Goal: Task Accomplishment & Management: Manage account settings

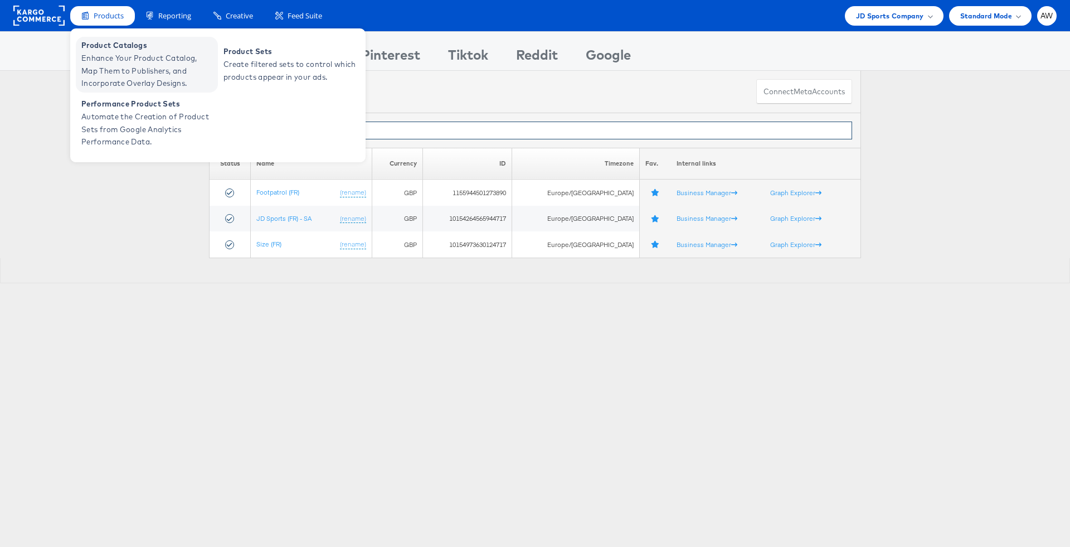
type input "fr"
click at [140, 59] on span "Enhance Your Product Catalog, Map Them to Publishers, and Incorporate Overlay D…" at bounding box center [148, 71] width 134 height 38
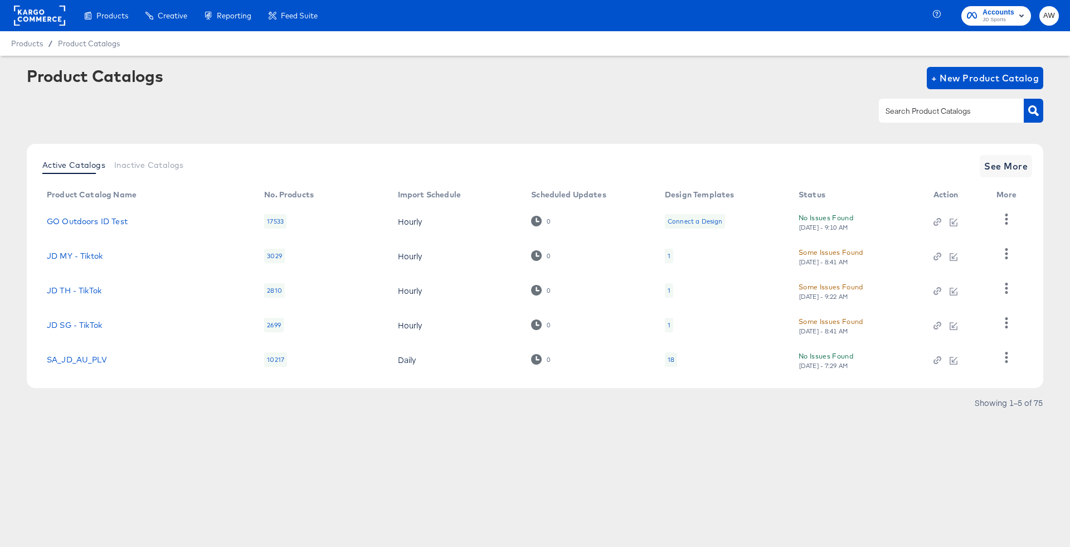
click at [919, 111] on input "text" at bounding box center [942, 111] width 119 height 13
type input "de"
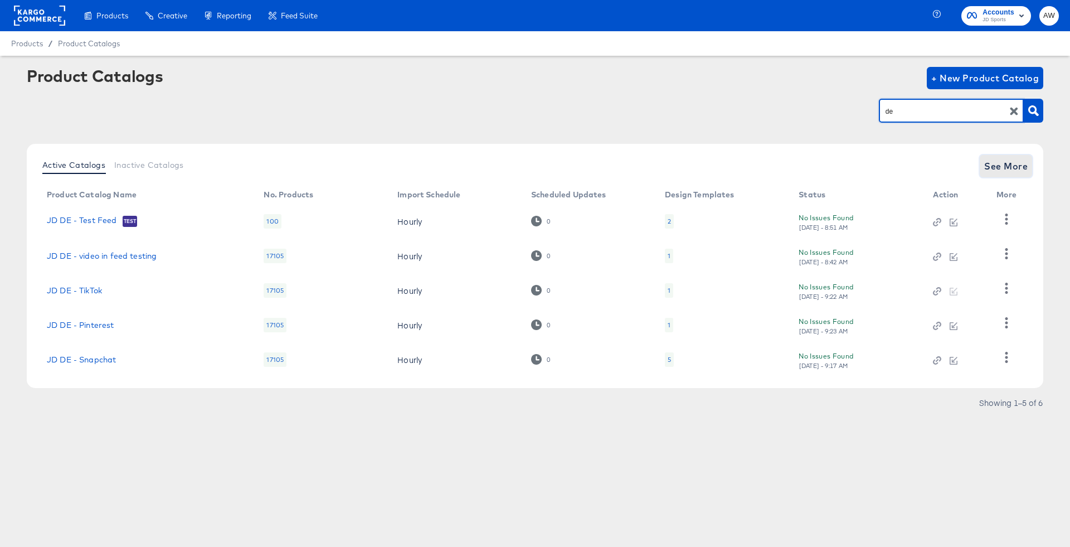
click at [991, 157] on button "See More" at bounding box center [1005, 166] width 52 height 22
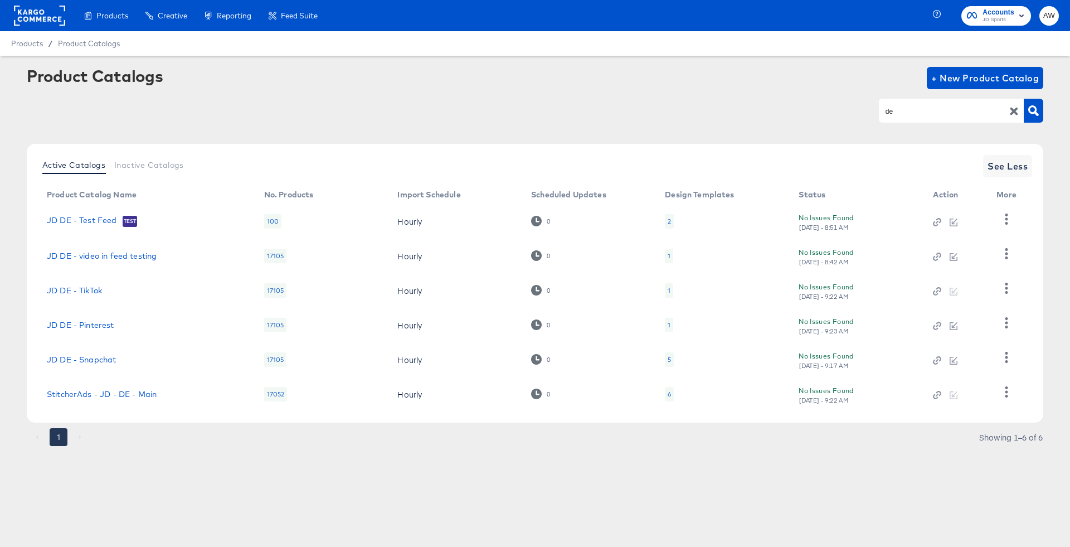
click at [115, 381] on td "StitcherAds - JD - DE - Main" at bounding box center [146, 394] width 217 height 35
click at [116, 396] on link "StitcherAds - JD - DE - Main" at bounding box center [102, 393] width 110 height 9
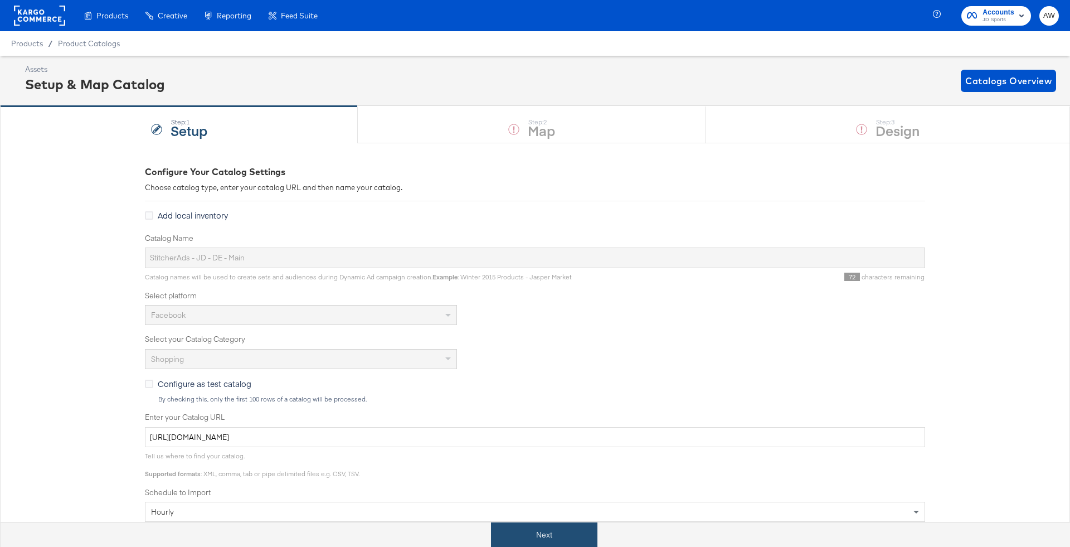
click at [552, 524] on button "Next" at bounding box center [544, 534] width 106 height 25
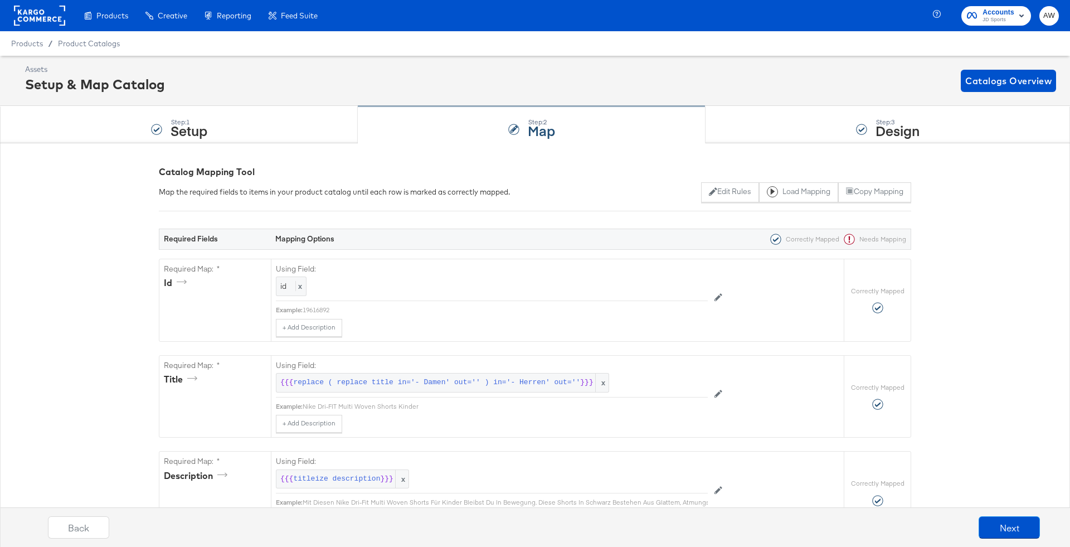
click at [588, 134] on div "Step: 2 Map" at bounding box center [532, 124] width 348 height 37
click at [844, 111] on div "Step: 3 Design" at bounding box center [887, 124] width 364 height 37
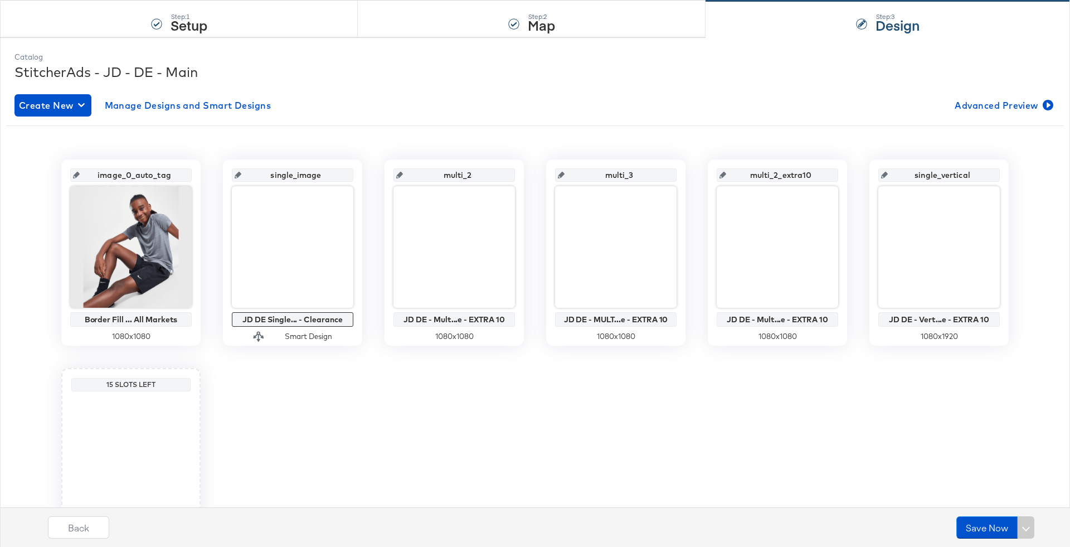
scroll to position [192, 0]
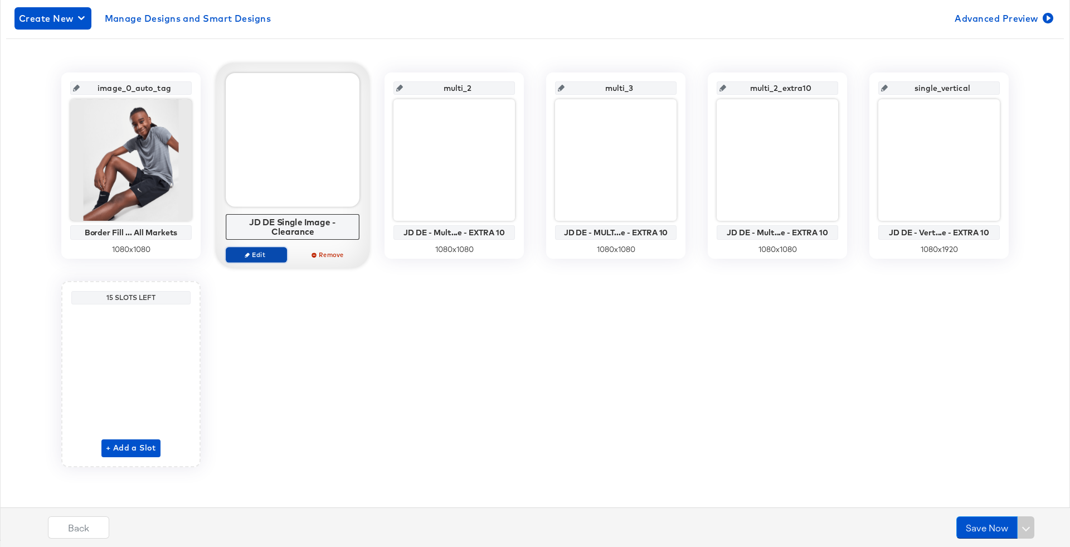
click at [256, 254] on span "Edit" at bounding box center [256, 254] width 51 height 8
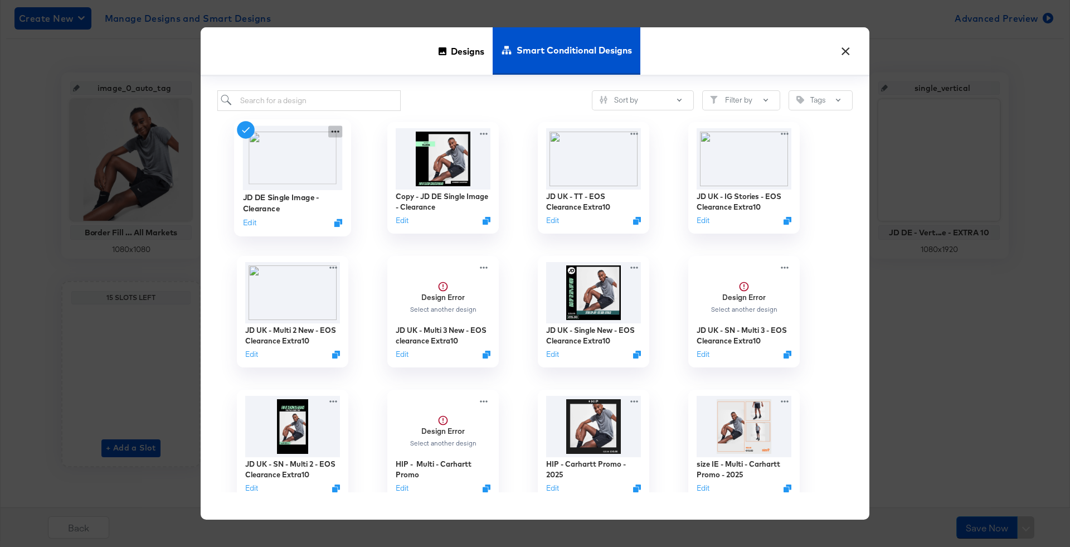
click at [339, 130] on icon at bounding box center [335, 131] width 14 height 12
click at [247, 226] on button "Edit" at bounding box center [249, 222] width 13 height 11
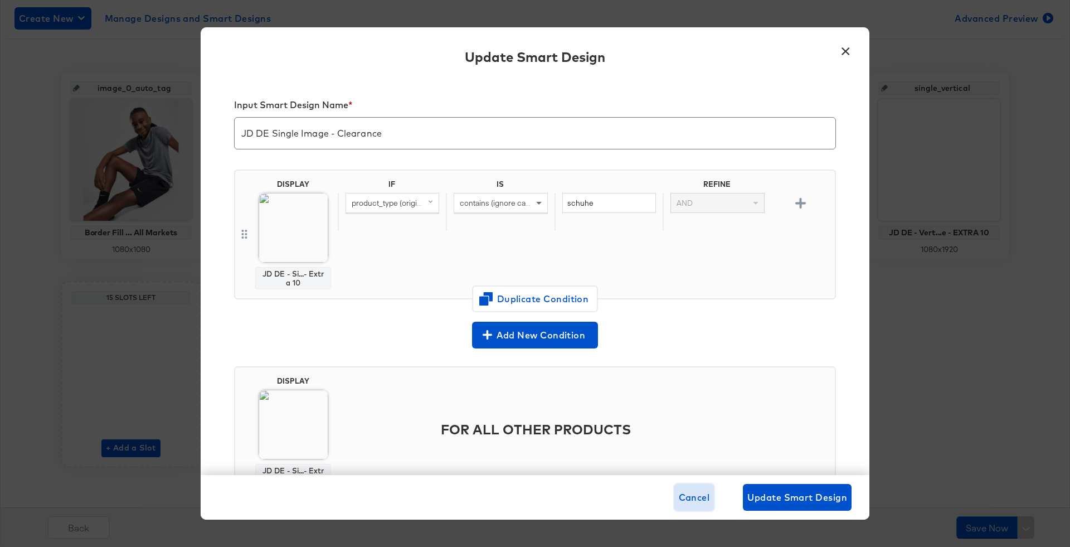
click at [706, 491] on span "Cancel" at bounding box center [694, 497] width 31 height 16
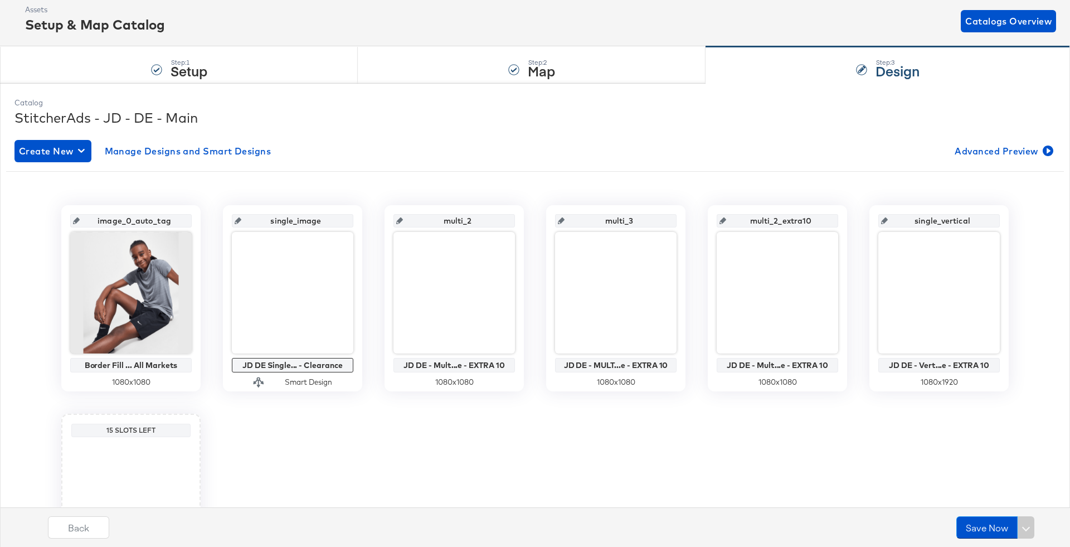
scroll to position [0, 0]
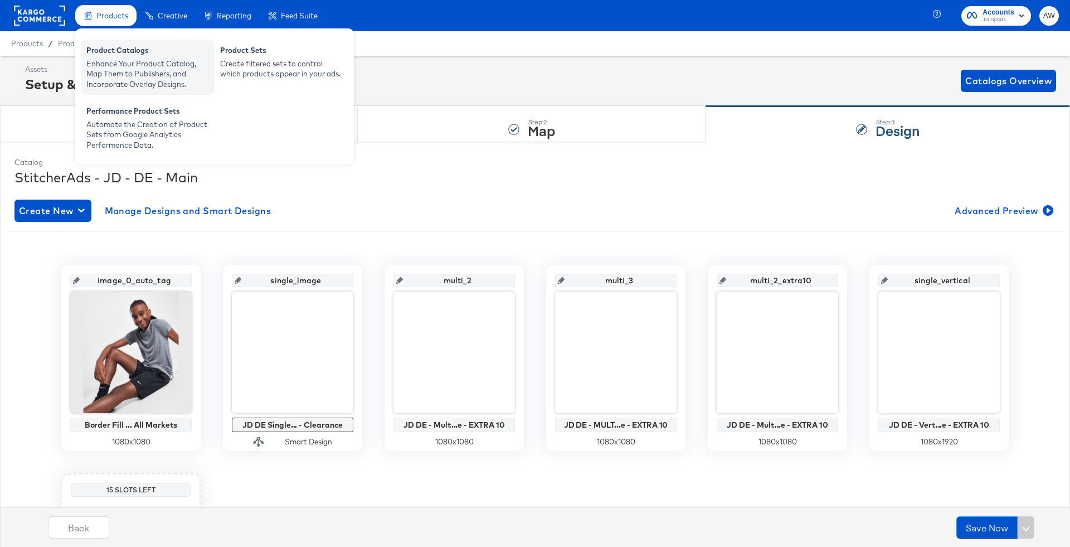
click at [124, 51] on div "Product Catalogs" at bounding box center [147, 51] width 123 height 13
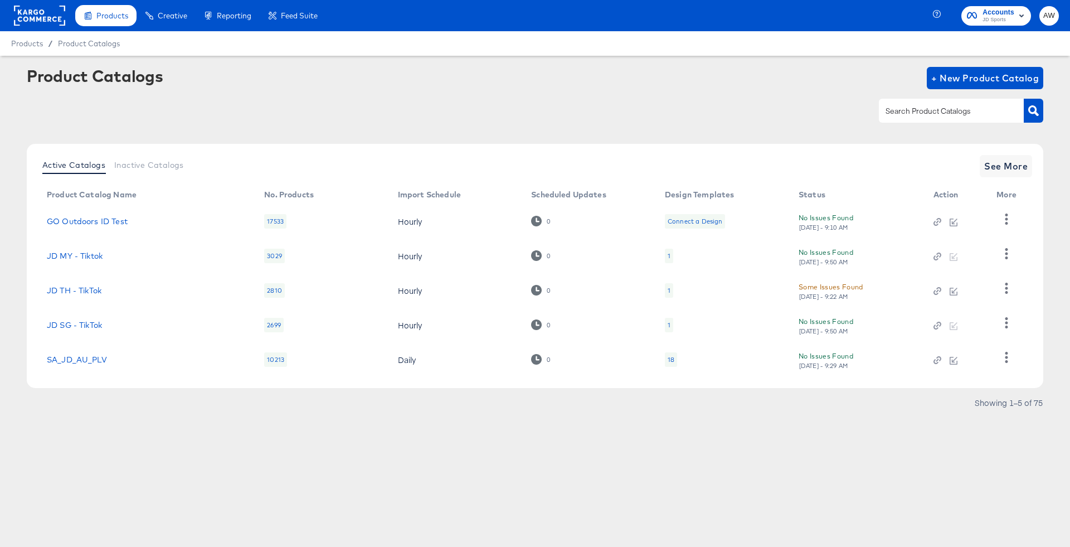
click at [923, 114] on input "text" at bounding box center [942, 111] width 119 height 13
type input "fr"
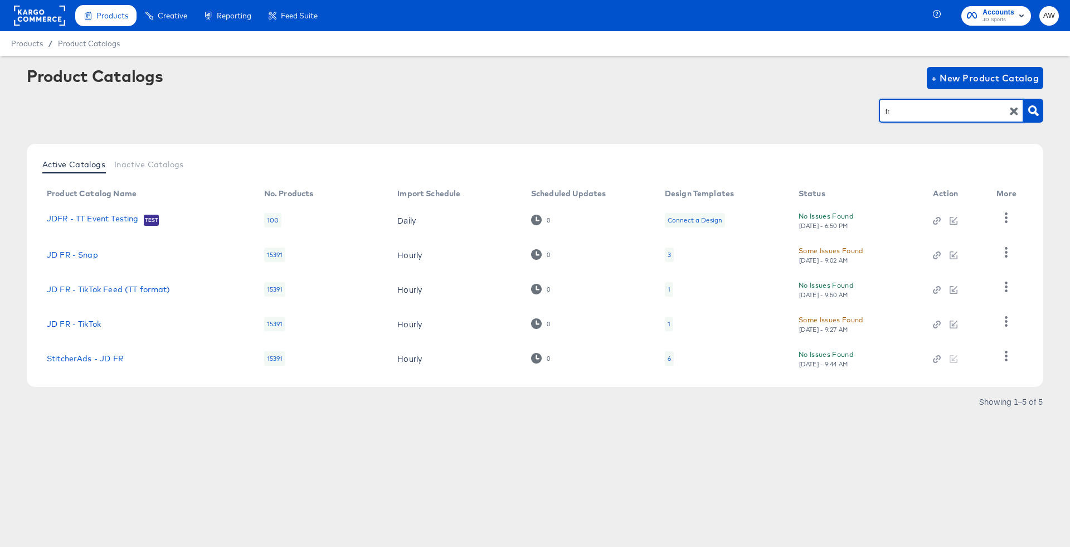
click at [903, 104] on div "fr" at bounding box center [951, 110] width 145 height 23
click at [903, 105] on input "fr" at bounding box center [942, 111] width 119 height 13
click at [86, 319] on link "JD FR - TikTok" at bounding box center [74, 323] width 54 height 9
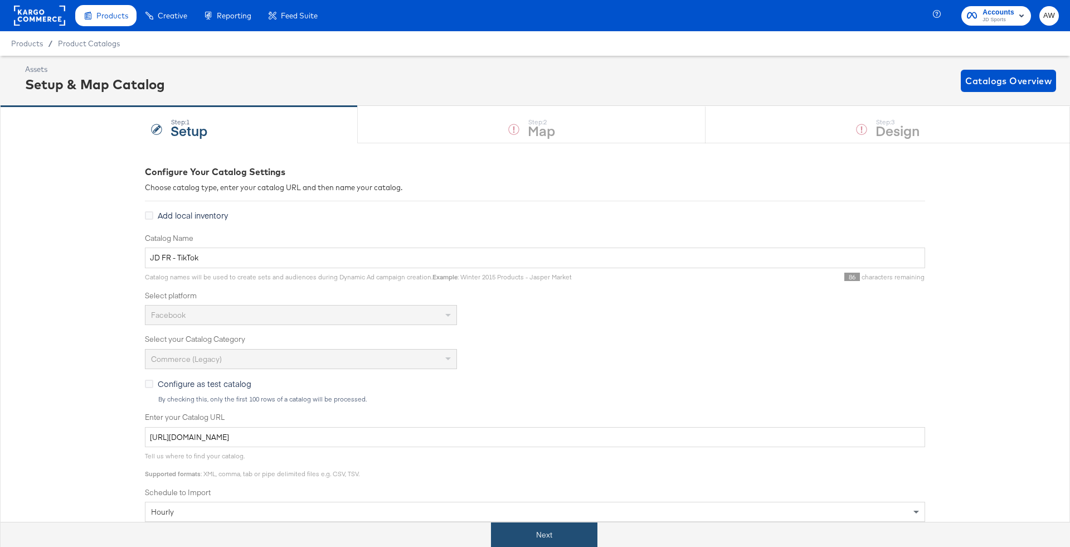
click at [547, 530] on button "Next" at bounding box center [544, 534] width 106 height 25
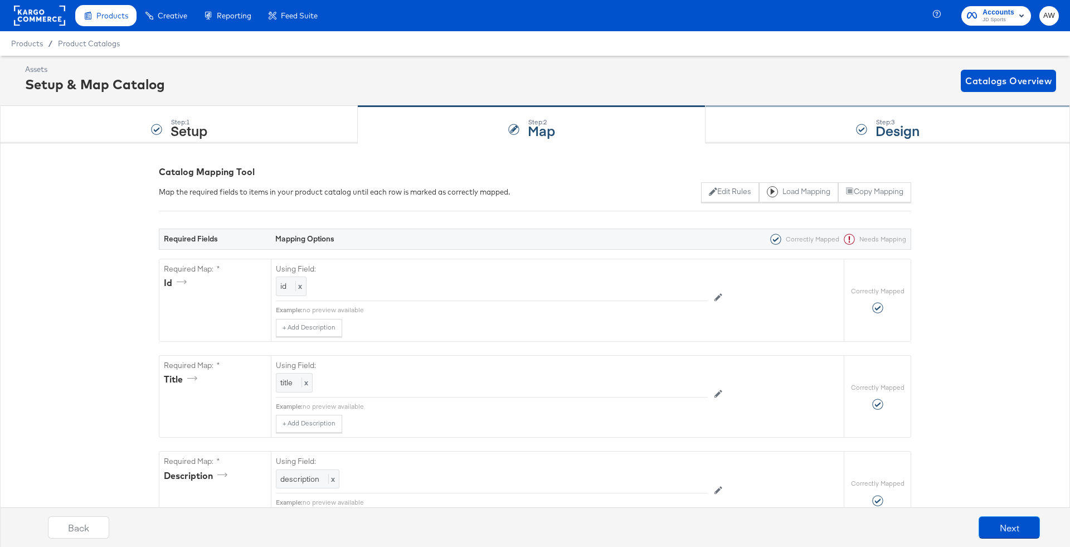
click at [856, 120] on div "Step: 3 Design" at bounding box center [887, 124] width 364 height 37
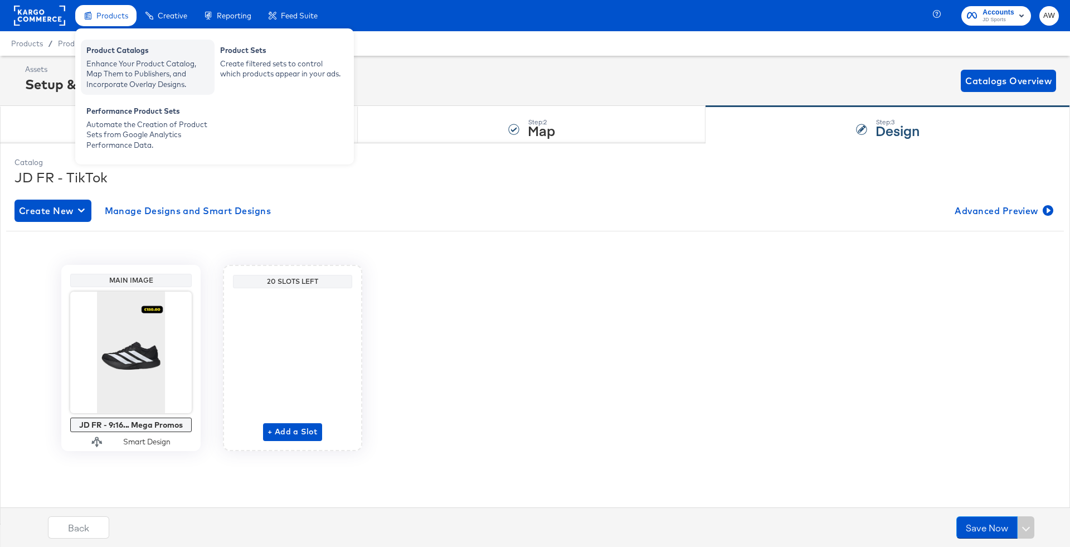
click at [113, 52] on div "Product Catalogs" at bounding box center [147, 51] width 123 height 13
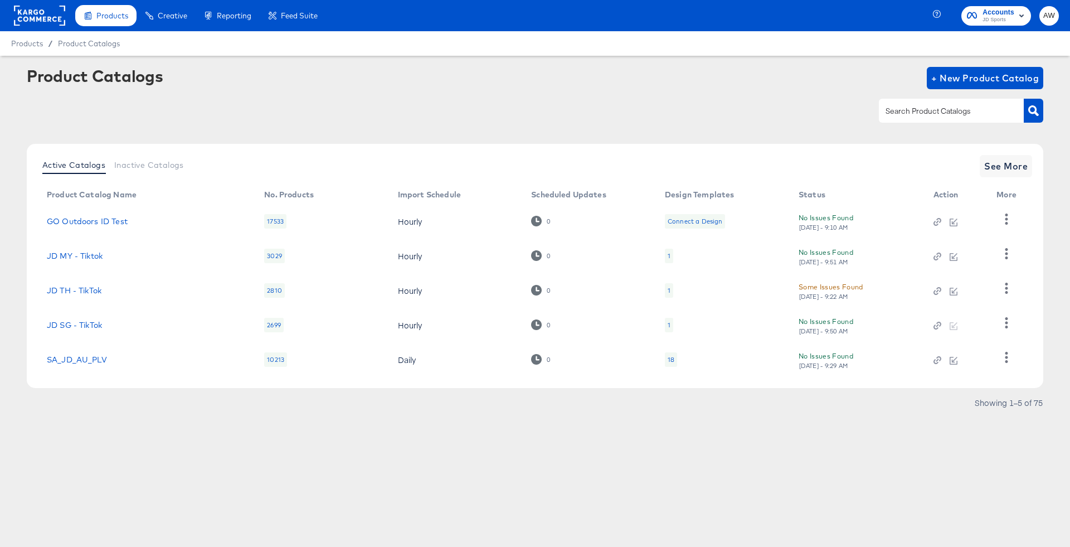
click at [933, 106] on input "text" at bounding box center [942, 111] width 119 height 13
type input "fr"
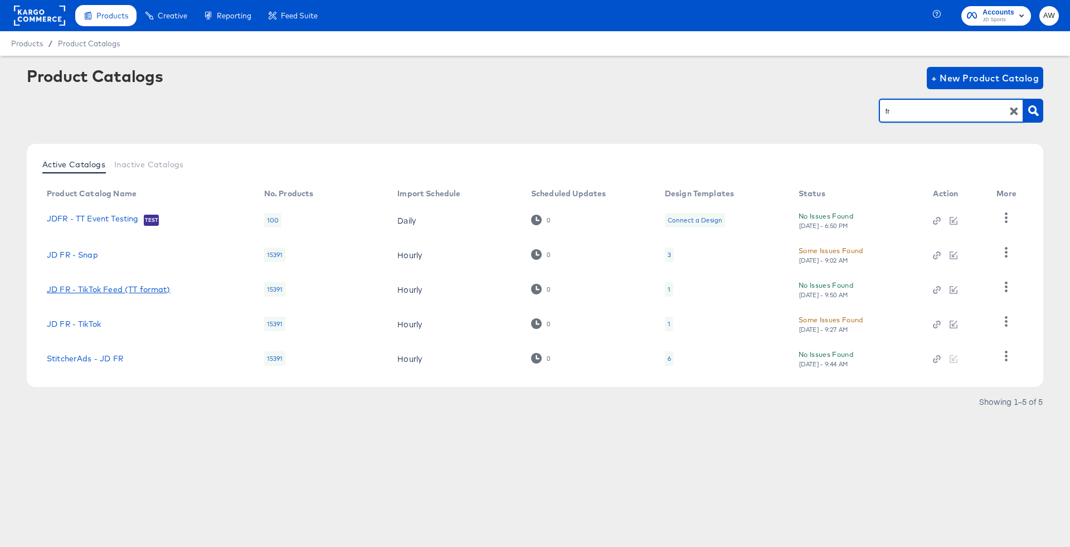
click at [127, 285] on link "JD FR - TikTok Feed (TT format)" at bounding box center [109, 289] width 124 height 9
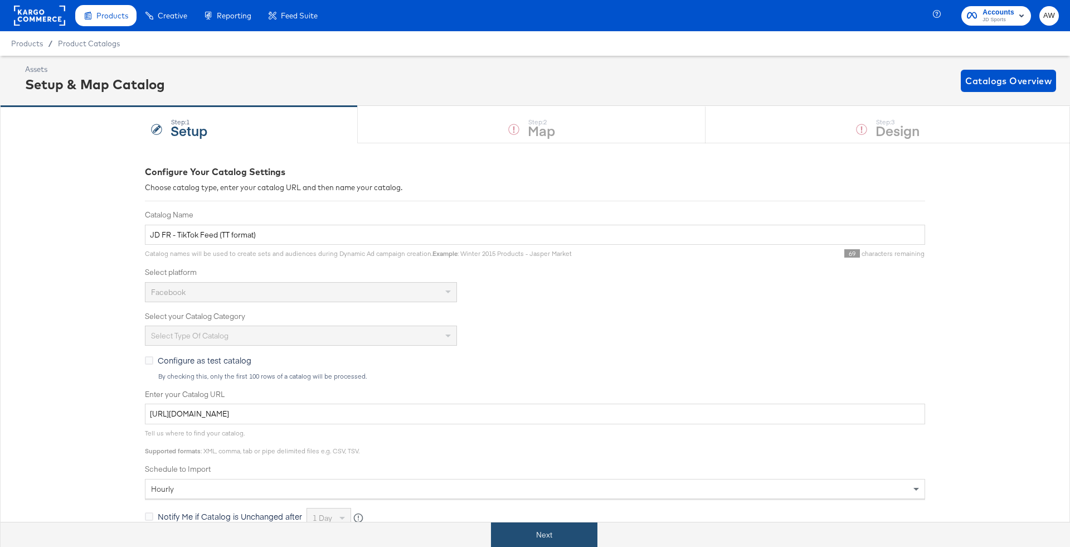
click at [572, 532] on button "Next" at bounding box center [544, 534] width 106 height 25
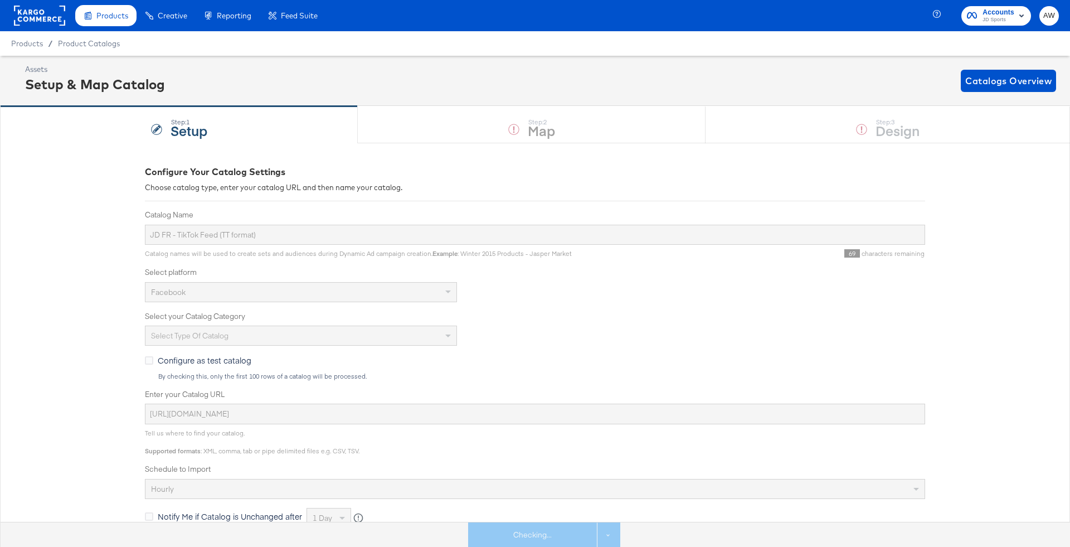
click at [841, 119] on div "Step: 3 Design" at bounding box center [887, 124] width 364 height 37
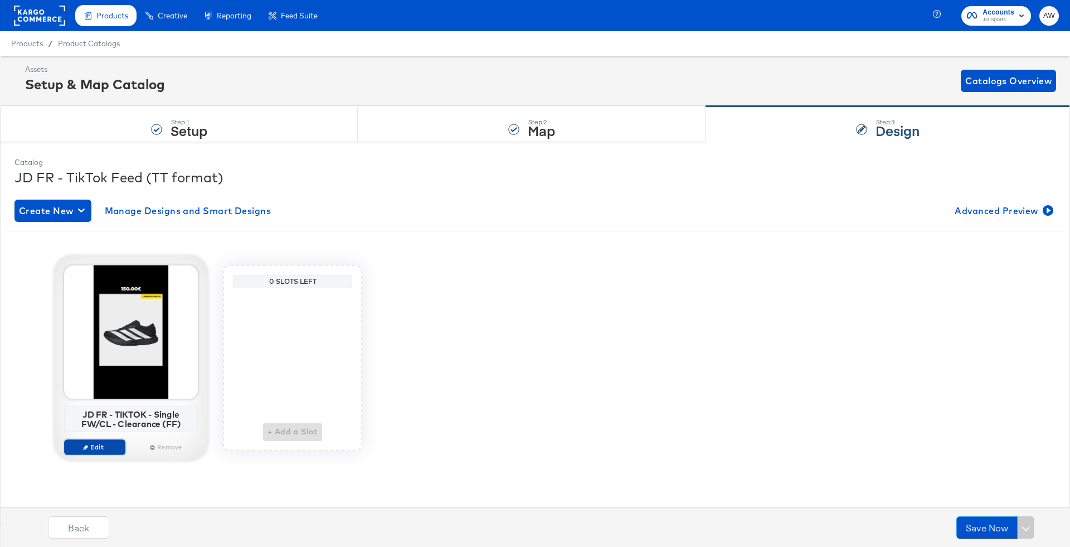
click at [84, 449] on span "Edit" at bounding box center [94, 446] width 51 height 8
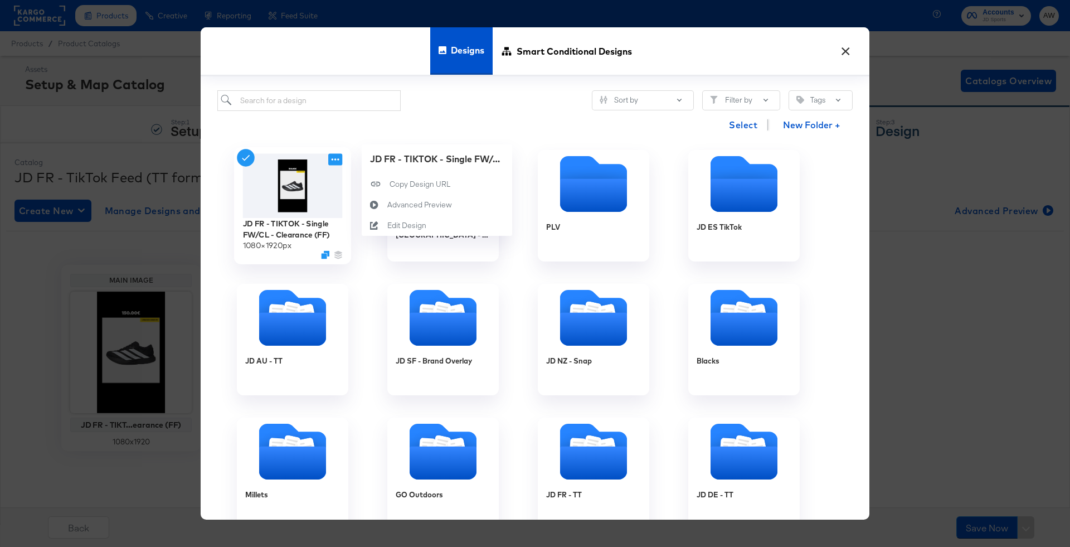
click at [337, 155] on icon at bounding box center [335, 160] width 14 height 12
click at [434, 226] on button "Edit Design Edit Design" at bounding box center [437, 225] width 150 height 21
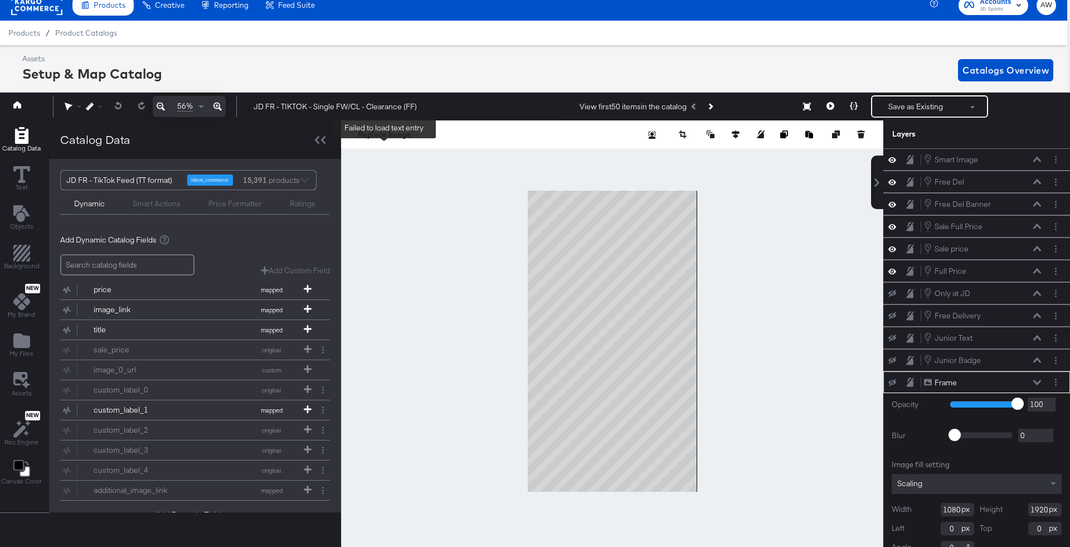
scroll to position [8, 0]
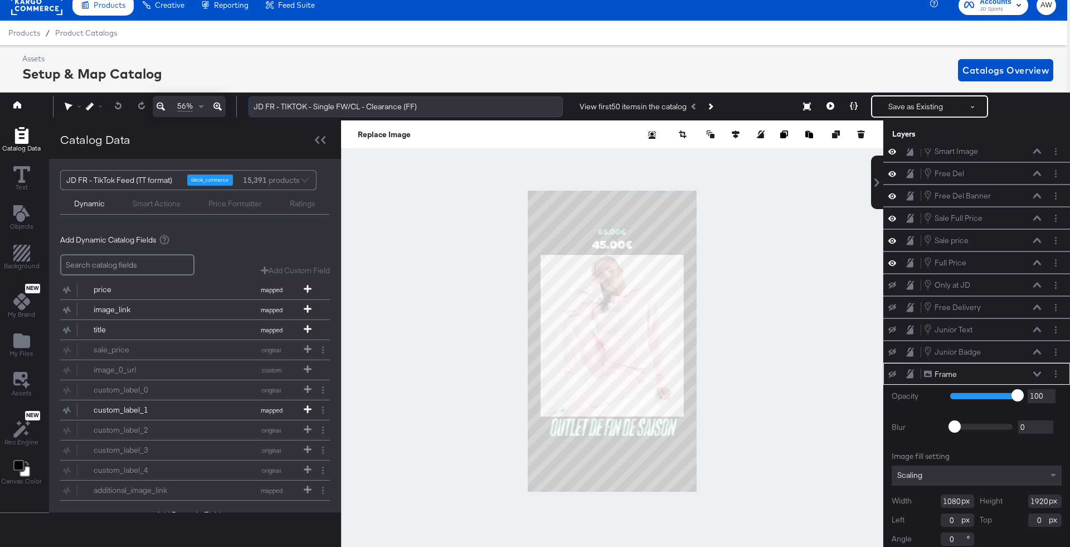
click at [486, 100] on input "JD FR - TIKTOK - Single FW/CL - Clearance (FF)" at bounding box center [405, 106] width 314 height 21
click at [493, 113] on input "JD FR - TIKTOK - Single FW/CL - Clearance (FF)" at bounding box center [405, 106] width 314 height 21
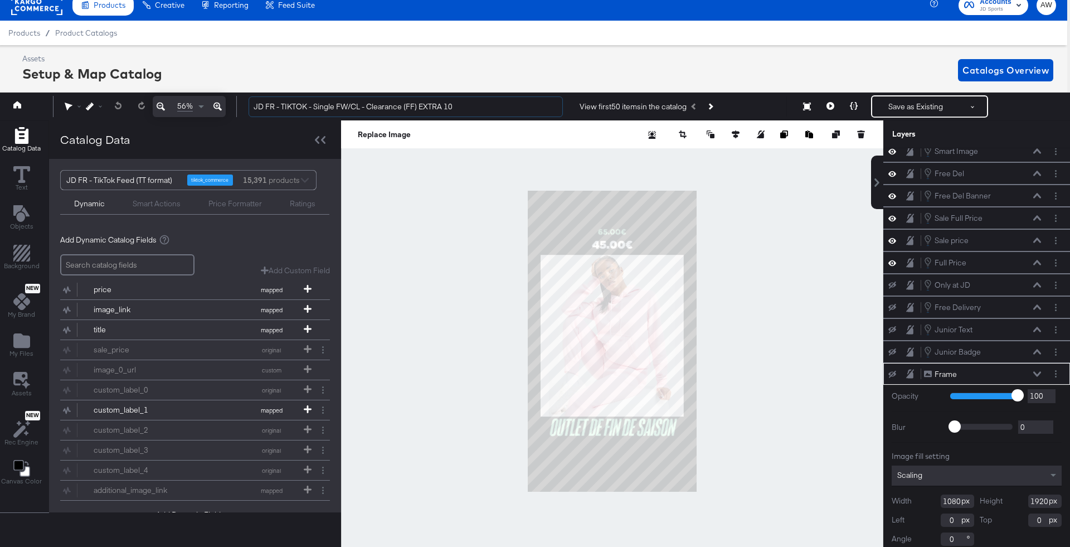
type input "JD FR - TIKTOK - Single FW/CL - Clearance (FF) EXTRA 10"
click at [468, 218] on div at bounding box center [612, 340] width 542 height 441
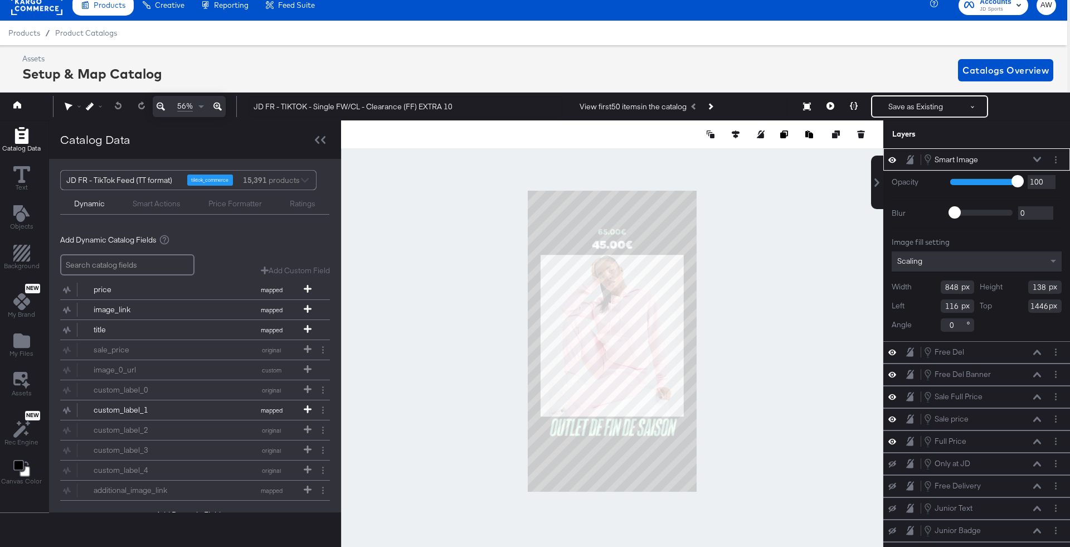
click at [1047, 157] on div "Smart Image Smart Image" at bounding box center [985, 159] width 124 height 12
click at [1054, 158] on button "Layer Options" at bounding box center [1056, 160] width 12 height 12
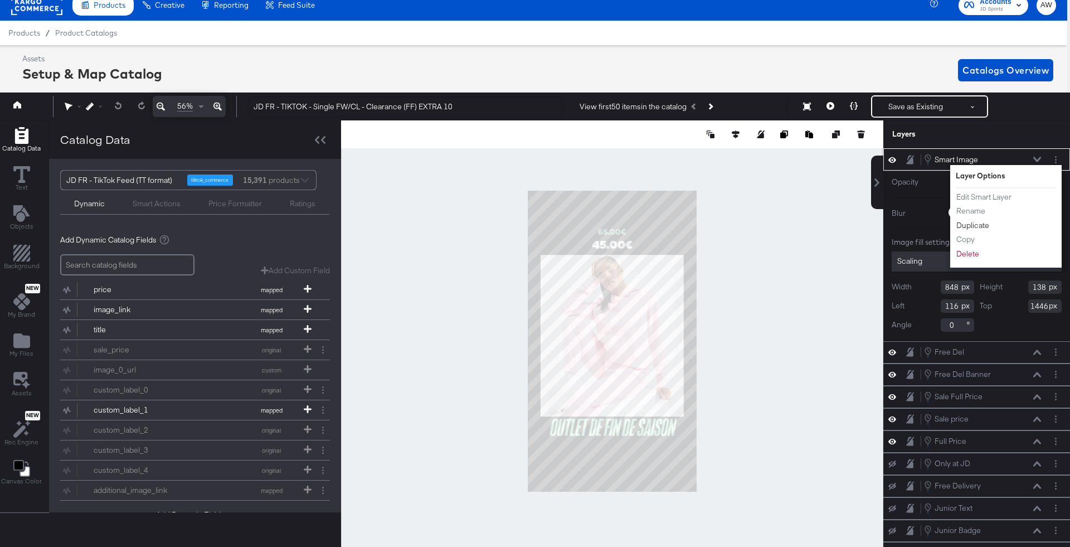
click at [974, 221] on button "Duplicate" at bounding box center [973, 226] width 34 height 12
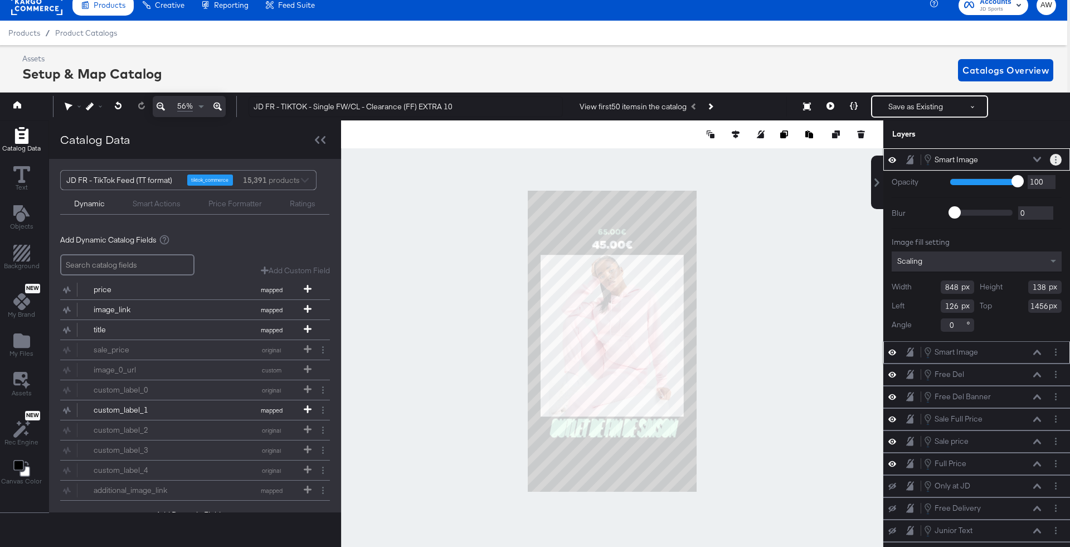
click at [1056, 160] on button "Layer Options" at bounding box center [1056, 160] width 12 height 12
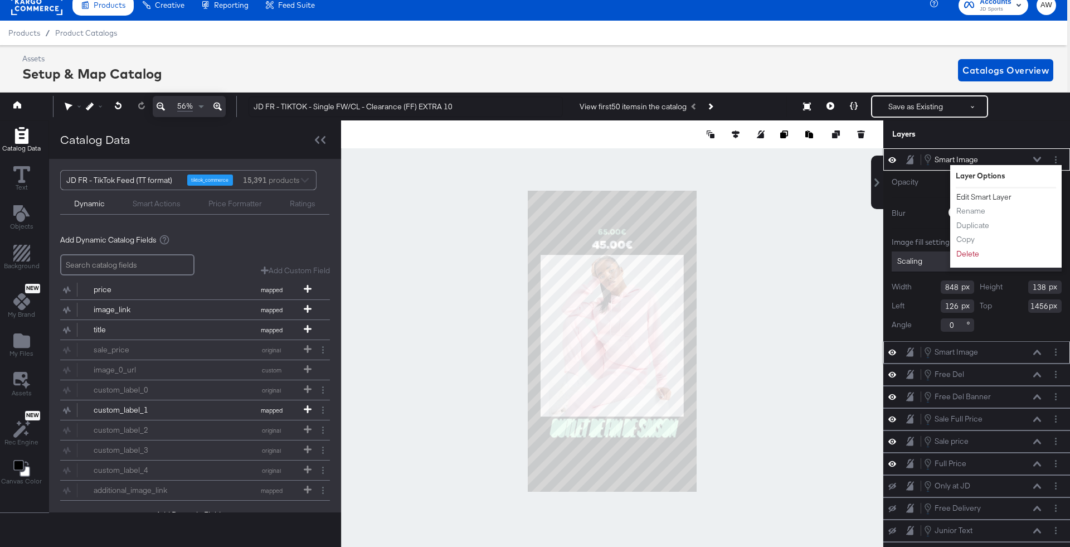
click at [974, 197] on button "Edit Smart Layer" at bounding box center [984, 197] width 56 height 12
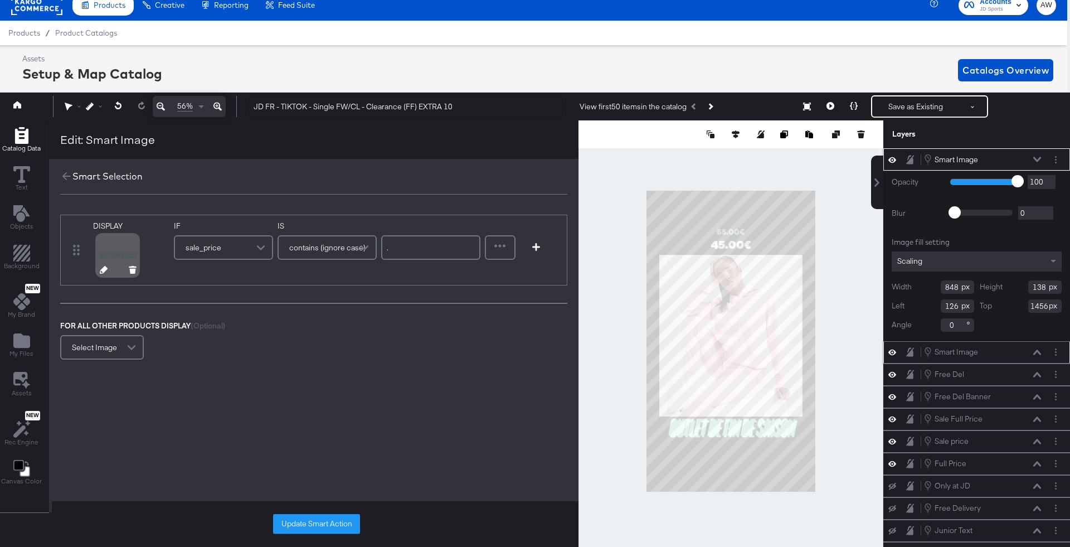
click at [103, 271] on icon at bounding box center [104, 270] width 8 height 8
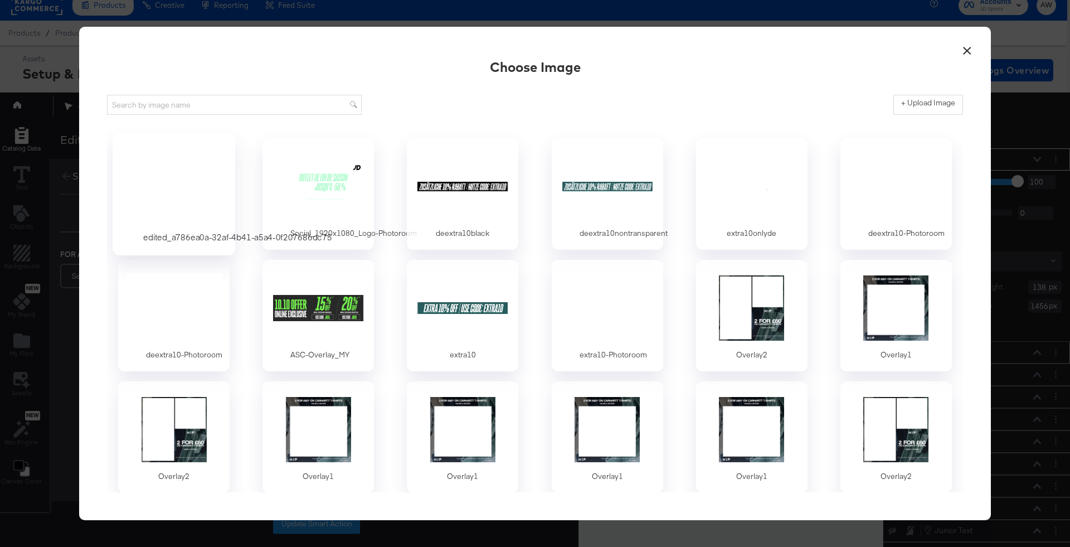
click at [211, 160] on div at bounding box center [219, 156] width 16 height 16
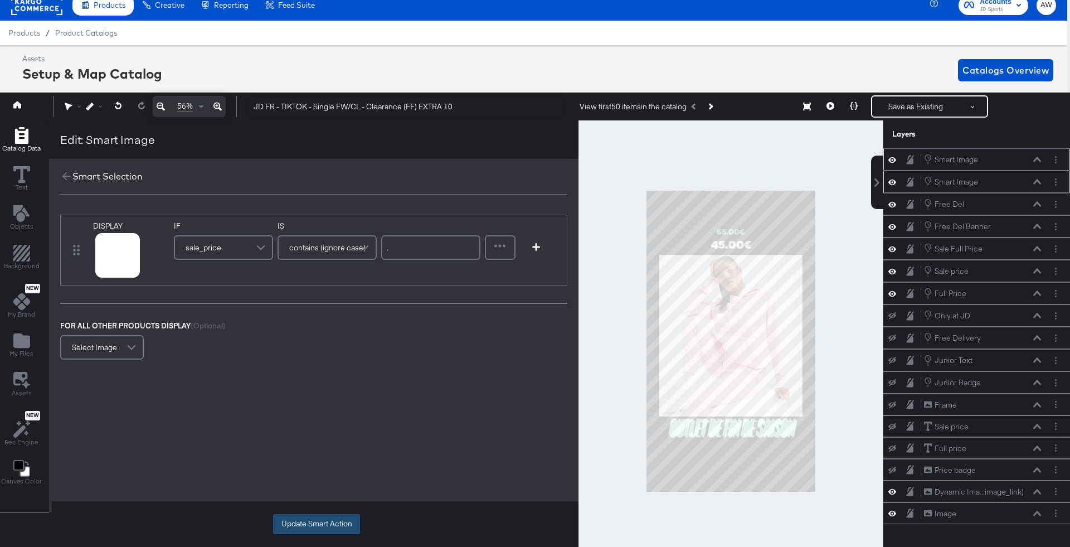
click at [294, 527] on button "Update Smart Action" at bounding box center [316, 524] width 87 height 20
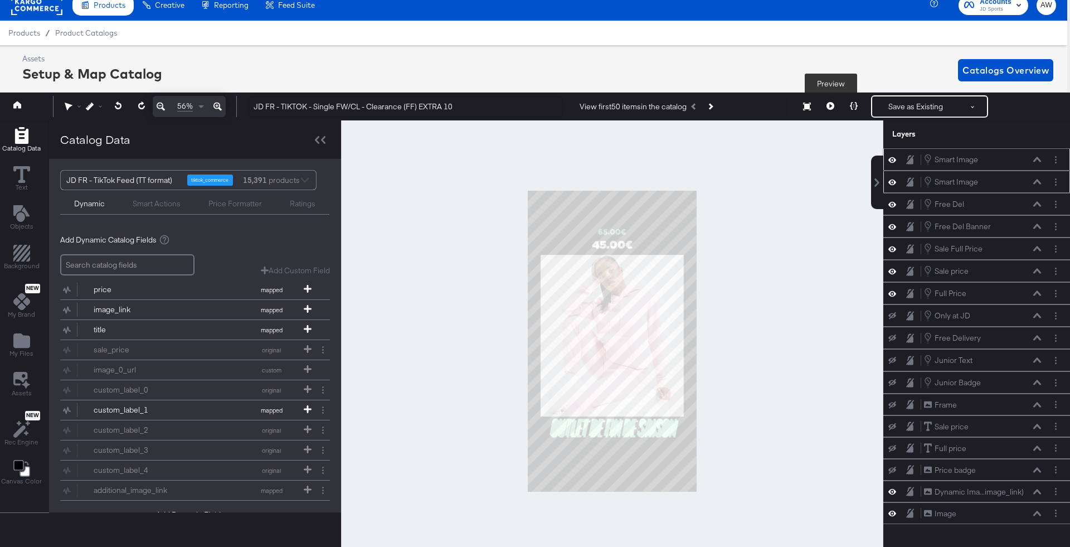
click at [828, 110] on button at bounding box center [829, 106] width 23 height 22
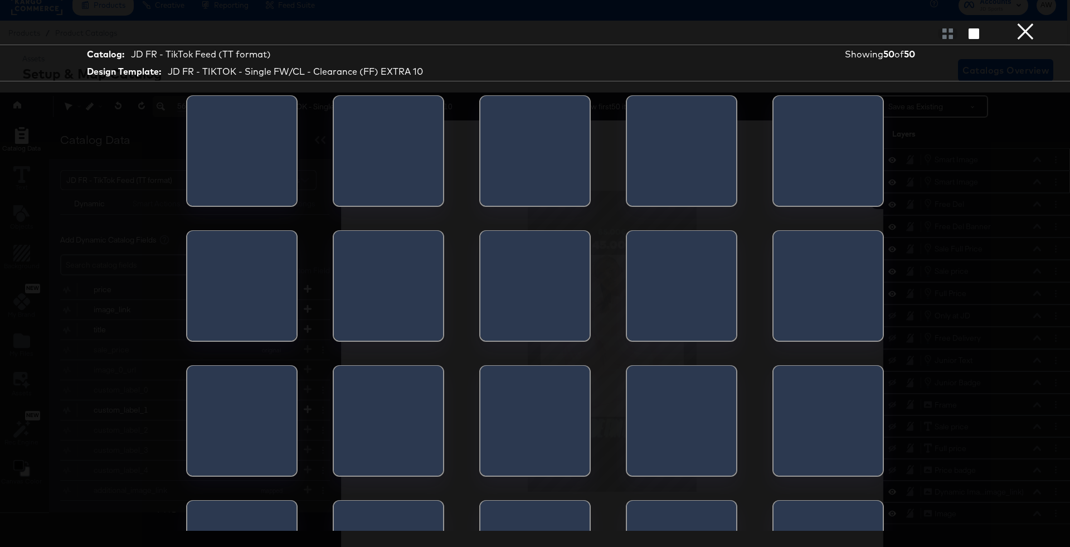
click at [832, 101] on div at bounding box center [827, 154] width 109 height 117
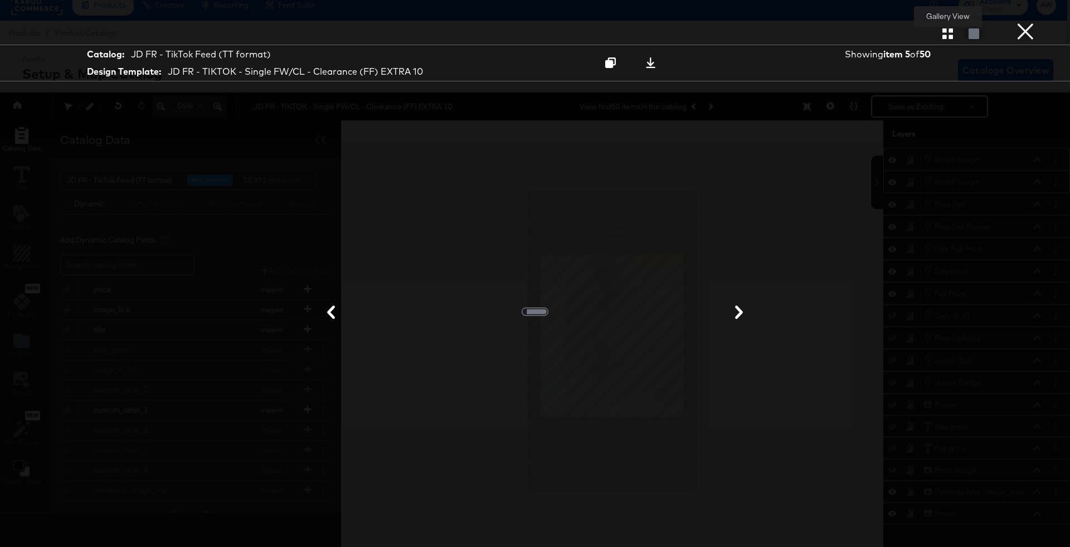
click at [949, 32] on icon "button" at bounding box center [947, 33] width 11 height 11
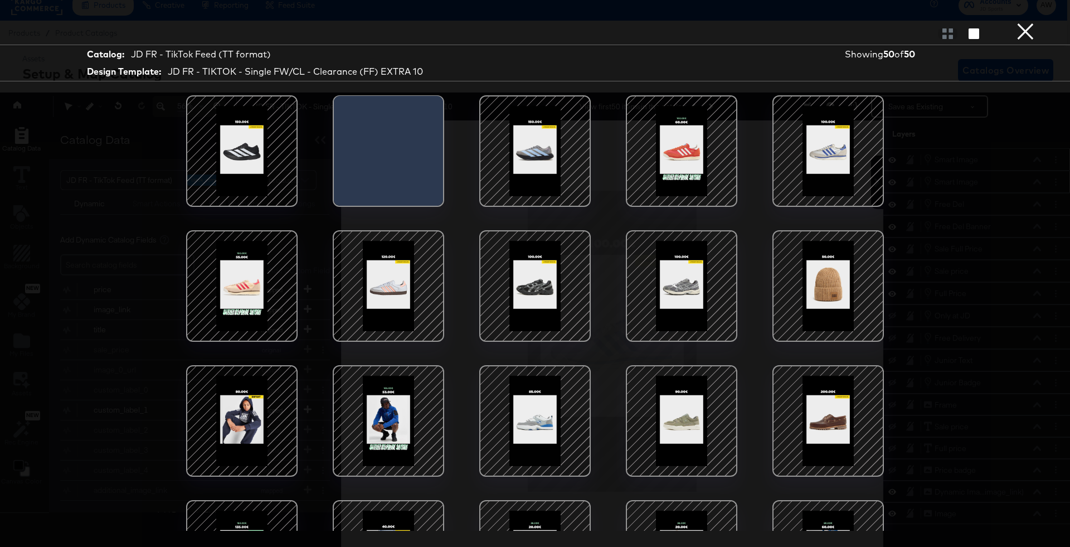
click at [392, 422] on div at bounding box center [388, 420] width 95 height 95
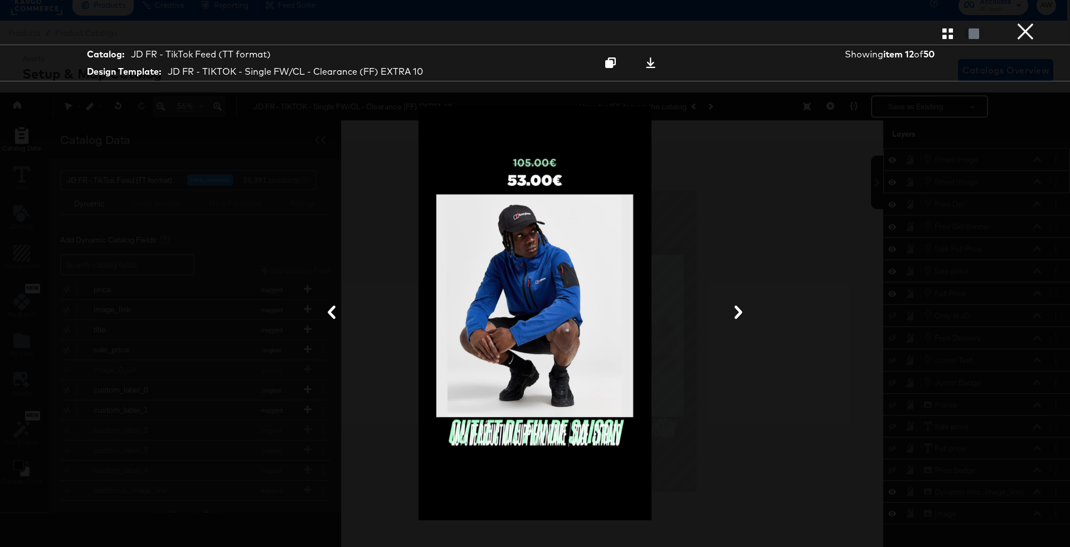
click at [1023, 22] on button "×" at bounding box center [1025, 11] width 22 height 22
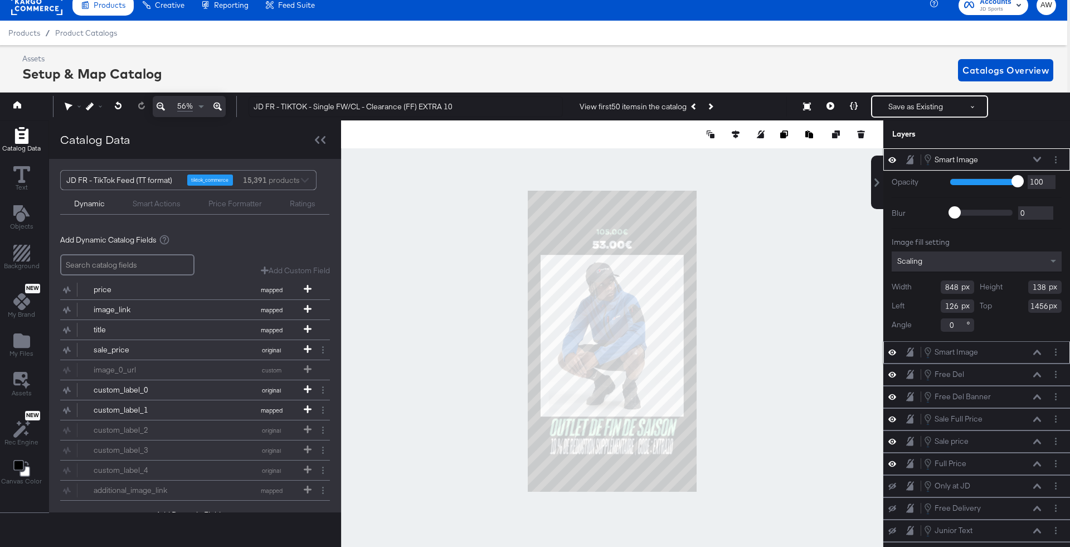
type input "116"
type input "1545"
click at [959, 251] on div "Scaling" at bounding box center [976, 261] width 170 height 20
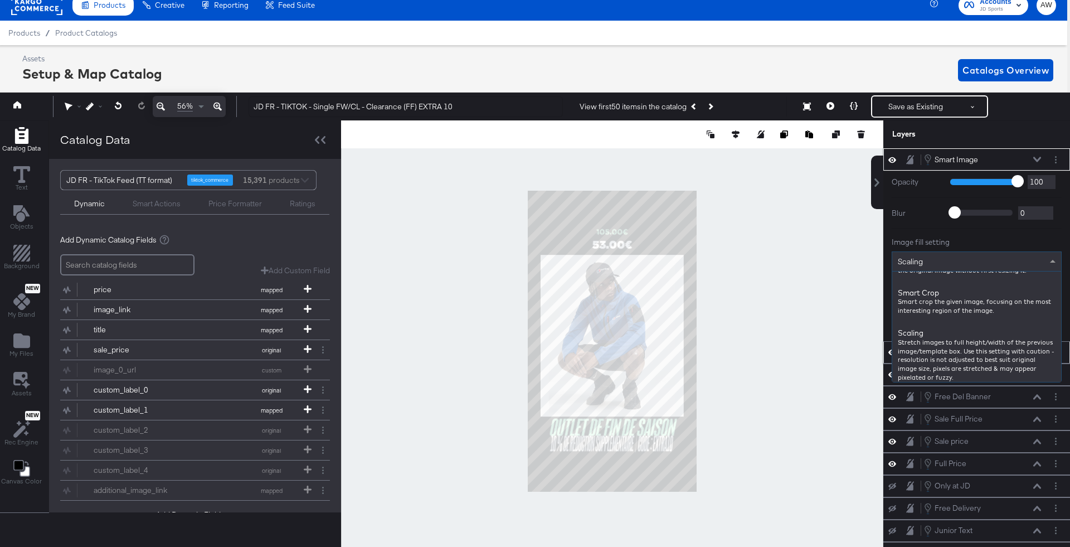
click at [959, 267] on div "Scaling" at bounding box center [976, 261] width 169 height 19
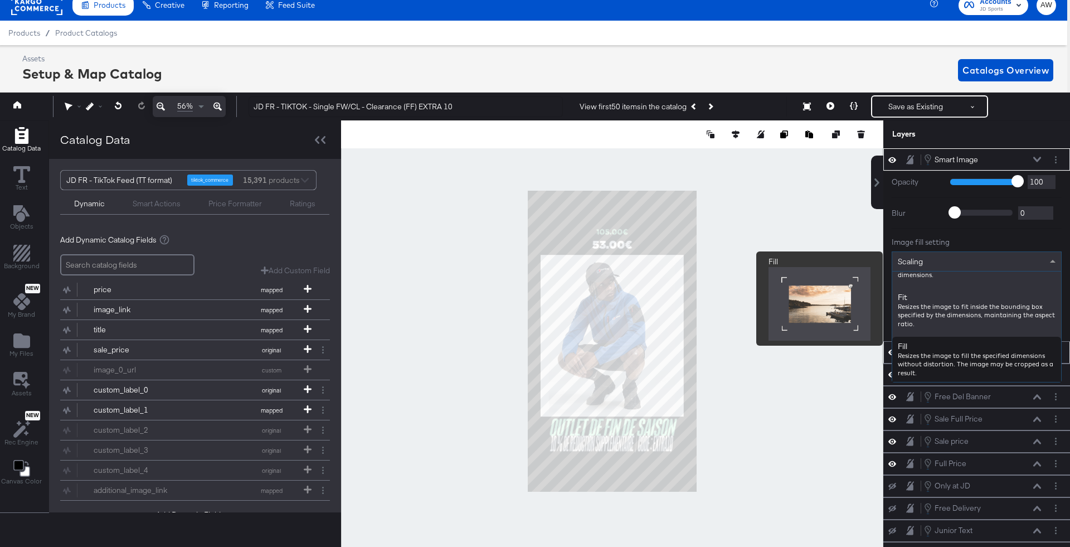
scroll to position [117, 0]
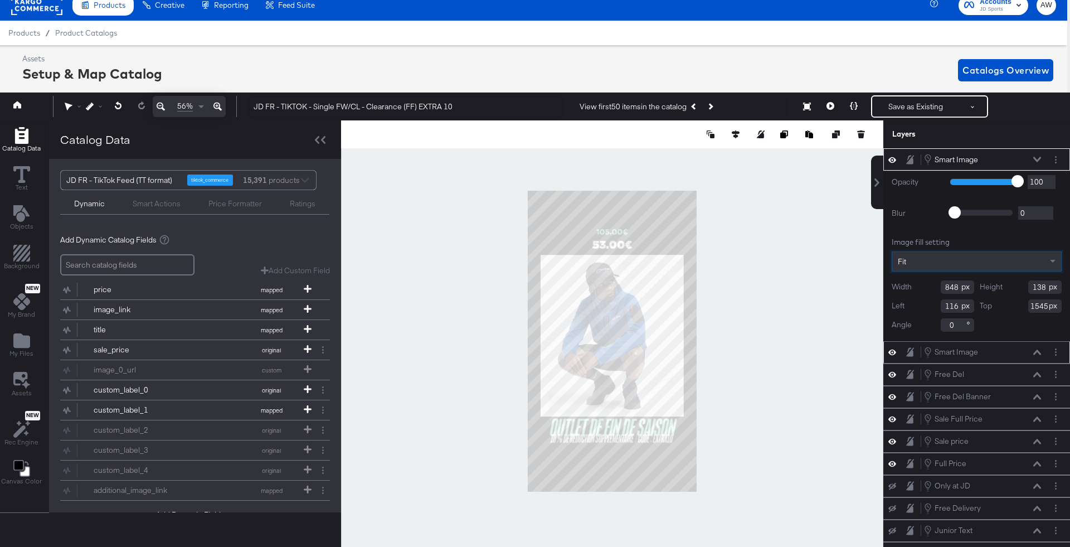
click at [826, 300] on div at bounding box center [612, 340] width 542 height 441
type input "998"
type input "161"
type input "1539"
type input "24"
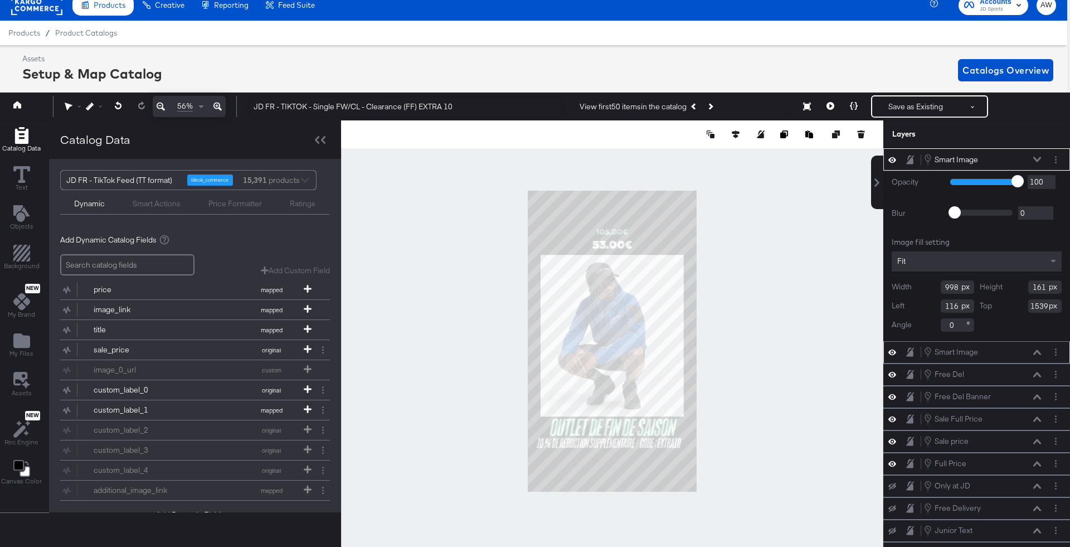
type input "1571"
click at [816, 368] on div at bounding box center [612, 340] width 542 height 441
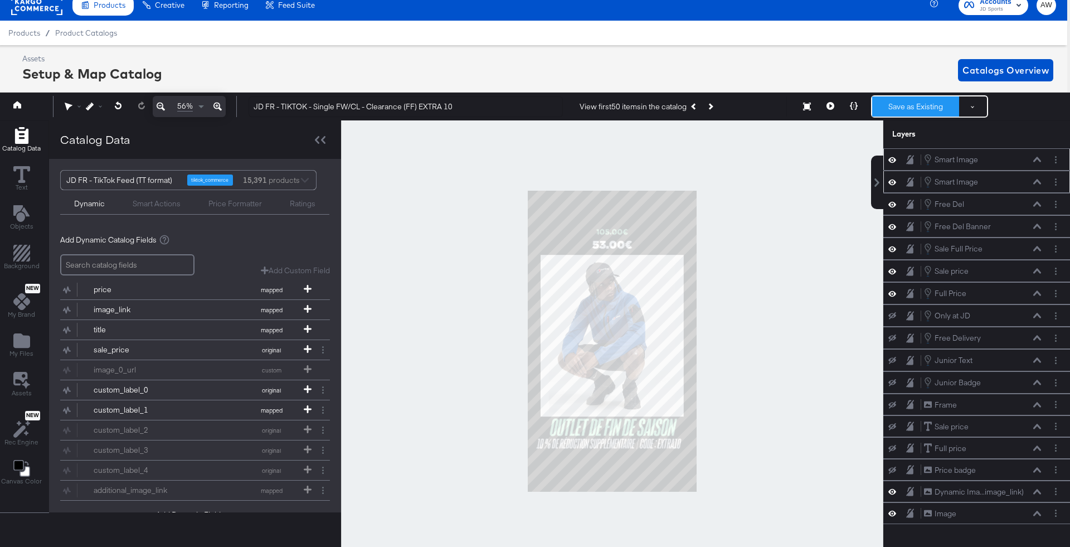
click at [939, 100] on button "Save as Existing" at bounding box center [915, 106] width 87 height 20
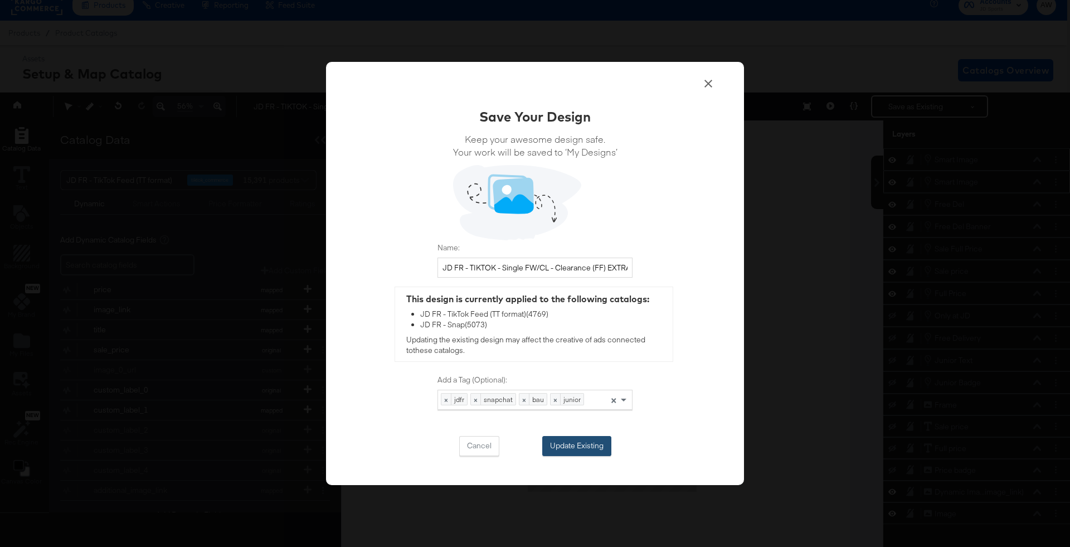
click at [571, 442] on button "Update Existing" at bounding box center [576, 446] width 69 height 20
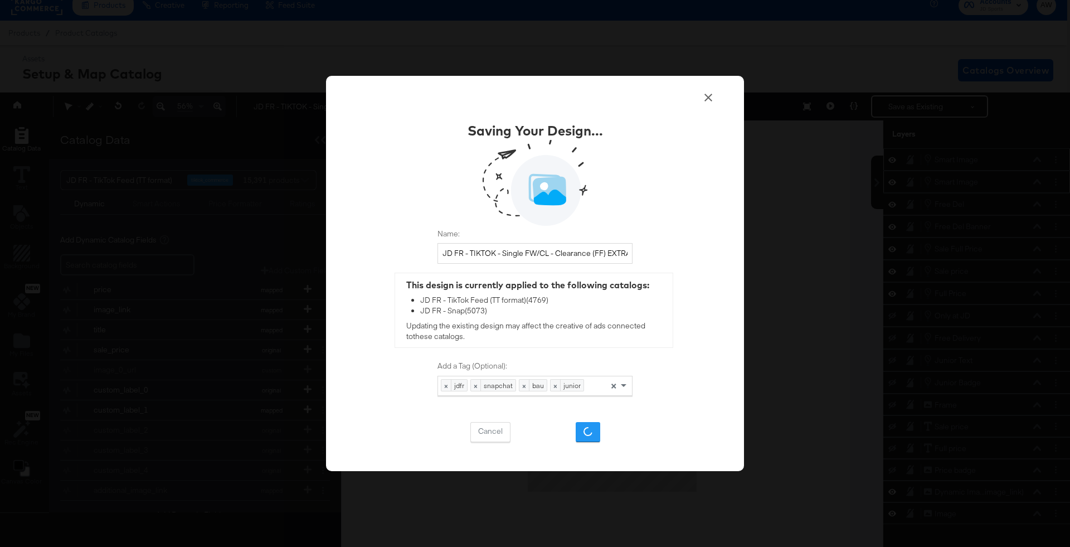
scroll to position [0, 0]
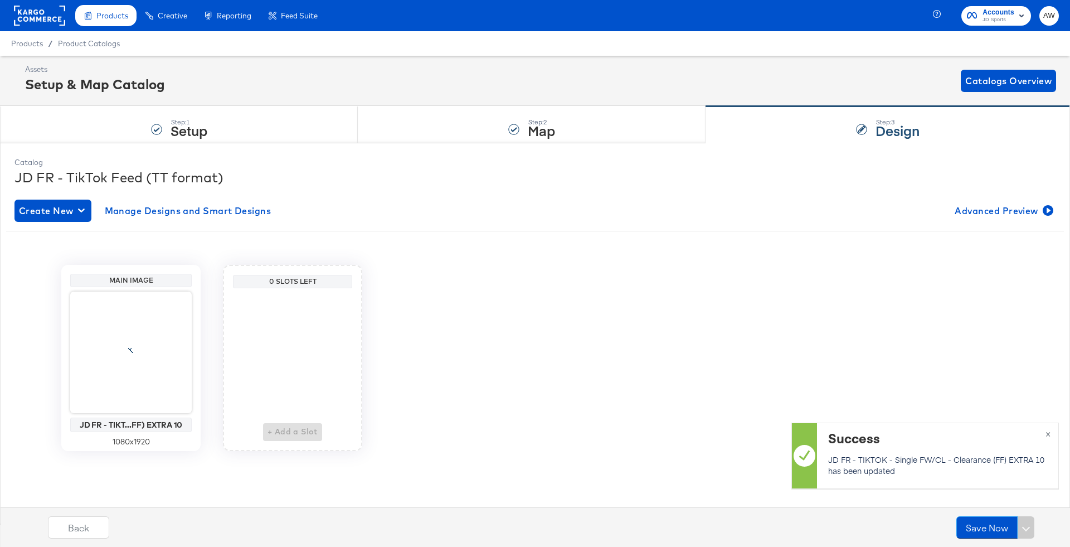
click at [615, 259] on div "Main Image JD FR - TIKT...FF) EXTRA 10 1080 x 1920 0 Slots Left + Add a Slot" at bounding box center [534, 353] width 1057 height 194
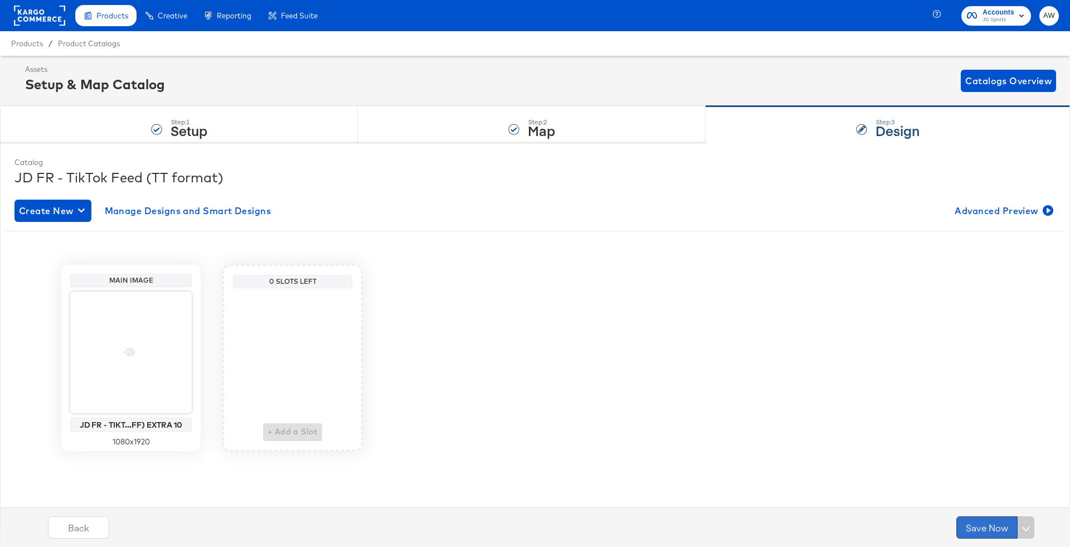
click at [975, 520] on button "Save Now" at bounding box center [986, 527] width 61 height 22
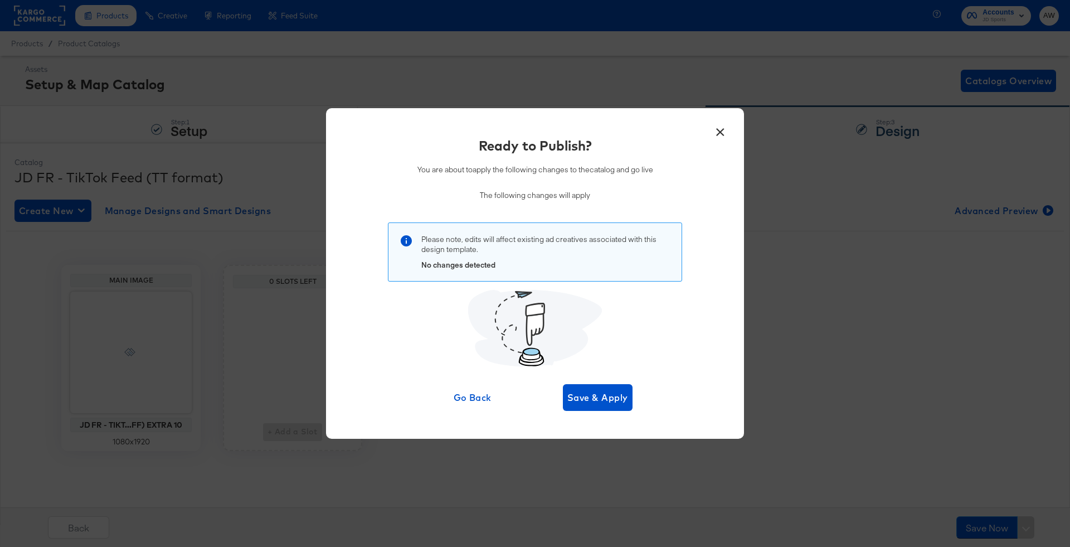
click at [602, 413] on div "× Ready to Publish? You are about to apply the following changes to the catalog…" at bounding box center [535, 273] width 418 height 330
click at [596, 406] on button "Save & Apply" at bounding box center [598, 397] width 70 height 27
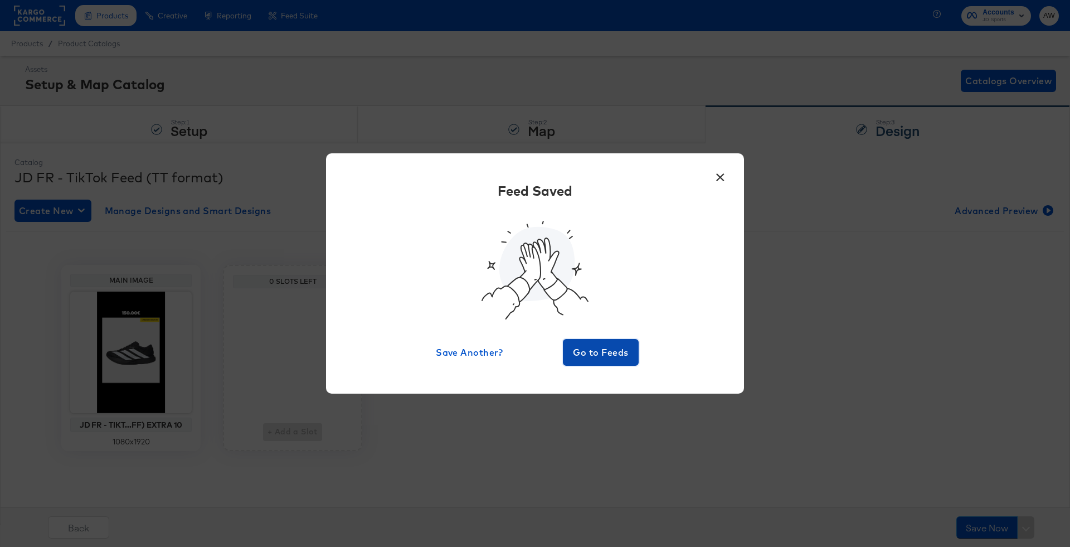
click at [610, 353] on span "Go to Feeds" at bounding box center [600, 352] width 67 height 16
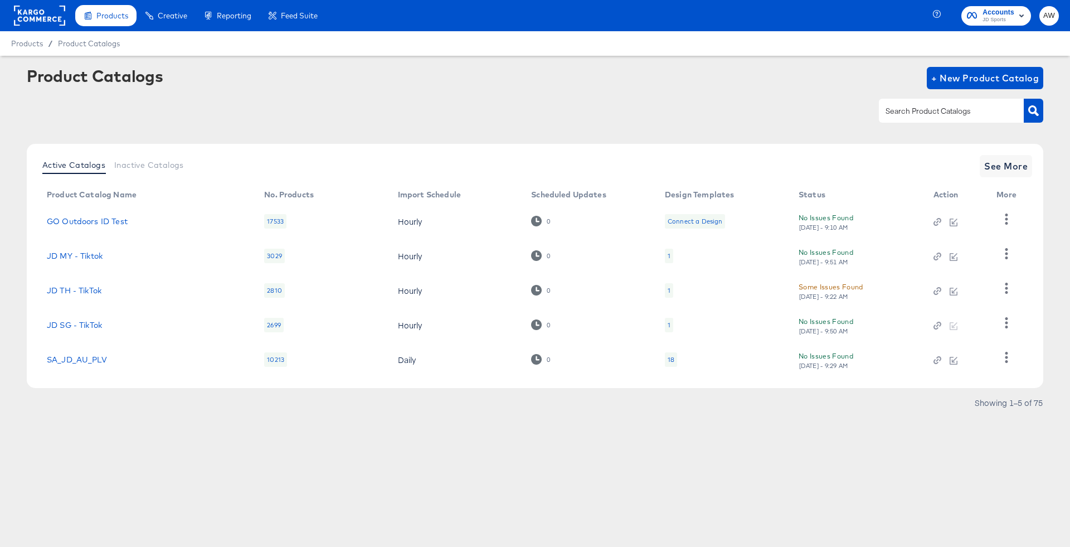
click at [913, 114] on input "text" at bounding box center [942, 111] width 119 height 13
type input "fr"
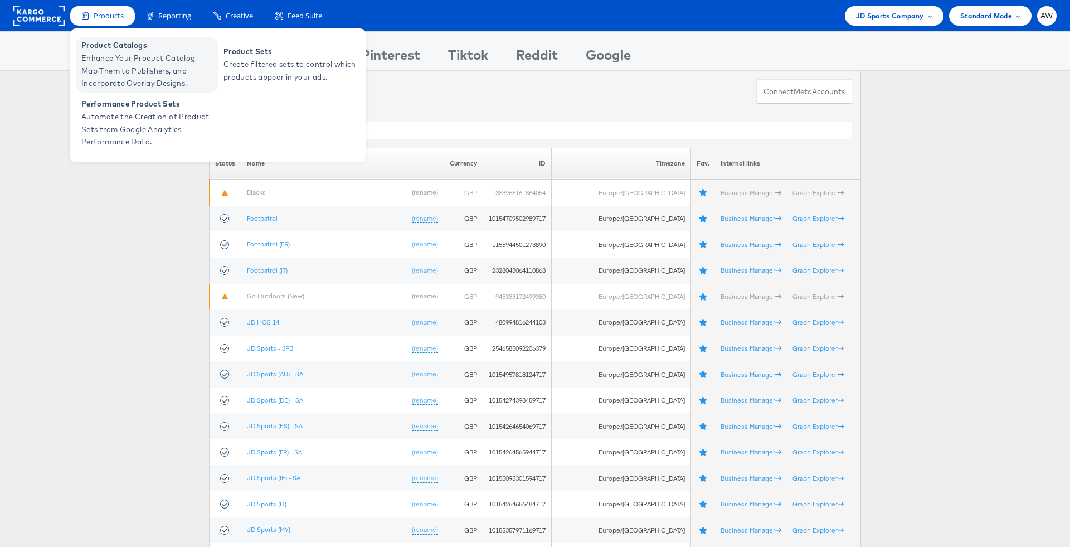
click at [130, 64] on span "Enhance Your Product Catalog, Map Them to Publishers, and Incorporate Overlay D…" at bounding box center [148, 71] width 134 height 38
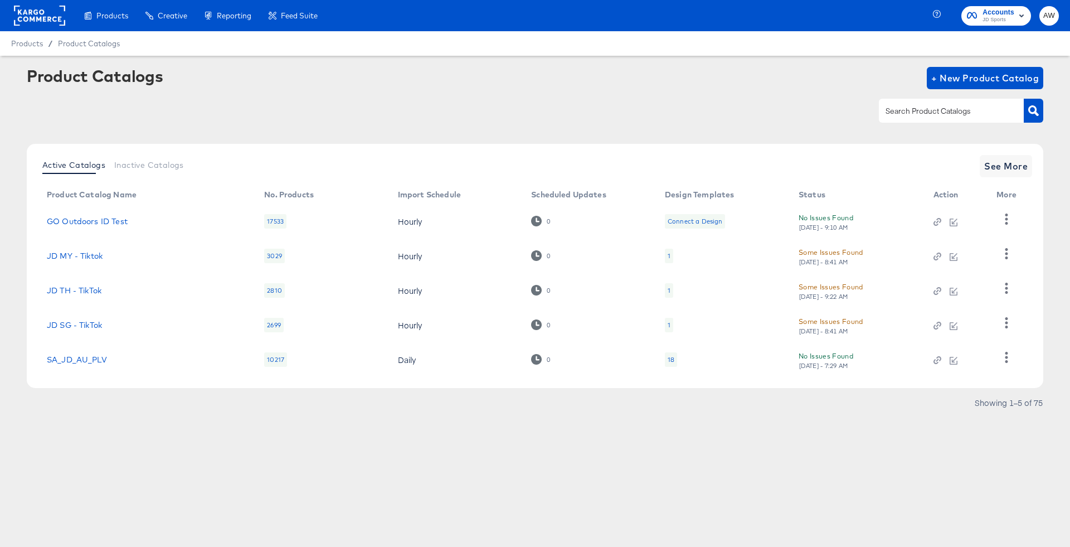
click at [954, 109] on input "text" at bounding box center [942, 111] width 119 height 13
type input "fr"
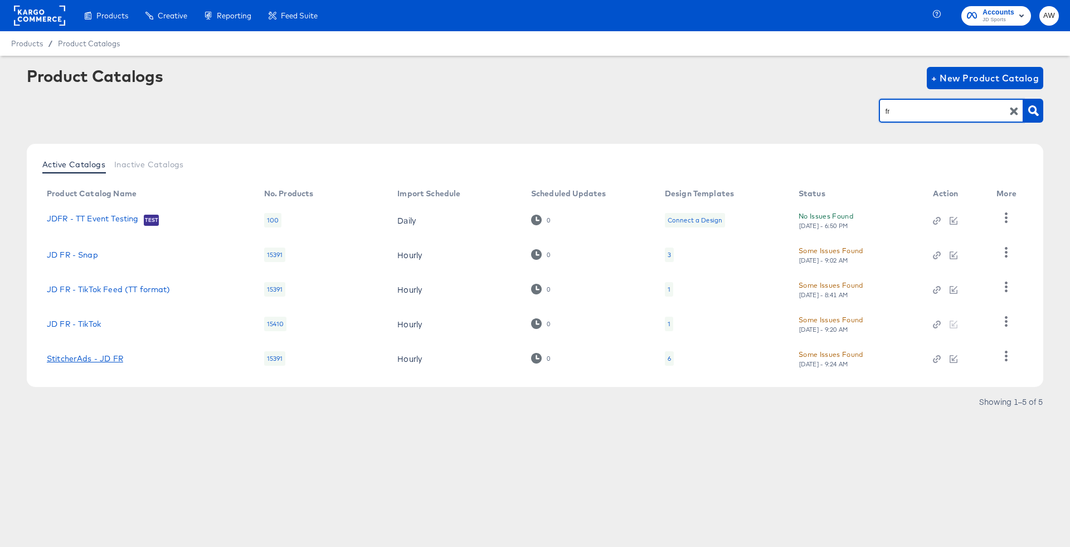
click at [108, 358] on link "StitcherAds - JD FR" at bounding box center [85, 358] width 76 height 9
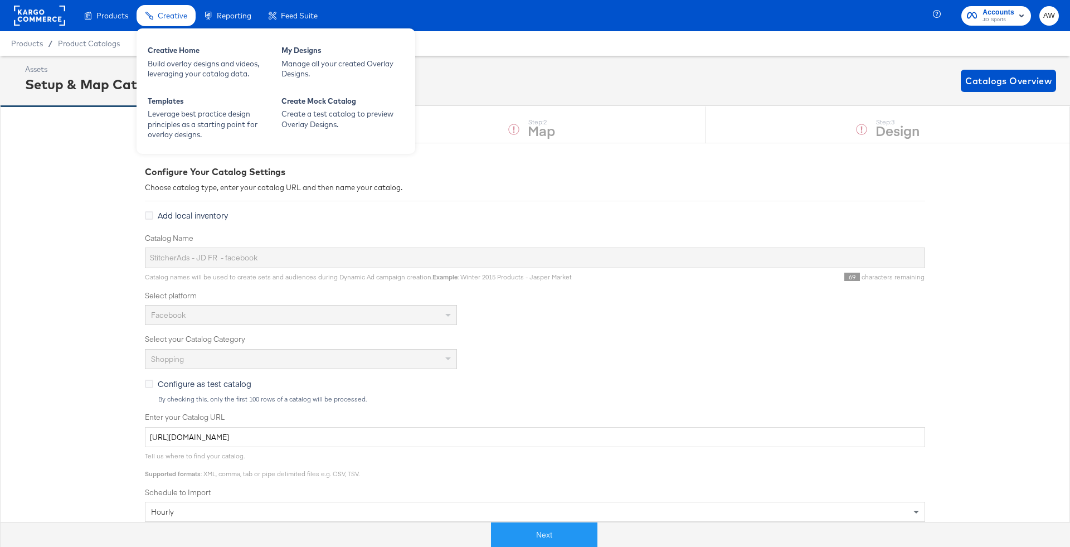
click at [180, 16] on span "Creative" at bounding box center [173, 15] width 30 height 9
click at [184, 53] on div "Creative Home" at bounding box center [209, 51] width 123 height 13
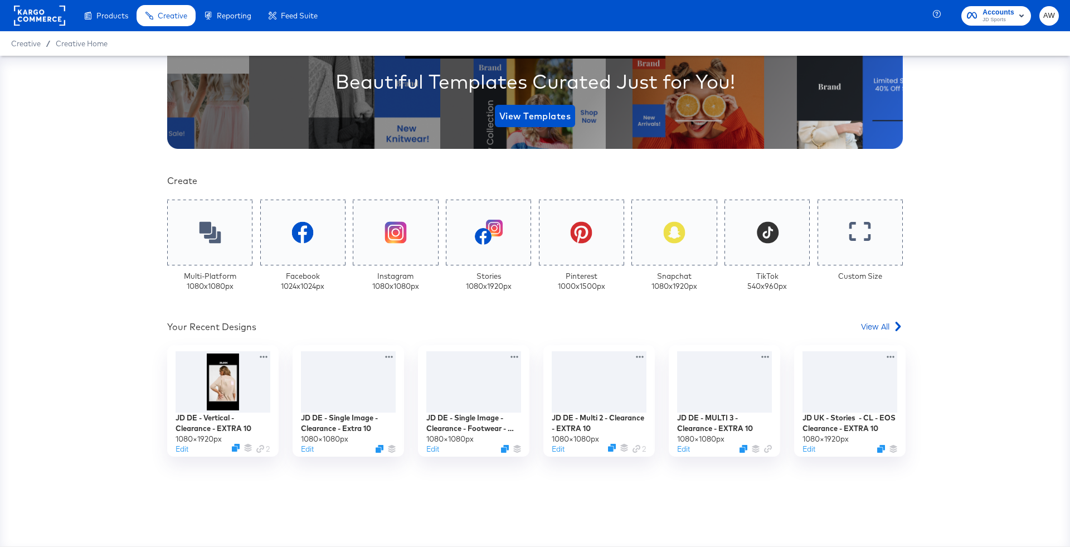
scroll to position [189, 0]
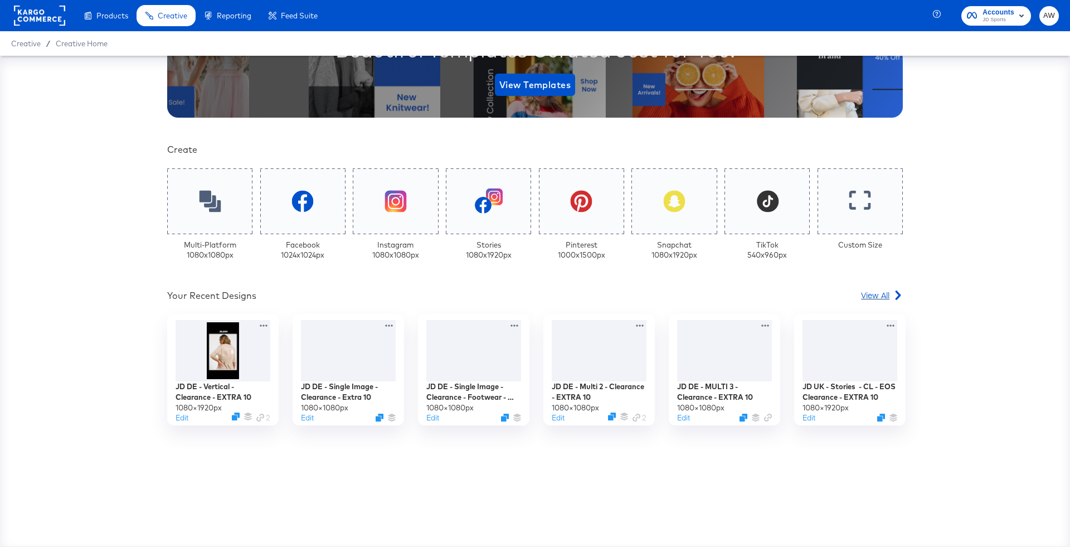
click at [890, 296] on div "View All" at bounding box center [882, 294] width 42 height 11
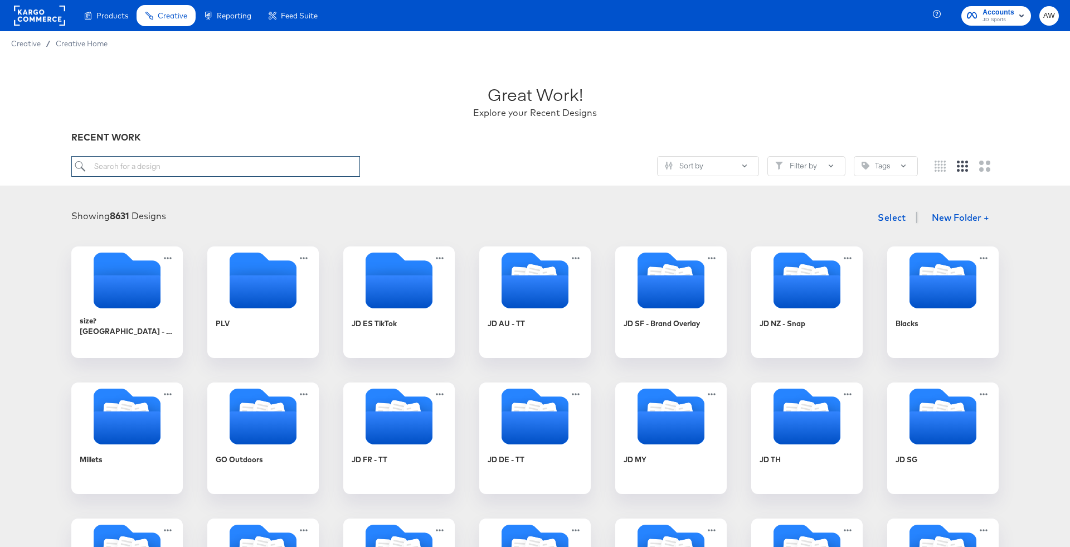
click at [241, 168] on input "search" at bounding box center [215, 166] width 289 height 21
type input "c"
type input "fr"
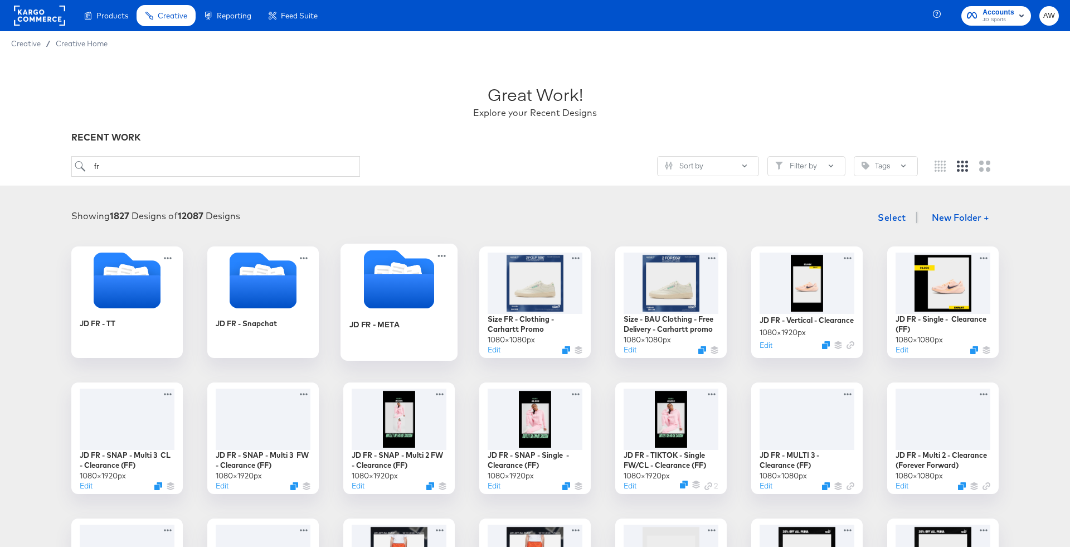
click at [392, 277] on icon "Folder" at bounding box center [399, 291] width 70 height 35
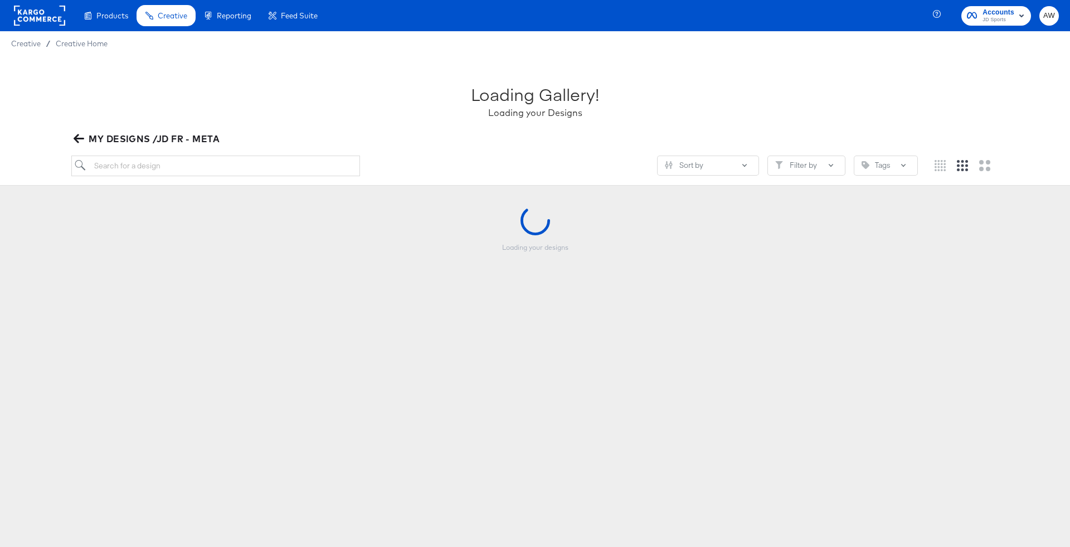
click at [297, 148] on div "Loading Gallery! Loading your Designs MY DESIGNS /JD FR - META Sort by Filter b…" at bounding box center [535, 121] width 1070 height 130
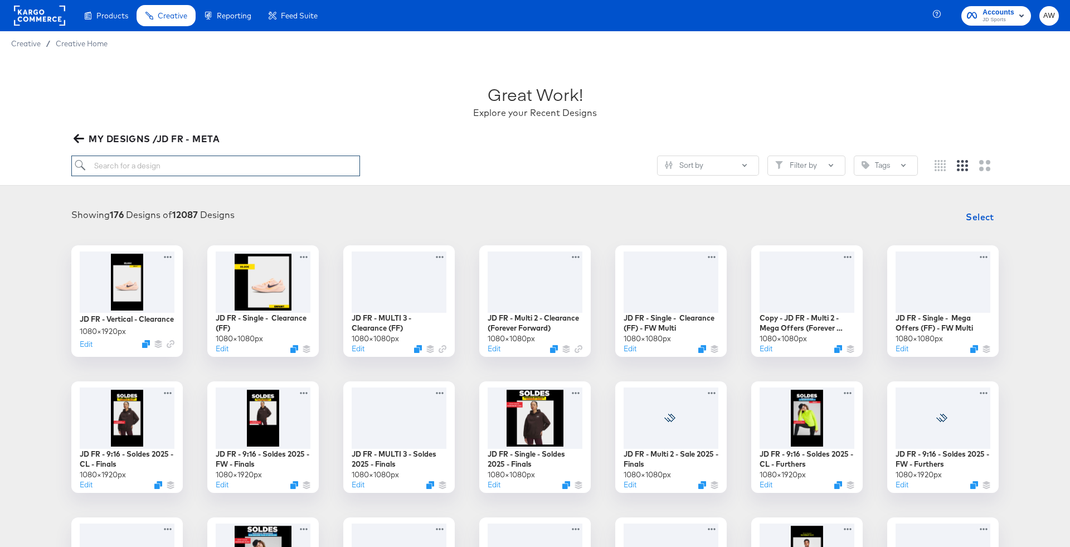
click at [302, 168] on input "search" at bounding box center [215, 165] width 289 height 21
type input "clearance"
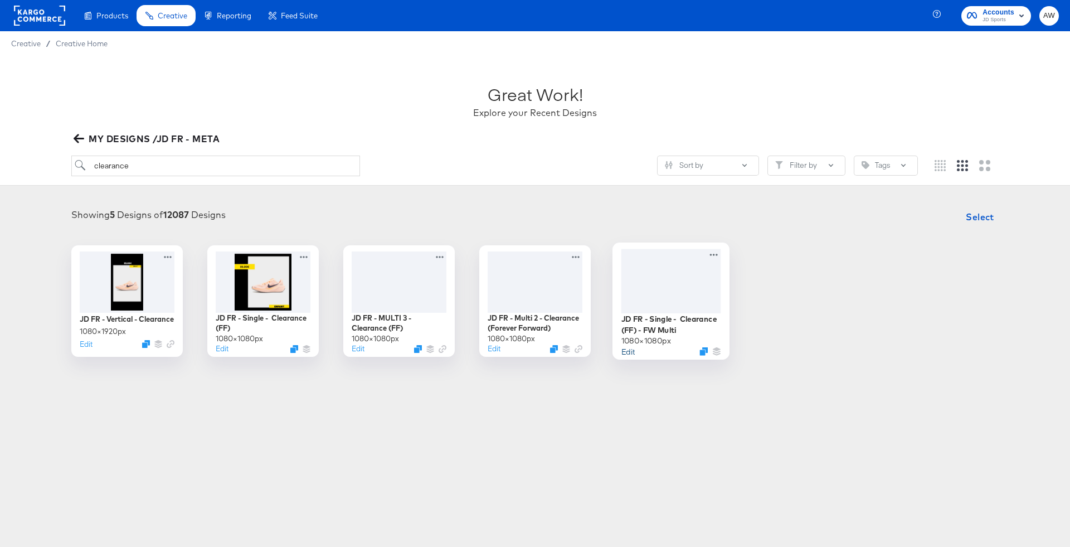
click at [630, 355] on button "Edit" at bounding box center [627, 350] width 13 height 11
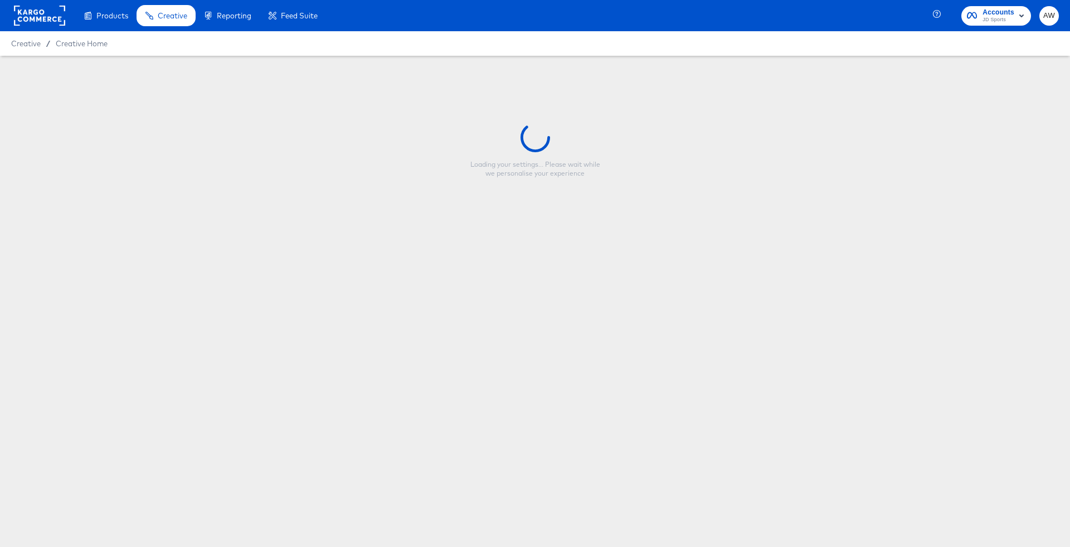
type input "JD FR - Single - Clearance (FF) - FW Multi"
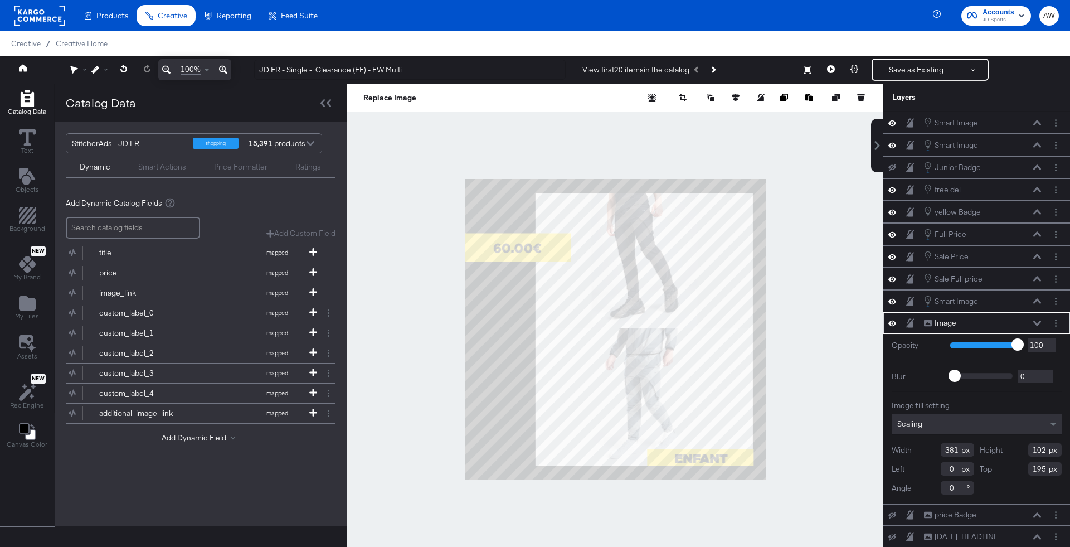
click at [779, 136] on div at bounding box center [615, 329] width 537 height 491
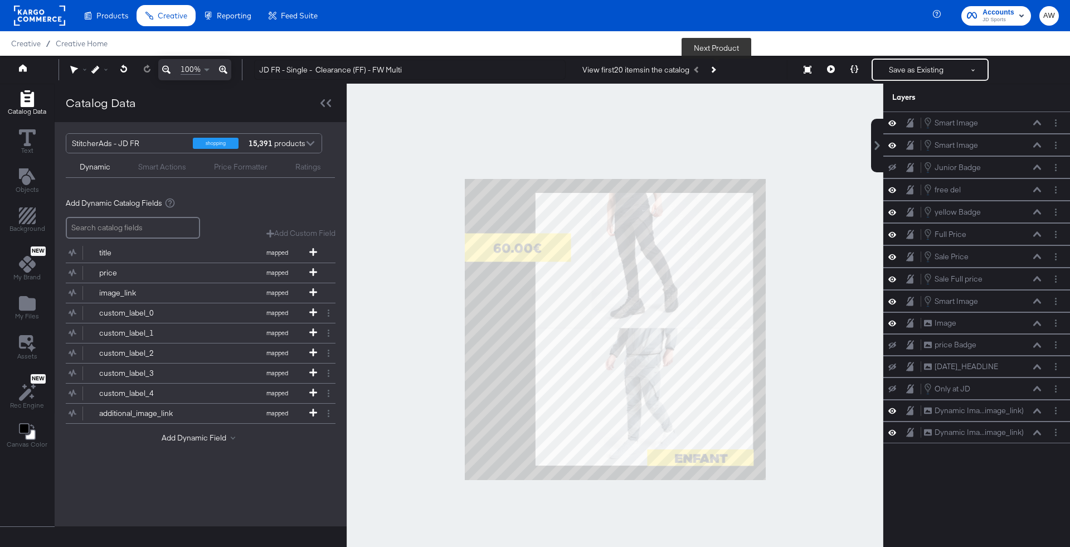
click at [718, 71] on button "Next Product" at bounding box center [713, 70] width 16 height 20
click at [720, 74] on button "Next Product" at bounding box center [713, 70] width 16 height 20
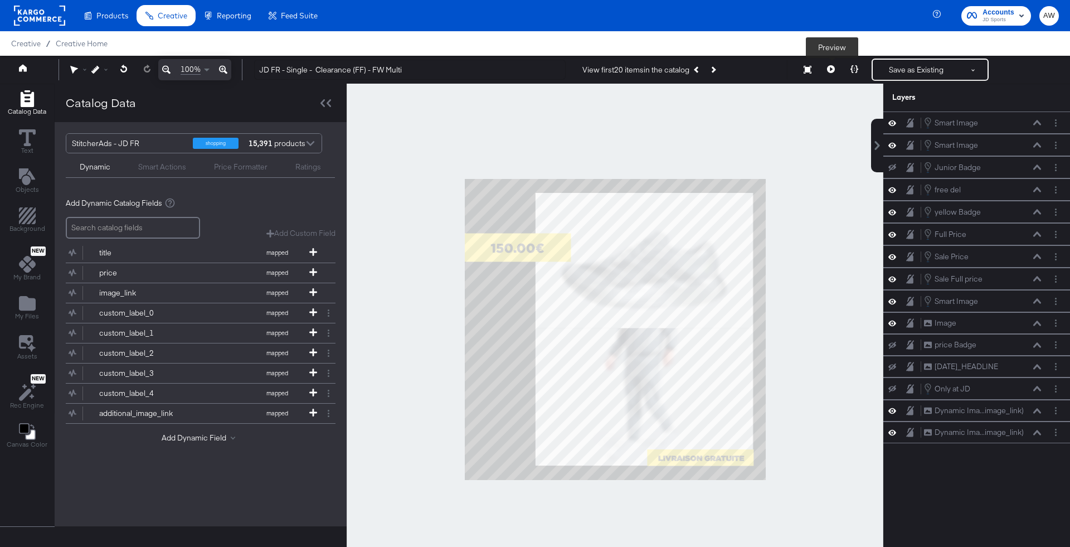
click at [830, 67] on icon at bounding box center [831, 69] width 8 height 8
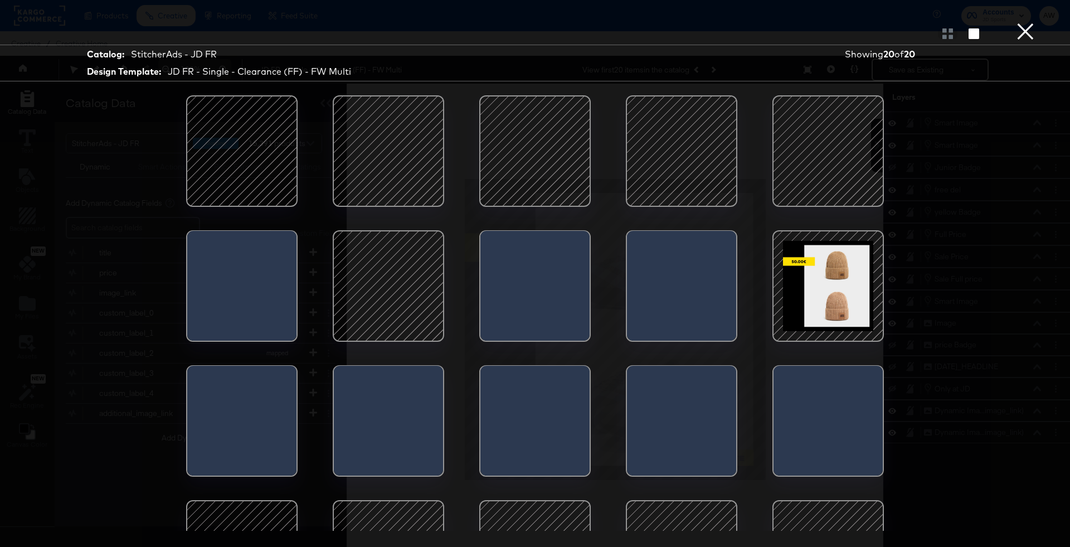
click at [730, 189] on div at bounding box center [681, 150] width 111 height 111
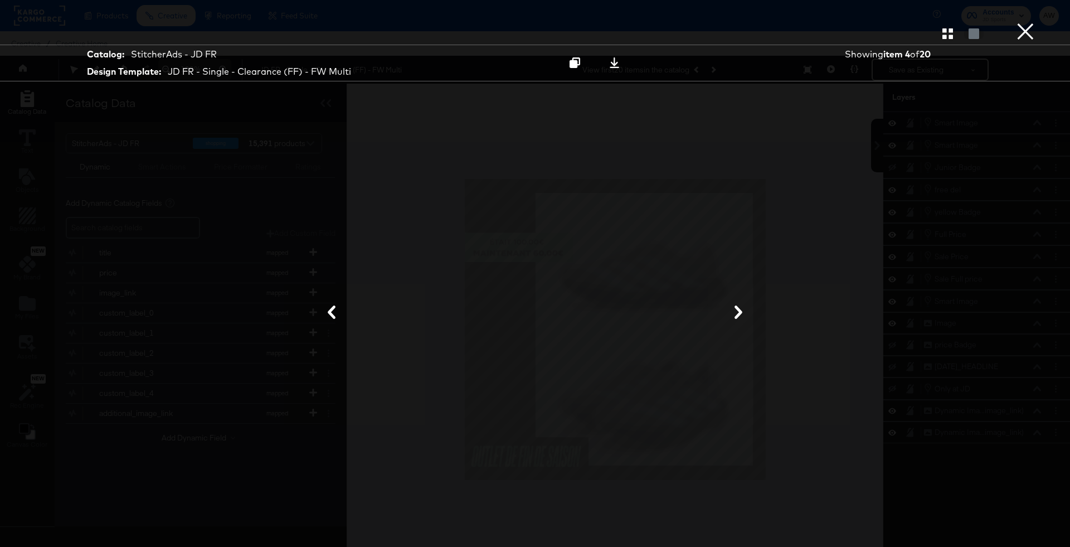
click at [1021, 22] on button "×" at bounding box center [1025, 11] width 22 height 22
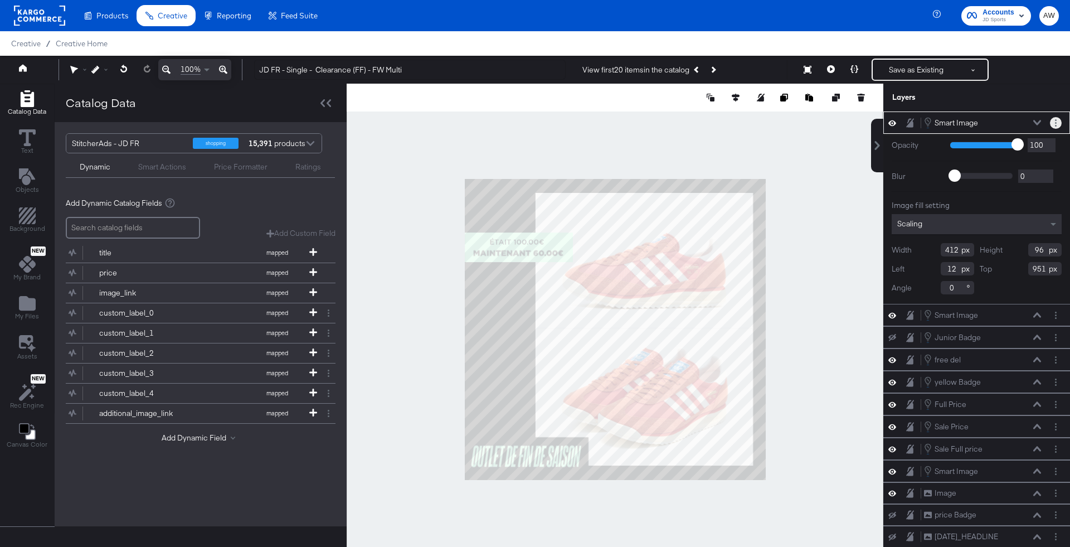
click at [1053, 119] on button "Layer Options" at bounding box center [1056, 123] width 12 height 12
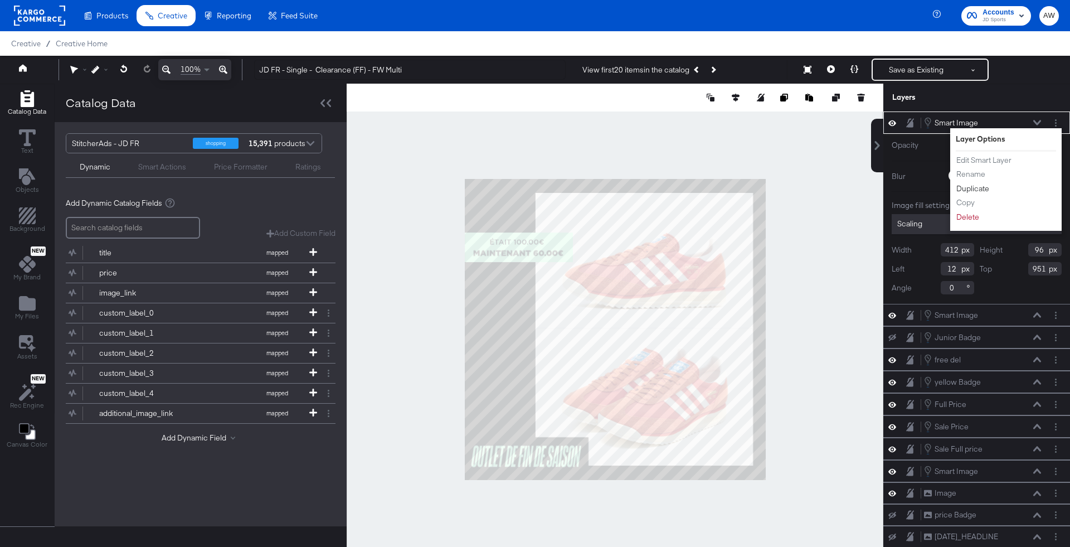
click at [981, 184] on button "Duplicate" at bounding box center [973, 189] width 34 height 12
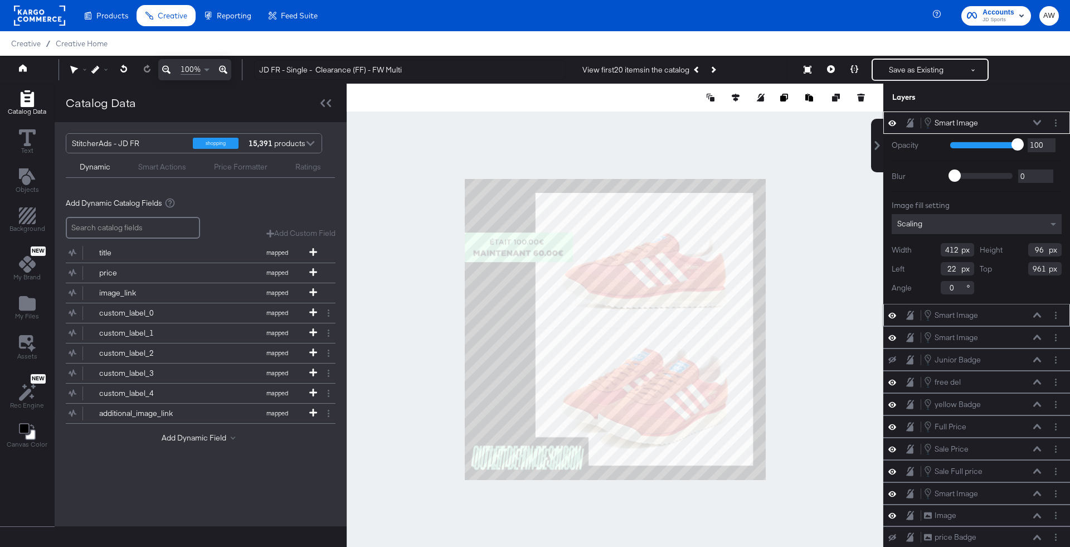
click at [889, 120] on icon at bounding box center [892, 122] width 8 height 9
click at [1005, 121] on div "Smart Image Smart Image" at bounding box center [982, 122] width 118 height 12
click at [1029, 119] on div "Smart Image Smart Image" at bounding box center [982, 122] width 118 height 12
click at [1037, 127] on div "Smart Image Smart Image" at bounding box center [982, 122] width 118 height 12
click at [1037, 120] on icon at bounding box center [1037, 123] width 8 height 6
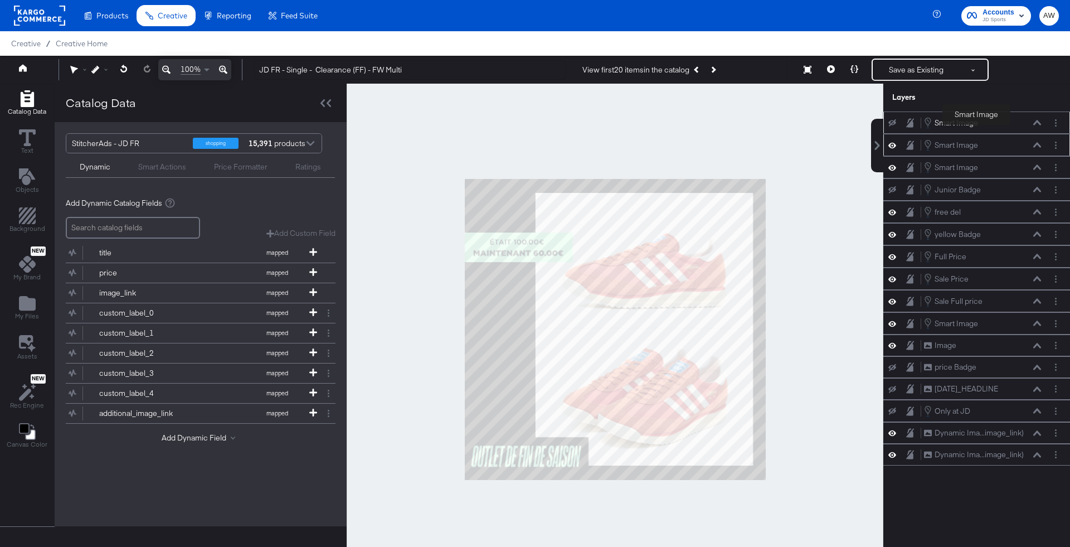
click at [976, 127] on div "Smart Image Smart Image" at bounding box center [951, 122] width 54 height 11
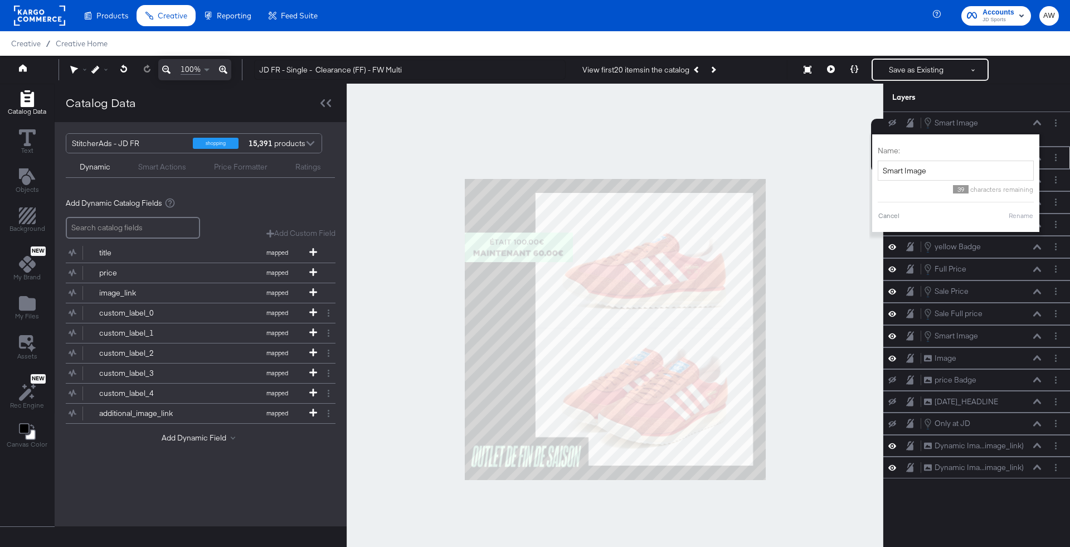
click at [1066, 155] on div "Smart Image Smart Image" at bounding box center [976, 158] width 187 height 22
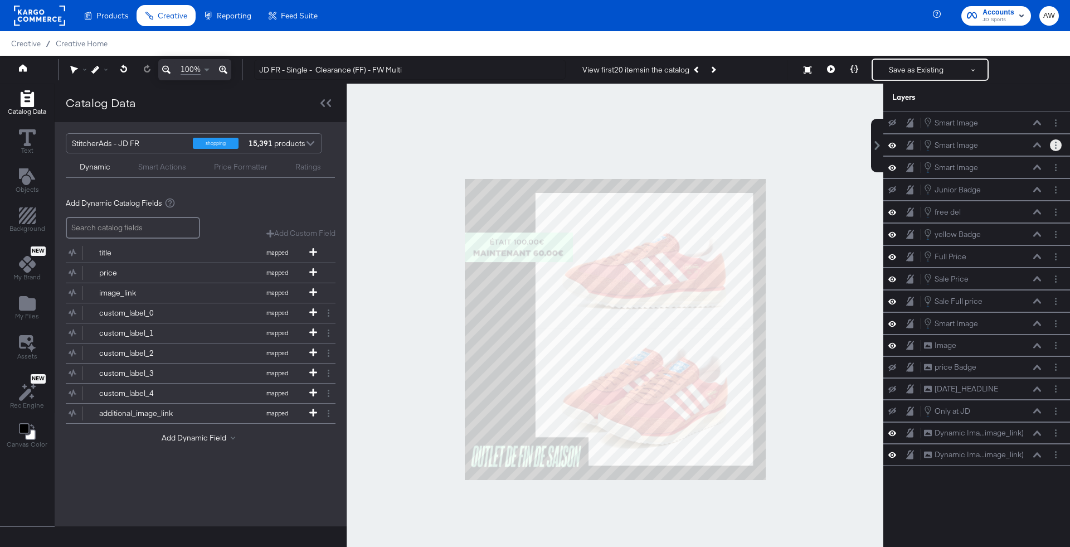
click at [1058, 143] on button "Layer Options" at bounding box center [1056, 145] width 12 height 12
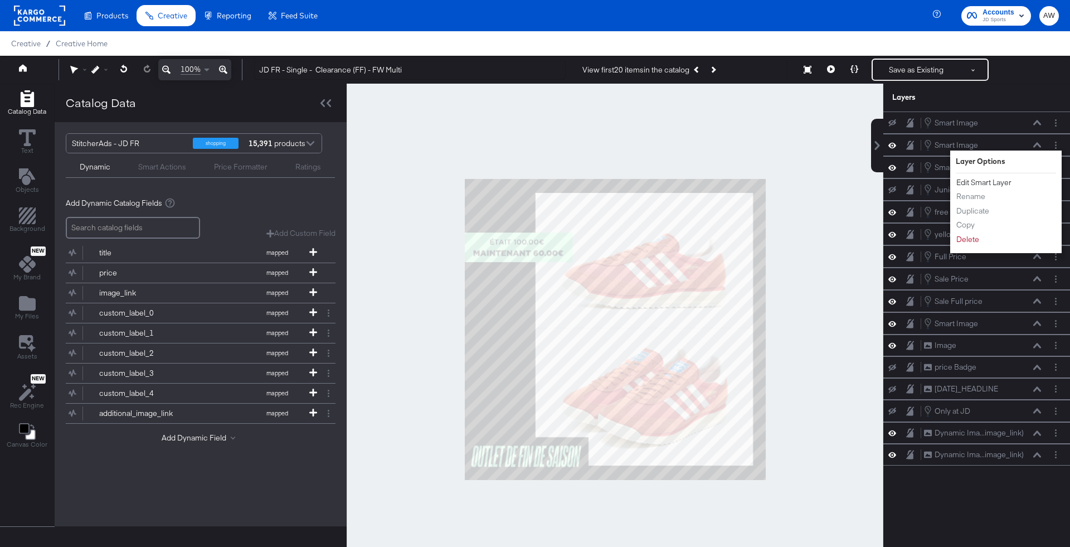
click at [1005, 179] on button "Edit Smart Layer" at bounding box center [984, 183] width 56 height 12
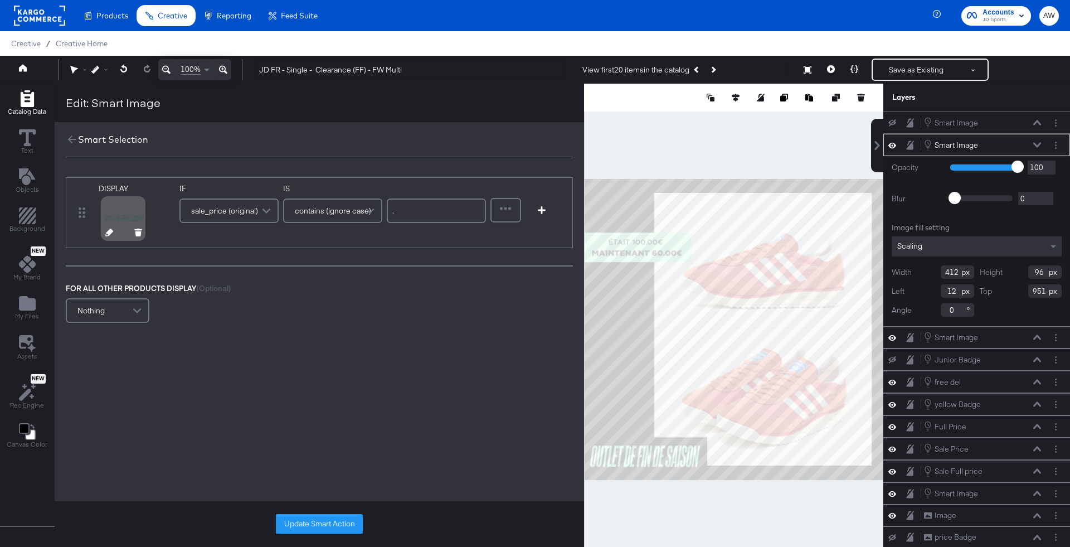
click at [107, 235] on icon at bounding box center [109, 232] width 8 height 8
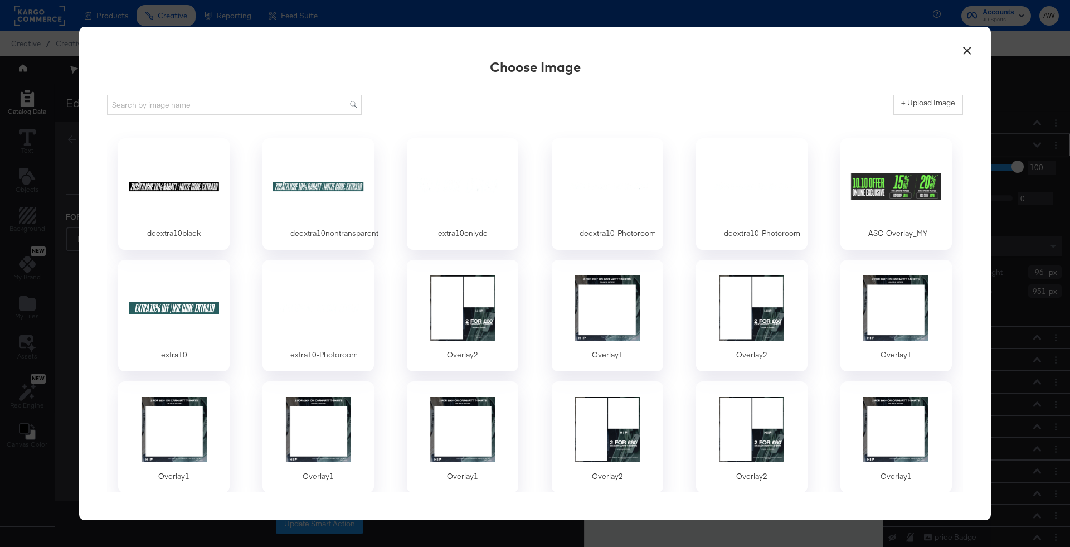
click at [973, 47] on button "×" at bounding box center [967, 48] width 20 height 20
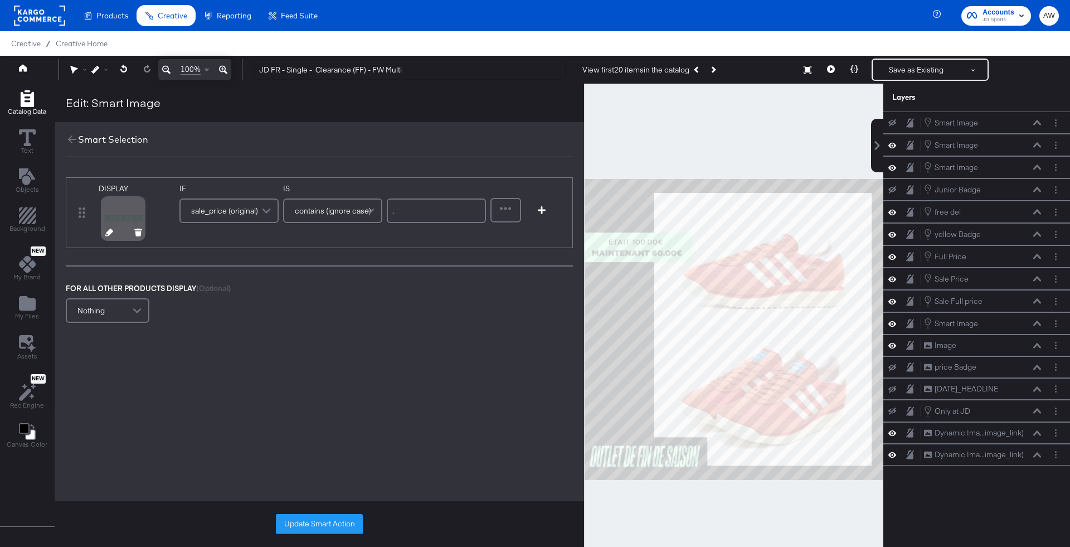
click at [106, 240] on div at bounding box center [131, 218] width 64 height 49
click at [106, 233] on icon at bounding box center [109, 232] width 8 height 8
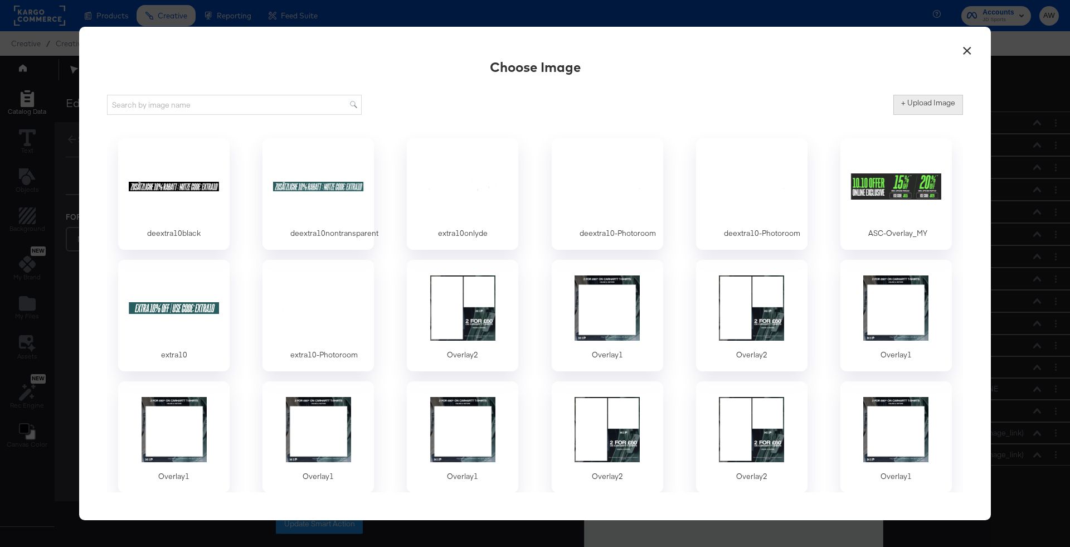
click at [913, 104] on label "+ Upload Image" at bounding box center [928, 103] width 54 height 11
click at [913, 115] on input "+ Upload Image" at bounding box center [1020, 115] width 255 height 0
type input "C:\fakepath\Social_1920x1080_Logo-Photoroom.png"
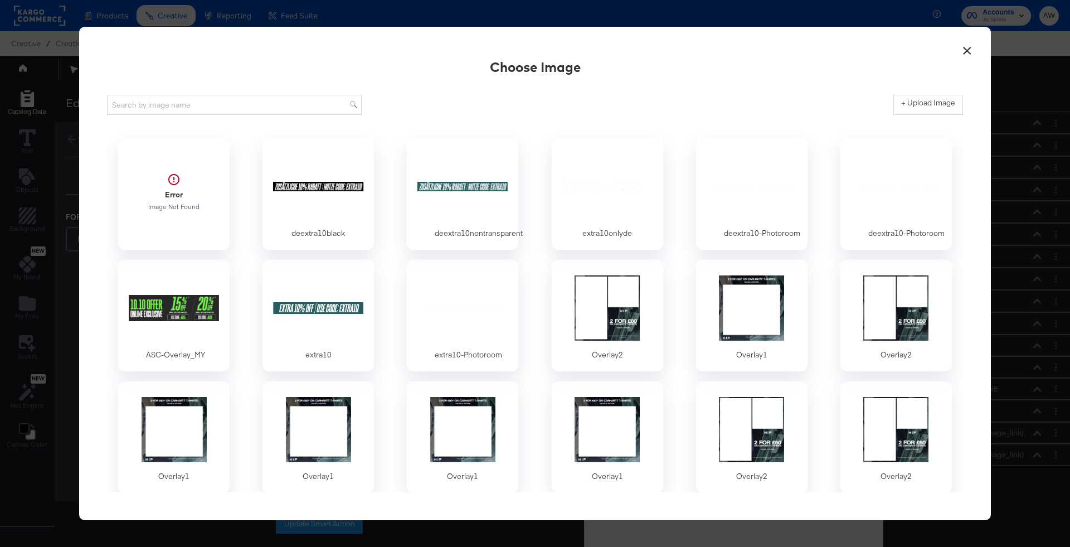
click at [967, 47] on button "×" at bounding box center [967, 48] width 20 height 20
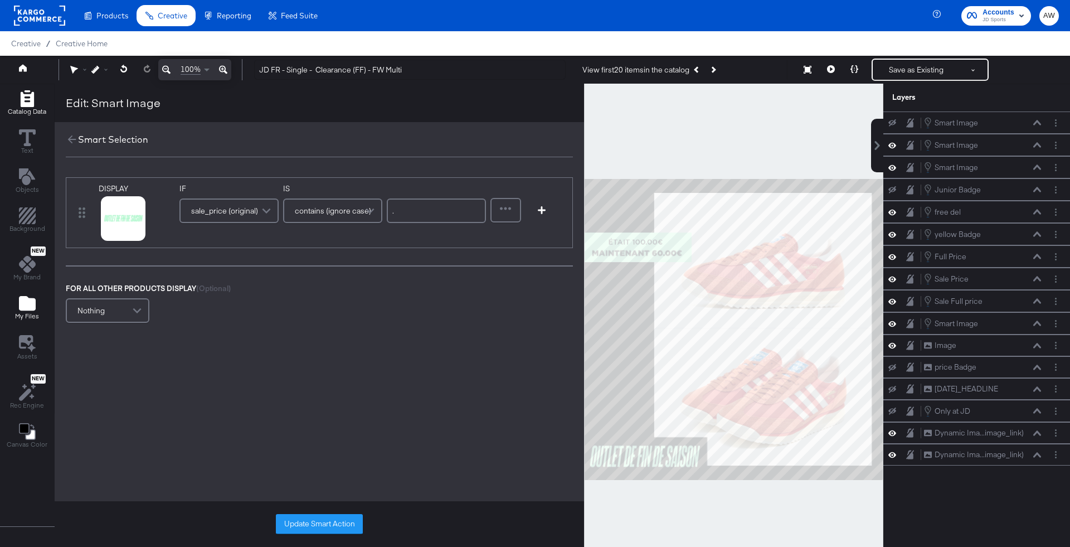
click at [28, 308] on icon "Add Files" at bounding box center [27, 303] width 17 height 14
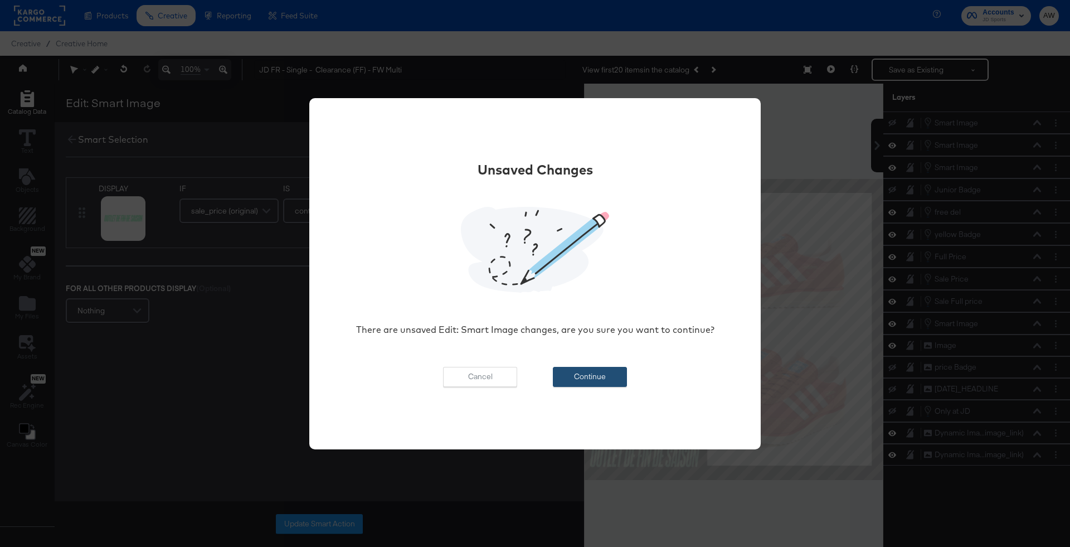
click at [598, 381] on button "Continue" at bounding box center [590, 377] width 74 height 20
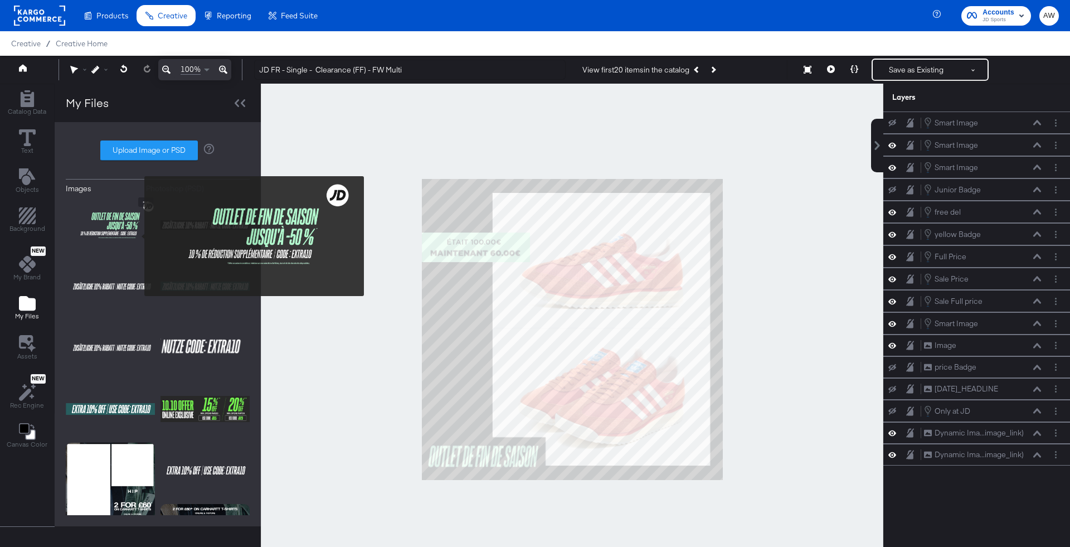
click at [137, 236] on img at bounding box center [110, 225] width 89 height 56
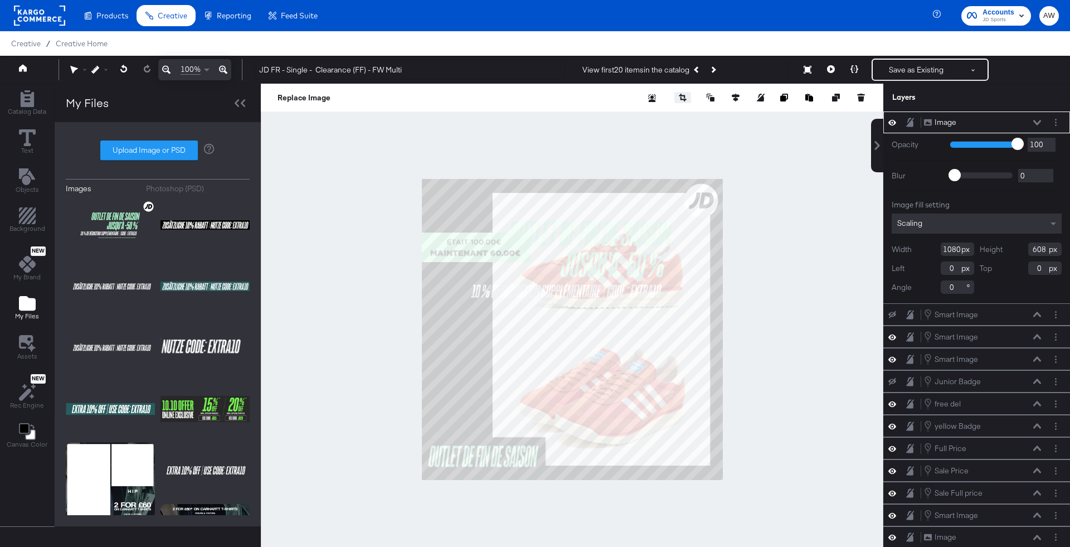
click at [685, 99] on icon "button" at bounding box center [683, 99] width 6 height 4
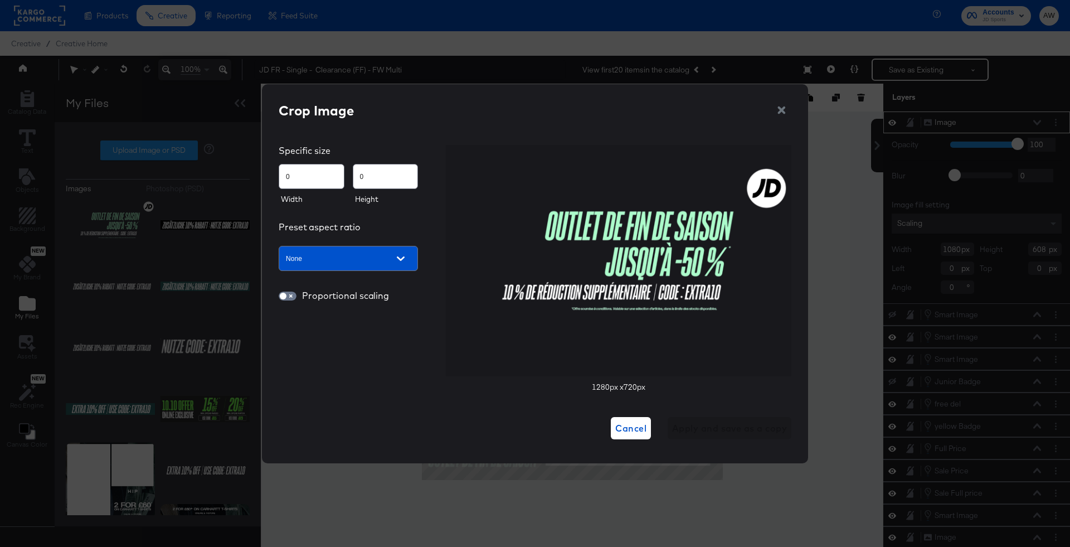
type input "102"
type input "58"
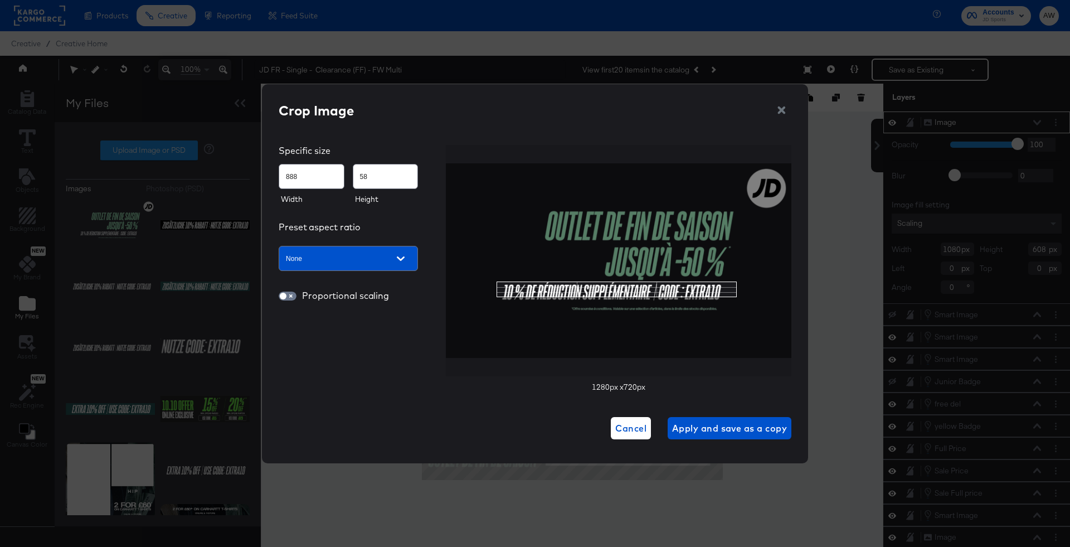
type input "887"
click at [736, 291] on img at bounding box center [618, 260] width 345 height 194
click at [613, 305] on div "Use the up and down arrow keys to move the south drag handle to change the crop…" at bounding box center [613, 305] width 0 height 0
type input "77"
type input "0"
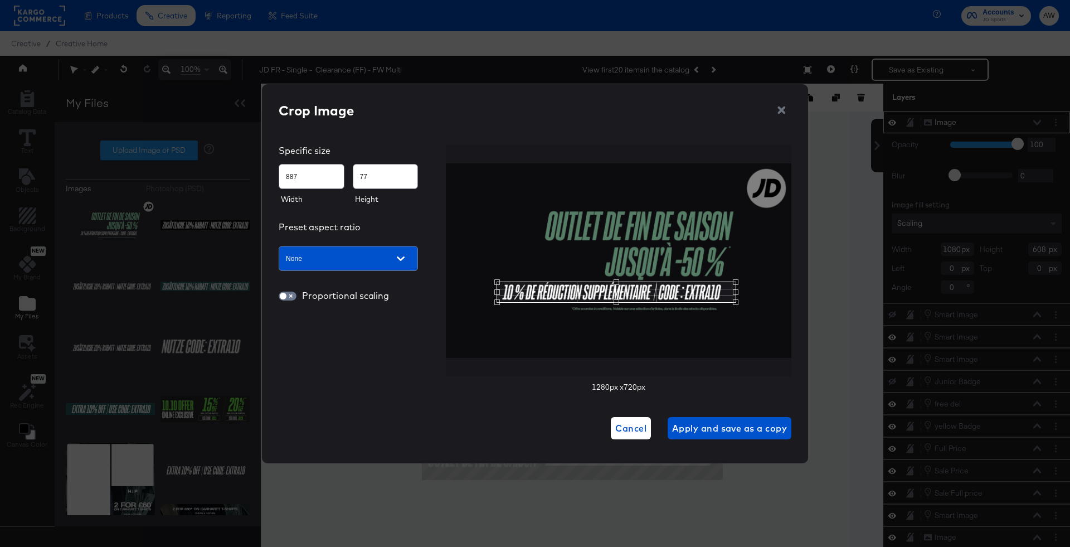
type input "0"
type input "102"
type input "58"
click at [735, 292] on div at bounding box center [618, 260] width 345 height 194
type input "874"
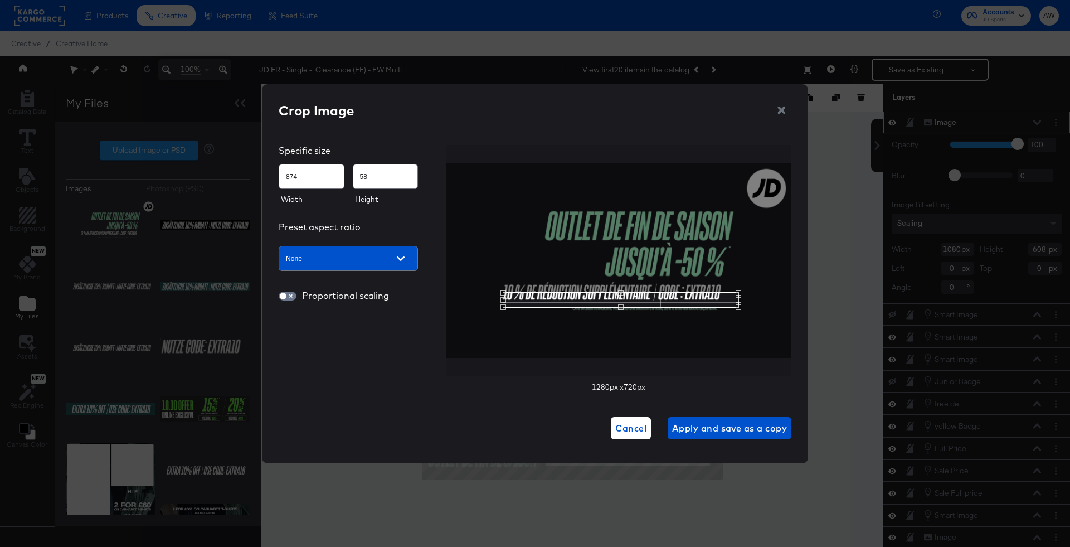
click at [500, 282] on div at bounding box center [618, 260] width 345 height 194
type input "77"
click at [618, 285] on div "Use the up and down arrow keys to move the north drag handle to change the crop…" at bounding box center [618, 285] width 0 height 0
click at [622, 298] on div "Use the arrow keys to move the crop selection area" at bounding box center [613, 292] width 236 height 21
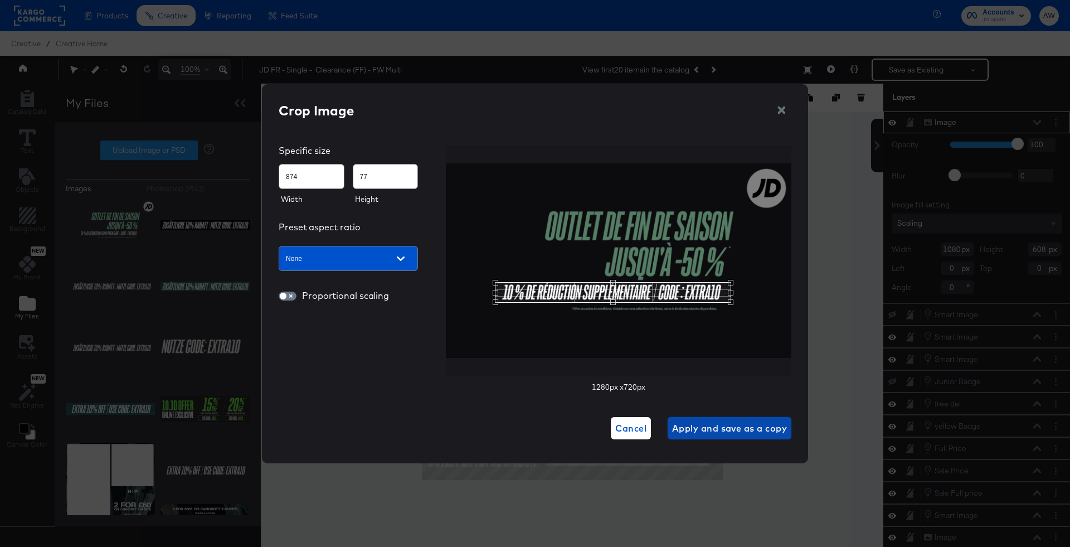
click at [713, 423] on span "Apply and save as a copy" at bounding box center [729, 428] width 115 height 16
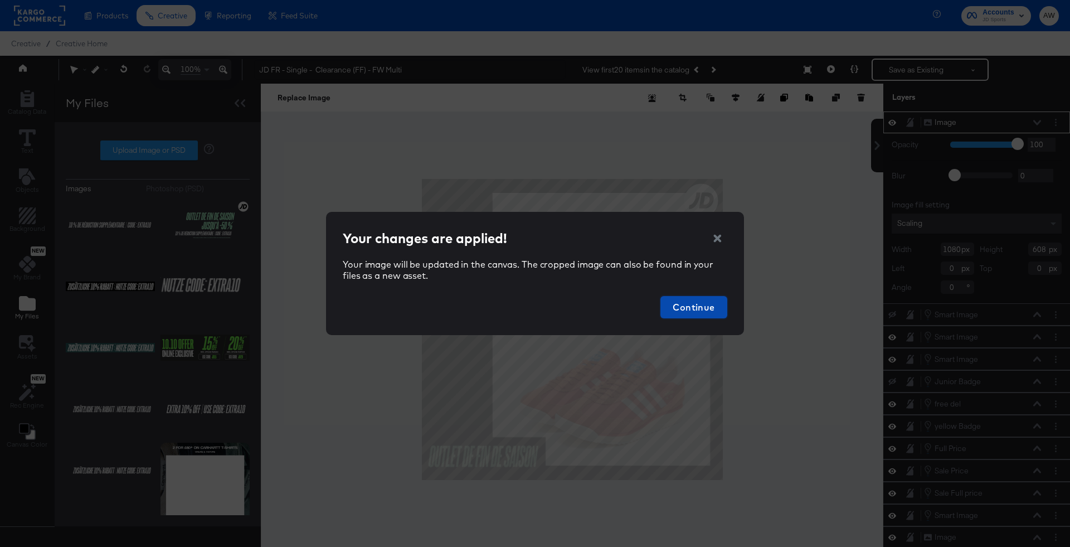
click at [713, 311] on span "Continue" at bounding box center [694, 307] width 58 height 16
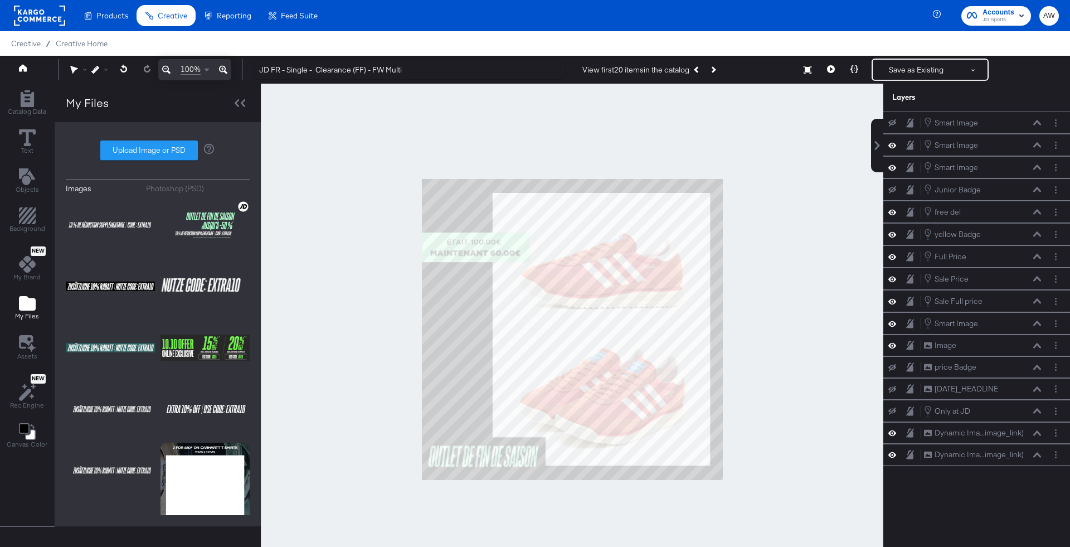
click at [891, 123] on icon at bounding box center [892, 122] width 8 height 7
click at [1050, 139] on div at bounding box center [1056, 145] width 12 height 12
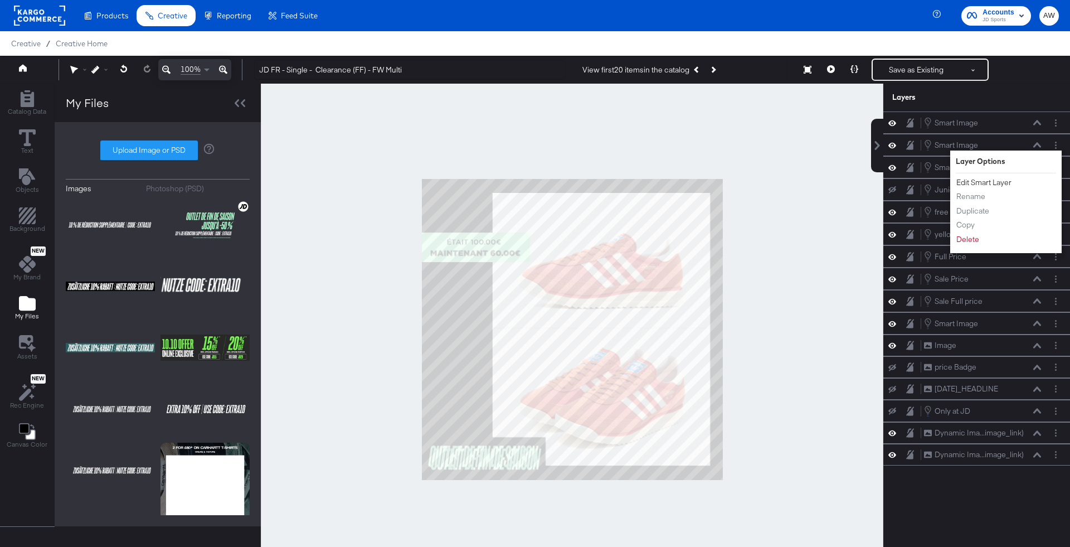
click at [1005, 183] on button "Edit Smart Layer" at bounding box center [984, 183] width 56 height 12
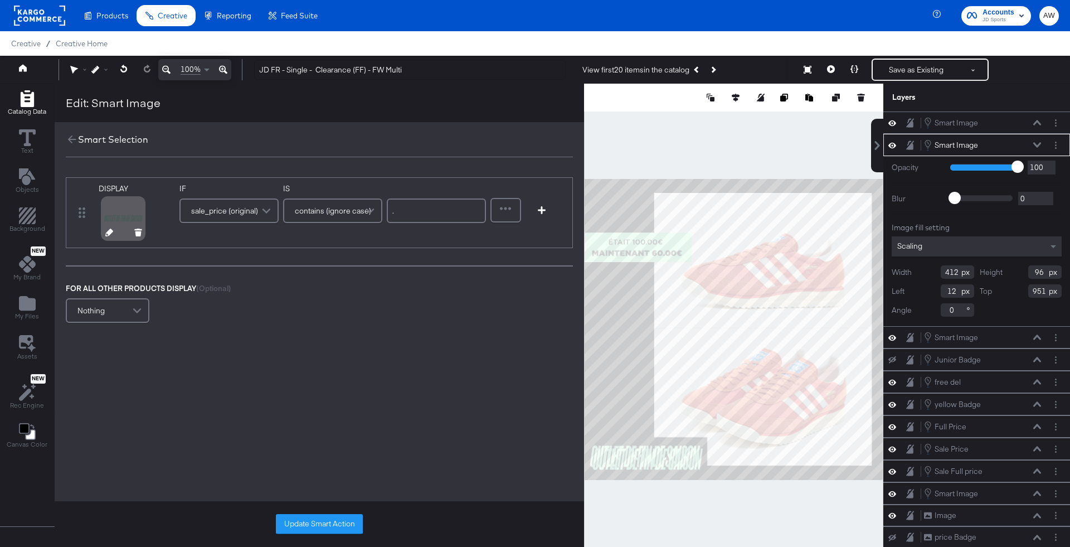
click at [106, 229] on icon at bounding box center [109, 232] width 8 height 8
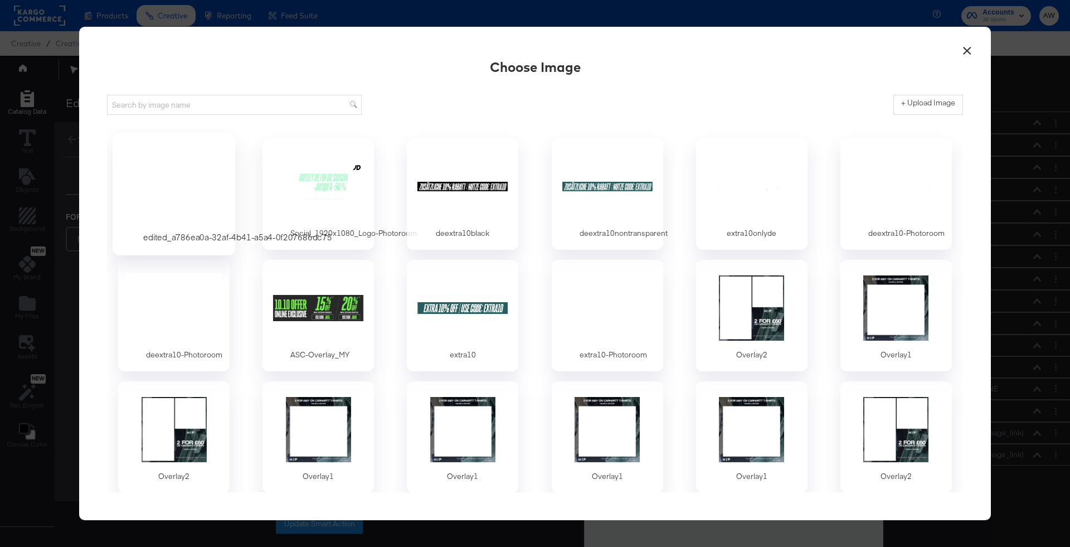
click at [196, 186] on div at bounding box center [174, 186] width 104 height 77
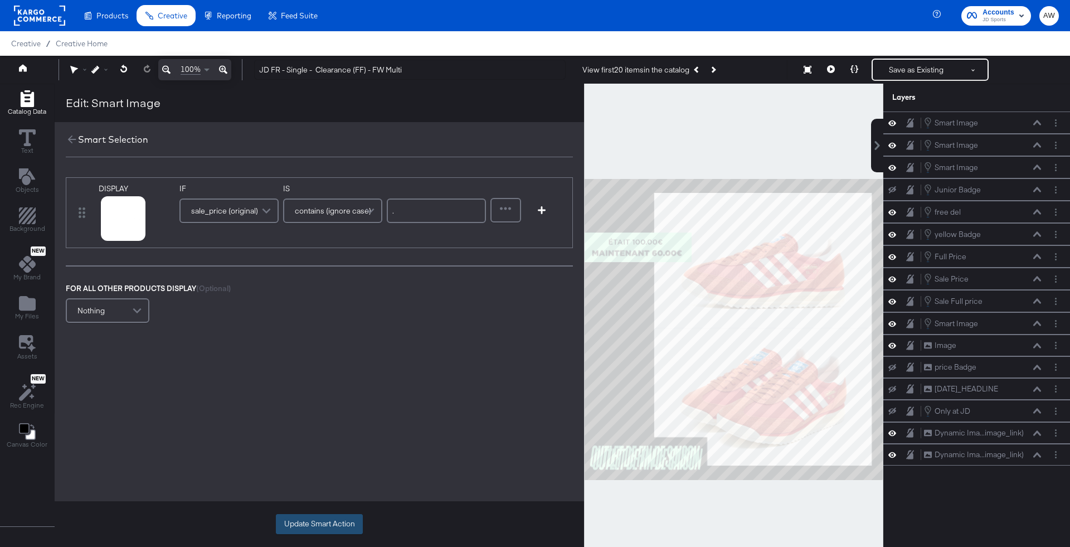
click at [330, 521] on button "Update Smart Action" at bounding box center [319, 524] width 87 height 20
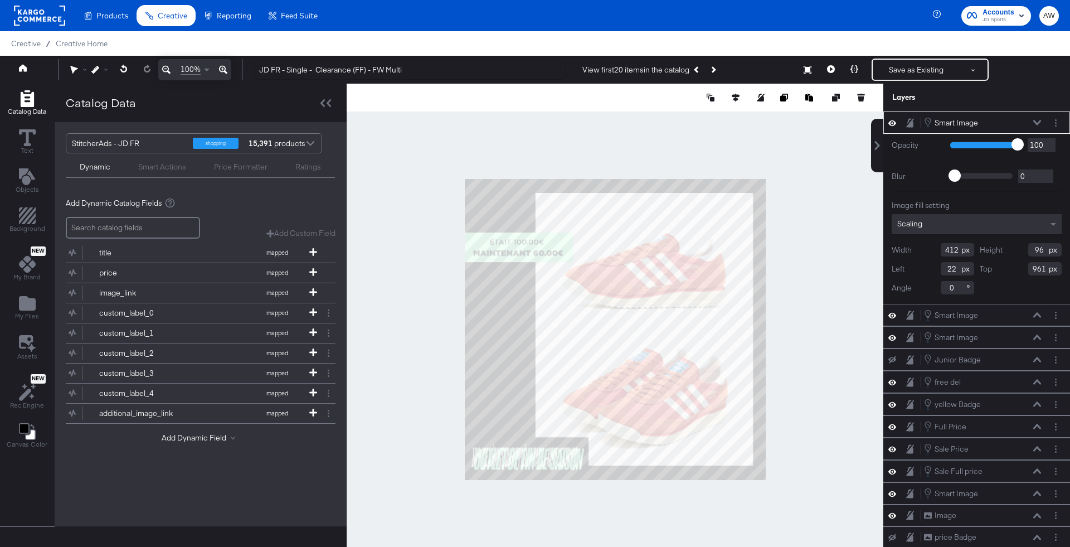
type input "12"
type input "797"
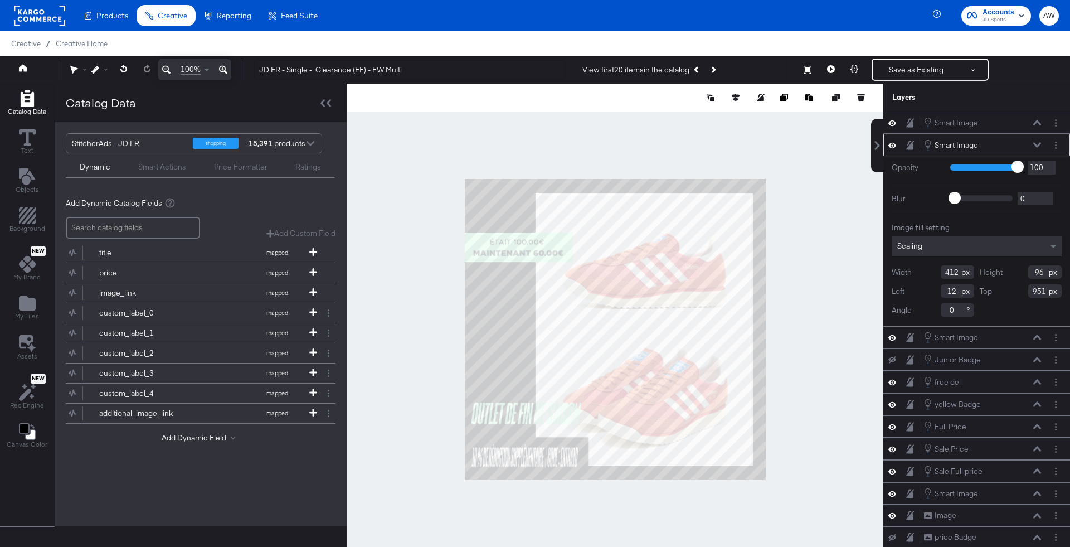
type input "615"
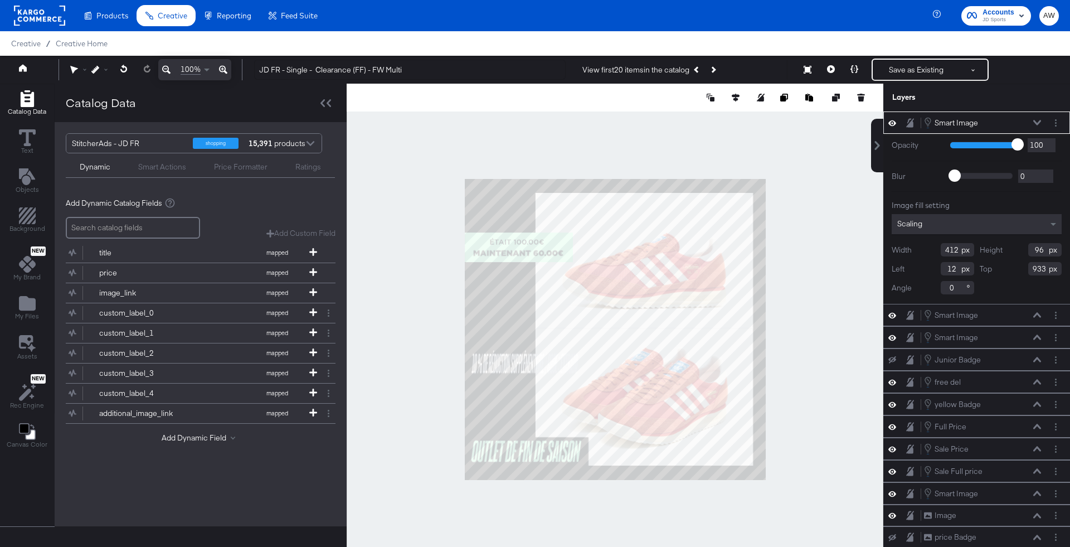
type input "683"
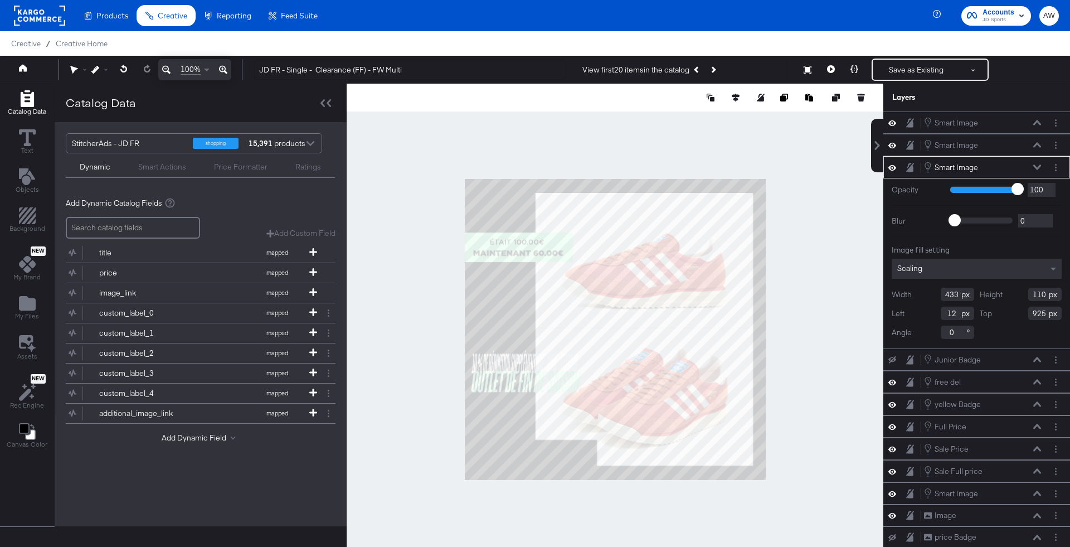
type input "495"
type input "125"
type input "906"
type input "-18"
type input "910"
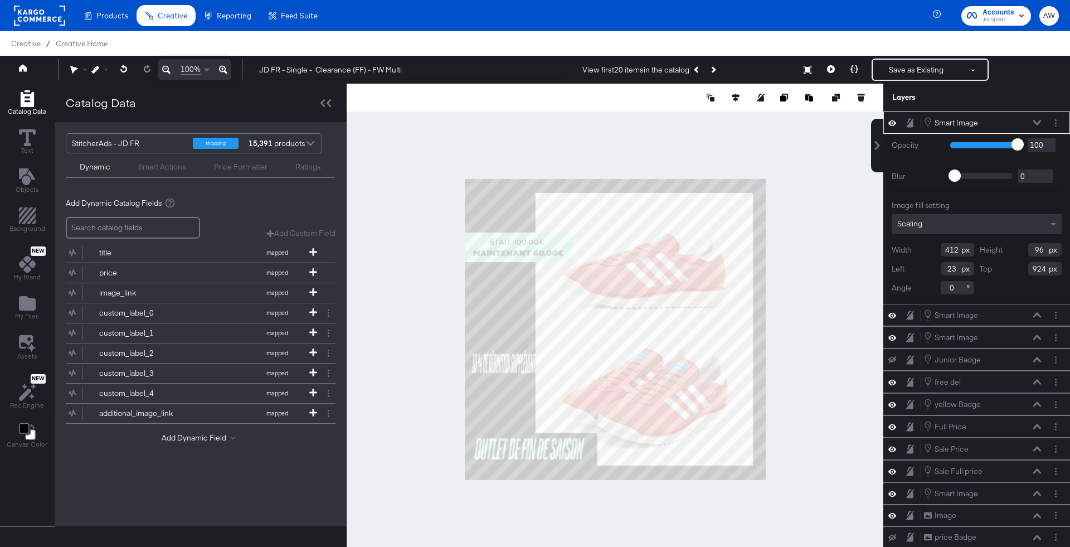
type input "23"
type input "924"
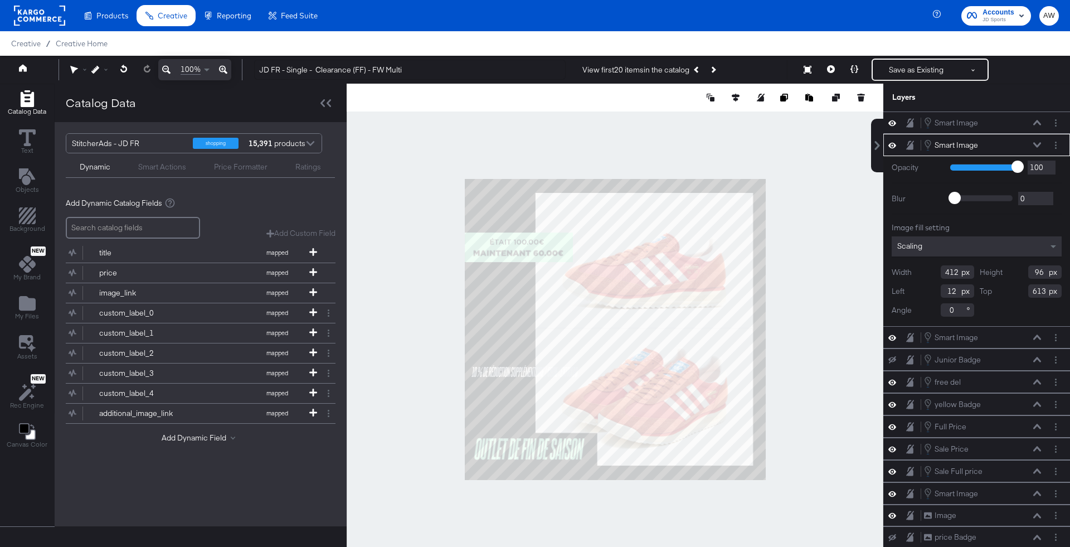
type input "53"
type input "664"
type input "23"
type input "1008"
type input "456"
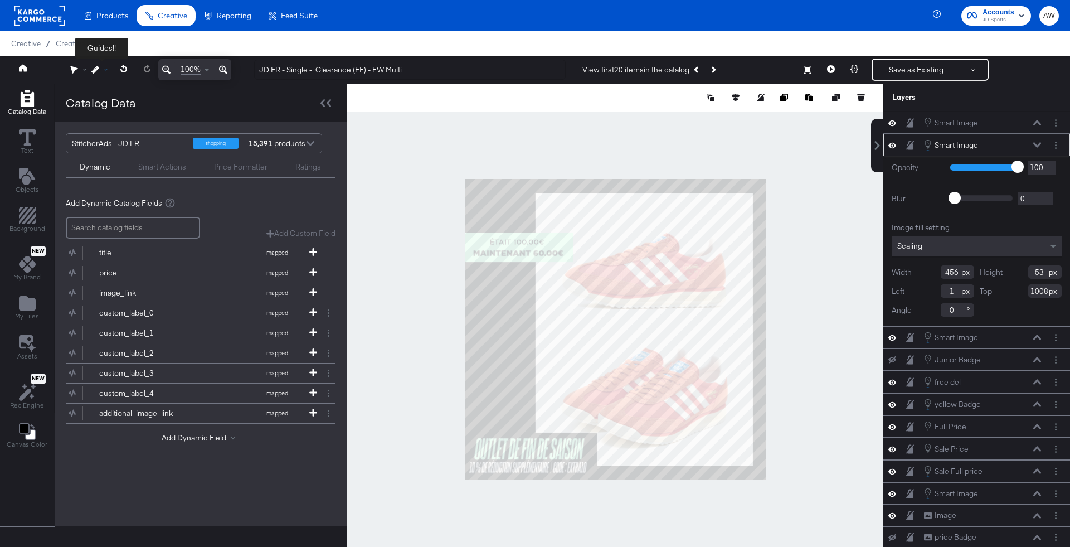
click at [98, 72] on icon at bounding box center [95, 70] width 8 height 8
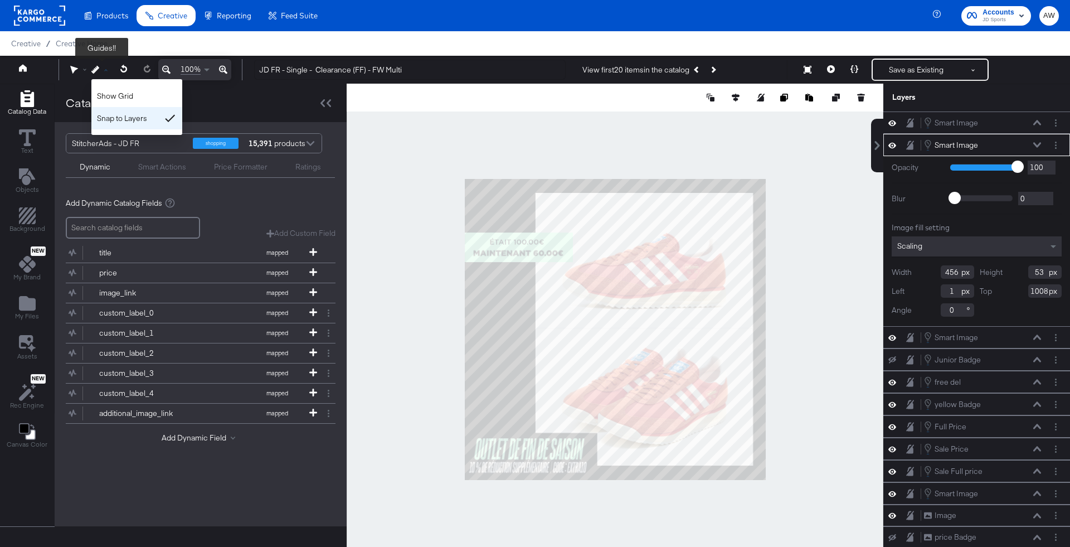
click at [138, 124] on div "Snap to Layers" at bounding box center [136, 118] width 91 height 22
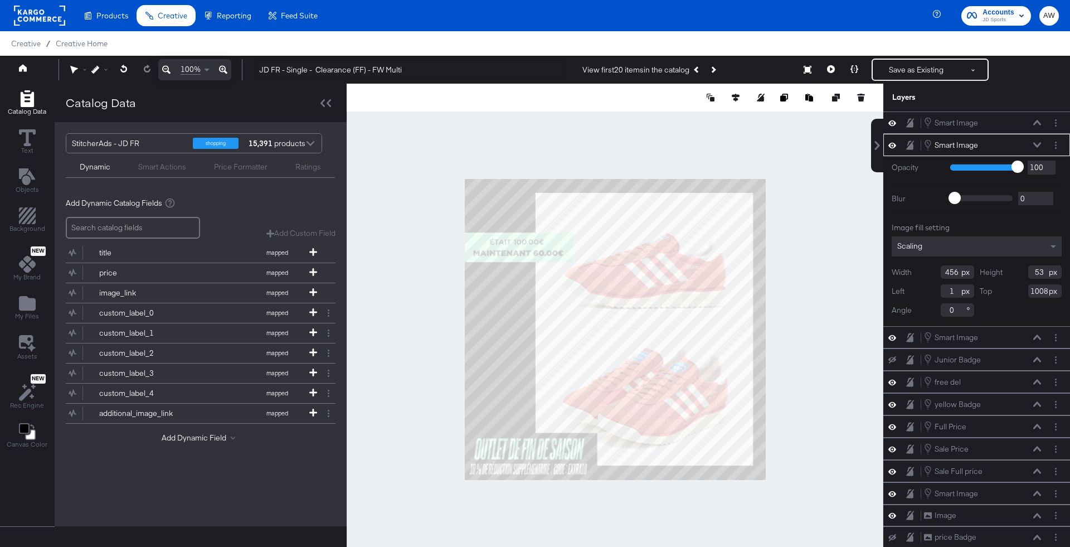
type input "3"
type input "1014"
click at [900, 401] on div at bounding box center [896, 404] width 16 height 11
click at [834, 394] on div at bounding box center [615, 329] width 537 height 491
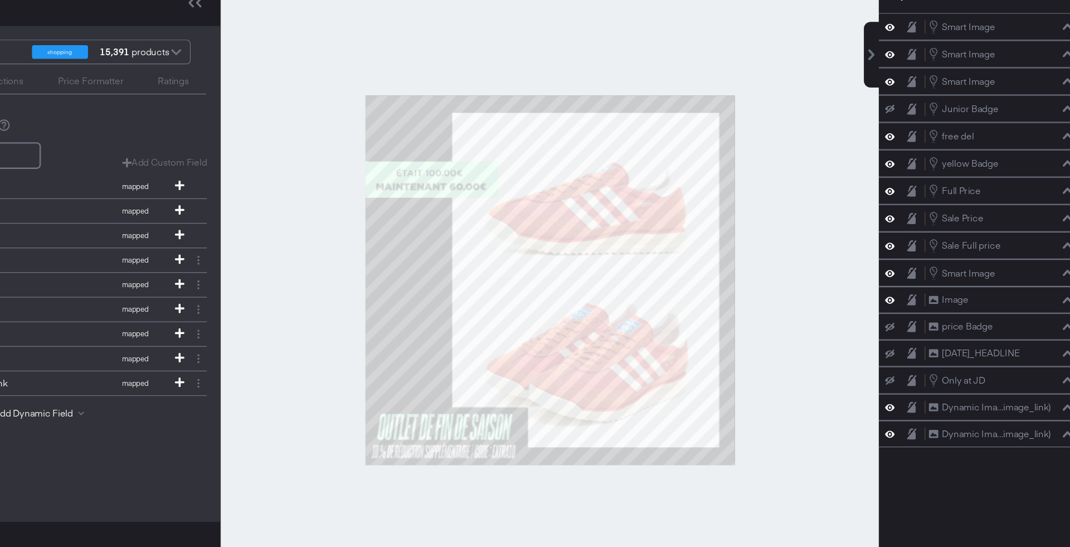
click at [854, 226] on div at bounding box center [615, 329] width 537 height 491
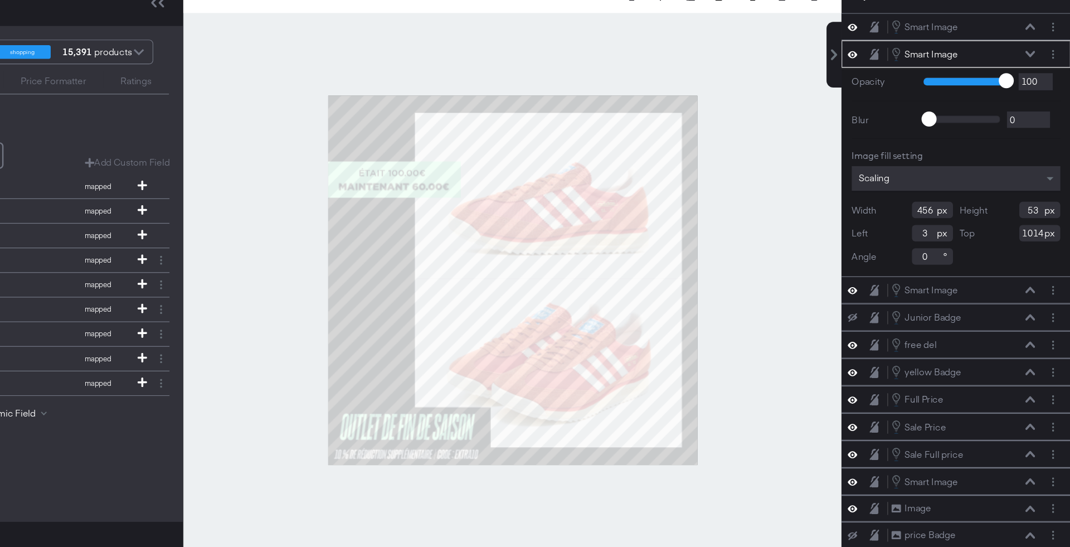
type input "41"
type input "1026"
type input "470"
type input "42"
type input "1025"
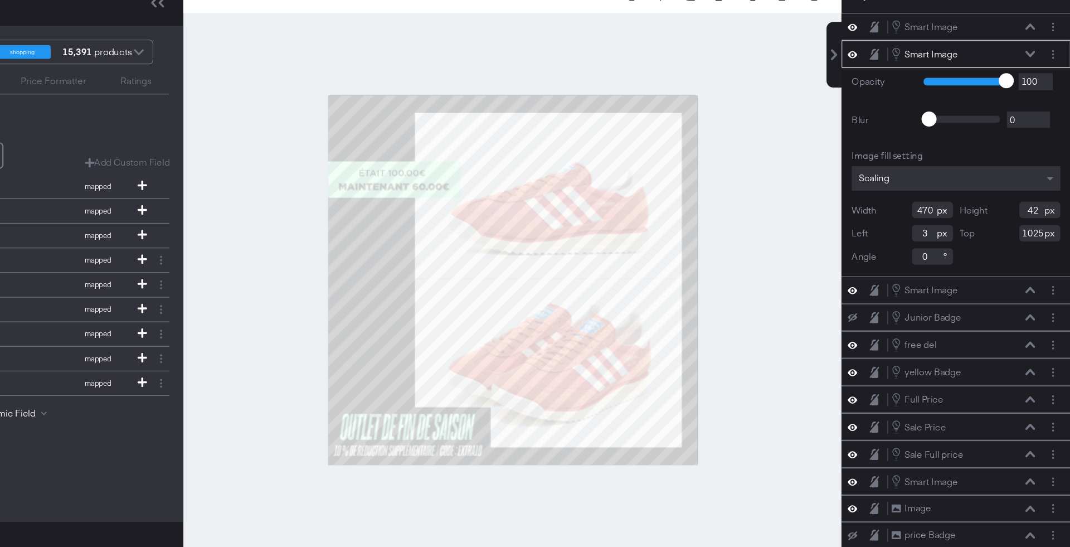
type input "1"
type input "1017"
click at [825, 389] on div at bounding box center [615, 329] width 537 height 491
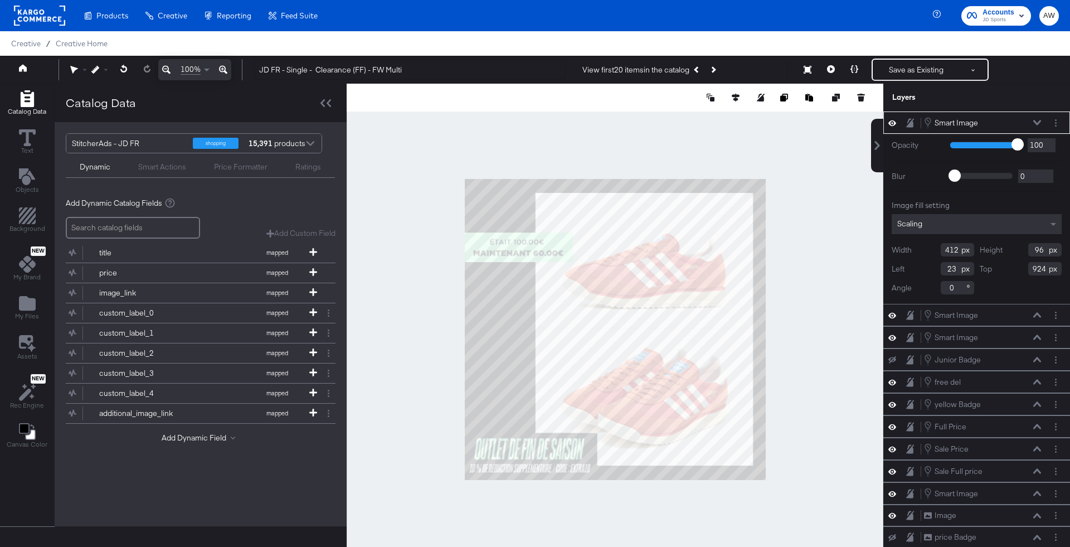
click at [554, 484] on div at bounding box center [615, 329] width 537 height 491
type input "25"
type input "1044"
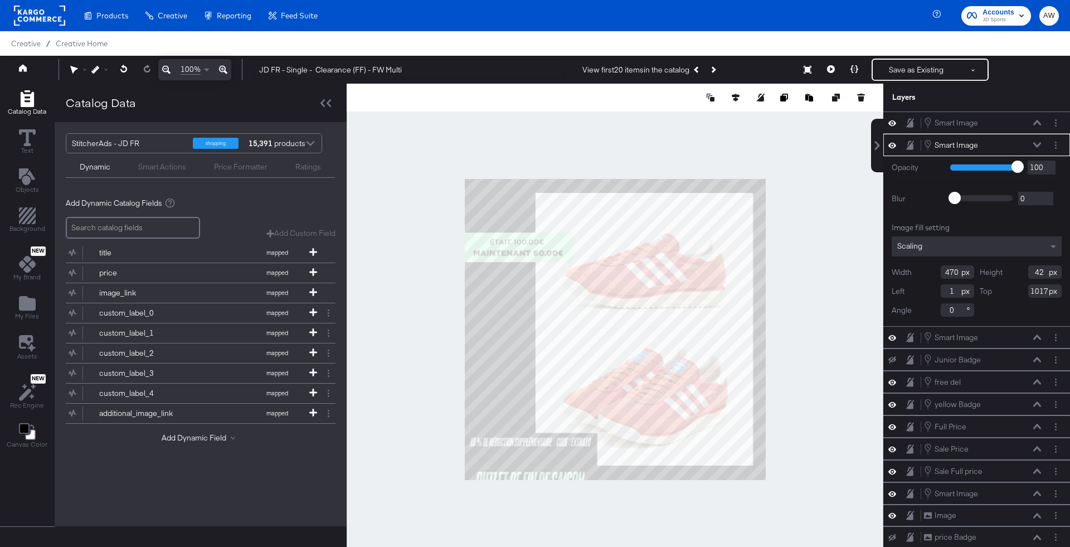
type input "3"
type input "923"
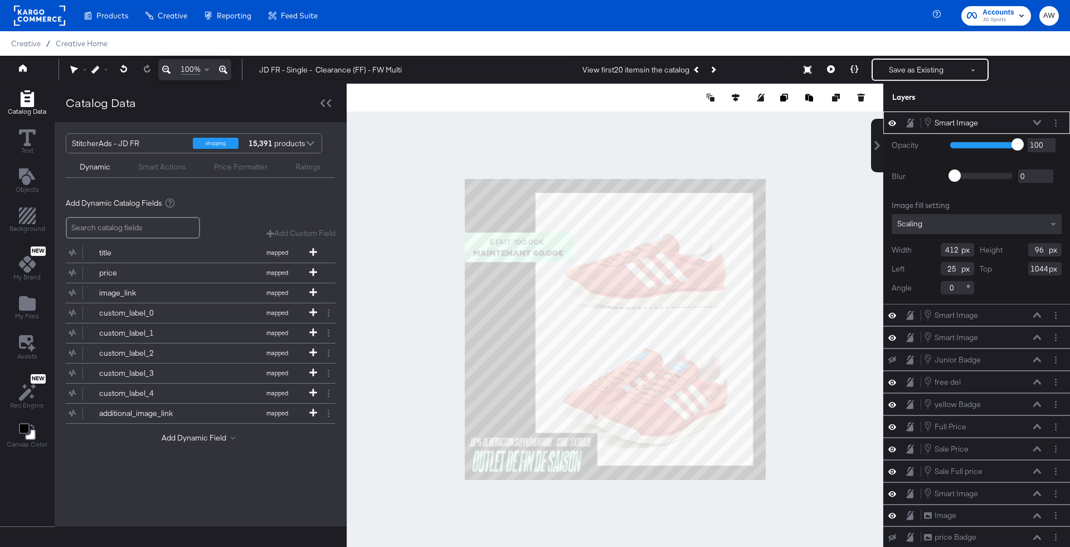
type input "15"
type input "968"
click at [876, 386] on div at bounding box center [615, 329] width 537 height 491
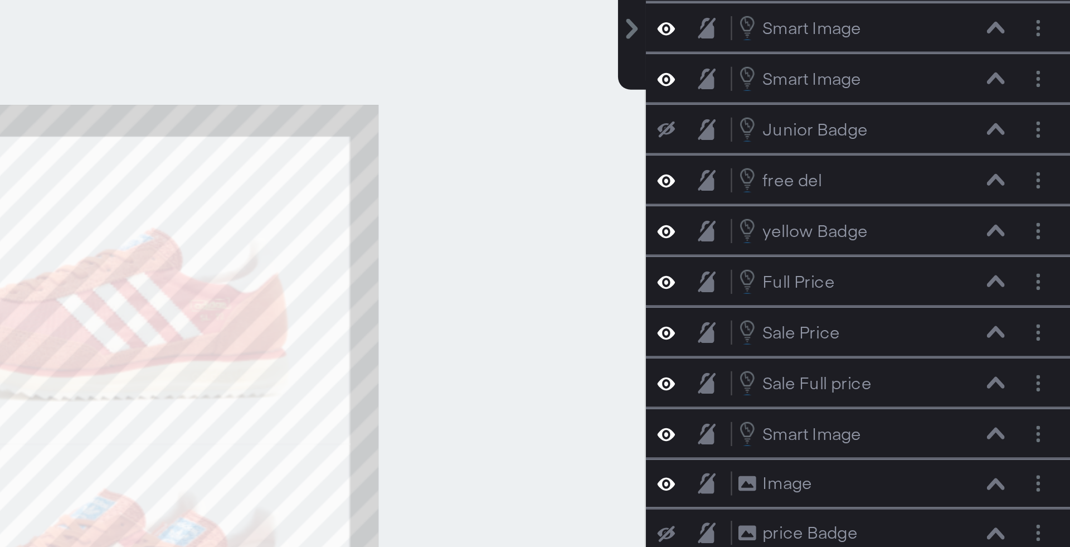
click at [835, 328] on div at bounding box center [615, 329] width 537 height 491
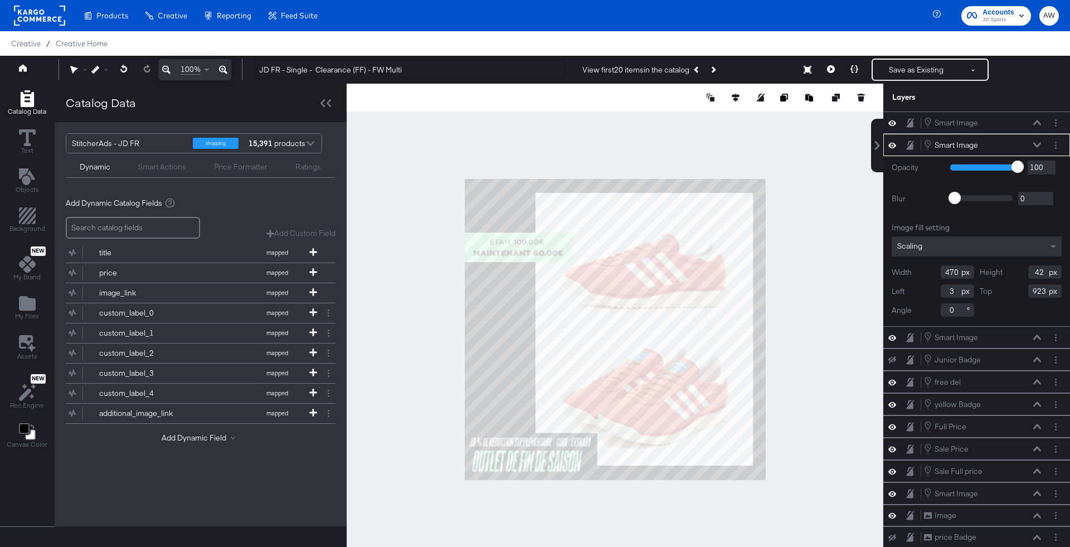
click at [774, 378] on div at bounding box center [615, 329] width 537 height 491
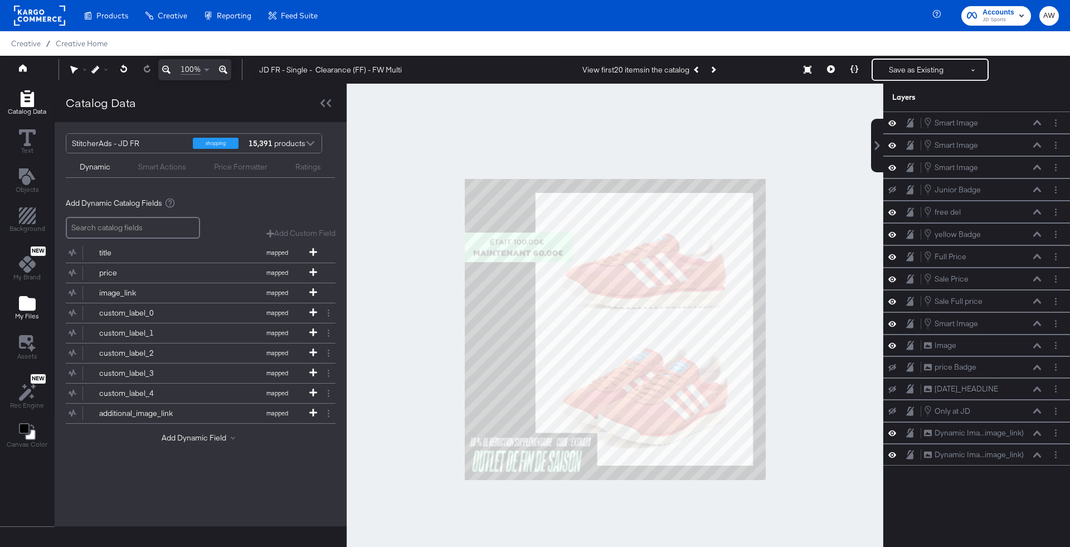
click at [32, 316] on span "My Files" at bounding box center [27, 315] width 24 height 9
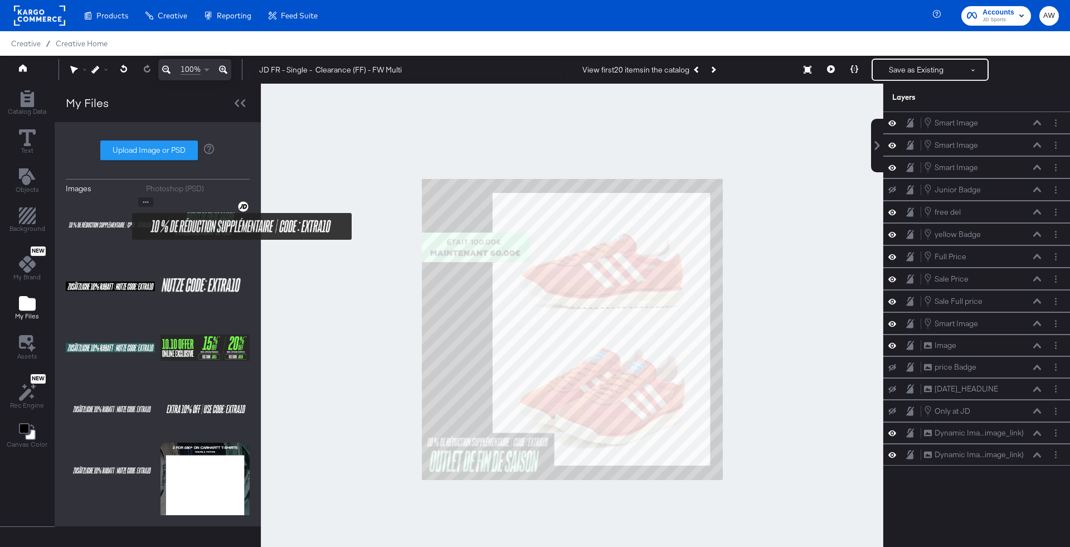
click at [121, 226] on img at bounding box center [110, 225] width 89 height 56
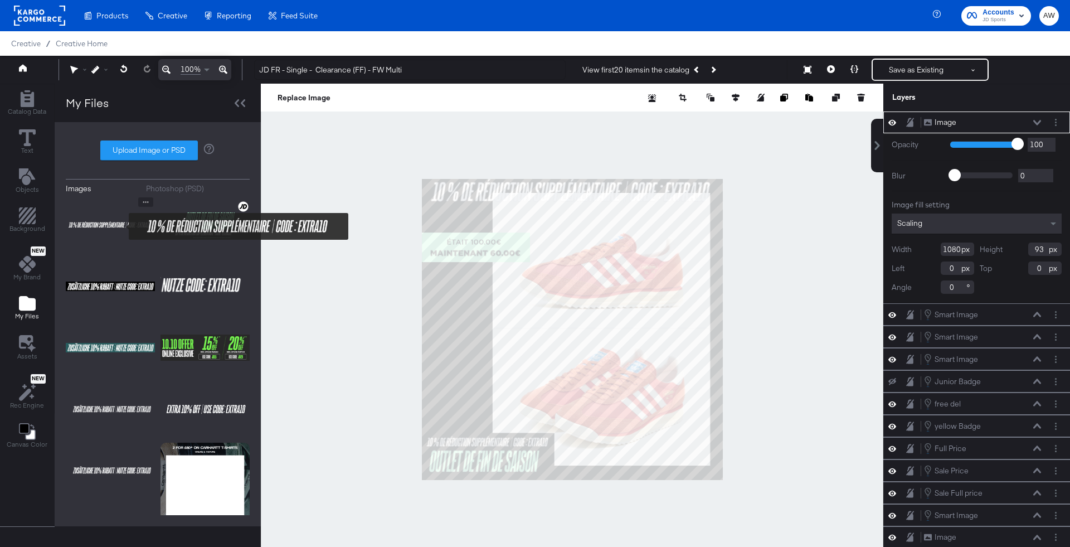
click at [121, 226] on img at bounding box center [110, 225] width 89 height 56
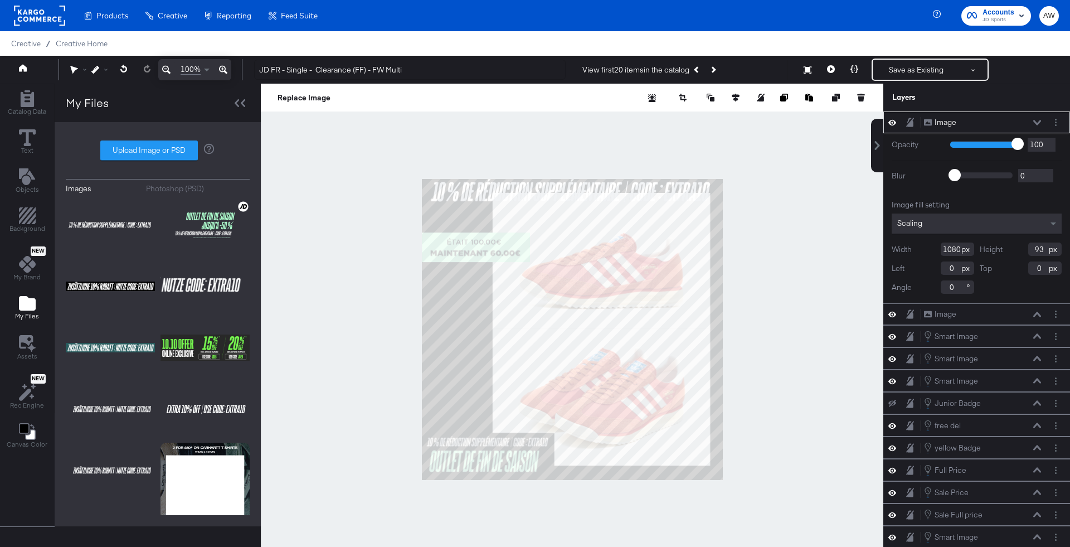
type input "446"
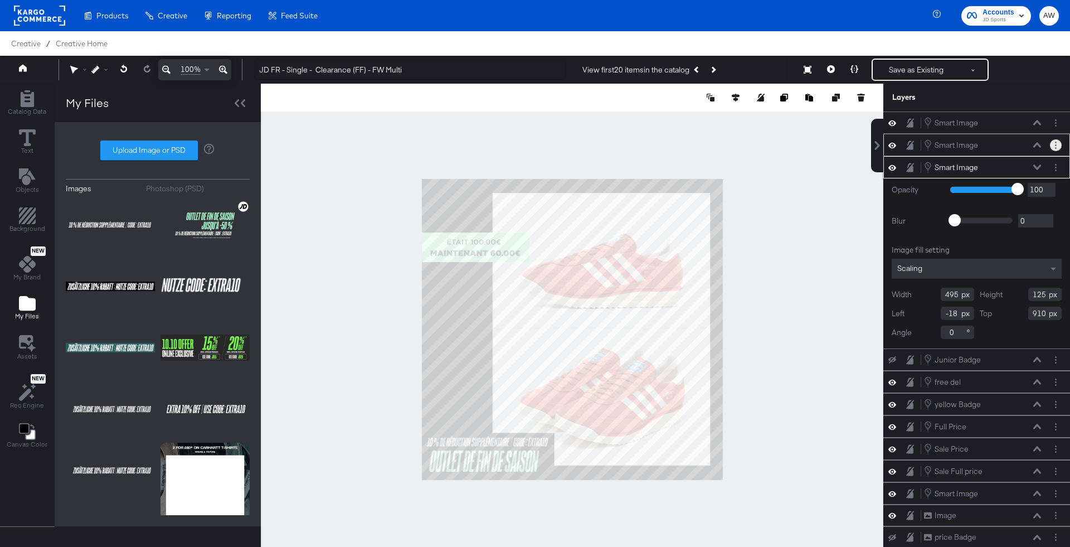
click at [1056, 142] on icon "Layer Options" at bounding box center [1056, 145] width 2 height 7
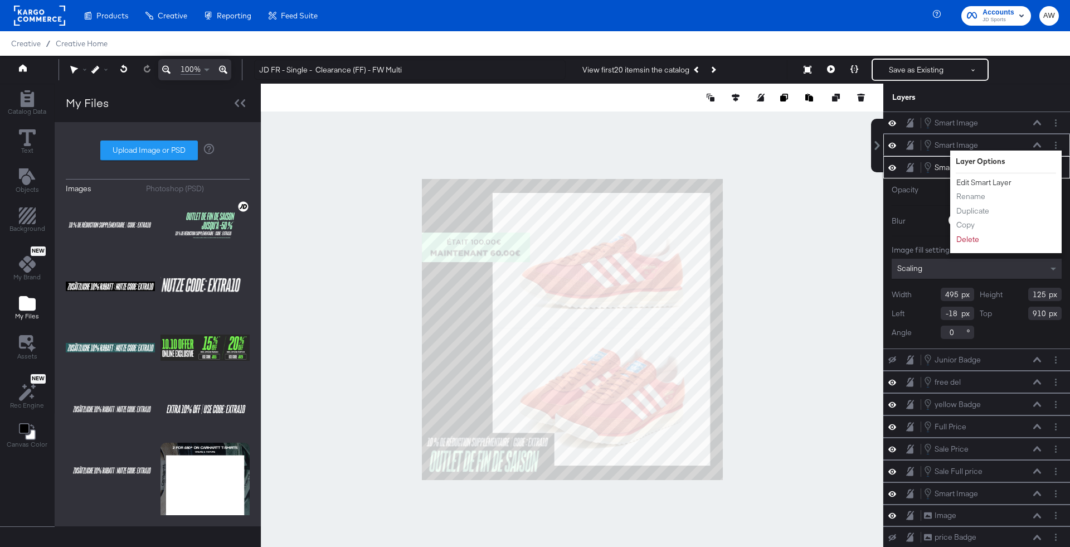
click at [994, 182] on button "Edit Smart Layer" at bounding box center [984, 183] width 56 height 12
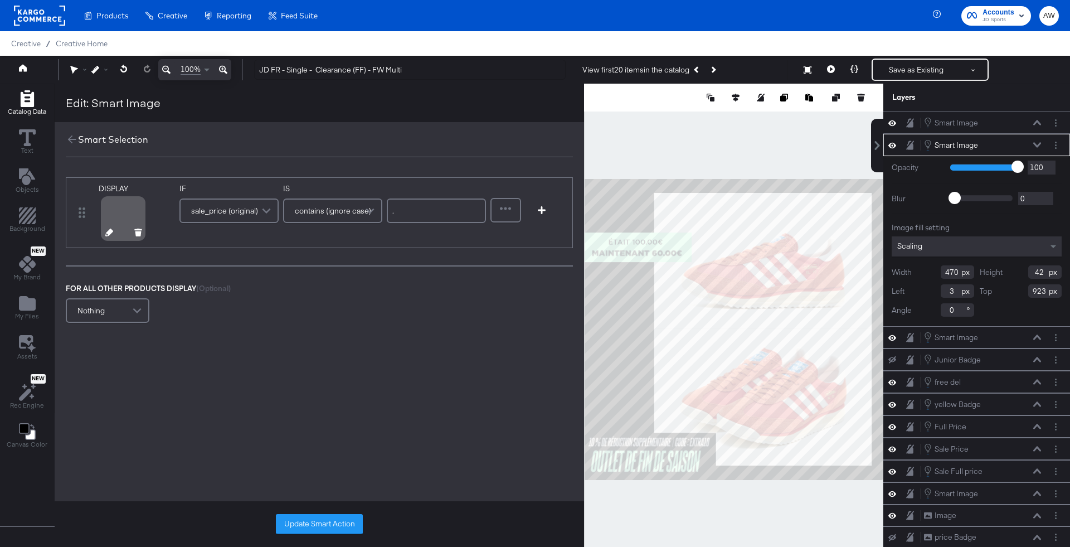
click at [108, 233] on icon at bounding box center [109, 232] width 8 height 8
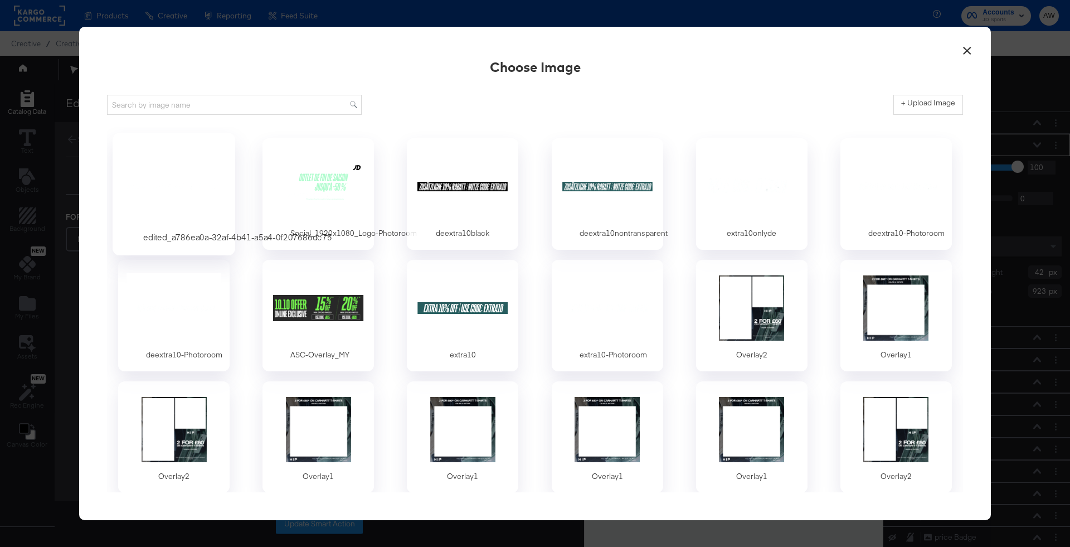
click at [197, 178] on div at bounding box center [174, 186] width 104 height 77
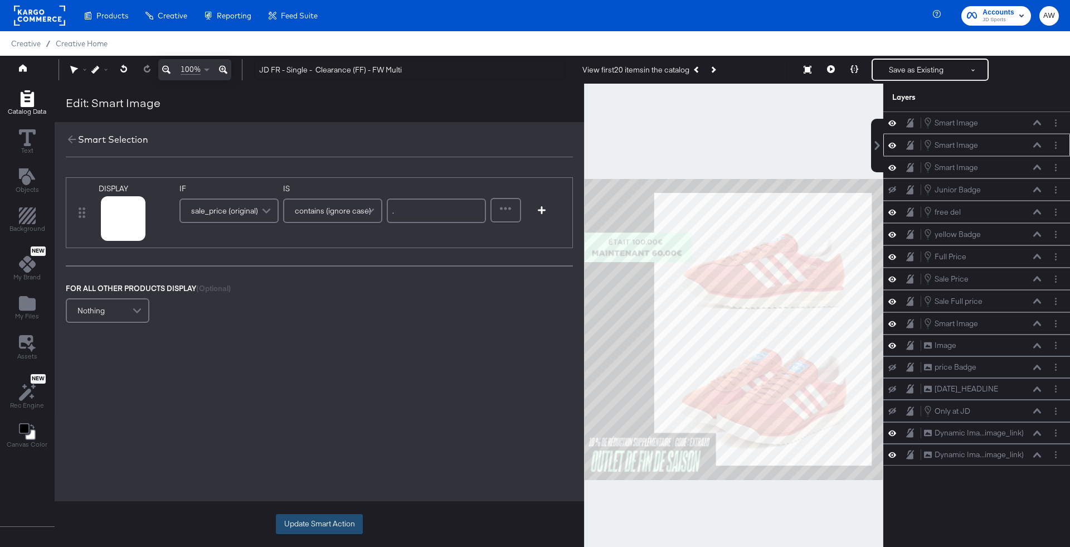
click at [324, 523] on button "Update Smart Action" at bounding box center [319, 524] width 87 height 20
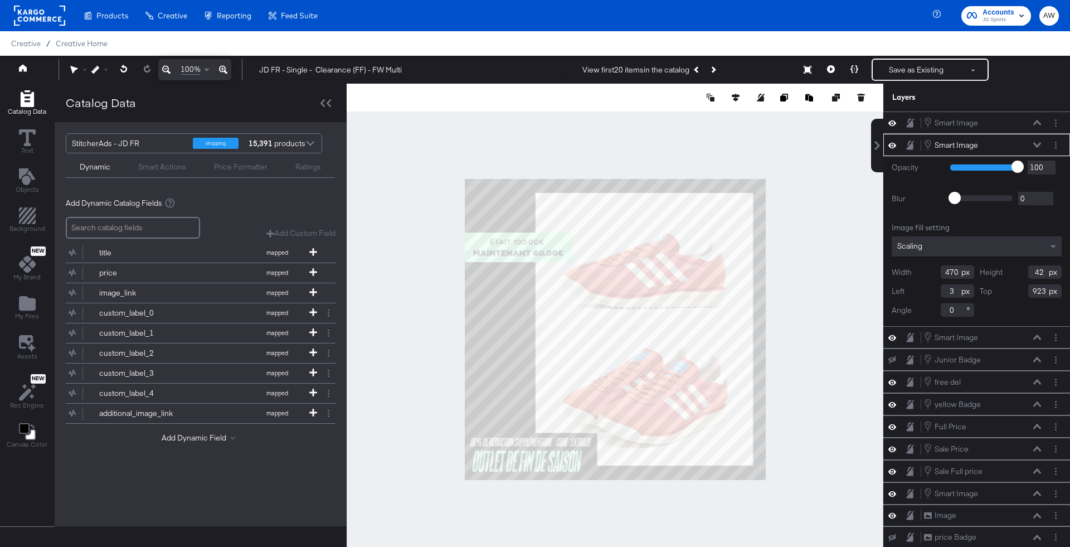
click at [906, 246] on span "Scaling" at bounding box center [909, 246] width 25 height 10
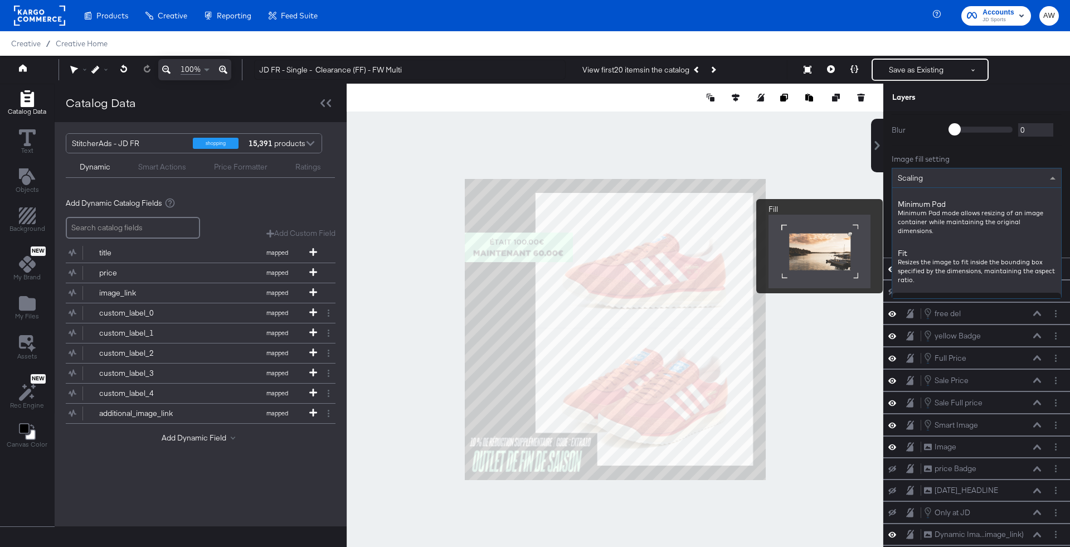
scroll to position [91, 0]
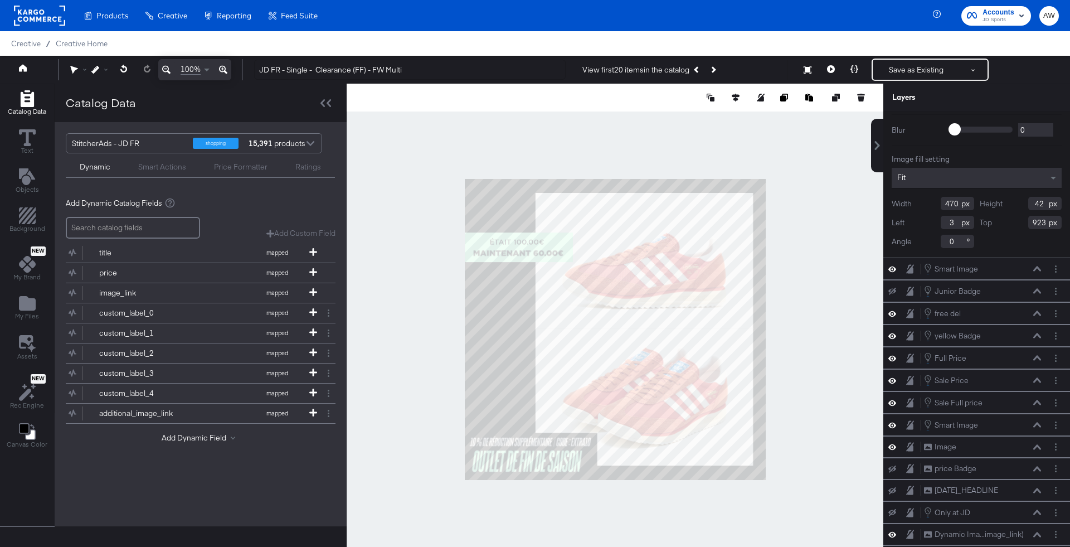
type input "1170"
type input "104"
type input "861"
type input "-173"
type input "609"
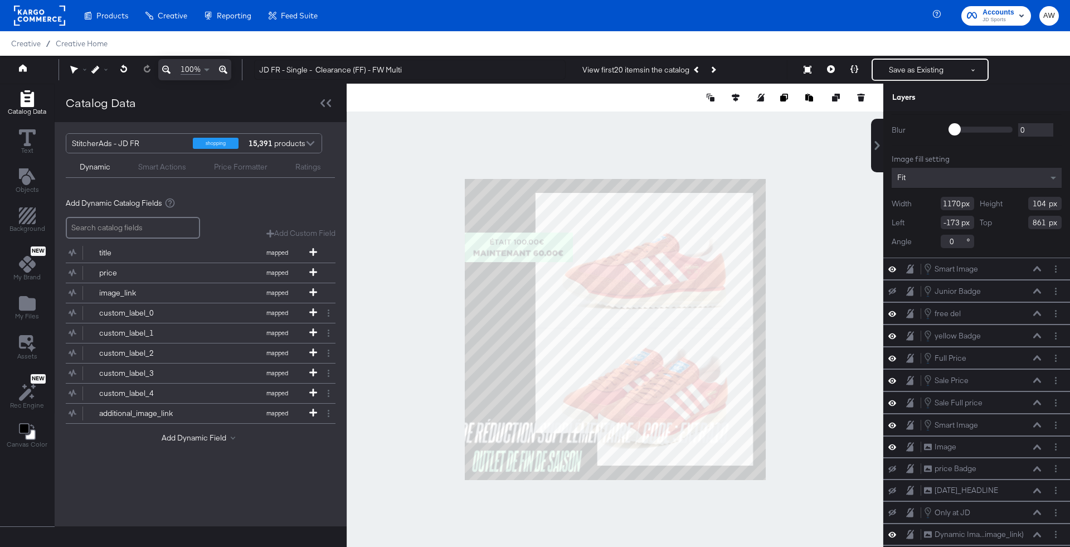
type input "54"
type input "-79"
type input "917"
type input "533"
type input "48"
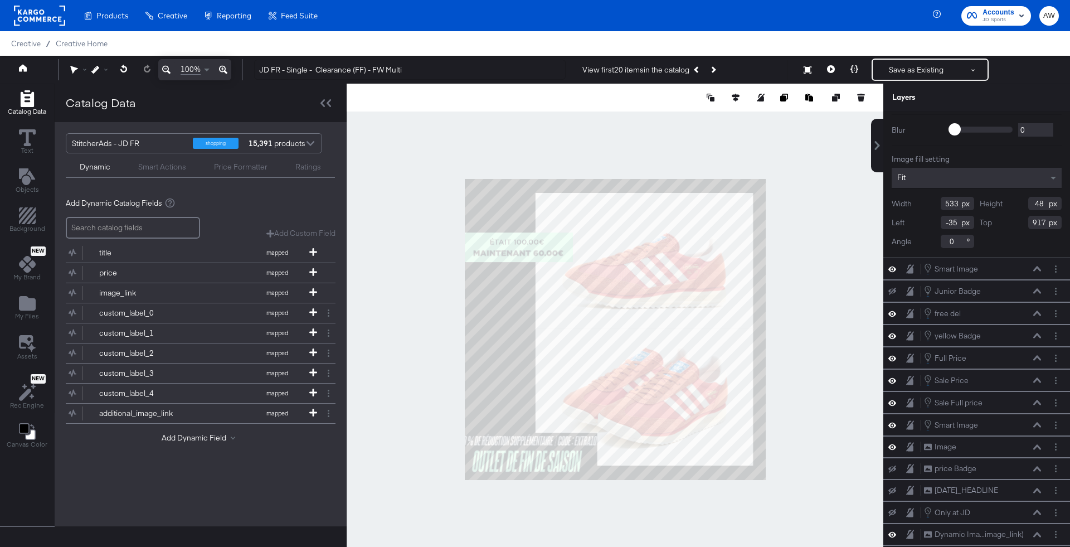
type input "-17"
type input "440"
type input "39"
type input "925"
type input "19"
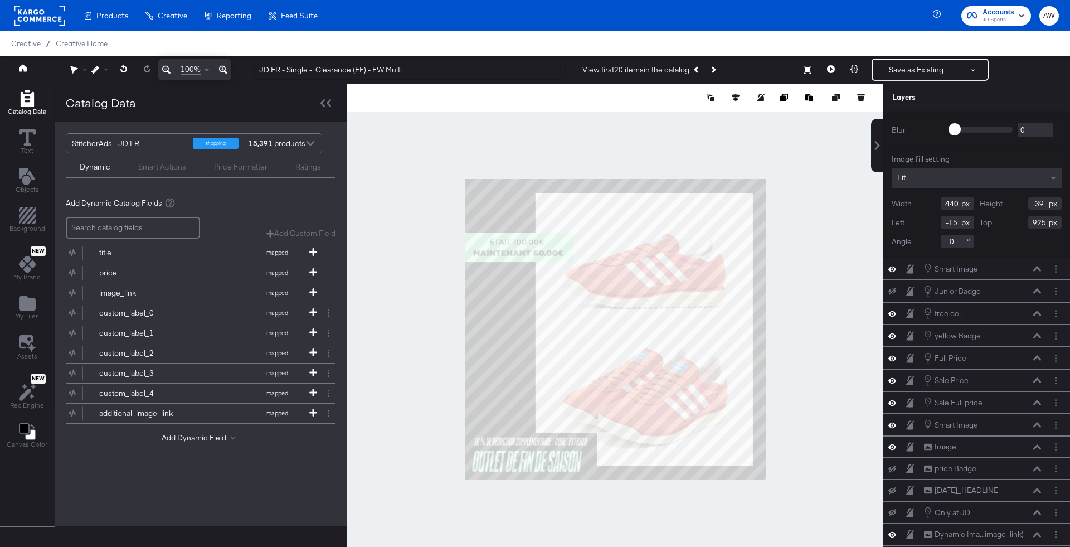
type input "923"
type input "469"
type input "42"
type input "-10"
type input "920"
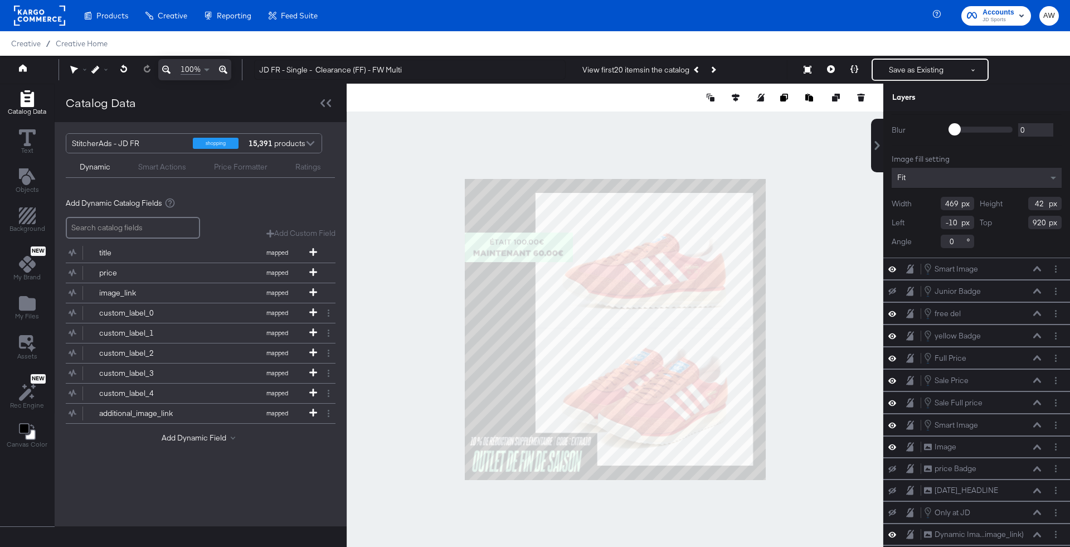
type input "4"
click at [825, 415] on div at bounding box center [615, 329] width 537 height 491
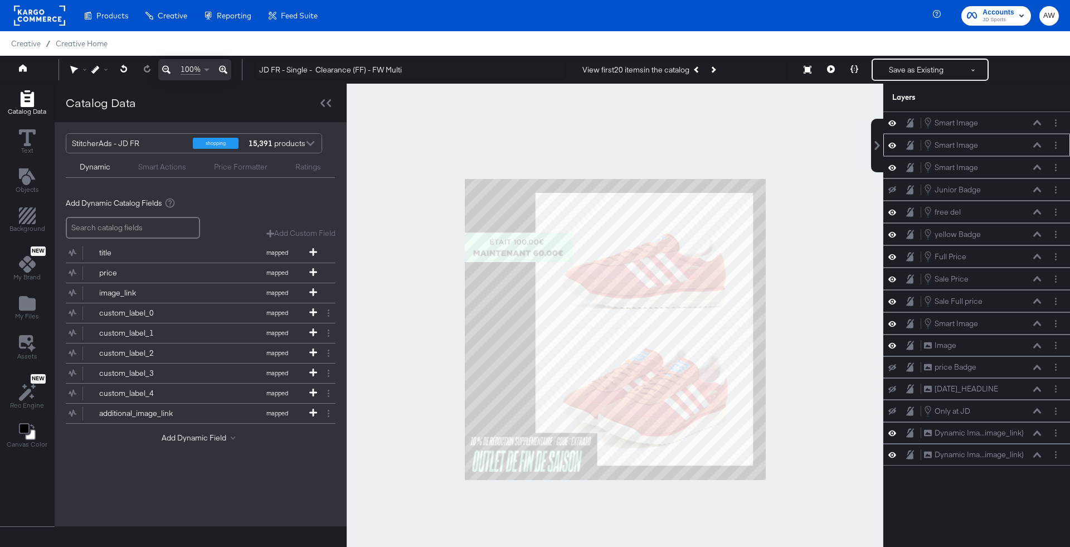
scroll to position [0, 0]
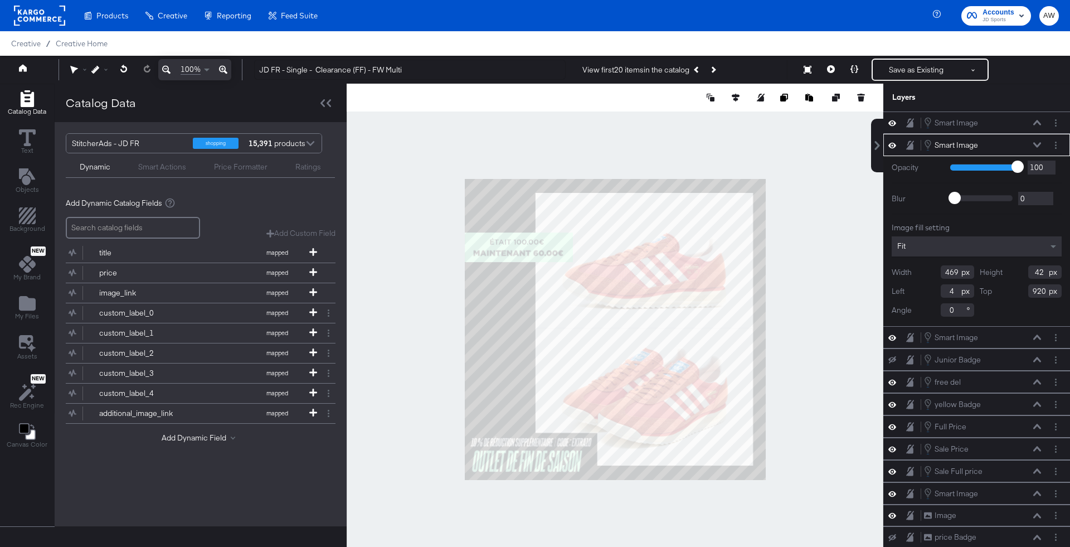
type input "6"
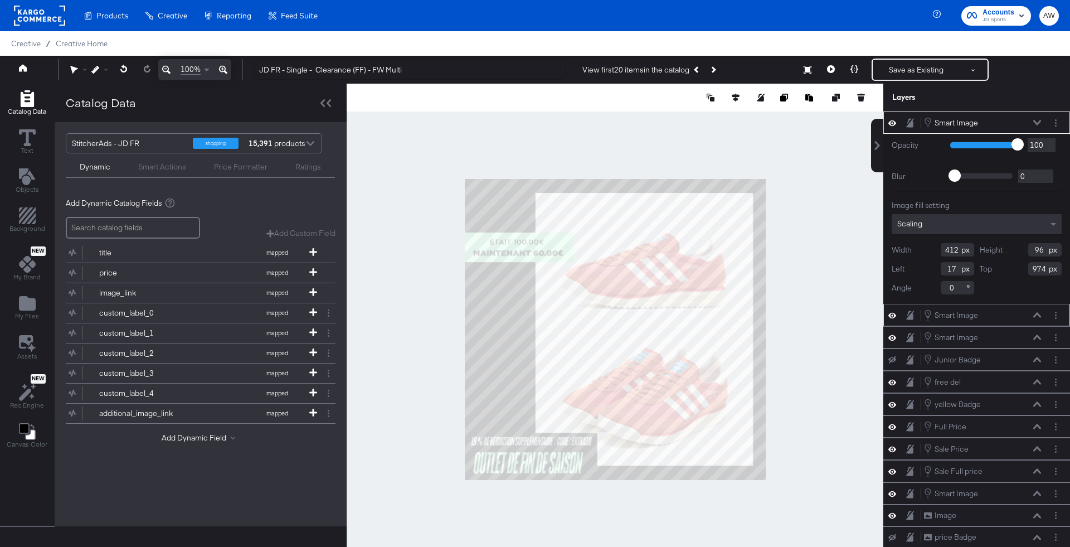
type input "17"
type input "974"
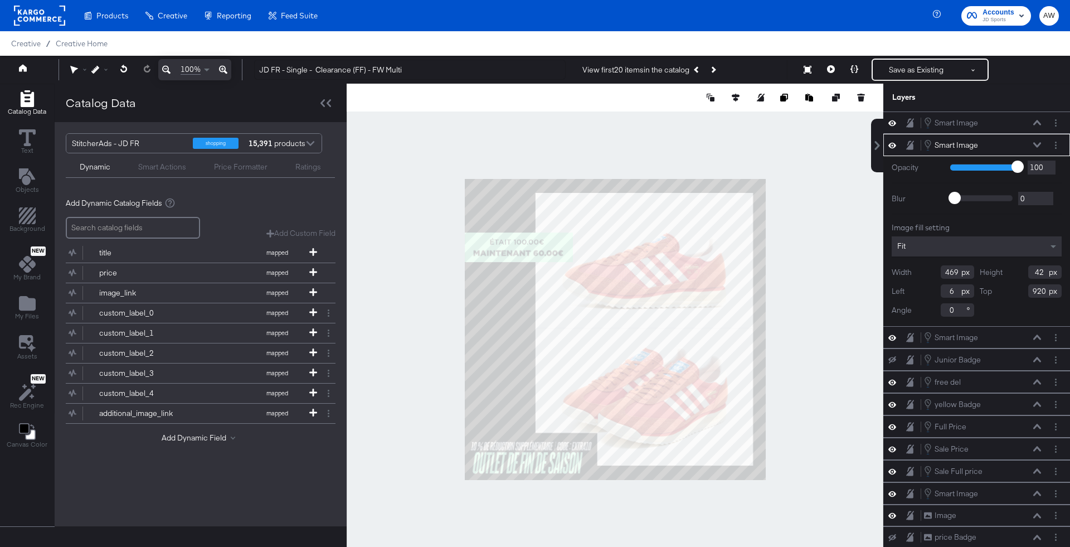
type input "930"
type input "50"
type input "926"
click at [846, 397] on div at bounding box center [615, 329] width 537 height 491
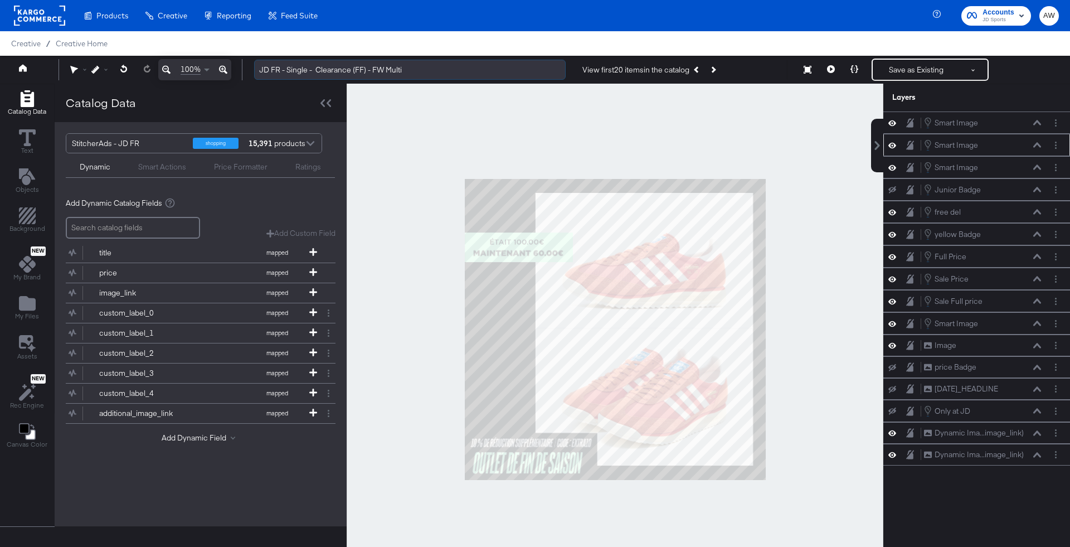
click at [498, 67] on input "JD FR - Single - Clearance (FF) - FW Multi" at bounding box center [409, 70] width 311 height 21
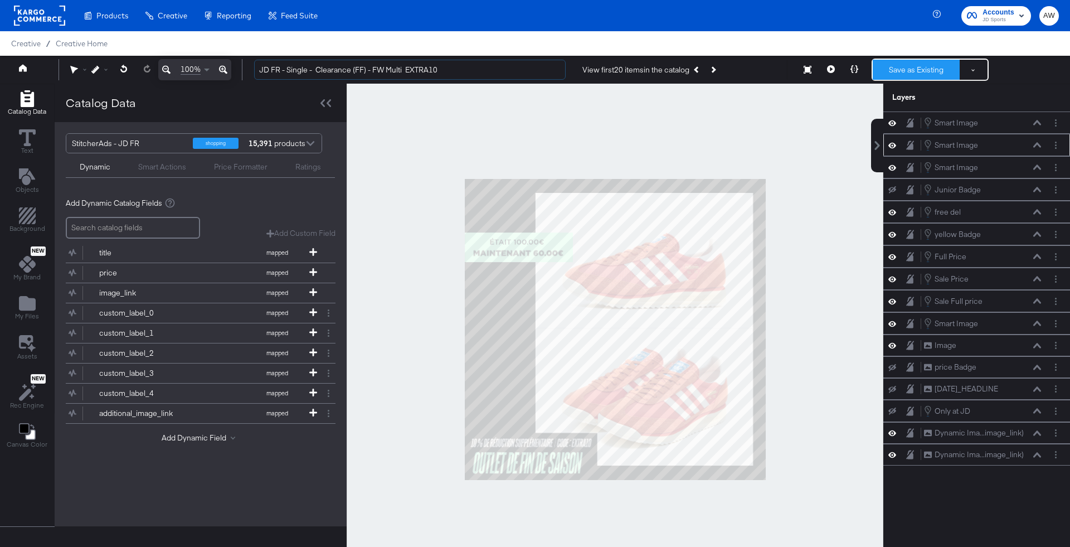
type input "JD FR - Single - Clearance (FF) - FW Multi EXTRA10"
click at [904, 77] on button "Save as Existing" at bounding box center [916, 70] width 87 height 20
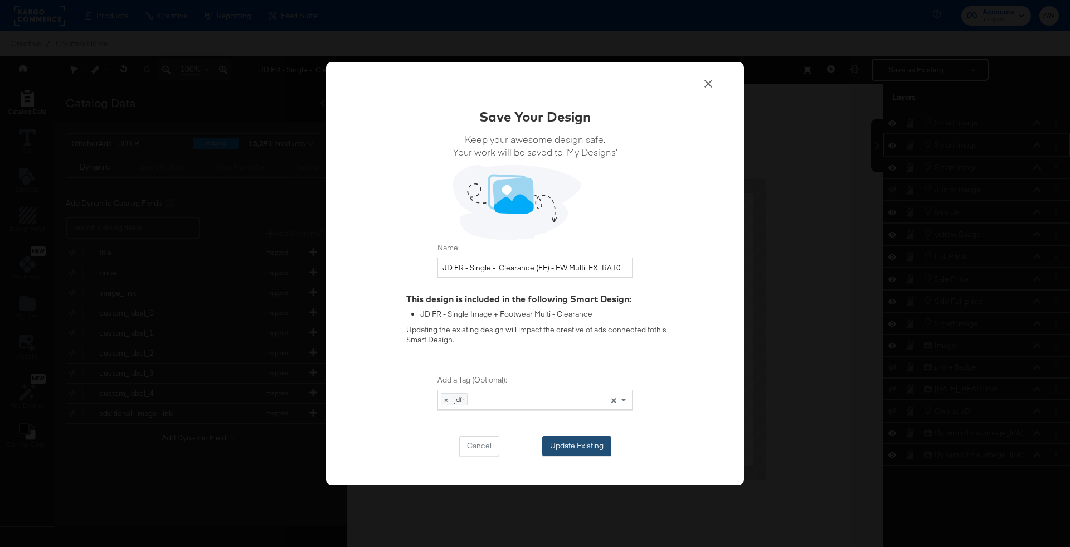
click at [589, 450] on button "Update Existing" at bounding box center [576, 446] width 69 height 20
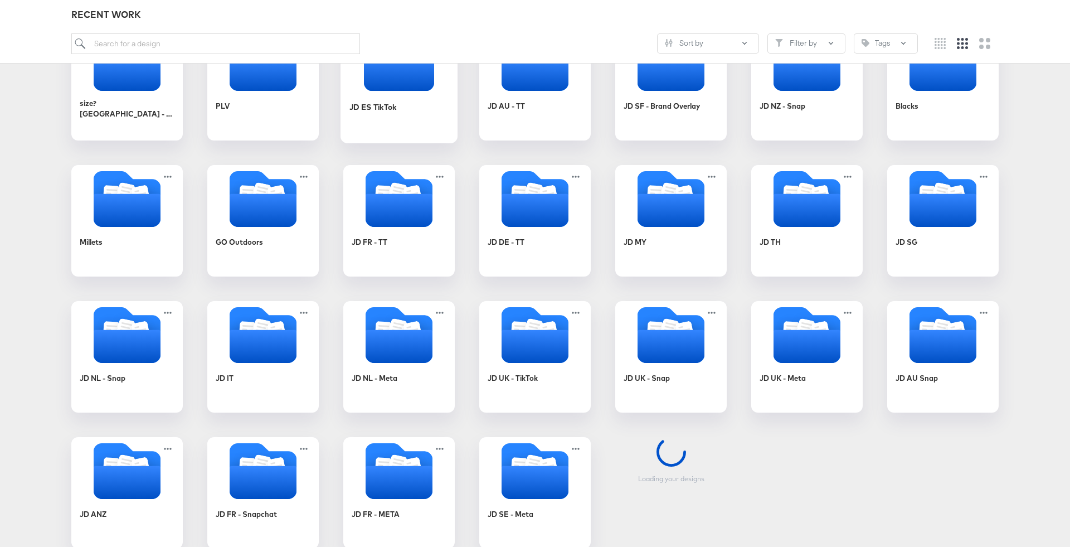
scroll to position [223, 0]
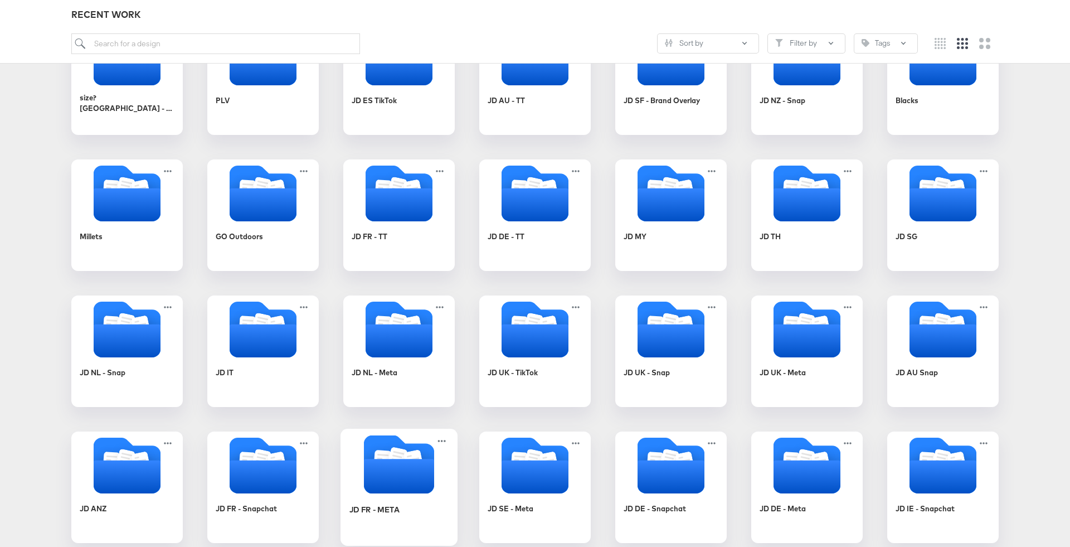
click at [384, 451] on icon "Folder" at bounding box center [383, 460] width 18 height 21
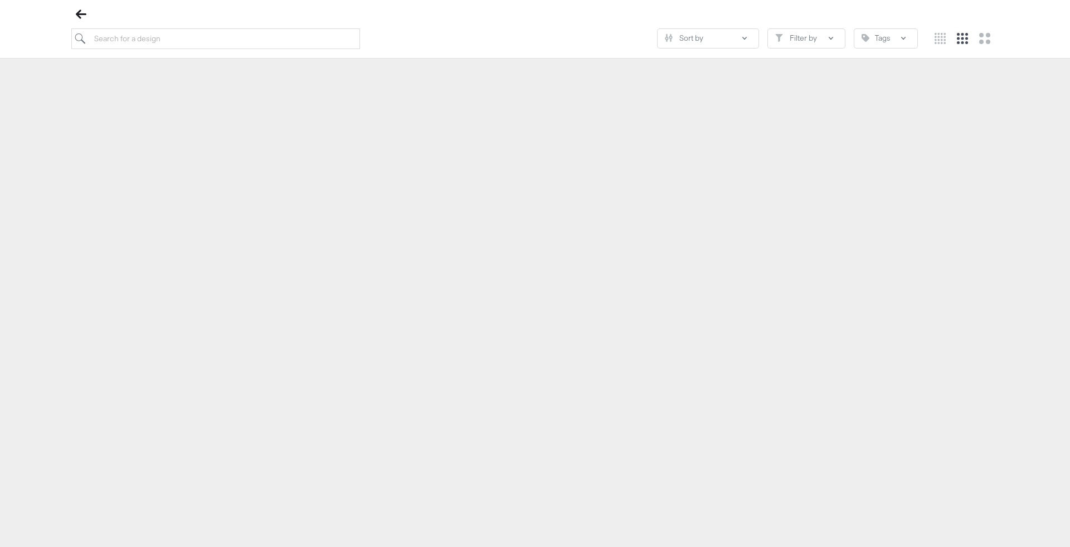
scroll to position [127, 0]
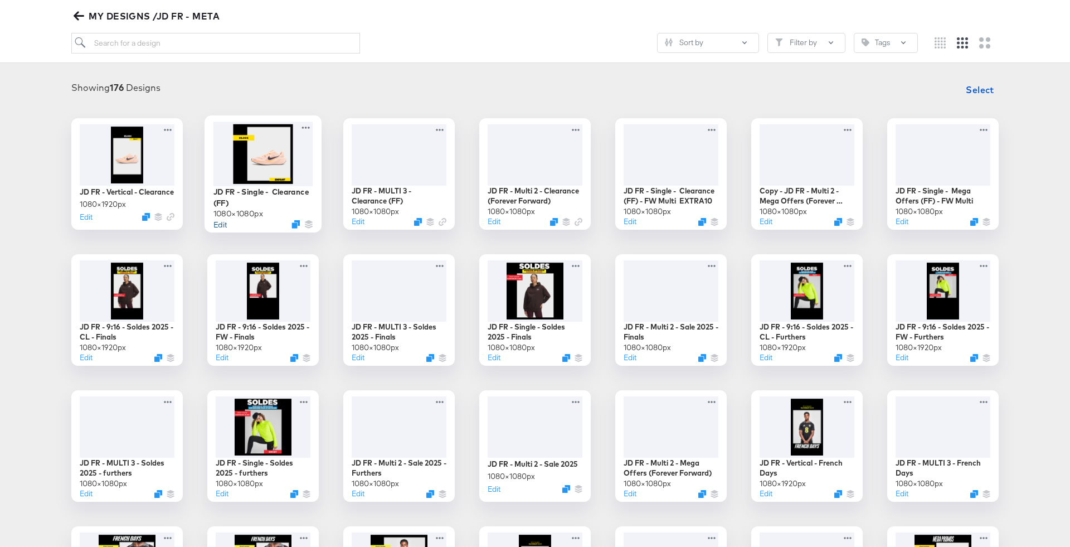
click at [225, 226] on button "Edit" at bounding box center [219, 223] width 13 height 11
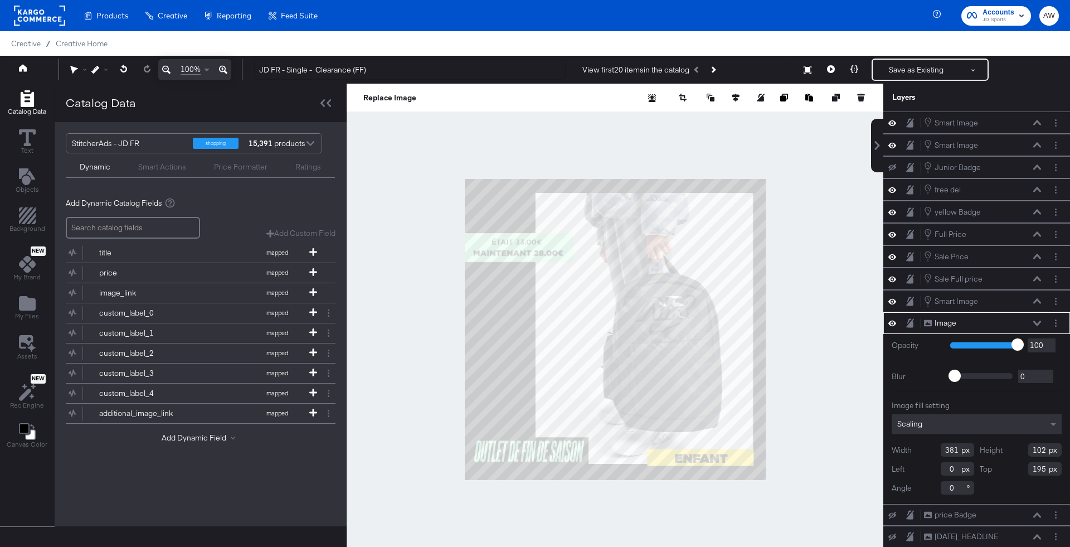
click at [817, 261] on div at bounding box center [615, 329] width 537 height 491
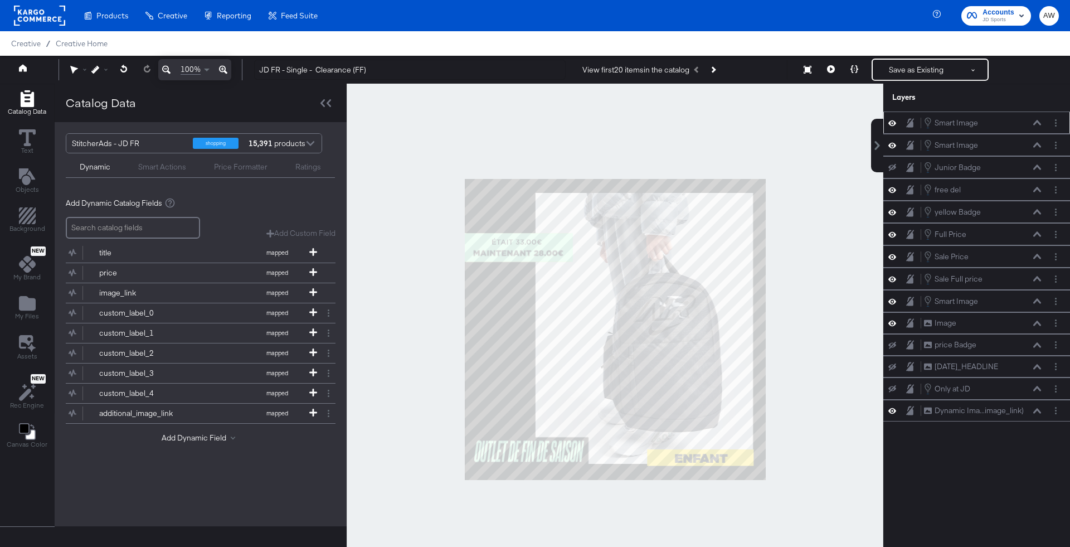
click at [1005, 117] on div "Smart Image Smart Image" at bounding box center [982, 122] width 118 height 12
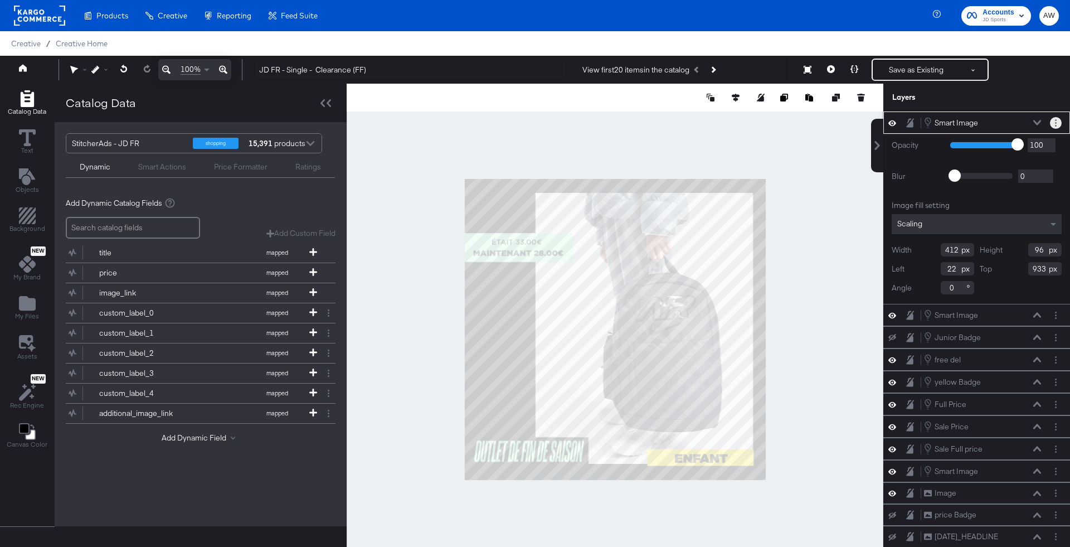
click at [1058, 121] on button "Layer Options" at bounding box center [1056, 123] width 12 height 12
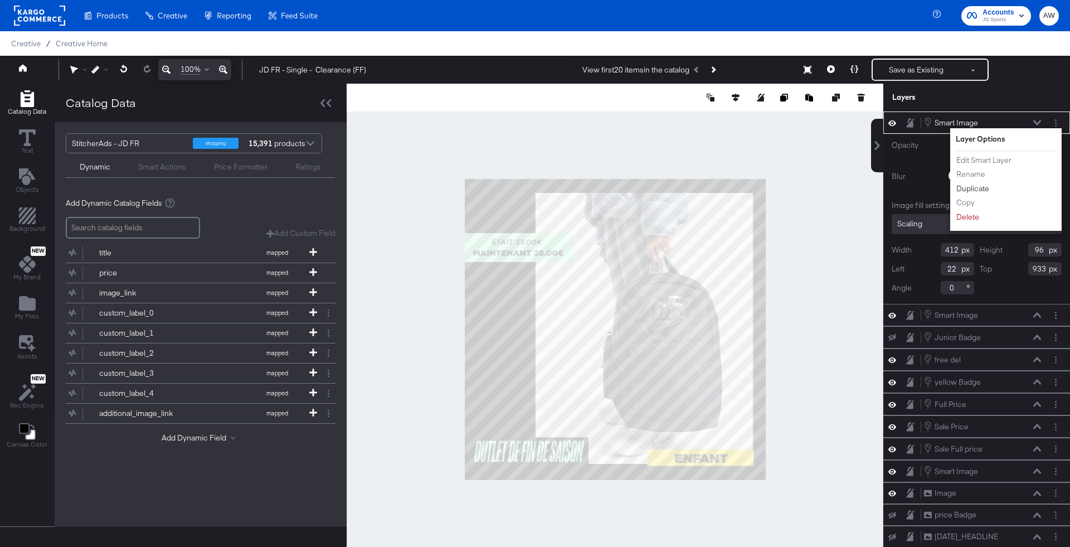
click at [971, 186] on button "Duplicate" at bounding box center [973, 189] width 34 height 12
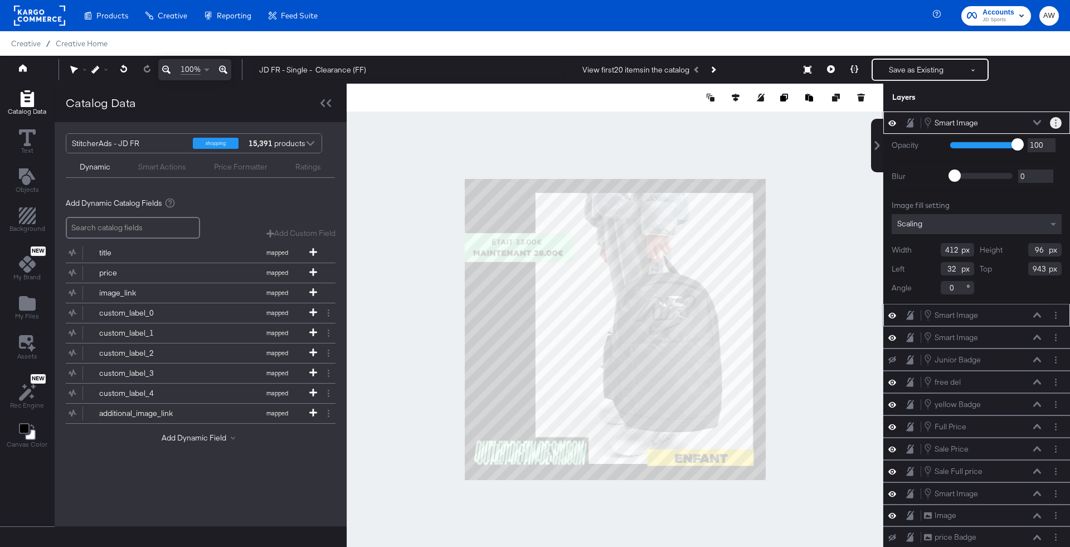
click at [1050, 125] on div at bounding box center [1056, 123] width 12 height 12
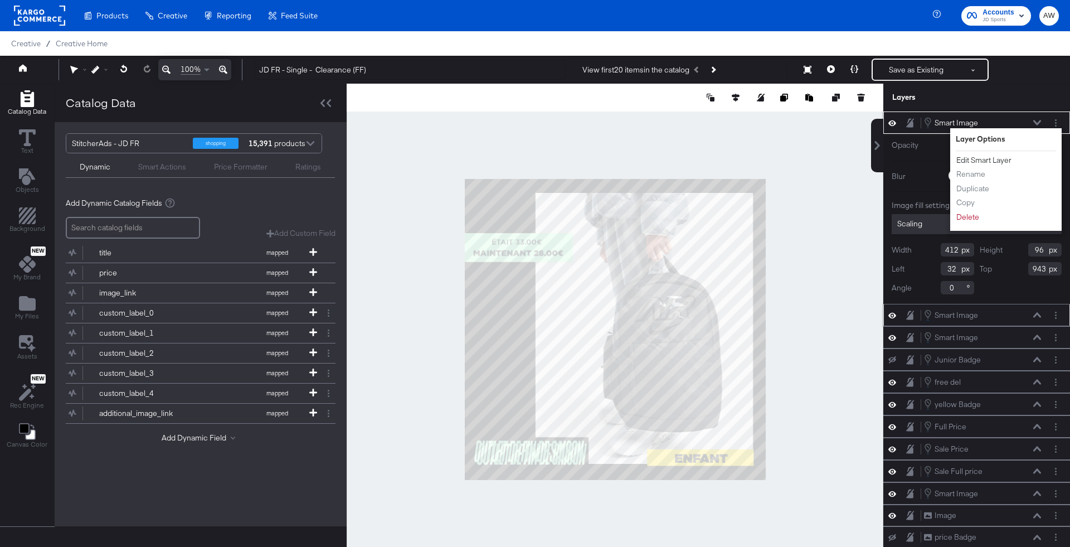
click at [982, 156] on button "Edit Smart Layer" at bounding box center [984, 160] width 56 height 12
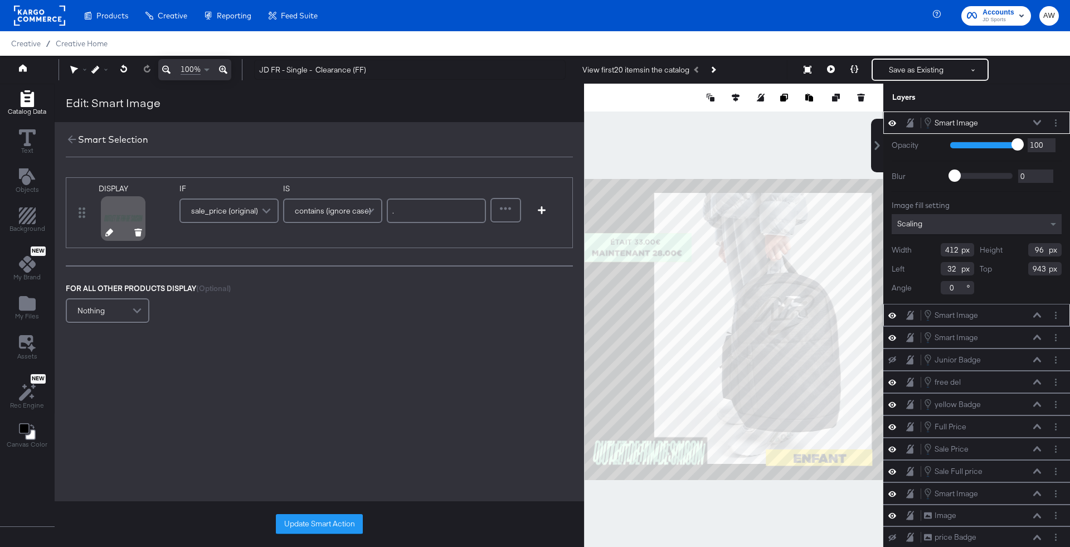
click at [107, 232] on icon at bounding box center [109, 232] width 8 height 8
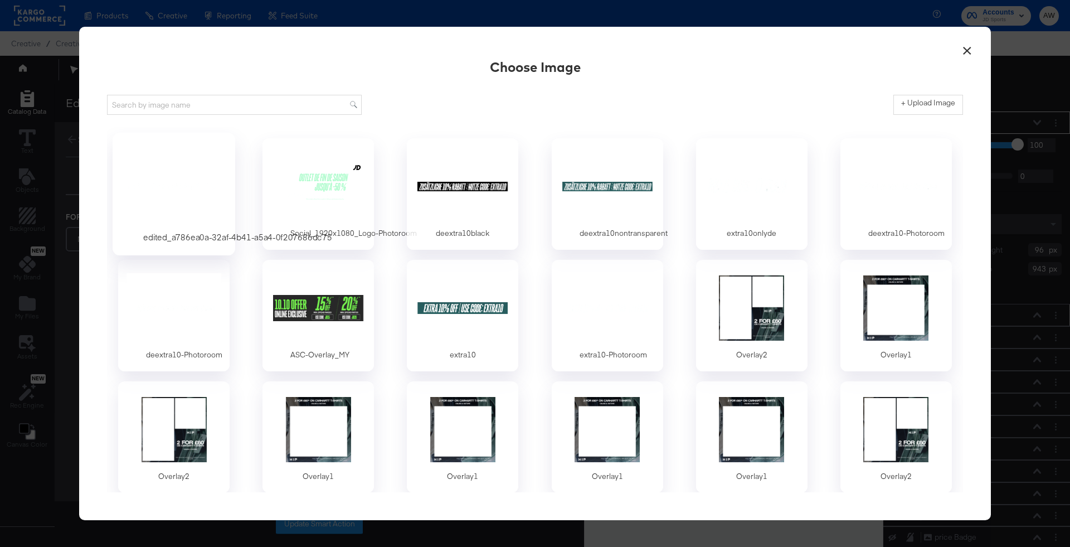
click at [201, 194] on div at bounding box center [174, 186] width 104 height 77
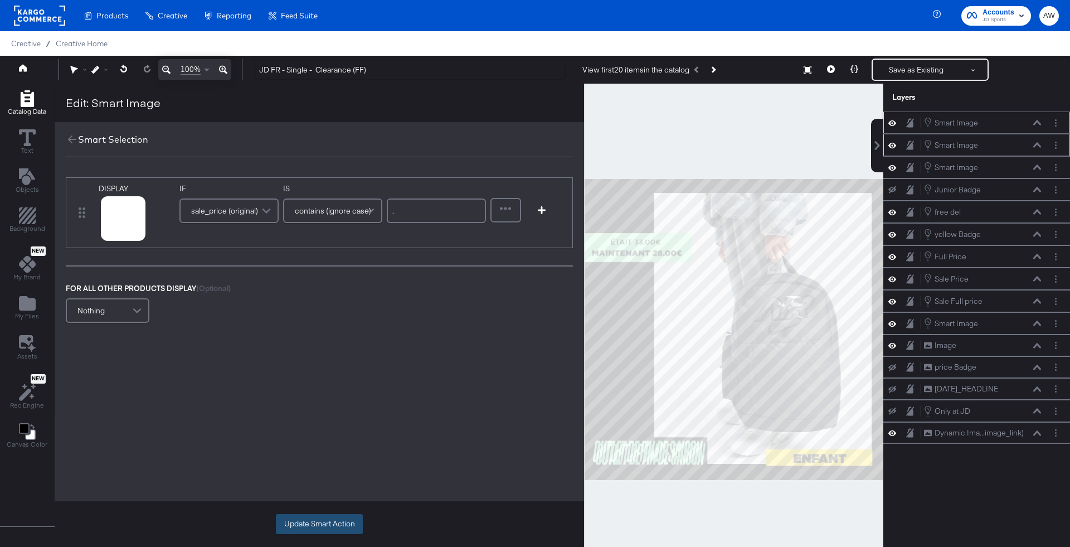
click at [313, 515] on button "Update Smart Action" at bounding box center [319, 524] width 87 height 20
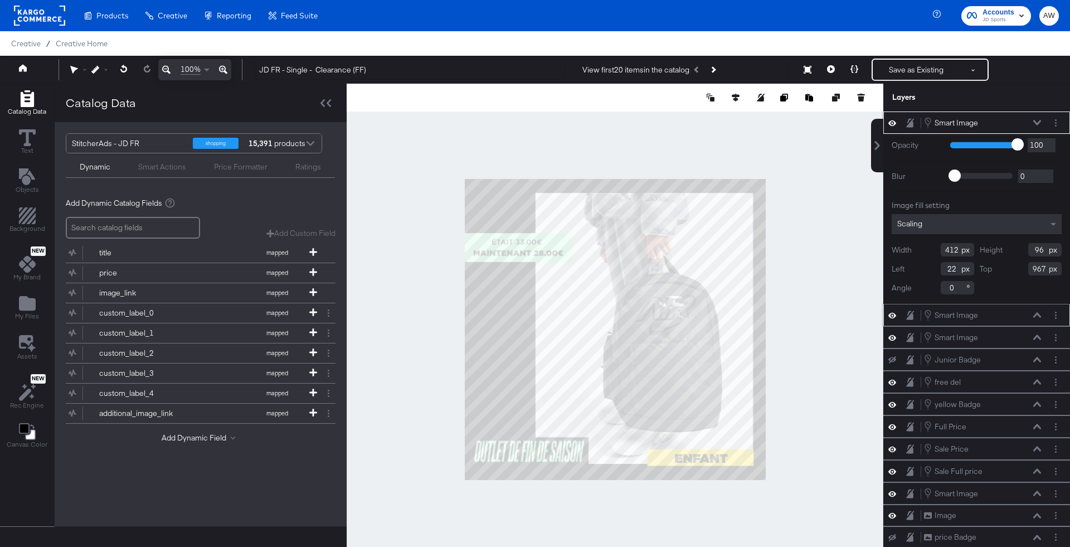
type input "22"
type input "689"
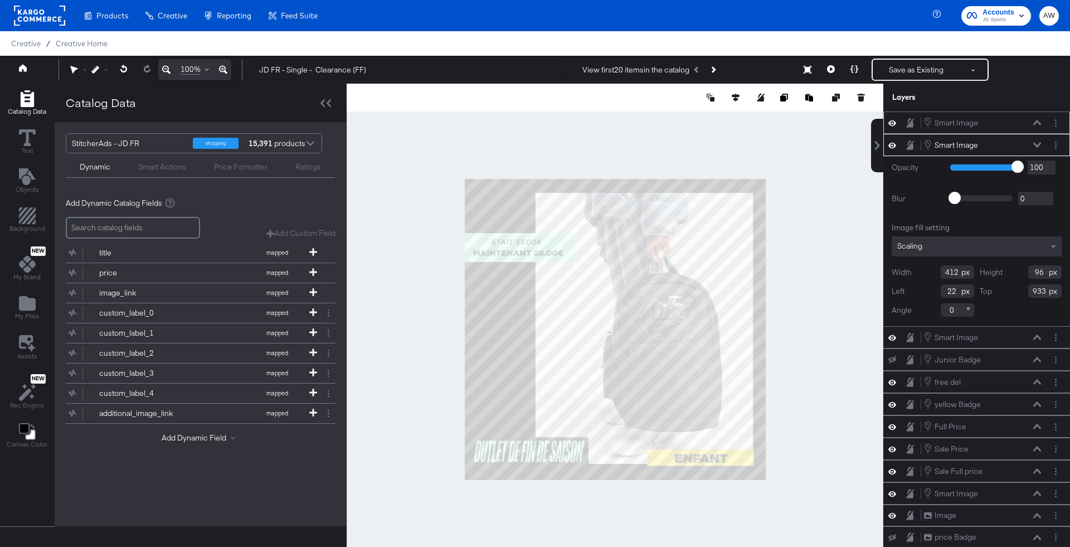
type input "983"
click at [1059, 120] on button "Layer Options" at bounding box center [1056, 123] width 12 height 12
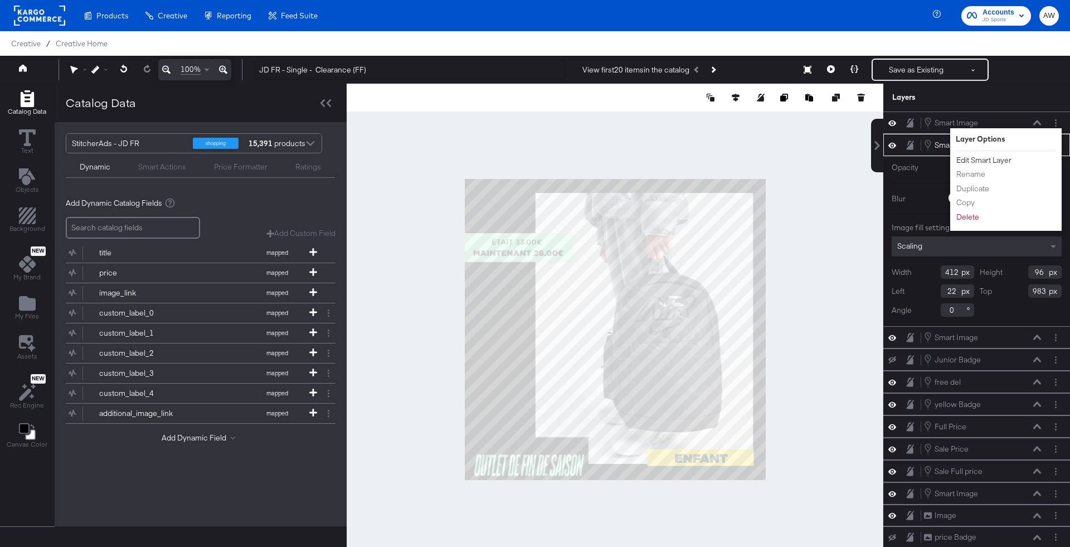
click at [998, 162] on button "Edit Smart Layer" at bounding box center [984, 160] width 56 height 12
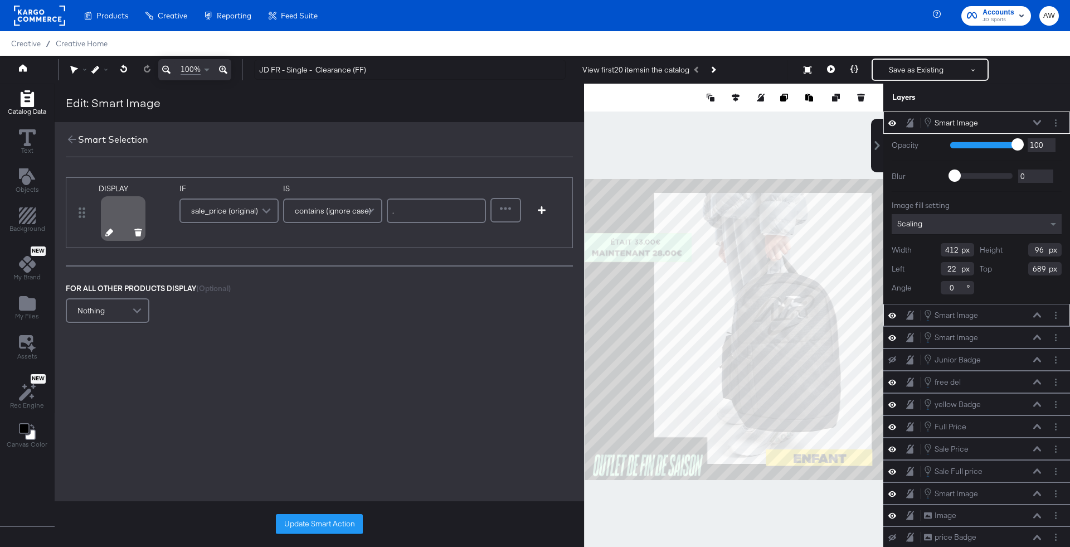
click at [108, 232] on icon at bounding box center [109, 232] width 8 height 8
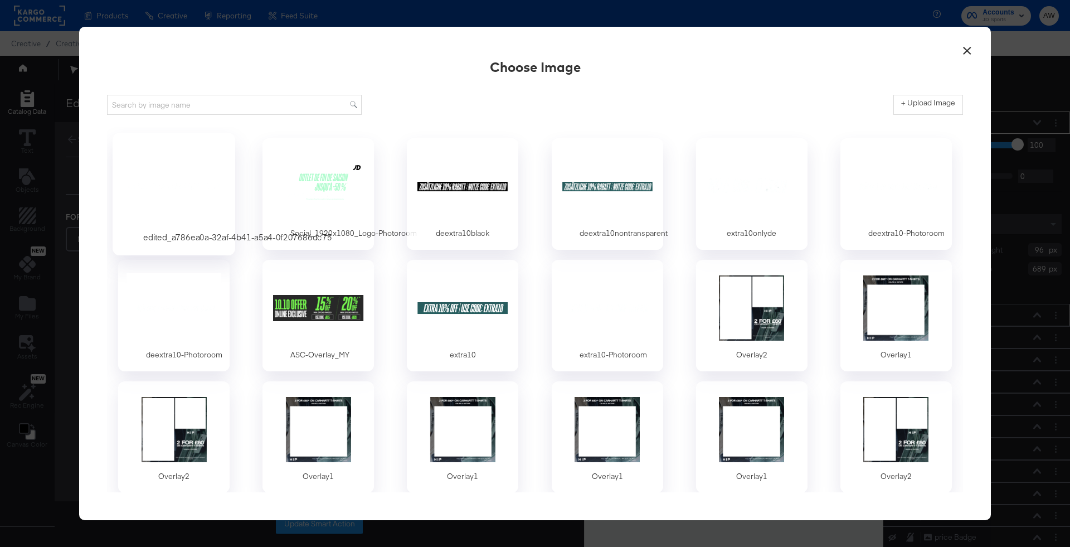
click at [196, 173] on div at bounding box center [174, 186] width 104 height 77
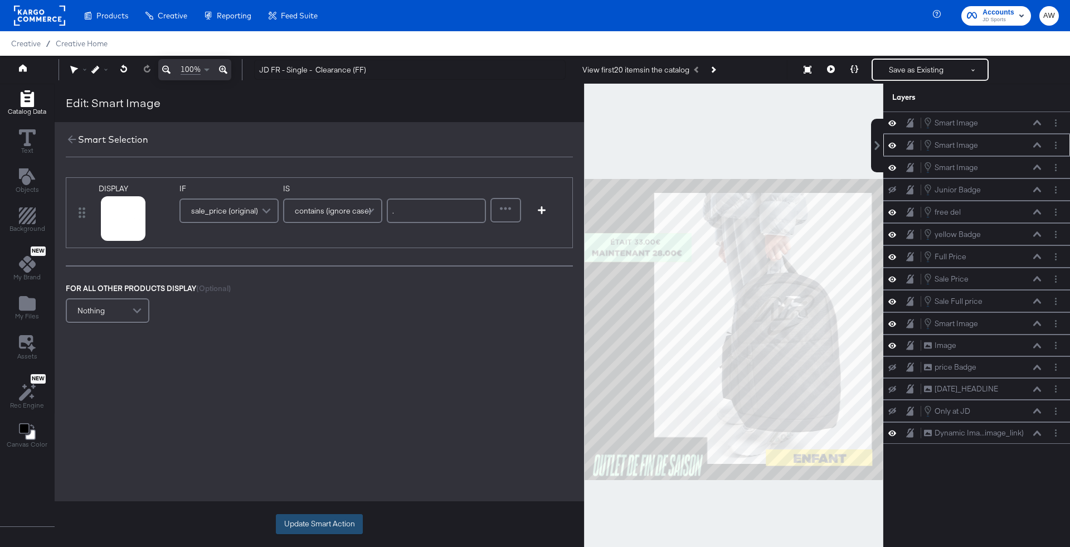
click at [339, 518] on button "Update Smart Action" at bounding box center [319, 524] width 87 height 20
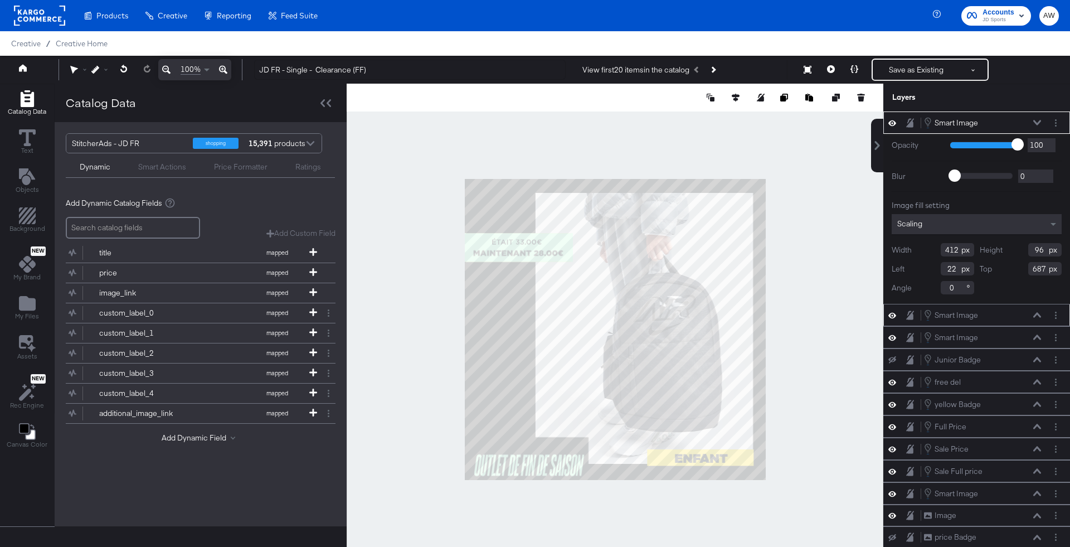
type input "146"
type input "507"
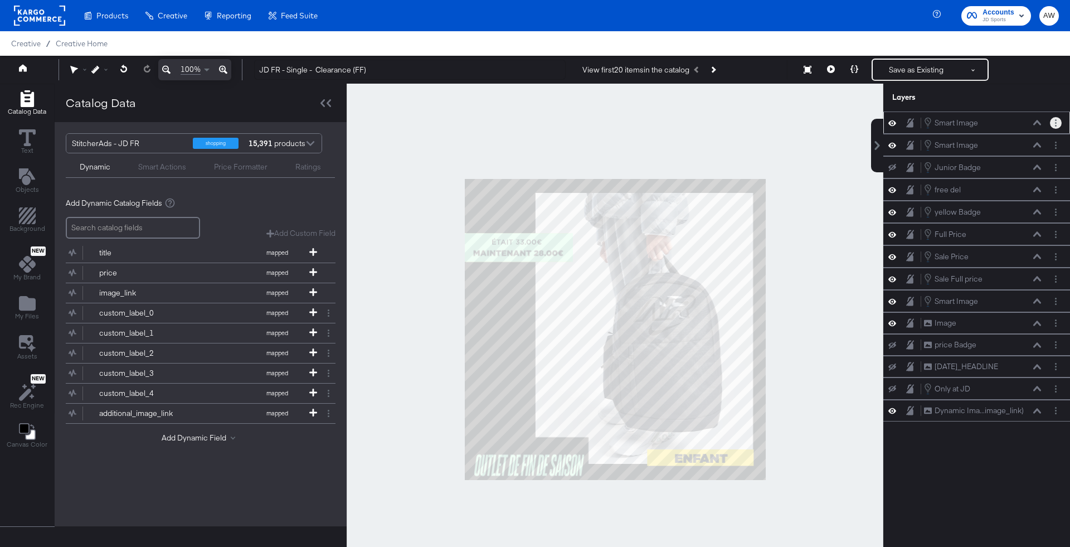
click at [1054, 123] on button "Layer Options" at bounding box center [1056, 123] width 12 height 12
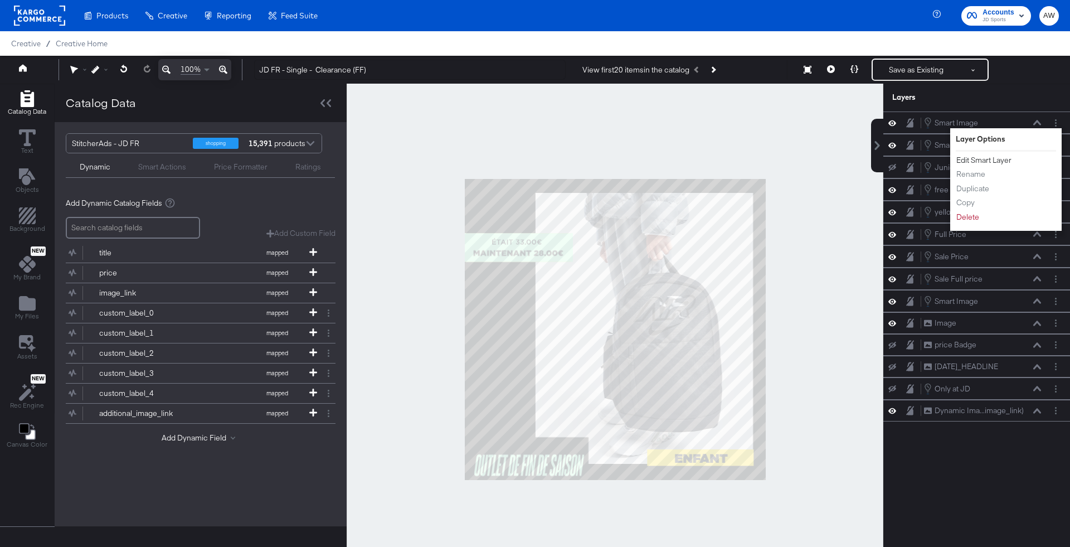
click at [1007, 160] on button "Edit Smart Layer" at bounding box center [984, 160] width 56 height 12
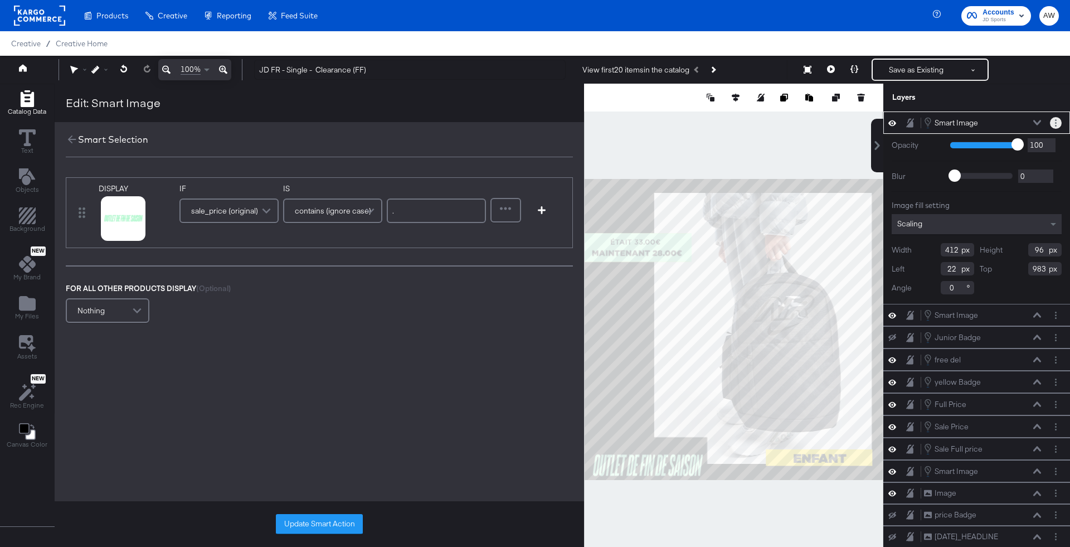
click at [1060, 124] on button "Layer Options" at bounding box center [1056, 123] width 12 height 12
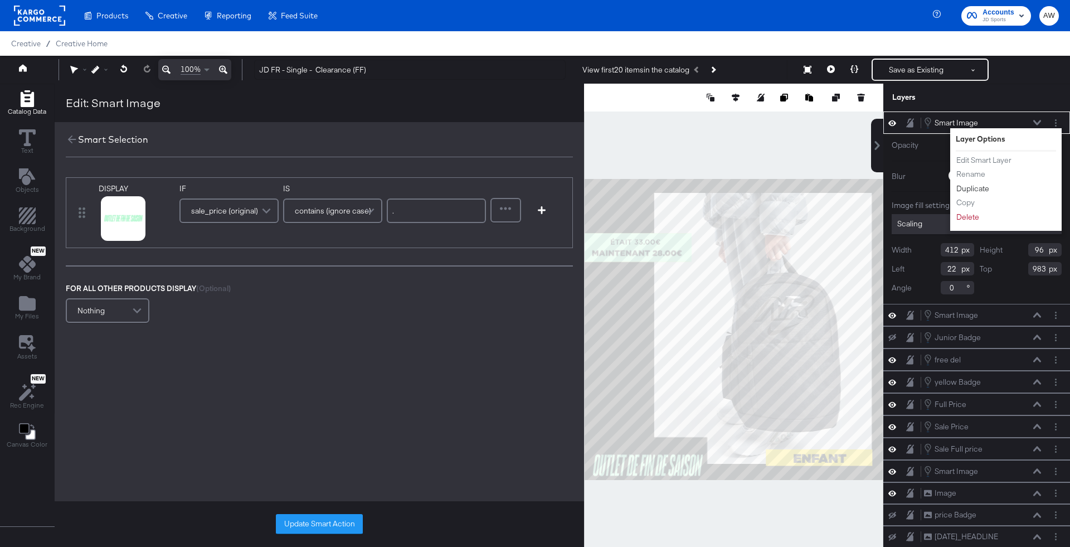
click at [979, 192] on button "Duplicate" at bounding box center [973, 189] width 34 height 12
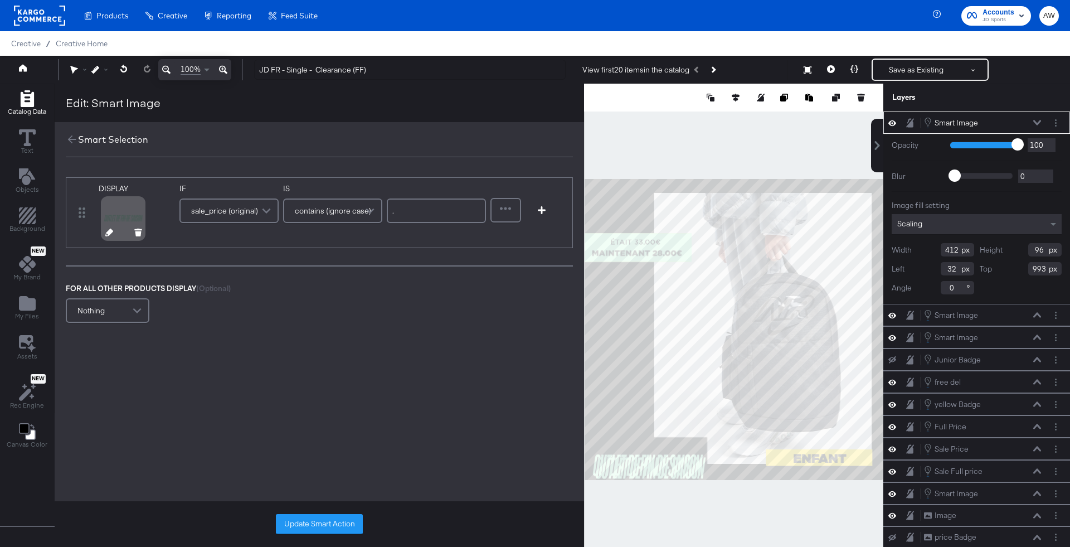
click at [111, 230] on div at bounding box center [124, 233] width 58 height 7
click at [106, 235] on icon at bounding box center [109, 232] width 8 height 8
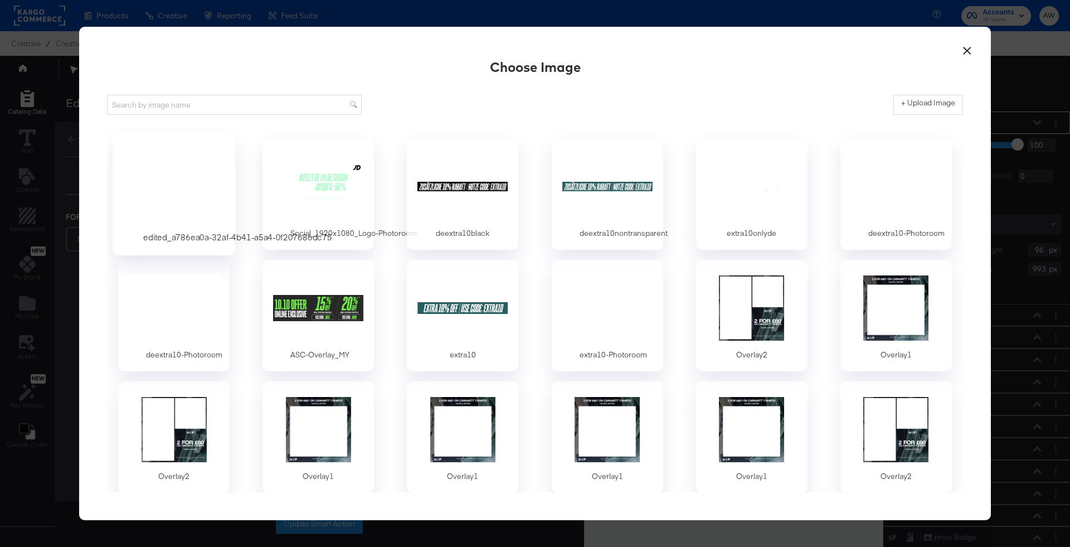
click at [197, 185] on div at bounding box center [174, 186] width 104 height 77
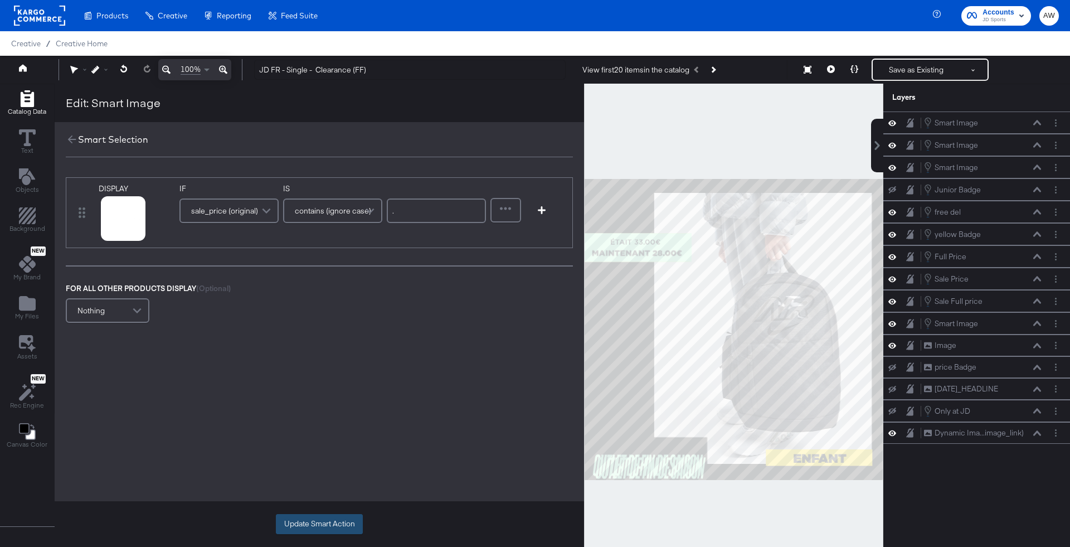
click at [304, 522] on button "Update Smart Action" at bounding box center [319, 524] width 87 height 20
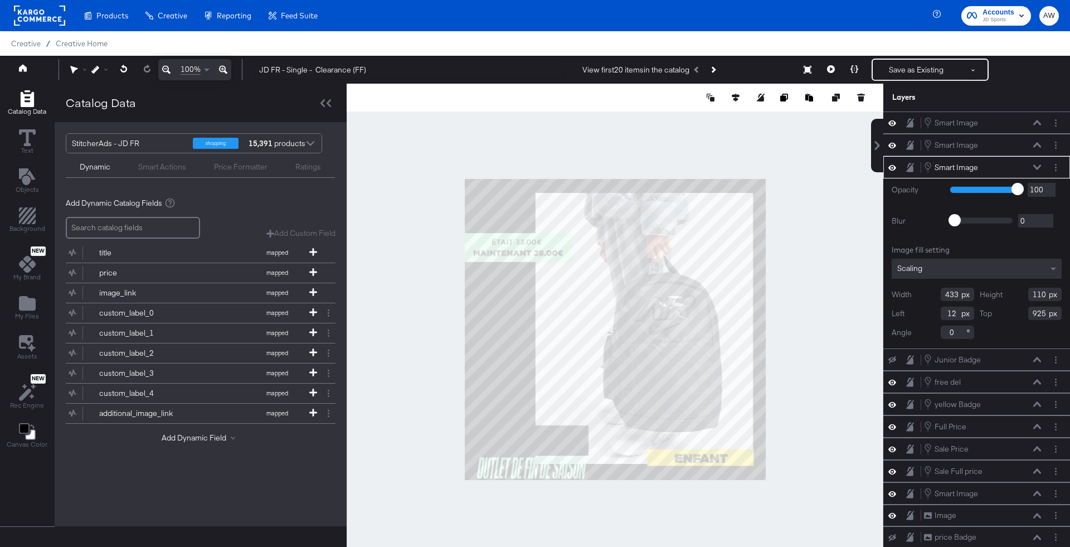
type input "883"
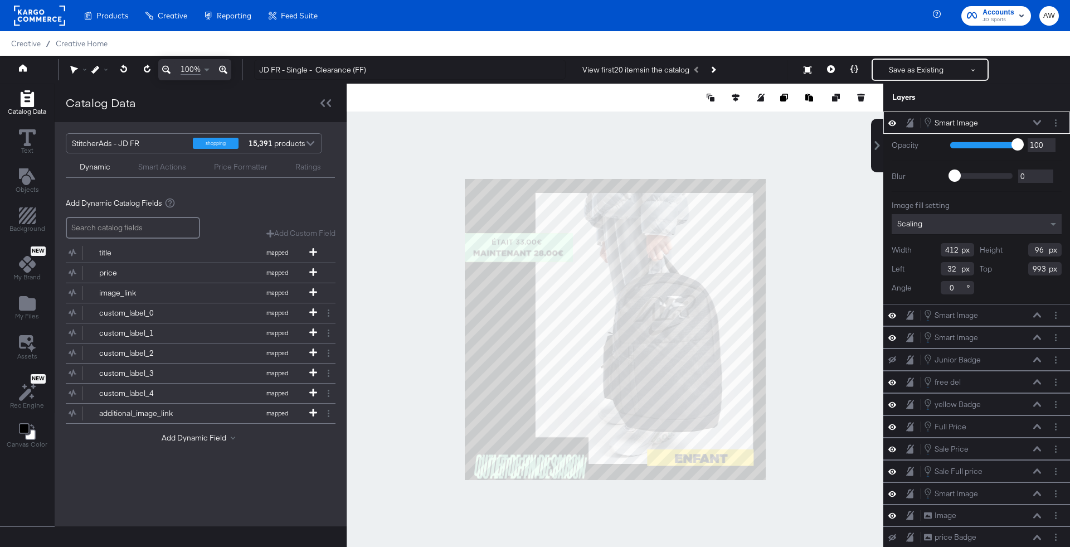
type input "22"
type input "833"
click at [1053, 123] on button "Layer Options" at bounding box center [1056, 123] width 12 height 12
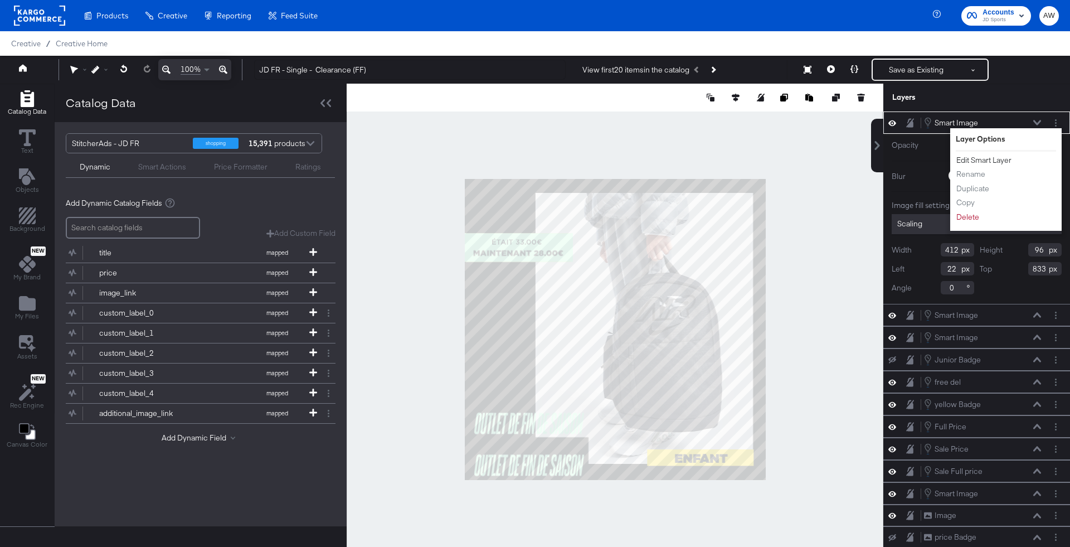
click at [989, 157] on button "Edit Smart Layer" at bounding box center [984, 160] width 56 height 12
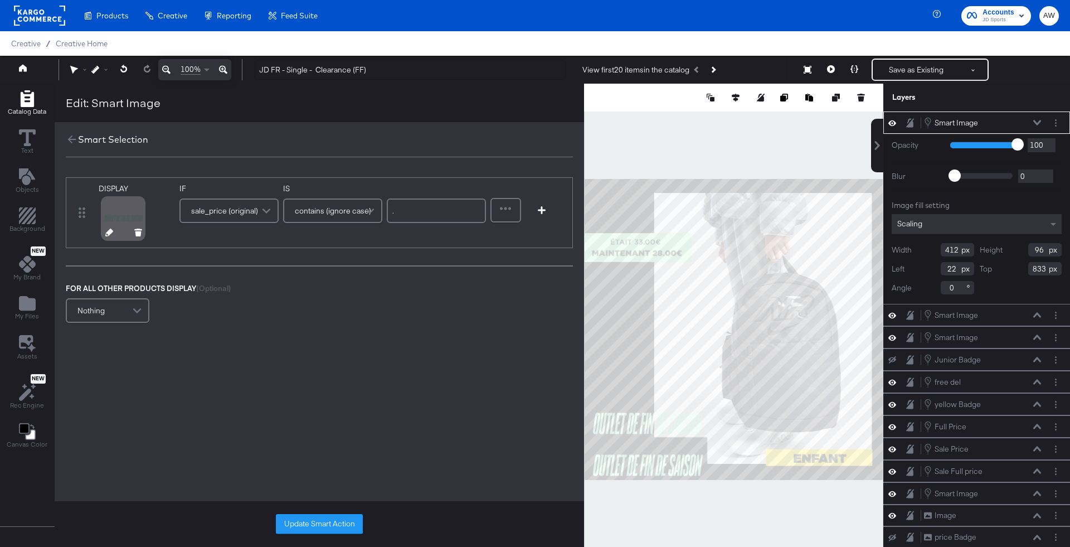
click at [111, 231] on div at bounding box center [124, 233] width 58 height 7
click at [105, 231] on icon at bounding box center [109, 232] width 8 height 8
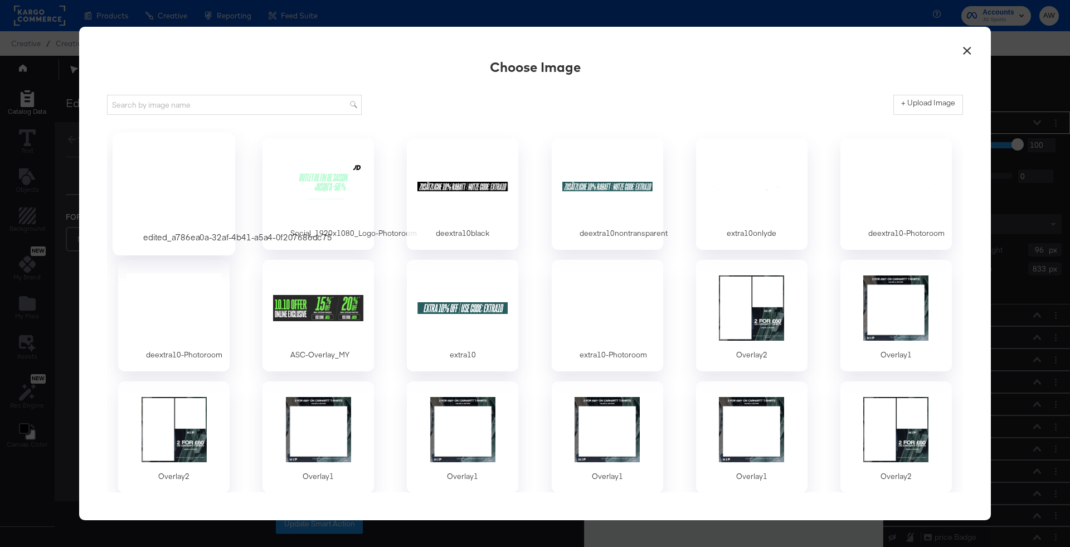
click at [158, 176] on div at bounding box center [174, 186] width 104 height 77
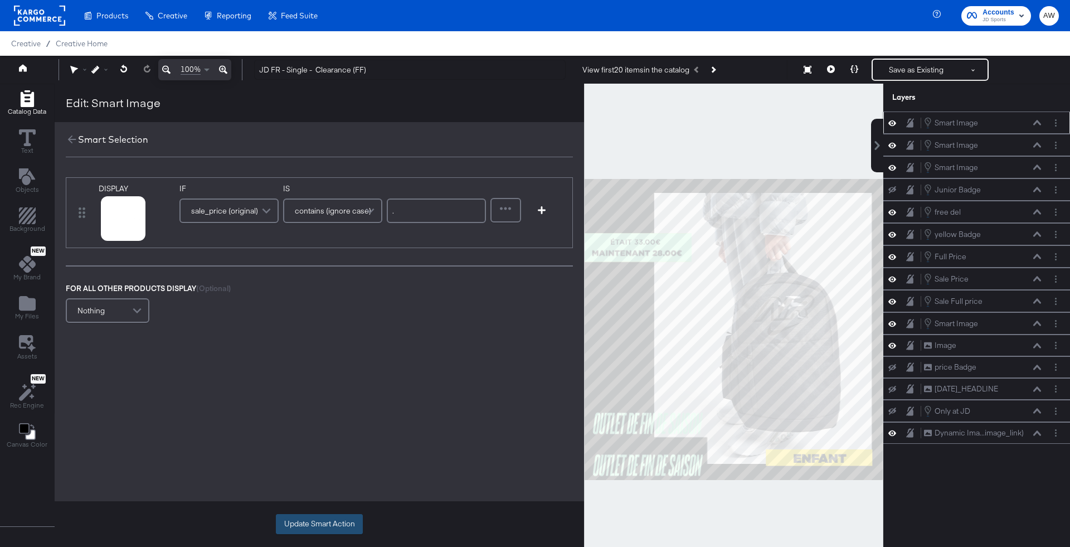
click at [284, 516] on button "Update Smart Action" at bounding box center [319, 524] width 87 height 20
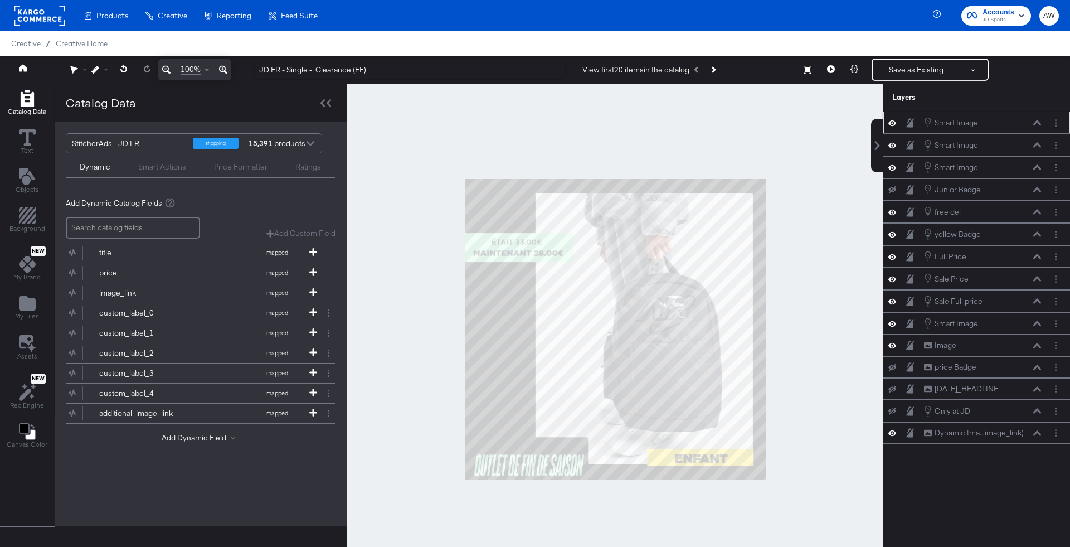
click at [822, 73] on button at bounding box center [830, 70] width 23 height 22
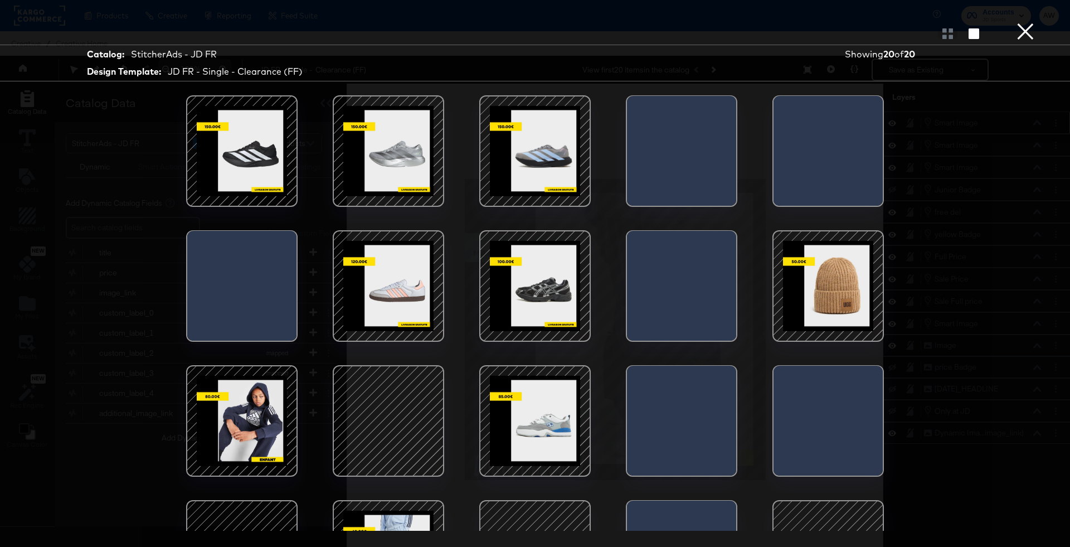
scroll to position [80, 0]
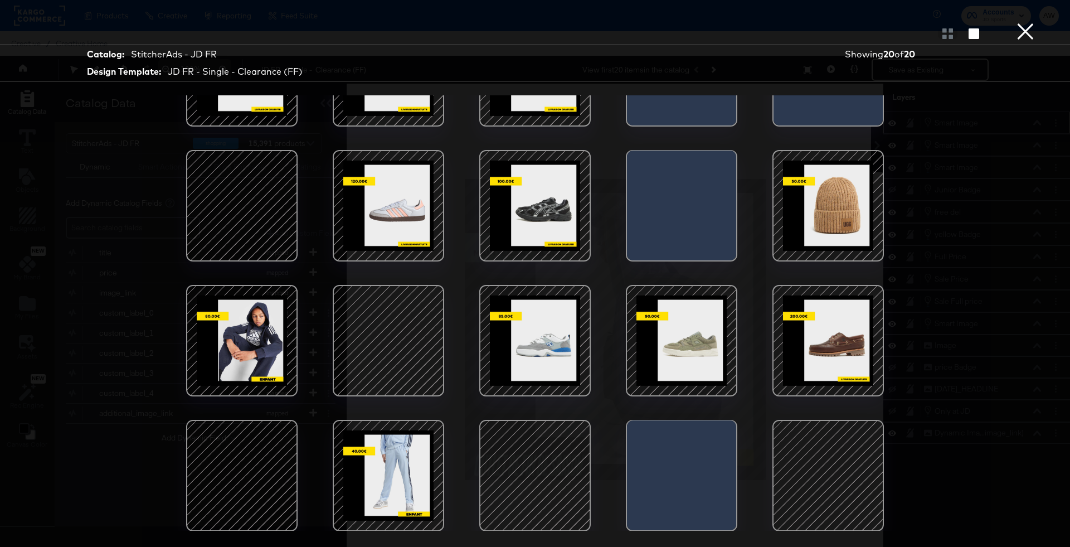
click at [832, 476] on div at bounding box center [828, 475] width 95 height 95
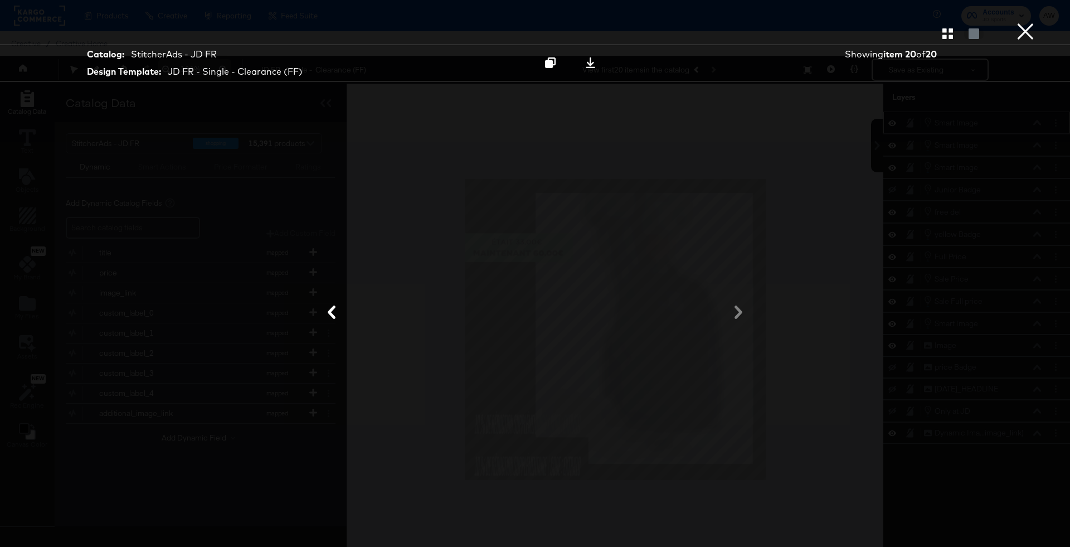
click at [1020, 22] on button "×" at bounding box center [1025, 11] width 22 height 22
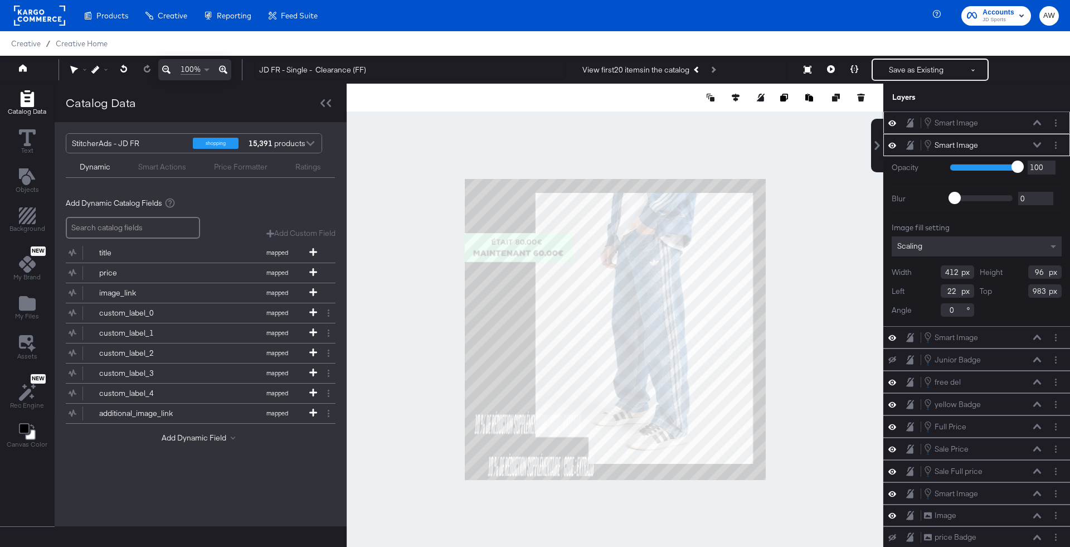
type input "975"
click at [1052, 145] on button "Layer Options" at bounding box center [1056, 145] width 12 height 12
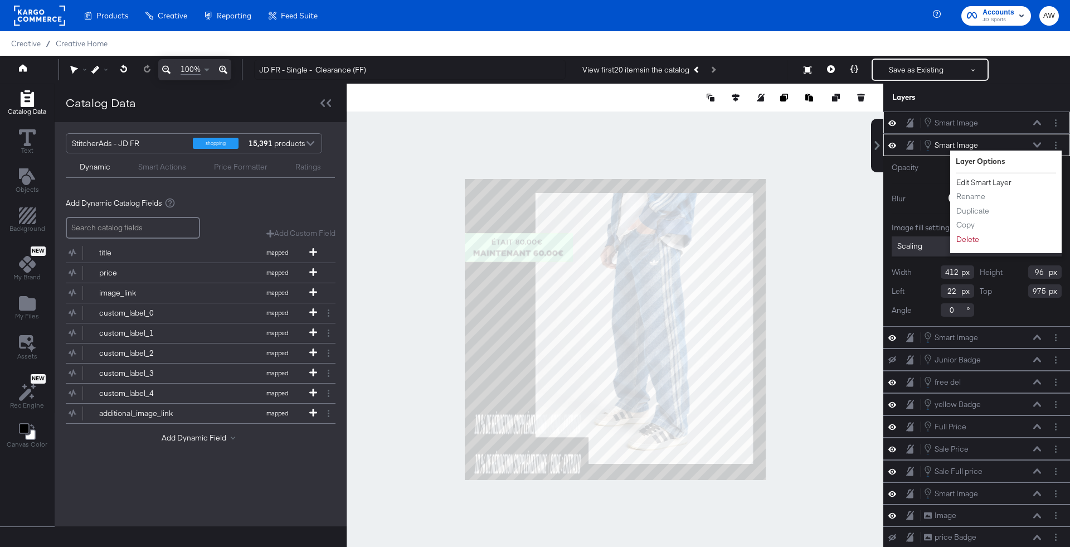
click at [989, 181] on button "Edit Smart Layer" at bounding box center [984, 183] width 56 height 12
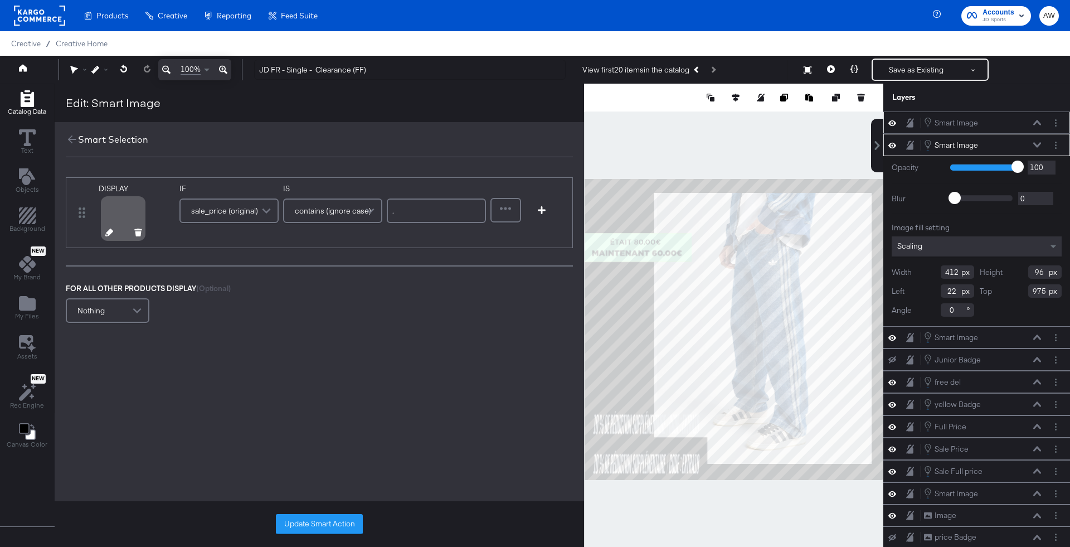
click at [105, 235] on icon at bounding box center [109, 232] width 8 height 8
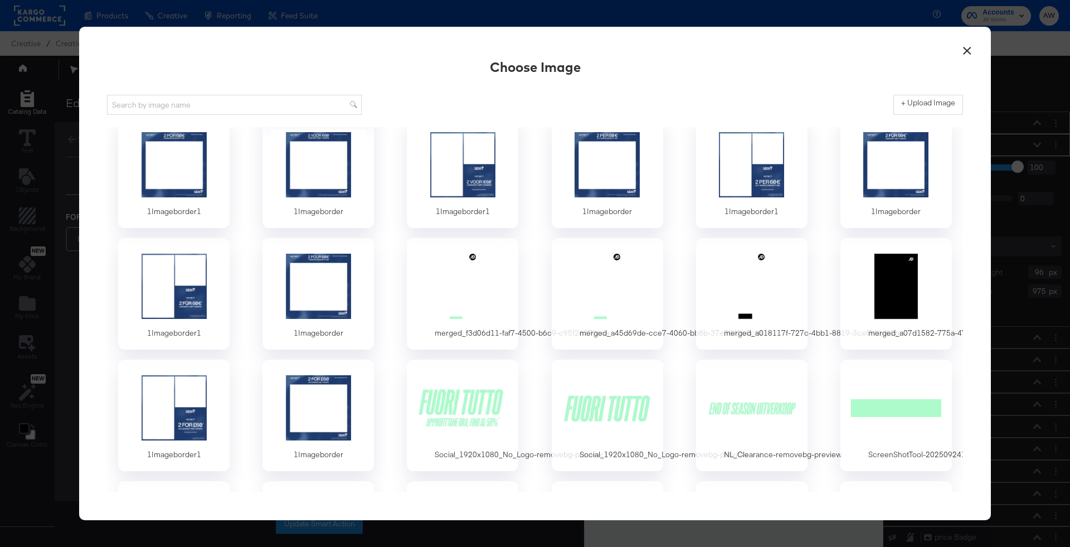
scroll to position [1172, 0]
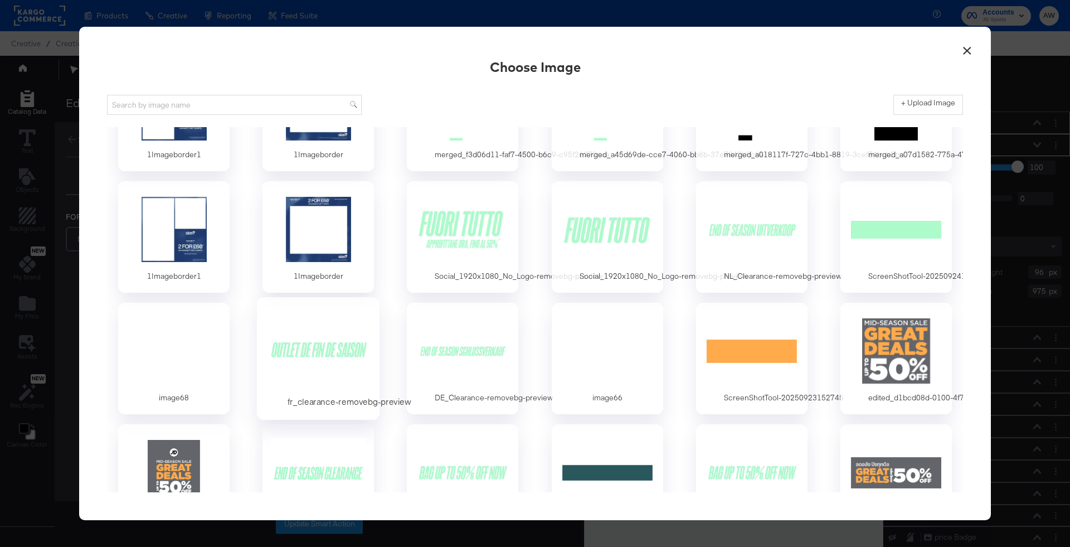
click at [313, 371] on div at bounding box center [318, 350] width 104 height 77
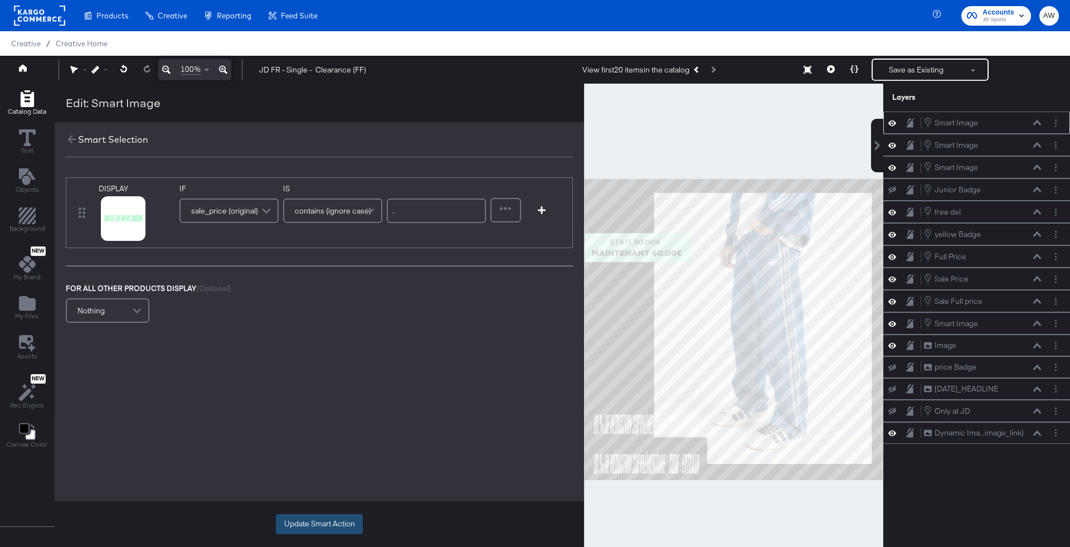
click at [336, 517] on button "Update Smart Action" at bounding box center [319, 524] width 87 height 20
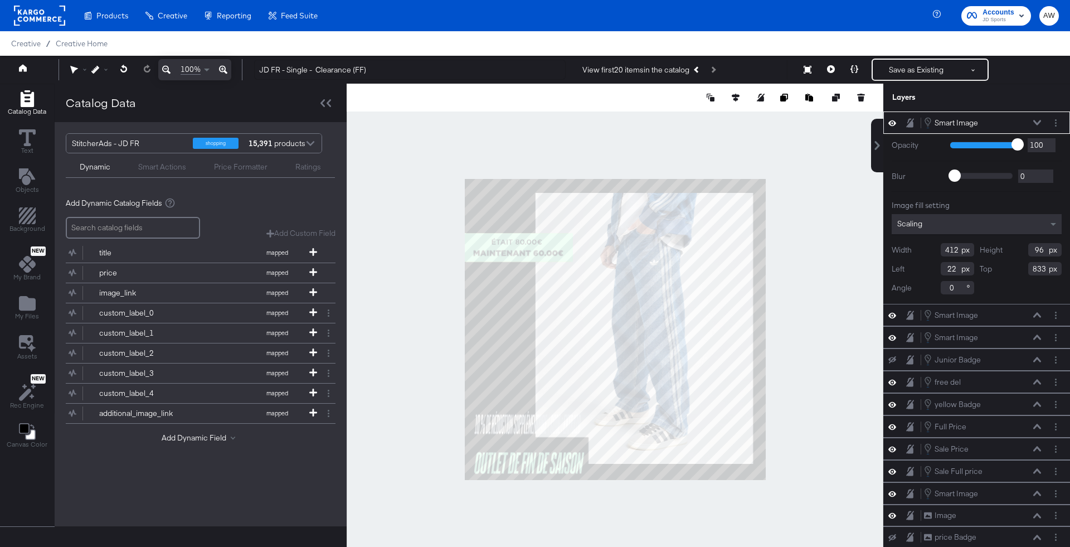
type input "422"
type input "75"
type input "850"
click at [1030, 217] on div "Scaling" at bounding box center [976, 224] width 170 height 20
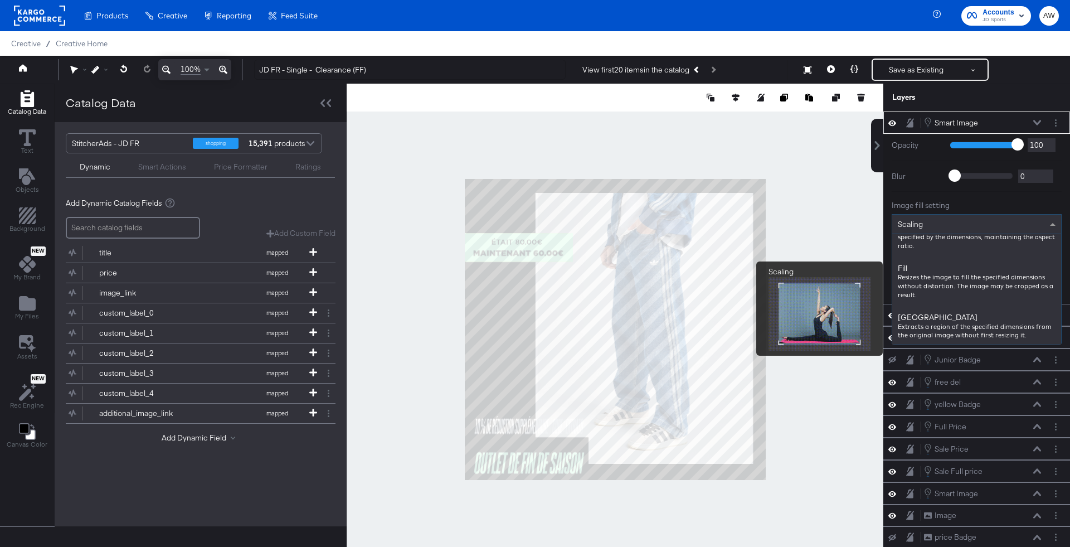
scroll to position [169, 0]
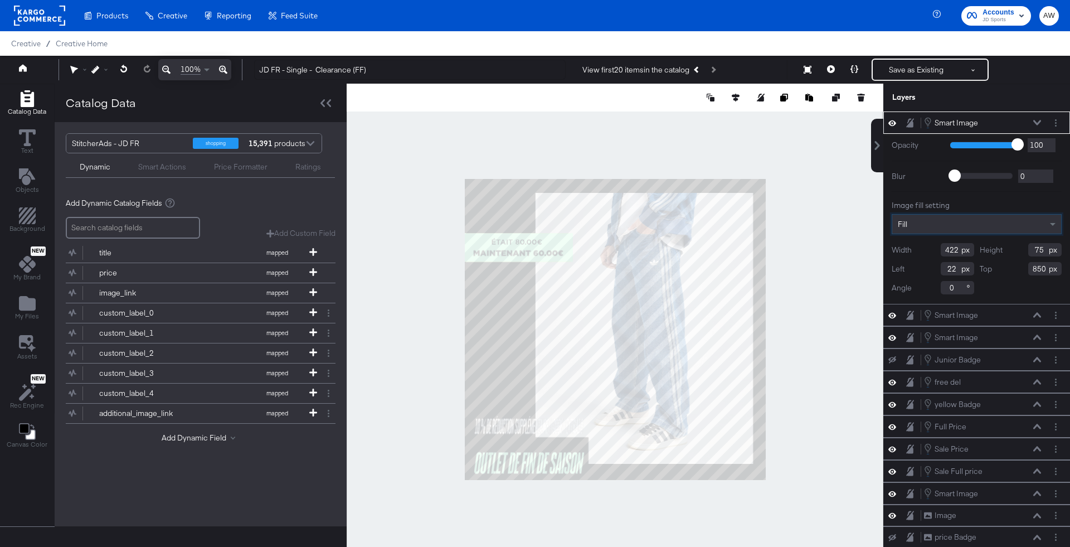
click at [958, 262] on input "22" at bounding box center [956, 268] width 33 height 13
click at [940, 216] on div "Fill" at bounding box center [976, 224] width 170 height 20
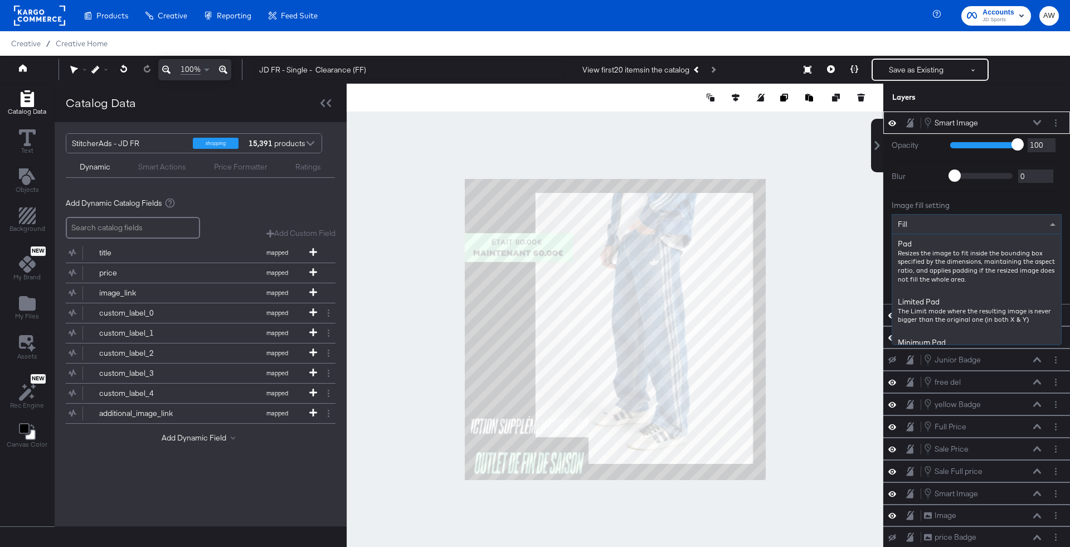
scroll to position [187, 0]
click at [944, 223] on div "Fill" at bounding box center [976, 224] width 169 height 19
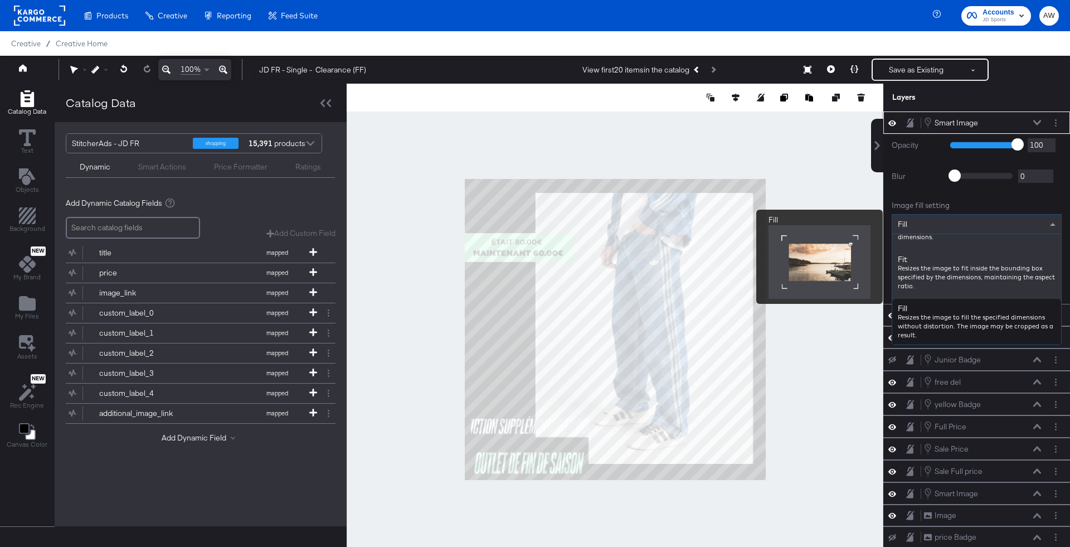
scroll to position [130, 0]
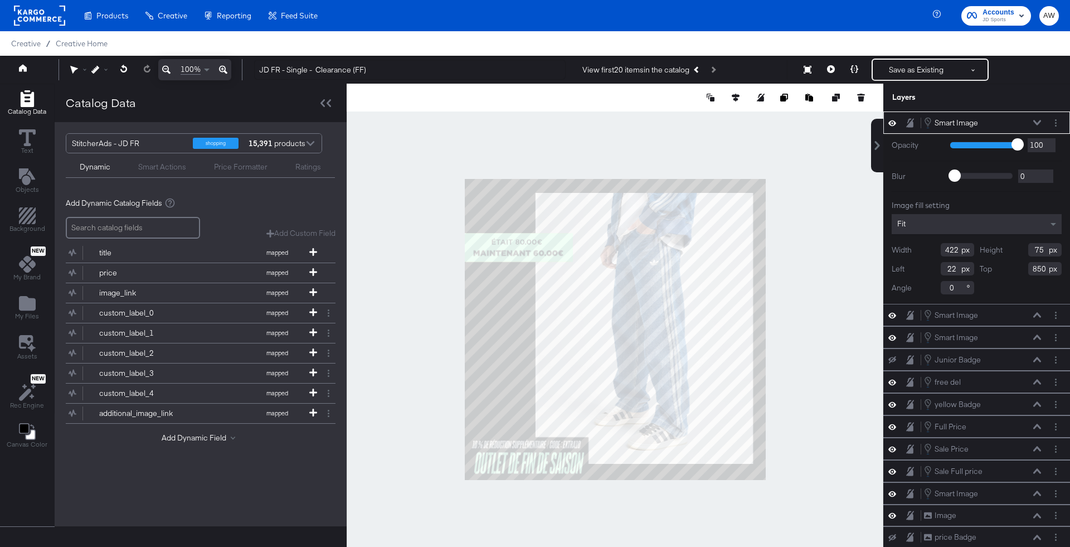
type input "12"
type input "934"
click at [778, 445] on div at bounding box center [615, 329] width 537 height 491
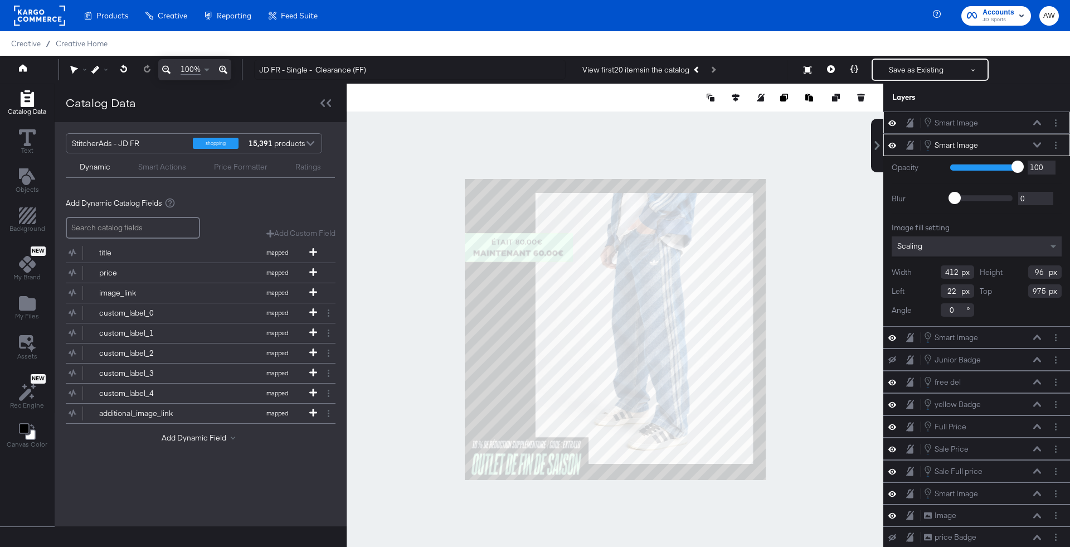
type input "12"
type input "979"
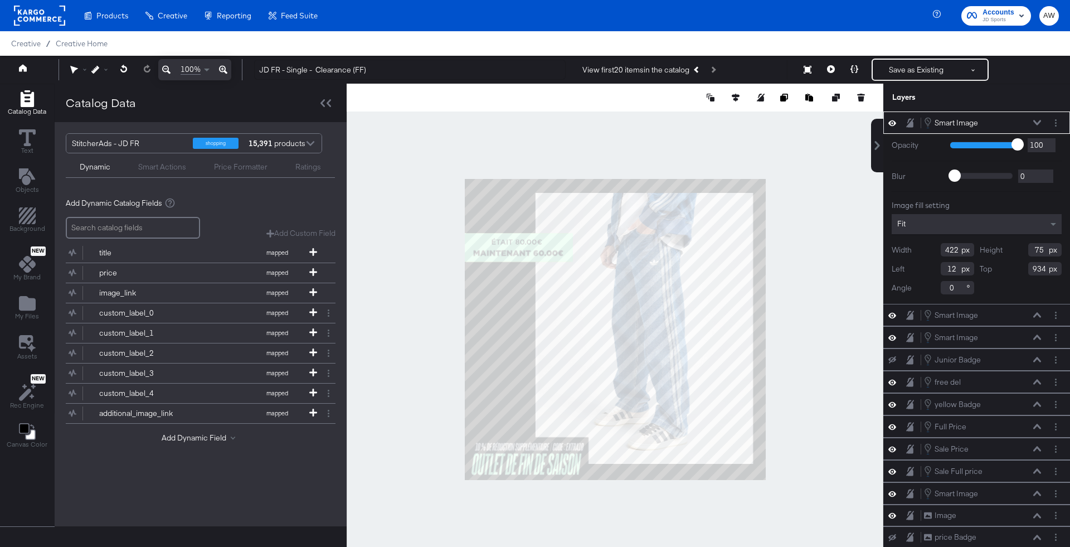
type input "23"
type input "943"
click at [96, 69] on icon at bounding box center [95, 70] width 8 height 8
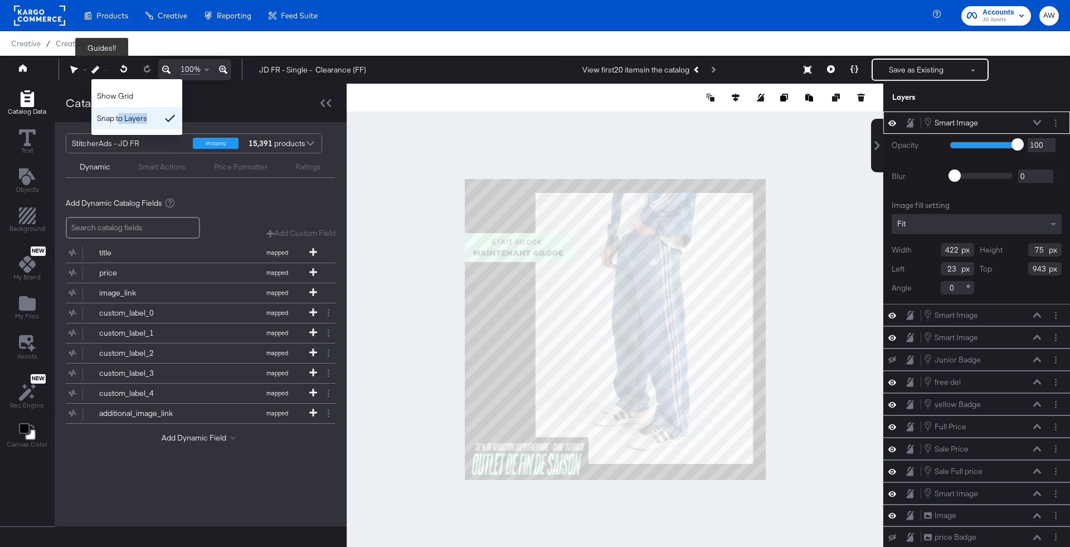
click at [119, 123] on div "Snap to Layers" at bounding box center [136, 118] width 91 height 22
type input "17"
type input "939"
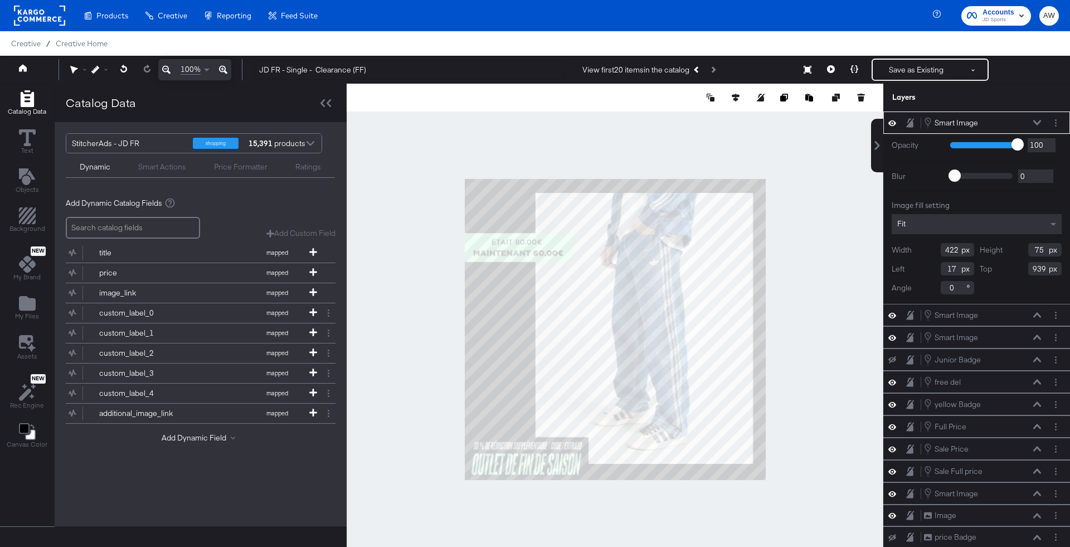
click at [831, 392] on div at bounding box center [615, 329] width 537 height 491
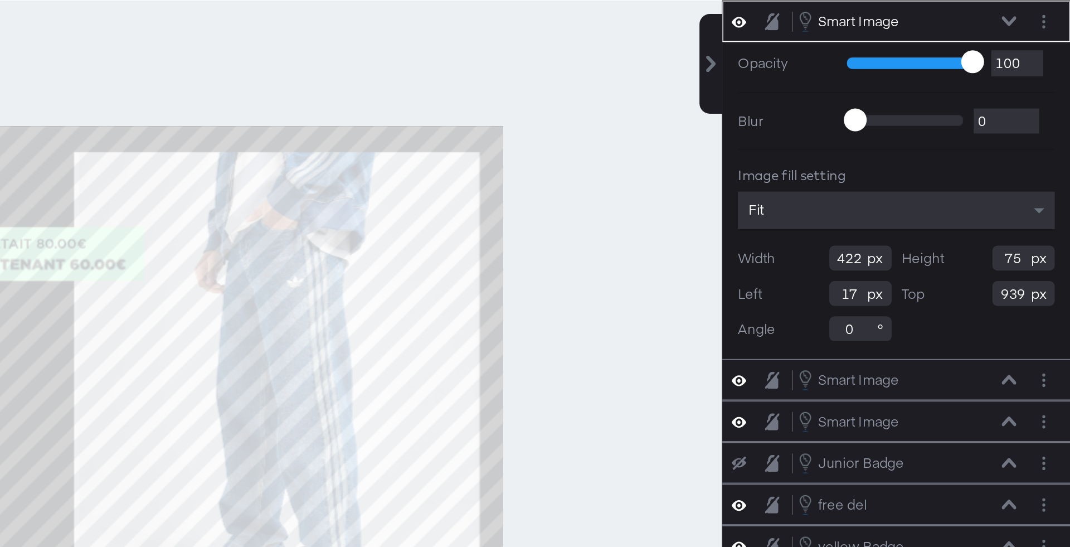
click at [898, 188] on div "Opacity 1 100 100 Blur 0 2000 0 Image fill setting Fit Width 422 Height 75 Left…" at bounding box center [976, 219] width 187 height 170
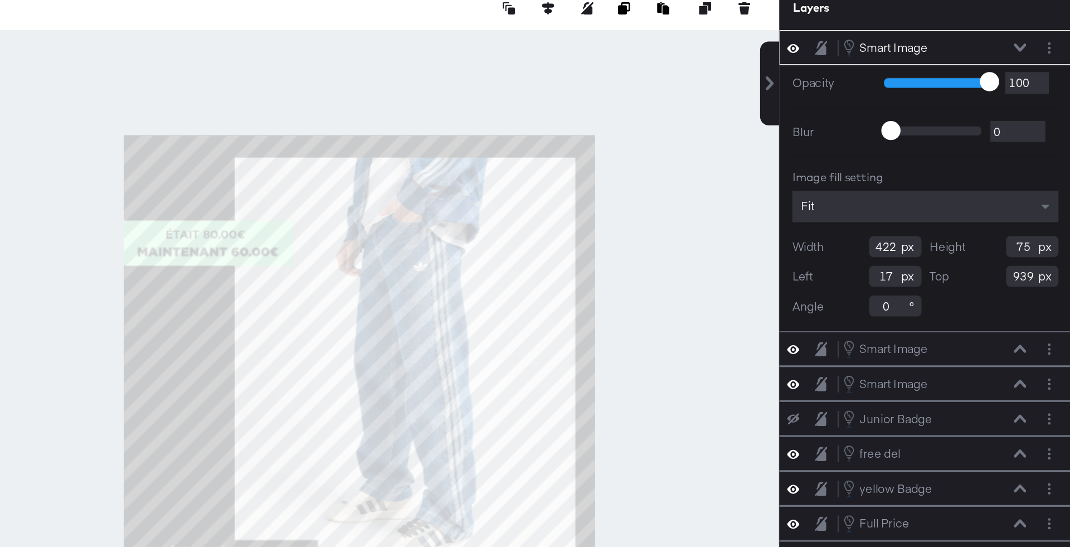
click at [820, 242] on div at bounding box center [615, 329] width 537 height 491
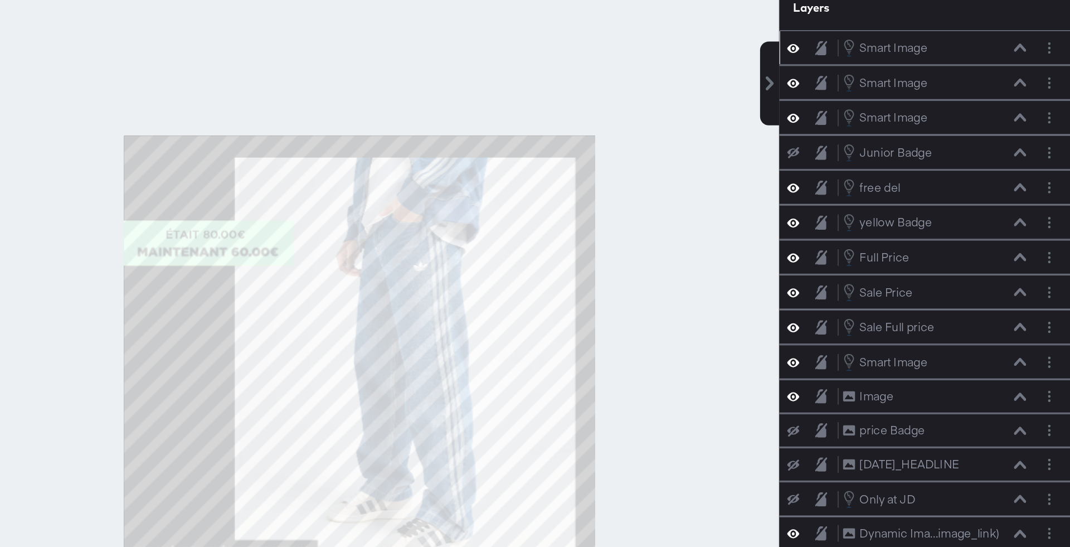
scroll to position [28, 0]
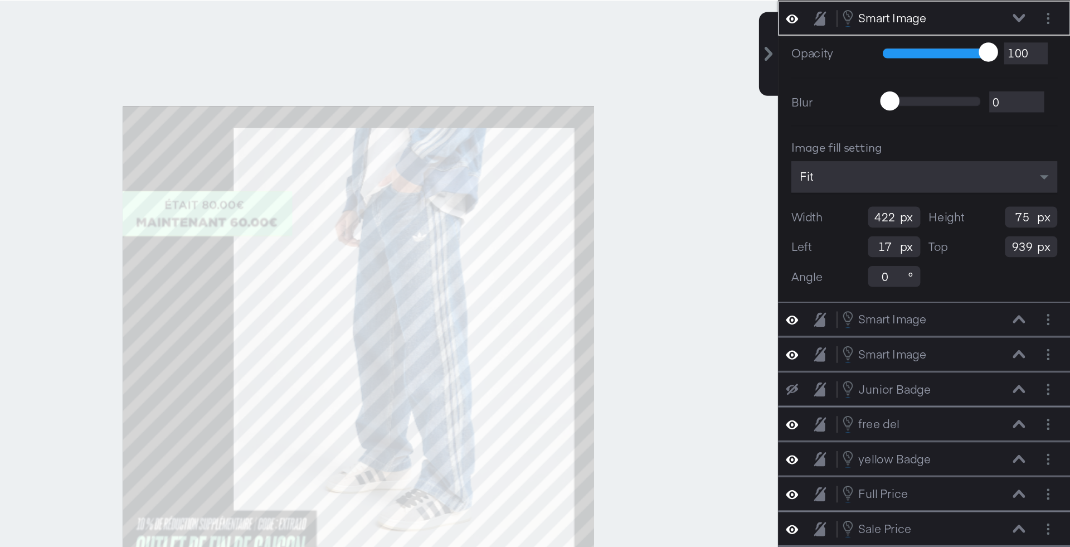
click at [1003, 203] on div "Fit" at bounding box center [976, 196] width 170 height 20
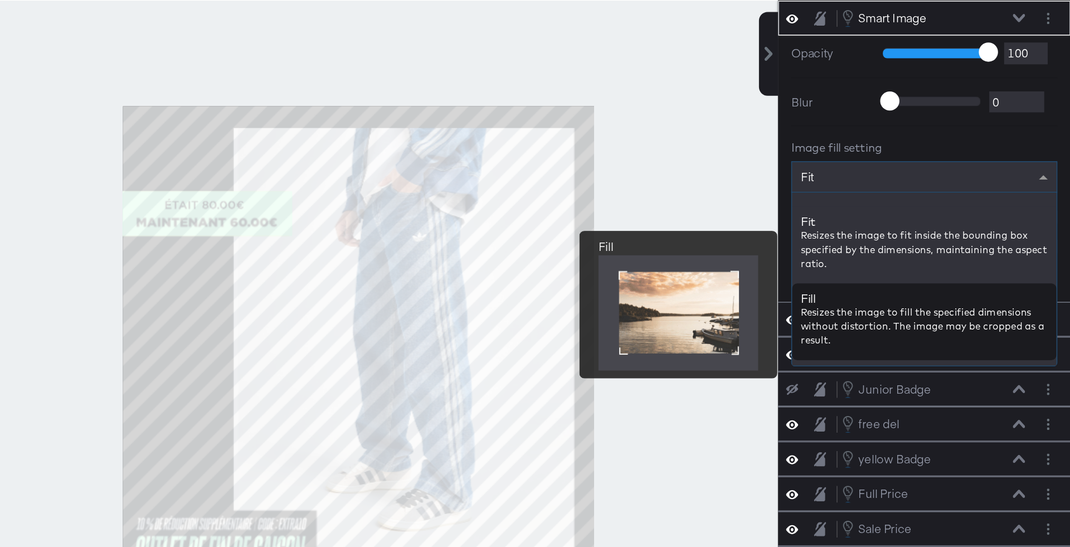
scroll to position [0, 0]
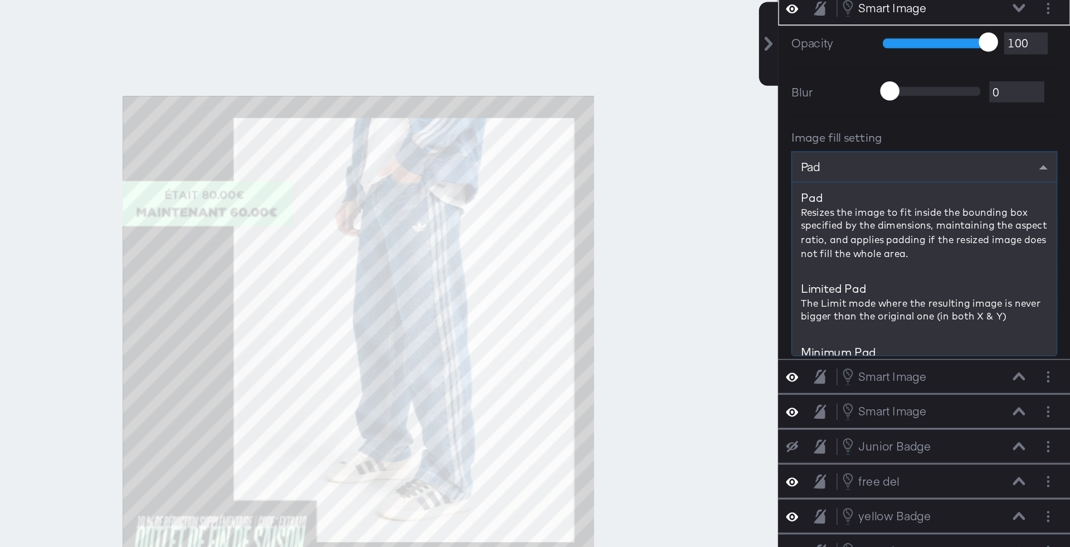
click at [966, 198] on div "Pad" at bounding box center [976, 195] width 169 height 19
click at [951, 188] on div "Pad" at bounding box center [976, 195] width 169 height 19
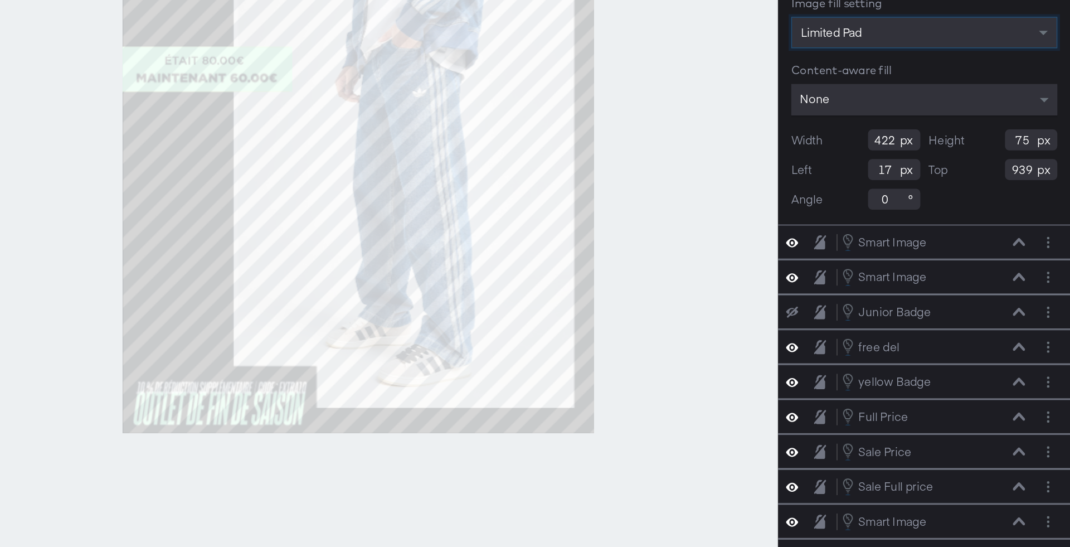
click at [974, 199] on div "Limited Pad" at bounding box center [976, 195] width 169 height 19
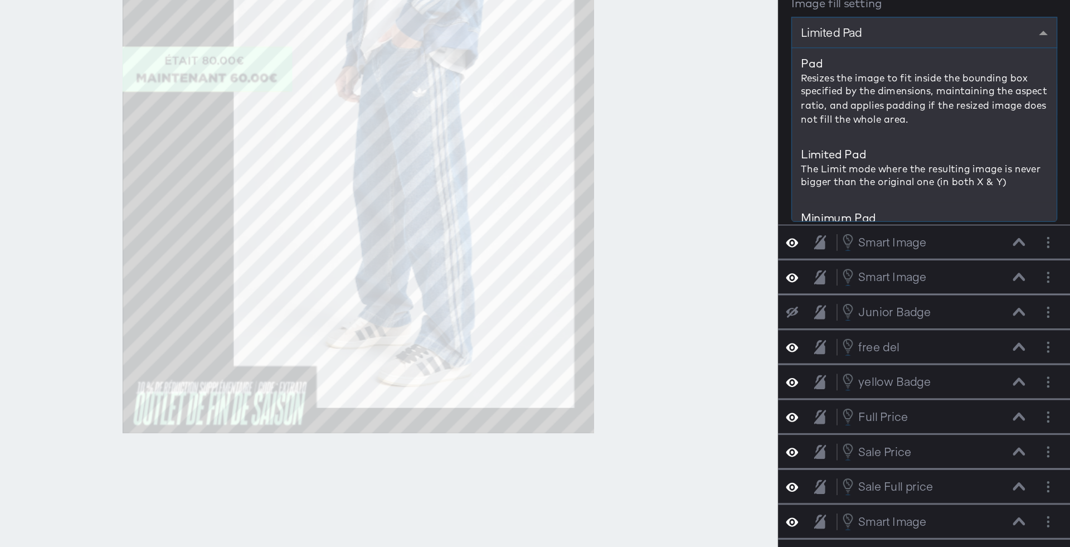
scroll to position [58, 0]
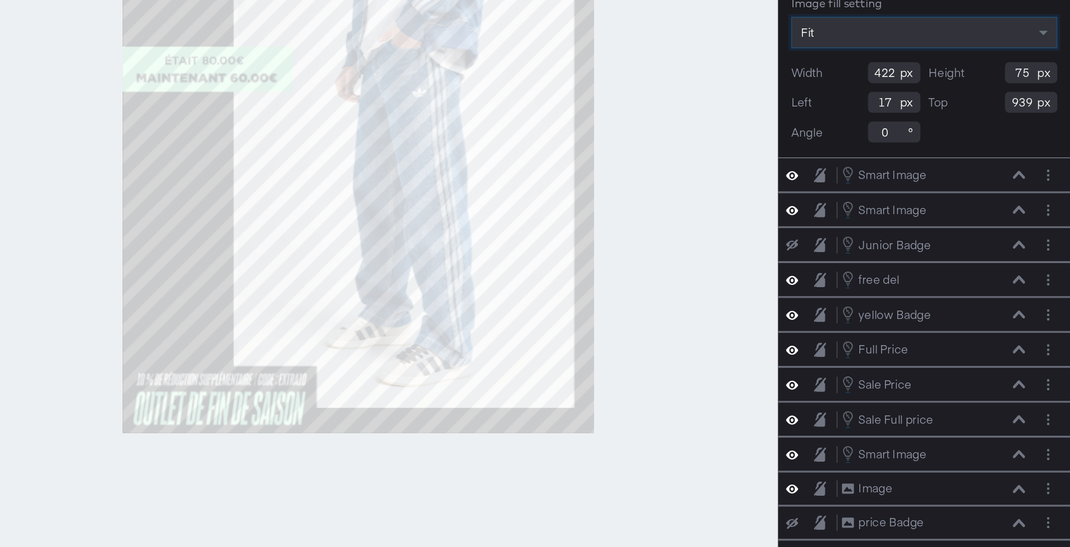
click at [825, 372] on div at bounding box center [615, 300] width 537 height 491
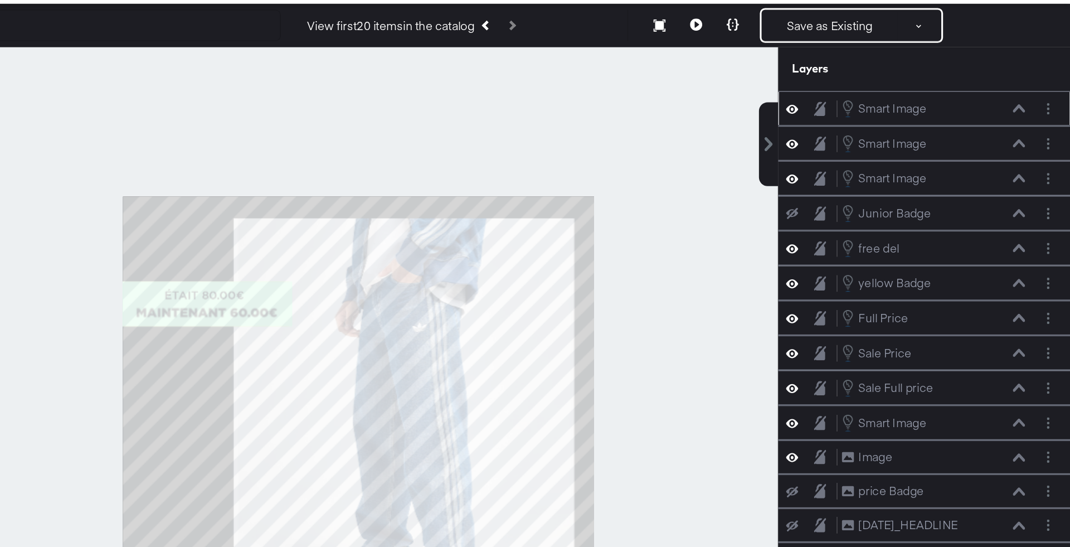
scroll to position [0, 0]
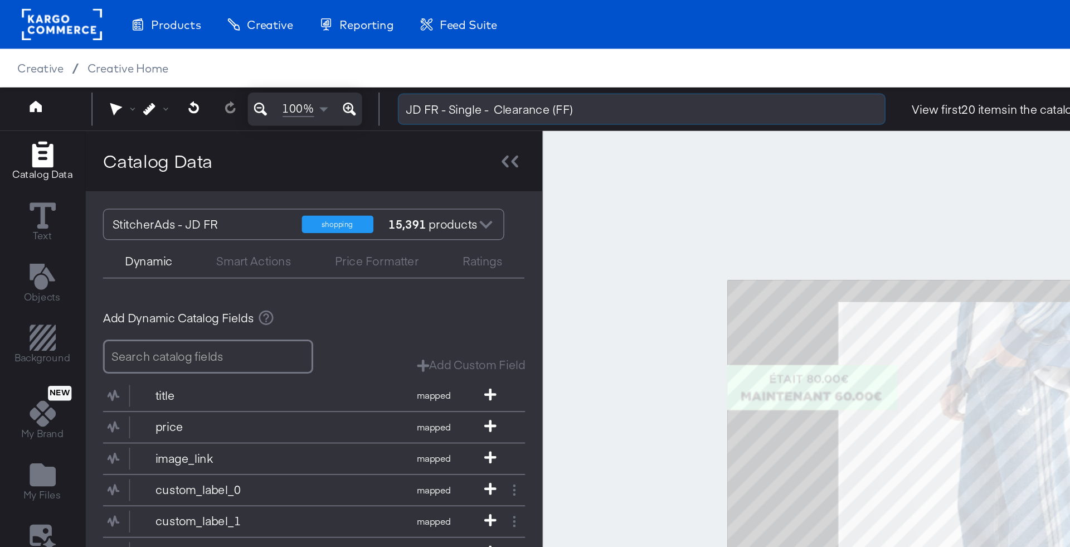
click at [368, 71] on input "JD FR - Single - Clearance (FF)" at bounding box center [409, 70] width 311 height 21
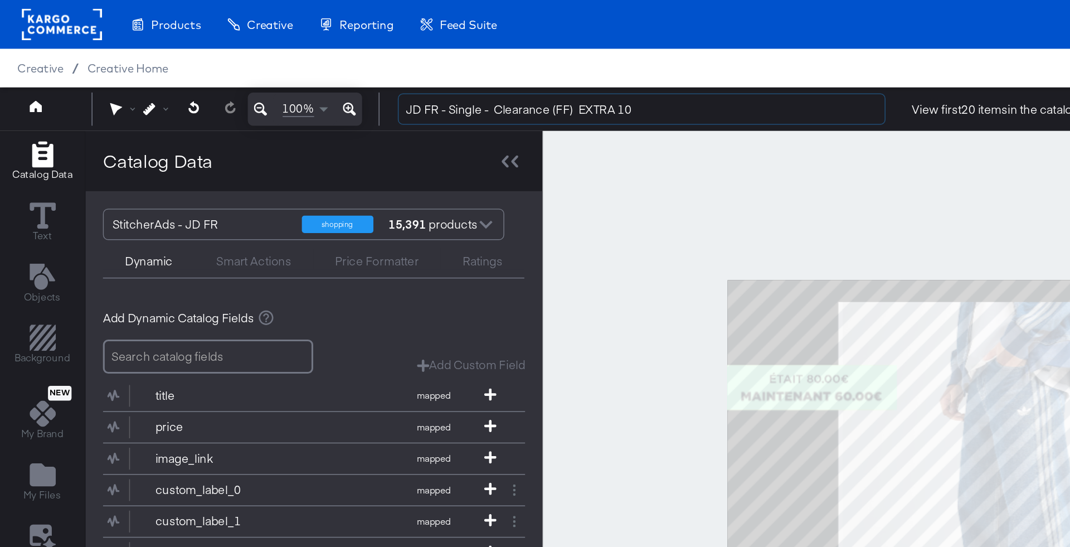
type input "JD FR - Single - Clearance (FF) EXTRA 10"
click at [390, 124] on div at bounding box center [615, 329] width 537 height 491
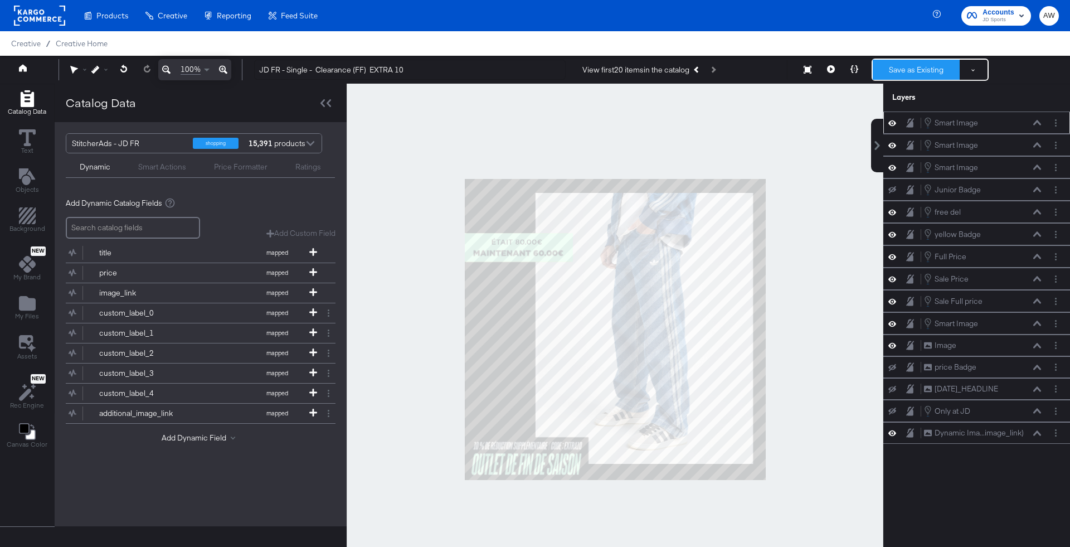
click at [947, 66] on button "Save as Existing" at bounding box center [916, 70] width 87 height 20
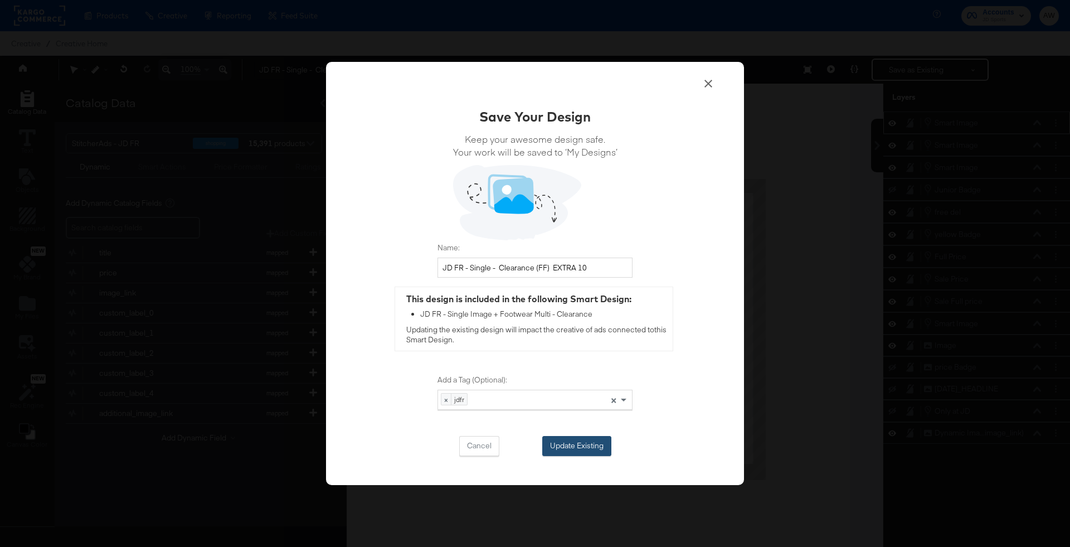
click at [557, 442] on button "Update Existing" at bounding box center [576, 446] width 69 height 20
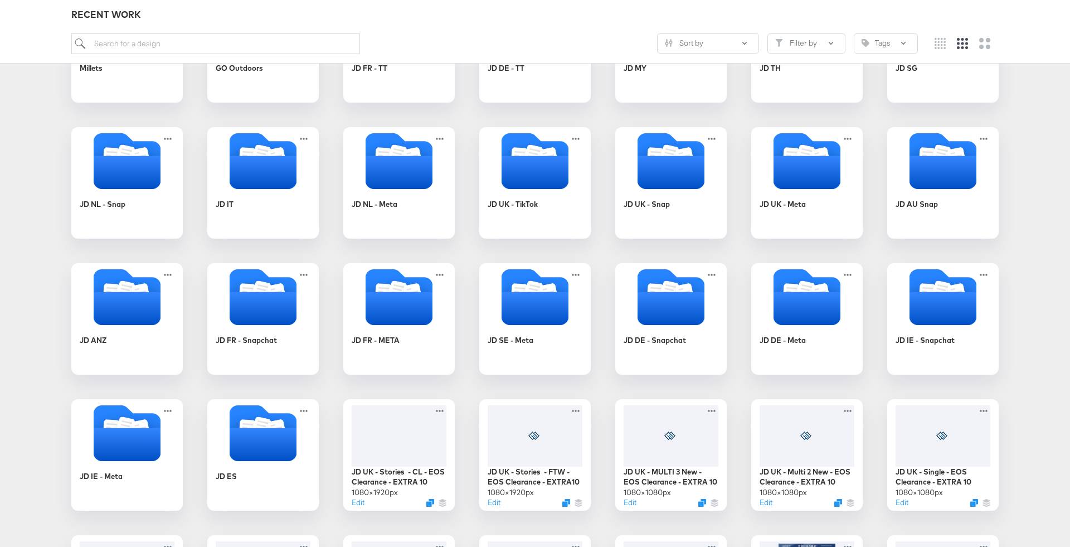
scroll to position [393, 0]
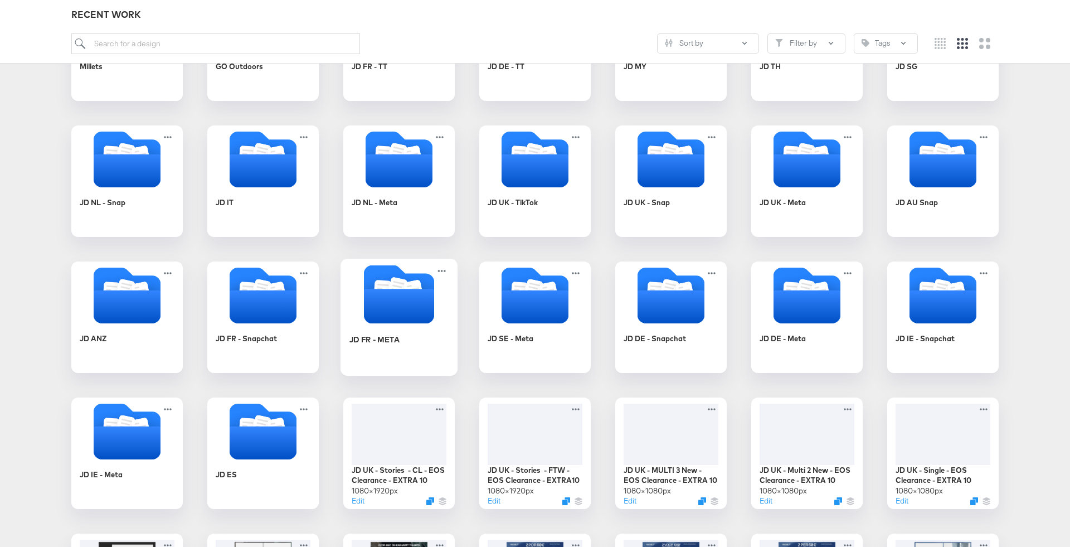
click at [444, 314] on icon "Folder" at bounding box center [398, 294] width 117 height 59
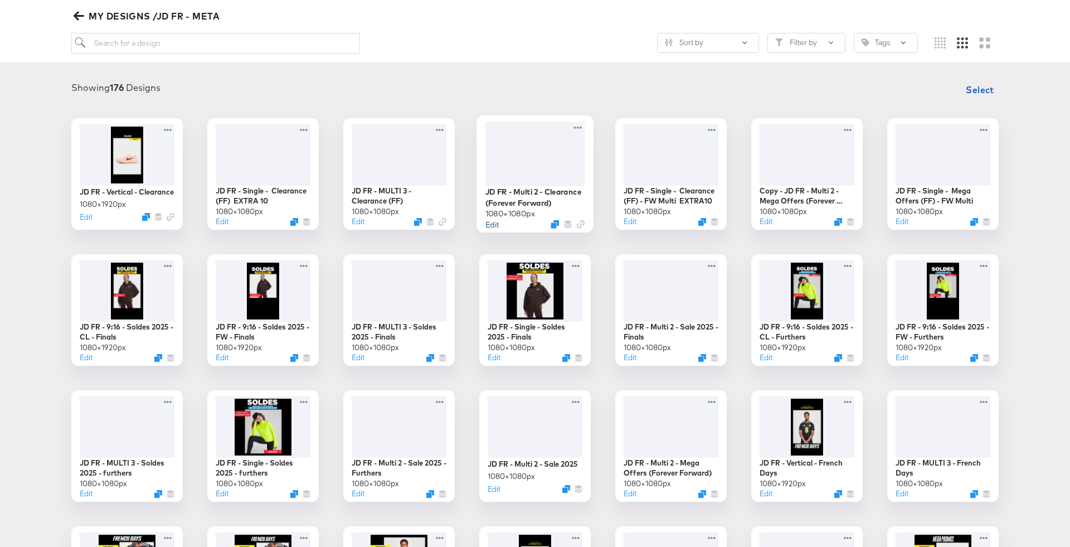
click at [492, 222] on button "Edit" at bounding box center [491, 223] width 13 height 11
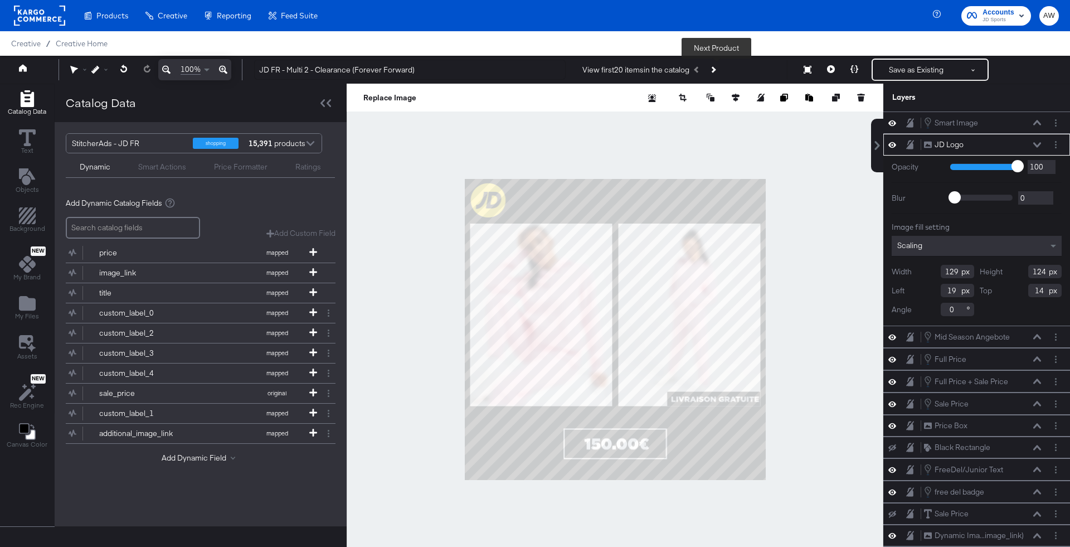
click at [717, 72] on button "Next Product" at bounding box center [713, 70] width 16 height 20
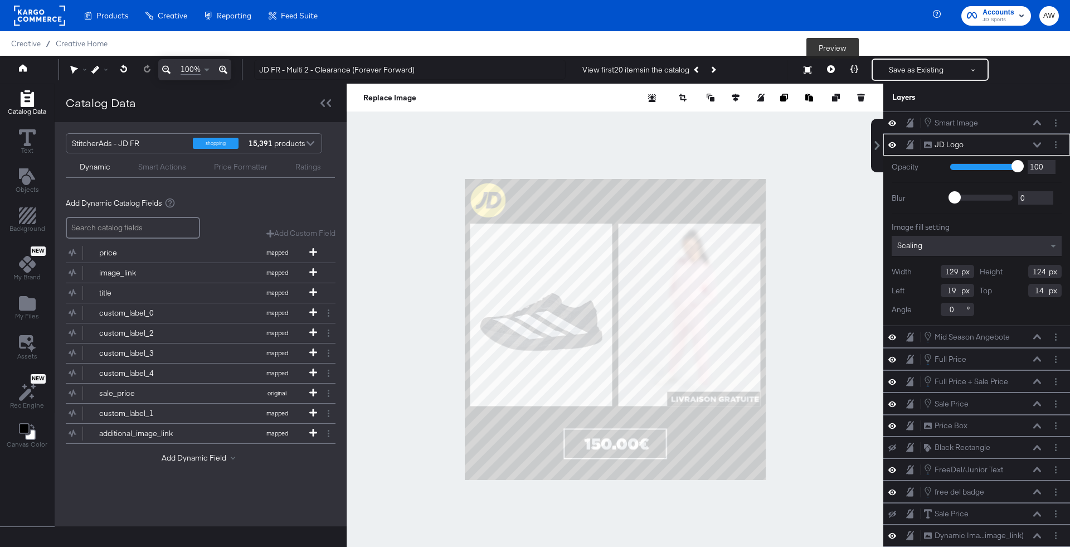
click at [828, 70] on icon at bounding box center [831, 69] width 8 height 8
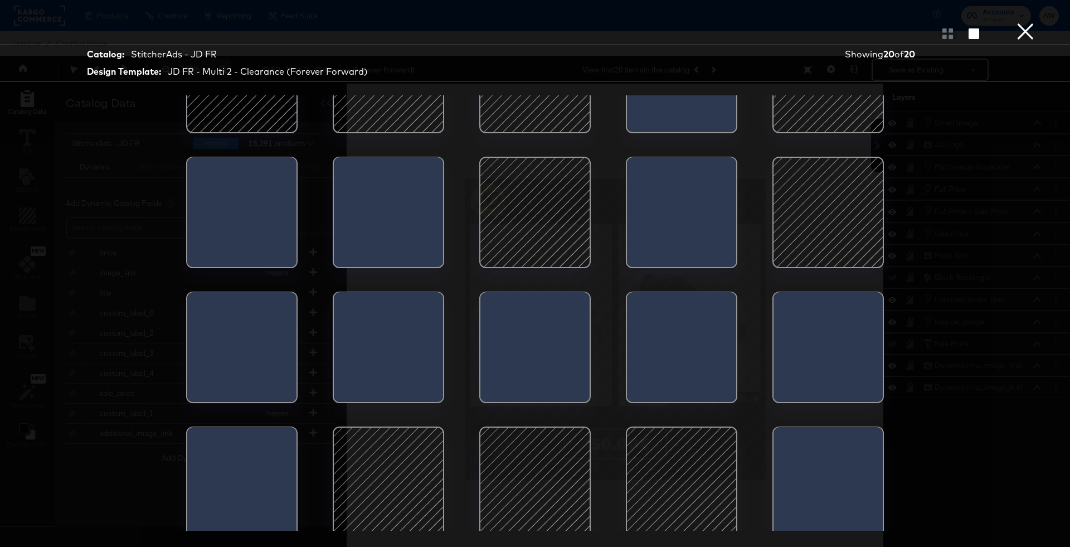
scroll to position [80, 0]
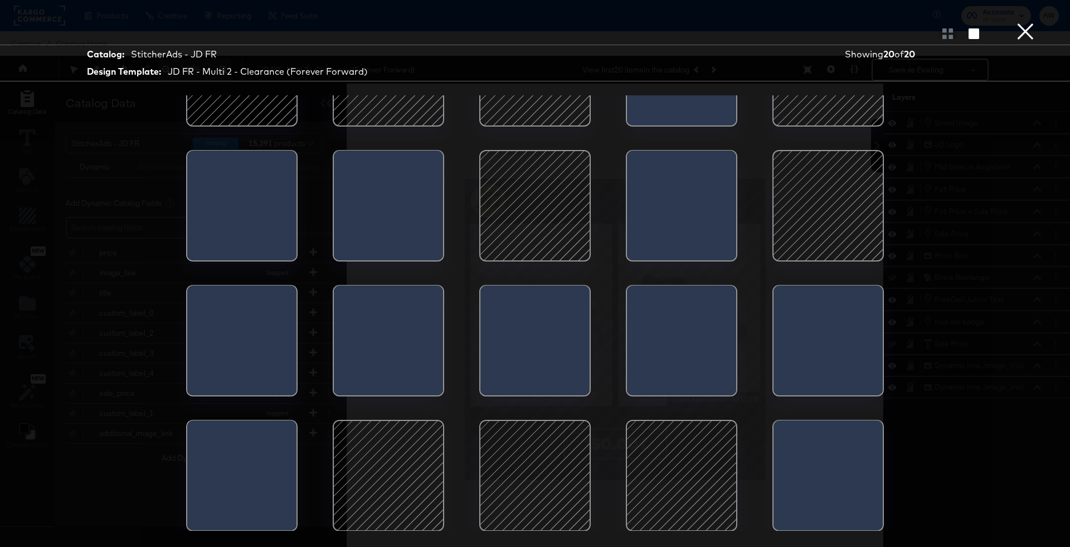
click at [550, 442] on div at bounding box center [535, 475] width 95 height 95
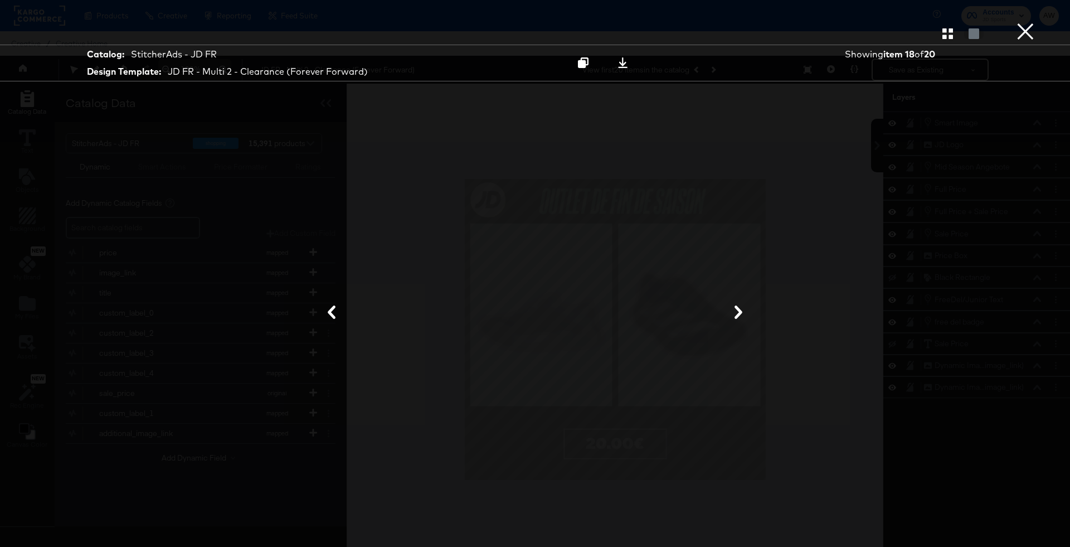
click at [1025, 22] on button "×" at bounding box center [1025, 11] width 22 height 22
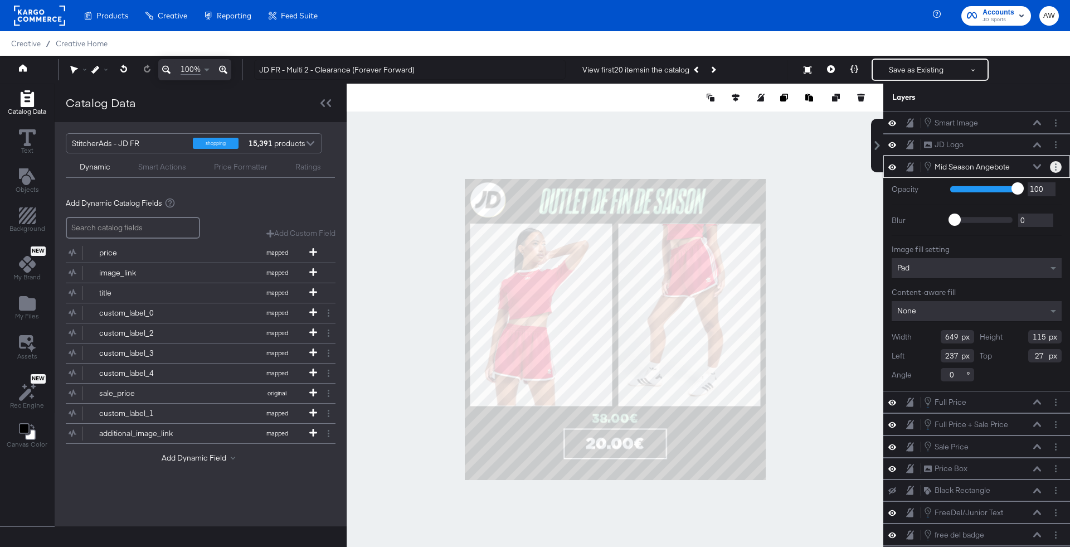
click at [1055, 166] on icon "Layer Options" at bounding box center [1056, 166] width 2 height 7
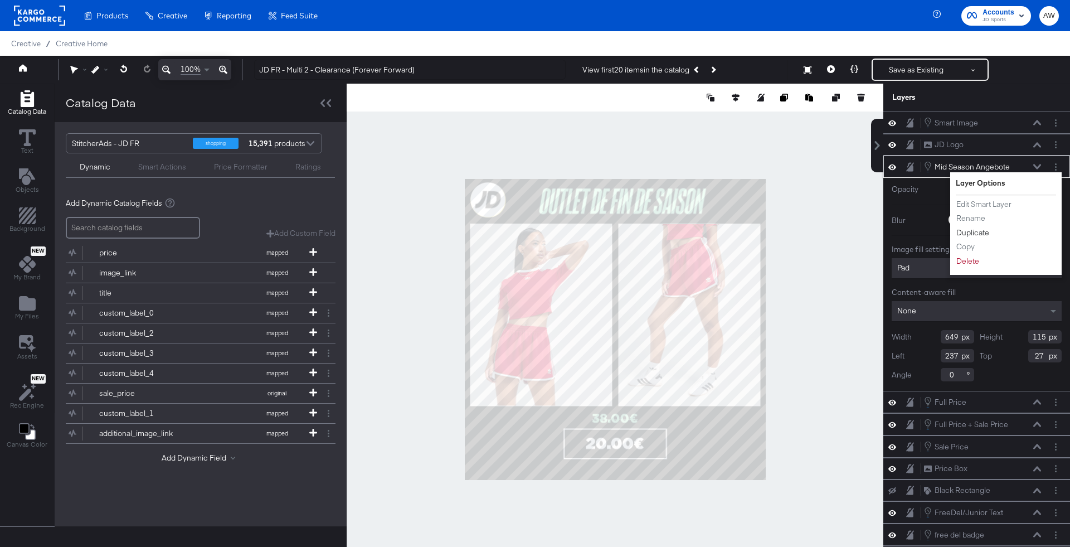
click at [971, 232] on button "Duplicate" at bounding box center [973, 233] width 34 height 12
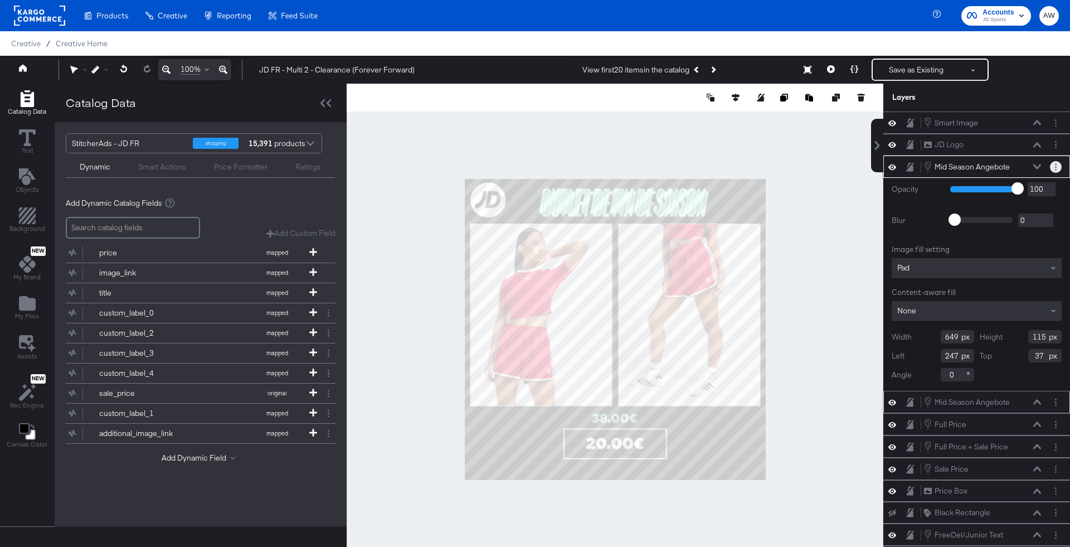
click at [1052, 163] on button "Layer Options" at bounding box center [1056, 167] width 12 height 12
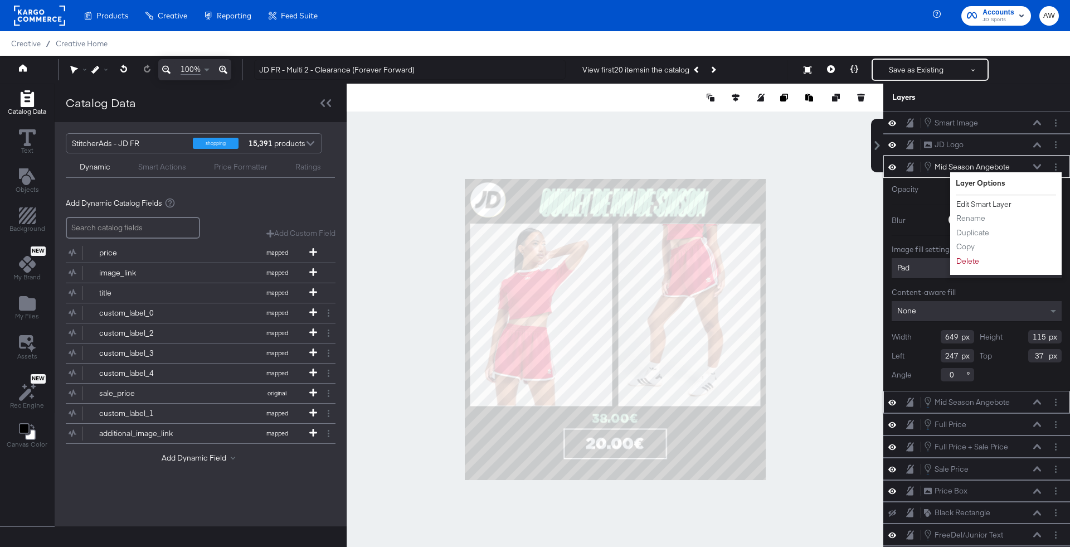
click at [968, 202] on button "Edit Smart Layer" at bounding box center [984, 204] width 56 height 12
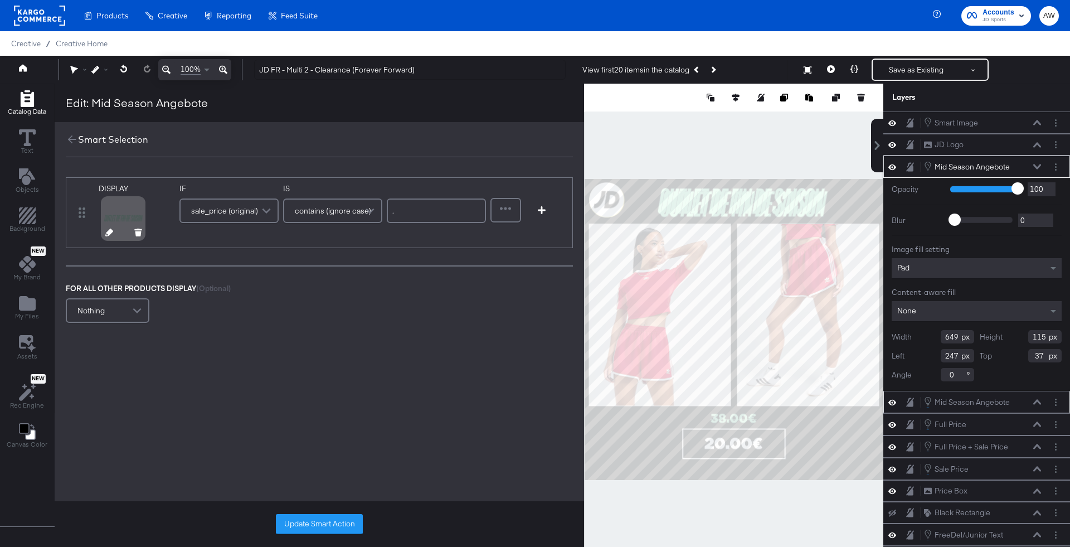
click at [106, 235] on icon at bounding box center [109, 232] width 8 height 8
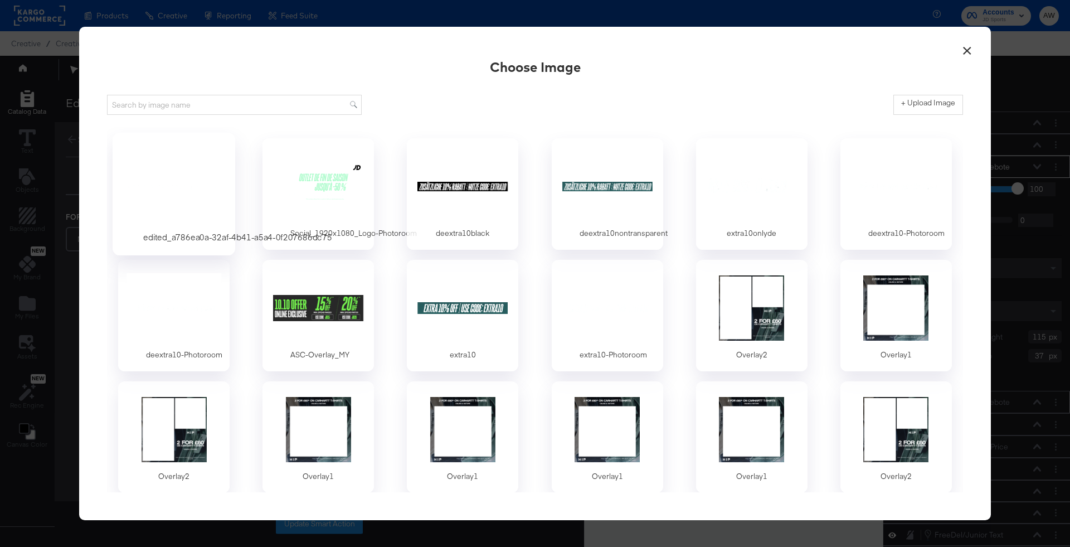
click at [208, 182] on div at bounding box center [174, 186] width 104 height 77
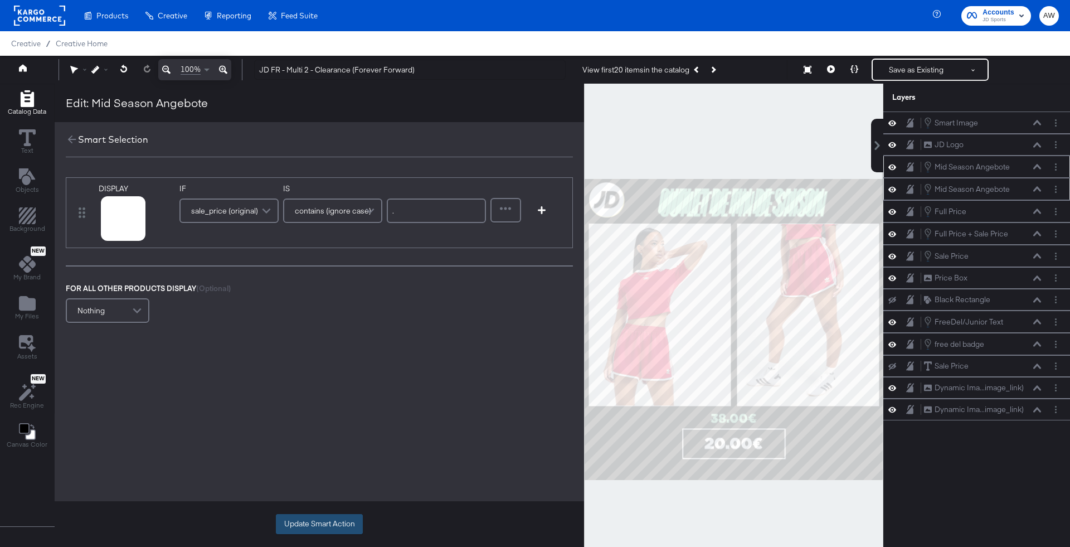
click at [328, 521] on button "Update Smart Action" at bounding box center [319, 524] width 87 height 20
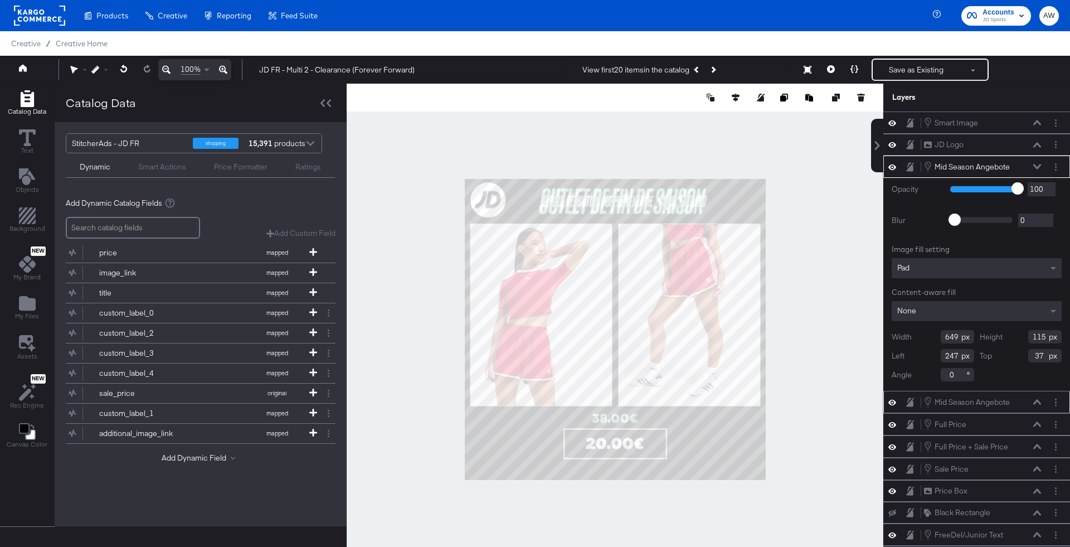
type input "237"
type input "119"
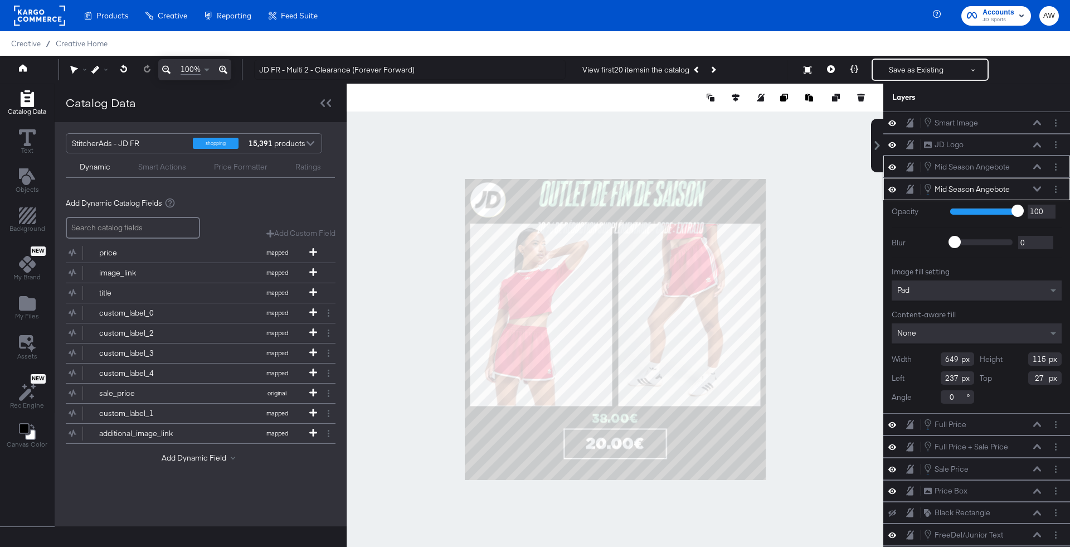
type input "0"
type input "579"
type input "103"
type input "263"
type input "11"
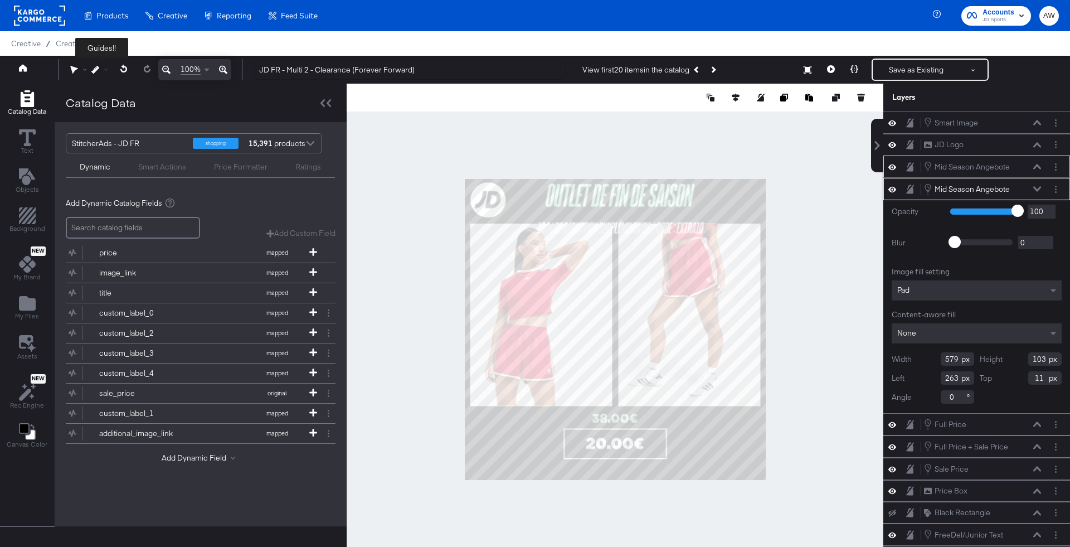
click at [94, 66] on icon at bounding box center [95, 70] width 8 height 8
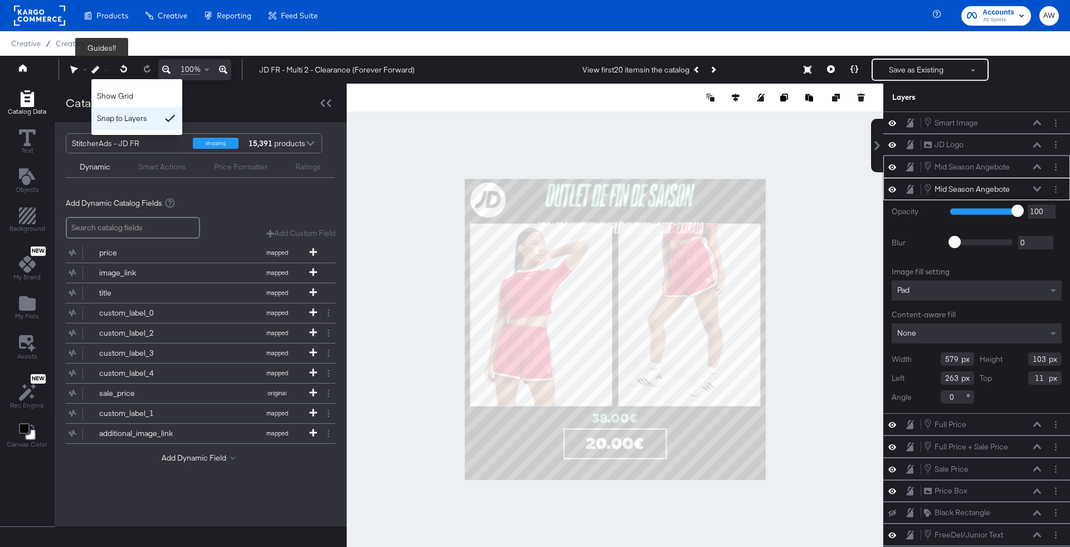
click at [128, 117] on div "Snap to Layers" at bounding box center [136, 118] width 91 height 22
type input "249"
type input "13"
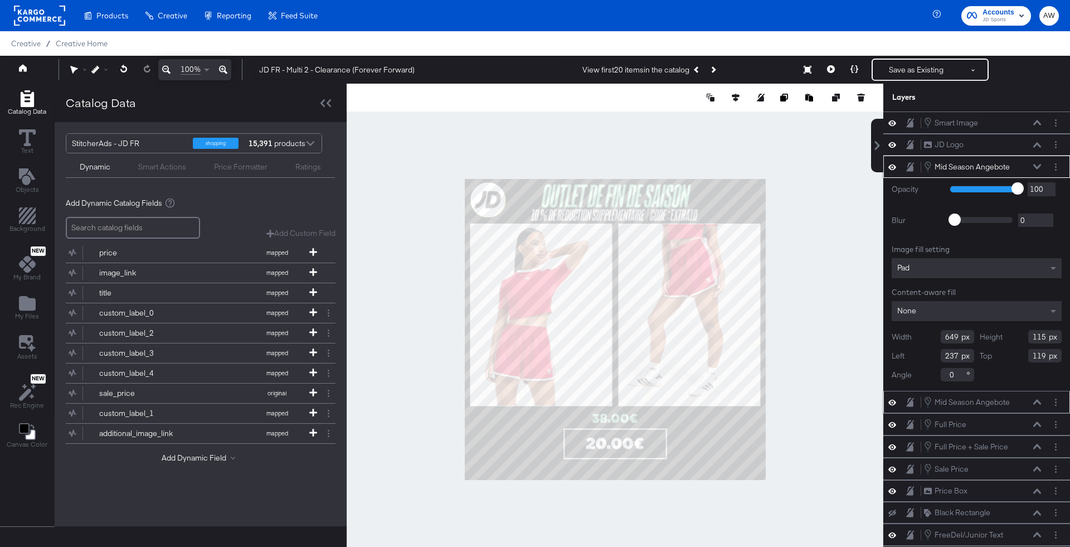
type input "215"
type input "73"
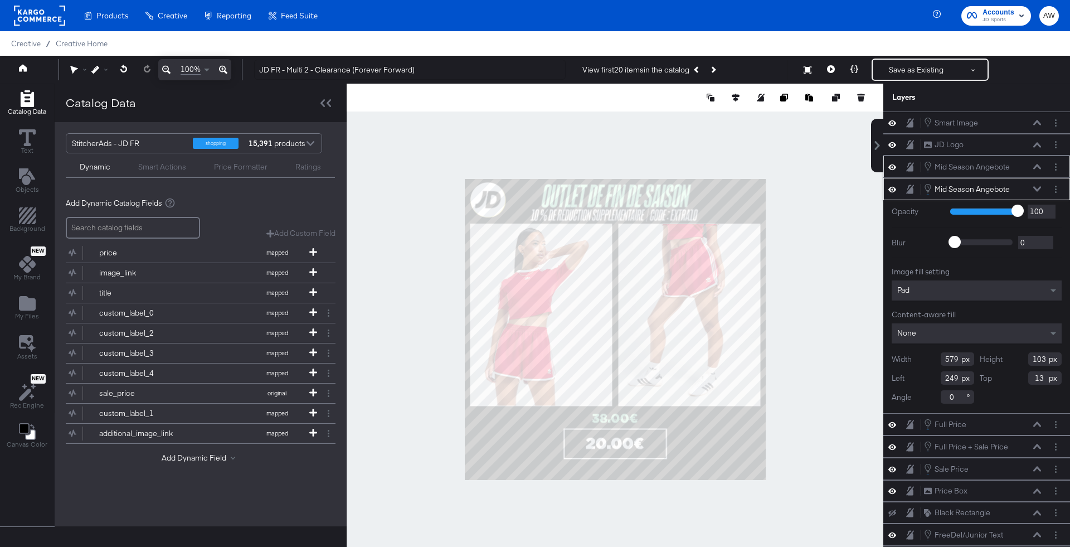
type input "247"
click at [806, 188] on div at bounding box center [615, 329] width 537 height 491
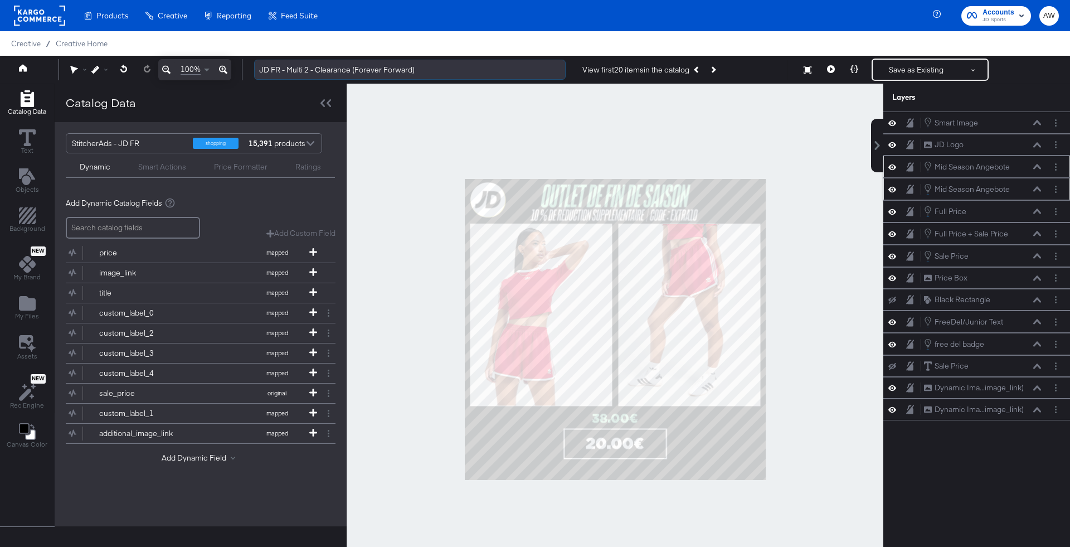
click at [473, 72] on input "JD FR - Multi 2 - Clearance (Forever Forward)" at bounding box center [409, 70] width 311 height 21
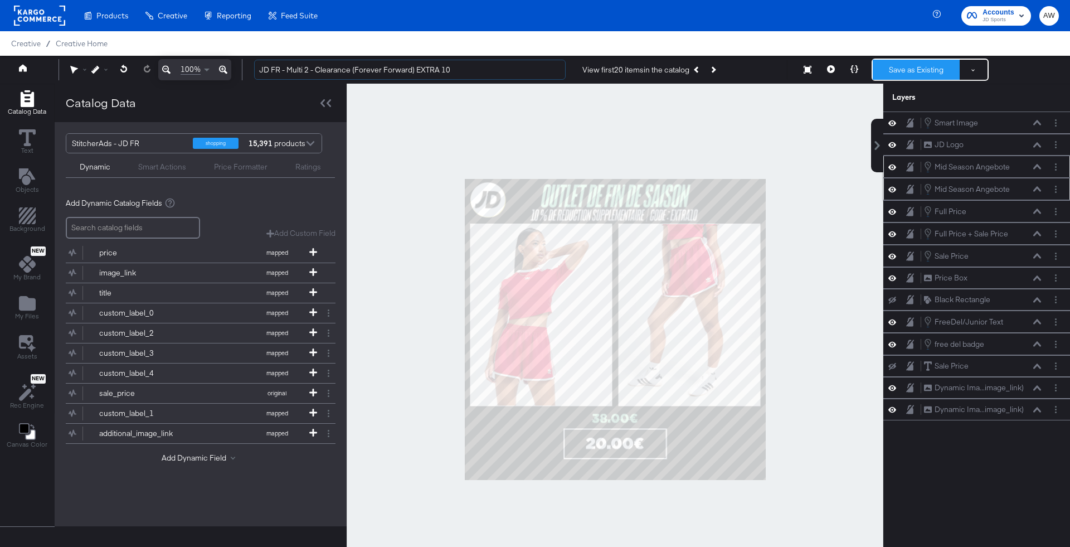
type input "JD FR - Multi 2 - Clearance (Forever Forward) EXTRA 10"
click at [948, 74] on button "Save as Existing" at bounding box center [916, 70] width 87 height 20
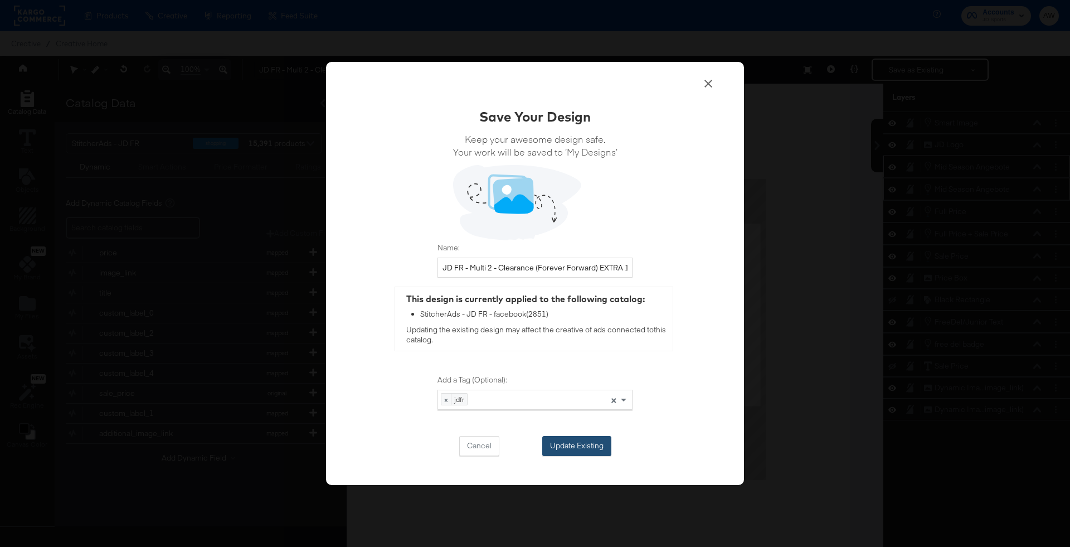
click at [562, 438] on button "Update Existing" at bounding box center [576, 446] width 69 height 20
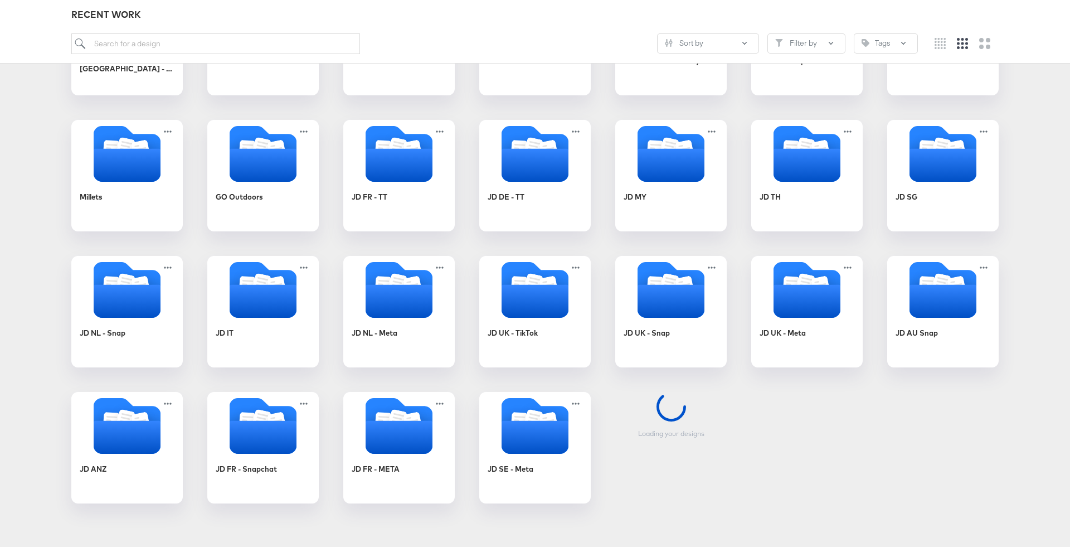
scroll to position [273, 0]
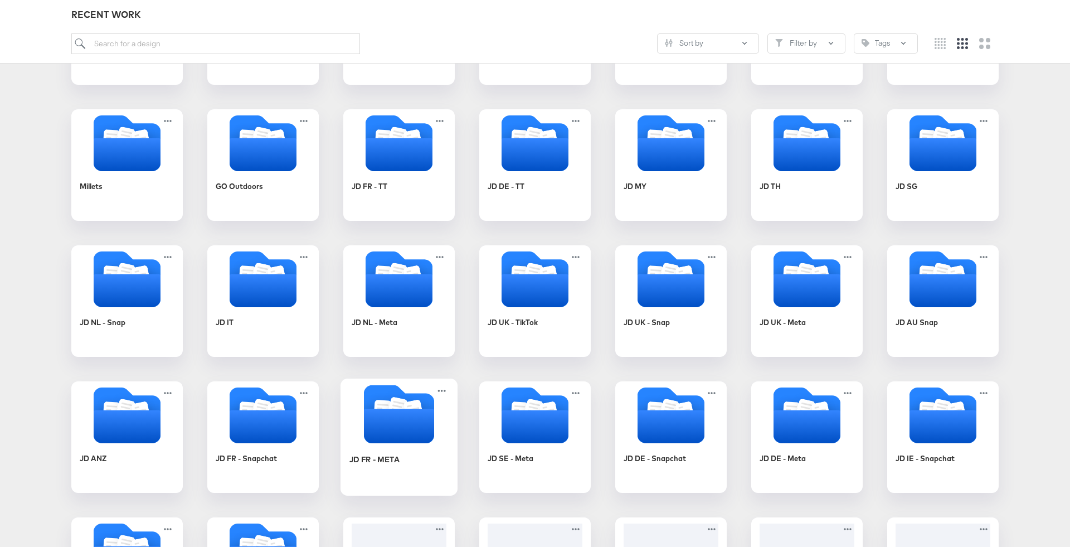
click at [424, 422] on icon "Folder" at bounding box center [399, 425] width 70 height 35
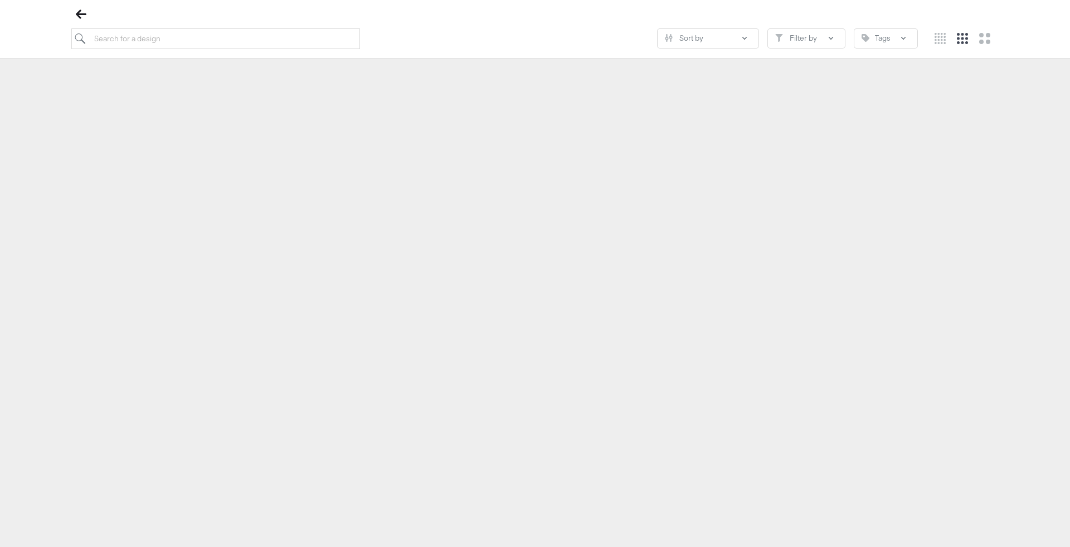
scroll to position [127, 0]
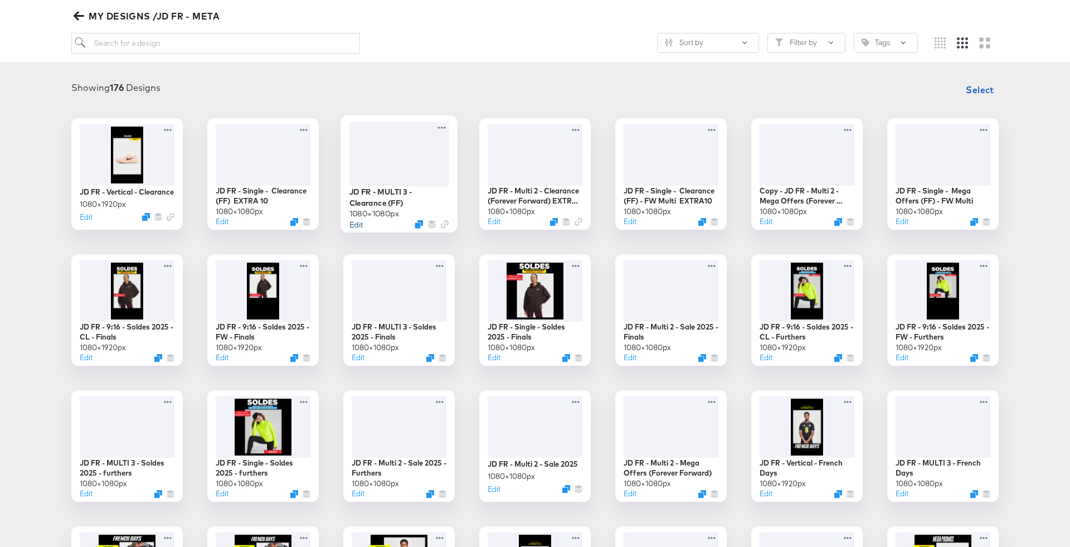
click at [355, 223] on button "Edit" at bounding box center [355, 223] width 13 height 11
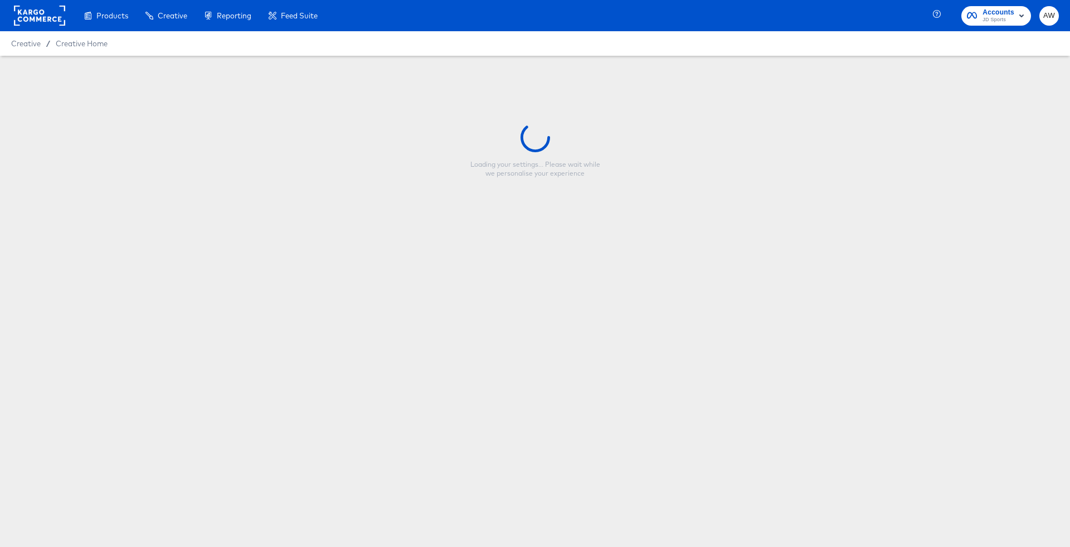
type input "JD FR - MULTI 3 - Clearance (FF)"
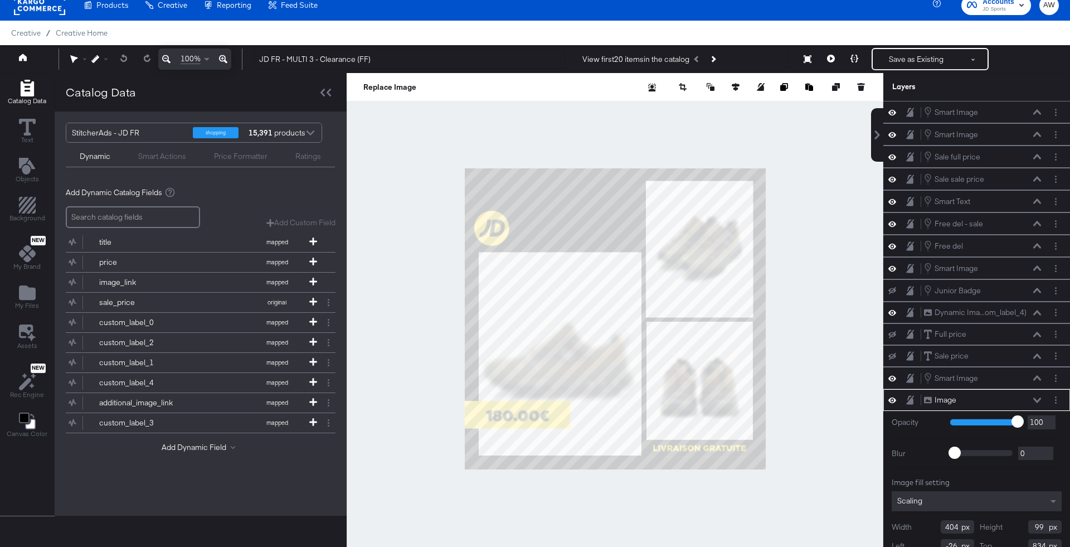
scroll to position [25, 0]
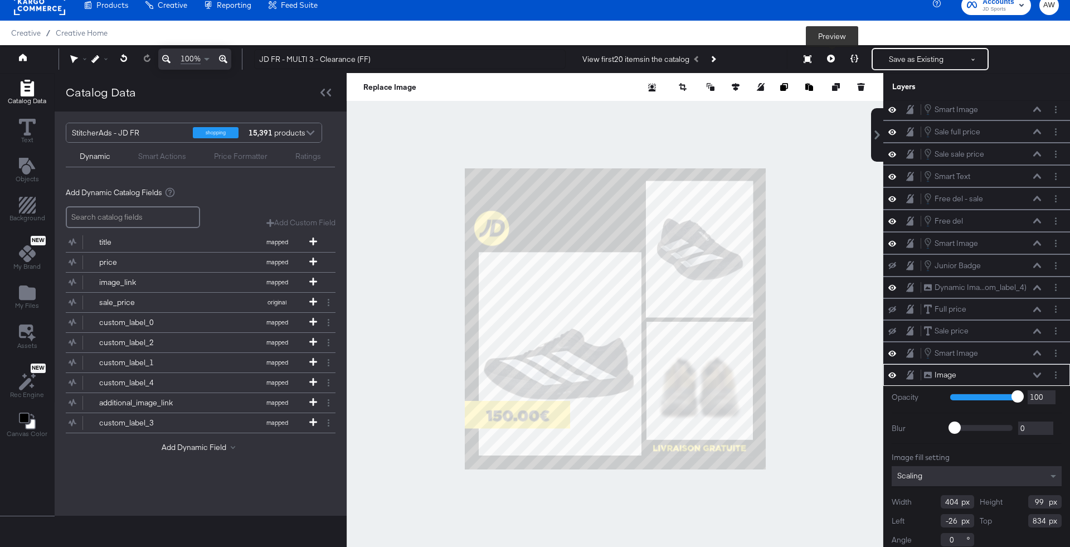
click at [838, 60] on button at bounding box center [830, 59] width 23 height 22
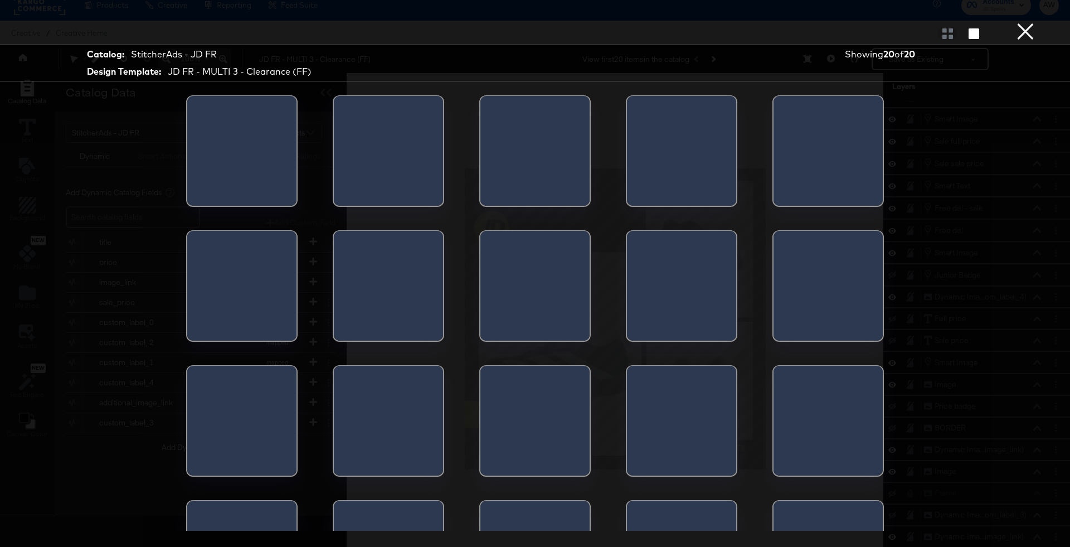
scroll to position [7, 0]
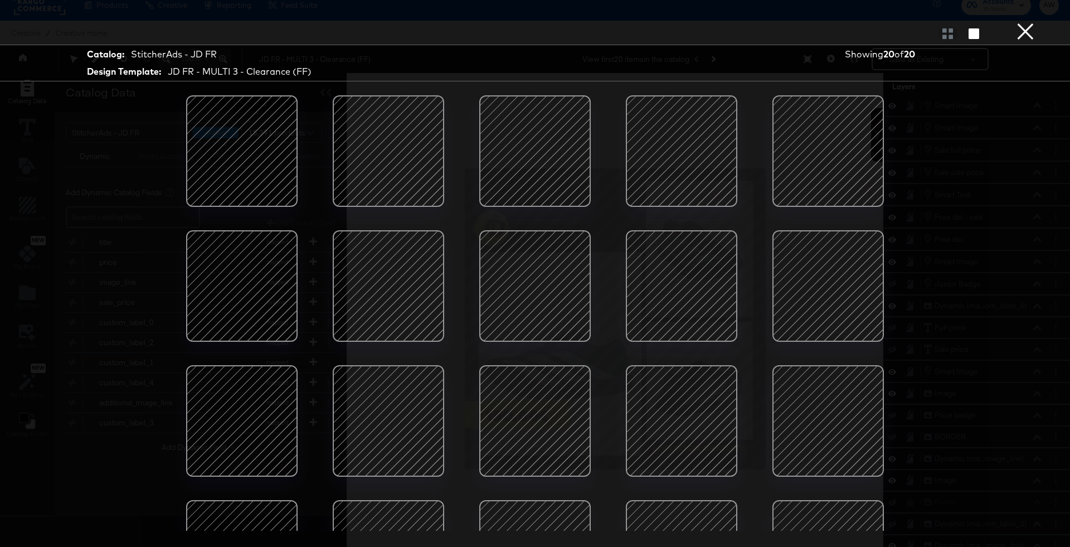
click at [382, 438] on div at bounding box center [388, 420] width 95 height 95
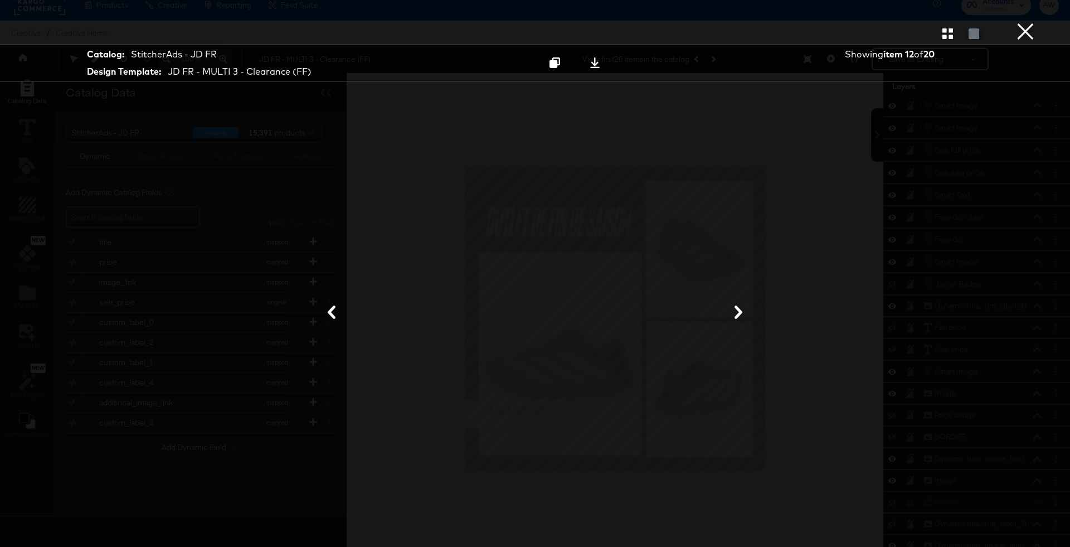
click at [1015, 22] on button "×" at bounding box center [1025, 11] width 22 height 22
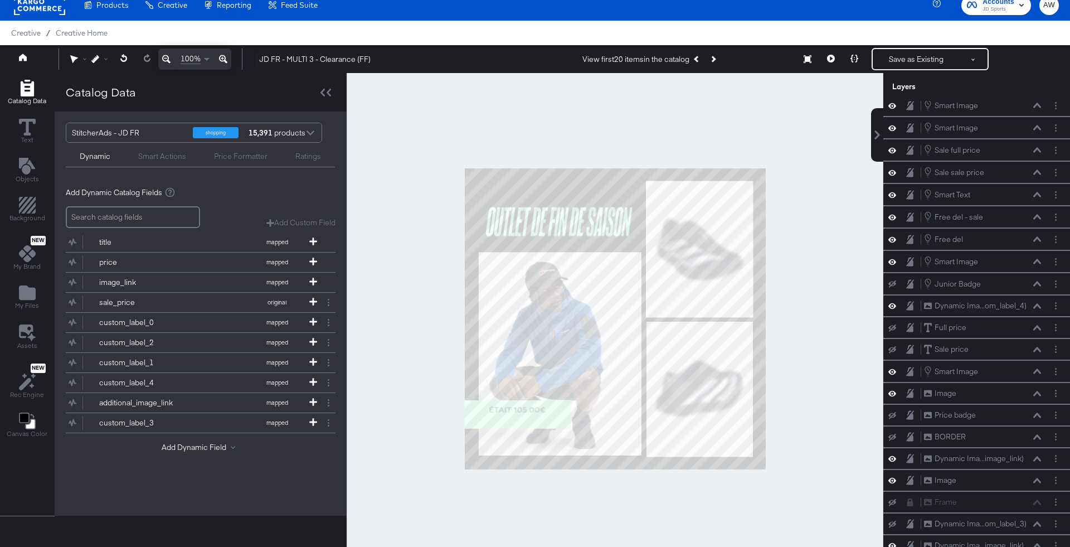
scroll to position [22, 0]
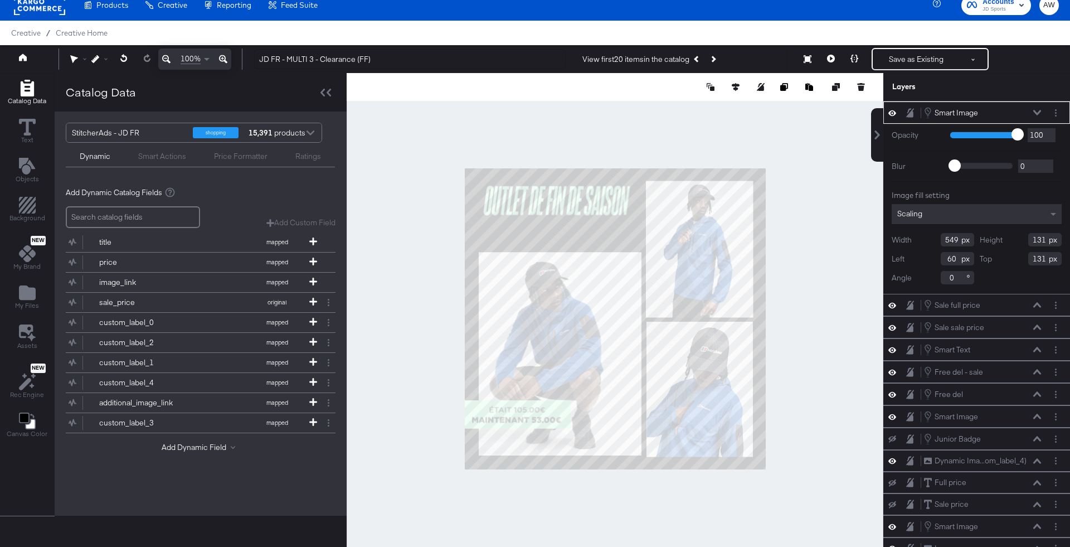
type input "52"
type input "55"
click at [1056, 114] on button "Layer Options" at bounding box center [1056, 113] width 12 height 12
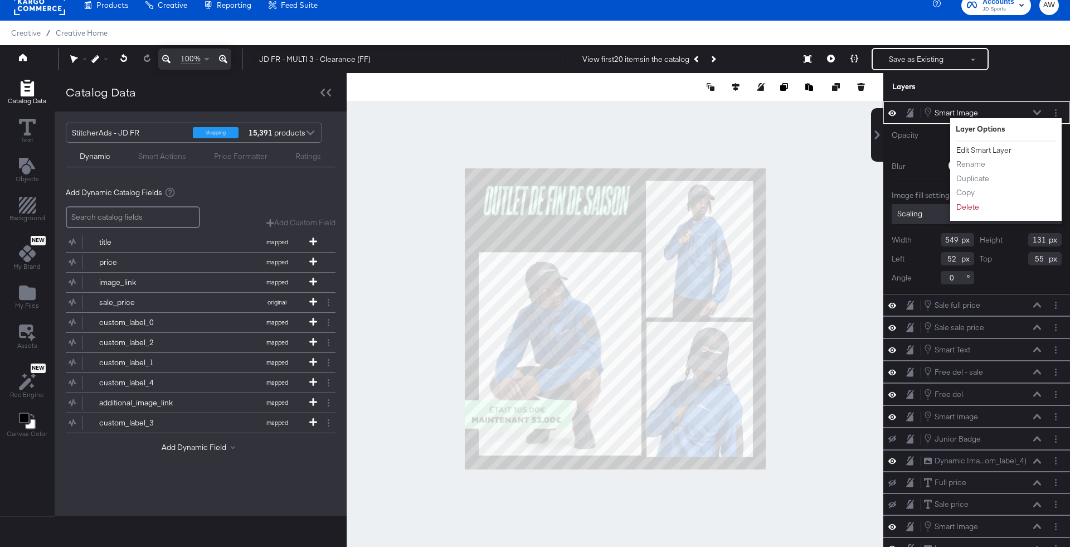
click at [986, 147] on button "Edit Smart Layer" at bounding box center [984, 150] width 56 height 12
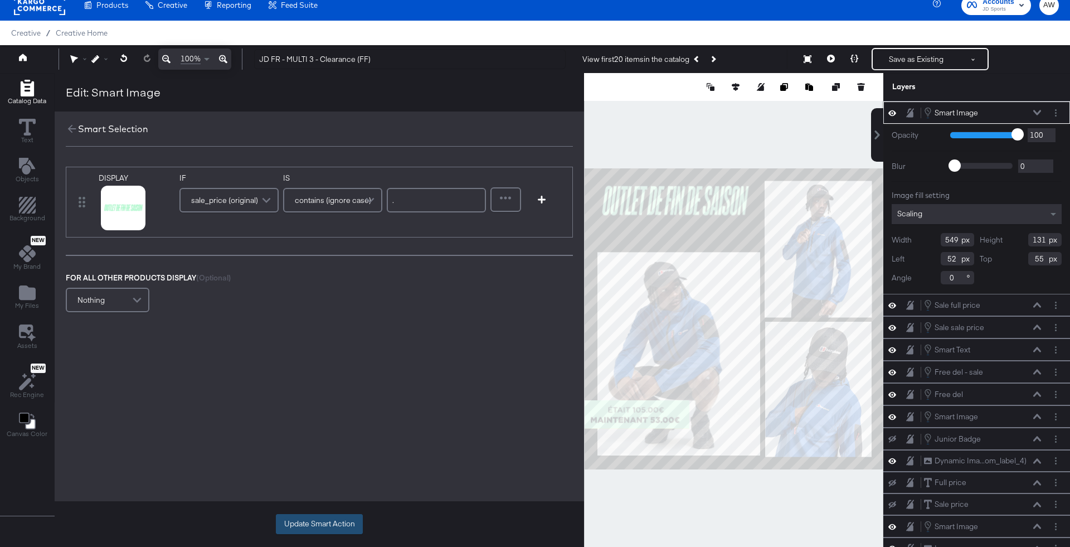
click at [321, 530] on button "Update Smart Action" at bounding box center [319, 524] width 87 height 20
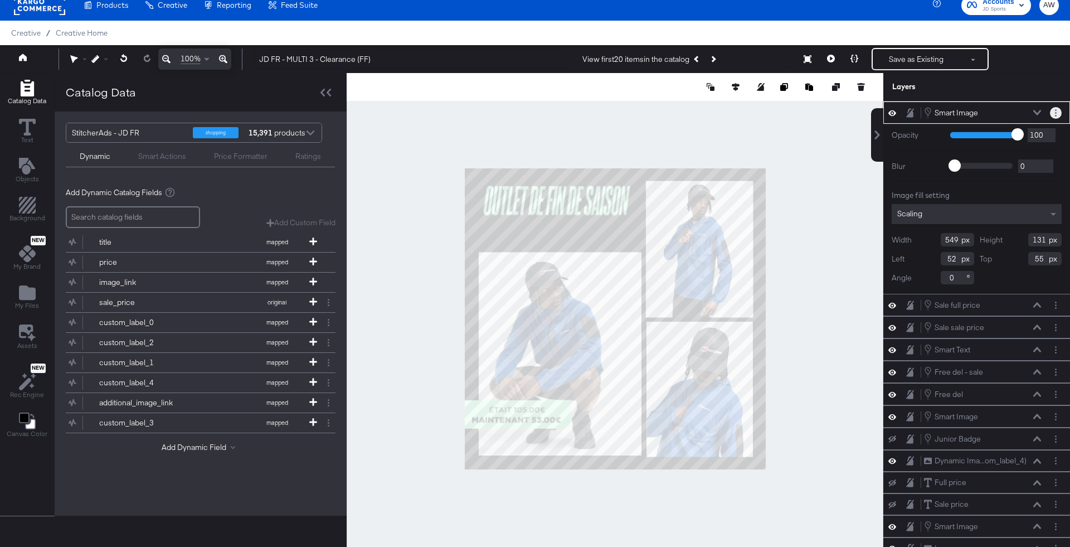
click at [1056, 107] on button "Layer Options" at bounding box center [1056, 113] width 12 height 12
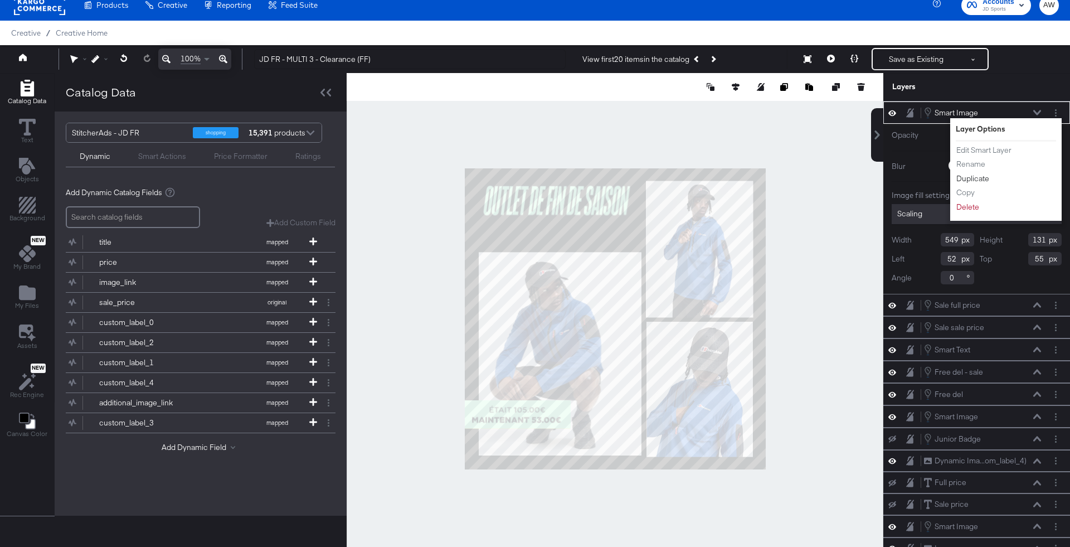
click at [974, 177] on button "Duplicate" at bounding box center [973, 179] width 34 height 12
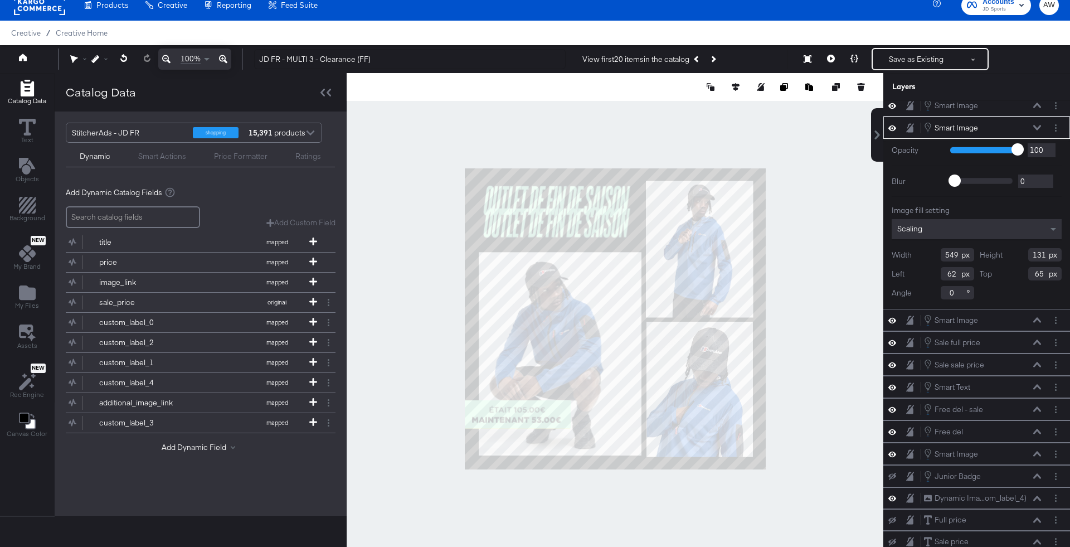
type input "48"
type input "147"
click at [1056, 129] on button "Layer Options" at bounding box center [1056, 128] width 12 height 12
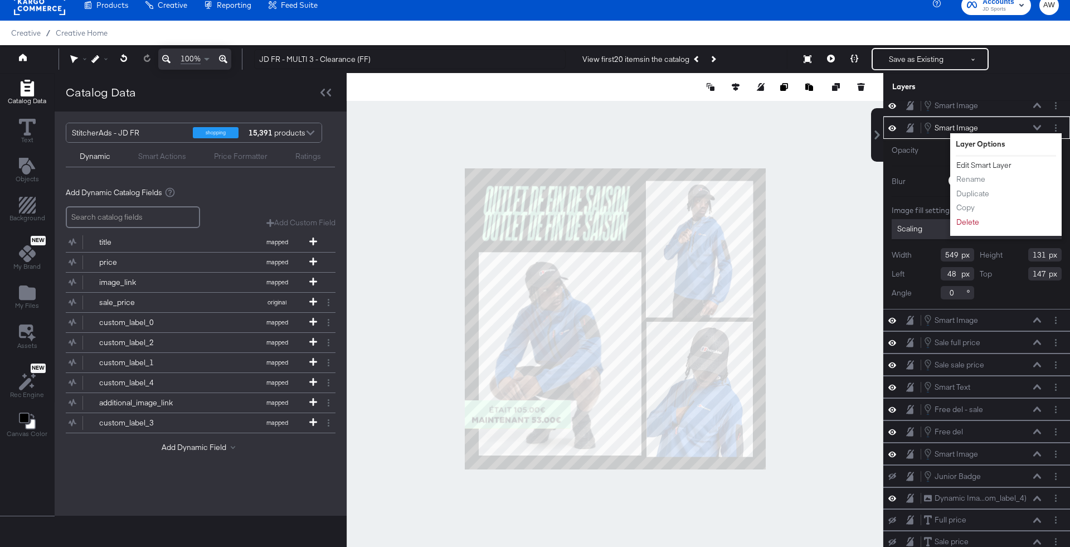
click at [977, 163] on button "Edit Smart Layer" at bounding box center [984, 165] width 56 height 12
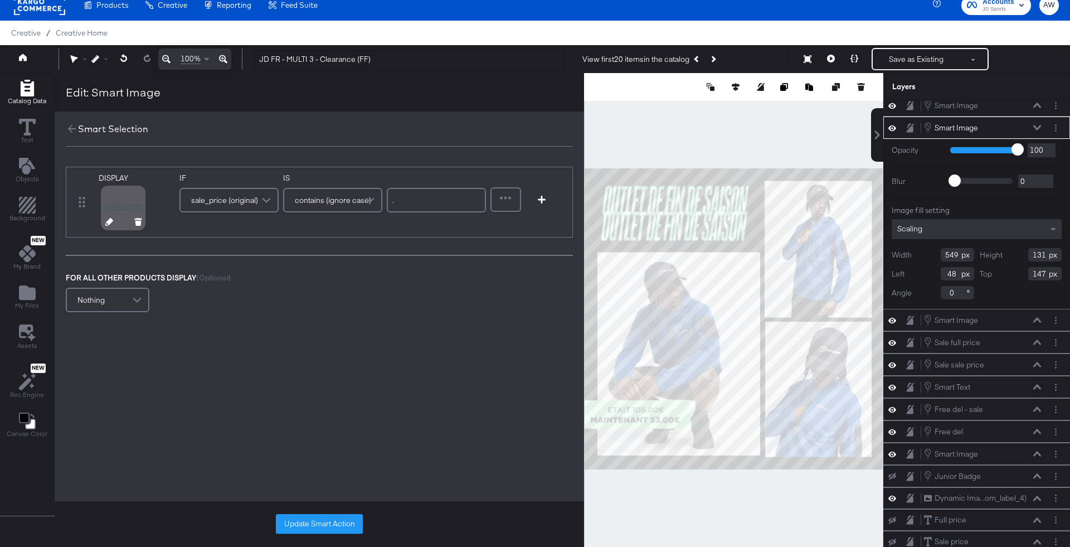
click at [114, 207] on div at bounding box center [123, 208] width 40 height 40
click at [111, 228] on div at bounding box center [123, 208] width 45 height 45
click at [109, 225] on button at bounding box center [109, 223] width 8 height 11
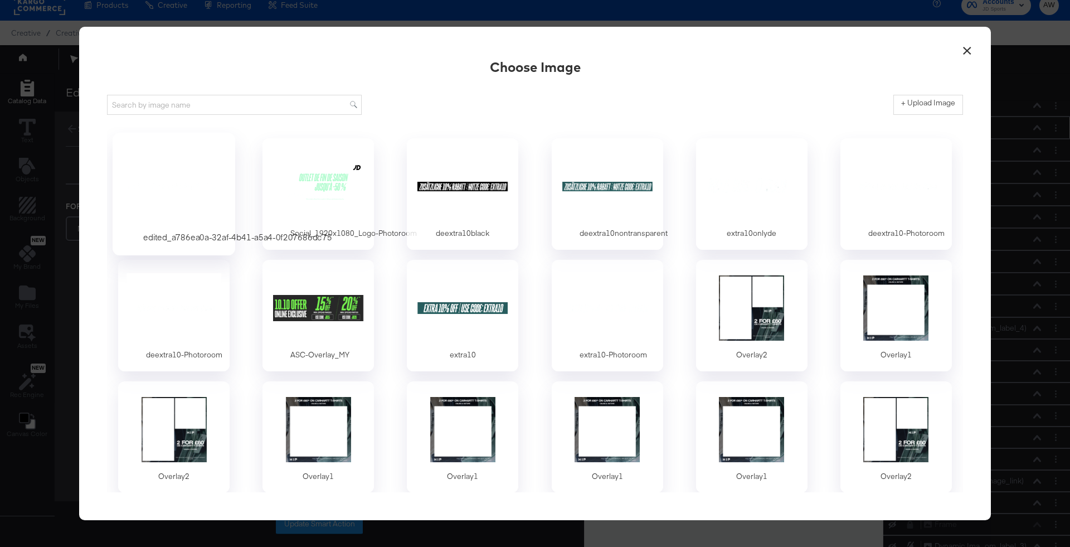
click at [160, 197] on div at bounding box center [174, 186] width 104 height 77
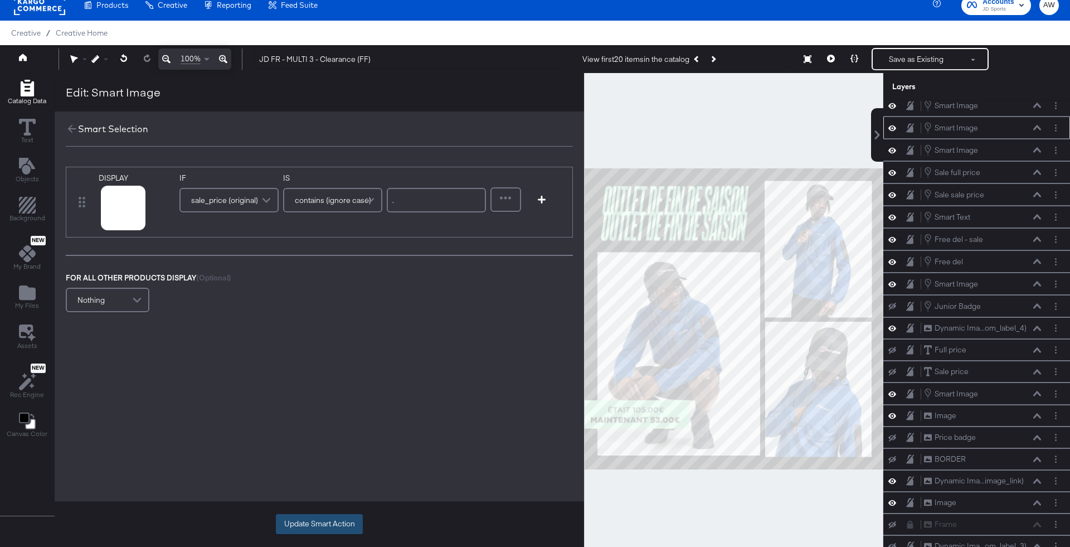
click at [332, 524] on button "Update Smart Action" at bounding box center [319, 524] width 87 height 20
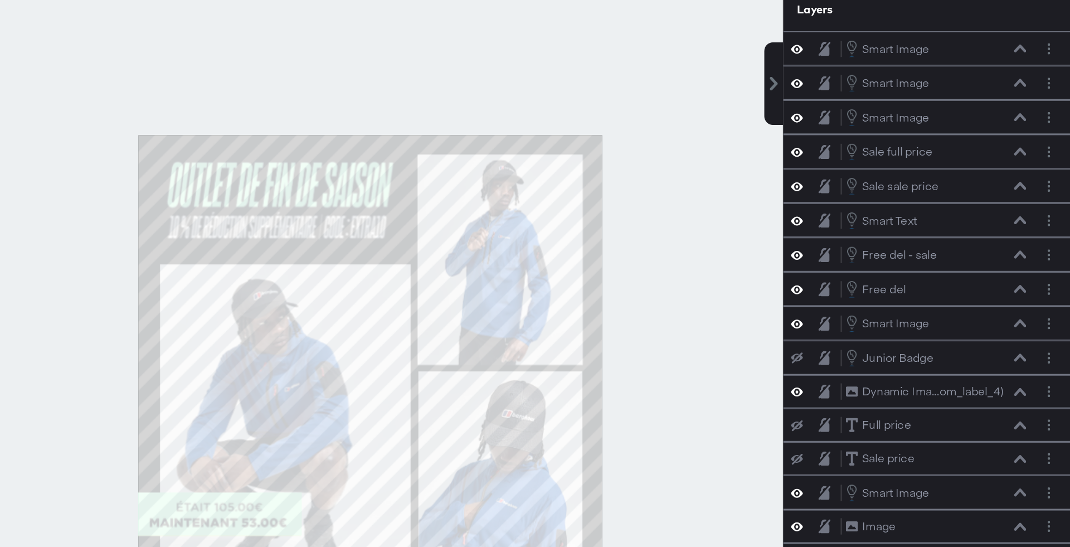
scroll to position [7, 0]
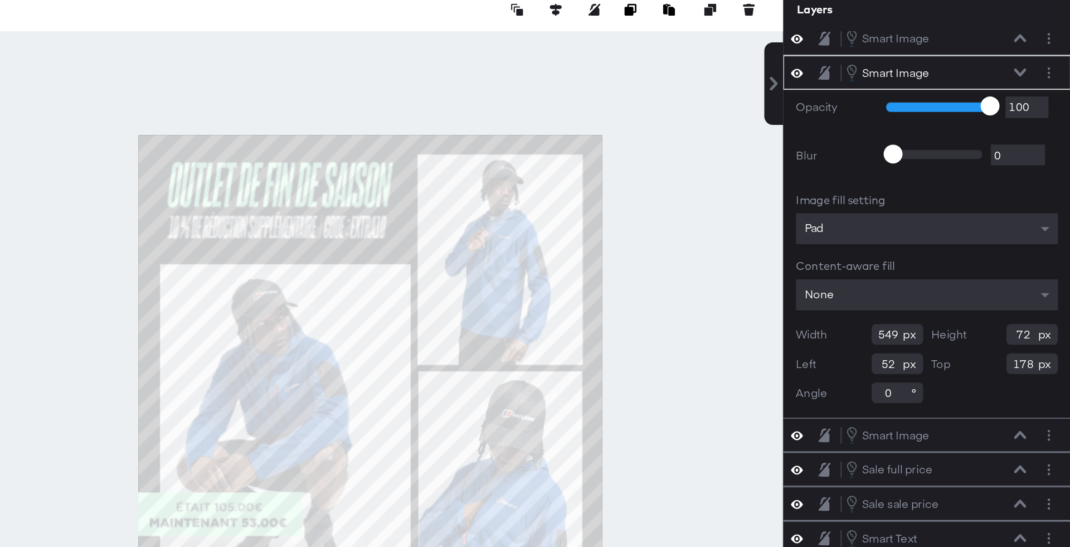
click at [877, 206] on div at bounding box center [615, 318] width 537 height 491
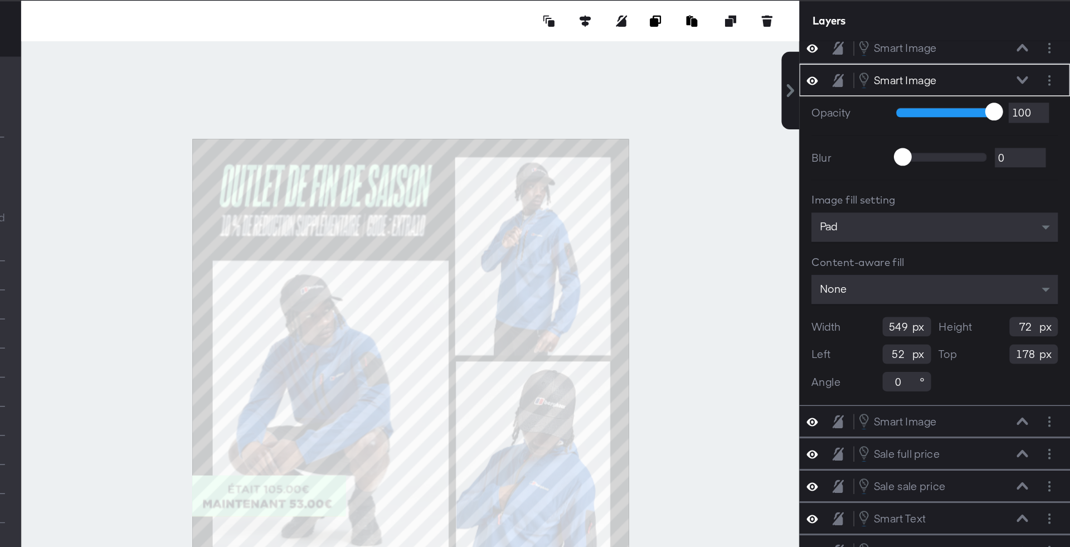
type input "942"
type input "129"
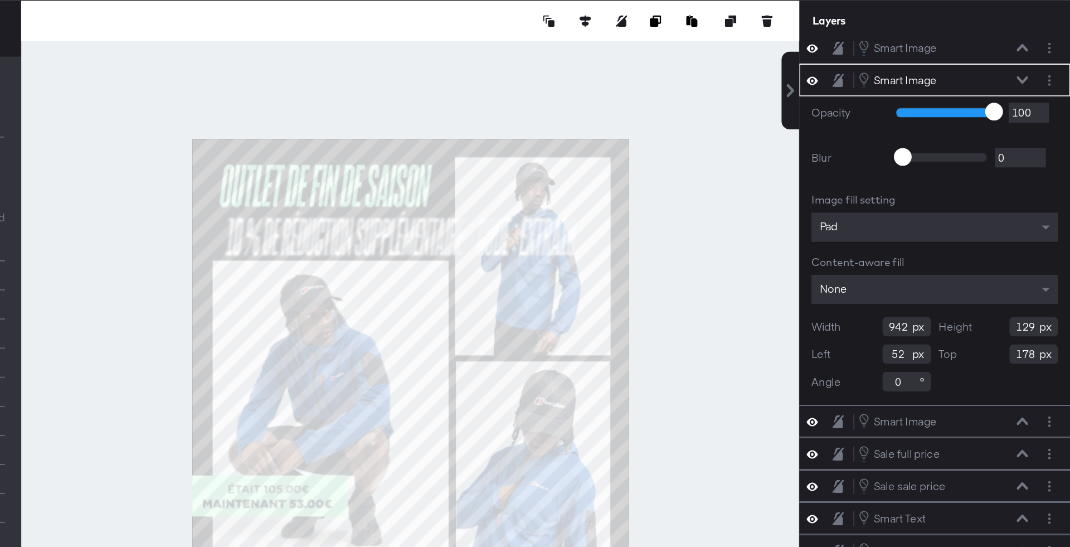
click at [923, 230] on div "Pad" at bounding box center [976, 229] width 170 height 20
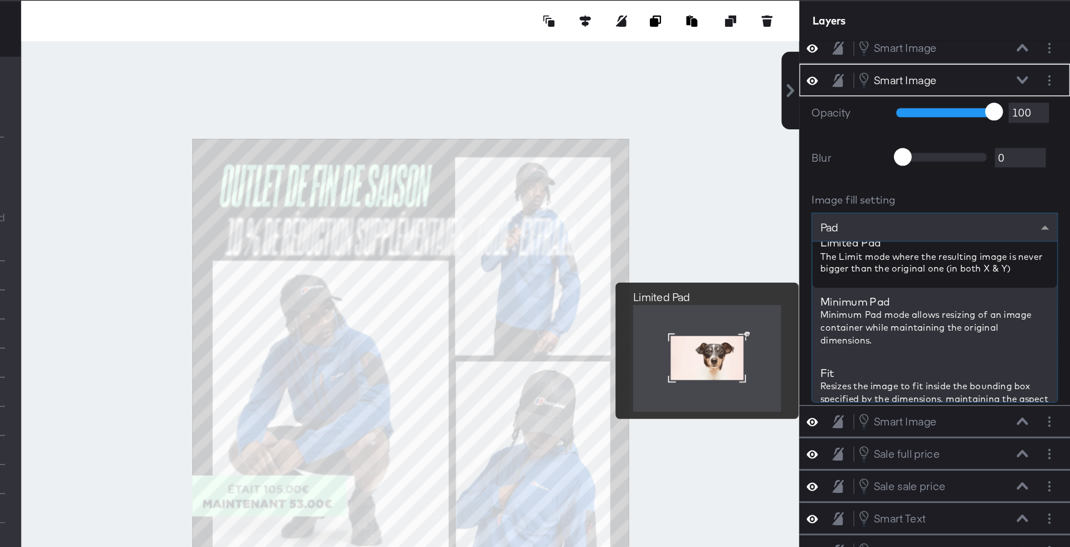
scroll to position [72, 0]
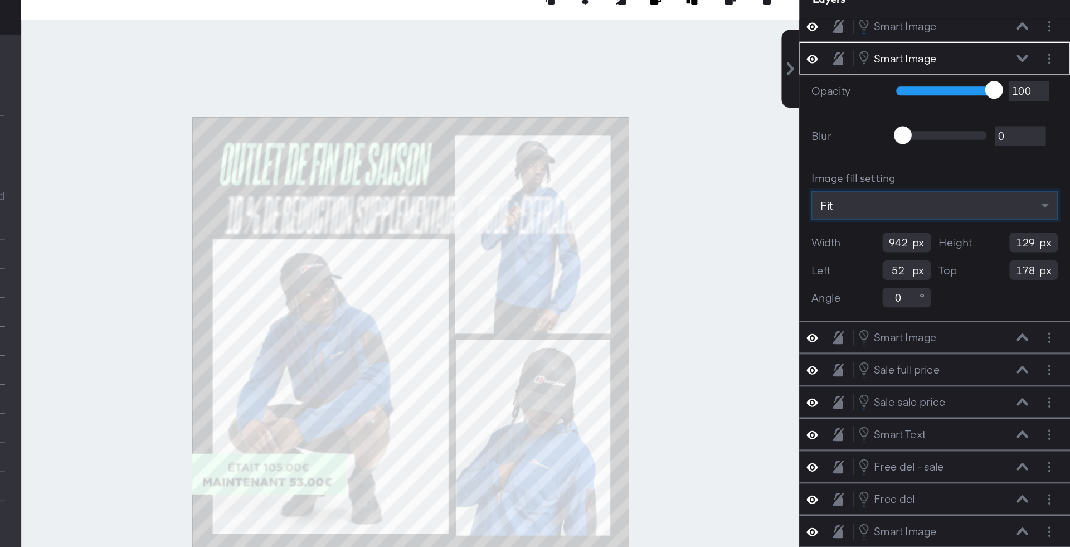
click at [987, 222] on div "Fit" at bounding box center [976, 229] width 169 height 19
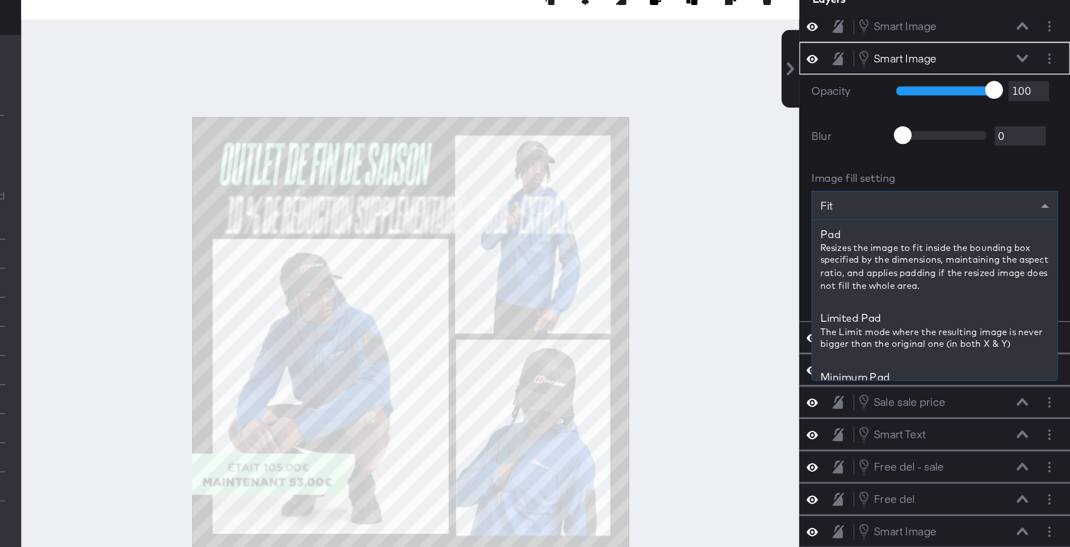
scroll to position [139, 0]
click at [958, 225] on div "Fit" at bounding box center [976, 229] width 169 height 19
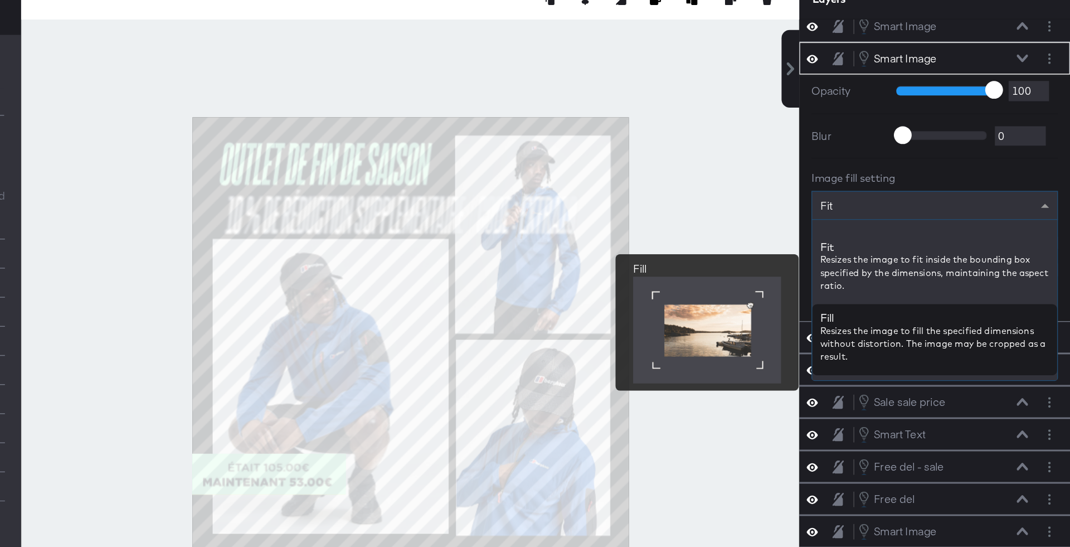
scroll to position [212, 0]
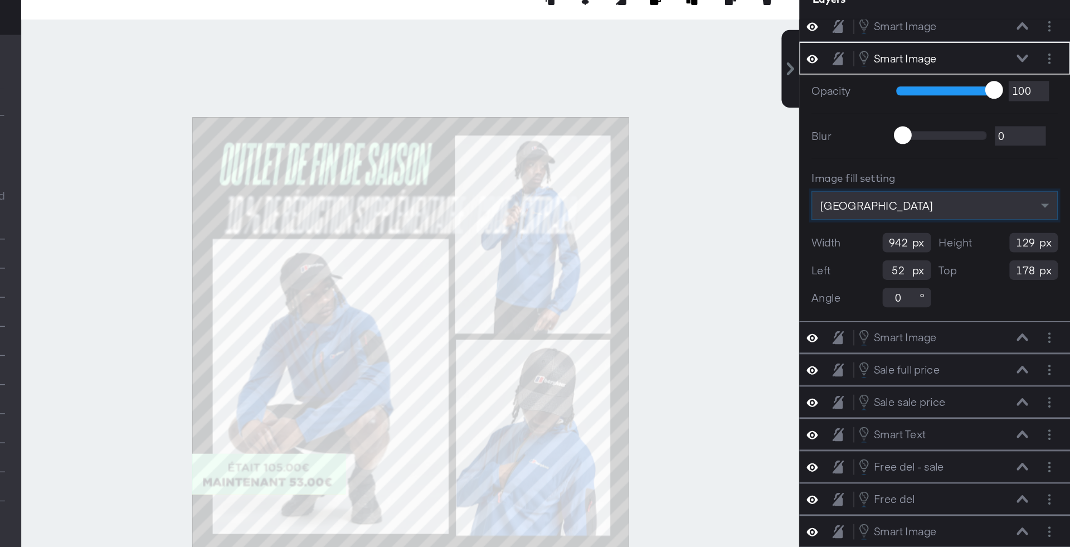
click at [948, 225] on div "[GEOGRAPHIC_DATA]" at bounding box center [976, 229] width 169 height 19
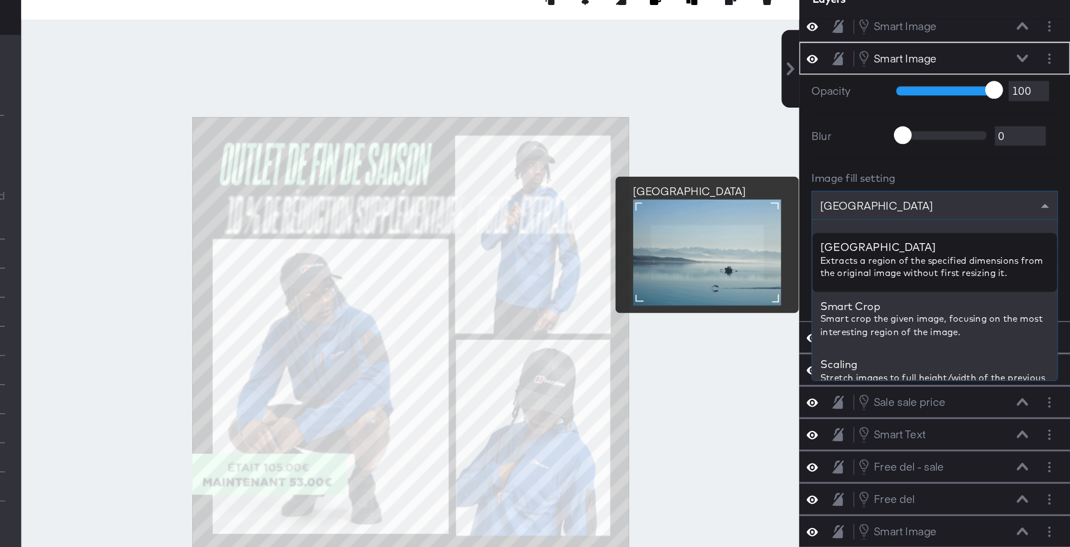
scroll to position [0, 0]
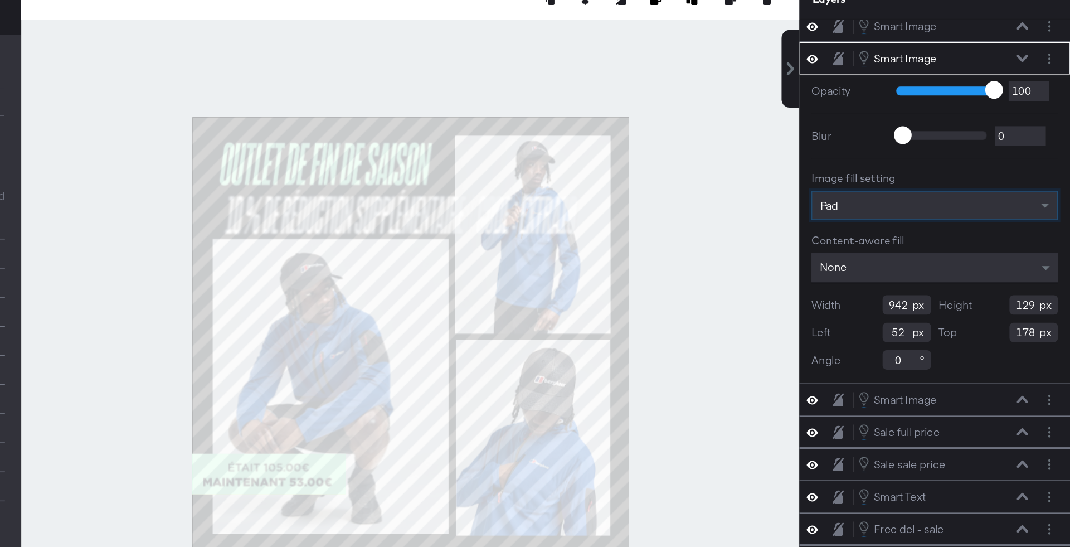
click at [836, 215] on div at bounding box center [615, 318] width 537 height 491
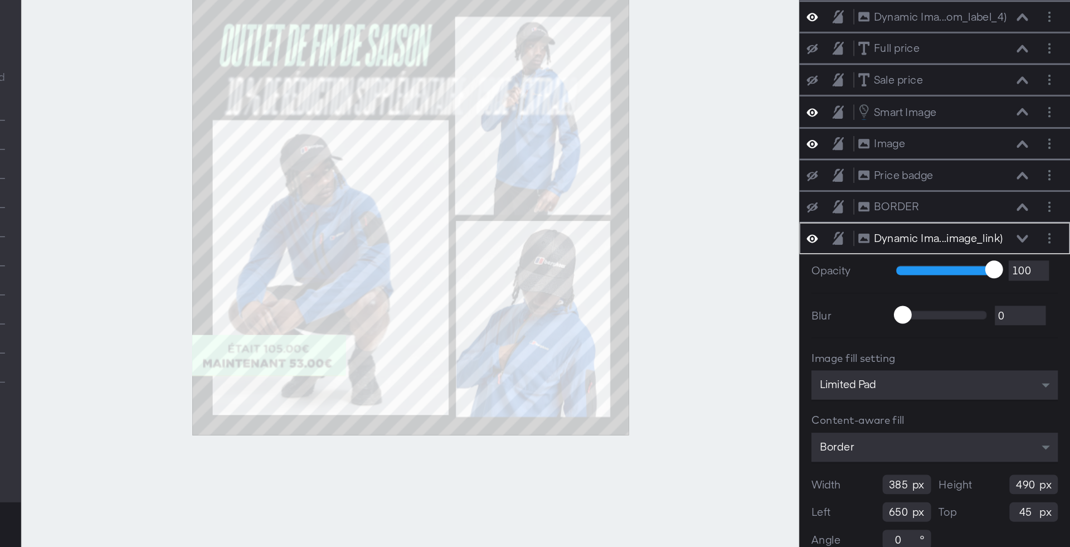
scroll to position [22, 0]
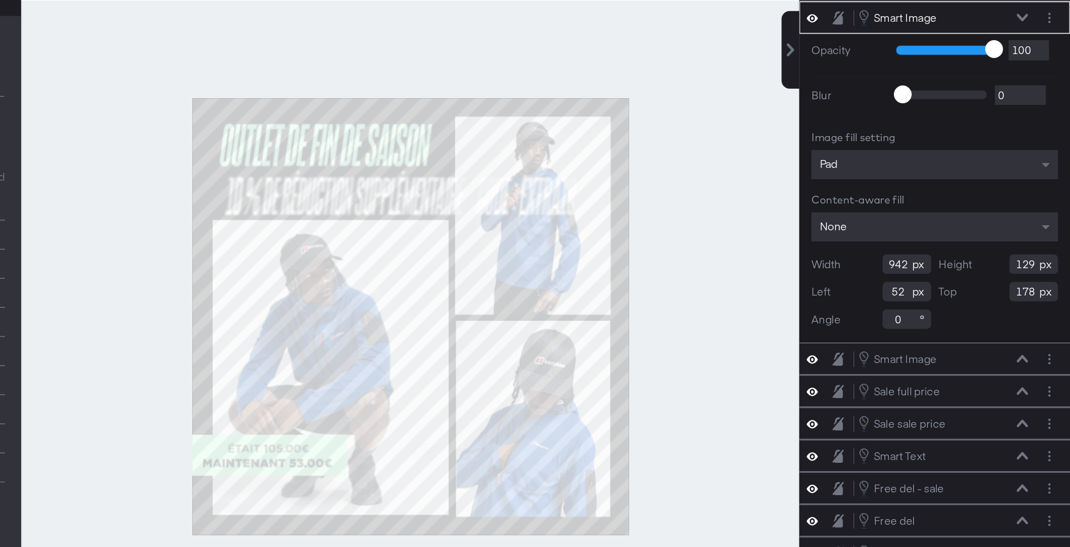
type input "564"
type input "77"
type input "42"
type input "176"
click at [803, 248] on div at bounding box center [615, 318] width 537 height 491
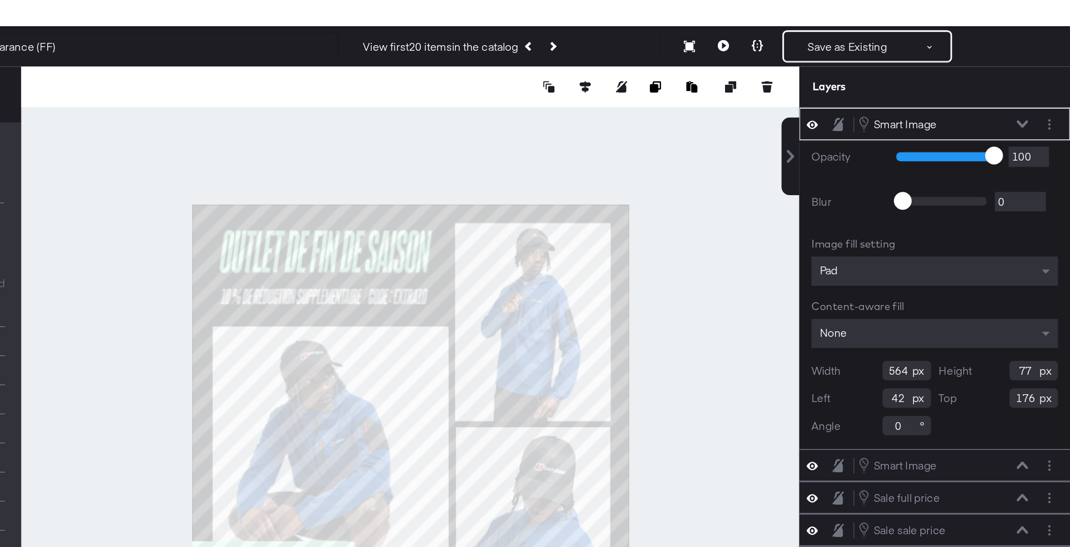
type input "554"
type input "52"
type input "201"
click at [957, 200] on div "Image fill setting Pad Content-aware fill None Width 554 Height 52 Left 52 Top …" at bounding box center [976, 258] width 170 height 137
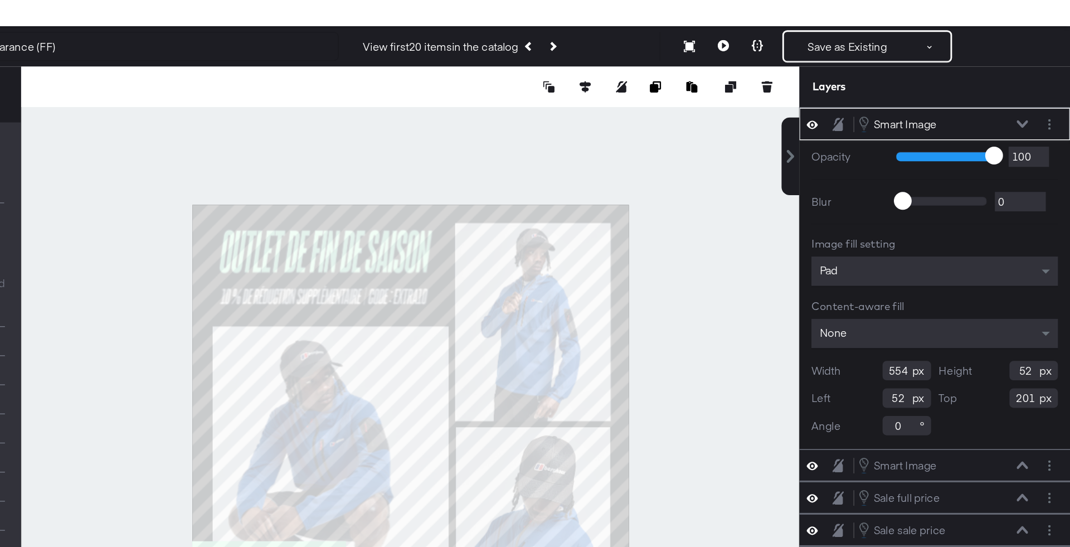
click at [957, 228] on div "Image fill setting Pad Content-aware fill None Width 554 Height 52 Left 52 Top …" at bounding box center [976, 258] width 170 height 137
click at [952, 222] on div "Image fill setting Pad Content-aware fill None Width 554 Height 52 Left 52 Top …" at bounding box center [976, 258] width 170 height 137
type input "68"
type input "185"
click at [913, 223] on div "Image fill setting Pad Content-aware fill None Width 554 Height 68 Left 52 Top …" at bounding box center [976, 258] width 170 height 137
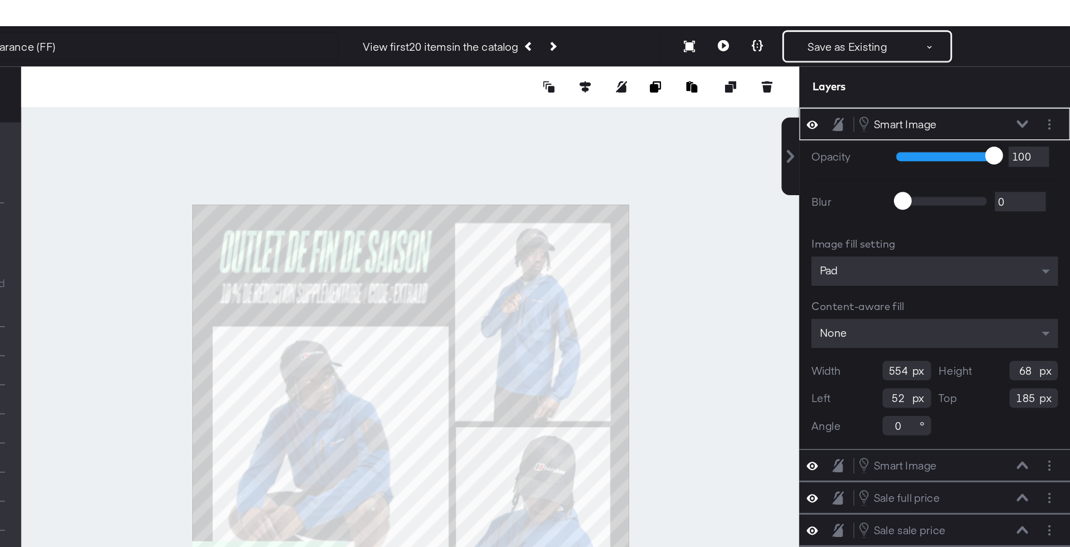
click at [913, 211] on div "Pad" at bounding box center [976, 214] width 170 height 20
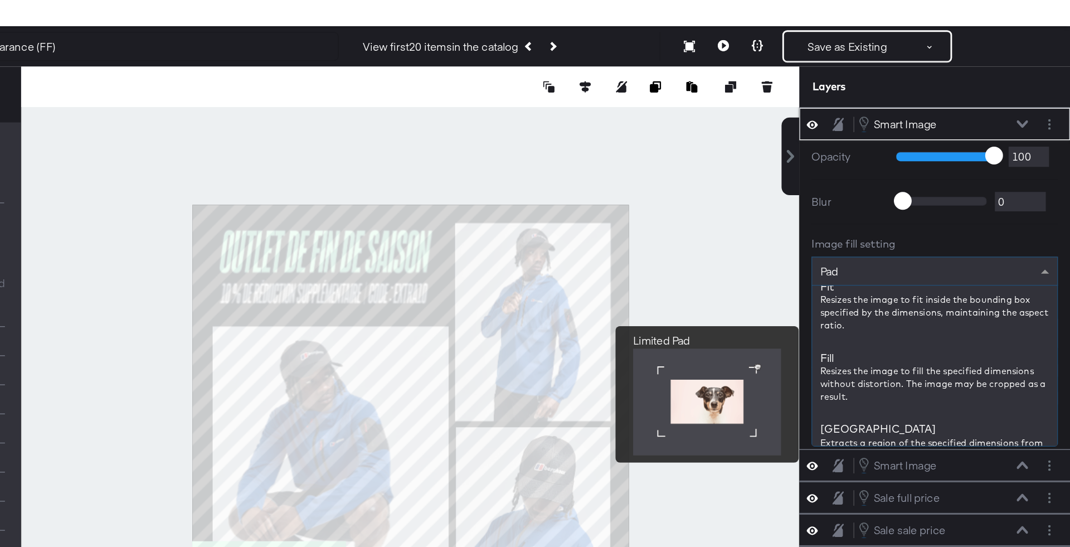
scroll to position [159, 0]
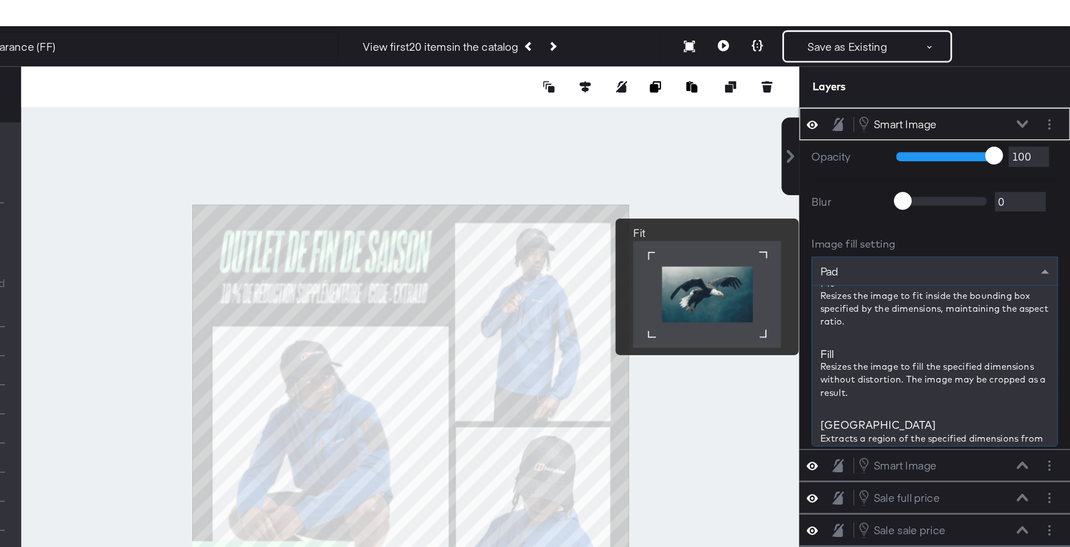
click at [925, 211] on div "Pad" at bounding box center [976, 213] width 169 height 19
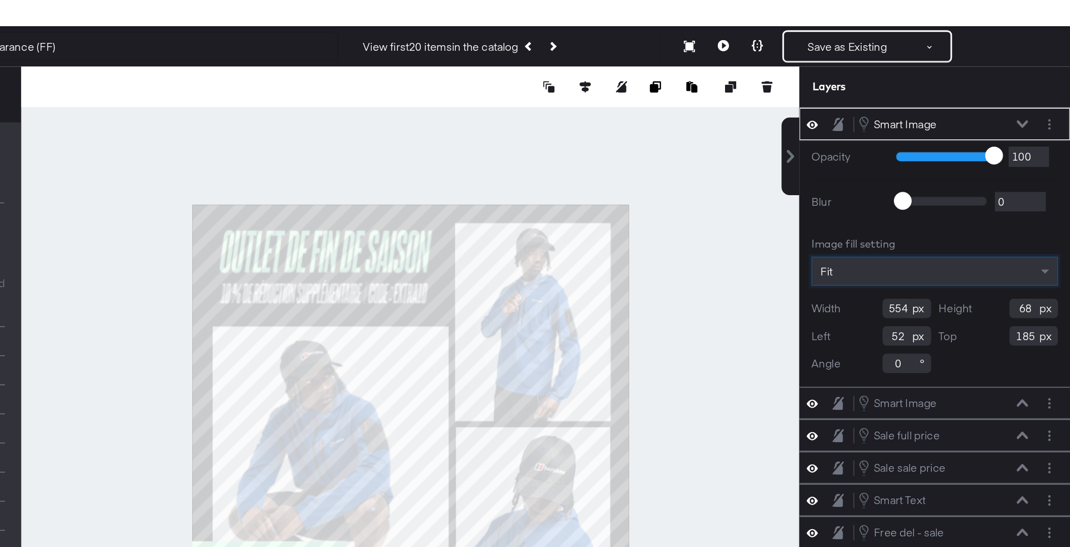
click at [828, 200] on div at bounding box center [615, 318] width 537 height 491
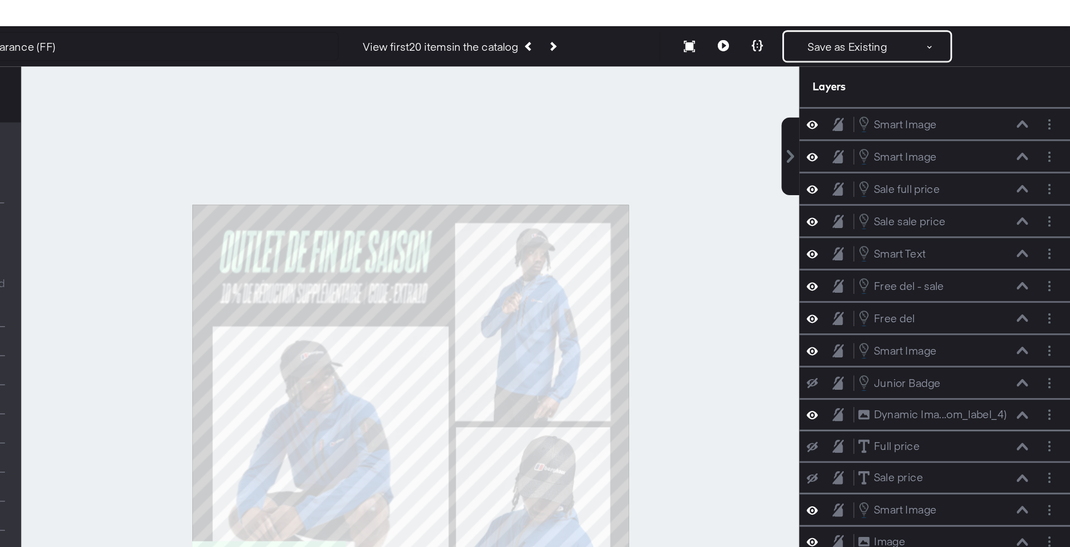
click at [829, 67] on button at bounding box center [830, 59] width 23 height 22
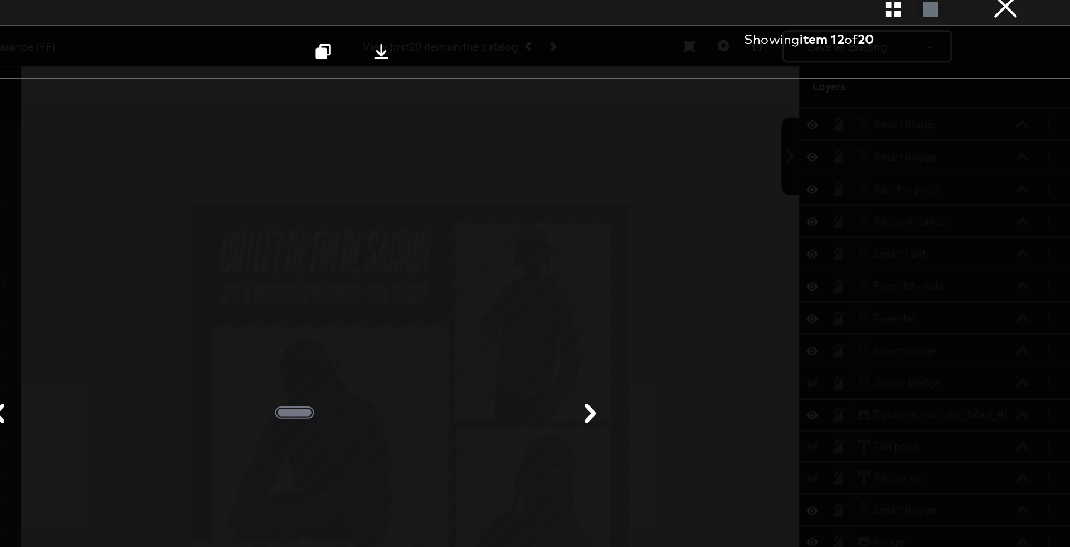
click at [952, 34] on icon "button" at bounding box center [947, 33] width 11 height 11
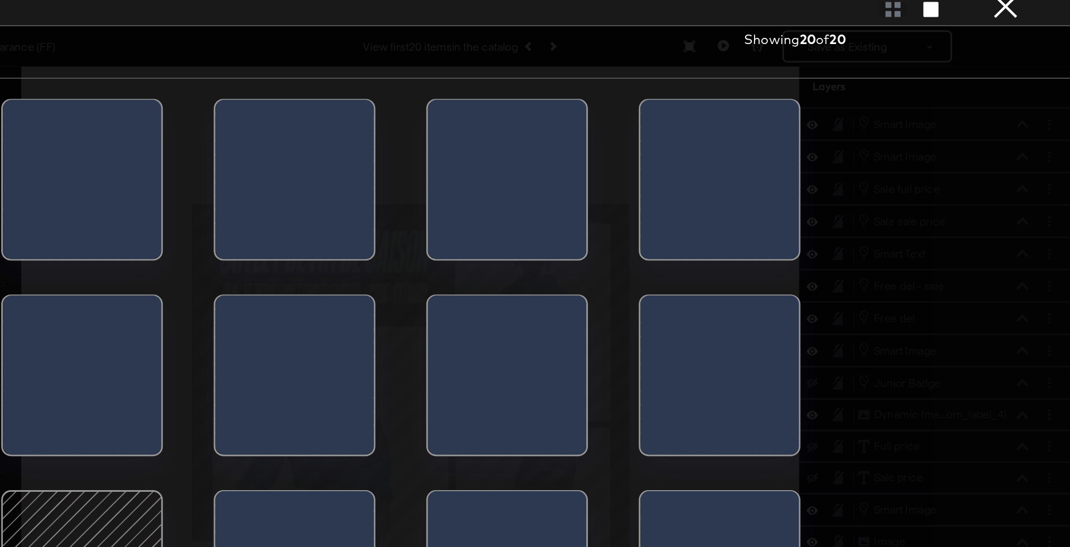
scroll to position [15, 0]
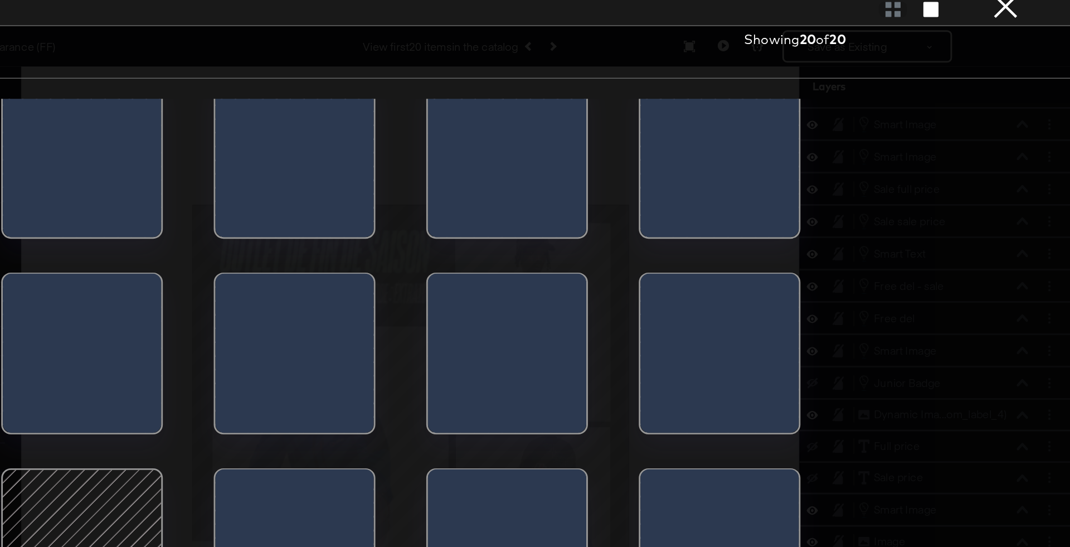
click at [385, 374] on div at bounding box center [388, 405] width 95 height 95
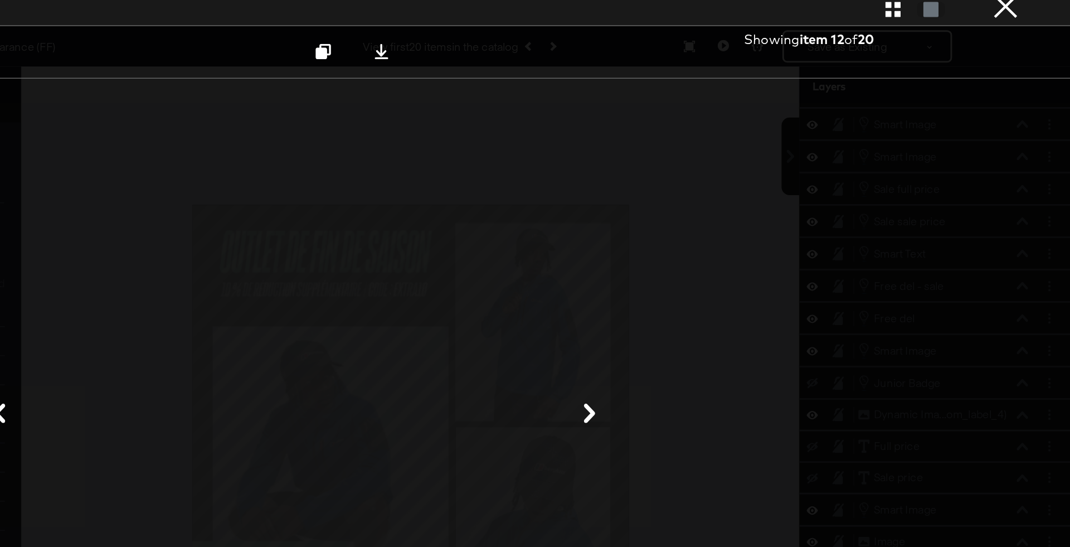
click at [1024, 22] on button "×" at bounding box center [1025, 11] width 22 height 22
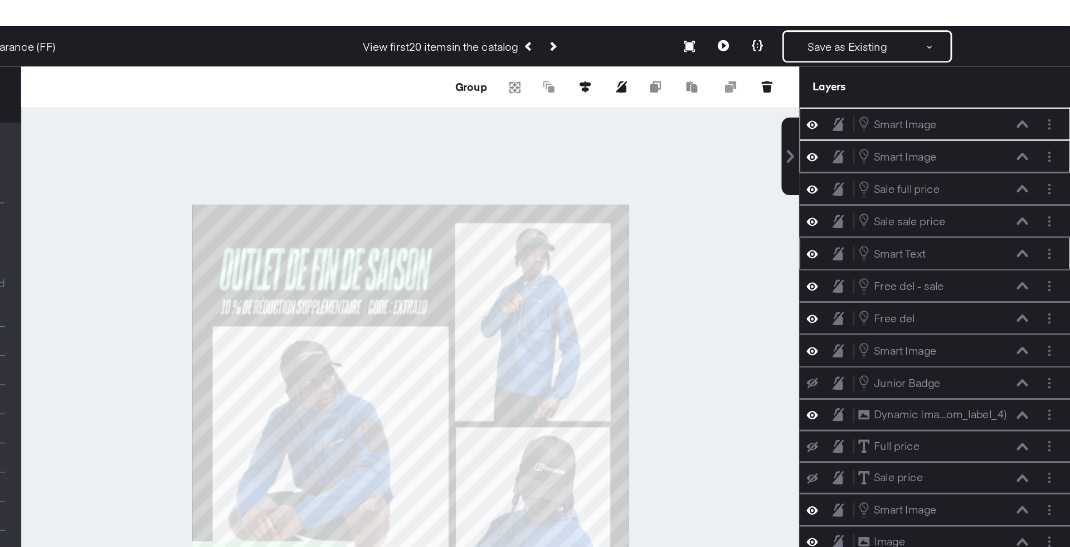
click at [885, 191] on div "Smart Text Smart Text" at bounding box center [976, 202] width 187 height 22
click at [811, 173] on div at bounding box center [615, 318] width 537 height 491
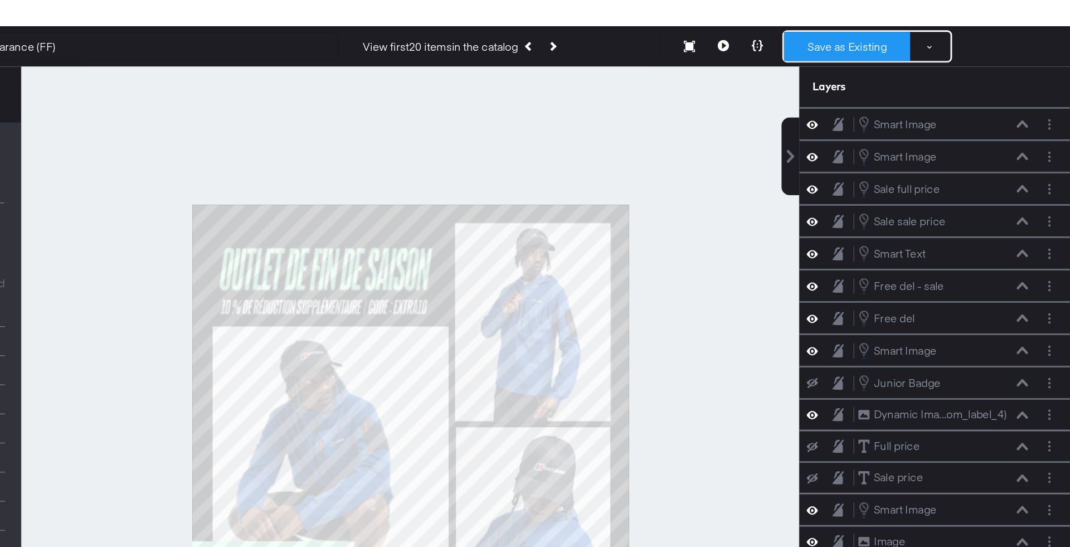
click at [928, 64] on button "Save as Existing" at bounding box center [916, 59] width 87 height 20
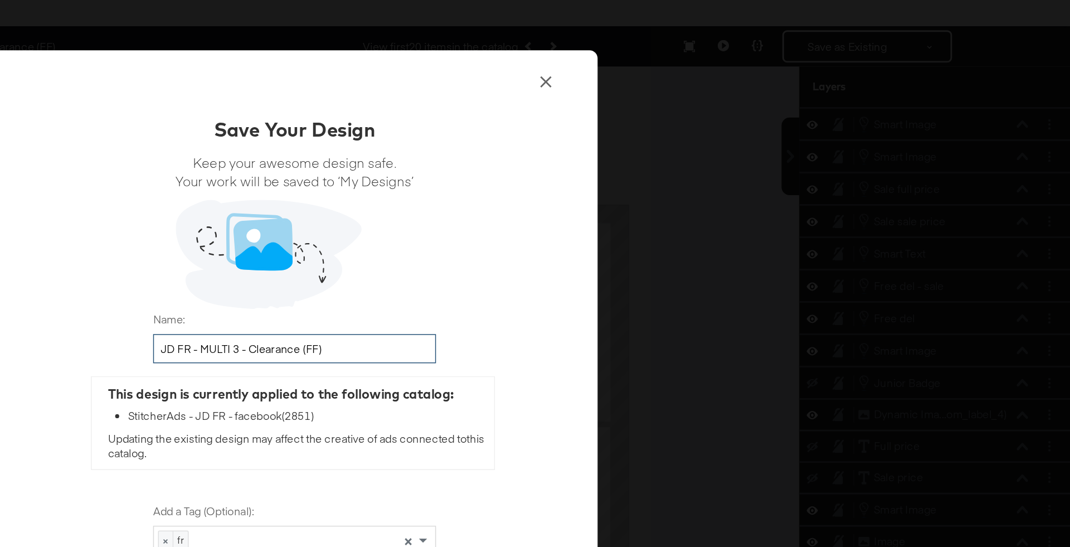
click at [573, 265] on input "JD FR - MULTI 3 - Clearance (FF)" at bounding box center [534, 267] width 195 height 21
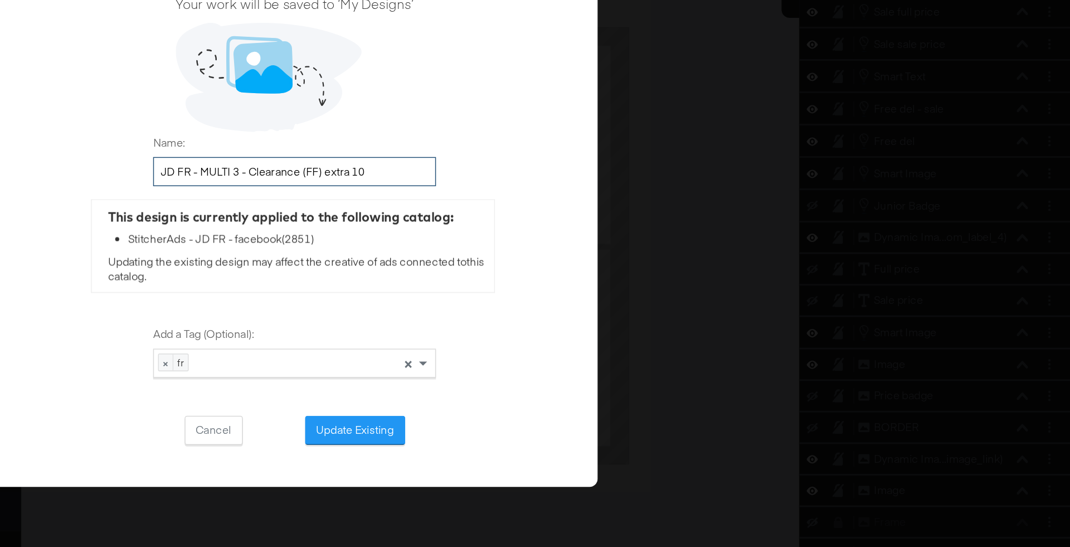
scroll to position [28, 0]
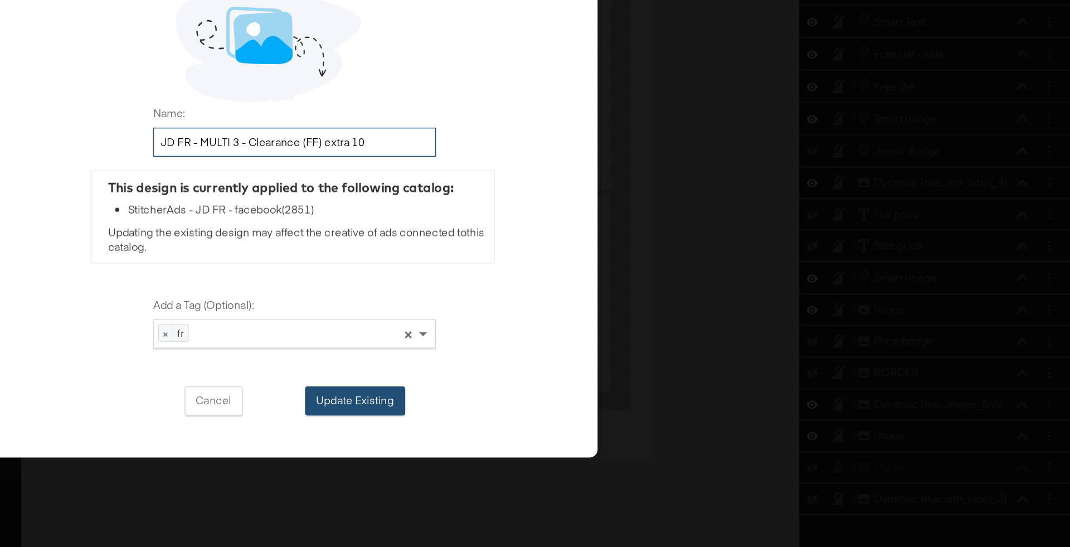
type input "JD FR - MULTI 3 - Clearance (FF) extra 10"
click at [566, 449] on button "Update Existing" at bounding box center [576, 446] width 69 height 20
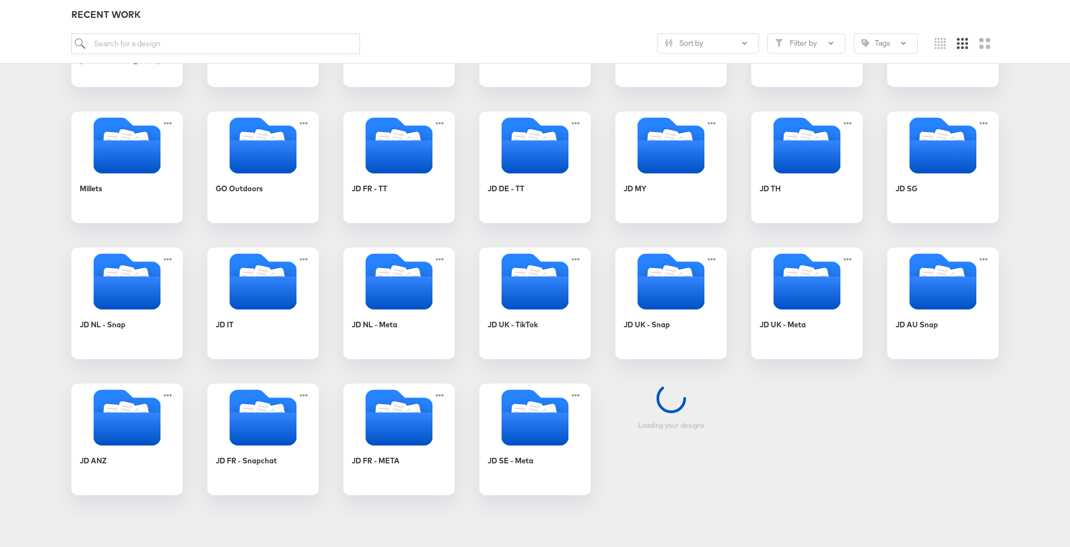
scroll to position [273, 0]
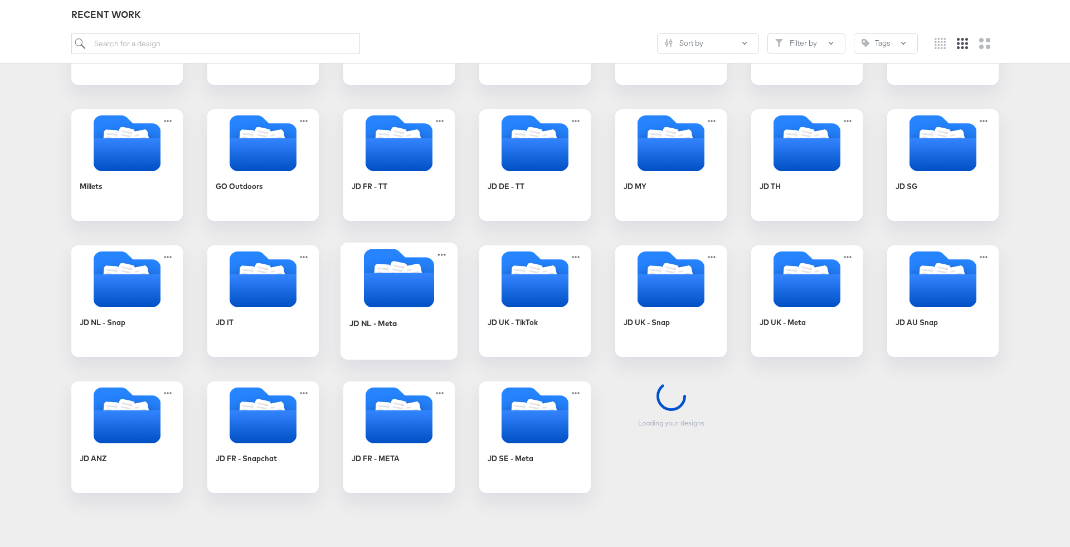
click at [409, 290] on icon "Folder" at bounding box center [399, 289] width 70 height 35
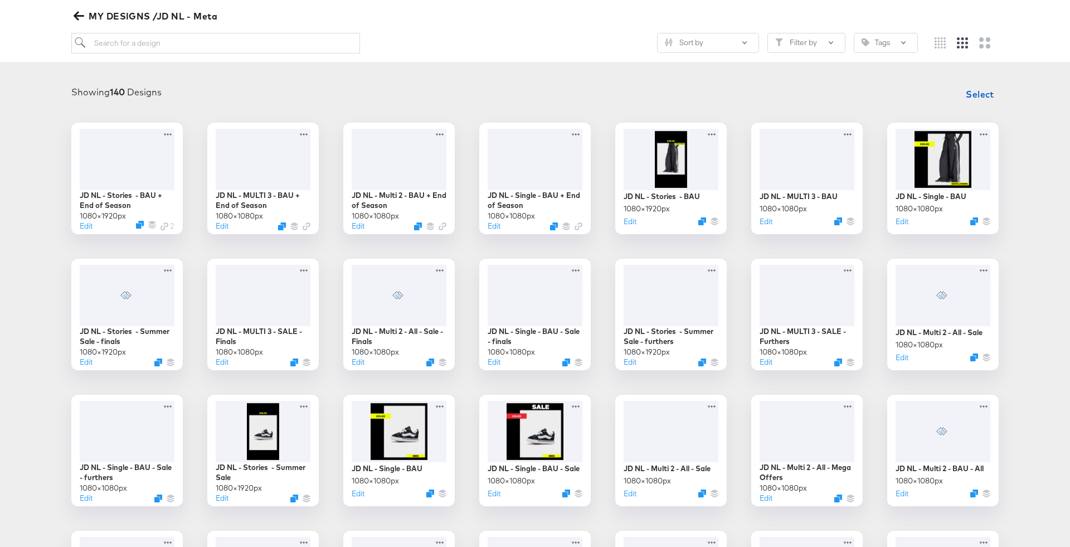
scroll to position [202, 0]
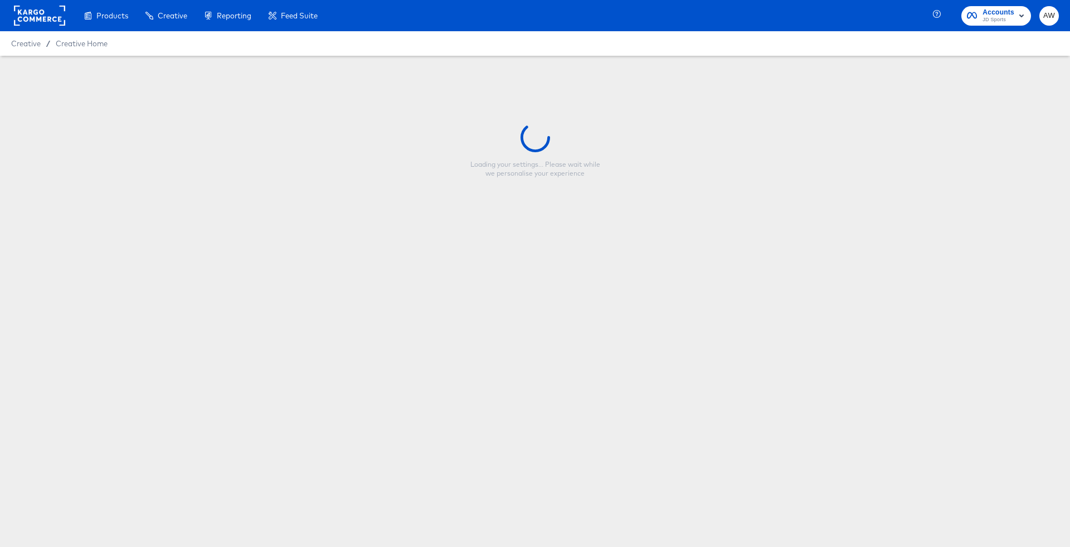
type input "JD FR - MULTI 3 - Clearance (FF) extra 10"
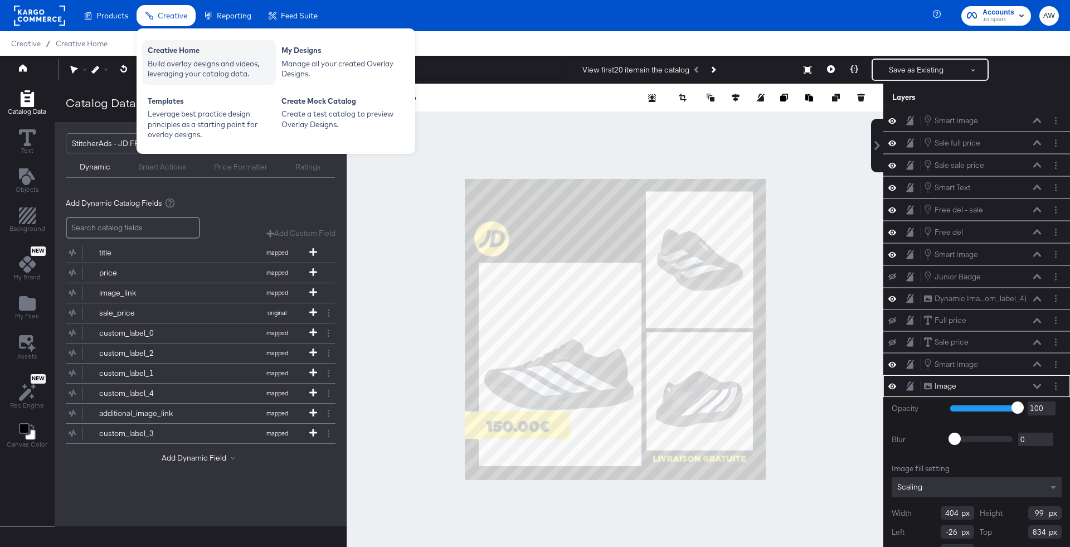
click at [192, 64] on div "Build overlay designs and videos, leveraging your catalog data." at bounding box center [209, 69] width 123 height 21
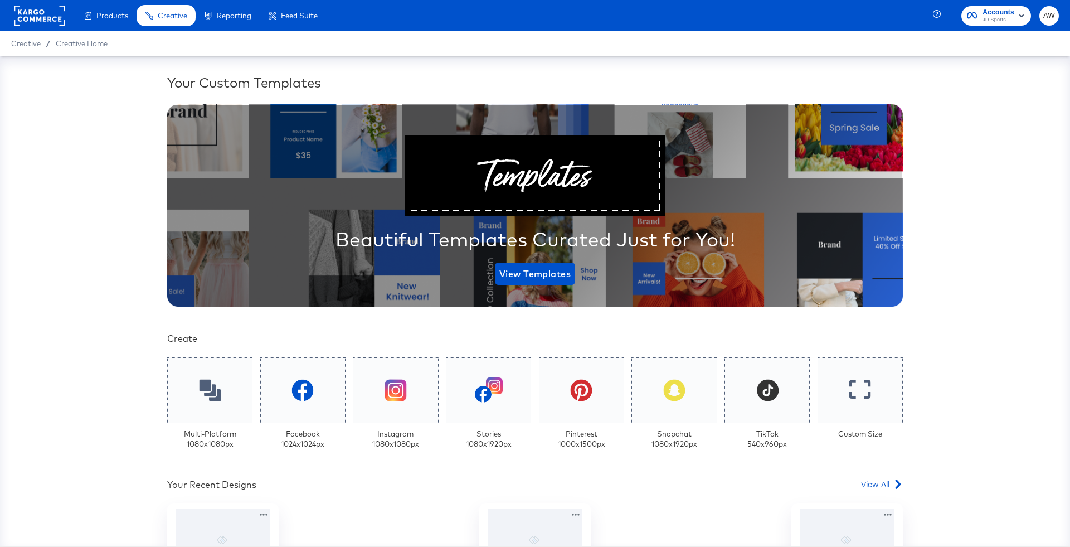
scroll to position [189, 0]
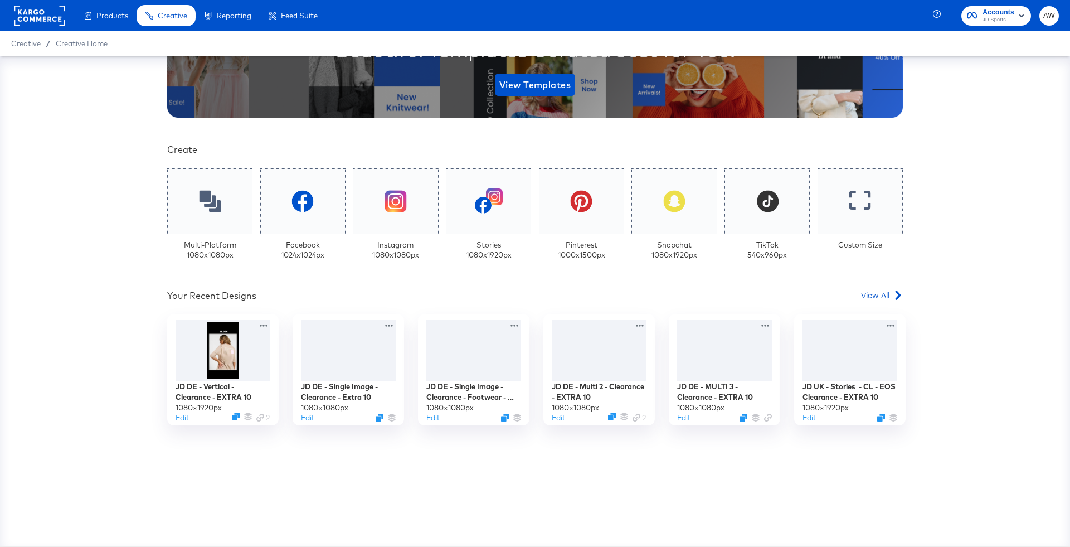
click at [896, 295] on icon at bounding box center [897, 294] width 9 height 9
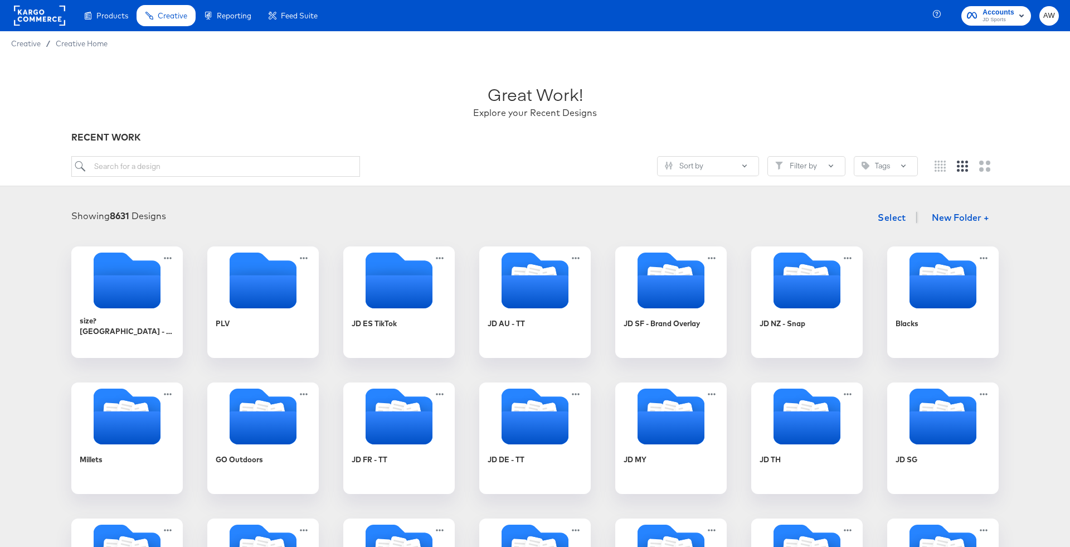
scroll to position [120, 0]
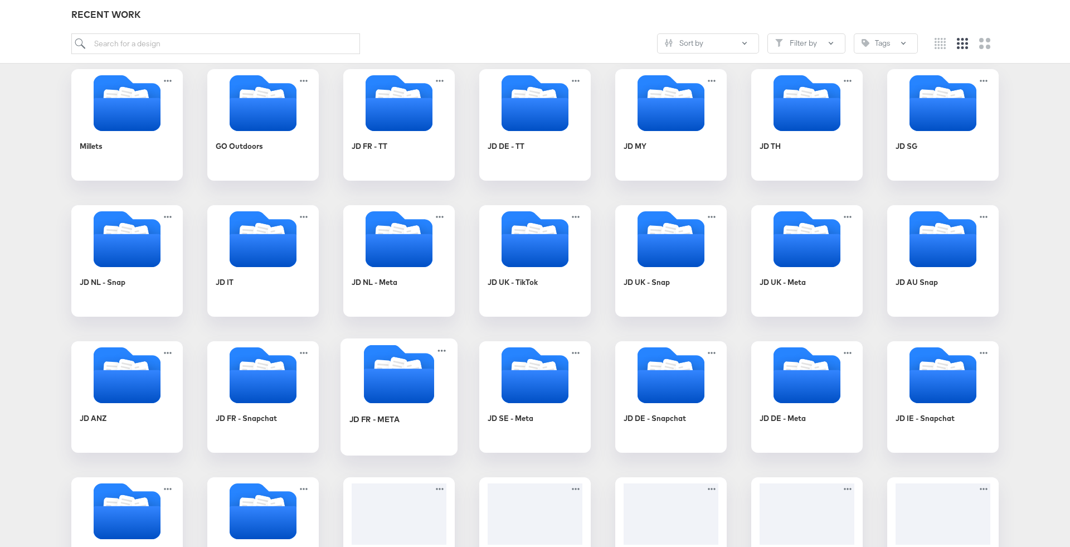
click at [421, 391] on icon "Folder" at bounding box center [399, 385] width 70 height 35
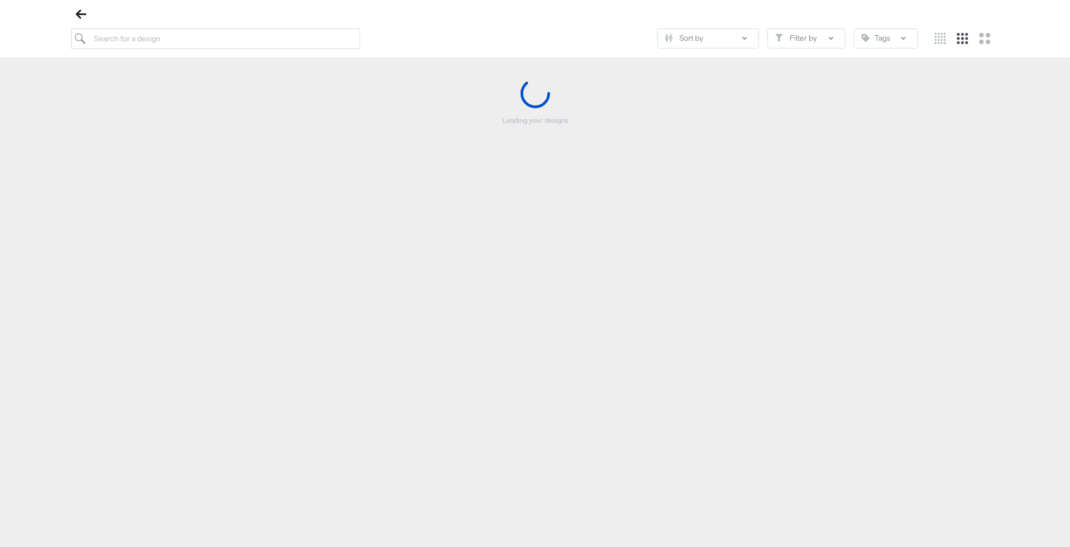
scroll to position [127, 0]
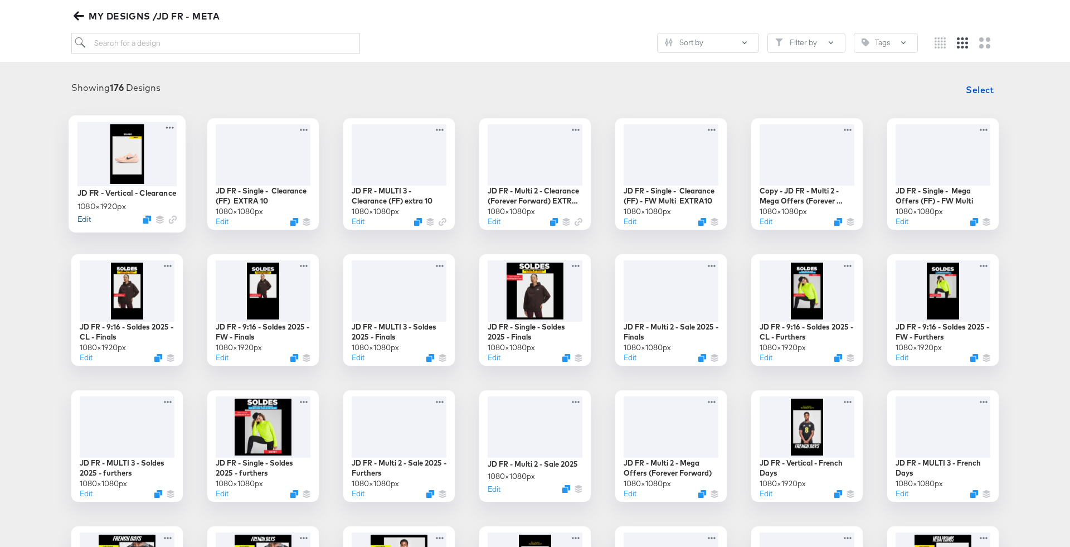
click at [89, 224] on button "Edit" at bounding box center [83, 218] width 13 height 11
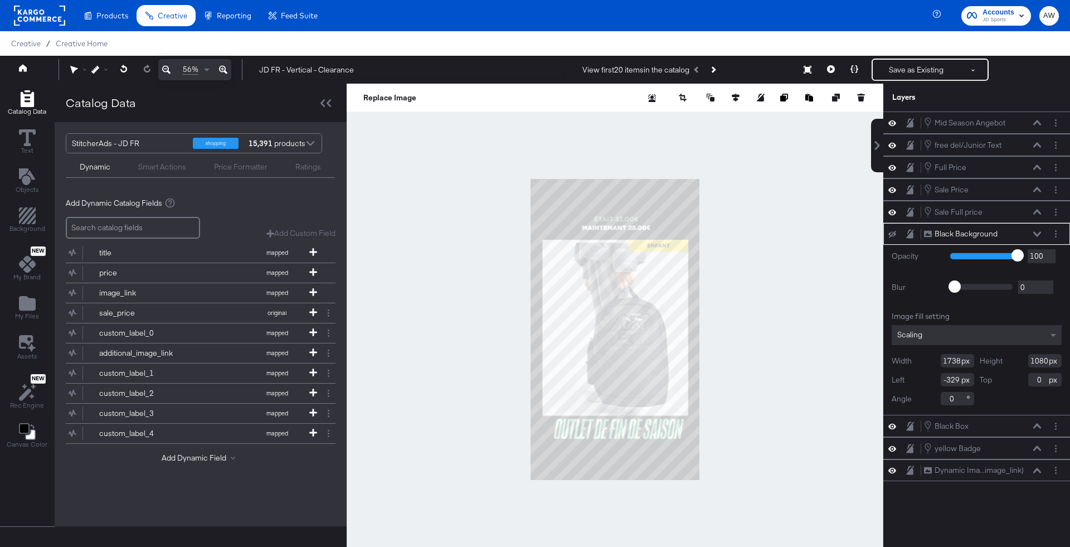
click at [467, 56] on div "56% JD FR - Vertical - Clearance View first 20 items in the catalog Save as Exi…" at bounding box center [535, 70] width 1070 height 28
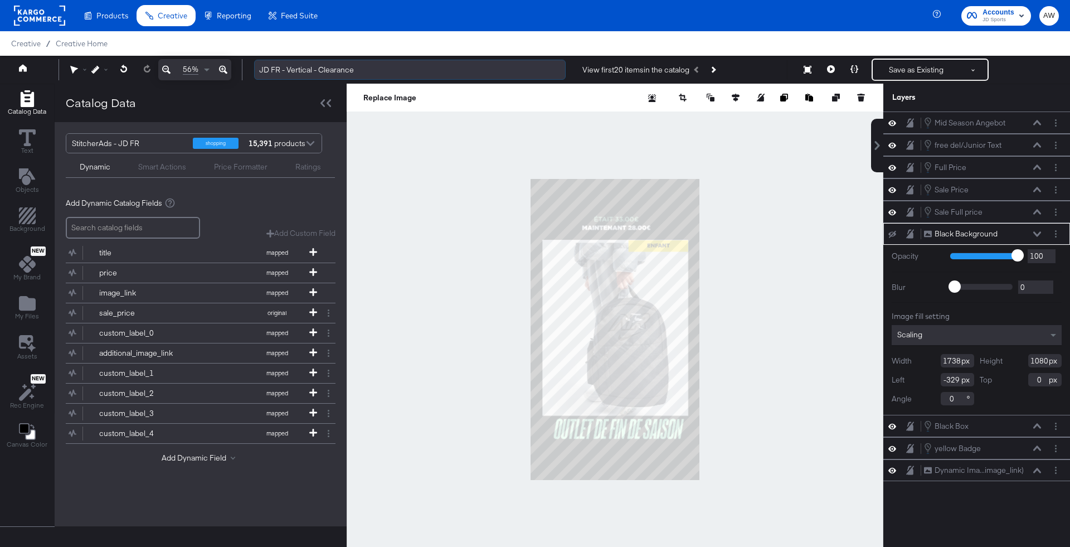
click at [467, 70] on input "JD FR - Vertical - Clearance" at bounding box center [409, 70] width 311 height 21
type input "JD FR - Vertical - Clearance"
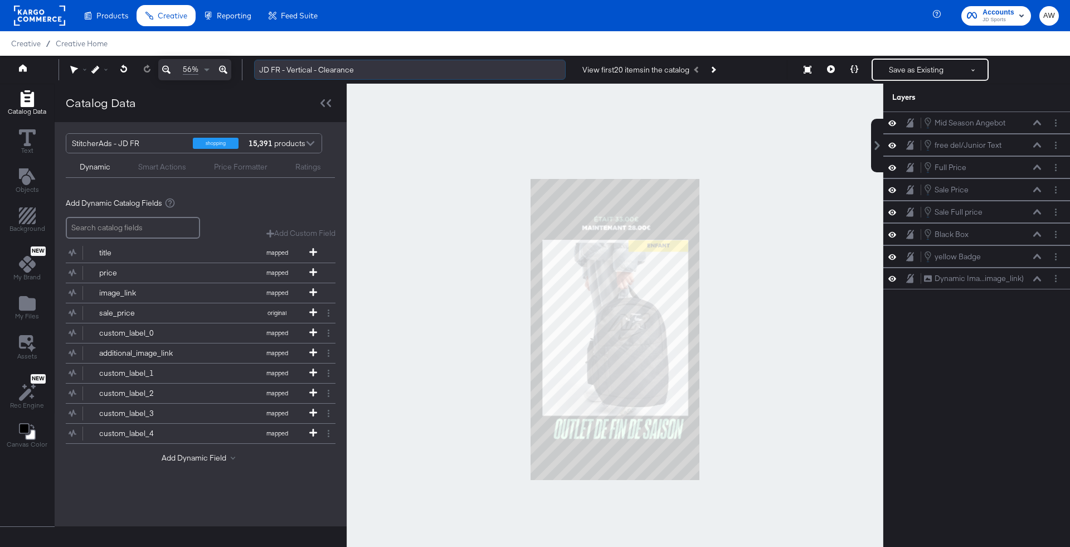
click at [383, 74] on input "JD FR - Vertical - Clearance" at bounding box center [409, 70] width 311 height 21
type input "JD FR - Vertical - Clearance EXTRA 10"
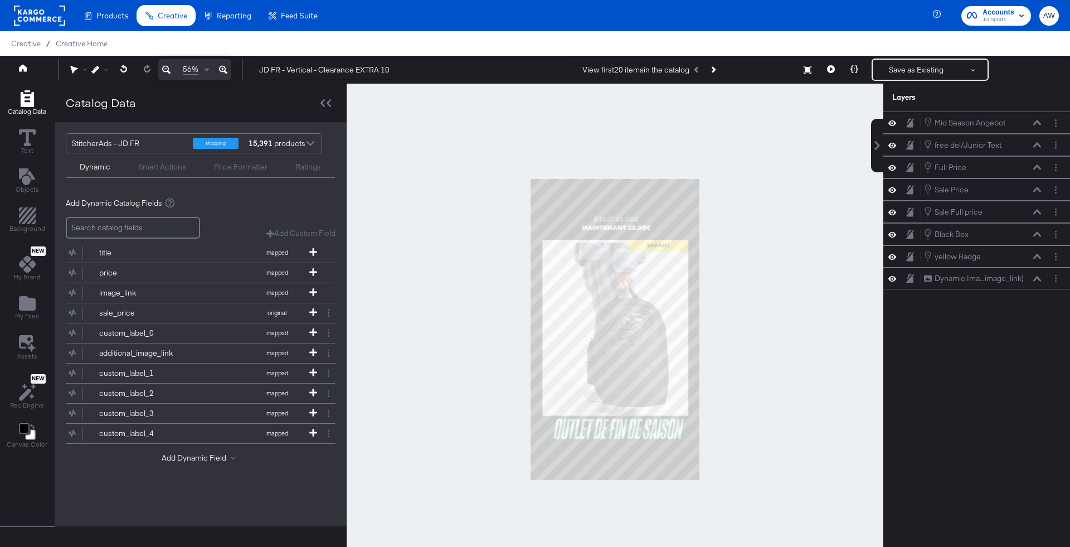
click at [439, 213] on div at bounding box center [615, 329] width 537 height 491
click at [764, 172] on div at bounding box center [615, 329] width 537 height 491
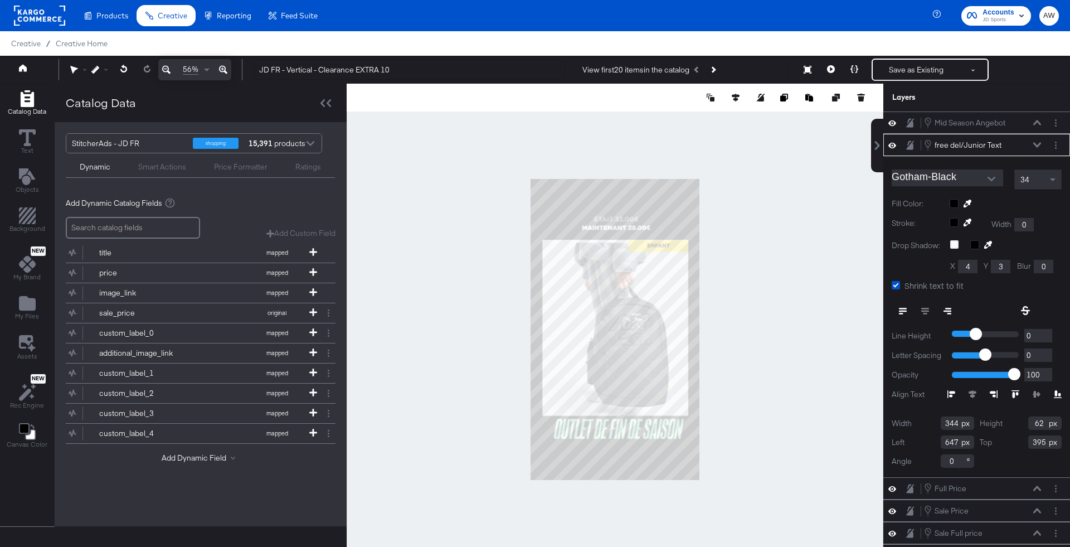
click at [834, 185] on div at bounding box center [615, 329] width 537 height 491
click at [1052, 142] on button "Layer Options" at bounding box center [1056, 145] width 12 height 12
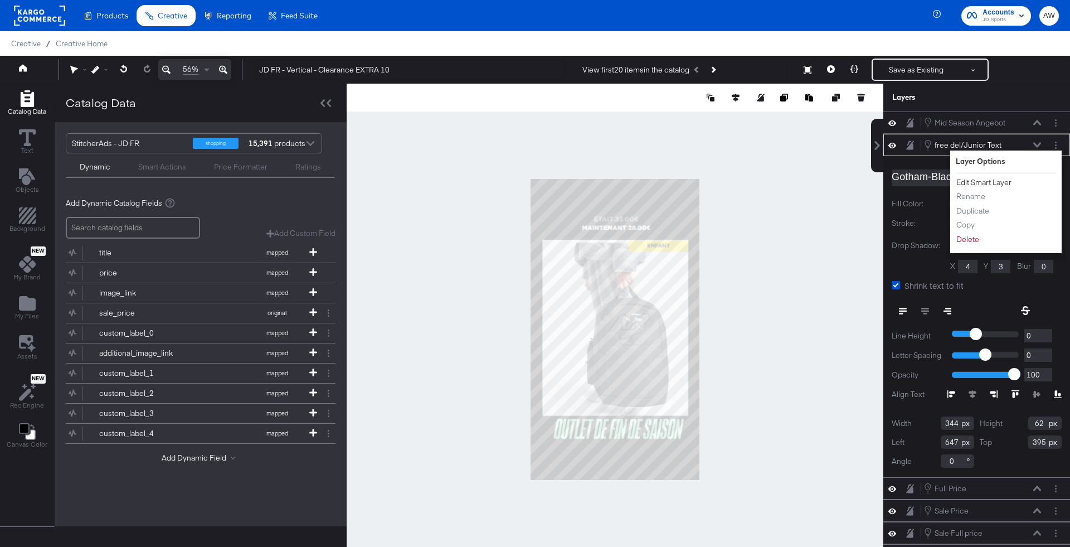
click at [1001, 178] on button "Edit Smart Layer" at bounding box center [984, 183] width 56 height 12
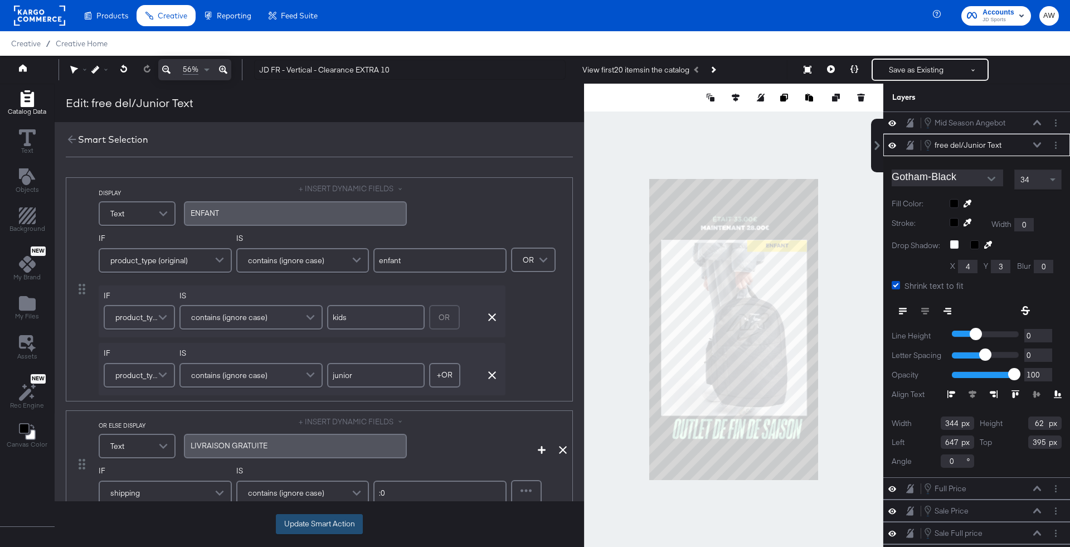
click at [334, 517] on button "Update Smart Action" at bounding box center [319, 524] width 87 height 20
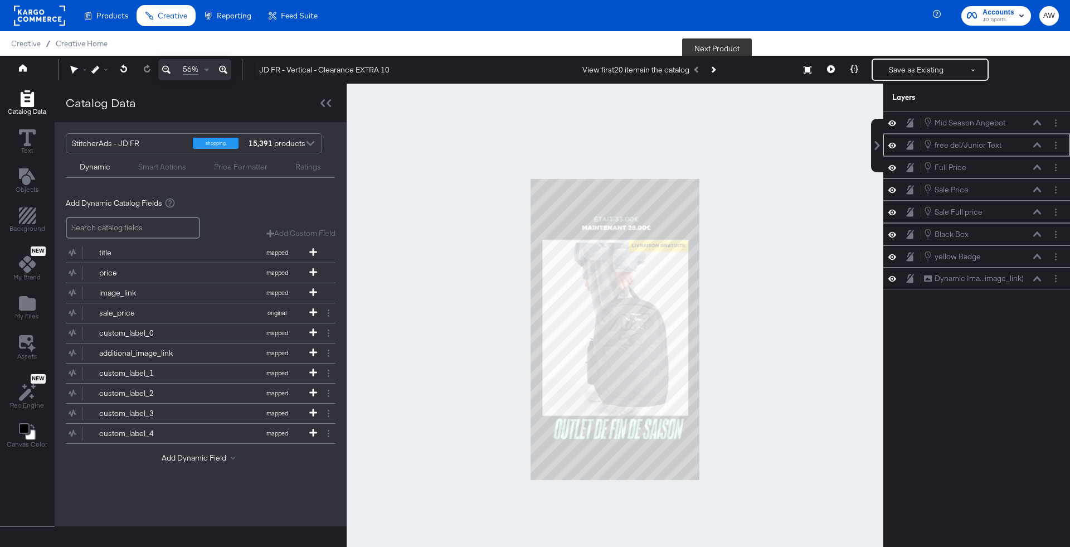
click at [715, 72] on icon "Next Product" at bounding box center [712, 69] width 6 height 6
click at [836, 71] on button at bounding box center [830, 70] width 23 height 22
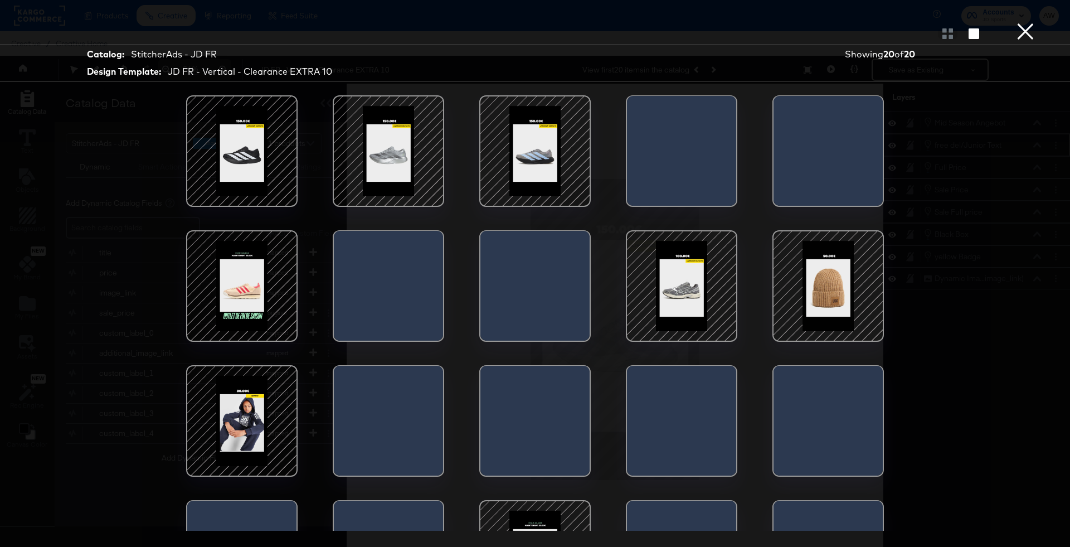
scroll to position [80, 0]
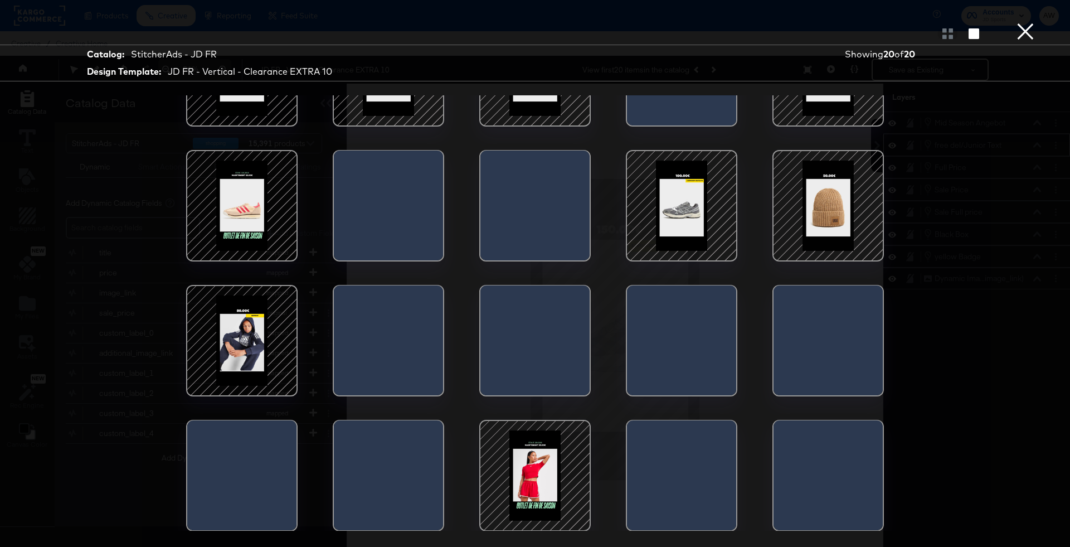
click at [252, 206] on div at bounding box center [241, 205] width 95 height 95
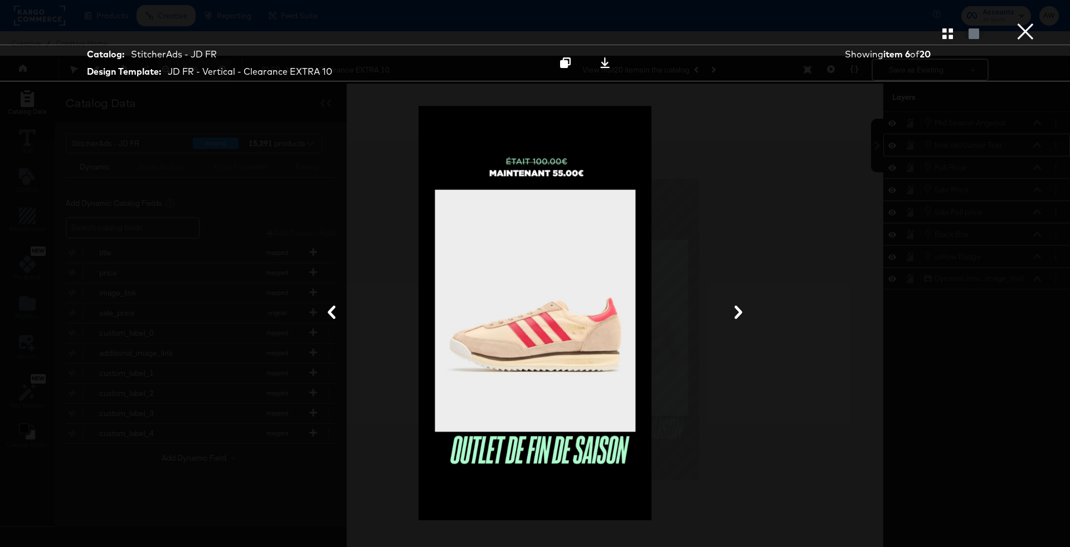
click at [1023, 22] on button "×" at bounding box center [1025, 11] width 22 height 22
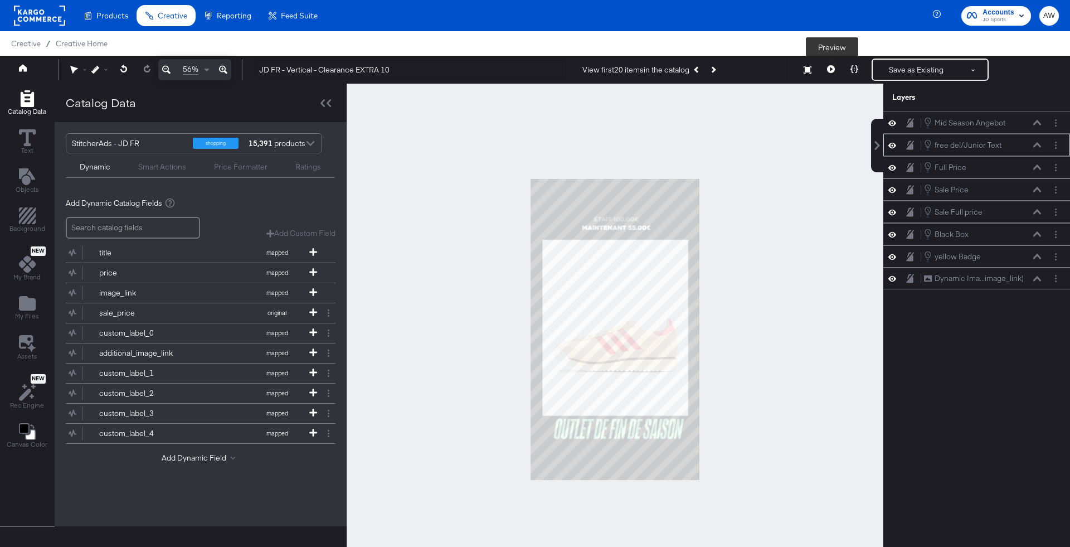
click at [835, 69] on icon at bounding box center [831, 69] width 8 height 8
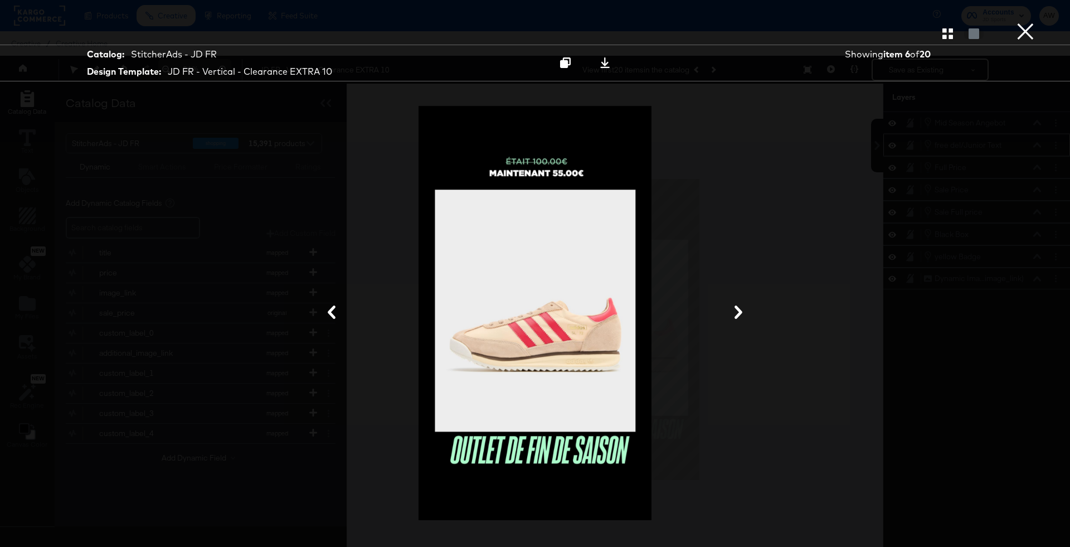
click at [1020, 22] on button "×" at bounding box center [1025, 11] width 22 height 22
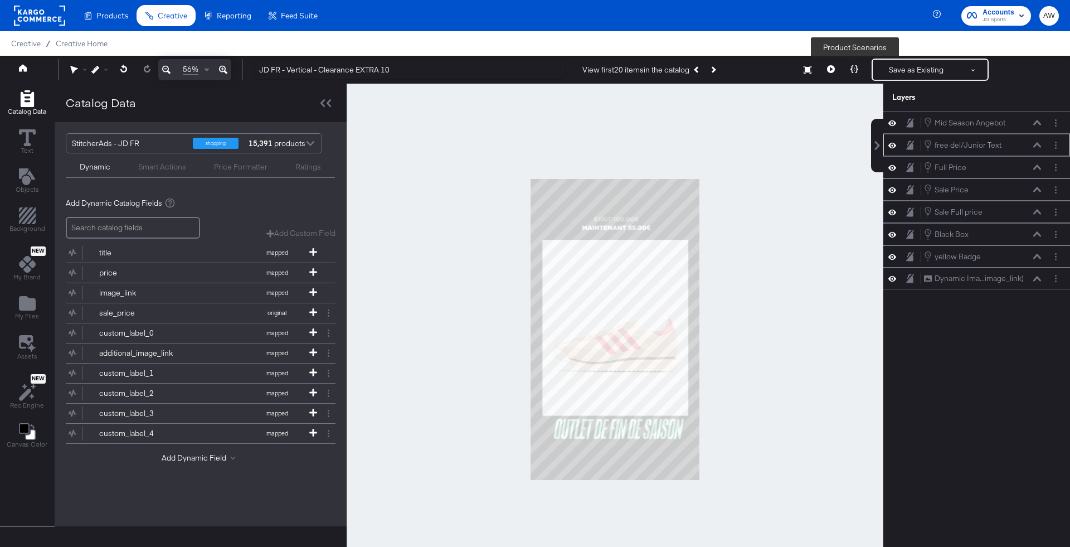
click at [857, 67] on icon at bounding box center [854, 69] width 8 height 8
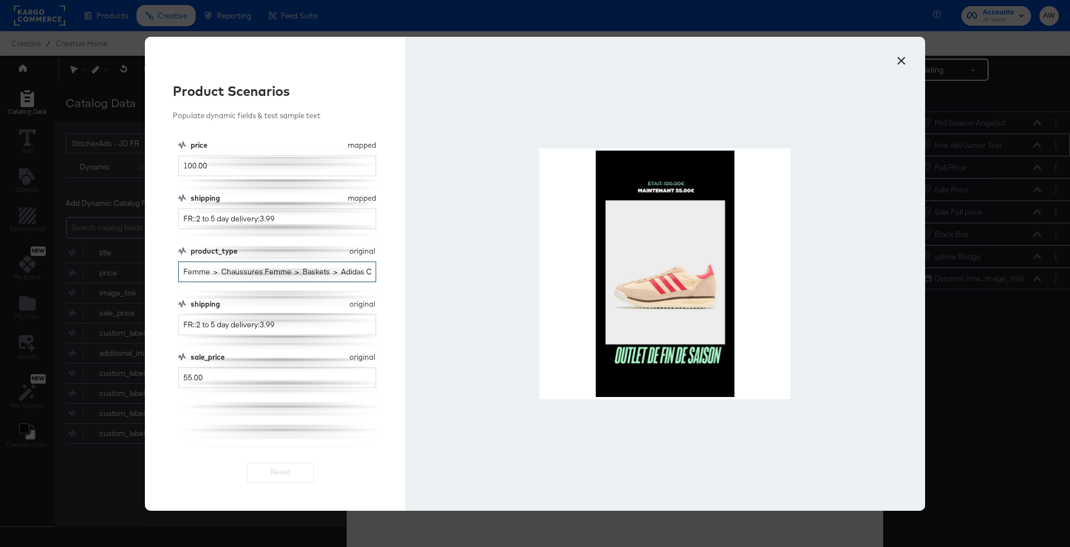
click at [232, 271] on input "Femme > Chaussures Femme > Baskets > Adidas Originals" at bounding box center [277, 271] width 198 height 21
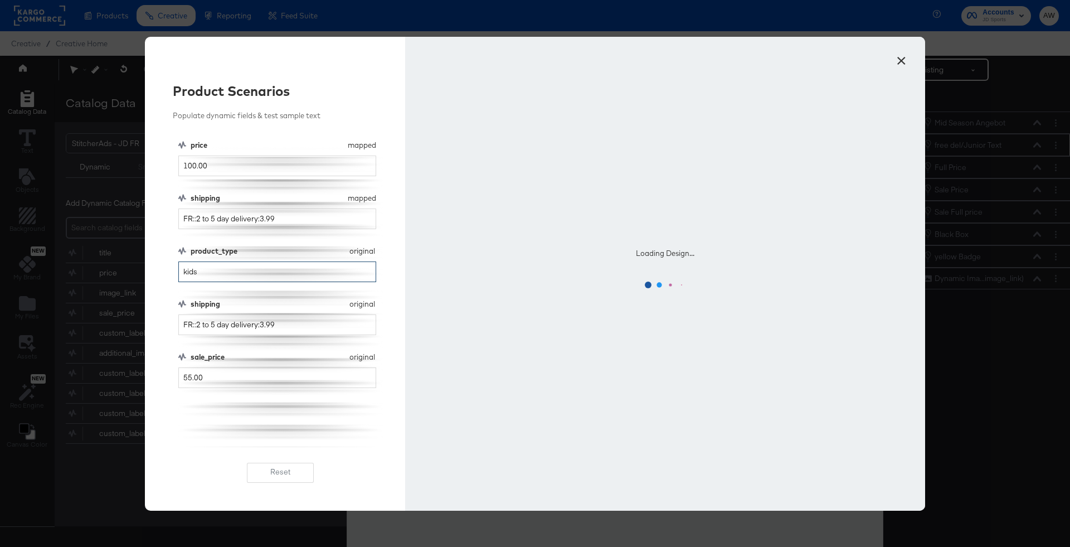
type input "kids"
click at [267, 296] on div "price mapped price 100.00 shipping mapped shipping FR::2 to 5 day delivery:3.99…" at bounding box center [280, 293] width 204 height 307
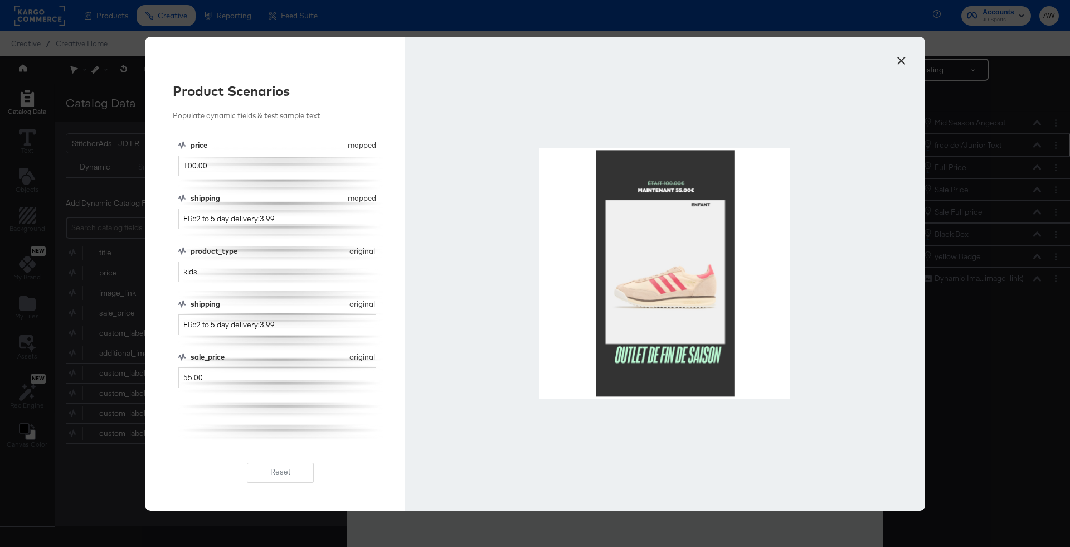
click at [899, 56] on button "×" at bounding box center [901, 58] width 20 height 20
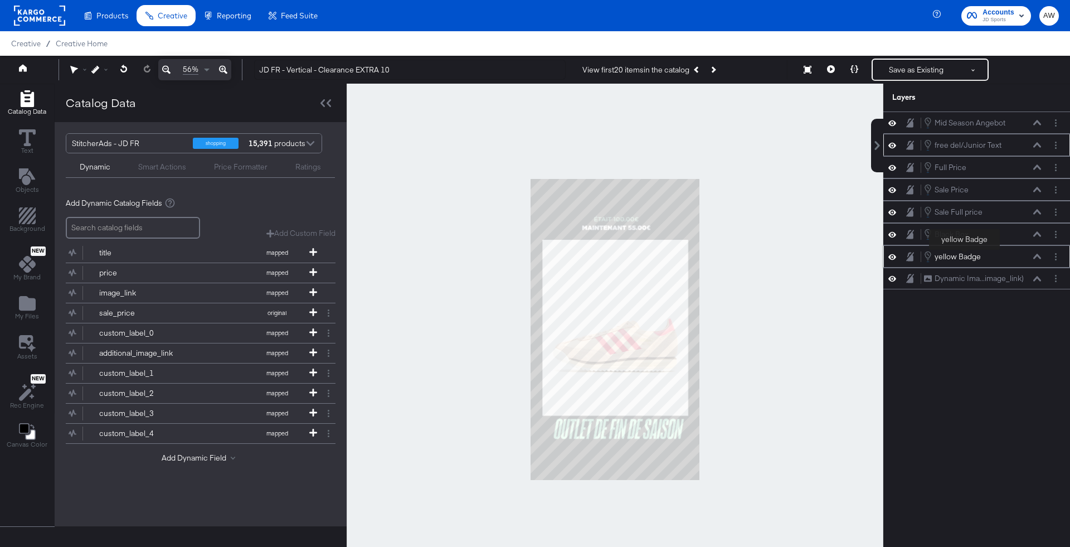
click at [964, 252] on div "yellow Badge" at bounding box center [957, 256] width 46 height 11
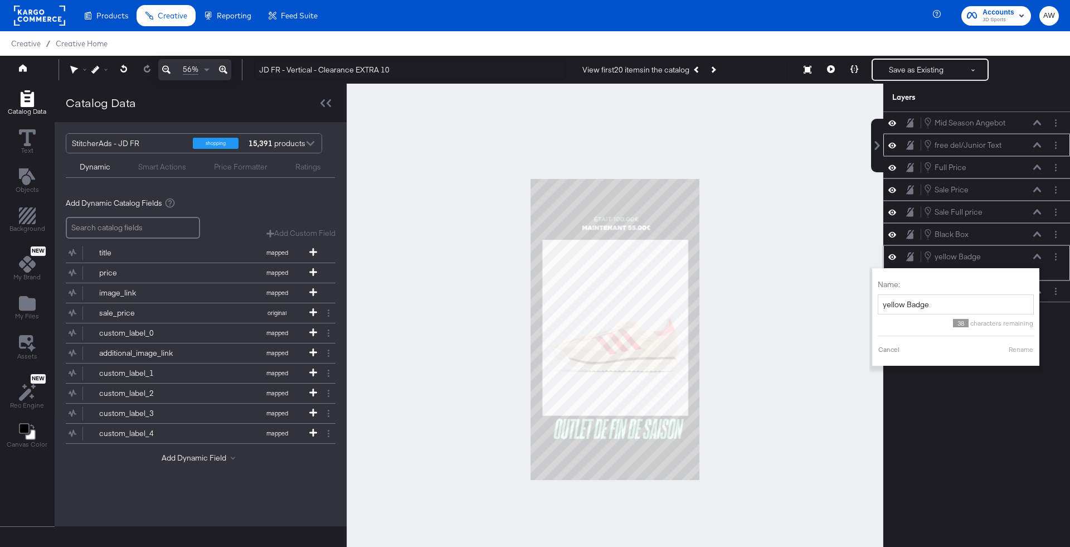
click at [1018, 250] on div "yellow Badge yellow Badge" at bounding box center [982, 256] width 118 height 12
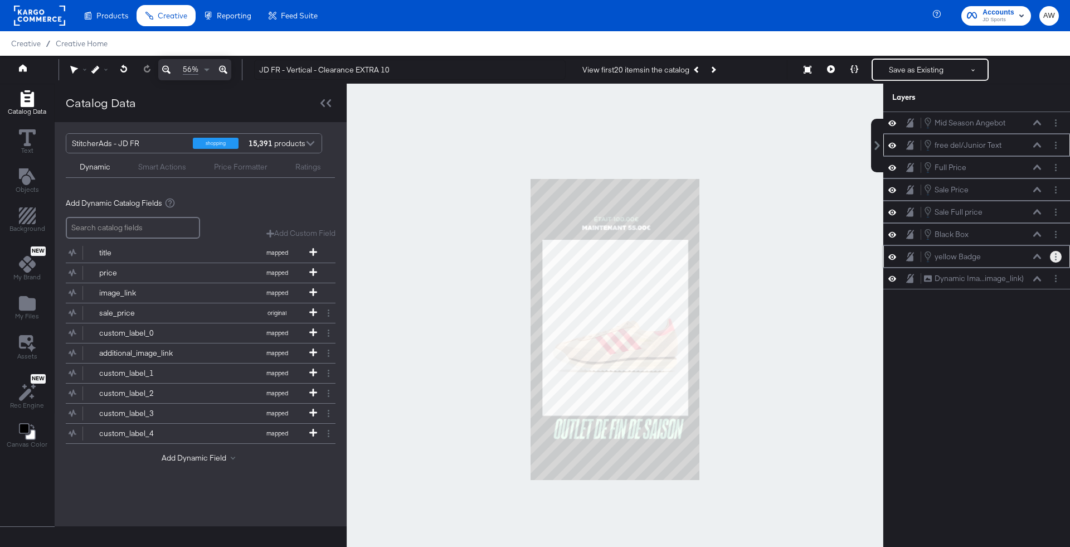
click at [1056, 254] on button "Layer Options" at bounding box center [1056, 257] width 12 height 12
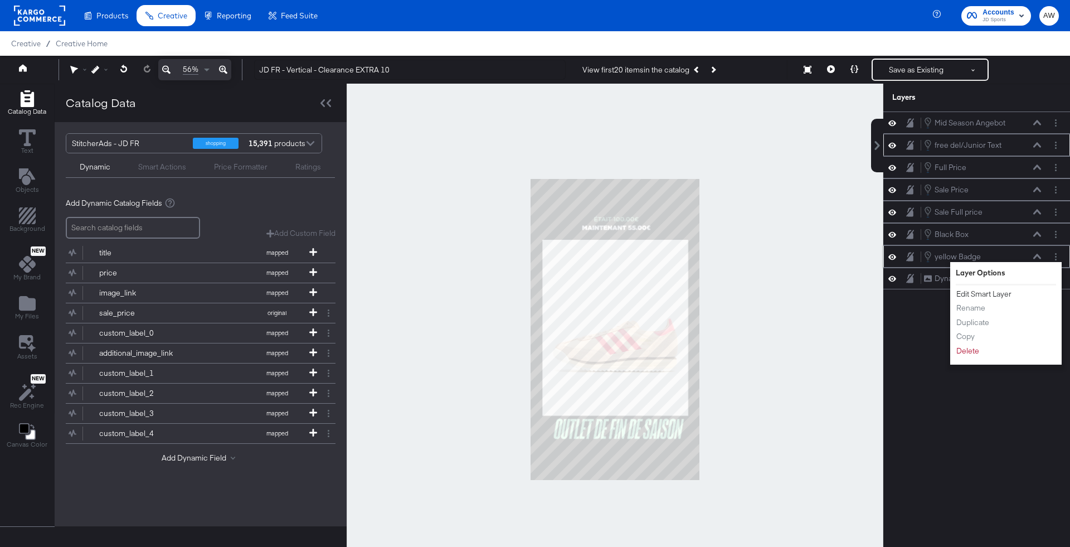
click at [988, 291] on button "Edit Smart Layer" at bounding box center [984, 294] width 56 height 12
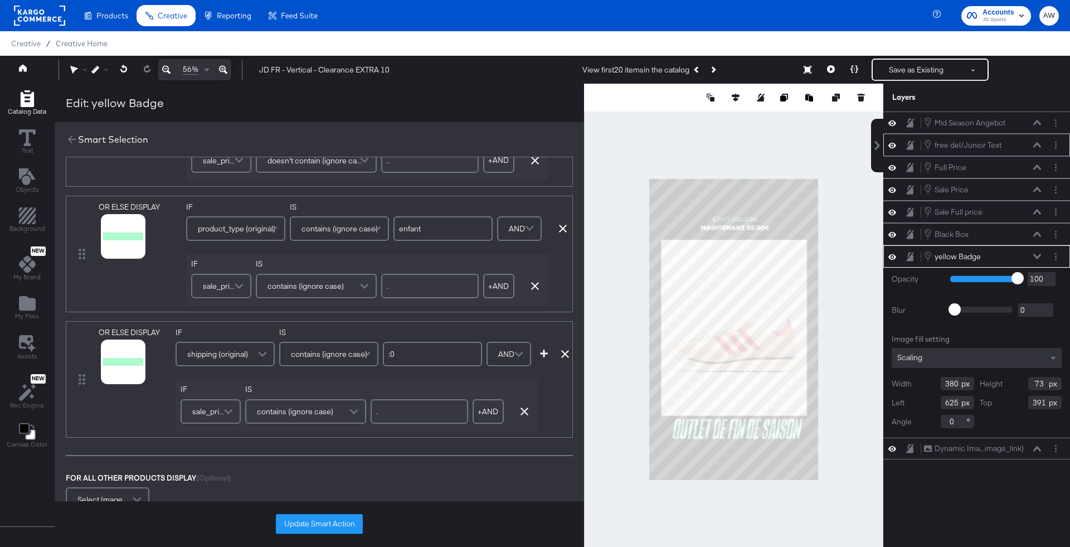
scroll to position [206, 0]
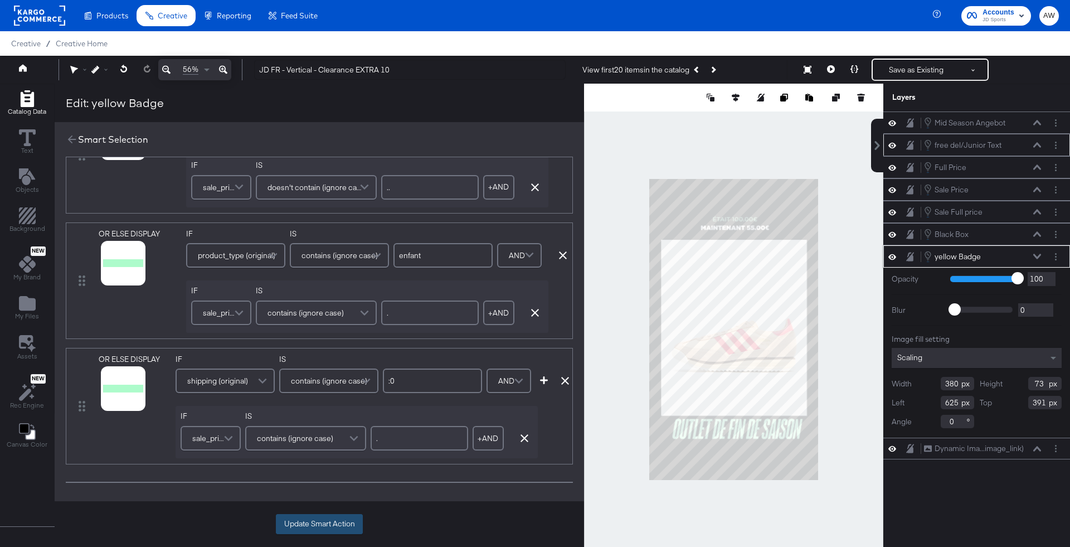
click at [347, 521] on button "Update Smart Action" at bounding box center [319, 524] width 87 height 20
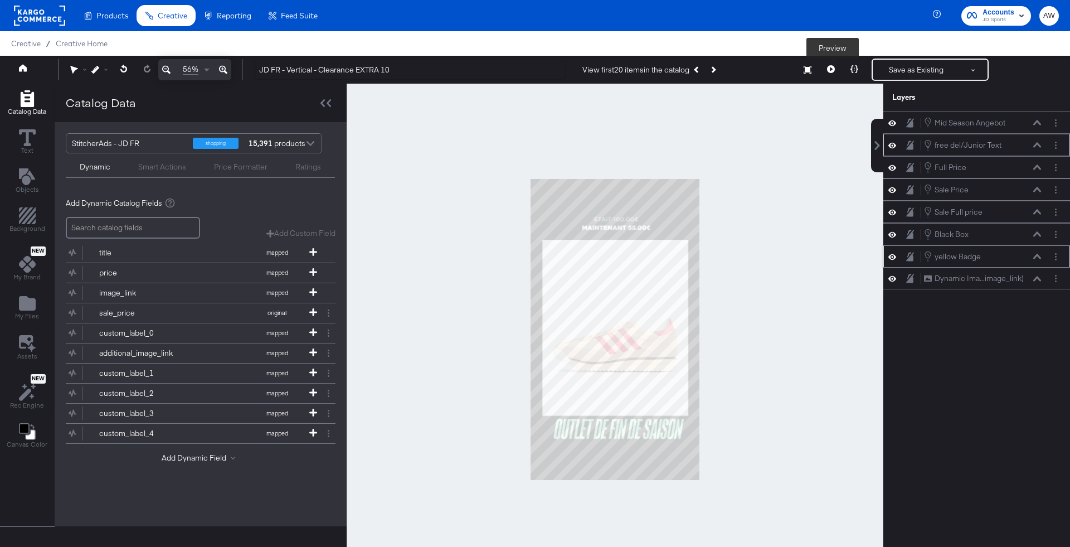
click at [827, 72] on icon at bounding box center [831, 69] width 8 height 8
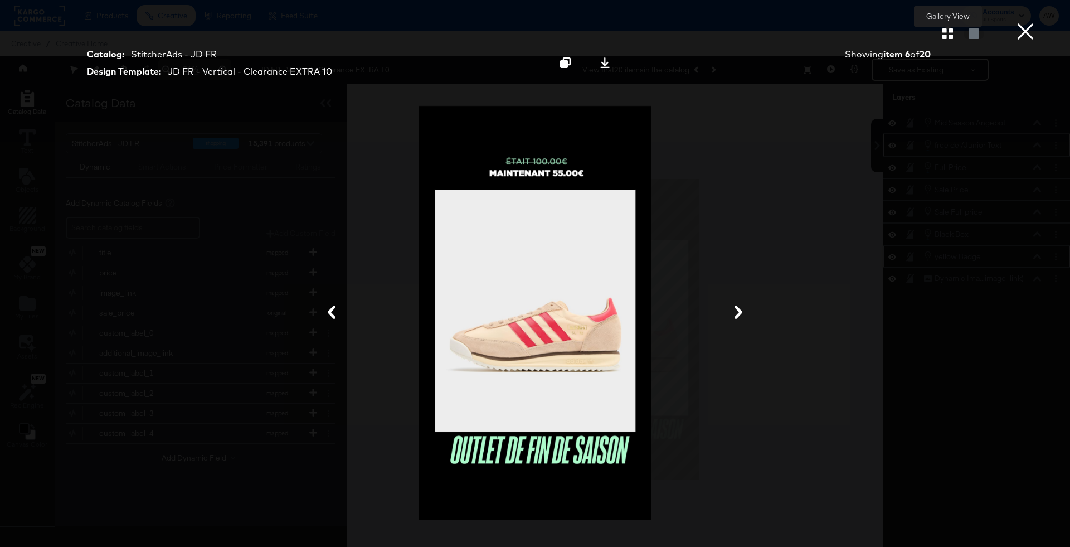
click at [948, 37] on icon "button" at bounding box center [947, 33] width 11 height 11
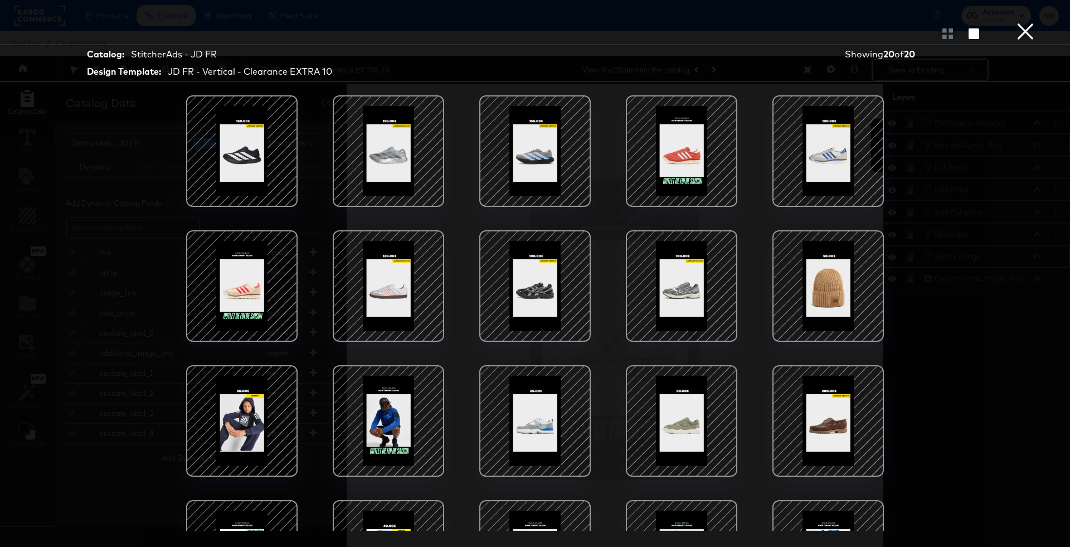
scroll to position [80, 0]
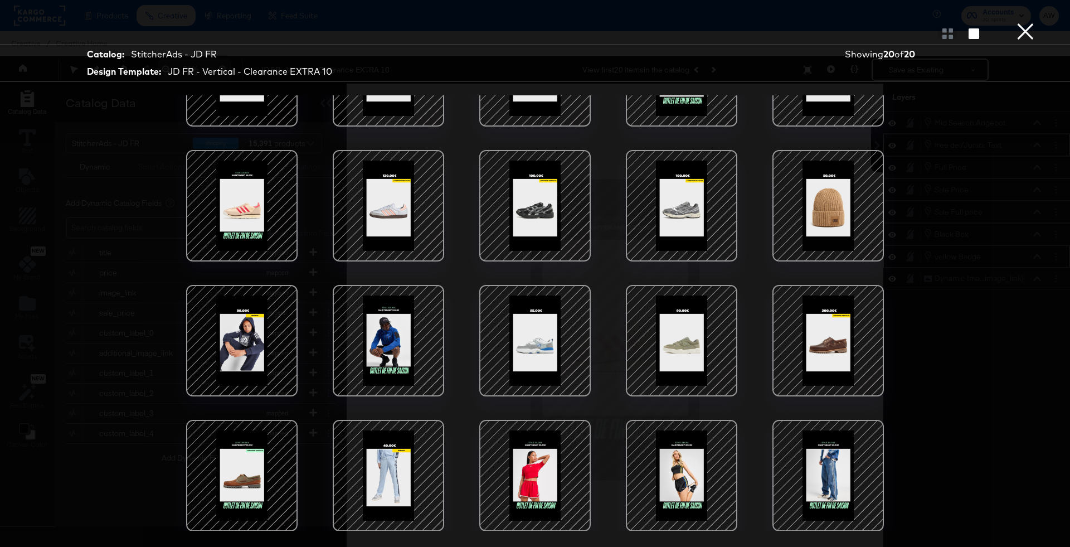
click at [274, 461] on div at bounding box center [241, 475] width 95 height 95
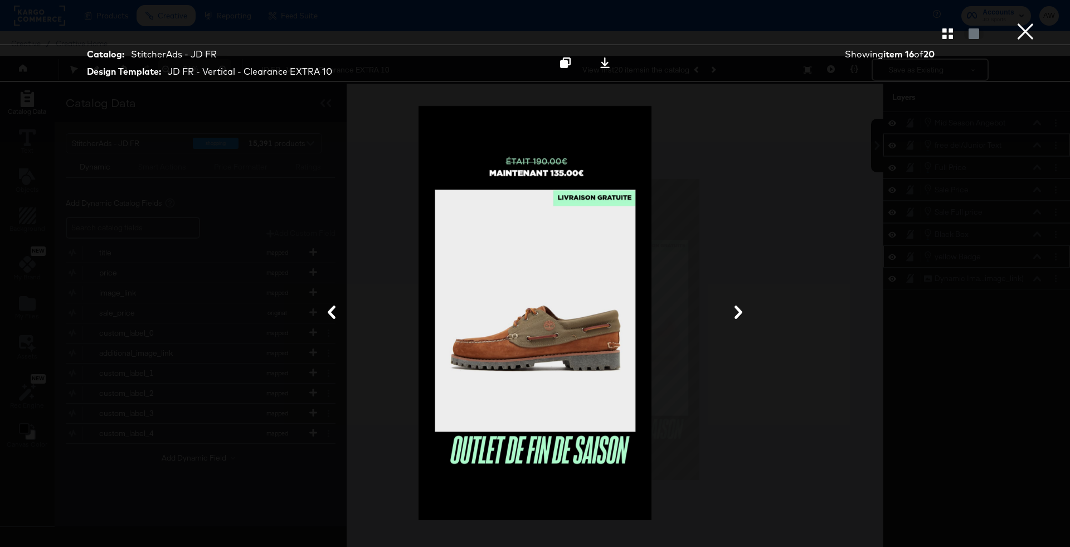
click at [1033, 22] on button "×" at bounding box center [1025, 11] width 22 height 22
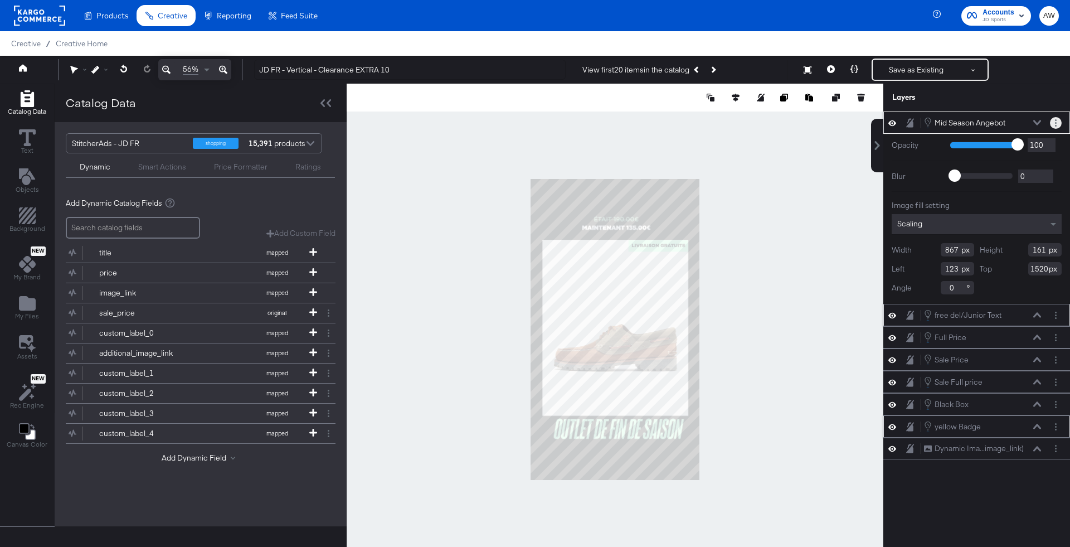
click at [1056, 126] on button "Layer Options" at bounding box center [1056, 123] width 12 height 12
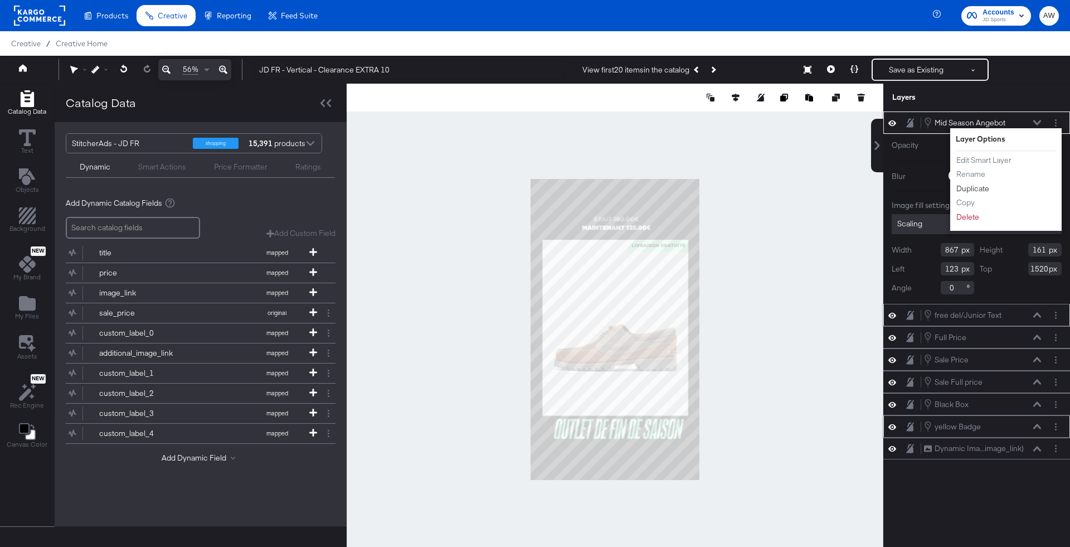
click at [974, 188] on button "Duplicate" at bounding box center [973, 189] width 34 height 12
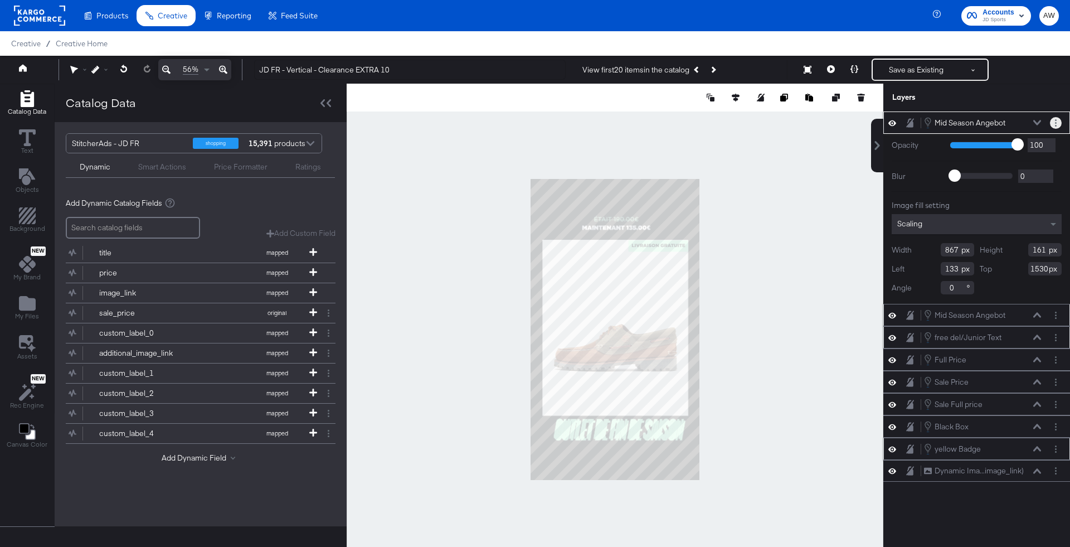
click at [1051, 123] on button "Layer Options" at bounding box center [1056, 123] width 12 height 12
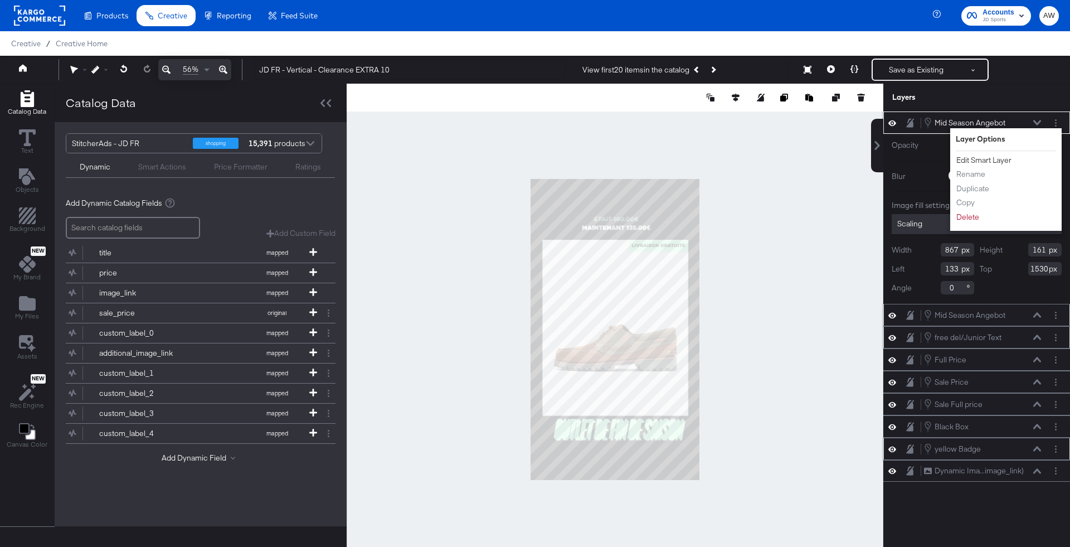
click at [971, 159] on button "Edit Smart Layer" at bounding box center [984, 160] width 56 height 12
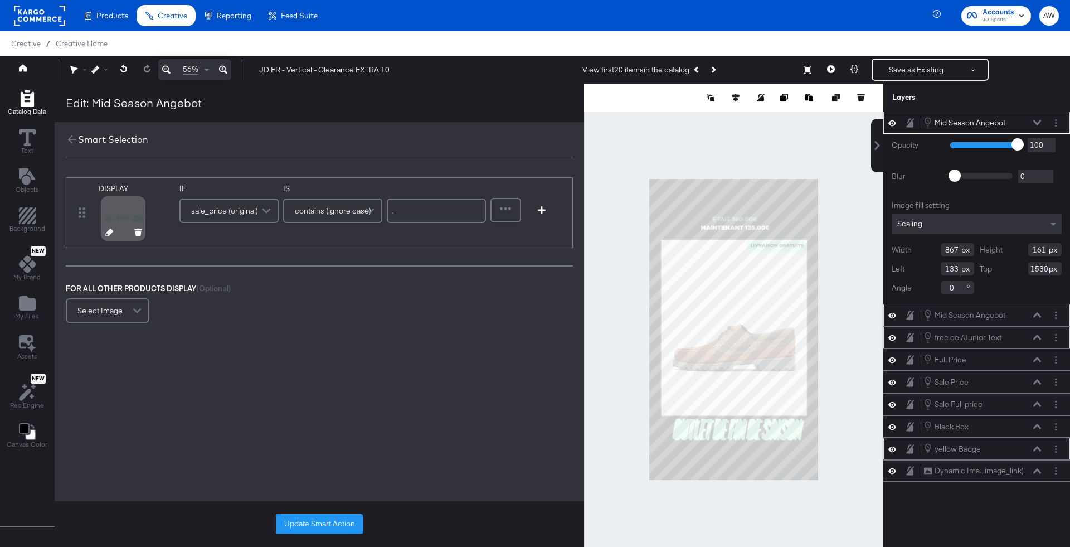
click at [115, 233] on div at bounding box center [124, 233] width 58 height 7
click at [108, 233] on icon at bounding box center [109, 232] width 8 height 8
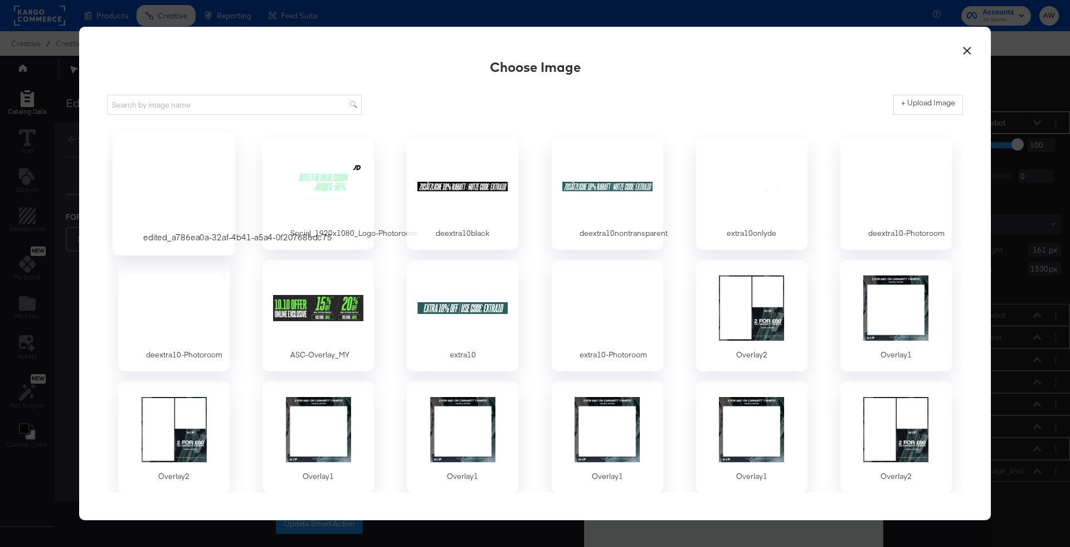
click at [193, 182] on div at bounding box center [174, 186] width 104 height 77
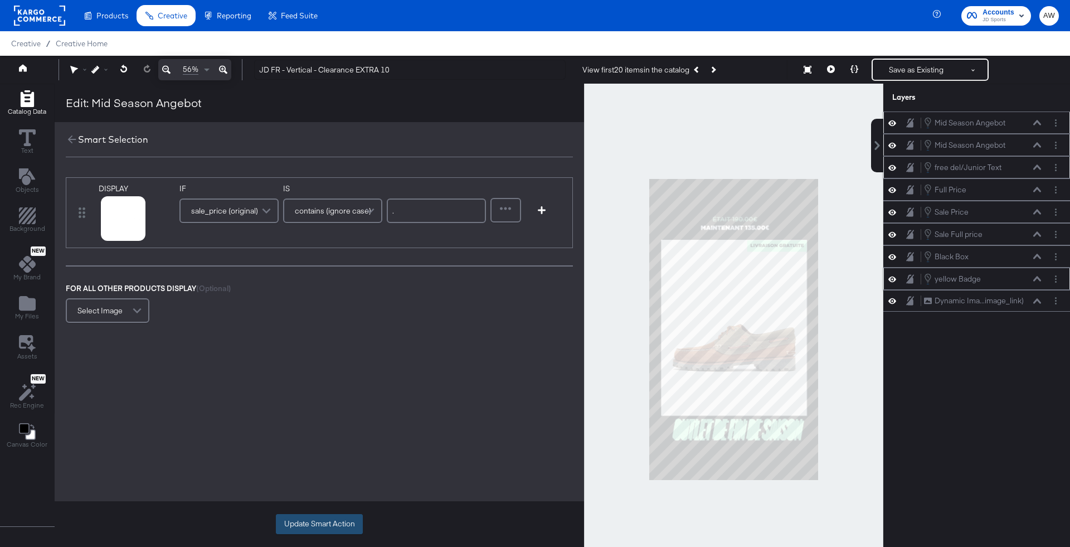
click at [314, 519] on button "Update Smart Action" at bounding box center [319, 524] width 87 height 20
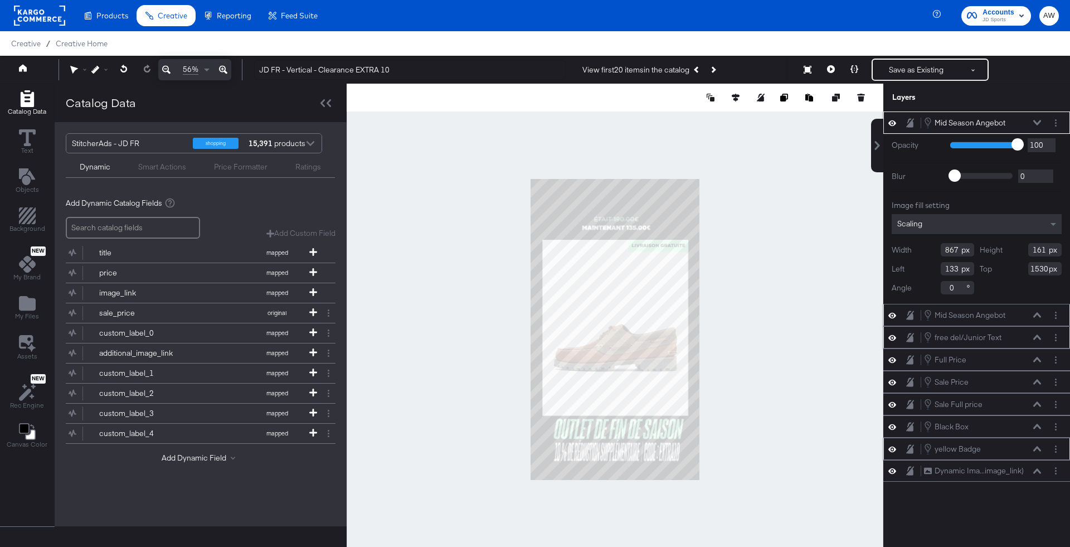
type input "116"
type input "1647"
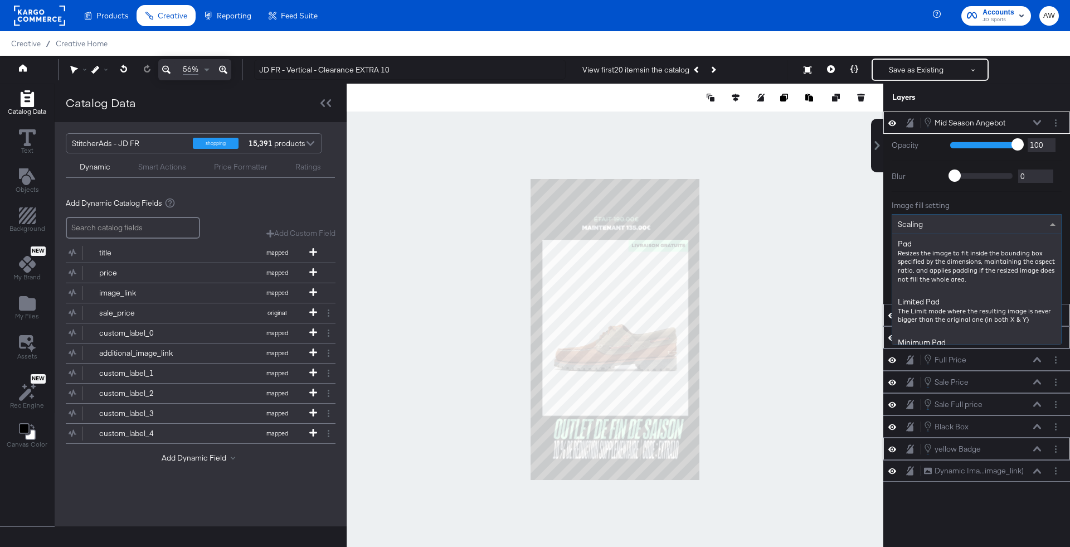
click at [991, 230] on div "Scaling" at bounding box center [976, 224] width 169 height 19
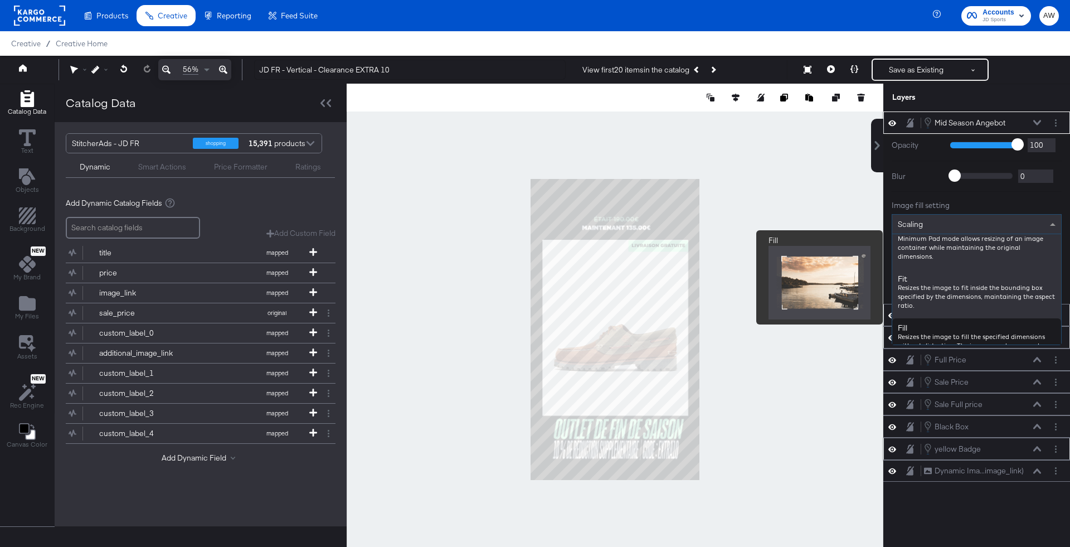
scroll to position [114, 0]
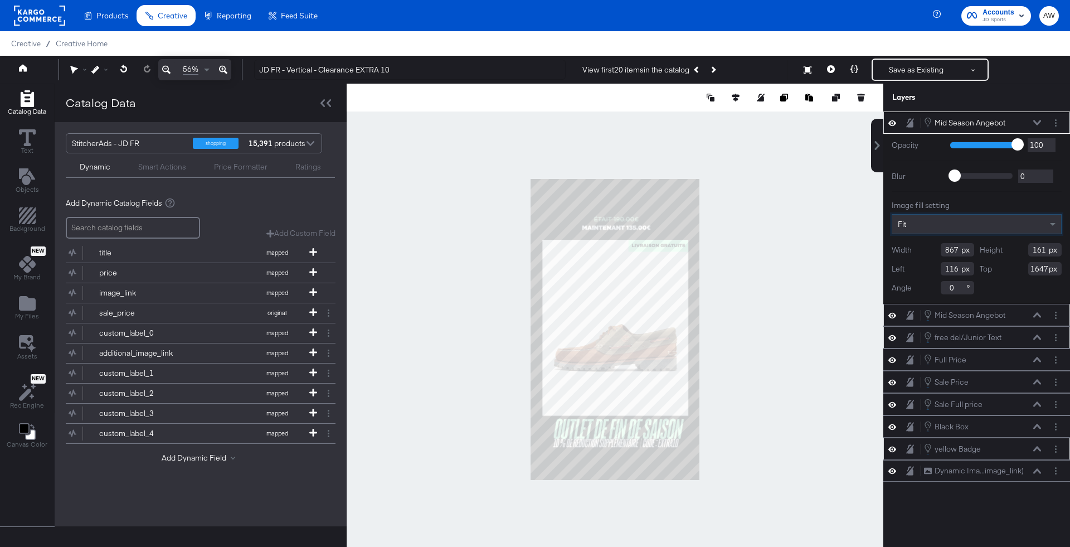
click at [755, 403] on div at bounding box center [615, 329] width 537 height 491
type input "1665"
type input "1024"
type input "190"
type input "38"
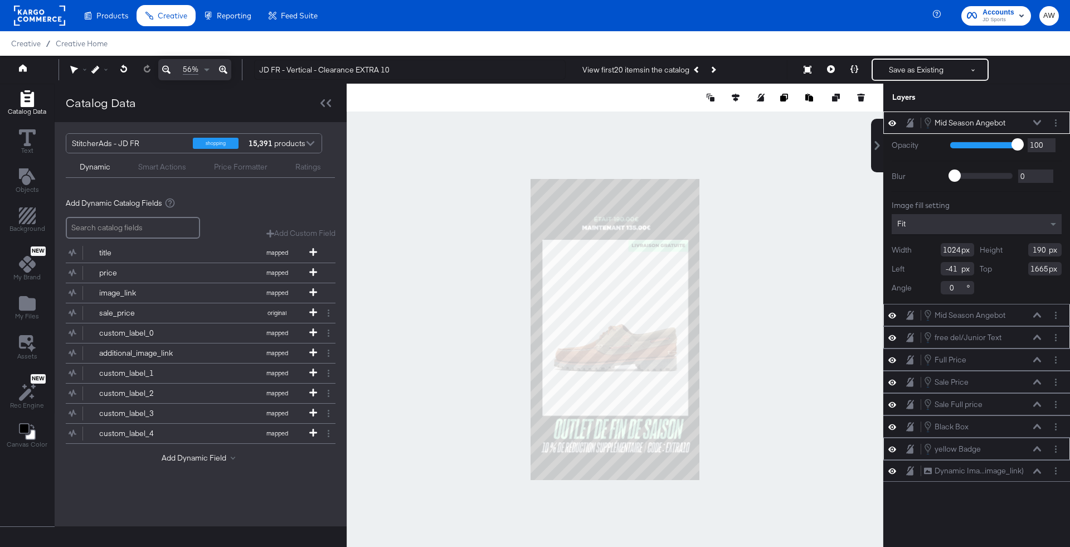
type input "1668"
click at [784, 395] on div at bounding box center [615, 329] width 537 height 491
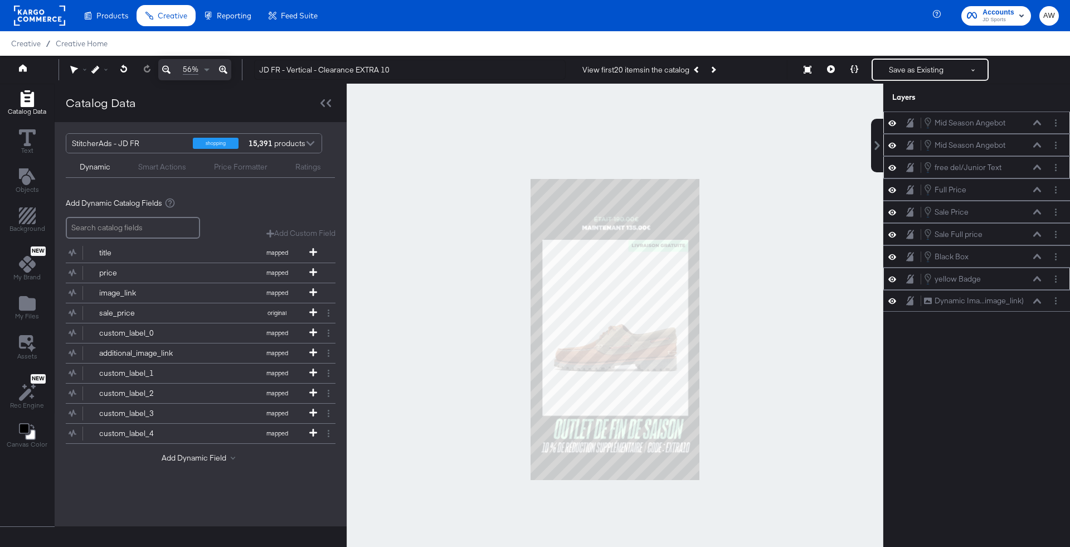
click at [522, 80] on div "56% JD FR - Vertical - Clearance EXTRA 10 View first 20 items in the catalog Ne…" at bounding box center [535, 70] width 1070 height 28
click at [930, 76] on button "Save as Existing" at bounding box center [916, 70] width 87 height 20
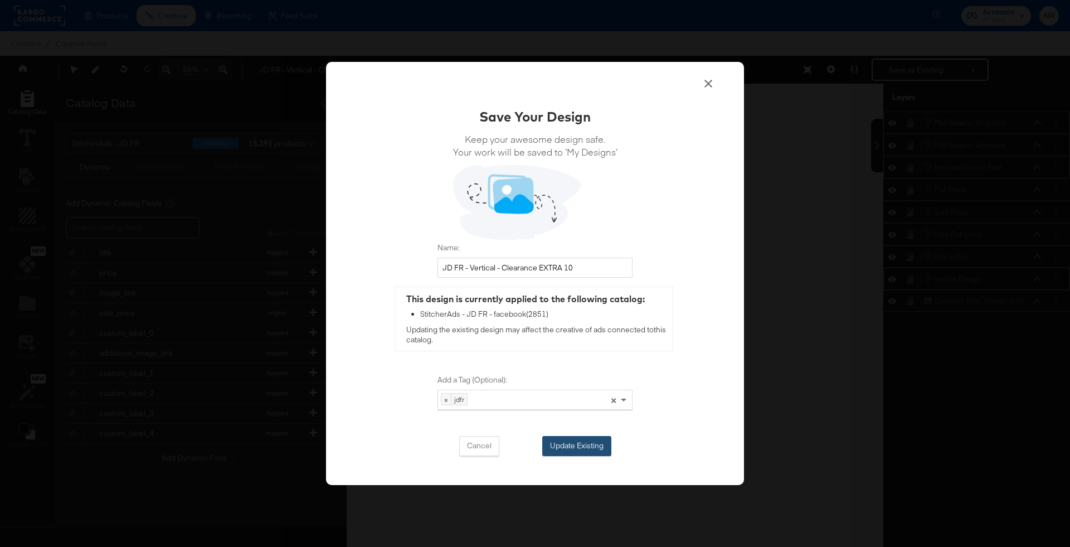
click at [589, 444] on button "Update Existing" at bounding box center [576, 446] width 69 height 20
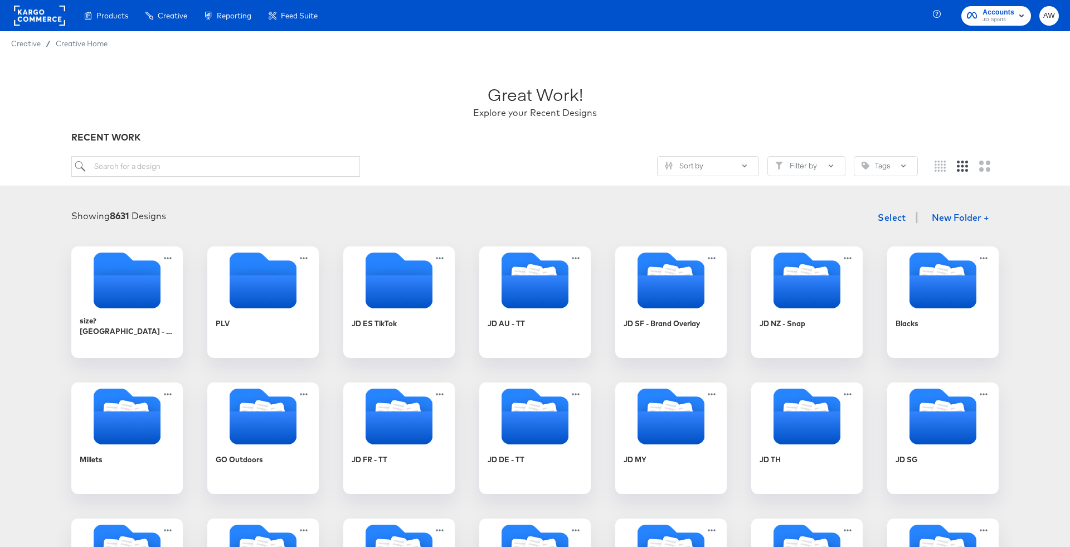
click at [33, 17] on rect at bounding box center [39, 16] width 51 height 20
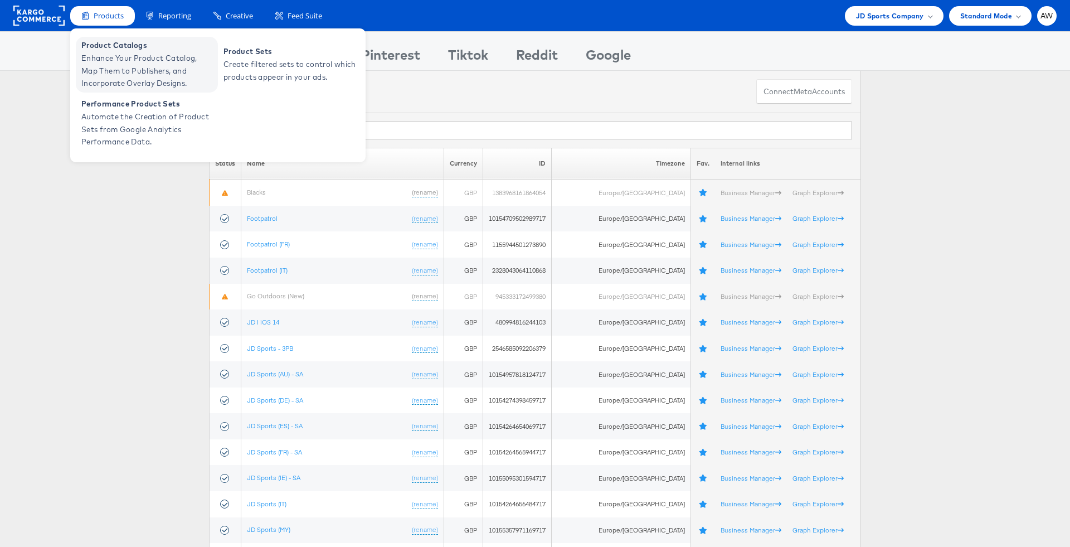
click at [153, 48] on span "Product Catalogs" at bounding box center [148, 45] width 134 height 13
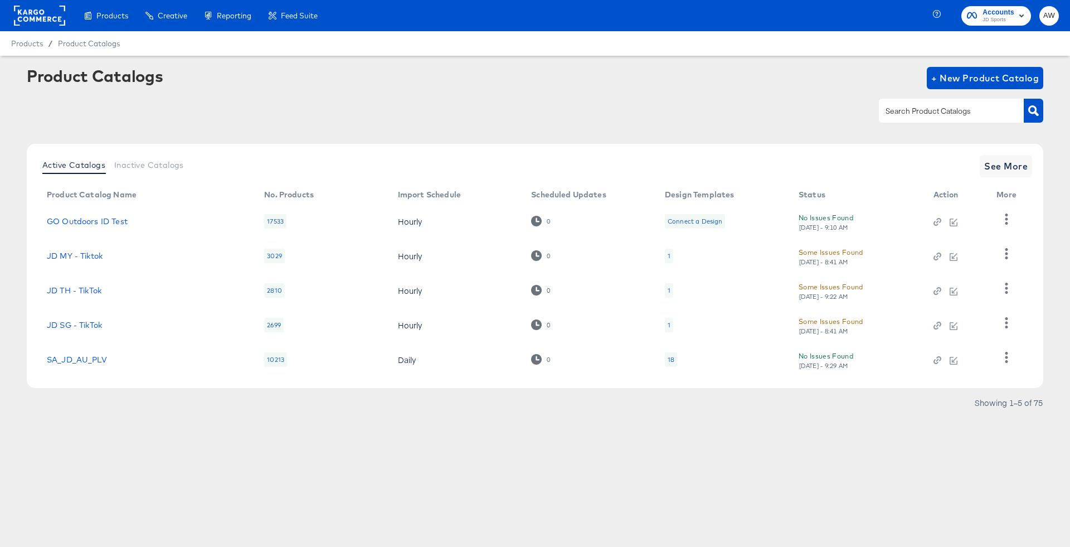
click at [954, 106] on input "text" at bounding box center [942, 111] width 119 height 13
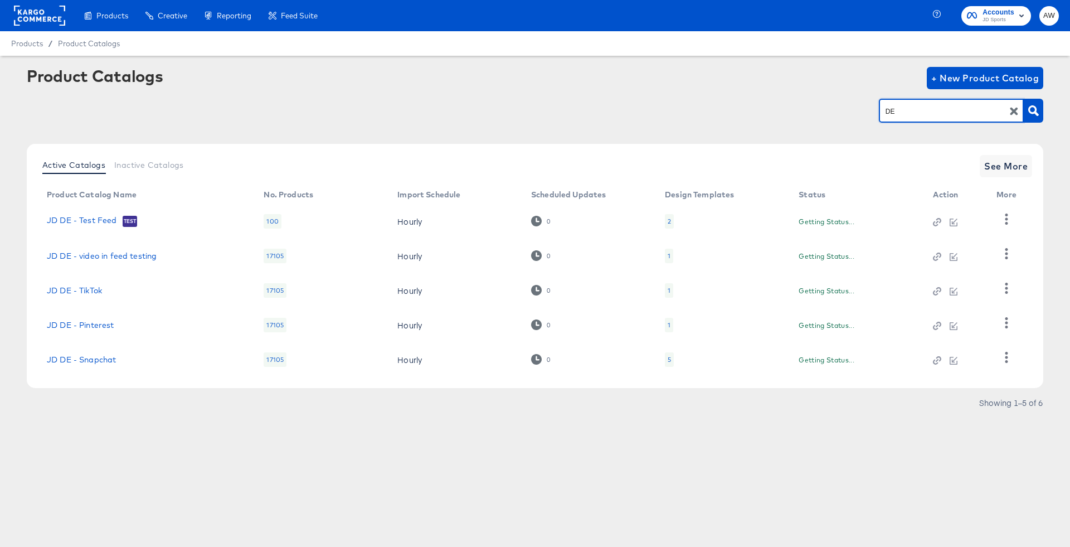
click at [954, 106] on input "DE" at bounding box center [942, 111] width 119 height 13
type input "fr"
click at [1012, 166] on span "See More" at bounding box center [1005, 166] width 43 height 16
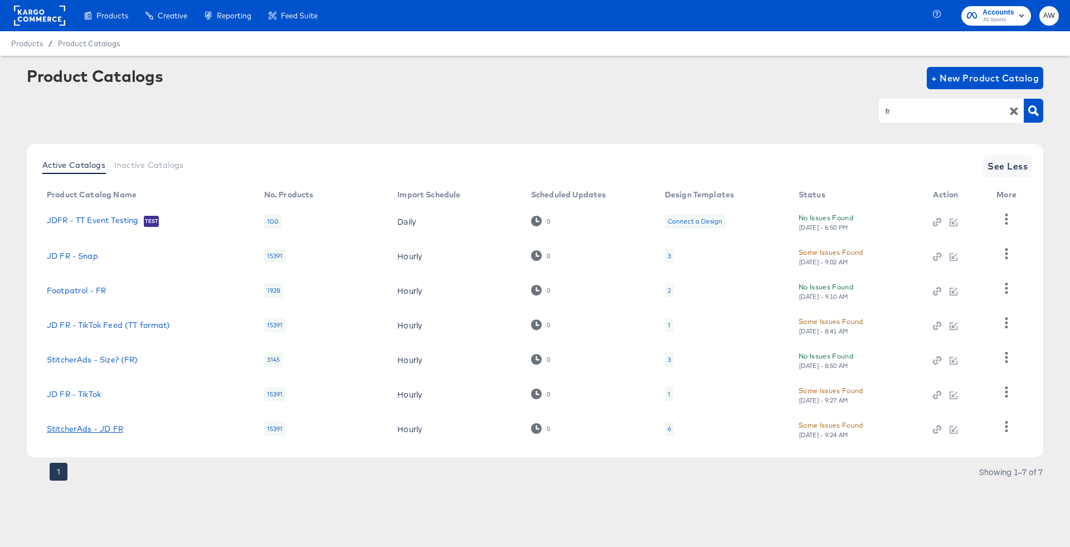
click at [100, 428] on link "StitcherAds - JD FR" at bounding box center [85, 428] width 76 height 9
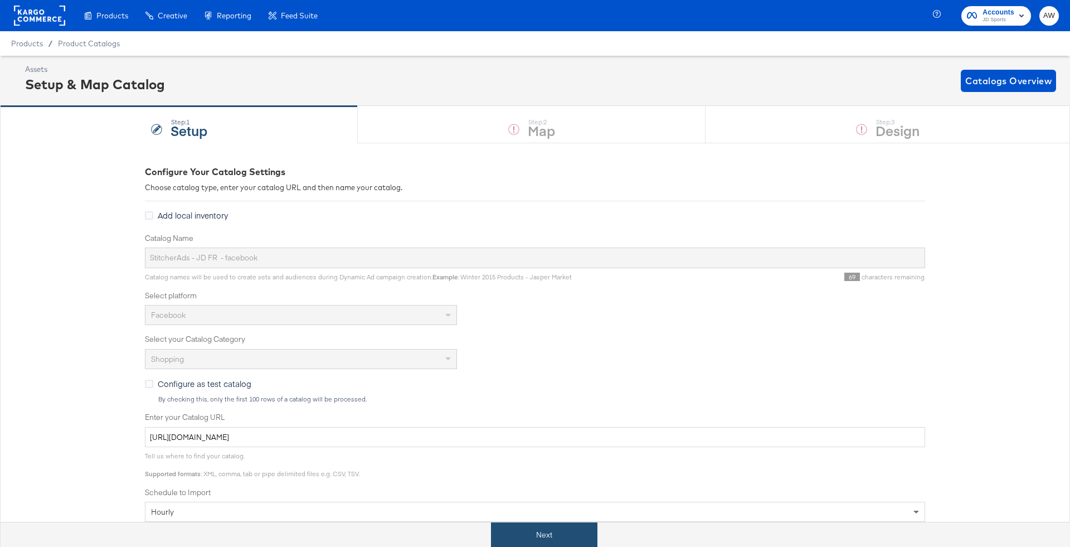
click at [566, 530] on button "Next" at bounding box center [544, 534] width 106 height 25
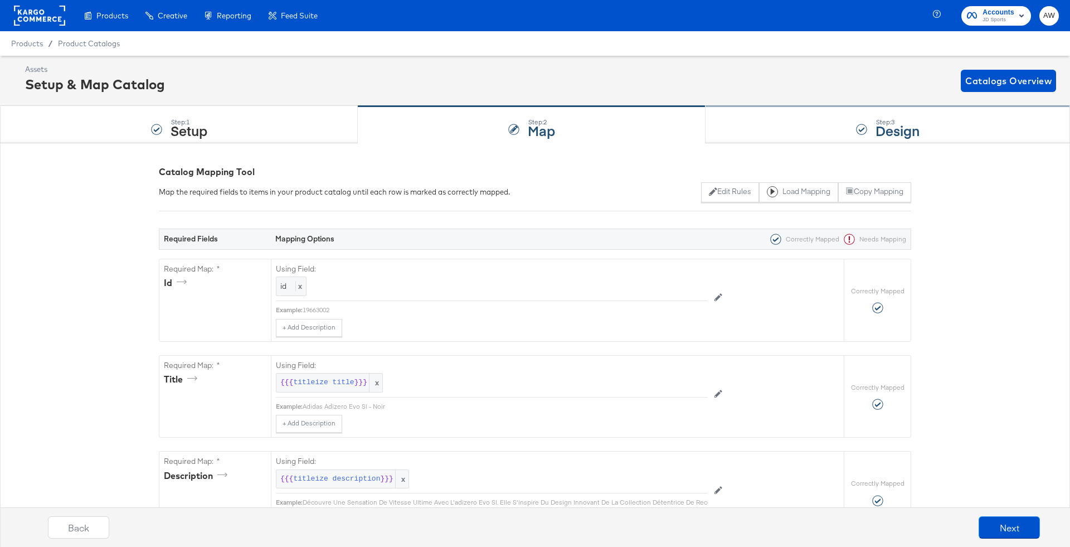
click at [756, 135] on div "Step: 3 Design" at bounding box center [887, 124] width 364 height 37
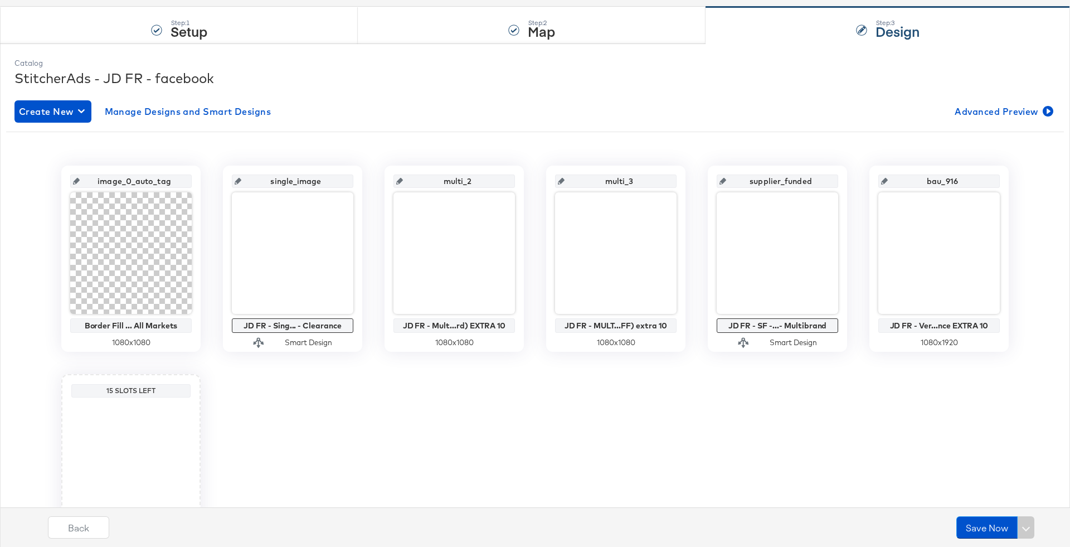
scroll to position [117, 0]
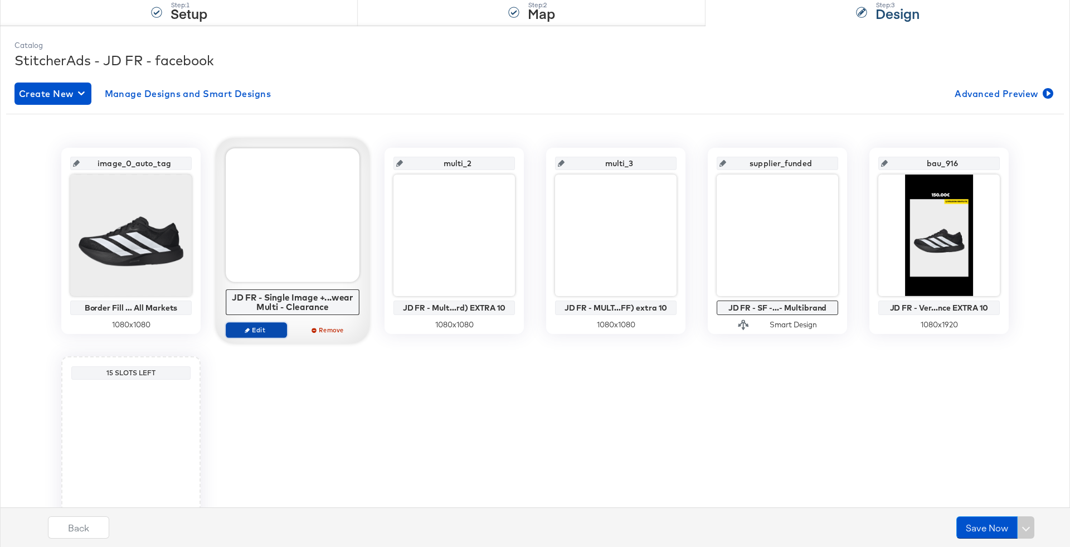
click at [266, 327] on span "Edit" at bounding box center [256, 329] width 51 height 8
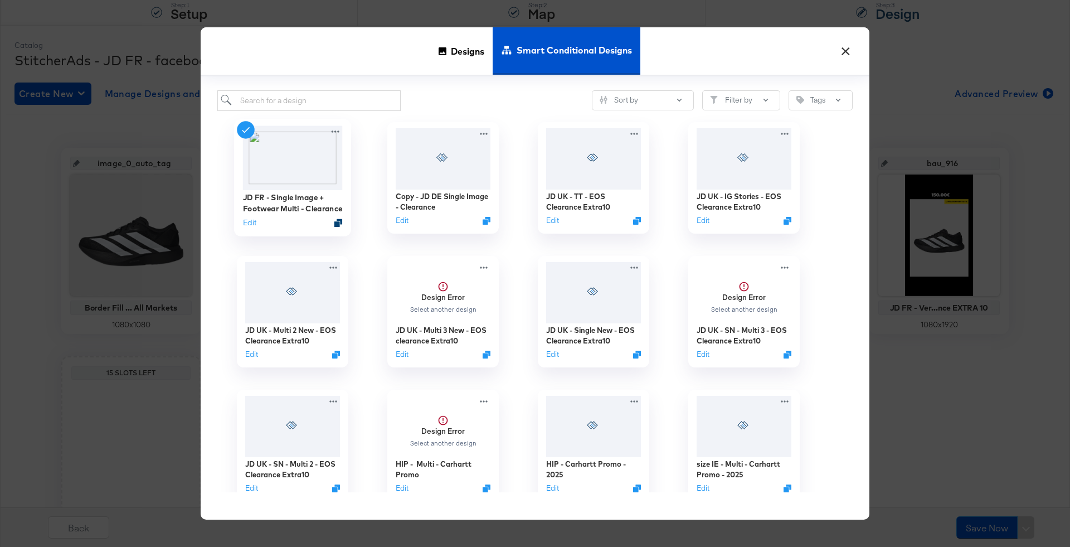
click at [338, 222] on icon "Duplicate" at bounding box center [338, 222] width 8 height 8
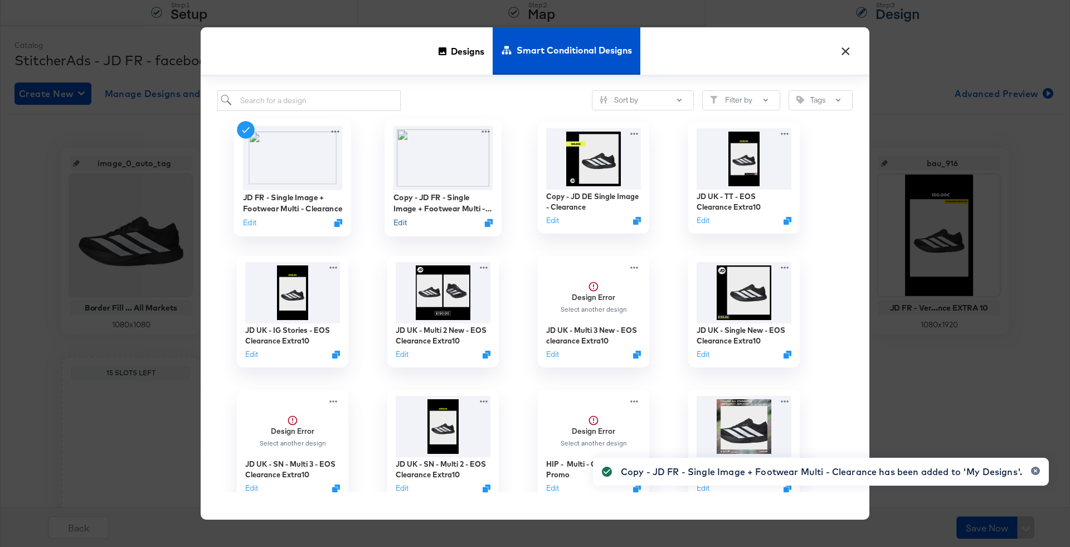
click at [398, 225] on button "Edit" at bounding box center [399, 222] width 13 height 11
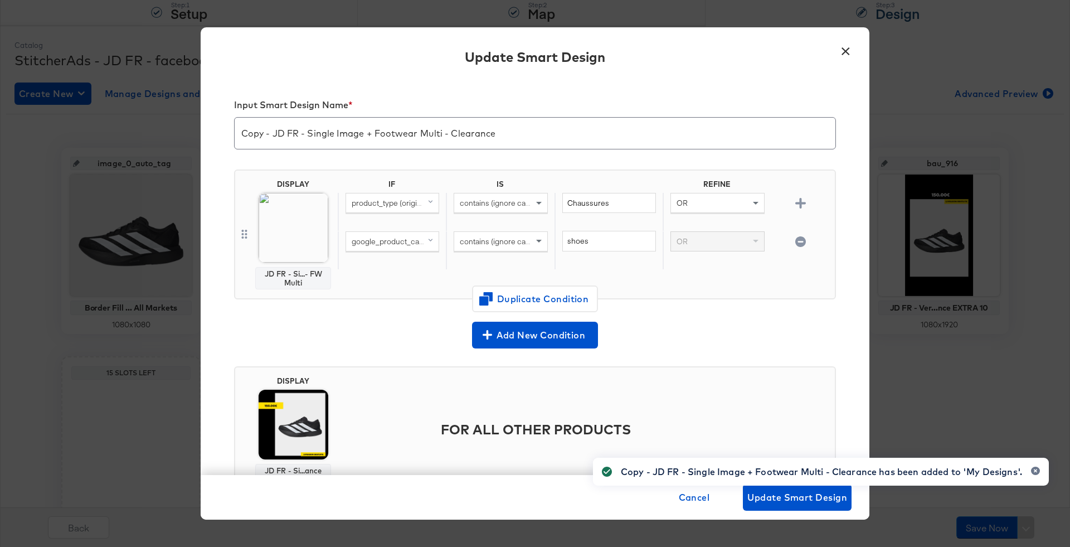
click at [293, 228] on img at bounding box center [294, 228] width 70 height 70
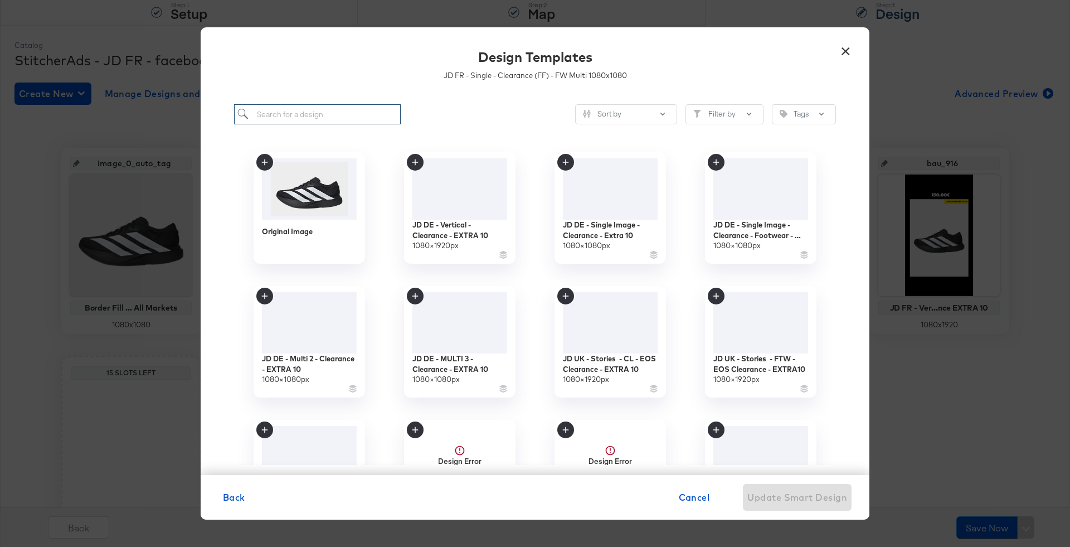
click at [369, 118] on input "search" at bounding box center [317, 114] width 167 height 21
type input "jd fr"
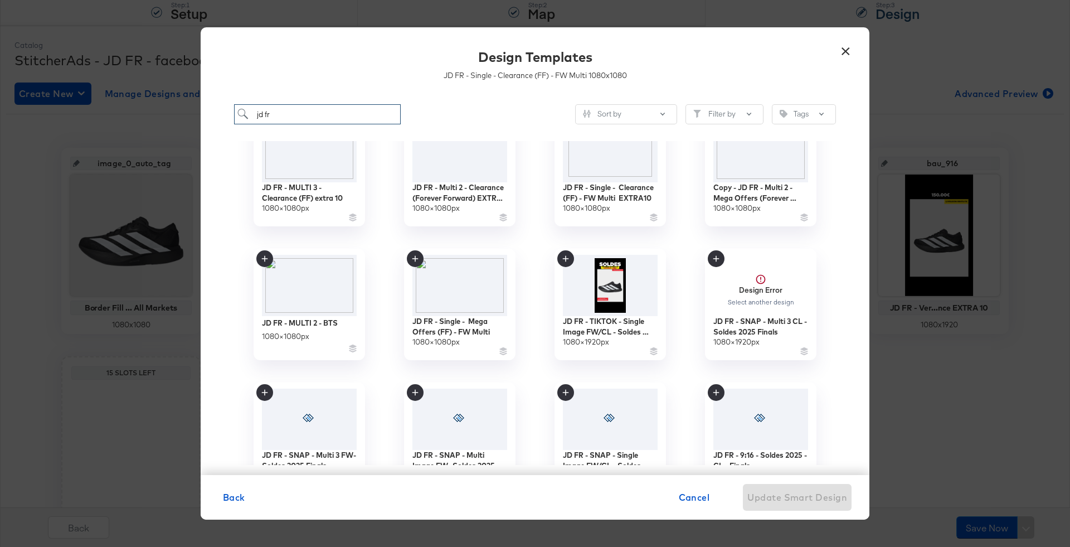
scroll to position [211, 0]
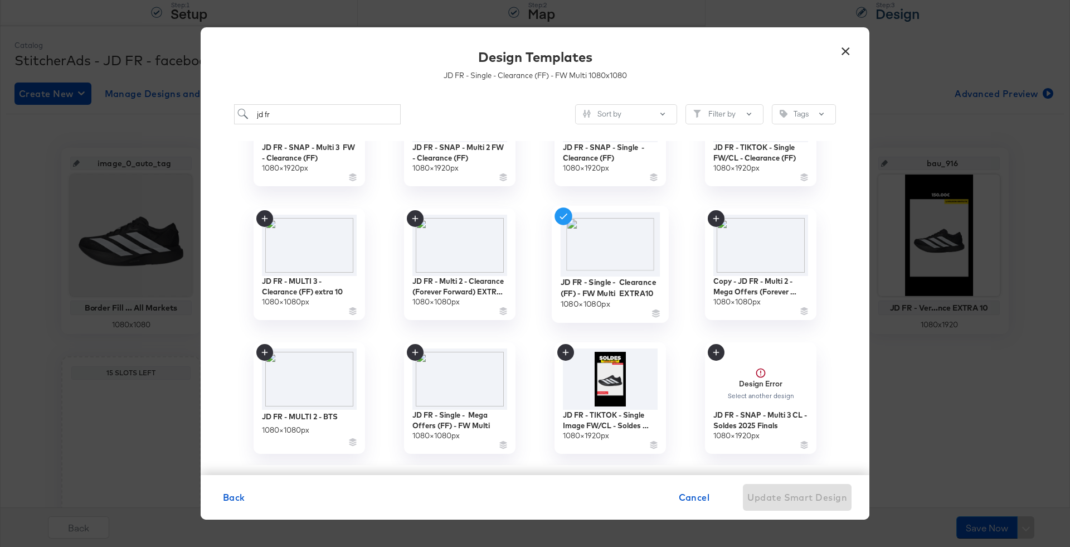
click at [622, 245] on img at bounding box center [610, 244] width 100 height 64
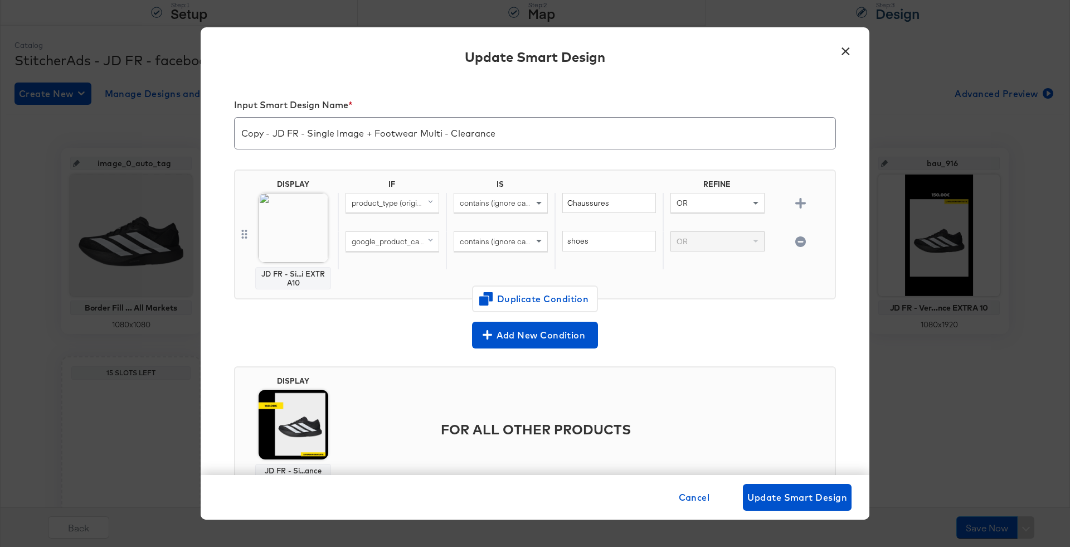
click at [293, 420] on img at bounding box center [294, 424] width 70 height 70
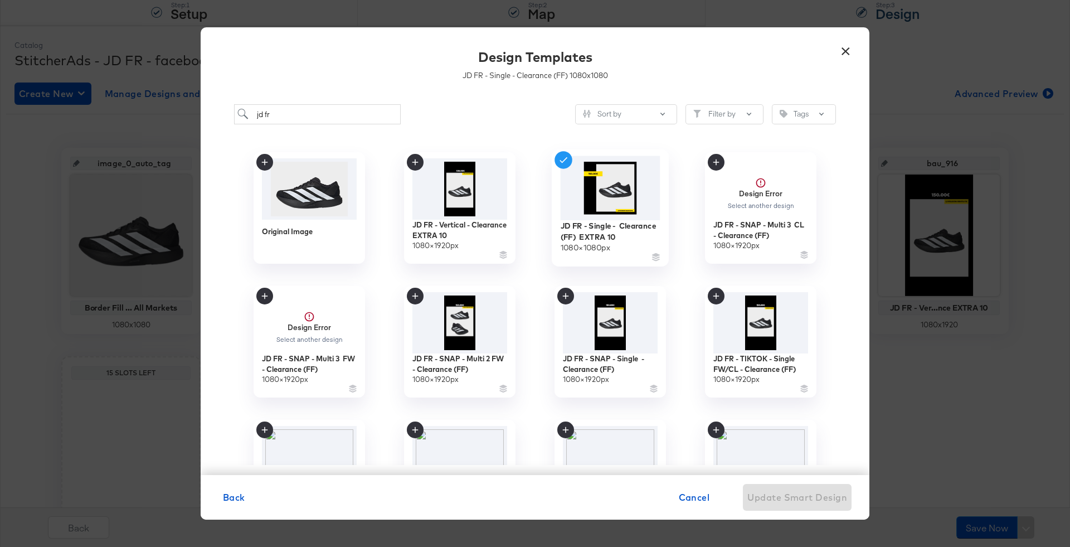
click at [623, 188] on img at bounding box center [610, 188] width 100 height 64
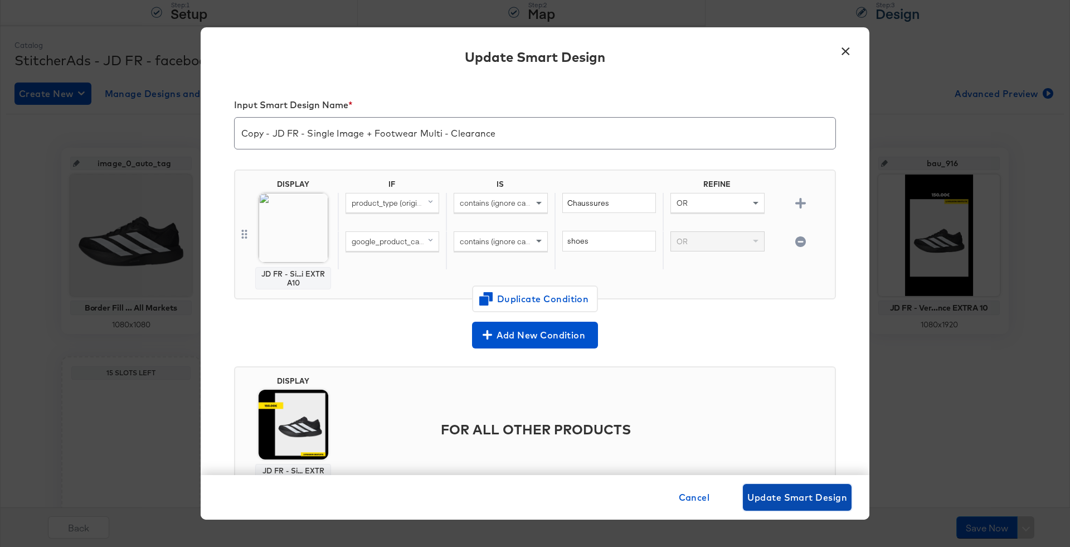
click at [816, 507] on button "Update Smart Design" at bounding box center [797, 497] width 109 height 27
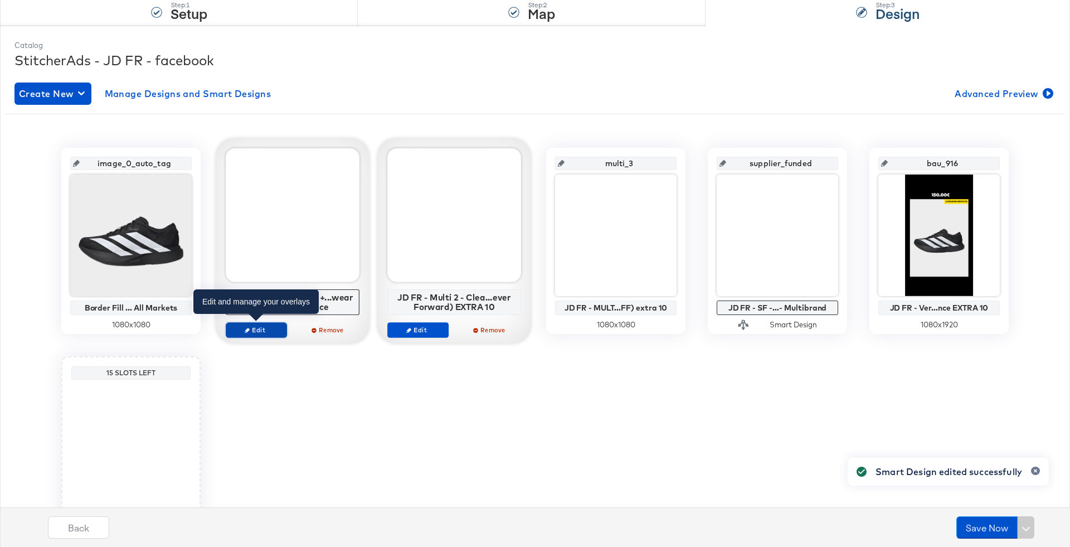
click at [266, 335] on button "Edit" at bounding box center [256, 330] width 61 height 16
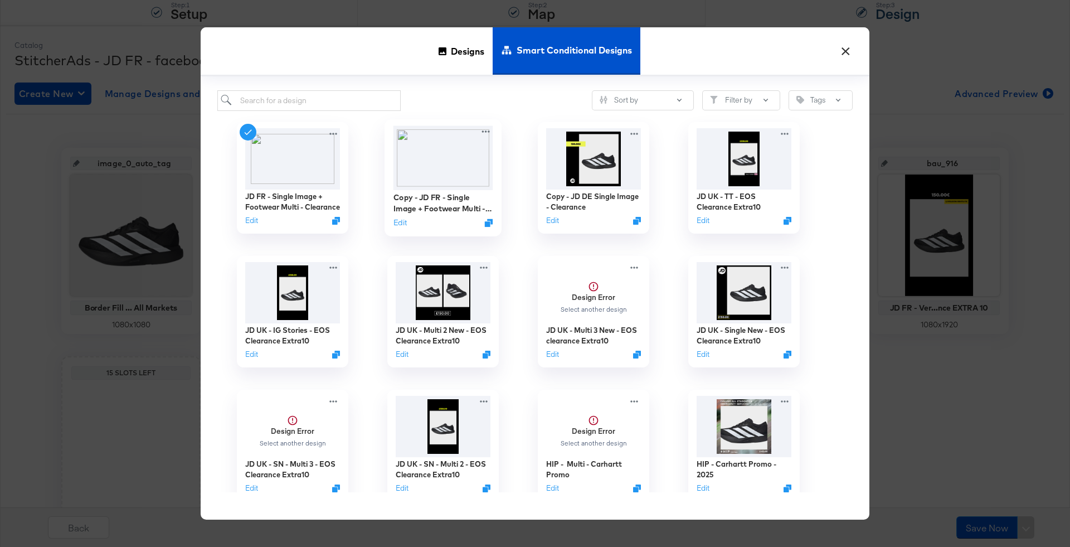
click at [422, 150] on img at bounding box center [443, 157] width 100 height 64
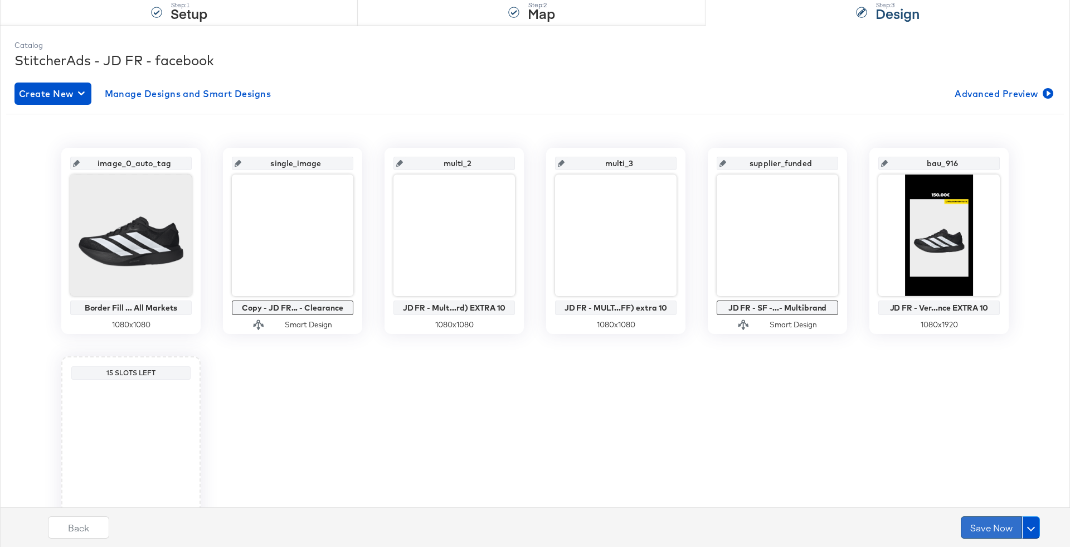
click at [982, 528] on button "Save Now" at bounding box center [991, 527] width 61 height 22
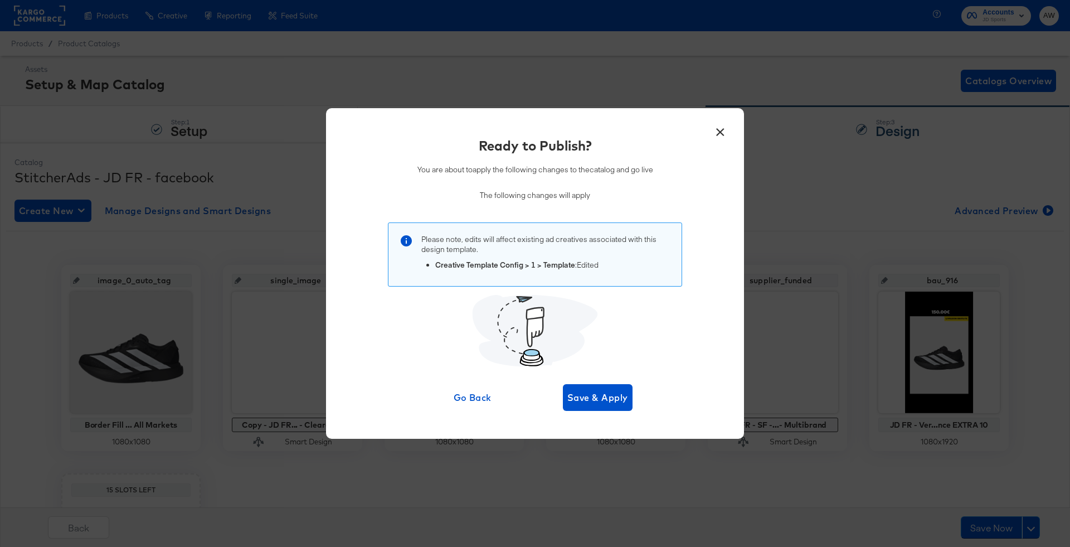
click at [622, 412] on div "× Ready to Publish? You are about to apply the following changes to the catalog…" at bounding box center [535, 273] width 418 height 330
click at [616, 408] on button "Save & Apply" at bounding box center [598, 397] width 70 height 27
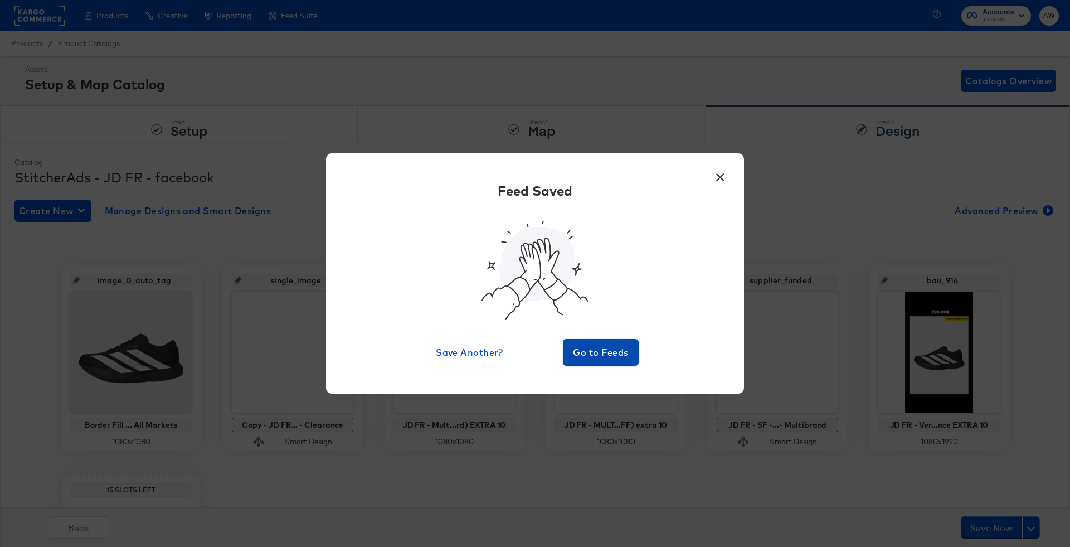
click at [584, 350] on span "Go to Feeds" at bounding box center [600, 352] width 67 height 16
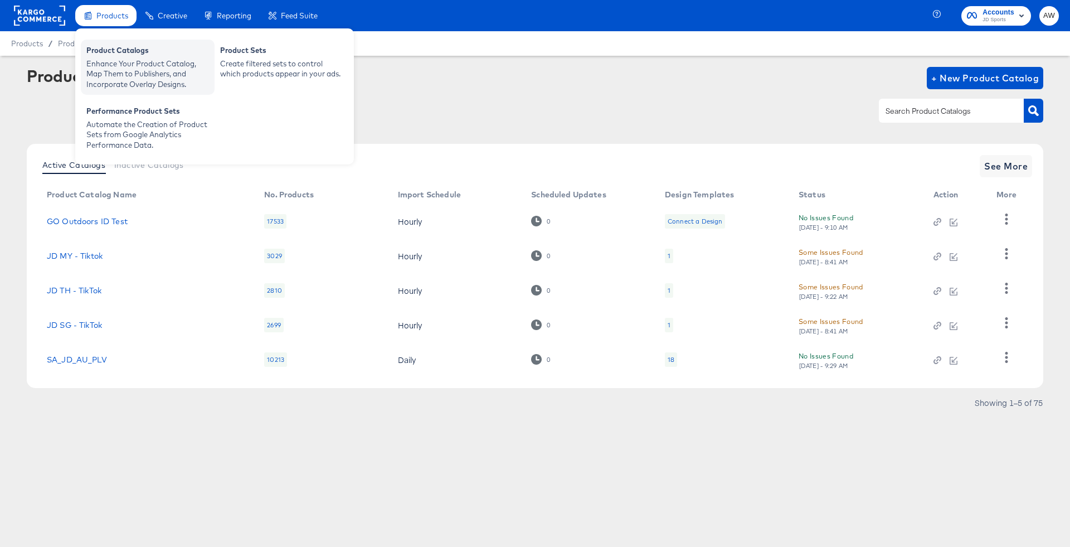
click at [124, 75] on div "Enhance Your Product Catalog, Map Them to Publishers, and Incorporate Overlay D…" at bounding box center [147, 74] width 123 height 31
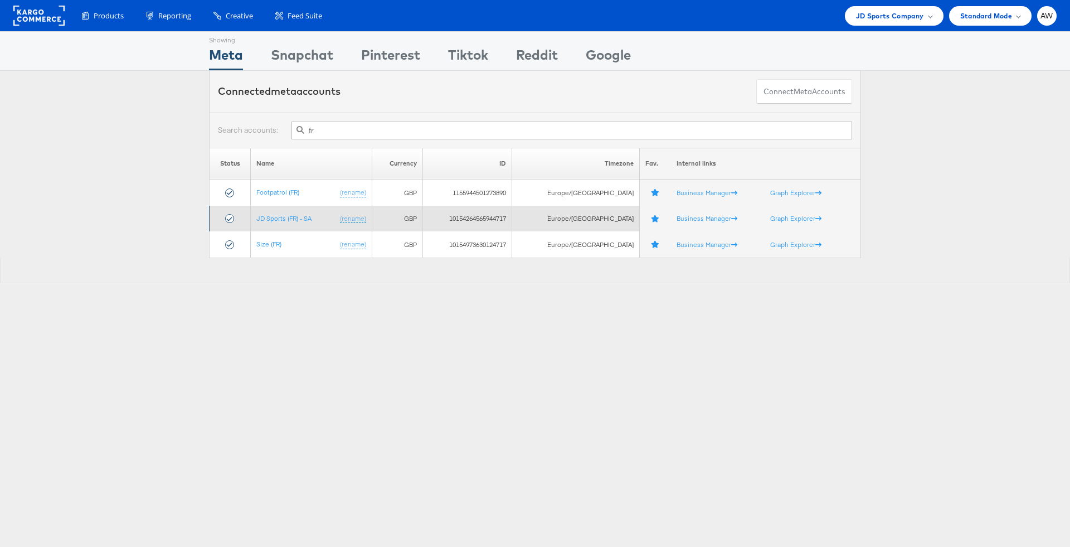
type input "fr"
click at [279, 206] on td "JD Sports (FR) - SA (rename)" at bounding box center [311, 219] width 121 height 26
click at [282, 220] on link "JD Sports (FR) - SA" at bounding box center [283, 218] width 55 height 8
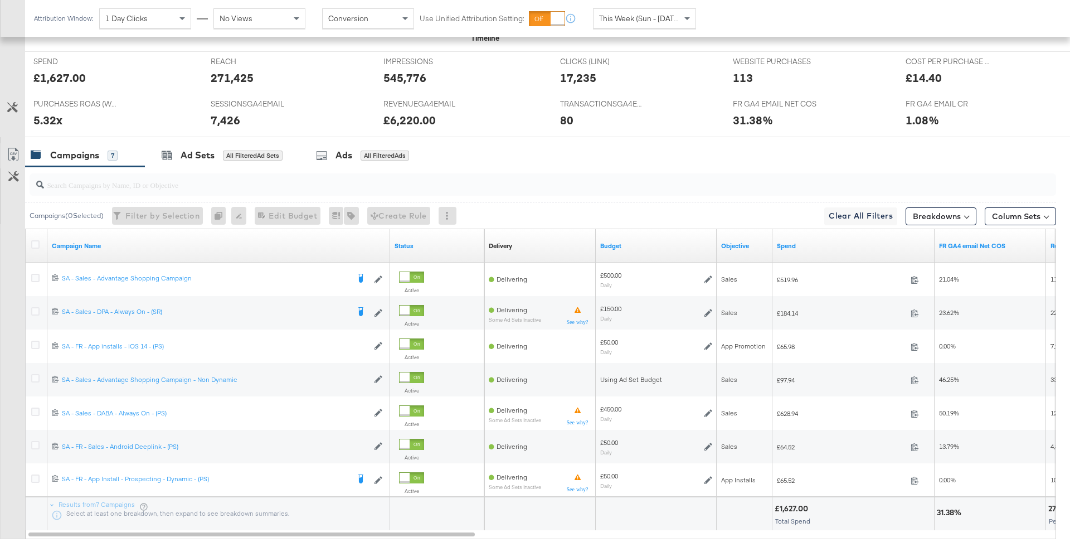
scroll to position [476, 0]
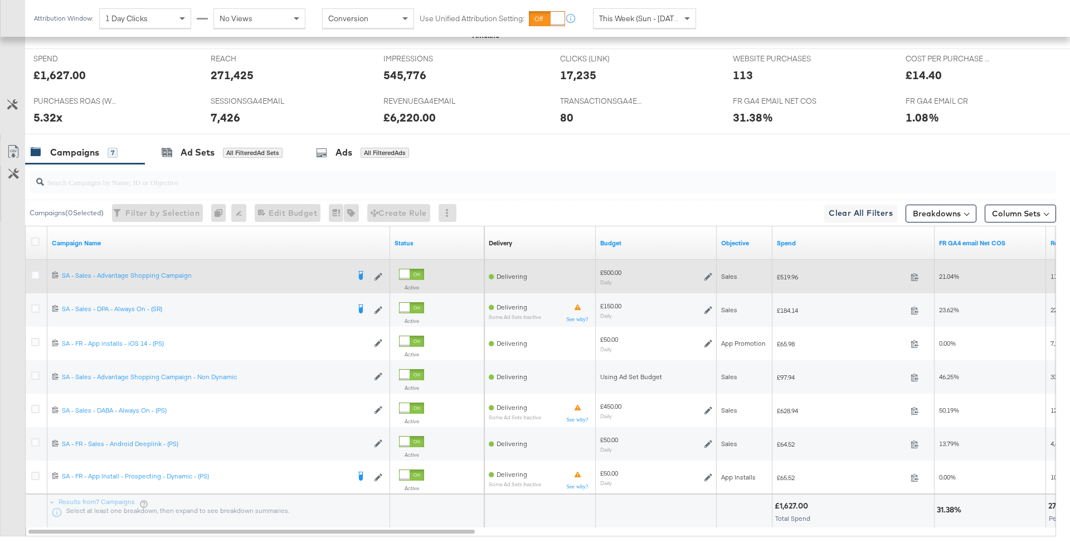
click at [40, 271] on div at bounding box center [37, 276] width 12 height 11
click at [36, 271] on icon at bounding box center [35, 275] width 8 height 8
click at [0, 0] on input "checkbox" at bounding box center [0, 0] width 0 height 0
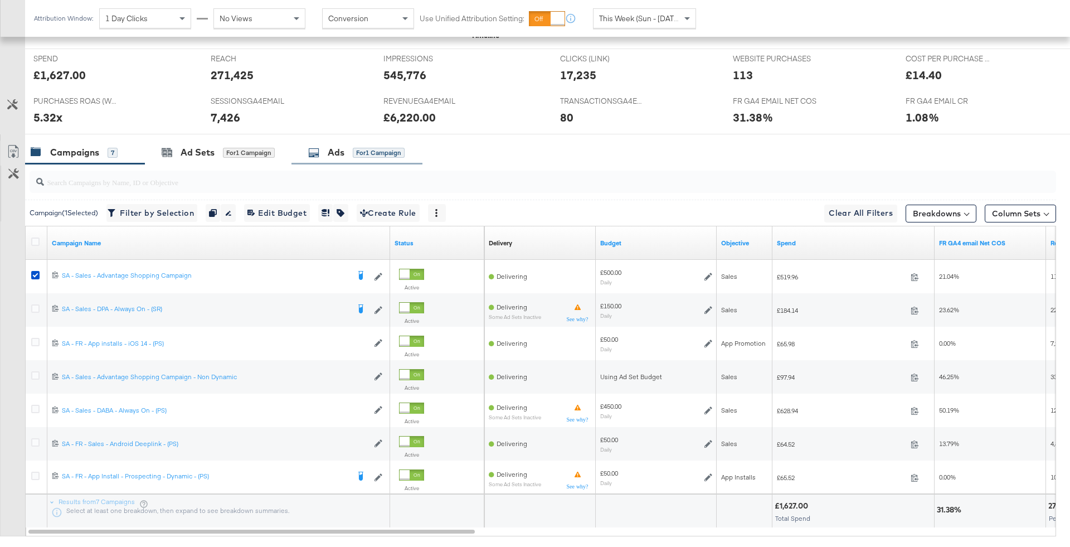
click at [351, 158] on div "Ads for 1 Campaign" at bounding box center [356, 152] width 131 height 24
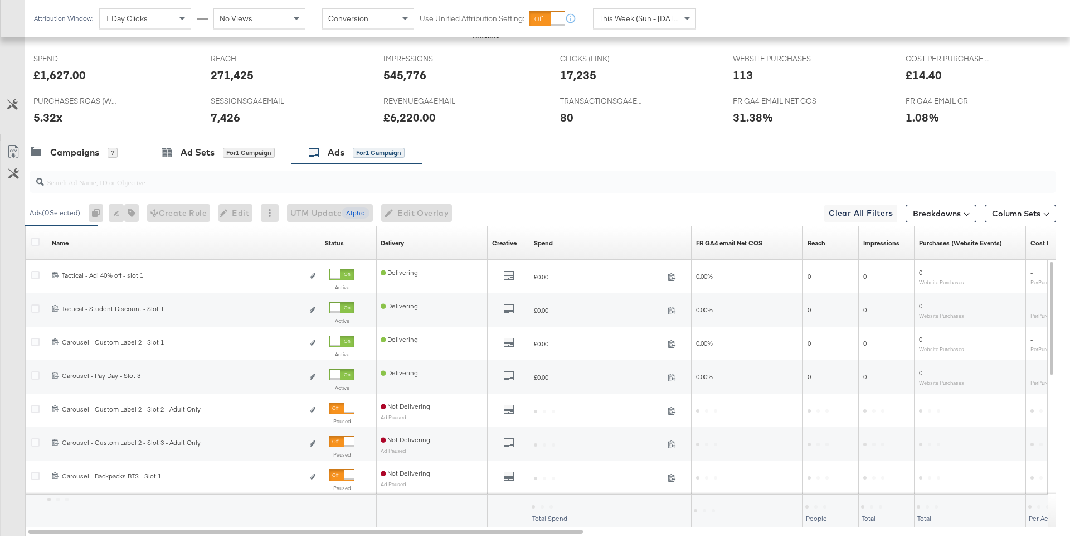
scroll to position [537, 0]
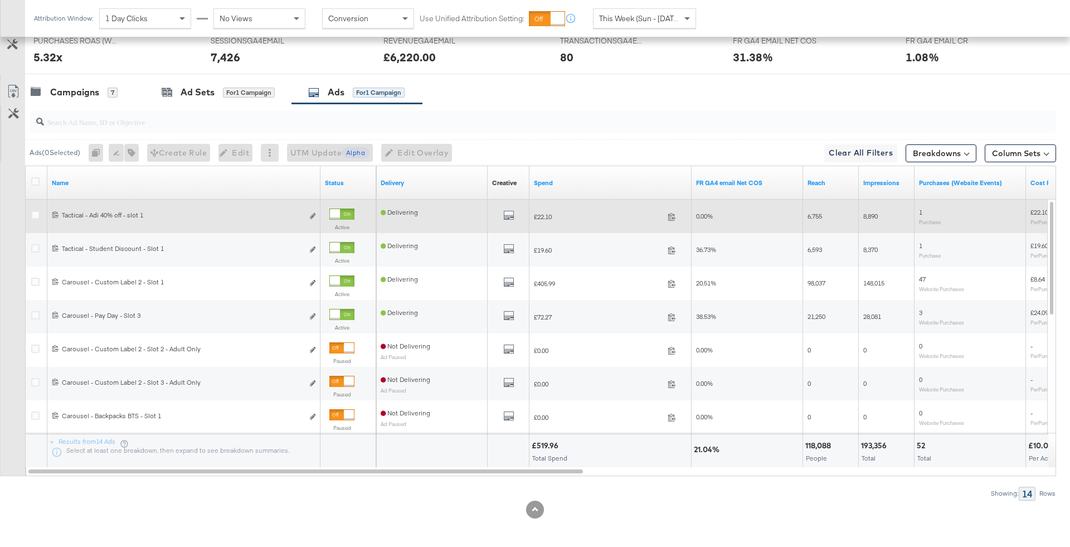
click at [340, 213] on div at bounding box center [335, 214] width 10 height 10
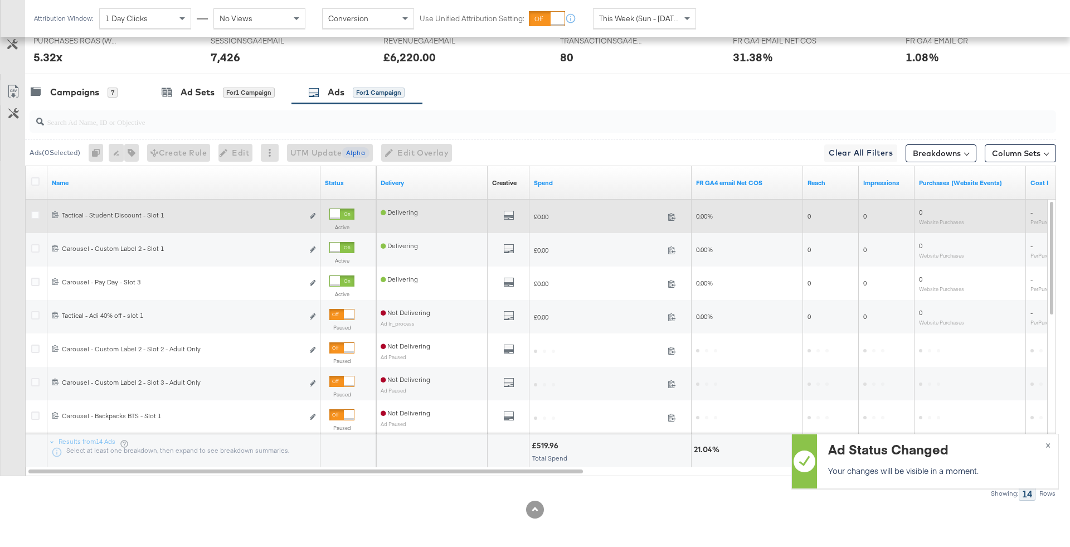
click at [306, 116] on input "search" at bounding box center [503, 117] width 918 height 22
type input "s"
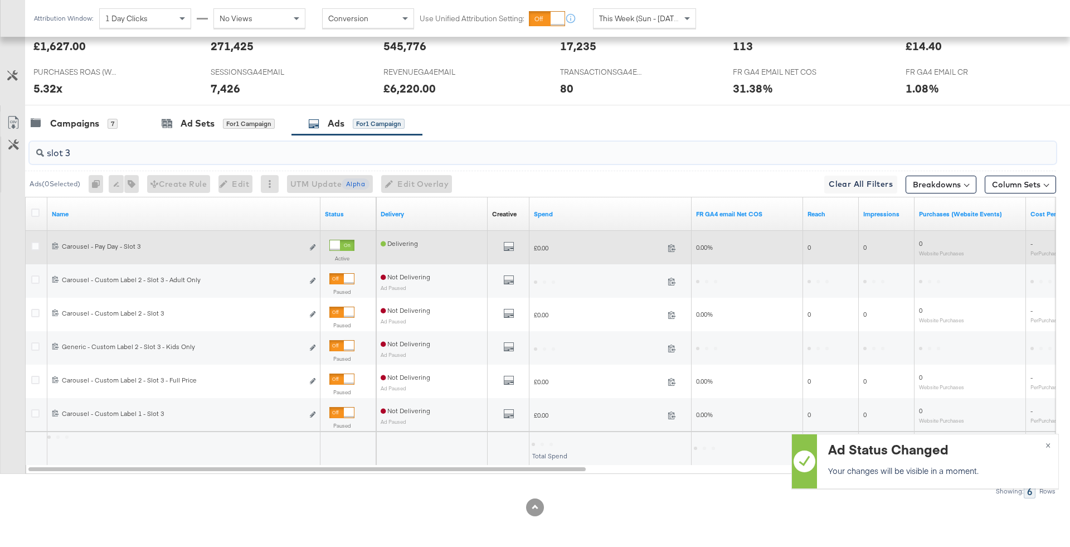
scroll to position [503, 0]
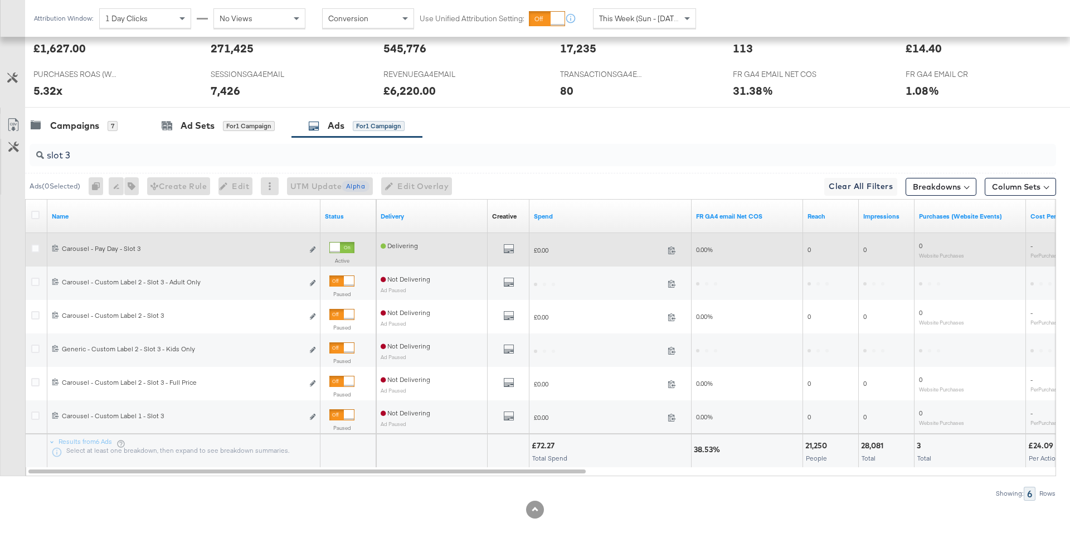
click at [340, 245] on div at bounding box center [335, 247] width 10 height 10
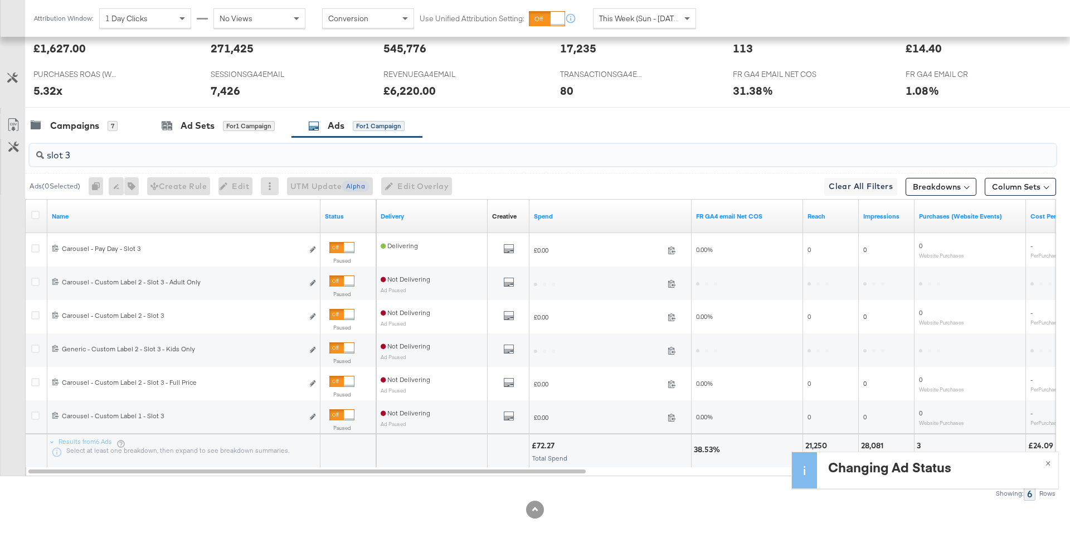
click at [304, 158] on input "slot 3" at bounding box center [503, 151] width 918 height 22
click at [308, 160] on div "slot 3" at bounding box center [543, 155] width 1026 height 22
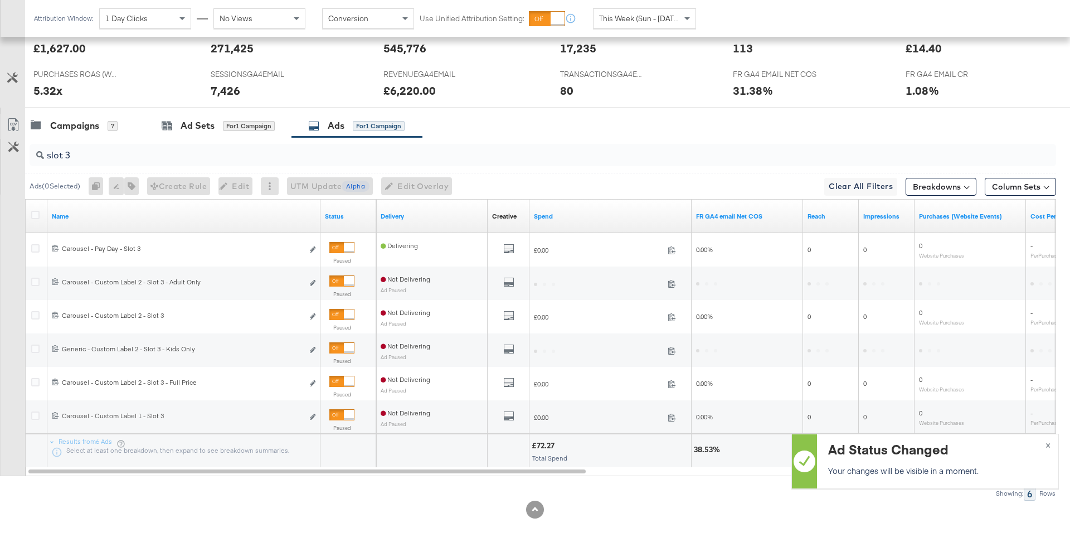
click at [308, 160] on div "slot 3" at bounding box center [543, 155] width 1026 height 22
click at [282, 145] on input "slot 3" at bounding box center [503, 151] width 918 height 22
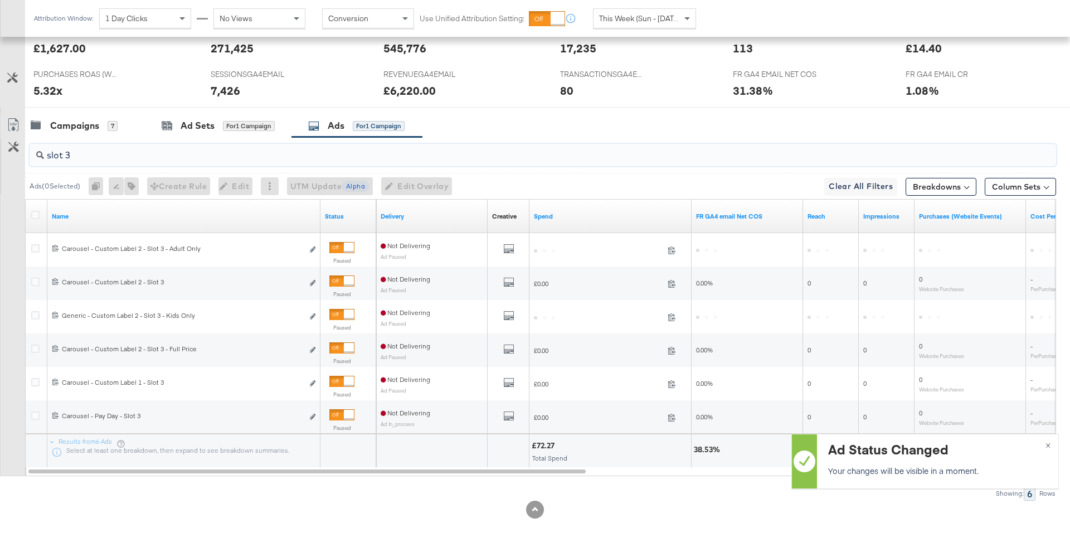
click at [282, 145] on input "slot 3" at bounding box center [503, 151] width 918 height 22
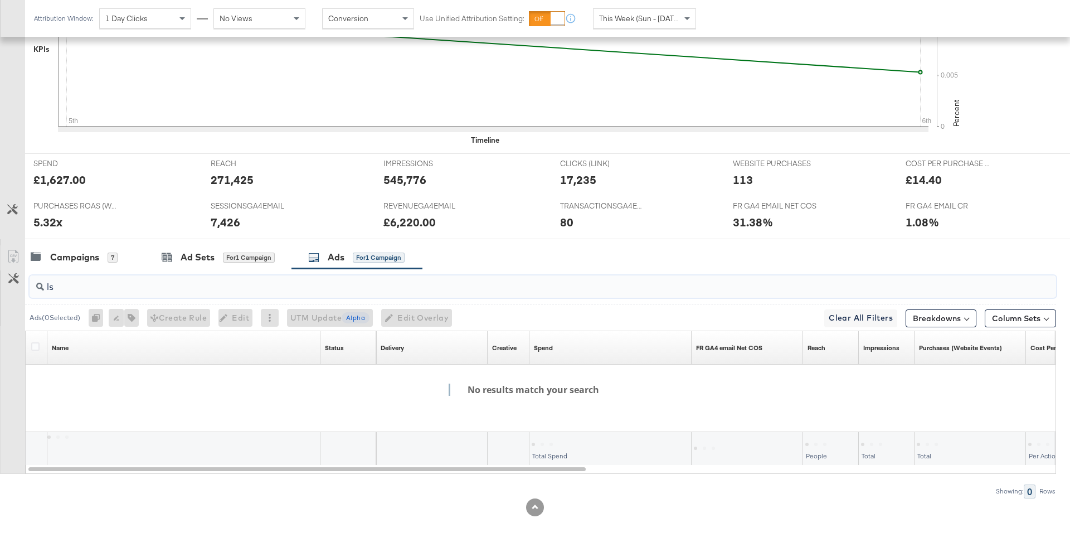
scroll to position [369, 0]
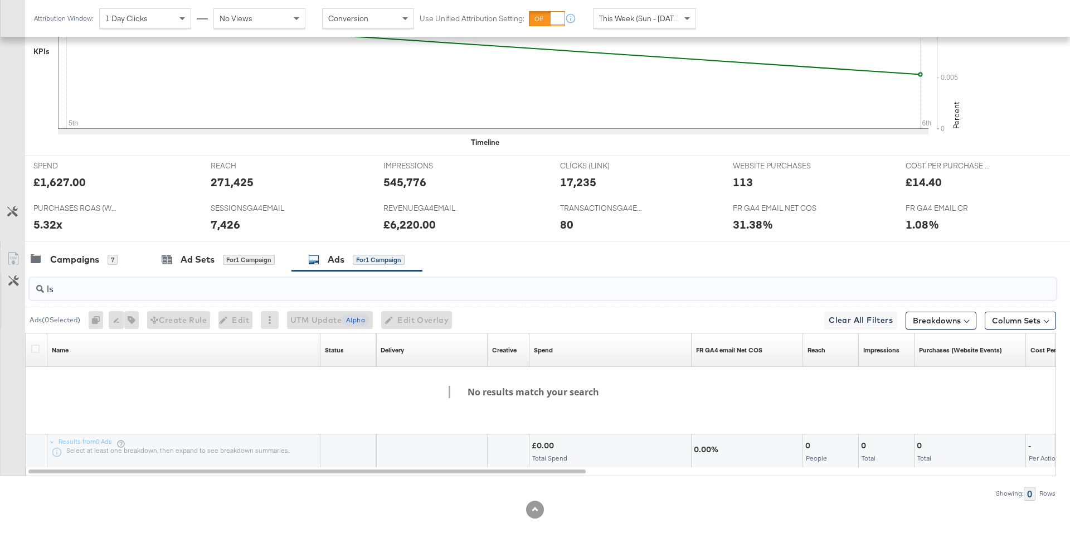
type input "l"
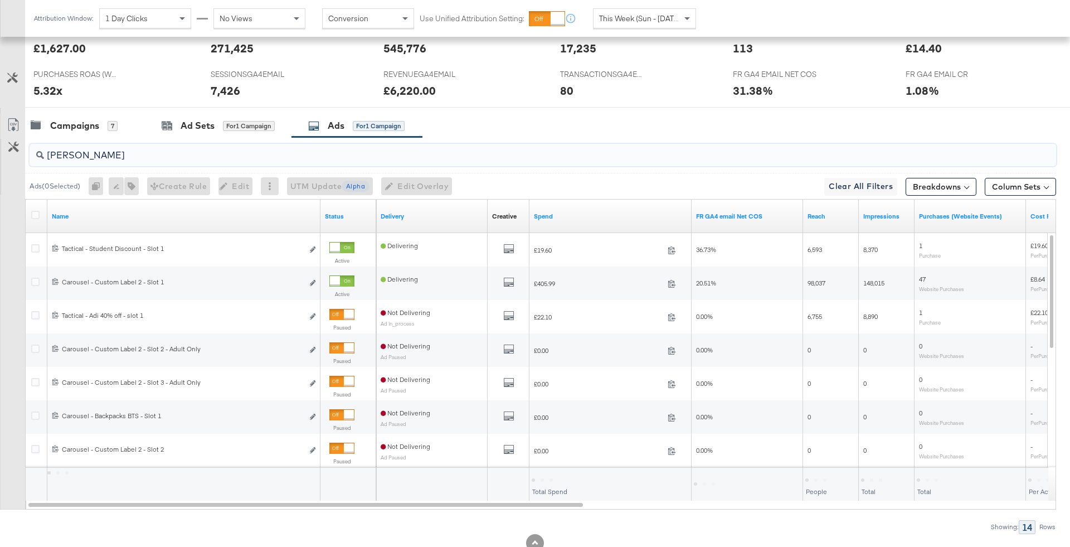
type input "sale"
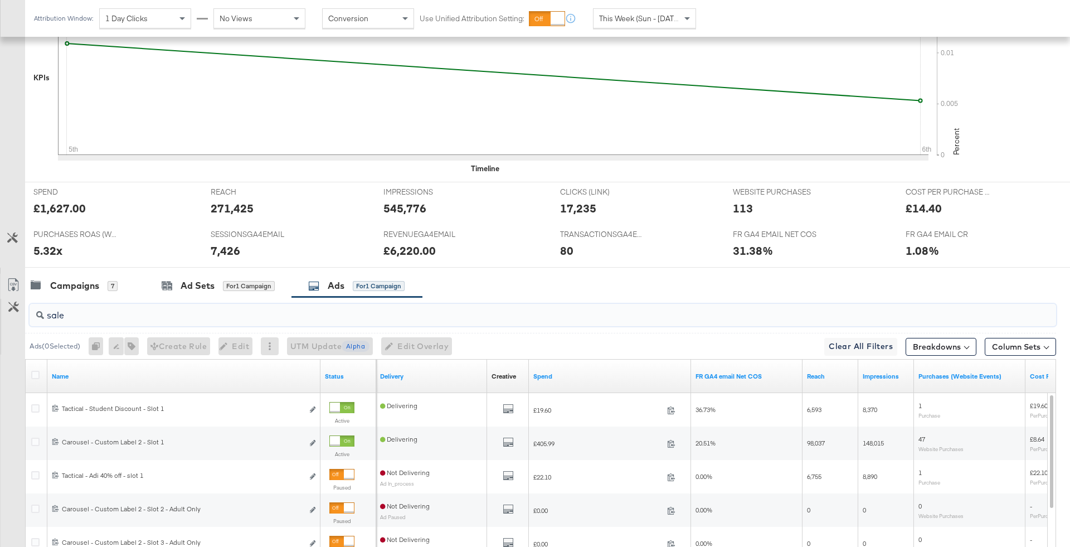
scroll to position [388, 0]
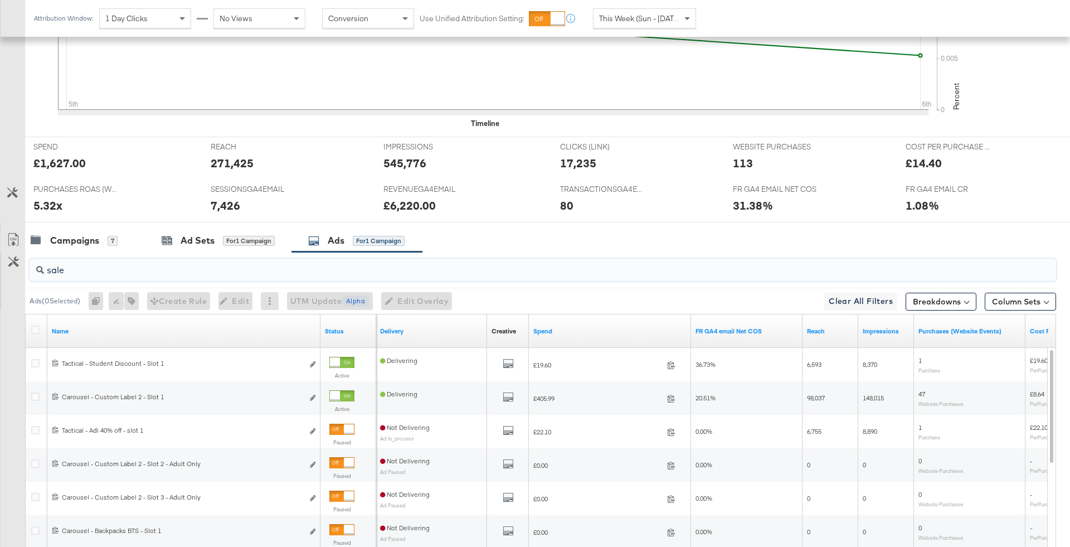
click at [89, 261] on input "sale" at bounding box center [503, 266] width 918 height 22
click at [89, 263] on input "sale" at bounding box center [503, 266] width 918 height 22
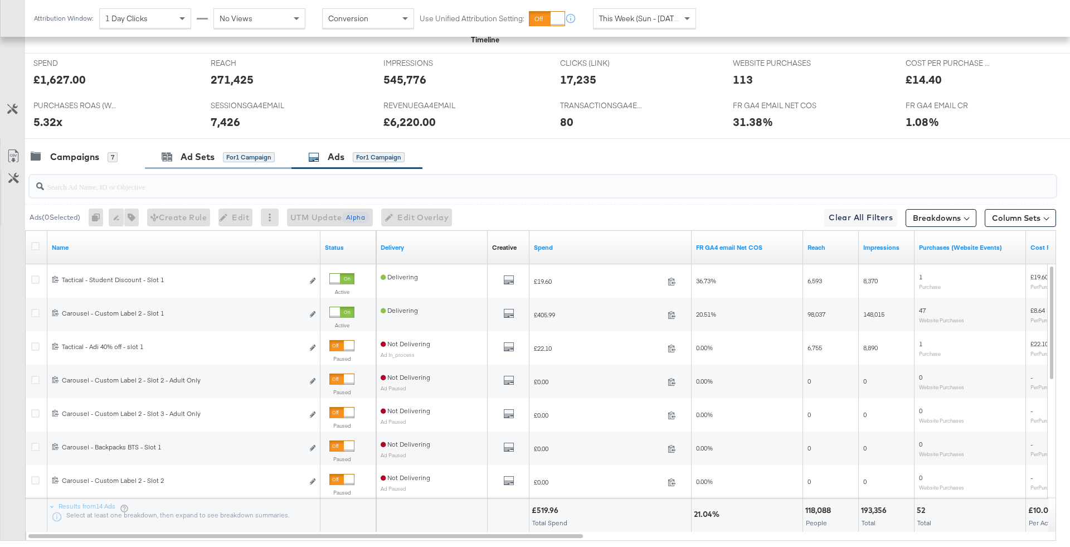
scroll to position [537, 0]
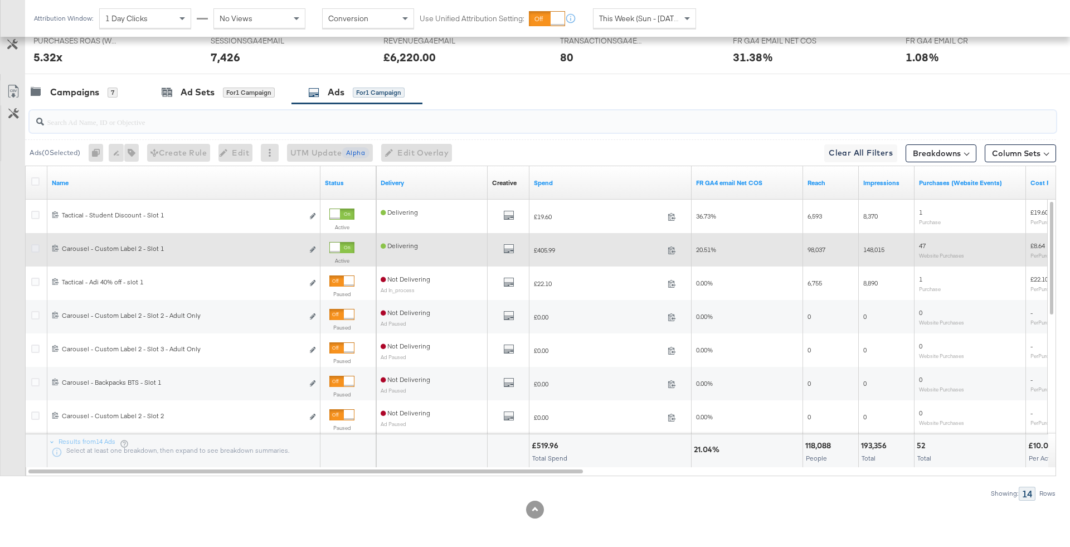
click at [34, 246] on icon at bounding box center [35, 248] width 8 height 8
click at [0, 0] on input "checkbox" at bounding box center [0, 0] width 0 height 0
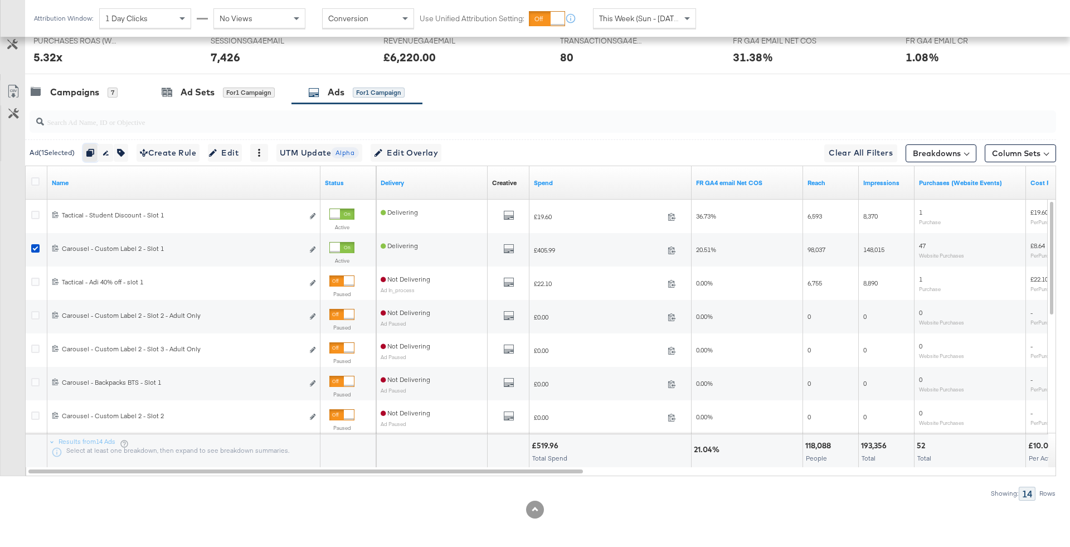
click at [93, 153] on icon "button" at bounding box center [90, 153] width 8 height 8
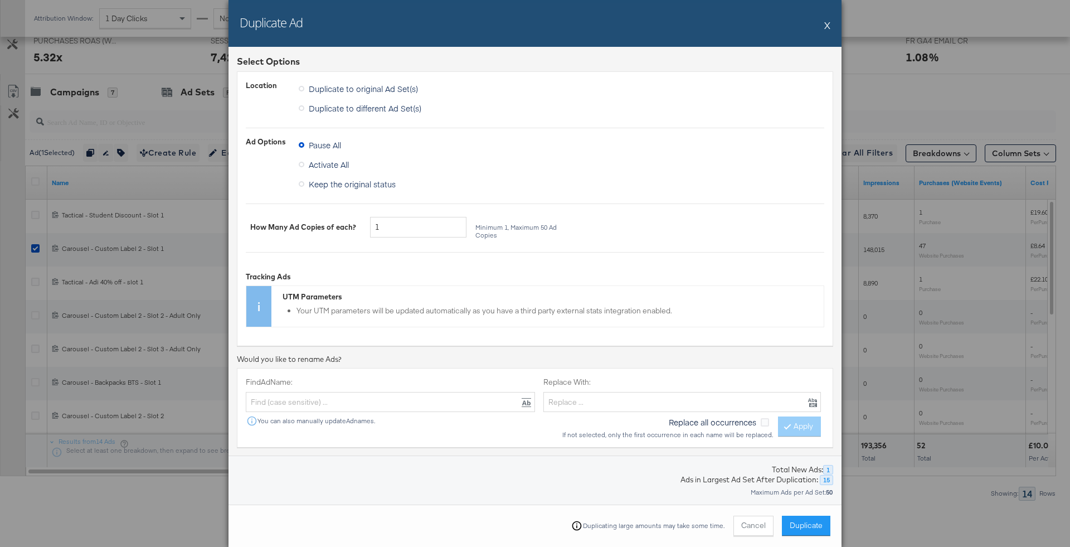
click at [828, 30] on button "X" at bounding box center [827, 25] width 6 height 22
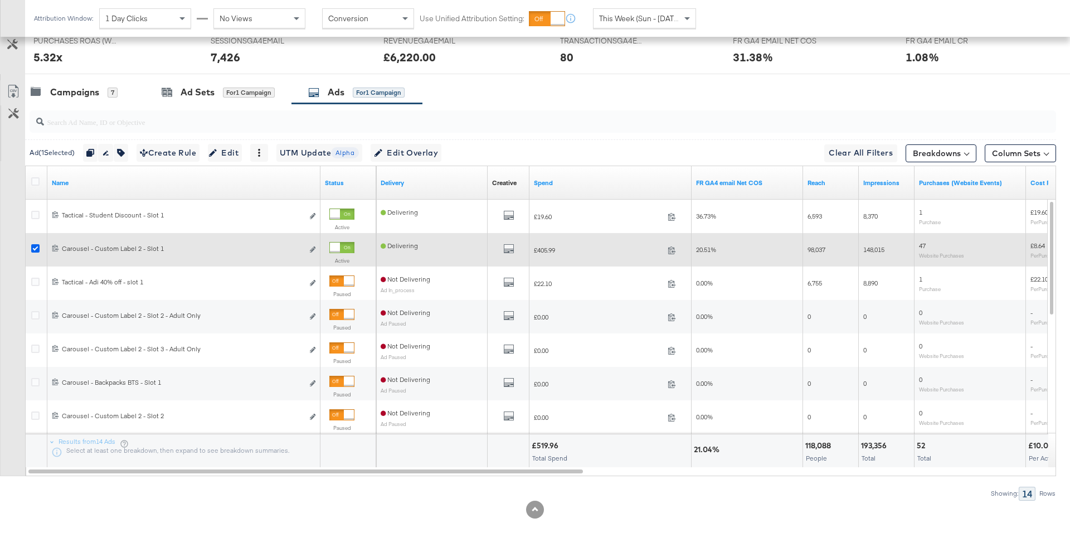
click at [34, 245] on icon at bounding box center [35, 248] width 8 height 8
click at [0, 0] on input "checkbox" at bounding box center [0, 0] width 0 height 0
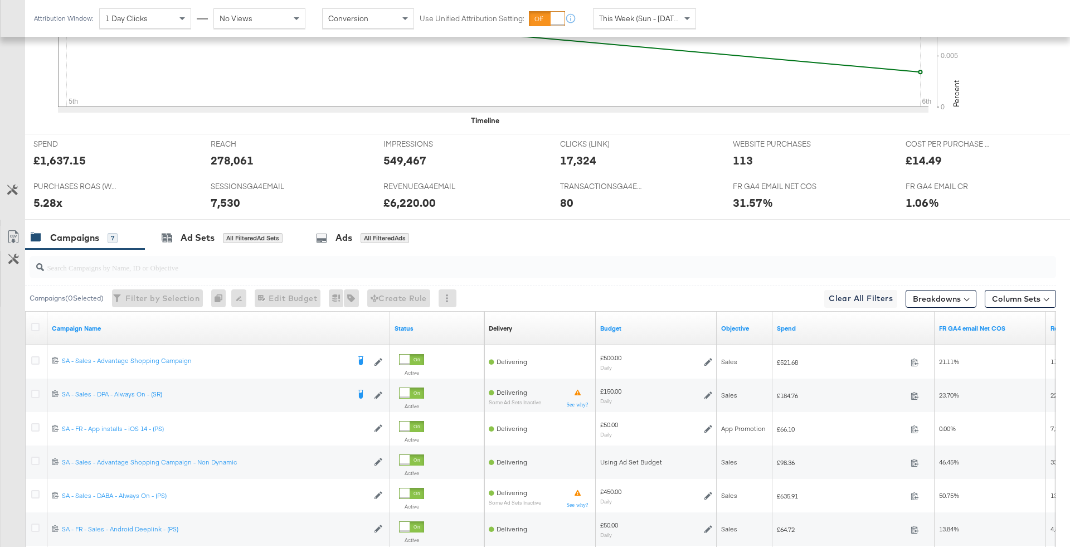
scroll to position [498, 0]
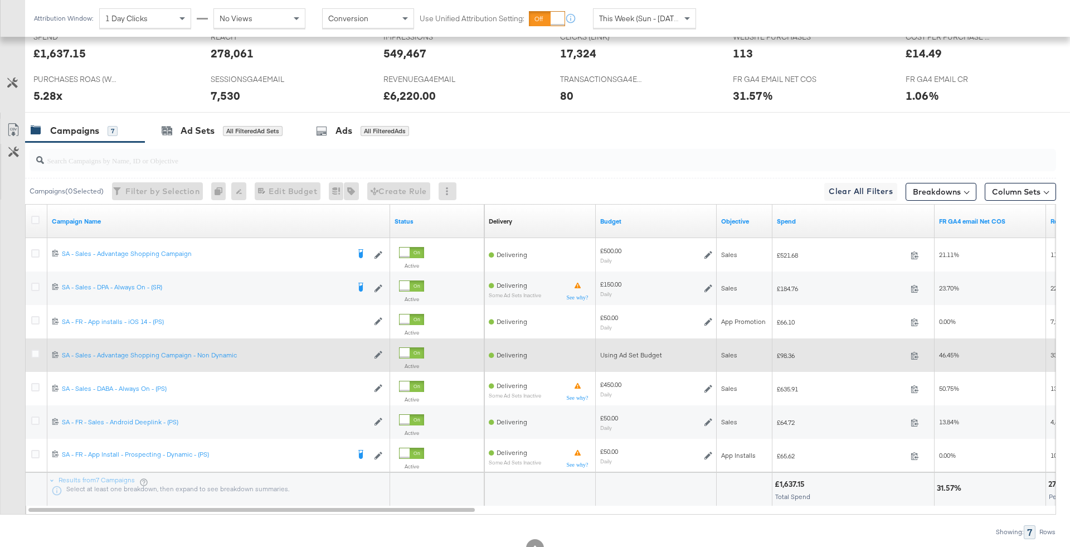
click at [27, 347] on div at bounding box center [37, 355] width 21 height 20
click at [31, 349] on icon at bounding box center [35, 353] width 8 height 8
click at [0, 0] on input "checkbox" at bounding box center [0, 0] width 0 height 0
click at [31, 349] on icon at bounding box center [35, 353] width 8 height 8
click at [0, 0] on input "checkbox" at bounding box center [0, 0] width 0 height 0
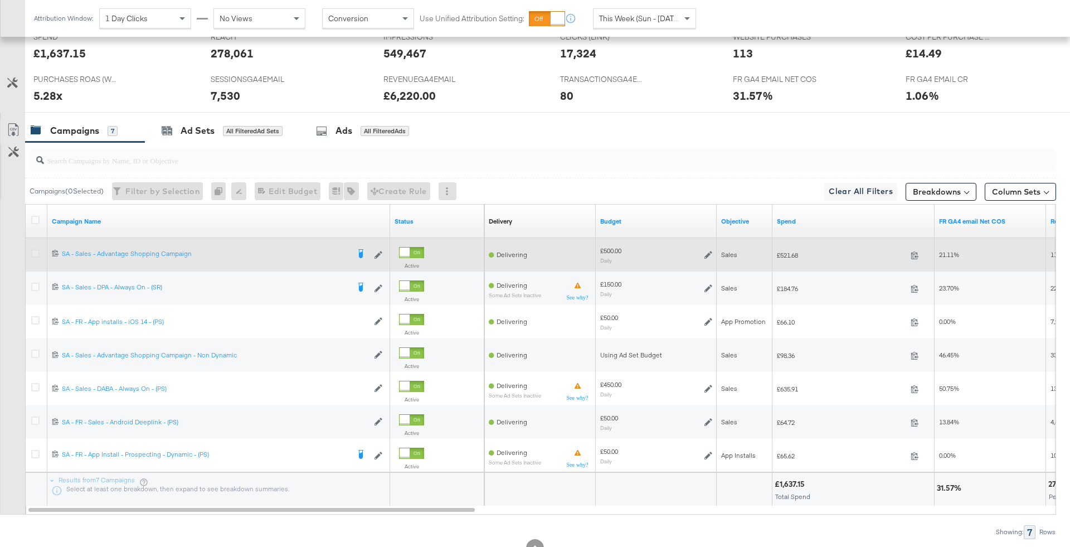
click at [35, 252] on icon at bounding box center [35, 253] width 8 height 8
click at [0, 0] on input "checkbox" at bounding box center [0, 0] width 0 height 0
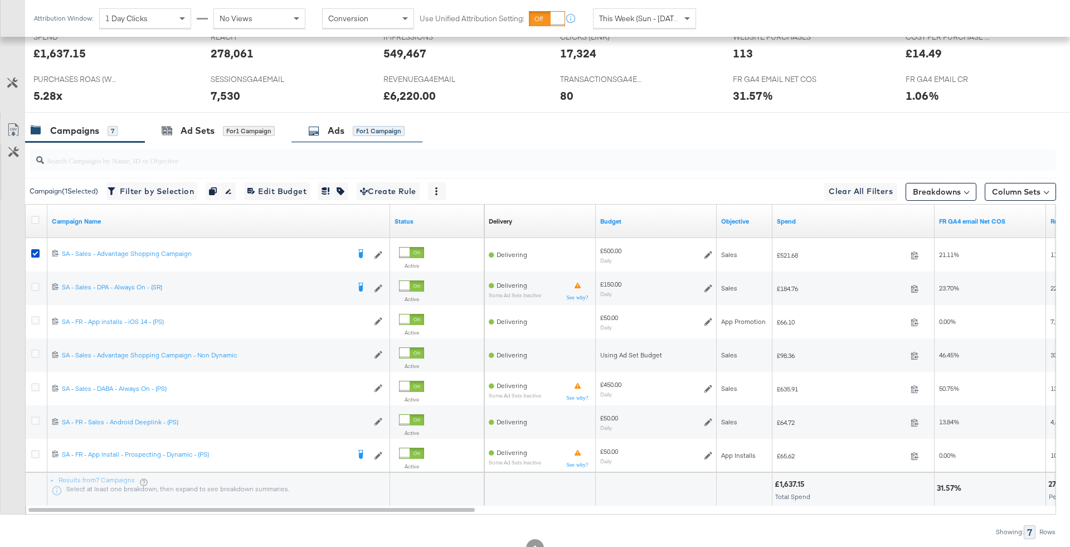
click at [324, 127] on div "Ads for 1 Campaign" at bounding box center [356, 130] width 96 height 13
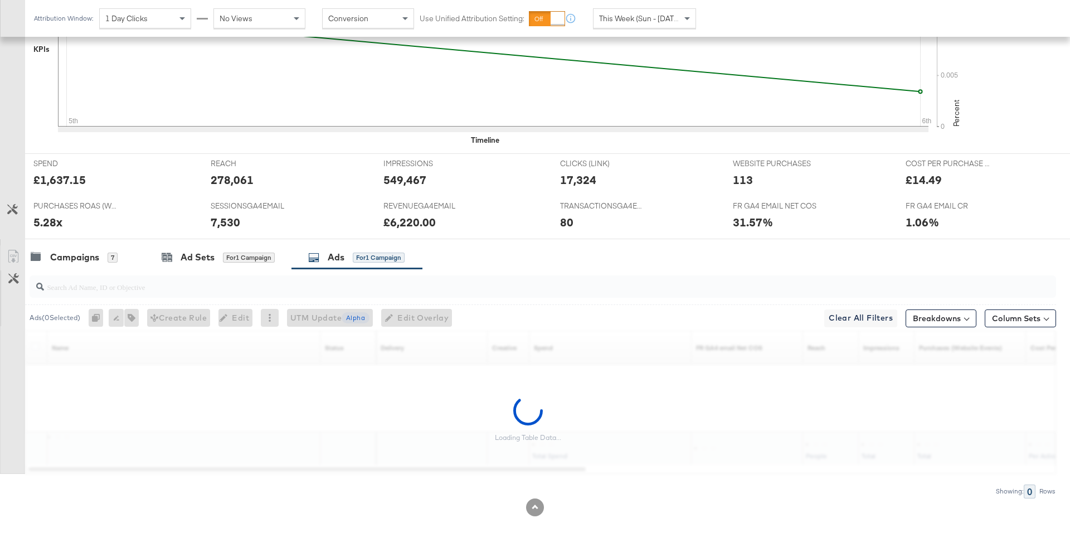
scroll to position [369, 0]
click at [261, 290] on input "search" at bounding box center [503, 285] width 918 height 22
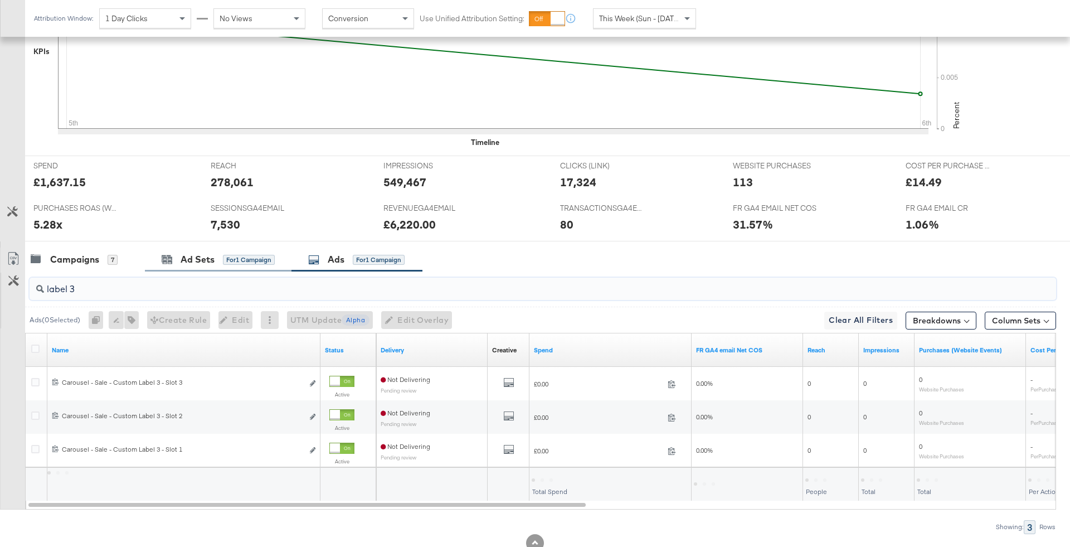
scroll to position [403, 0]
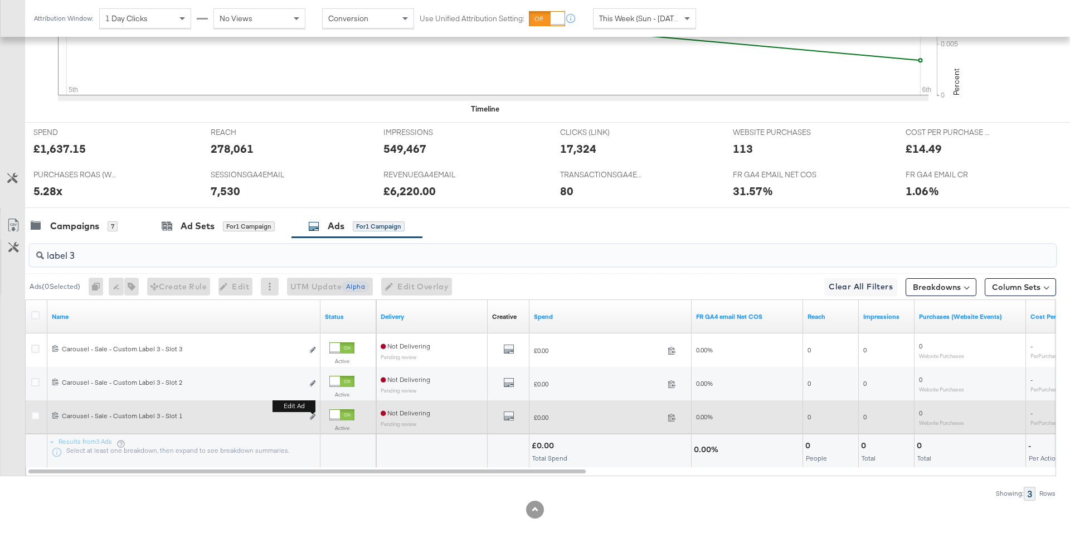
type input "label 3"
click at [315, 413] on button "Edit ad" at bounding box center [312, 417] width 7 height 12
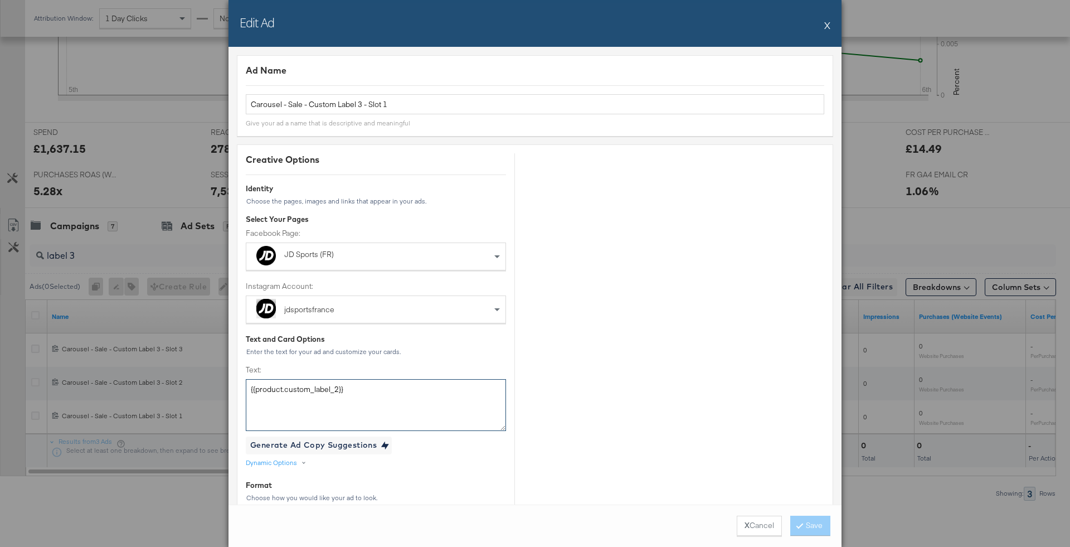
click at [383, 393] on textarea "{{product.custom_label_2}}" at bounding box center [376, 404] width 260 height 51
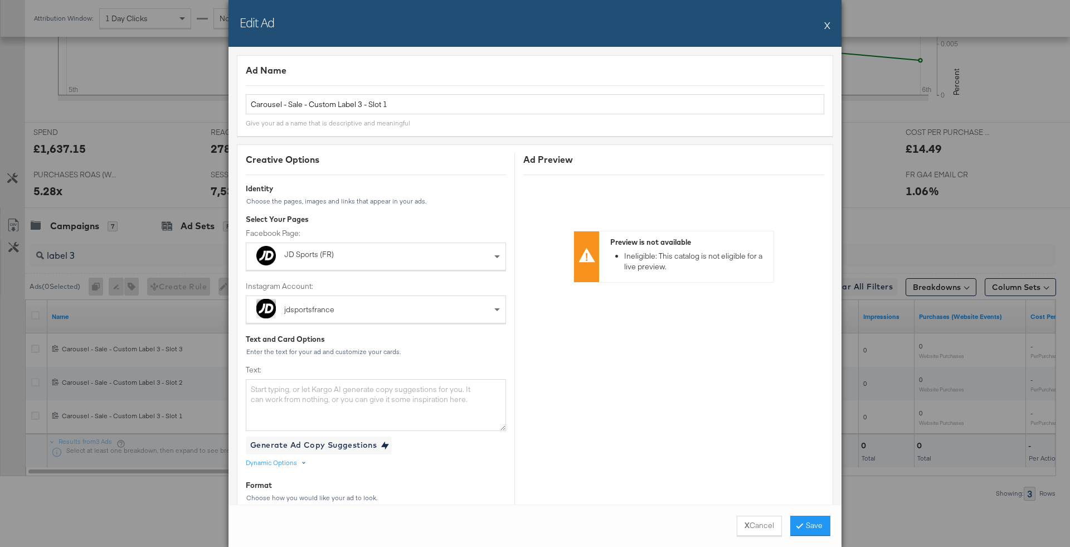
click at [285, 464] on div "Dynamic Options" at bounding box center [271, 462] width 51 height 9
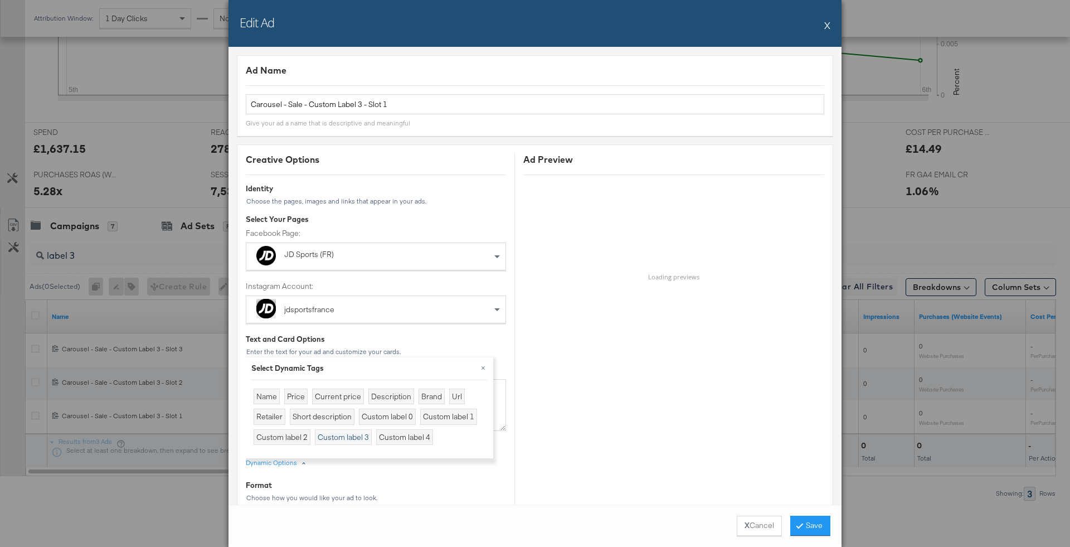
click at [355, 436] on div "Custom label 3" at bounding box center [343, 437] width 57 height 16
type textarea "{{product.custom_label_3}}"
click at [410, 334] on div "Text and Card Options" at bounding box center [376, 339] width 260 height 11
click at [484, 364] on button "×" at bounding box center [483, 367] width 20 height 20
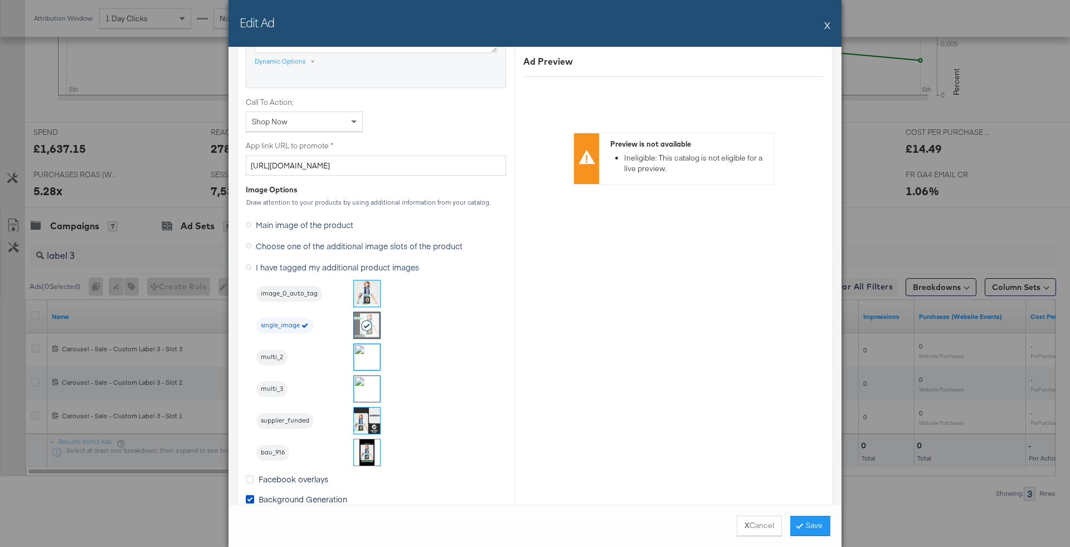
scroll to position [829, 0]
click at [832, 527] on div "X Cancel Save" at bounding box center [534, 525] width 613 height 42
click at [820, 527] on button "Save" at bounding box center [810, 525] width 40 height 20
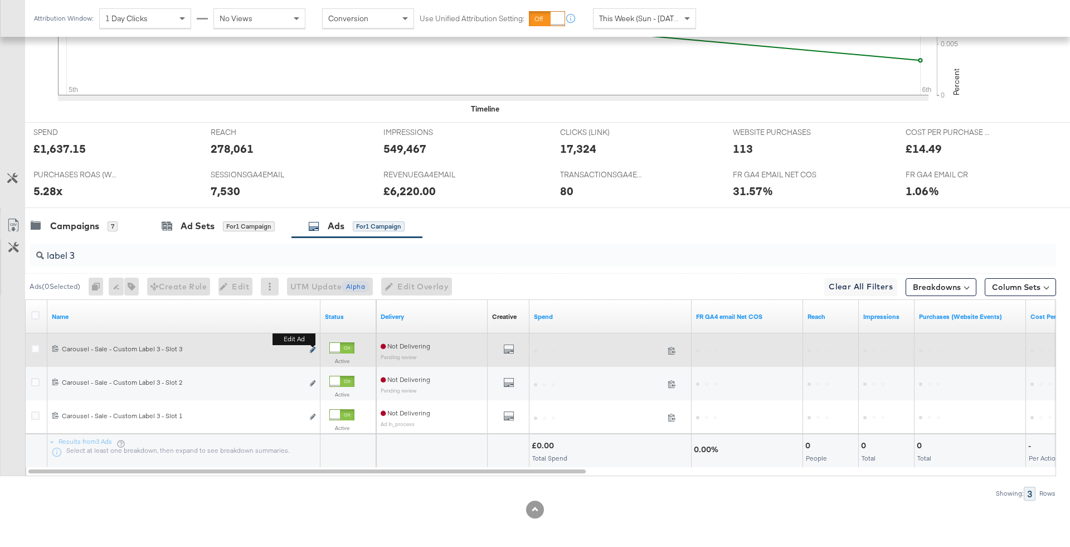
click at [310, 347] on icon "link" at bounding box center [313, 350] width 6 height 6
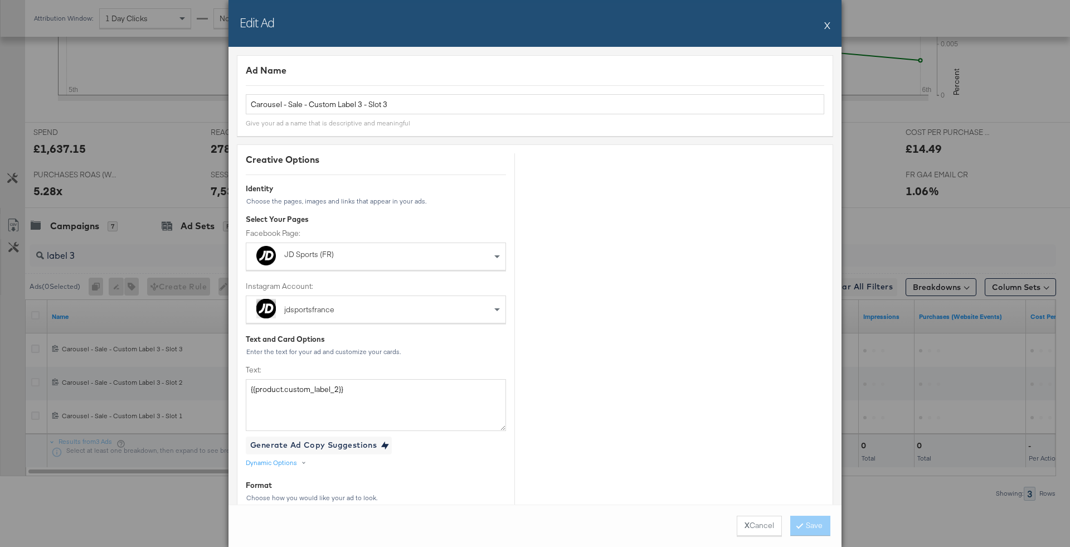
scroll to position [22, 0]
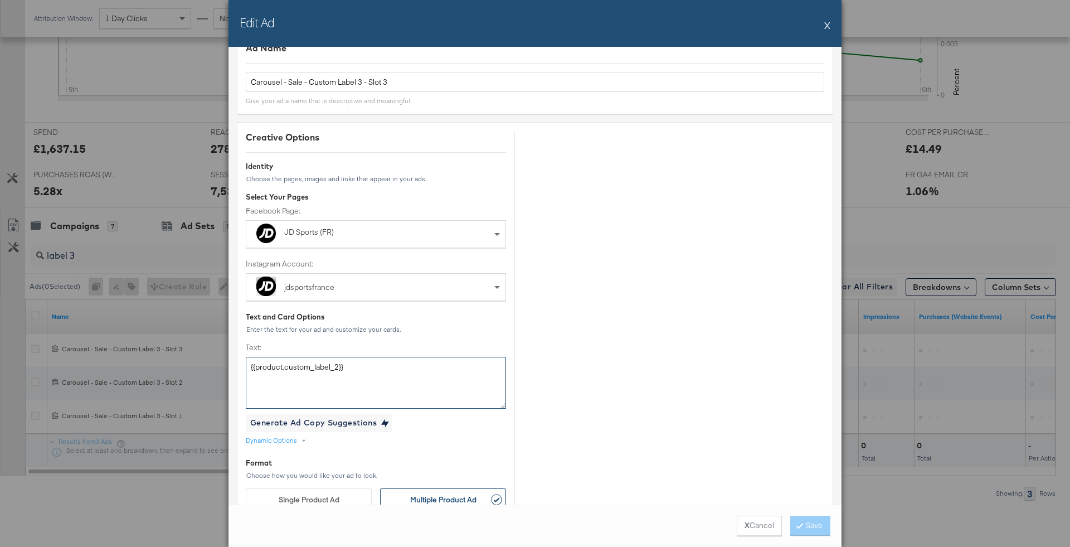
click at [393, 368] on textarea "{{product.custom_label_2}}" at bounding box center [376, 382] width 260 height 51
click at [304, 436] on div "Dynamic Options" at bounding box center [278, 440] width 65 height 9
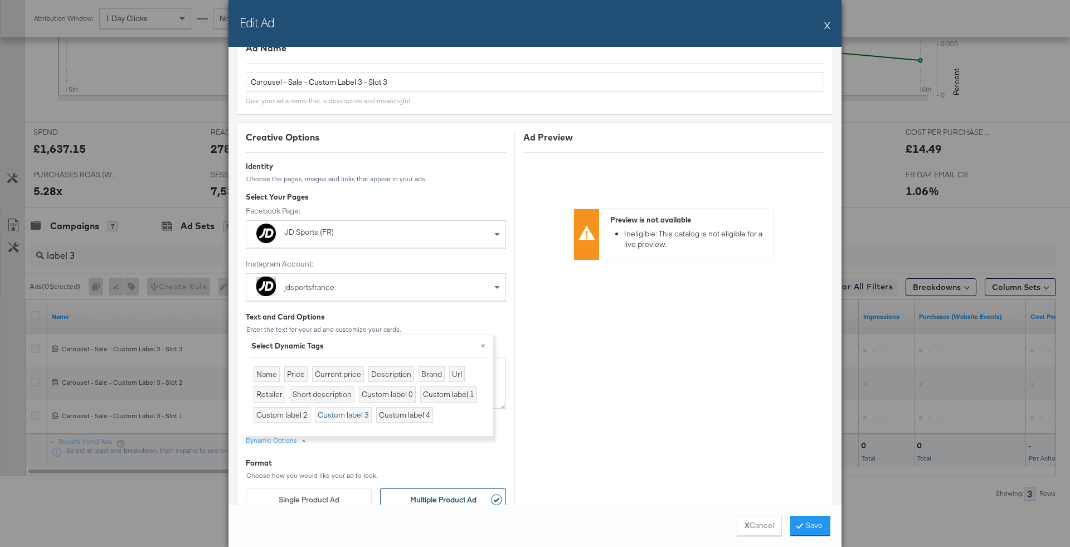
click at [345, 415] on div "Custom label 3" at bounding box center [343, 415] width 57 height 16
type textarea "{{product.custom_label_3}}"
click at [455, 311] on div "Text and Card Options" at bounding box center [376, 316] width 260 height 11
click at [480, 348] on button "×" at bounding box center [483, 345] width 20 height 20
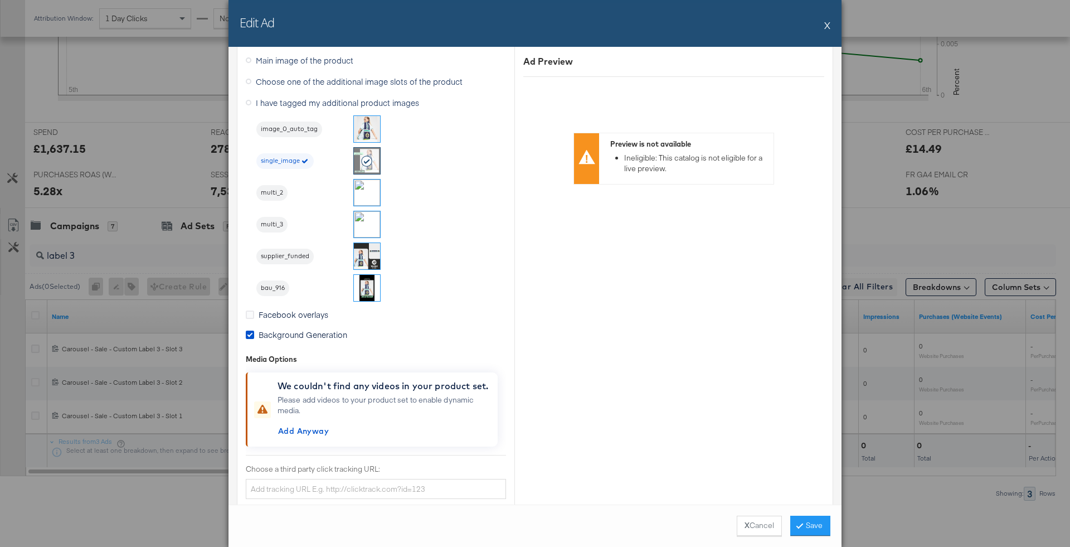
scroll to position [947, 0]
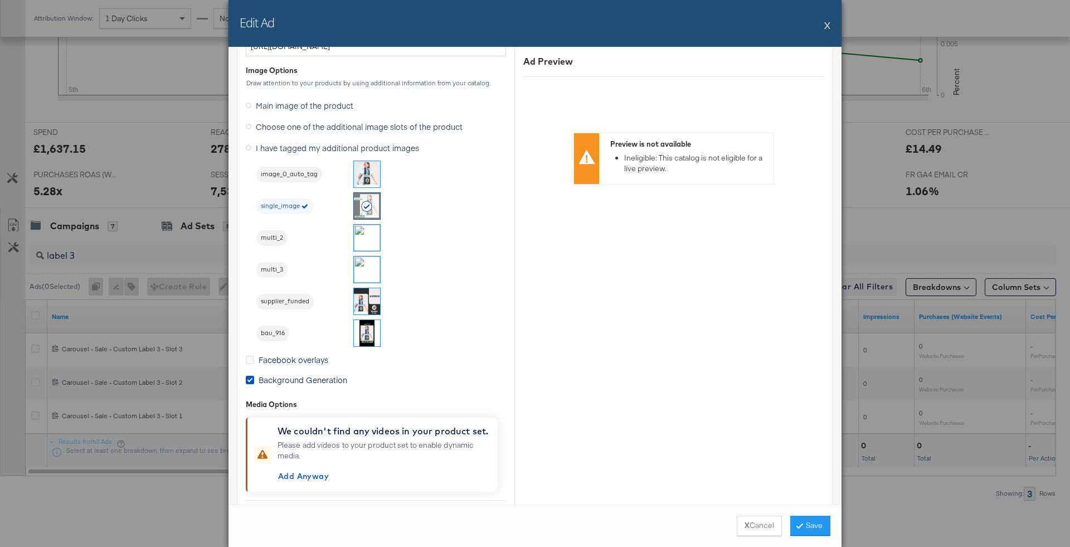
click at [381, 267] on li "multi_3" at bounding box center [318, 269] width 125 height 27
click at [375, 266] on img at bounding box center [367, 269] width 26 height 26
click at [812, 527] on button "Save" at bounding box center [810, 525] width 40 height 20
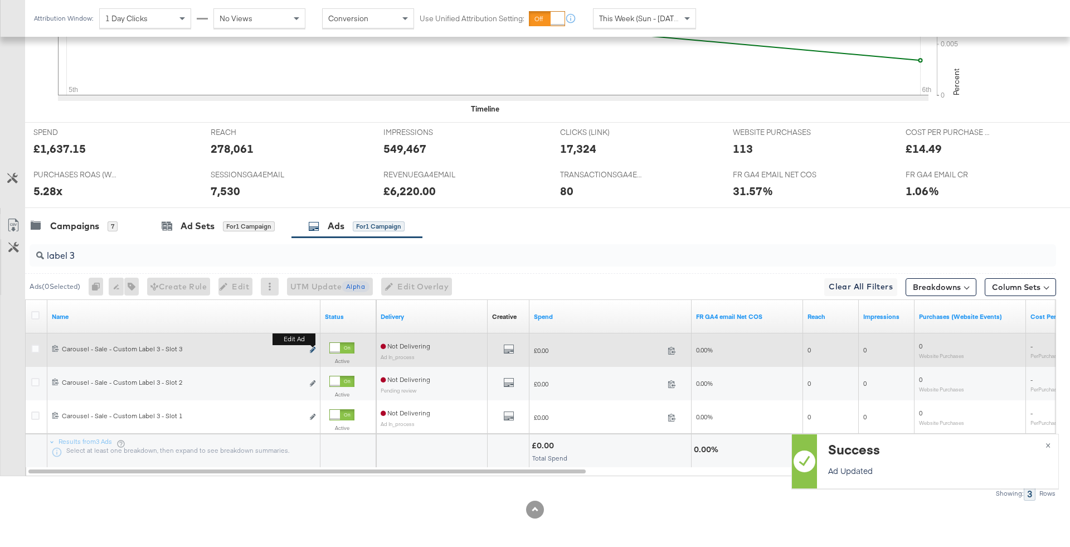
click at [312, 347] on icon "link" at bounding box center [313, 350] width 6 height 6
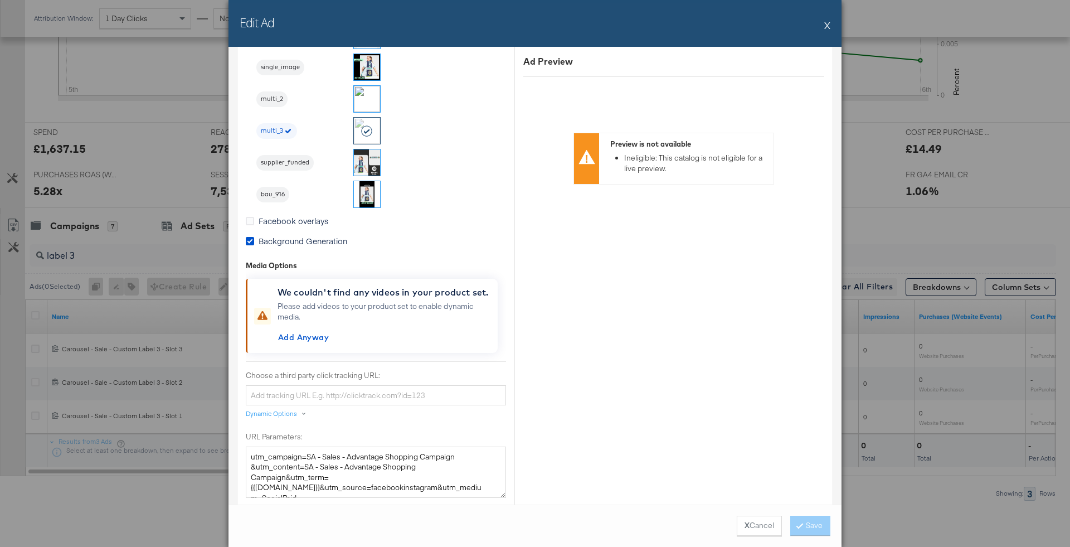
scroll to position [1151, 0]
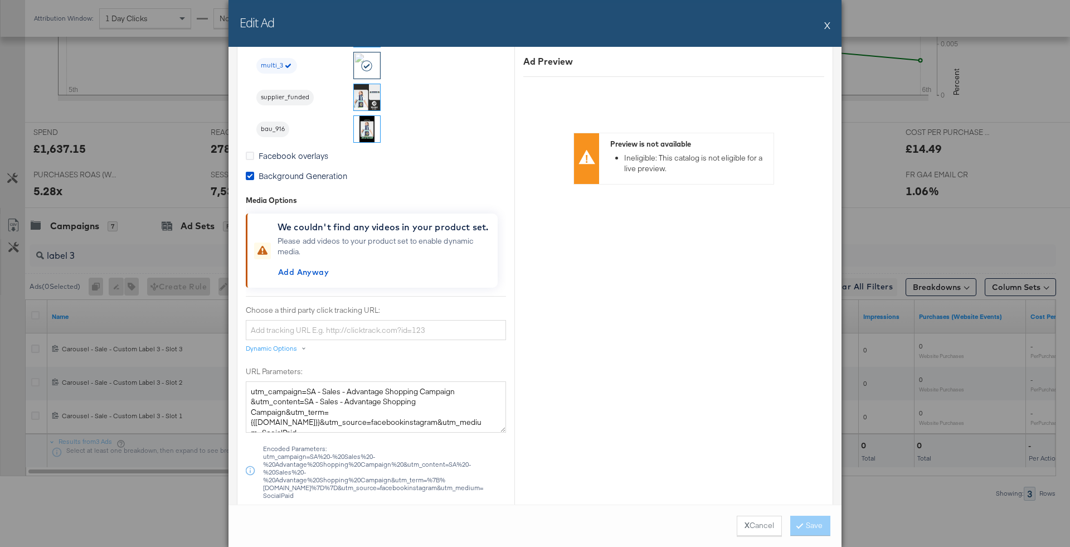
click at [827, 28] on button "X" at bounding box center [827, 25] width 6 height 22
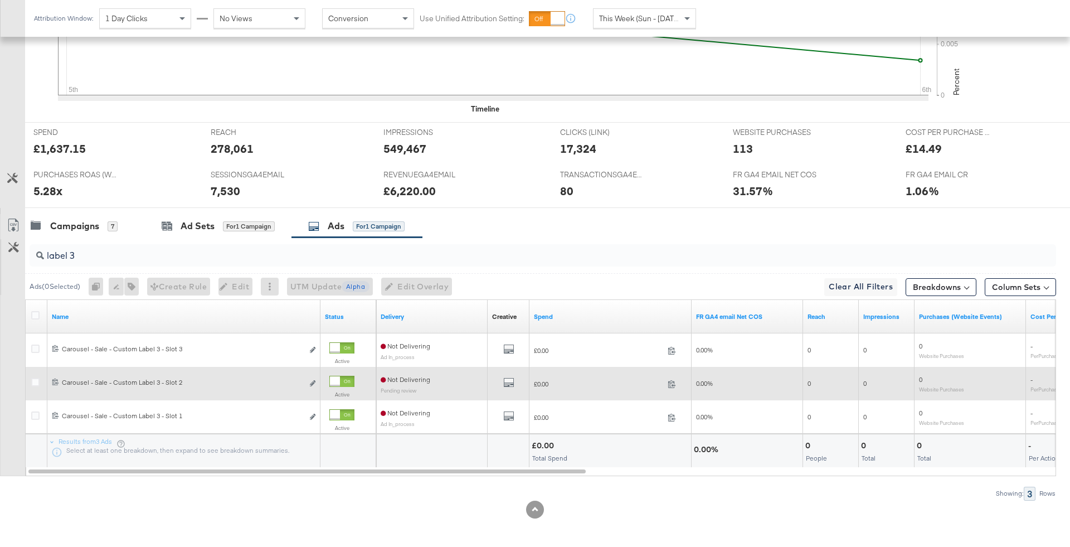
click at [316, 381] on div "6837440832842 Carousel - Sale - Custom Label 3 - Slot 2 Carousel - Sale - Custo…" at bounding box center [183, 383] width 273 height 21
click at [314, 381] on icon "link" at bounding box center [313, 383] width 6 height 6
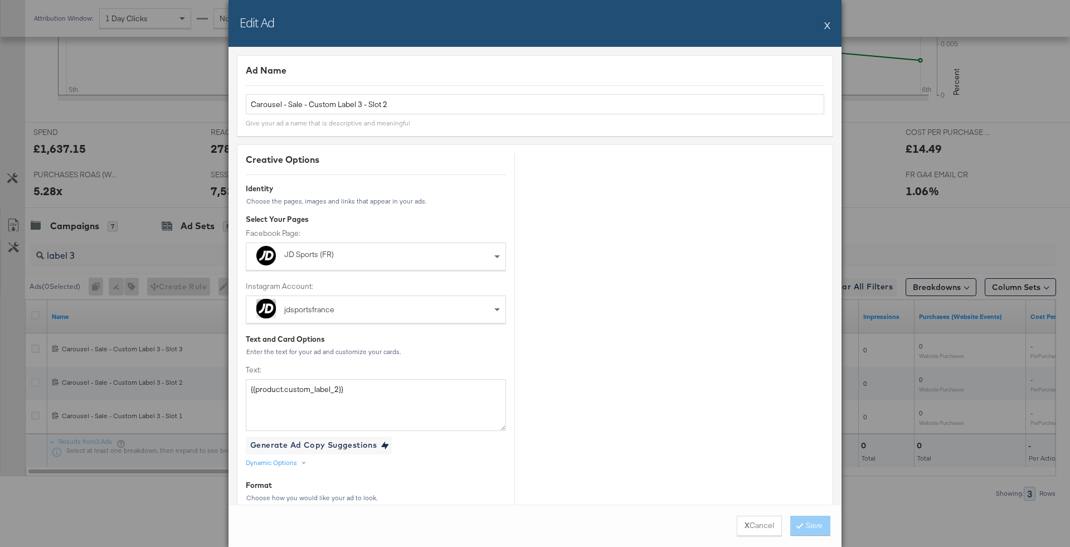
scroll to position [244, 0]
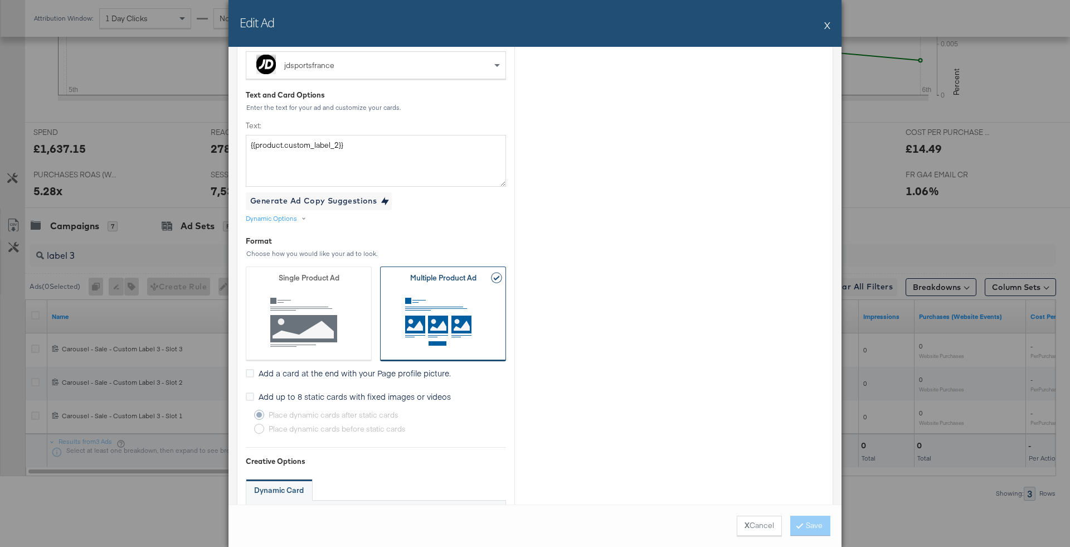
click at [414, 131] on div "Text: {{product.custom_label_2}}" at bounding box center [376, 153] width 260 height 66
click at [418, 152] on textarea "{{product.custom_label_2}}" at bounding box center [376, 160] width 260 height 51
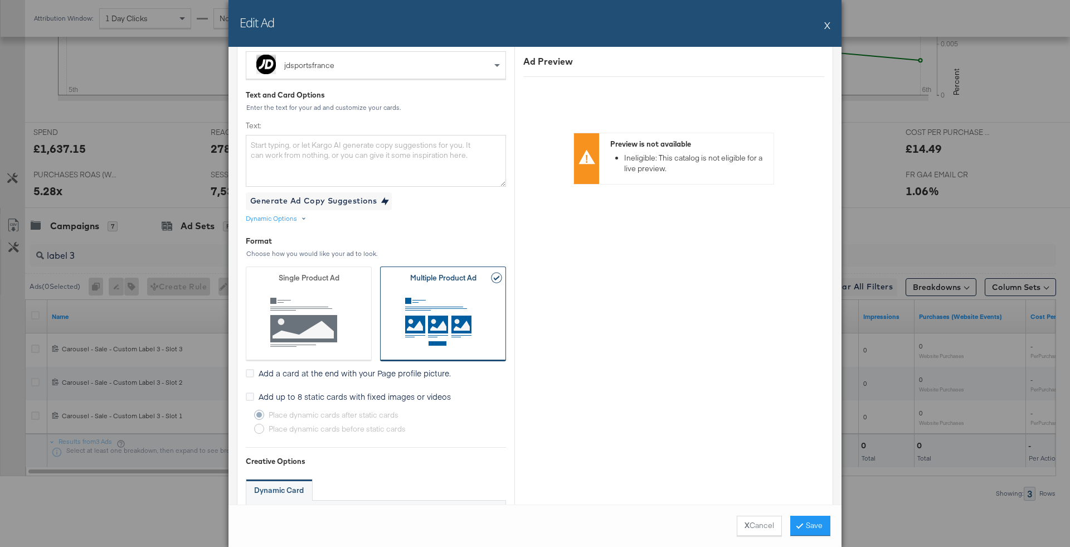
click at [295, 218] on div "Dynamic Options" at bounding box center [271, 218] width 51 height 9
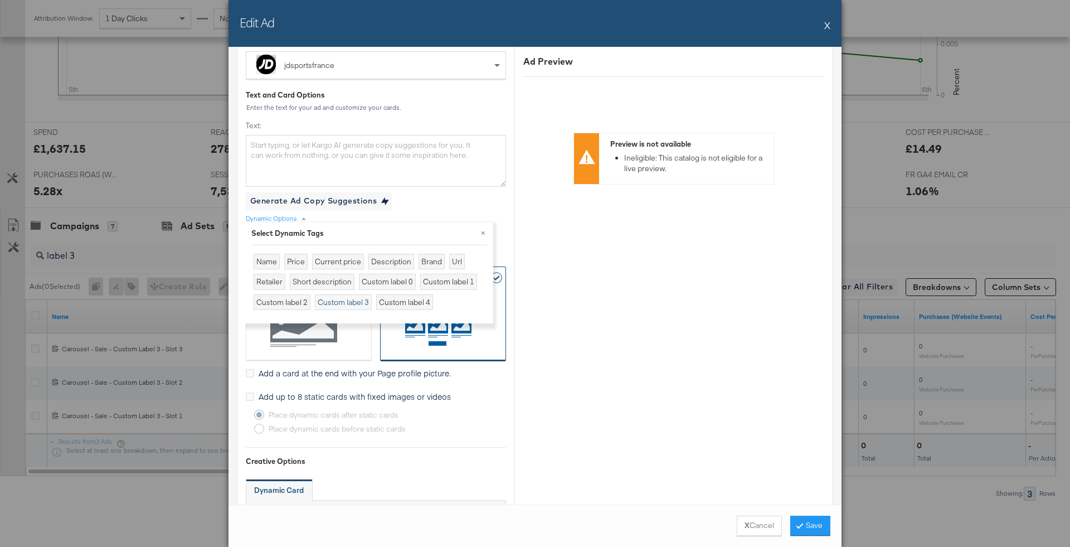
click at [364, 300] on div "Custom label 3" at bounding box center [343, 302] width 57 height 16
type textarea "{{product.custom_label_3}}"
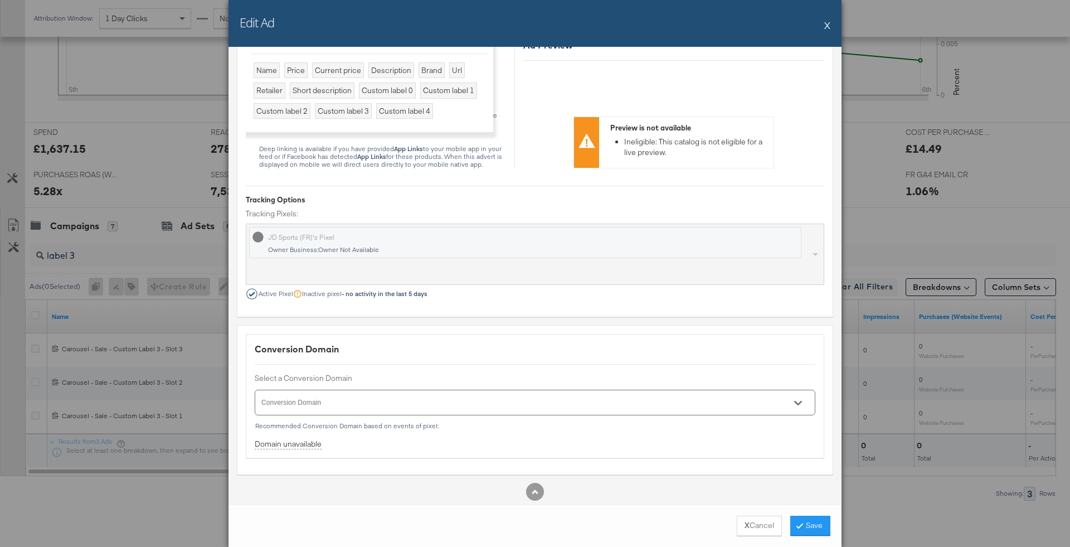
scroll to position [1006, 0]
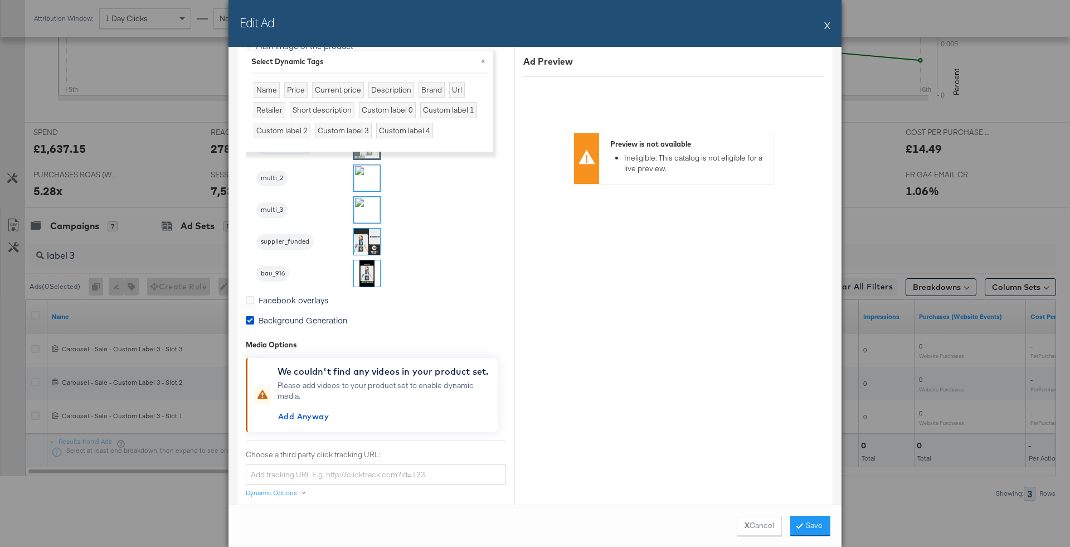
click at [370, 174] on img at bounding box center [367, 178] width 26 height 26
click at [811, 533] on button "Save" at bounding box center [810, 525] width 40 height 20
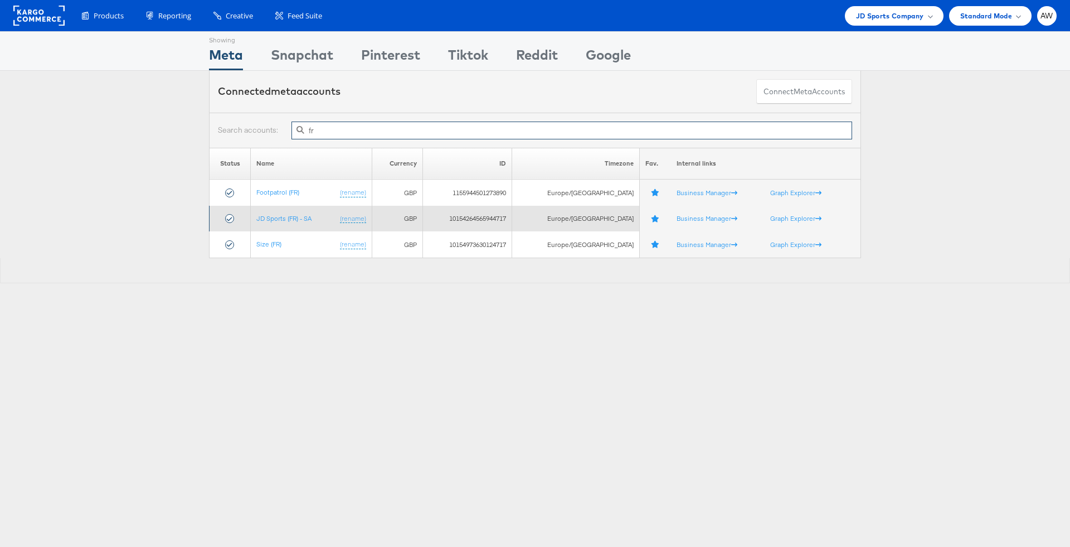
type input "fr"
click at [297, 222] on td "JD Sports (FR) - SA (rename)" at bounding box center [311, 219] width 121 height 26
click at [297, 209] on td "JD Sports (FR) - SA (rename)" at bounding box center [311, 219] width 121 height 26
click at [311, 223] on td "JD Sports (FR) - SA (rename)" at bounding box center [311, 219] width 121 height 26
click at [301, 218] on link "JD Sports (FR) - SA" at bounding box center [283, 218] width 55 height 8
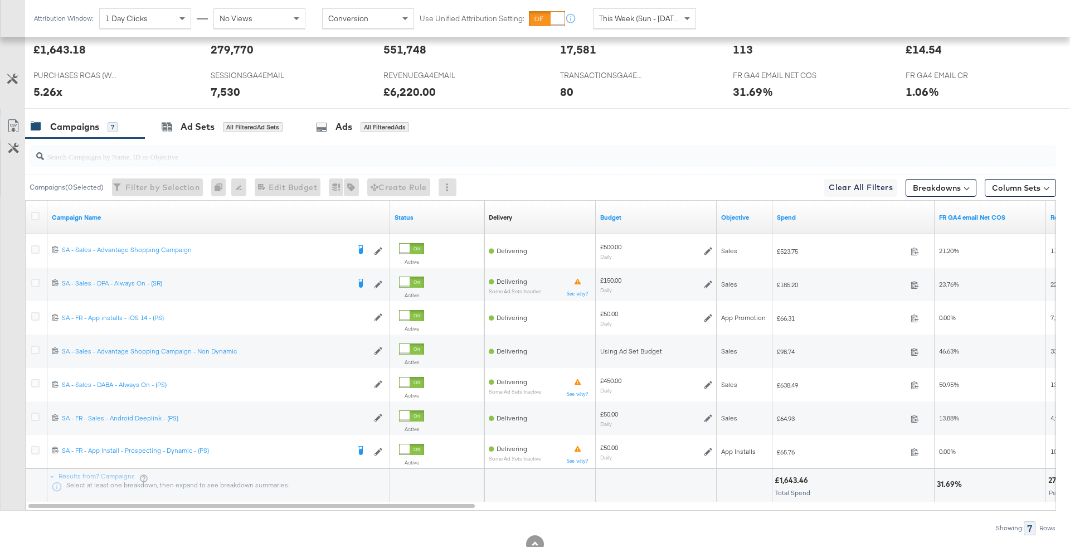
scroll to position [505, 0]
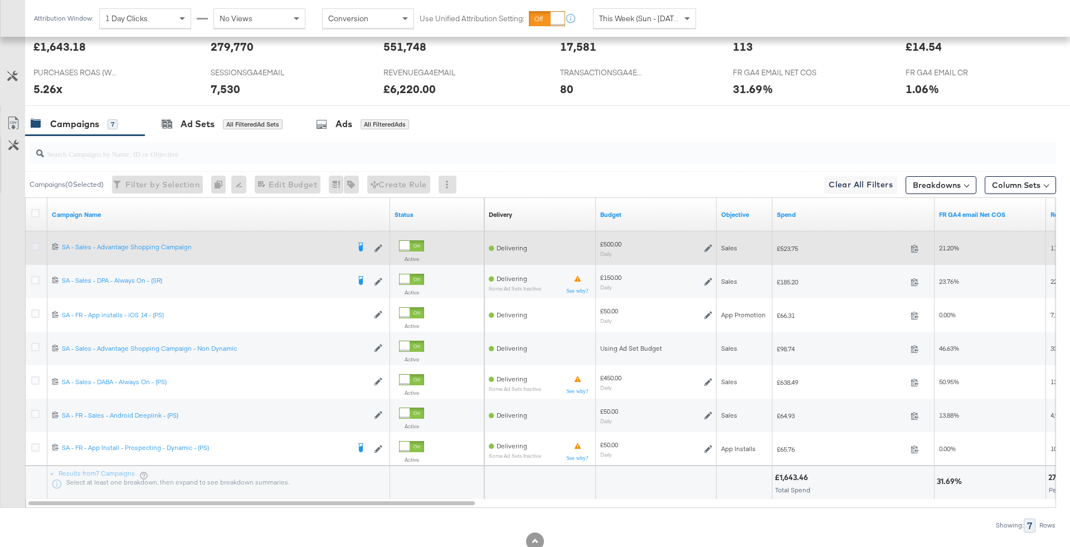
click at [31, 242] on icon at bounding box center [35, 246] width 8 height 8
click at [0, 0] on input "checkbox" at bounding box center [0, 0] width 0 height 0
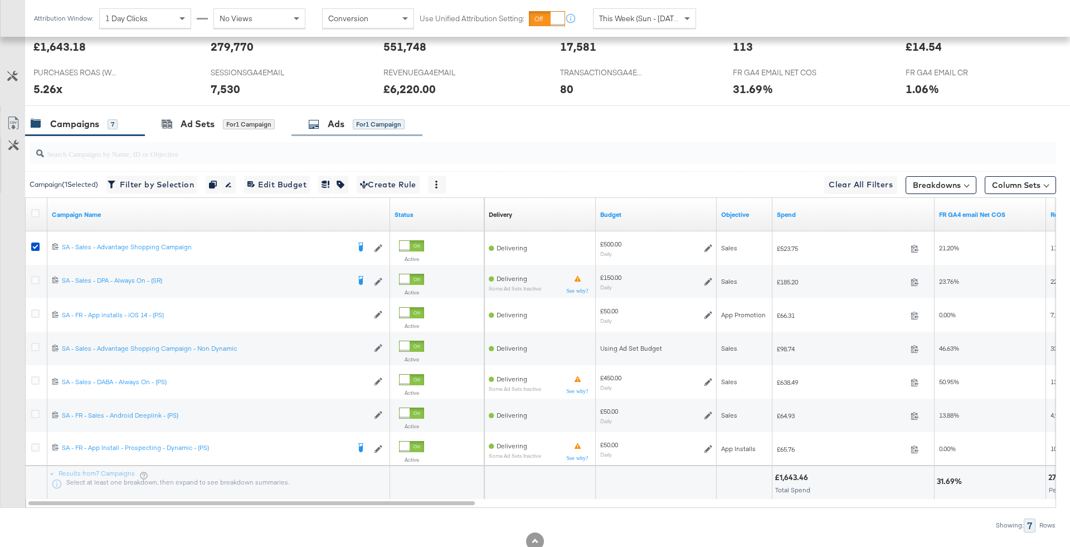
click at [314, 128] on div "Ads for 1 Campaign" at bounding box center [356, 124] width 96 height 13
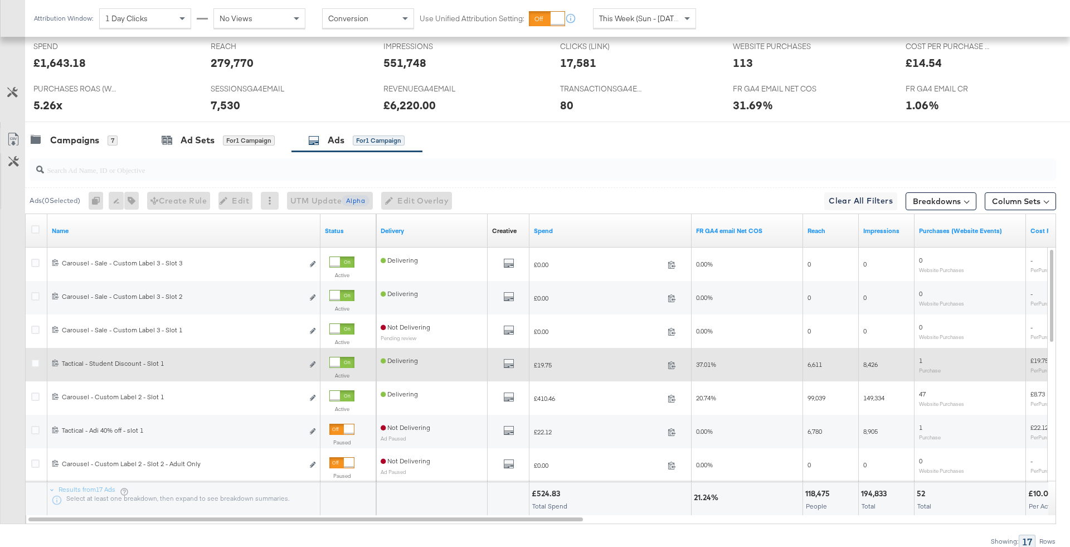
scroll to position [488, 0]
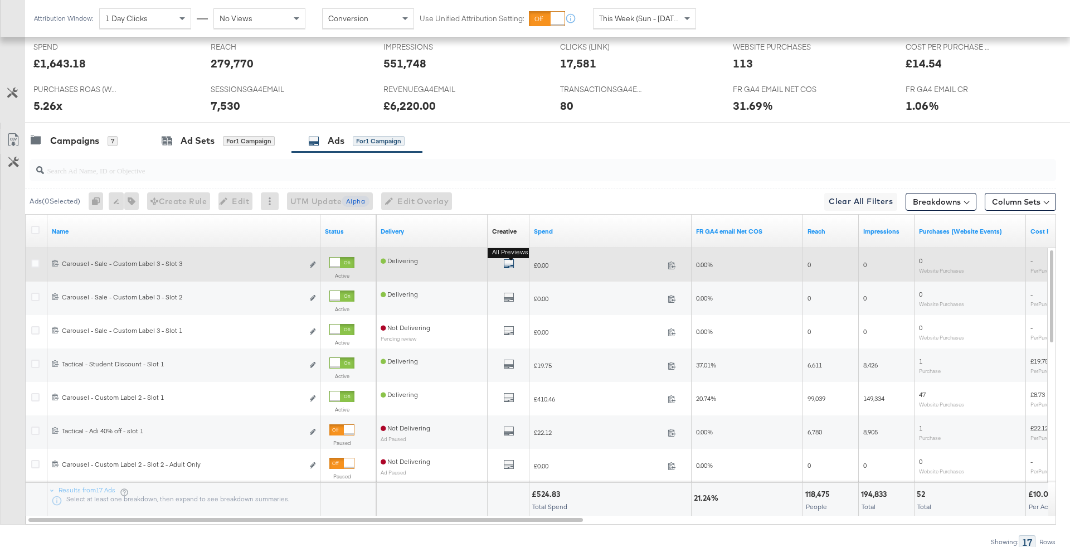
click at [509, 261] on icon "default" at bounding box center [508, 263] width 11 height 11
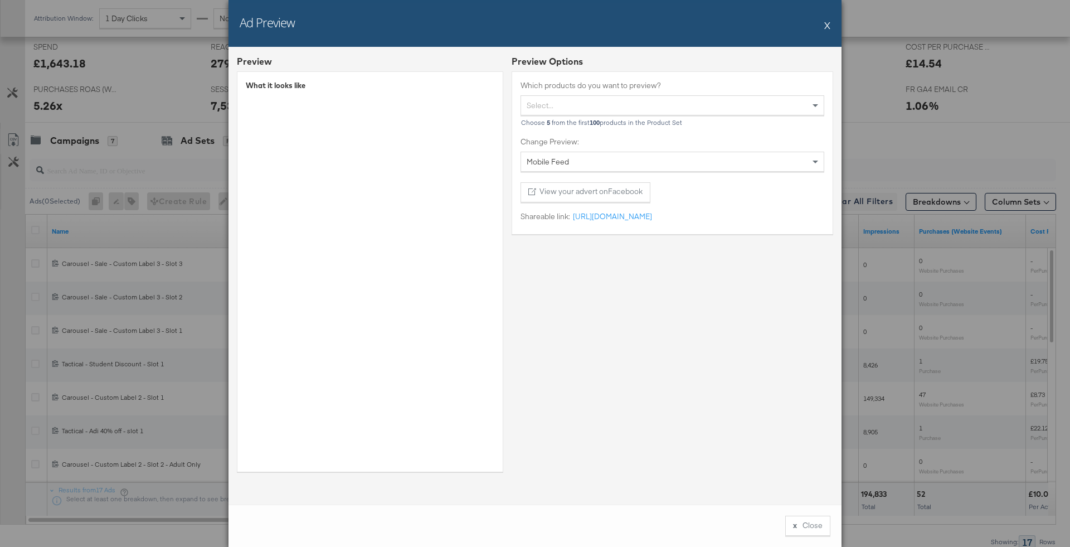
click at [822, 31] on div "Ad Preview X" at bounding box center [534, 23] width 613 height 47
click at [827, 28] on button "X" at bounding box center [827, 25] width 6 height 22
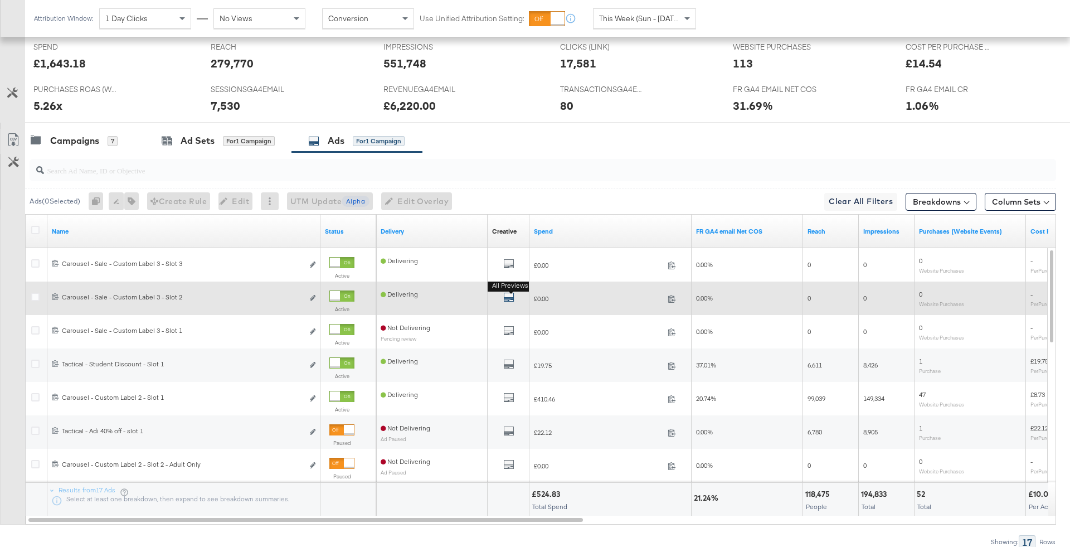
click at [514, 292] on icon "default" at bounding box center [508, 296] width 11 height 11
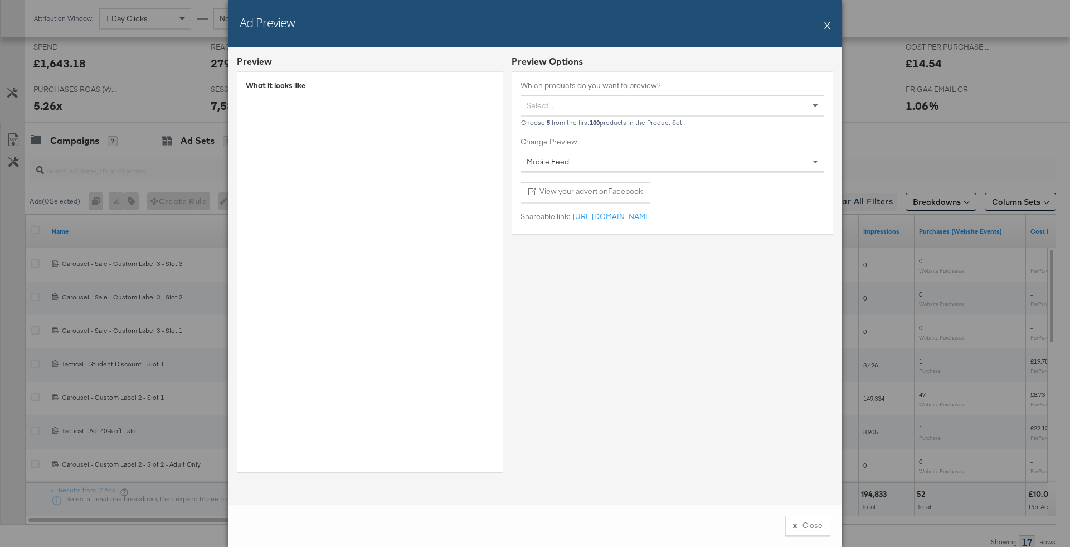
click at [830, 25] on button "X" at bounding box center [827, 25] width 6 height 22
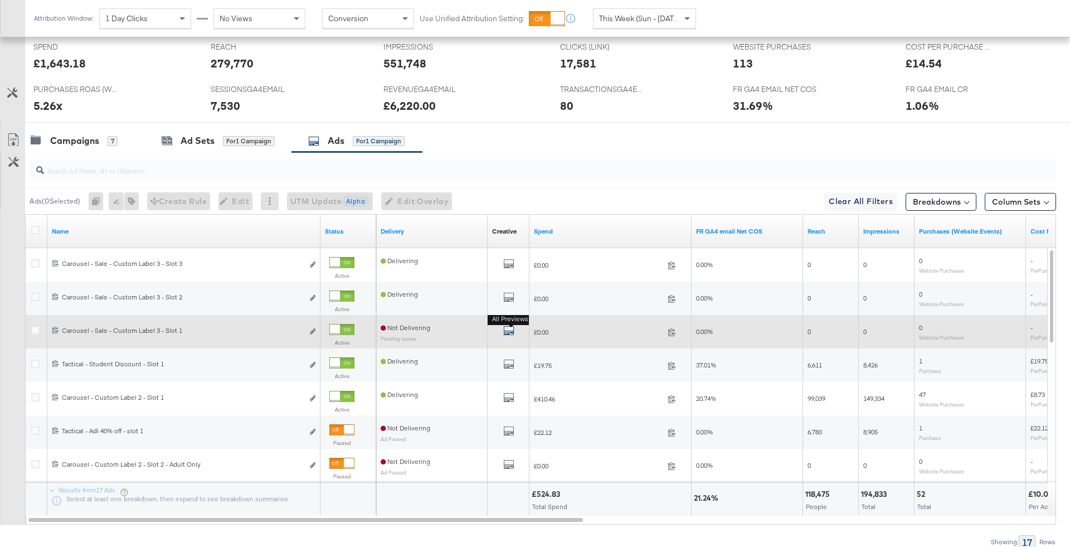
click at [512, 326] on icon "default" at bounding box center [508, 330] width 11 height 11
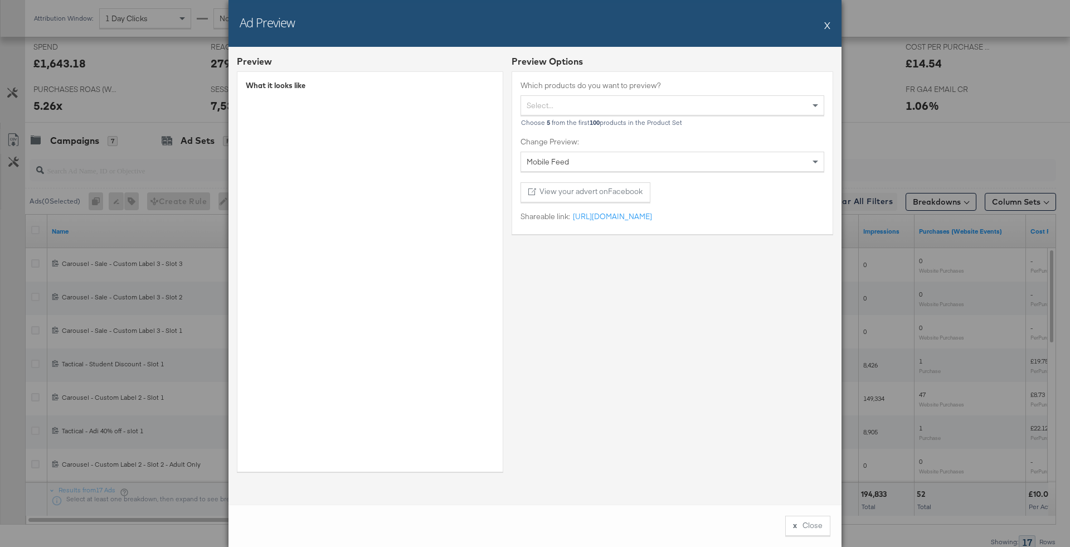
click at [826, 23] on button "X" at bounding box center [827, 25] width 6 height 22
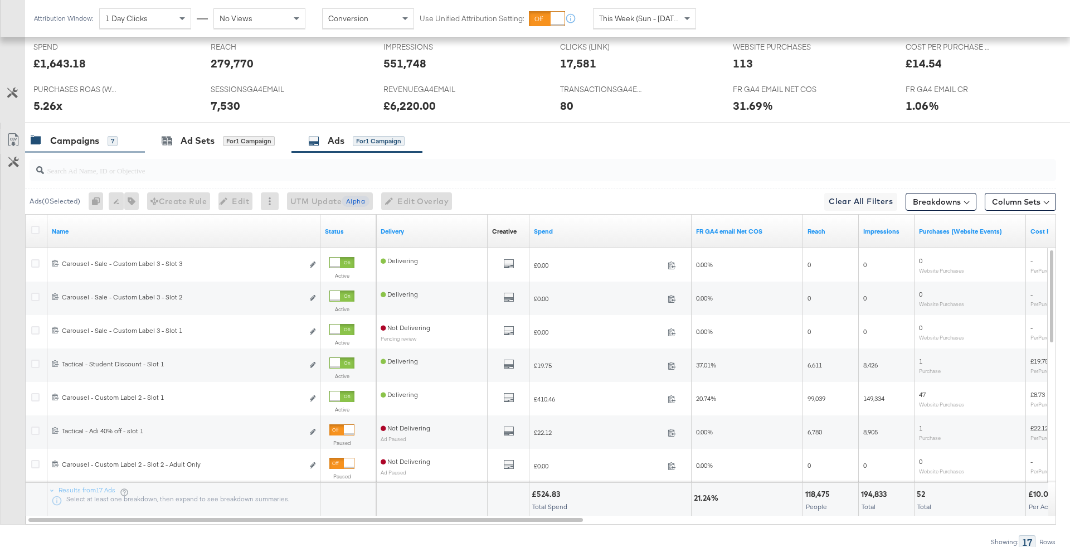
click at [111, 144] on div "7" at bounding box center [113, 141] width 10 height 10
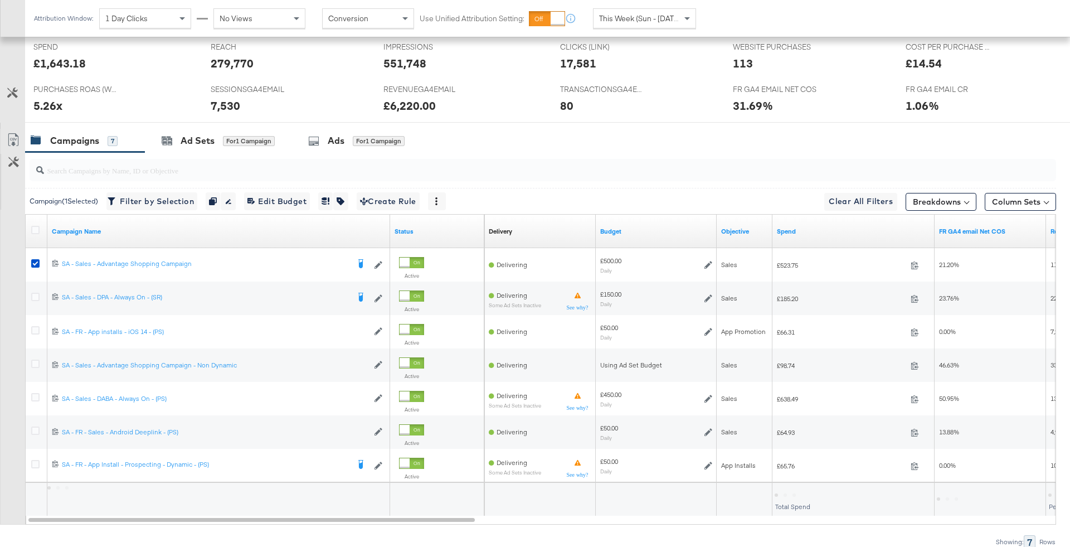
click at [141, 177] on div at bounding box center [543, 170] width 1026 height 22
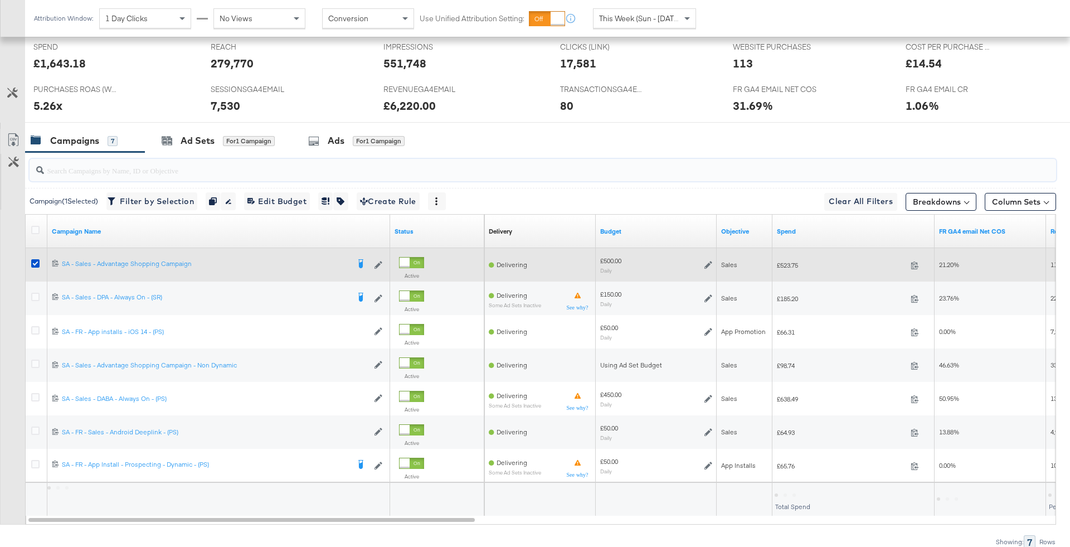
click at [29, 262] on div at bounding box center [37, 265] width 21 height 20
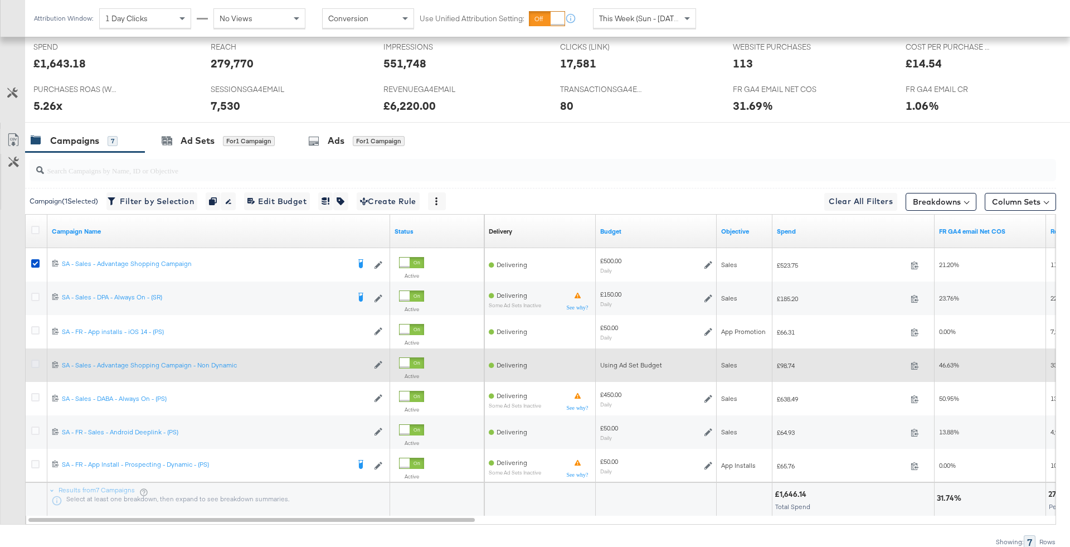
click at [32, 359] on icon at bounding box center [35, 363] width 8 height 8
click at [0, 0] on input "checkbox" at bounding box center [0, 0] width 0 height 0
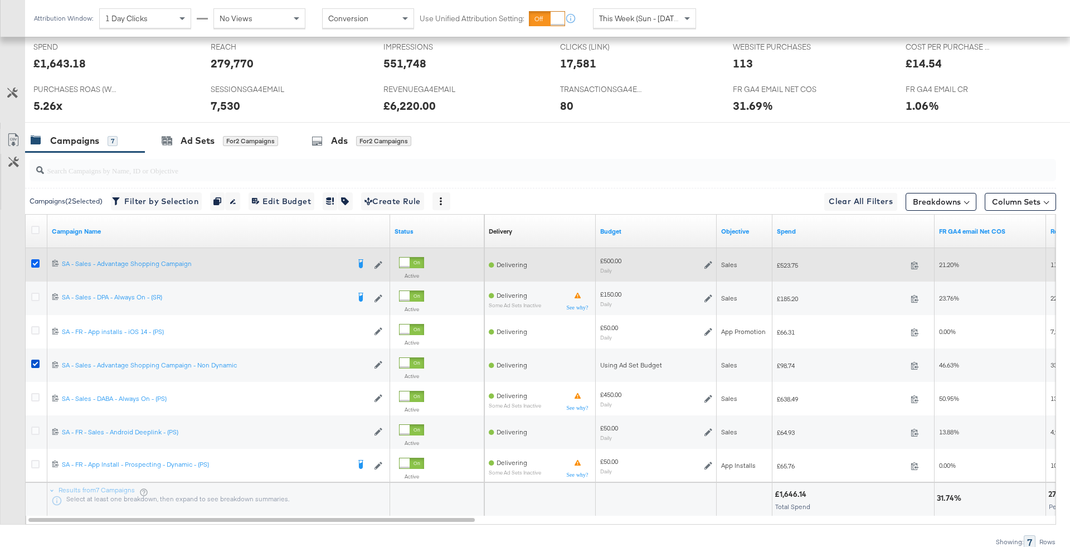
click at [38, 261] on icon at bounding box center [35, 263] width 8 height 8
click at [0, 0] on input "checkbox" at bounding box center [0, 0] width 0 height 0
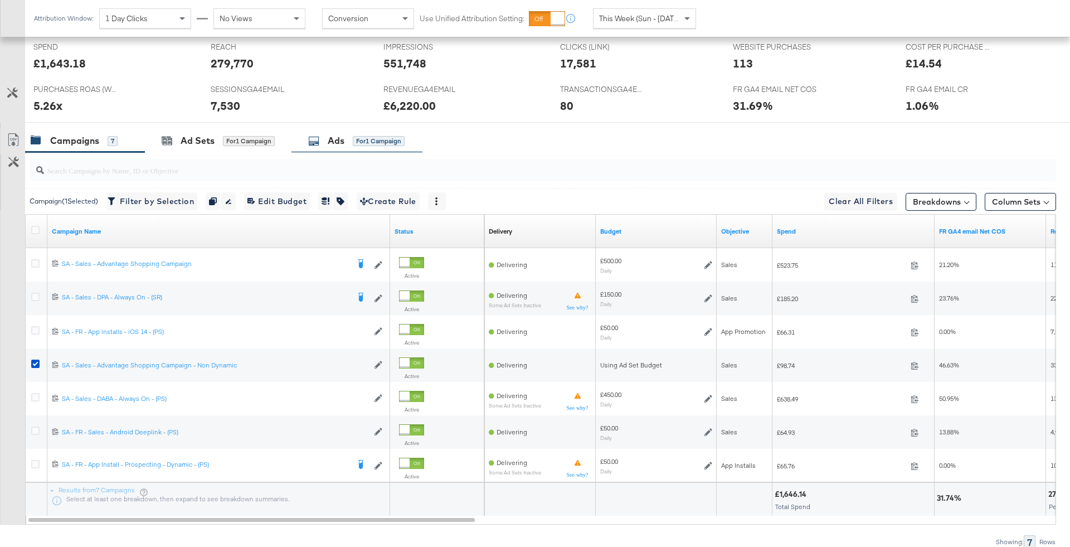
click at [330, 135] on div "Ads" at bounding box center [336, 140] width 17 height 13
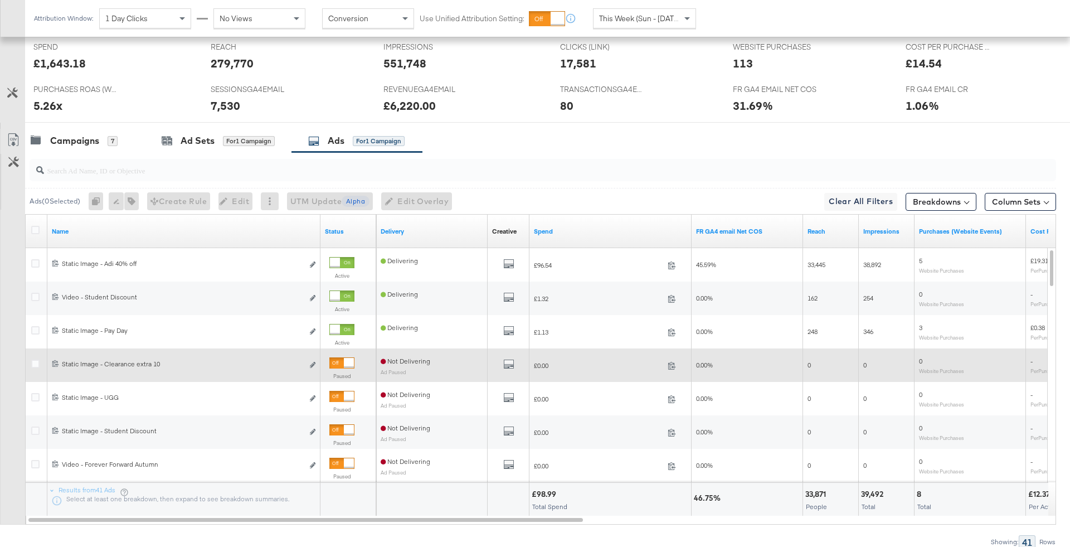
click at [344, 364] on div at bounding box center [349, 363] width 10 height 10
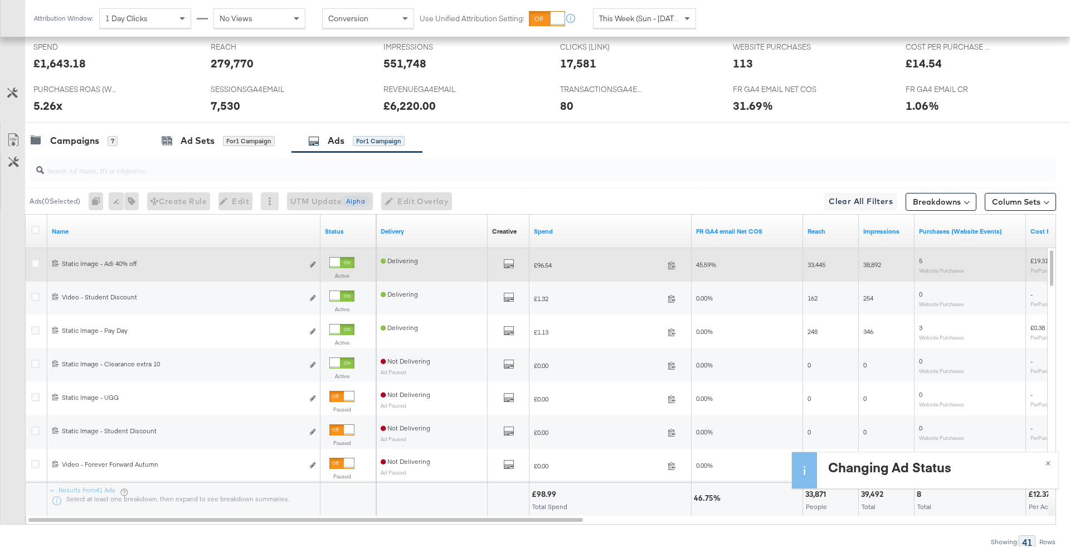
click at [340, 260] on div at bounding box center [335, 262] width 10 height 10
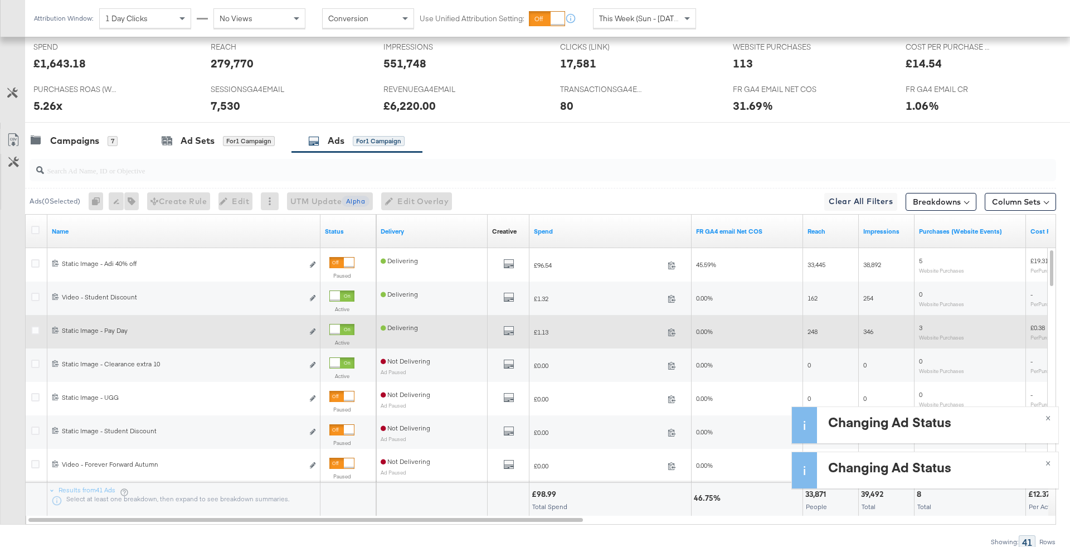
click at [338, 327] on div at bounding box center [335, 329] width 10 height 10
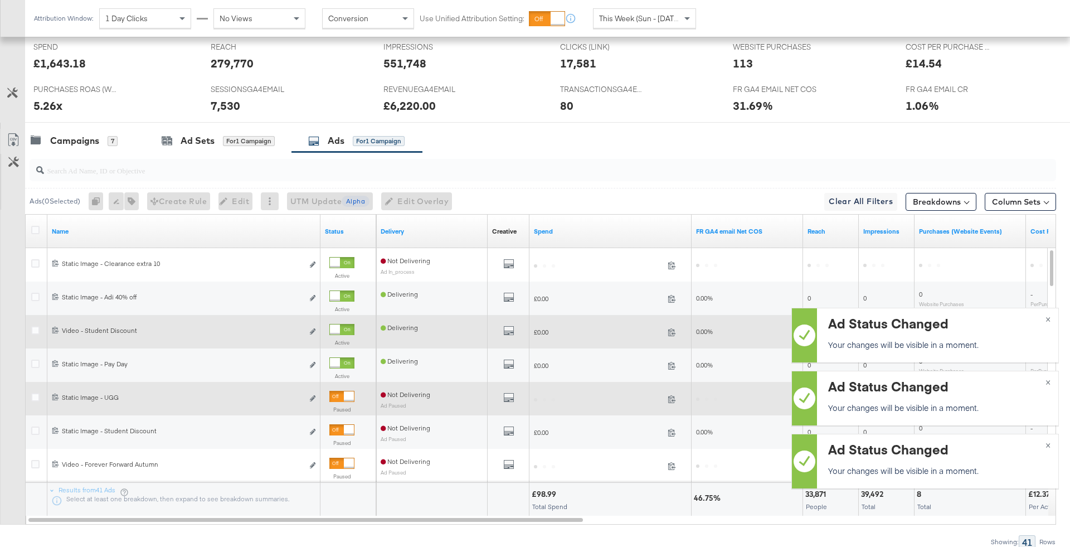
click at [344, 392] on div at bounding box center [349, 396] width 10 height 10
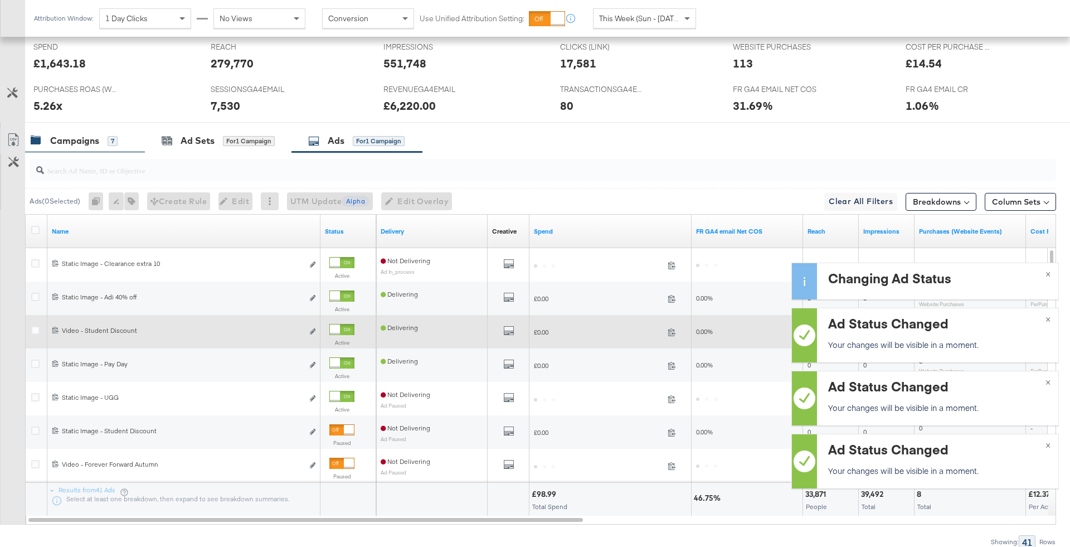
click at [103, 131] on div "Campaigns 7" at bounding box center [85, 141] width 120 height 24
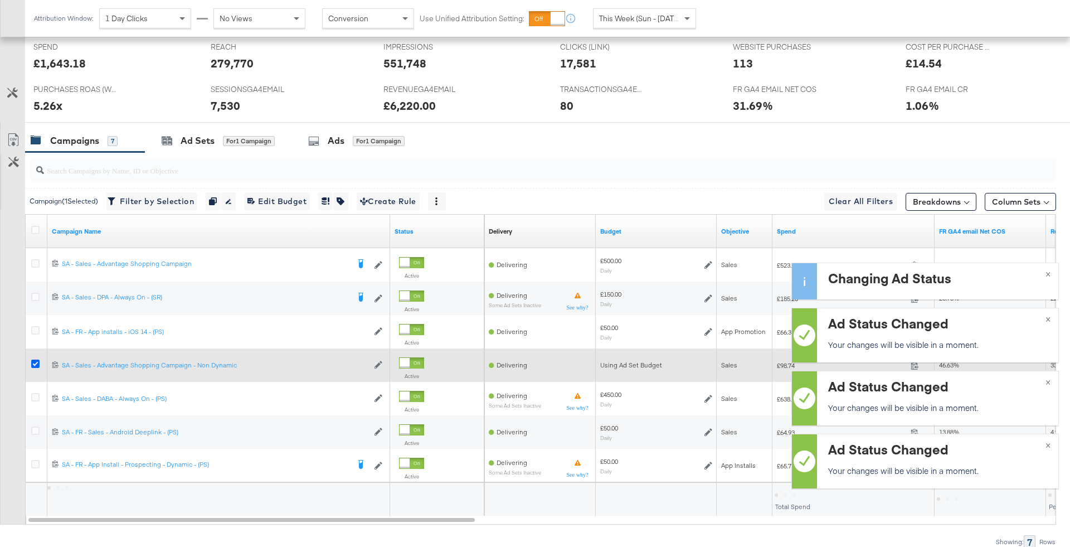
click at [34, 364] on icon at bounding box center [35, 363] width 8 height 8
click at [0, 0] on input "checkbox" at bounding box center [0, 0] width 0 height 0
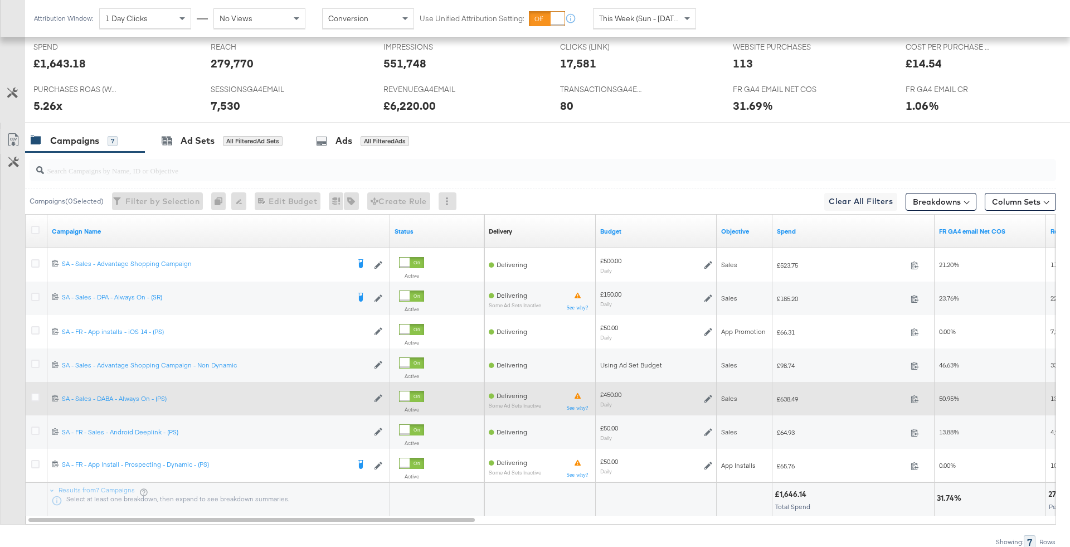
scroll to position [537, 0]
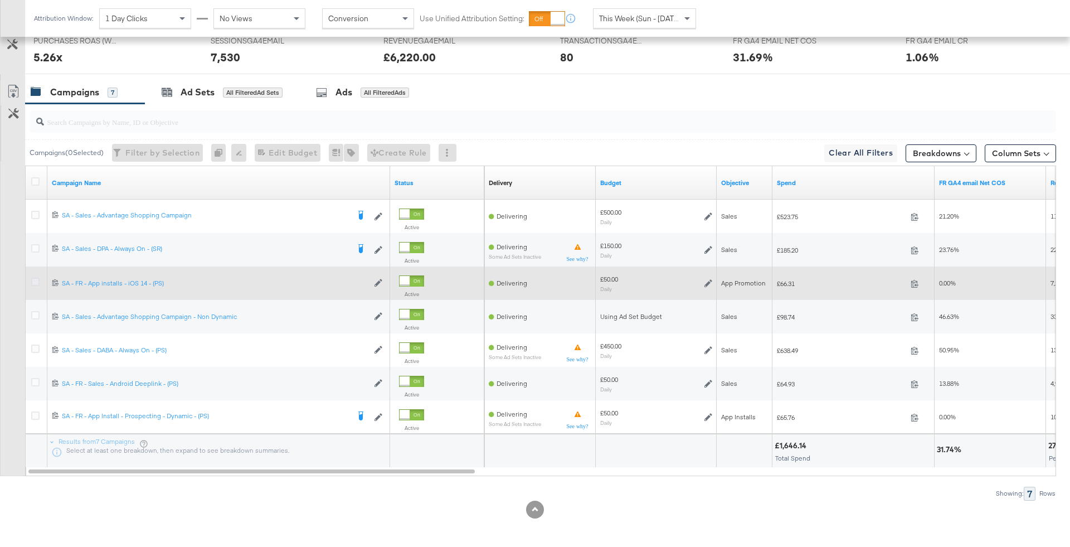
click at [32, 278] on icon at bounding box center [35, 281] width 8 height 8
click at [0, 0] on input "checkbox" at bounding box center [0, 0] width 0 height 0
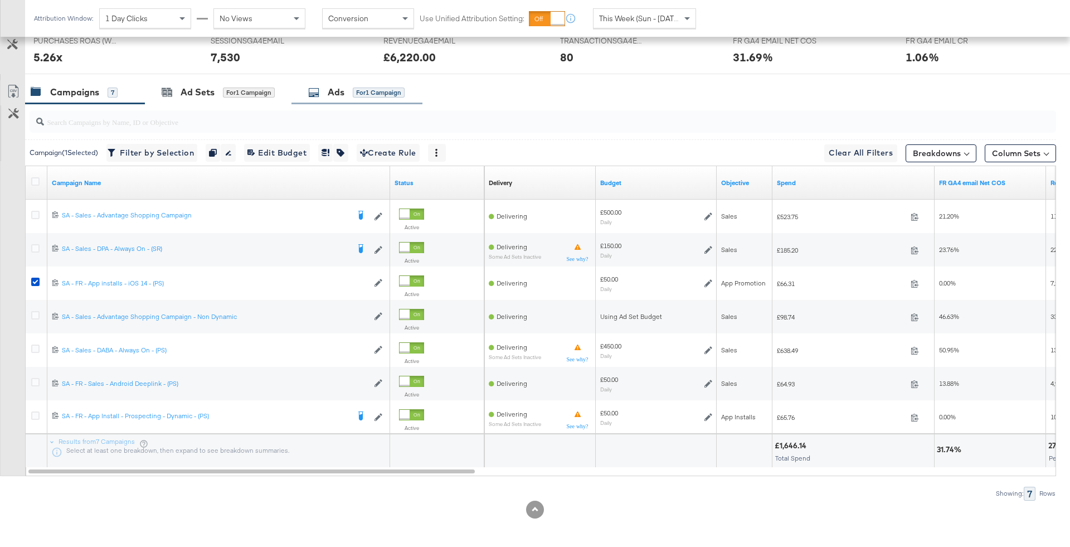
click at [394, 87] on div "for 1 Campaign" at bounding box center [379, 92] width 52 height 10
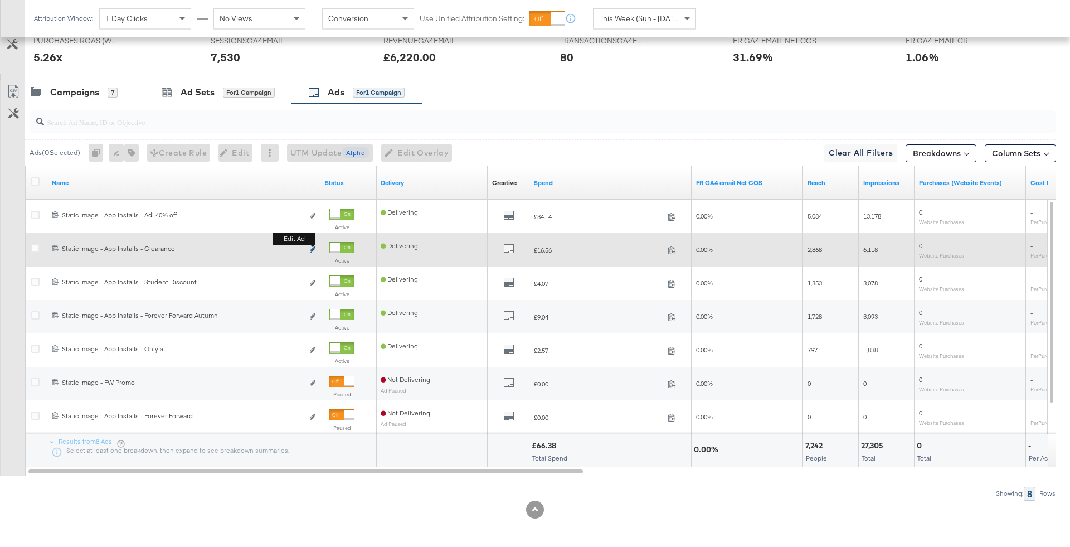
click at [313, 246] on icon "link" at bounding box center [313, 249] width 6 height 6
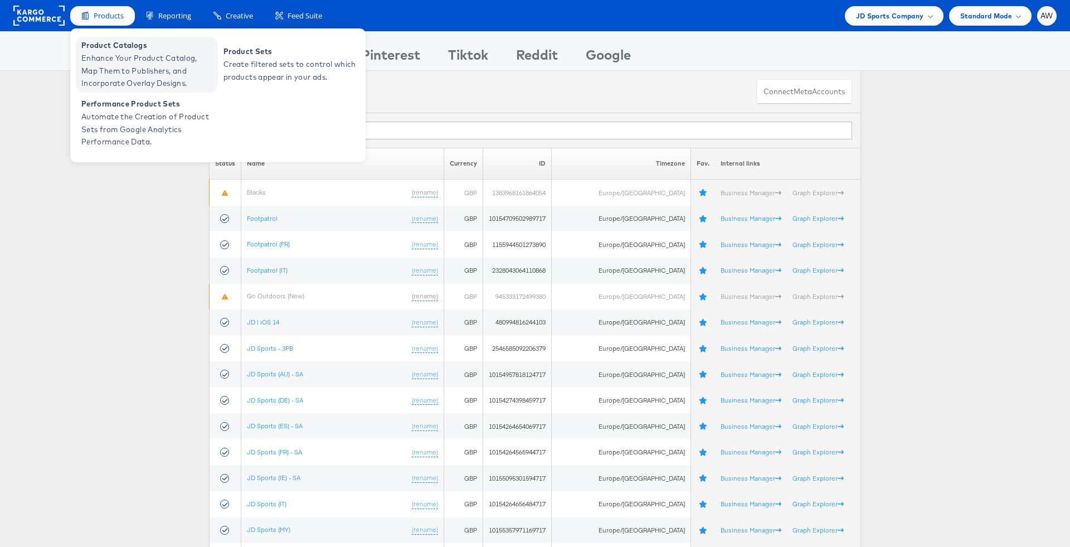
click at [123, 65] on span "Enhance Your Product Catalog, Map Them to Publishers, and Incorporate Overlay D…" at bounding box center [148, 71] width 134 height 38
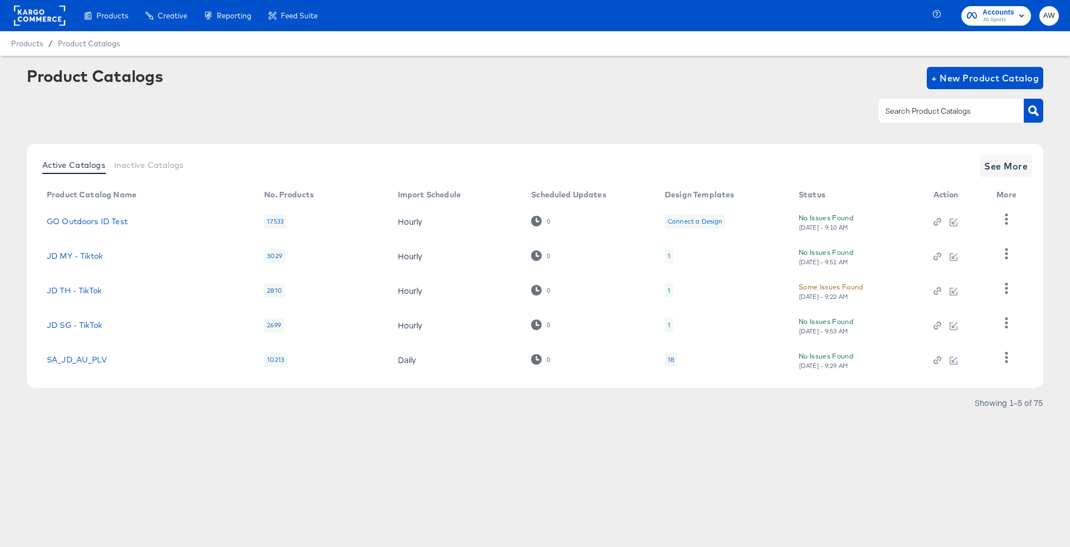
click at [944, 116] on input "text" at bounding box center [942, 111] width 119 height 13
type input "fr"
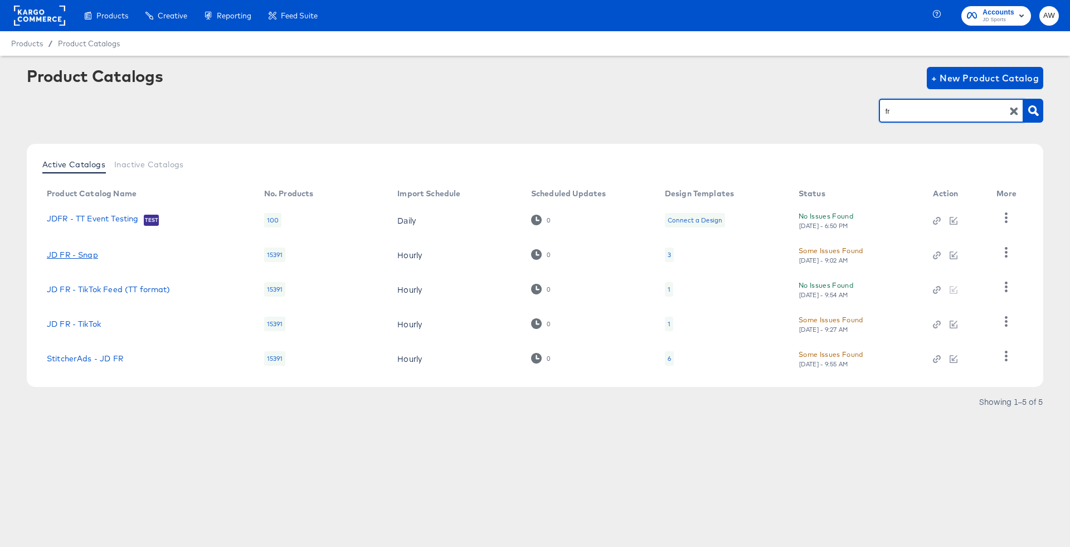
click at [90, 256] on link "JD FR - Snap" at bounding box center [72, 254] width 51 height 9
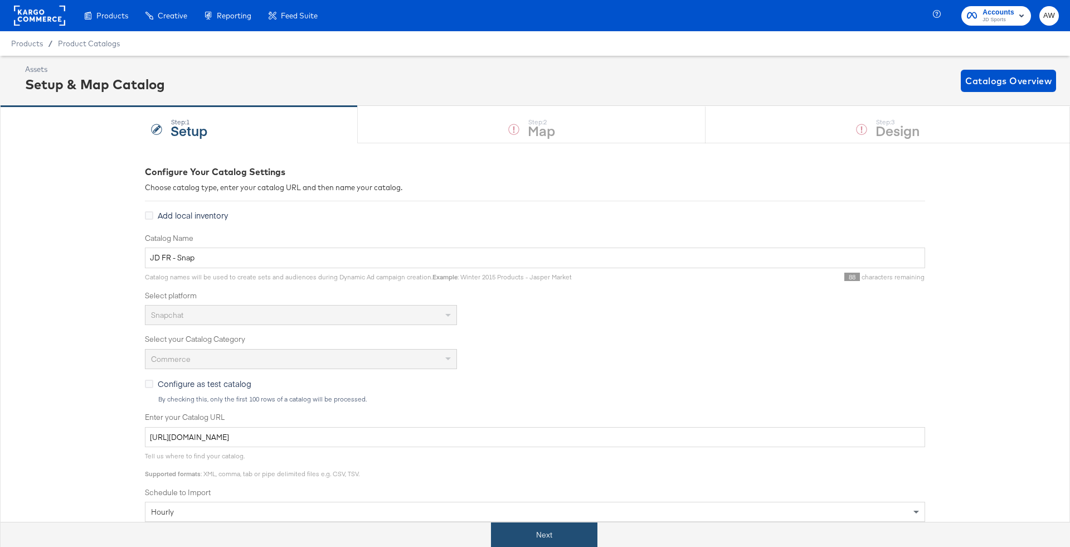
click at [559, 533] on button "Next" at bounding box center [544, 534] width 106 height 25
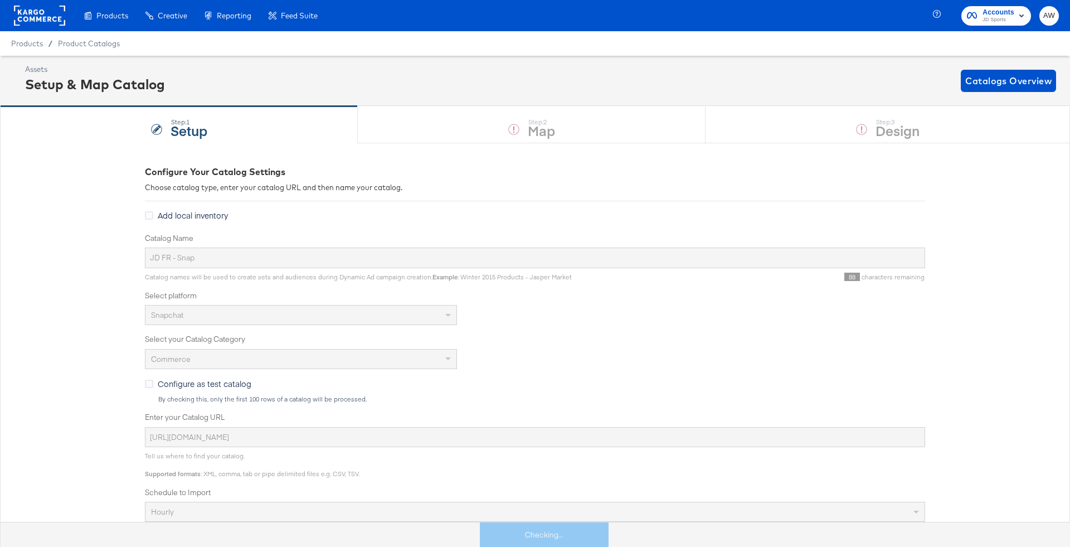
click at [846, 100] on div "Assets Setup & Map Catalog Catalogs Overview" at bounding box center [535, 81] width 1070 height 50
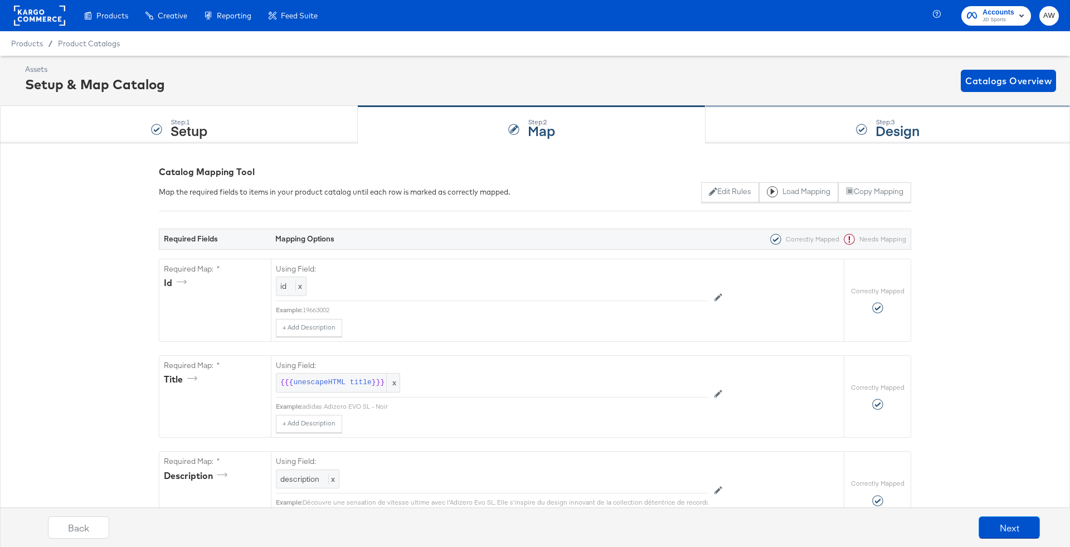
click at [839, 137] on div "Step: 3 Design" at bounding box center [887, 124] width 364 height 37
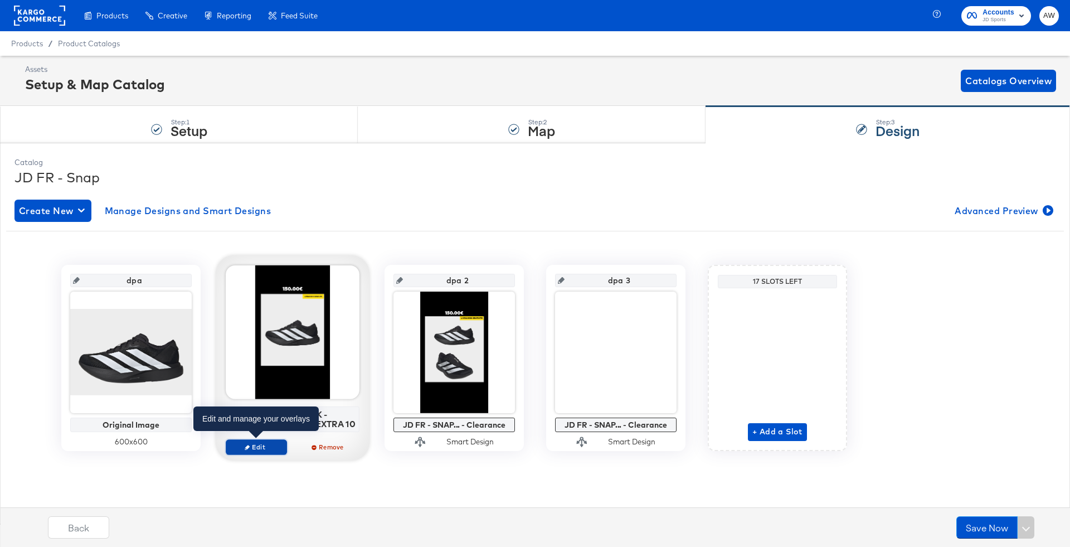
click at [270, 446] on span "Edit" at bounding box center [256, 446] width 51 height 8
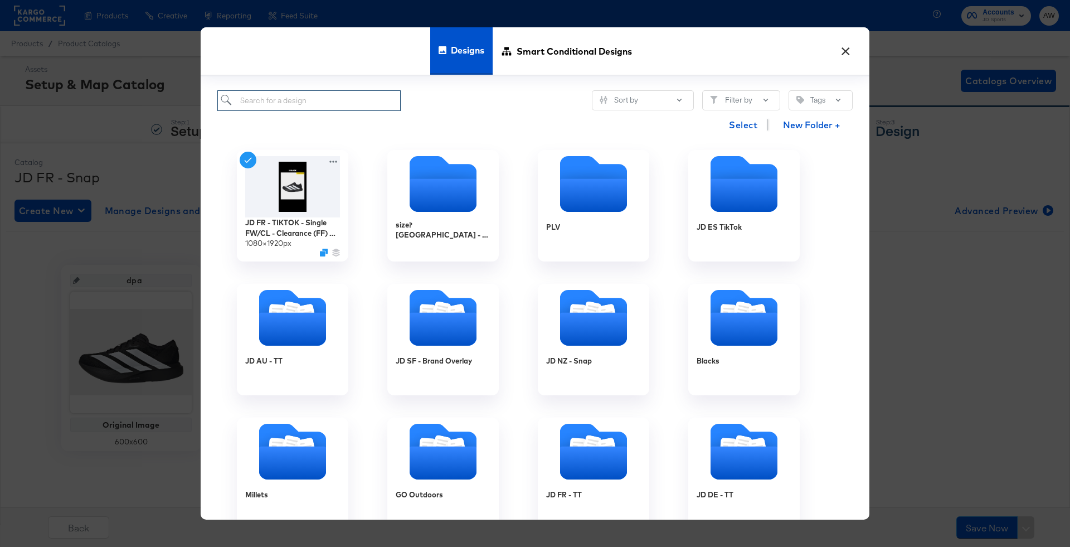
click at [366, 103] on input "search" at bounding box center [308, 100] width 183 height 21
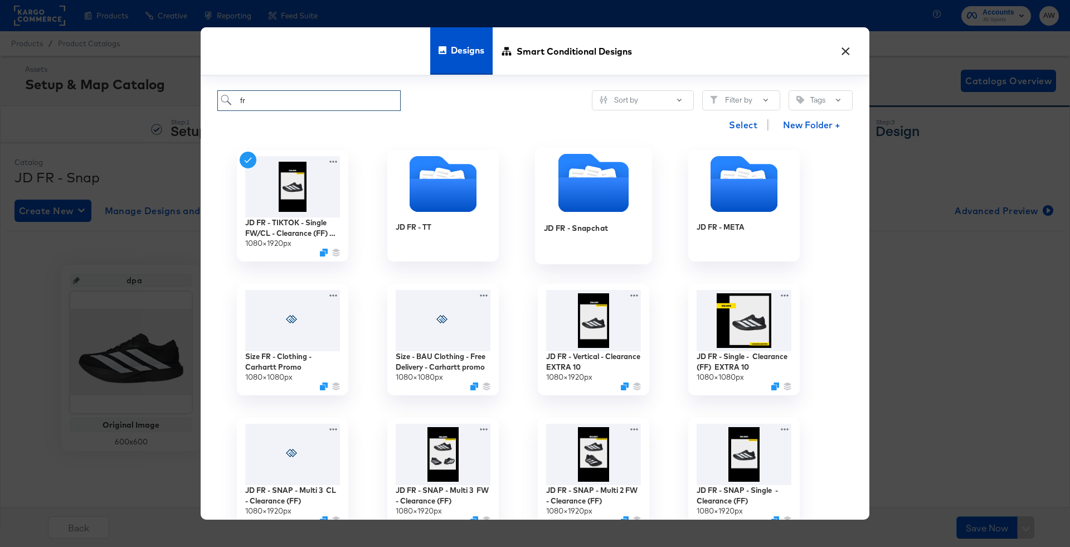
type input "fr"
click at [561, 186] on icon "Folder" at bounding box center [593, 195] width 70 height 35
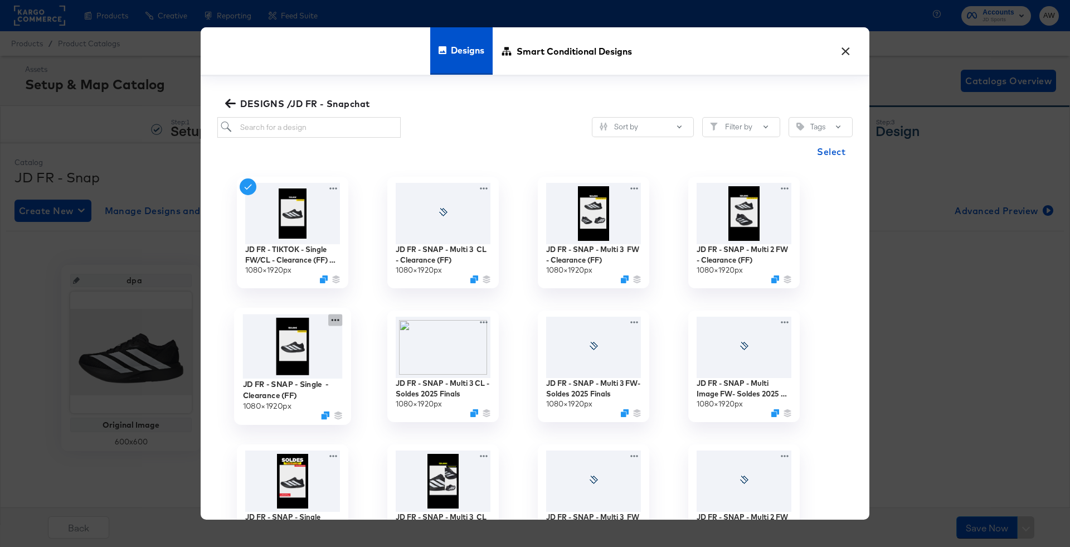
click at [333, 318] on icon at bounding box center [335, 320] width 14 height 12
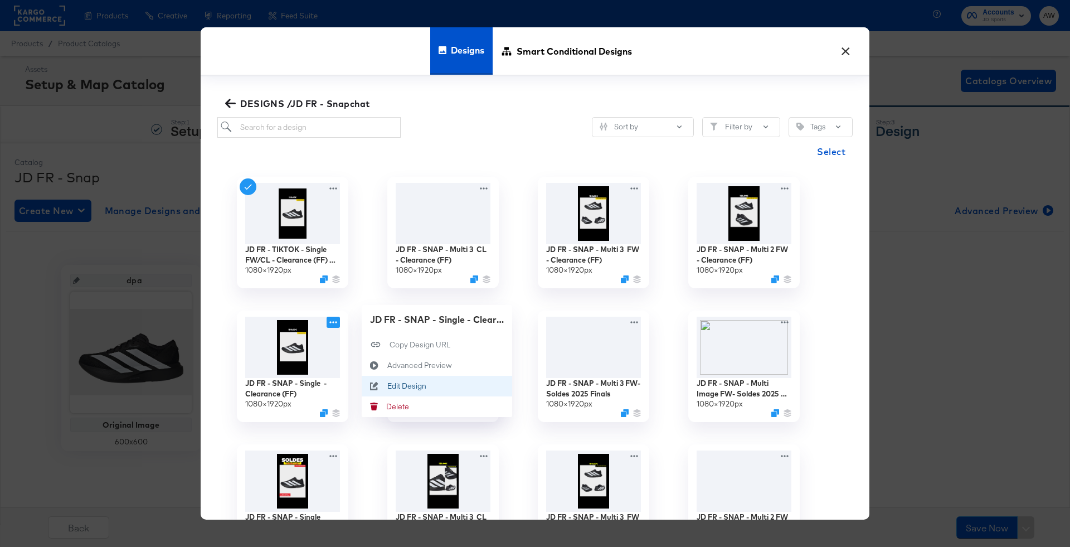
click at [387, 386] on div "Edit Design Edit Design" at bounding box center [387, 386] width 0 height 0
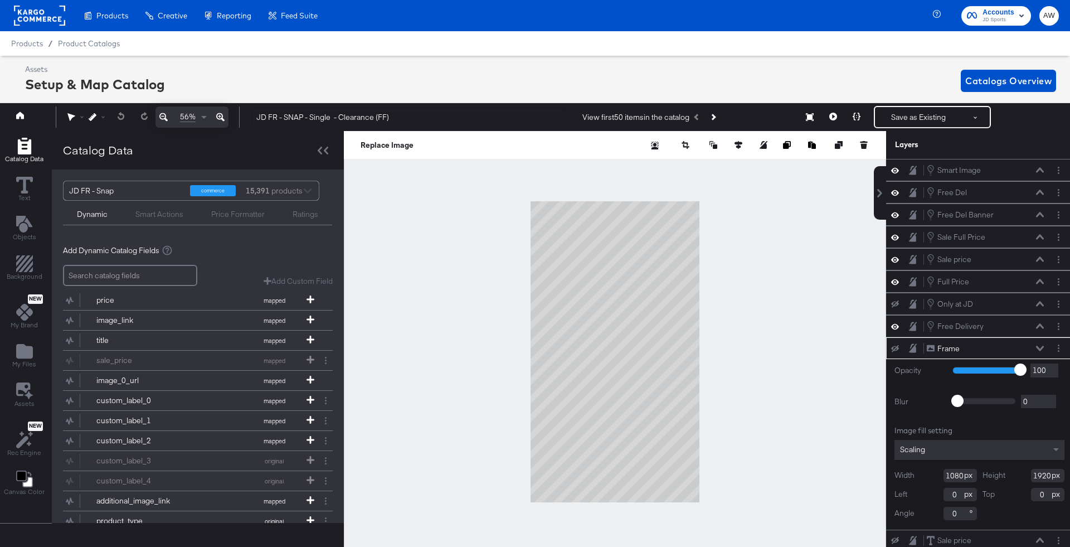
scroll to position [0, 3]
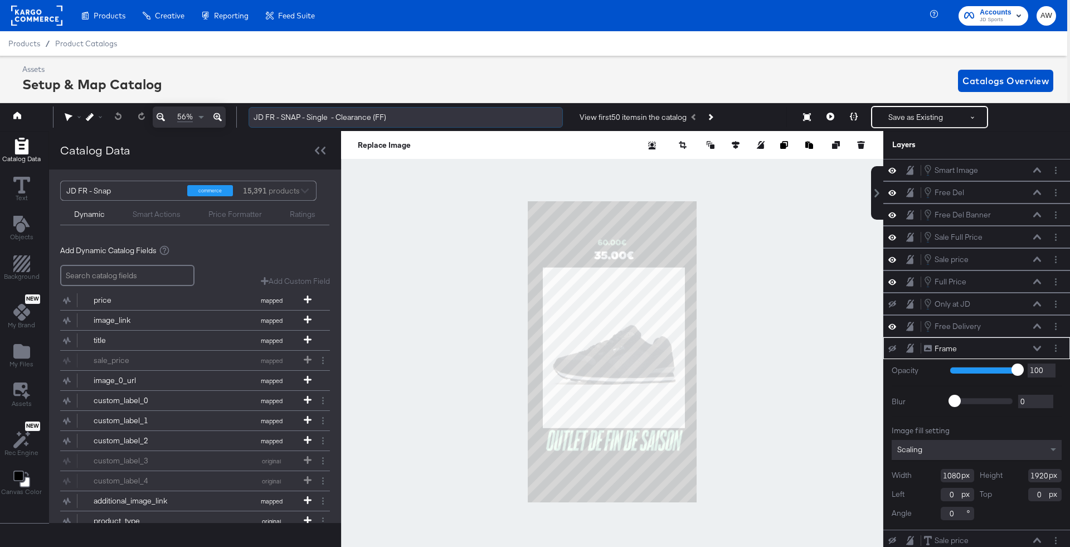
click at [419, 114] on input "JD FR - SNAP - Single - Clearance (FF)" at bounding box center [405, 117] width 314 height 21
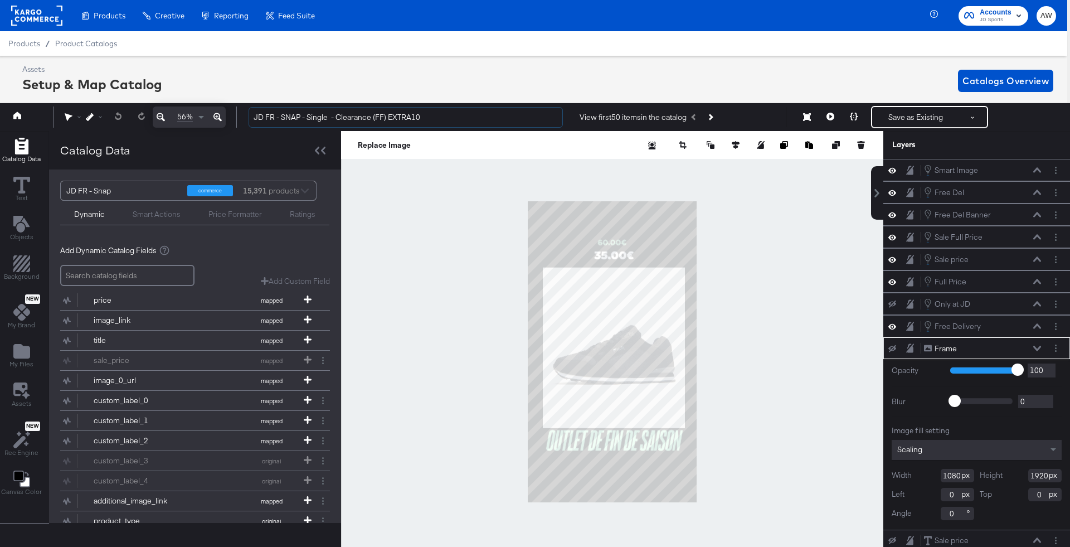
type input "JD FR - SNAP - Single - Clearance (FF) EXTRA10"
click at [483, 265] on div at bounding box center [612, 351] width 542 height 441
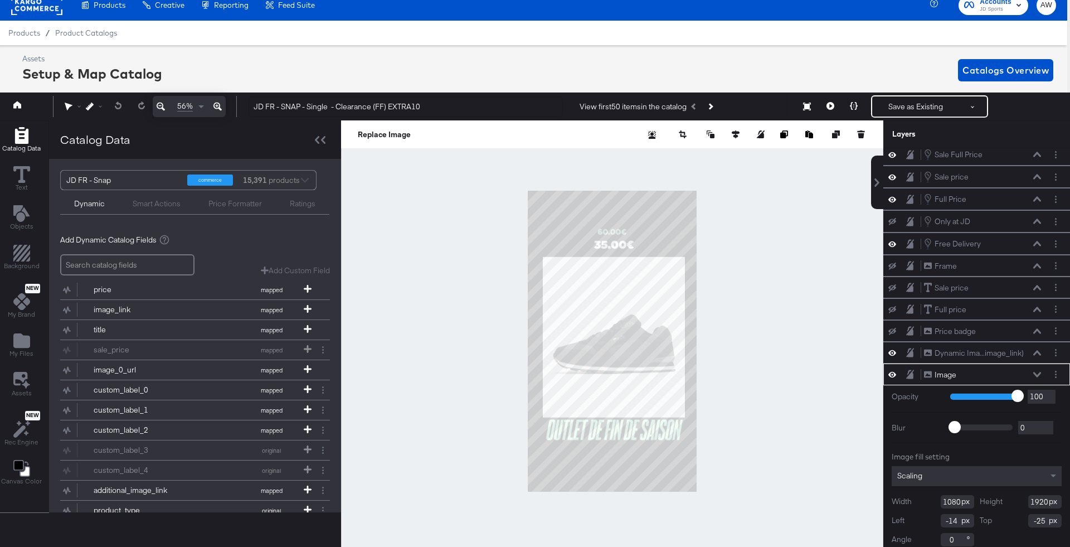
scroll to position [0, 0]
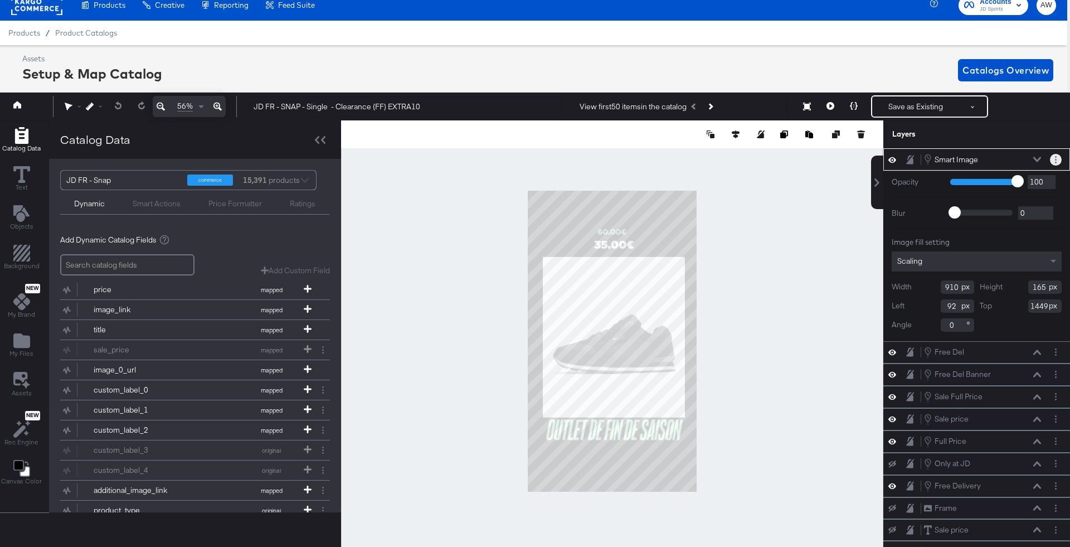
click at [1058, 155] on button "Layer Options" at bounding box center [1056, 160] width 12 height 12
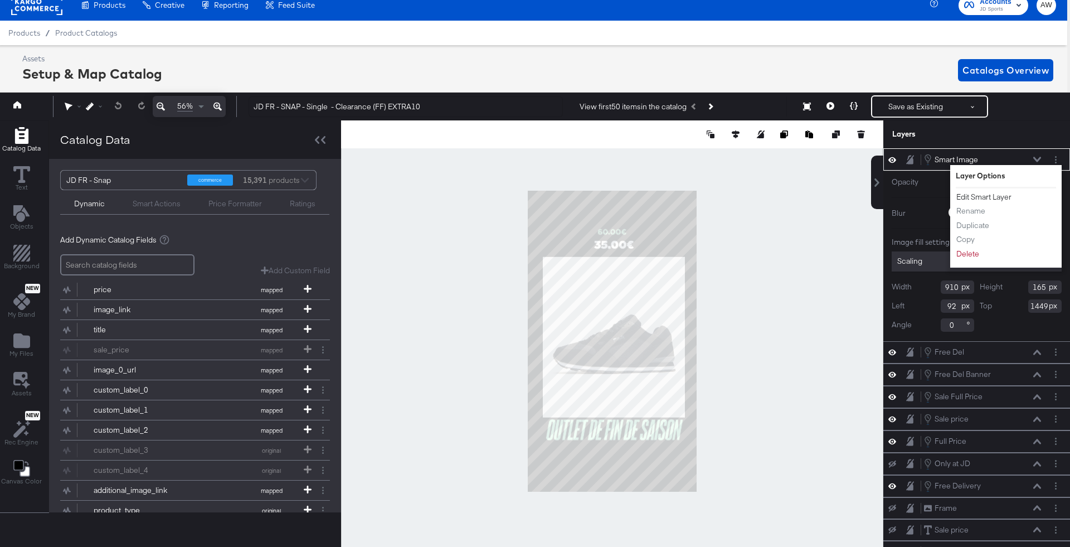
click at [1005, 193] on button "Edit Smart Layer" at bounding box center [984, 197] width 56 height 12
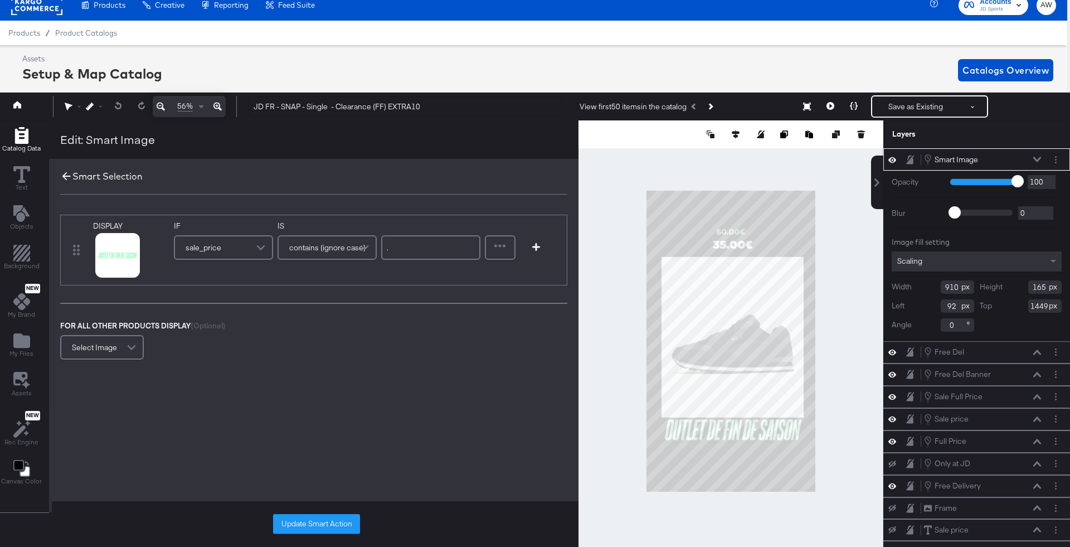
click at [66, 176] on icon at bounding box center [66, 176] width 12 height 12
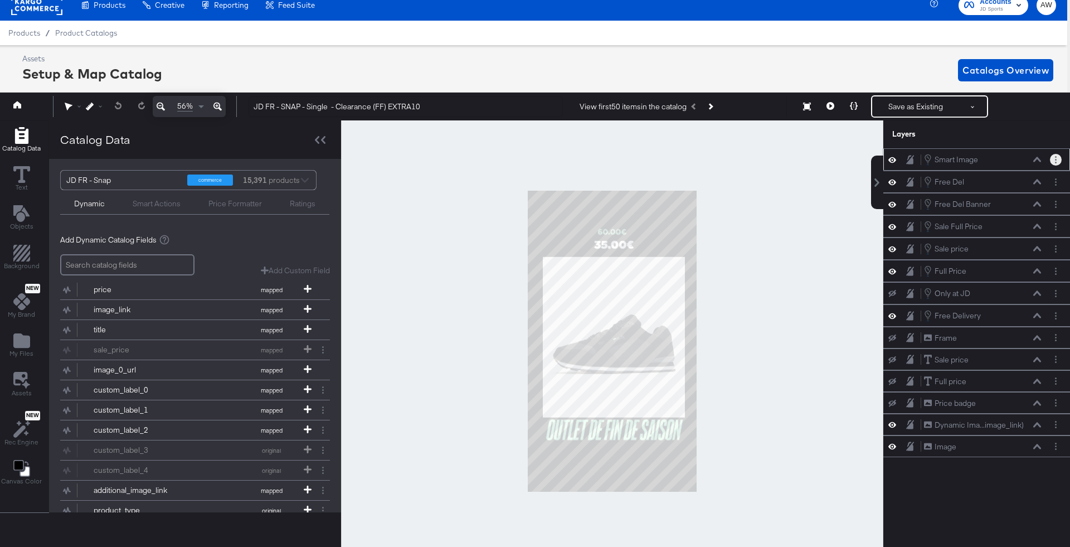
click at [1054, 160] on button "Layer Options" at bounding box center [1056, 160] width 12 height 12
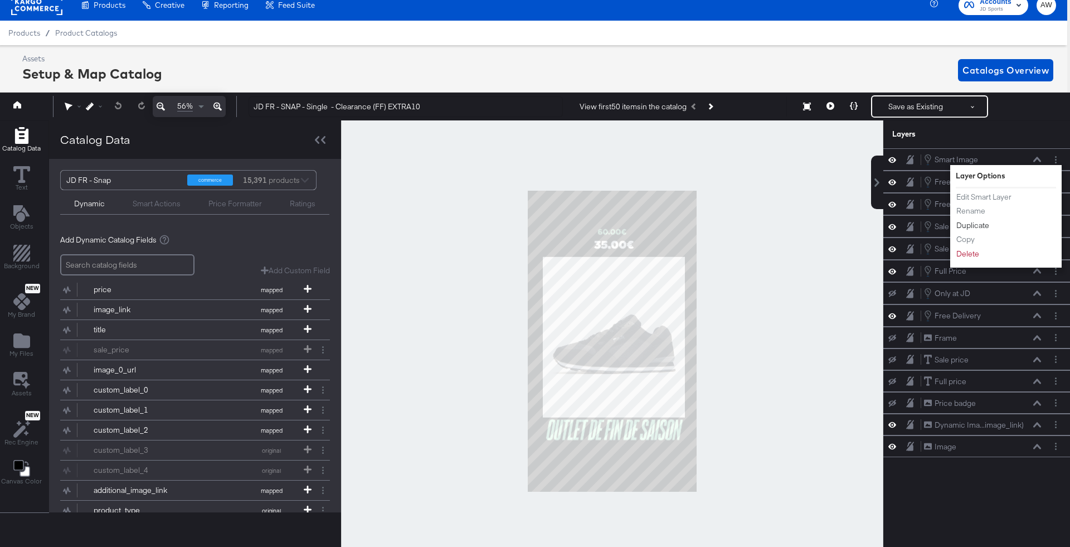
click at [985, 226] on button "Duplicate" at bounding box center [973, 226] width 34 height 12
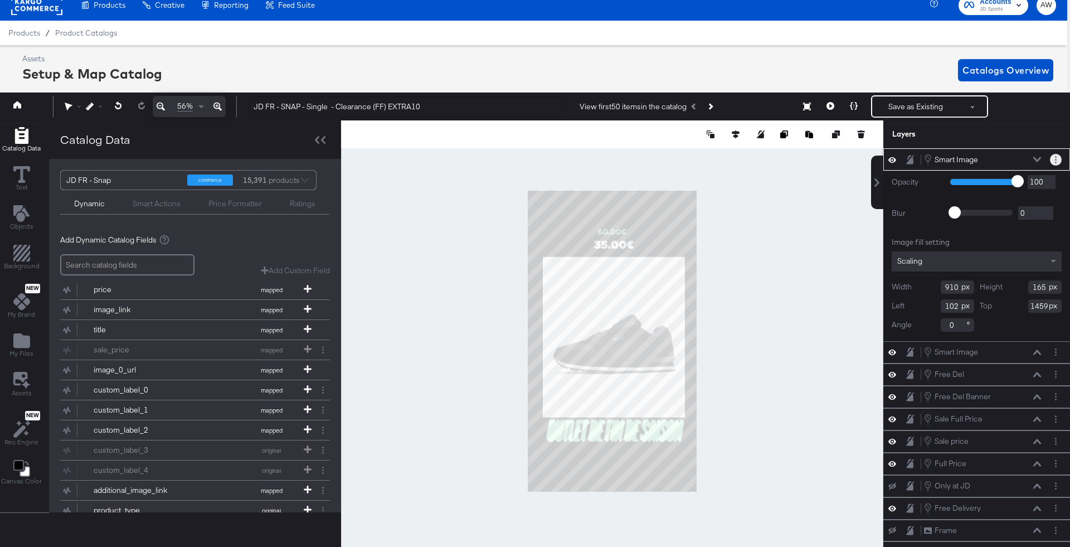
click at [1056, 162] on circle "Layer Options" at bounding box center [1056, 163] width 2 height 2
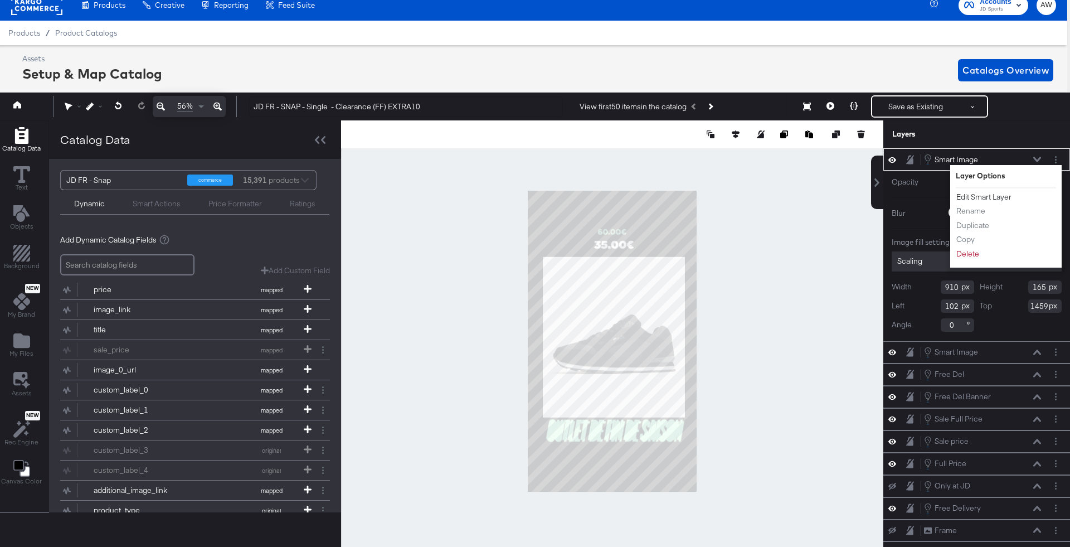
click at [980, 196] on button "Edit Smart Layer" at bounding box center [984, 197] width 56 height 12
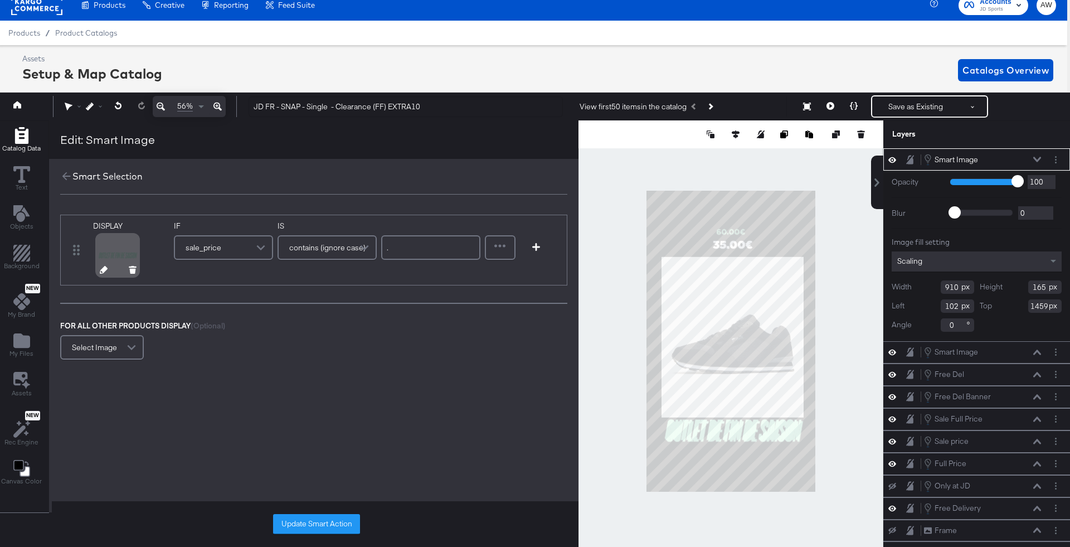
click at [101, 267] on icon at bounding box center [104, 270] width 8 height 8
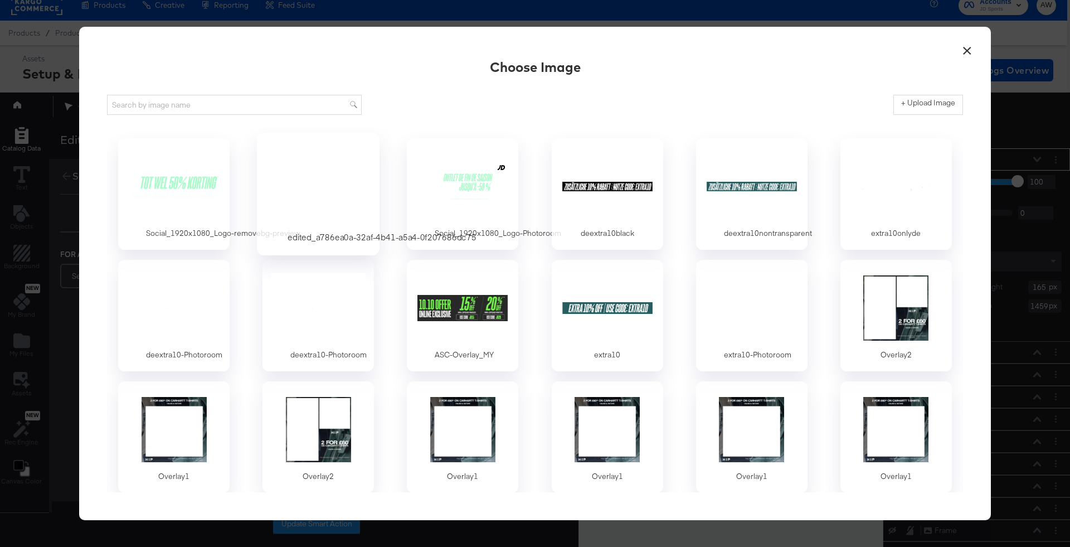
click at [355, 187] on div at bounding box center [318, 186] width 104 height 77
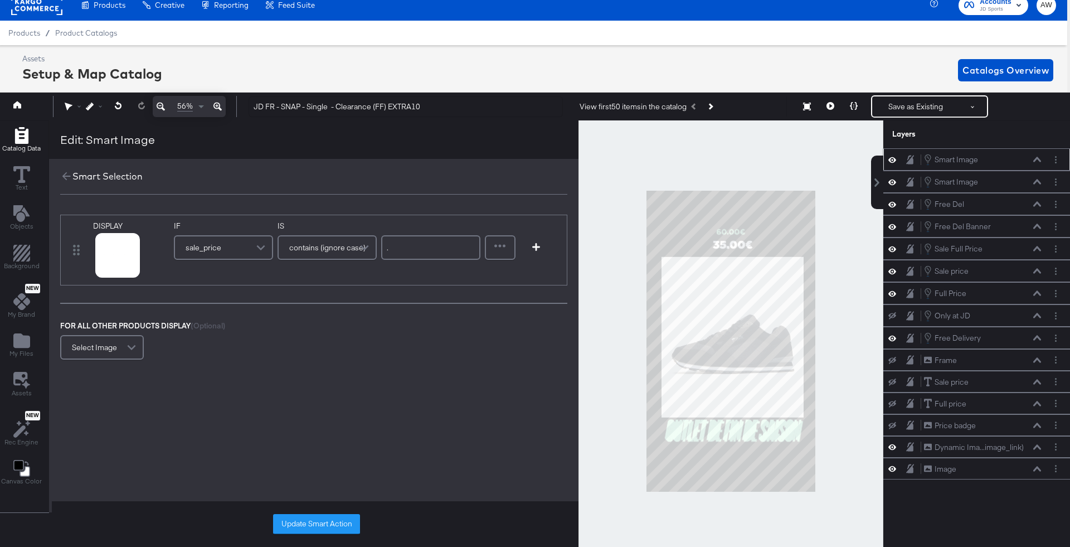
click at [316, 511] on div "Update Smart Action" at bounding box center [316, 524] width 529 height 46
click at [318, 527] on button "Update Smart Action" at bounding box center [316, 524] width 87 height 20
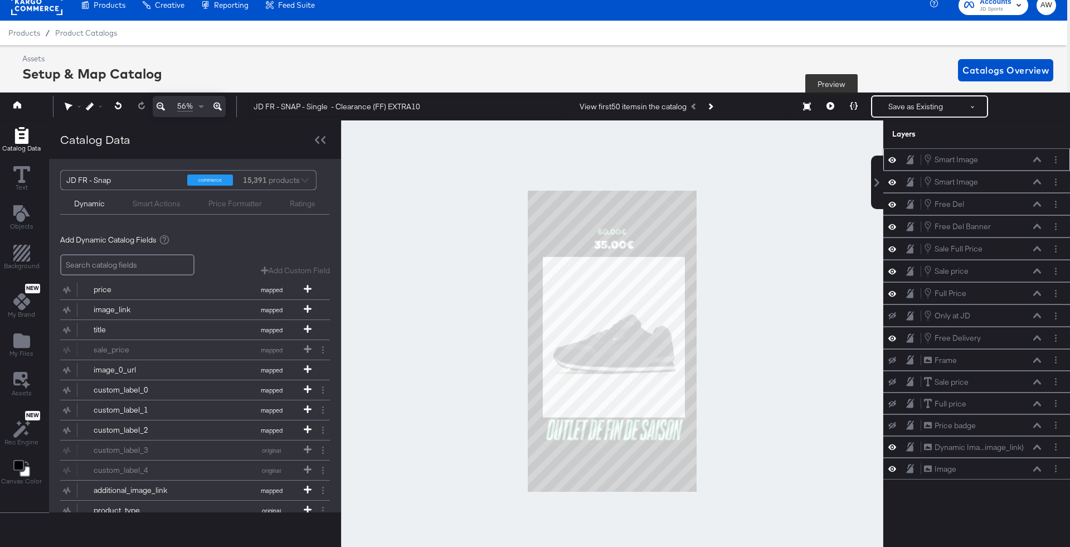
click at [830, 110] on button at bounding box center [829, 106] width 23 height 22
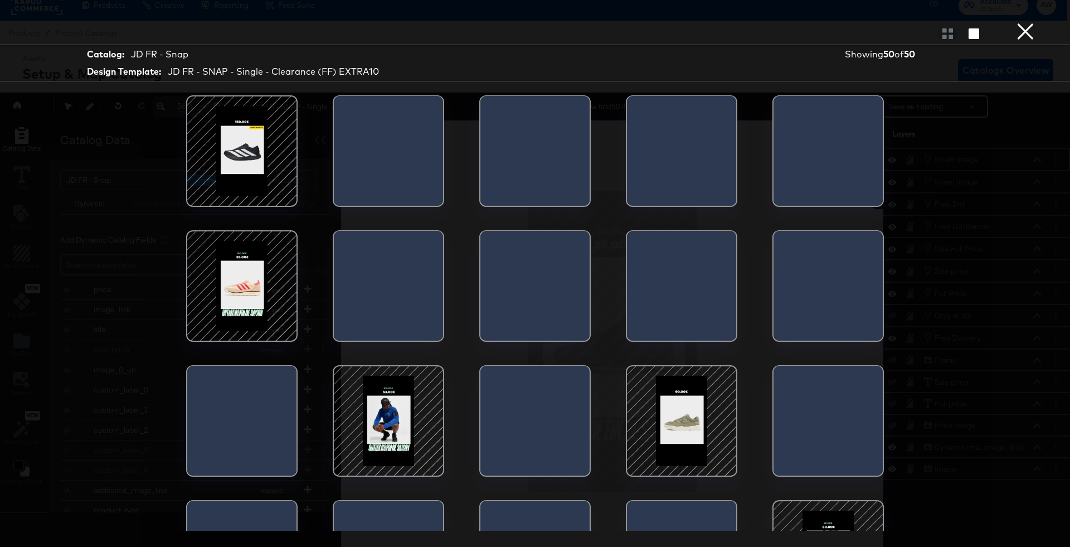
click at [424, 424] on div at bounding box center [388, 420] width 95 height 95
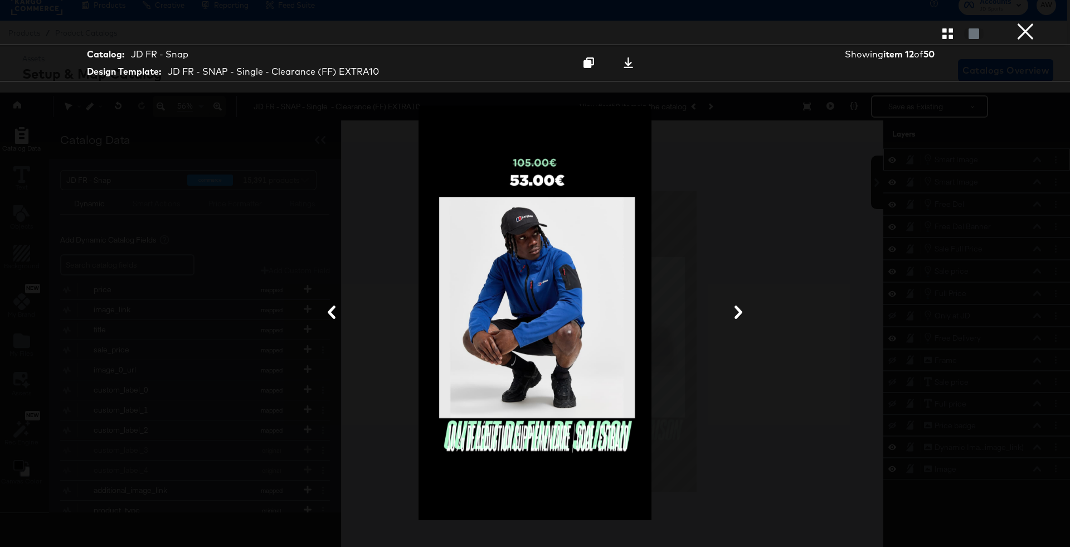
click at [1022, 22] on button "×" at bounding box center [1025, 11] width 22 height 22
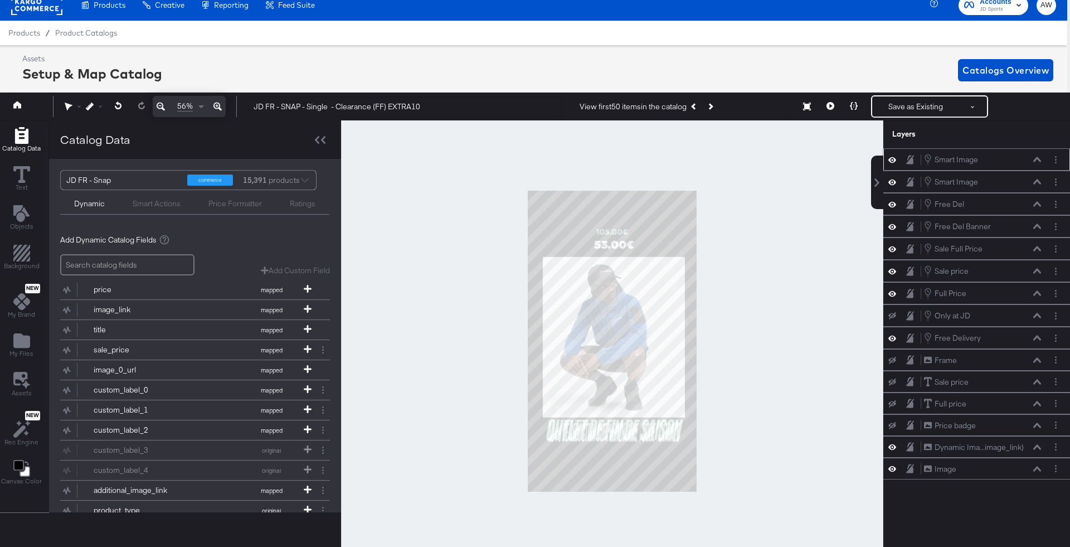
scroll to position [25, 3]
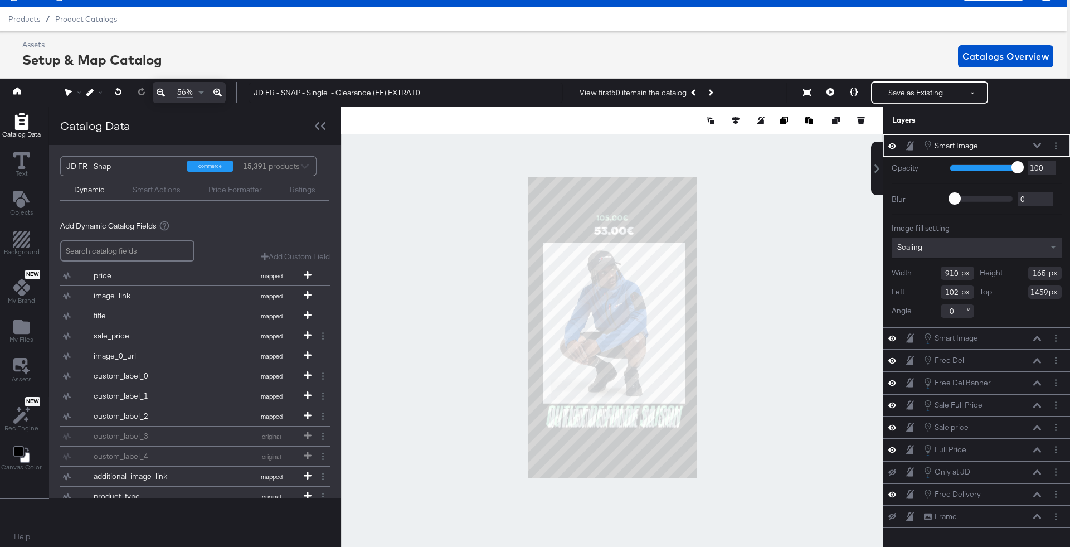
type input "92"
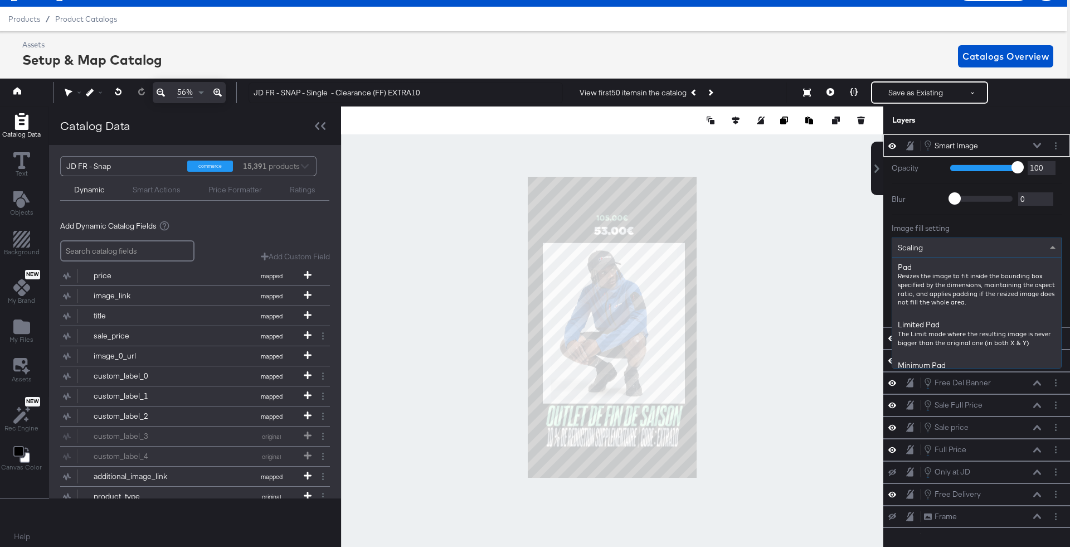
click at [936, 240] on div "Scaling" at bounding box center [976, 247] width 169 height 19
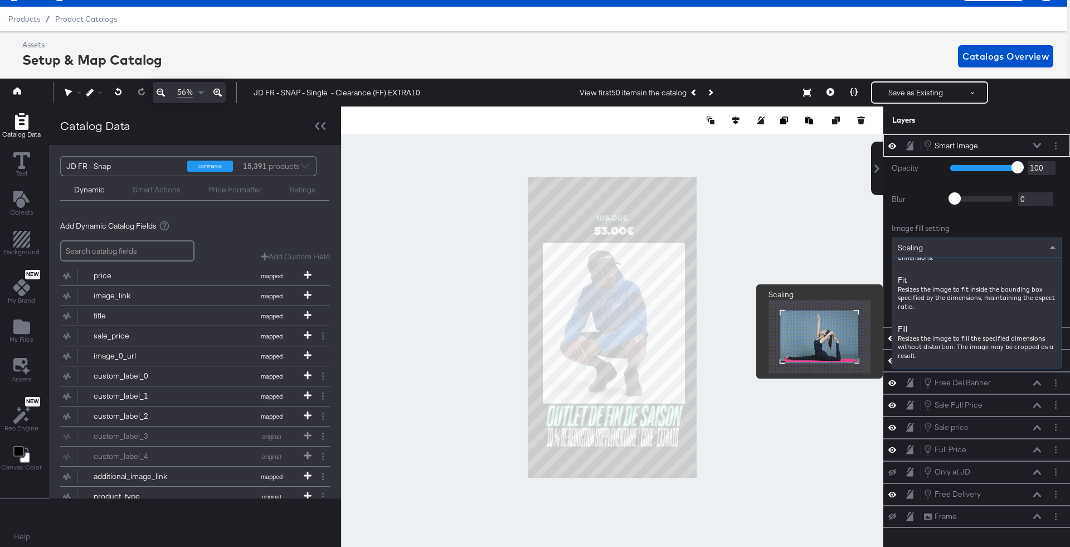
scroll to position [135, 0]
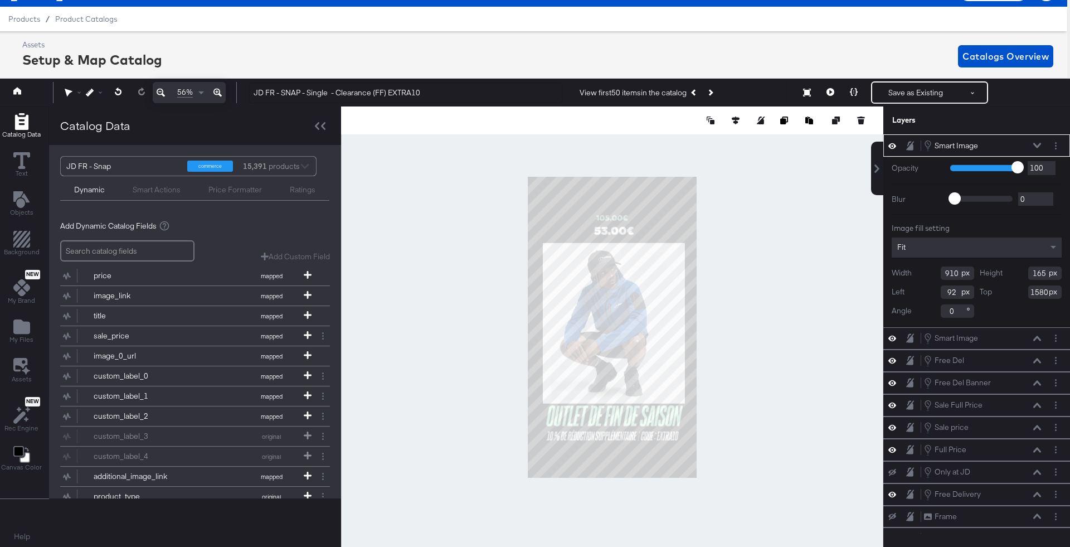
type input "1614"
type input "1016"
type input "183"
type input "39"
type input "1603"
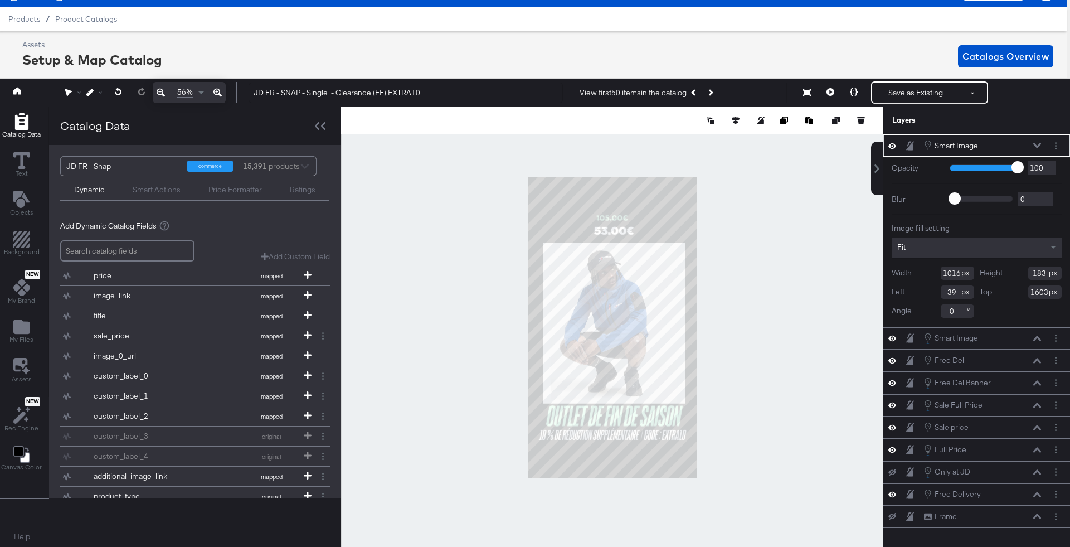
click at [894, 322] on div "Opacity 1 100 100 Blur 0 2000 0 Image fill setting Fit Width 1016 Height 183 Le…" at bounding box center [976, 242] width 187 height 170
click at [791, 290] on div at bounding box center [612, 326] width 542 height 441
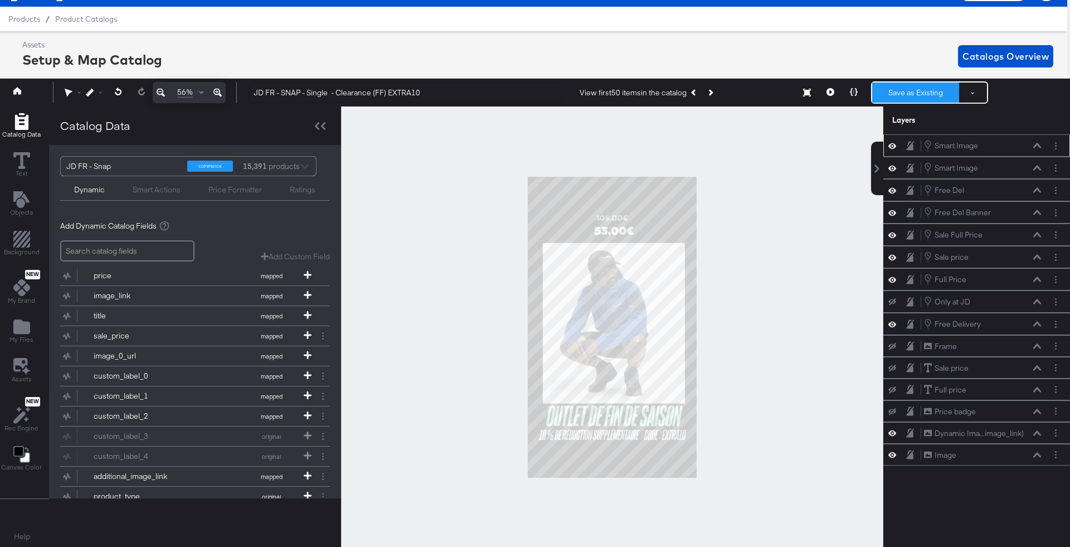
click at [930, 101] on button "Save as Existing" at bounding box center [915, 92] width 87 height 20
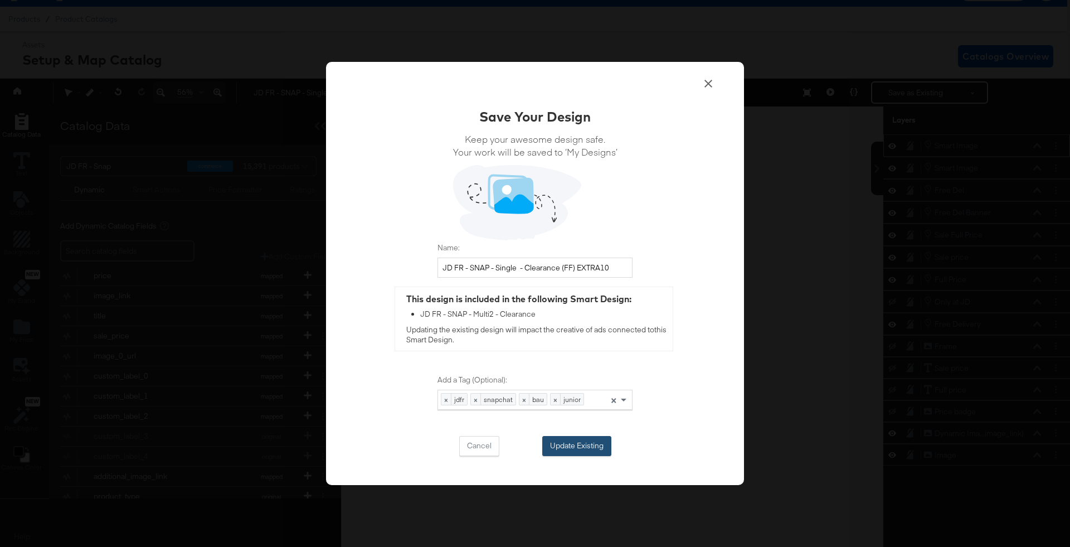
click at [592, 436] on button "Update Existing" at bounding box center [576, 446] width 69 height 20
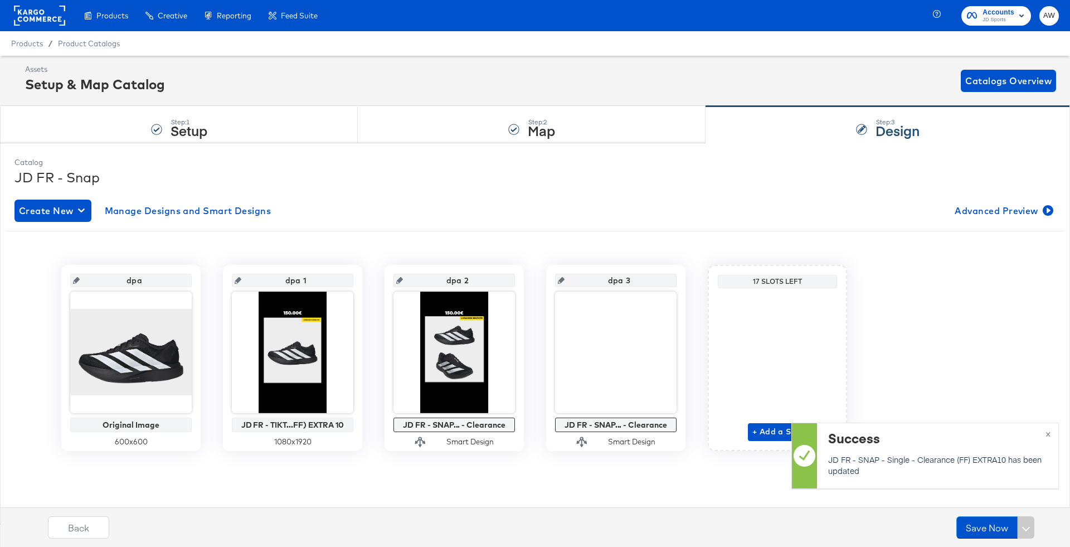
scroll to position [0, 0]
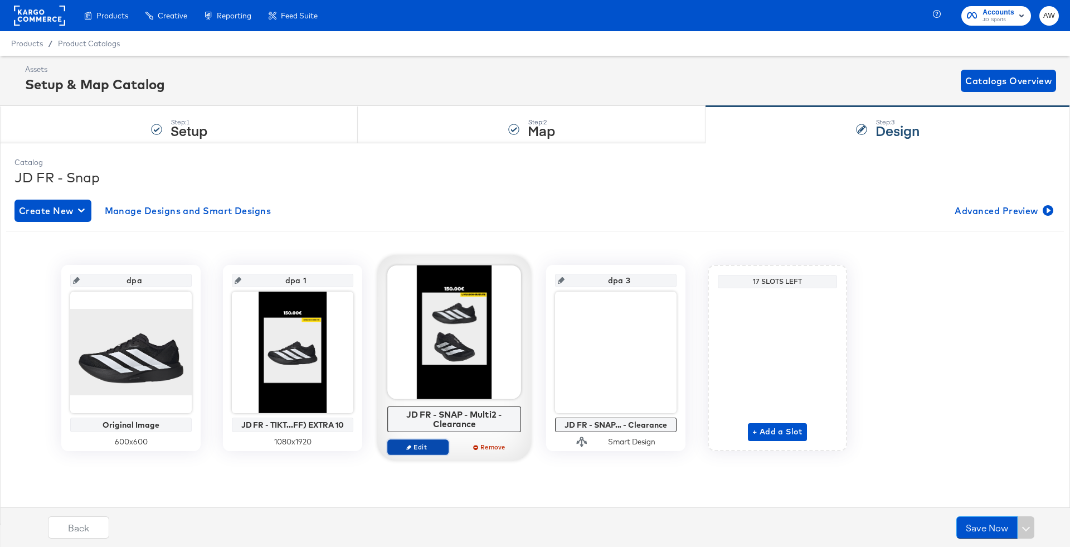
click at [409, 450] on button "Edit" at bounding box center [417, 447] width 61 height 16
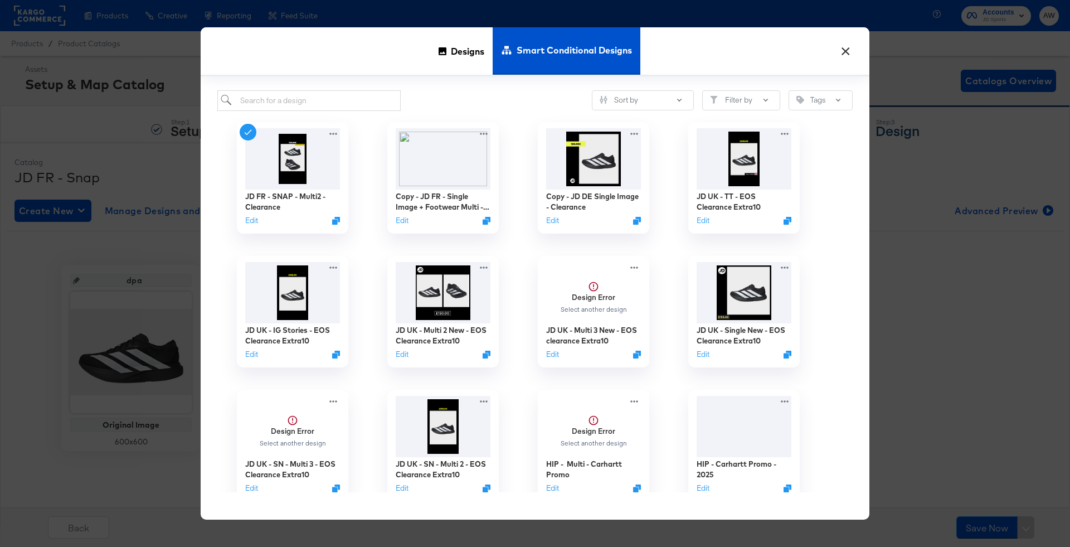
click at [504, 46] on icon at bounding box center [506, 50] width 11 height 11
click at [470, 46] on span "Designs" at bounding box center [467, 51] width 33 height 49
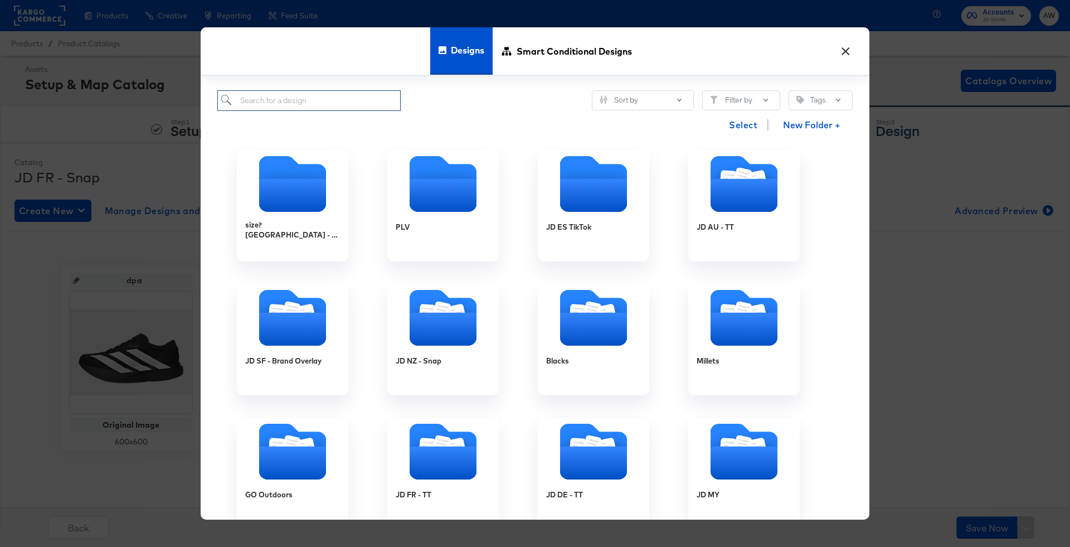
click at [339, 98] on input "search" at bounding box center [308, 100] width 183 height 21
type input "jd fr"
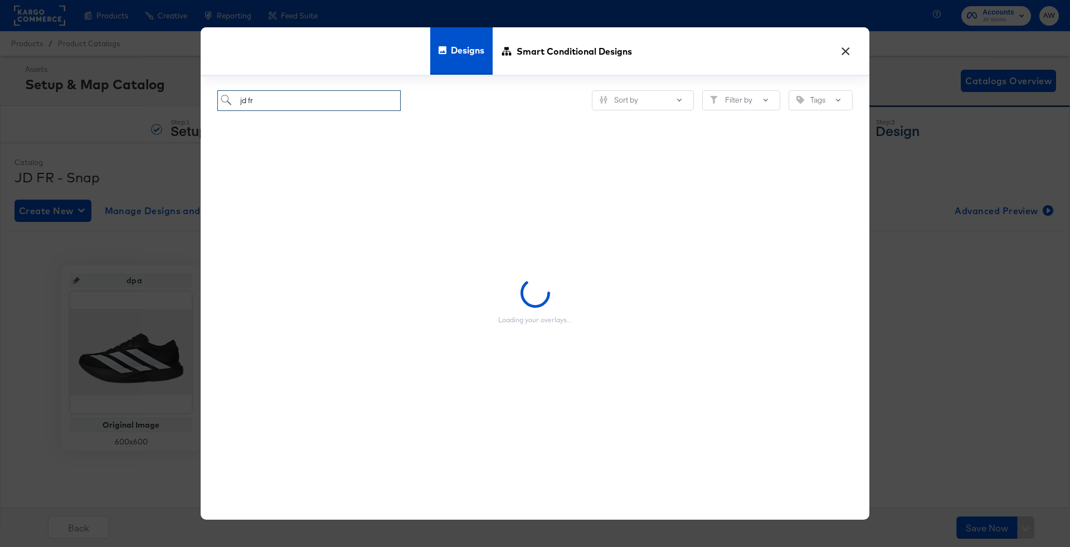
click at [339, 98] on input "jd fr" at bounding box center [308, 100] width 183 height 21
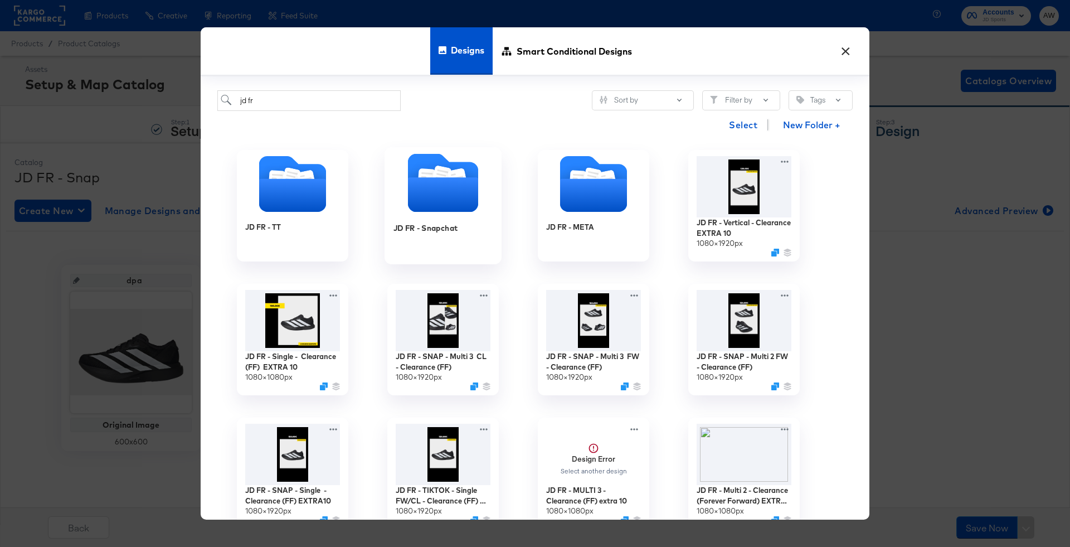
click at [426, 186] on icon "Folder" at bounding box center [443, 195] width 70 height 35
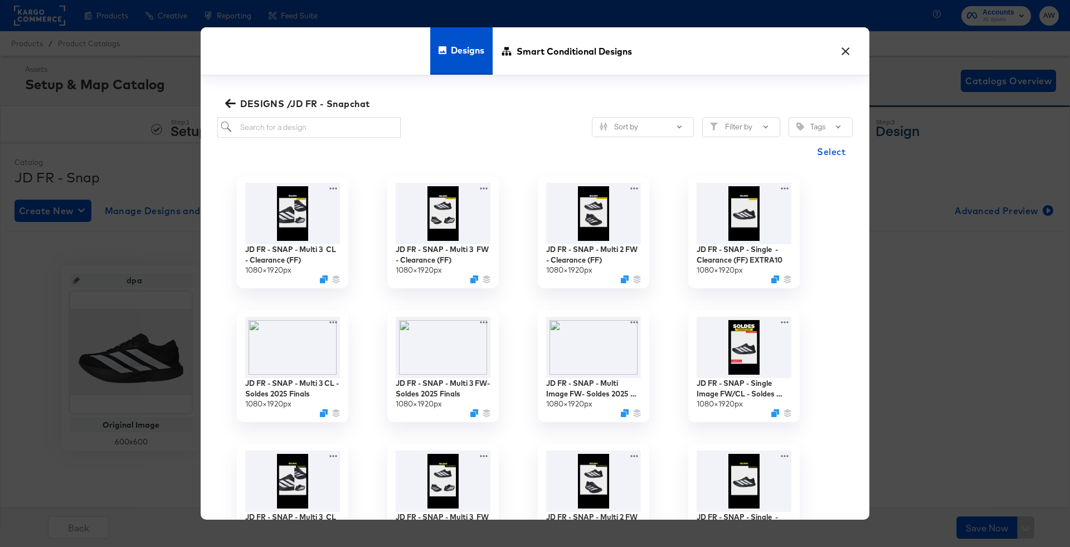
click at [314, 112] on div "DESIGNS /JD FR - Snapchat" at bounding box center [534, 103] width 635 height 27
click at [319, 124] on input "search" at bounding box center [308, 127] width 183 height 21
type input "jd fr"
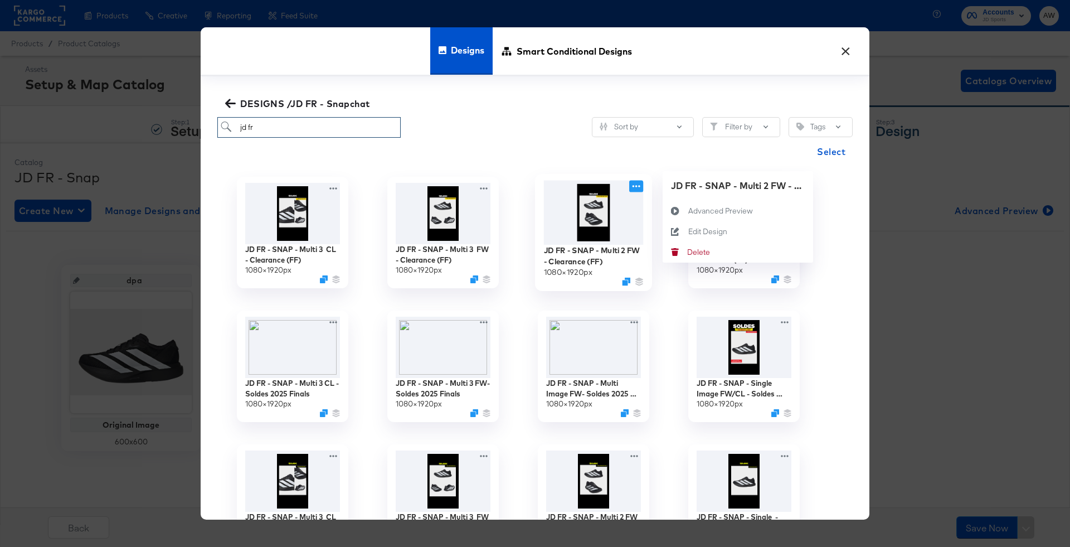
click at [638, 187] on icon at bounding box center [636, 186] width 14 height 12
click at [688, 252] on div "Edit Design Edit Design" at bounding box center [688, 252] width 0 height 0
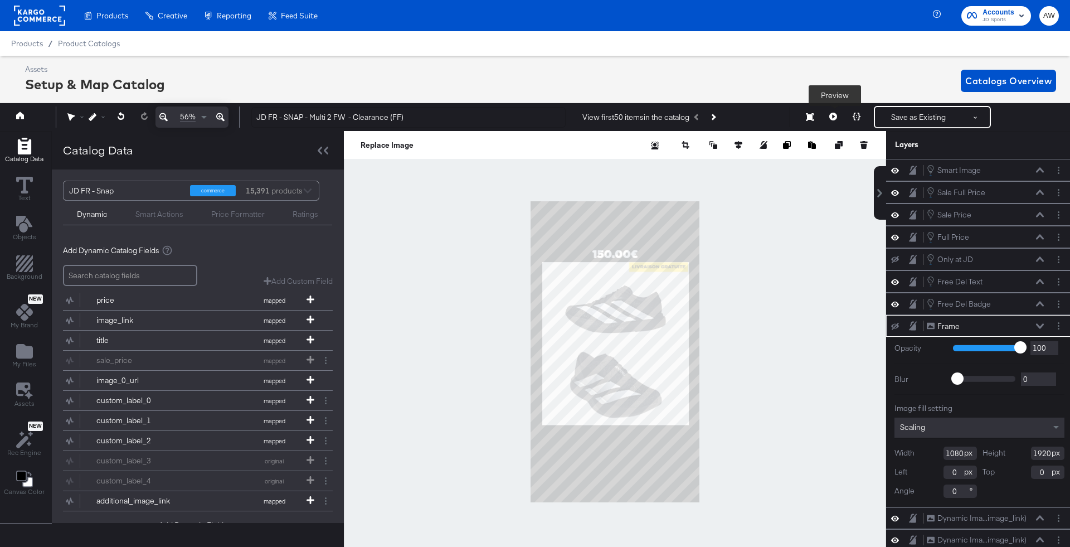
click at [835, 111] on button at bounding box center [832, 117] width 23 height 22
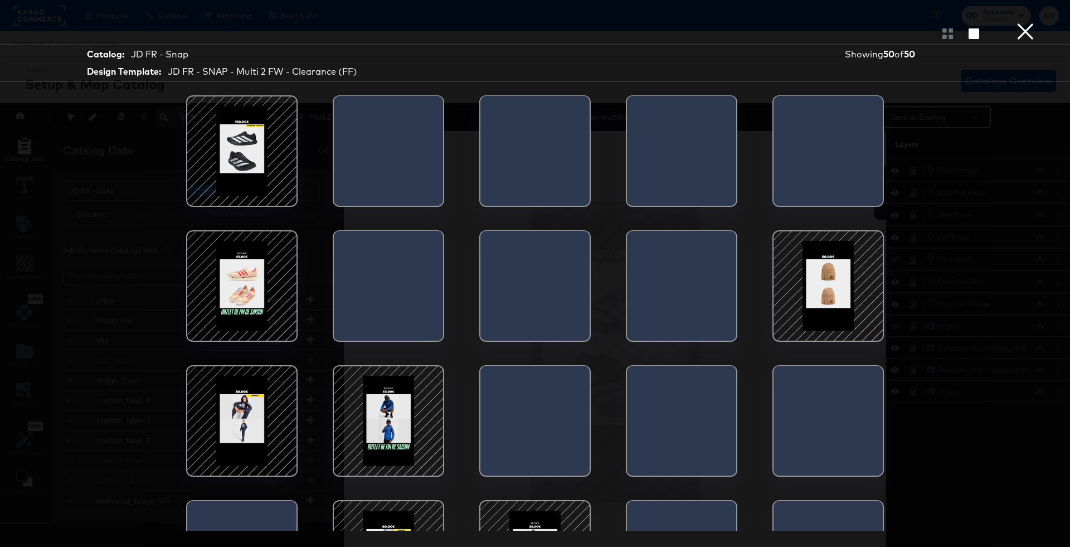
click at [345, 384] on div at bounding box center [388, 420] width 95 height 95
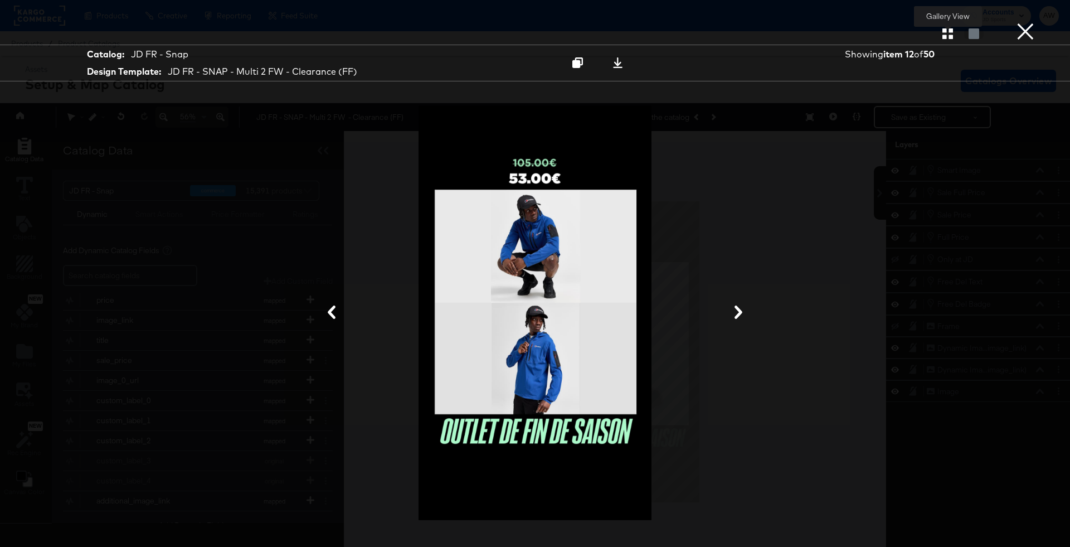
click at [948, 31] on icon "button" at bounding box center [947, 33] width 11 height 11
click at [1035, 22] on button "×" at bounding box center [1025, 11] width 22 height 22
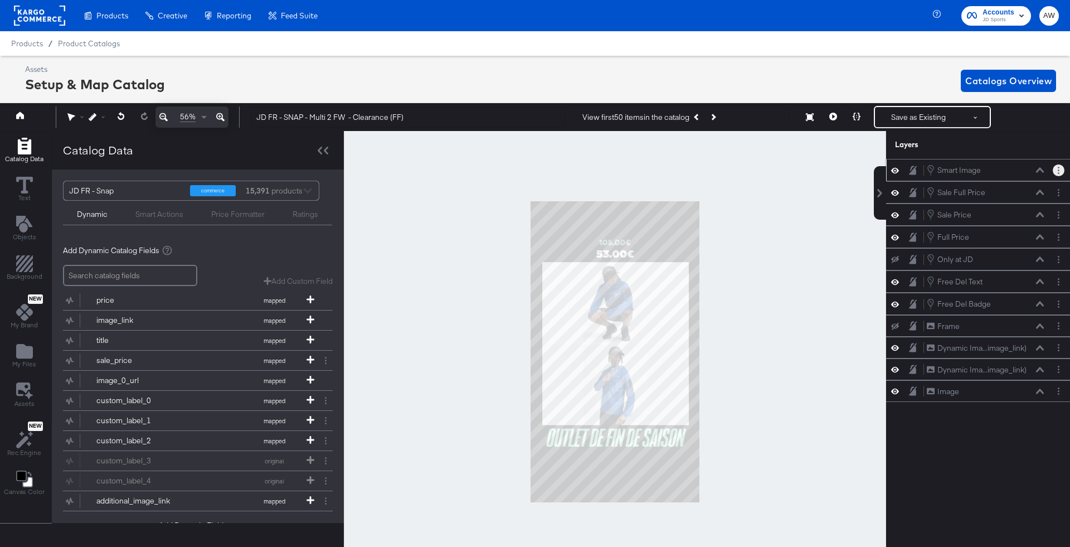
click at [1056, 169] on button "Layer Options" at bounding box center [1058, 170] width 12 height 12
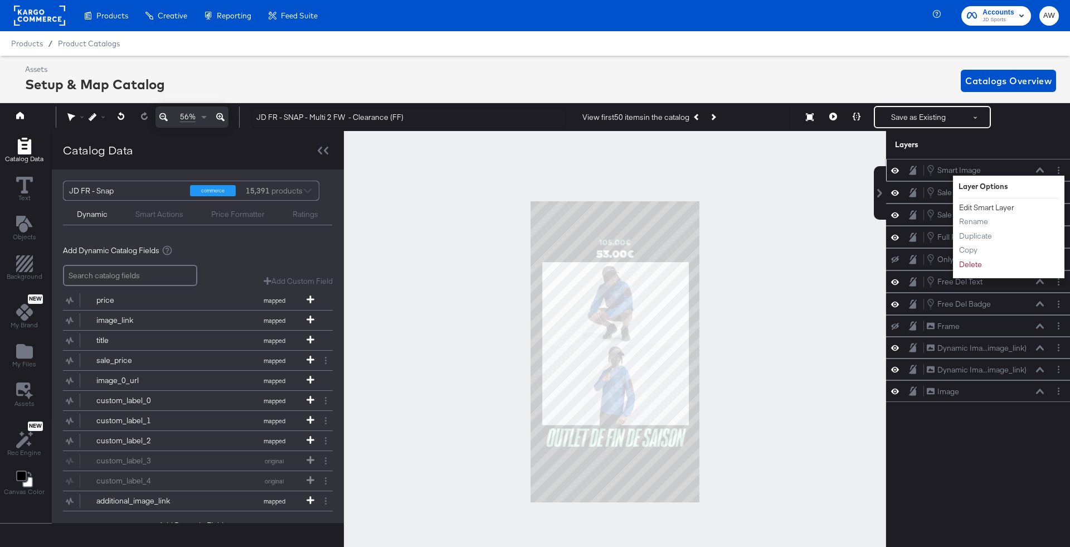
click at [1000, 204] on button "Edit Smart Layer" at bounding box center [986, 208] width 56 height 12
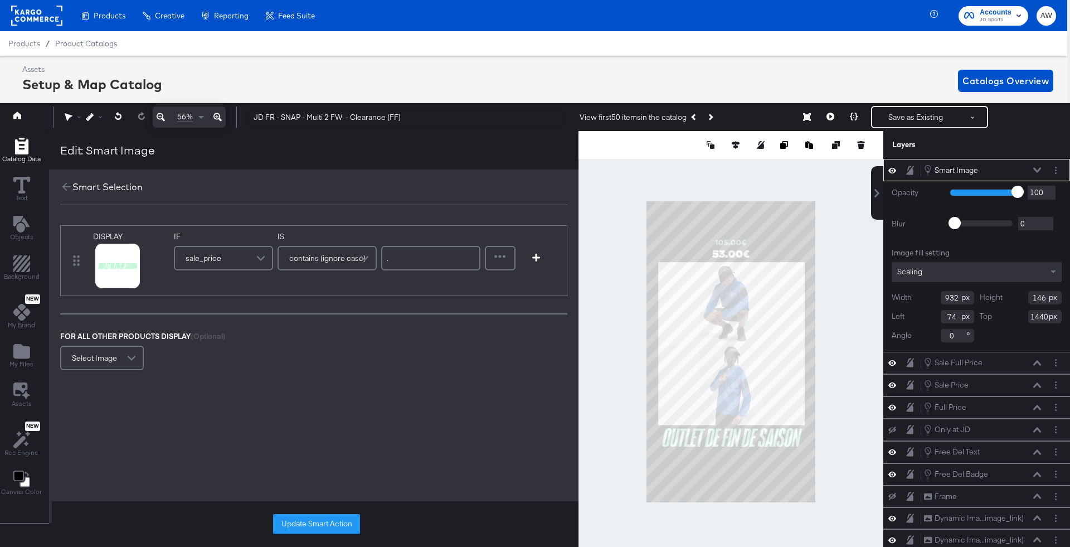
click at [1059, 177] on div "Smart Image Smart Image" at bounding box center [976, 170] width 187 height 22
click at [1057, 172] on button "Layer Options" at bounding box center [1056, 170] width 12 height 12
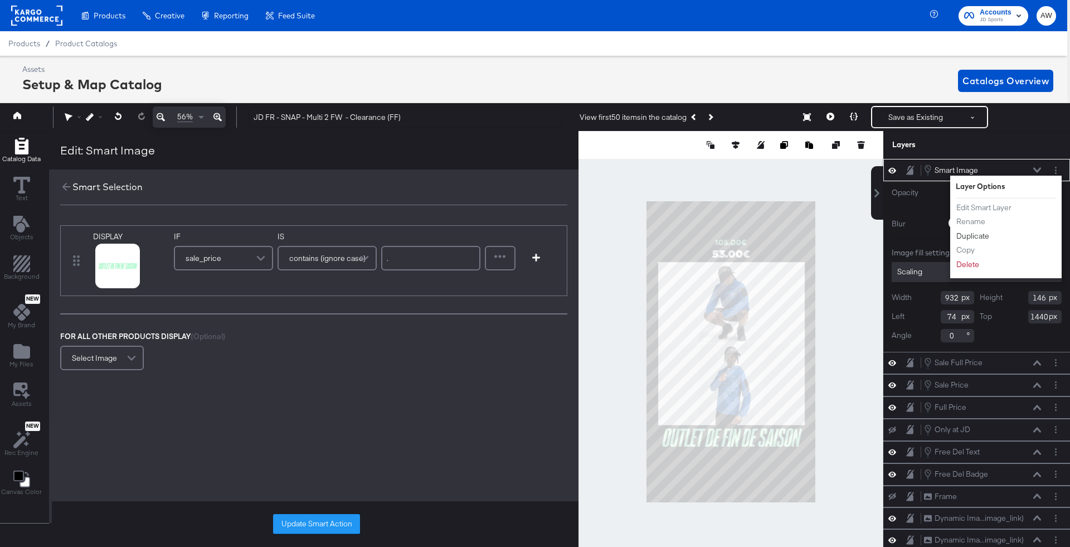
click at [985, 236] on button "Duplicate" at bounding box center [973, 236] width 34 height 12
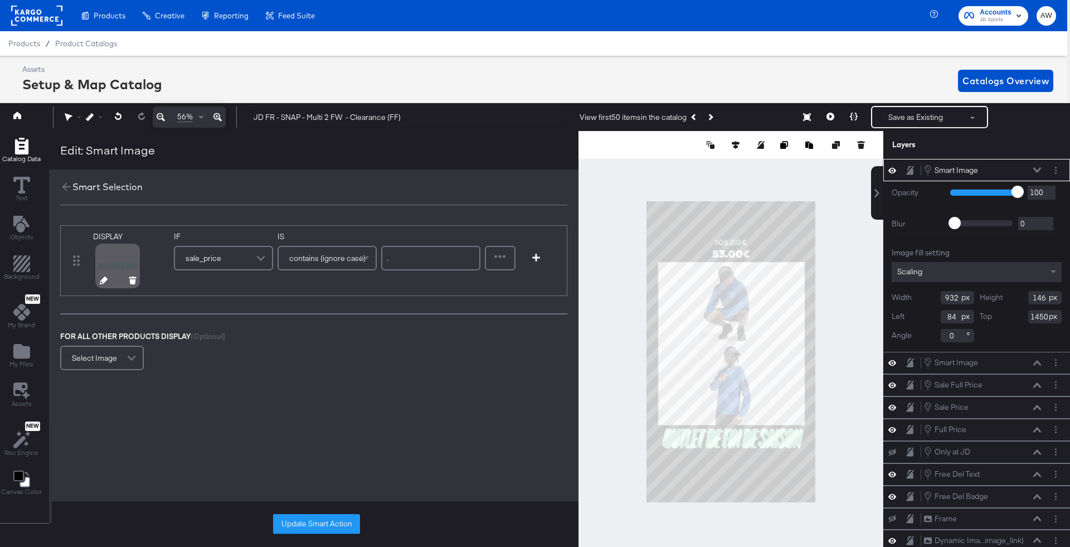
click at [103, 281] on icon at bounding box center [104, 280] width 8 height 8
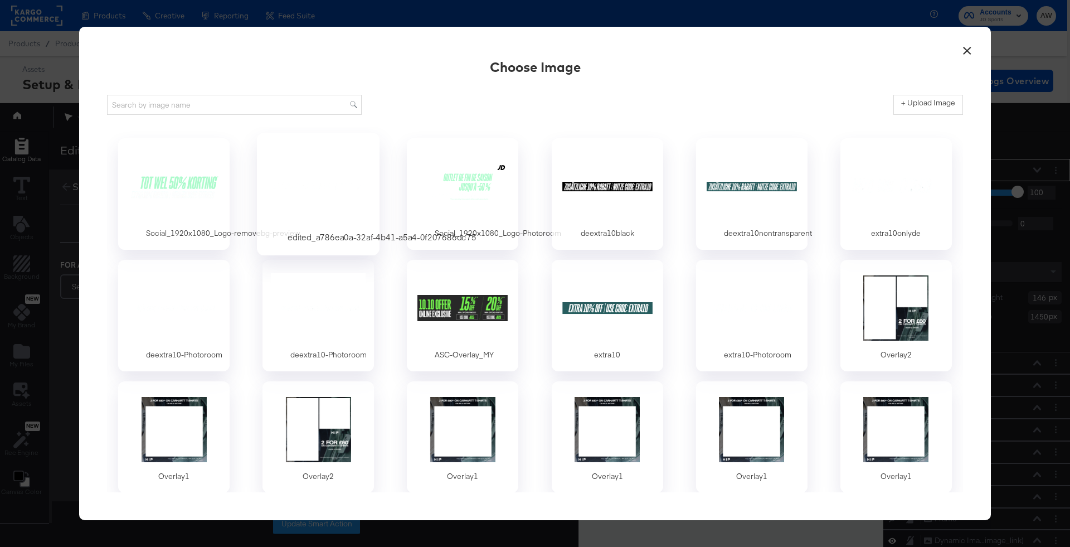
click at [331, 174] on div at bounding box center [318, 186] width 104 height 77
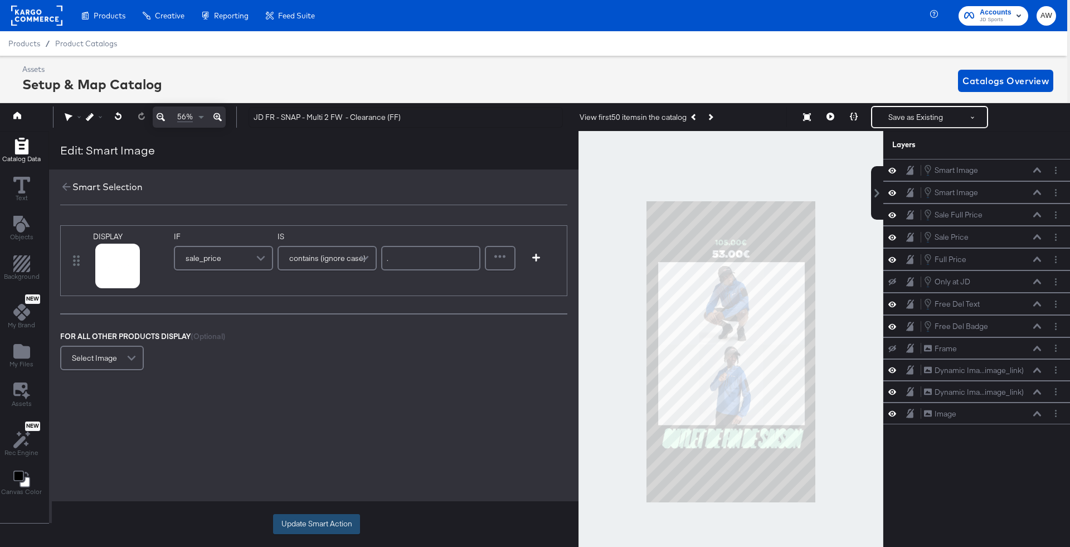
click at [325, 530] on button "Update Smart Action" at bounding box center [316, 524] width 87 height 20
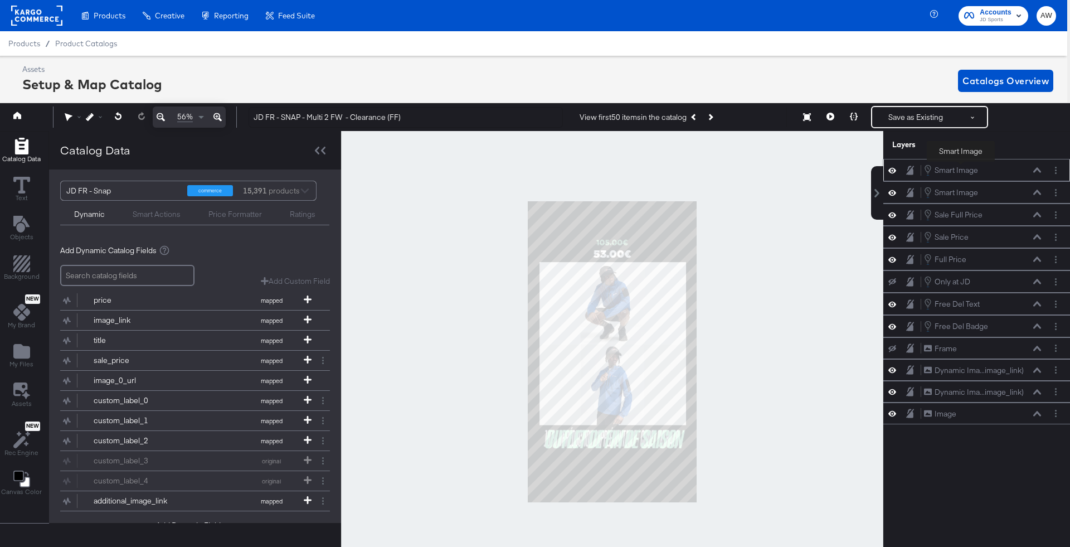
click at [961, 164] on div "Smart Image Smart Image" at bounding box center [951, 169] width 54 height 11
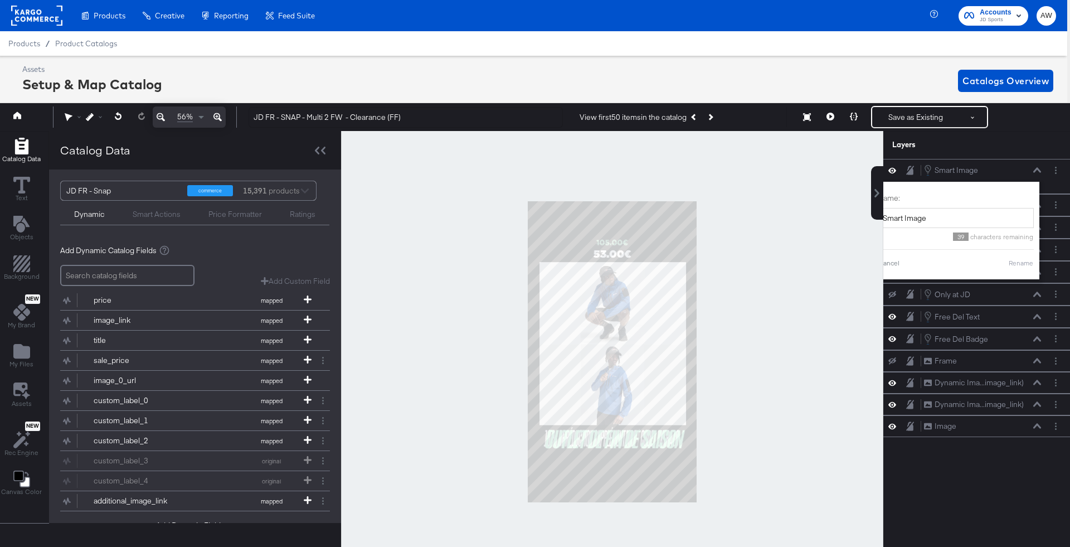
click at [945, 157] on div "Layers" at bounding box center [976, 145] width 187 height 28
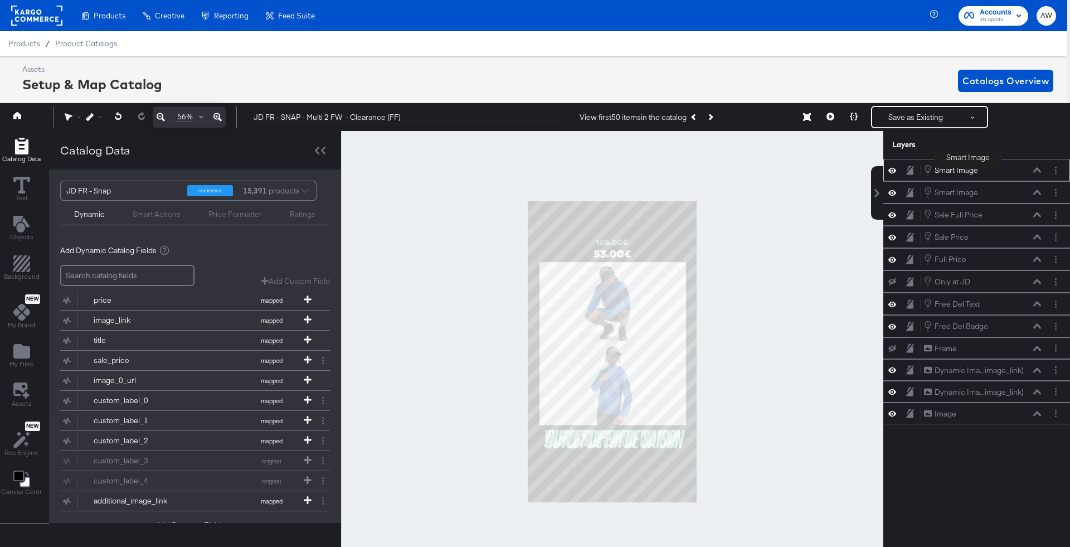
drag, startPoint x: 968, startPoint y: 193, endPoint x: 968, endPoint y: 170, distance: 22.8
click at [968, 170] on div "Smart Image Smart Image Smart Image Smart Image Sale Full Price Sale Full Price…" at bounding box center [976, 291] width 187 height 265
drag, startPoint x: 971, startPoint y: 193, endPoint x: 969, endPoint y: 167, distance: 26.2
click at [969, 167] on div "Smart Image Smart Image Smart Image Smart Image Sale Full Price Sale Full Price…" at bounding box center [976, 291] width 187 height 265
drag, startPoint x: 1021, startPoint y: 191, endPoint x: 1016, endPoint y: 159, distance: 32.2
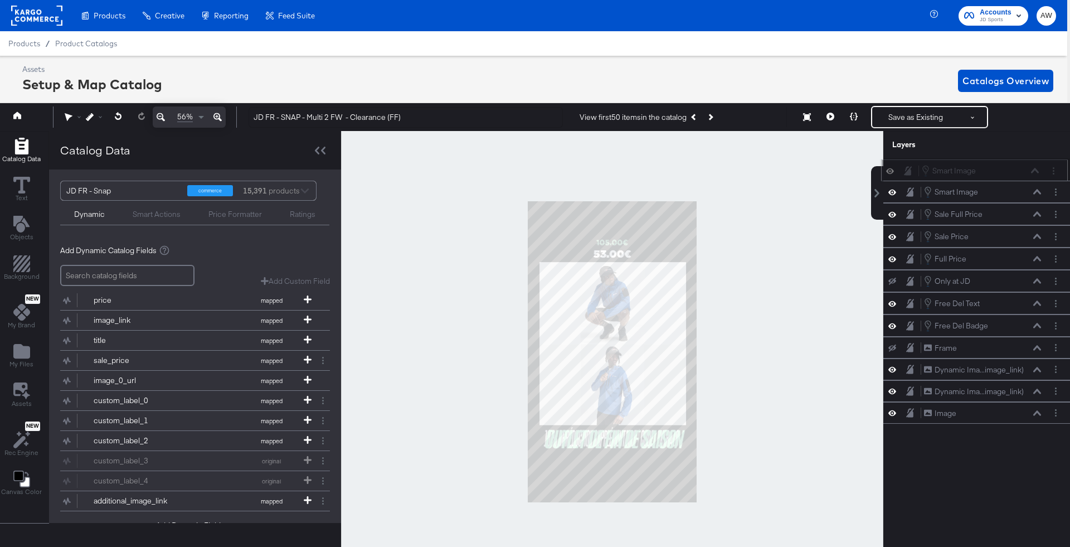
click at [1016, 164] on div "Smart Image Smart Image" at bounding box center [980, 170] width 118 height 12
click at [1033, 164] on div "Smart Image Smart Image" at bounding box center [982, 170] width 118 height 12
click at [1039, 167] on icon at bounding box center [1037, 170] width 8 height 6
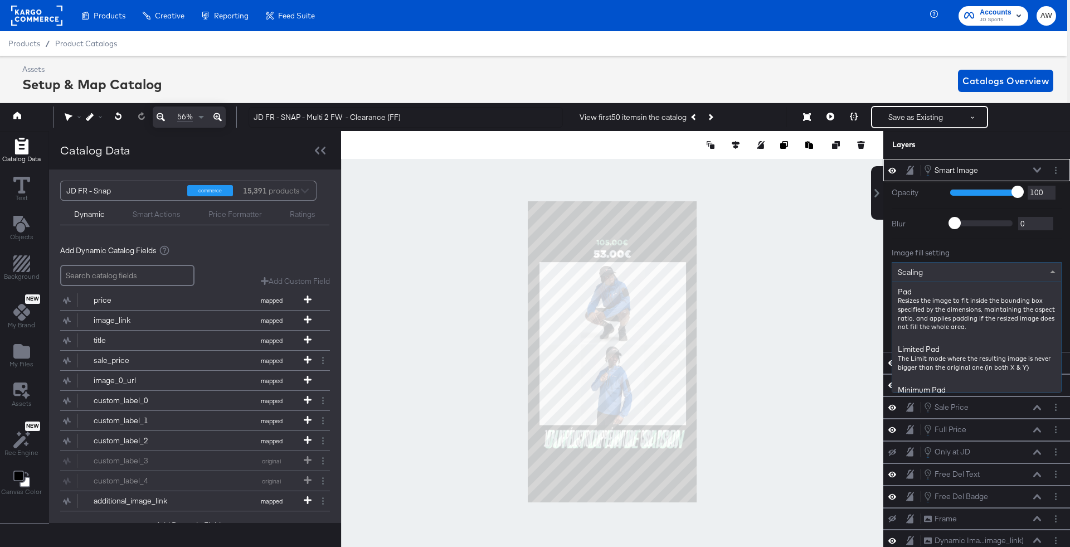
click at [982, 267] on div "Scaling" at bounding box center [976, 271] width 169 height 19
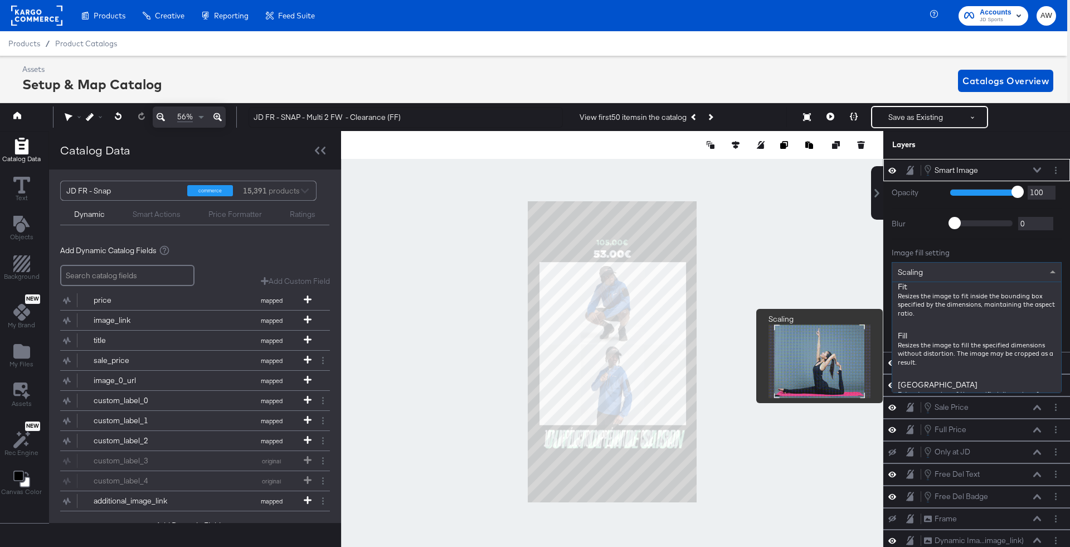
scroll to position [153, 0]
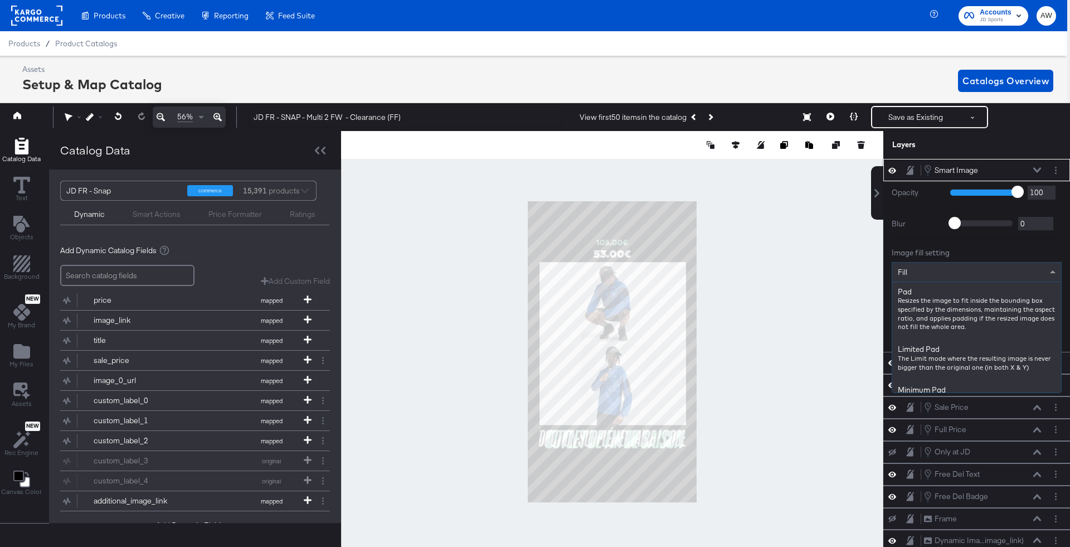
click at [947, 276] on div "Fill" at bounding box center [976, 271] width 169 height 19
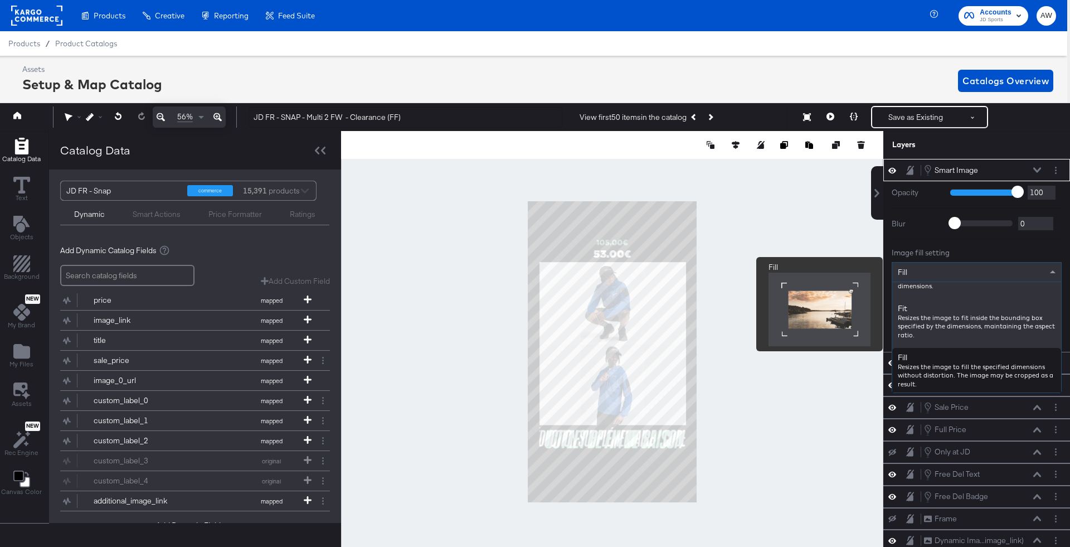
scroll to position [129, 0]
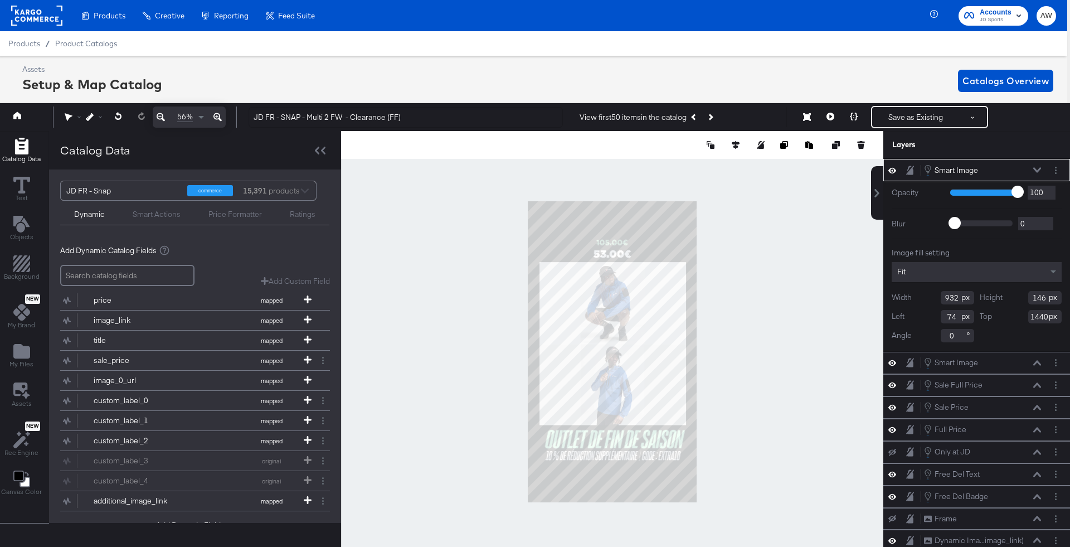
type input "84"
type input "1582"
type input "1027"
type input "161"
type input "-11"
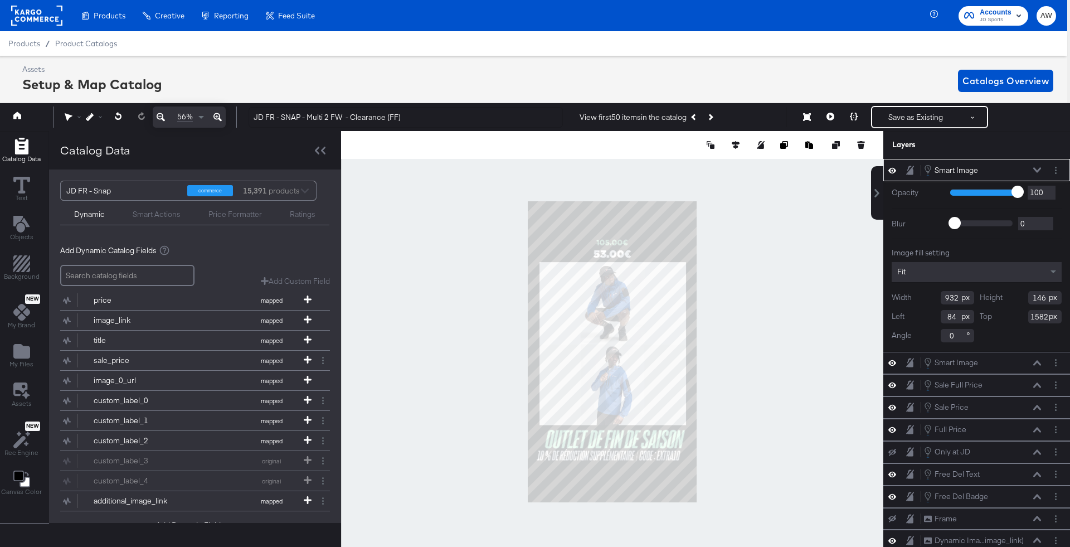
type input "1579"
type input "37"
type input "1583"
click at [761, 374] on div at bounding box center [612, 351] width 542 height 441
type input "27"
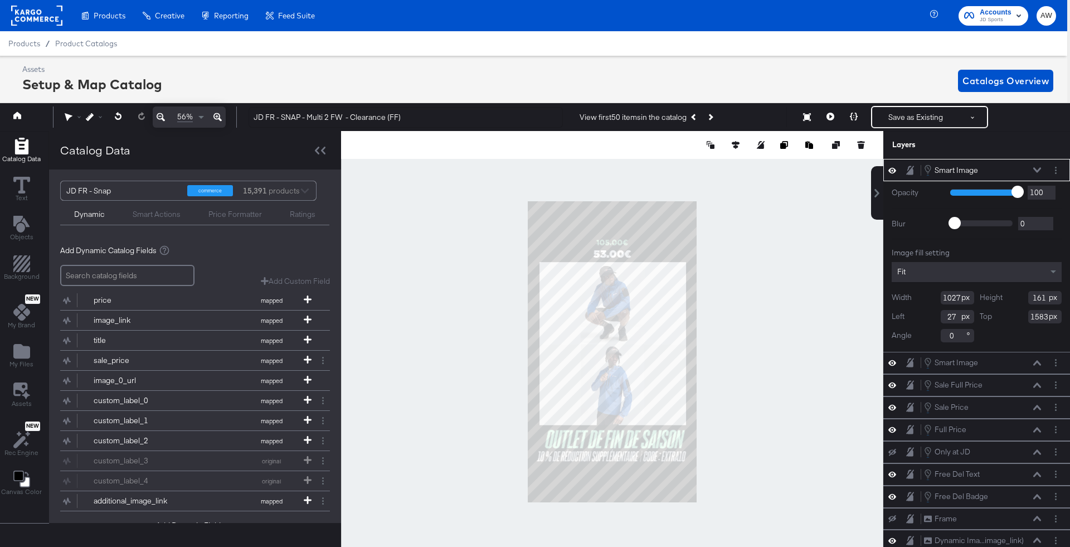
click at [768, 381] on div at bounding box center [612, 351] width 542 height 441
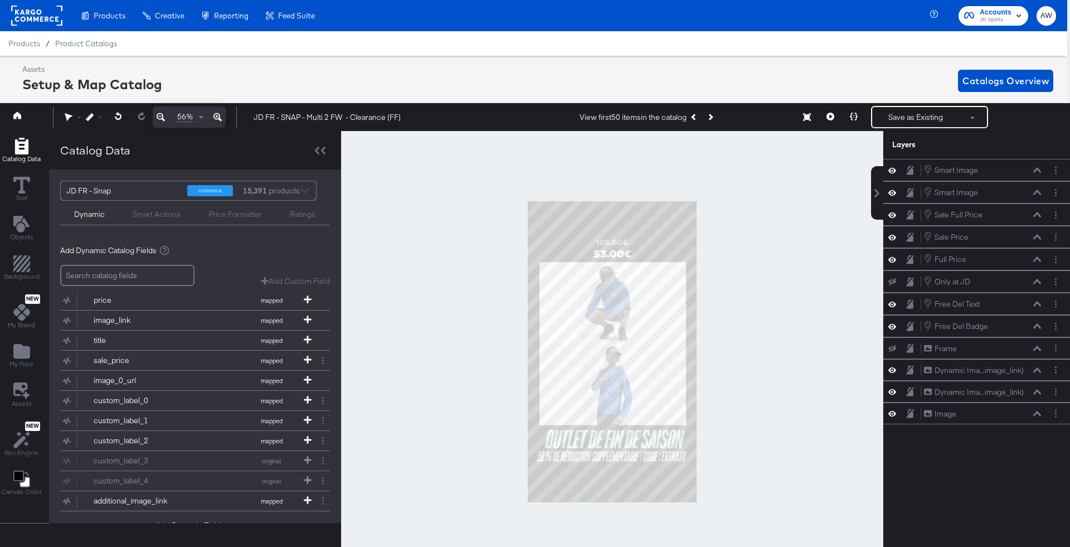
click at [443, 106] on div "JD FR - SNAP - Multi 2 FW - Clearance (FF) View first 50 items in the catalog R…" at bounding box center [649, 117] width 819 height 22
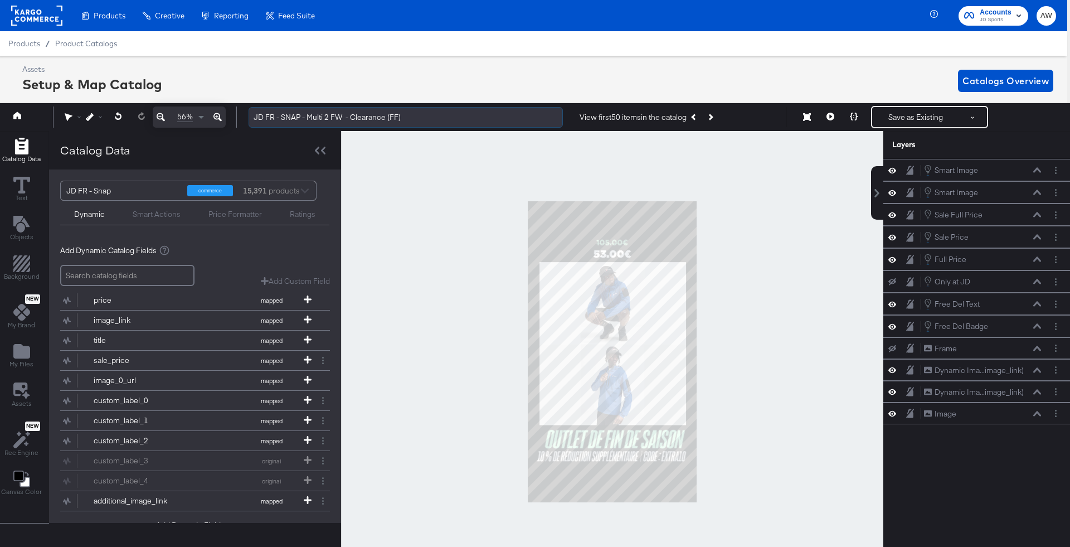
click at [449, 114] on input "JD FR - SNAP - Multi 2 FW - Clearance (FF)" at bounding box center [405, 117] width 314 height 21
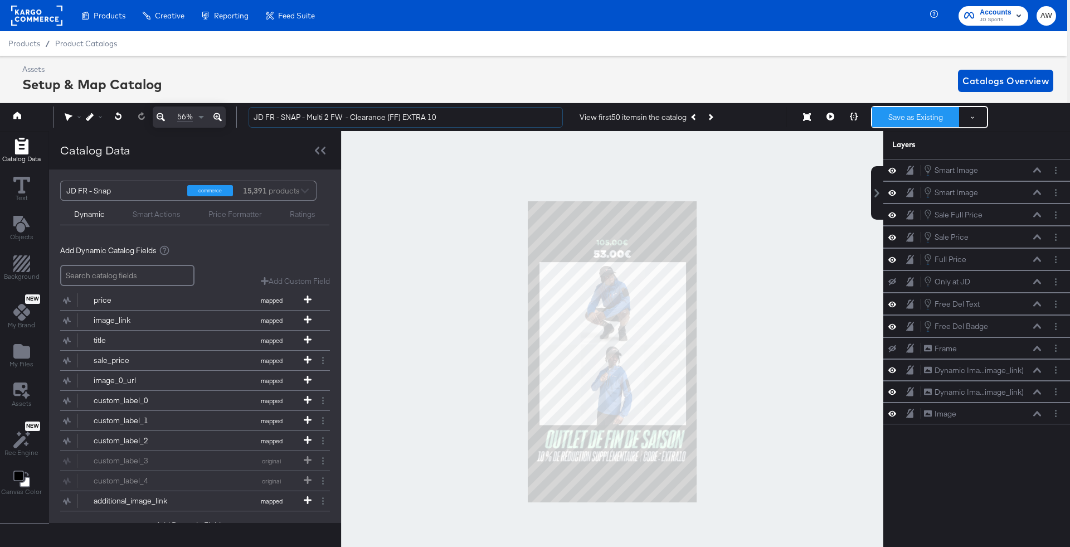
type input "JD FR - SNAP - Multi 2 FW - Clearance (FF) EXTRA 10"
click at [915, 117] on button "Save as Existing" at bounding box center [915, 117] width 87 height 20
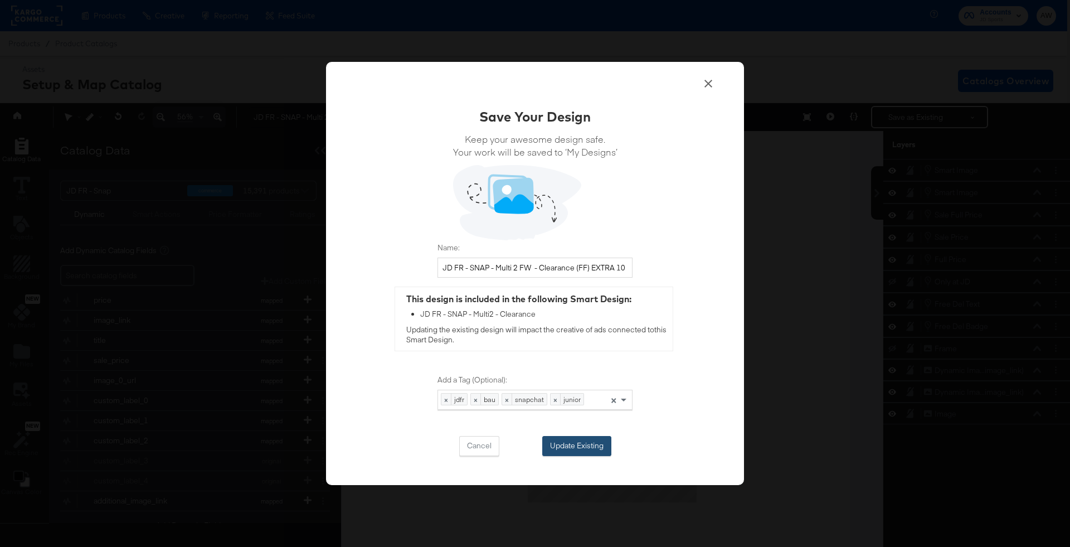
click at [574, 445] on button "Update Existing" at bounding box center [576, 446] width 69 height 20
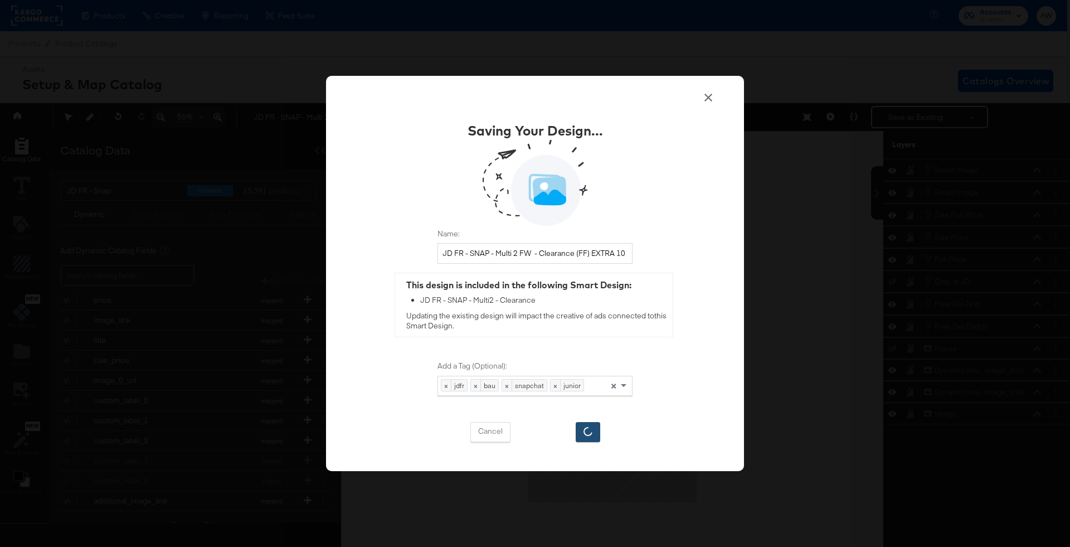
scroll to position [0, 0]
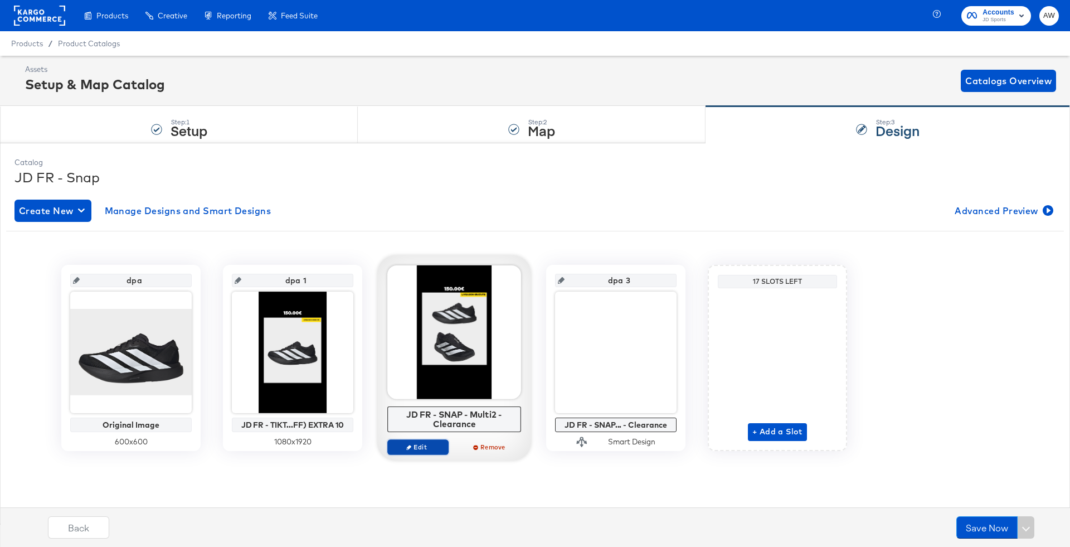
click at [423, 450] on span "Edit" at bounding box center [417, 446] width 51 height 8
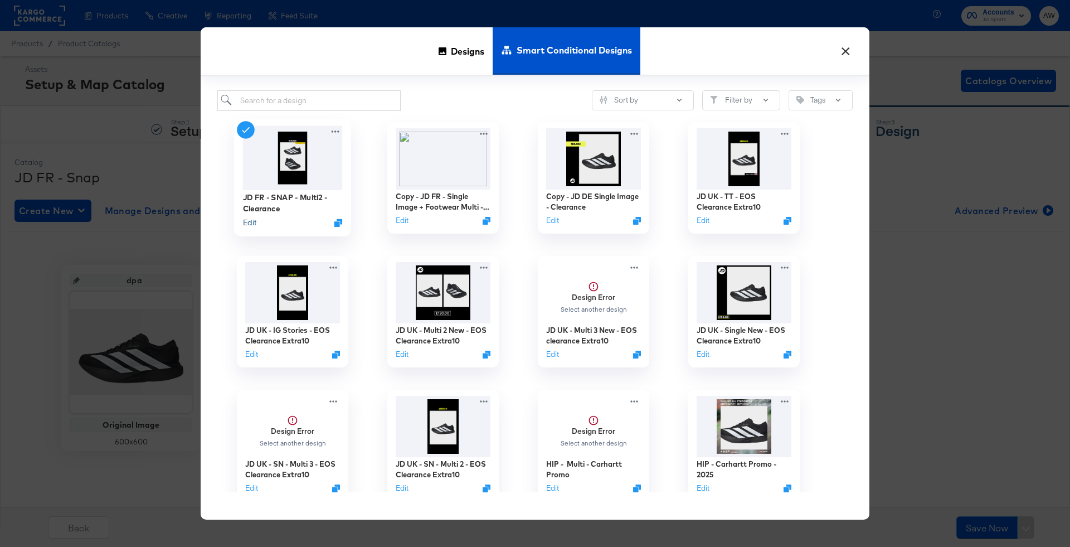
click at [249, 222] on button "Edit" at bounding box center [249, 222] width 13 height 11
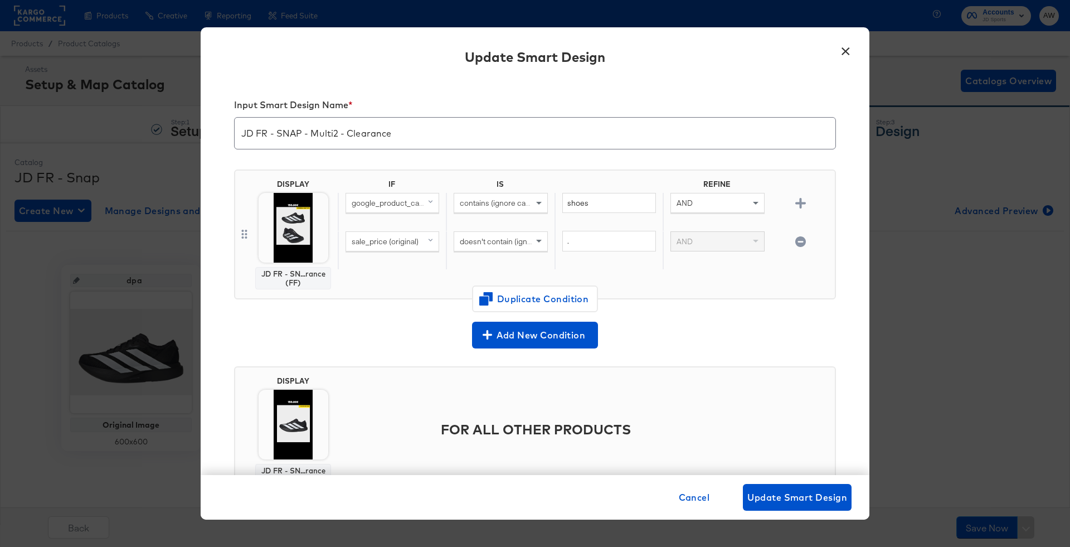
click at [284, 240] on img at bounding box center [294, 228] width 70 height 70
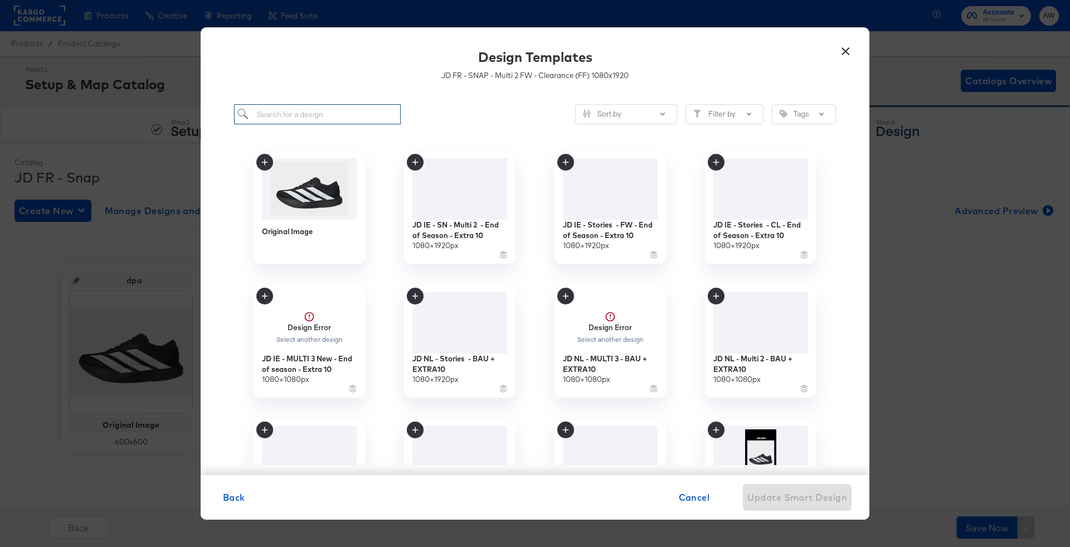
click at [373, 111] on input "search" at bounding box center [317, 114] width 167 height 21
type input "JD FR"
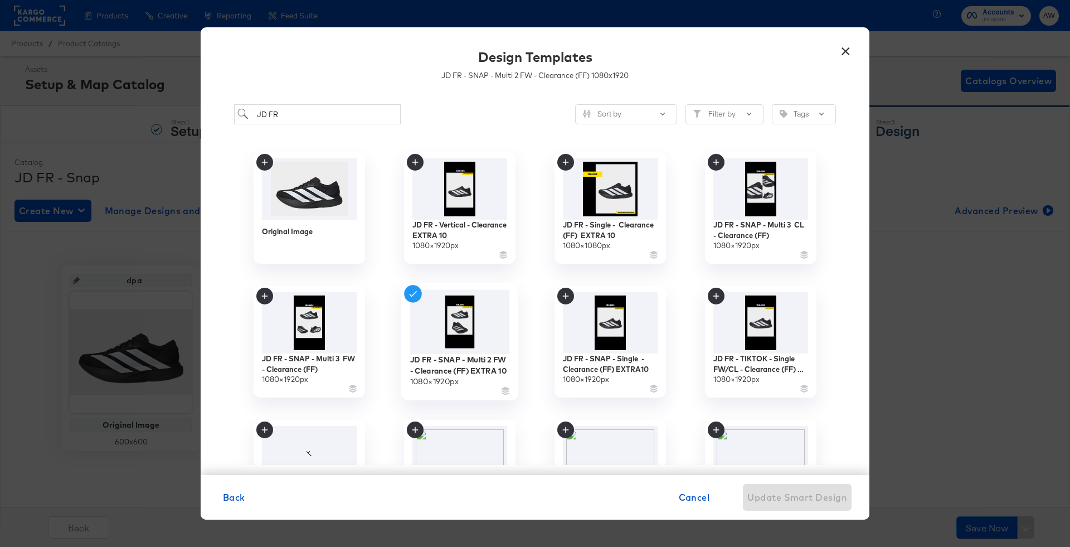
click at [504, 315] on img at bounding box center [460, 322] width 100 height 65
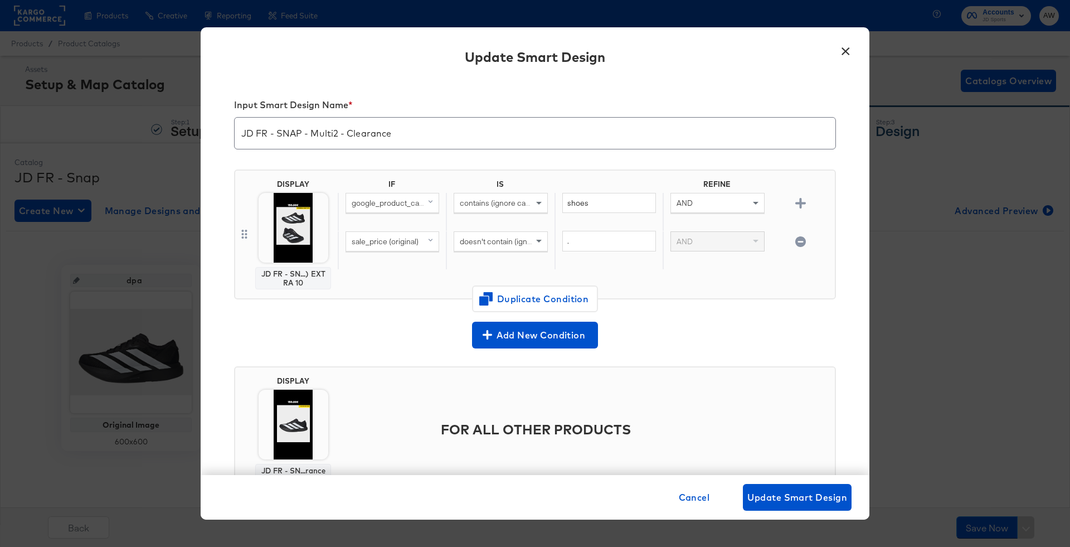
click at [290, 399] on img at bounding box center [294, 424] width 70 height 70
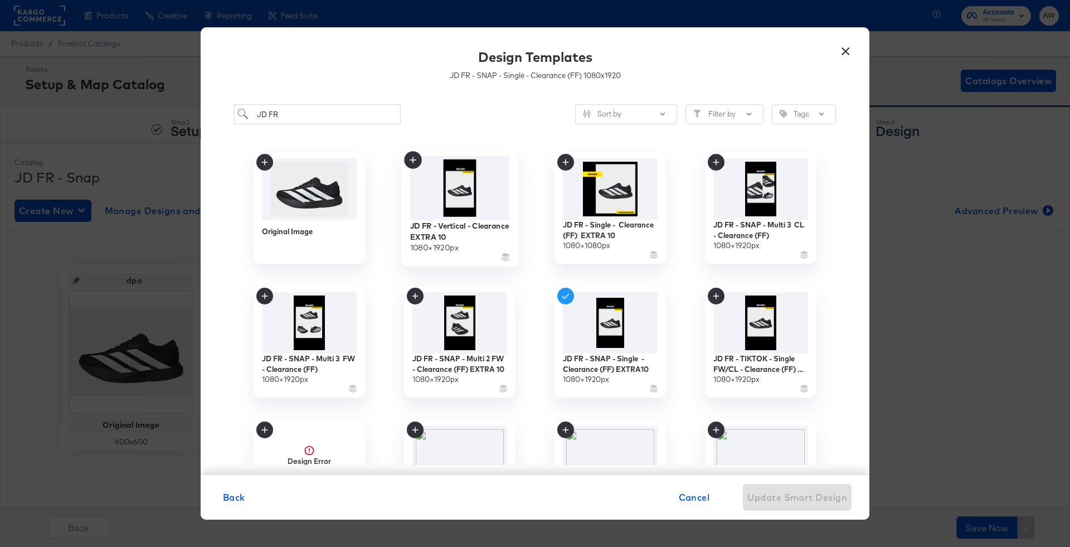
click at [471, 179] on img at bounding box center [460, 188] width 100 height 64
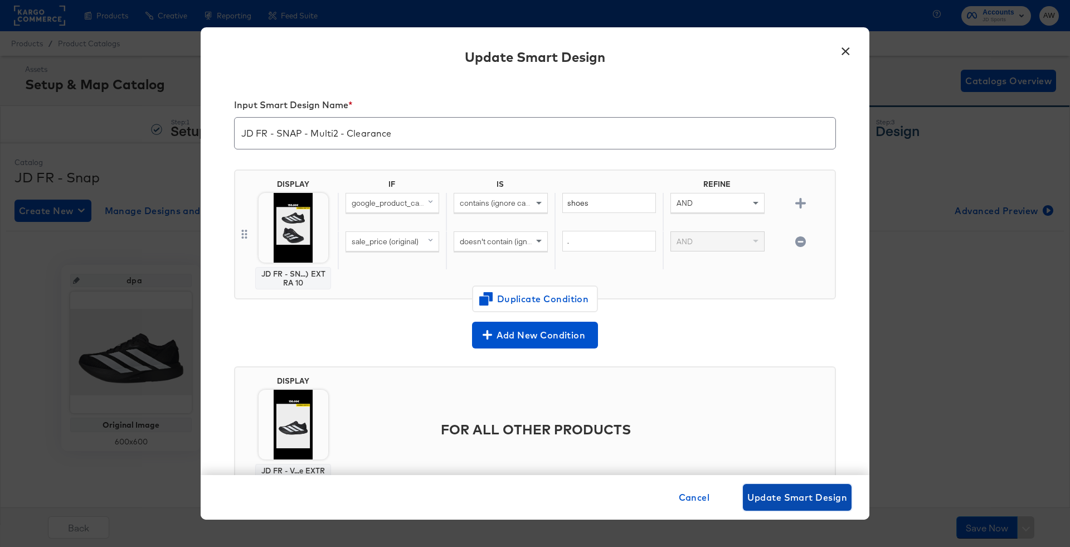
click at [784, 496] on span "Update Smart Design" at bounding box center [797, 497] width 100 height 16
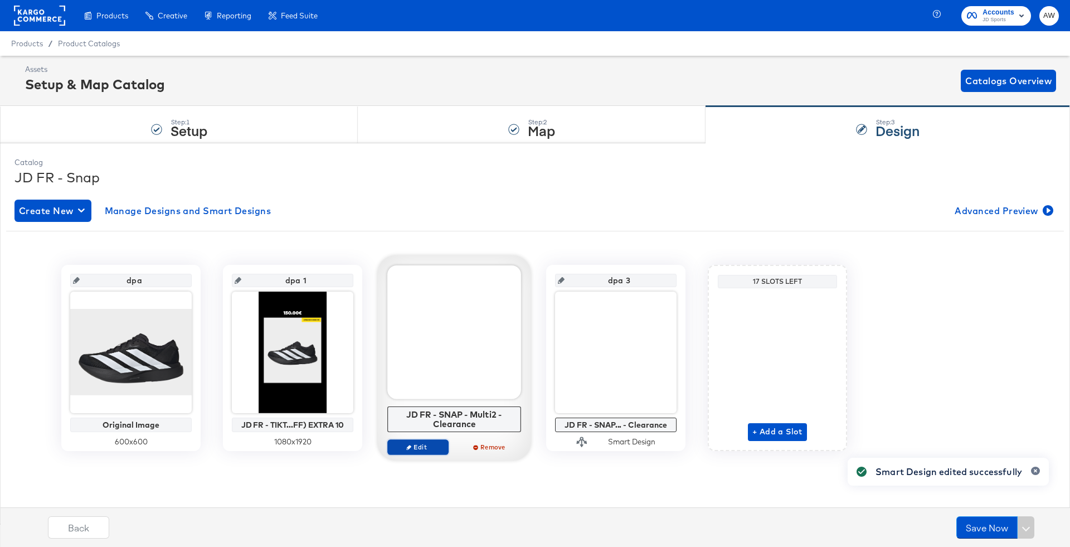
click at [427, 451] on button "Edit" at bounding box center [417, 447] width 61 height 16
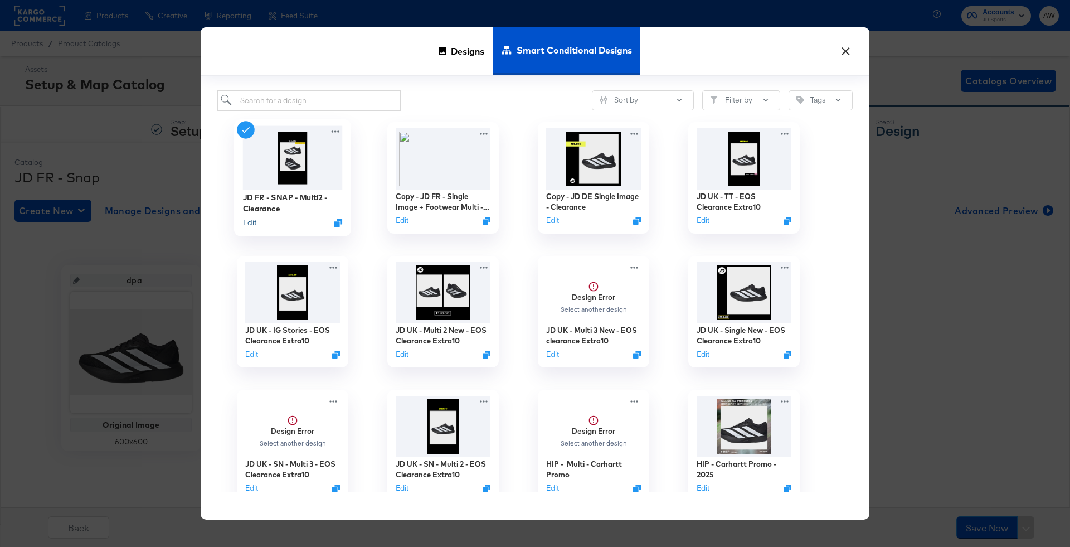
click at [244, 226] on button "Edit" at bounding box center [249, 222] width 13 height 11
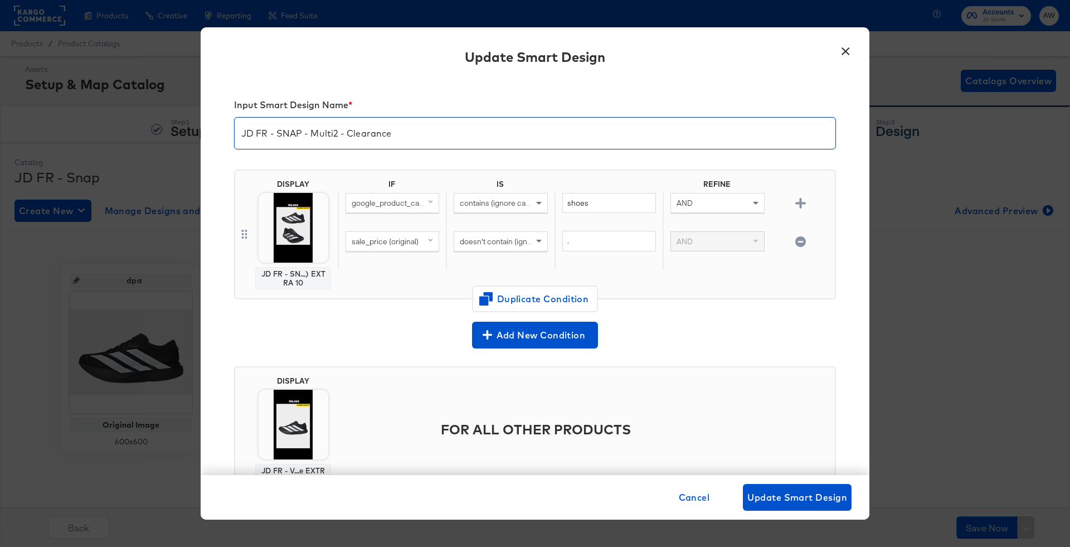
click at [466, 138] on input "JD FR - SNAP - Multi2 - Clearance" at bounding box center [535, 128] width 601 height 31
type input "JD FR - SNAP - Multi2 - Clearance extra10"
click at [781, 496] on span "Update Smart Design" at bounding box center [797, 497] width 100 height 16
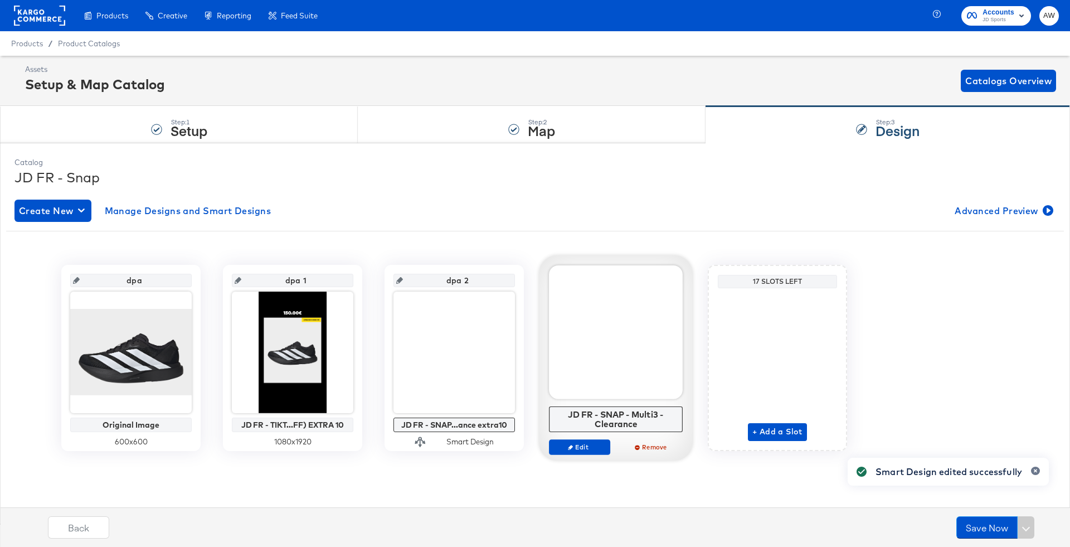
click at [581, 436] on div "JD FR - SNAP - Multi3 - Clearance Edit Remove" at bounding box center [616, 364] width 134 height 199
click at [583, 444] on span "Edit" at bounding box center [579, 446] width 51 height 8
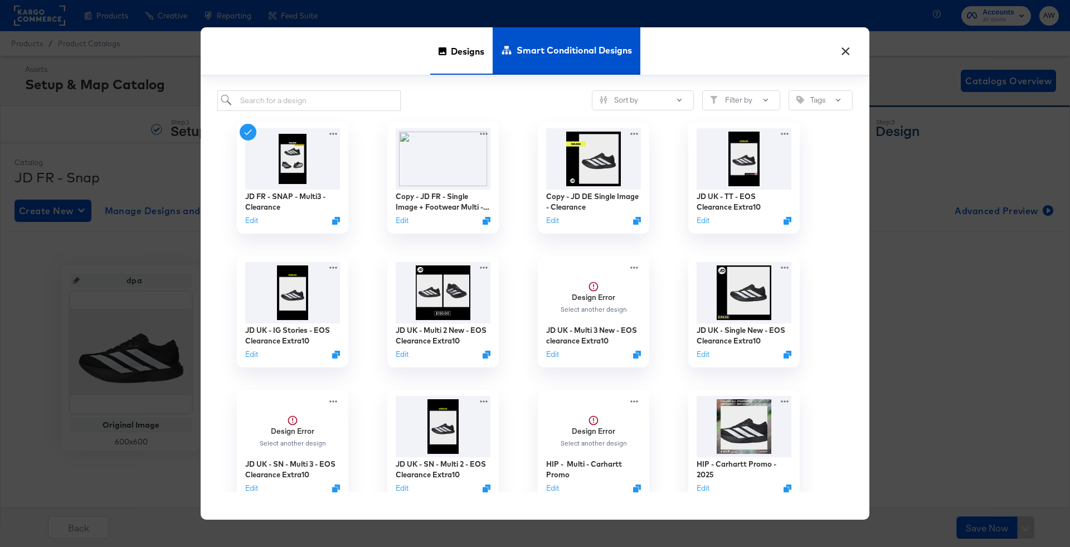
click at [464, 51] on span "Designs" at bounding box center [467, 51] width 33 height 49
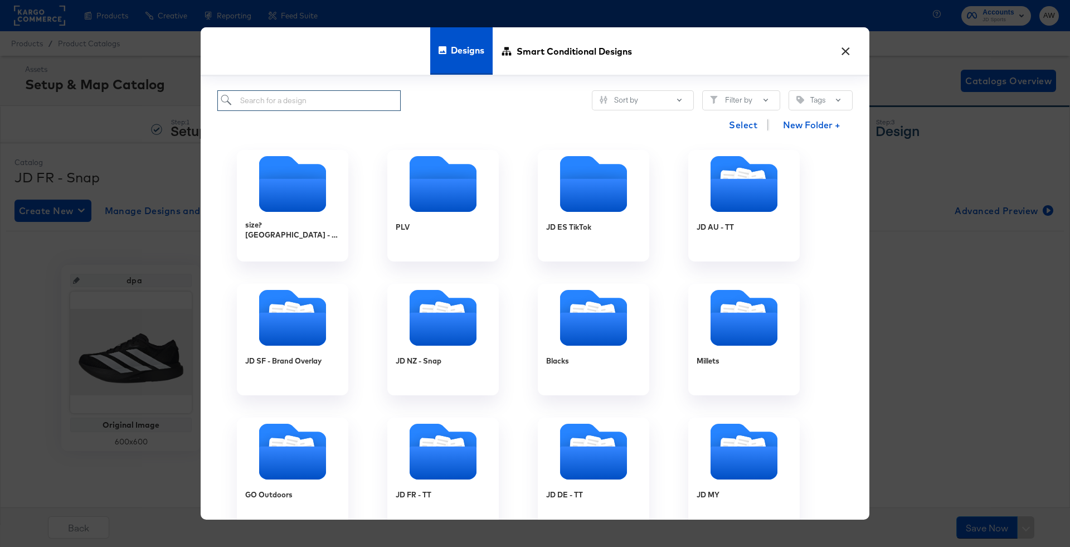
click at [309, 108] on input "search" at bounding box center [308, 100] width 183 height 21
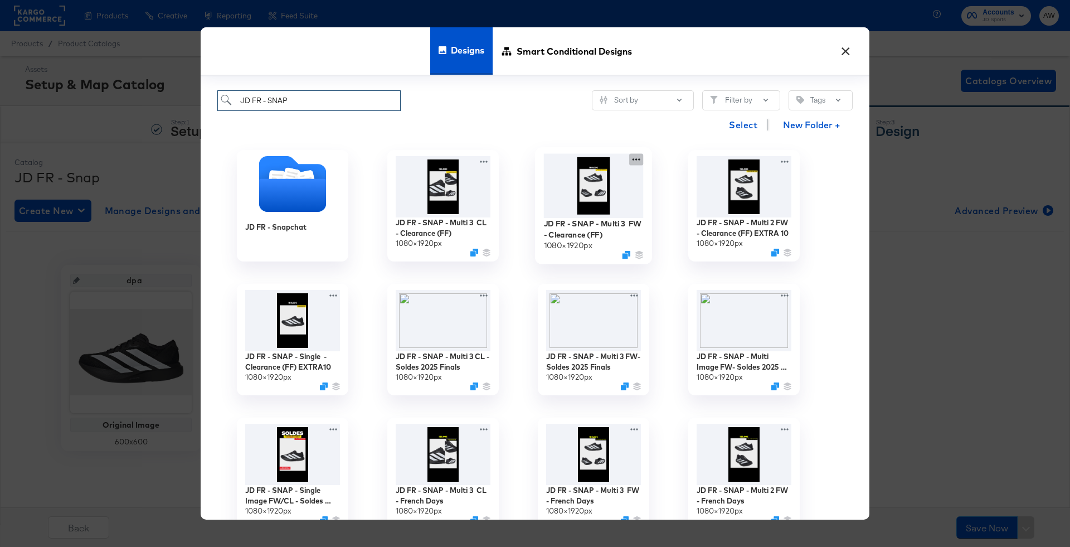
click at [632, 160] on icon at bounding box center [636, 160] width 14 height 12
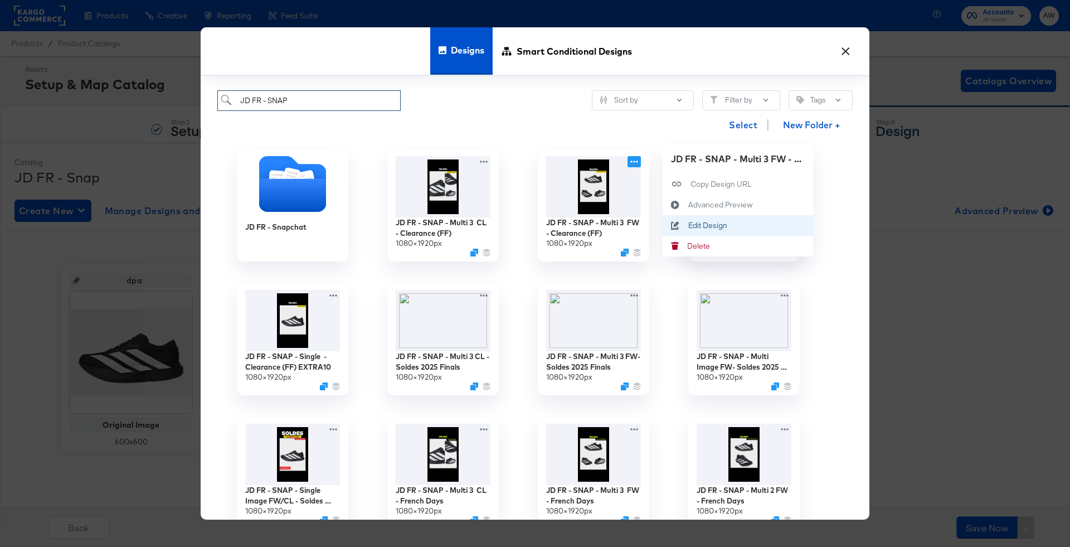
type input "JD FR - SNAP"
click at [688, 226] on div "Edit Design Edit Design" at bounding box center [688, 226] width 0 height 0
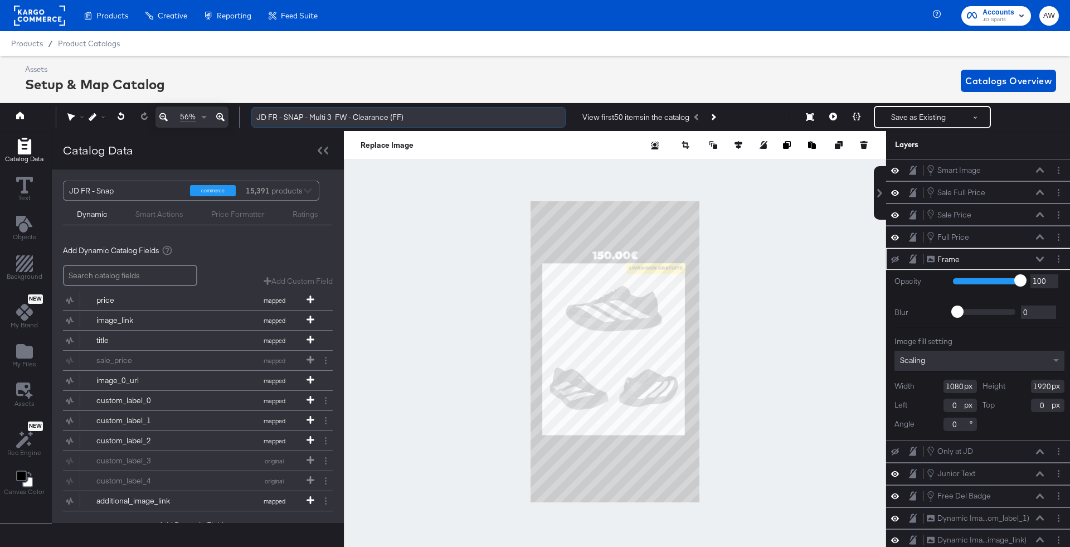
click at [500, 119] on input "JD FR - SNAP - Multi 3 FW - Clearance (FF)" at bounding box center [408, 117] width 314 height 21
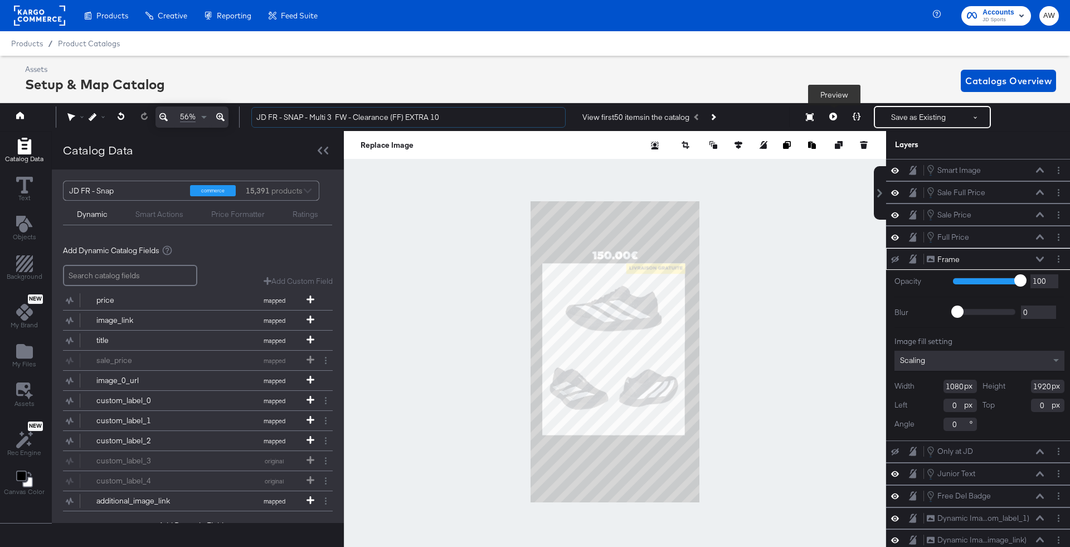
type input "JD FR - SNAP - Multi 3 FW - Clearance (FF) EXTRA 10"
click at [834, 115] on icon at bounding box center [833, 117] width 8 height 8
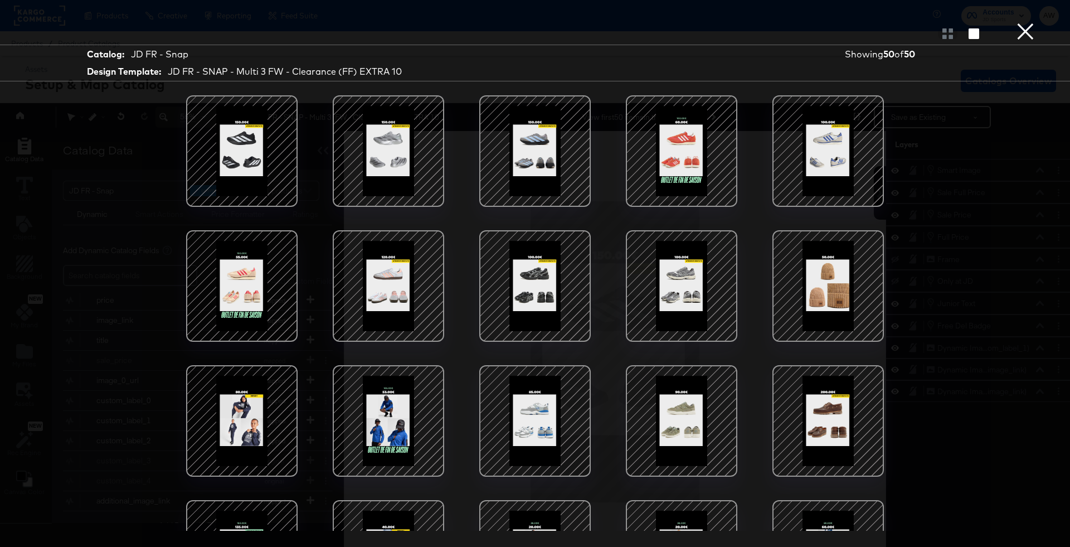
click at [422, 398] on div at bounding box center [388, 420] width 95 height 95
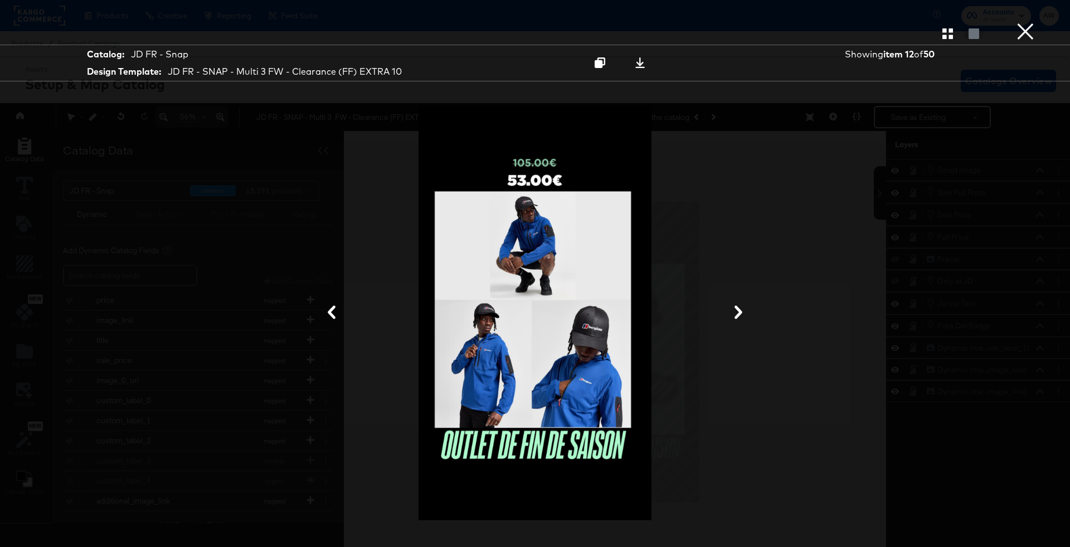
click at [1021, 22] on button "×" at bounding box center [1025, 11] width 22 height 22
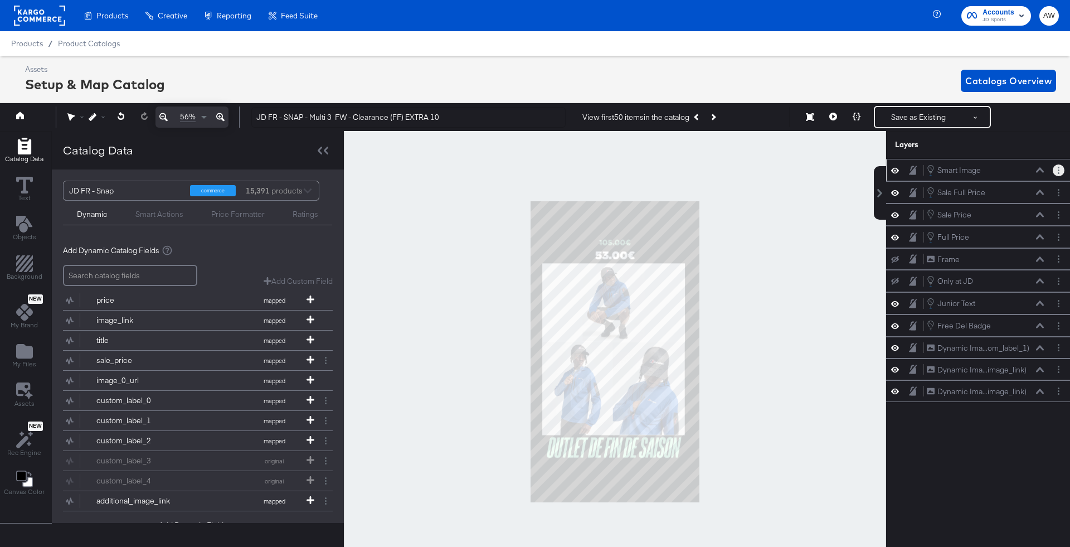
click at [1058, 169] on circle "Layer Options" at bounding box center [1058, 170] width 2 height 2
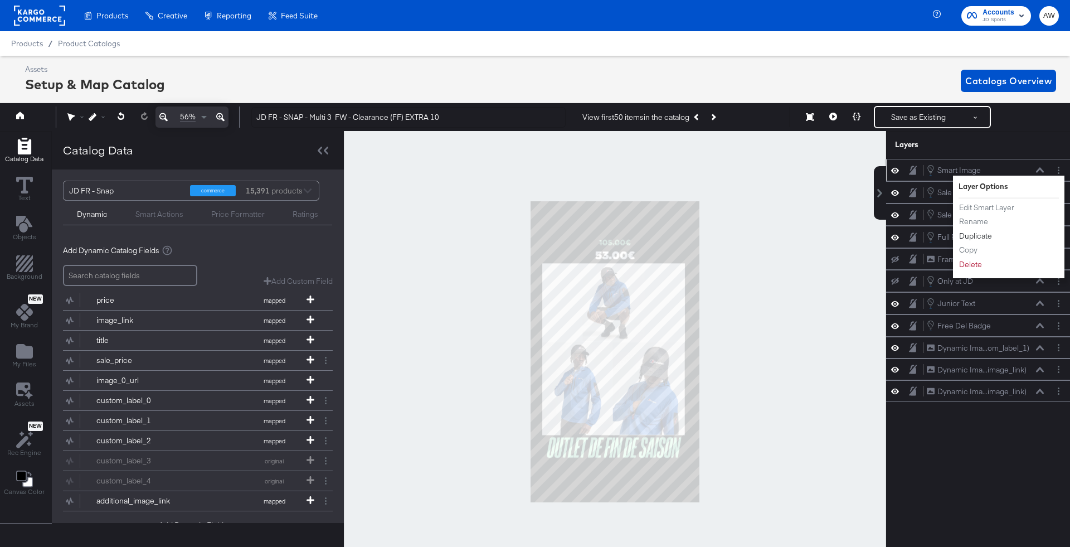
click at [976, 236] on button "Duplicate" at bounding box center [975, 236] width 34 height 12
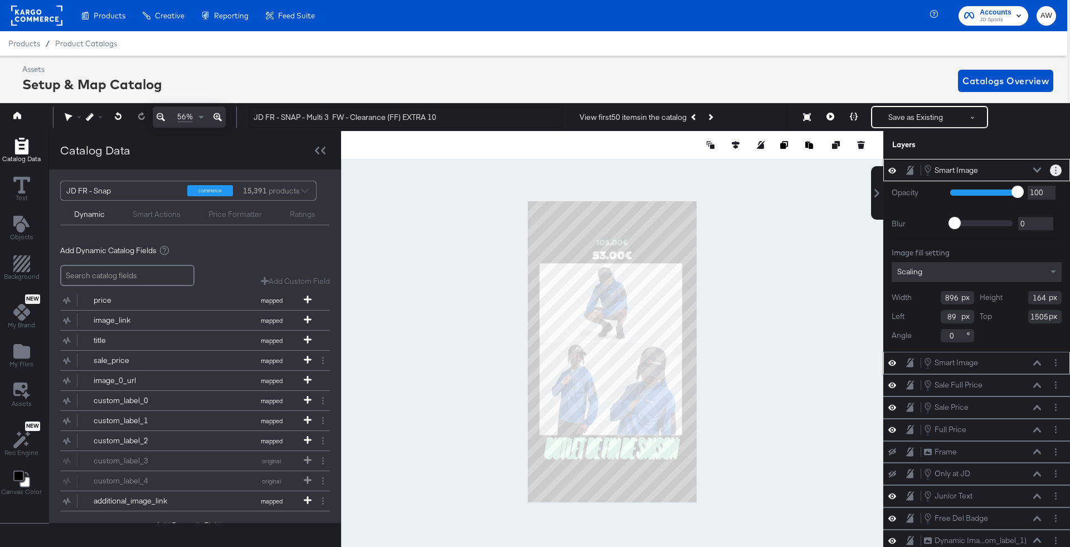
click at [1059, 173] on button "Layer Options" at bounding box center [1056, 170] width 12 height 12
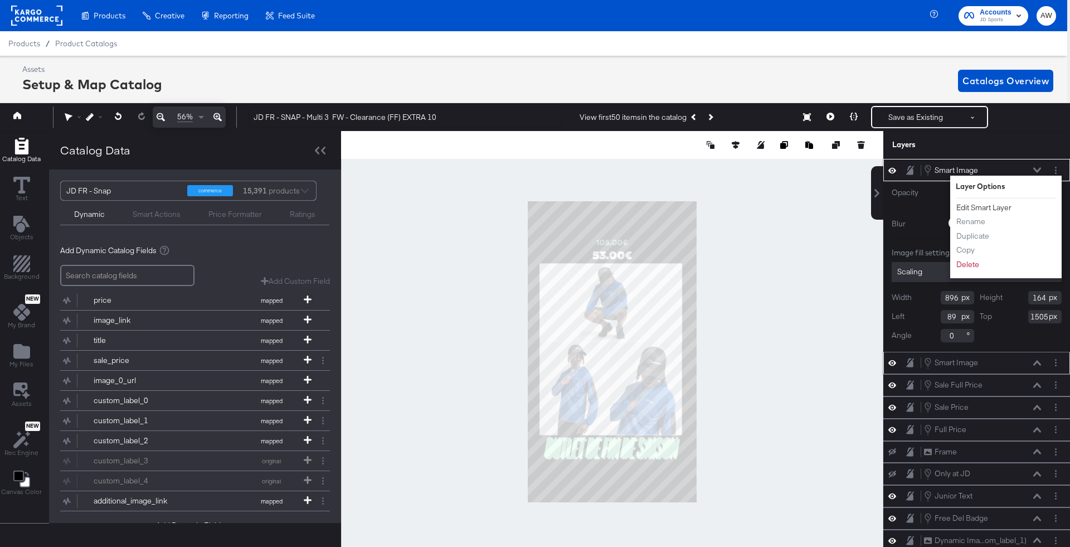
click at [967, 206] on button "Edit Smart Layer" at bounding box center [984, 208] width 56 height 12
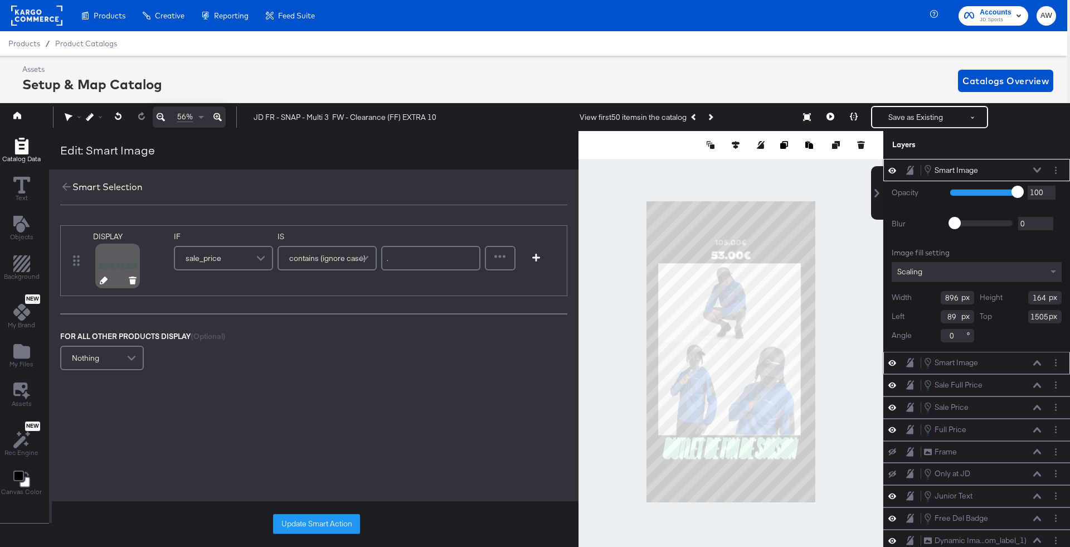
click at [104, 285] on button at bounding box center [104, 281] width 8 height 11
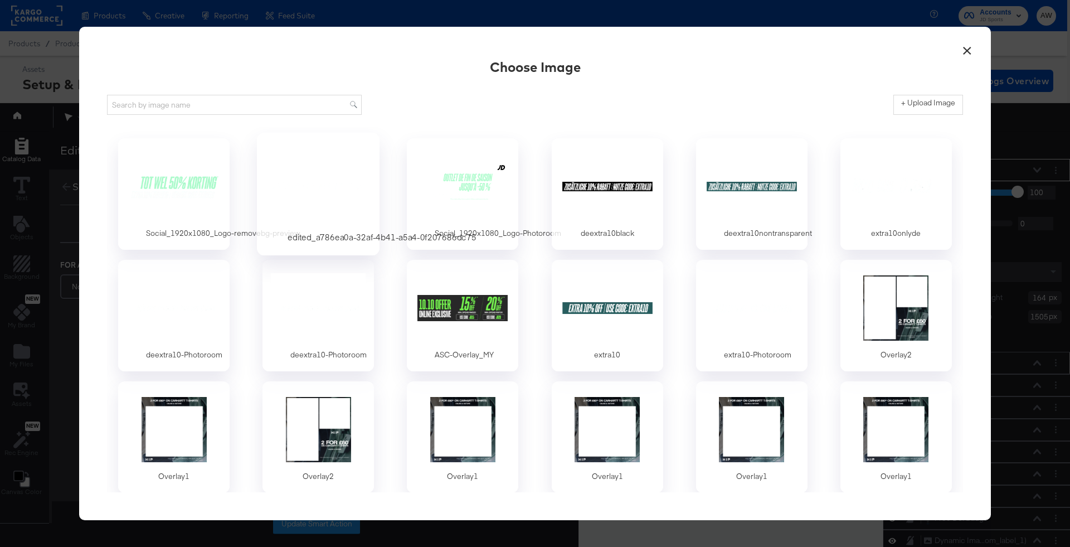
click at [289, 167] on div at bounding box center [318, 186] width 104 height 77
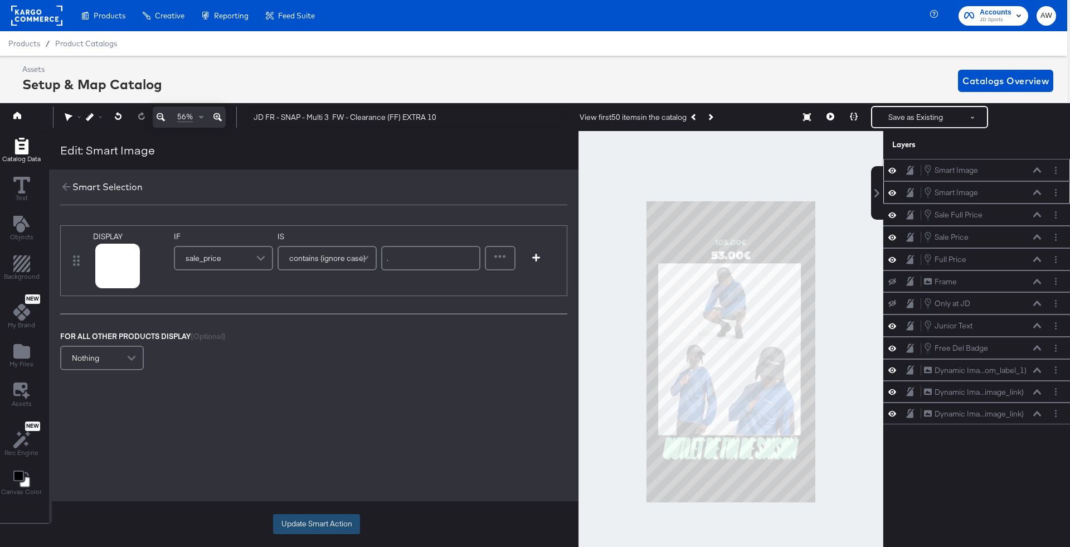
click at [320, 528] on button "Update Smart Action" at bounding box center [316, 524] width 87 height 20
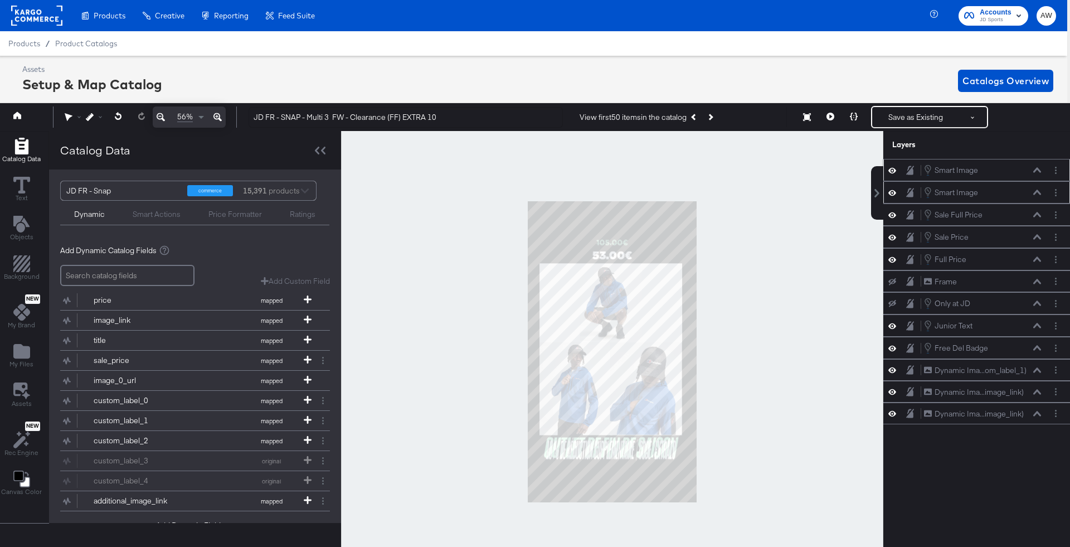
click at [1039, 169] on icon at bounding box center [1037, 170] width 8 height 5
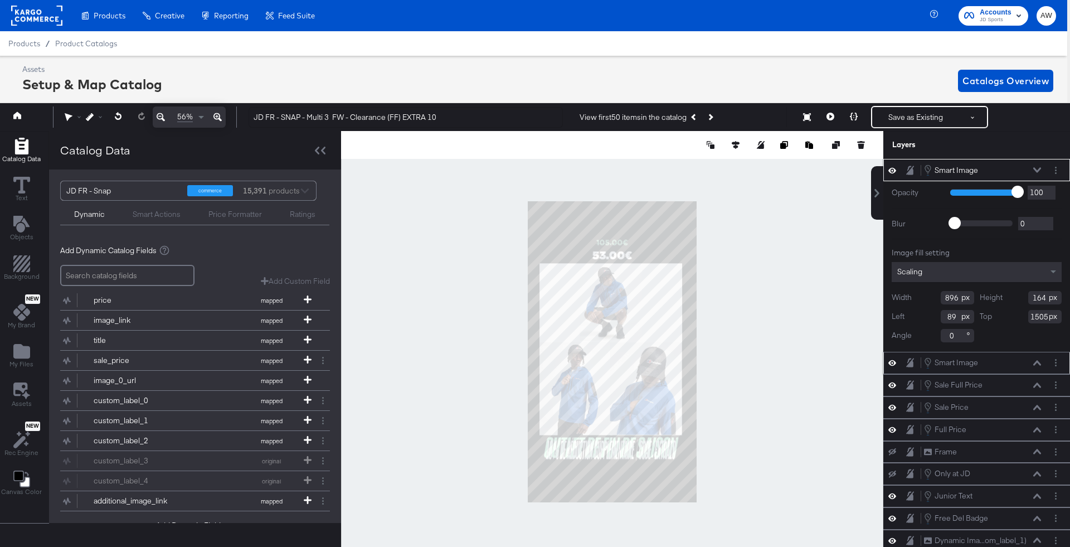
click at [969, 272] on div "Scaling" at bounding box center [976, 272] width 170 height 20
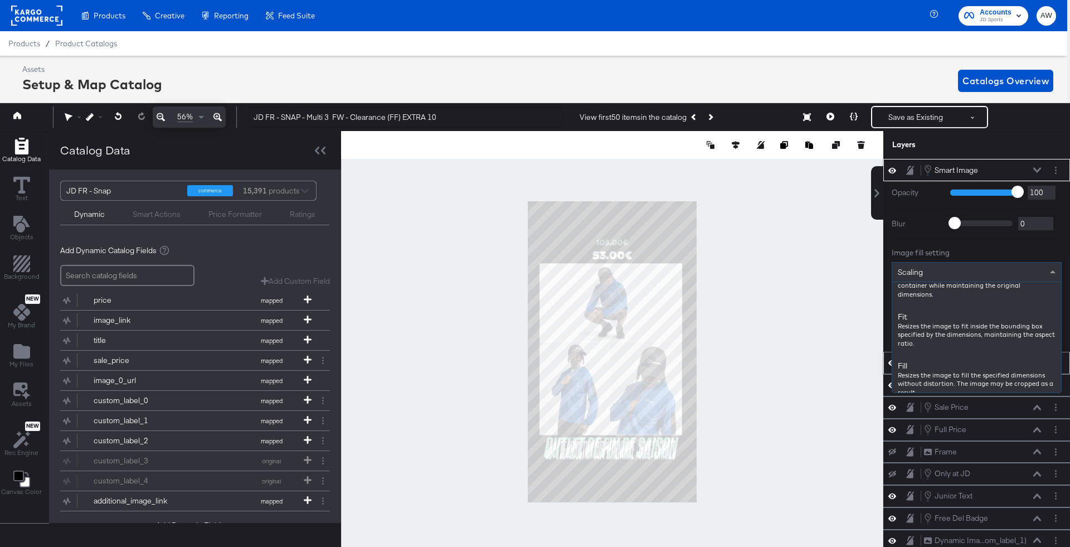
scroll to position [120, 0]
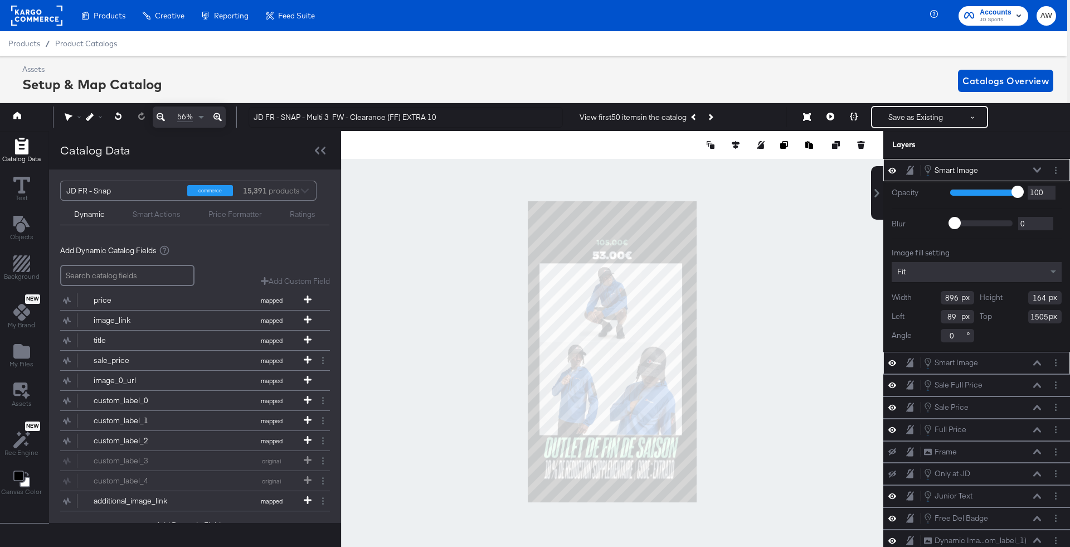
type input "79"
type input "1626"
click at [775, 314] on div at bounding box center [612, 351] width 542 height 441
click at [969, 257] on div "Image fill setting Fit Width 896 Height 164 Left 79 Top 1626 Angle 0" at bounding box center [976, 294] width 170 height 94
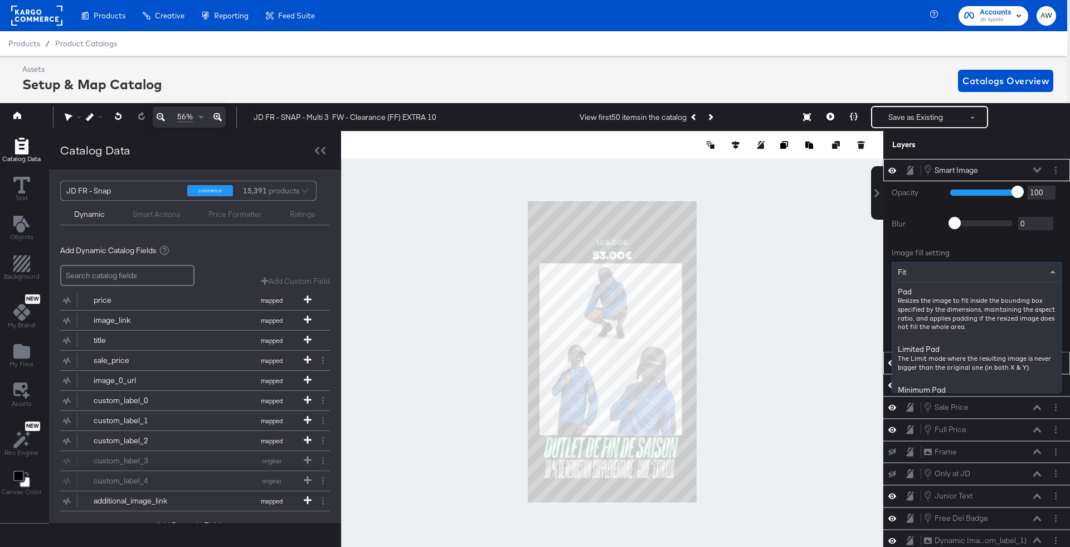
click at [969, 269] on div "Fit" at bounding box center [976, 271] width 169 height 19
click at [949, 274] on div "Fit" at bounding box center [976, 271] width 169 height 19
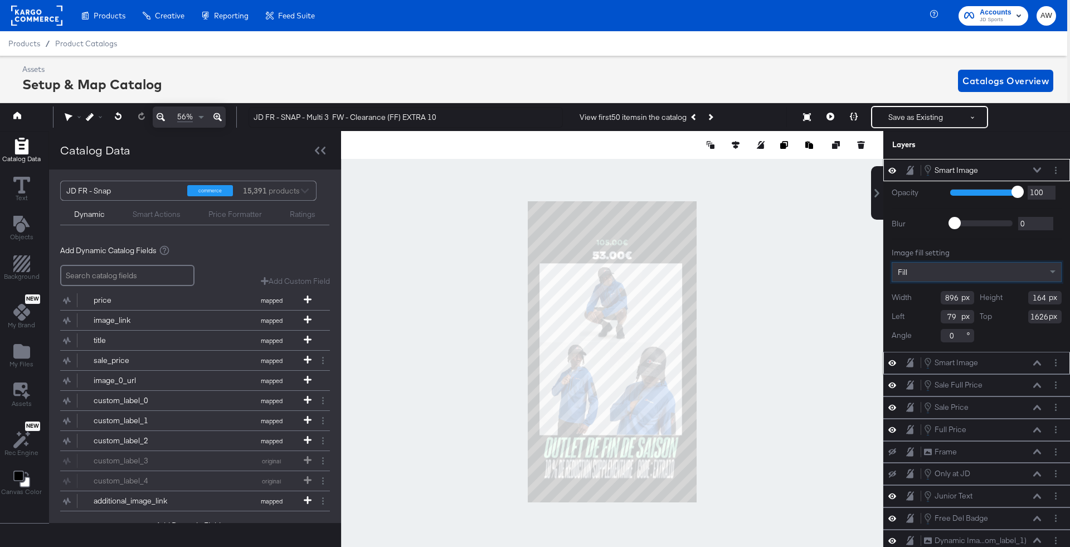
click at [923, 265] on div "Fill" at bounding box center [976, 271] width 169 height 19
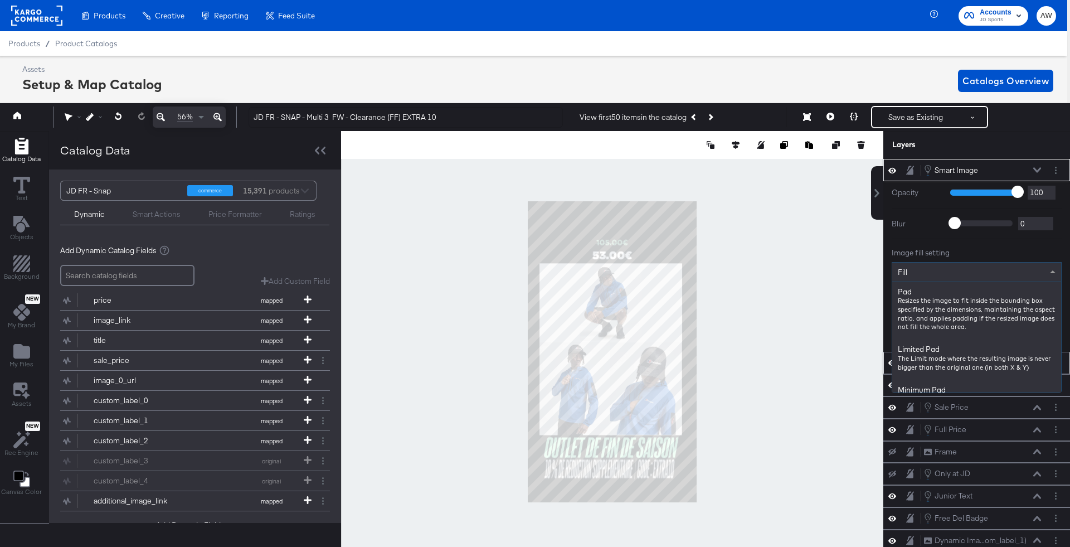
scroll to position [187, 0]
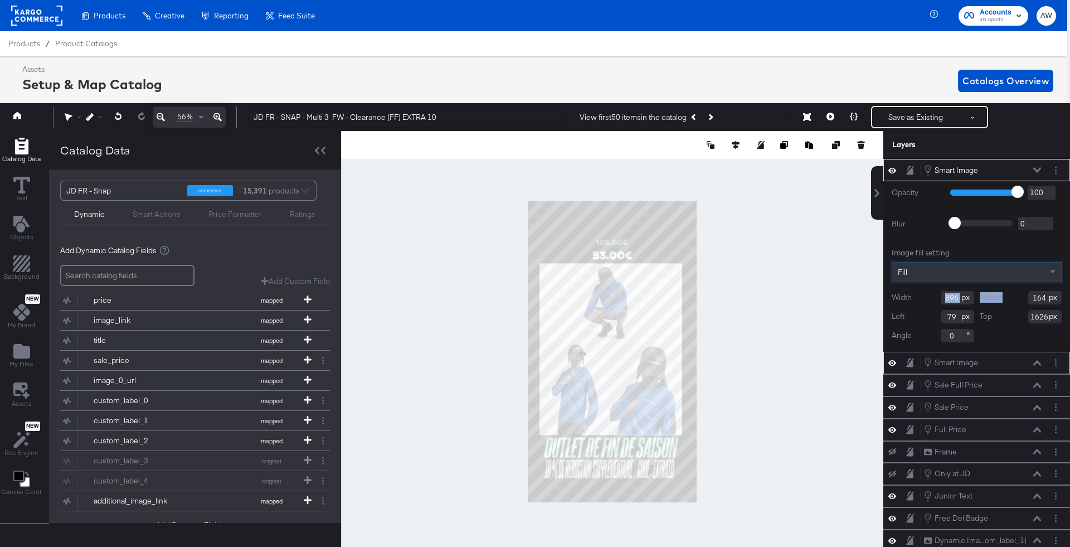
click at [938, 302] on div "Width 896 Height 164 Left 79 Top 1626 Angle 0" at bounding box center [976, 316] width 170 height 51
click at [933, 291] on div "Width 896" at bounding box center [932, 297] width 82 height 13
click at [931, 282] on div at bounding box center [976, 282] width 170 height 1
click at [930, 274] on div "Fill" at bounding box center [976, 272] width 170 height 20
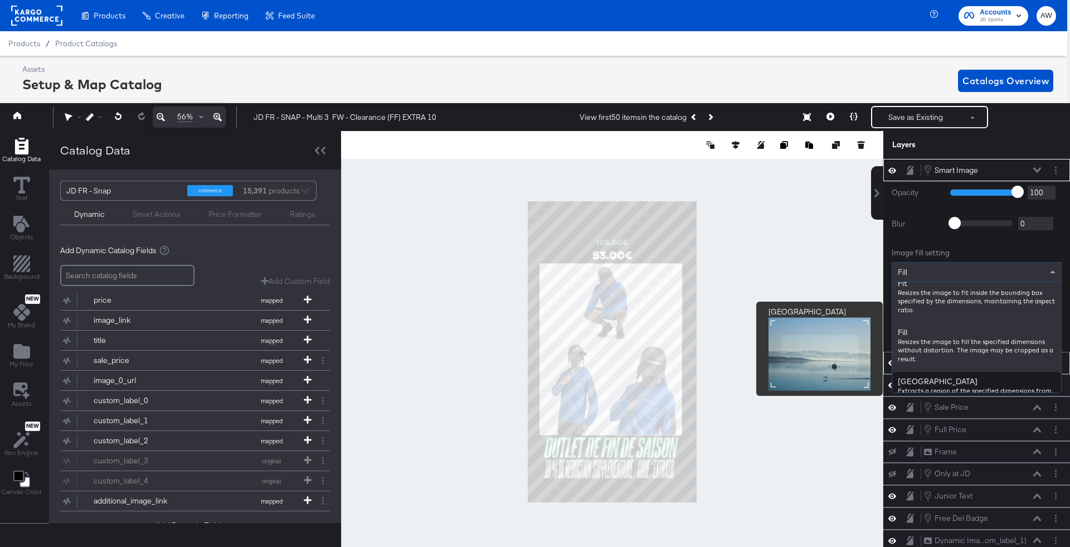
scroll to position [152, 0]
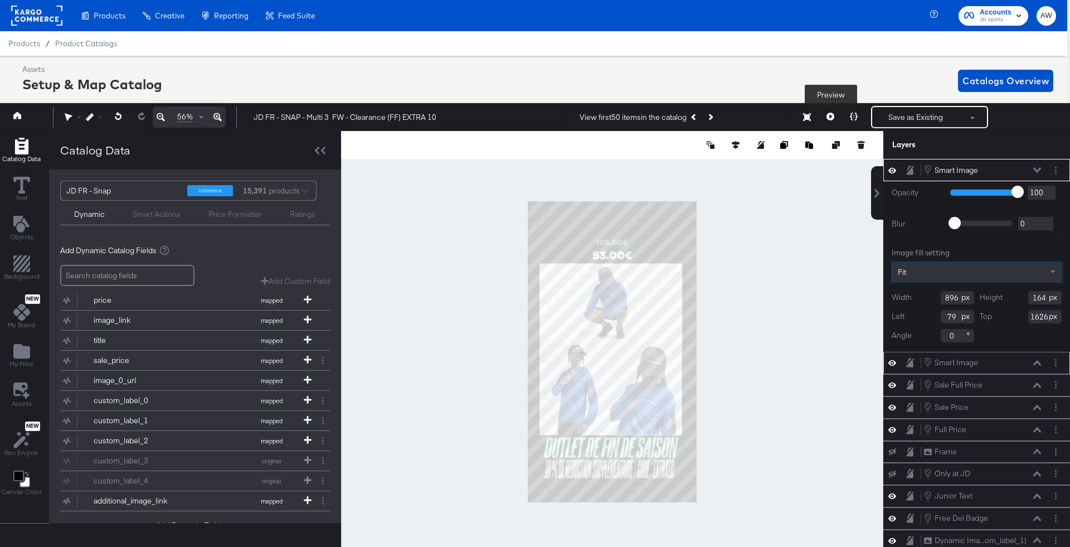
click at [834, 109] on button at bounding box center [829, 117] width 23 height 22
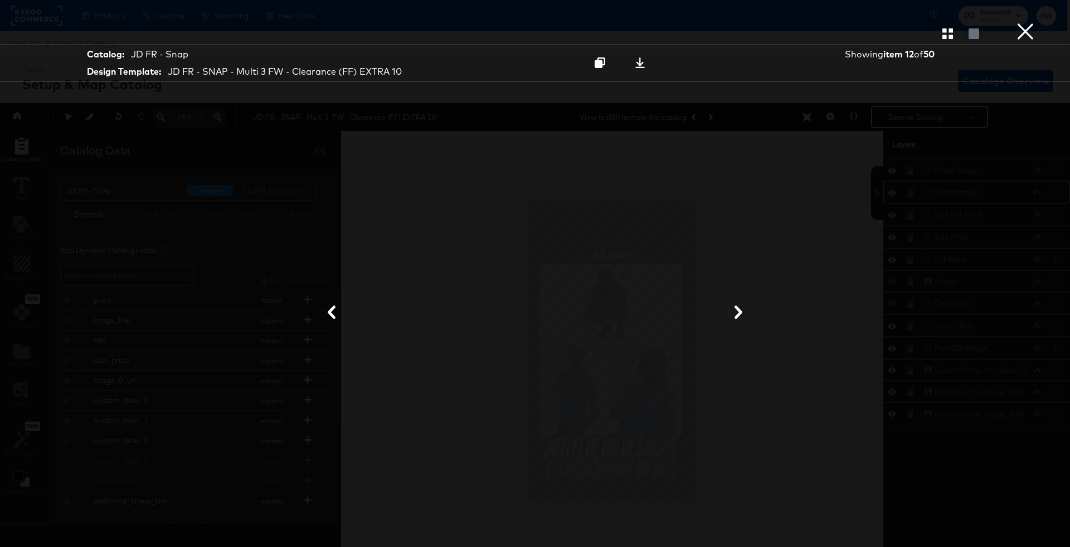
click at [1013, 28] on div at bounding box center [535, 33] width 1070 height 22
click at [1023, 22] on button "×" at bounding box center [1025, 11] width 22 height 22
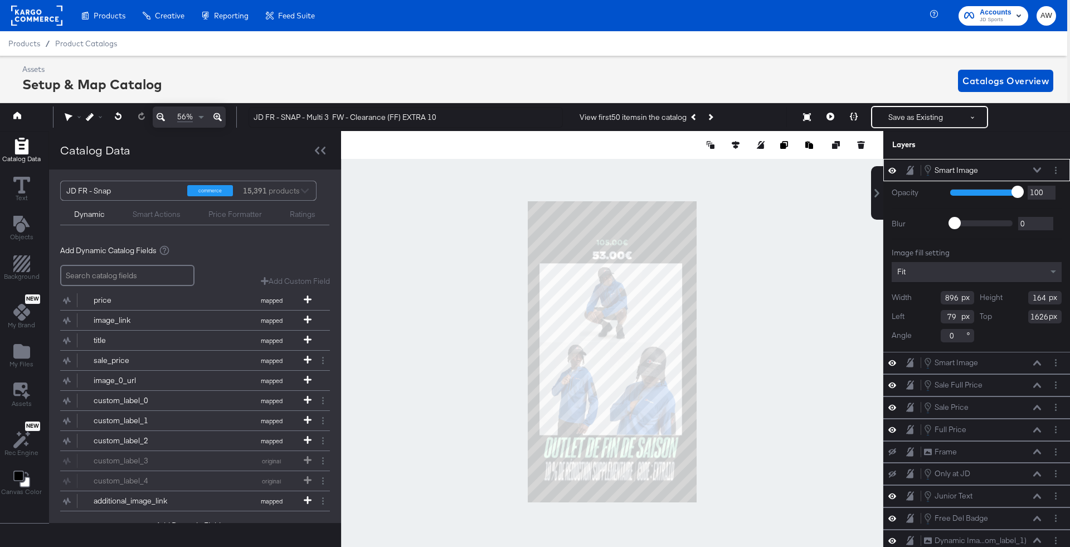
type input "1640"
type input "924"
type input "169"
type input "51"
type input "1008"
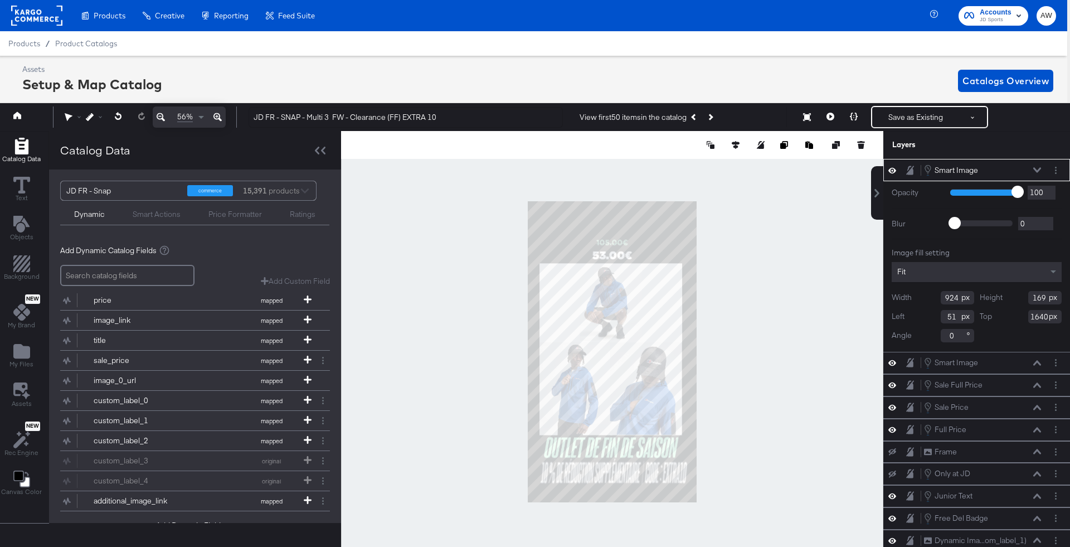
type input "184"
type input "36"
click at [828, 114] on icon at bounding box center [830, 117] width 8 height 8
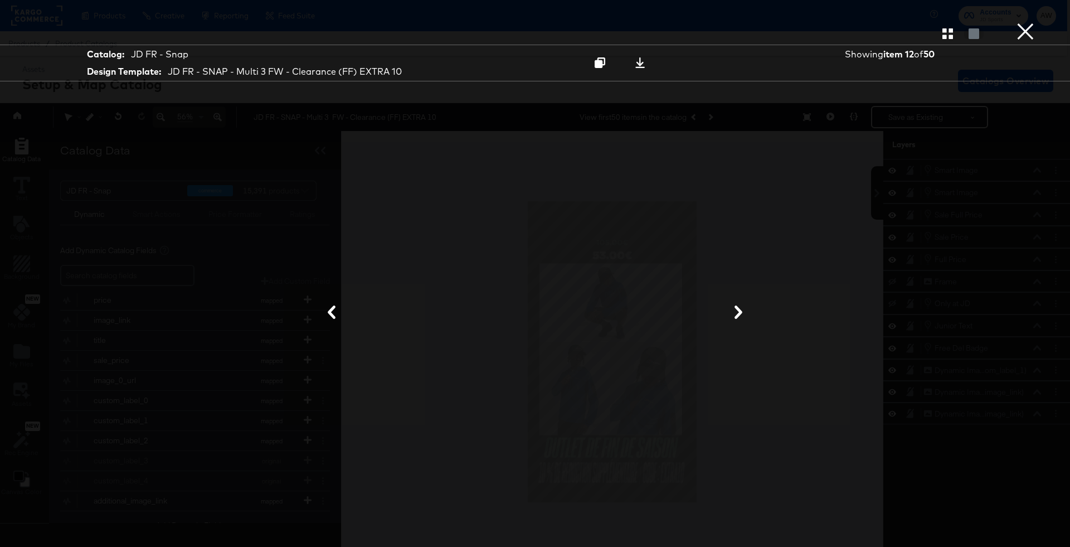
click at [1012, 27] on div "Product View" at bounding box center [535, 33] width 1070 height 22
click at [1028, 22] on button "×" at bounding box center [1025, 11] width 22 height 22
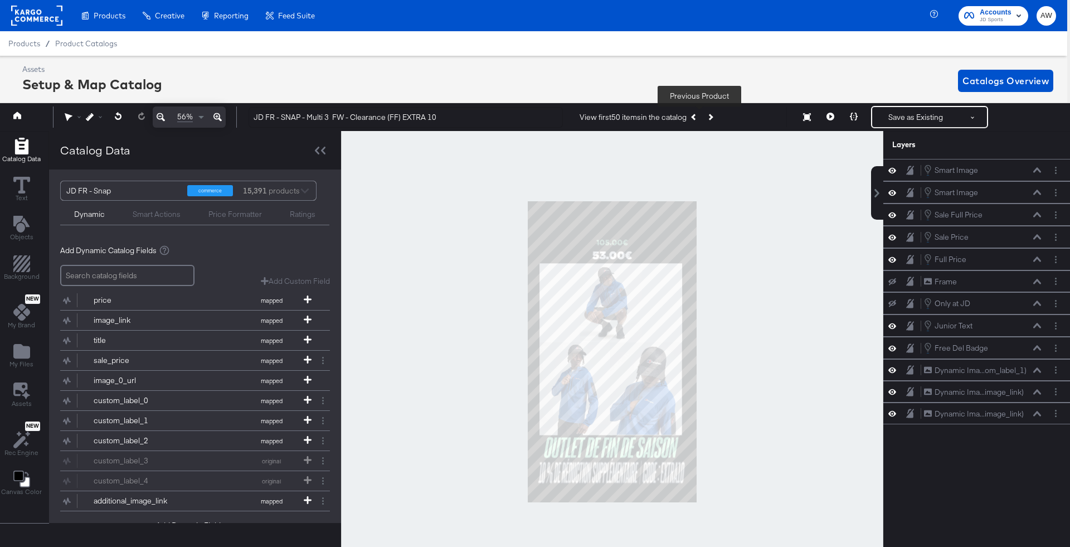
click at [700, 119] on button "Previous Product" at bounding box center [694, 117] width 16 height 20
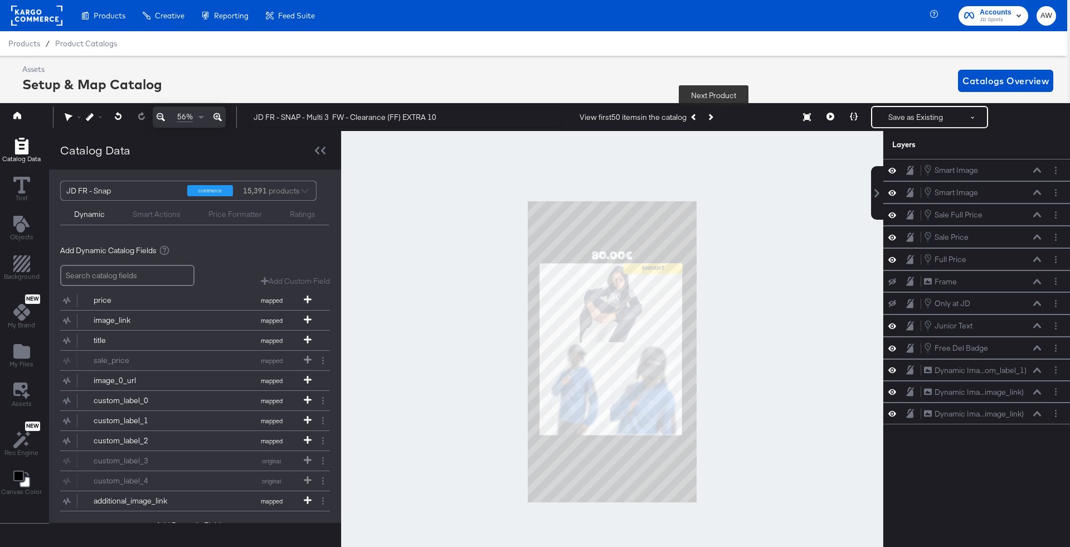
click at [716, 119] on button "Next Product" at bounding box center [710, 117] width 16 height 20
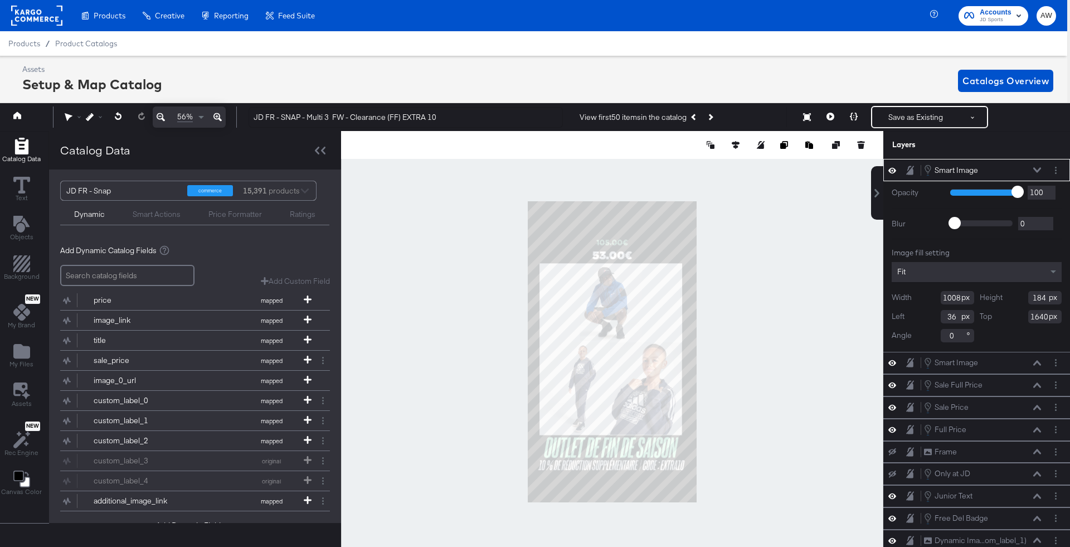
type input "23"
click at [759, 419] on div at bounding box center [612, 351] width 542 height 441
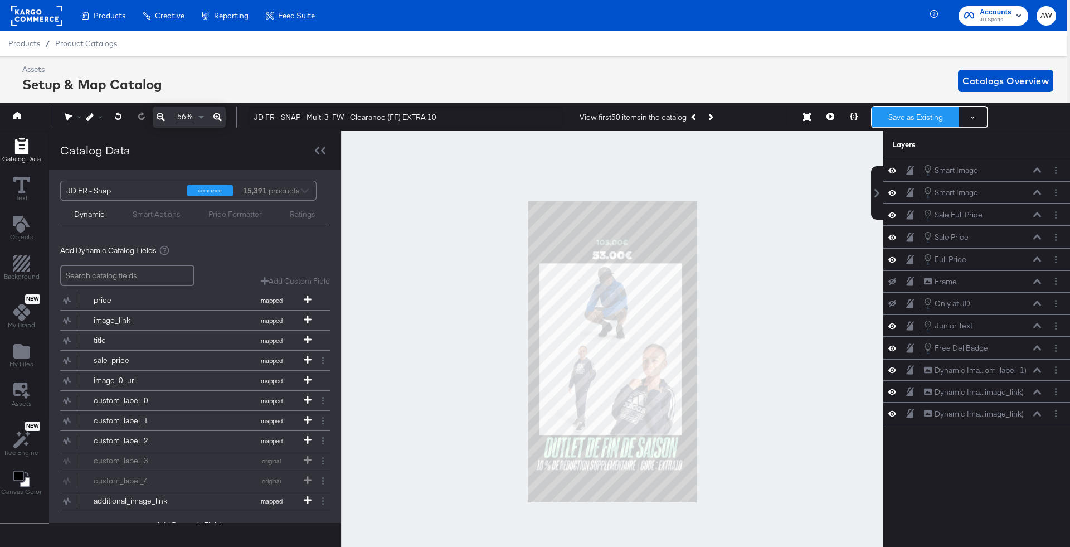
click at [905, 109] on button "Save as Existing" at bounding box center [915, 117] width 87 height 20
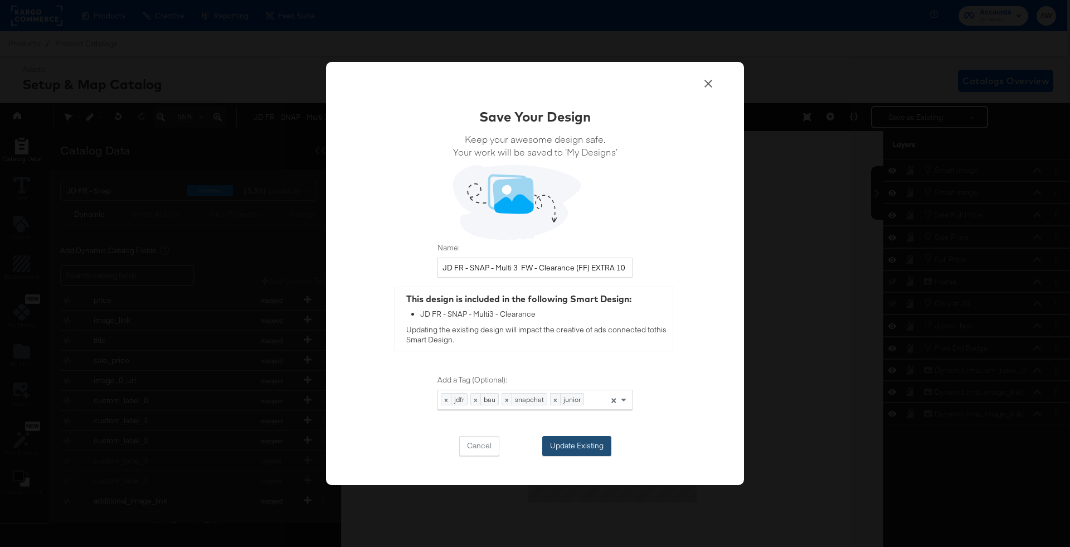
click at [574, 446] on button "Update Existing" at bounding box center [576, 446] width 69 height 20
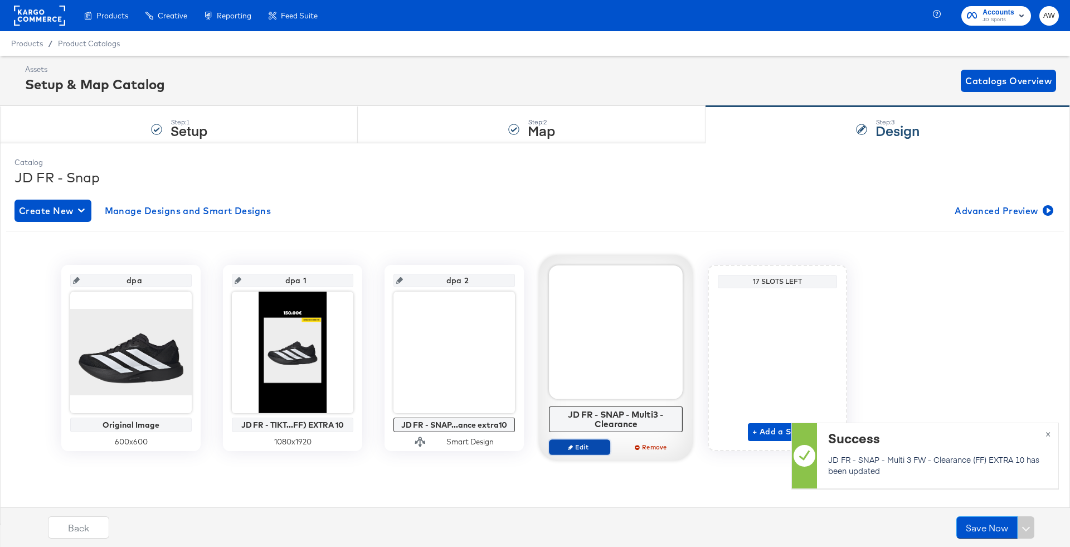
click at [574, 452] on button "Edit" at bounding box center [579, 447] width 61 height 16
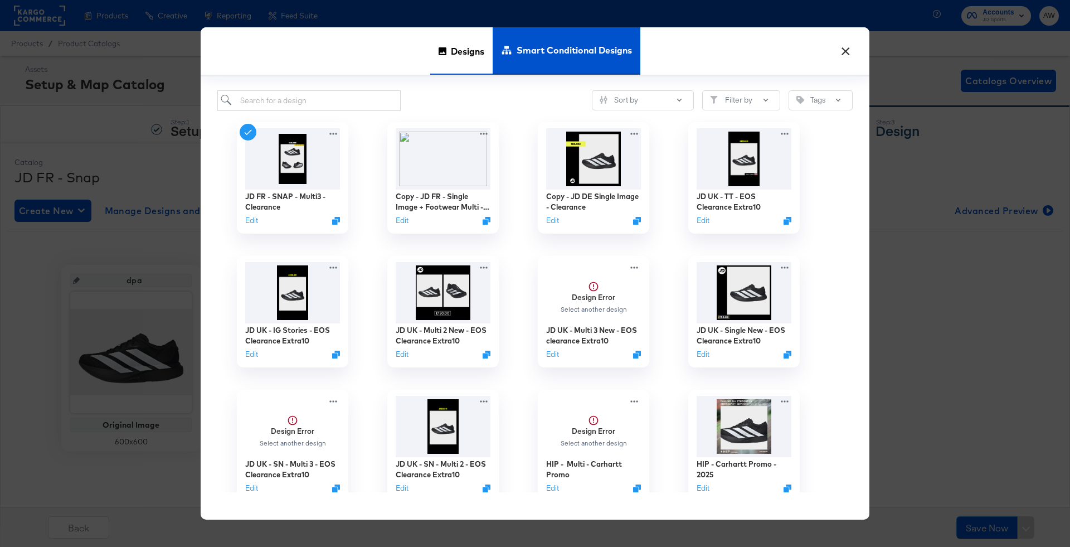
click at [460, 62] on span "Designs" at bounding box center [467, 51] width 33 height 49
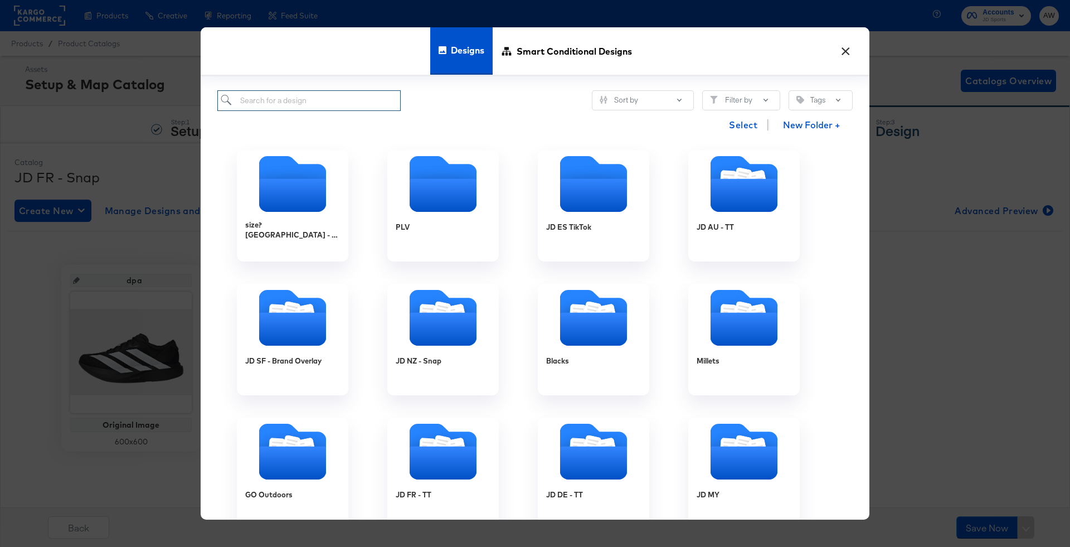
click at [326, 94] on input "search" at bounding box center [308, 100] width 183 height 21
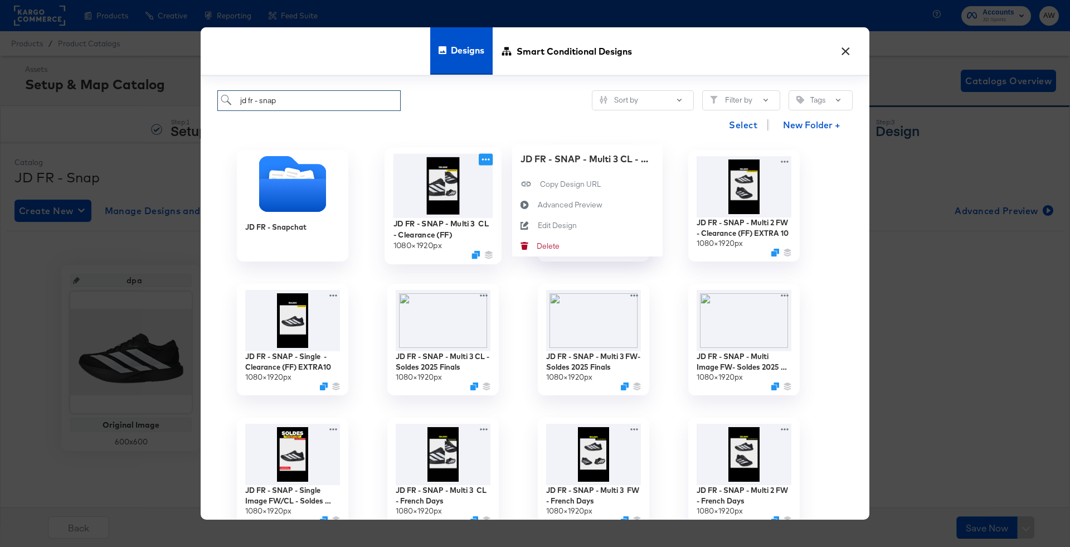
click at [482, 159] on icon at bounding box center [486, 160] width 14 height 12
type input "jd fr - snap"
click at [577, 226] on button "Edit Design Edit Design" at bounding box center [587, 225] width 150 height 21
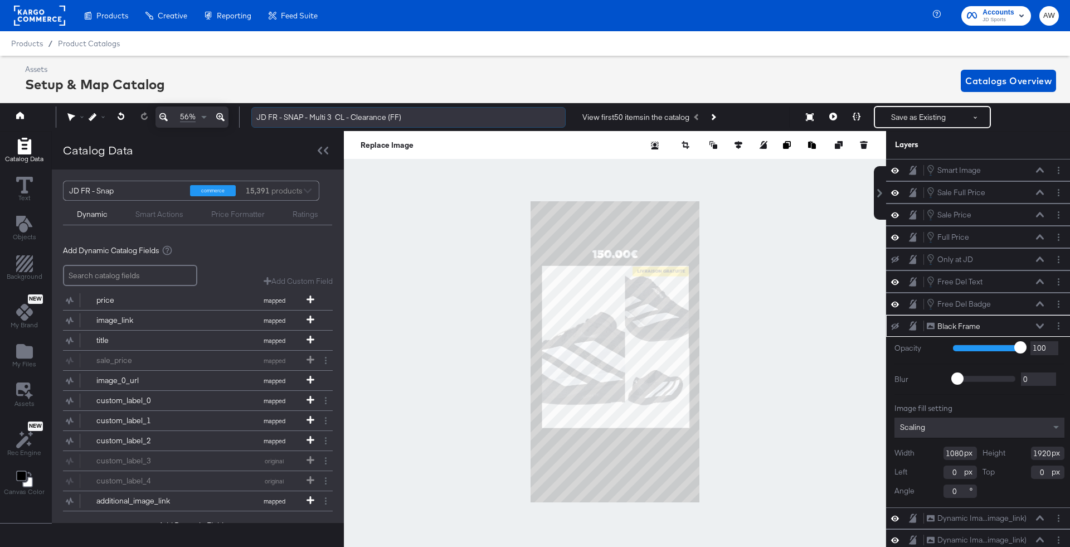
click at [460, 125] on input "JD FR - SNAP - Multi 3 CL - Clearance (FF)" at bounding box center [408, 117] width 314 height 21
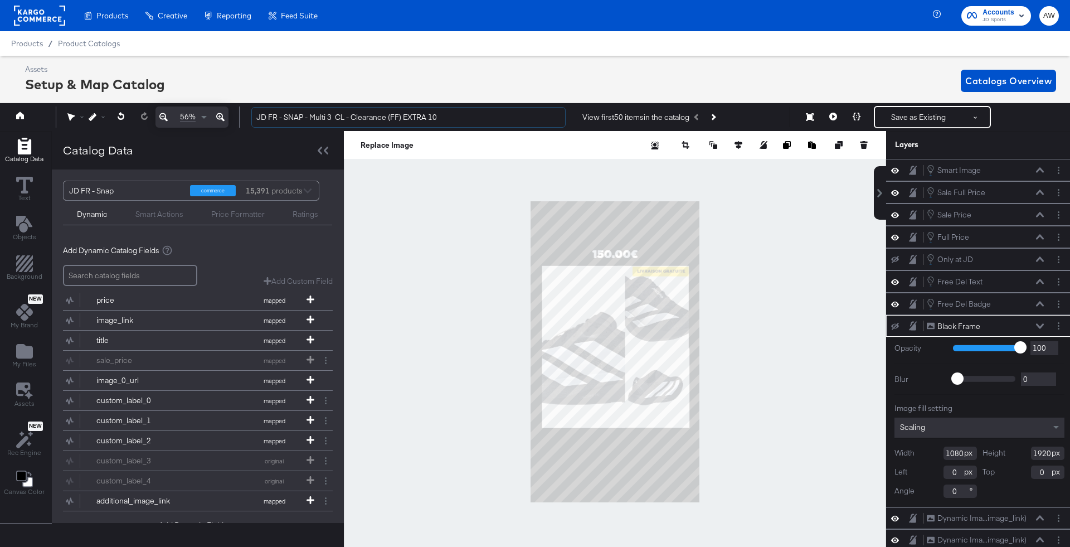
type input "JD FR - SNAP - Multi 3 CL - Clearance (FF) EXTRA 10"
click at [778, 245] on div at bounding box center [615, 351] width 542 height 441
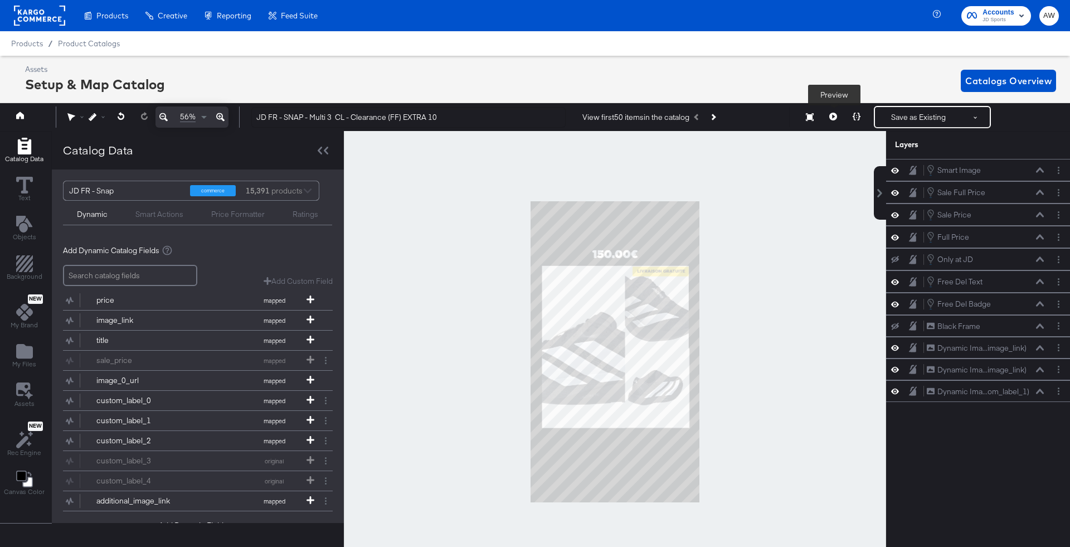
click at [836, 117] on icon at bounding box center [833, 117] width 8 height 8
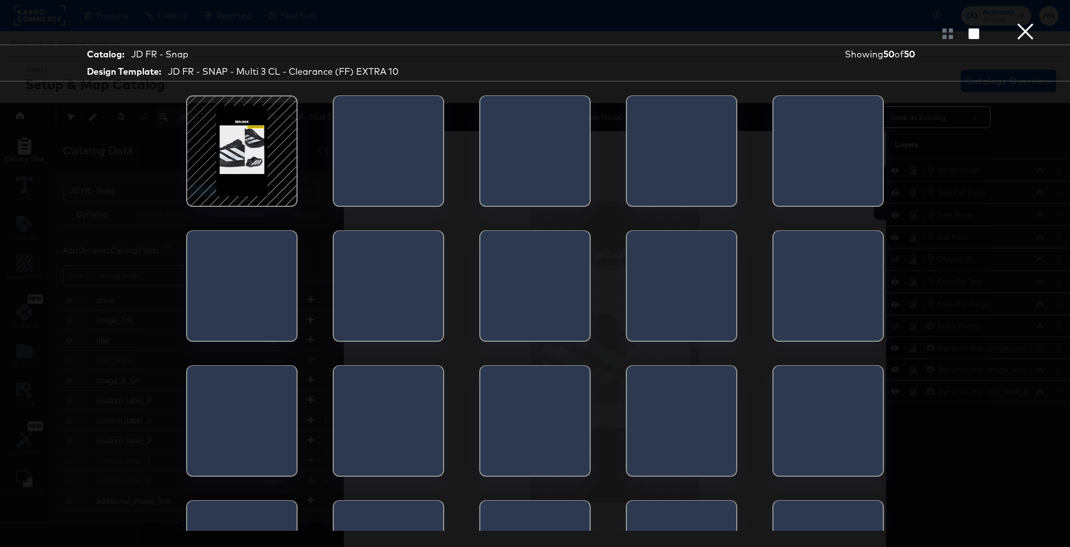
click at [353, 437] on div at bounding box center [344, 423] width 20 height 117
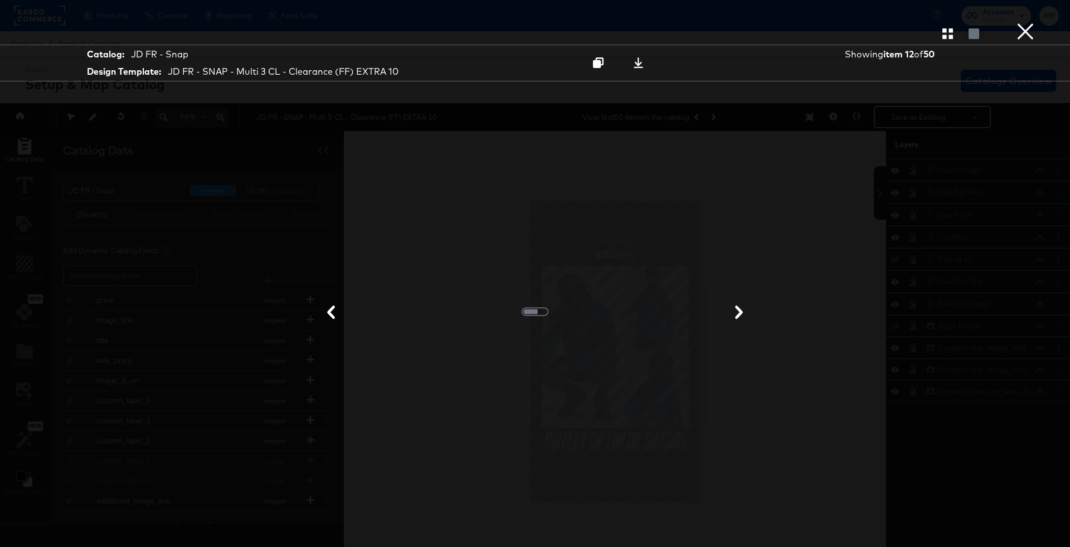
click at [1021, 22] on button "×" at bounding box center [1025, 11] width 22 height 22
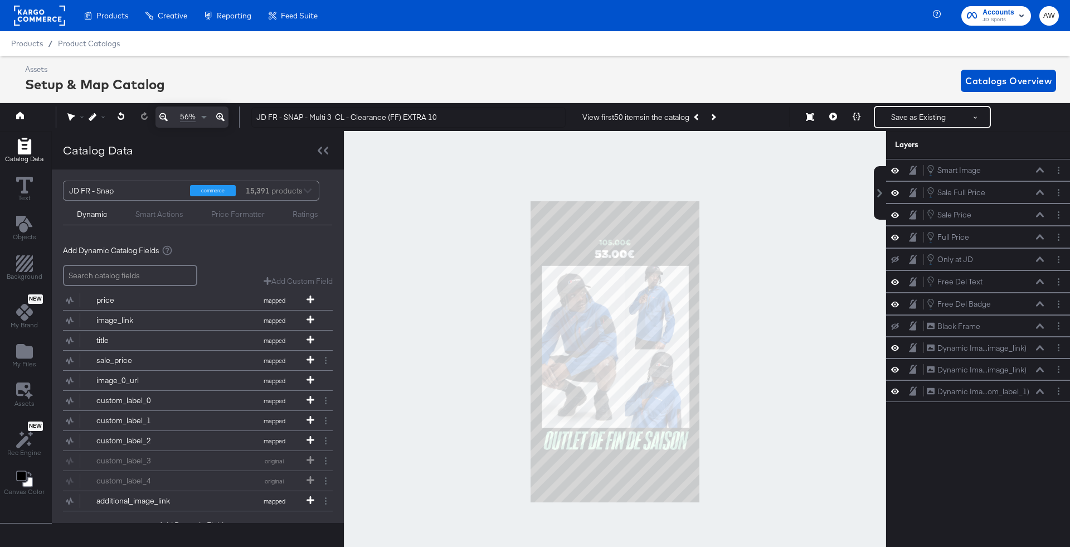
click at [749, 382] on div at bounding box center [615, 351] width 542 height 441
click at [1063, 170] on button "Layer Options" at bounding box center [1058, 170] width 12 height 12
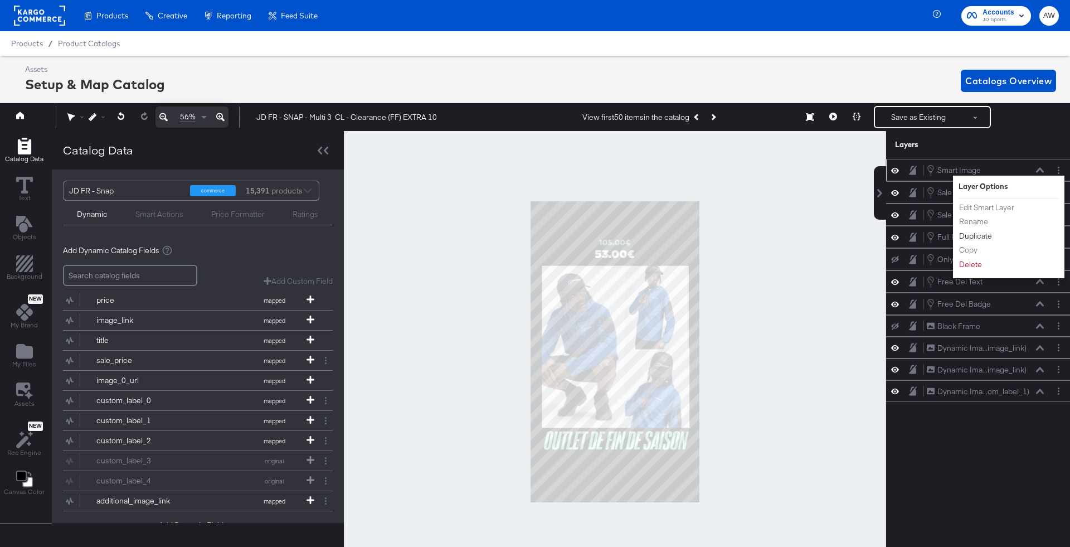
click at [974, 235] on button "Duplicate" at bounding box center [975, 236] width 34 height 12
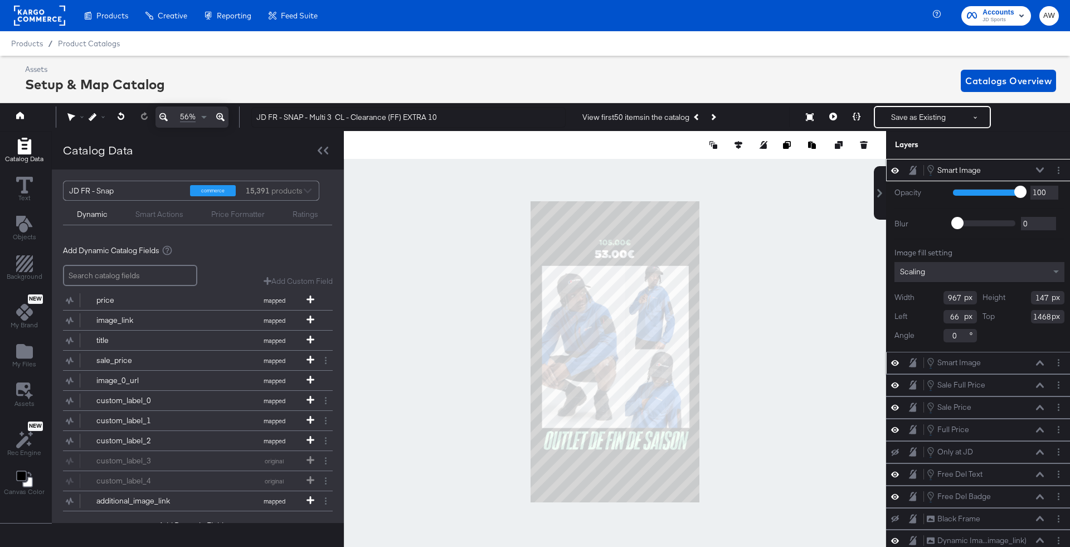
scroll to position [0, 3]
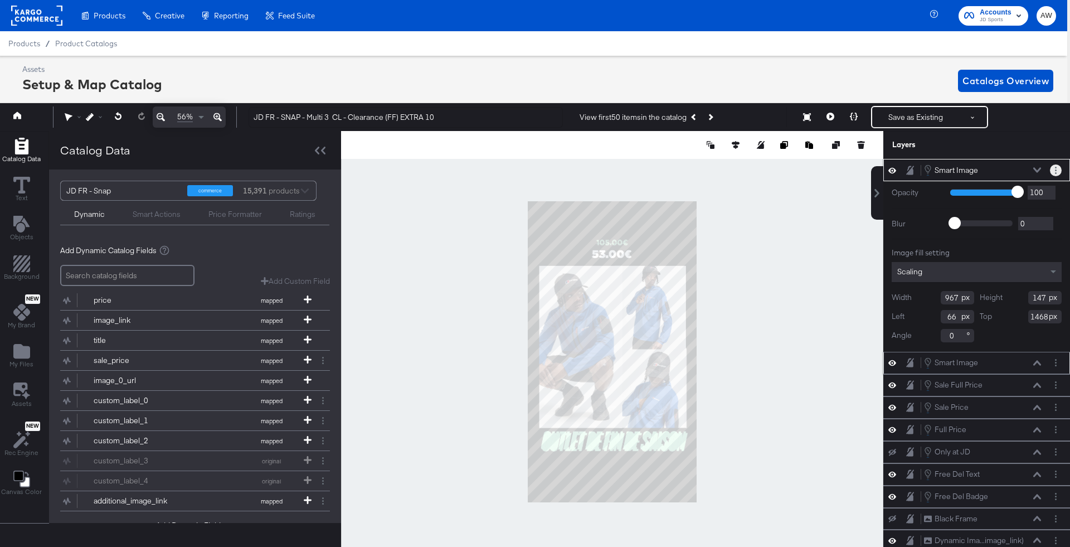
click at [1056, 167] on icon "Layer Options" at bounding box center [1056, 170] width 2 height 7
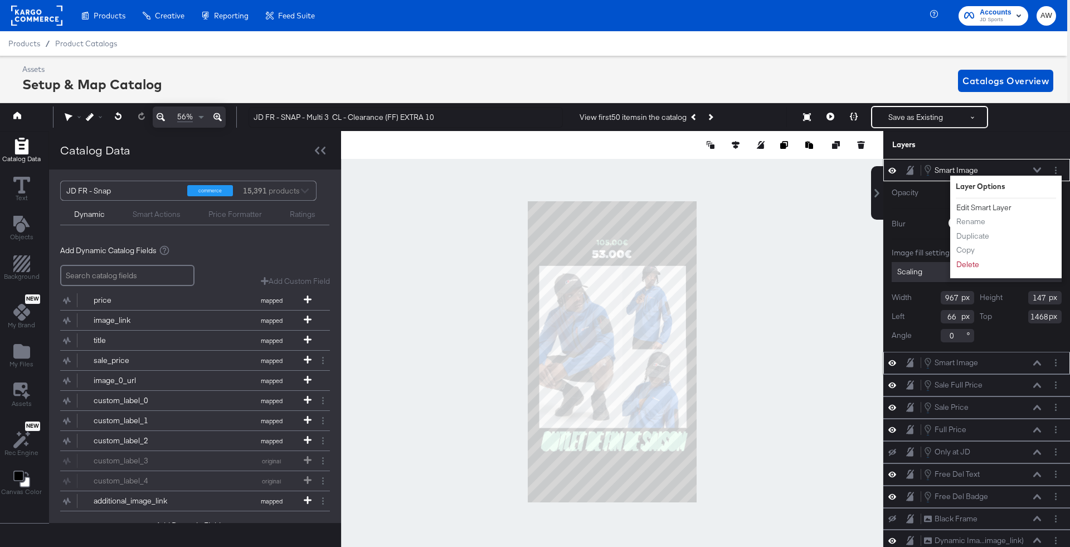
click at [992, 202] on button "Edit Smart Layer" at bounding box center [984, 208] width 56 height 12
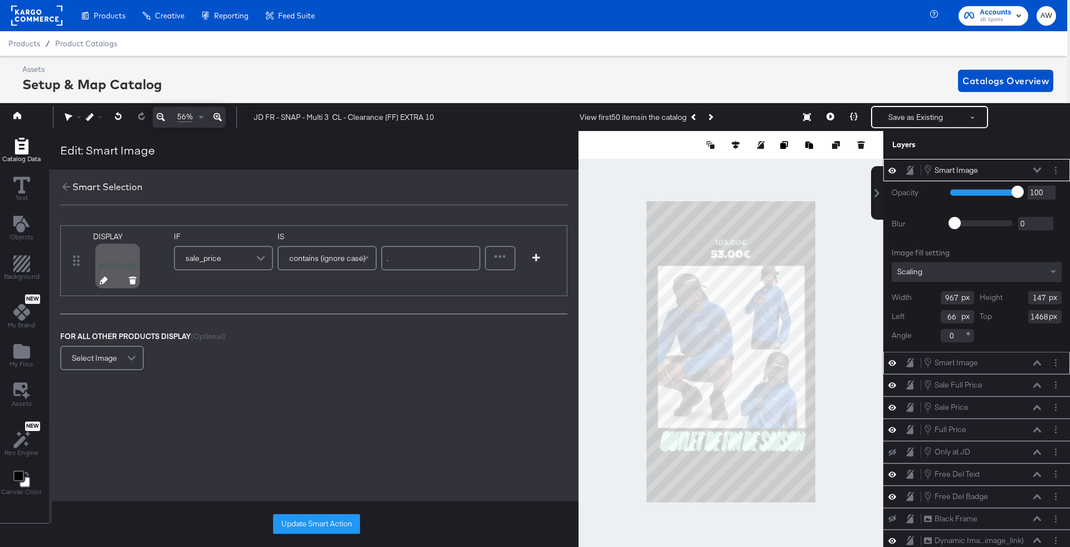
click at [104, 279] on icon at bounding box center [104, 280] width 8 height 8
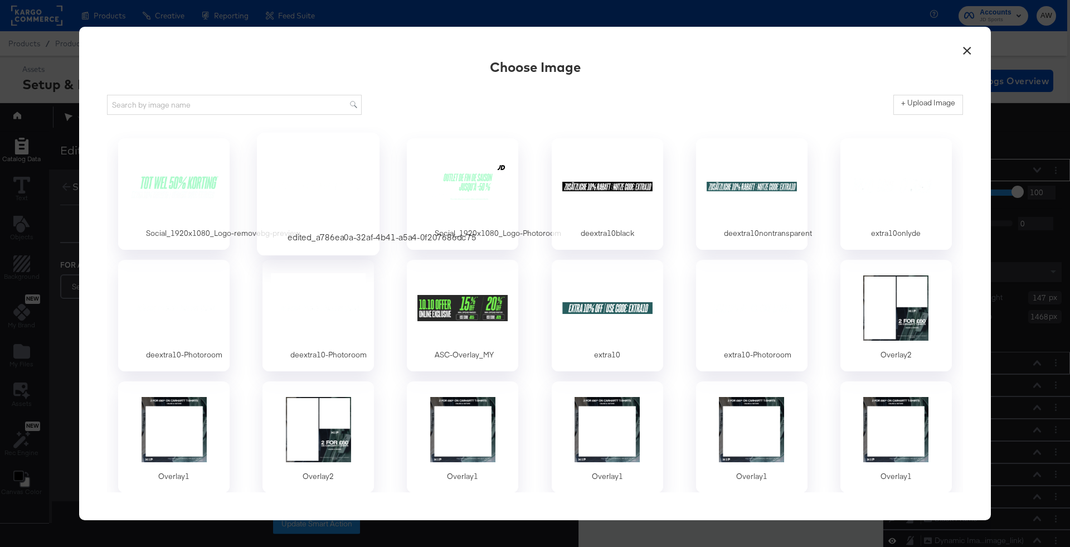
click at [334, 176] on div at bounding box center [318, 186] width 104 height 77
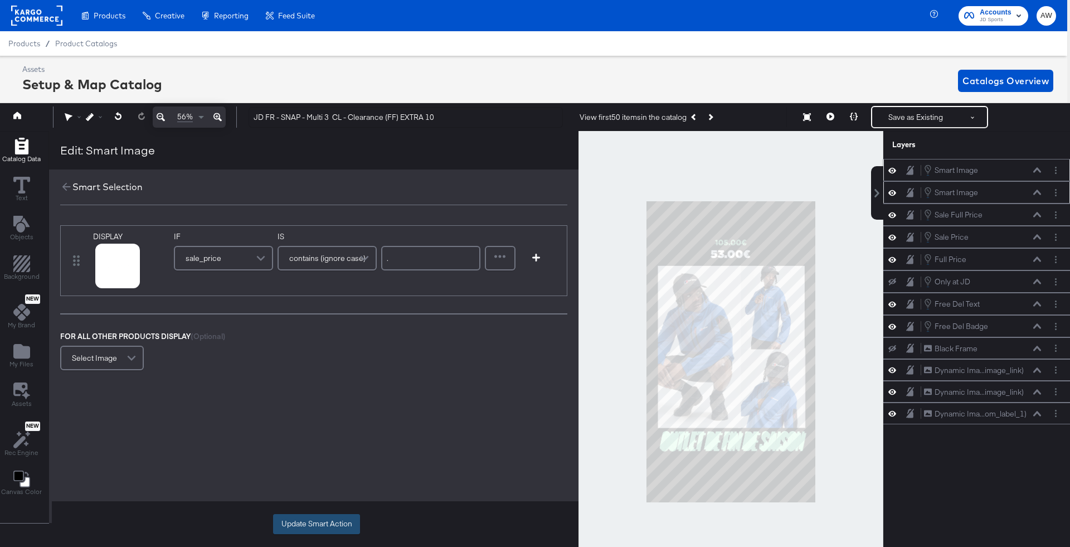
click at [329, 519] on button "Update Smart Action" at bounding box center [316, 524] width 87 height 20
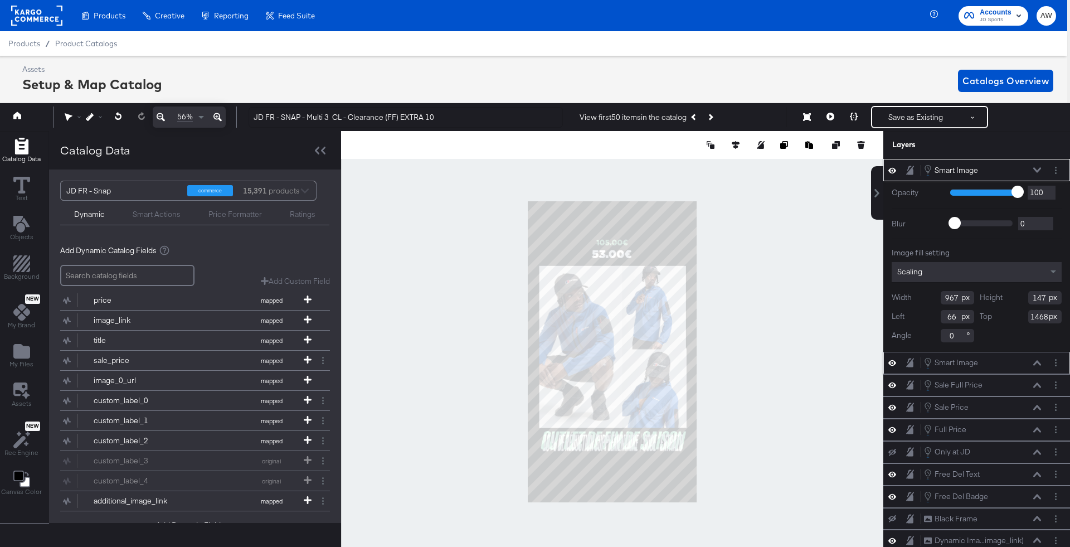
type input "1605"
click at [965, 272] on div "Scaling" at bounding box center [976, 272] width 170 height 20
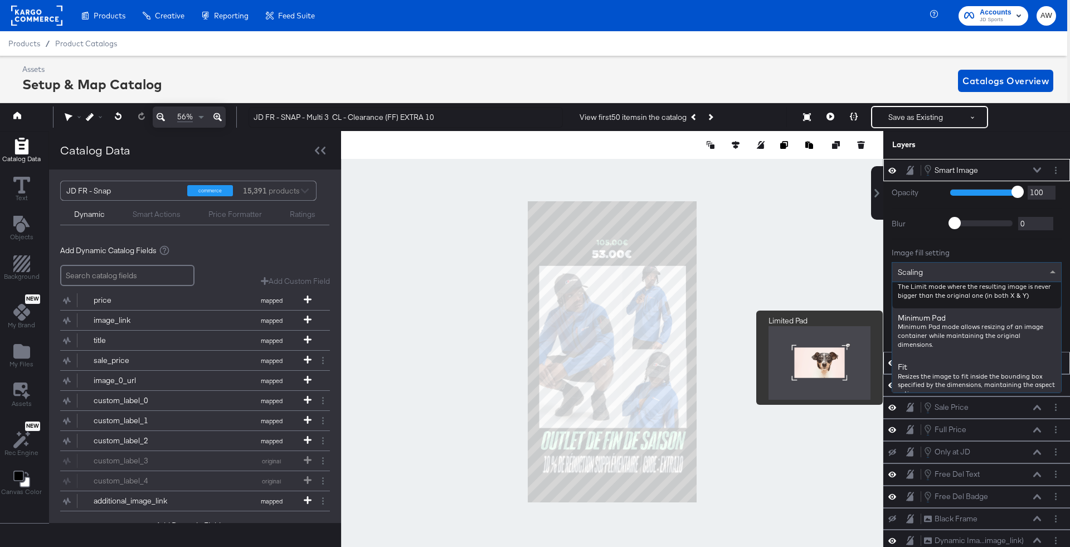
scroll to position [75, 0]
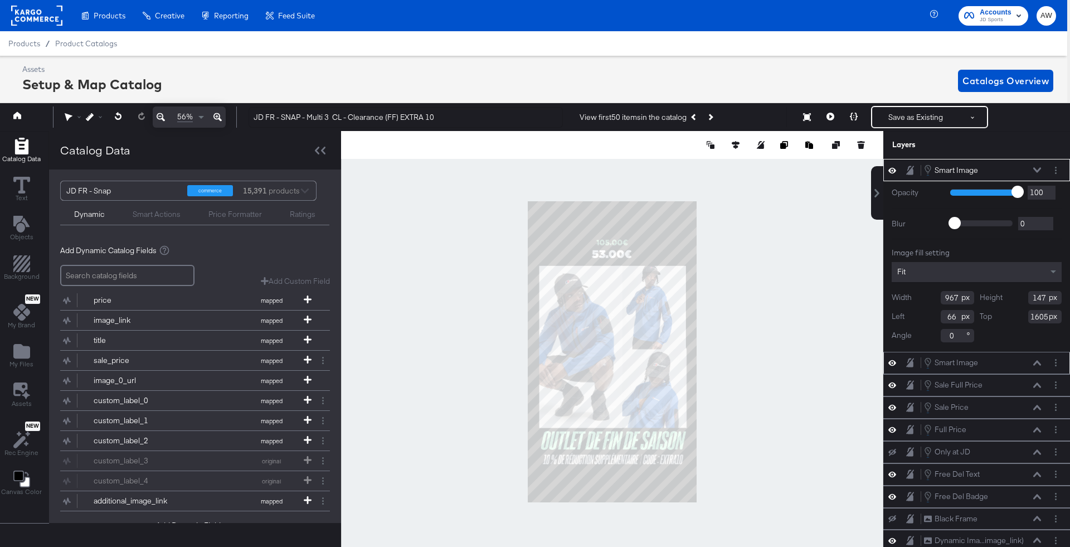
type input "70"
type input "1037"
type input "158"
type input "0"
type input "1082"
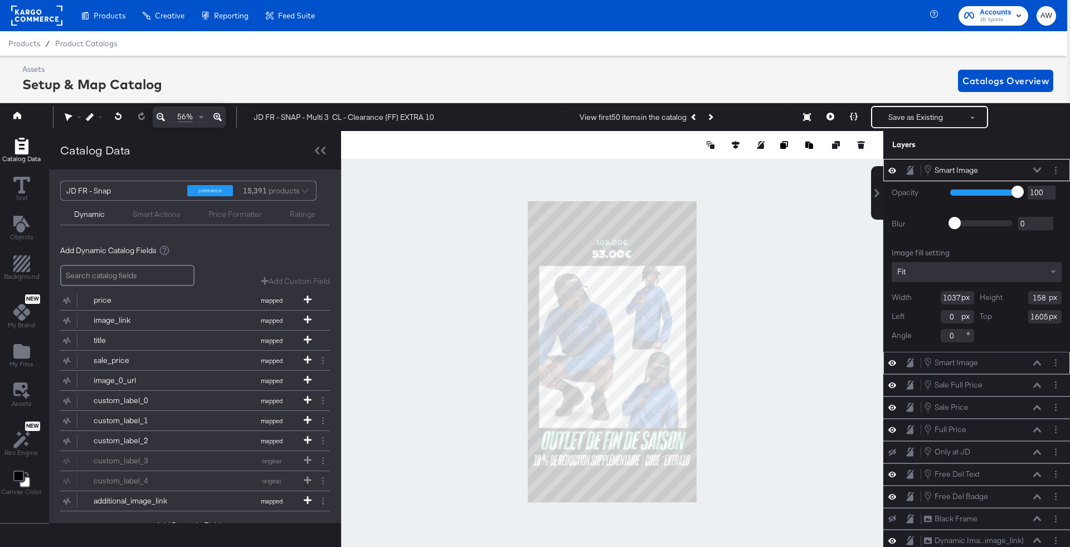
type input "167"
type input "1594"
click at [772, 416] on div at bounding box center [612, 351] width 542 height 441
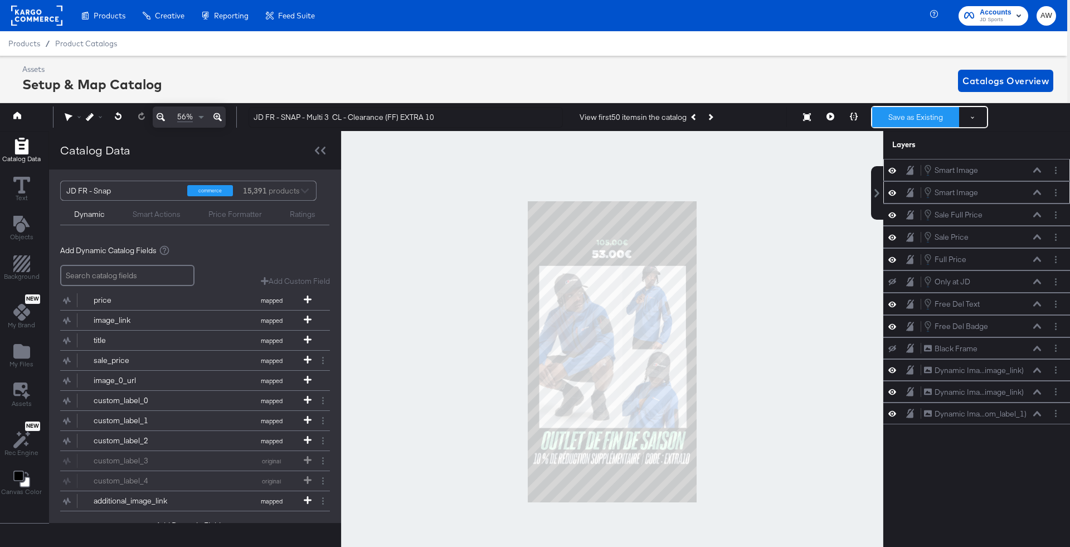
click at [936, 113] on button "Save as Existing" at bounding box center [915, 117] width 87 height 20
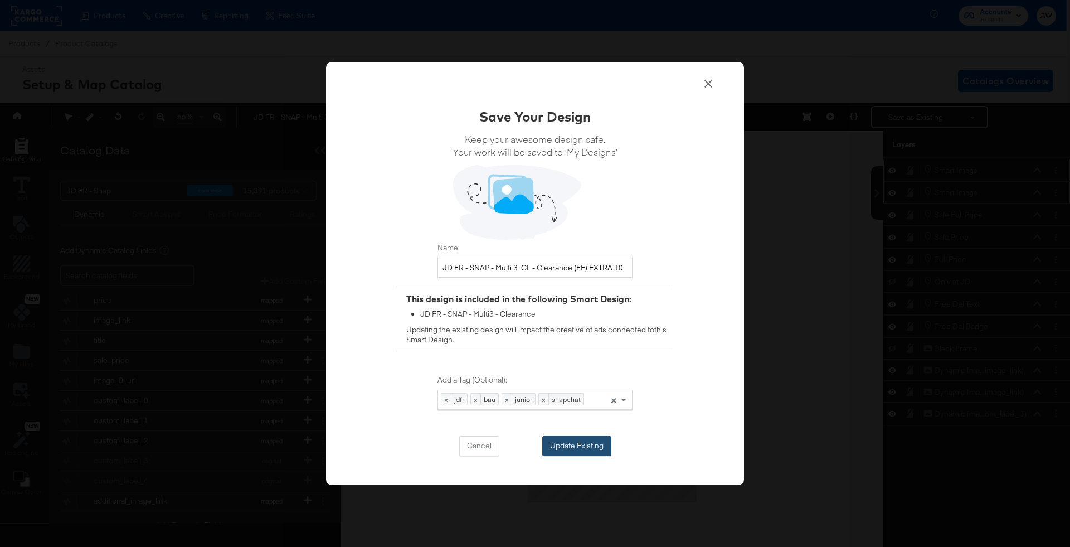
click at [596, 451] on button "Update Existing" at bounding box center [576, 446] width 69 height 20
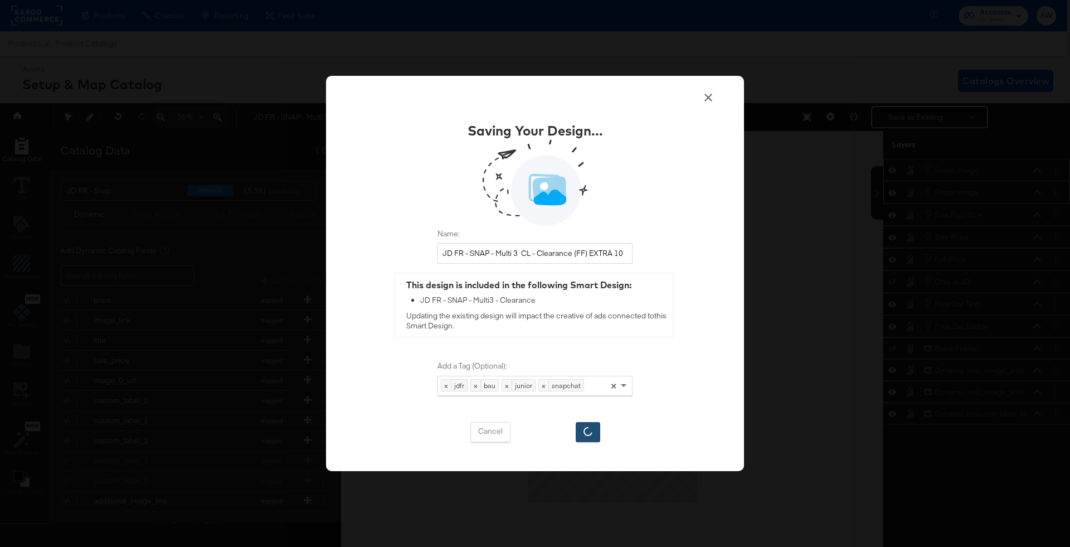
scroll to position [0, 0]
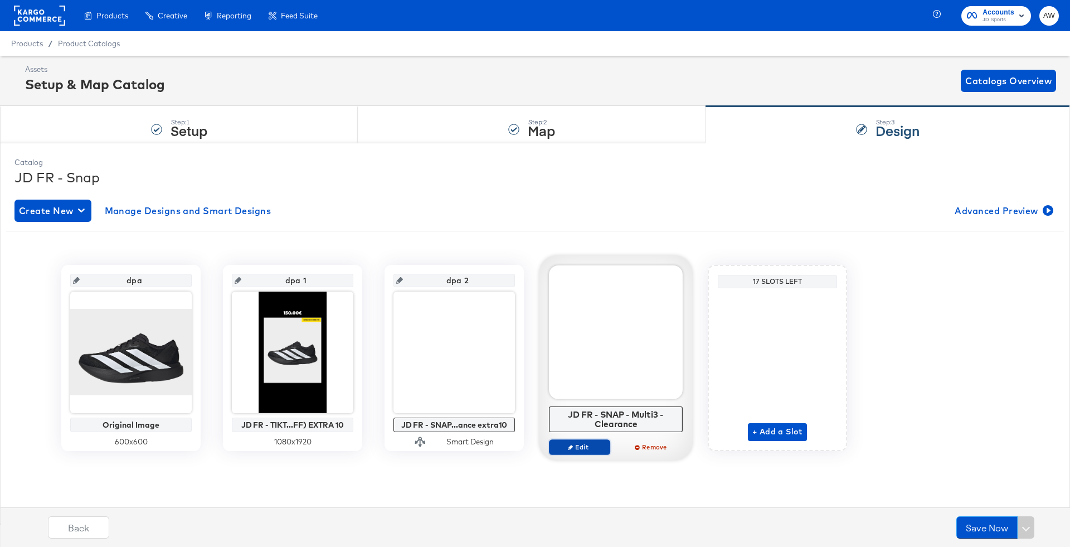
click at [585, 442] on span "Edit" at bounding box center [579, 446] width 51 height 8
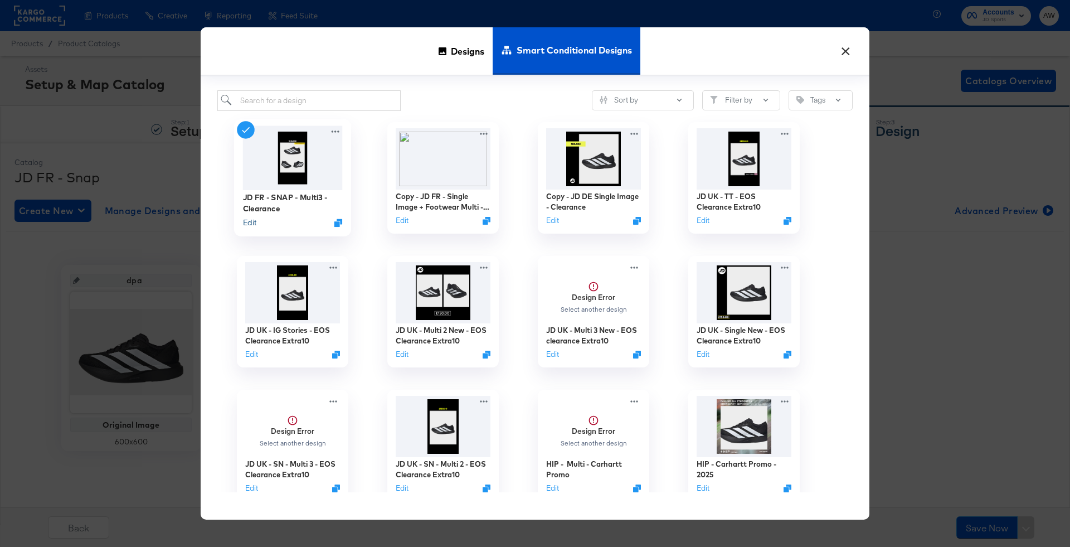
click at [252, 225] on button "Edit" at bounding box center [249, 222] width 13 height 11
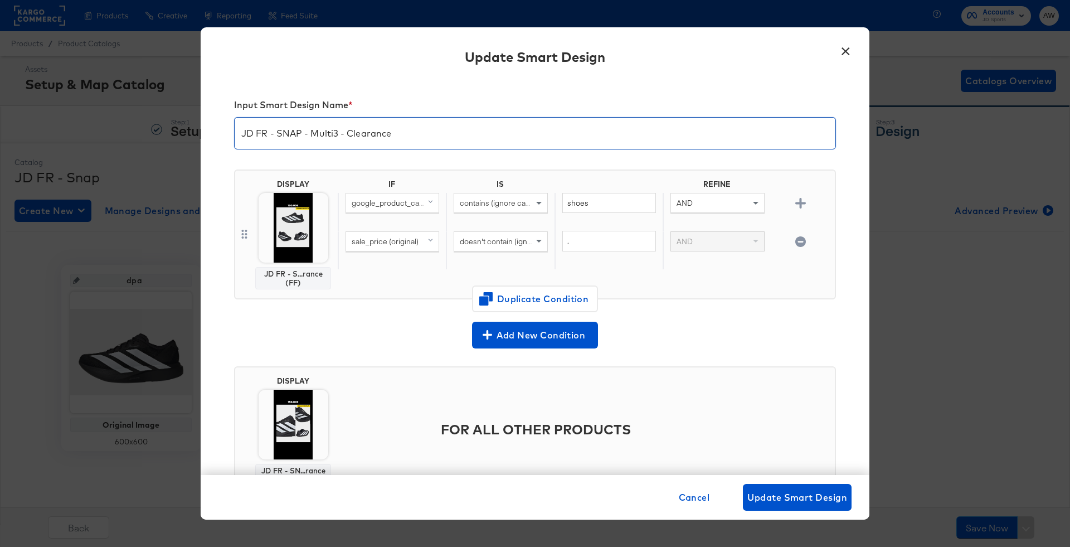
click at [462, 139] on input "JD FR - SNAP - Multi3 - Clearance" at bounding box center [535, 128] width 601 height 31
type input "JD FR - SNAP - Multi3 - Clearance extra"
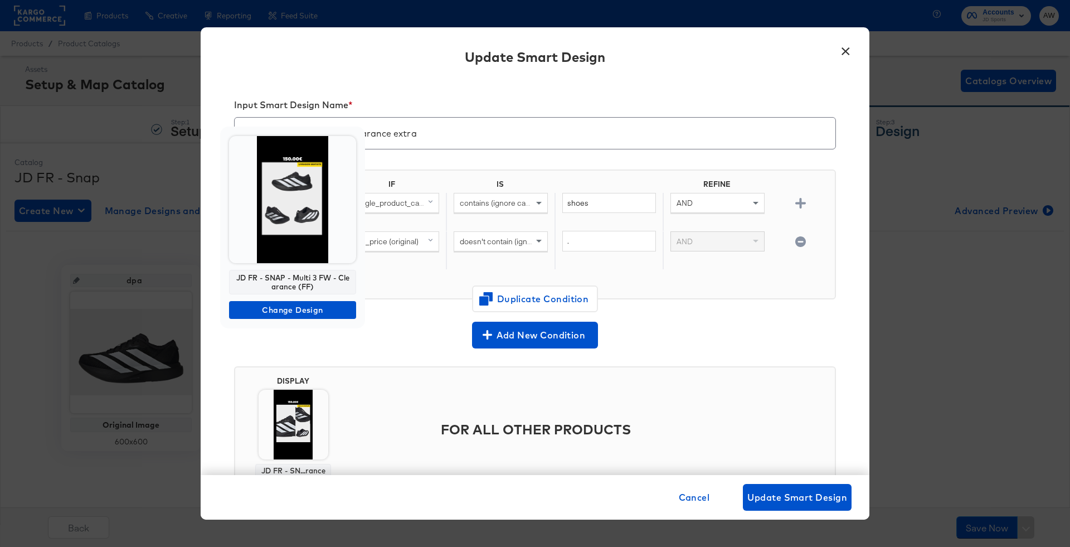
click at [294, 216] on img at bounding box center [292, 199] width 127 height 127
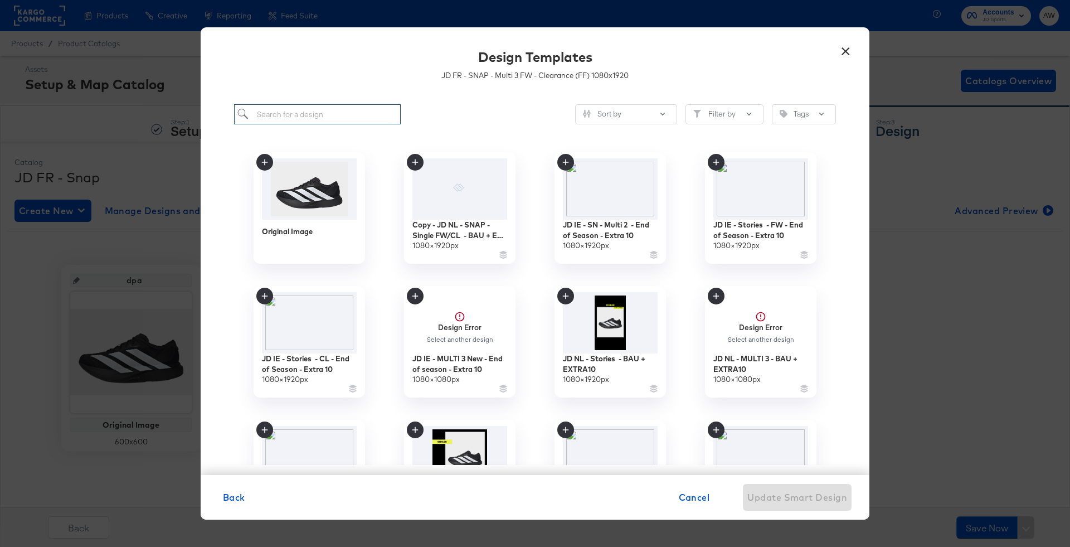
click at [371, 108] on input "search" at bounding box center [317, 114] width 167 height 21
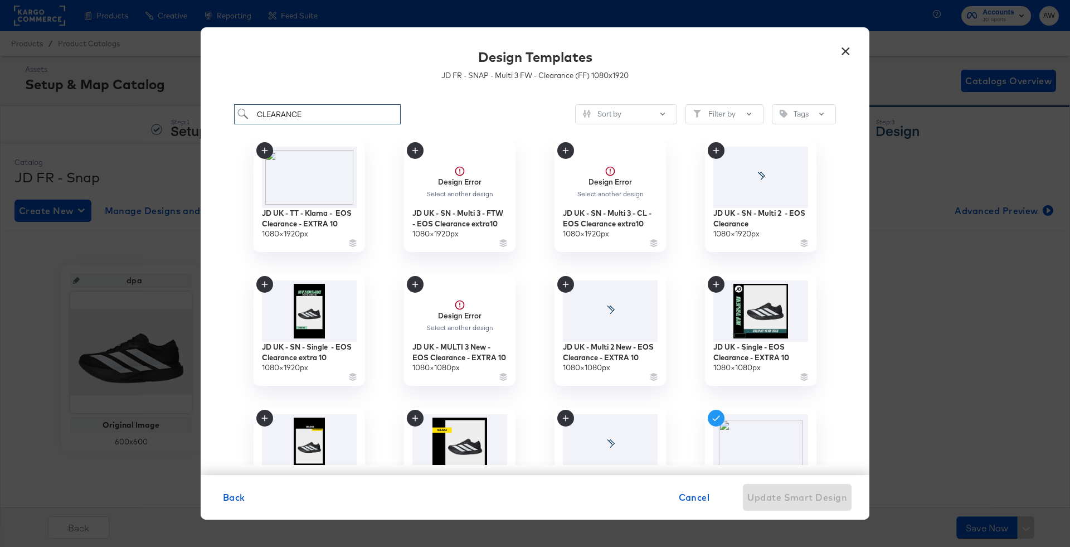
scroll to position [290, 0]
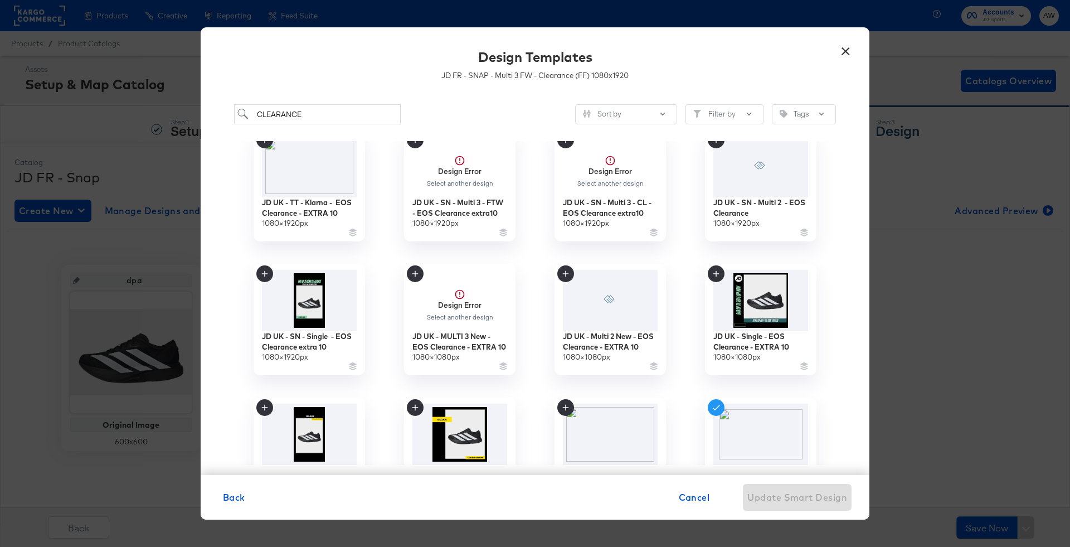
click at [324, 93] on div "CLEARANCE Sort by Filter by Tags JD DE - Multi 2 - Clearance - EXTRA 10 1080 × …" at bounding box center [535, 284] width 669 height 382
click at [330, 108] on input "CLEARANCE" at bounding box center [317, 114] width 167 height 21
type input "jd fr - snap"
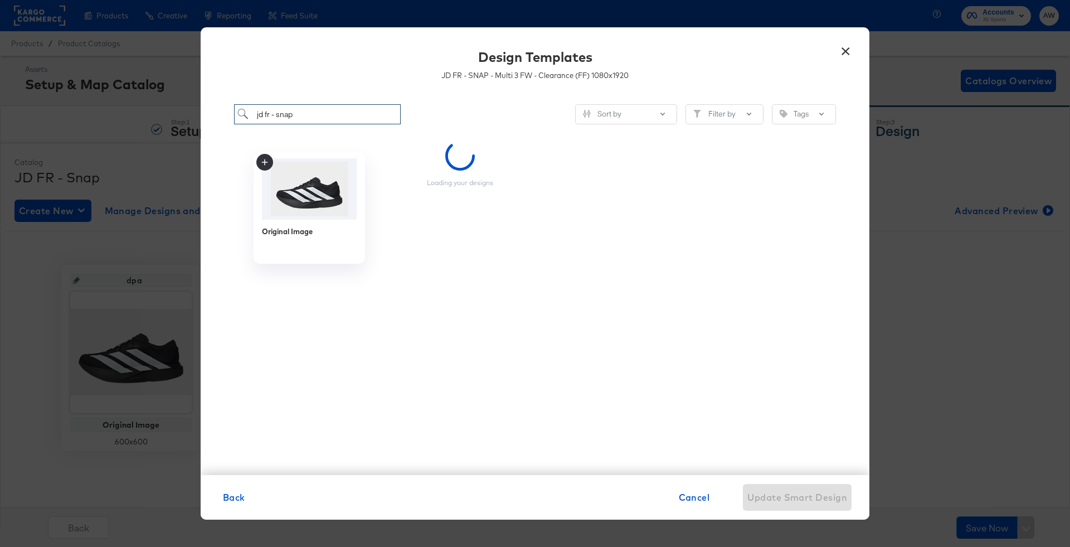
scroll to position [0, 0]
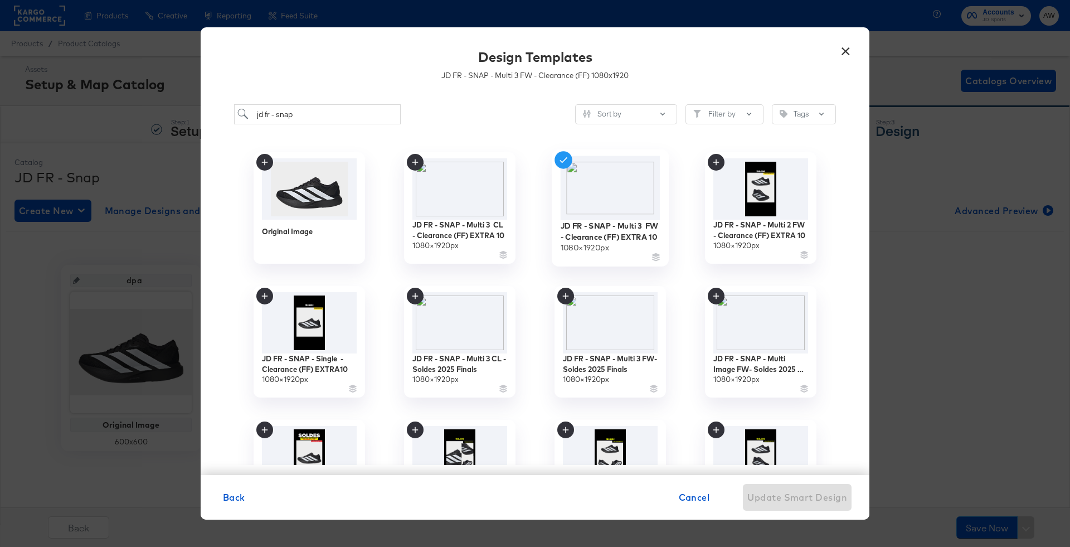
click at [621, 196] on img at bounding box center [610, 188] width 100 height 64
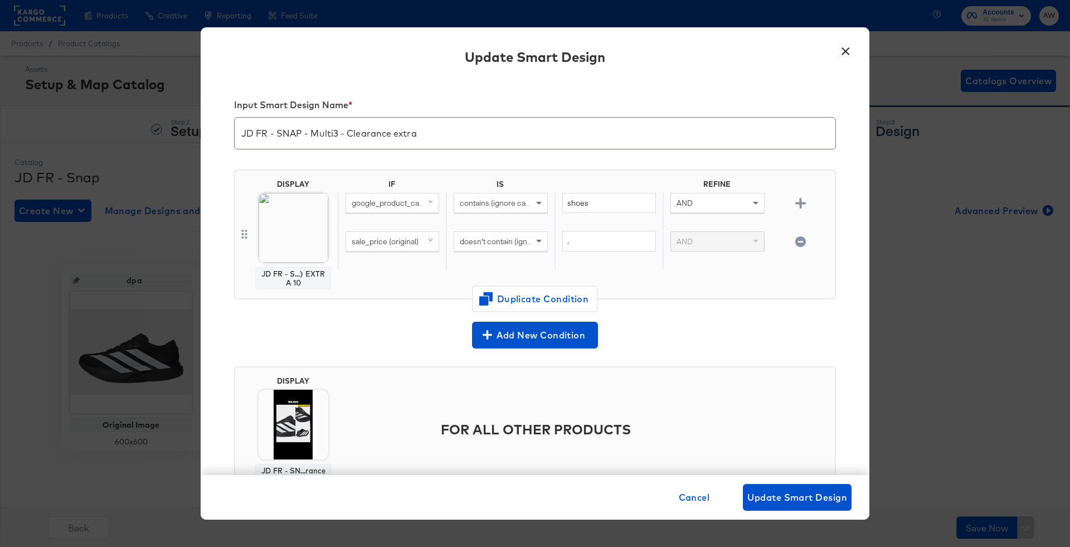
click at [285, 412] on img at bounding box center [294, 424] width 70 height 70
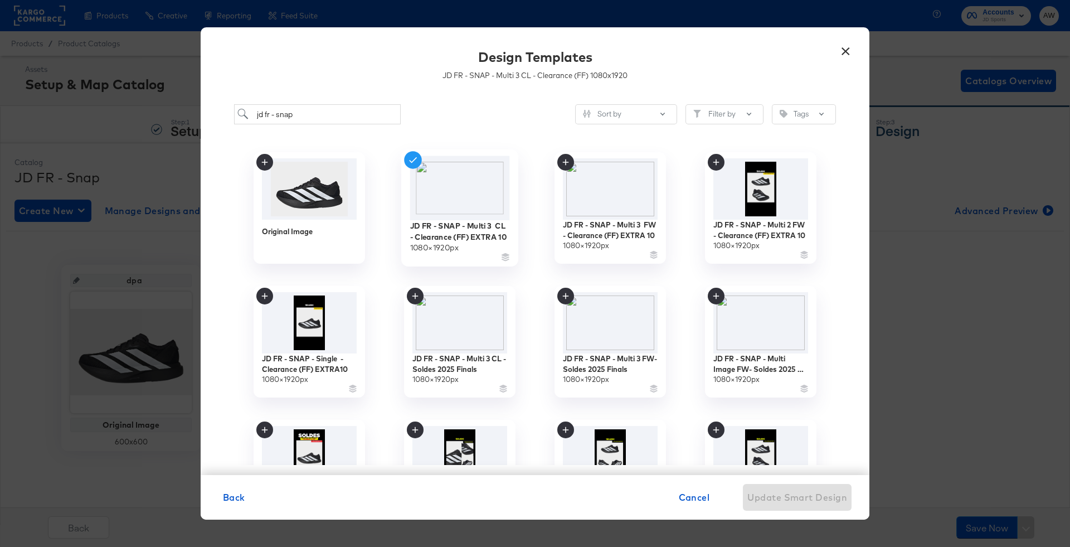
click at [480, 192] on img at bounding box center [460, 188] width 100 height 64
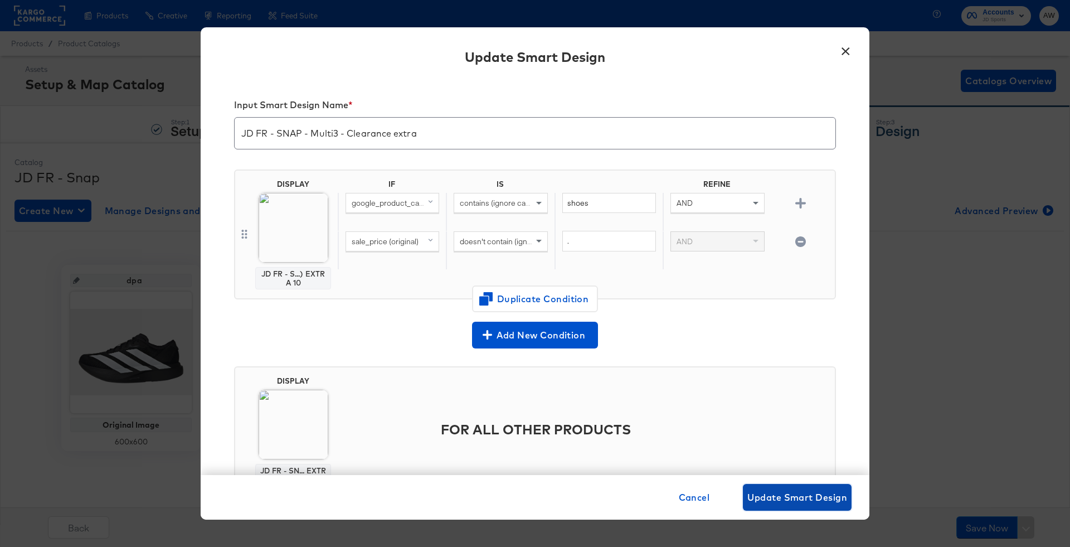
click at [814, 487] on button "Update Smart Design" at bounding box center [797, 497] width 109 height 27
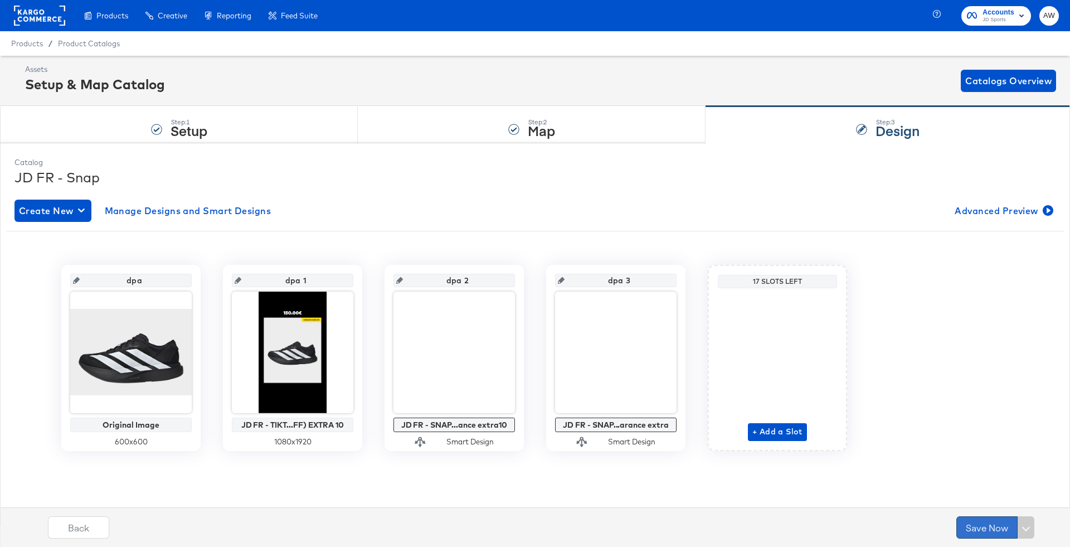
click at [966, 520] on button "Save Now" at bounding box center [986, 527] width 61 height 22
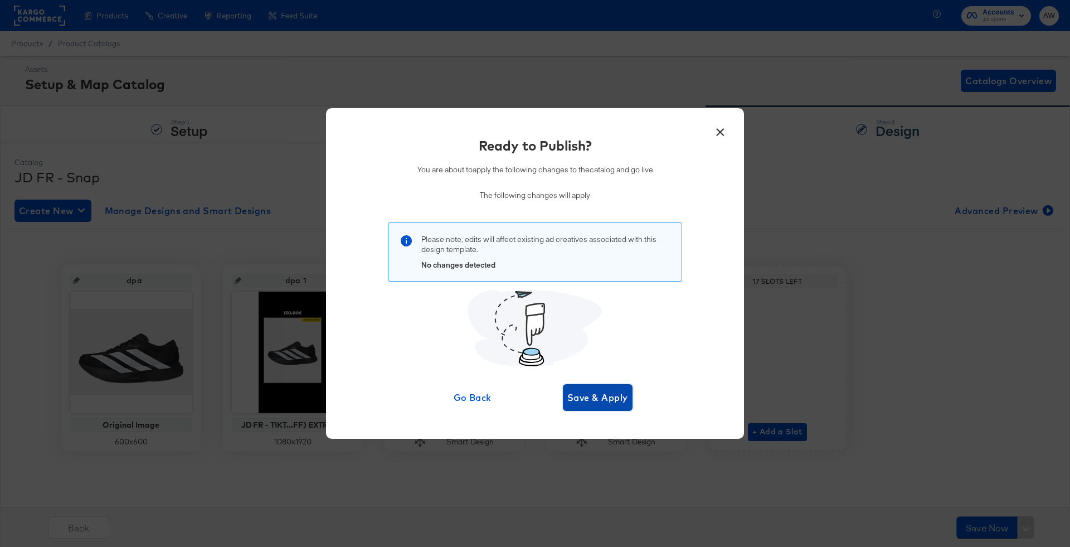
click at [612, 405] on button "Save & Apply" at bounding box center [598, 397] width 70 height 27
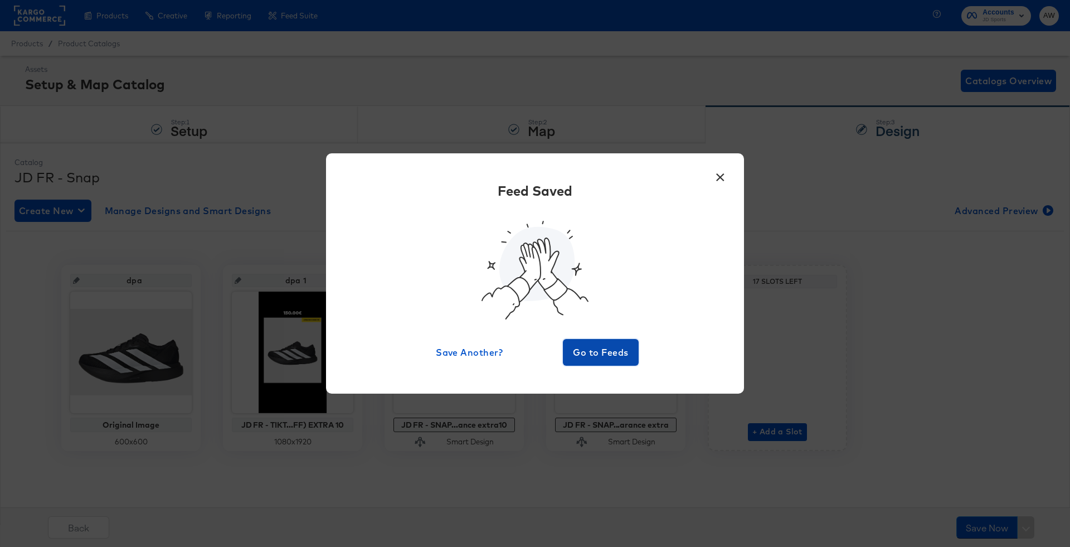
click at [602, 349] on span "Go to Feeds" at bounding box center [600, 352] width 67 height 16
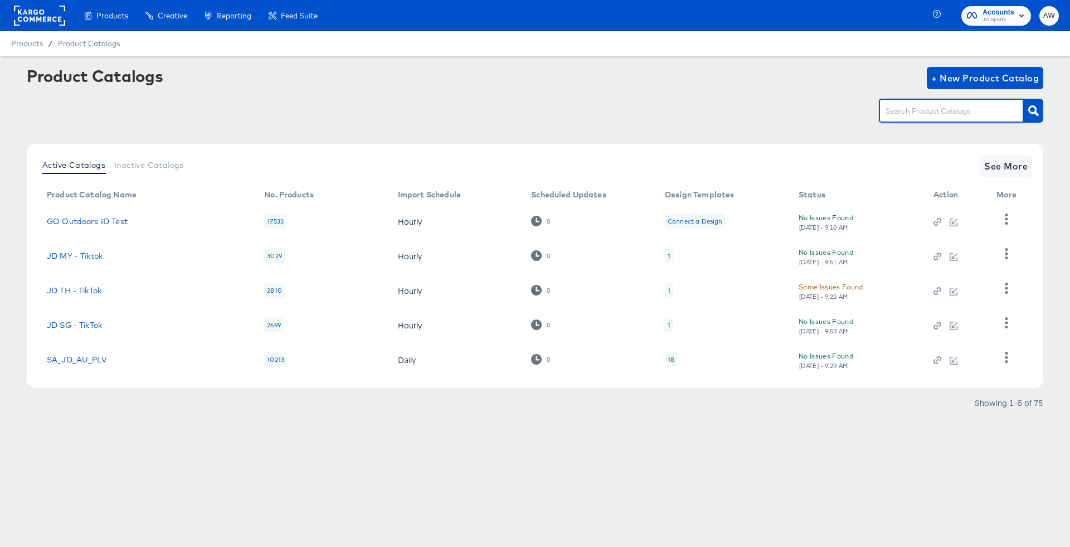
click at [915, 108] on input "text" at bounding box center [942, 111] width 119 height 13
type input "fr"
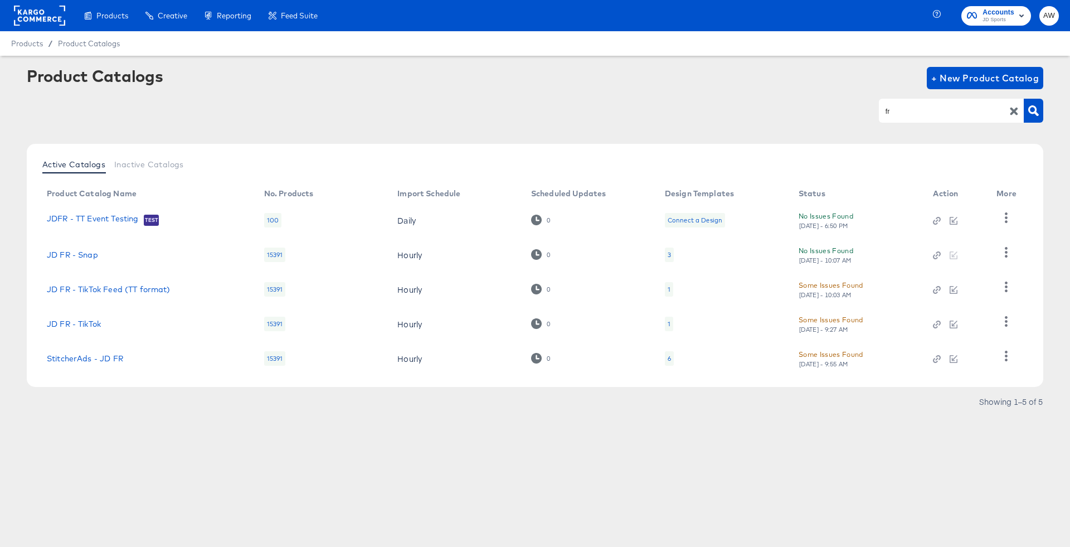
click at [948, 289] on div at bounding box center [953, 289] width 41 height 10
click at [956, 292] on icon "button" at bounding box center [953, 290] width 8 height 8
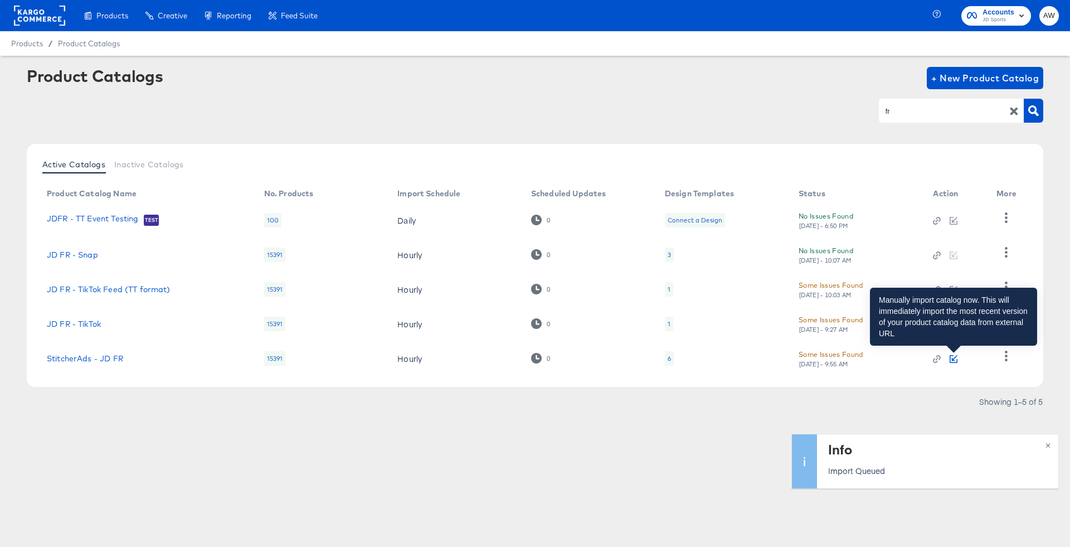
click at [952, 358] on icon "button" at bounding box center [955, 358] width 6 height 6
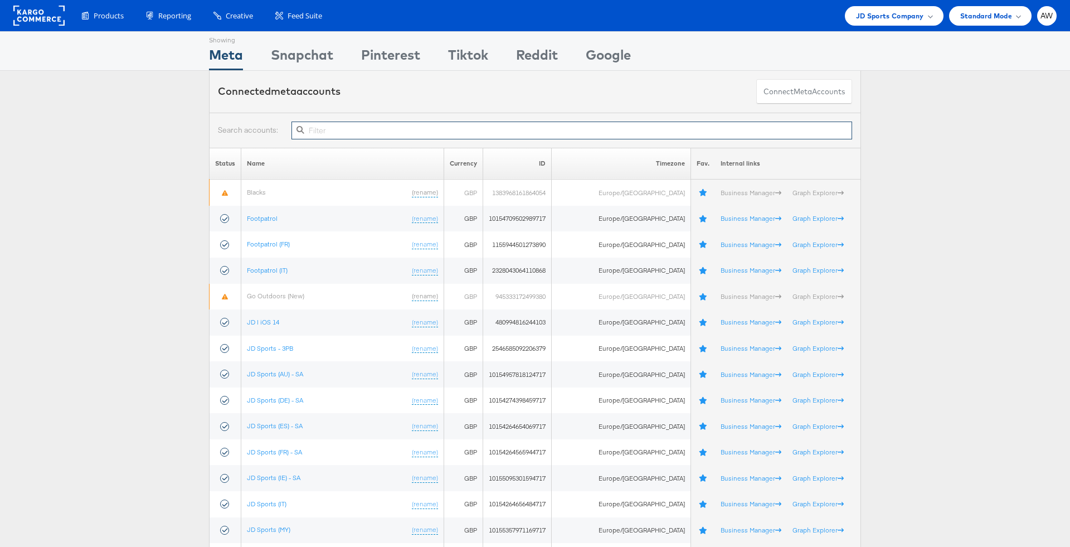
click at [360, 128] on input "text" at bounding box center [571, 130] width 560 height 18
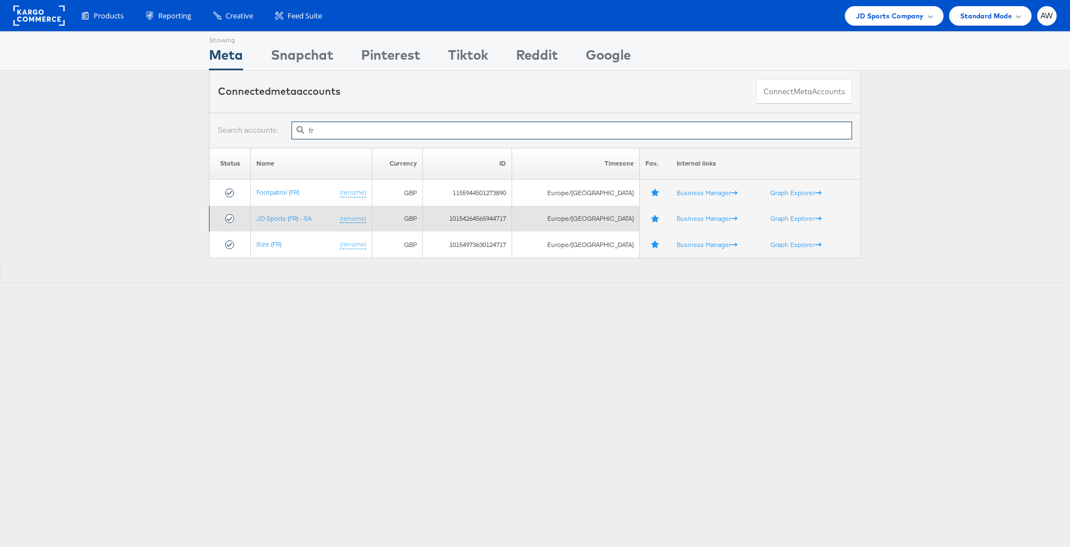
type input "fr"
click at [299, 222] on td "JD Sports (FR) - SA (rename)" at bounding box center [311, 219] width 121 height 26
click at [293, 214] on link "JD Sports (FR) - SA" at bounding box center [283, 218] width 55 height 8
type input "fr"
click at [294, 212] on td "JD Sports (FR) - SA (rename)" at bounding box center [311, 219] width 121 height 26
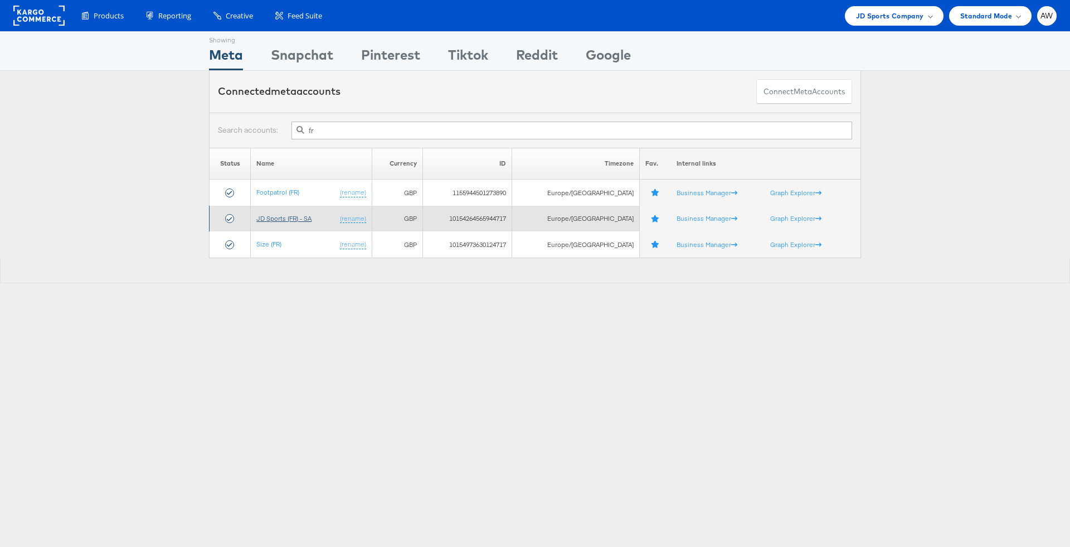
click at [295, 220] on link "JD Sports (FR) - SA" at bounding box center [283, 218] width 55 height 8
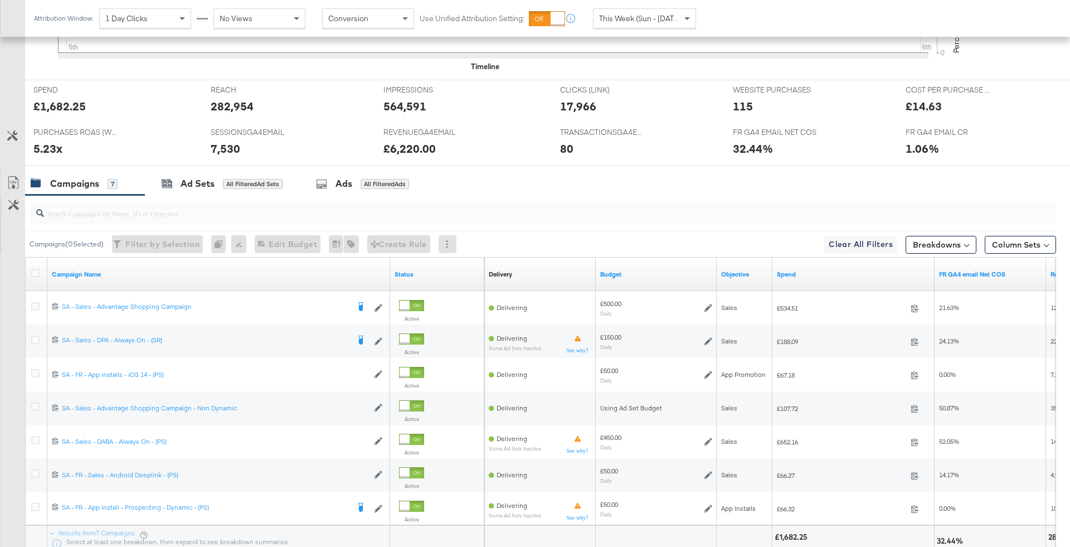
scroll to position [447, 0]
click at [637, 20] on span "This Week (Sun - [DATE])" at bounding box center [641, 18] width 84 height 10
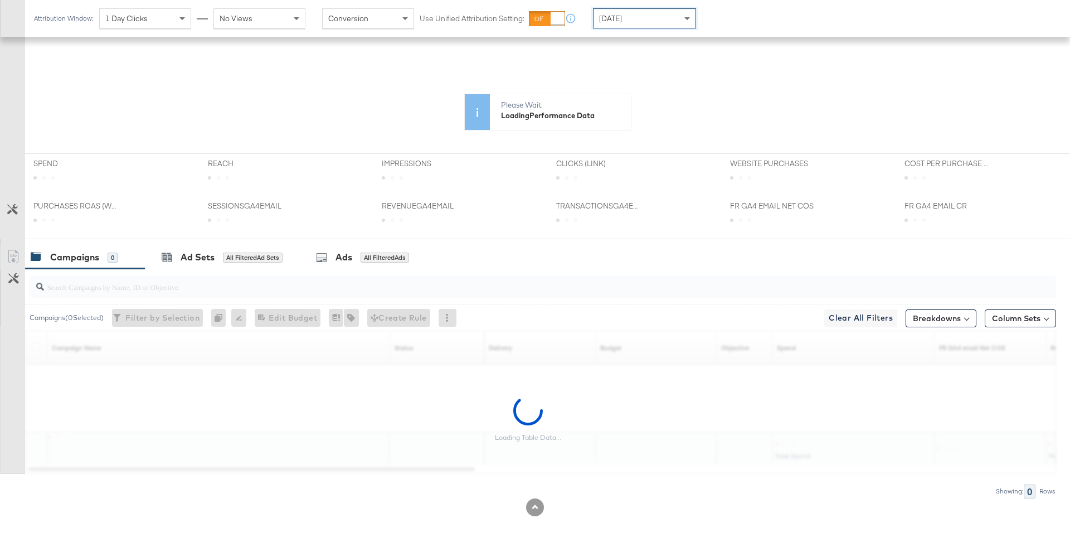
scroll to position [261, 0]
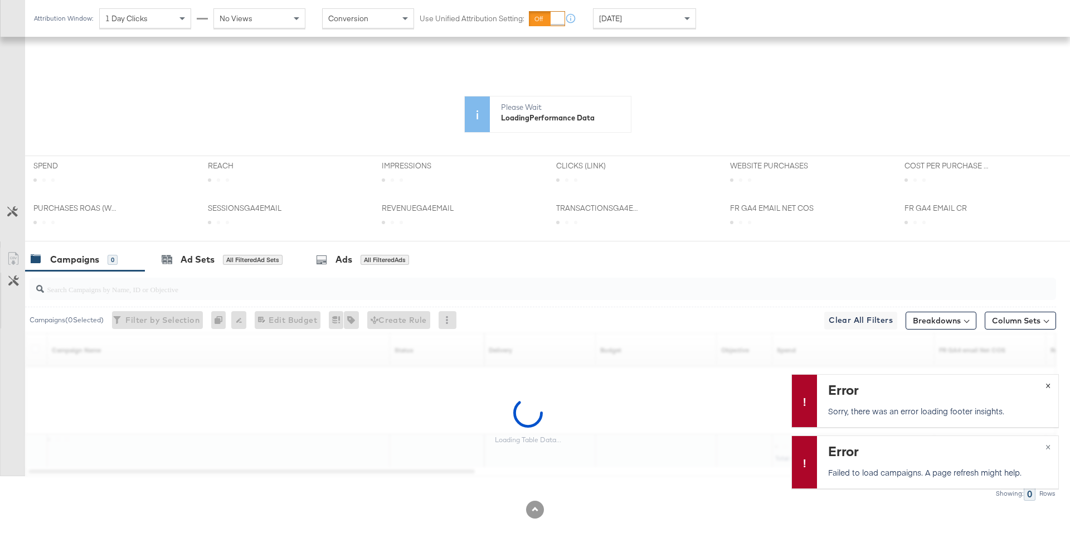
click at [1051, 387] on button "×" at bounding box center [1047, 384] width 21 height 20
click at [1048, 447] on span "×" at bounding box center [1047, 445] width 5 height 13
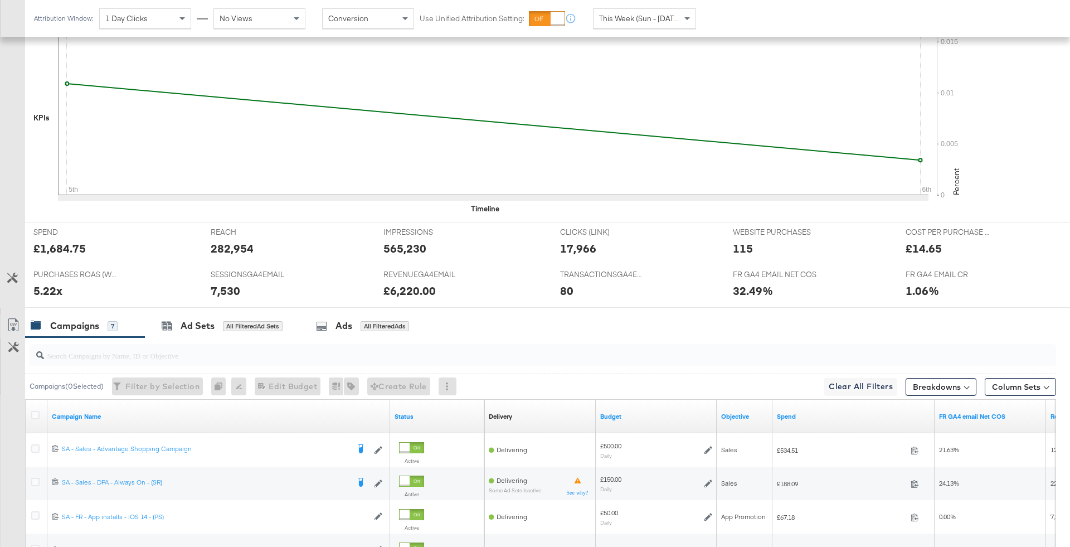
scroll to position [347, 0]
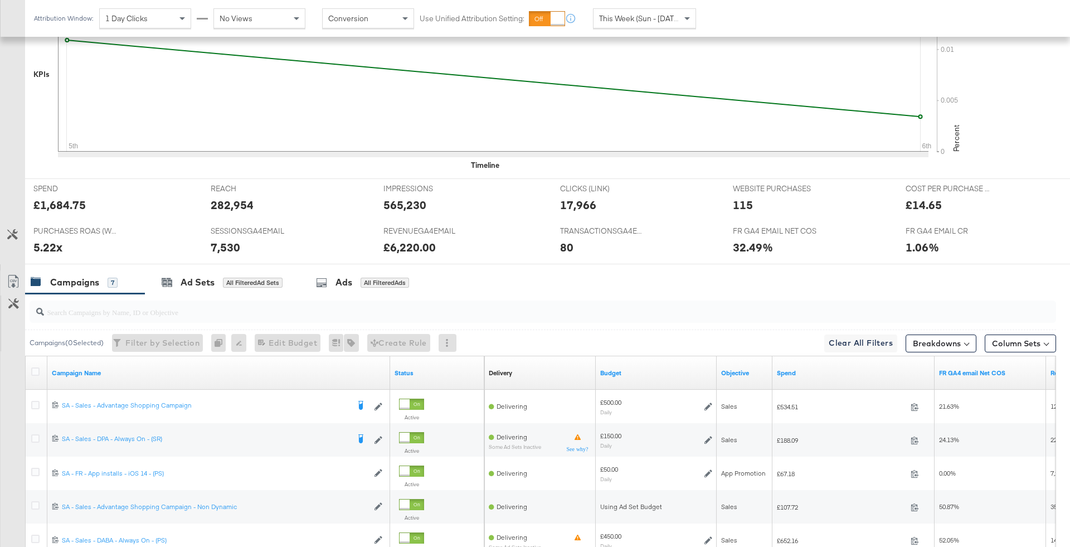
click at [644, 17] on span "This Week (Sun - [DATE])" at bounding box center [641, 18] width 84 height 10
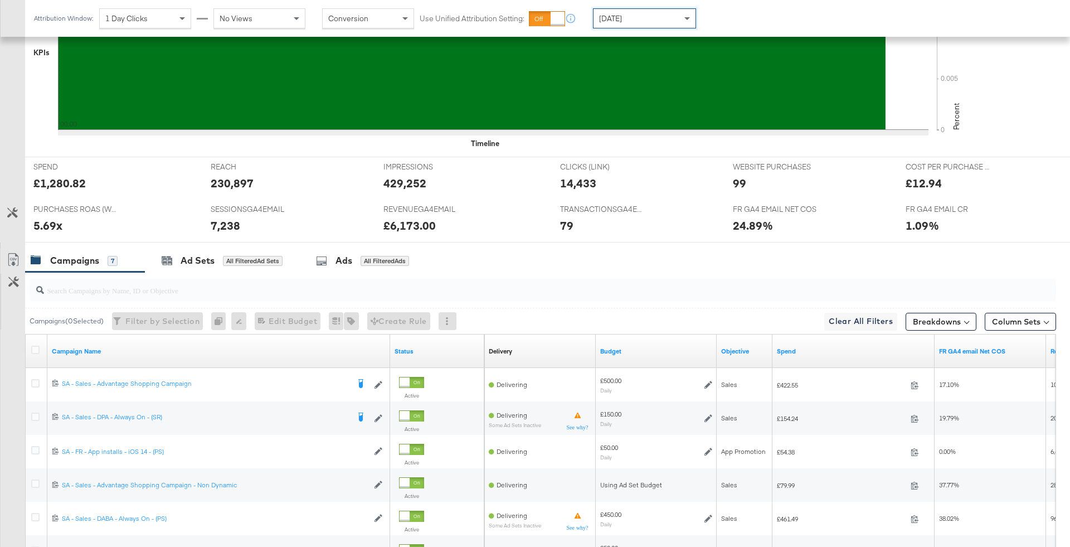
scroll to position [477, 0]
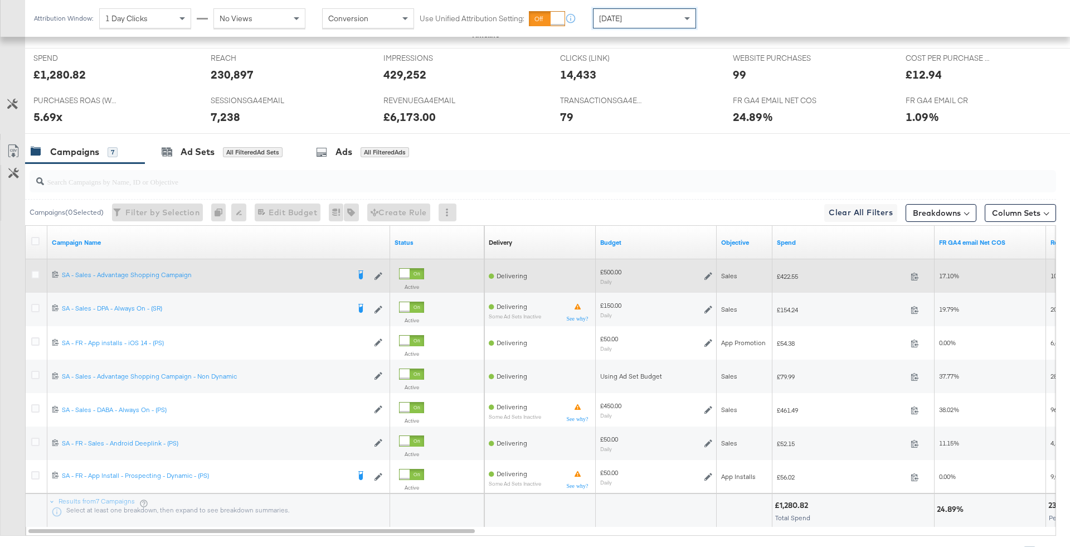
click at [789, 272] on span "£422.55" at bounding box center [841, 276] width 129 height 8
copy span "422.55"
click at [708, 275] on icon at bounding box center [708, 276] width 8 height 8
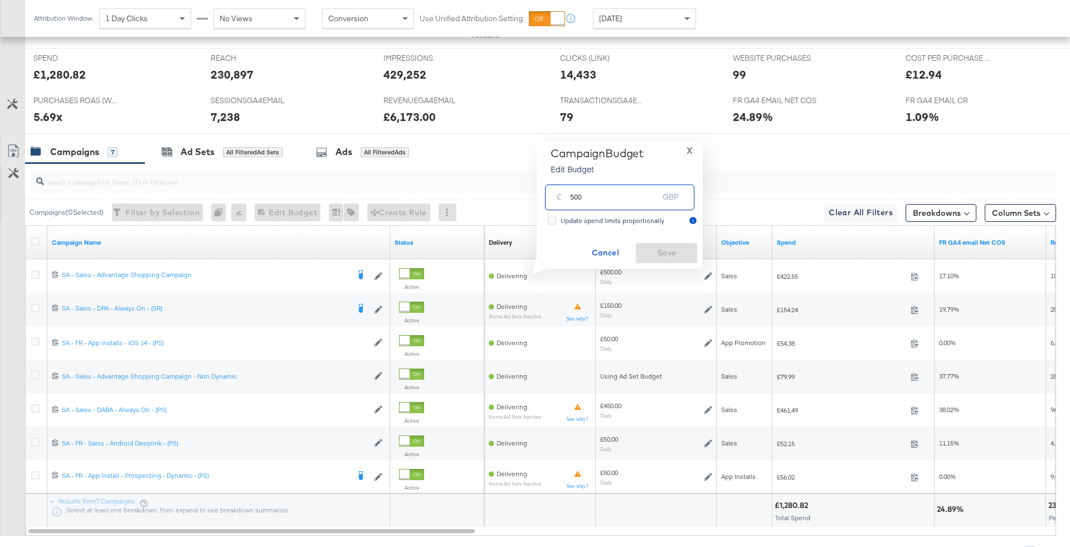
click at [619, 204] on input "500" at bounding box center [614, 193] width 88 height 24
type input "630"
click at [689, 252] on span "Save" at bounding box center [666, 253] width 52 height 14
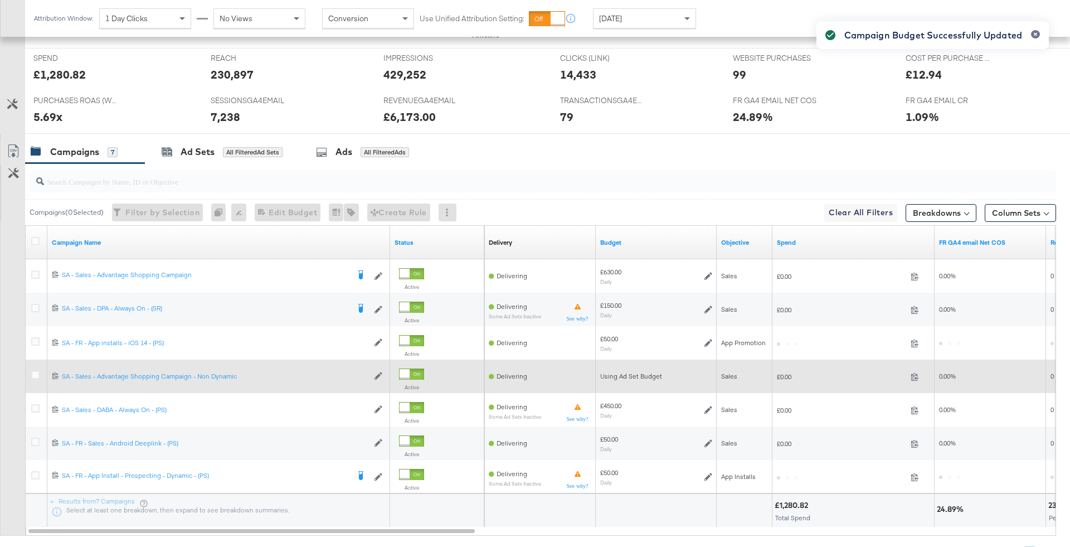
click at [786, 378] on span "£0.00" at bounding box center [841, 376] width 129 height 8
click at [777, 372] on span "£79.99" at bounding box center [841, 376] width 129 height 8
click at [791, 374] on span "£79.99" at bounding box center [841, 376] width 129 height 8
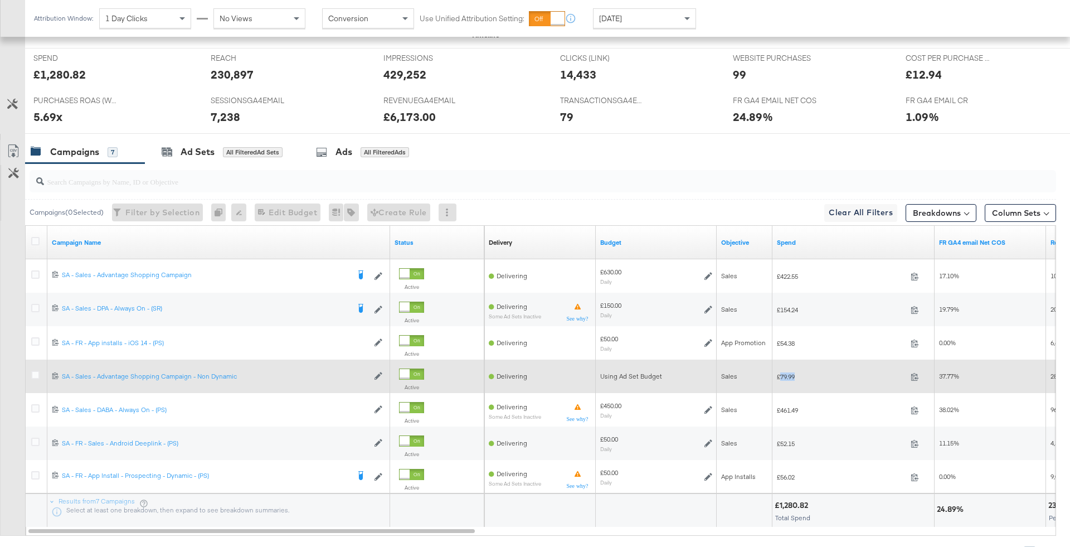
copy span "79.99"
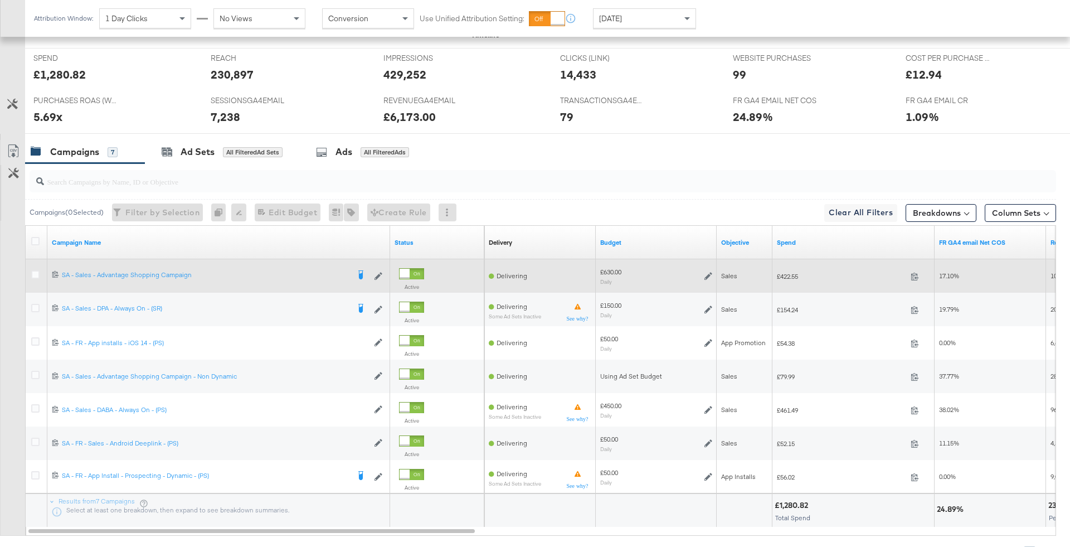
click at [709, 275] on icon at bounding box center [708, 276] width 8 height 8
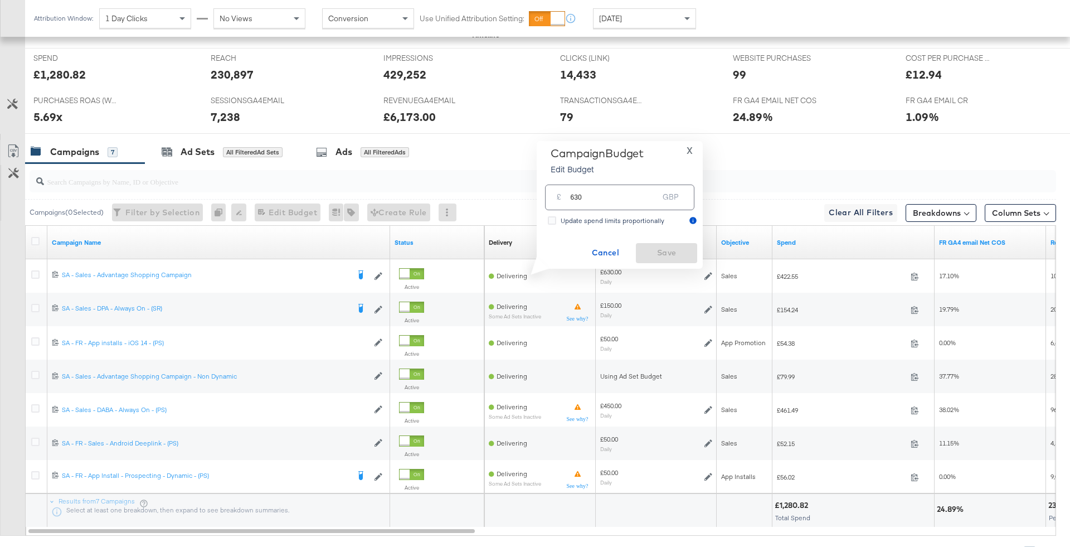
click at [606, 204] on input "630" at bounding box center [614, 193] width 88 height 24
type input "640"
click at [666, 250] on span "Save" at bounding box center [666, 253] width 52 height 14
click at [296, 172] on input "search" at bounding box center [503, 177] width 918 height 22
type input "s"
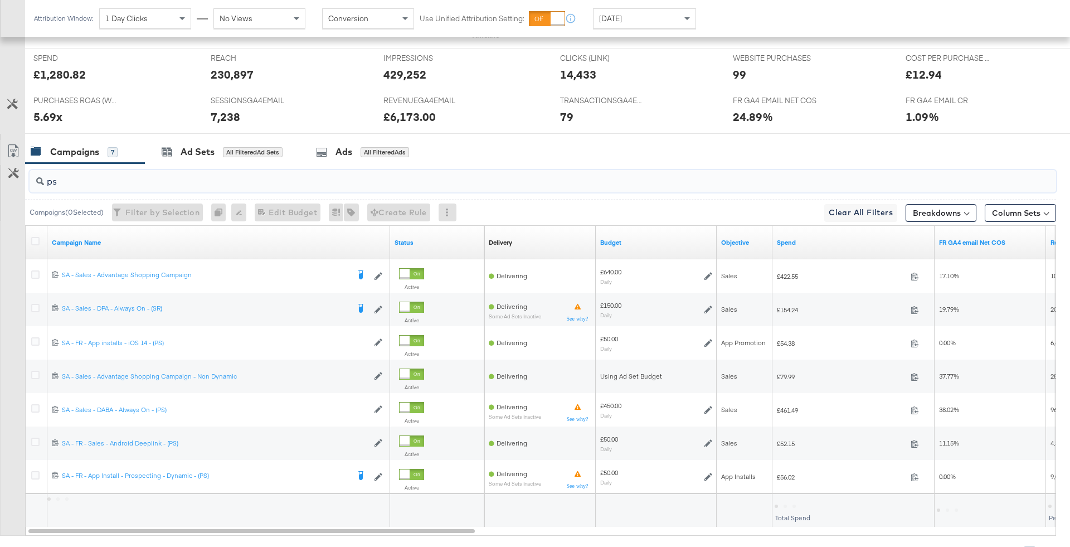
scroll to position [436, 0]
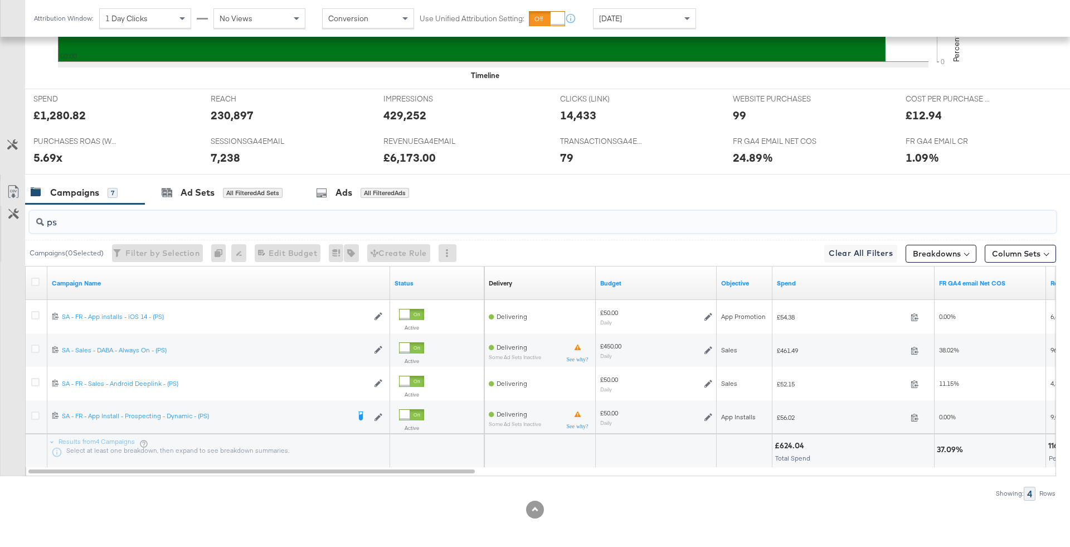
type input "ps"
click at [786, 443] on div "£624.04" at bounding box center [790, 445] width 33 height 11
copy div "624.04"
click at [690, 449] on div at bounding box center [657, 449] width 113 height 11
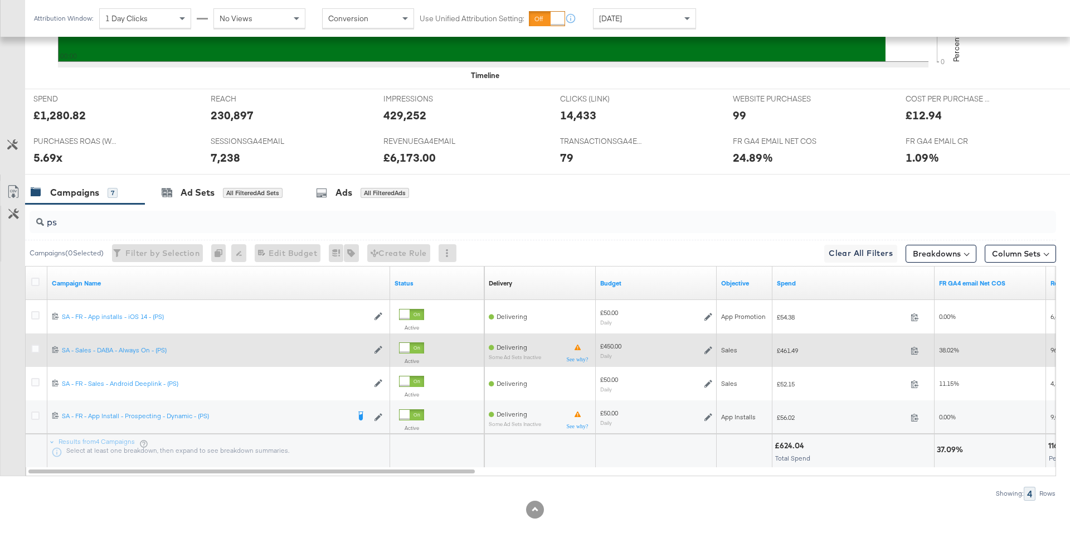
click at [701, 348] on div "£450.00 Daily" at bounding box center [656, 350] width 112 height 17
click at [709, 348] on icon at bounding box center [708, 350] width 8 height 8
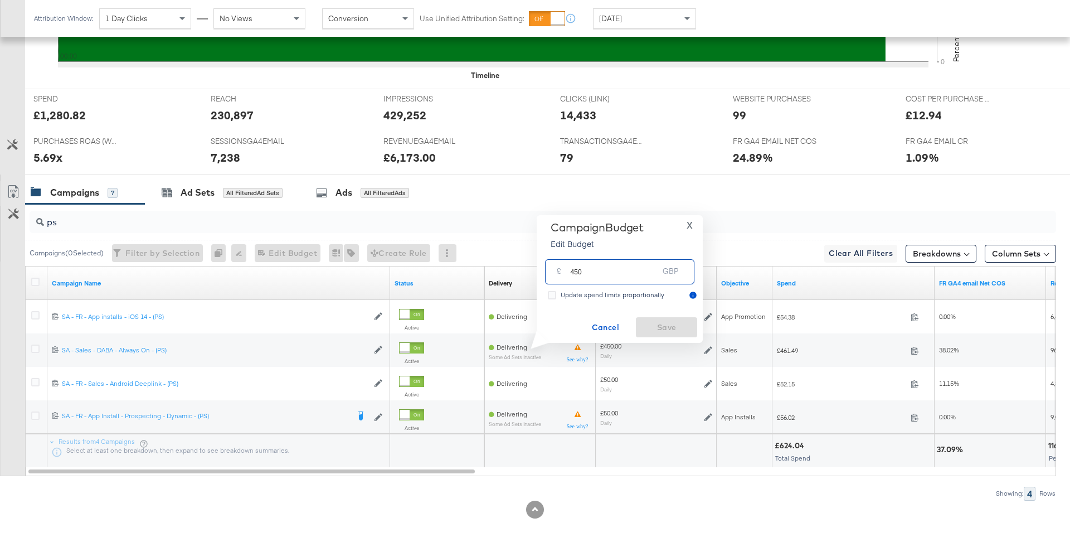
click at [613, 264] on input "450" at bounding box center [614, 267] width 88 height 24
click at [613, 265] on input "450" at bounding box center [614, 267] width 88 height 24
type input "360"
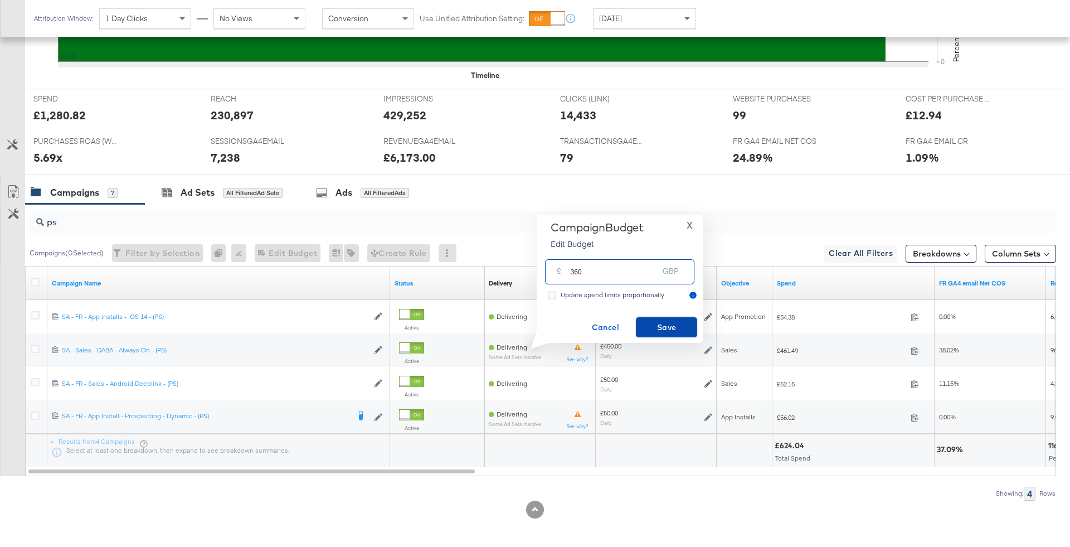
click at [659, 334] on button "Save" at bounding box center [666, 327] width 61 height 20
click at [92, 209] on input "ps" at bounding box center [503, 218] width 918 height 22
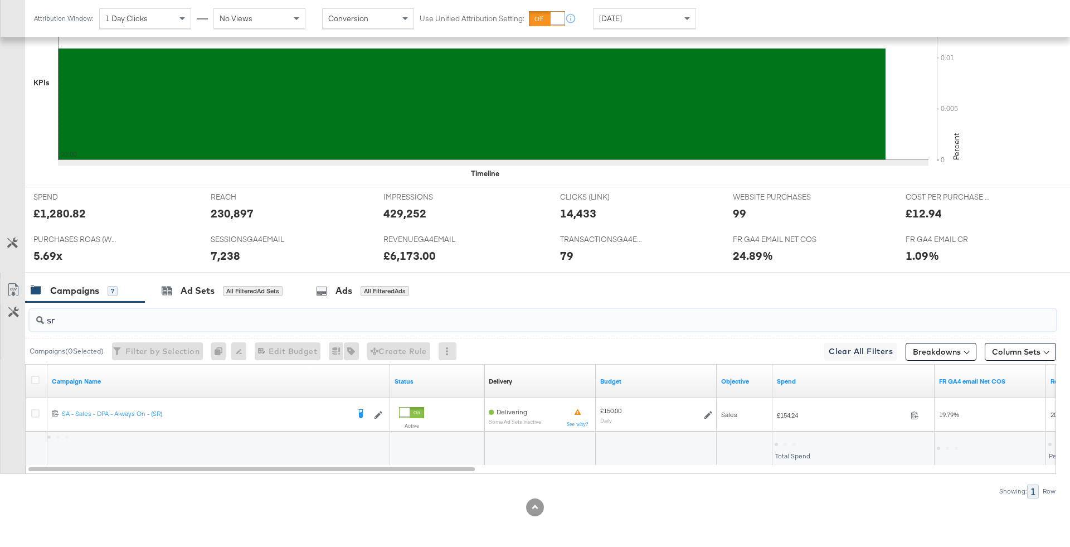
scroll to position [336, 0]
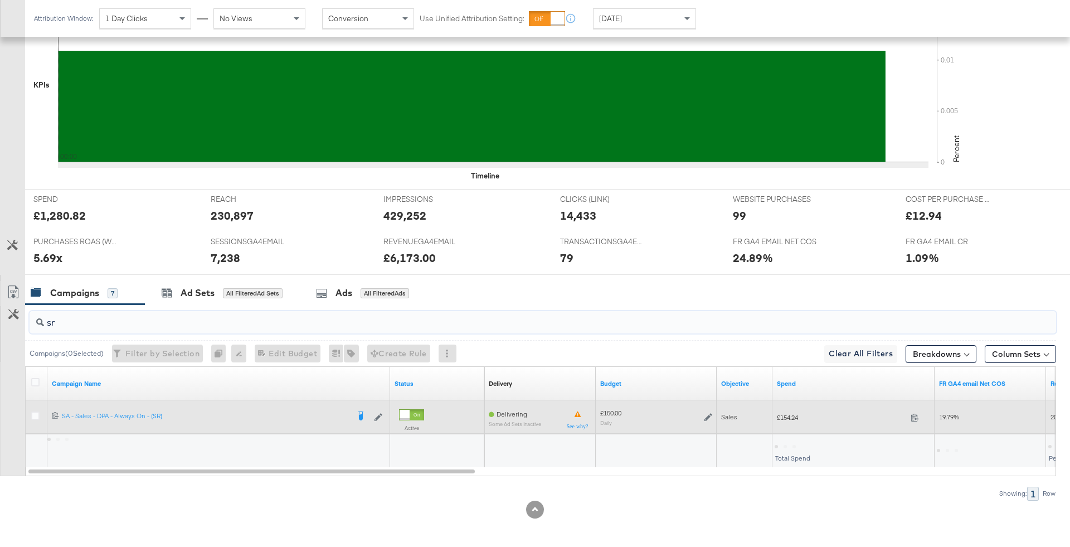
type input "sr"
click at [795, 413] on span "£154.24" at bounding box center [841, 417] width 129 height 8
copy span "154.24"
click at [705, 413] on icon at bounding box center [708, 417] width 8 height 8
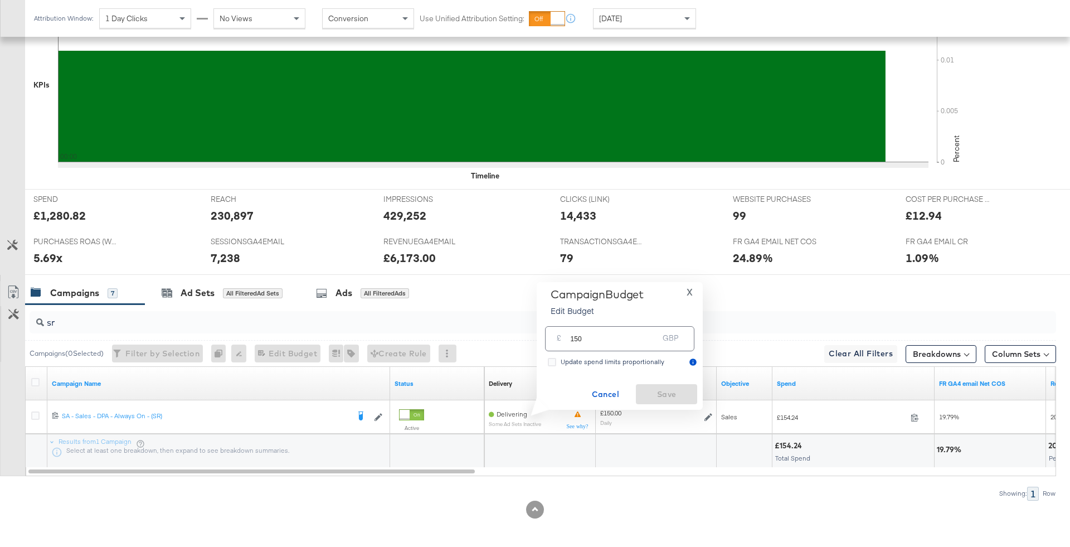
click at [619, 338] on input "150" at bounding box center [614, 334] width 88 height 24
type input "170"
click at [686, 406] on div "Campaign Budget Edit Budget X £ 170 GBP Update spend limits proportionally Canc…" at bounding box center [620, 346] width 166 height 128
click at [683, 394] on span "Save" at bounding box center [666, 394] width 52 height 14
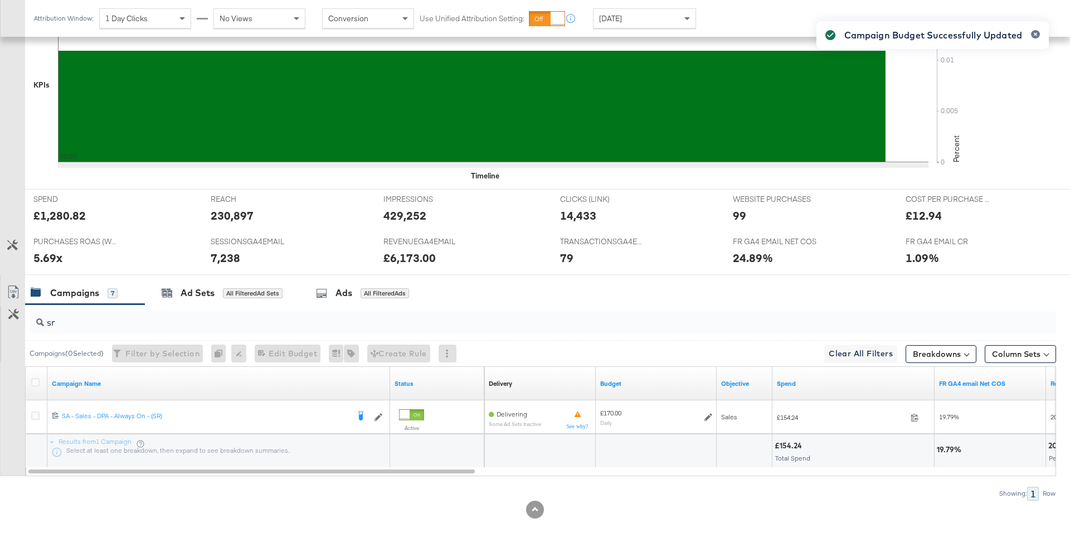
click at [107, 318] on input "sr" at bounding box center [503, 318] width 918 height 22
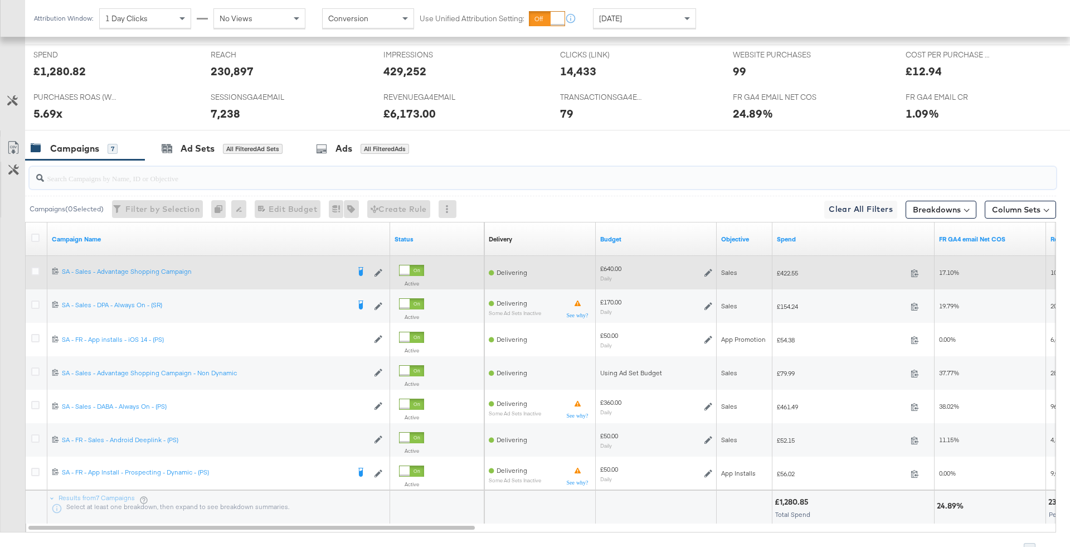
scroll to position [511, 0]
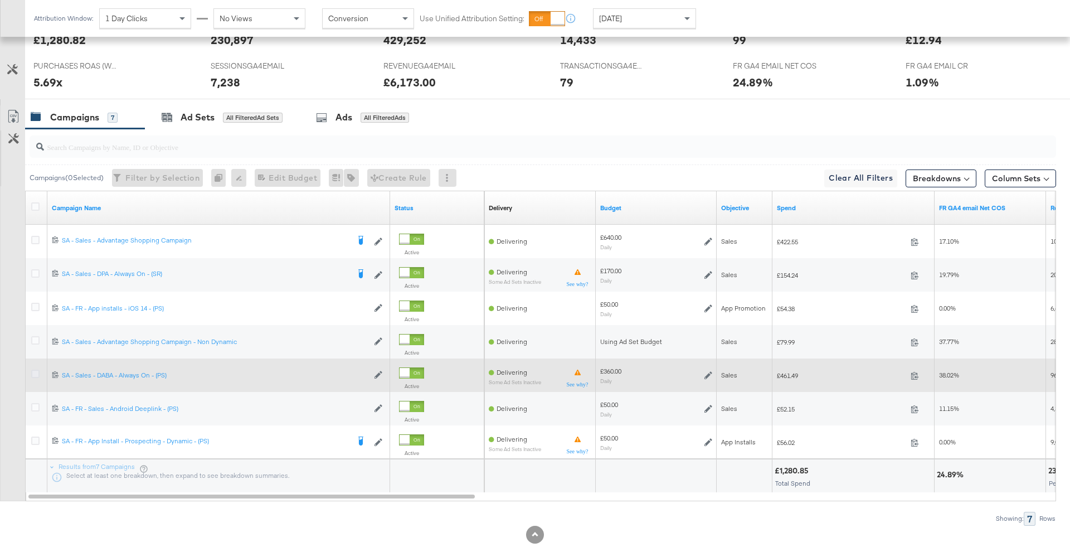
click at [32, 369] on icon at bounding box center [35, 373] width 8 height 8
click at [0, 0] on input "checkbox" at bounding box center [0, 0] width 0 height 0
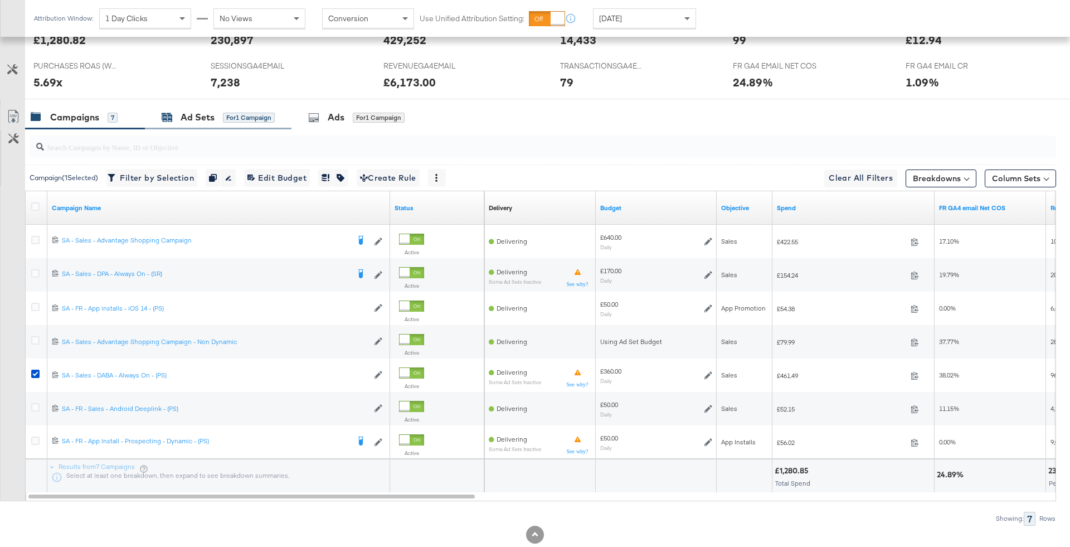
click at [225, 118] on div "for 1 Campaign" at bounding box center [249, 118] width 52 height 10
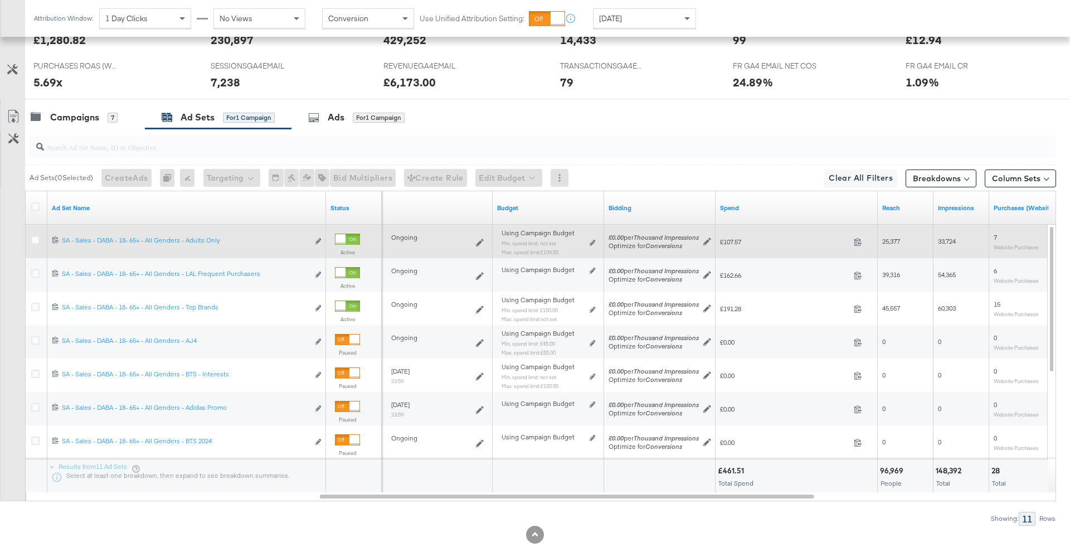
click at [595, 237] on div "Using Campaign Budget Min. spend limit: not set Max. spend limit : £109.50 Edit…" at bounding box center [548, 246] width 103 height 35
click at [588, 242] on div "Using Campaign Budget Min. spend limit: not set Max. spend limit : £109.50 Edit…" at bounding box center [548, 246] width 94 height 26
click at [590, 240] on icon at bounding box center [592, 243] width 6 height 6
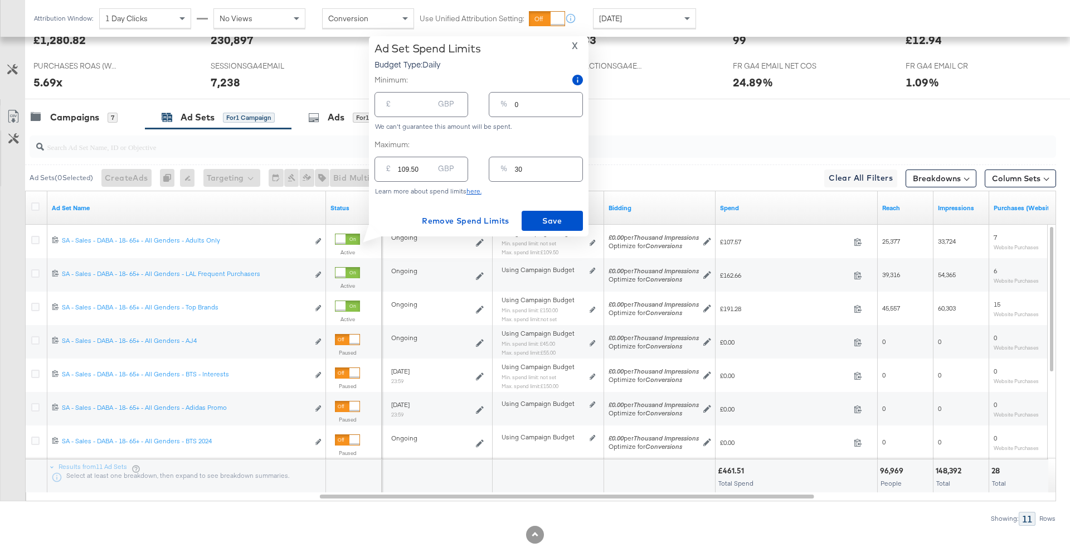
click at [537, 177] on div "% 30" at bounding box center [536, 169] width 94 height 25
type input "3"
type input "10.80"
type input "31"
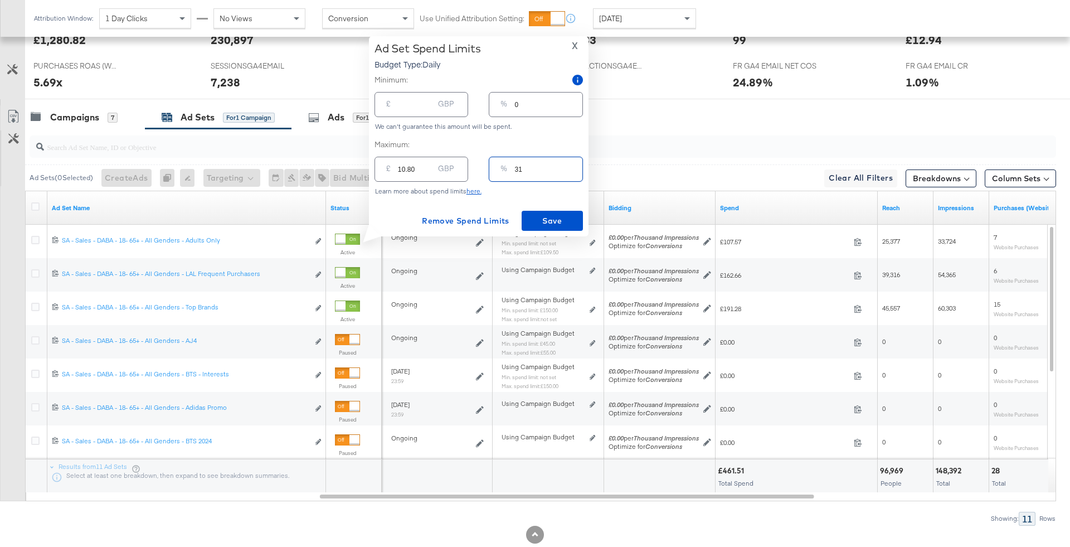
type input "111.60"
type input "3"
type input "10.80"
type input "32"
type input "115.20"
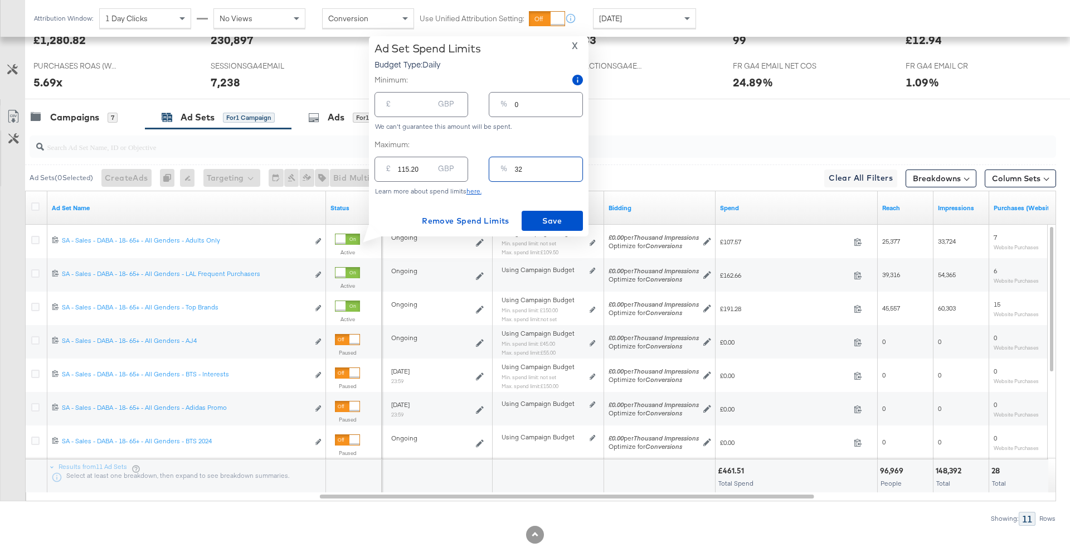
type input "320"
type input "1152.00"
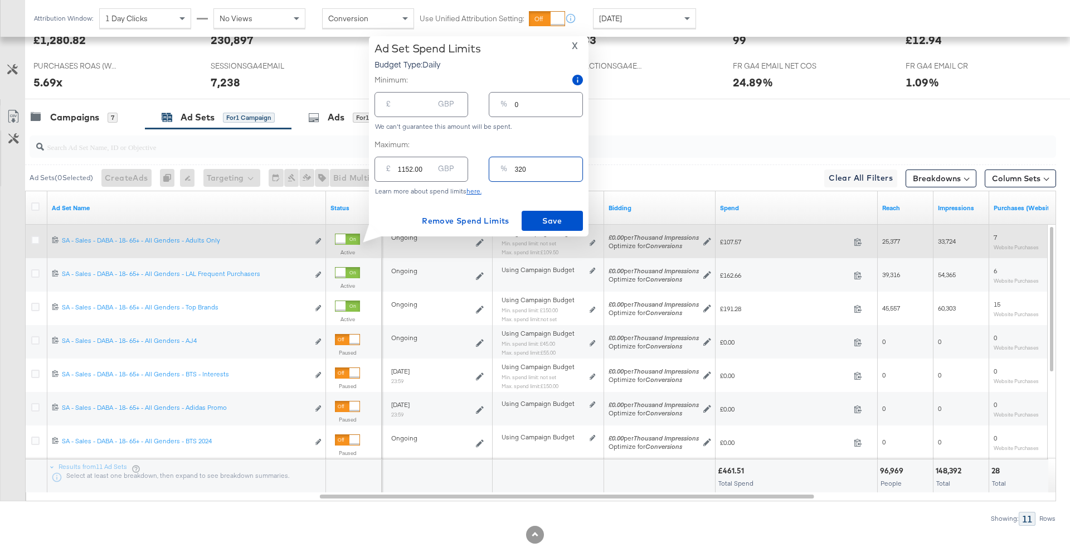
type input "20"
type input "72.00"
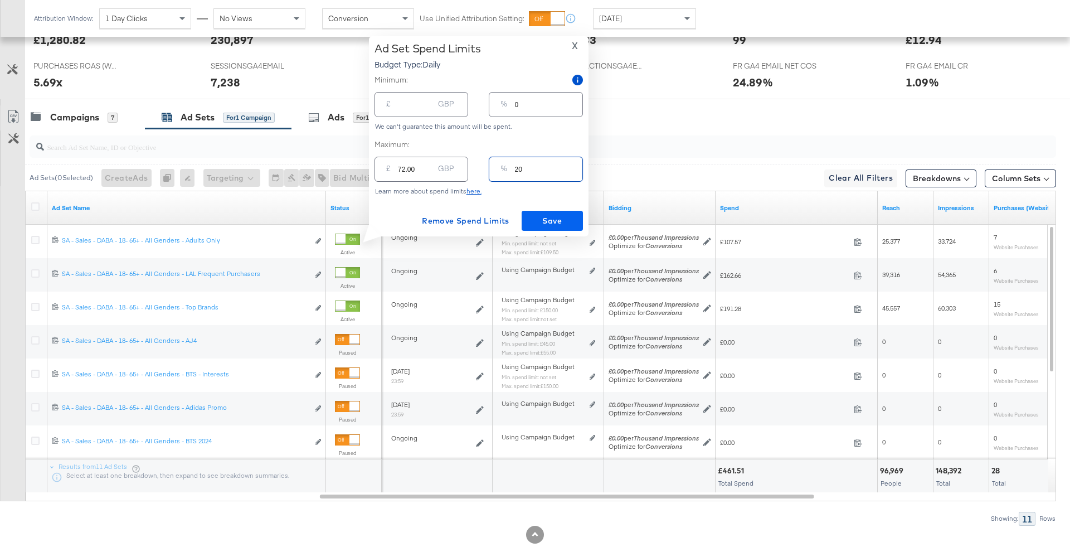
type input "20"
click at [557, 212] on button "Save" at bounding box center [551, 221] width 61 height 20
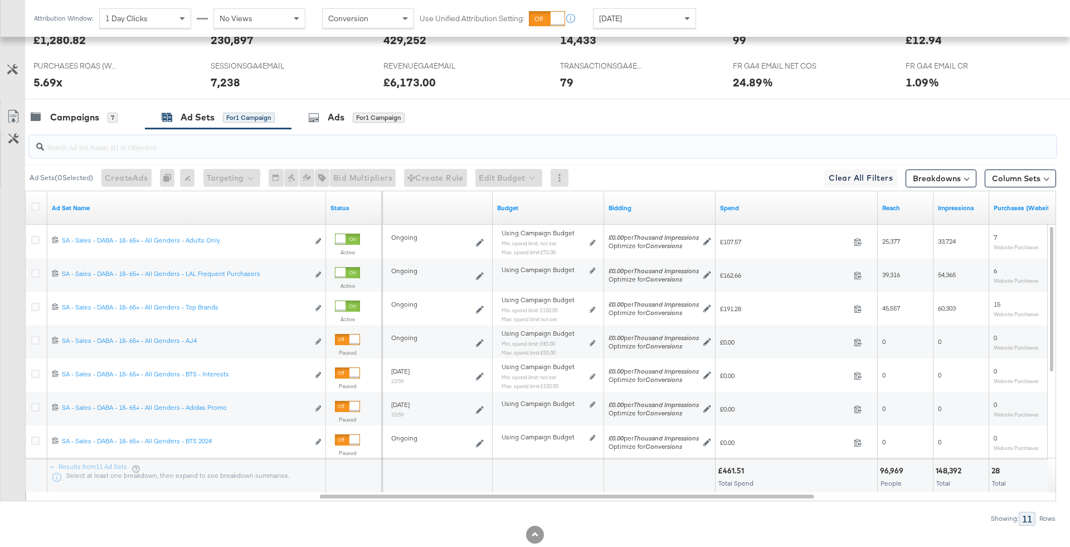
drag, startPoint x: 893, startPoint y: 140, endPoint x: 555, endPoint y: 79, distance: 343.2
click at [555, 79] on div "KPIs Performance & KPIs Customize KPIs ✔ Clicks (Link) ✔ Purchases (Website Eve…" at bounding box center [535, 161] width 1070 height 823
click at [101, 113] on div "Campaigns 7" at bounding box center [74, 117] width 87 height 13
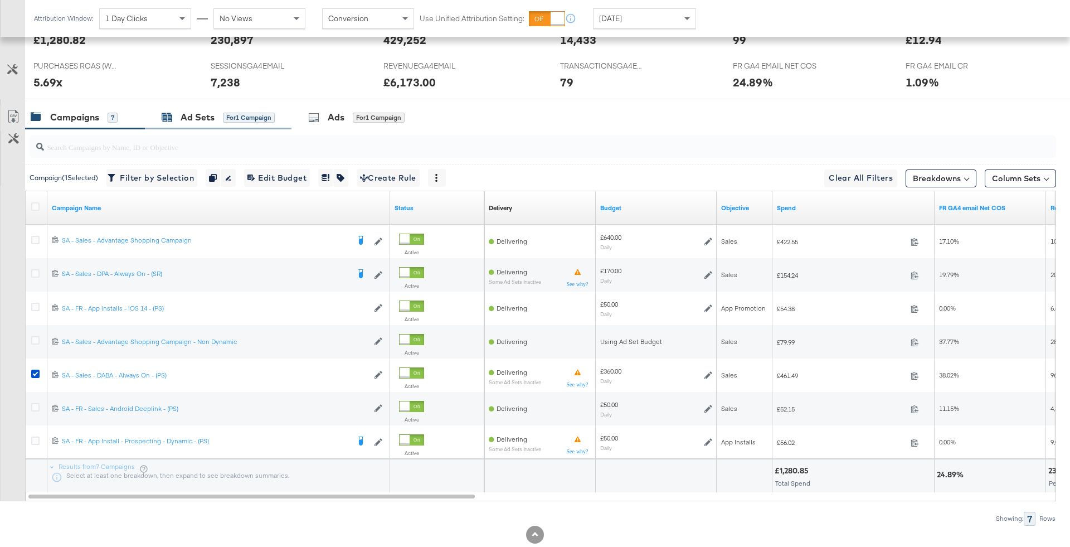
click at [228, 115] on div "for 1 Campaign" at bounding box center [249, 118] width 52 height 10
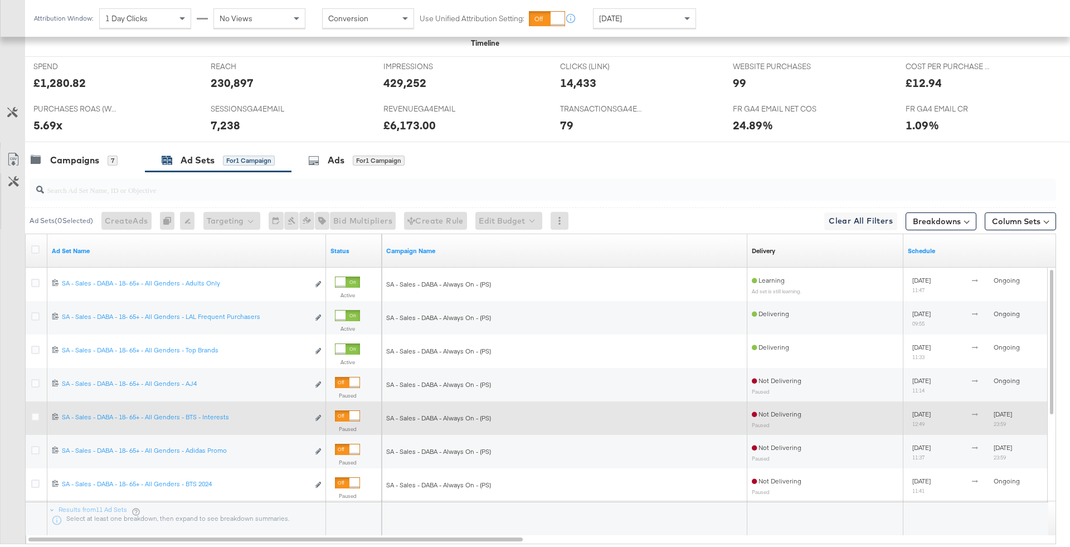
scroll to position [433, 0]
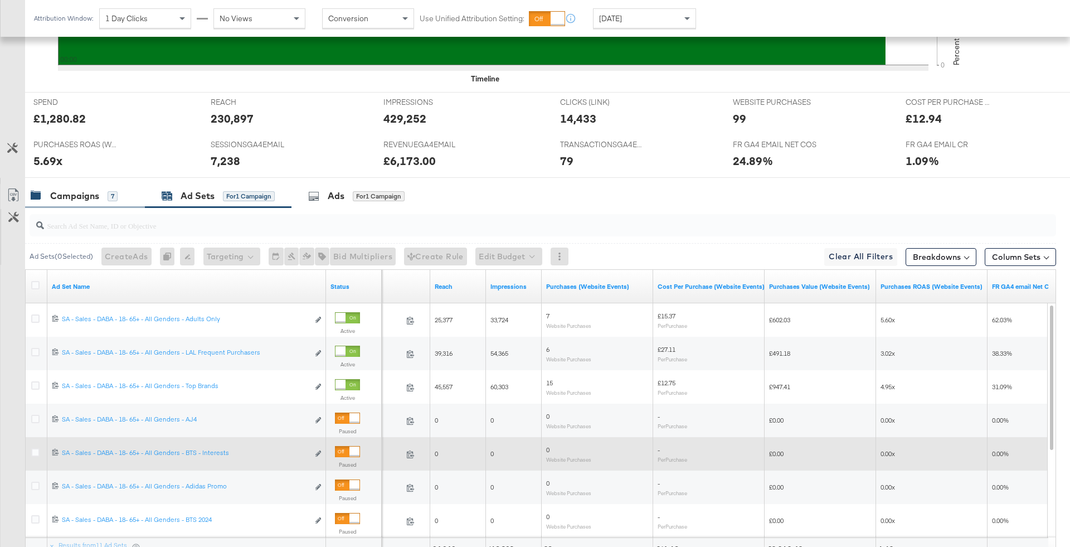
click at [99, 194] on div "Campaigns 7" at bounding box center [74, 195] width 87 height 13
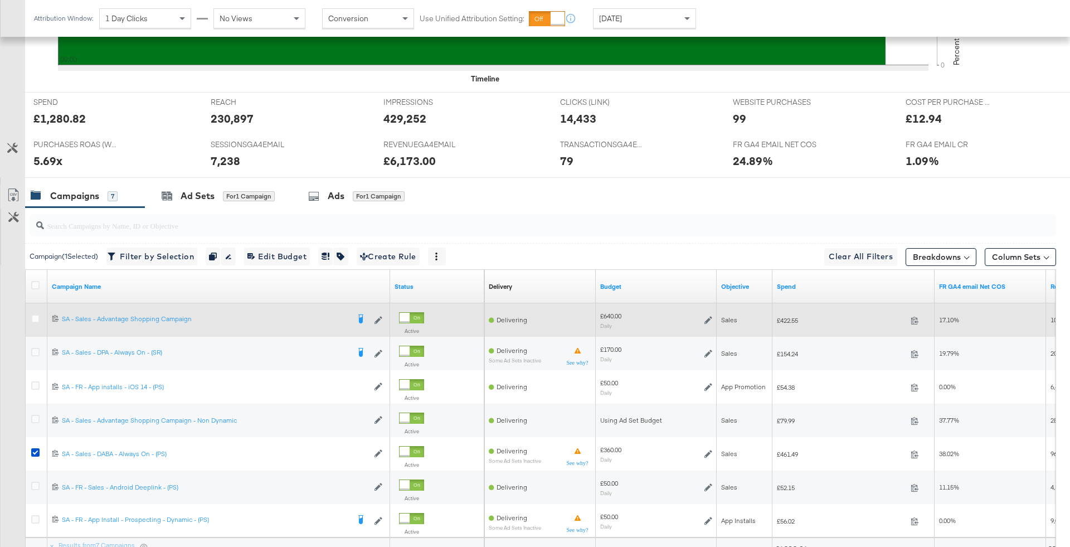
click at [710, 322] on div "£640.00 Daily" at bounding box center [656, 319] width 112 height 17
click at [708, 318] on icon at bounding box center [708, 320] width 8 height 8
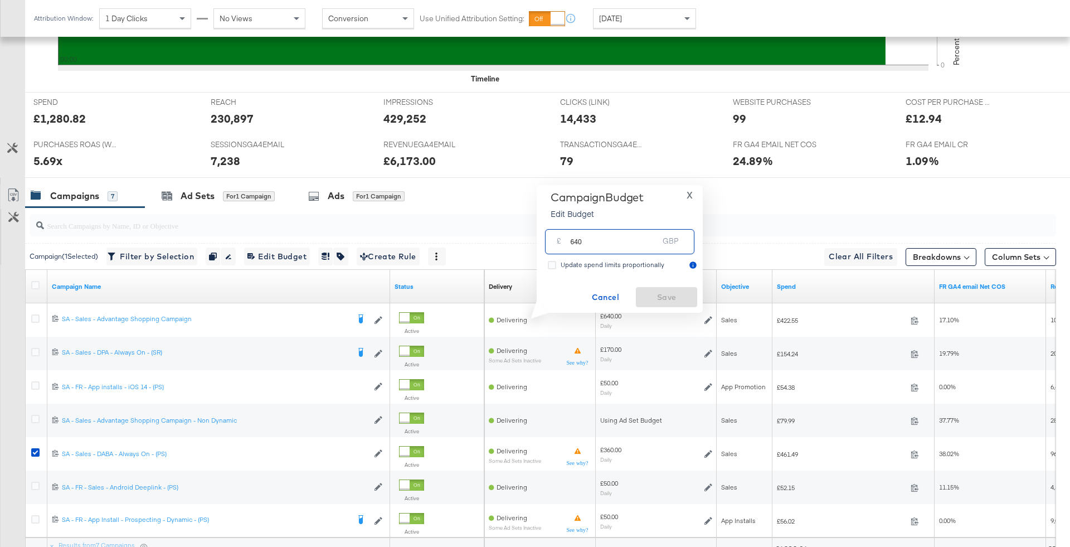
click at [572, 243] on input "640" at bounding box center [614, 237] width 88 height 24
type input "740"
click at [670, 291] on span "Save" at bounding box center [666, 297] width 52 height 14
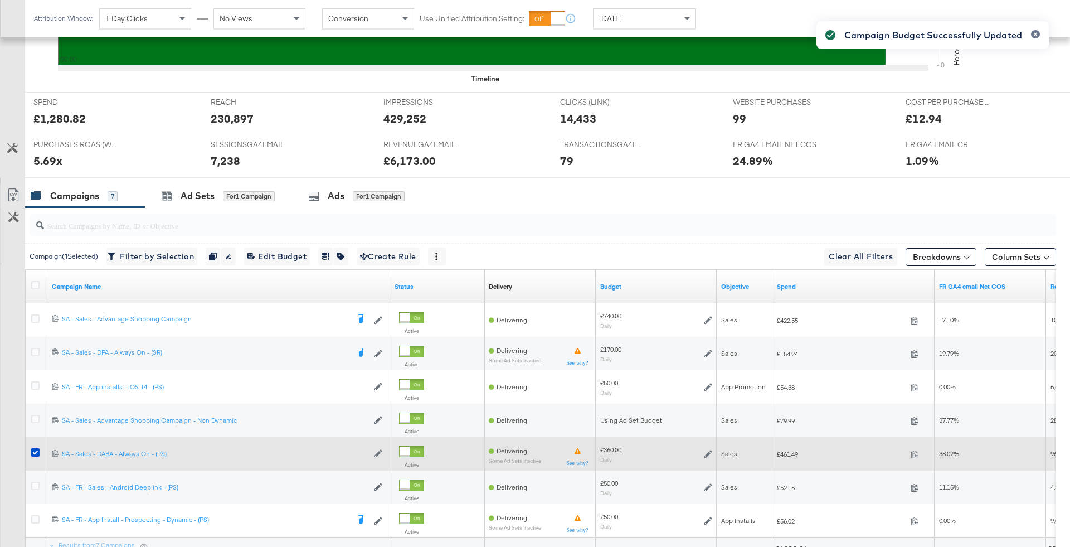
click at [708, 456] on div "£360.00 Daily" at bounding box center [656, 453] width 112 height 17
click at [708, 450] on icon at bounding box center [708, 454] width 8 height 8
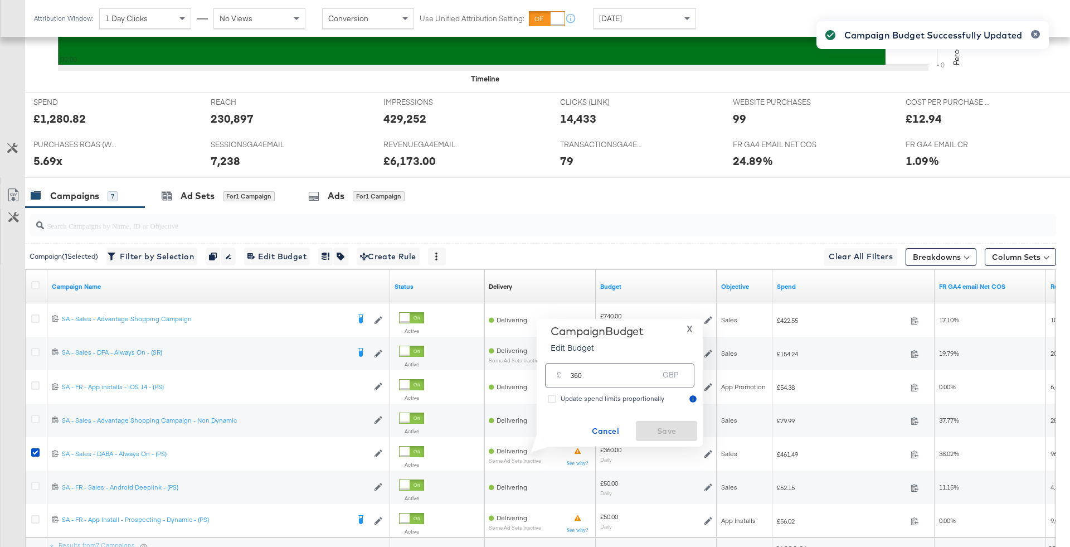
click at [641, 367] on input "360" at bounding box center [614, 371] width 88 height 24
type input "450"
click at [675, 432] on span "Save" at bounding box center [666, 431] width 52 height 14
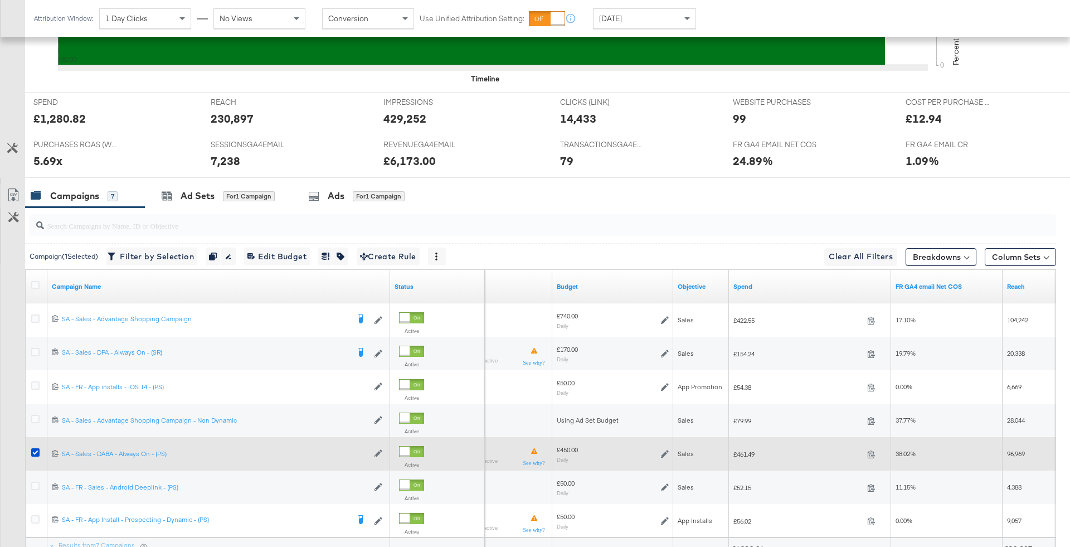
click at [666, 451] on icon at bounding box center [665, 454] width 8 height 8
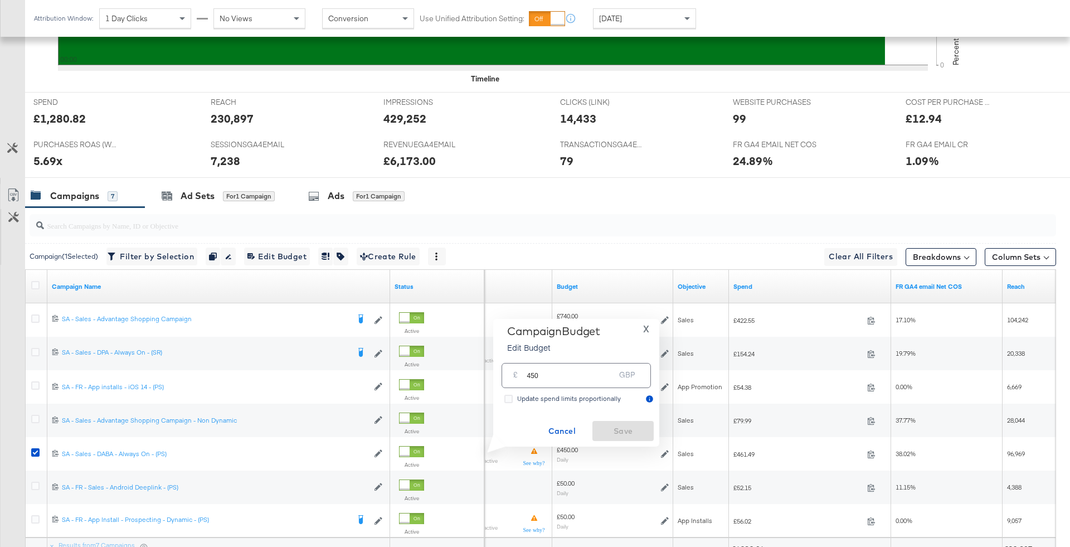
click at [529, 373] on input "450" at bounding box center [571, 371] width 88 height 24
type input "350"
click at [631, 433] on span "Save" at bounding box center [623, 431] width 52 height 14
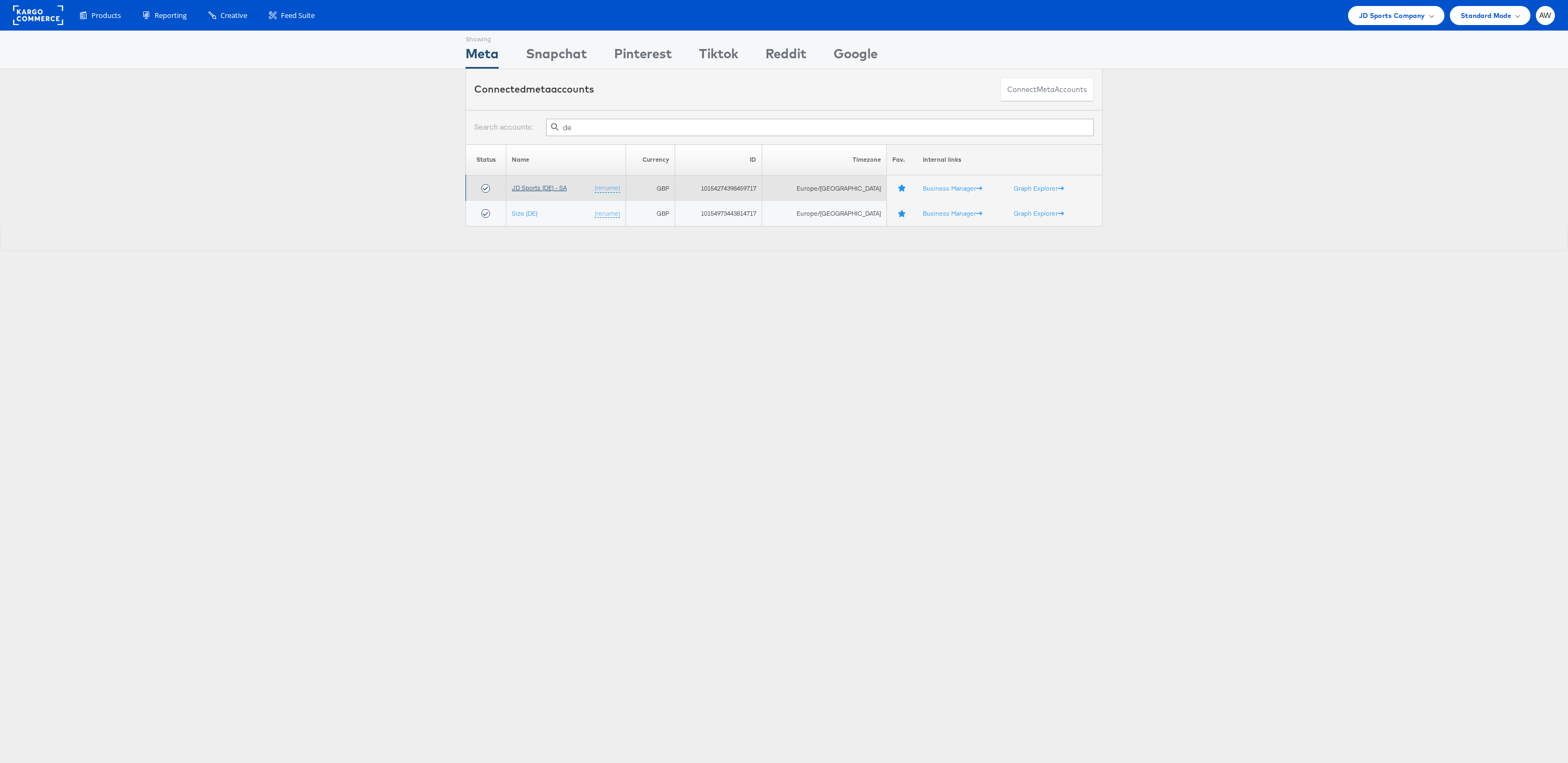
type input "de"
click at [536, 188] on link "JD Sports (DE) - SA" at bounding box center [539, 188] width 55 height 8
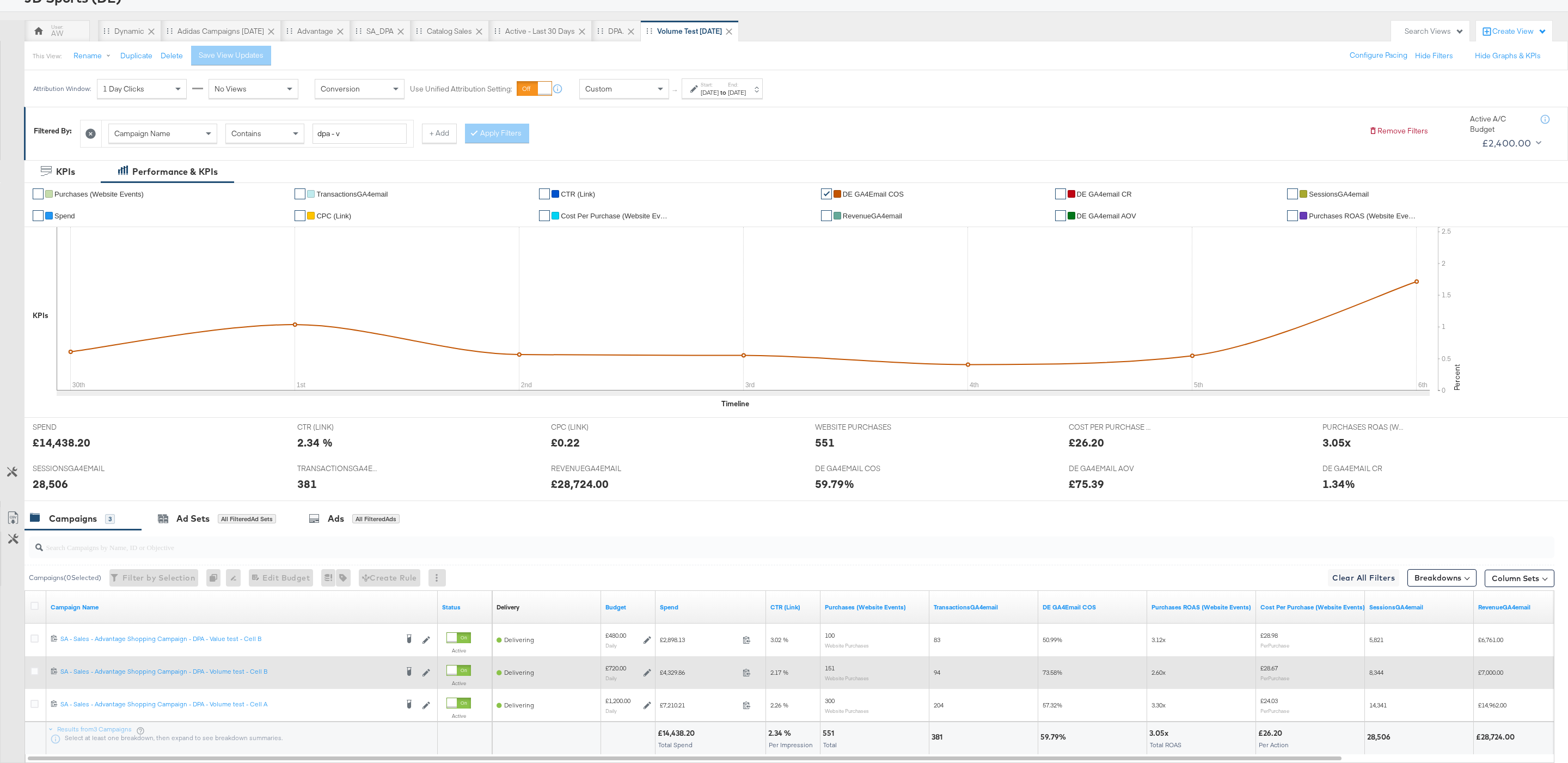
scroll to position [137, 0]
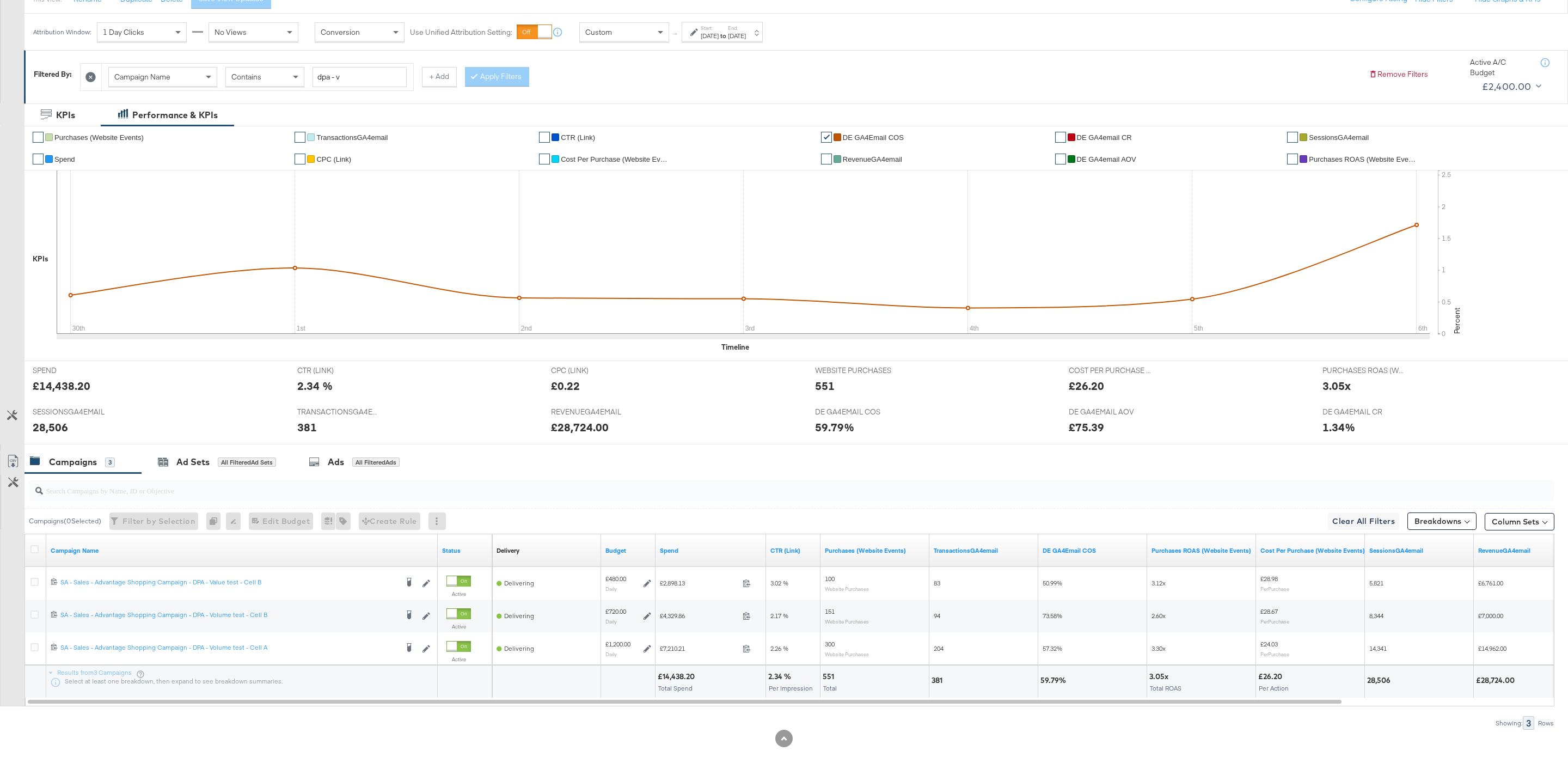
click at [763, 36] on div "Start: [DATE] to End: [DATE]" at bounding box center [722, 31] width 81 height 21
click at [749, 108] on div "End Time: [DATE] ‹ [DATE] › Su Mo Tu We Th Fr Sa 28 29 30 1 2 3 4 5 6 7 8 9 10 …" at bounding box center [745, 123] width 118 height 58
click at [690, 191] on td "5" at bounding box center [699, 189] width 19 height 16
type input "[DATE]"
click at [796, 168] on button "Apply" at bounding box center [784, 178] width 34 height 20
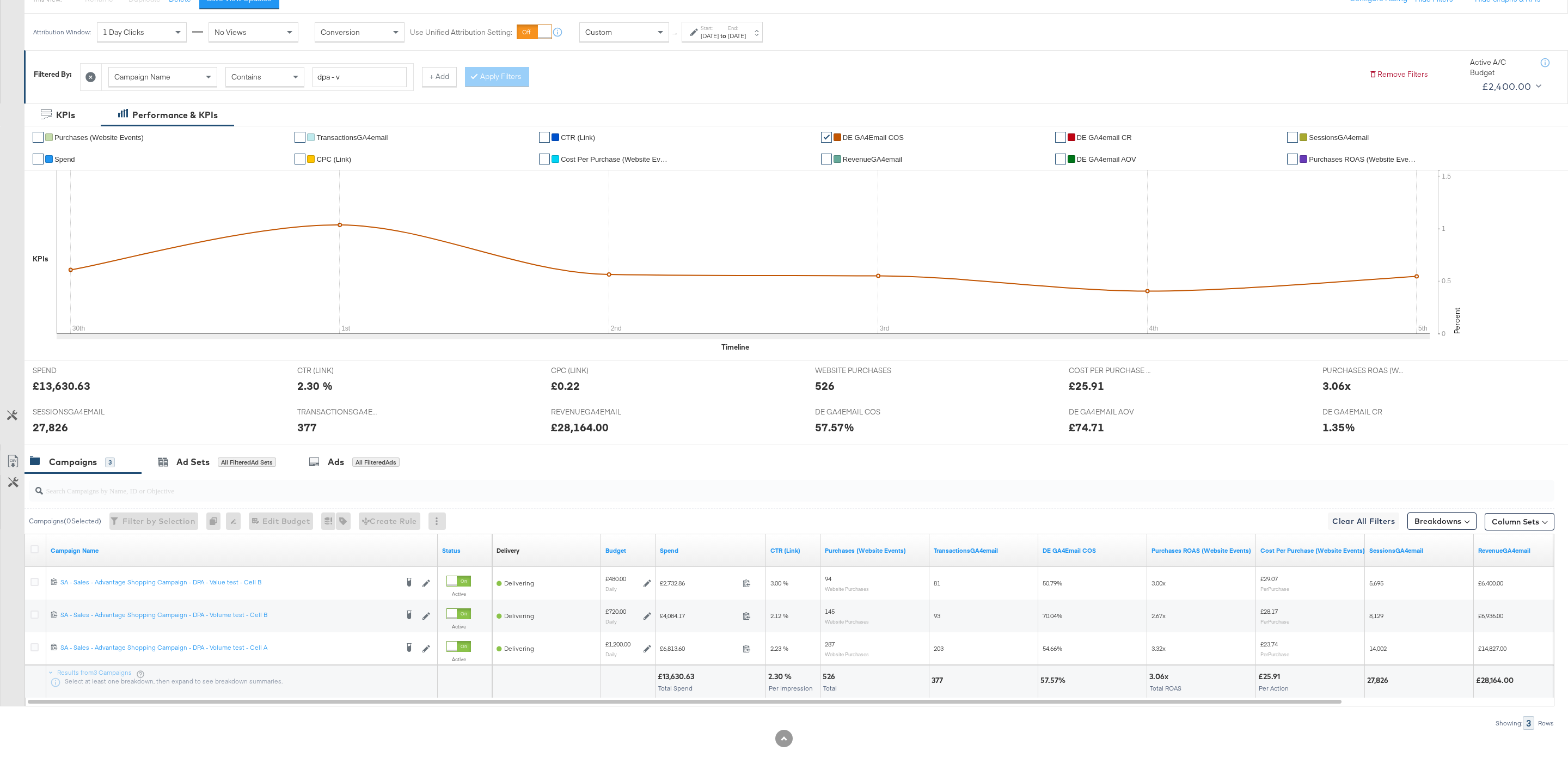
click at [15, 468] on icon at bounding box center [13, 460] width 13 height 13
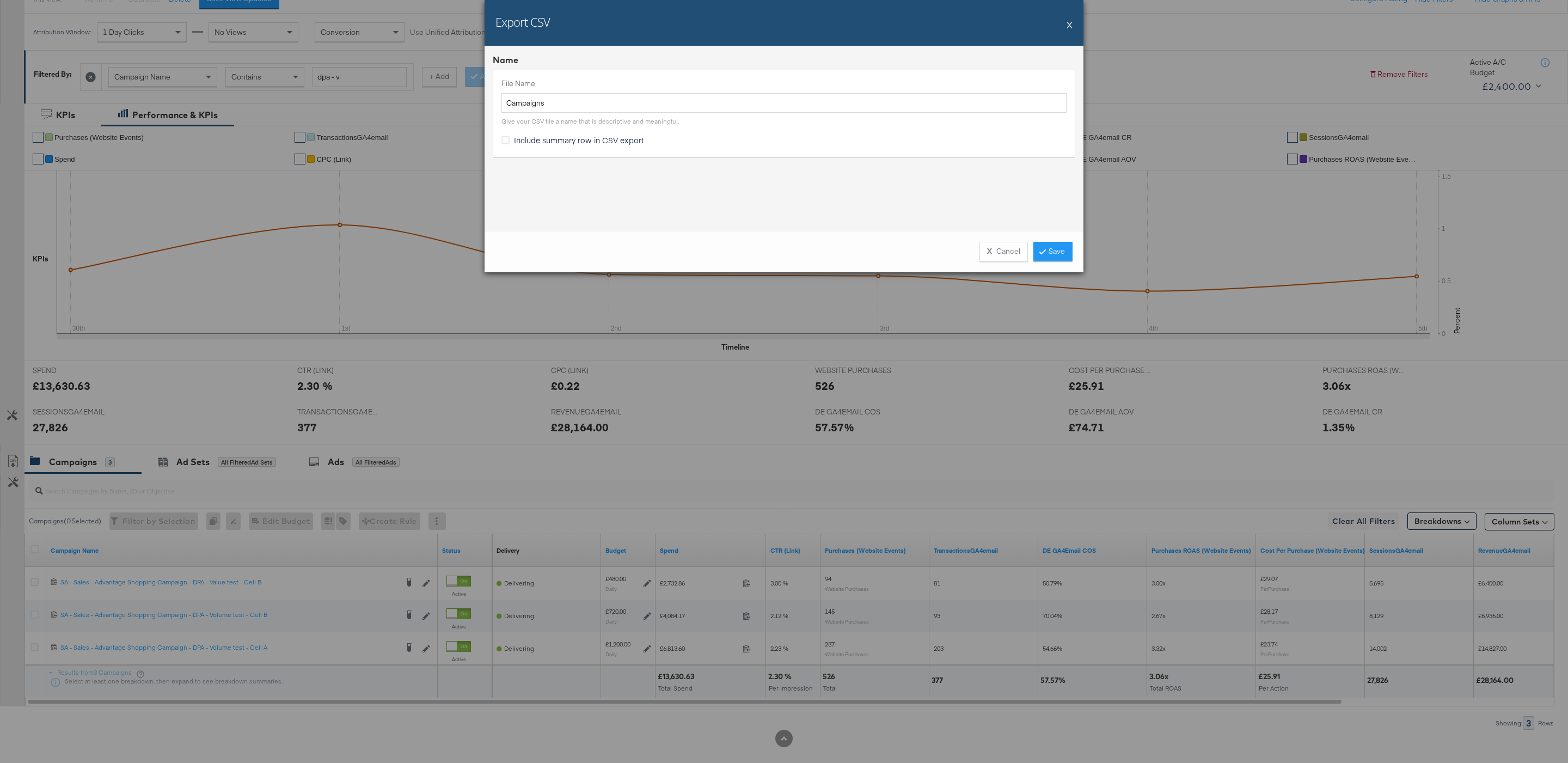
click at [1068, 22] on button "X" at bounding box center [1069, 24] width 6 height 21
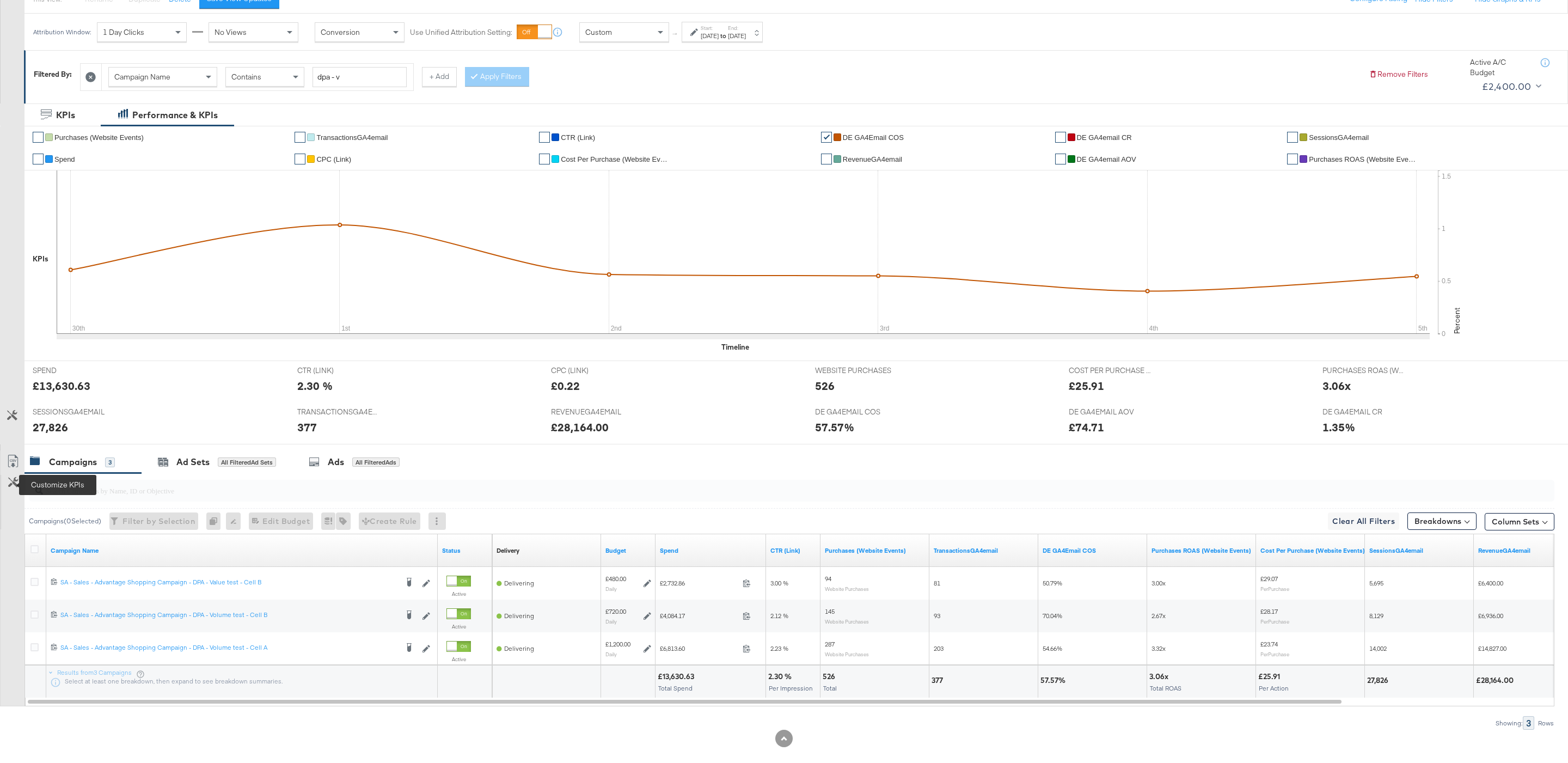
click at [13, 489] on button "Customize KPIs" at bounding box center [13, 483] width 24 height 17
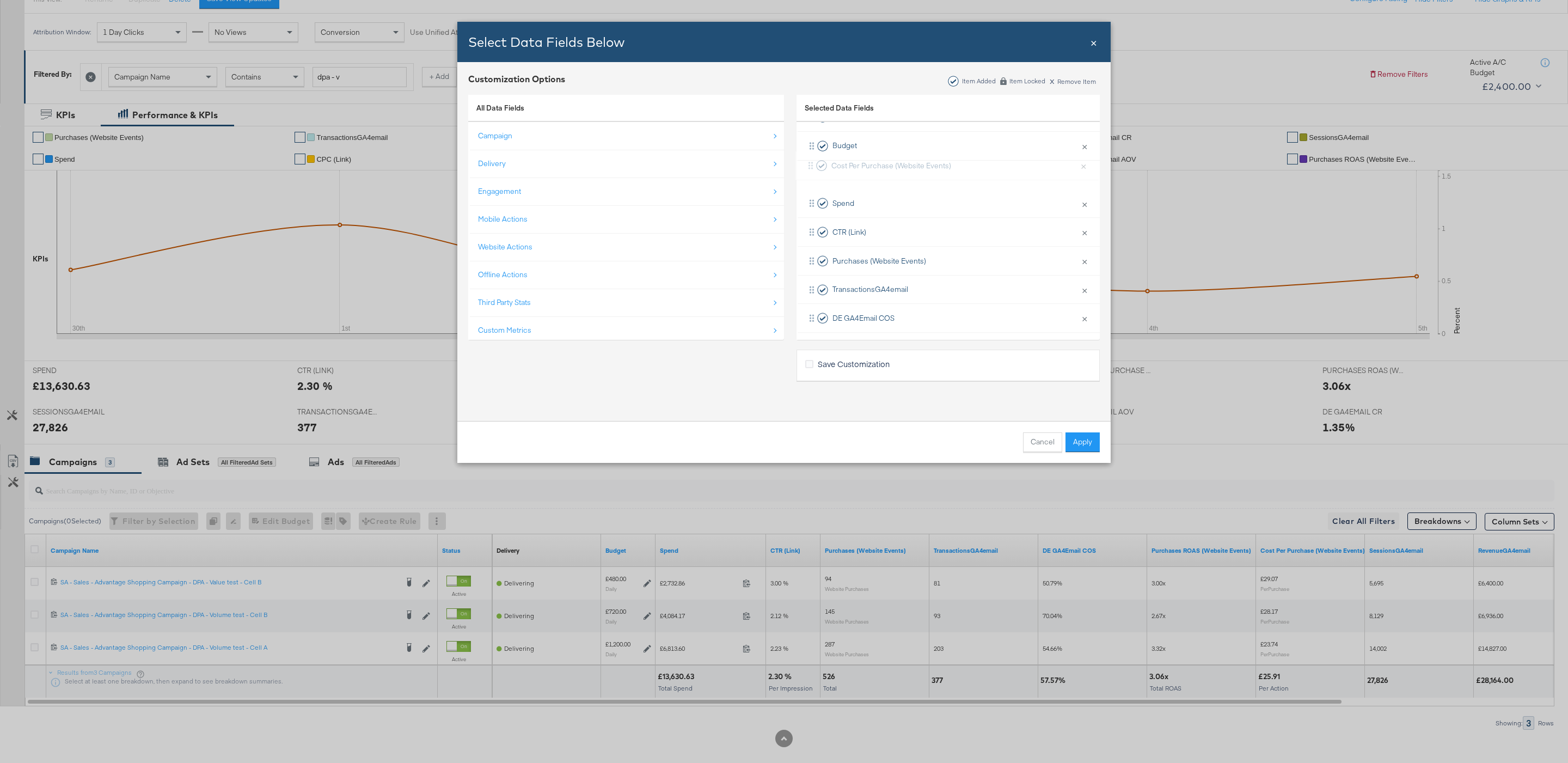
scroll to position [69, 0]
drag, startPoint x: 813, startPoint y: 267, endPoint x: 822, endPoint y: 227, distance: 41.0
click at [822, 227] on div "Delivery × Remove from KPIs Budget × Remove from KPIs Spend × Remove from KPIs …" at bounding box center [948, 290] width 303 height 373
drag, startPoint x: 806, startPoint y: 237, endPoint x: 816, endPoint y: 220, distance: 19.7
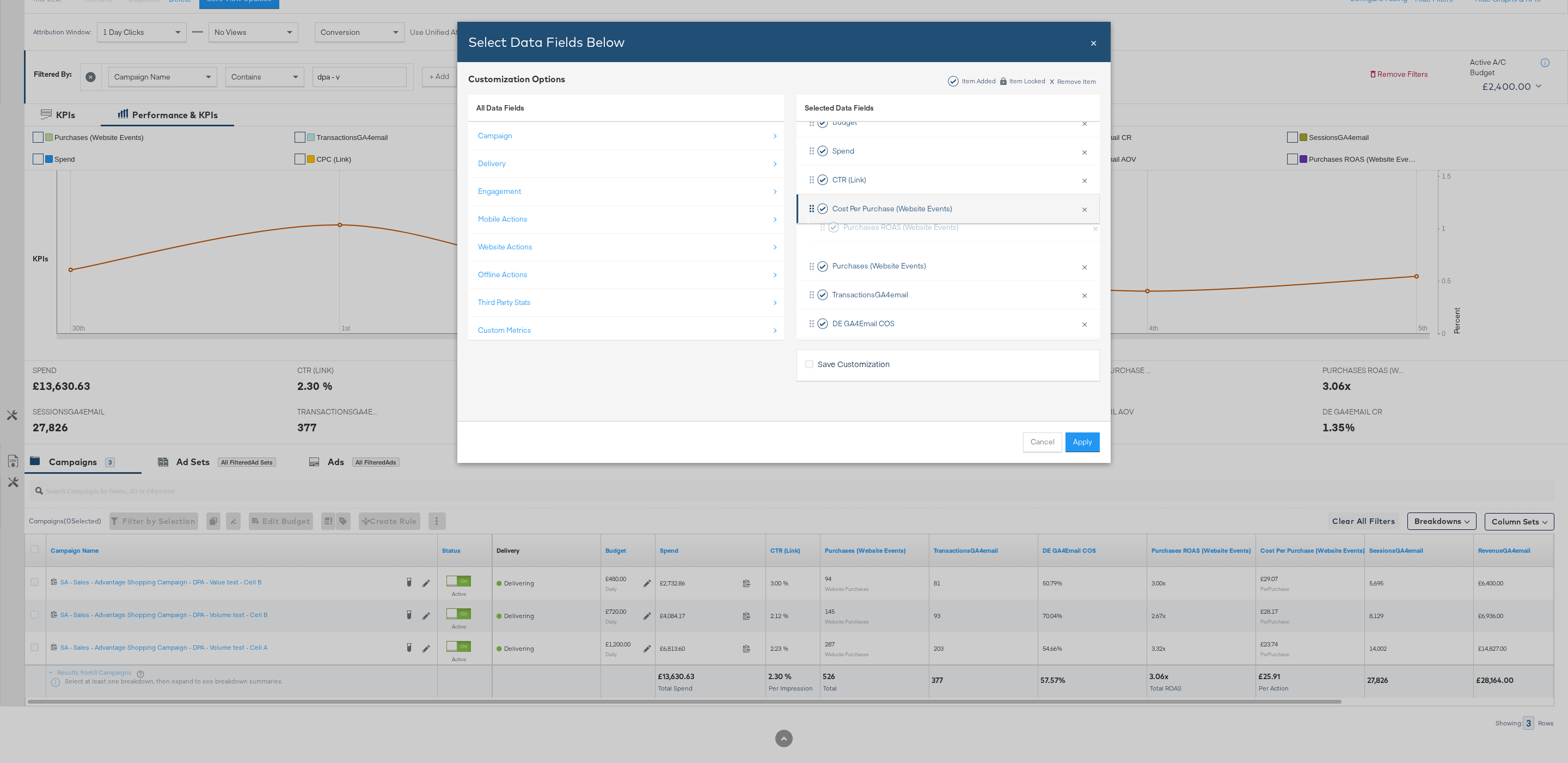
click at [817, 221] on div "Delivery × Remove from KPIs Budget × Remove from KPIs Spend × Remove from KPIs …" at bounding box center [948, 266] width 303 height 373
drag, startPoint x: 813, startPoint y: 299, endPoint x: 814, endPoint y: 214, distance: 85.0
click at [815, 214] on div "Delivery × Remove from KPIs Budget × Remove from KPIs Spend × Remove from KPIs …" at bounding box center [948, 211] width 303 height 373
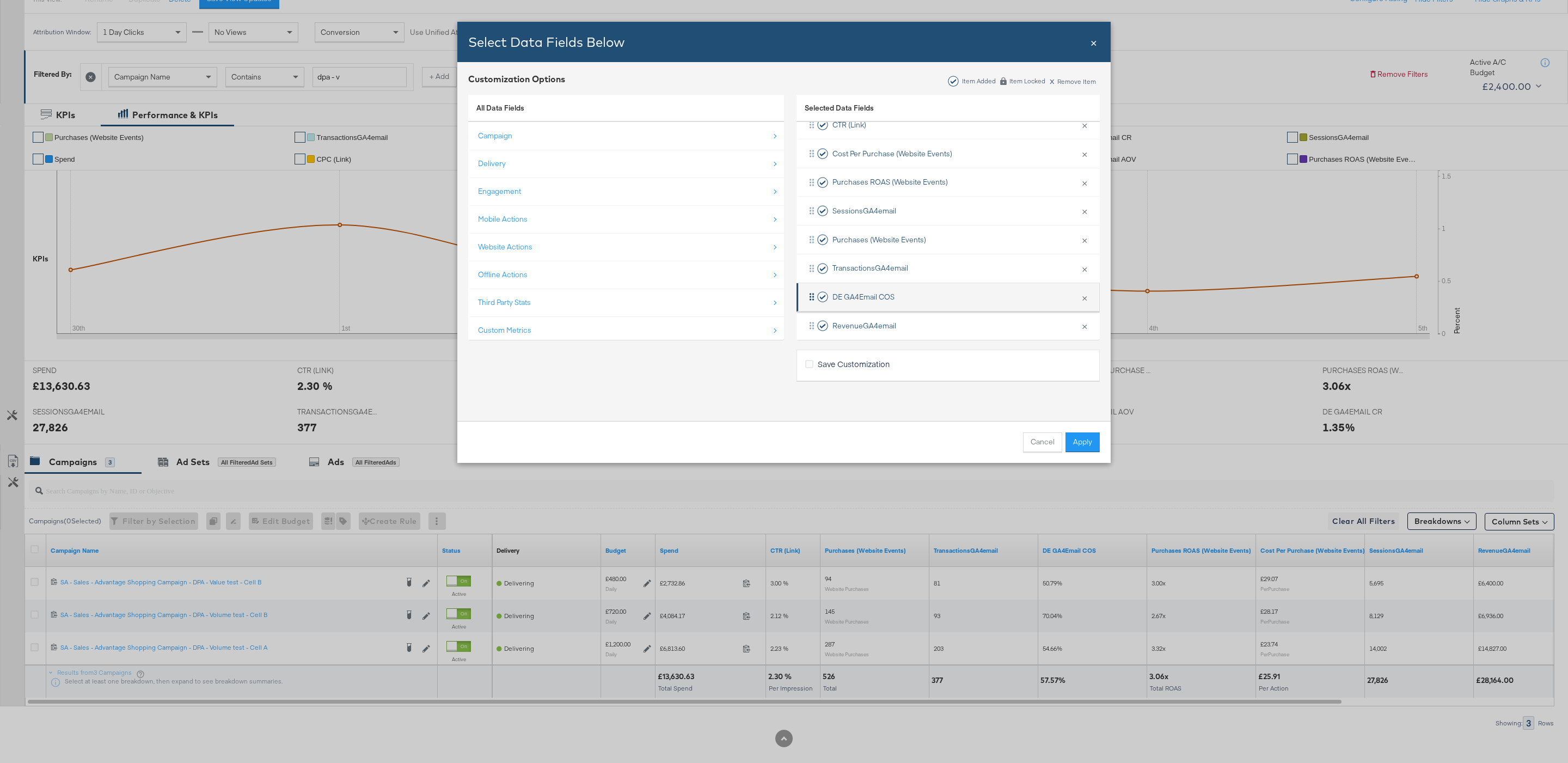
scroll to position [165, 0]
drag, startPoint x: 808, startPoint y: 256, endPoint x: 806, endPoint y: 215, distance: 41.0
click at [807, 215] on div "Delivery × Remove from KPIs Budget × Remove from KPIs Spend × Remove from KPIs …" at bounding box center [948, 194] width 303 height 373
drag, startPoint x: 808, startPoint y: 309, endPoint x: 808, endPoint y: 242, distance: 67.0
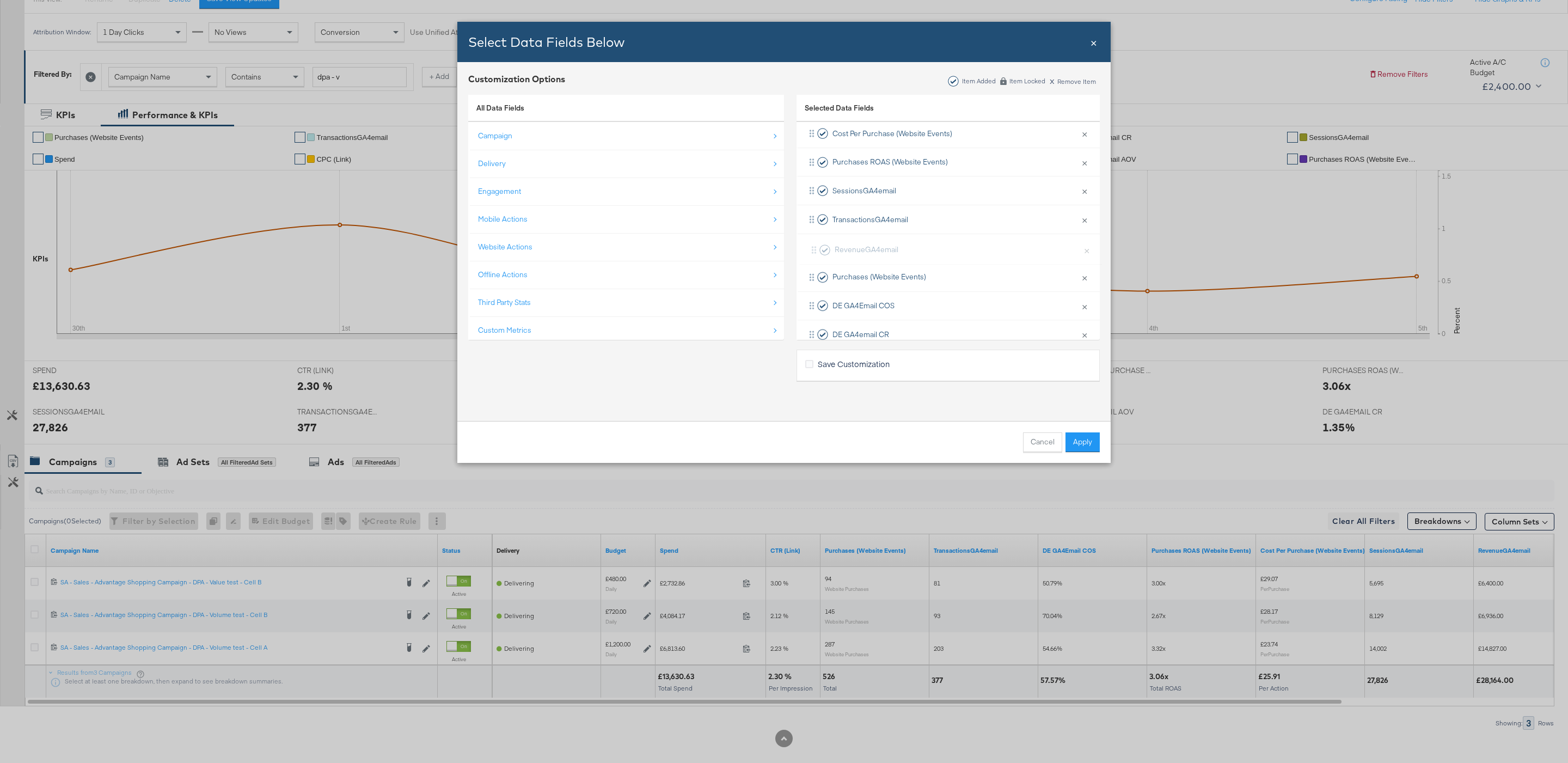
click at [809, 242] on div "Delivery × Remove from KPIs Budget × Remove from KPIs Spend × Remove from KPIs …" at bounding box center [948, 191] width 303 height 373
drag, startPoint x: 801, startPoint y: 254, endPoint x: 803, endPoint y: 227, distance: 27.1
click at [803, 227] on div "Delivery × Remove from KPIs Budget × Remove from KPIs Spend × Remove from KPIs …" at bounding box center [948, 142] width 303 height 373
drag, startPoint x: 812, startPoint y: 280, endPoint x: 822, endPoint y: 253, distance: 28.8
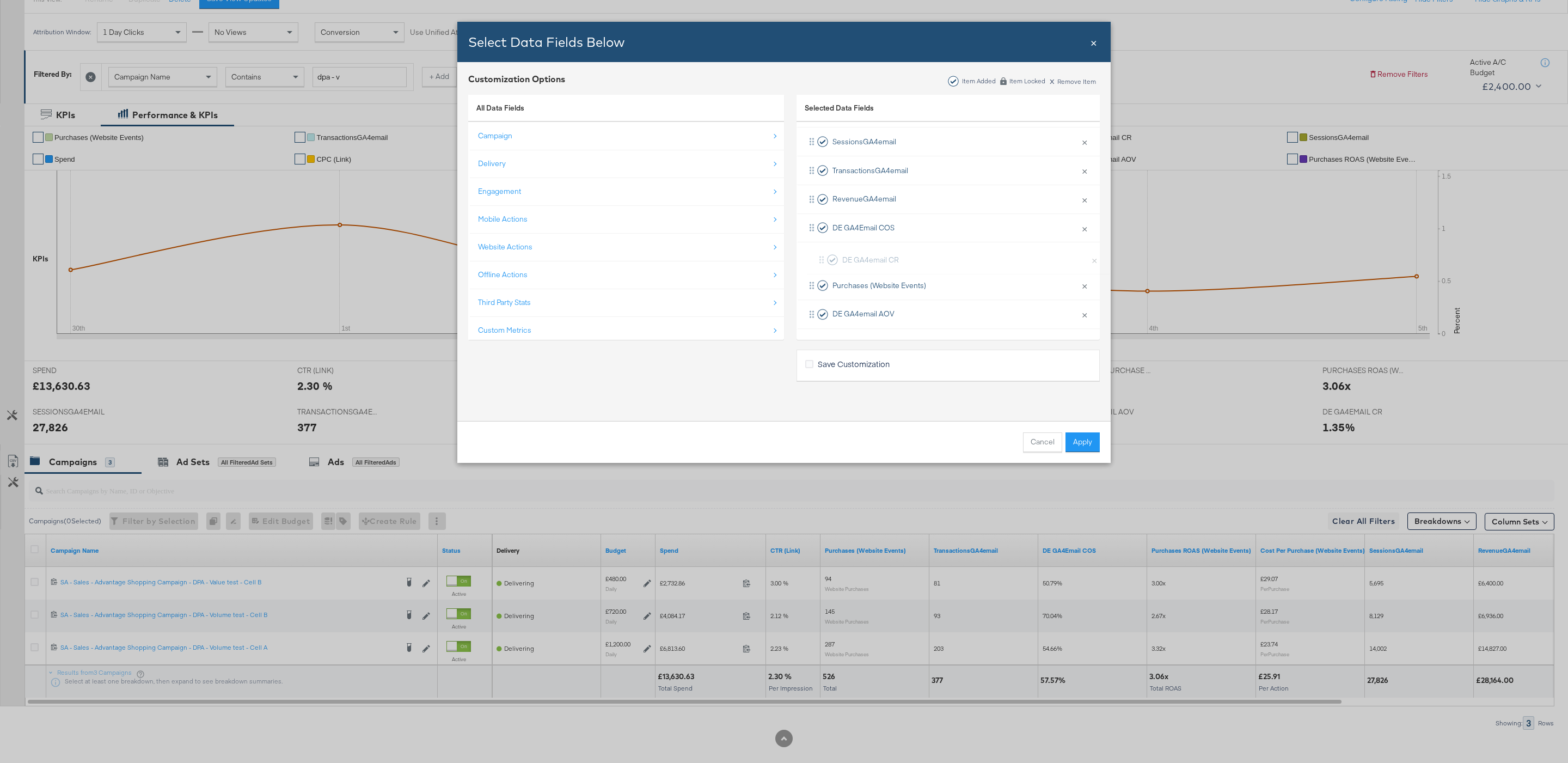
click at [822, 253] on div "Delivery × Remove from KPIs Budget × Remove from KPIs Spend × Remove from KPIs …" at bounding box center [948, 142] width 303 height 373
drag, startPoint x: 813, startPoint y: 316, endPoint x: 815, endPoint y: 278, distance: 38.1
click at [815, 278] on div "Delivery × Remove from KPIs Budget × Remove from KPIs Spend × Remove from KPIs …" at bounding box center [948, 142] width 303 height 373
click at [1087, 444] on button "Apply" at bounding box center [1081, 442] width 34 height 20
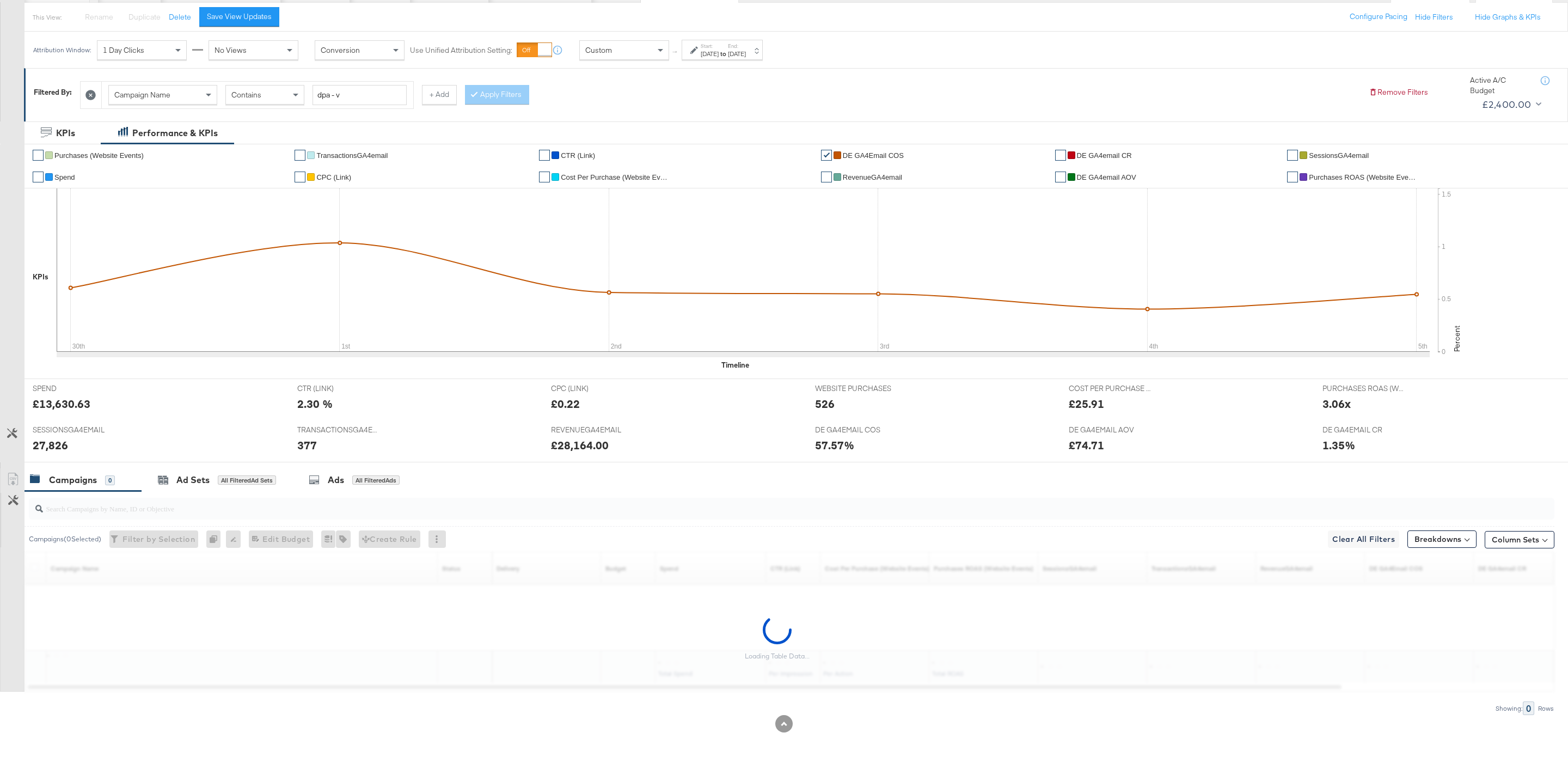
scroll to position [122, 0]
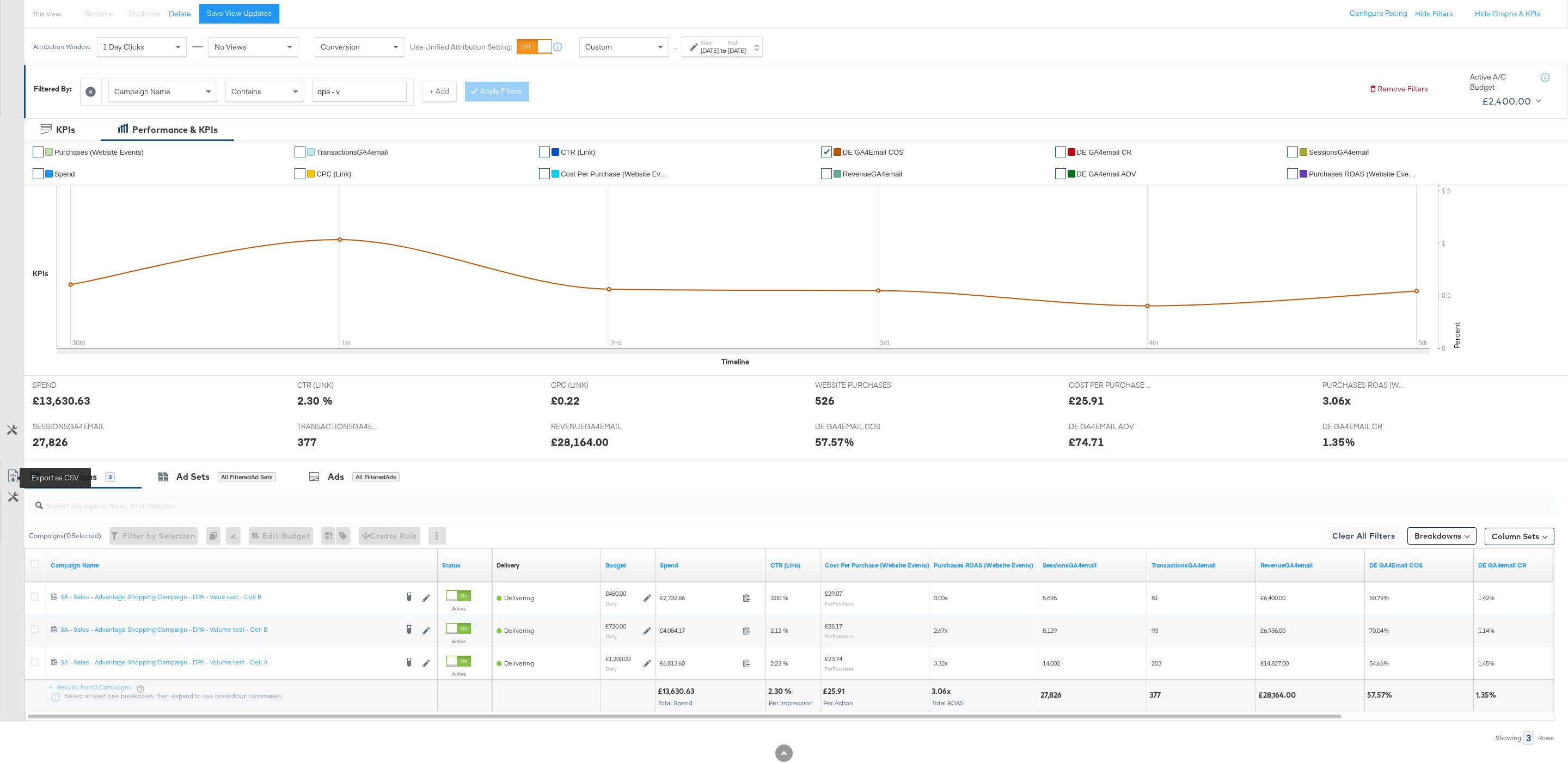
click at [10, 482] on icon at bounding box center [13, 475] width 13 height 13
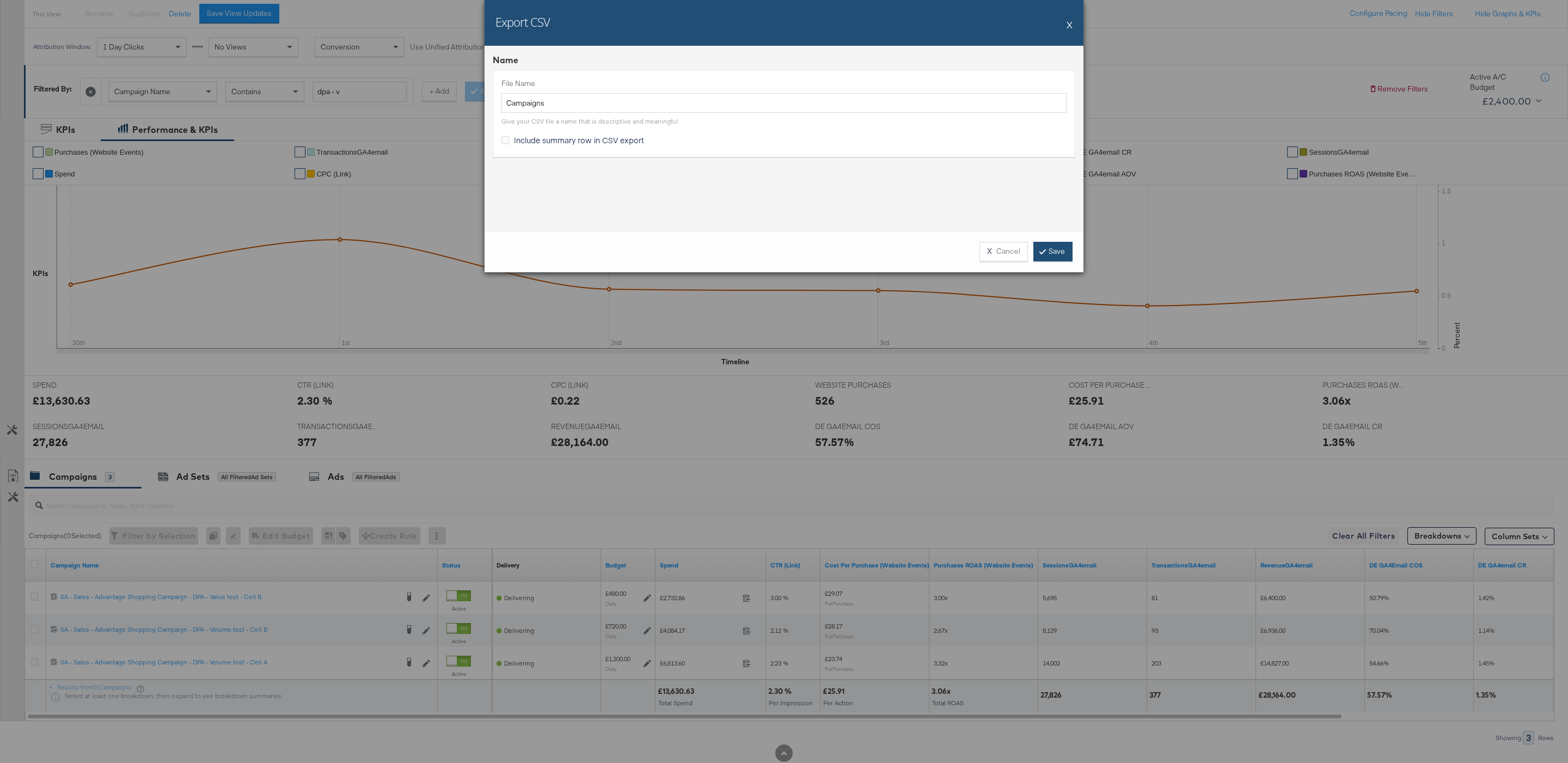
click at [1050, 251] on link "Save" at bounding box center [1052, 251] width 39 height 20
click at [1072, 22] on div "Export CSV X" at bounding box center [784, 22] width 599 height 46
click at [1067, 28] on button "X" at bounding box center [1069, 24] width 6 height 21
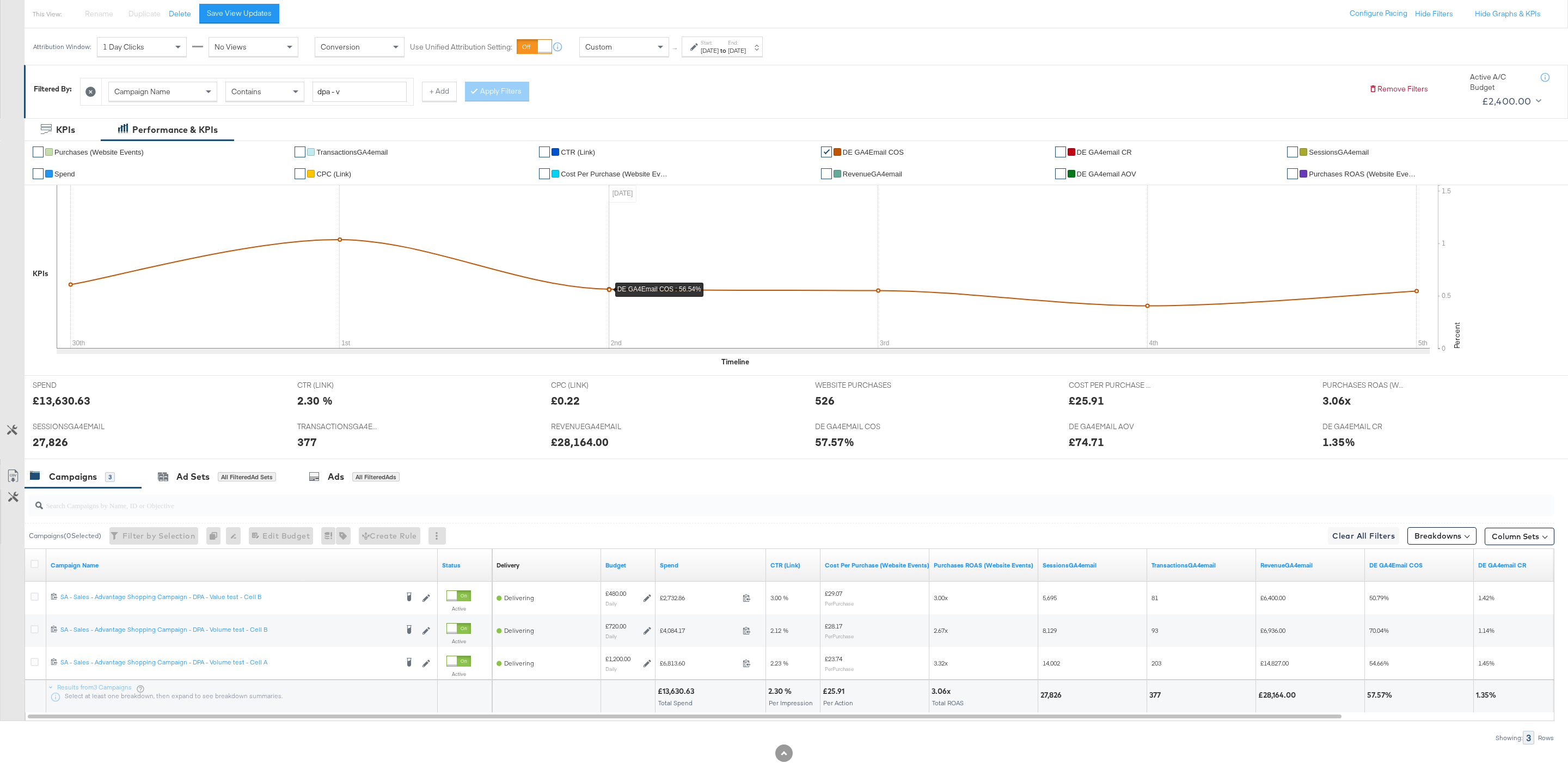
scroll to position [0, 0]
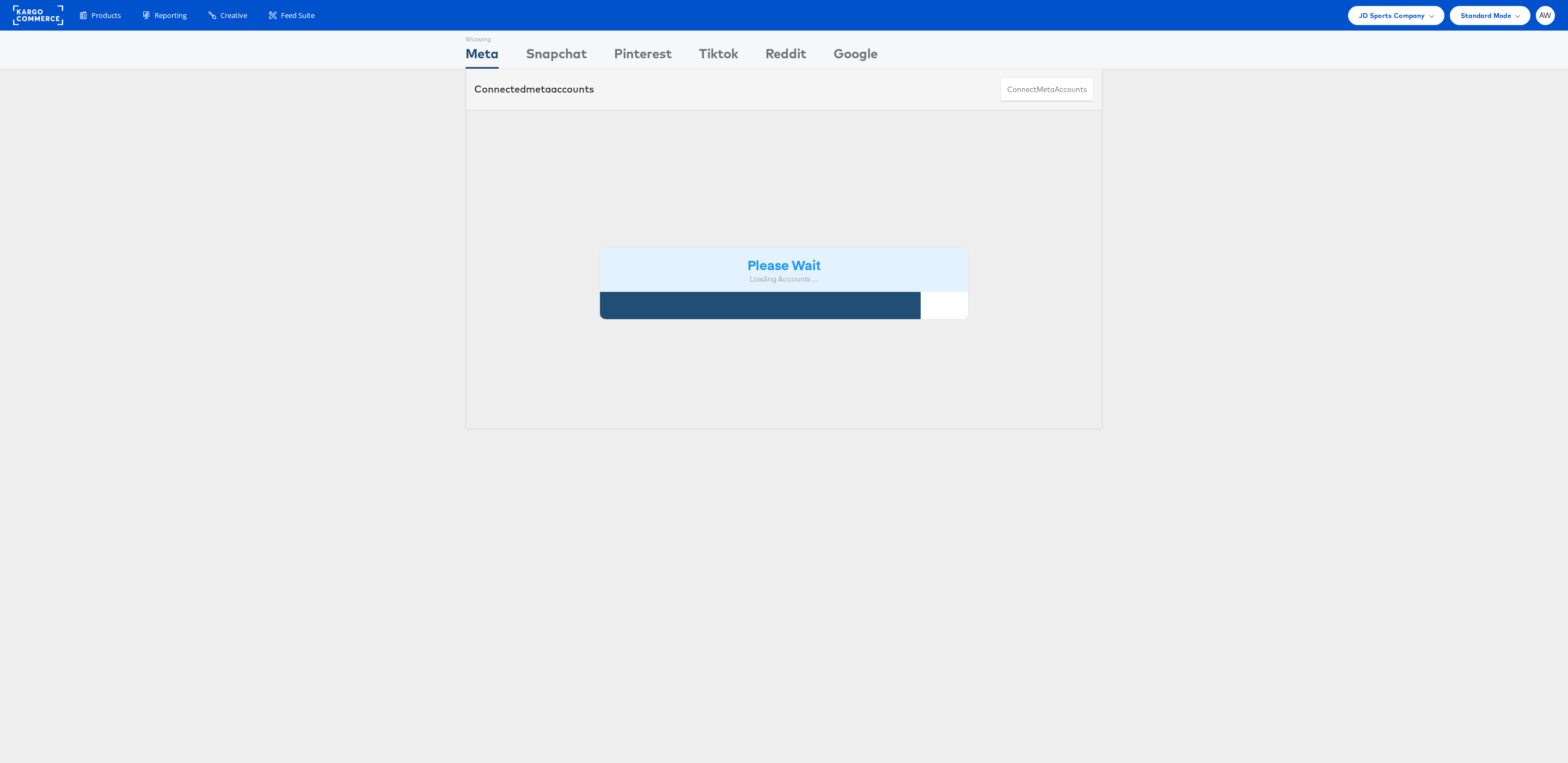
click at [582, 139] on div "Please Wait Loading Accounts ...." at bounding box center [784, 270] width 637 height 319
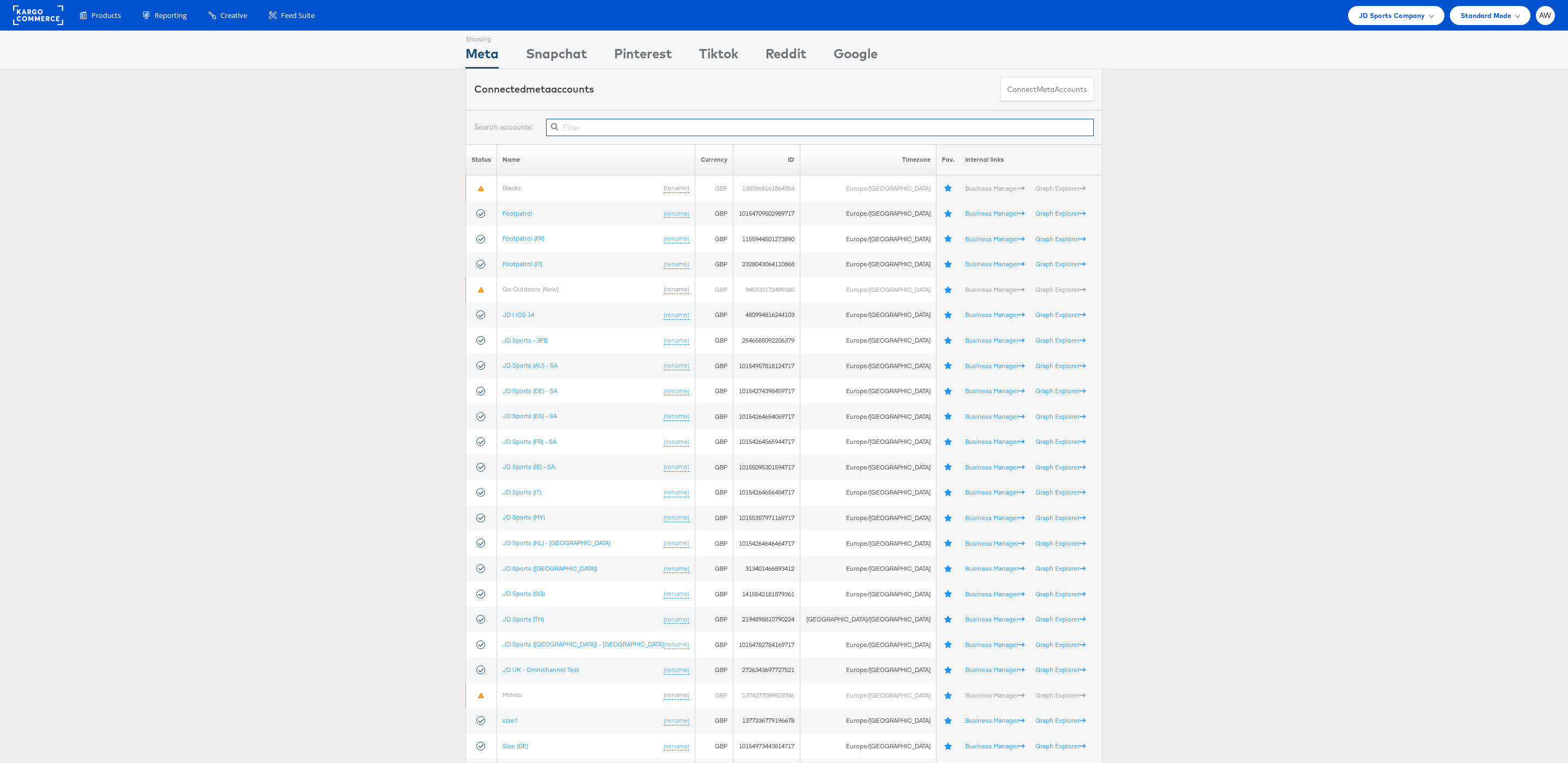
click at [577, 136] on input "text" at bounding box center [820, 127] width 547 height 18
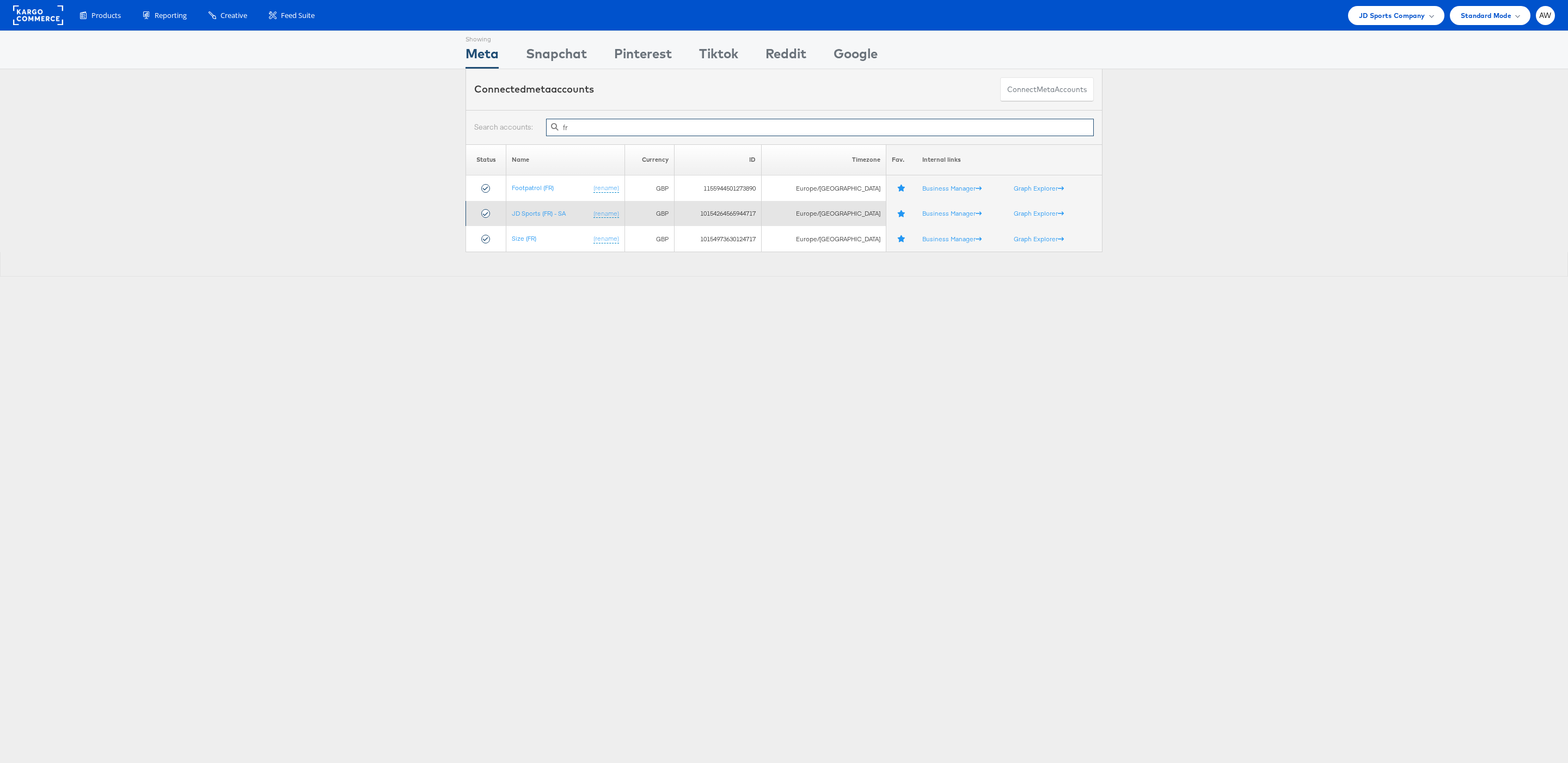
type input "fr"
click at [551, 220] on td "JD Sports (FR) - SA (rename)" at bounding box center [565, 214] width 118 height 25
click at [541, 215] on link "JD Sports (FR) - SA" at bounding box center [538, 213] width 54 height 8
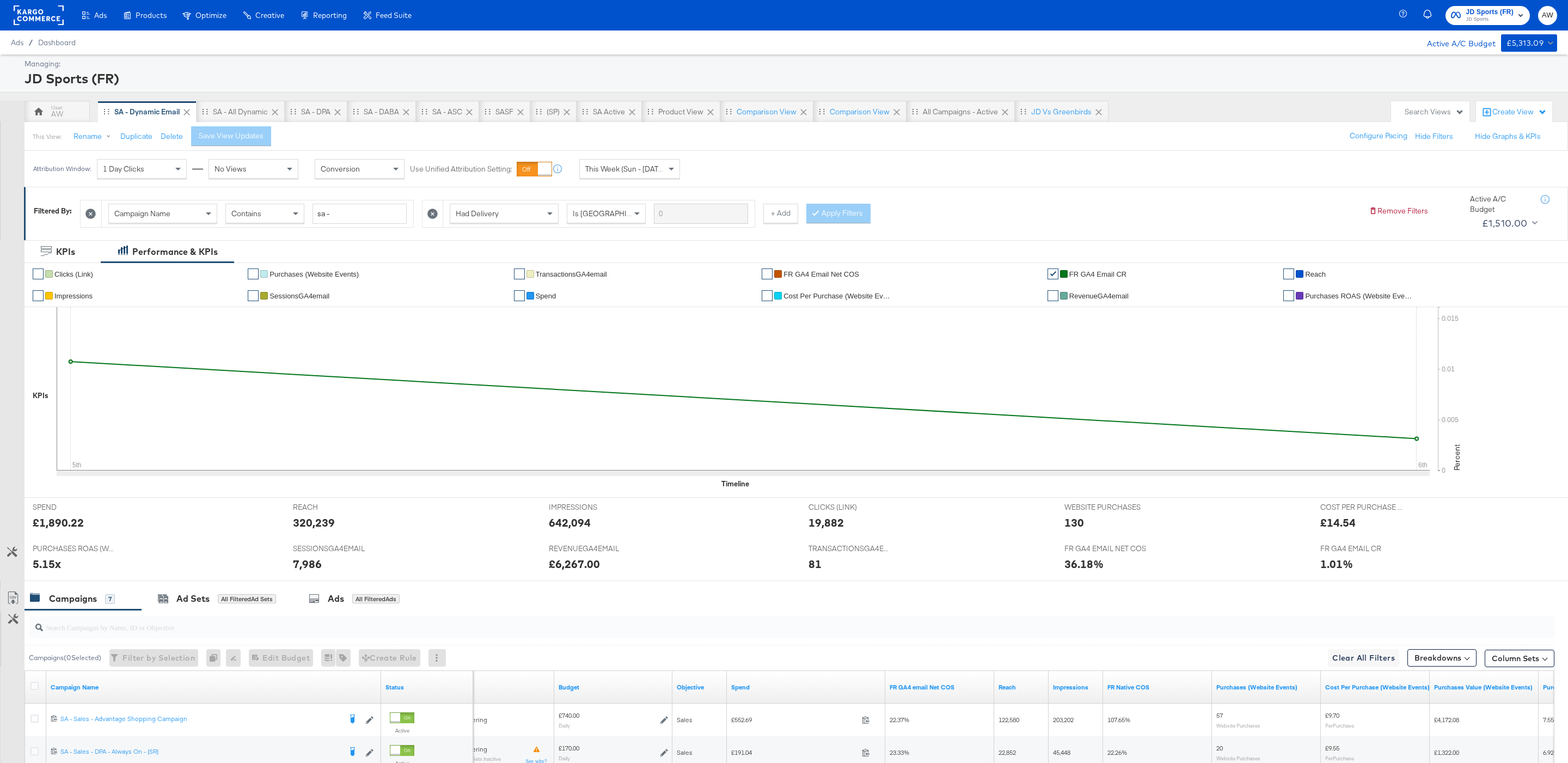
click at [1436, 18] on button "button" at bounding box center [1430, 16] width 19 height 21
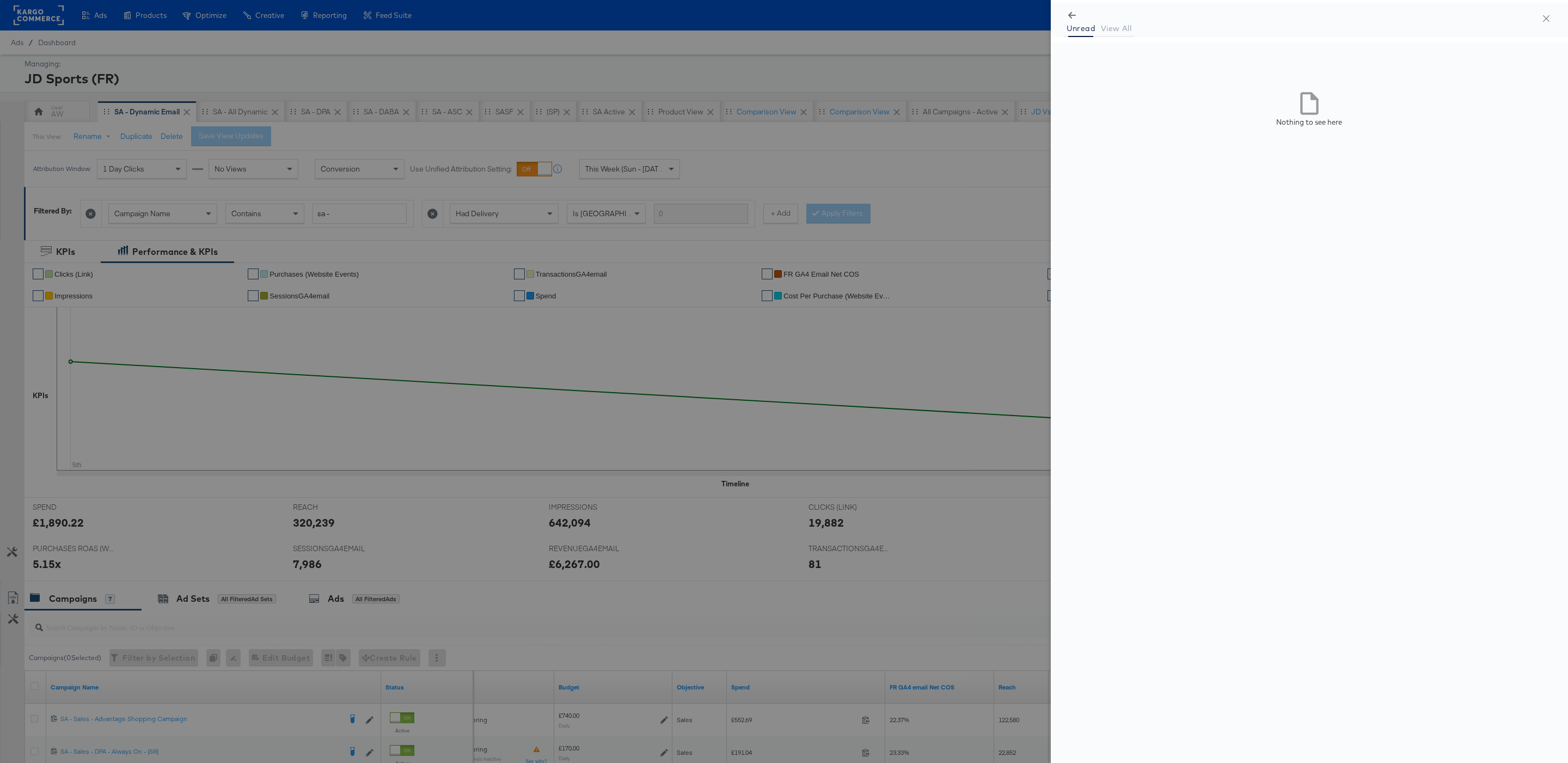
click at [1462, 18] on div at bounding box center [1309, 16] width 491 height 8
click at [963, 86] on div at bounding box center [784, 381] width 1568 height 763
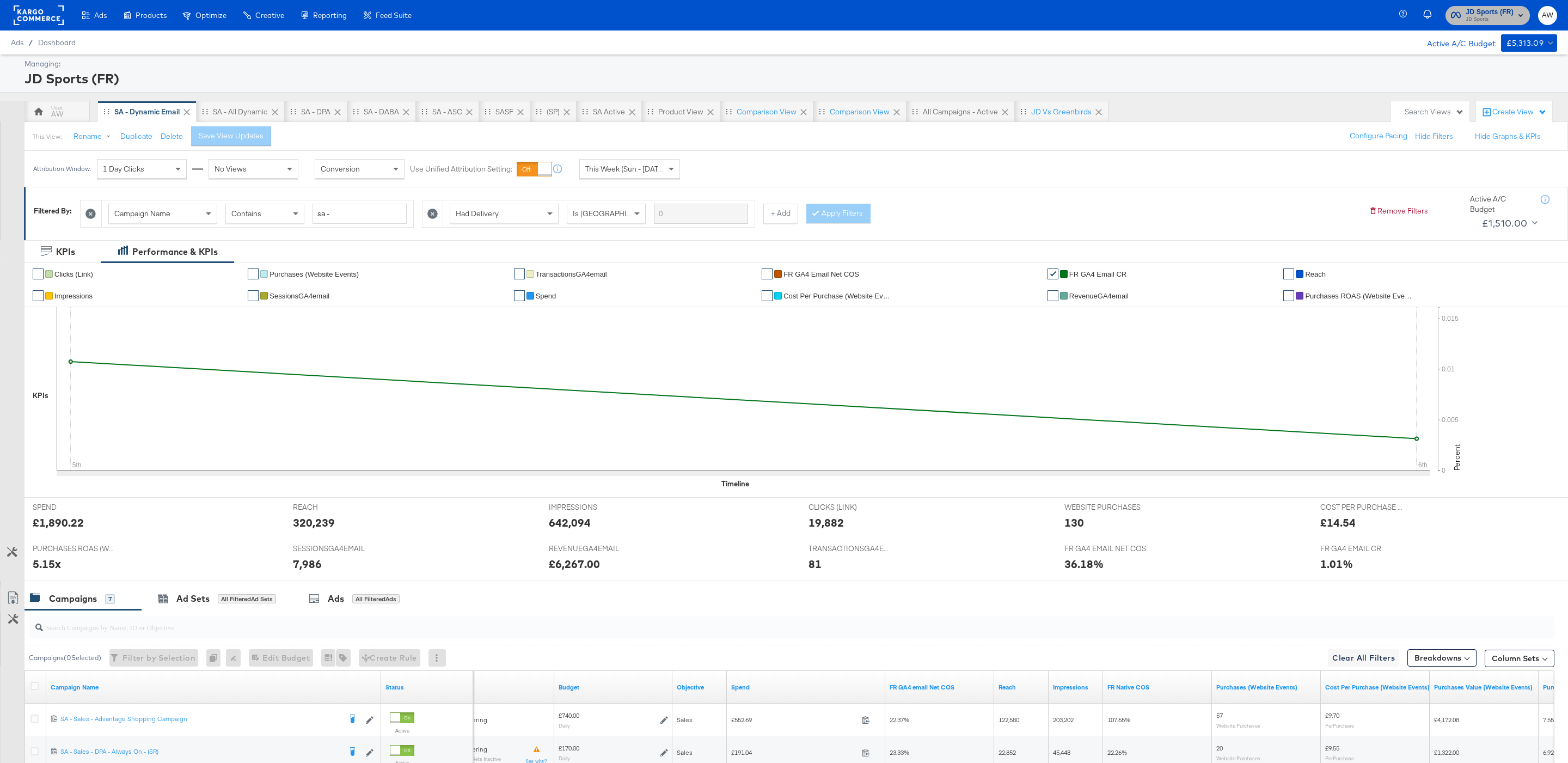
click at [1501, 17] on span "JD Sports" at bounding box center [1489, 20] width 48 height 9
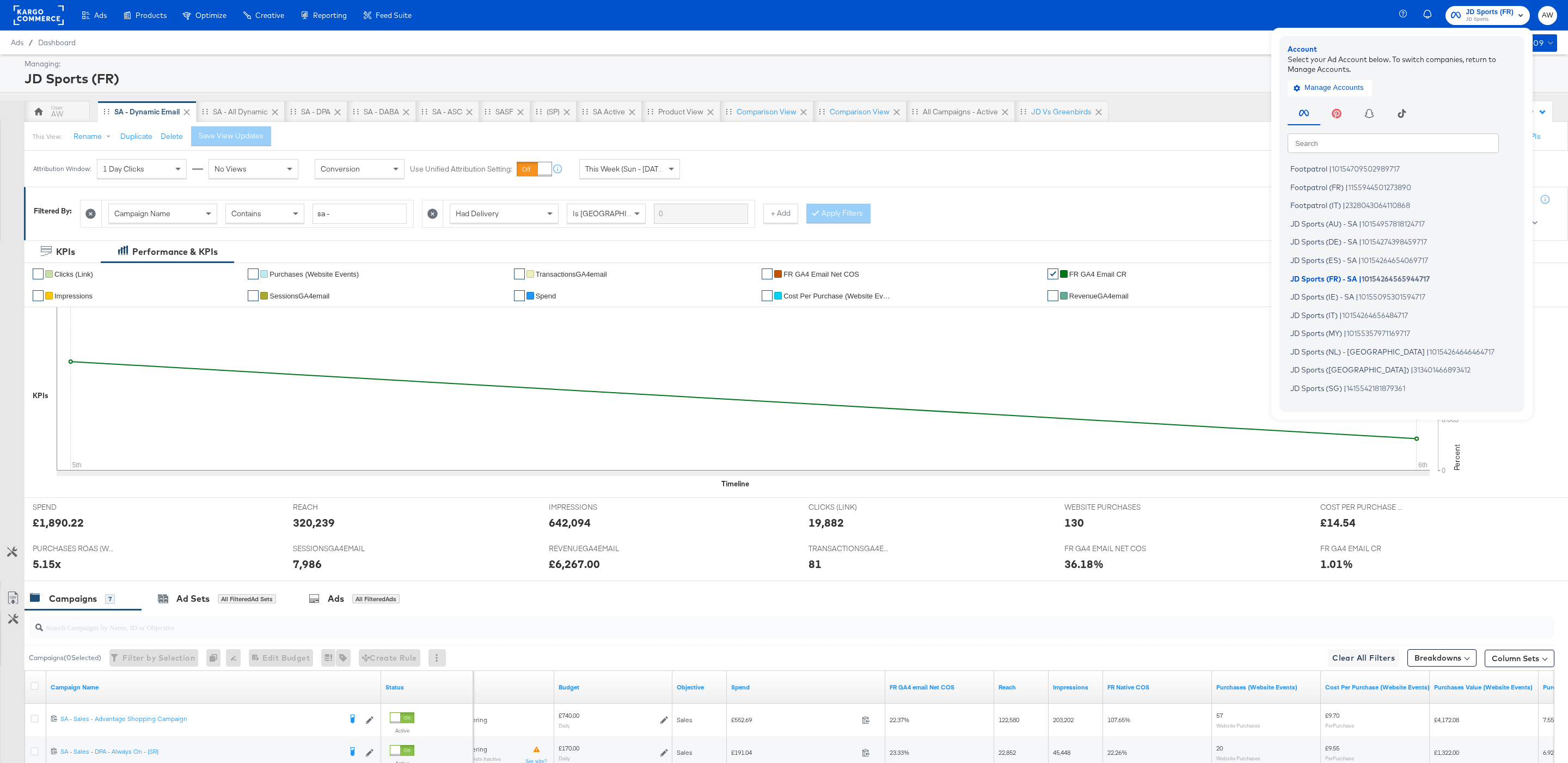
click at [1321, 141] on input "text" at bounding box center [1393, 143] width 211 height 20
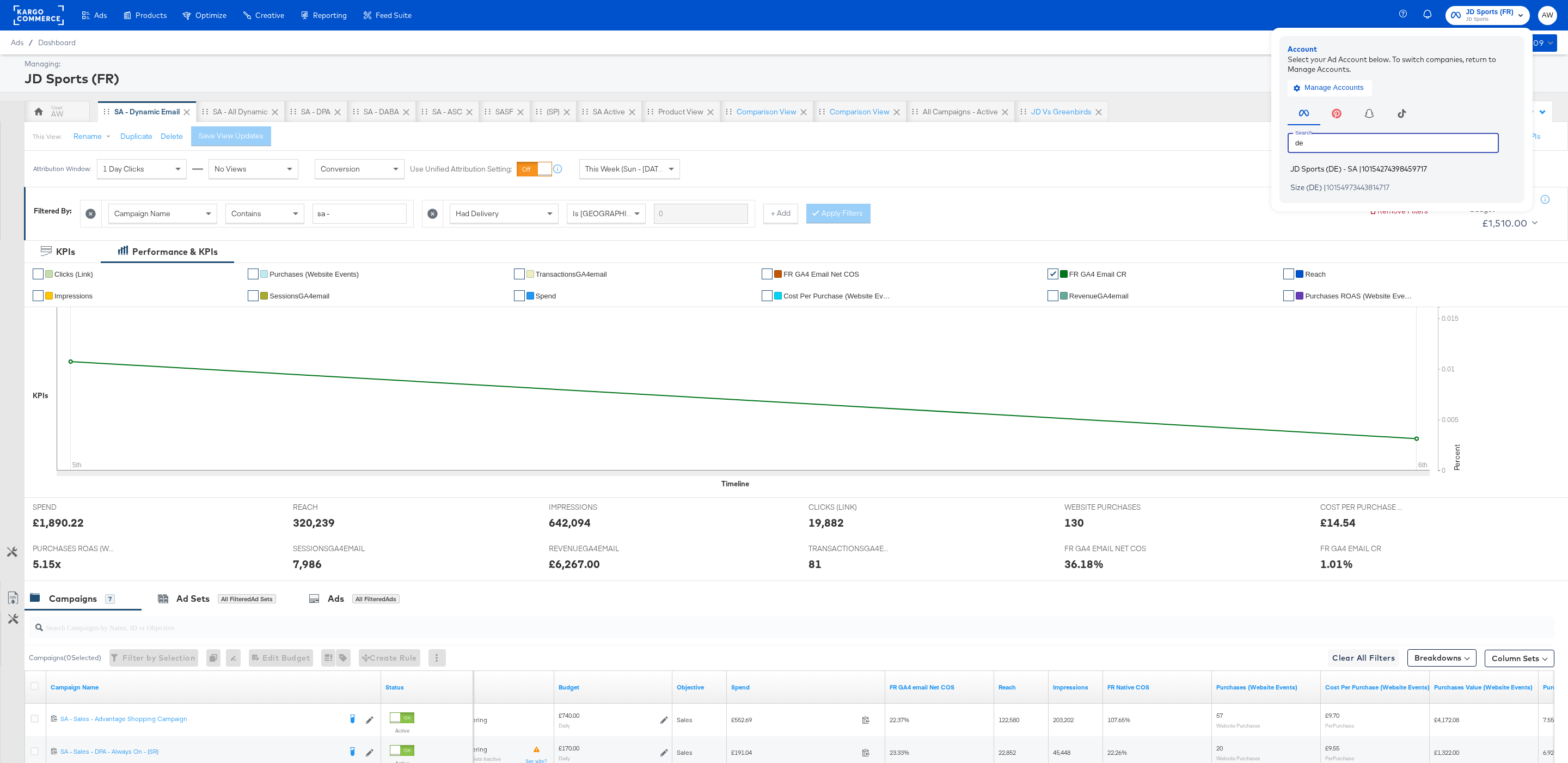
type input "de"
click at [1314, 168] on span "JD Sports (DE) - SA" at bounding box center [1323, 168] width 67 height 9
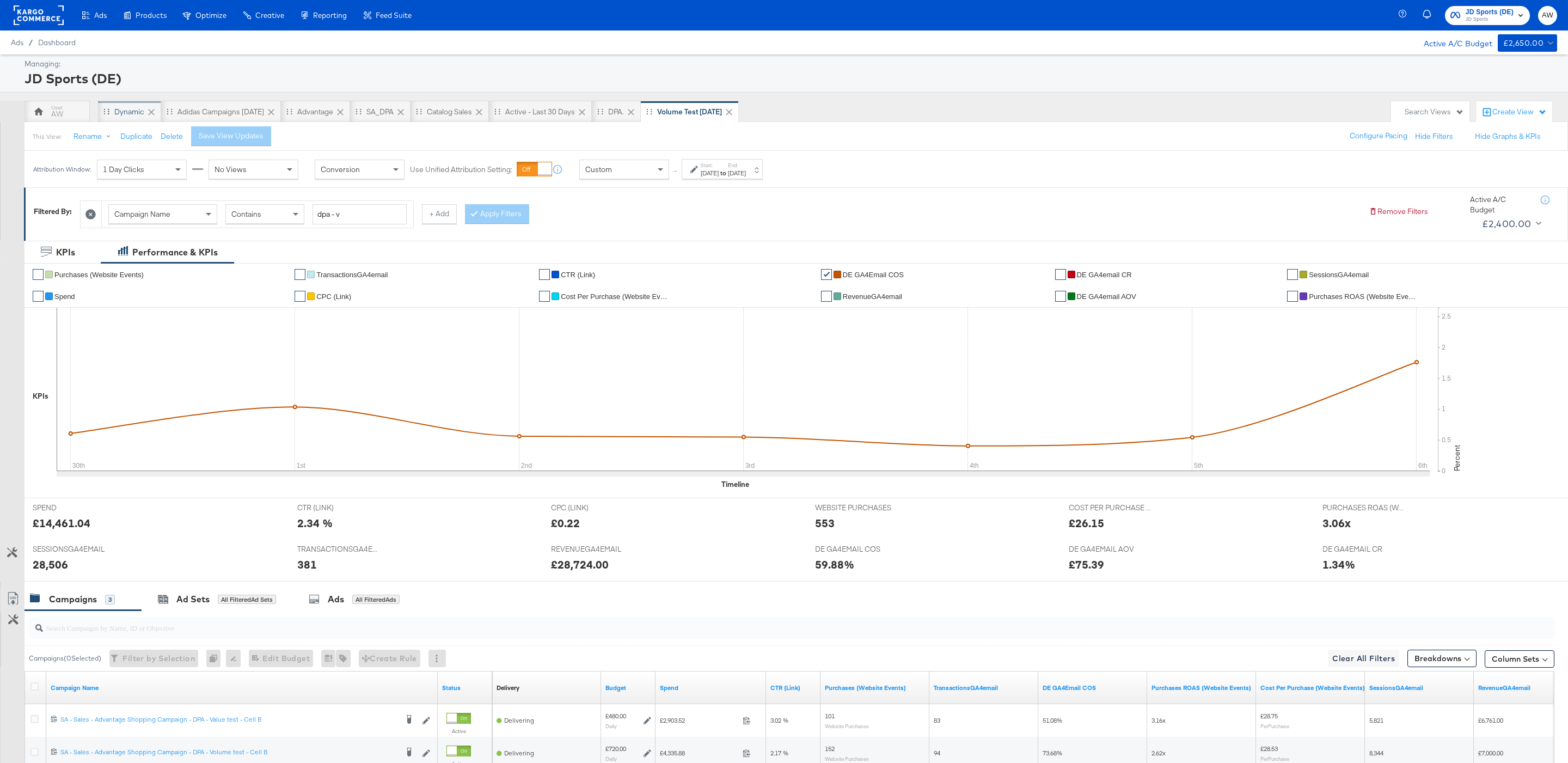
click at [131, 110] on div "Dynamic" at bounding box center [129, 111] width 30 height 11
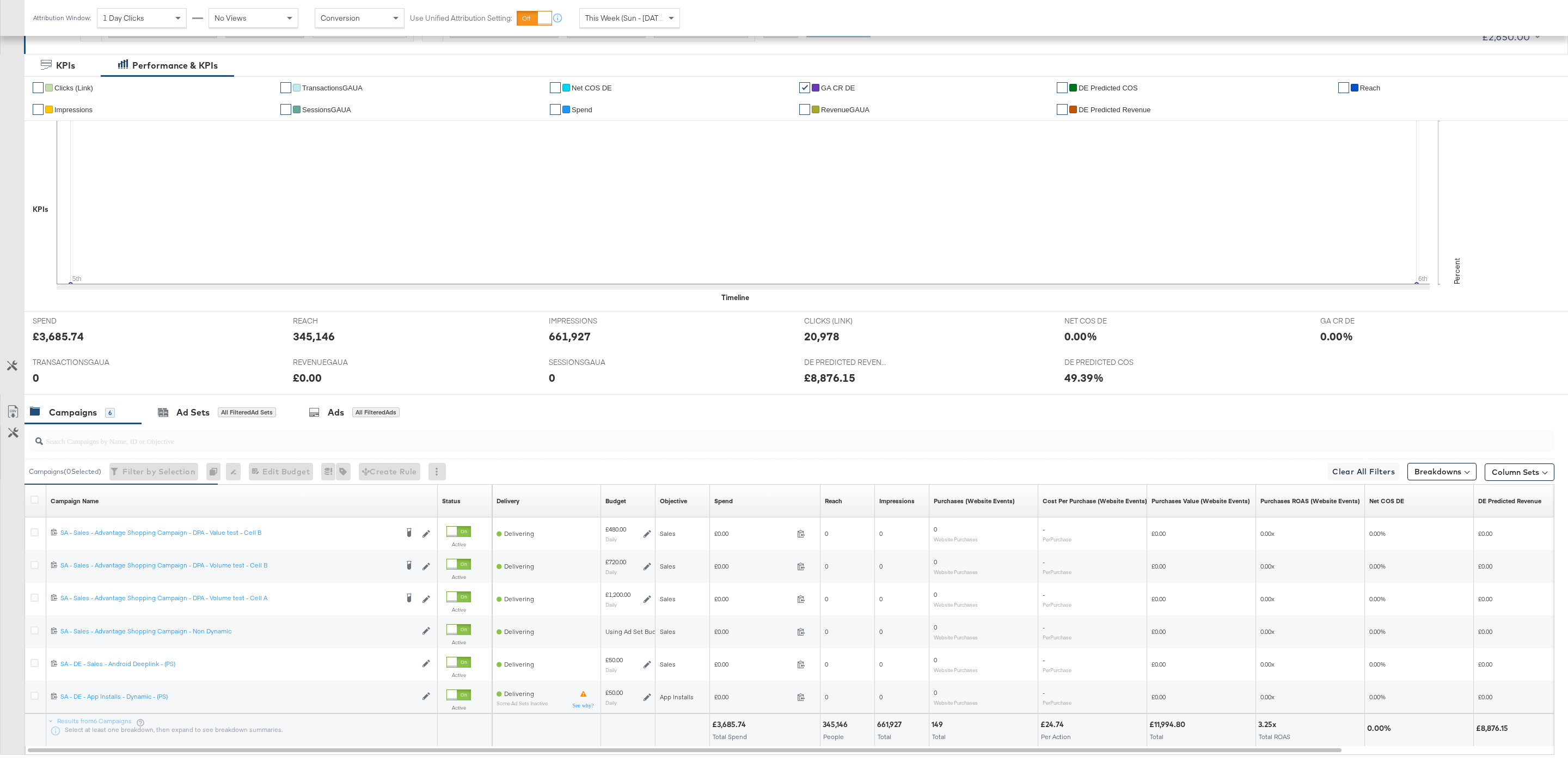
scroll to position [253, 0]
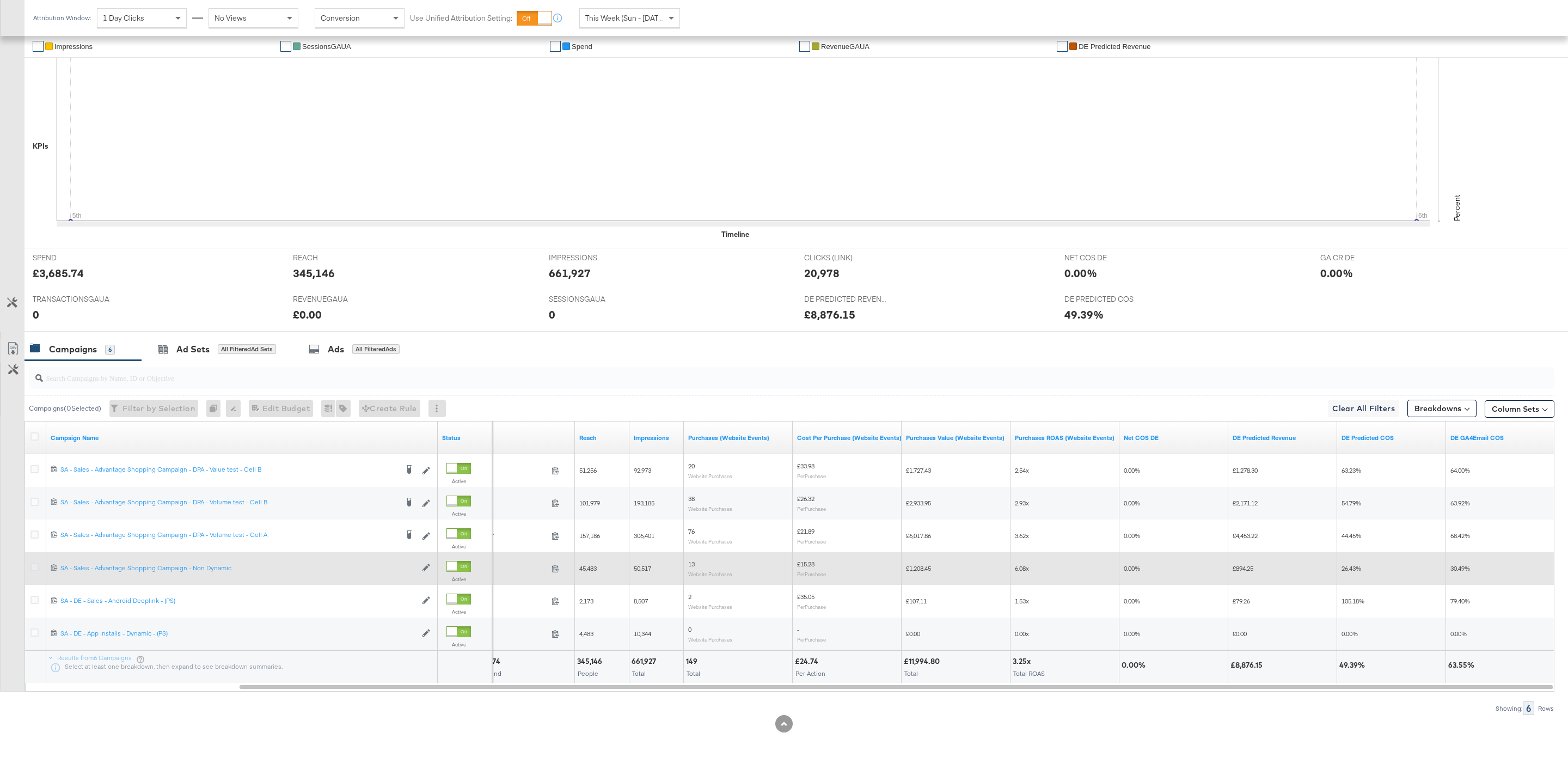
click at [34, 565] on icon at bounding box center [34, 567] width 8 height 8
click at [0, 0] on input "checkbox" at bounding box center [0, 0] width 0 height 0
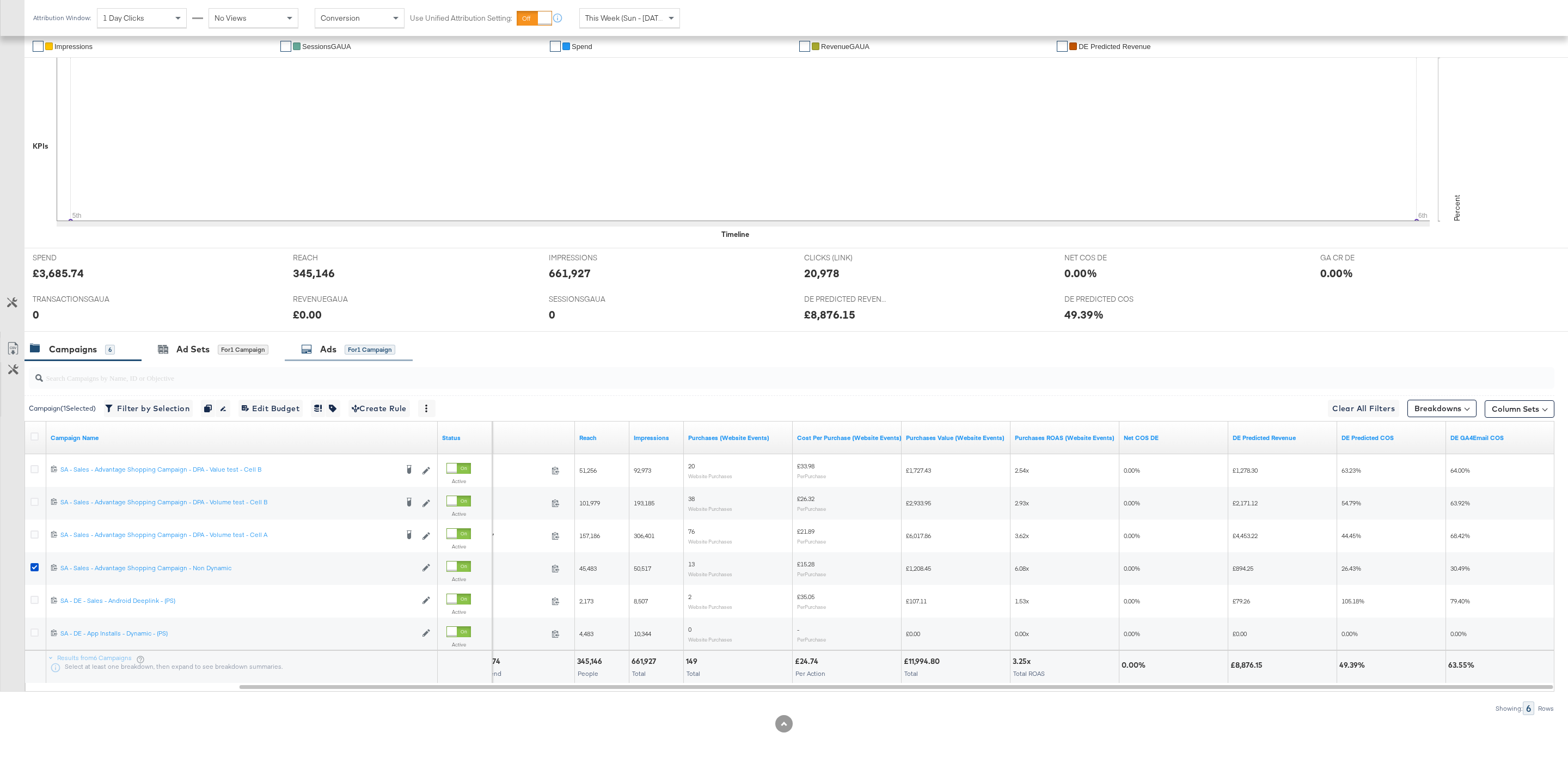
click at [361, 356] on div "Ads for 1 Campaign" at bounding box center [348, 349] width 128 height 23
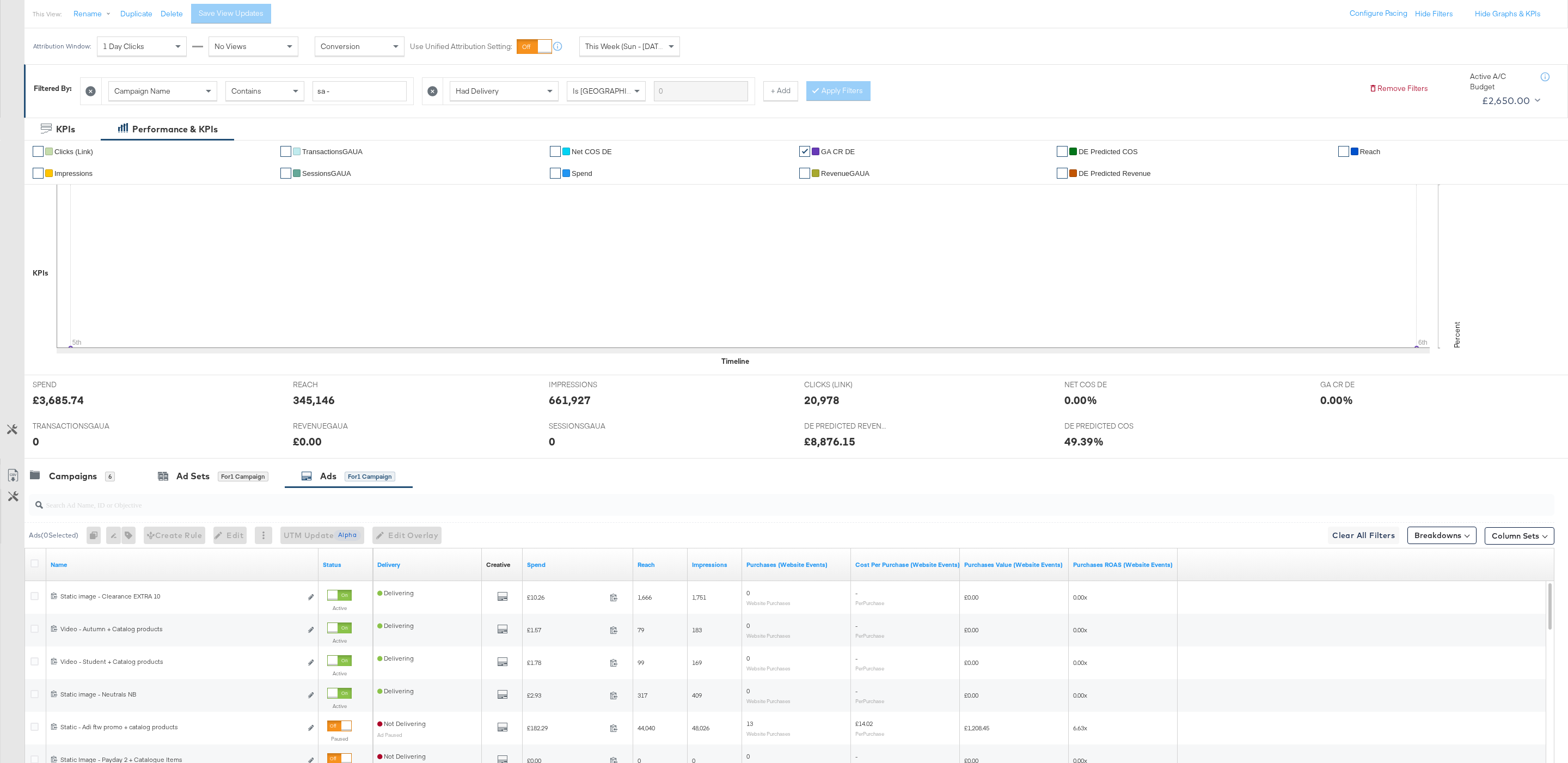
scroll to position [286, 0]
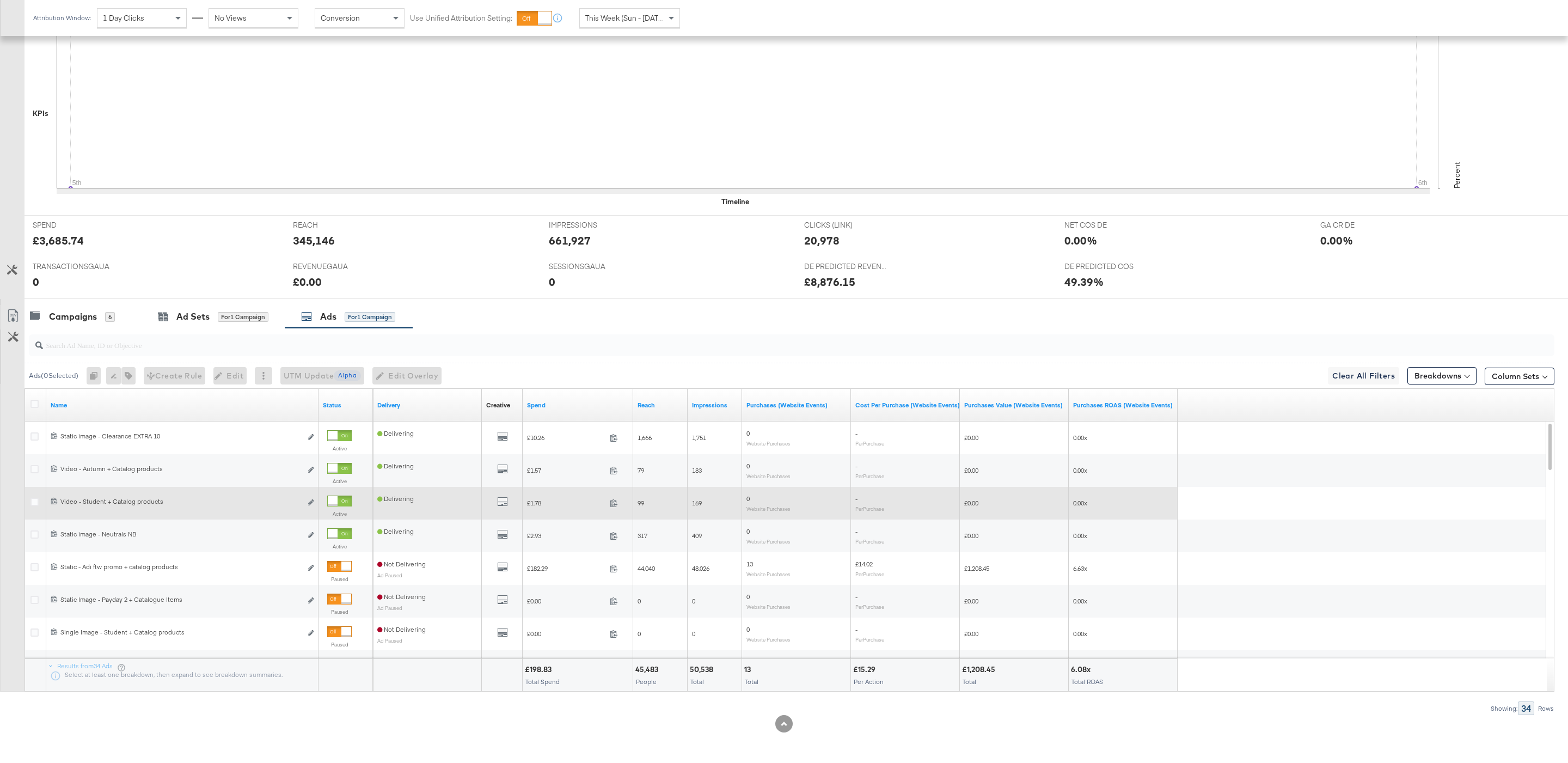
click at [325, 503] on div "Active" at bounding box center [345, 509] width 46 height 35
click at [330, 503] on div at bounding box center [332, 501] width 10 height 10
click at [127, 311] on div "Campaigns 6" at bounding box center [83, 317] width 117 height 23
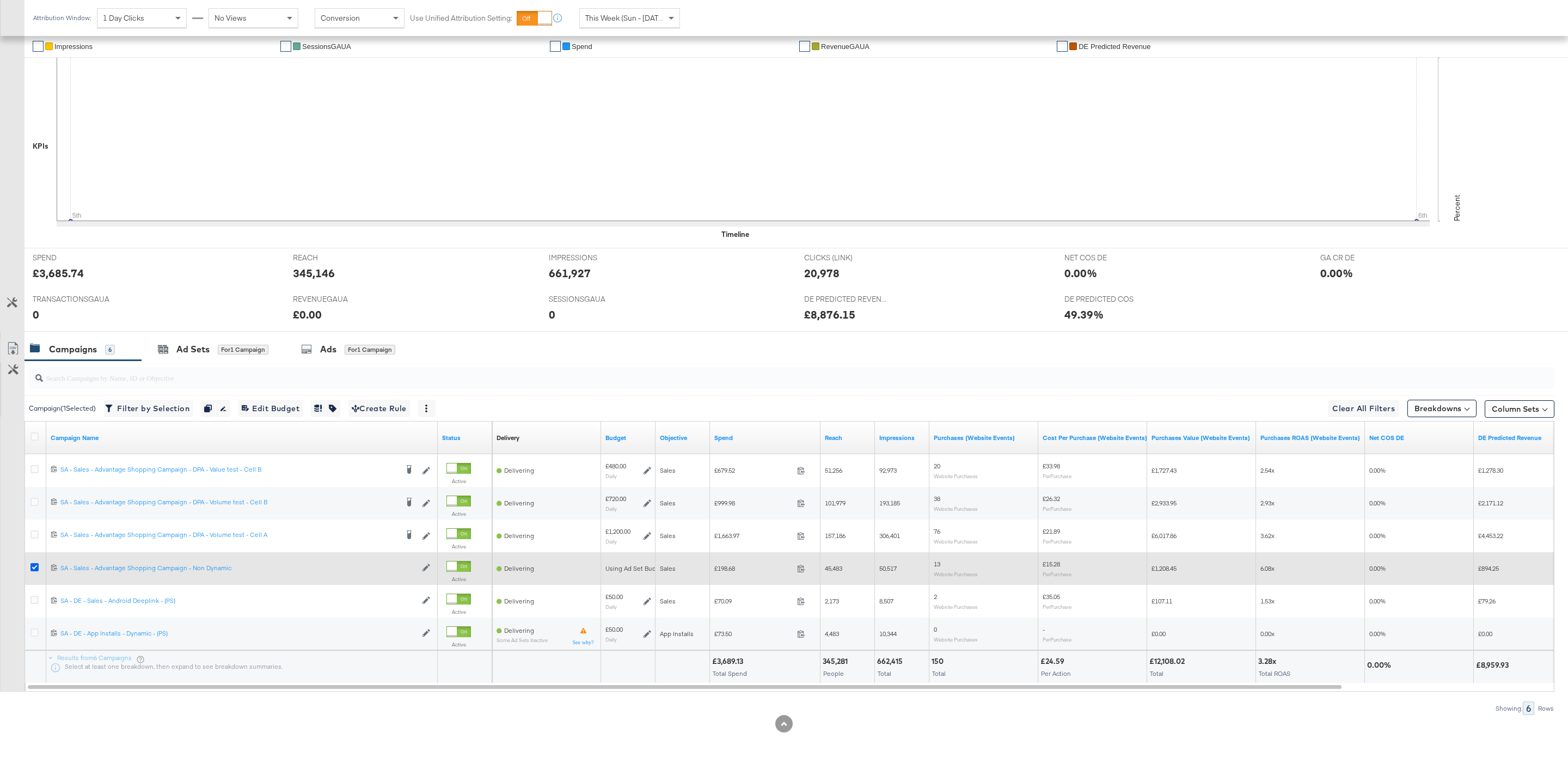
click at [32, 564] on icon at bounding box center [34, 567] width 8 height 8
click at [0, 0] on input "checkbox" at bounding box center [0, 0] width 0 height 0
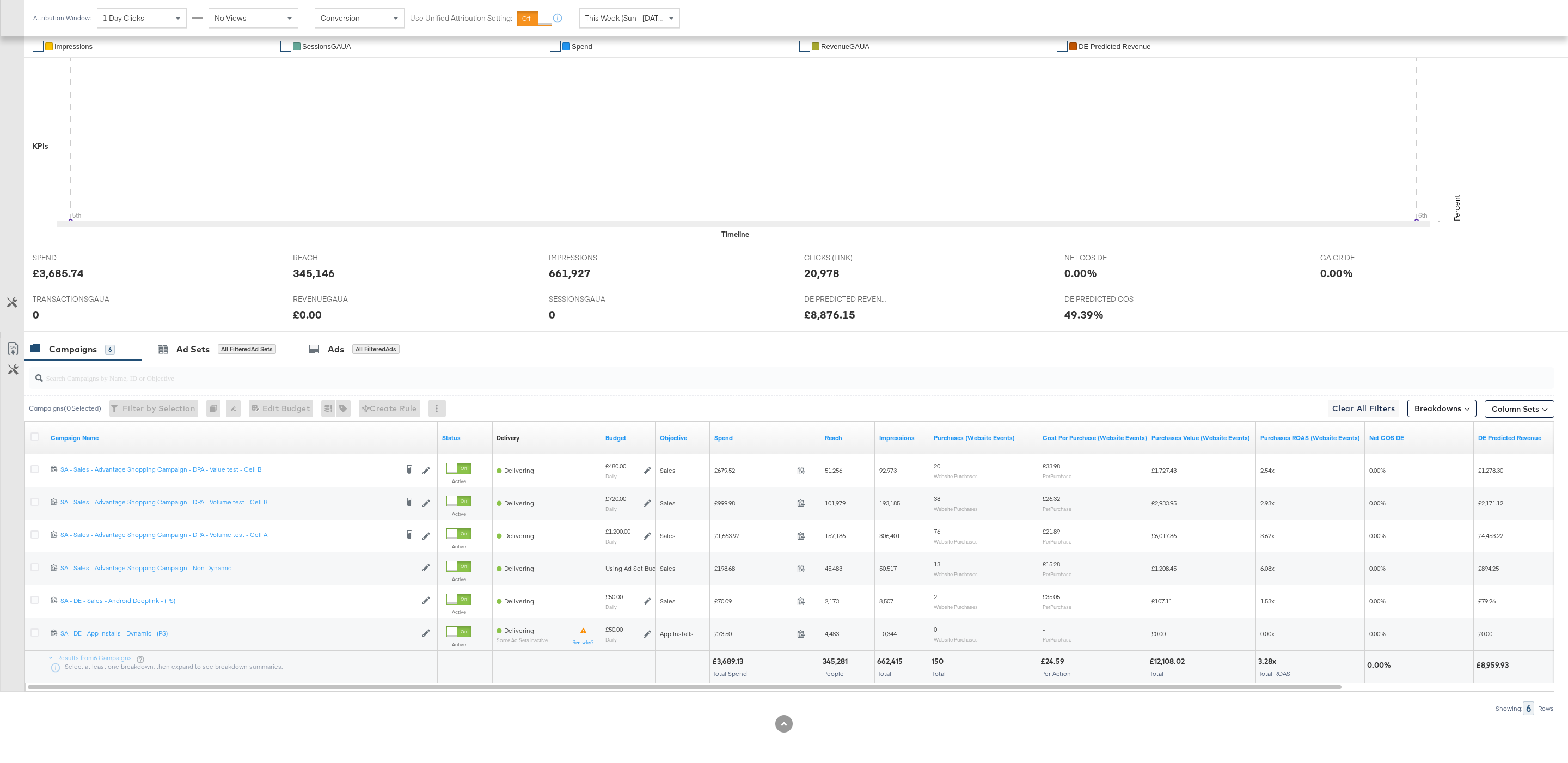
click at [643, 23] on div "This Week (Sun - [DATE])" at bounding box center [629, 18] width 100 height 19
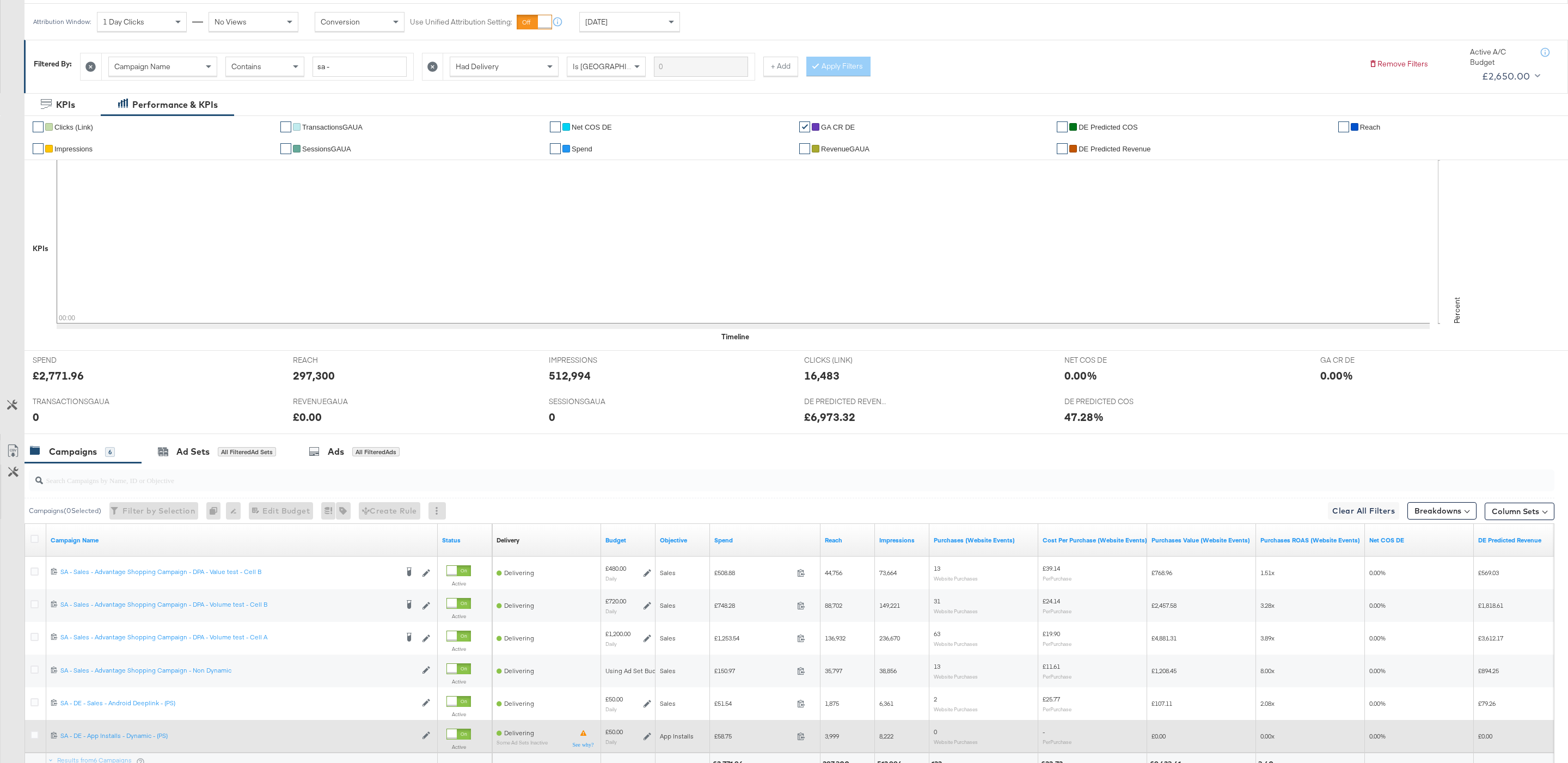
scroll to position [0, 0]
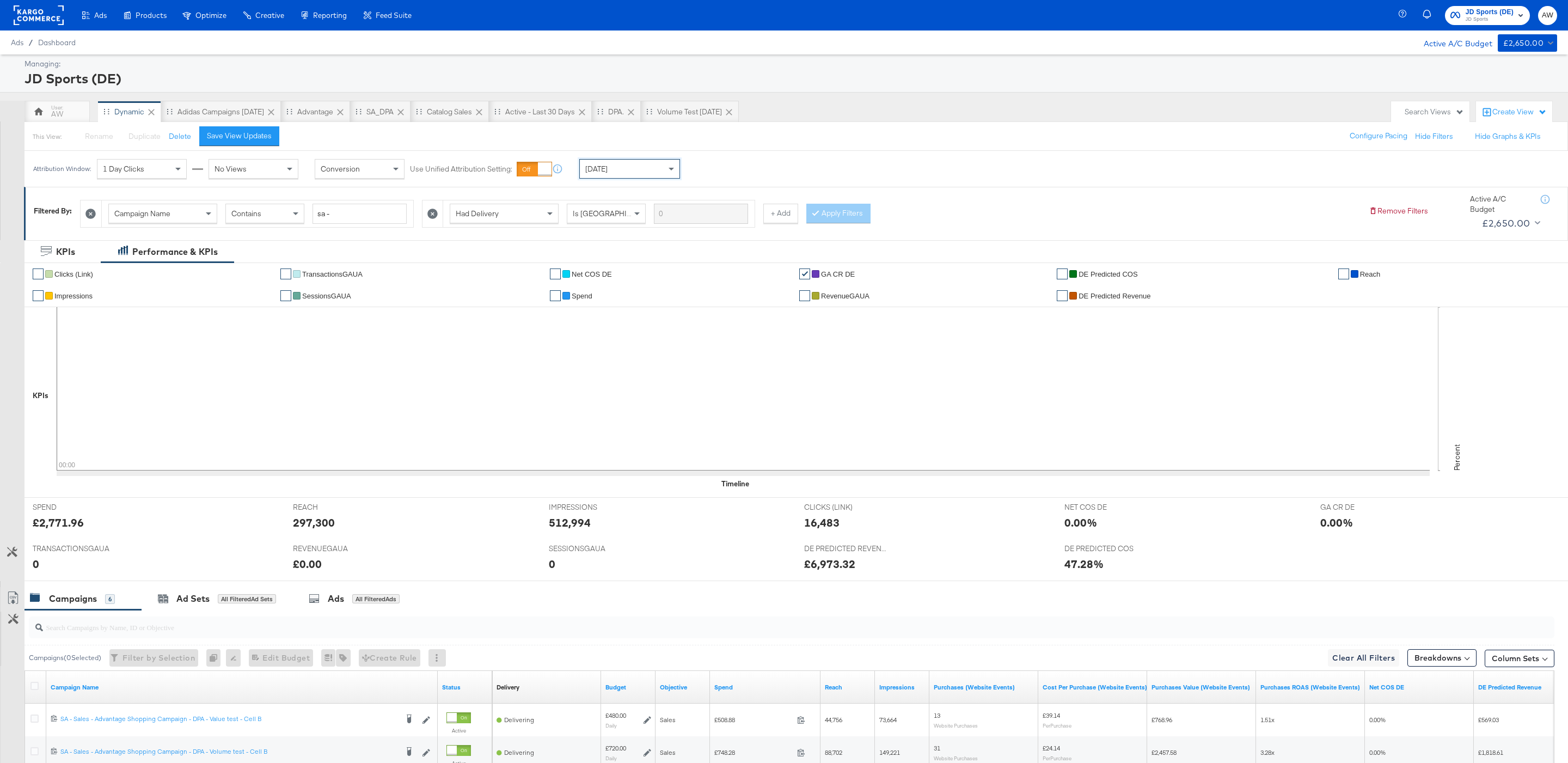
click at [1488, 14] on span "JD Sports (DE)" at bounding box center [1489, 13] width 48 height 12
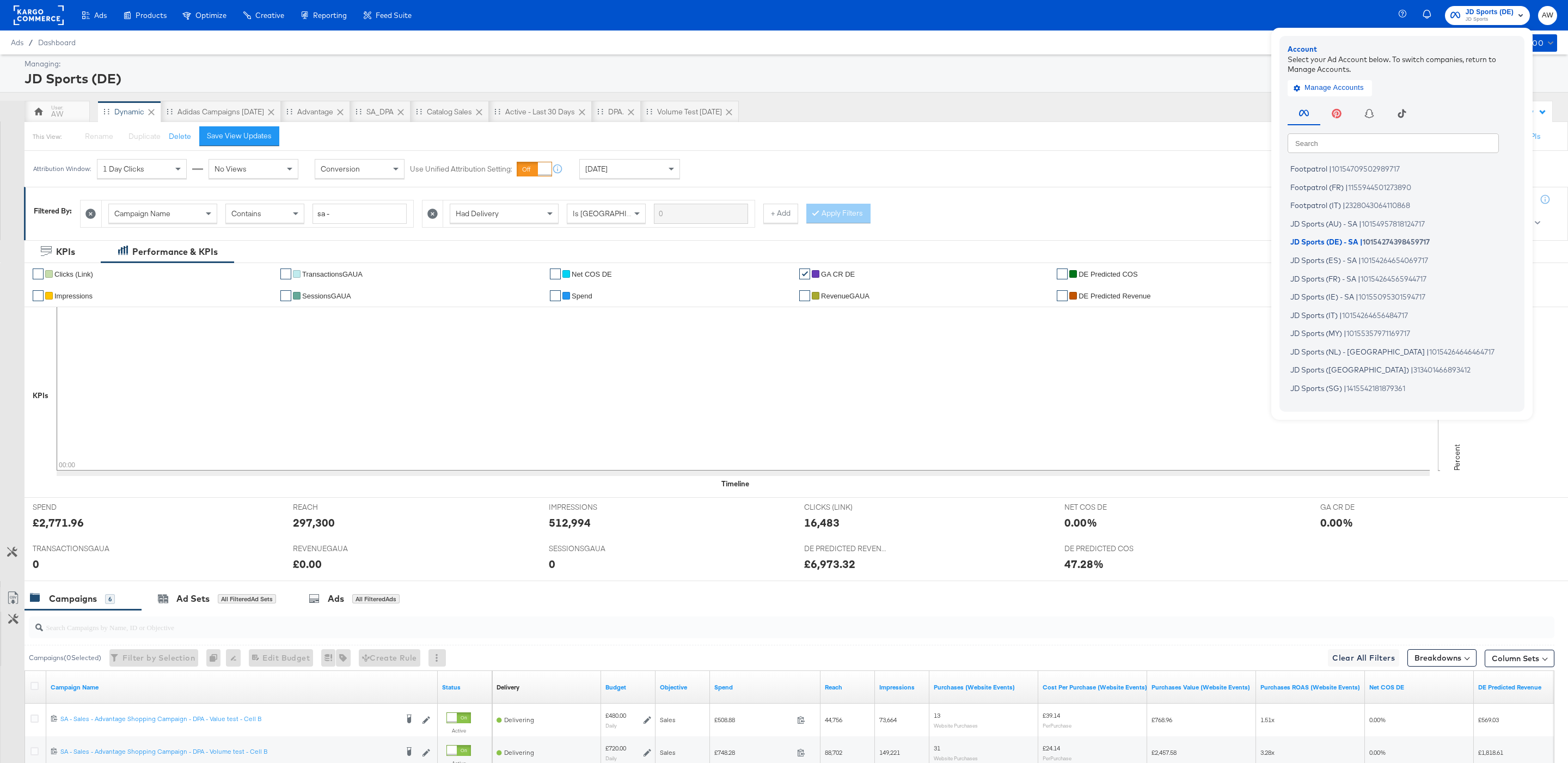
click at [1377, 135] on input "text" at bounding box center [1393, 143] width 211 height 20
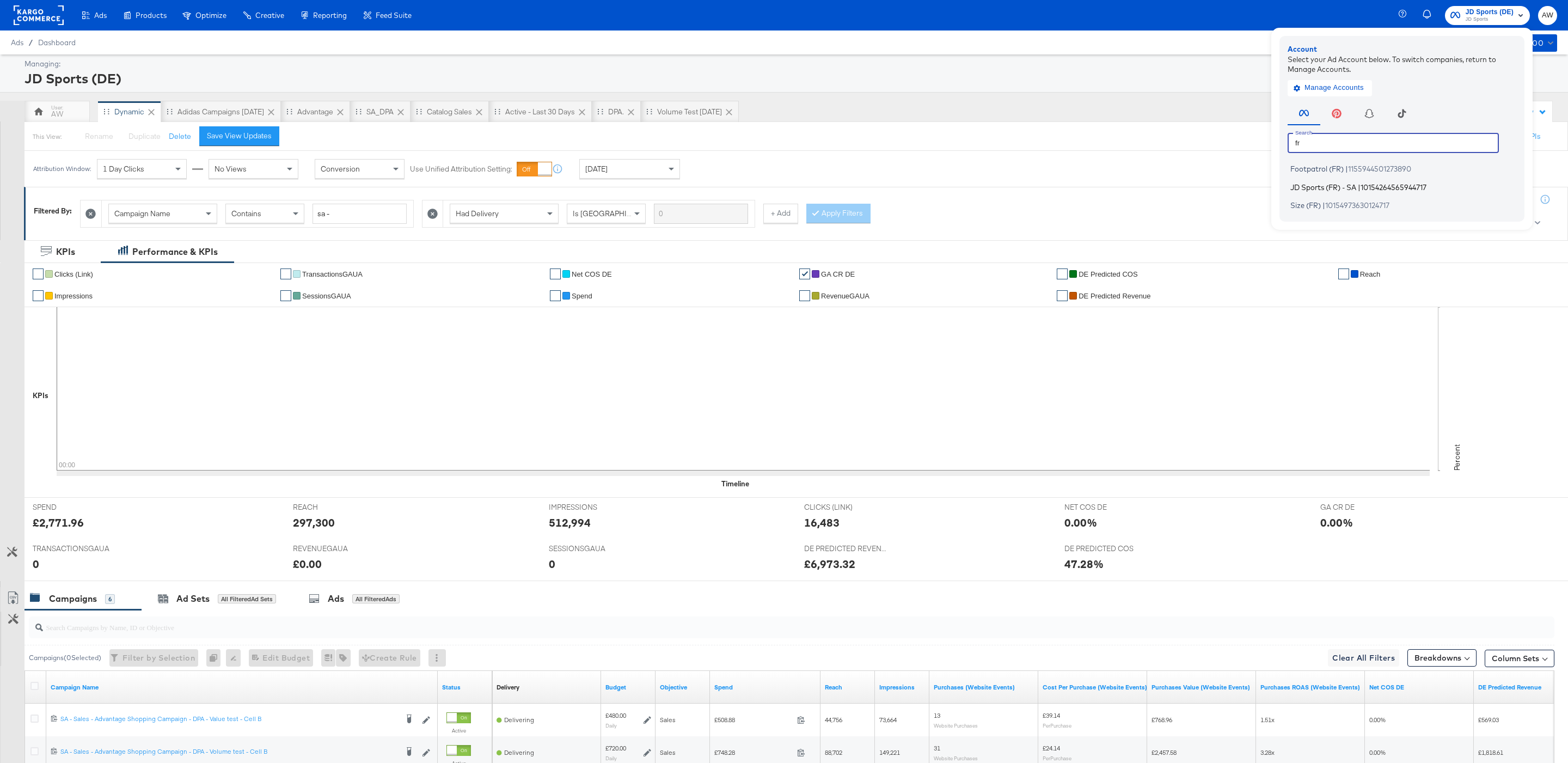
type input "fr"
click at [1333, 188] on span "JD Sports (FR) - SA" at bounding box center [1322, 187] width 65 height 9
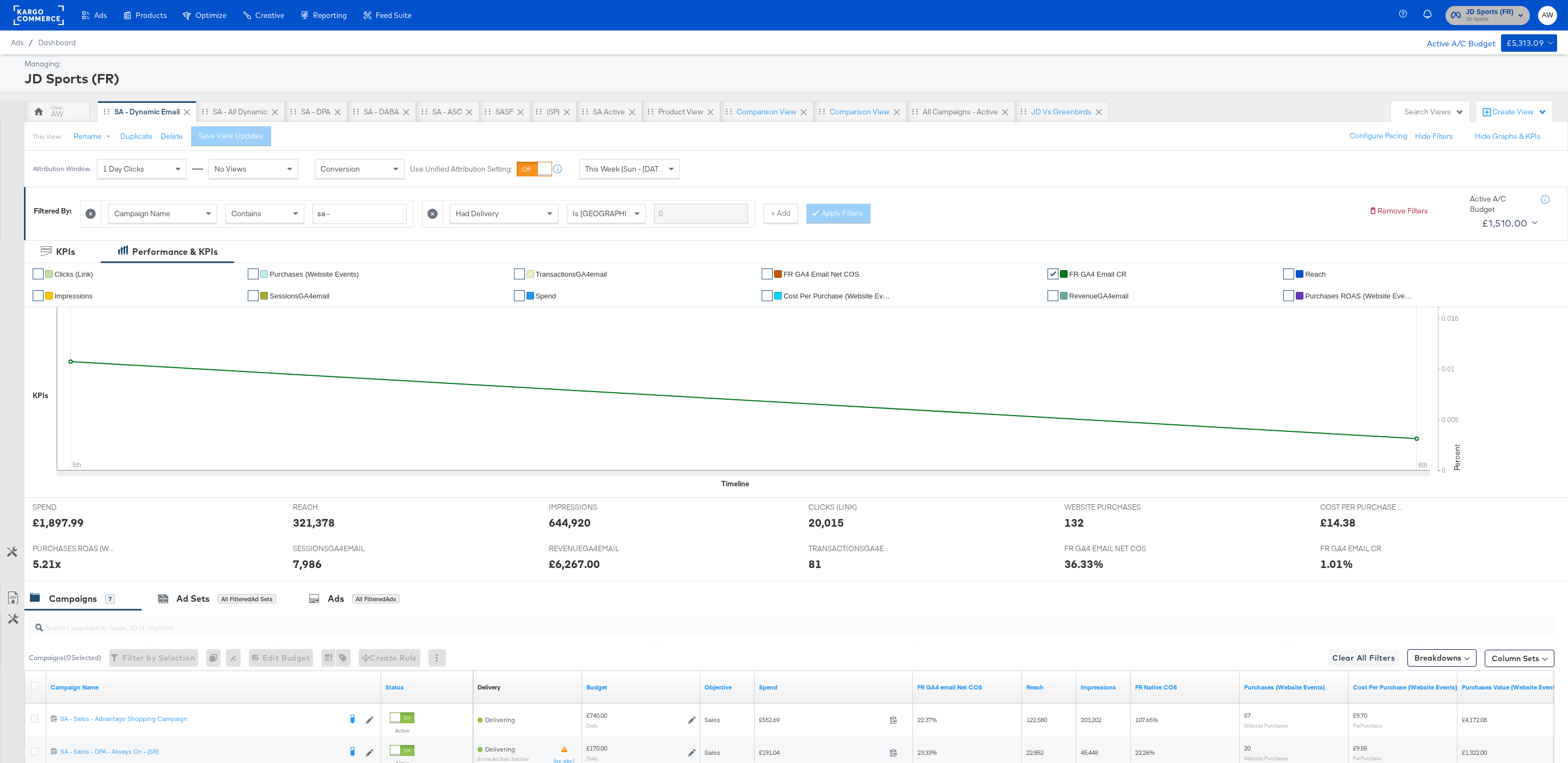
click at [1472, 12] on span "JD Sports (FR)" at bounding box center [1489, 13] width 48 height 12
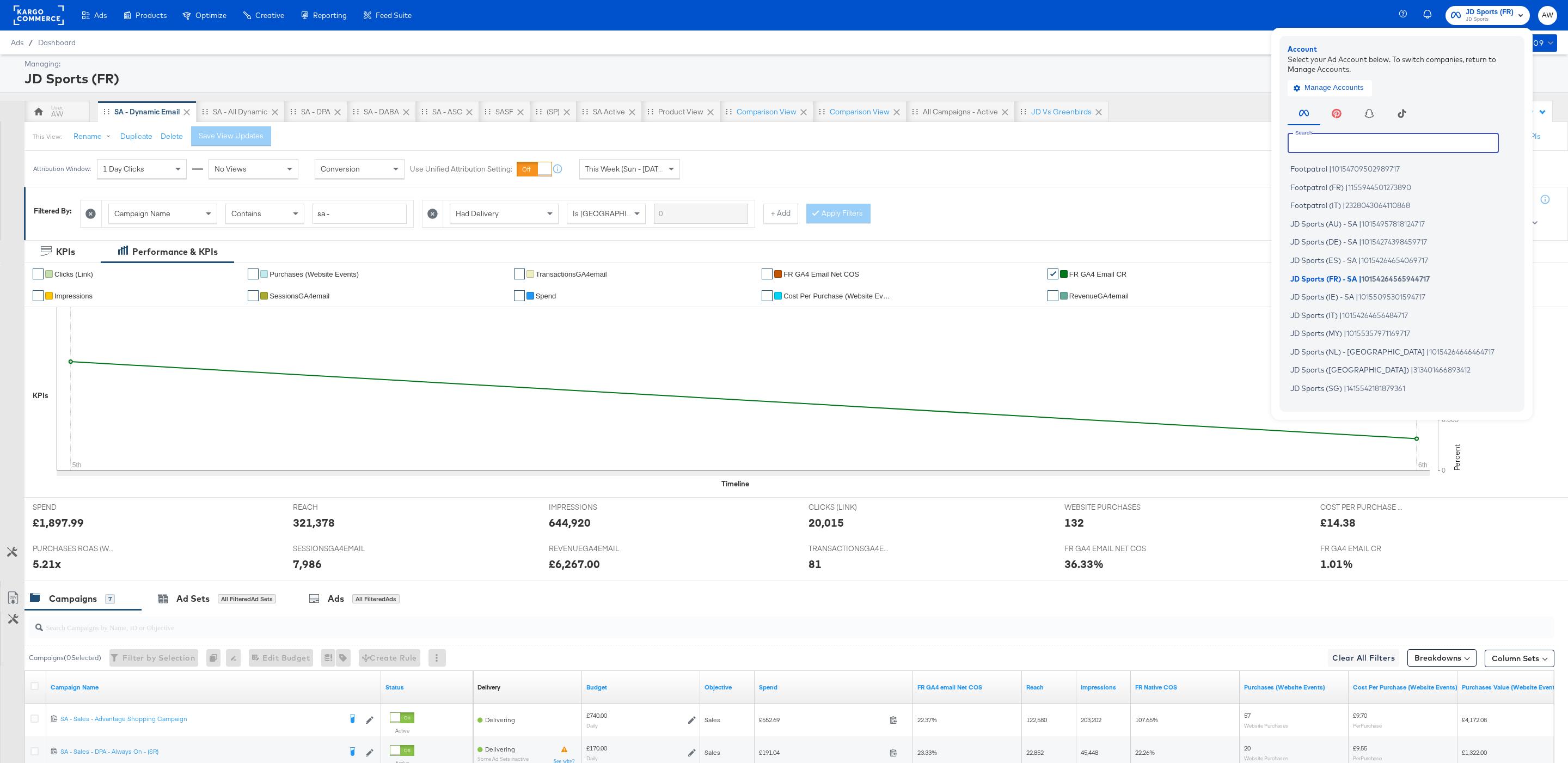
click at [1364, 141] on input "text" at bounding box center [1393, 143] width 211 height 20
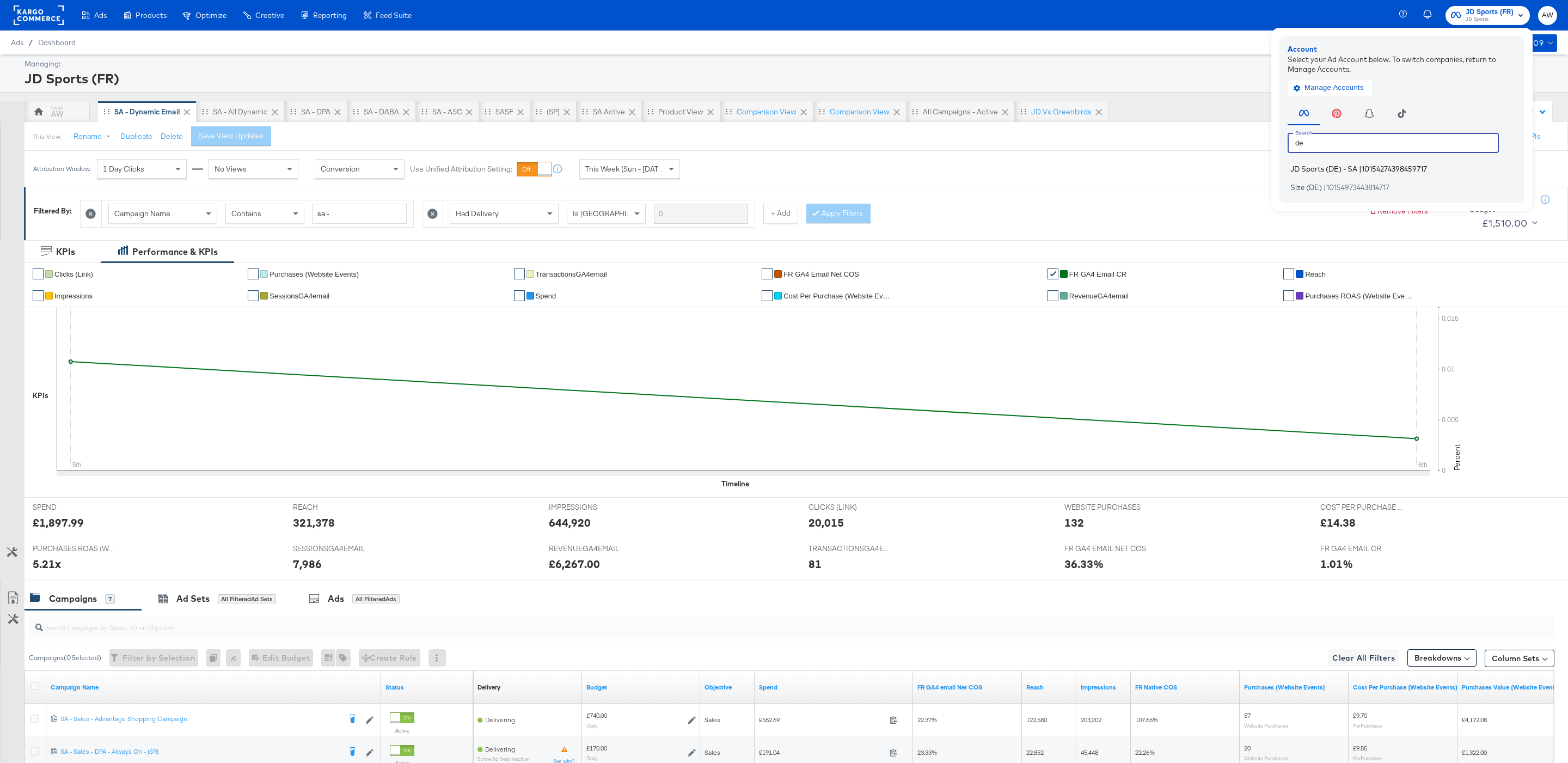
type input "de"
click at [1320, 167] on span "JD Sports (DE) - SA" at bounding box center [1323, 168] width 67 height 9
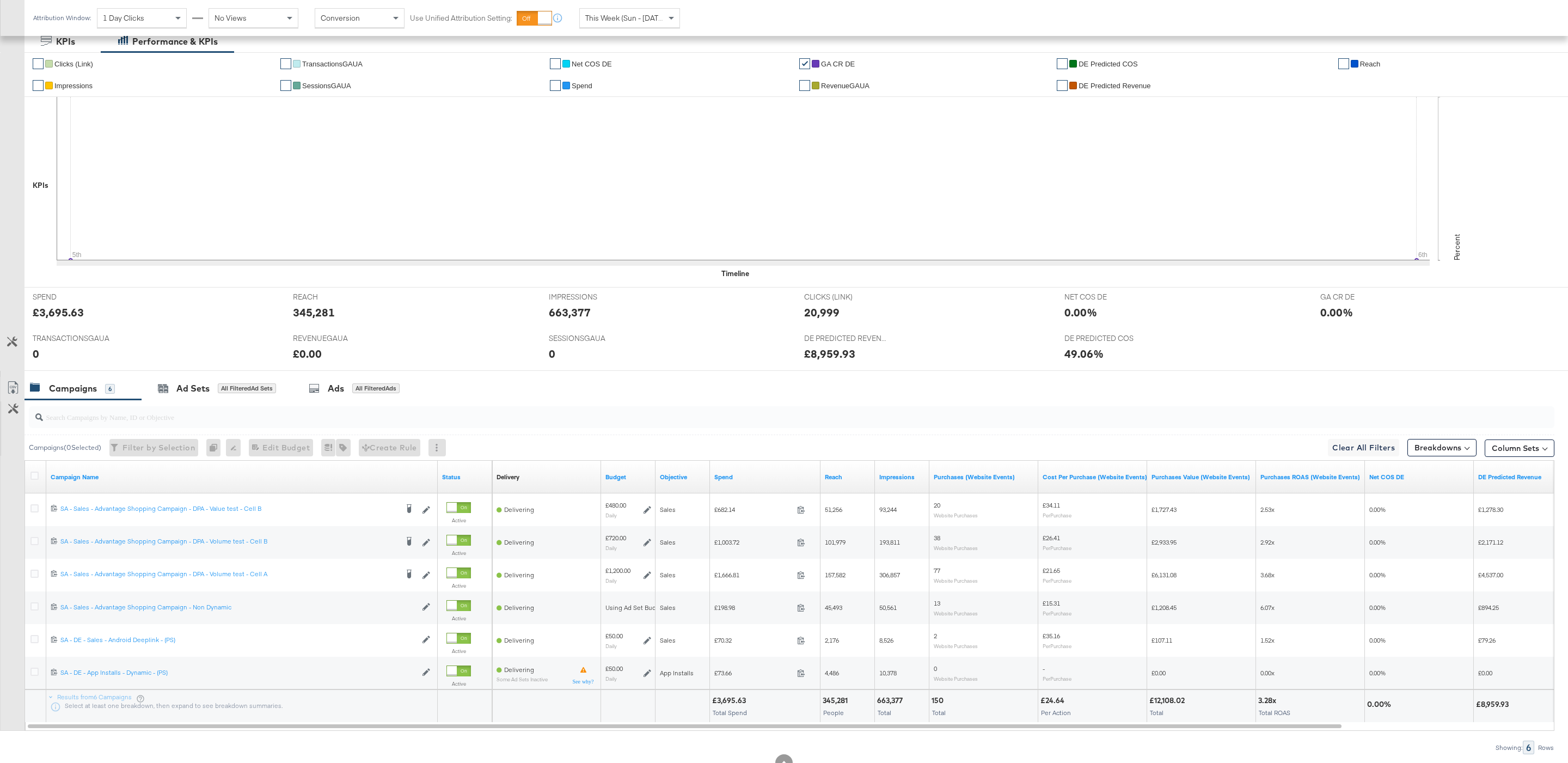
scroll to position [236, 0]
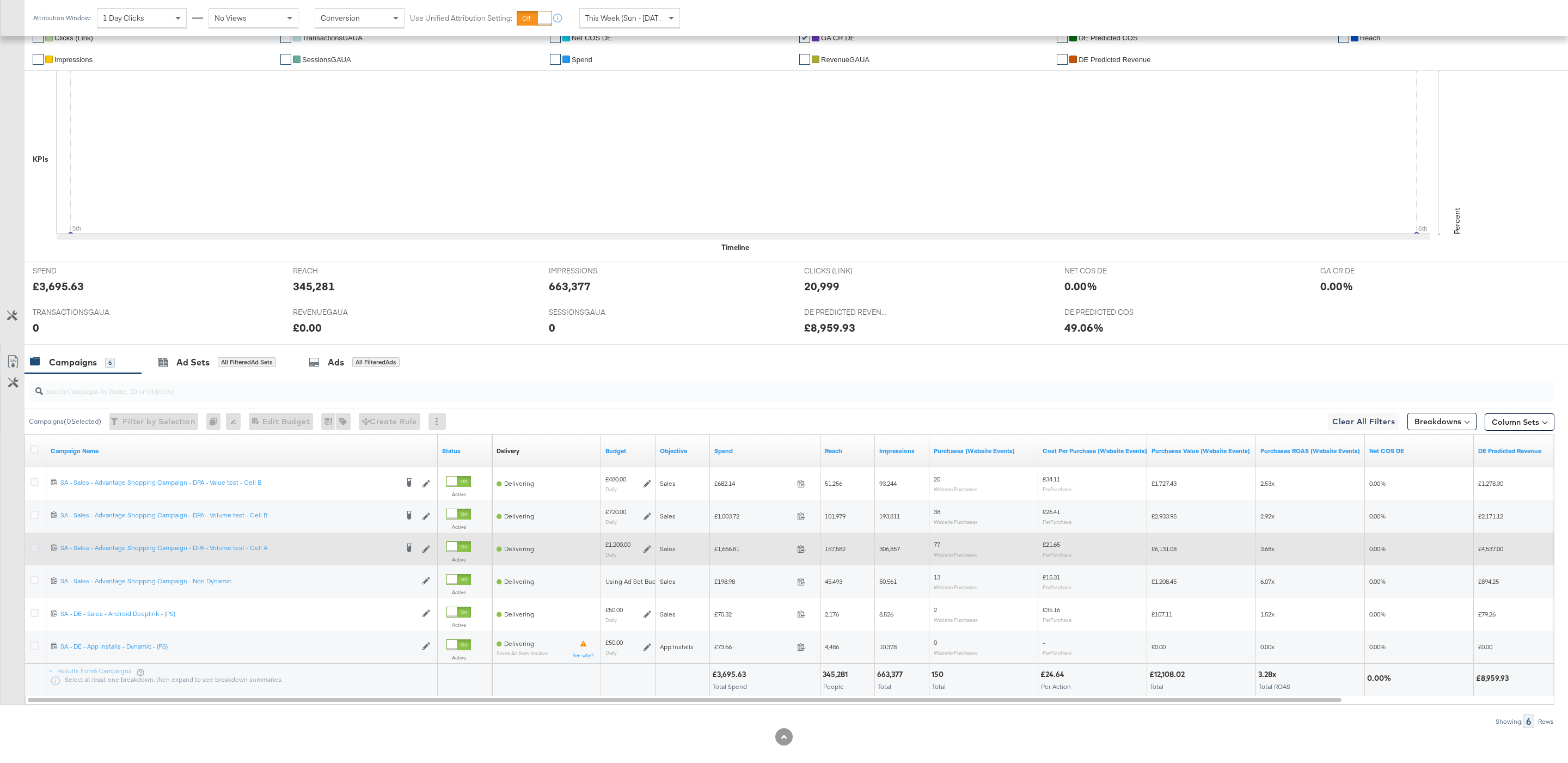
click at [34, 549] on icon at bounding box center [34, 547] width 8 height 8
click at [0, 0] on input "checkbox" at bounding box center [0, 0] width 0 height 0
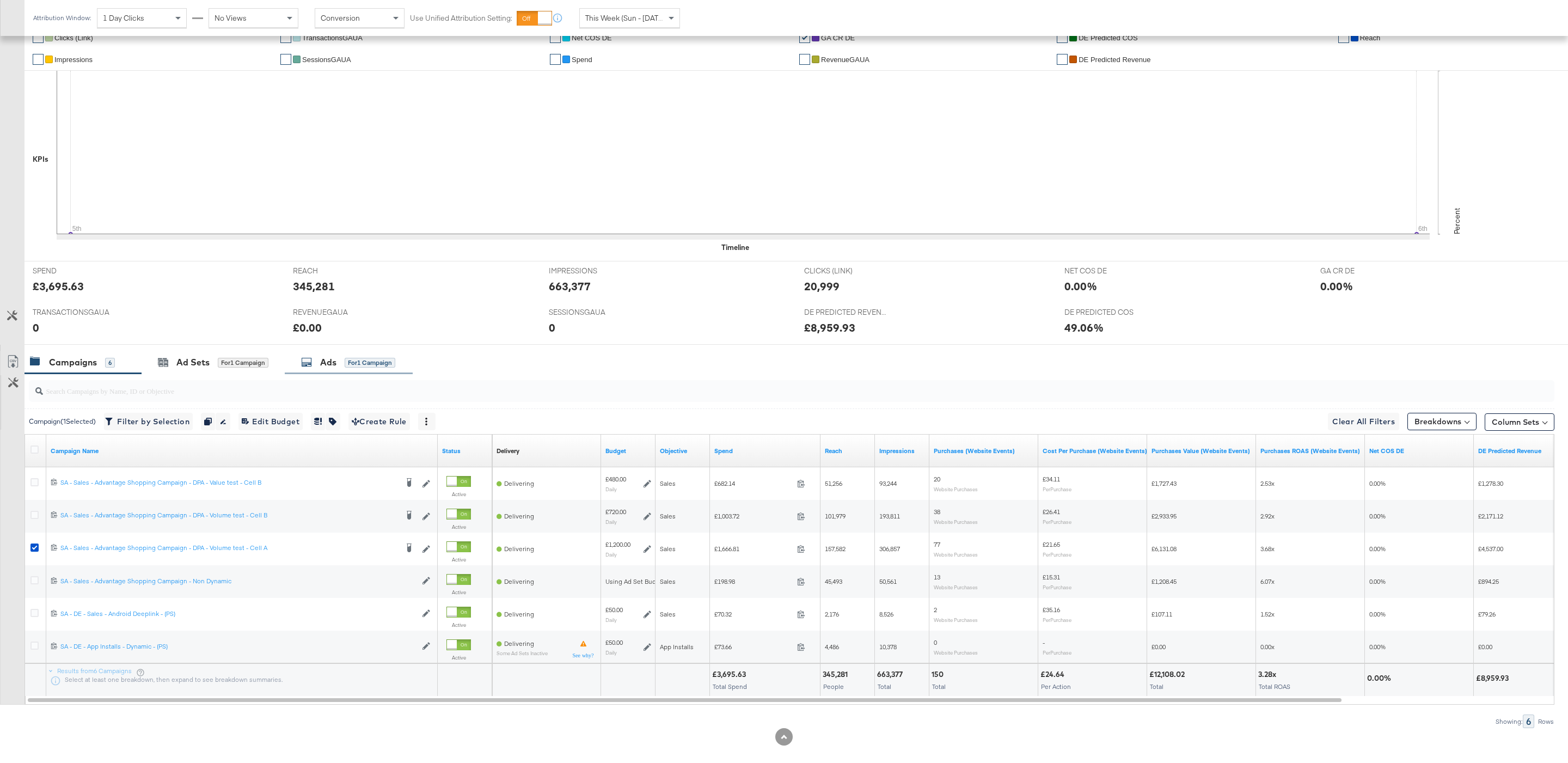
click at [378, 355] on div "Ads for 1 Campaign" at bounding box center [348, 362] width 128 height 23
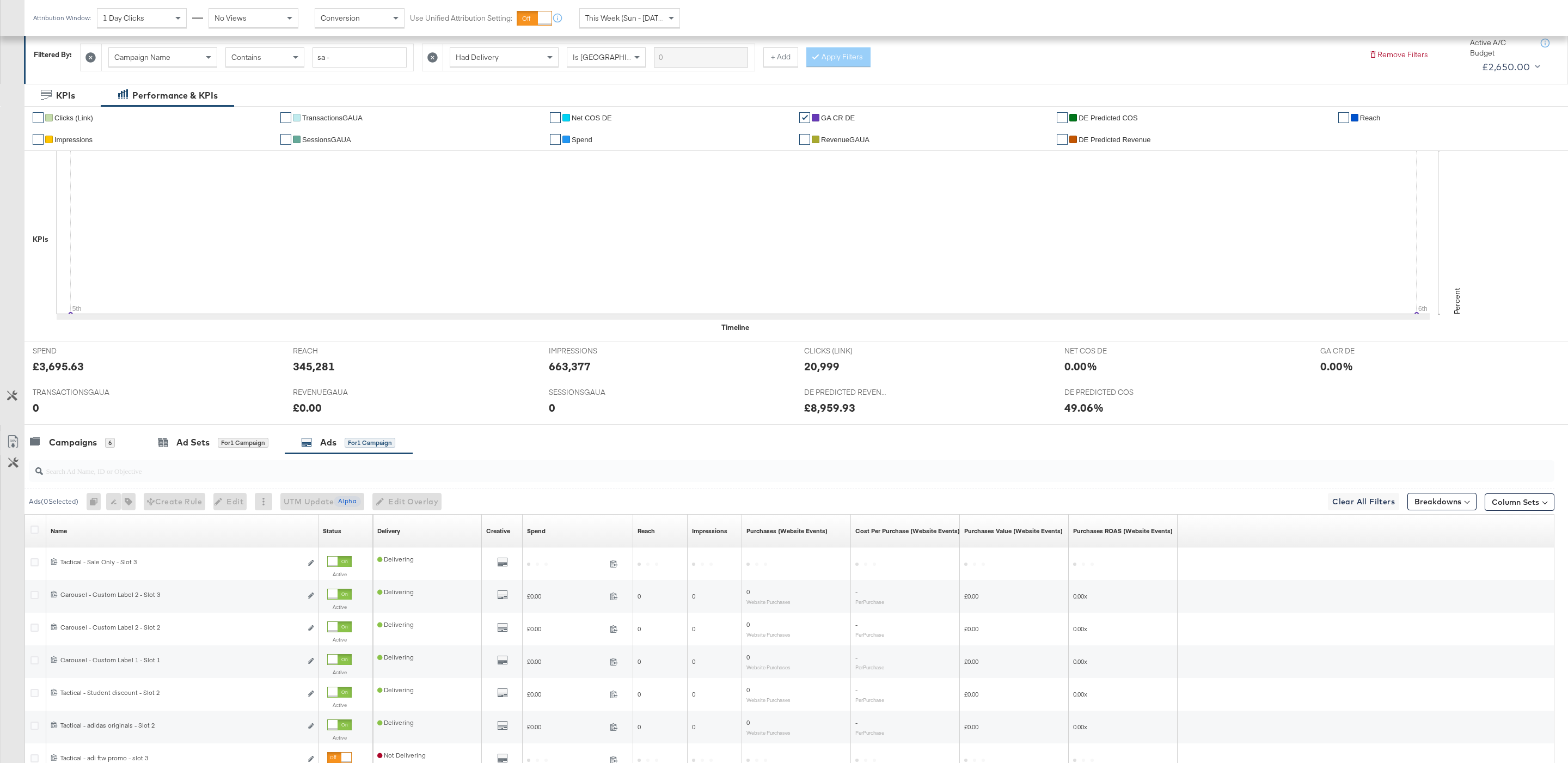
scroll to position [286, 0]
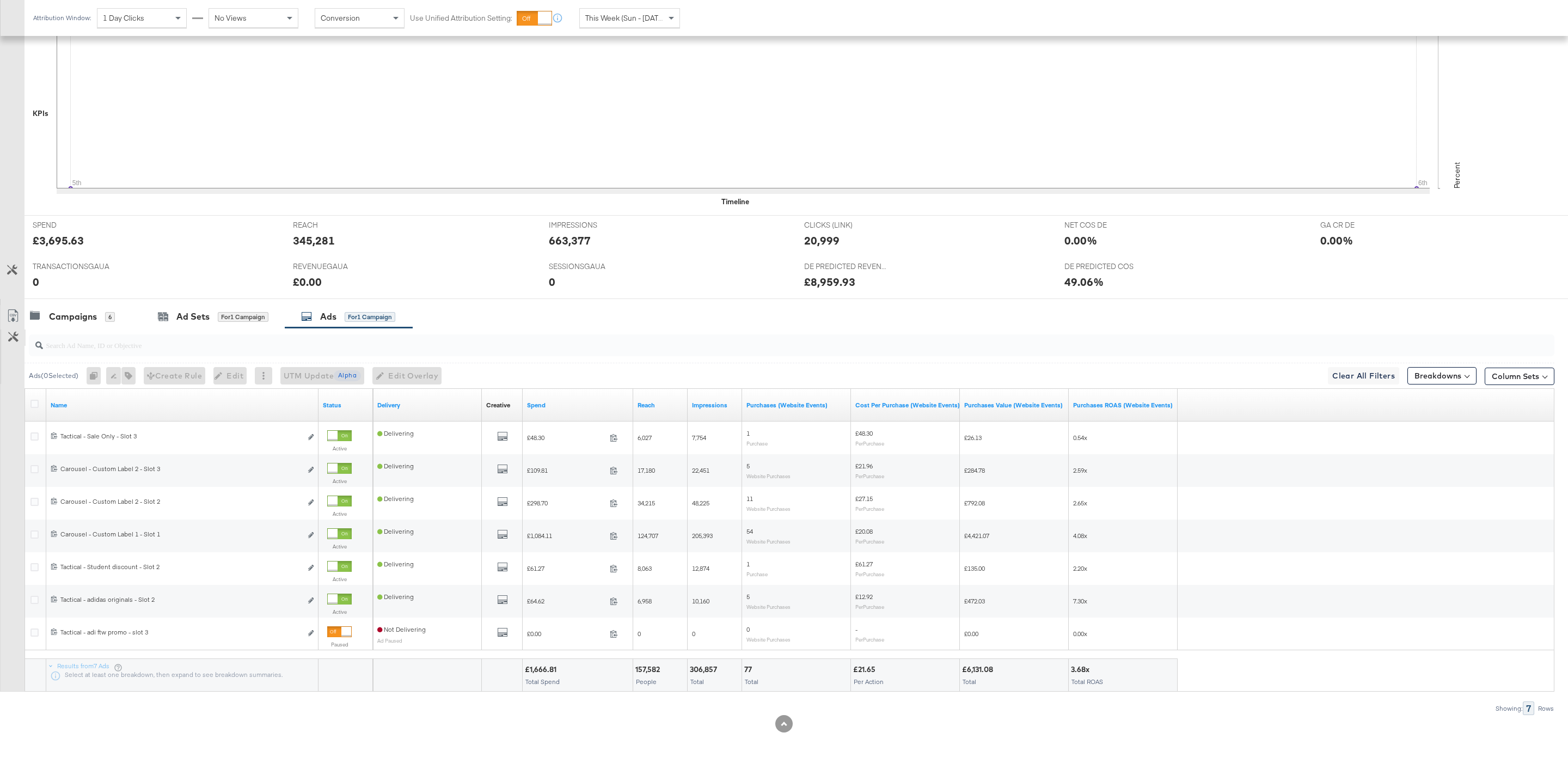
click at [20, 332] on button "Customize KPIs" at bounding box center [13, 337] width 24 height 17
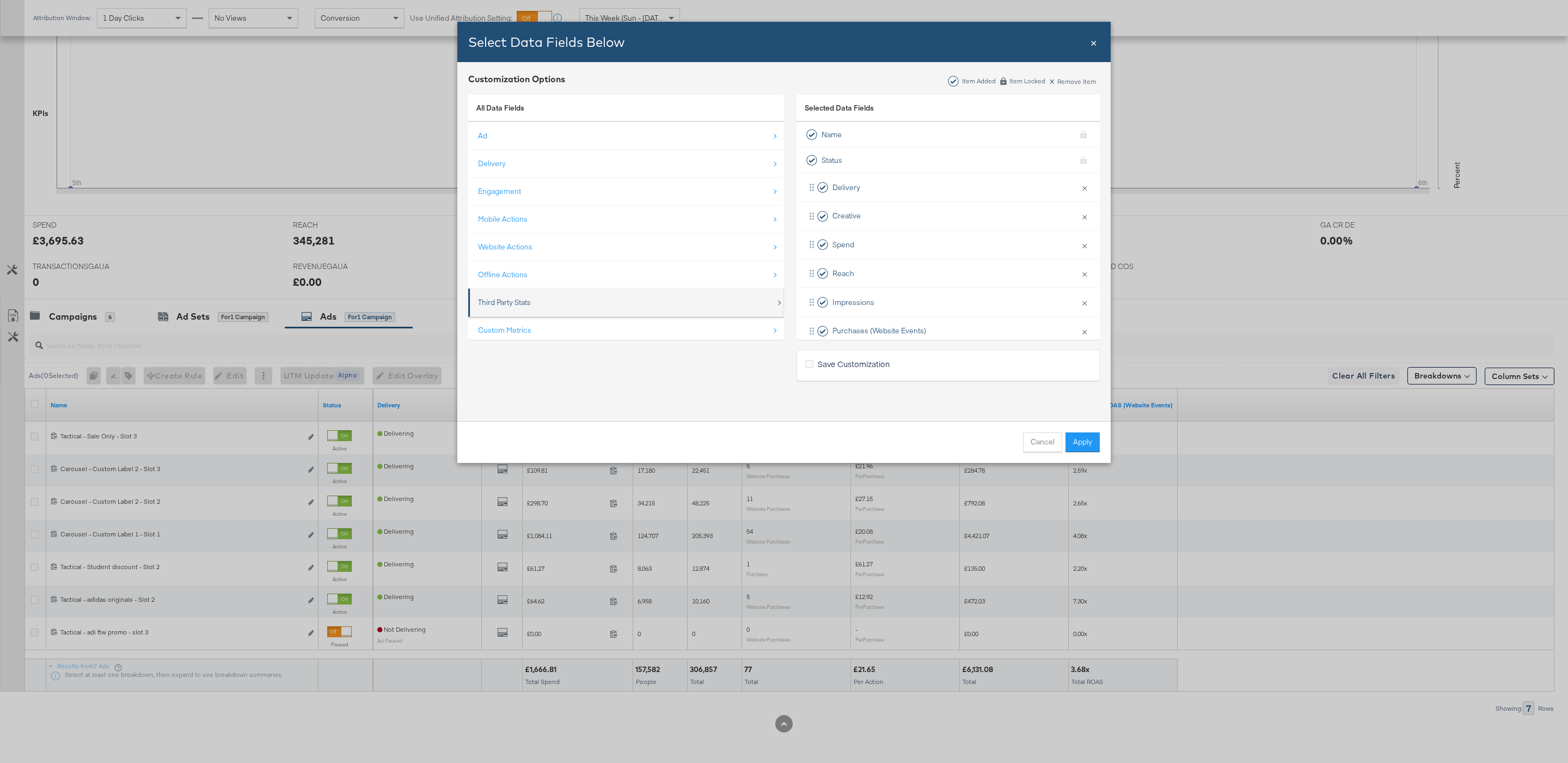
scroll to position [18, 0]
click at [644, 317] on div "Custom Metrics" at bounding box center [626, 314] width 298 height 22
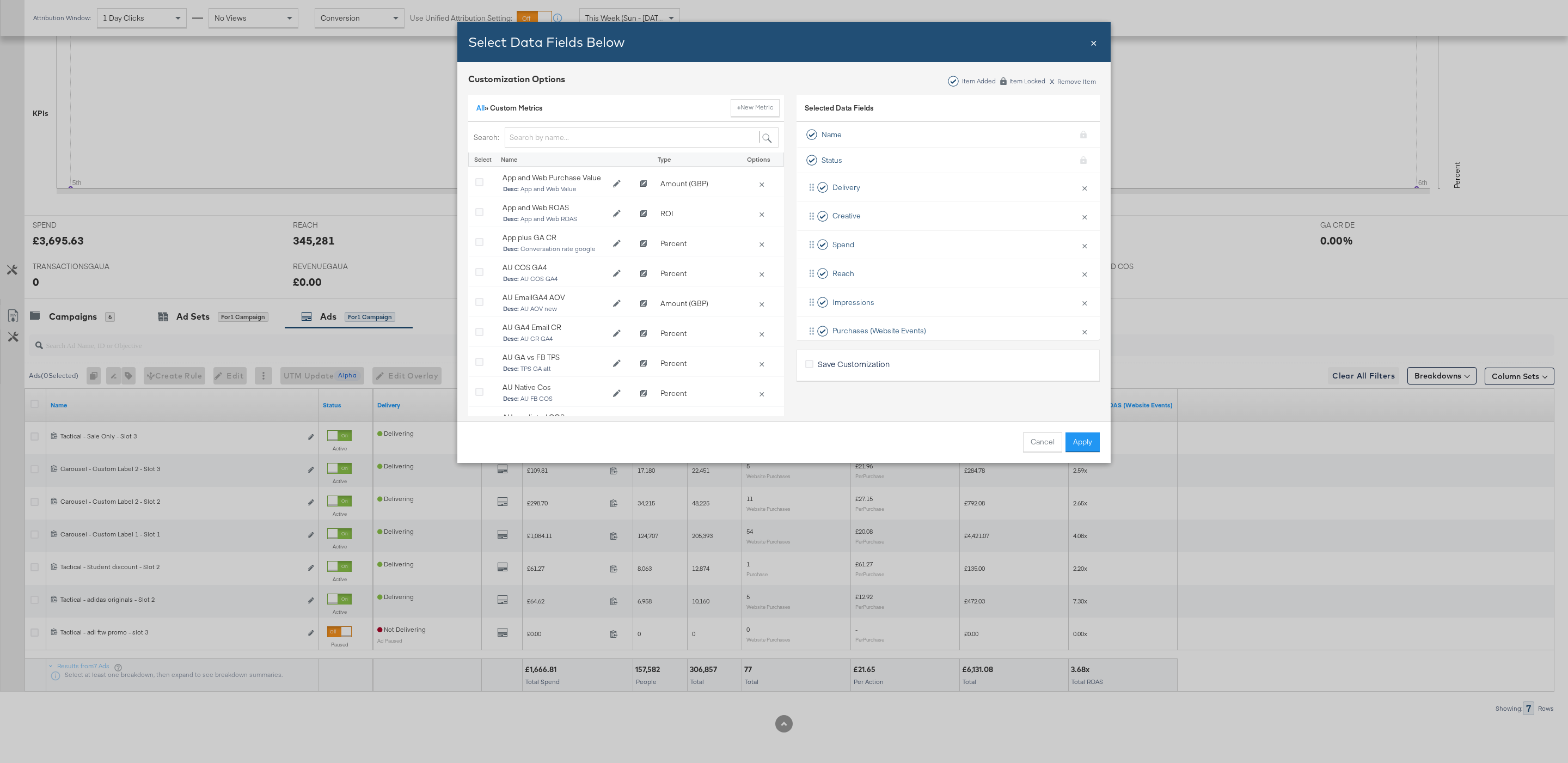
click at [542, 152] on div "Search:" at bounding box center [625, 138] width 316 height 31
click at [538, 141] on input "Bulk Add Locations Modal" at bounding box center [641, 137] width 274 height 21
type input "DE"
click at [478, 364] on icon "Bulk Add Locations Modal" at bounding box center [479, 362] width 8 height 8
click at [0, 0] on input "Bulk Add Locations Modal" at bounding box center [0, 0] width 0 height 0
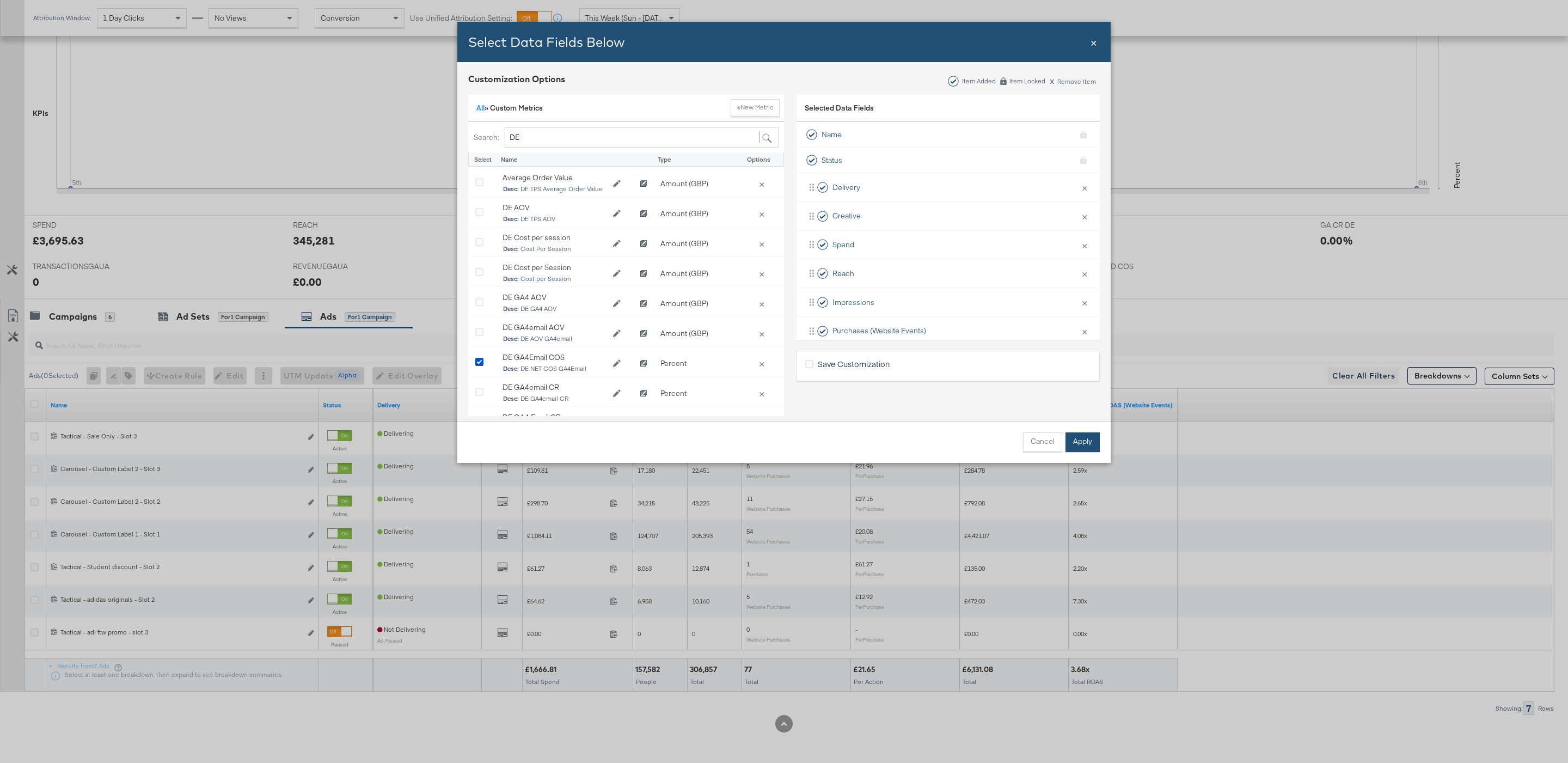
click at [1088, 433] on button "Apply" at bounding box center [1081, 442] width 34 height 20
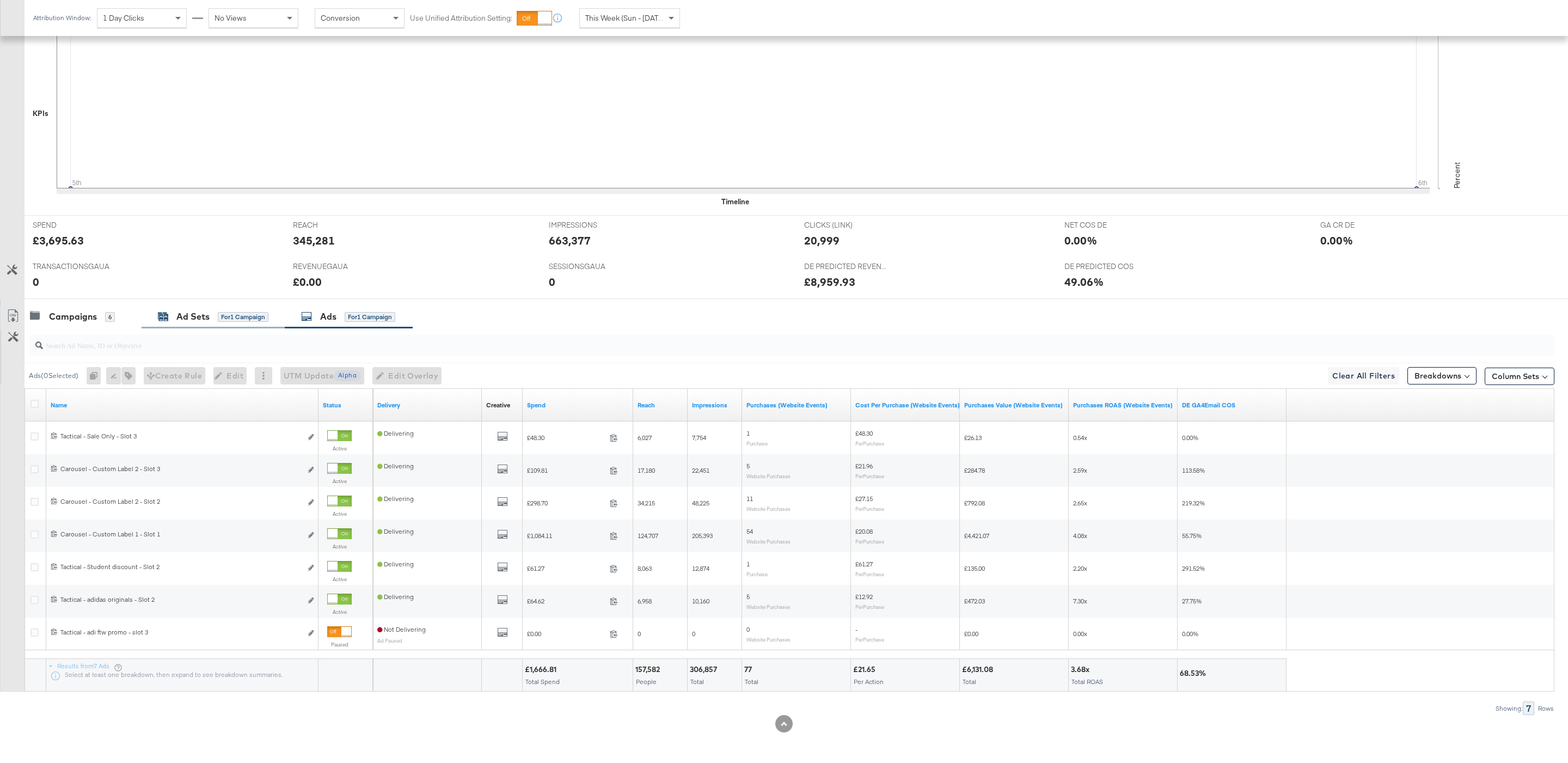
click at [158, 312] on icon at bounding box center [163, 317] width 11 height 11
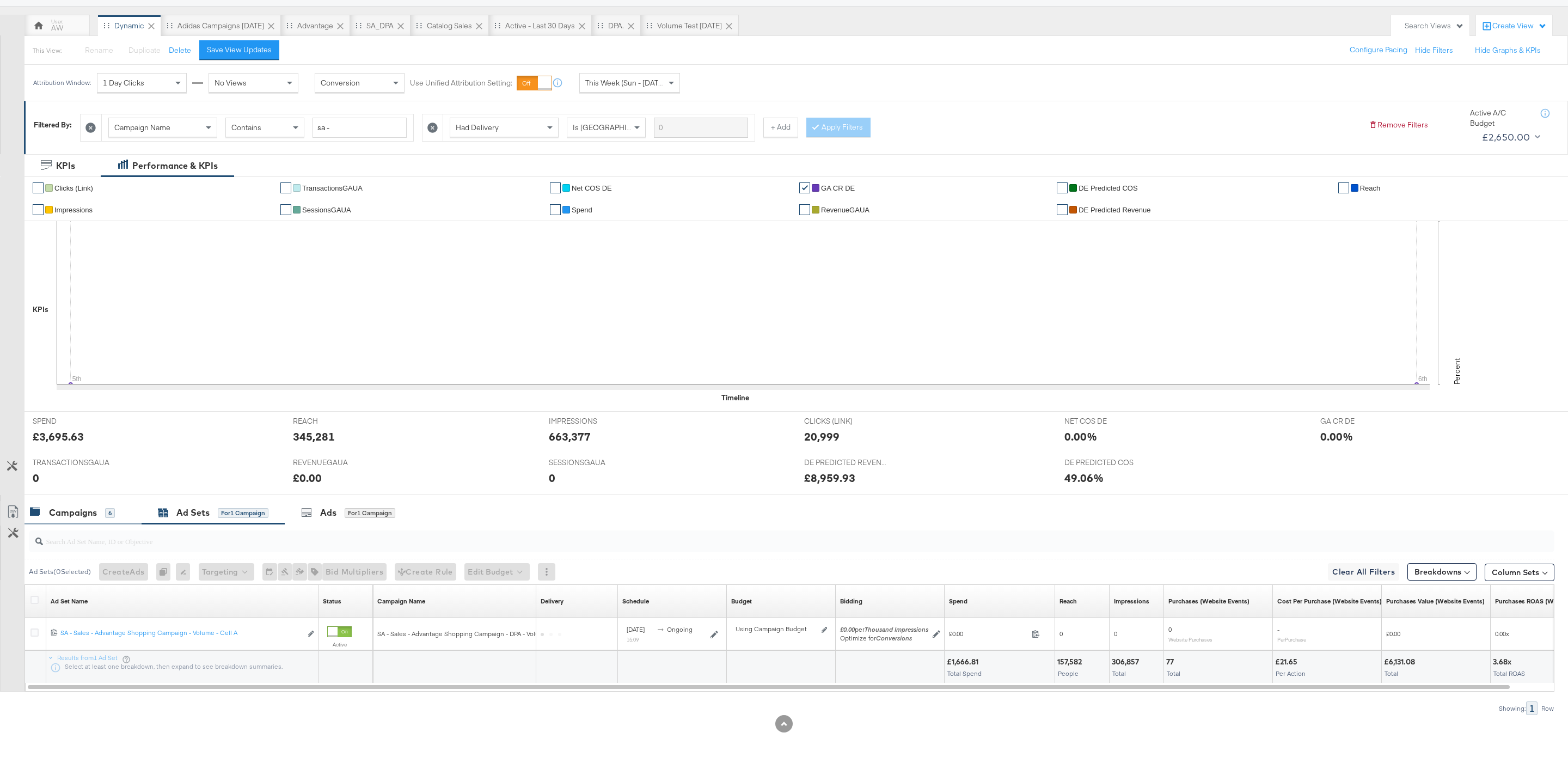
click at [99, 521] on div "Campaigns 6" at bounding box center [83, 513] width 117 height 23
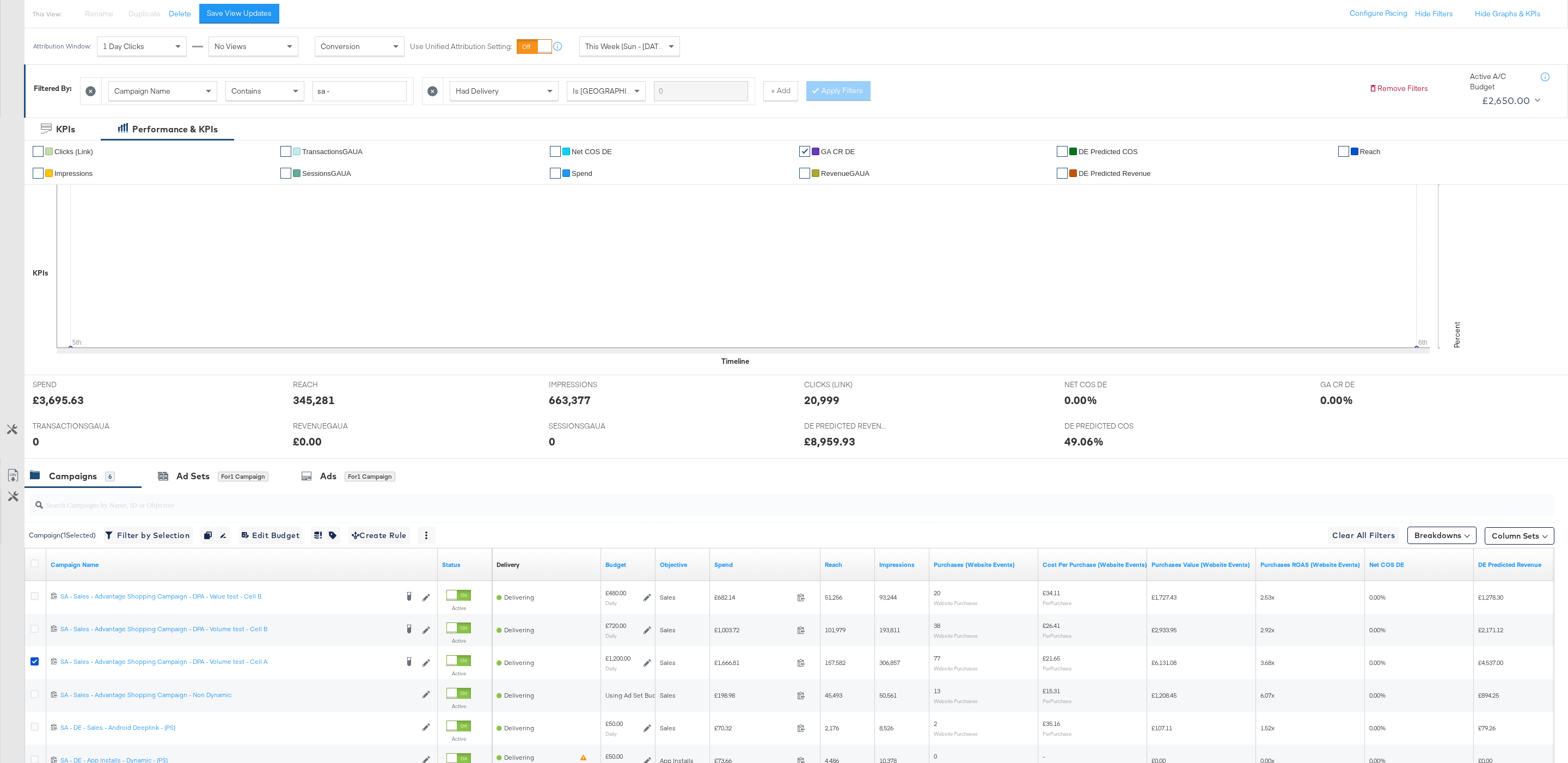
scroll to position [253, 0]
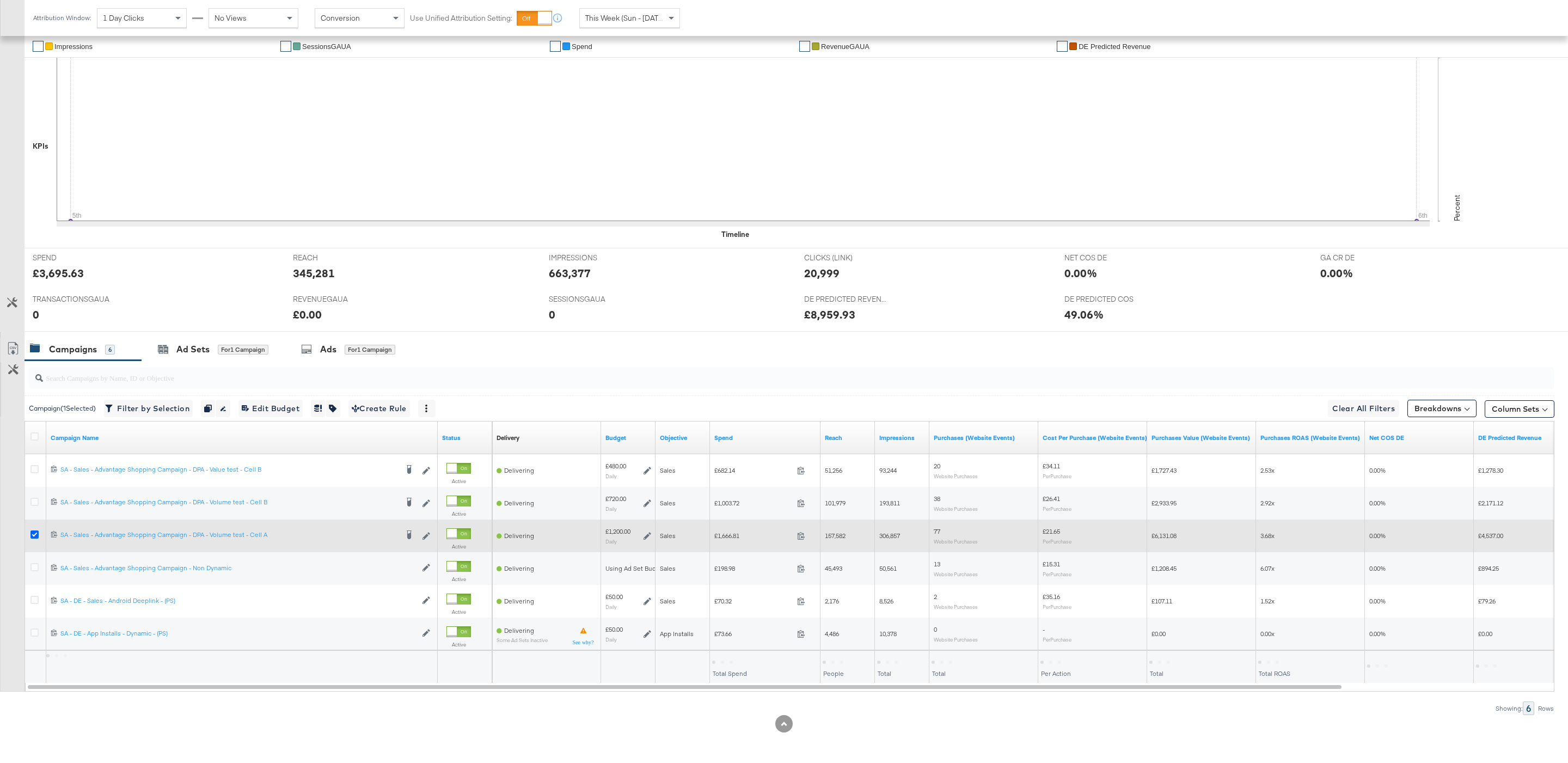
click at [34, 531] on icon at bounding box center [34, 534] width 8 height 8
click at [0, 0] on input "checkbox" at bounding box center [0, 0] width 0 height 0
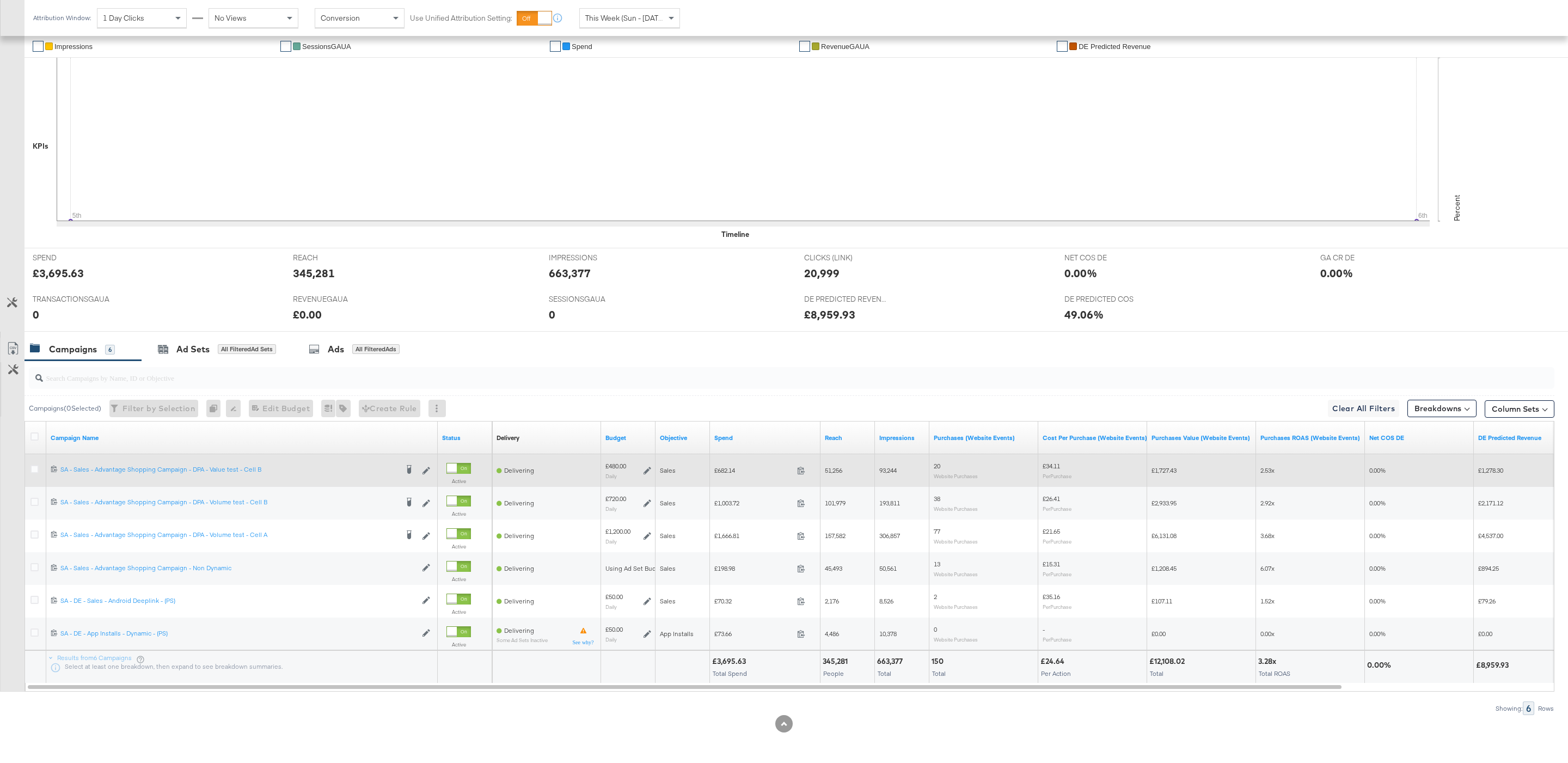
click at [31, 461] on div at bounding box center [36, 470] width 21 height 20
click at [32, 473] on div at bounding box center [36, 470] width 12 height 11
click at [32, 470] on icon at bounding box center [34, 469] width 8 height 8
click at [0, 0] on input "checkbox" at bounding box center [0, 0] width 0 height 0
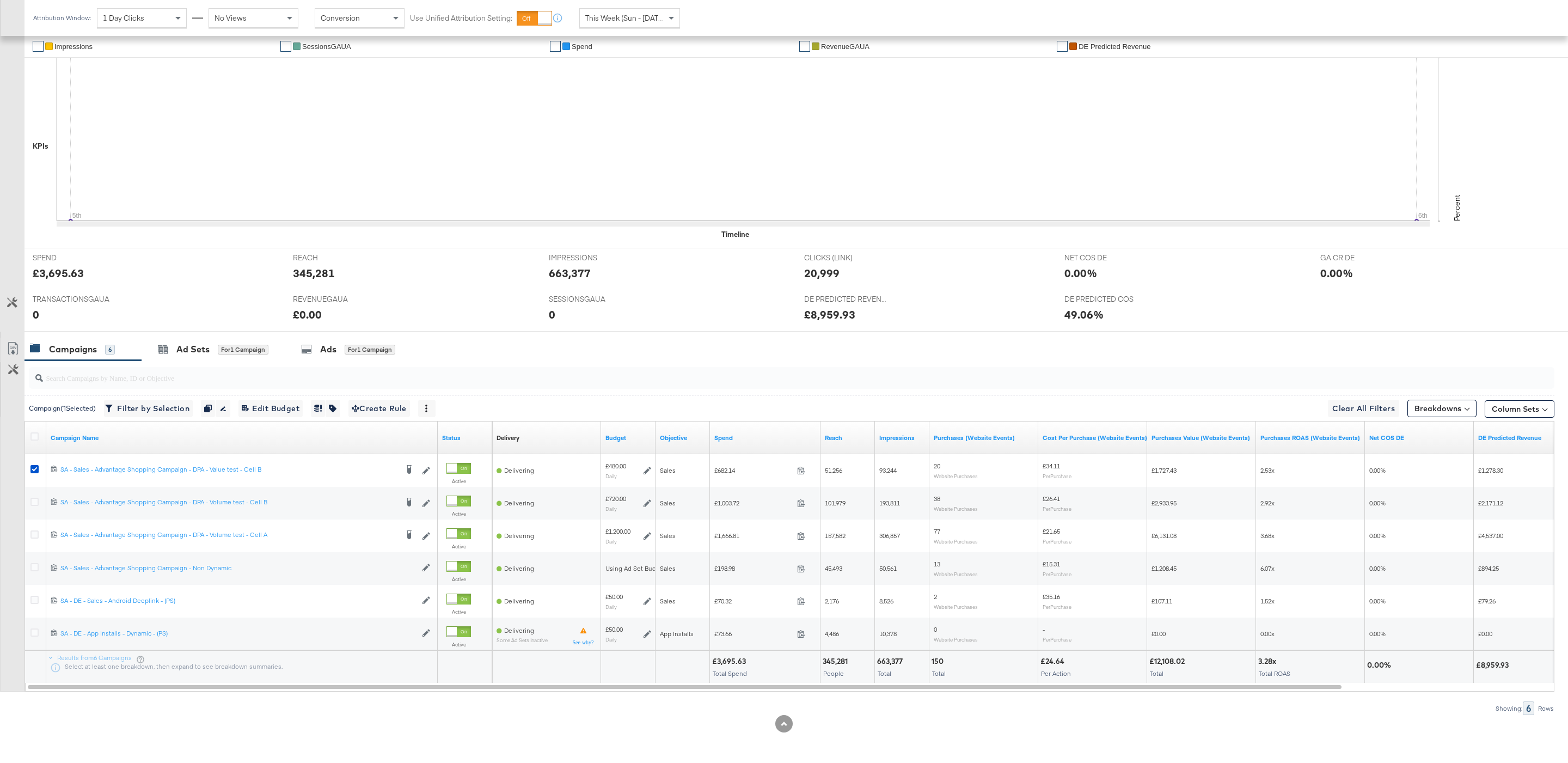
click at [408, 360] on div at bounding box center [789, 378] width 1530 height 35
click at [397, 355] on div "Ads for 1 Campaign" at bounding box center [348, 349] width 128 height 23
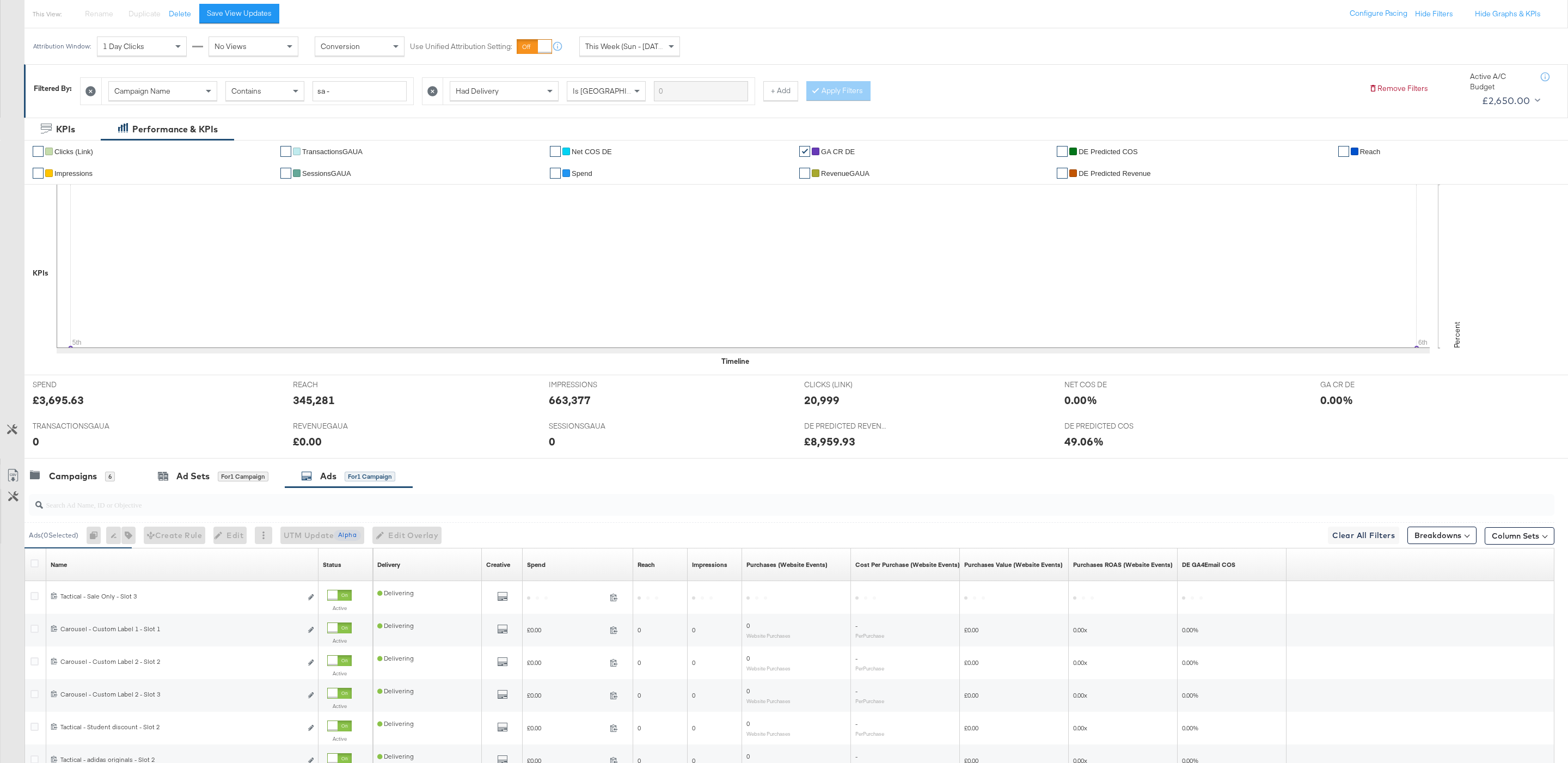
scroll to position [286, 0]
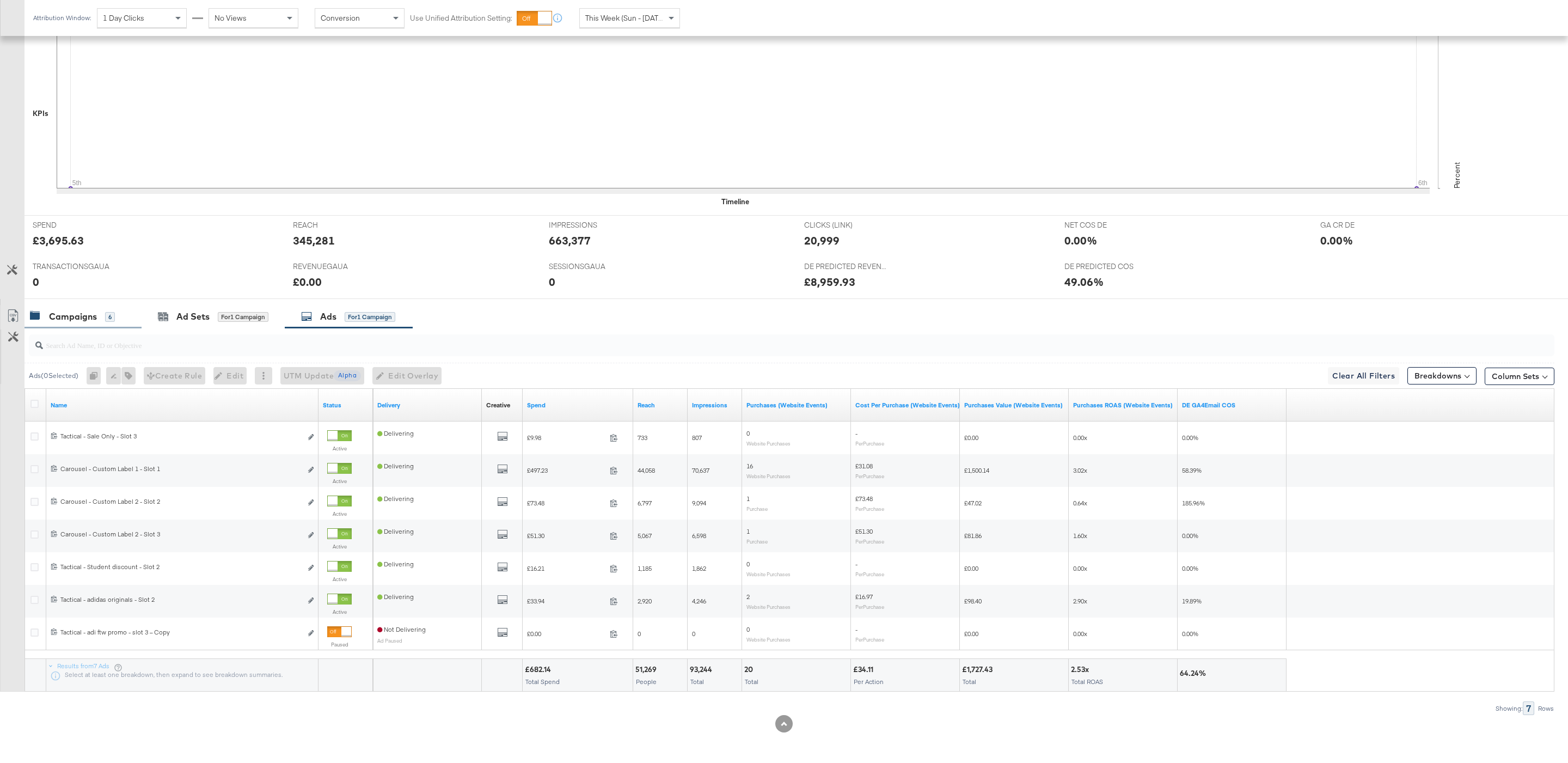
click at [101, 323] on div "Campaigns 6" at bounding box center [83, 317] width 117 height 23
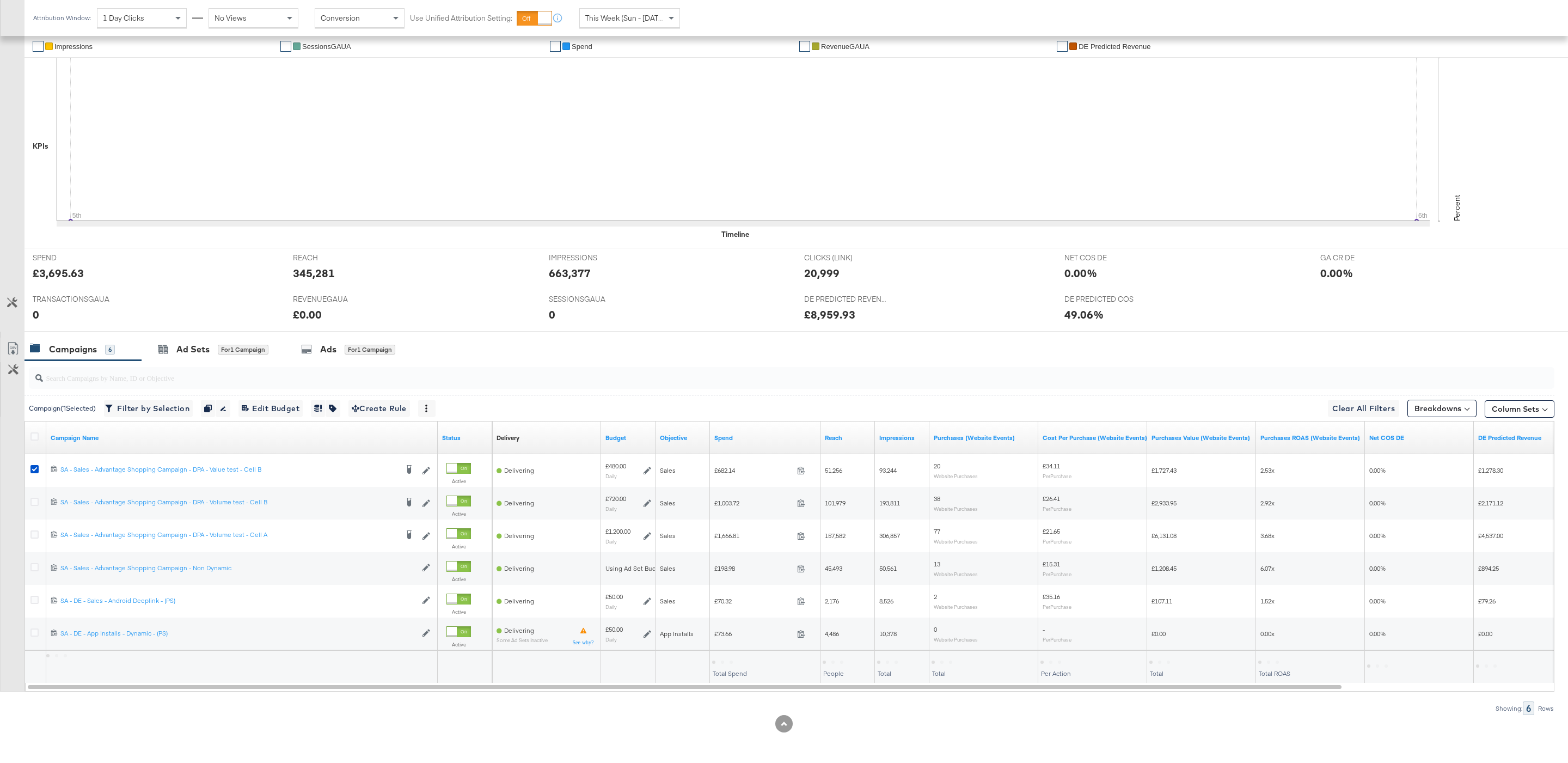
scroll to position [253, 0]
click at [314, 345] on div "Ads for 1 Campaign" at bounding box center [348, 349] width 94 height 13
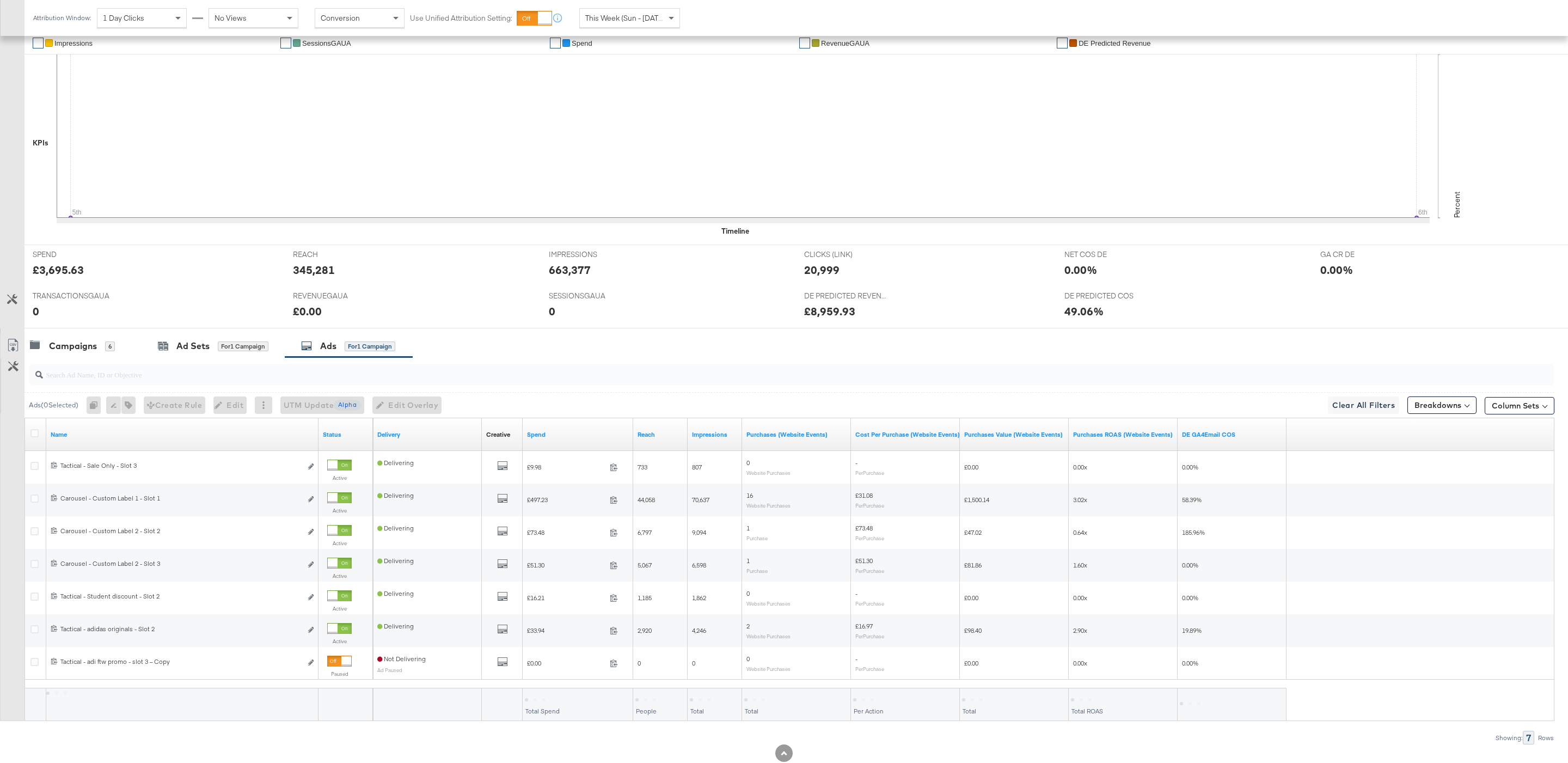
scroll to position [286, 0]
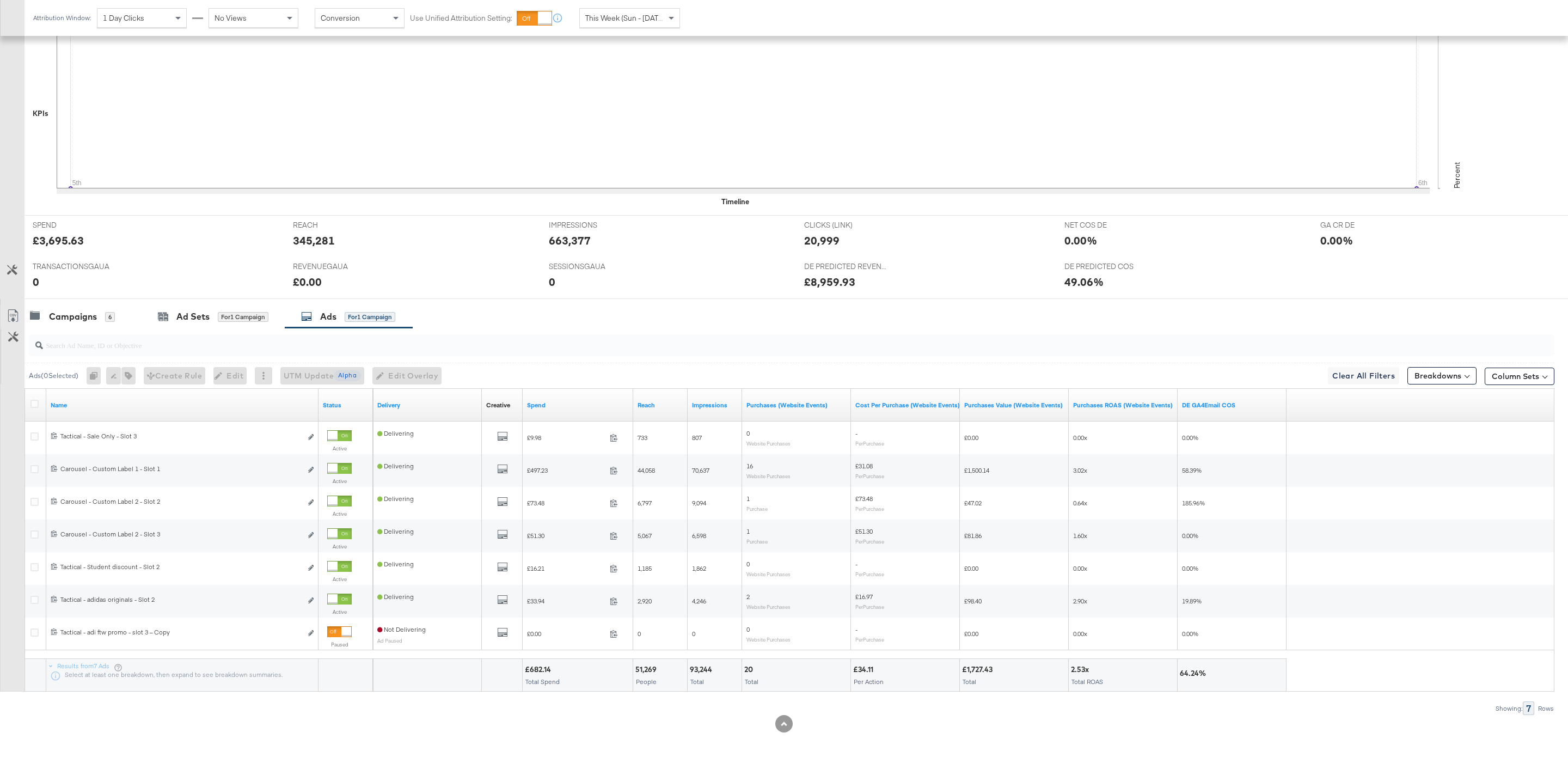
click at [93, 331] on input "search" at bounding box center [726, 341] width 1367 height 21
click at [84, 312] on div "Campaigns" at bounding box center [72, 317] width 48 height 13
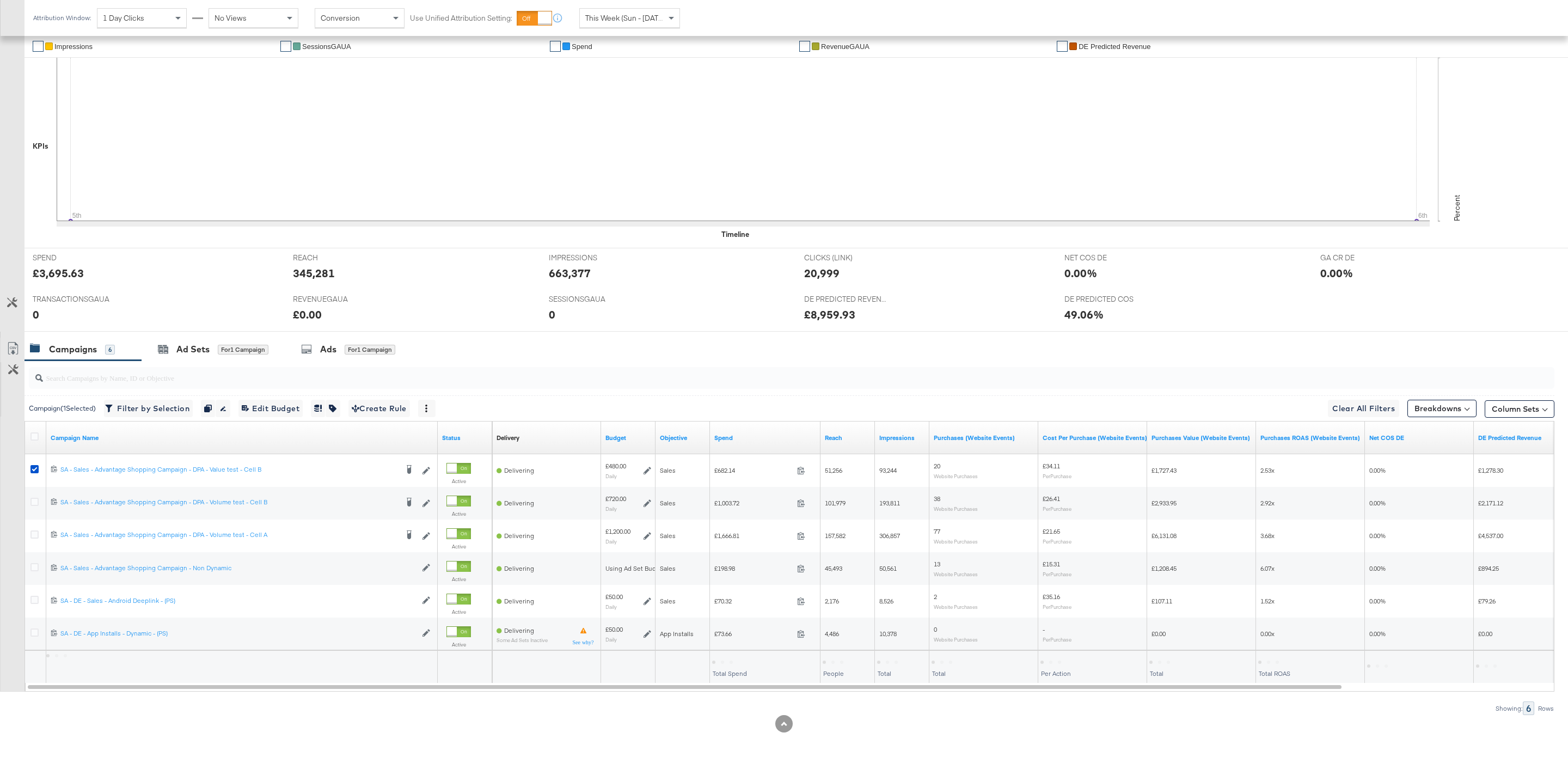
scroll to position [253, 0]
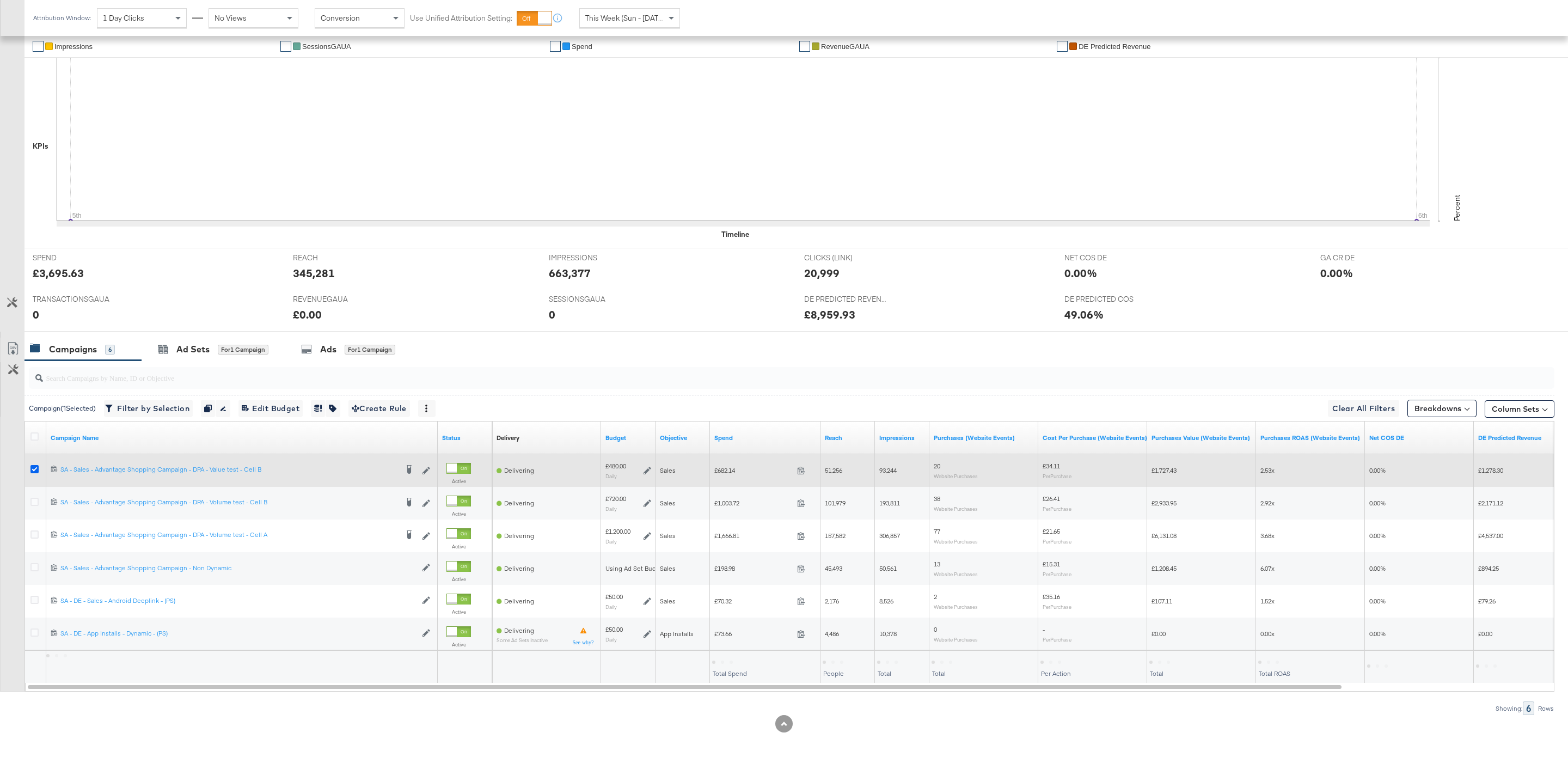
click at [38, 466] on icon at bounding box center [34, 469] width 8 height 8
click at [0, 0] on input "checkbox" at bounding box center [0, 0] width 0 height 0
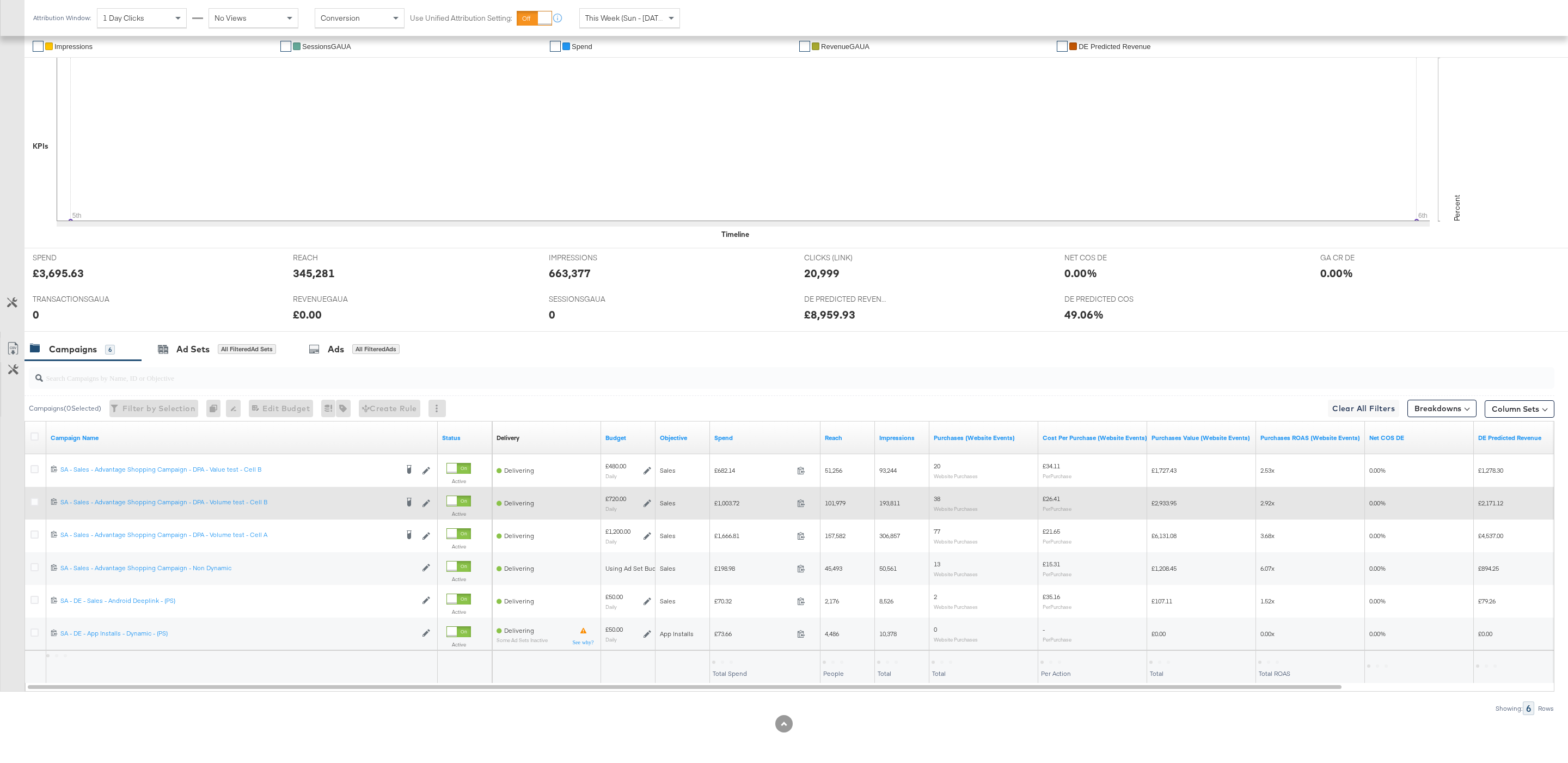
click at [38, 507] on div at bounding box center [36, 502] width 12 height 11
click at [34, 499] on icon at bounding box center [34, 501] width 8 height 8
click at [0, 0] on input "checkbox" at bounding box center [0, 0] width 0 height 0
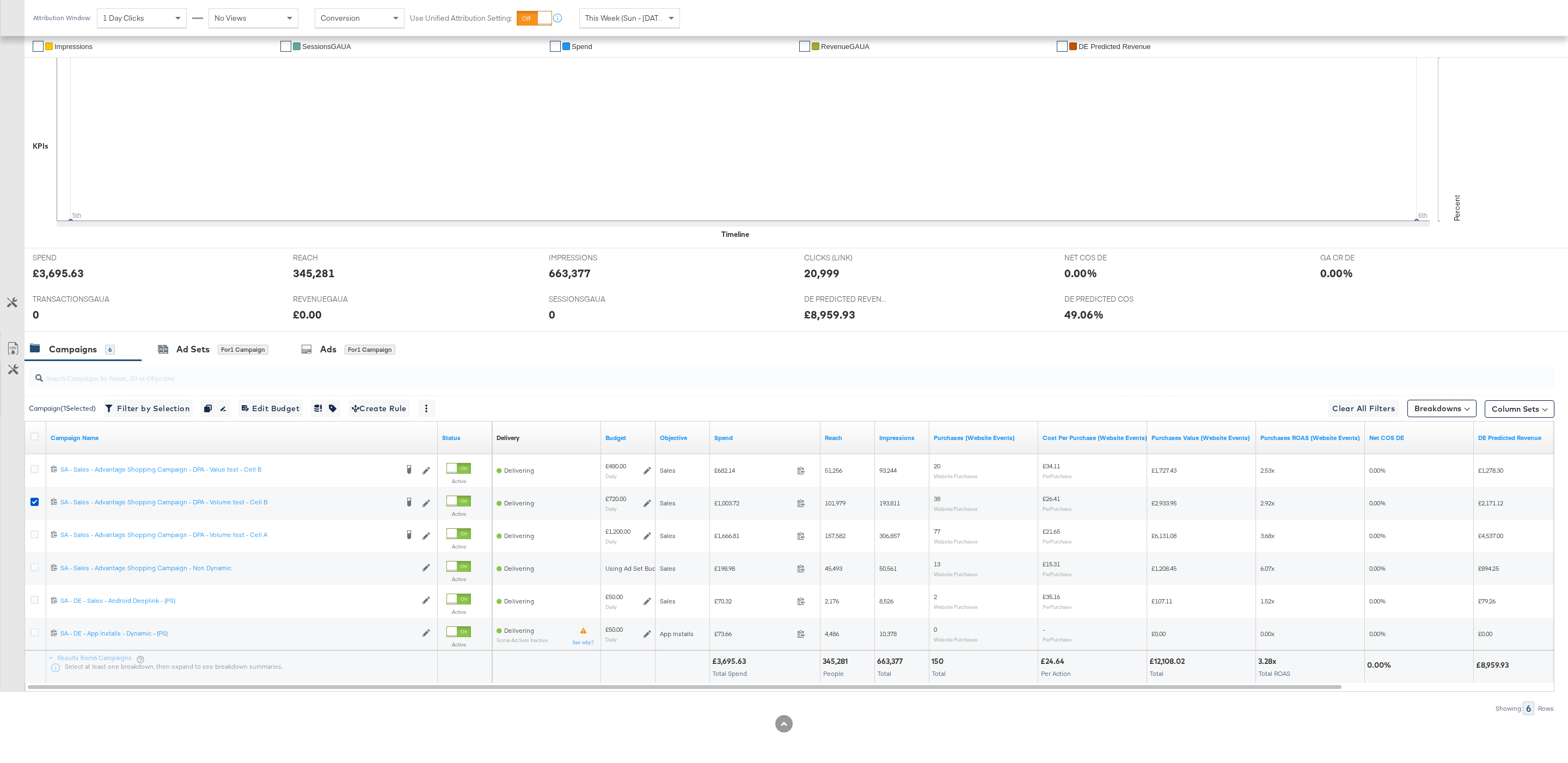
click at [325, 369] on input "search" at bounding box center [726, 373] width 1367 height 21
click at [325, 345] on div "Ads" at bounding box center [328, 349] width 17 height 13
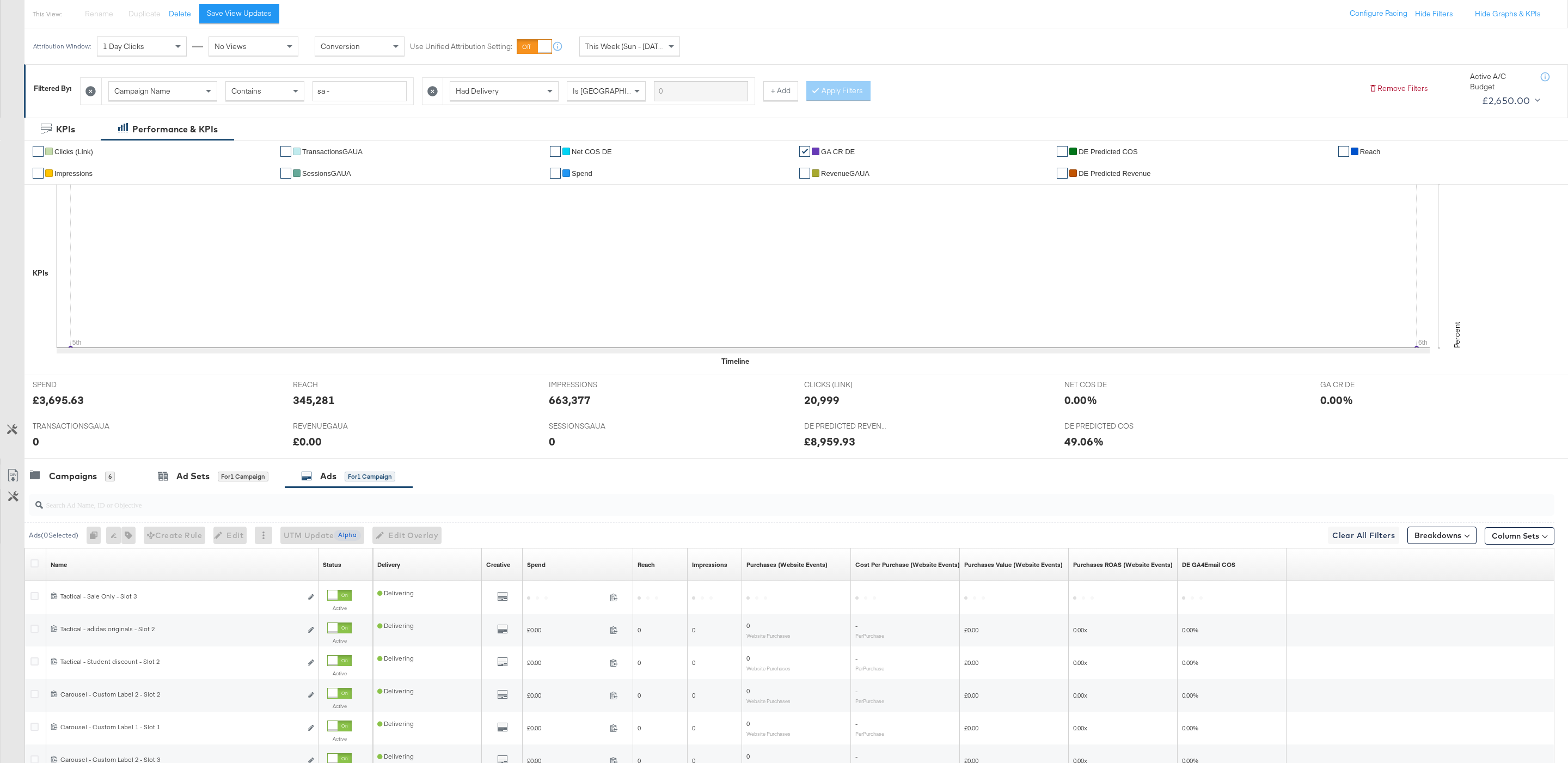
scroll to position [286, 0]
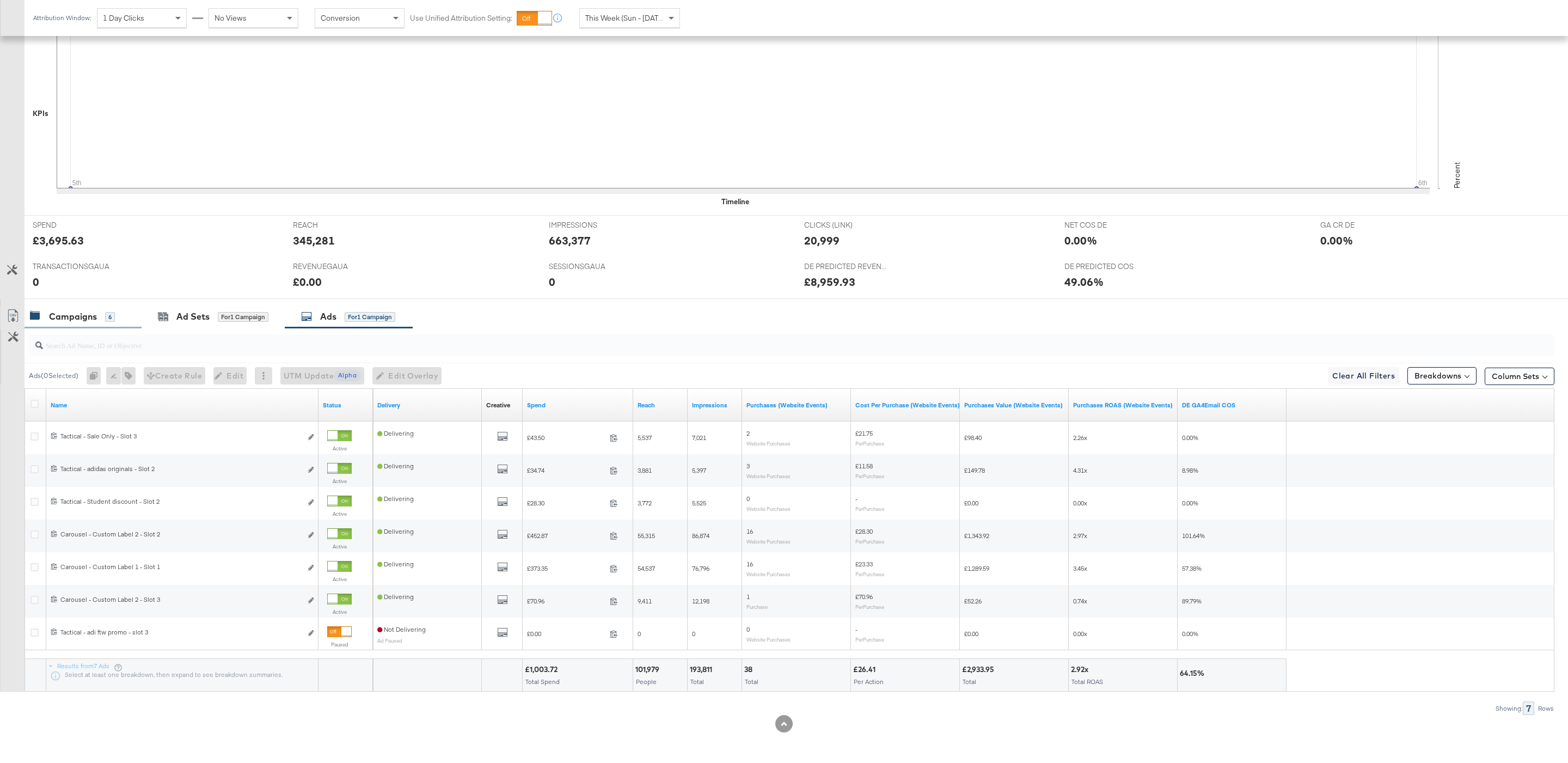
click at [116, 315] on div "Campaigns 6" at bounding box center [78, 317] width 96 height 13
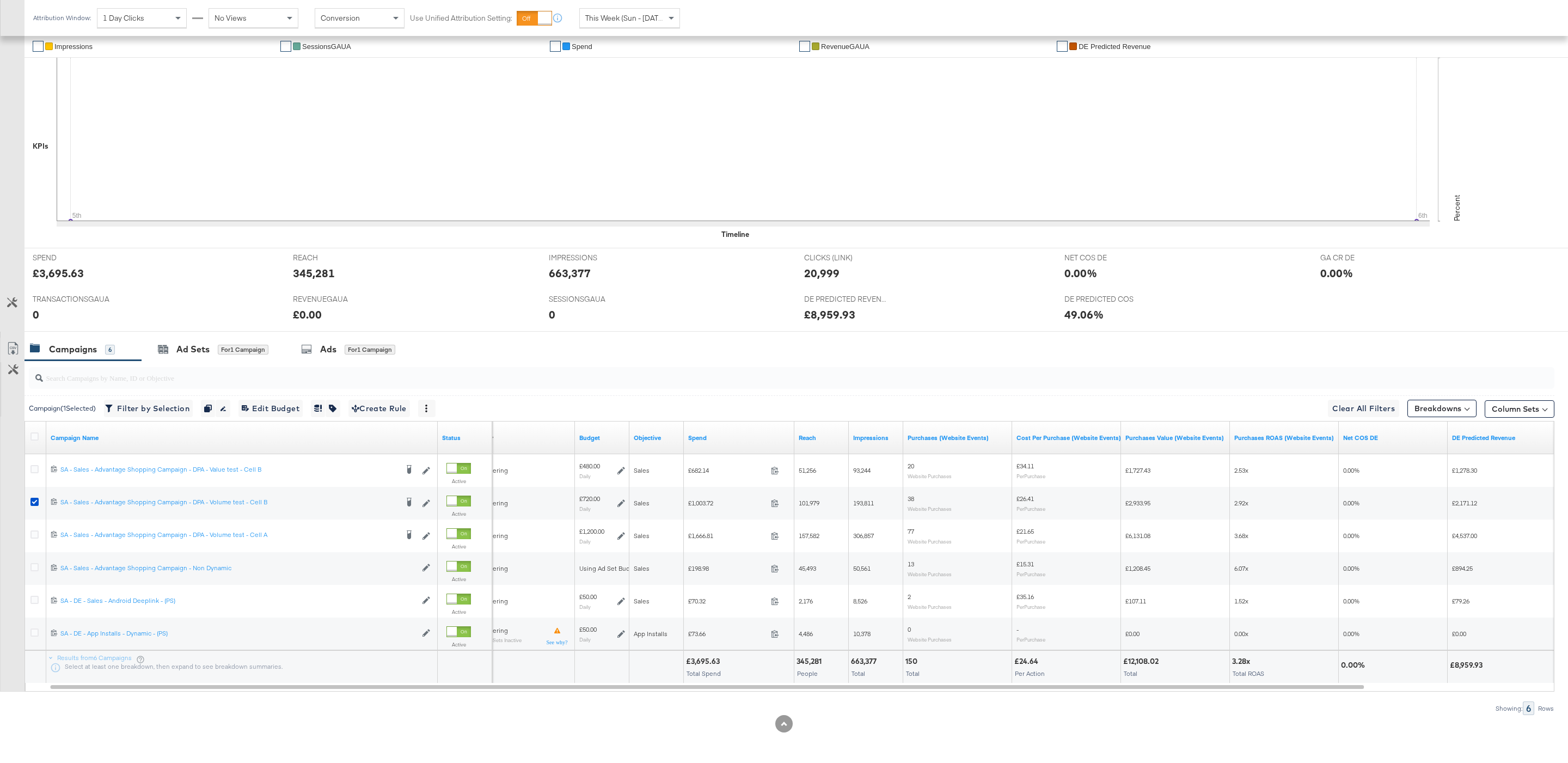
scroll to position [253, 0]
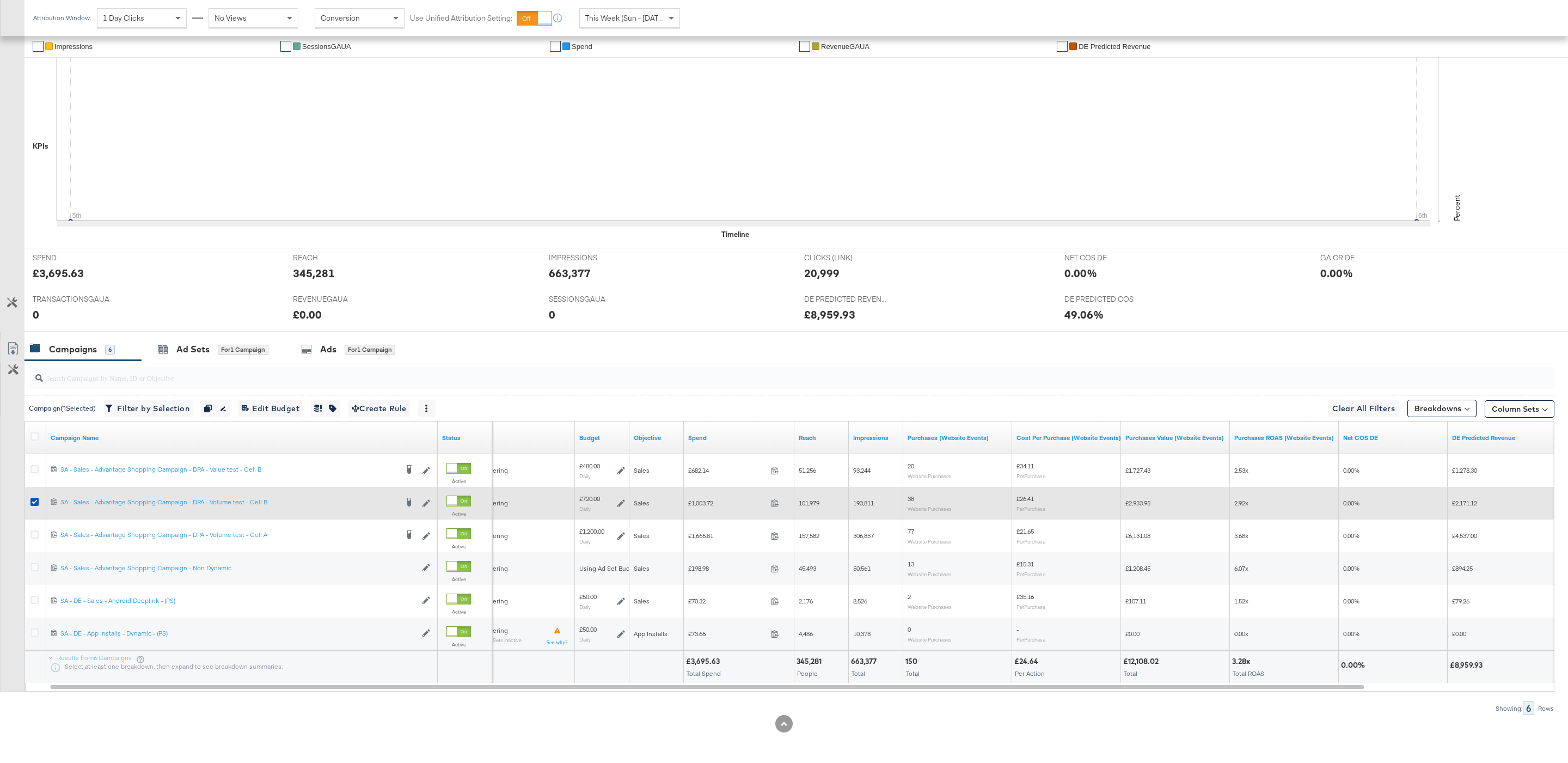
click at [32, 496] on div at bounding box center [36, 503] width 21 height 20
click at [34, 499] on icon at bounding box center [34, 501] width 8 height 8
click at [0, 0] on input "checkbox" at bounding box center [0, 0] width 0 height 0
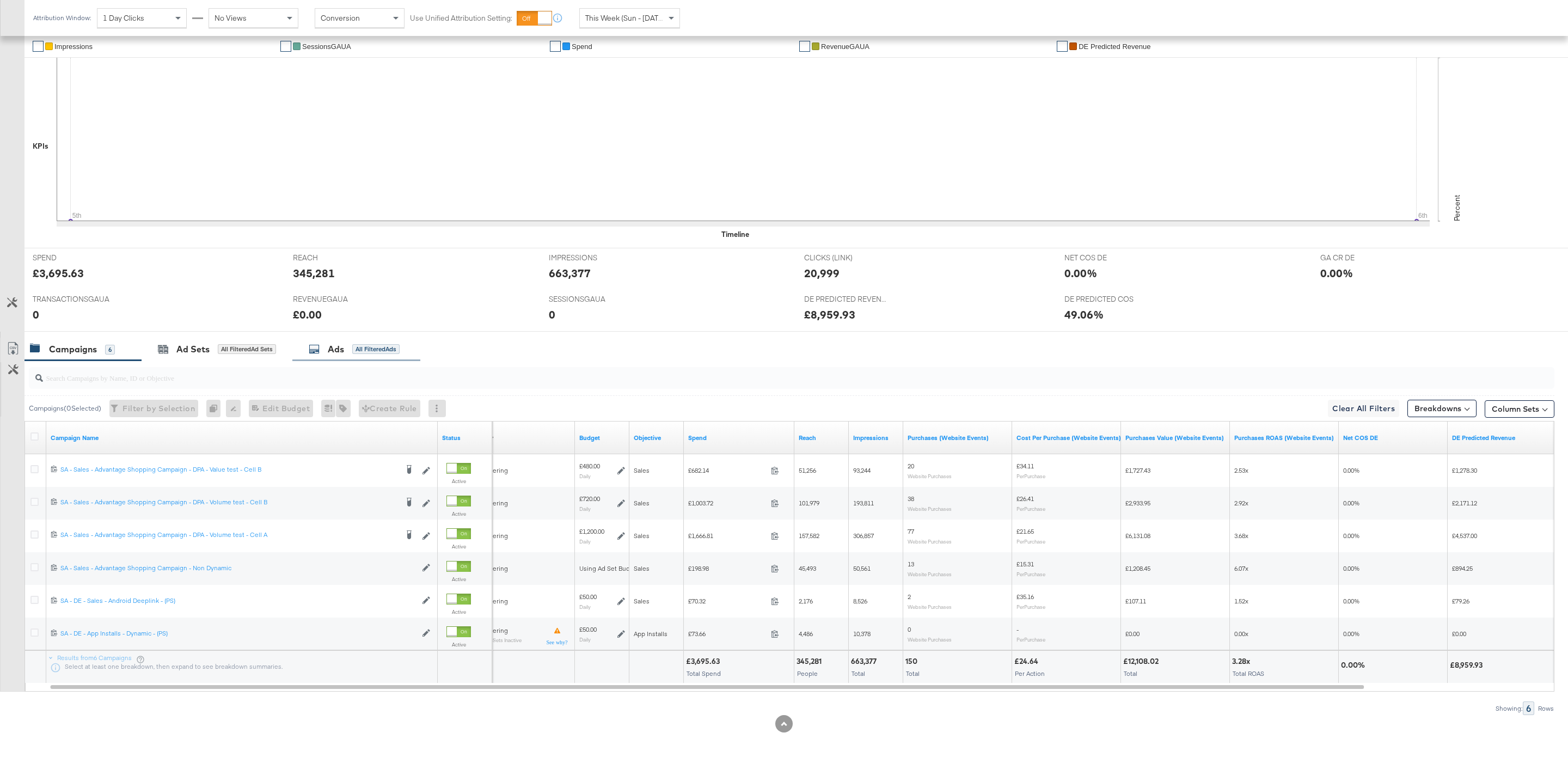
click at [385, 344] on div "All Filtered Ads" at bounding box center [375, 349] width 47 height 10
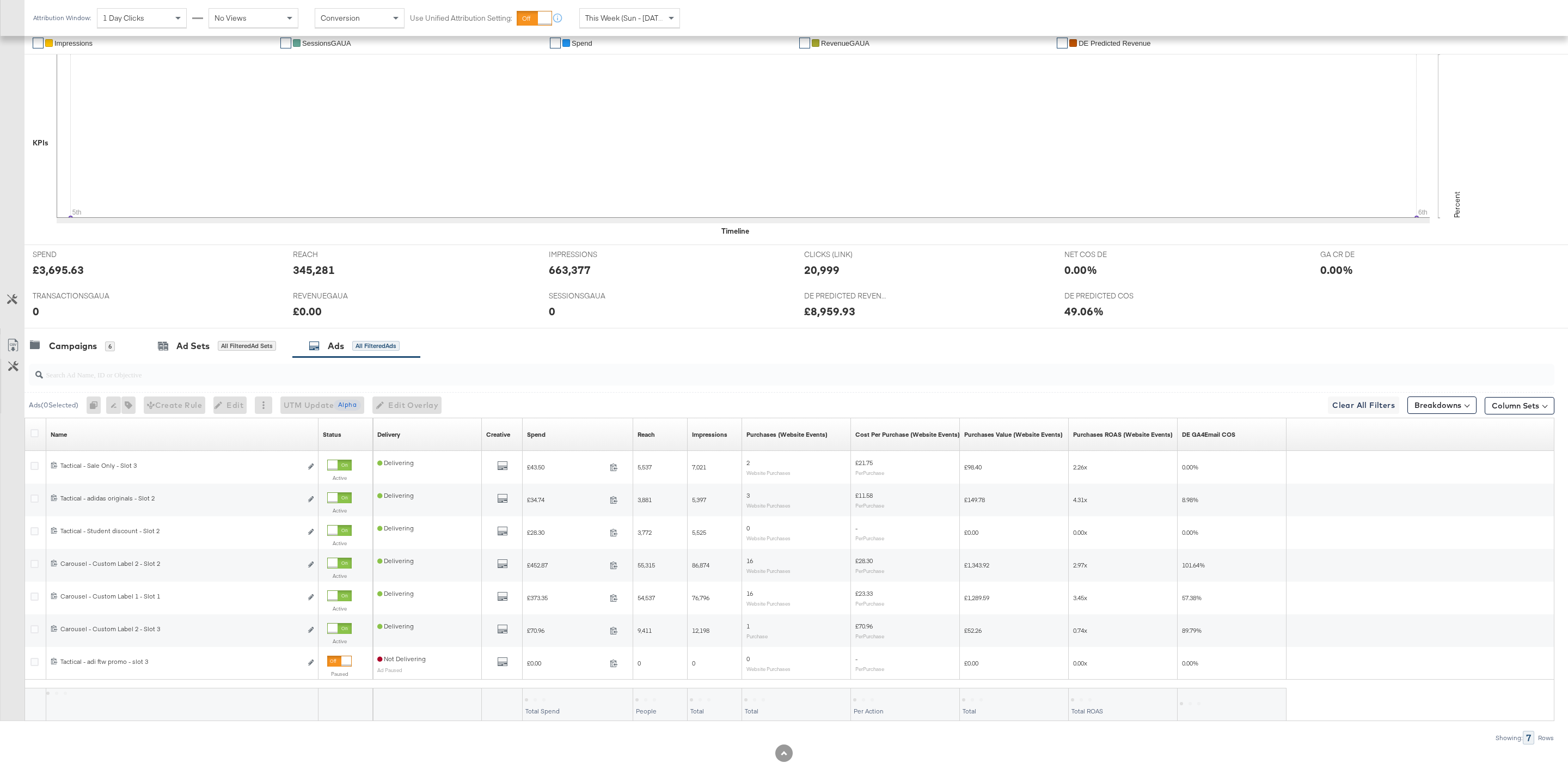
scroll to position [122, 0]
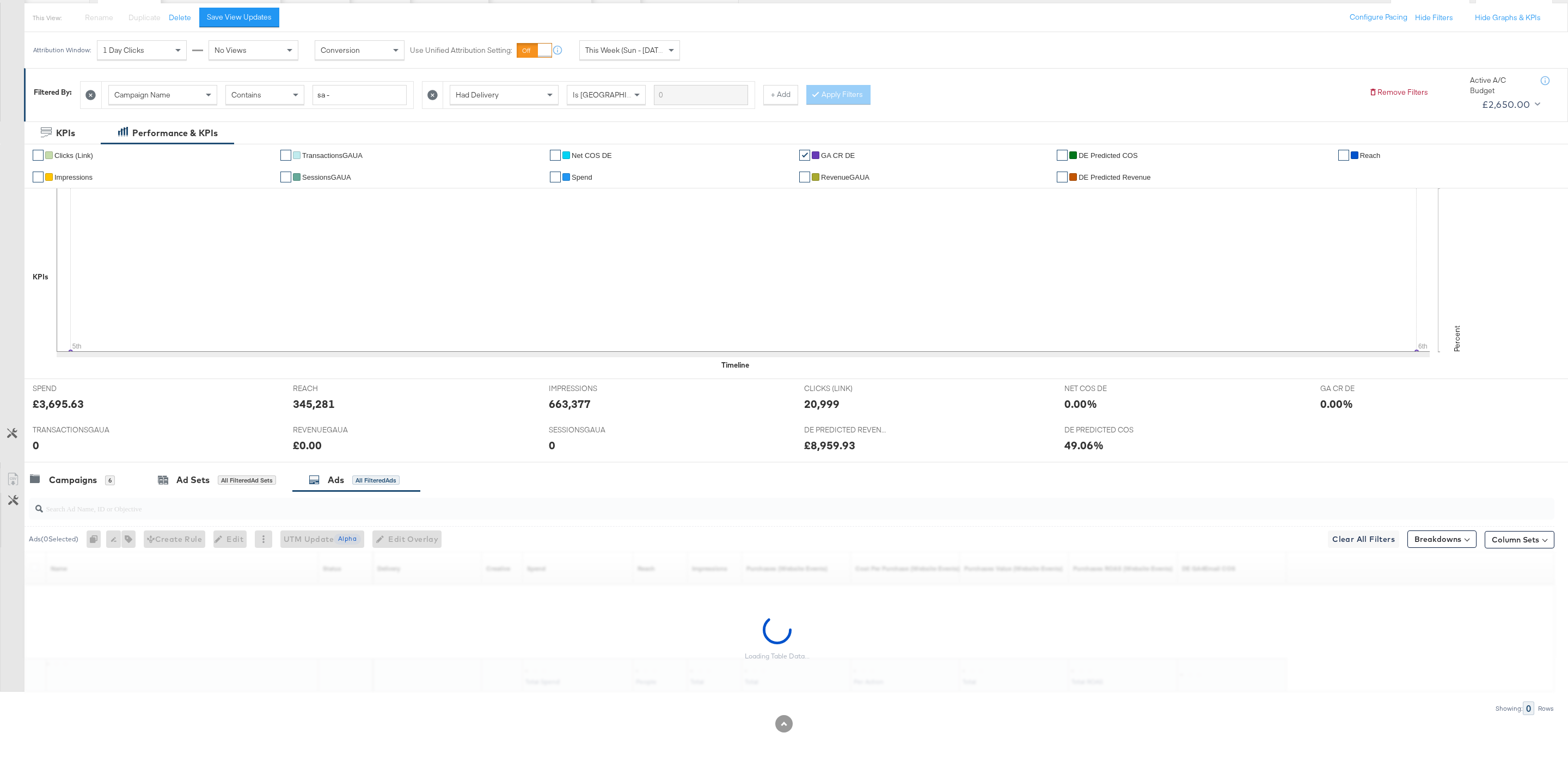
click at [374, 382] on div "REACH REACH 345,281" at bounding box center [412, 400] width 256 height 41
click at [370, 512] on input "search" at bounding box center [726, 504] width 1367 height 21
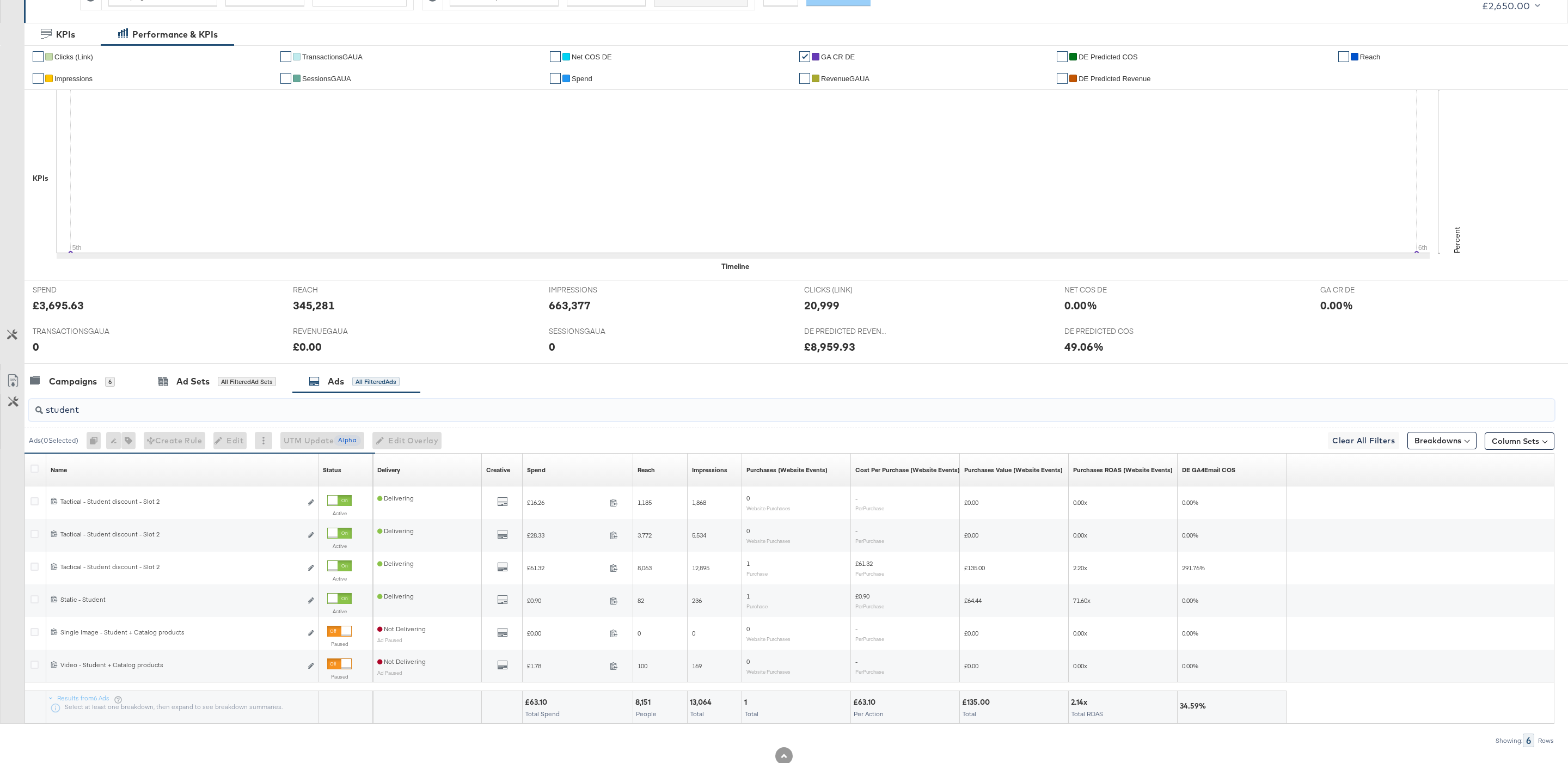
scroll to position [223, 0]
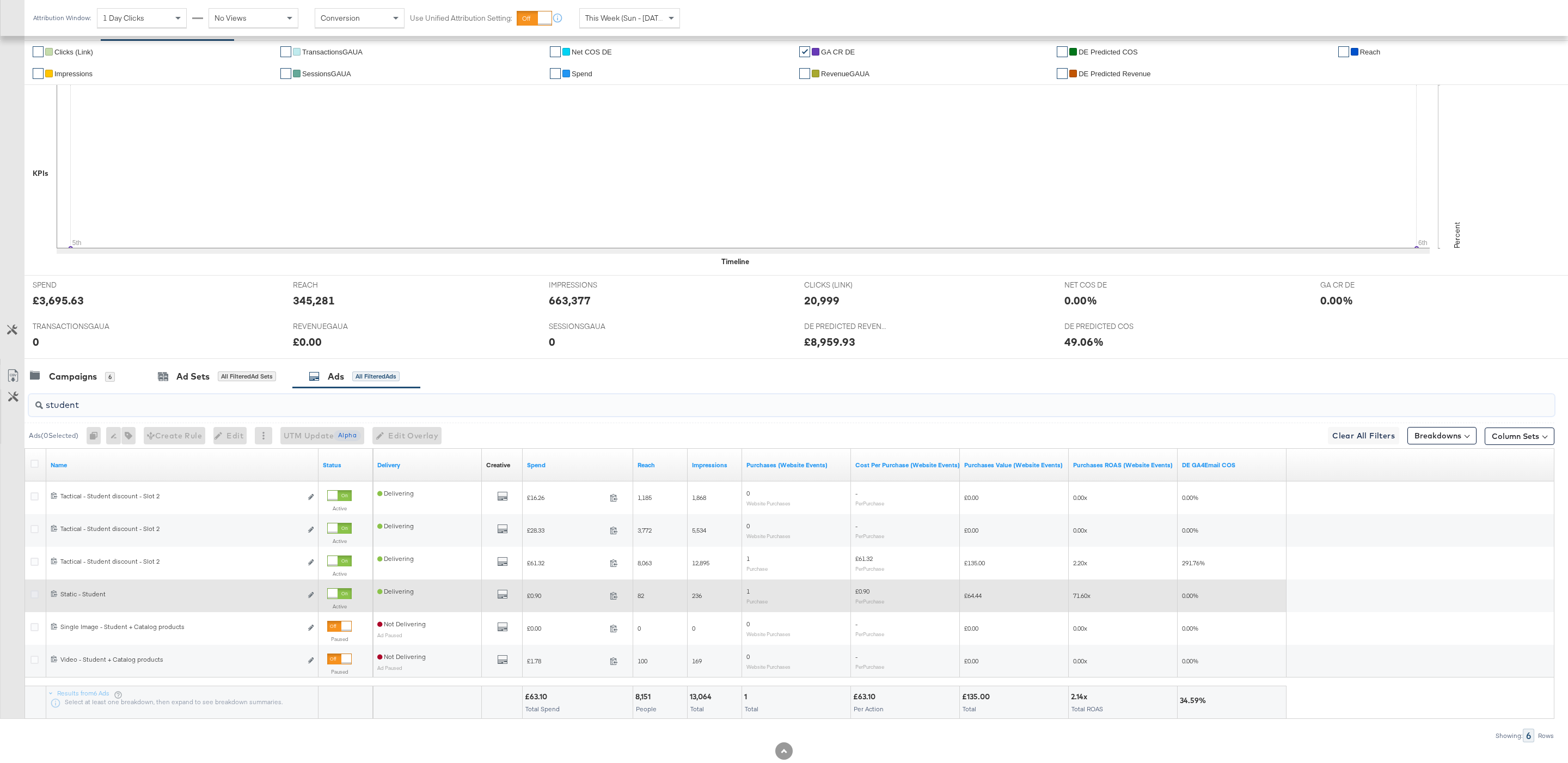
type input "student"
click at [31, 596] on icon at bounding box center [34, 594] width 8 height 8
click at [0, 0] on input "checkbox" at bounding box center [0, 0] width 0 height 0
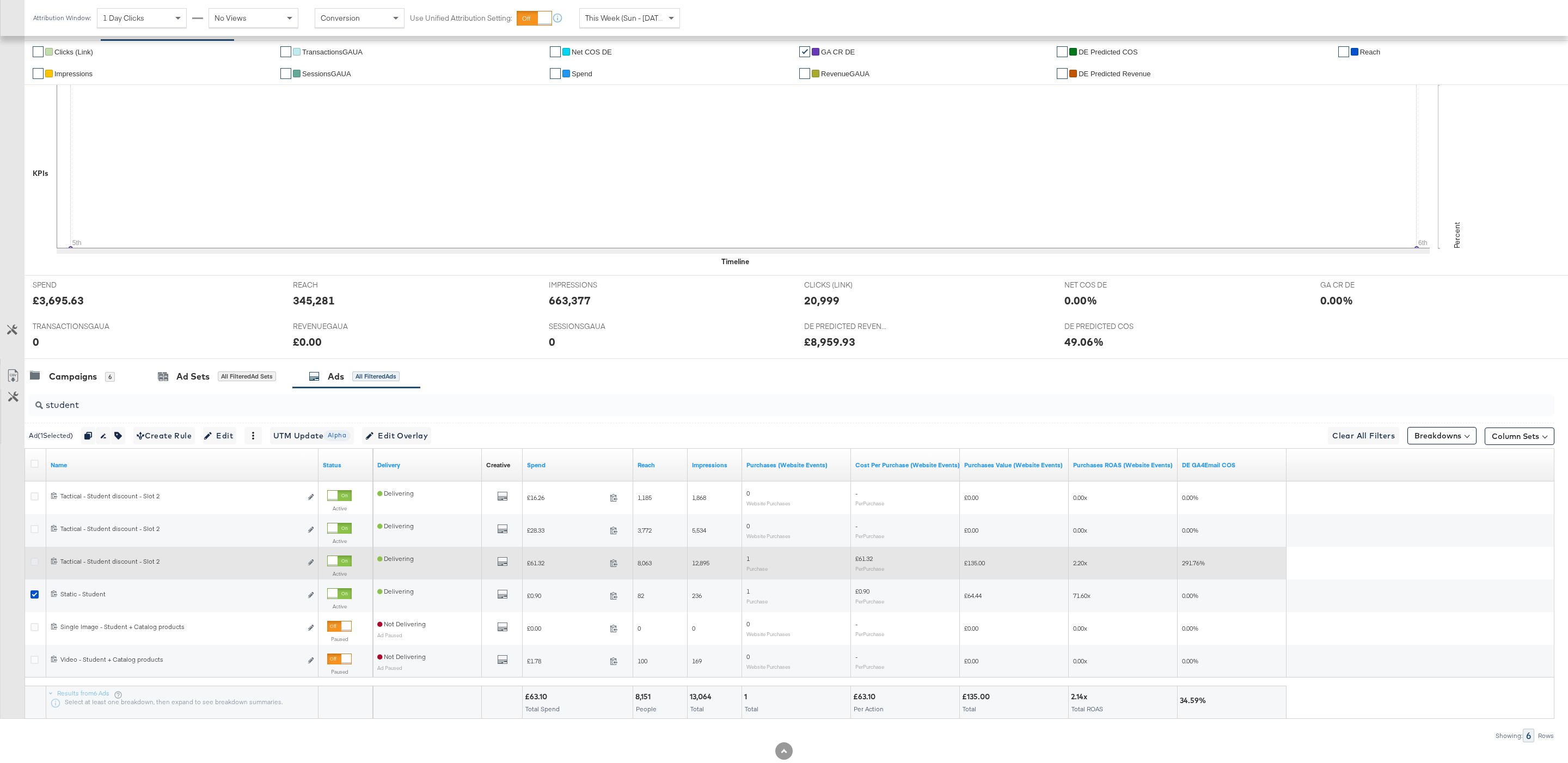
click at [32, 566] on icon at bounding box center [34, 562] width 8 height 8
click at [0, 0] on input "checkbox" at bounding box center [0, 0] width 0 height 0
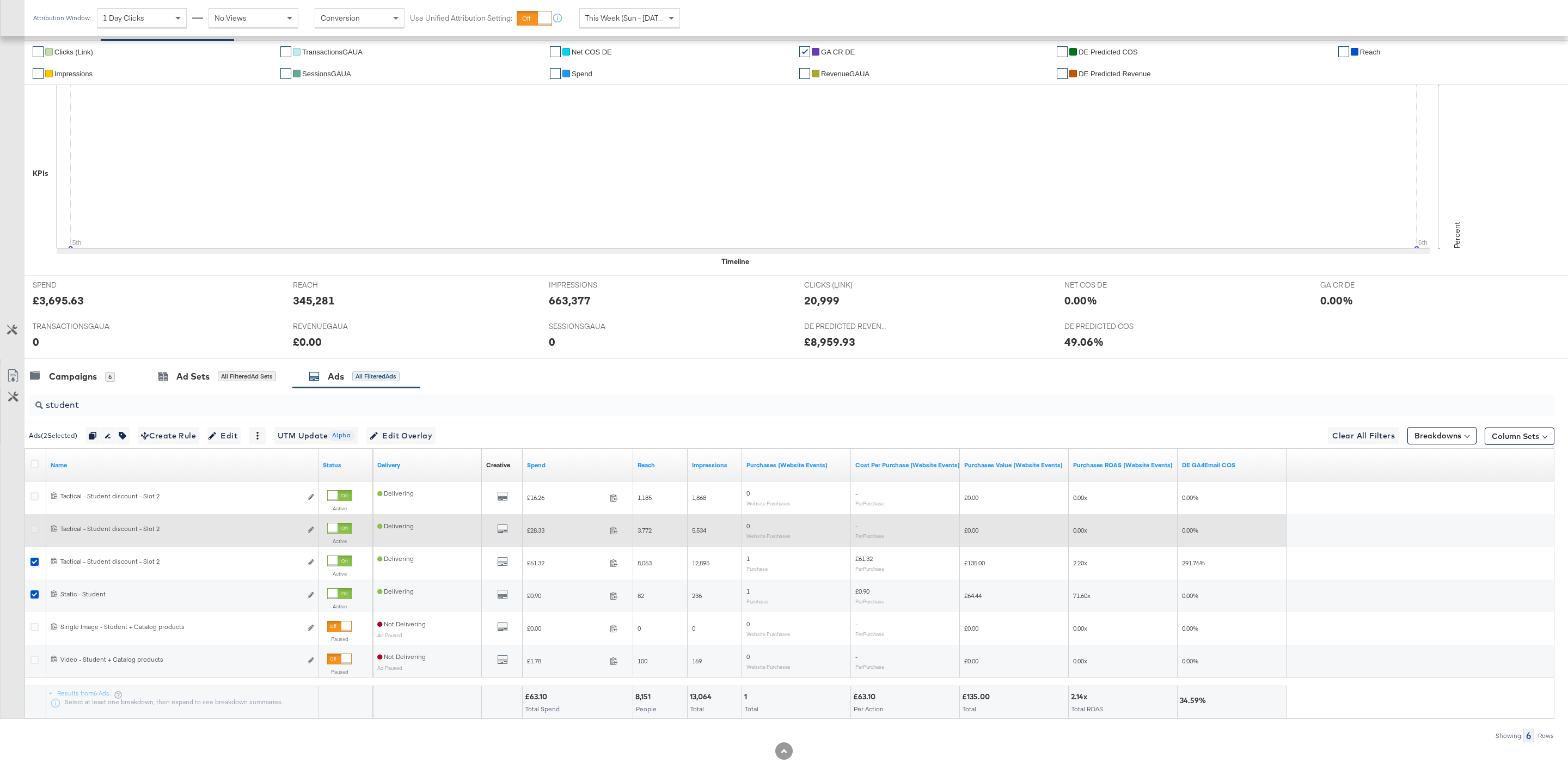
click at [31, 532] on icon at bounding box center [34, 529] width 8 height 8
click at [0, 0] on input "checkbox" at bounding box center [0, 0] width 0 height 0
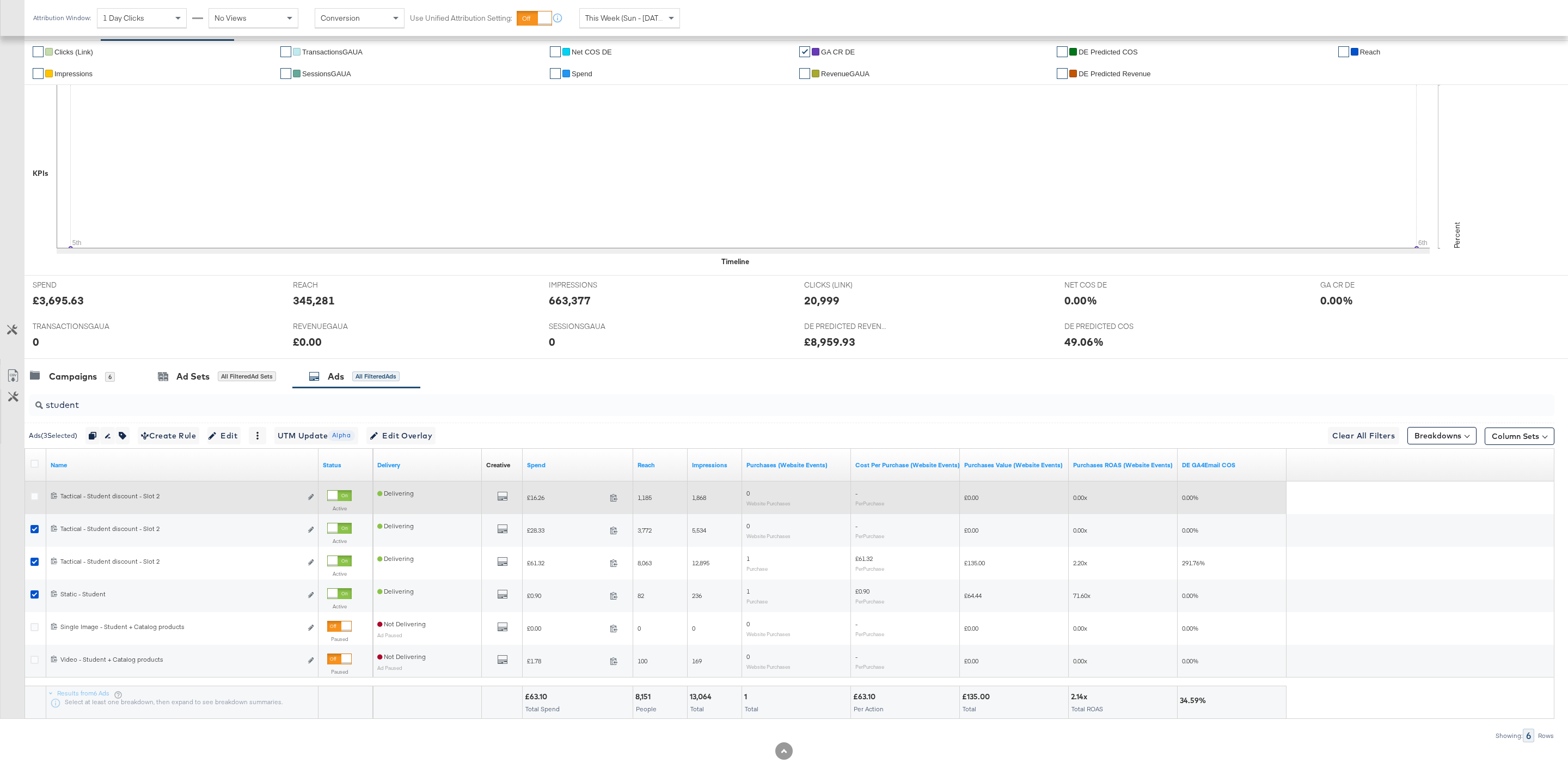
click at [34, 491] on div at bounding box center [36, 497] width 21 height 20
click at [34, 499] on icon at bounding box center [34, 496] width 8 height 8
click at [0, 0] on input "checkbox" at bounding box center [0, 0] width 0 height 0
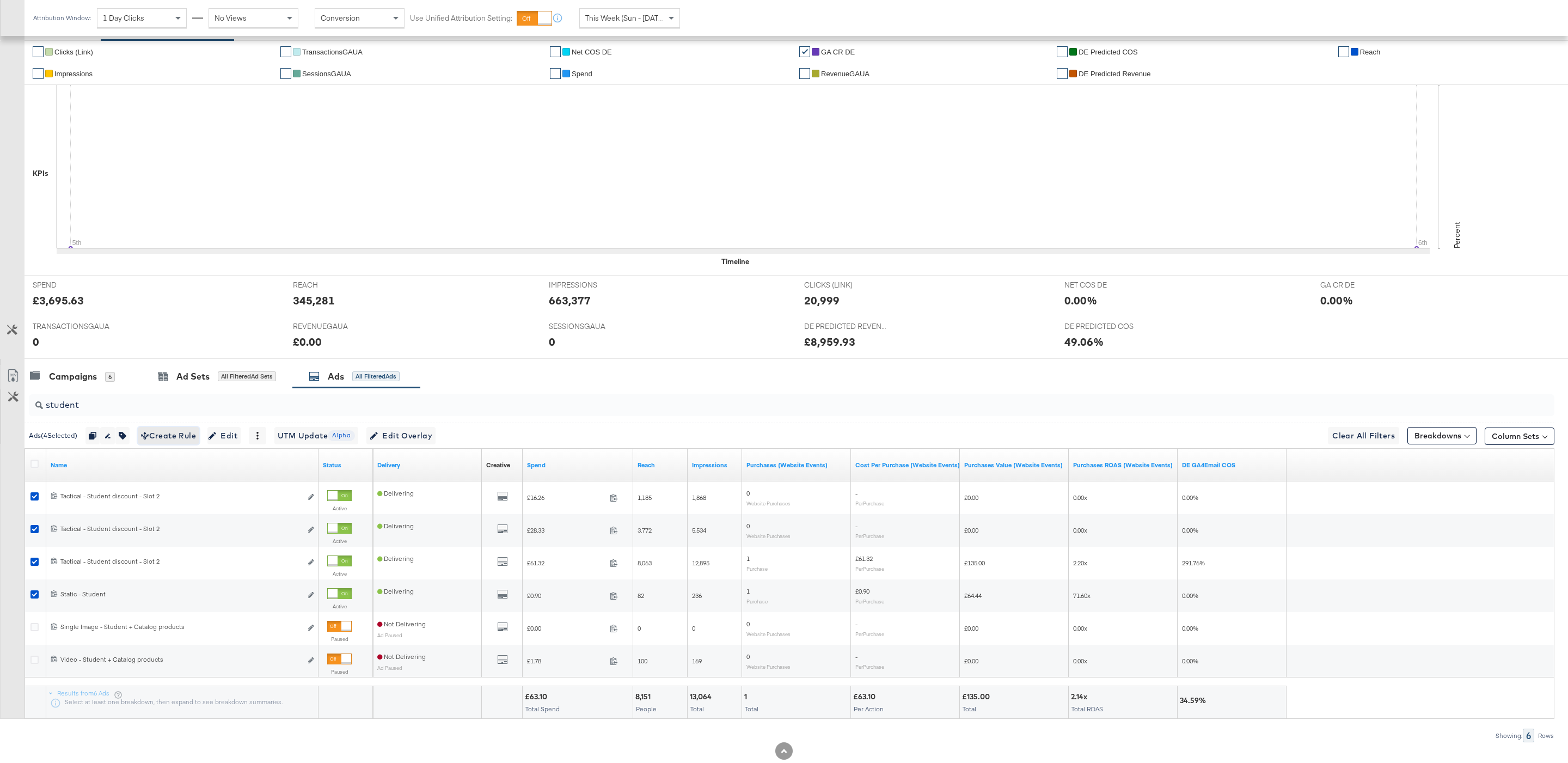
click at [190, 439] on span "Create Rule" at bounding box center [168, 436] width 55 height 14
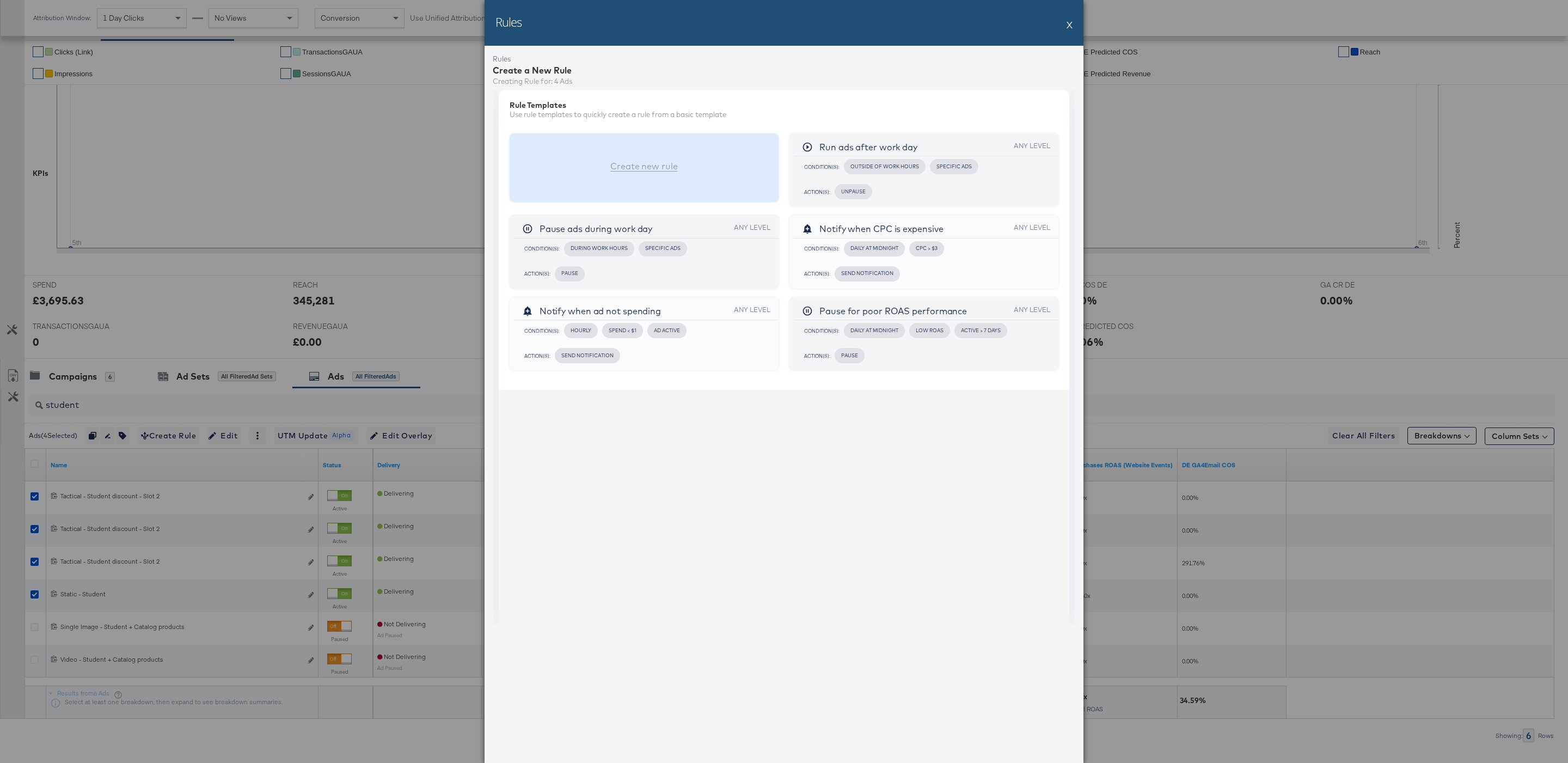
click at [614, 164] on div "Create new rule" at bounding box center [644, 165] width 67 height 11
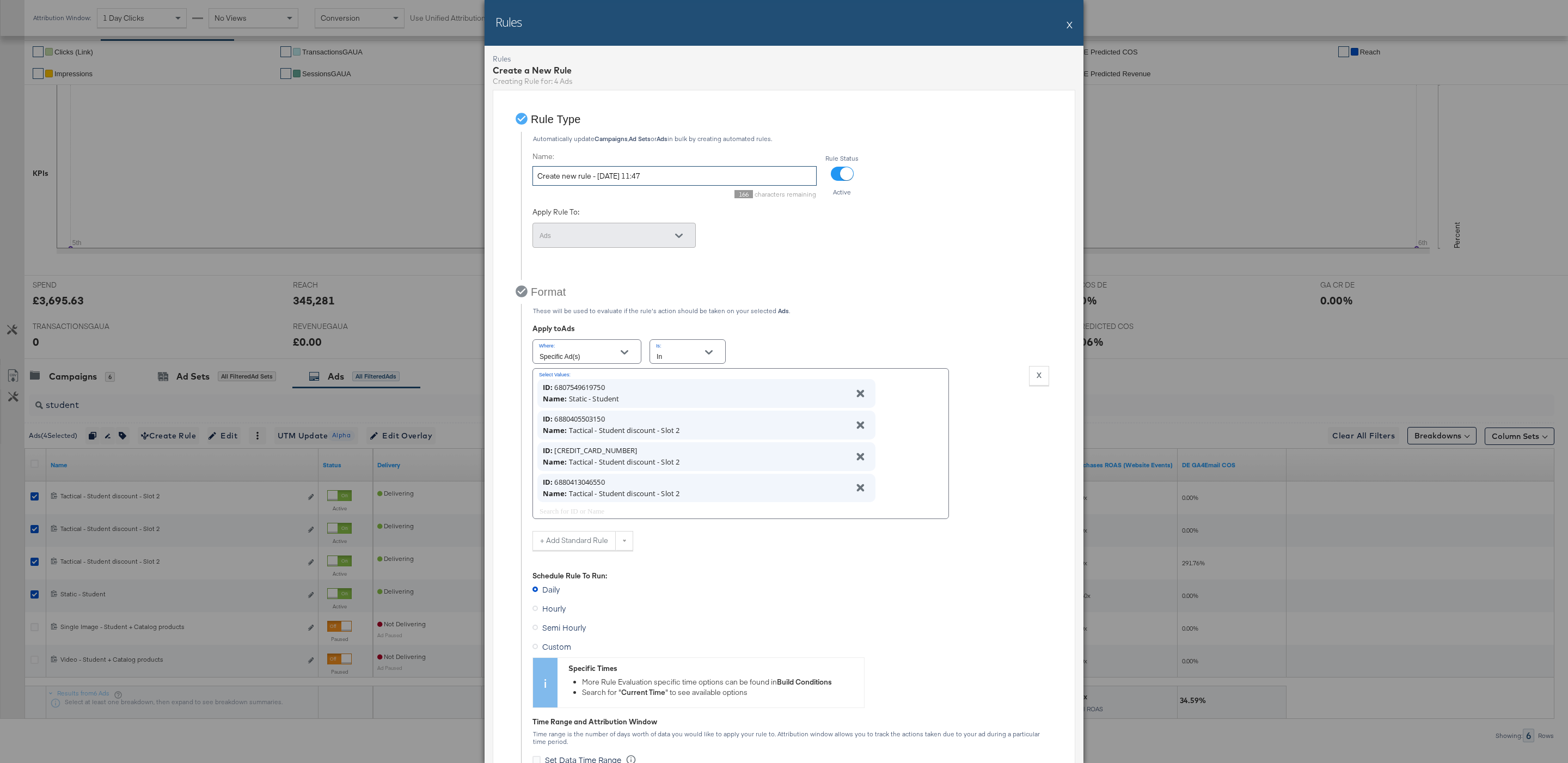
click at [651, 180] on input "Create new rule - 06/10/2025 11:47" at bounding box center [674, 176] width 284 height 21
click at [565, 184] on input "Puase student discount" at bounding box center [674, 176] width 284 height 21
click at [547, 180] on input "Puase student discount" at bounding box center [674, 176] width 284 height 21
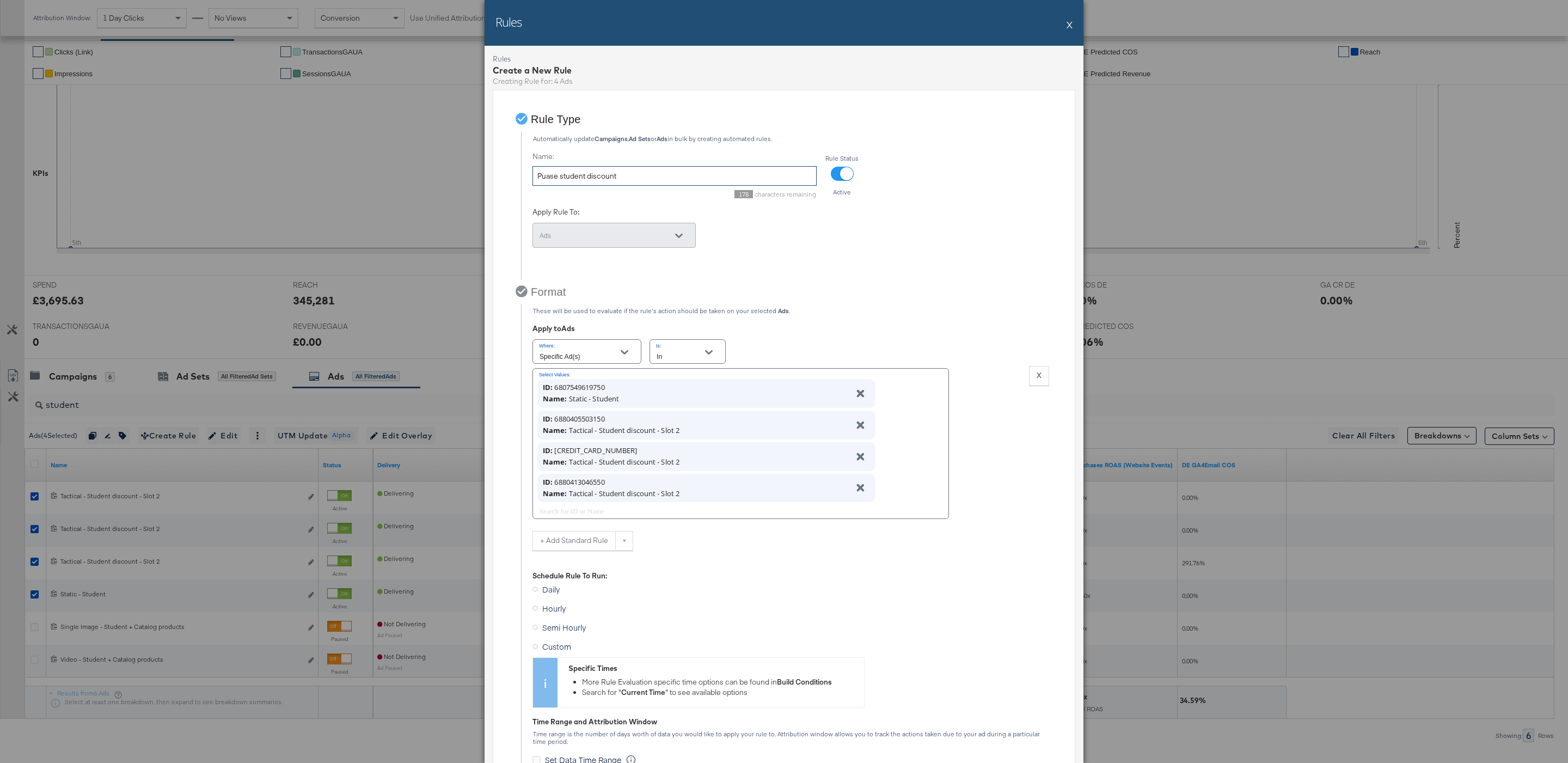
click at [547, 180] on input "Puase student discount" at bounding box center [674, 176] width 284 height 21
type input "Pause student discount"
click at [588, 196] on div "178 characters remaining" at bounding box center [674, 193] width 284 height 8
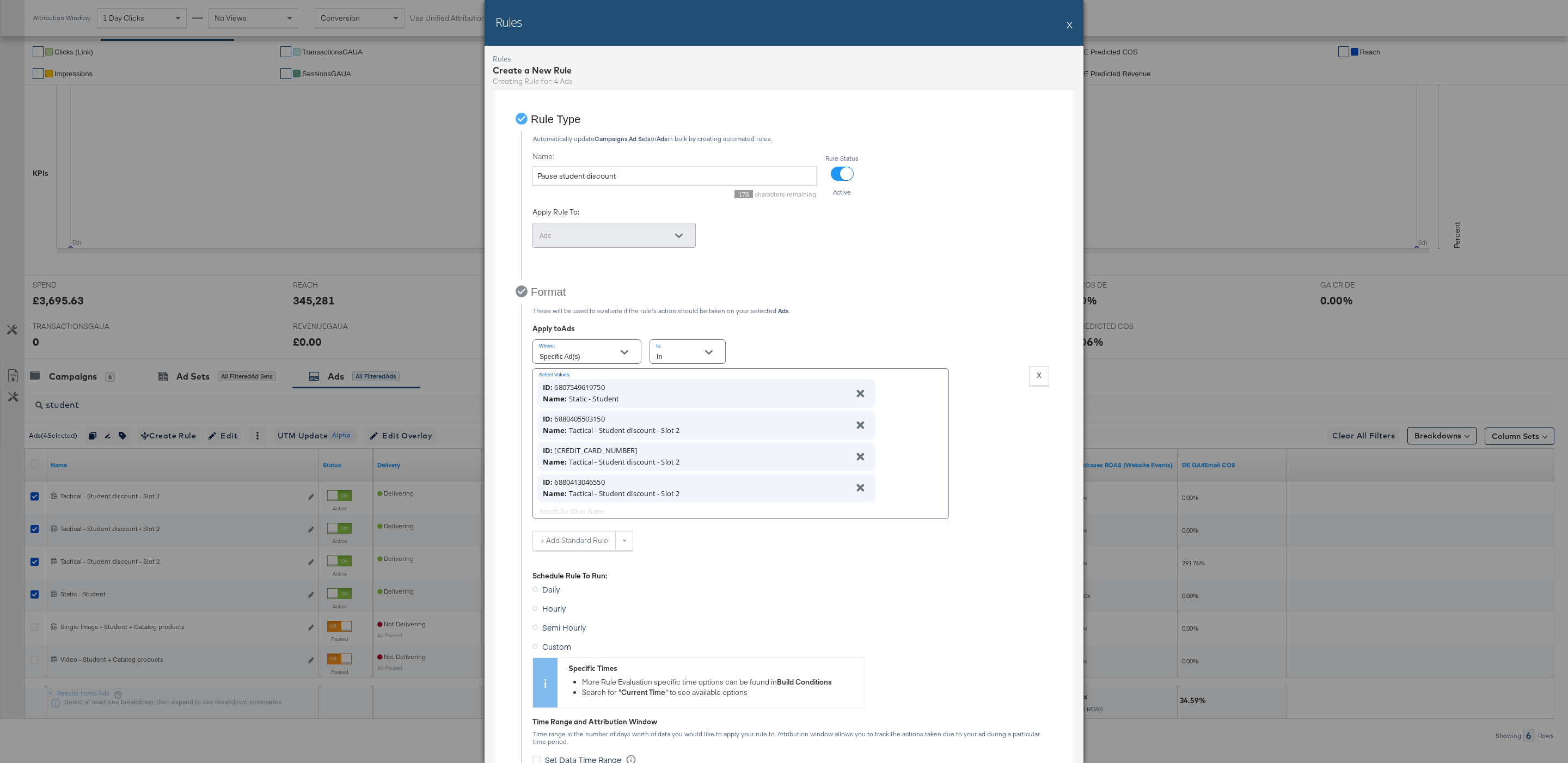
scroll to position [353, 0]
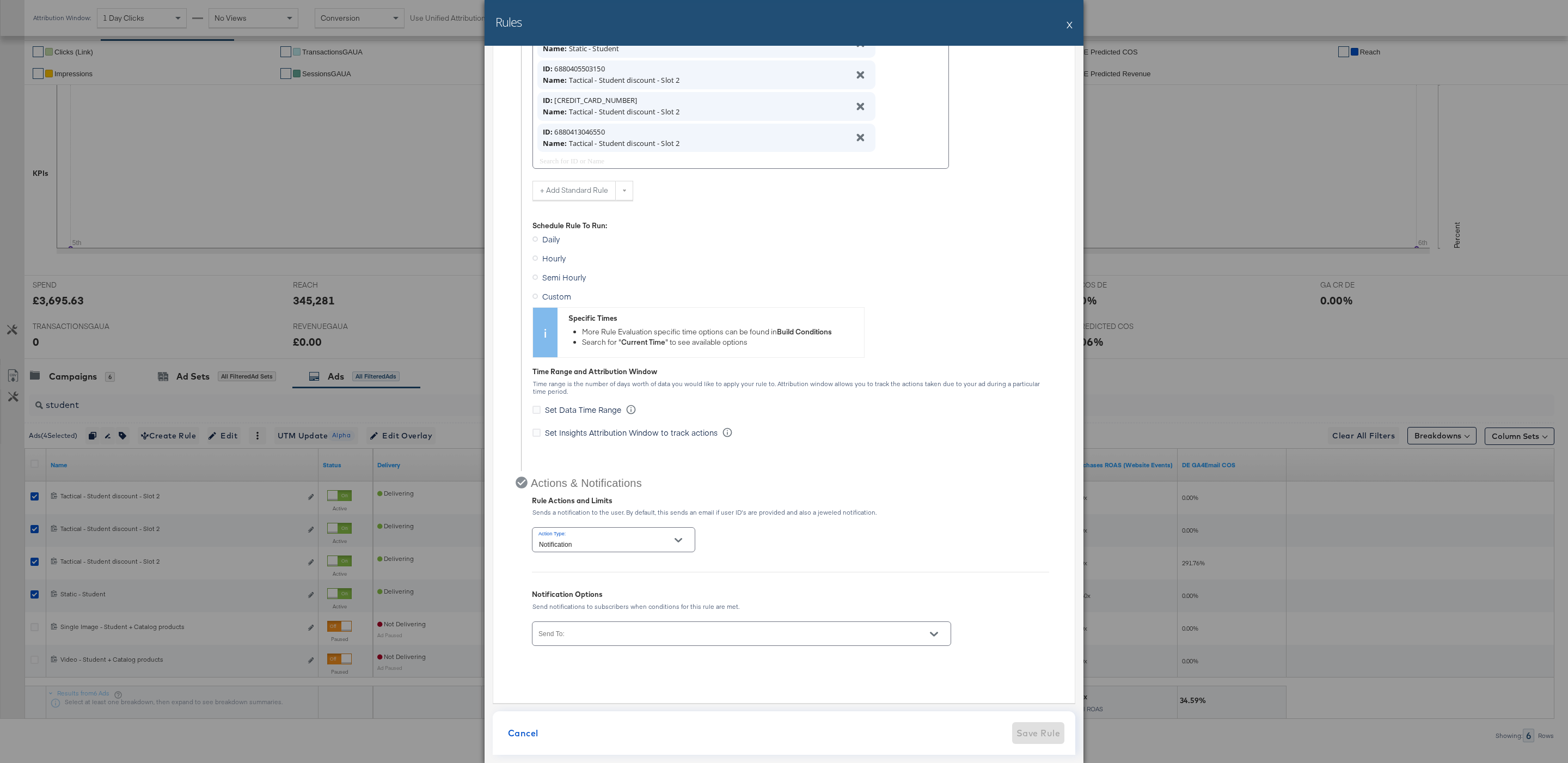
click at [569, 301] on label "Custom" at bounding box center [554, 296] width 43 height 17
click at [0, 0] on input "Custom" at bounding box center [0, 0] width 0 height 0
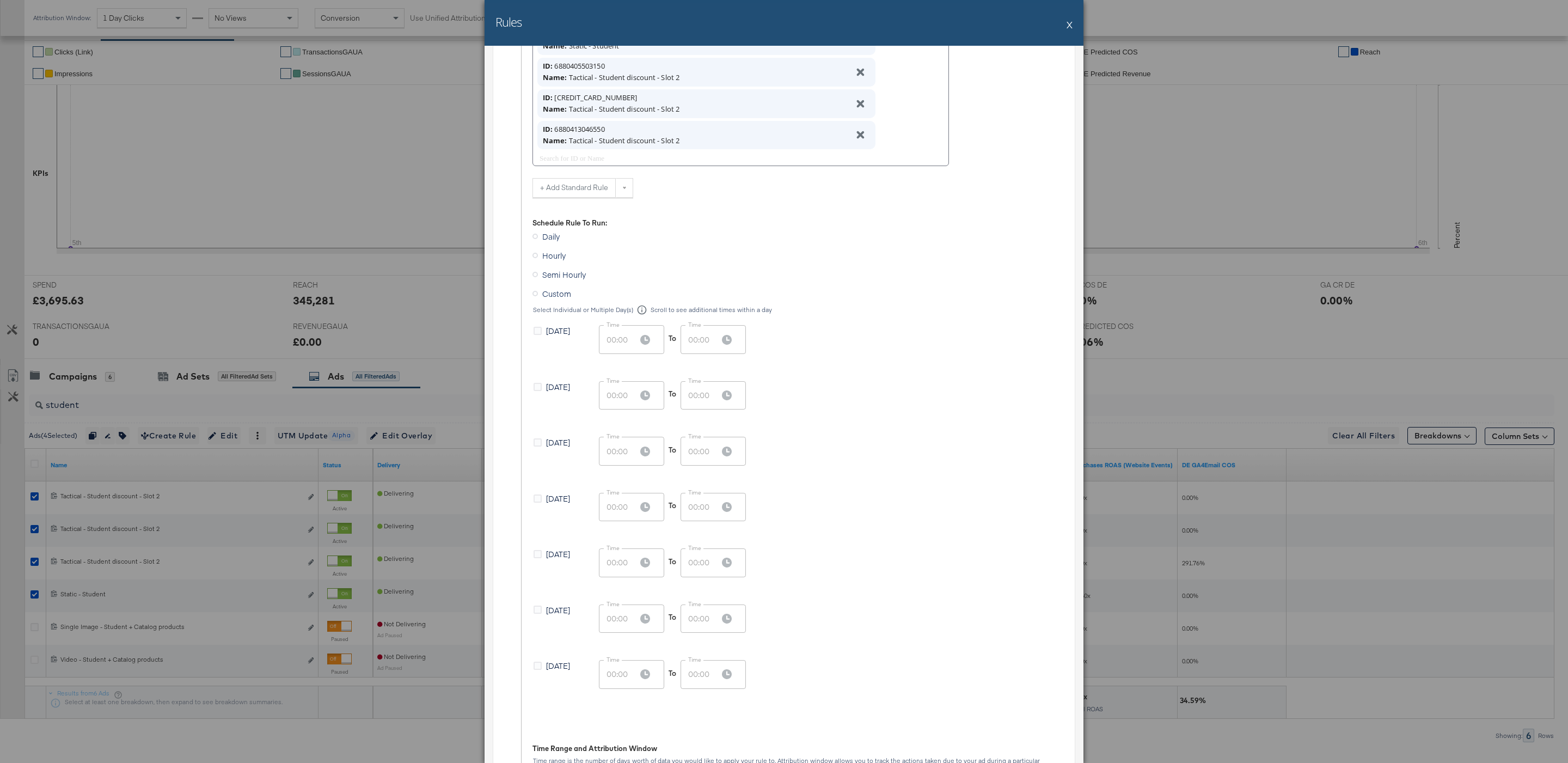
click at [554, 612] on span "Friday" at bounding box center [558, 609] width 24 height 11
click at [0, 0] on input "Friday" at bounding box center [0, 0] width 0 height 0
click at [553, 613] on span "Friday" at bounding box center [558, 609] width 24 height 11
click at [0, 0] on input "Friday" at bounding box center [0, 0] width 0 height 0
click at [556, 449] on div "Tuesday" at bounding box center [566, 444] width 65 height 14
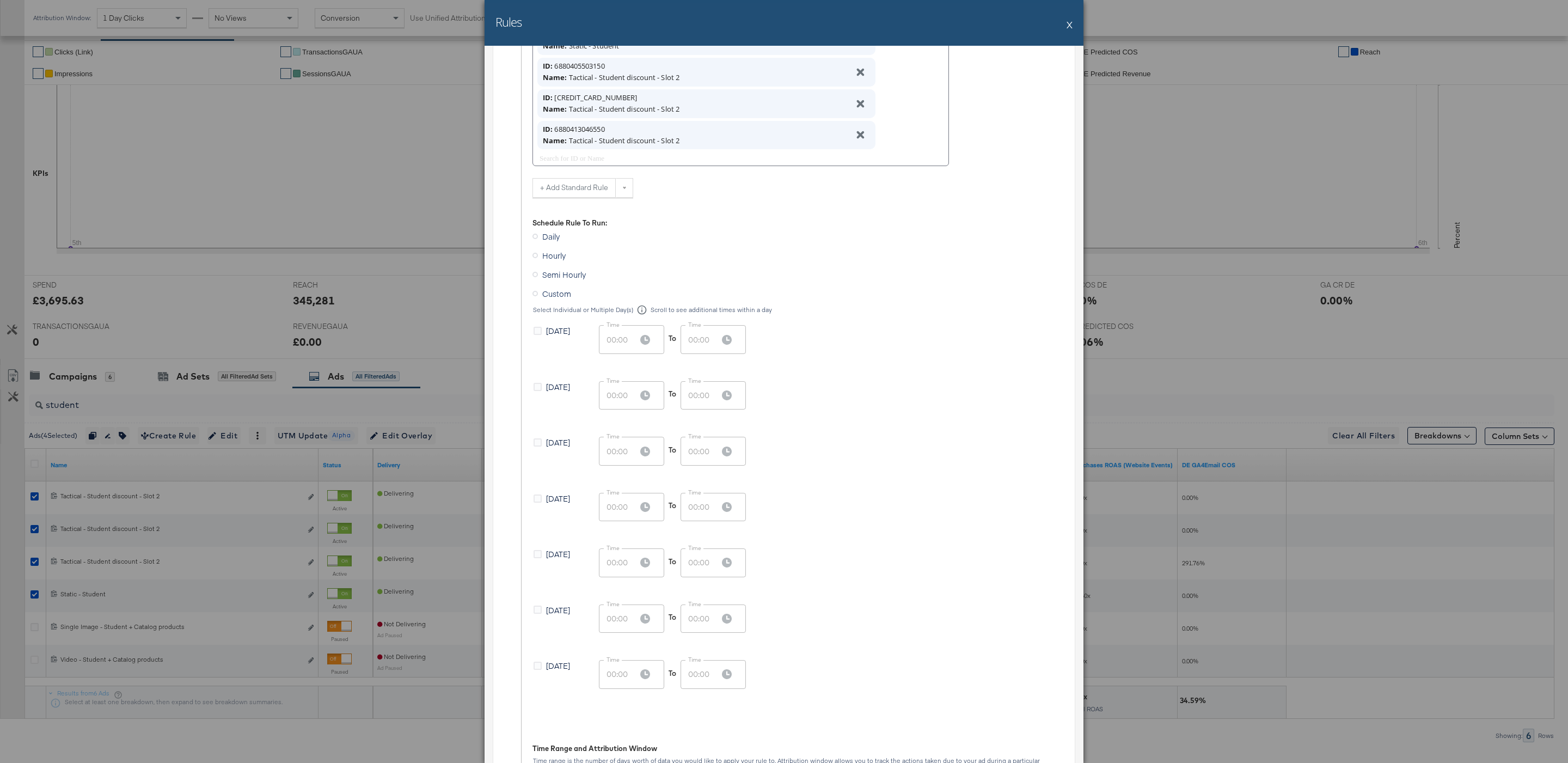
click at [552, 445] on span "Tuesday" at bounding box center [558, 442] width 24 height 11
click at [0, 0] on input "Tuesday" at bounding box center [0, 0] width 0 height 0
click at [850, 388] on div "Monday Time 00:00 Time To Time 00:00 Time" at bounding box center [791, 398] width 516 height 34
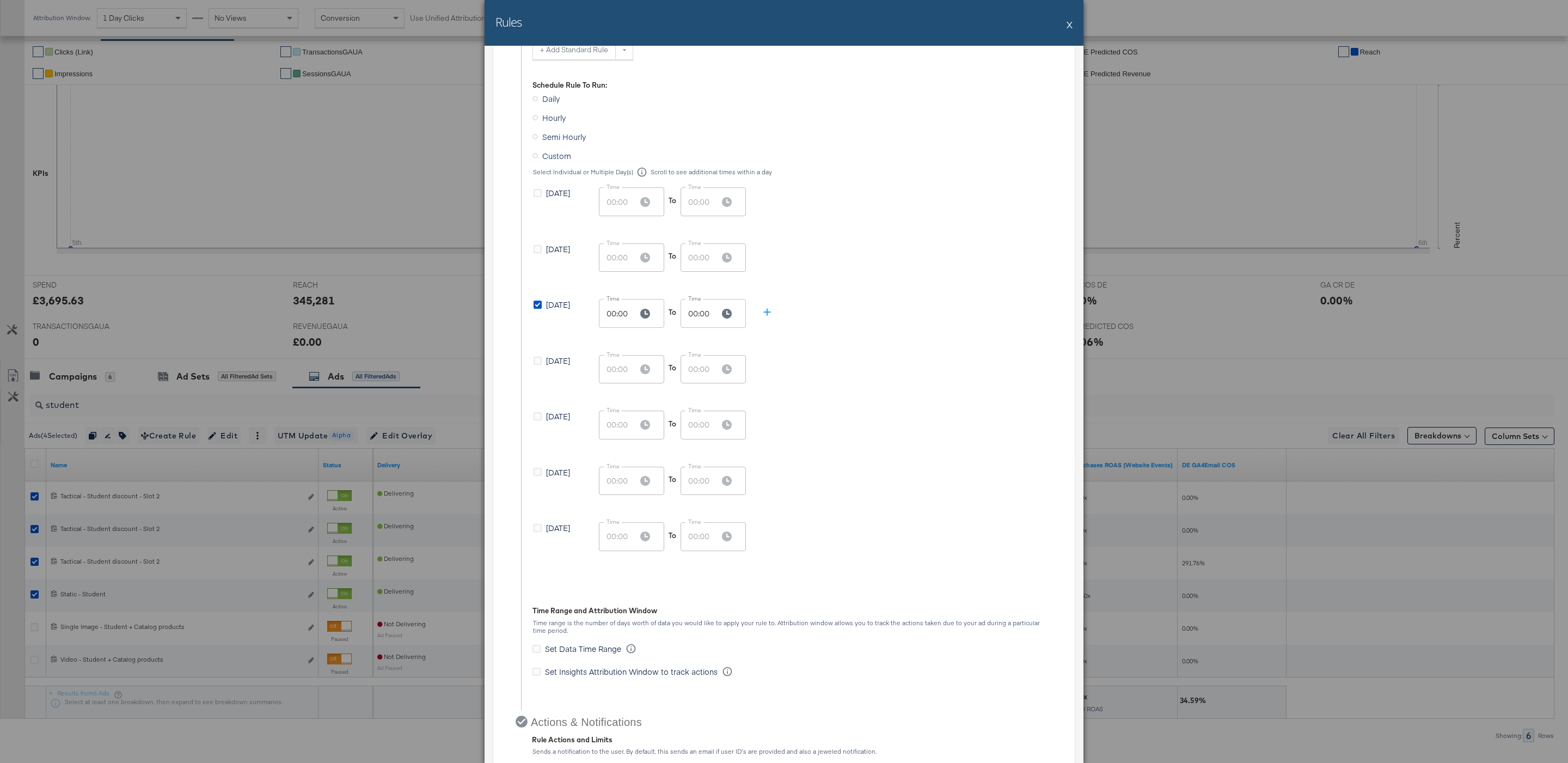
scroll to position [732, 0]
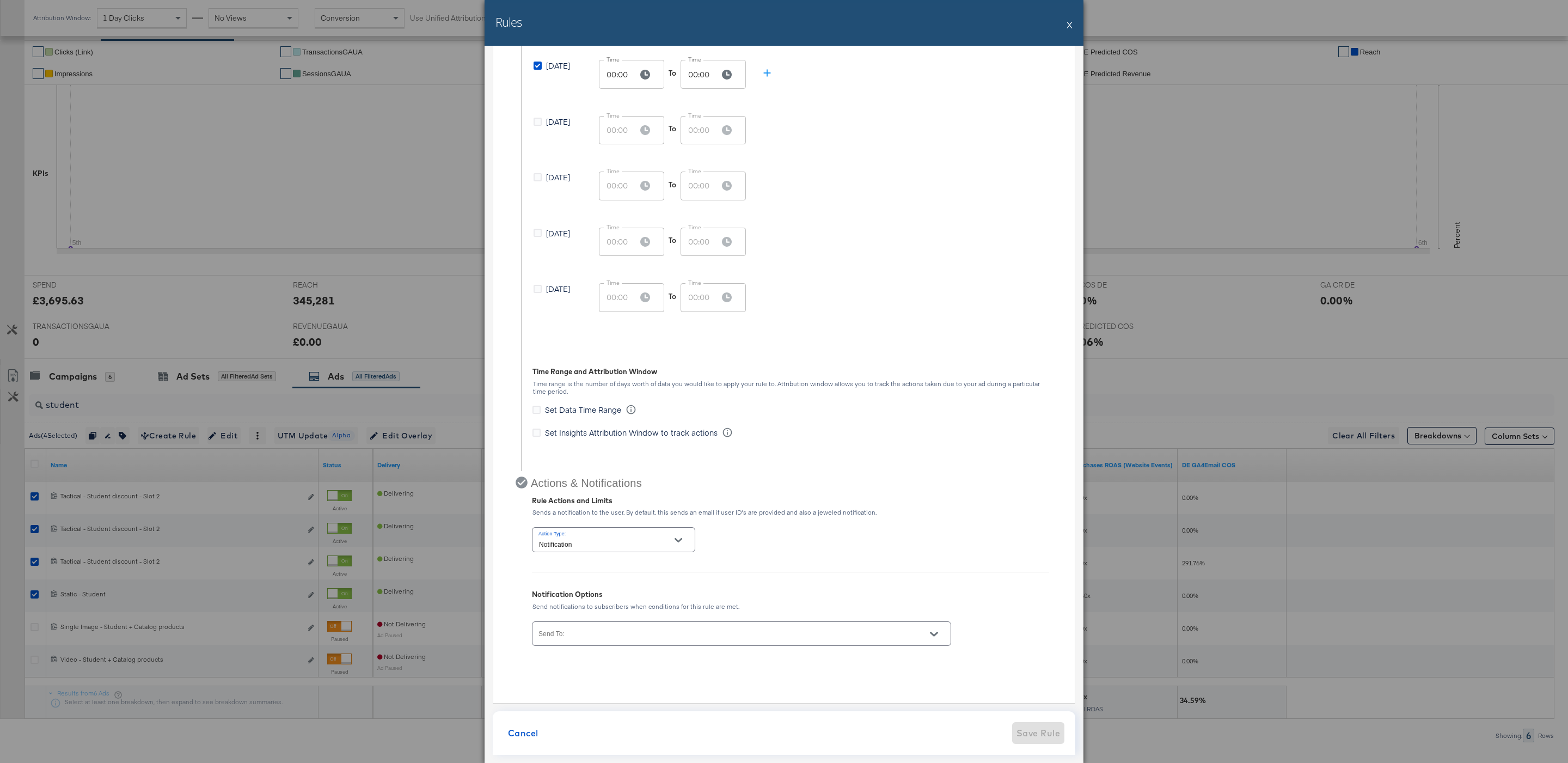
click at [645, 530] on div "Notification" at bounding box center [613, 538] width 163 height 24
click at [629, 551] on div "Action Type: Notification" at bounding box center [613, 539] width 163 height 29
click at [627, 541] on input "Notification" at bounding box center [605, 543] width 137 height 13
click at [630, 580] on li "Pause" at bounding box center [613, 584] width 161 height 18
type input "Pause"
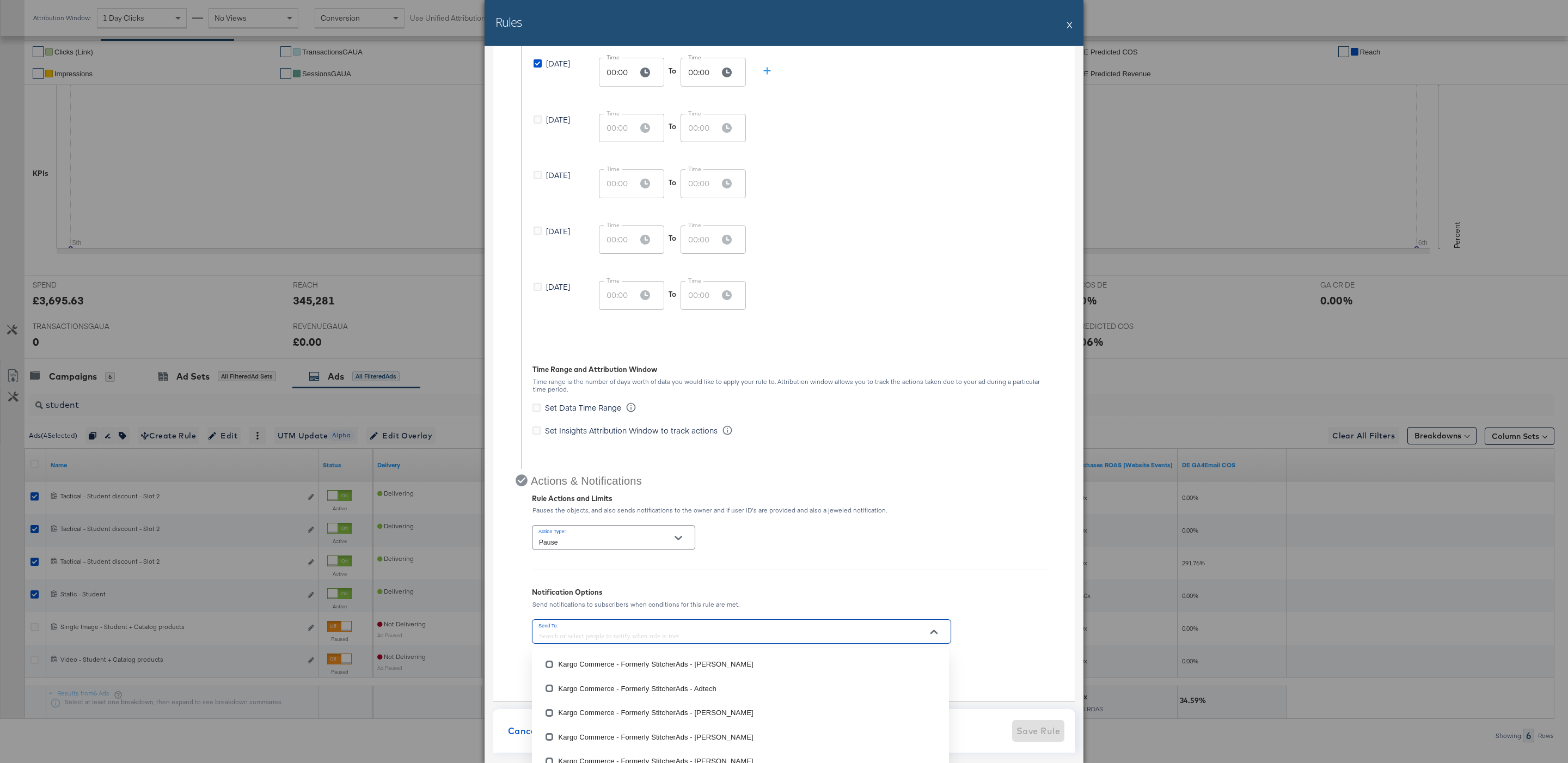
click at [640, 640] on input "Send To:" at bounding box center [725, 636] width 378 height 13
type input "g"
type input "aga"
click at [654, 673] on li "Kargo Commerce - Formerly StitcherAds - Agata Wolska" at bounding box center [740, 666] width 417 height 24
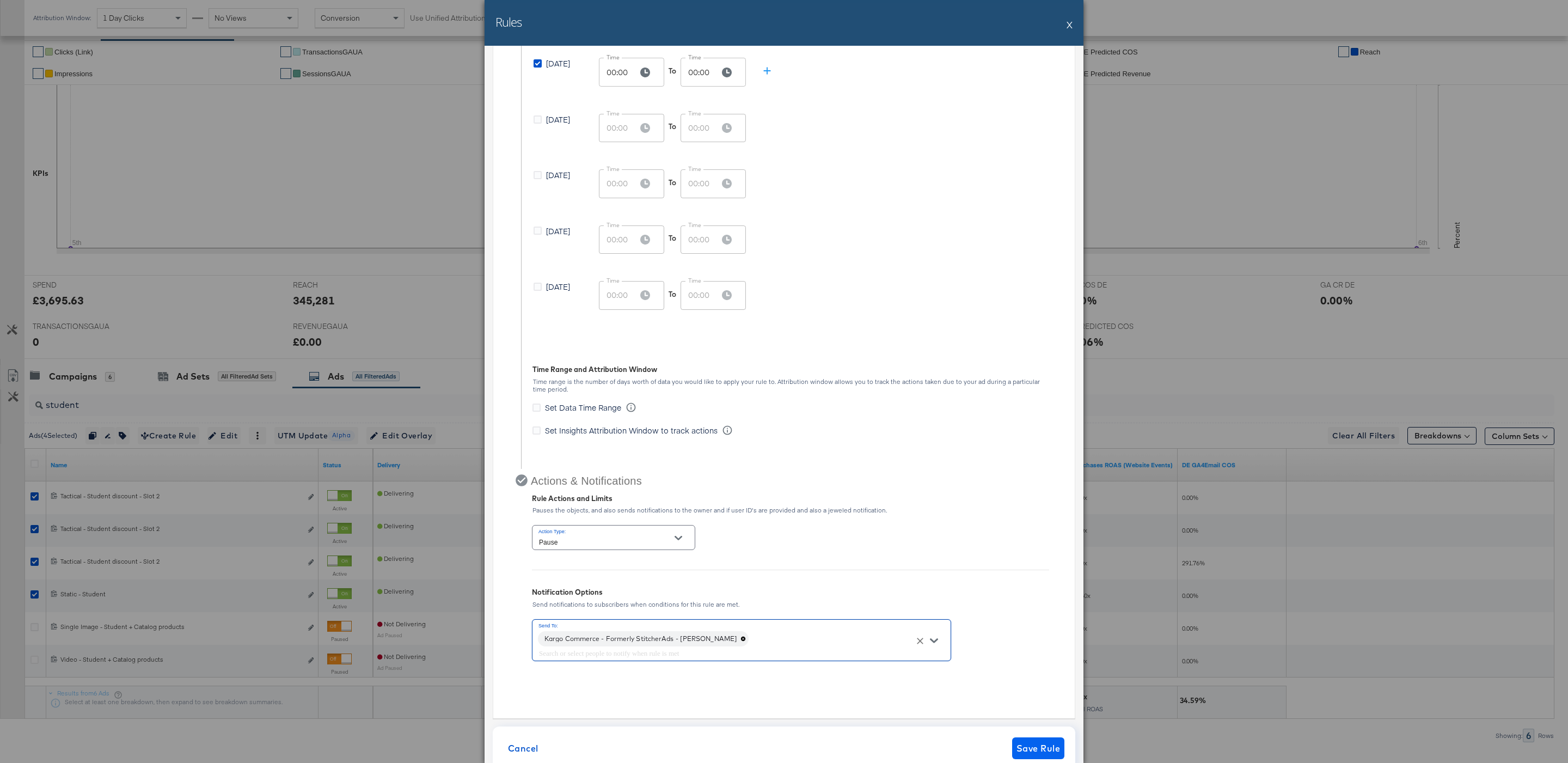
scroll to position [748, 0]
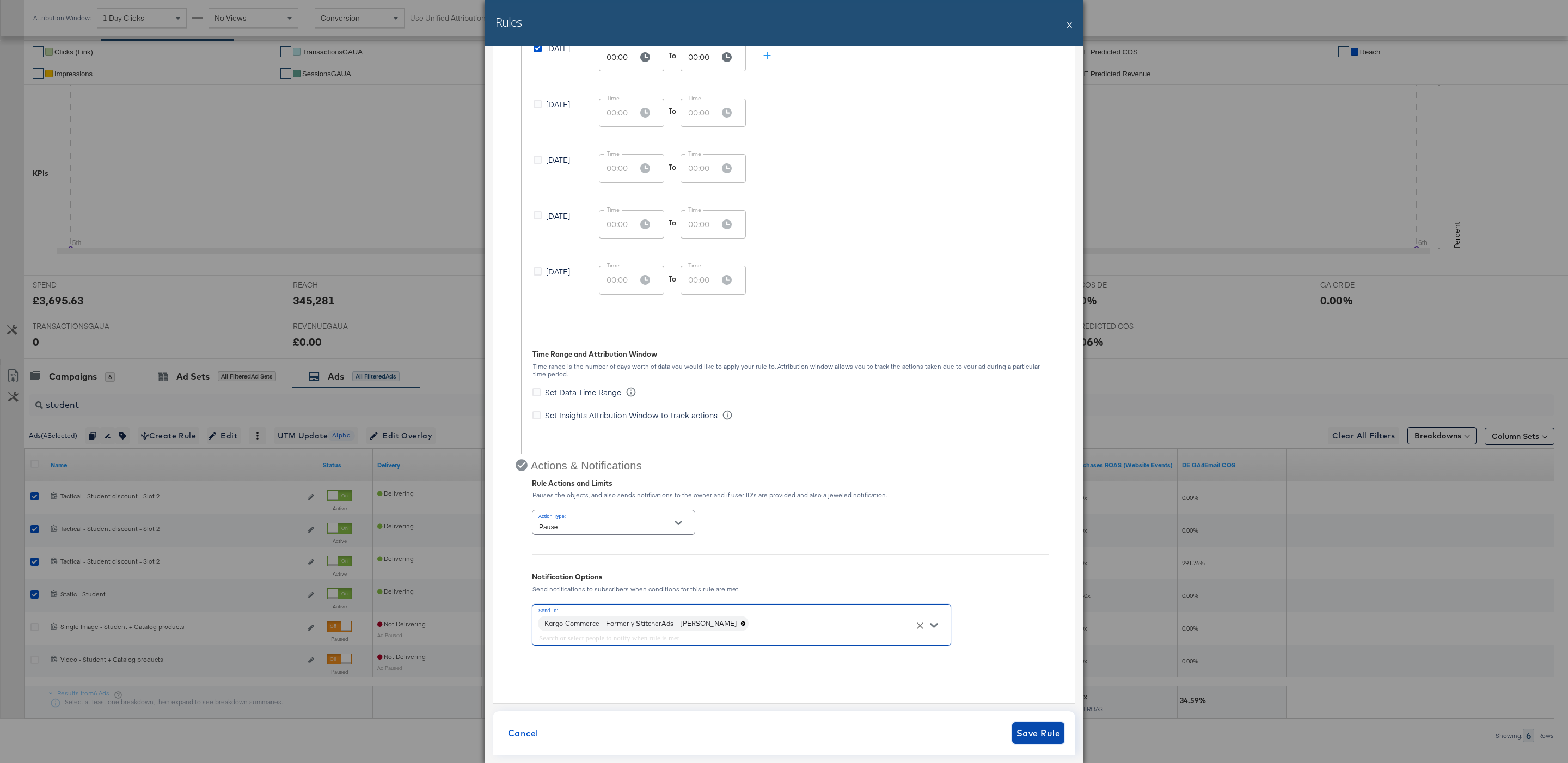
click at [1026, 738] on span "Save Rule" at bounding box center [1038, 733] width 44 height 16
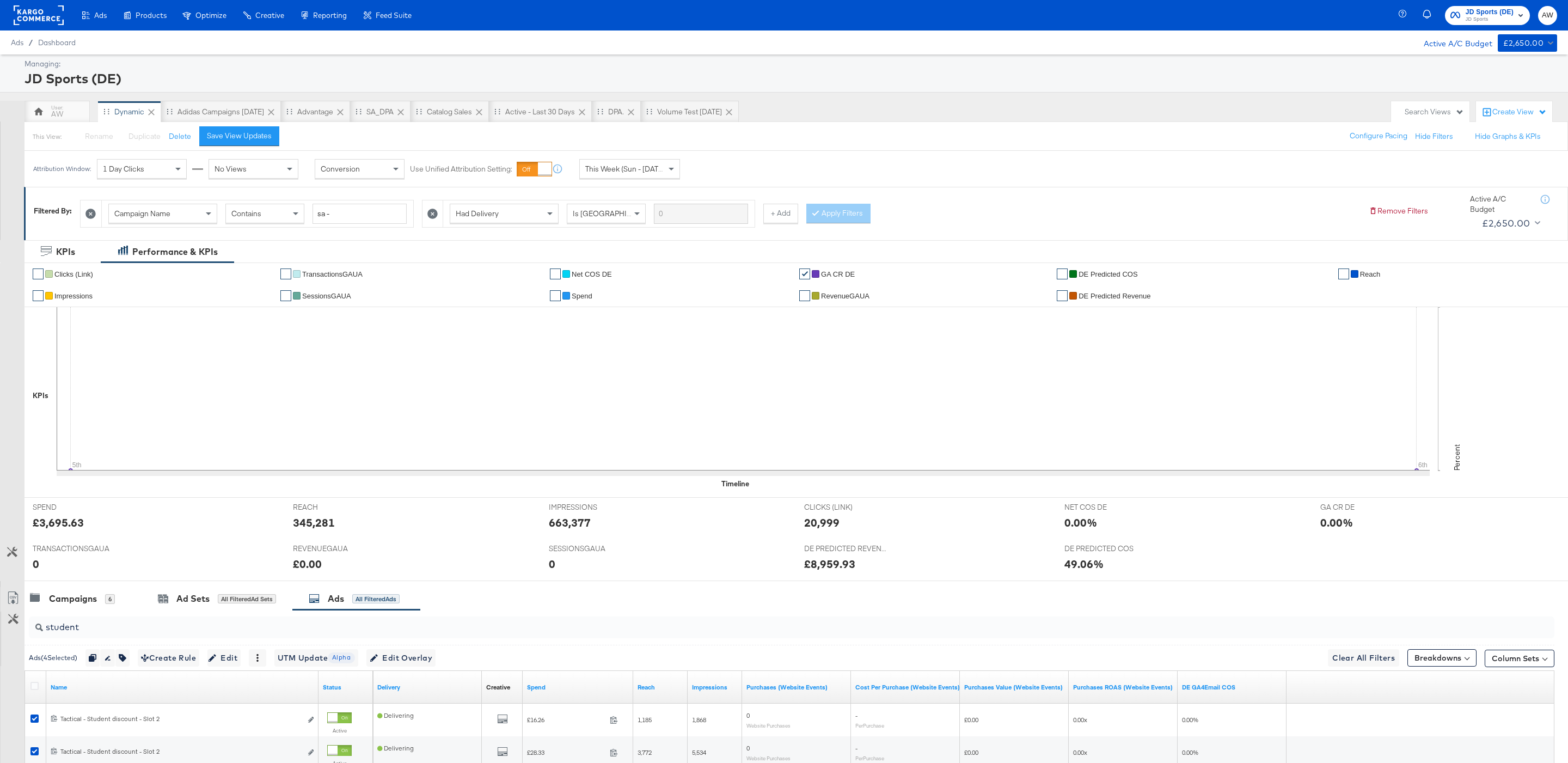
click at [1481, 18] on span "JD Sports" at bounding box center [1489, 20] width 48 height 9
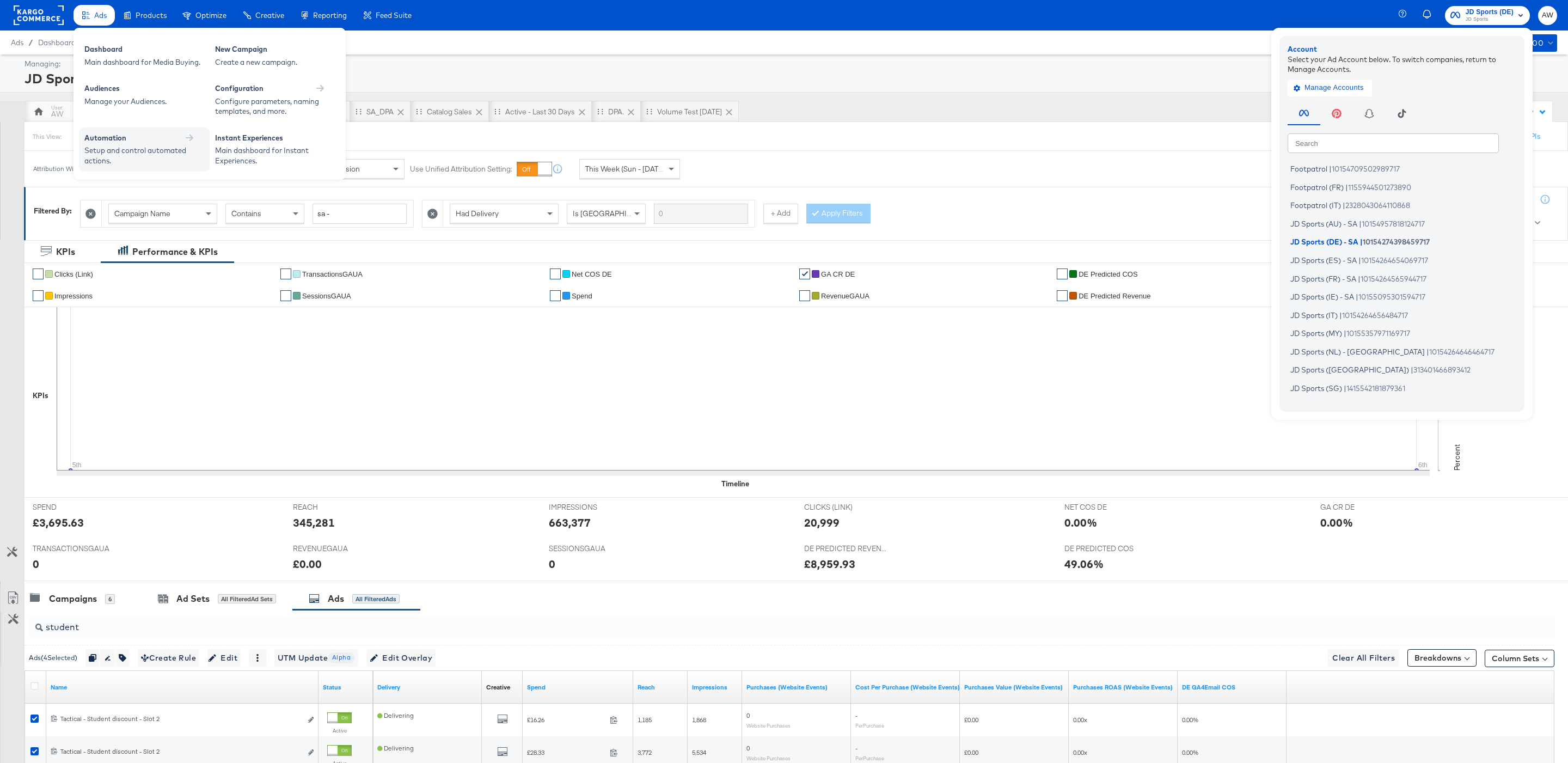
click at [119, 147] on div "Setup and control automated actions." at bounding box center [138, 155] width 108 height 21
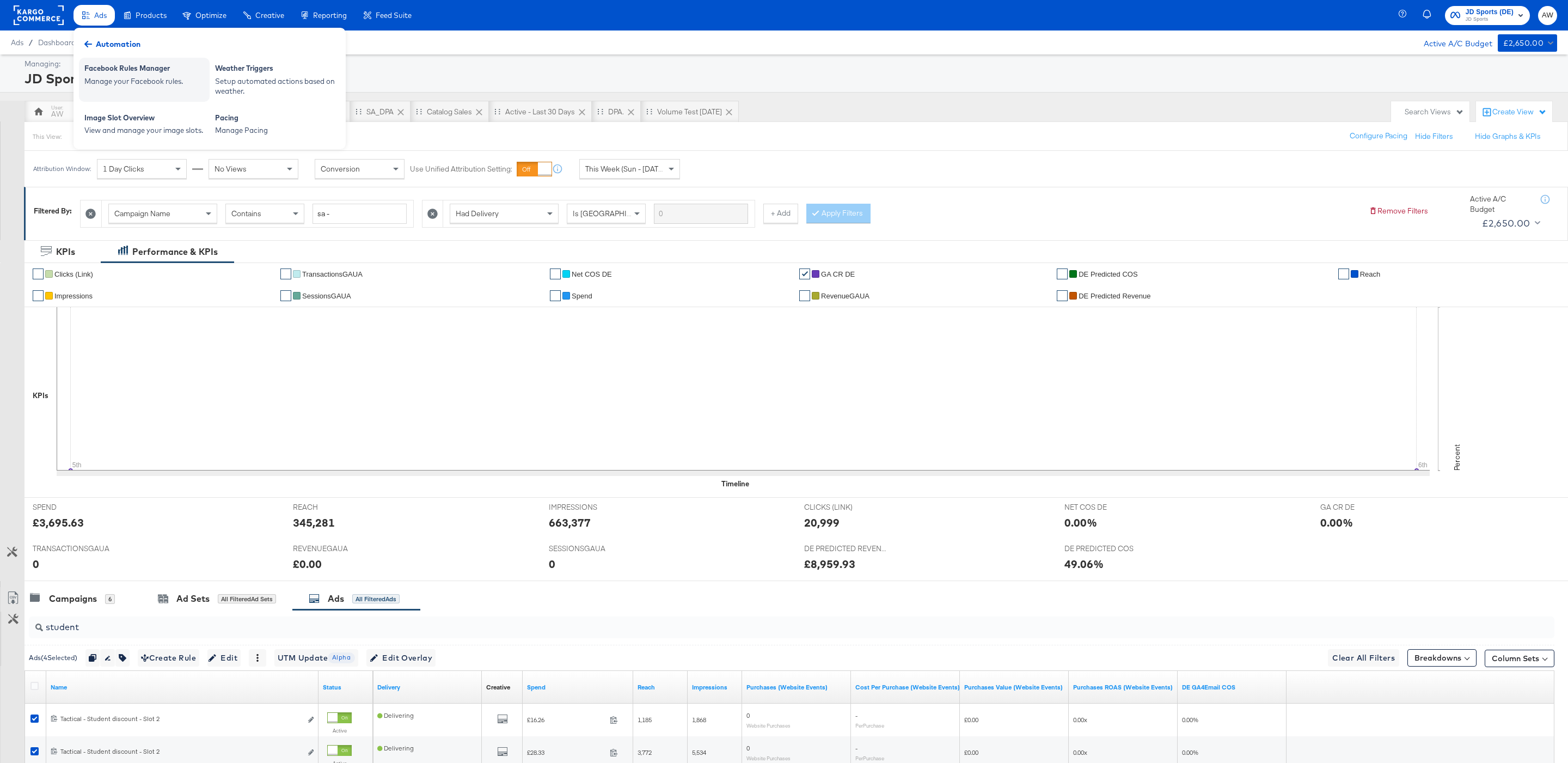
click at [182, 90] on div "Facebook Rules Manager Manage your Facebook rules." at bounding box center [145, 79] width 131 height 44
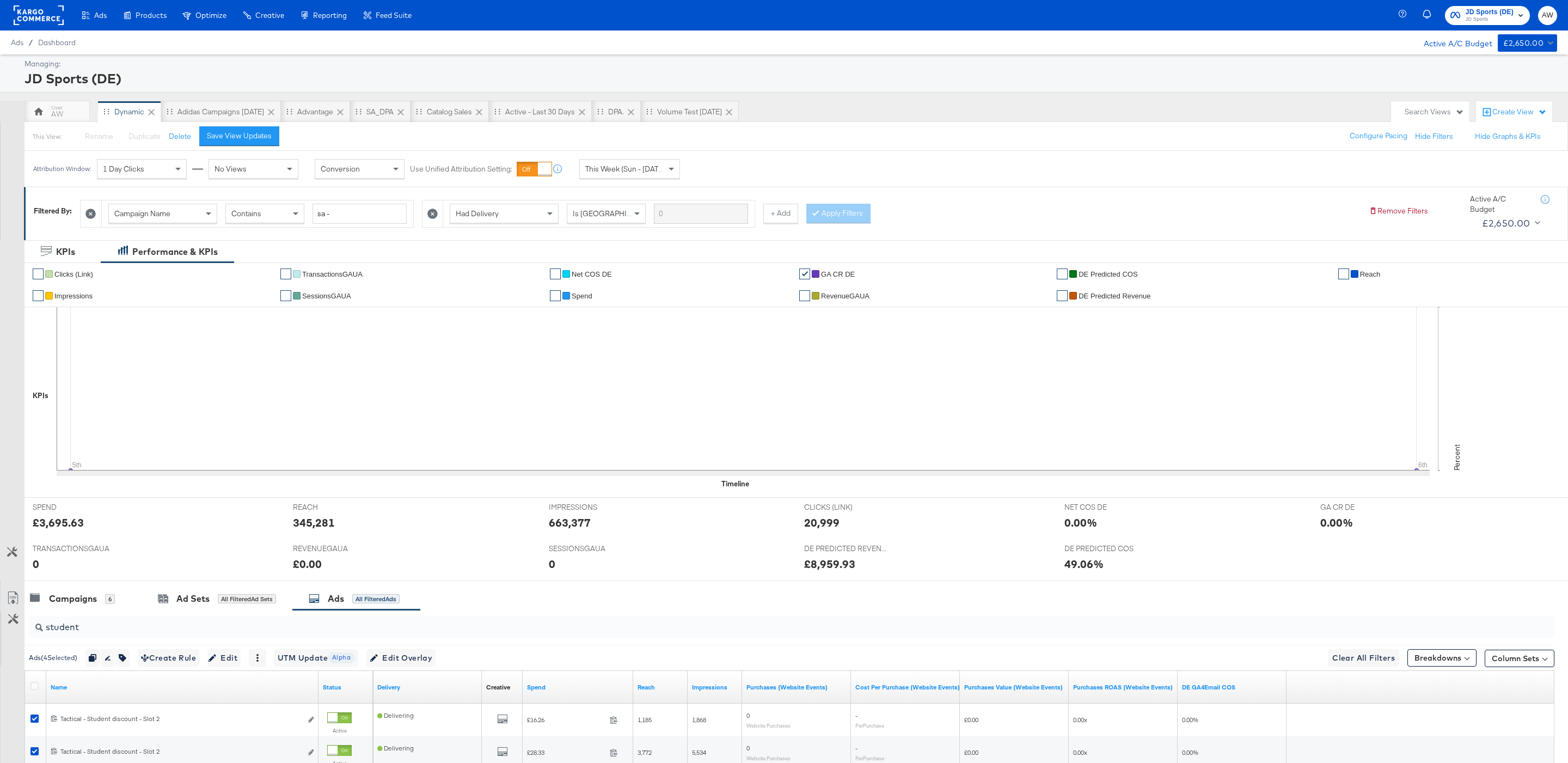
click at [1033, 135] on div "This View: Rename Please save your changes before renaming this view Duplicate …" at bounding box center [796, 136] width 1544 height 29
click at [1471, 21] on span "JD Sports" at bounding box center [1489, 20] width 48 height 9
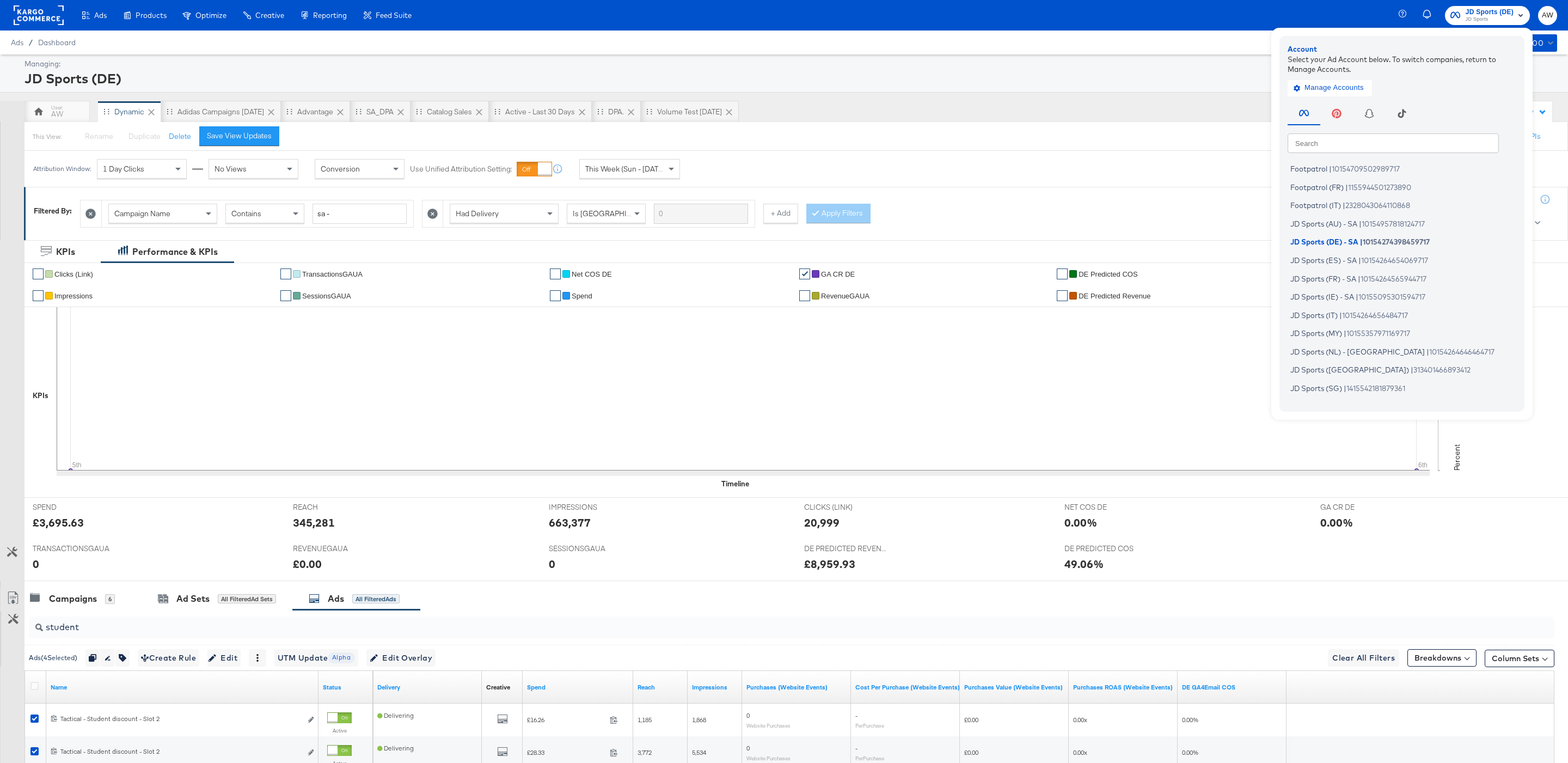
click at [1471, 21] on span "JD Sports" at bounding box center [1489, 20] width 48 height 9
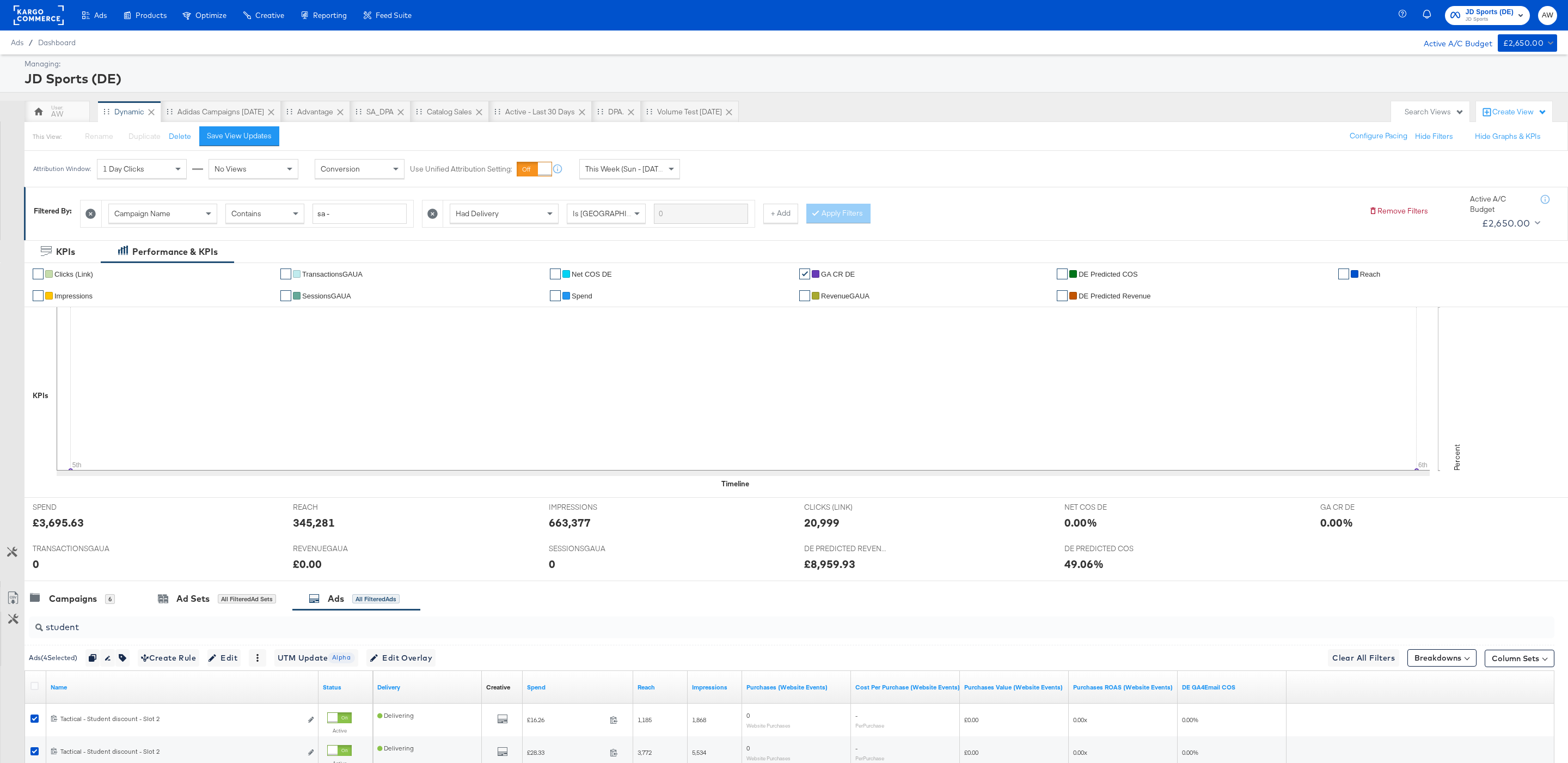
click at [1469, 20] on span "JD Sports" at bounding box center [1489, 20] width 48 height 9
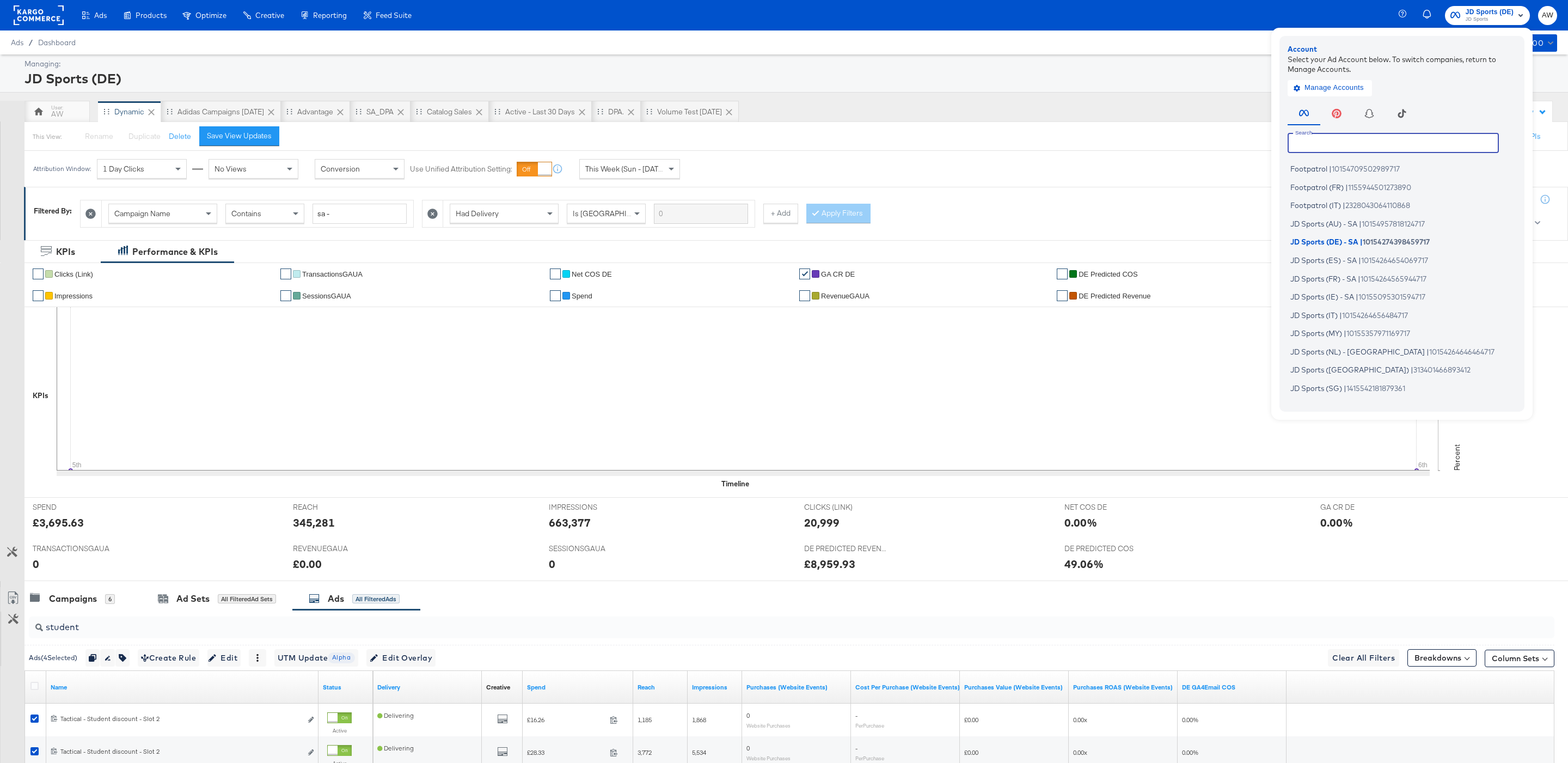
click at [1350, 142] on input "text" at bounding box center [1393, 143] width 211 height 20
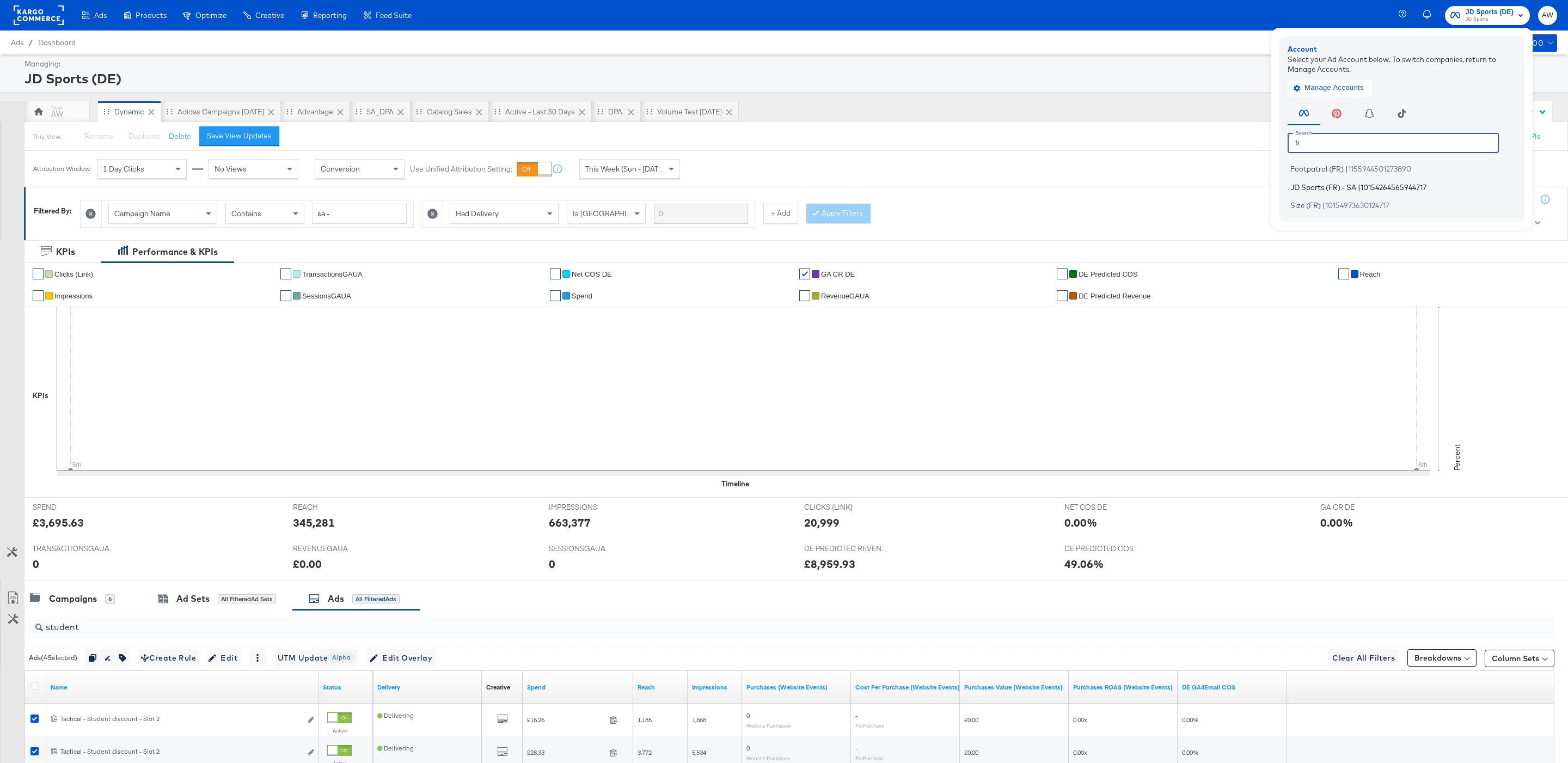
type input "fr"
click at [1350, 187] on span "JD Sports (FR) - SA" at bounding box center [1322, 187] width 65 height 9
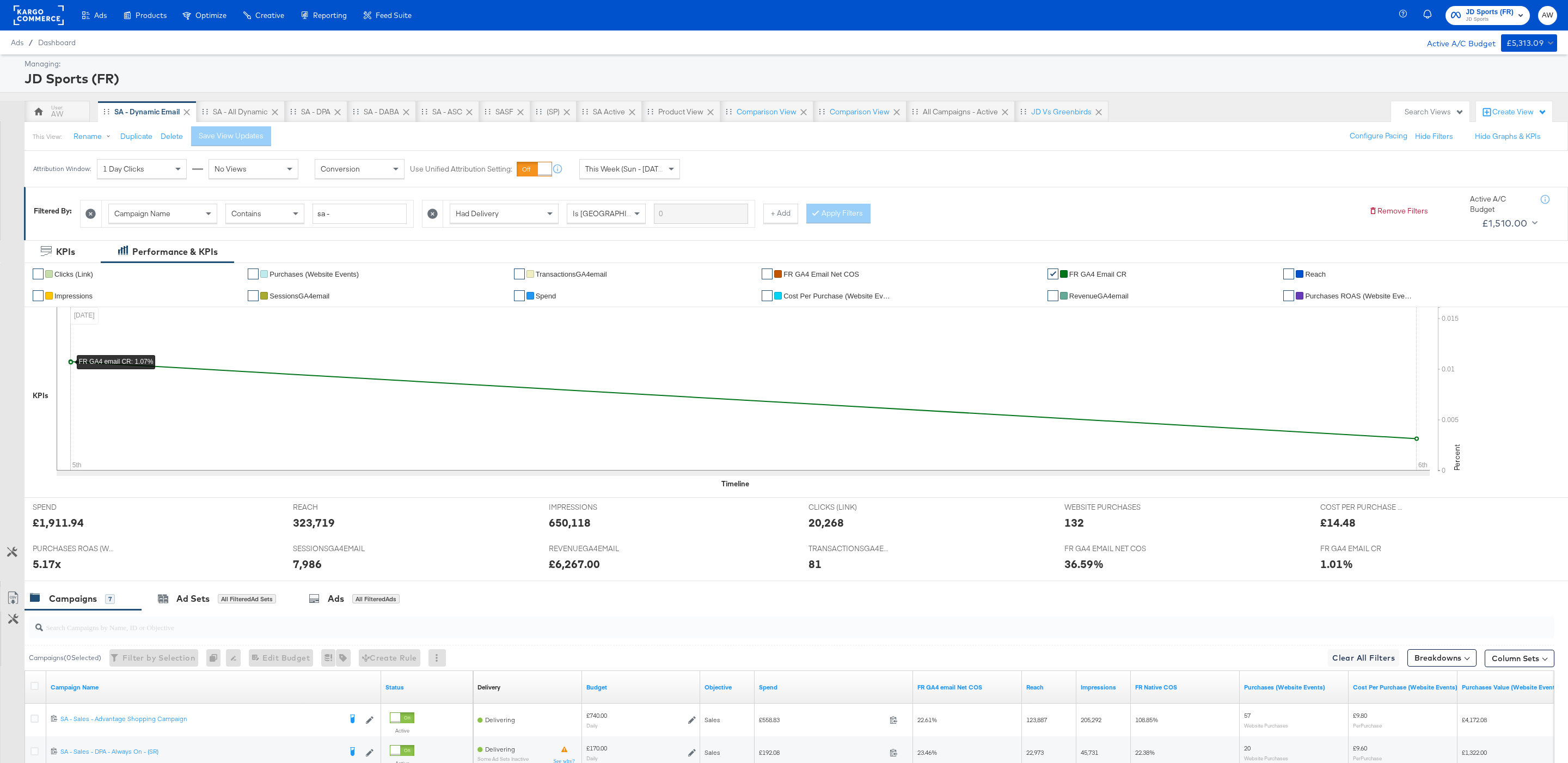
scroll to position [286, 0]
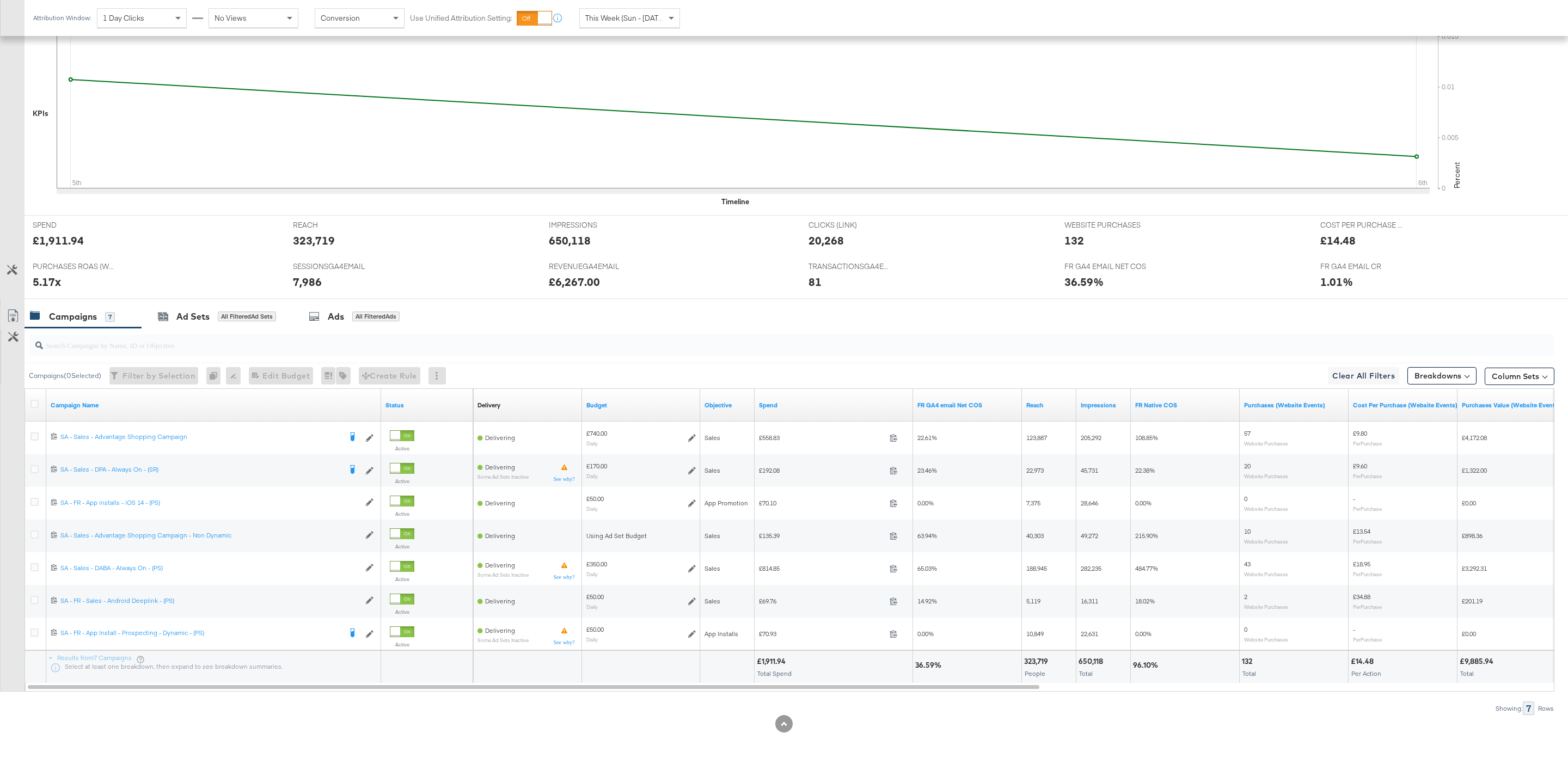
click at [331, 327] on div at bounding box center [789, 345] width 1530 height 35
click at [325, 314] on div "Ads All Filtered Ads" at bounding box center [354, 317] width 91 height 13
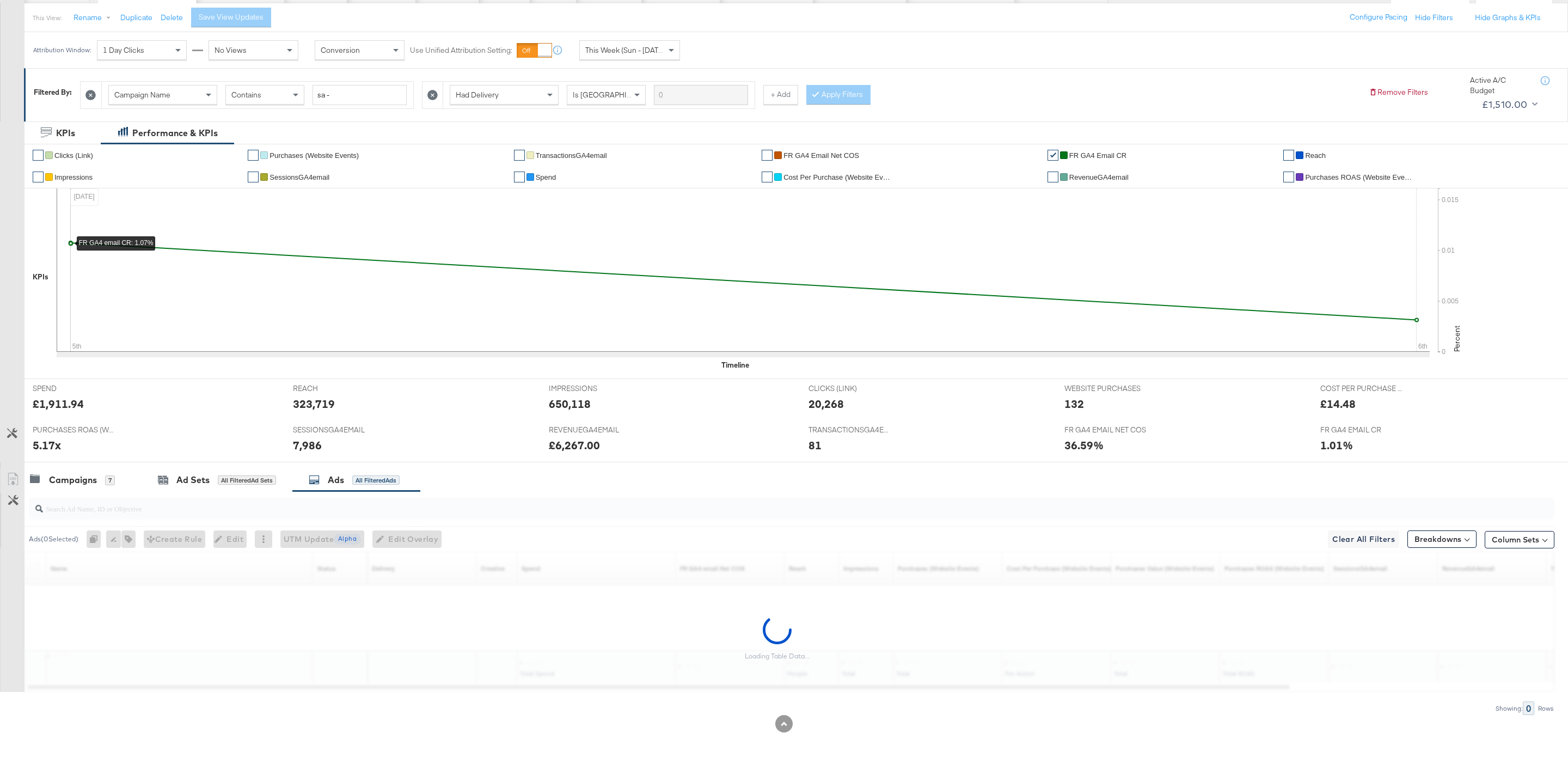
scroll to position [122, 0]
click at [309, 502] on input "search" at bounding box center [726, 504] width 1367 height 21
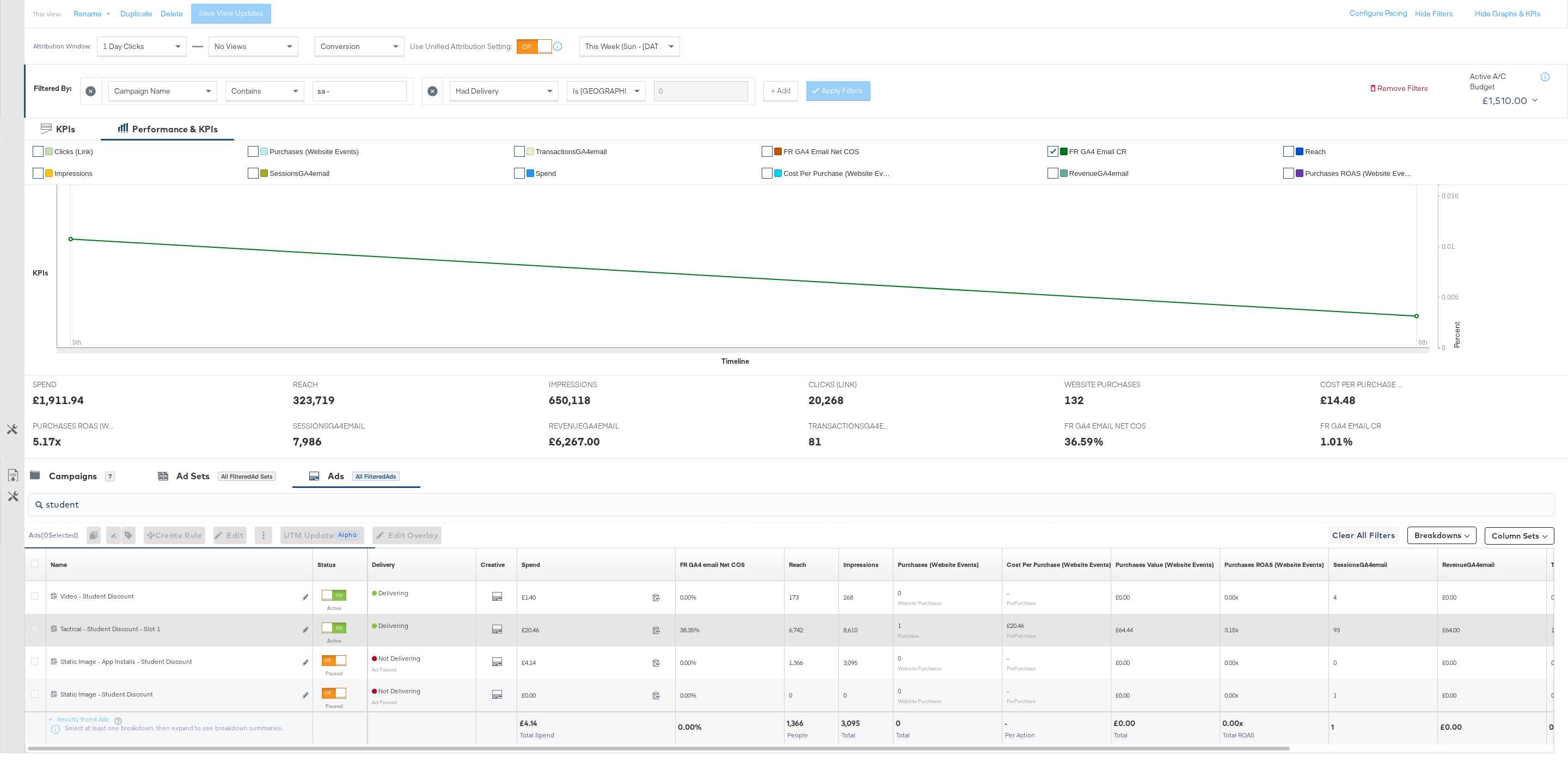
type input "student"
click at [34, 629] on icon at bounding box center [34, 628] width 8 height 8
click at [0, 0] on input "checkbox" at bounding box center [0, 0] width 0 height 0
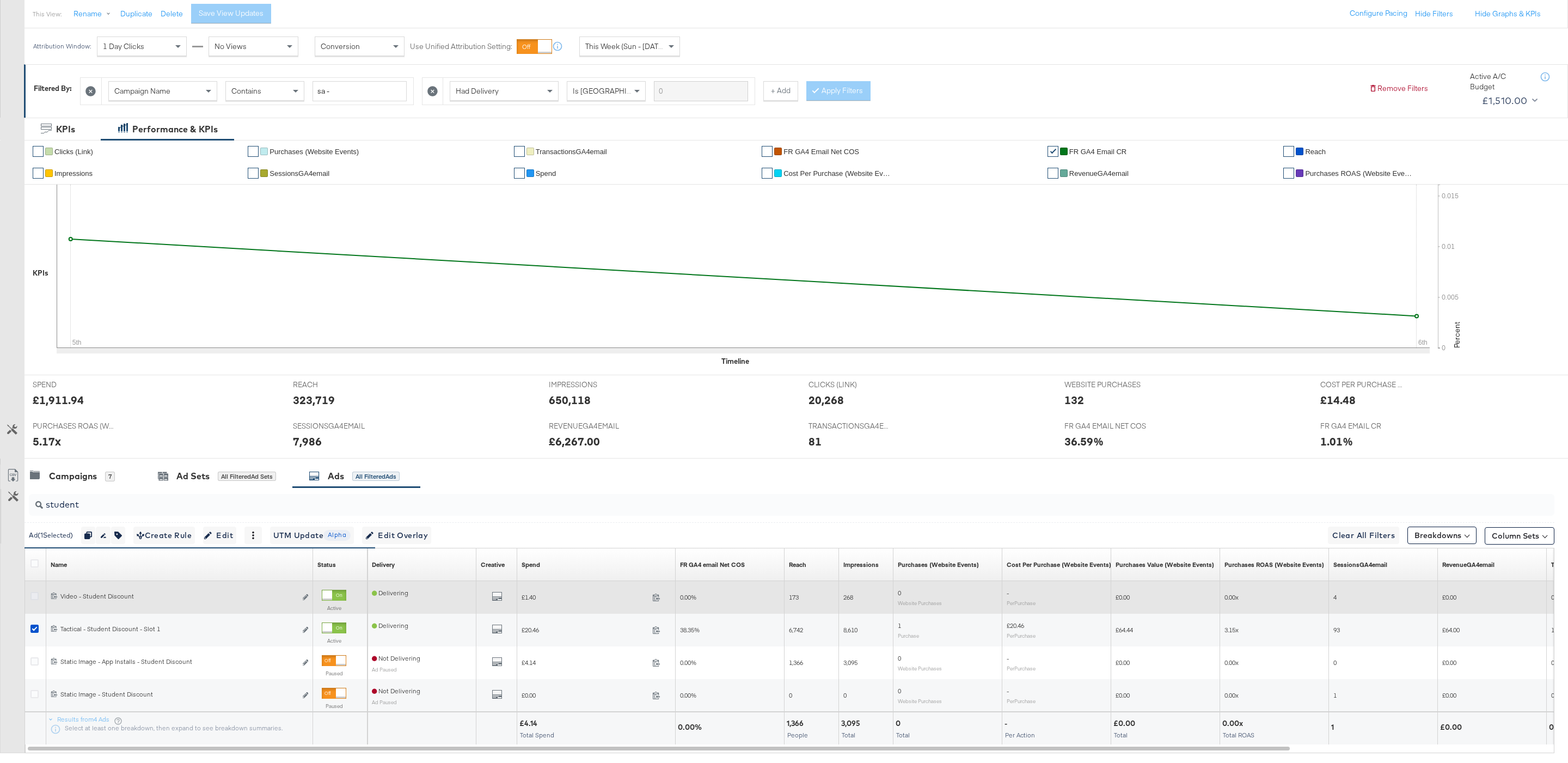
click at [34, 600] on icon at bounding box center [34, 596] width 8 height 8
click at [0, 0] on input "checkbox" at bounding box center [0, 0] width 0 height 0
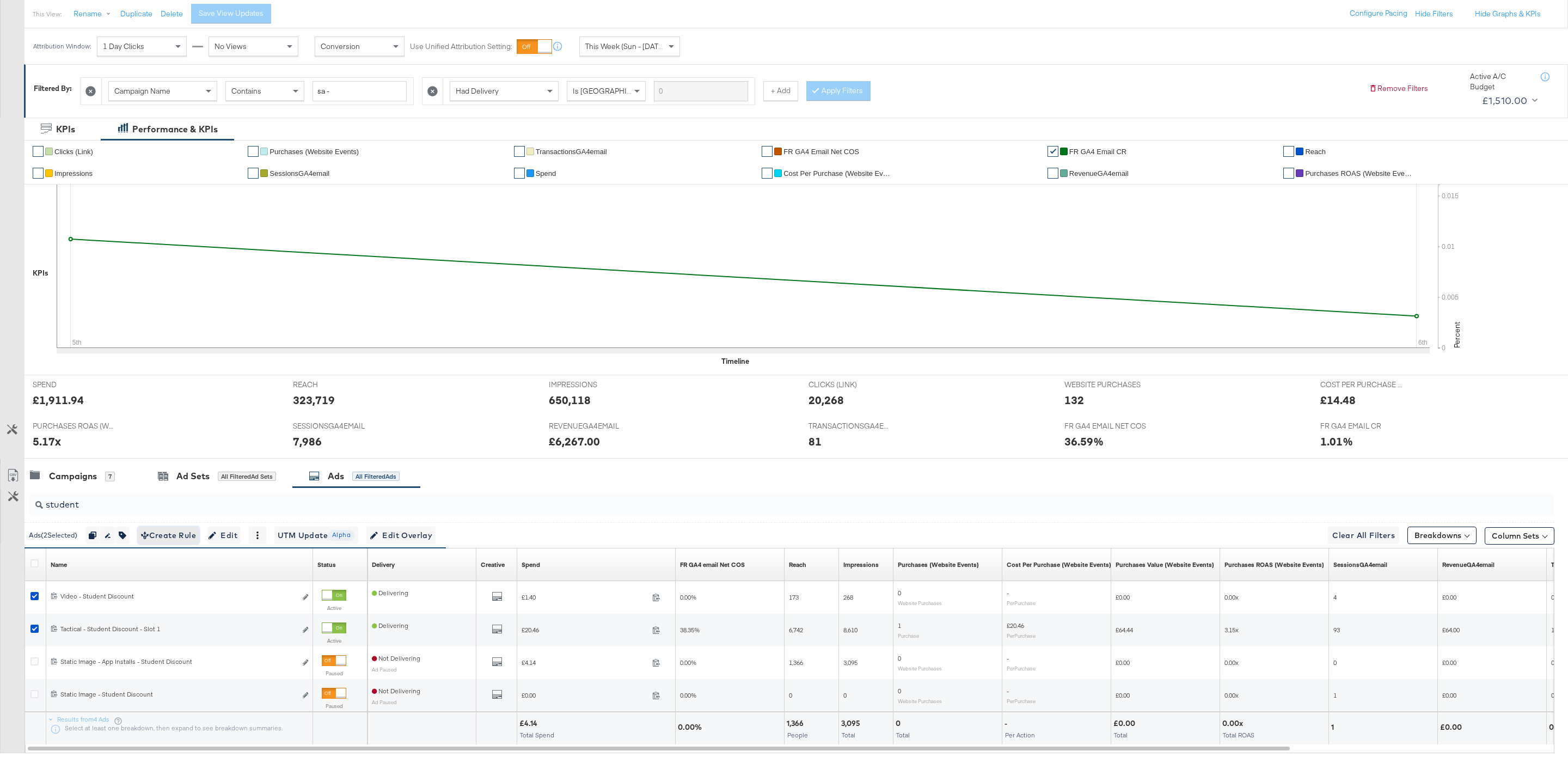
click at [184, 542] on span "Create Rule" at bounding box center [168, 535] width 55 height 14
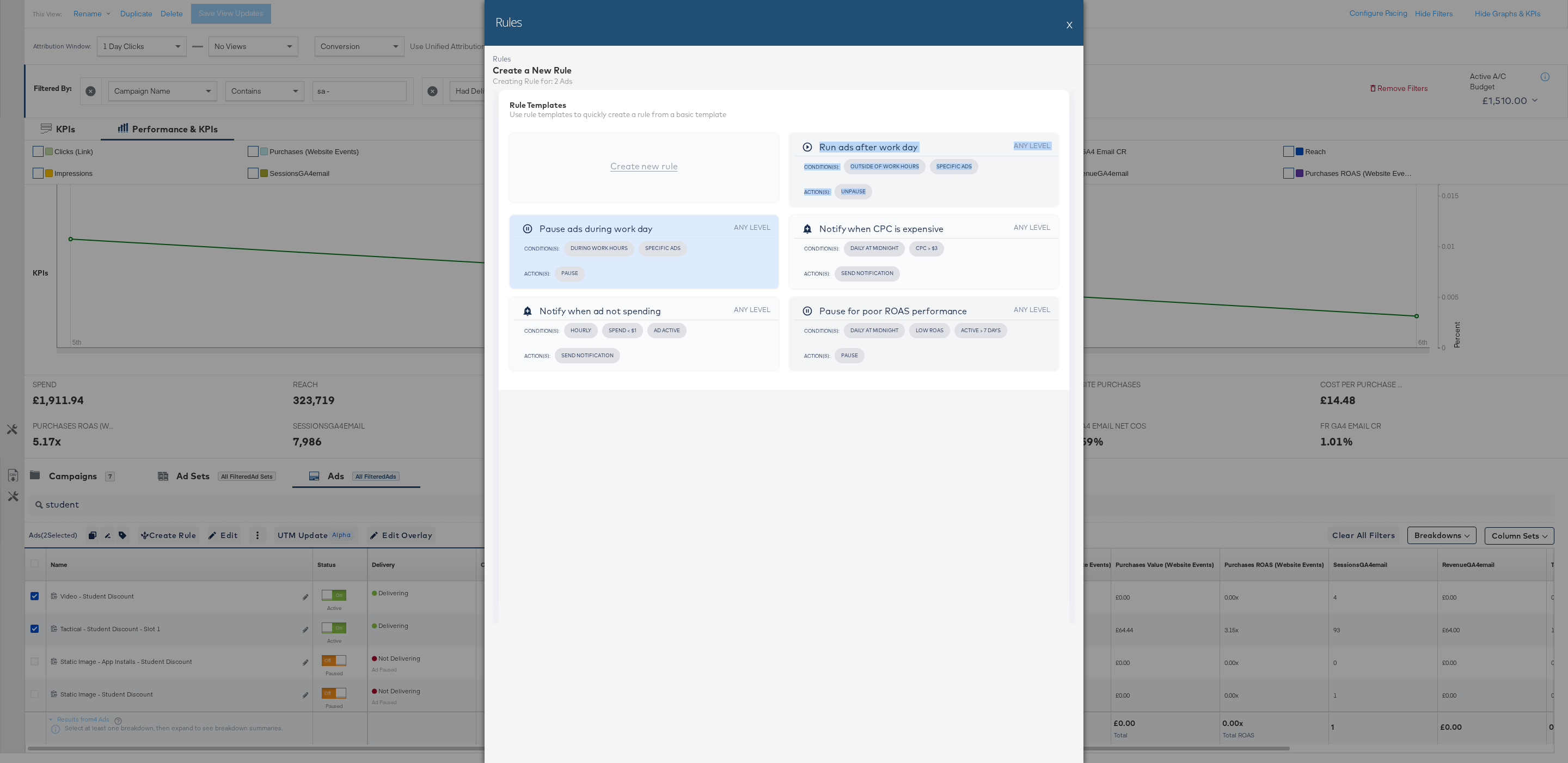
drag, startPoint x: 632, startPoint y: 217, endPoint x: 632, endPoint y: 240, distance: 23.0
click at [631, 207] on div "Create new rule Run ads after work day Any Level Condition(s): Outside of Work …" at bounding box center [784, 256] width 571 height 268
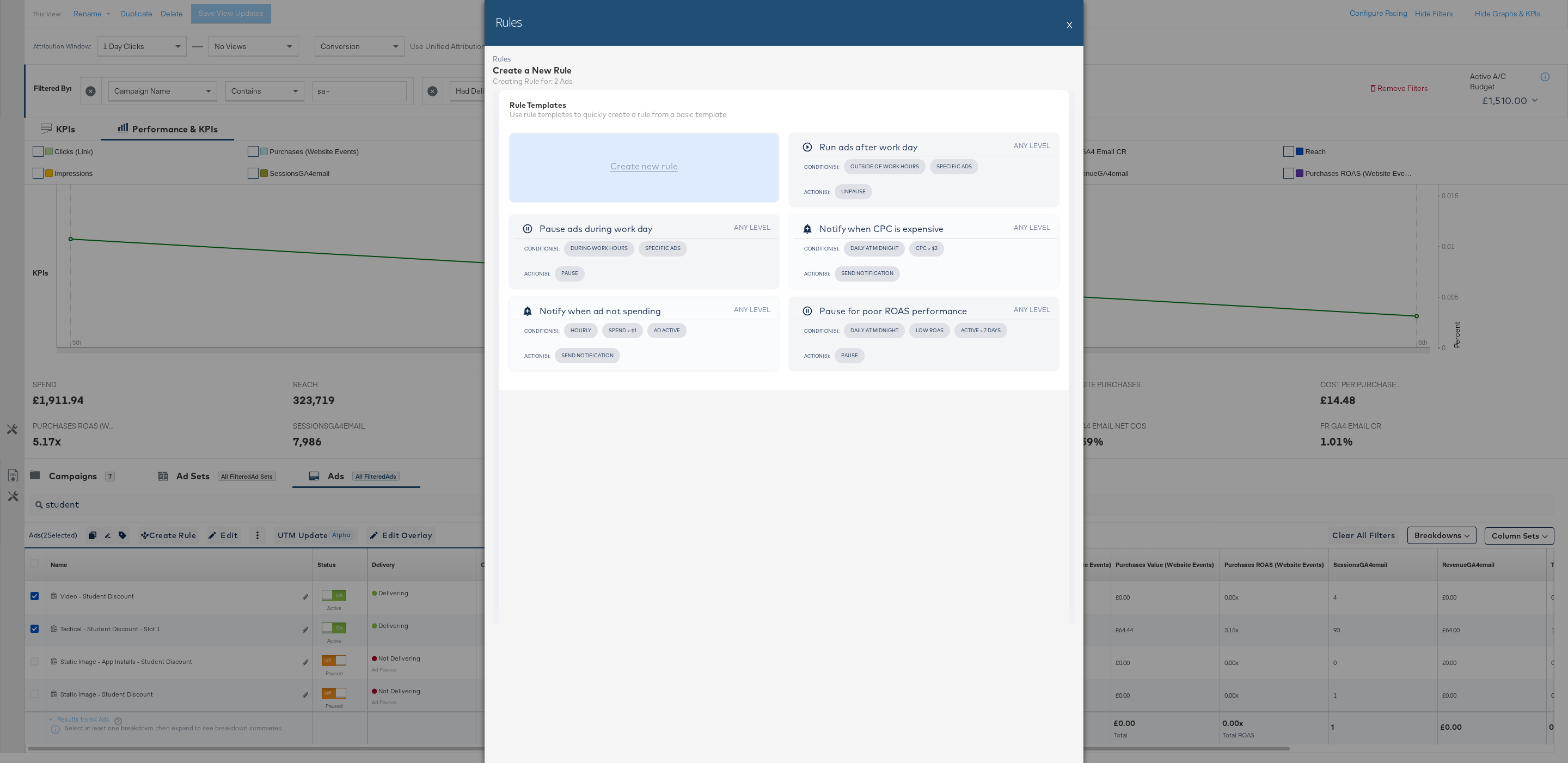
click at [615, 170] on div "Create new rule" at bounding box center [644, 165] width 67 height 11
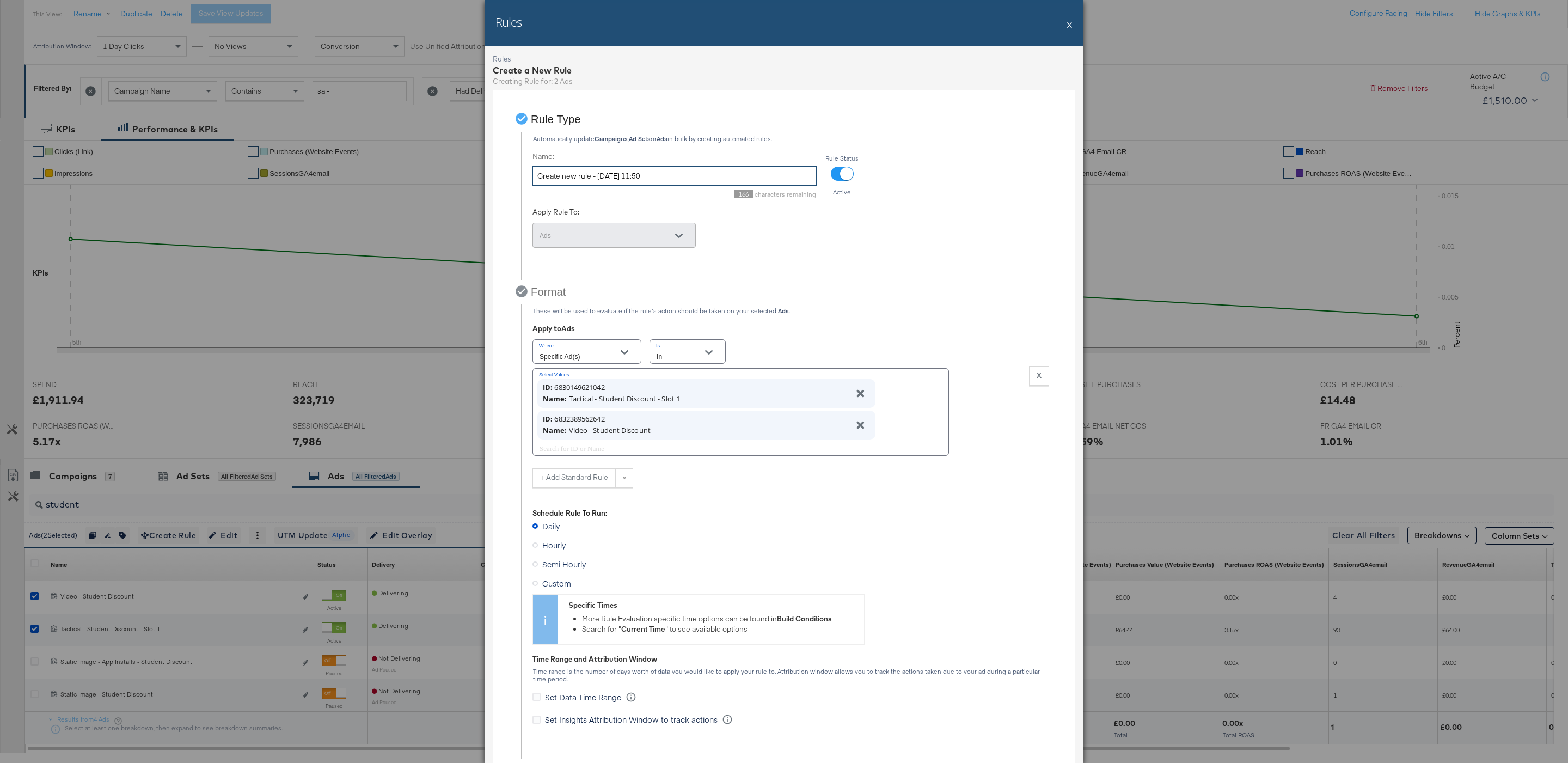
click at [607, 180] on input "Create new rule - 06/10/2025 11:50" at bounding box center [674, 176] width 284 height 21
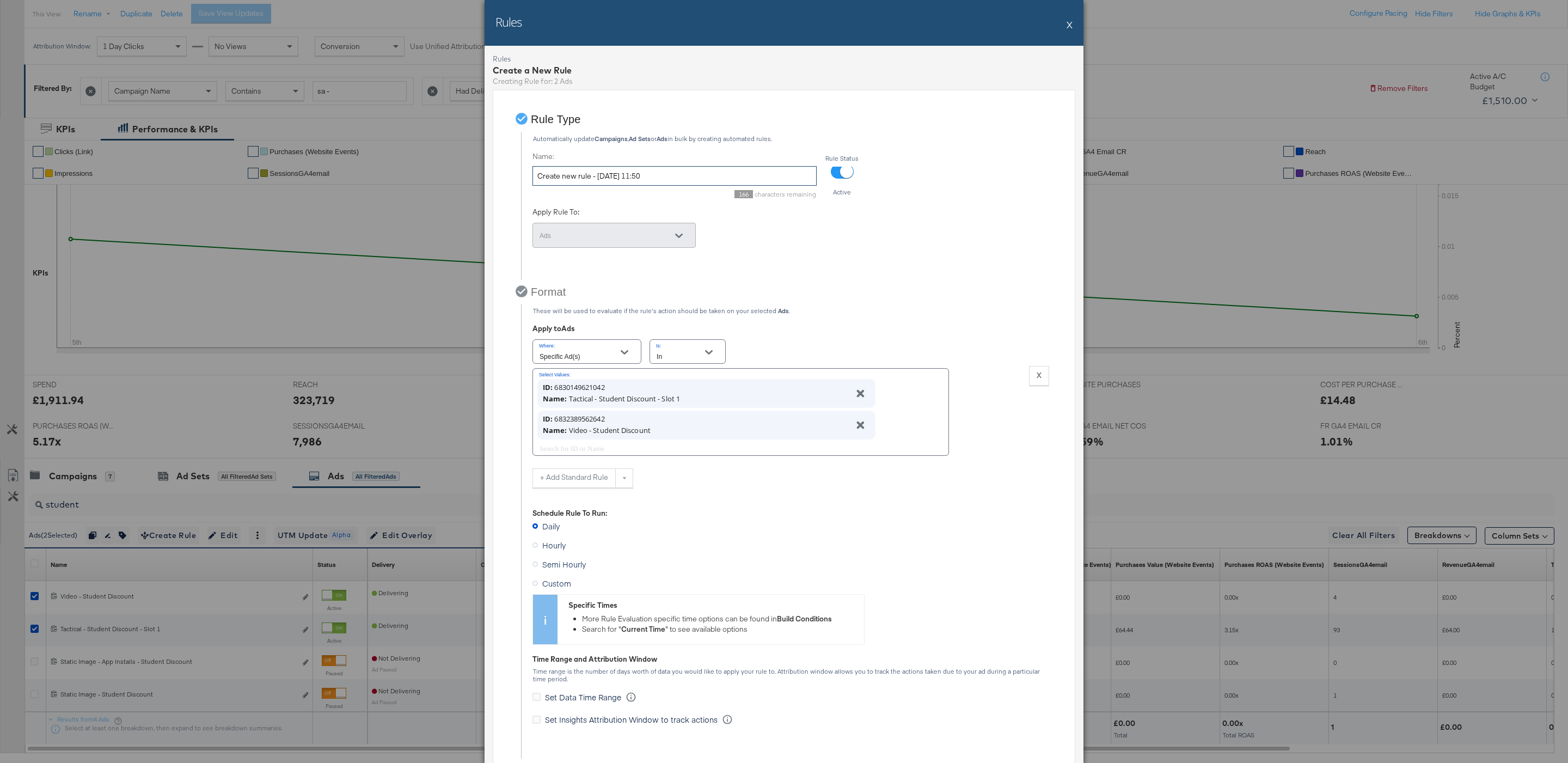
click at [607, 180] on input "Create new rule - 06/10/2025 11:50" at bounding box center [674, 176] width 284 height 21
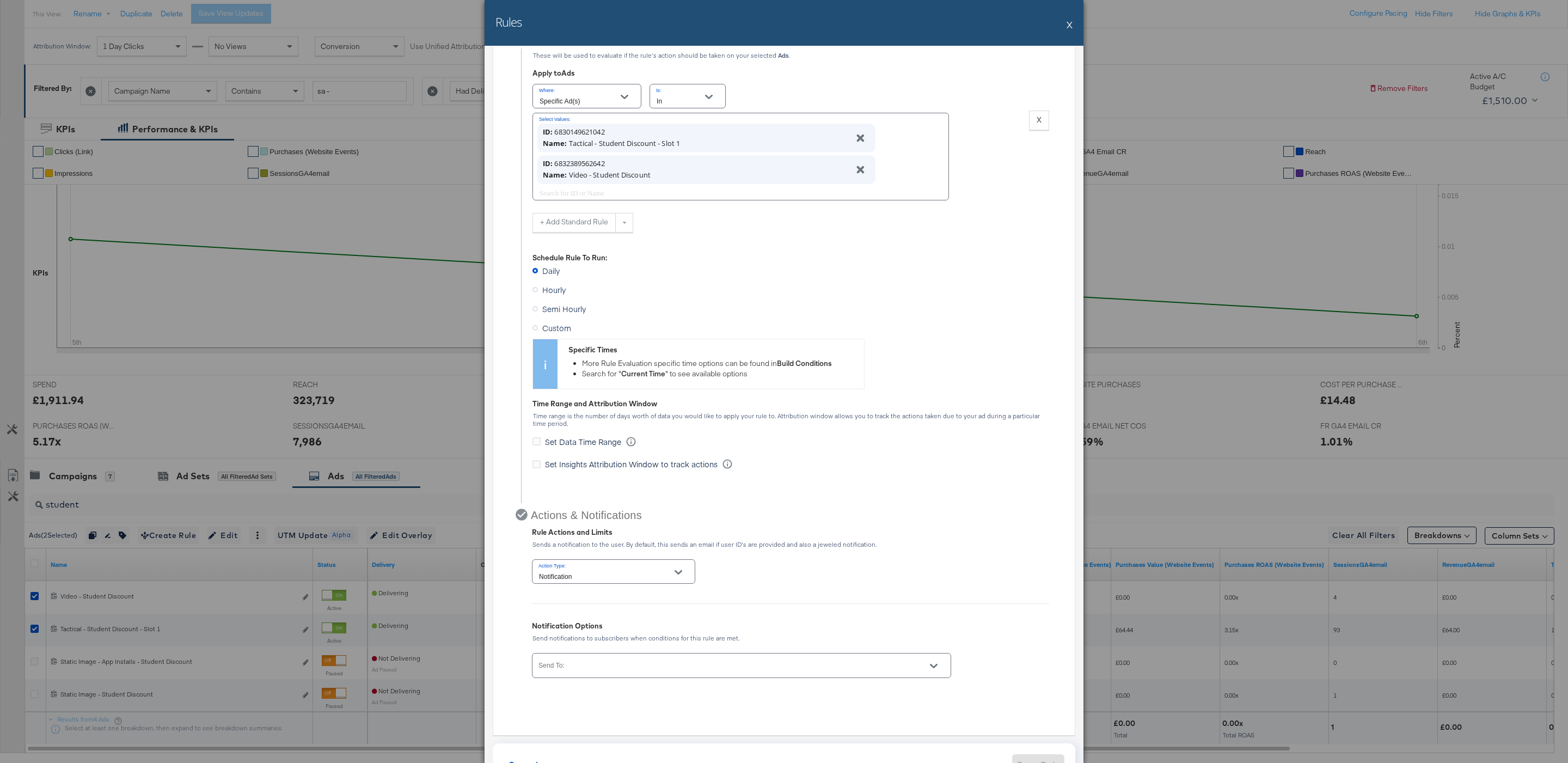
scroll to position [270, 0]
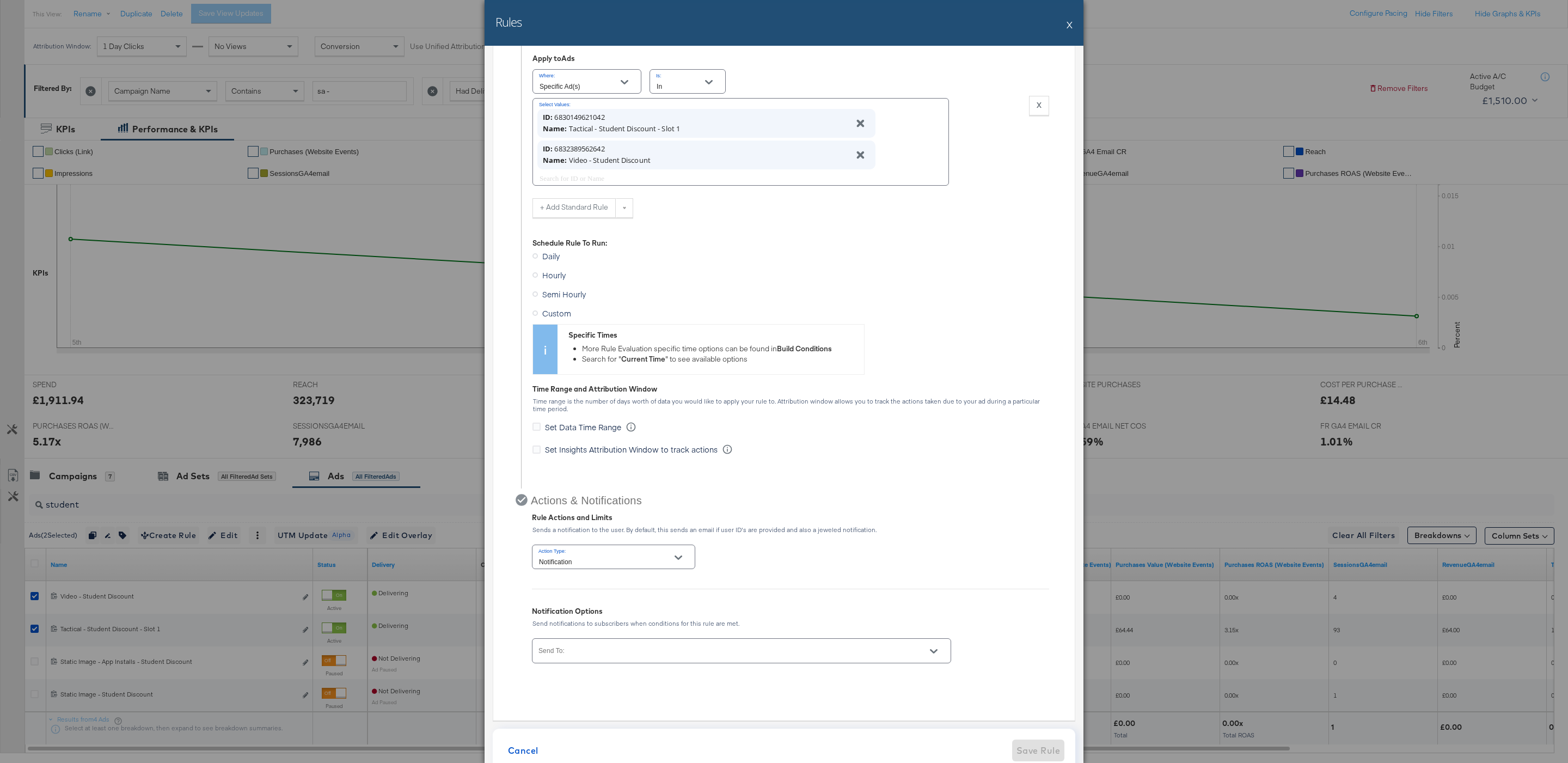
type input "Pause student discount"
click at [555, 318] on span "Custom" at bounding box center [557, 313] width 29 height 11
click at [0, 0] on input "Custom" at bounding box center [0, 0] width 0 height 0
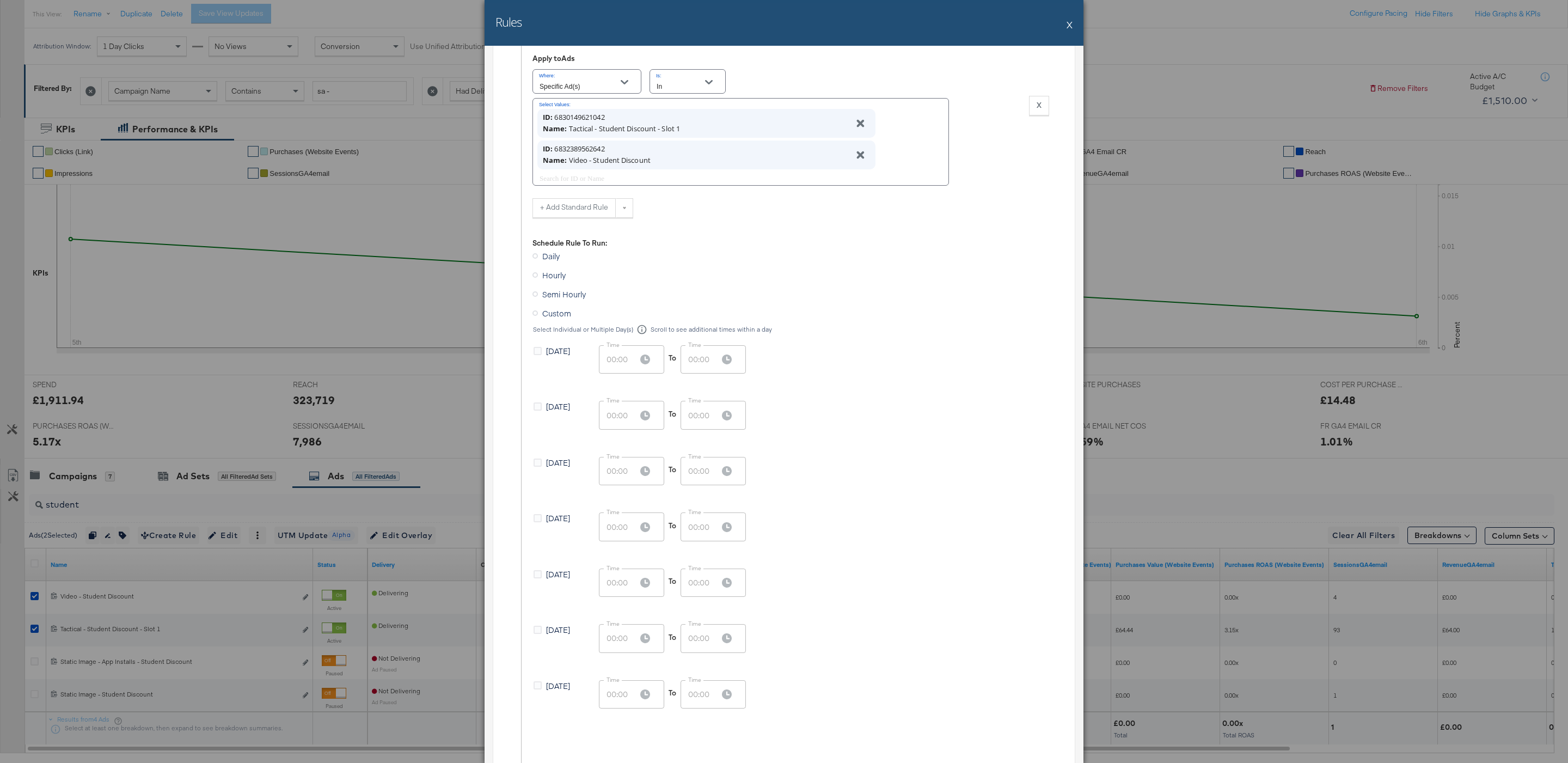
click at [554, 469] on div "Tuesday" at bounding box center [566, 463] width 65 height 14
click at [549, 464] on span "Tuesday" at bounding box center [558, 461] width 24 height 11
click at [0, 0] on input "Tuesday" at bounding box center [0, 0] width 0 height 0
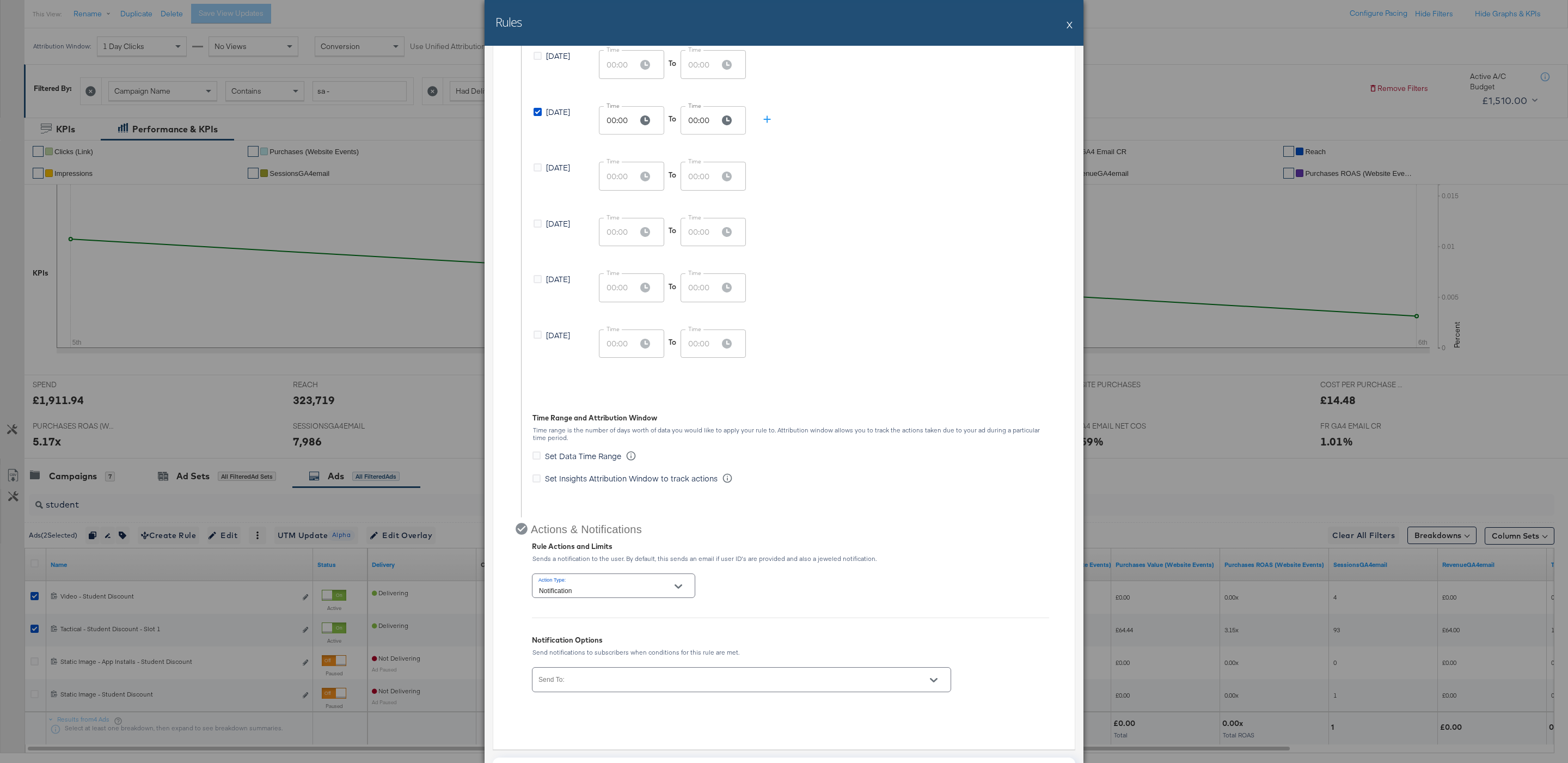
scroll to position [623, 0]
click at [564, 583] on input "Notification" at bounding box center [605, 586] width 137 height 13
click at [566, 628] on li "Pause" at bounding box center [613, 629] width 161 height 18
type input "Pause"
click at [568, 665] on div at bounding box center [741, 675] width 419 height 24
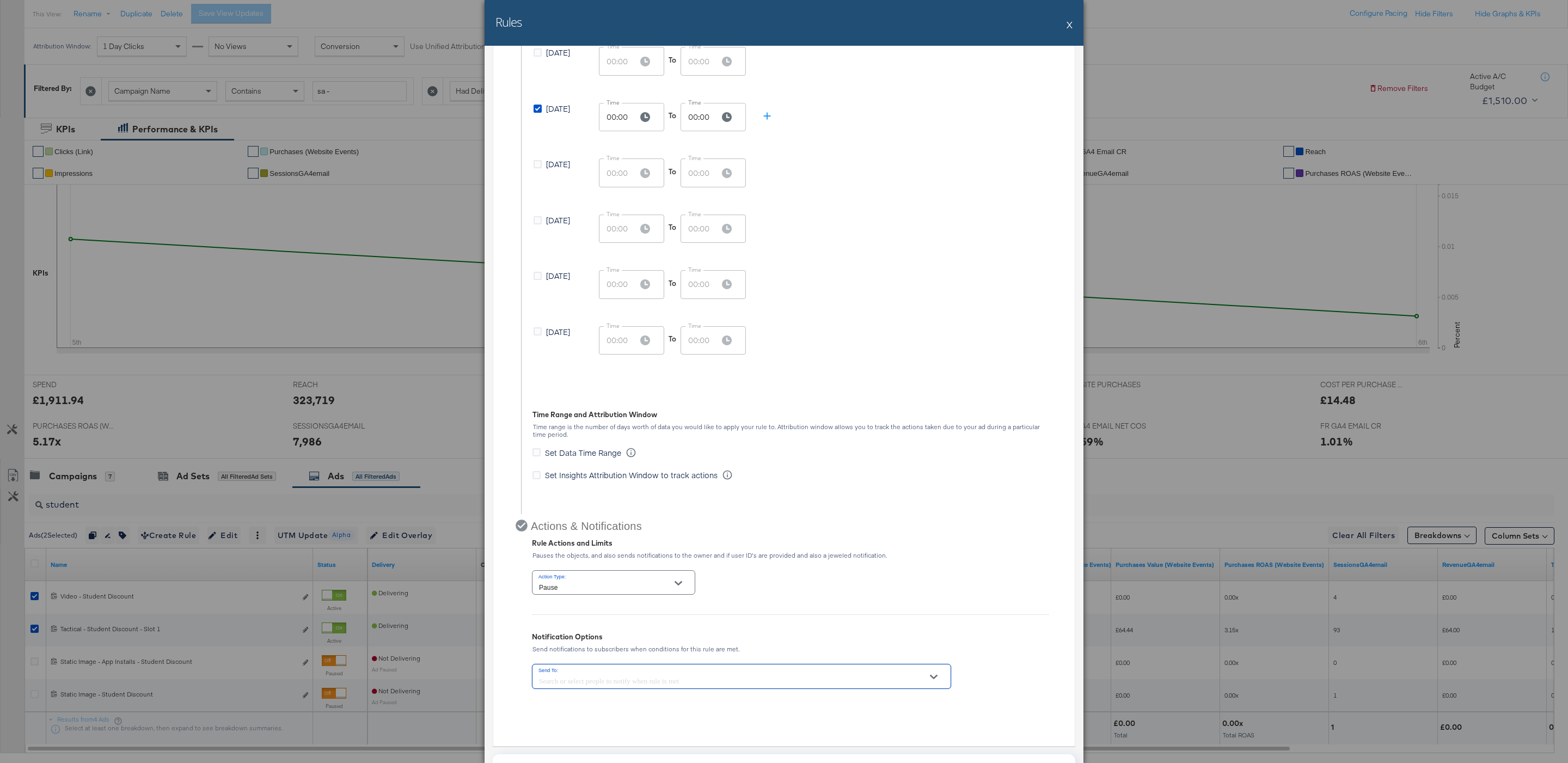
type input "G"
click at [573, 680] on input "G" at bounding box center [725, 680] width 378 height 13
type input "g"
type input "AGA"
click at [593, 711] on li "Kargo Commerce - Formerly StitcherAds - Agata Wolska" at bounding box center [740, 709] width 417 height 24
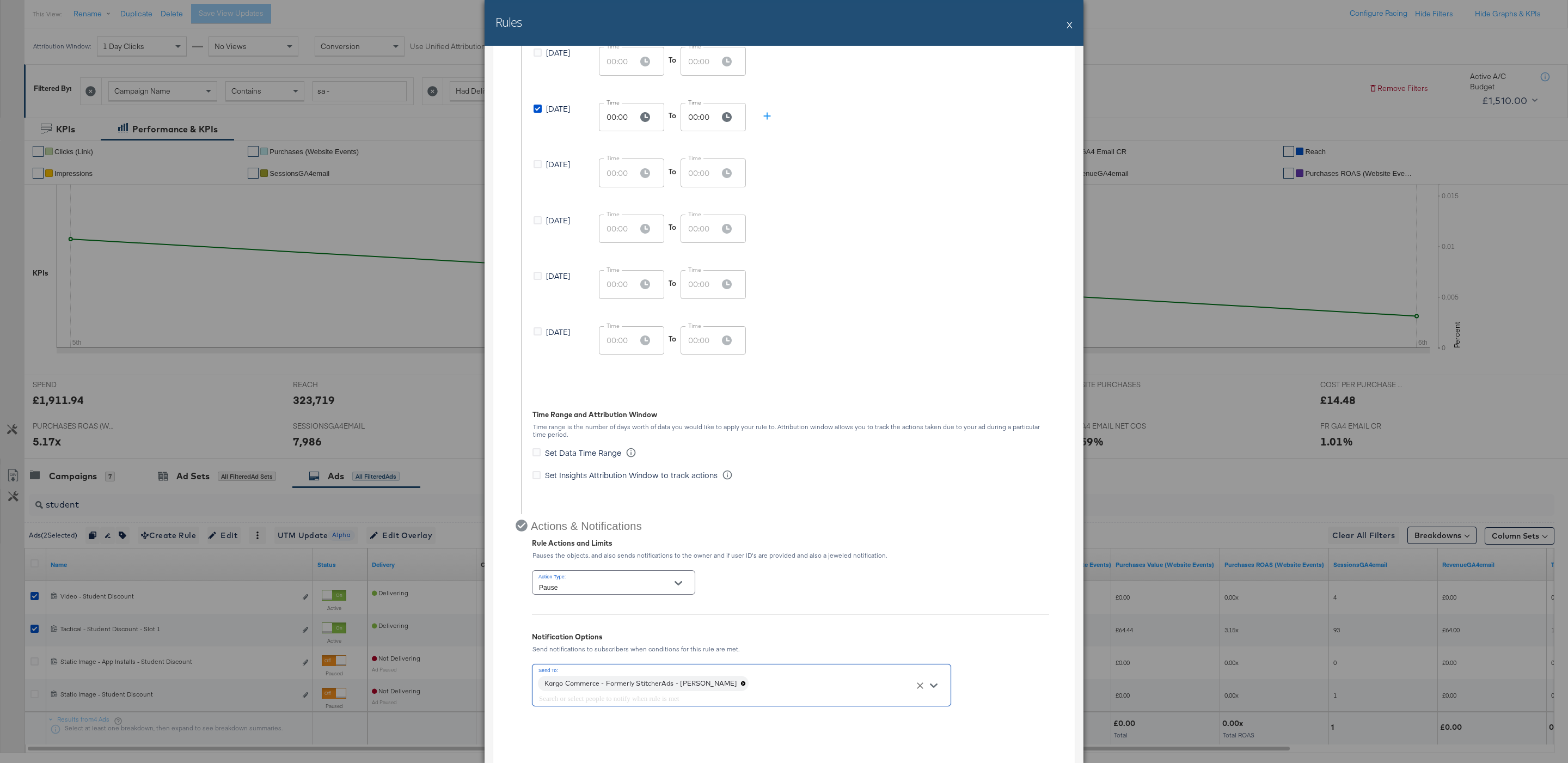
scroll to position [686, 0]
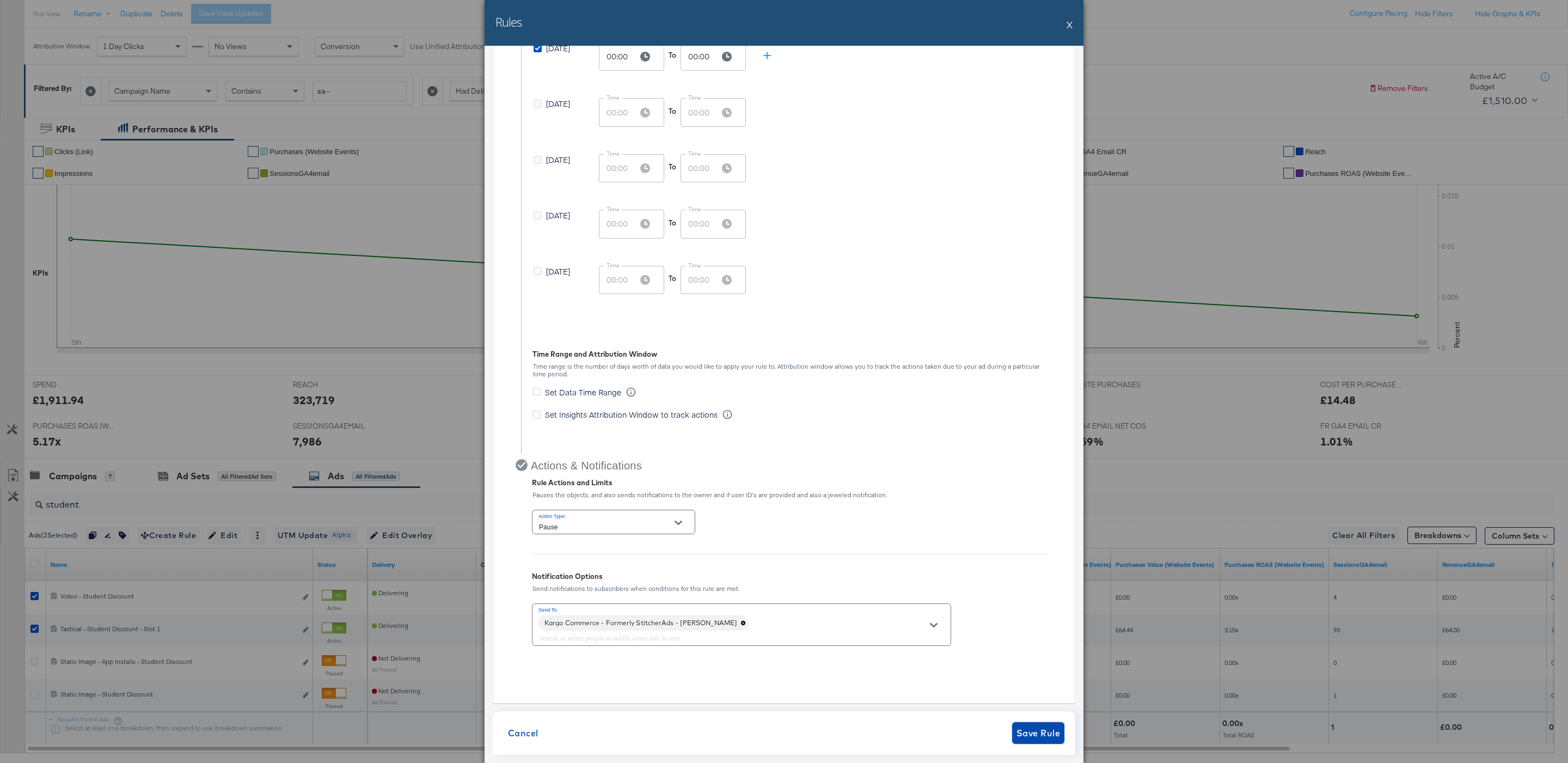
click at [1057, 735] on span "Save Rule" at bounding box center [1038, 733] width 44 height 16
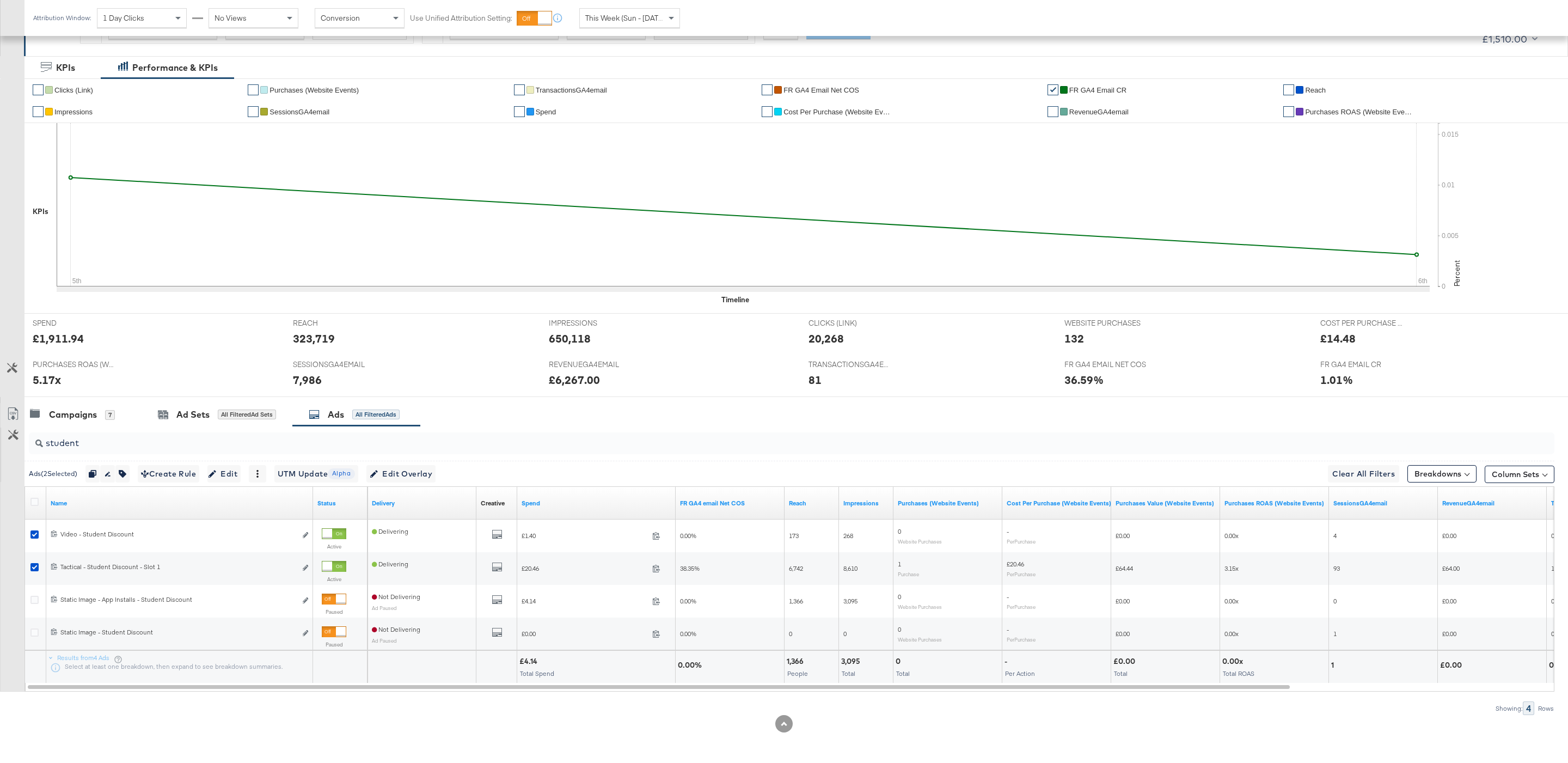
scroll to position [0, 0]
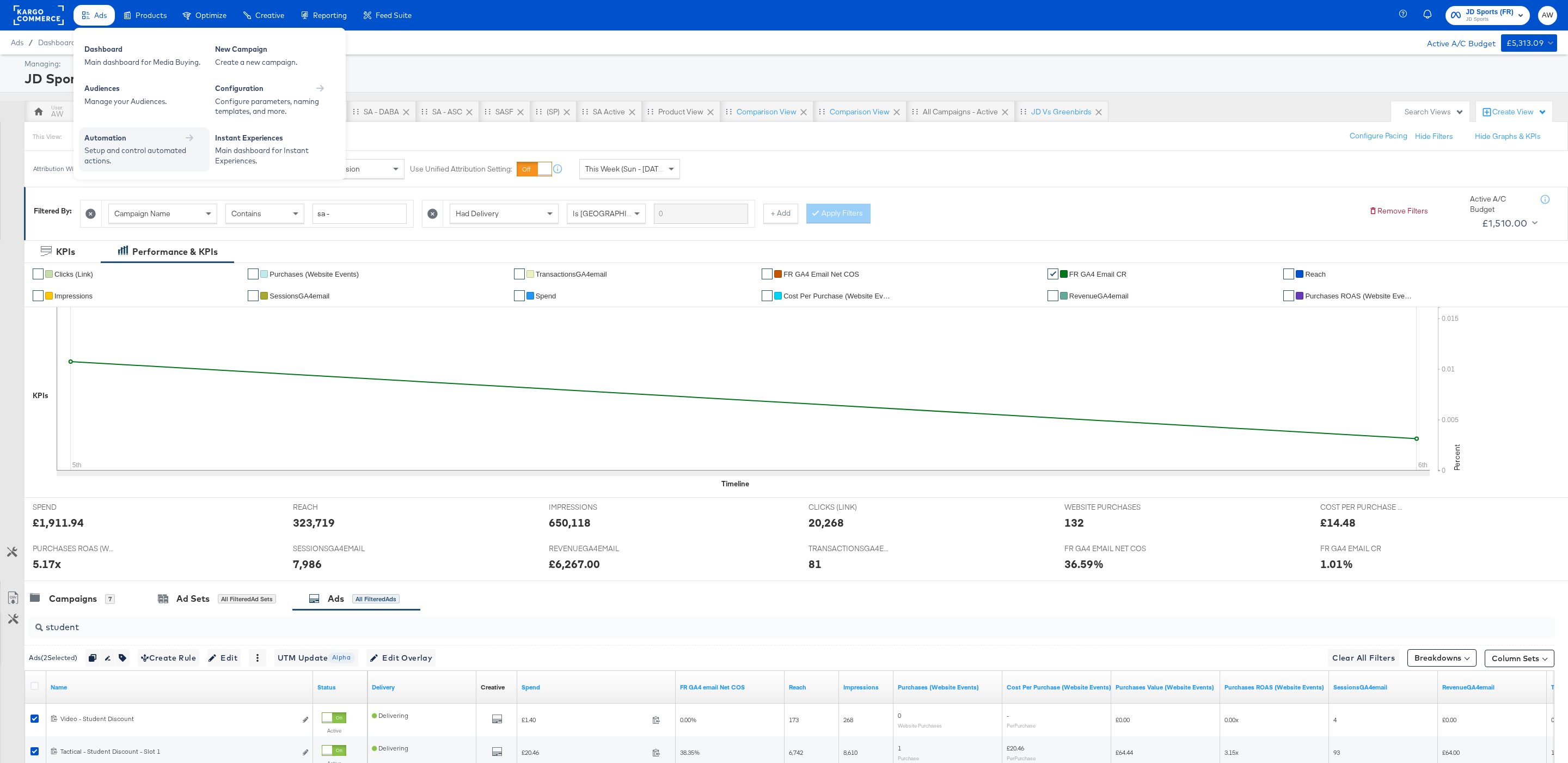
click at [148, 144] on div "Automation" at bounding box center [144, 139] width 120 height 13
click at [132, 90] on div "Facebook Rules Manager Manage your Facebook rules." at bounding box center [145, 79] width 131 height 44
click at [151, 82] on div "Manage your Facebook rules." at bounding box center [144, 81] width 120 height 11
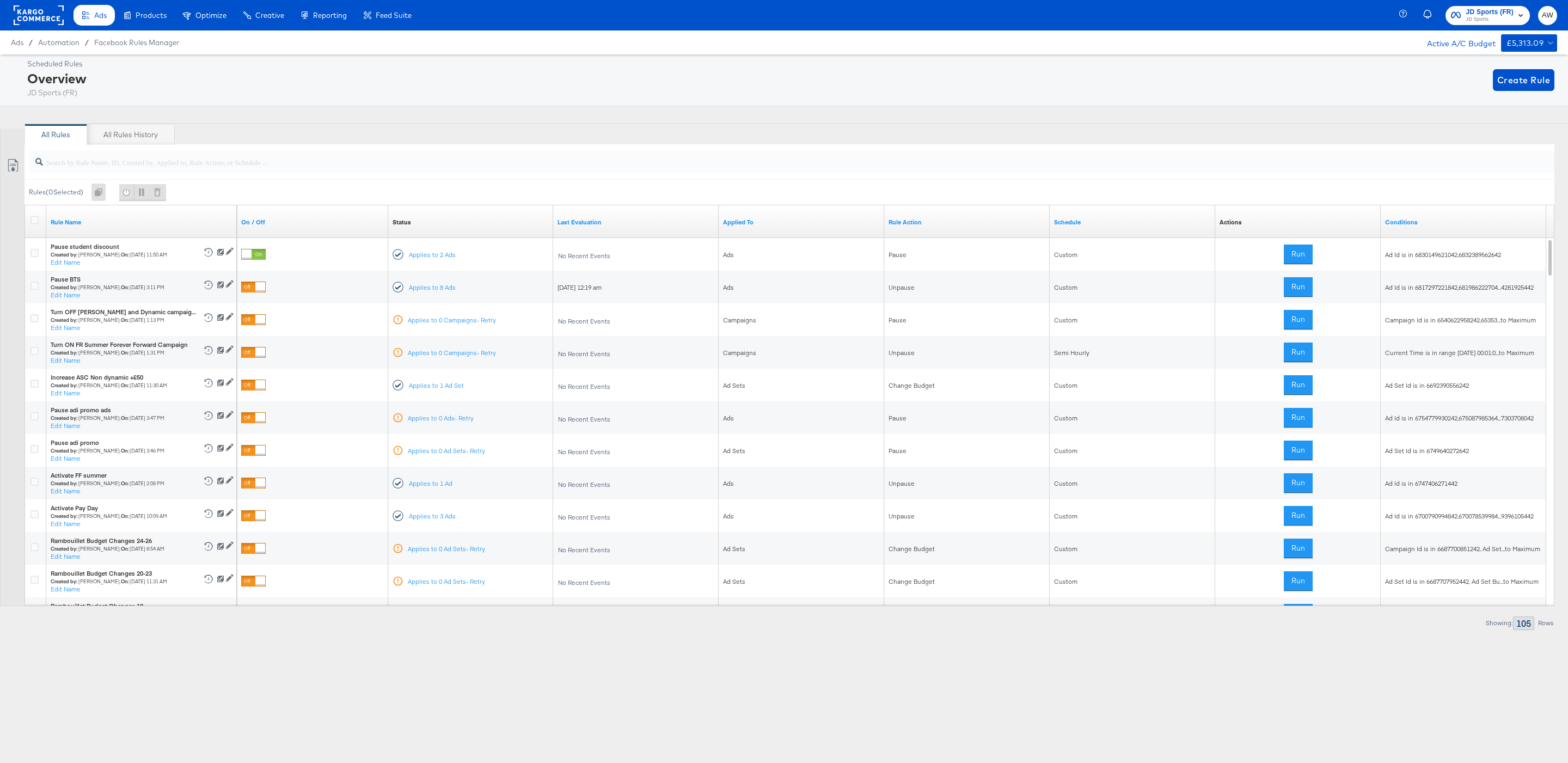
click at [42, 16] on rect at bounding box center [38, 16] width 50 height 20
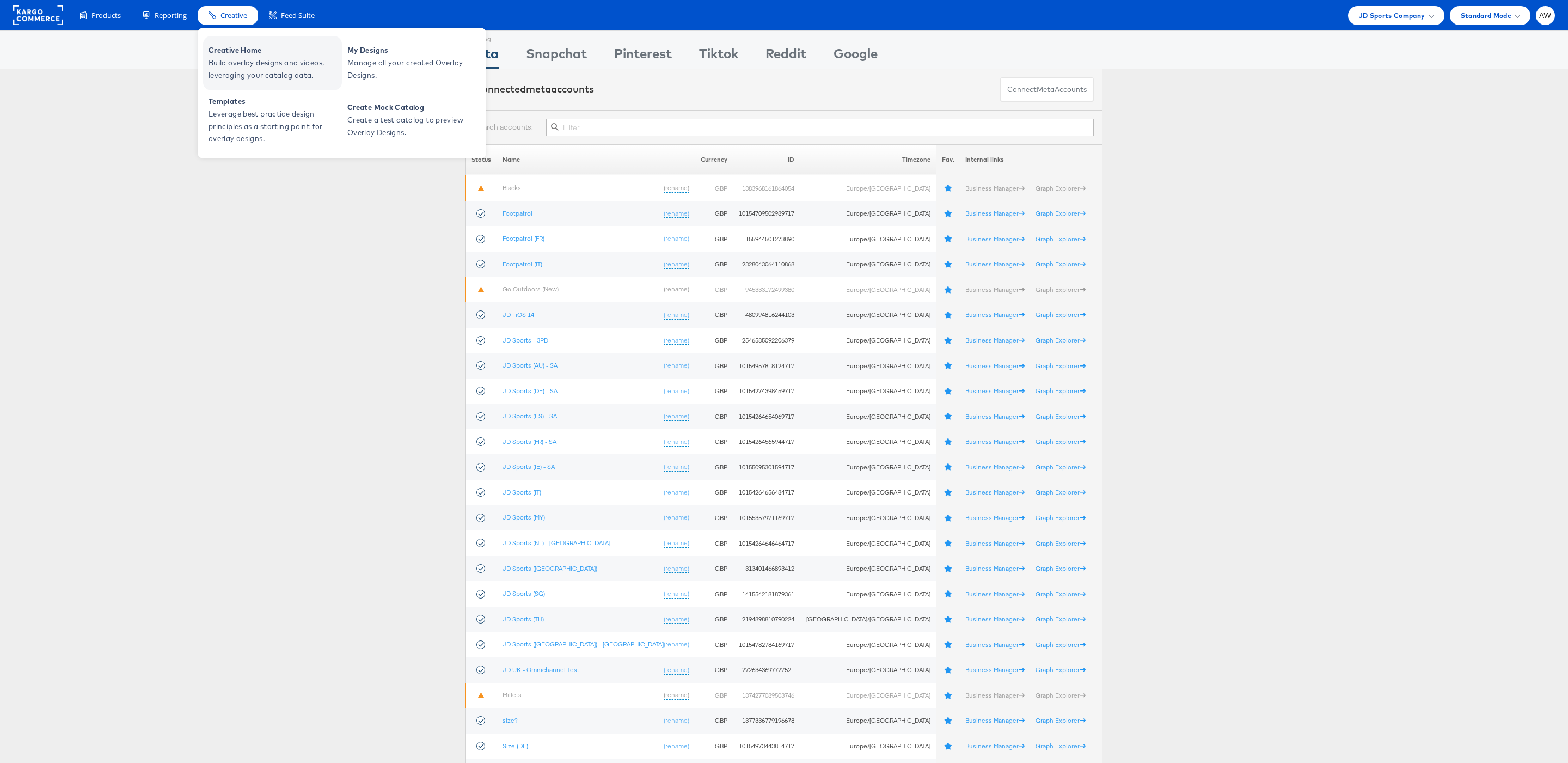
click at [235, 59] on span "Build overlay designs and videos, leveraging your catalog data." at bounding box center [274, 69] width 131 height 25
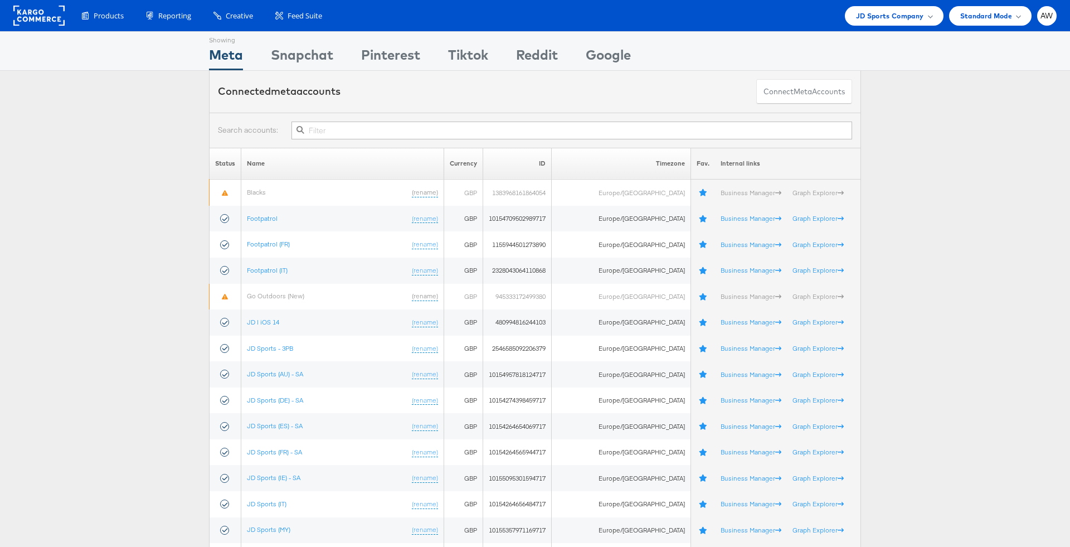
click at [432, 118] on div at bounding box center [535, 130] width 652 height 35
click at [480, 148] on th "Currency" at bounding box center [463, 164] width 39 height 32
click at [467, 130] on input "text" at bounding box center [571, 130] width 560 height 18
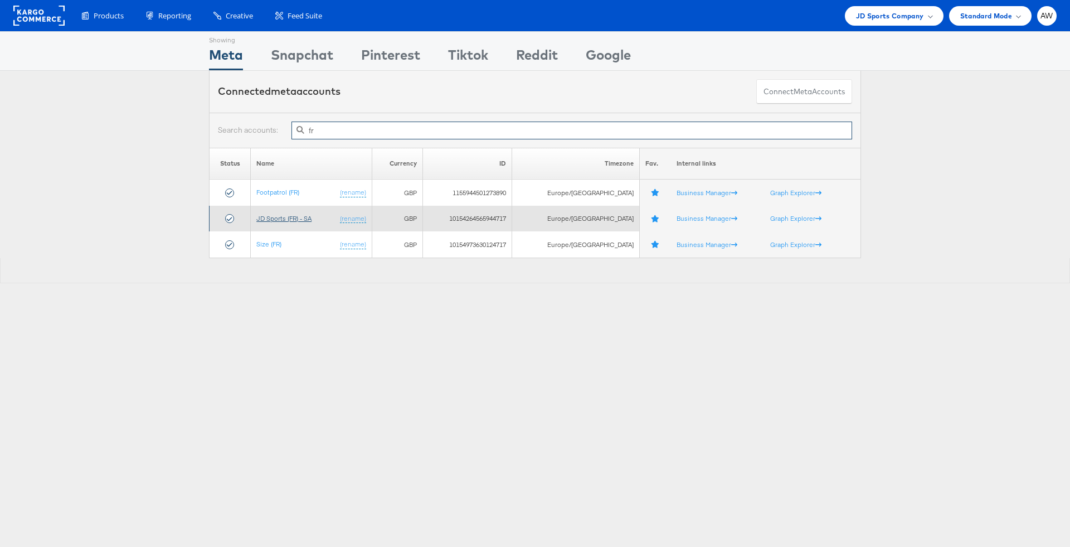
type input "fr"
click at [293, 214] on link "JD Sports (FR) - SA" at bounding box center [283, 218] width 55 height 8
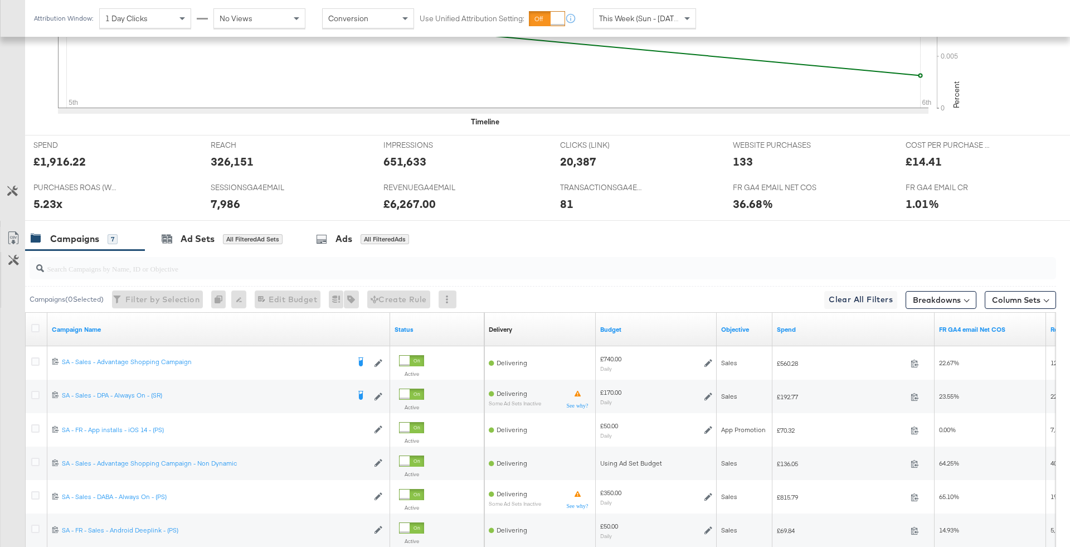
scroll to position [537, 0]
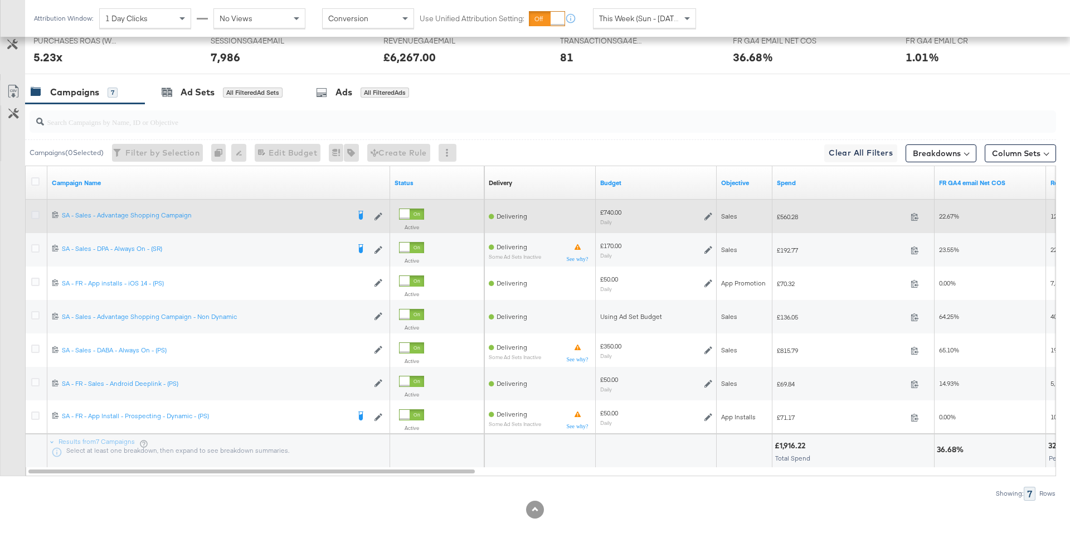
click at [34, 214] on icon at bounding box center [35, 215] width 8 height 8
click at [0, 0] on input "checkbox" at bounding box center [0, 0] width 0 height 0
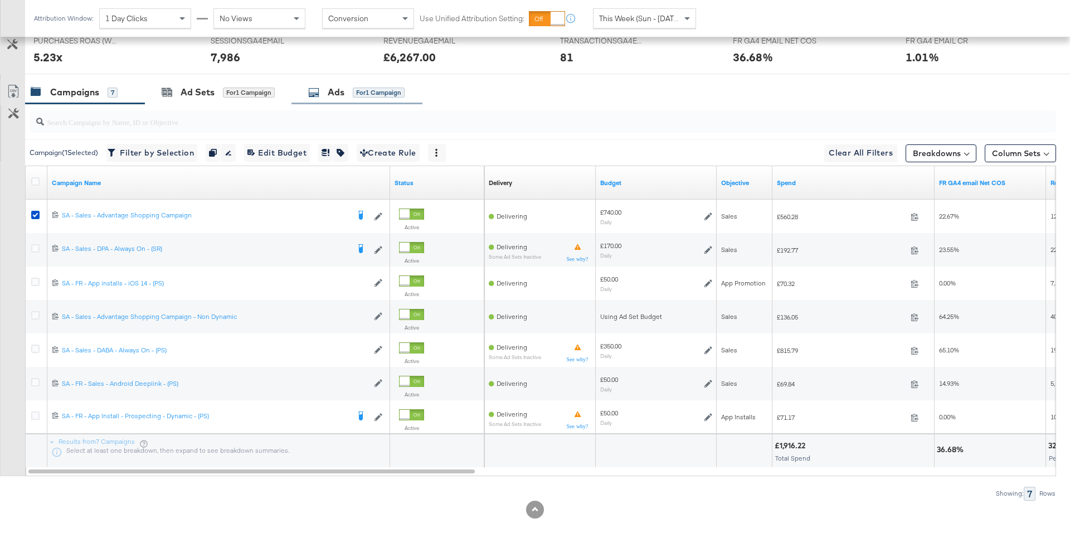
click at [328, 95] on div "Ads" at bounding box center [336, 92] width 17 height 13
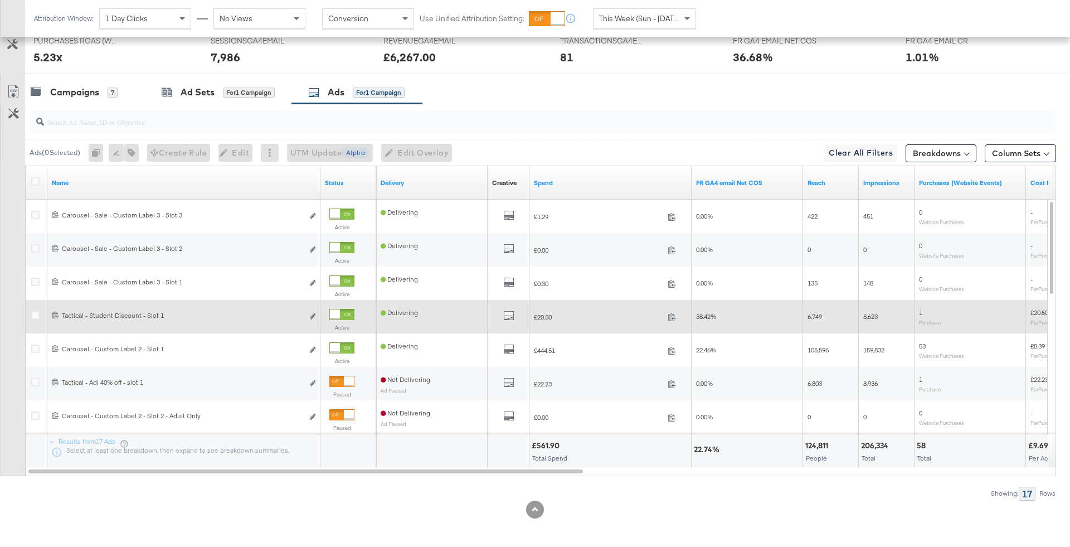
click at [340, 314] on div at bounding box center [335, 314] width 10 height 10
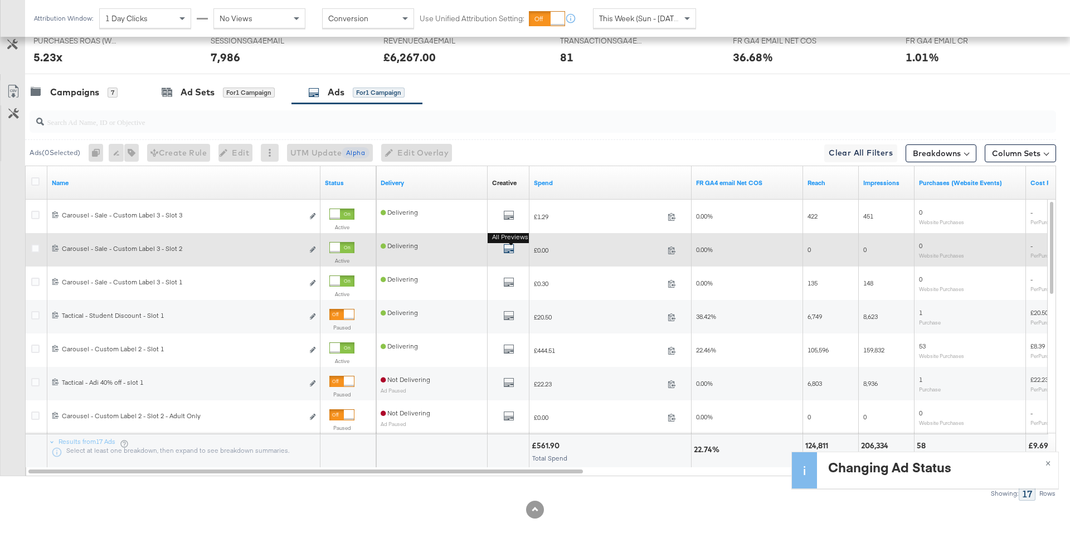
click at [508, 245] on icon "default" at bounding box center [508, 248] width 11 height 11
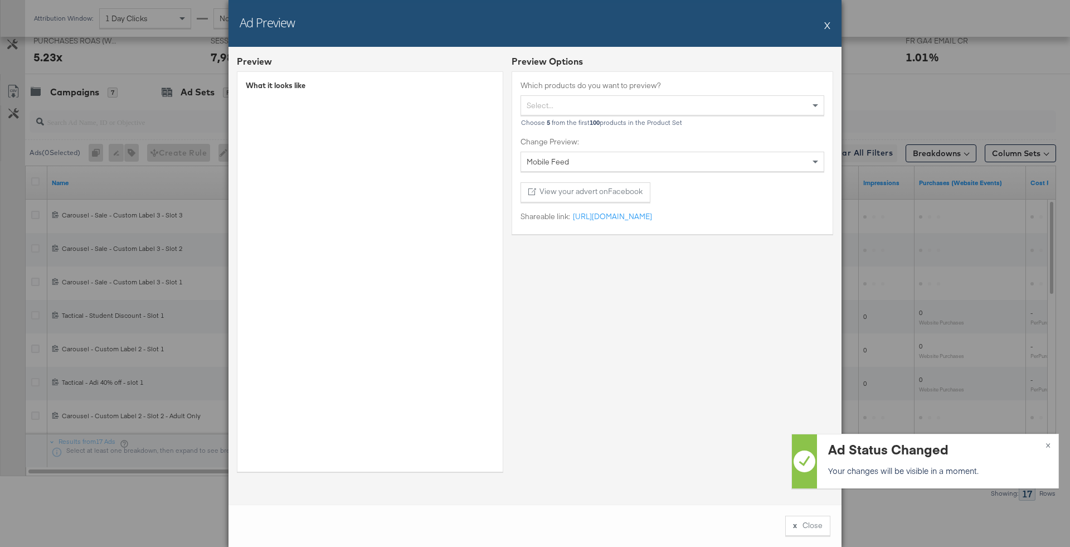
click at [826, 20] on button "X" at bounding box center [827, 25] width 6 height 22
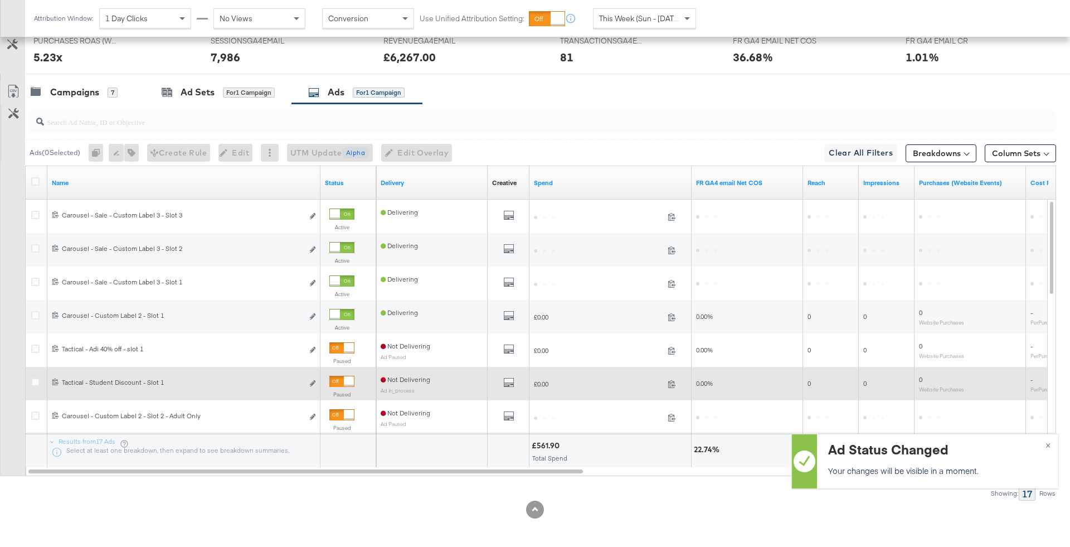
click at [339, 379] on div at bounding box center [341, 381] width 25 height 11
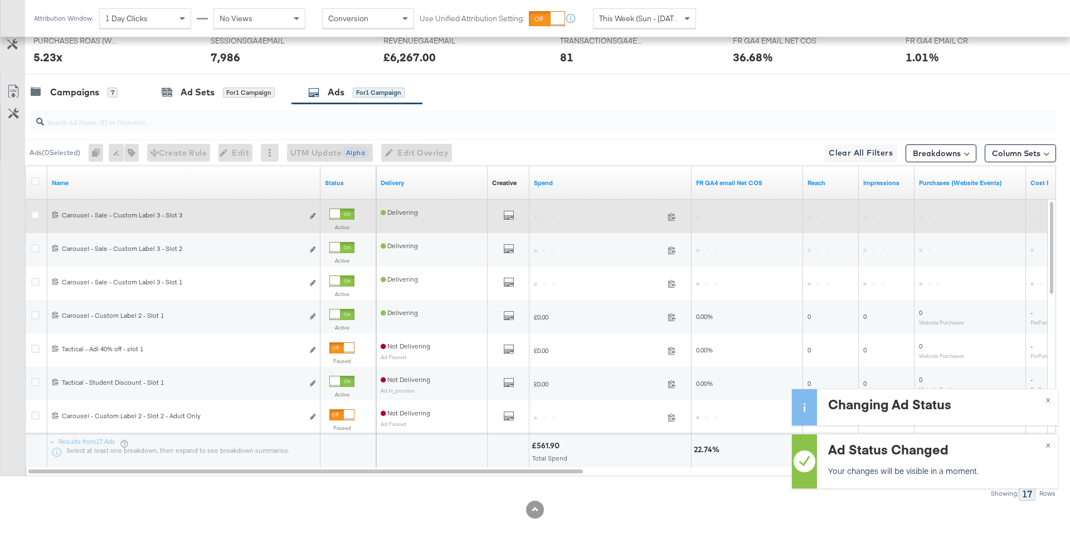
click at [520, 214] on div "All Previews" at bounding box center [508, 216] width 33 height 14
click at [509, 212] on icon "default" at bounding box center [508, 214] width 11 height 11
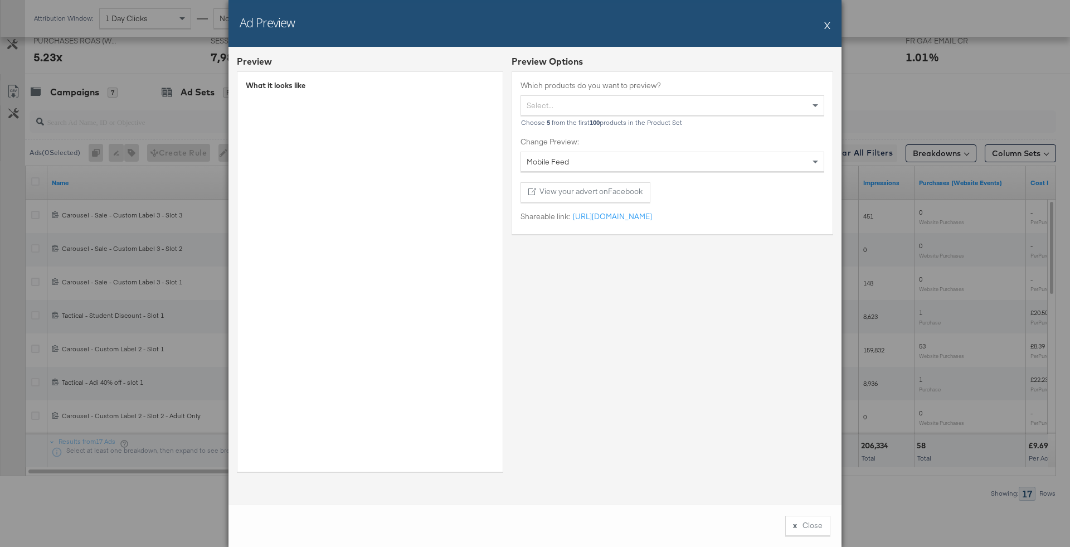
click at [824, 27] on div "Ad Preview X" at bounding box center [534, 23] width 613 height 47
click at [828, 27] on button "X" at bounding box center [827, 25] width 6 height 22
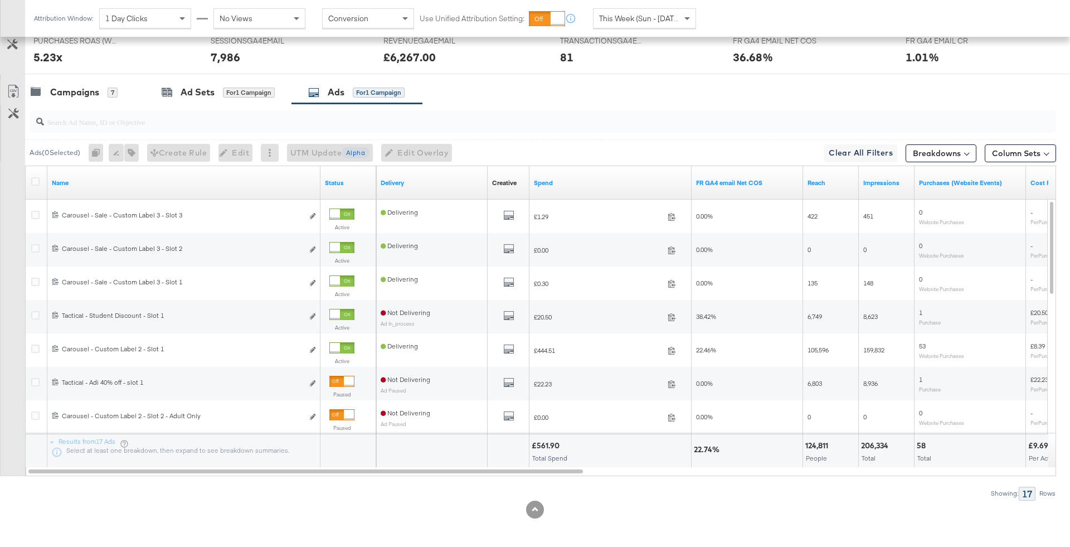
click at [828, 92] on div "Campaigns 7 Ad Sets for 1 Campaign Ads for 1 Campaign" at bounding box center [547, 92] width 1045 height 24
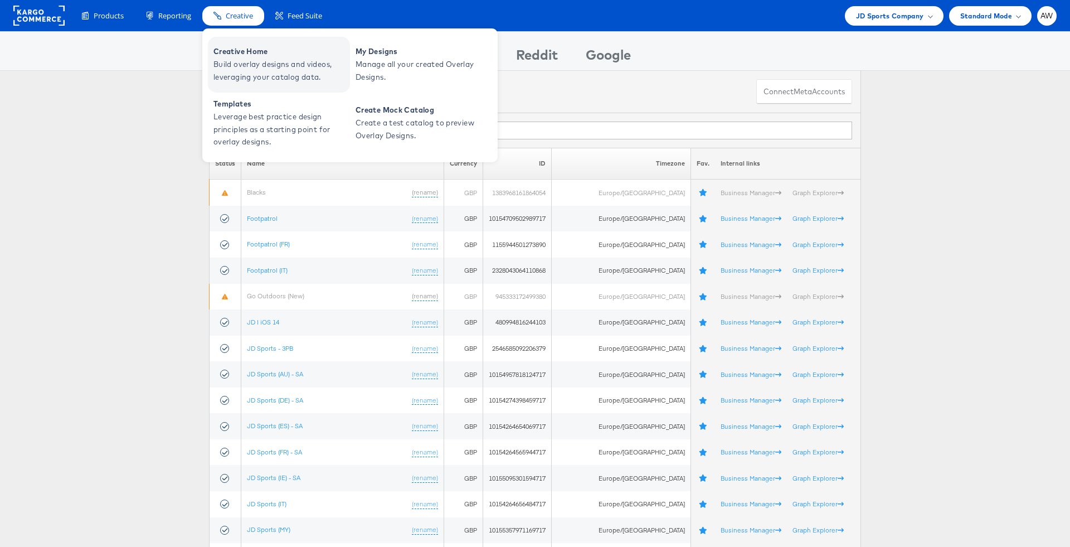
click at [262, 69] on span "Build overlay designs and videos, leveraging your catalog data." at bounding box center [280, 71] width 134 height 26
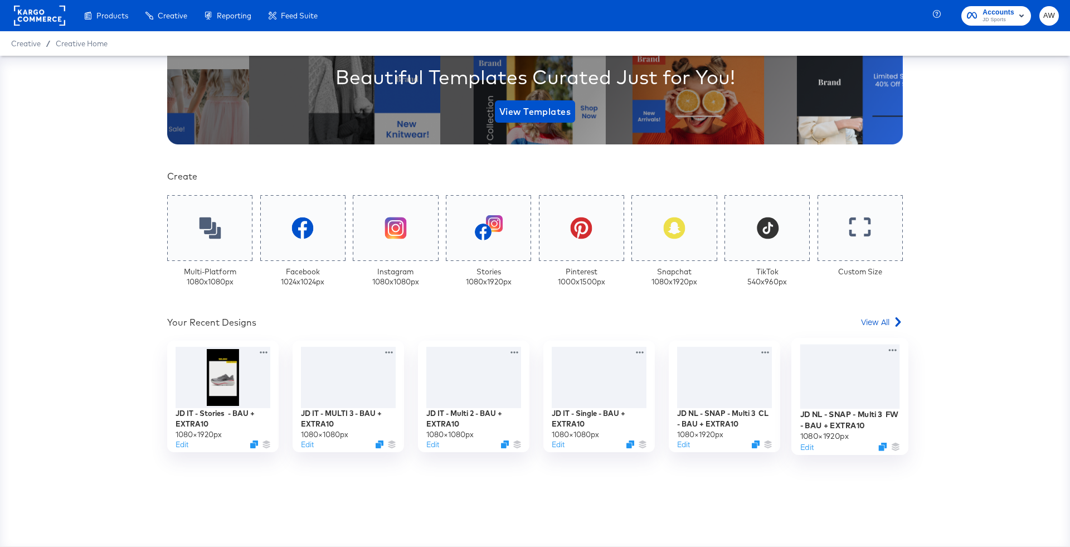
scroll to position [182, 0]
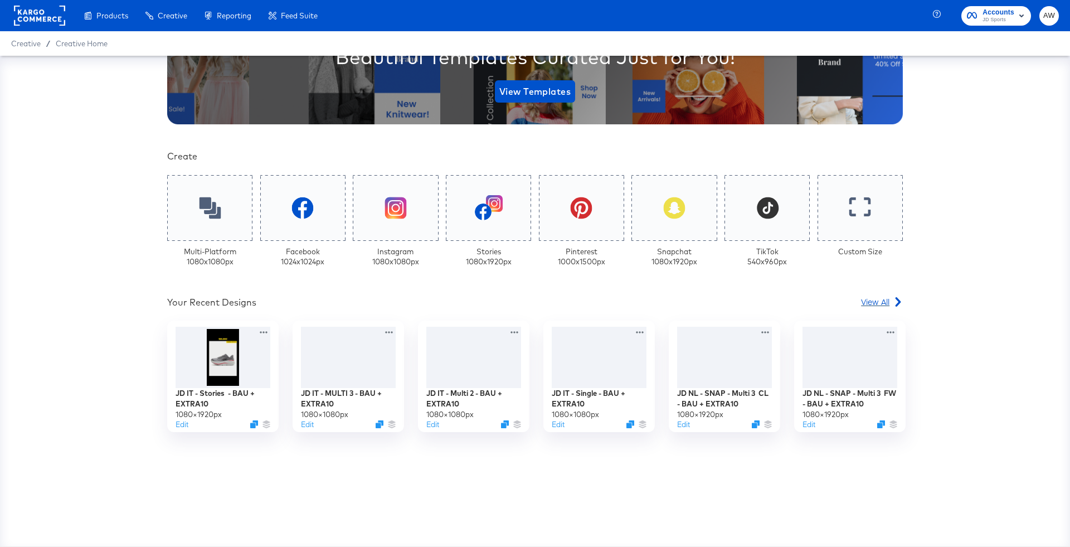
click at [883, 302] on span "View All" at bounding box center [875, 301] width 28 height 11
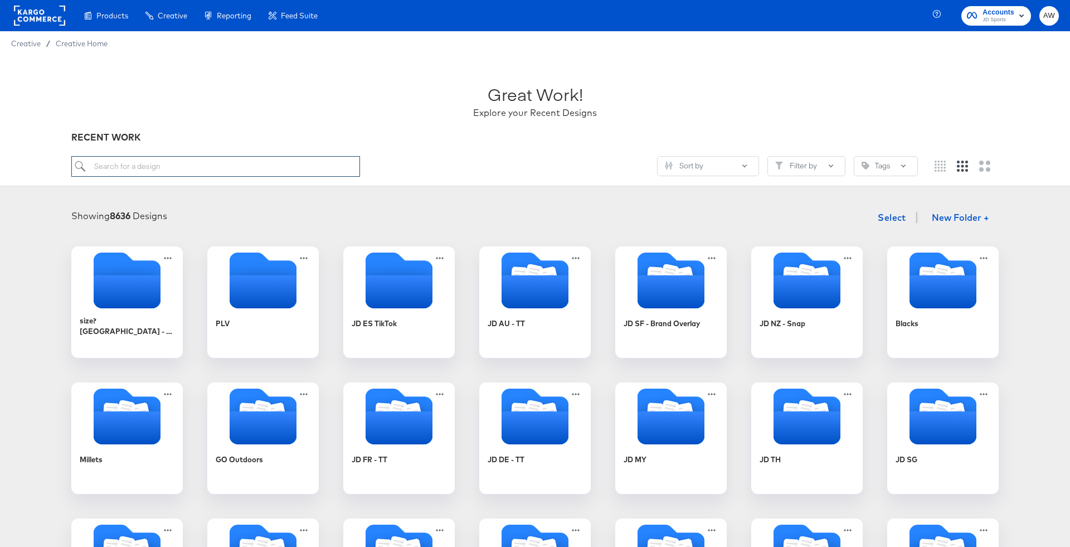
click at [316, 173] on input "search" at bounding box center [215, 166] width 289 height 21
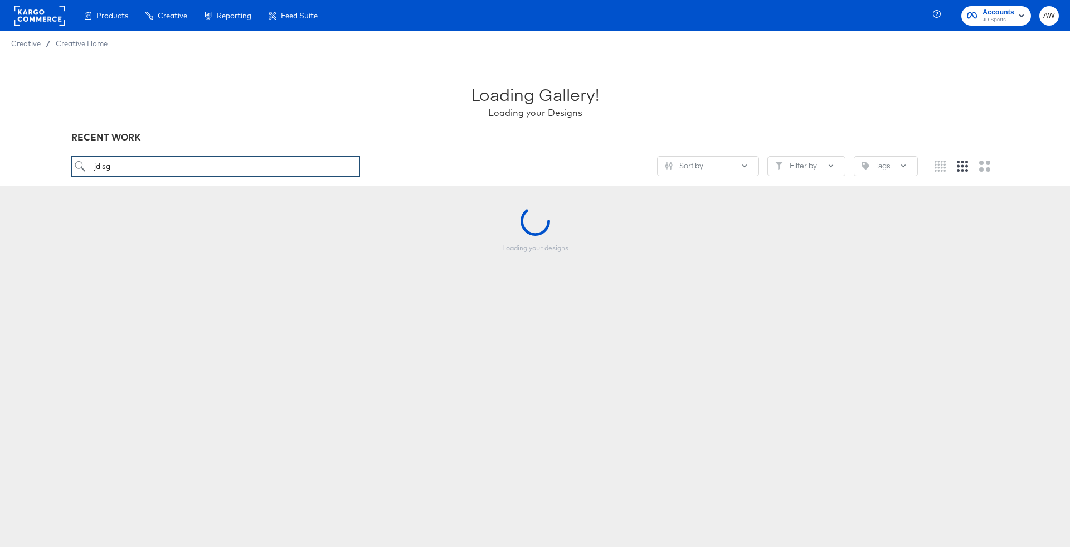
type input "jd sg"
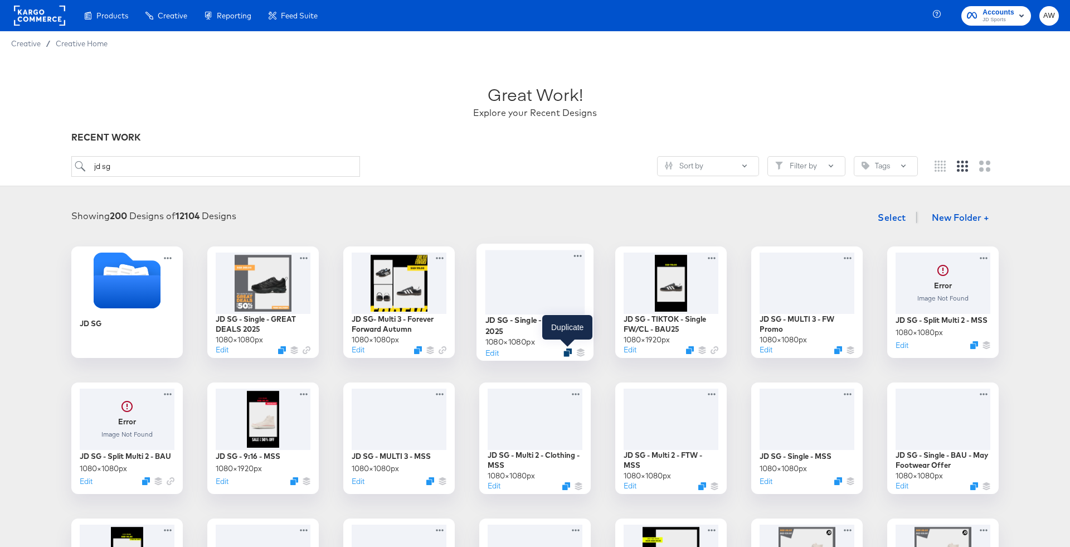
click at [566, 353] on icon "Duplicate" at bounding box center [567, 352] width 8 height 8
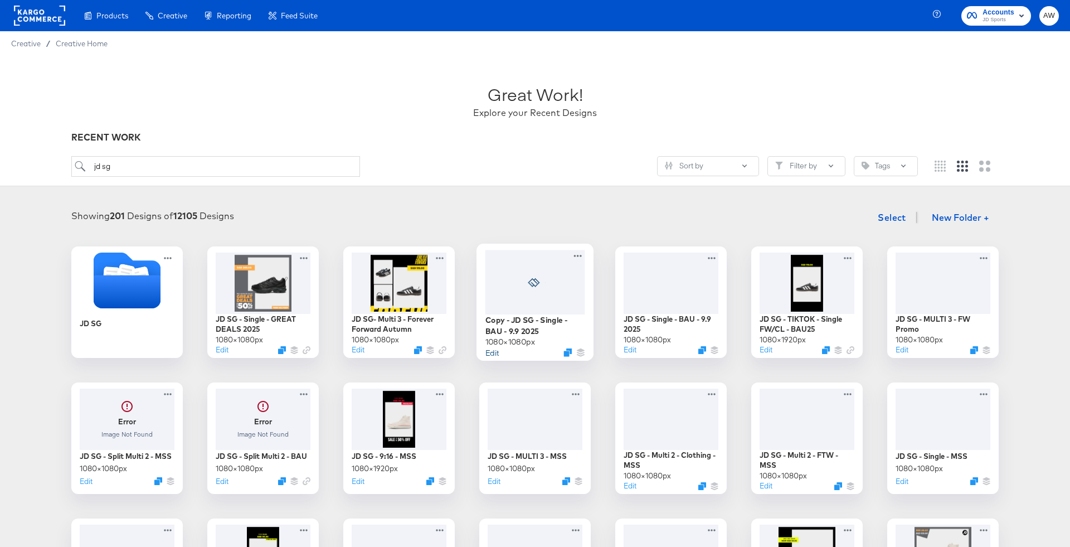
click at [496, 353] on button "Edit" at bounding box center [491, 352] width 13 height 11
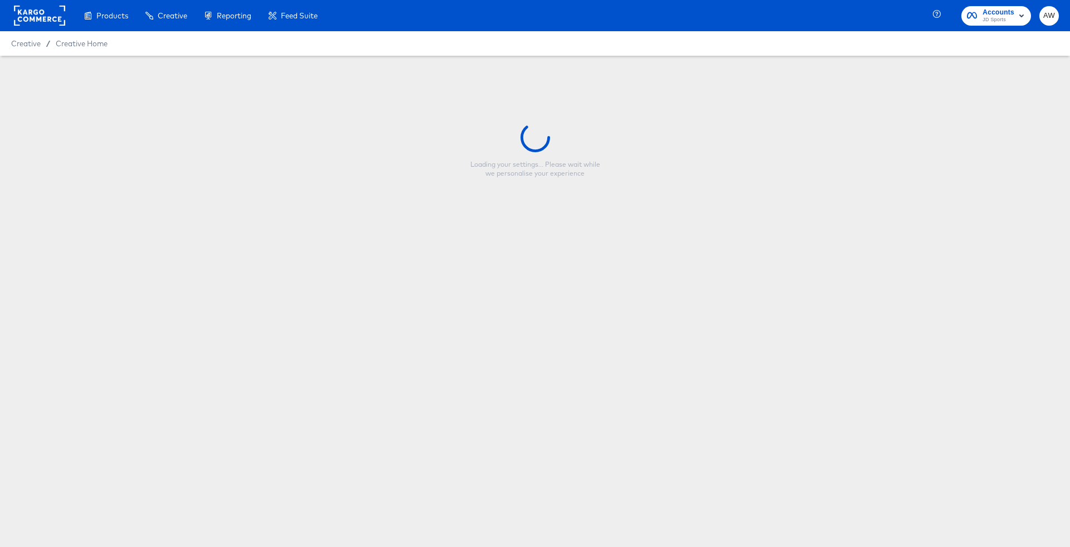
type input "Copy - JD SG - Single - BAU - 9.9 2025"
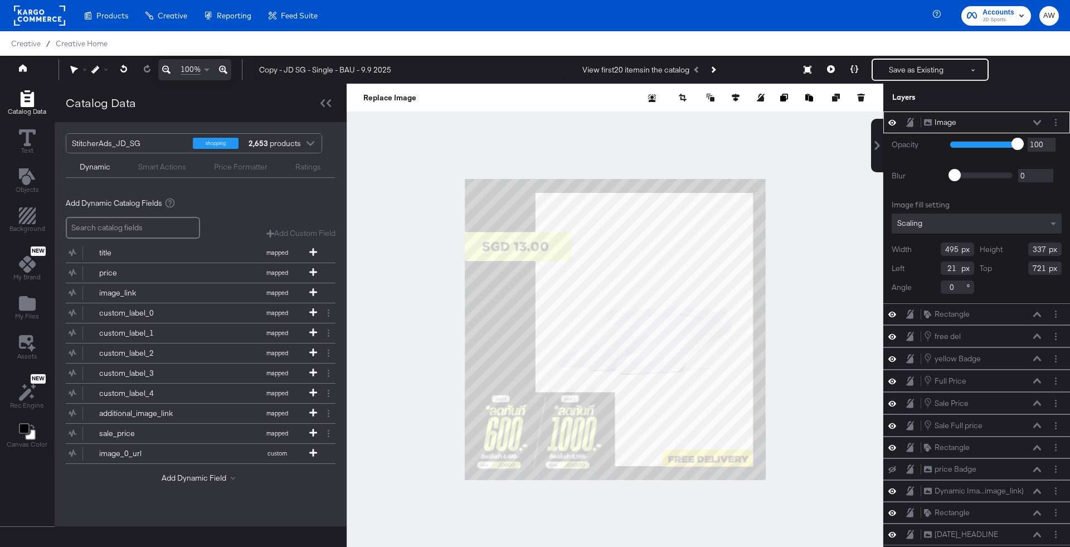
click at [828, 219] on div at bounding box center [615, 329] width 537 height 491
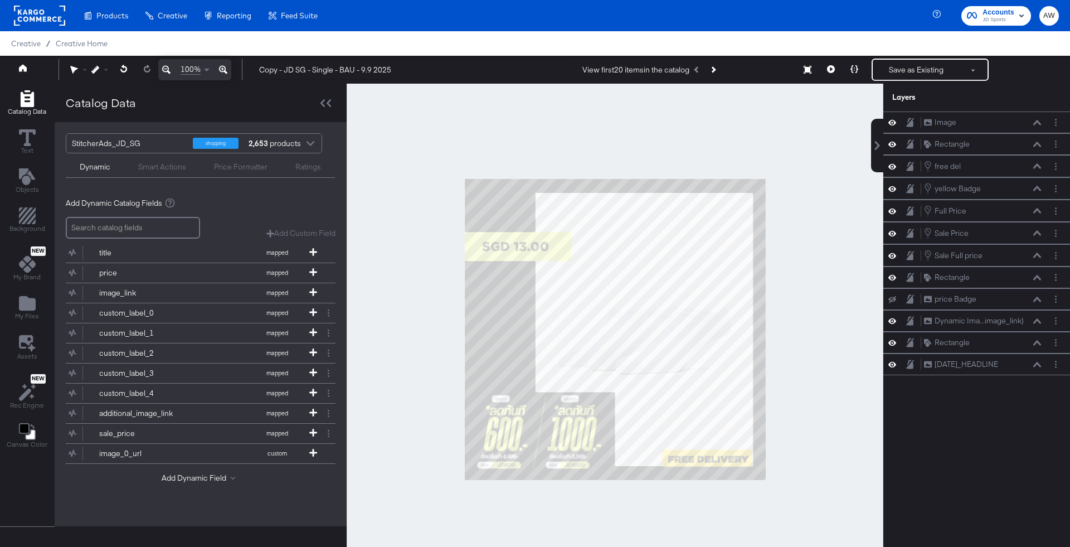
click at [801, 410] on div at bounding box center [615, 329] width 537 height 491
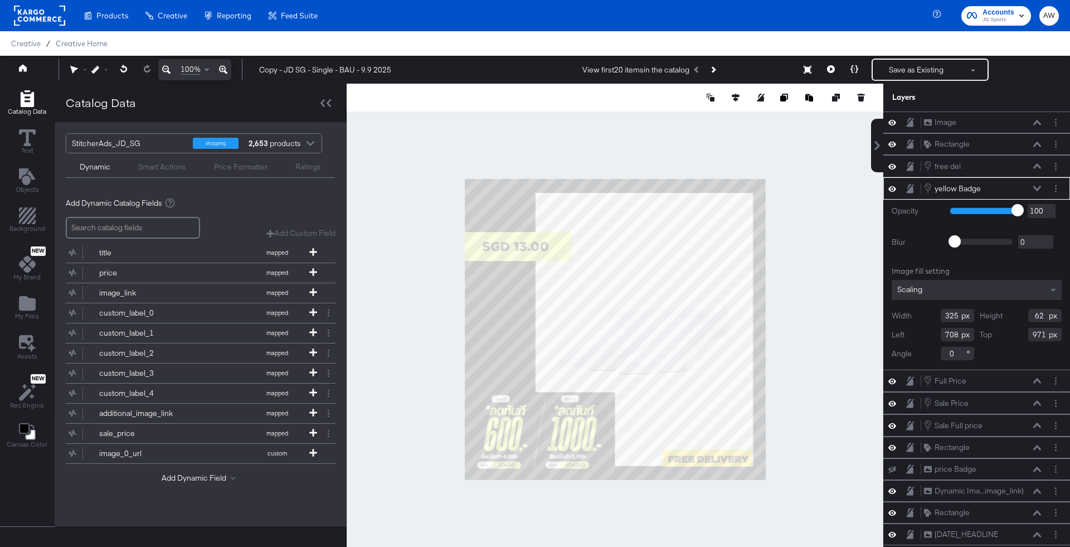
click at [1052, 192] on div "yellow Badge yellow Badge" at bounding box center [977, 188] width 178 height 12
click at [1056, 187] on button "Layer Options" at bounding box center [1056, 189] width 12 height 12
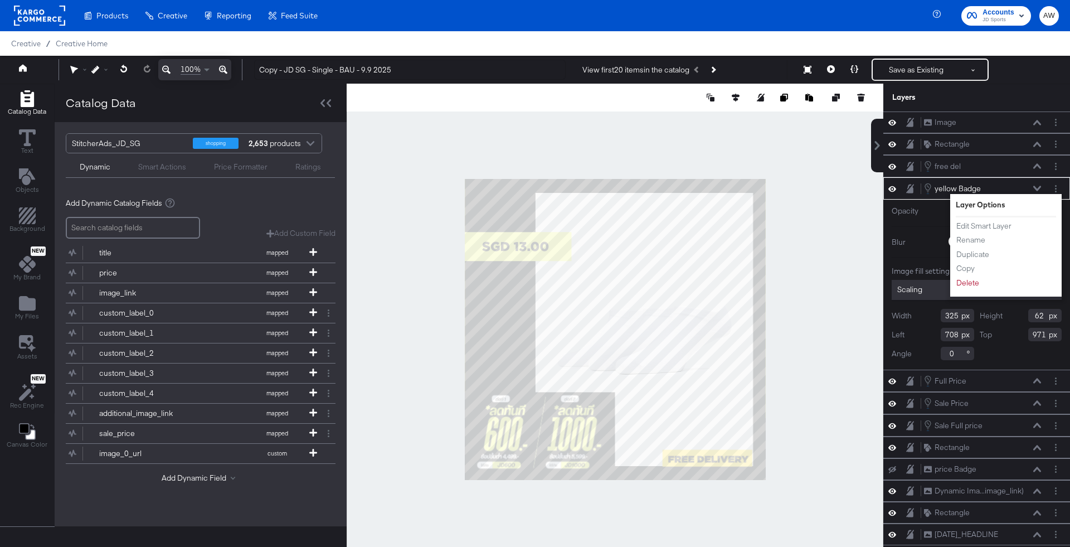
click at [790, 165] on div at bounding box center [615, 329] width 537 height 491
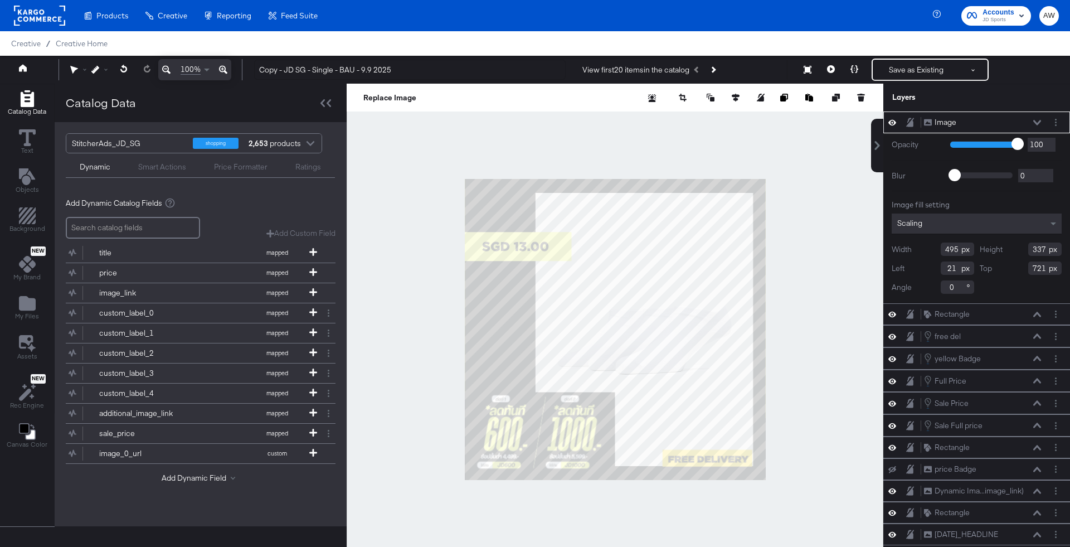
click at [399, 133] on div at bounding box center [615, 329] width 537 height 491
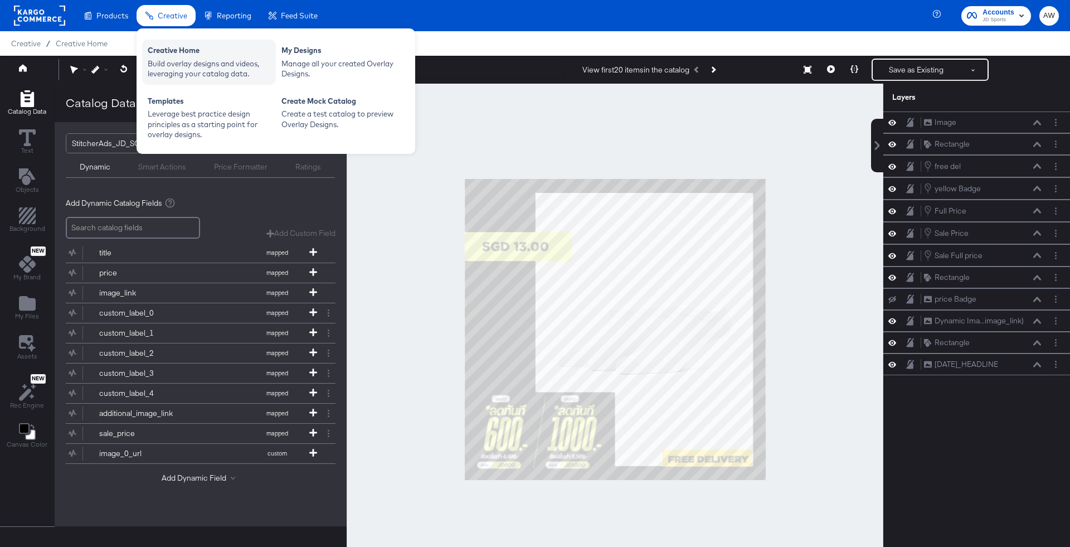
click at [187, 59] on div "Build overlay designs and videos, leveraging your catalog data." at bounding box center [209, 69] width 123 height 21
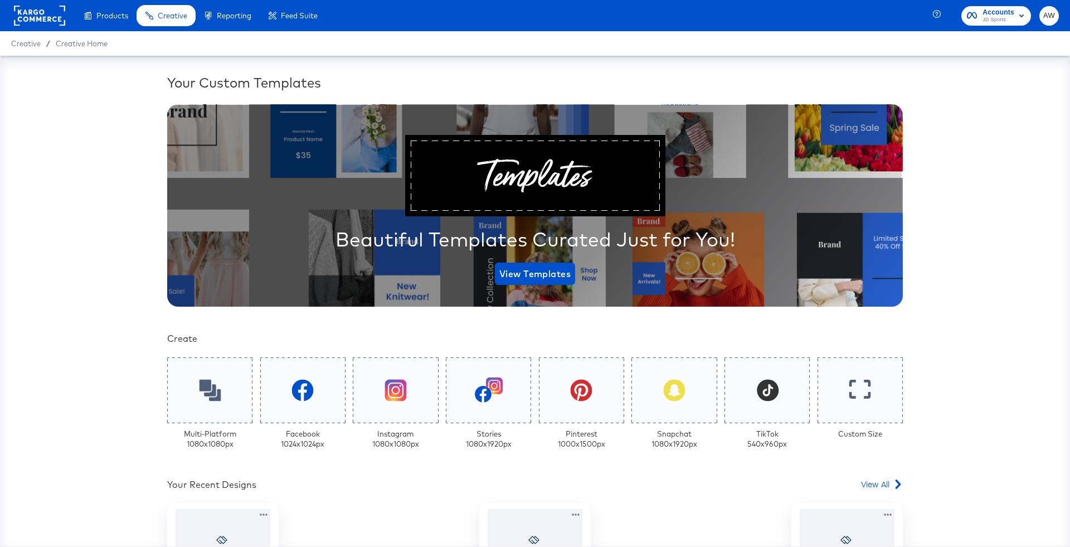
scroll to position [325, 0]
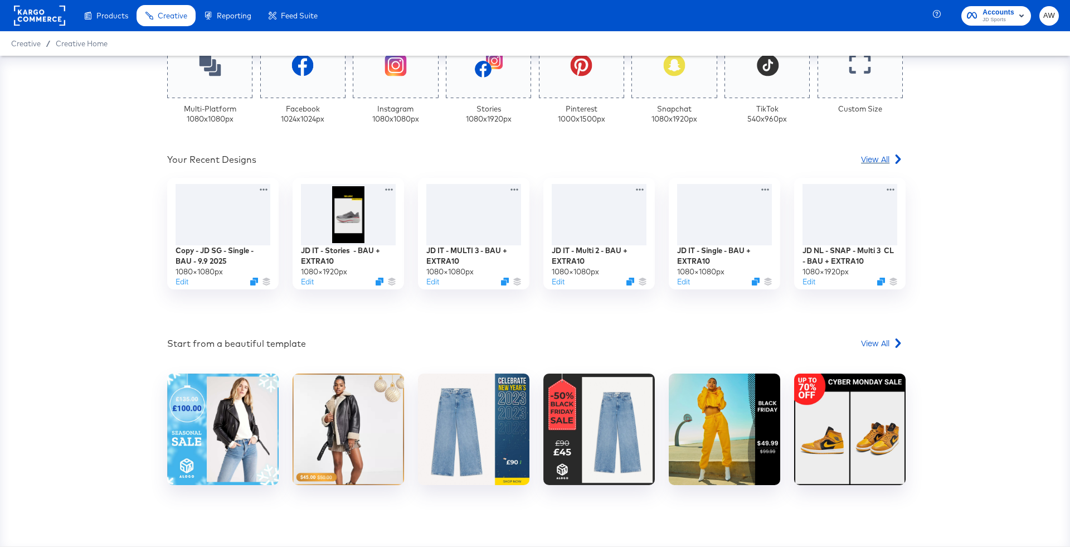
click at [890, 153] on div "View All" at bounding box center [882, 158] width 42 height 11
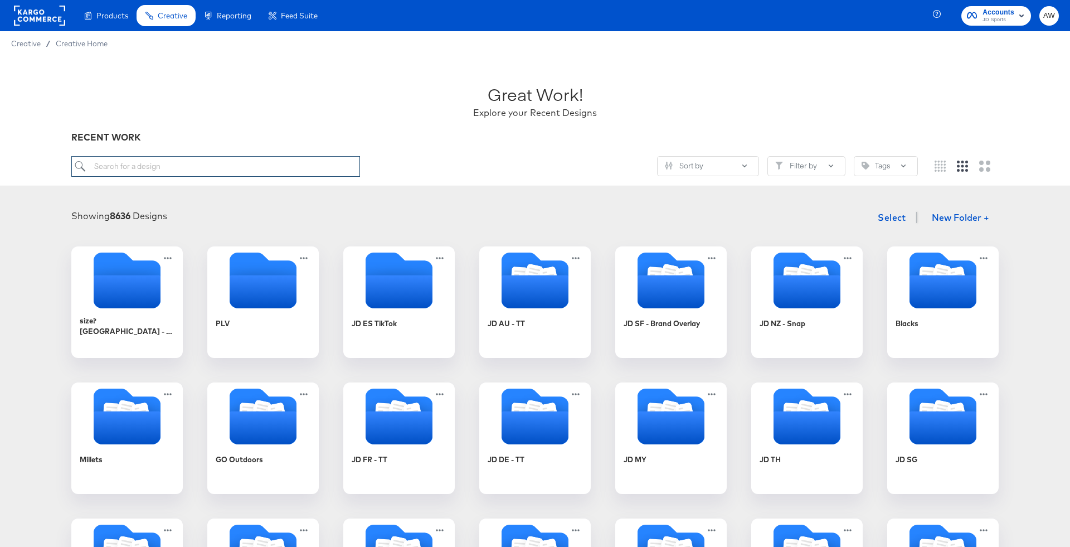
click at [303, 168] on input "search" at bounding box center [215, 166] width 289 height 21
type input "jd sg"
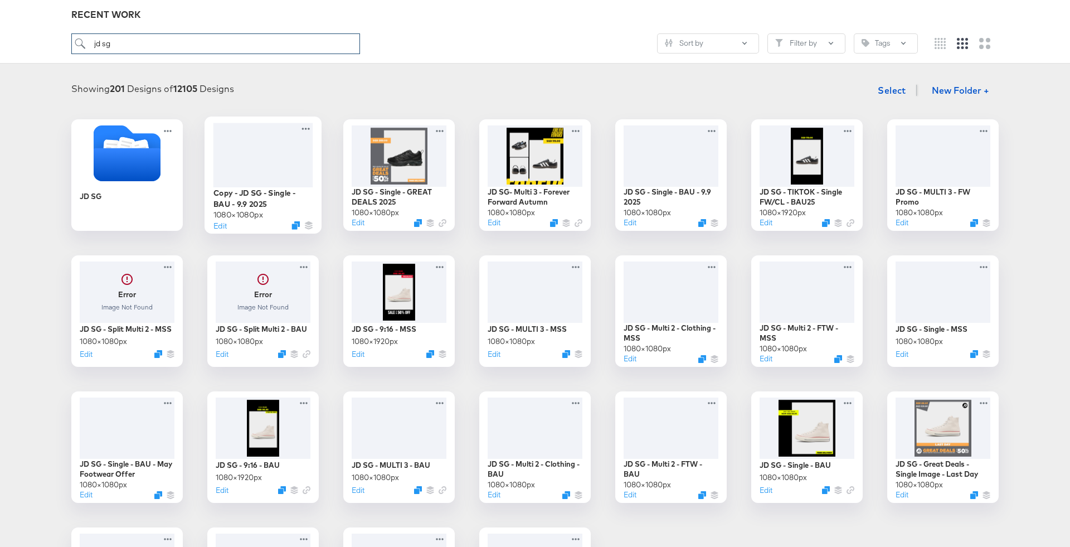
scroll to position [166, 0]
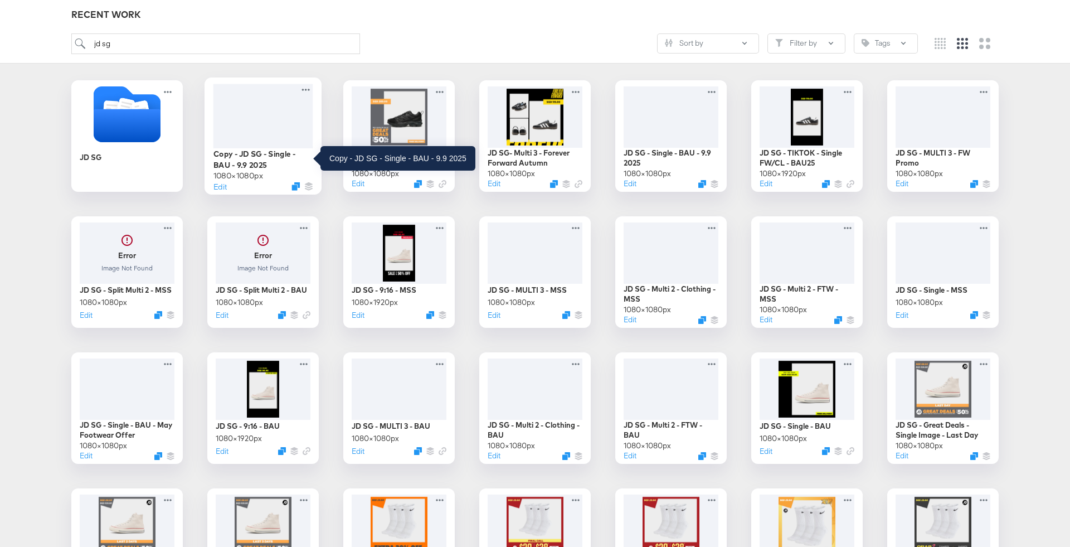
click at [238, 161] on div "Copy - JD SG - Single - BAU - 9.9 2025" at bounding box center [263, 159] width 100 height 22
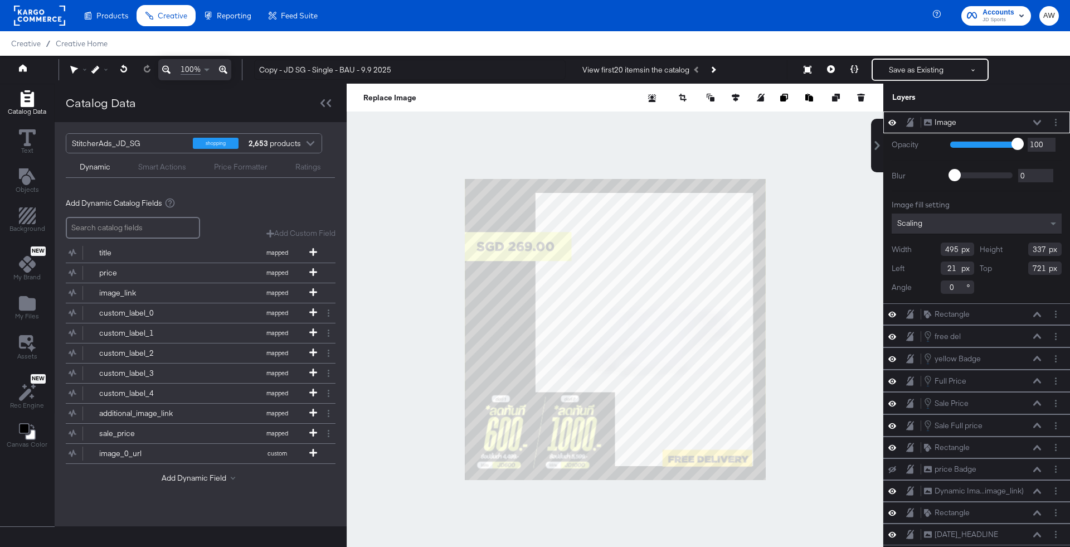
click at [399, 283] on div at bounding box center [615, 329] width 537 height 491
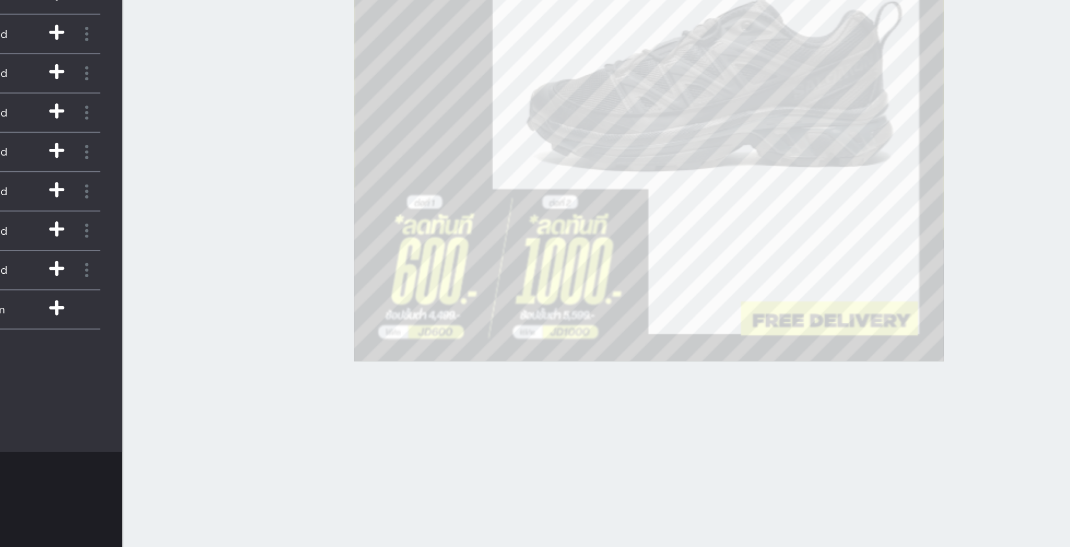
scroll to position [27, 0]
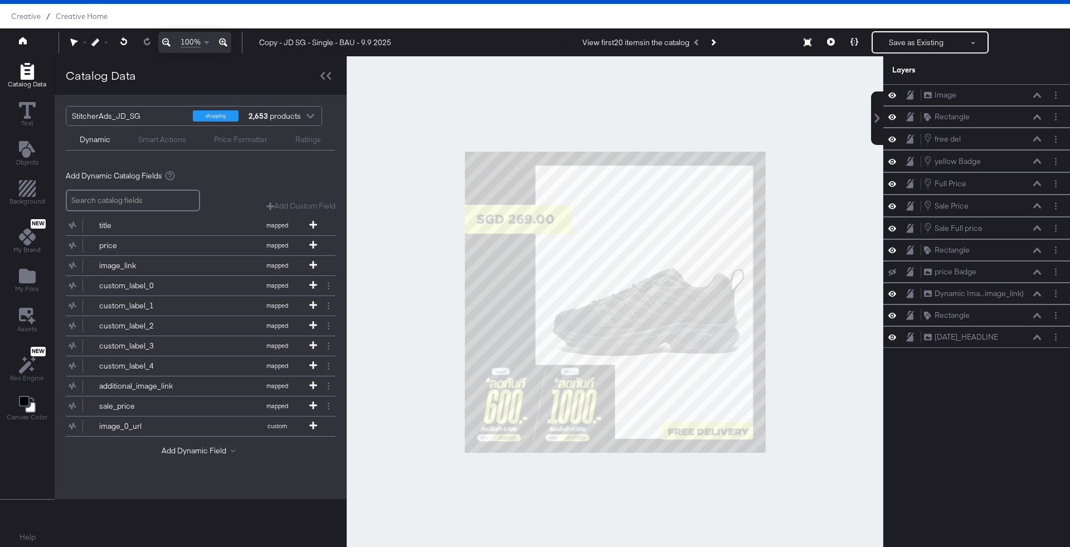
click at [829, 186] on div at bounding box center [615, 301] width 537 height 491
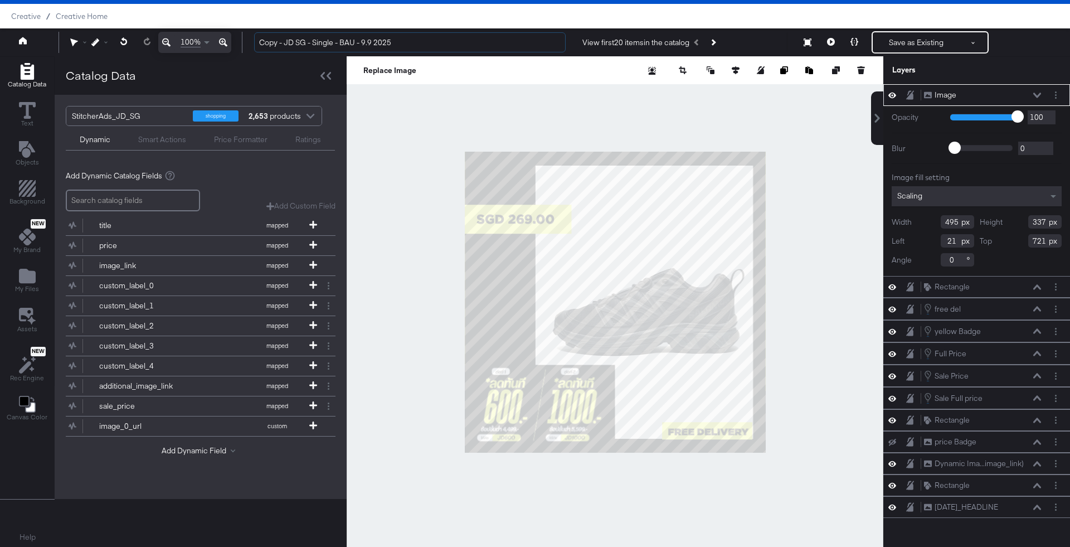
drag, startPoint x: 284, startPoint y: 42, endPoint x: 218, endPoint y: 41, distance: 65.2
click at [218, 41] on div "100% Copy - JD SG - Single - BAU - 9.9 2025 View first 20 items in the catalog …" at bounding box center [535, 42] width 1070 height 28
drag, startPoint x: 339, startPoint y: 41, endPoint x: 347, endPoint y: 40, distance: 7.3
click at [347, 40] on input "JD SG - Single - BAU - 9.9 2025" at bounding box center [409, 42] width 311 height 21
type input "JD SG - Single - BAU - 10.10 2025"
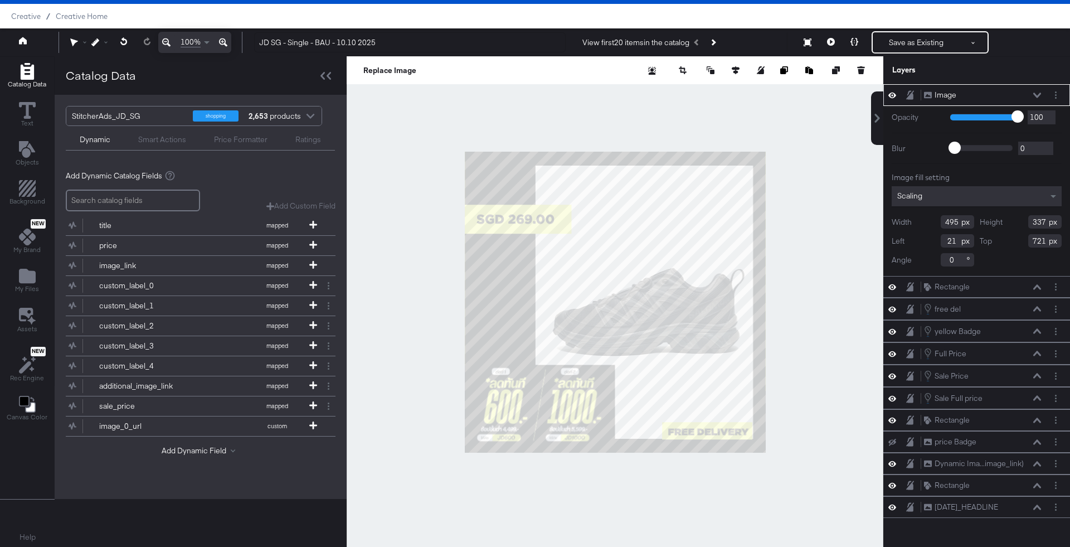
click at [406, 167] on div at bounding box center [615, 301] width 537 height 491
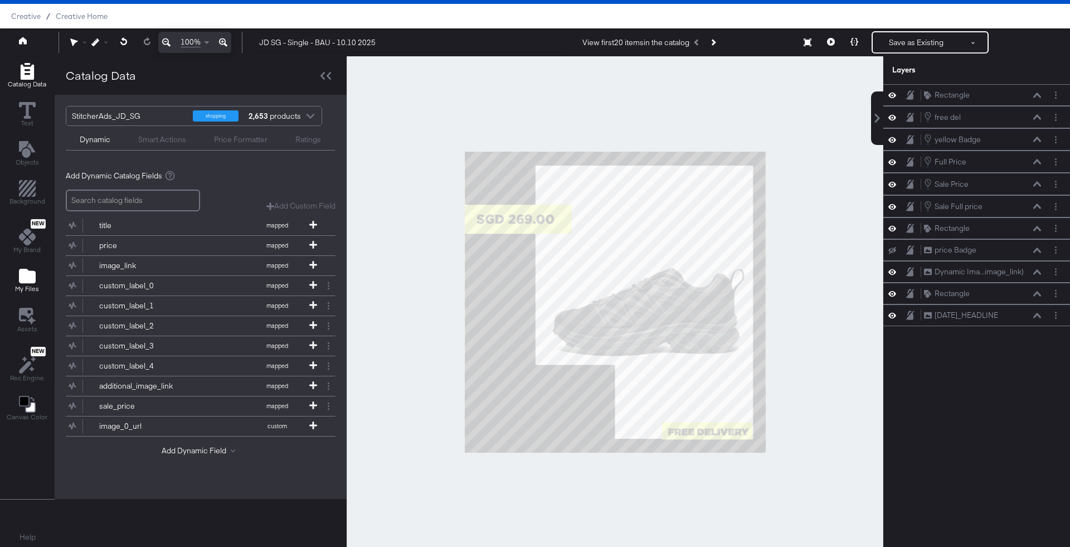
click at [25, 265] on button "My Files" at bounding box center [26, 281] width 37 height 32
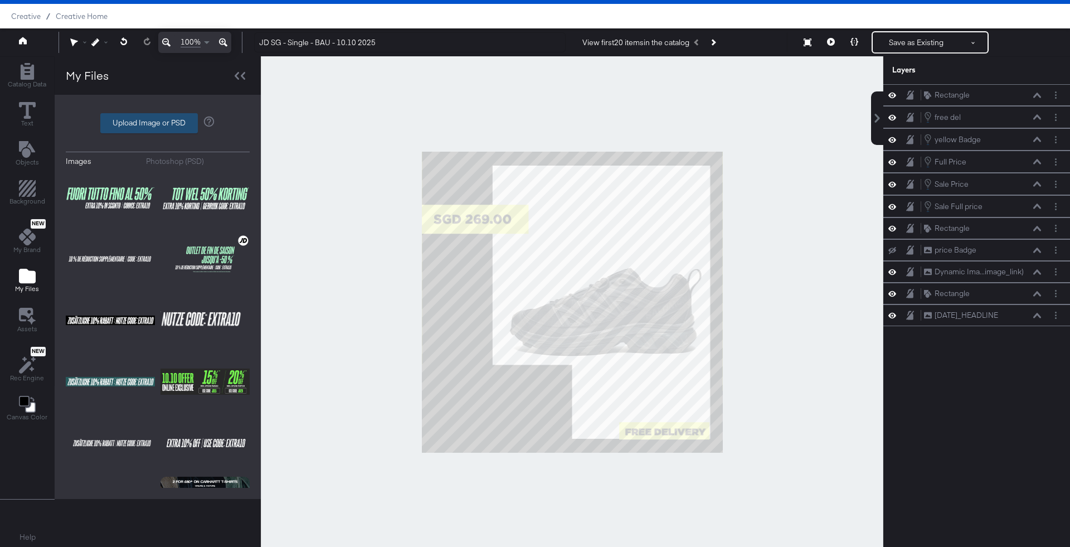
click at [173, 120] on label "Upload Image or PSD" at bounding box center [149, 123] width 96 height 19
click at [158, 123] on input "Upload Image or PSD" at bounding box center [158, 123] width 0 height 0
type input "C:\fakepath\ScreenShot Tool -20251006120334.png"
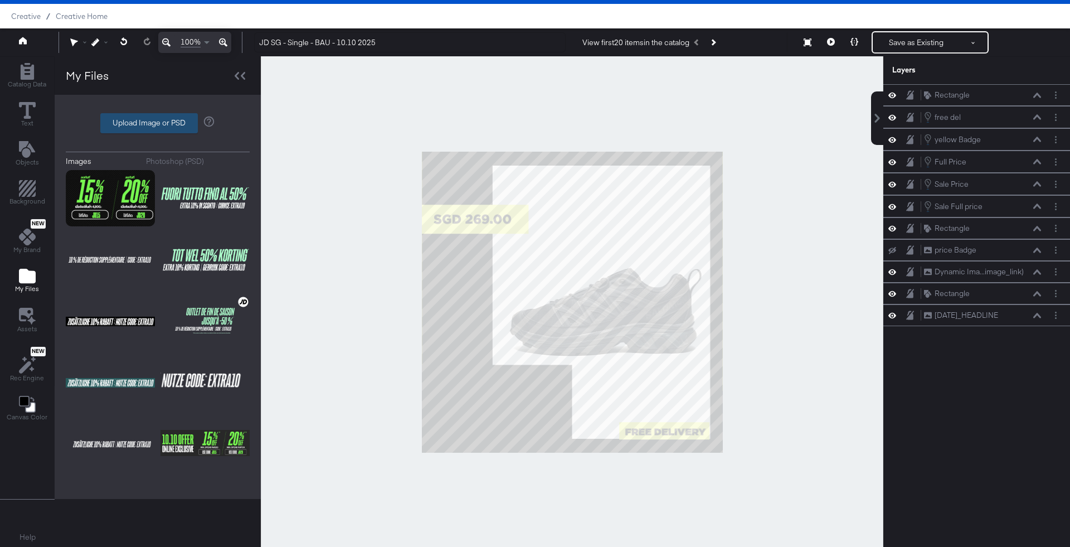
click at [155, 131] on label "Upload Image or PSD" at bounding box center [149, 123] width 96 height 19
click at [158, 123] on input "Upload Image or PSD" at bounding box center [158, 123] width 0 height 0
type input "C:\fakepath\ScreenShot Tool -20251006120654.png"
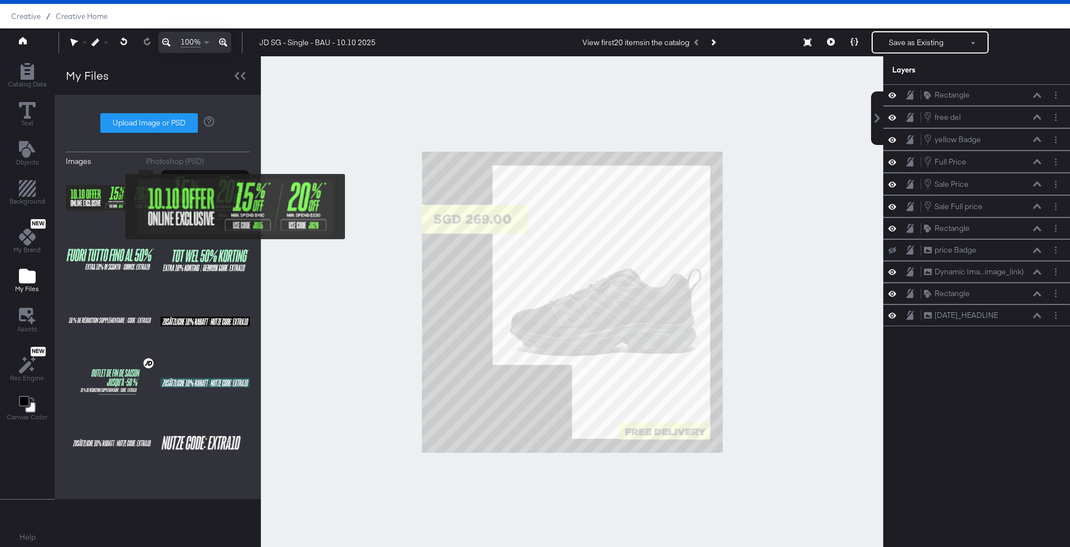
click at [118, 206] on img at bounding box center [110, 198] width 89 height 56
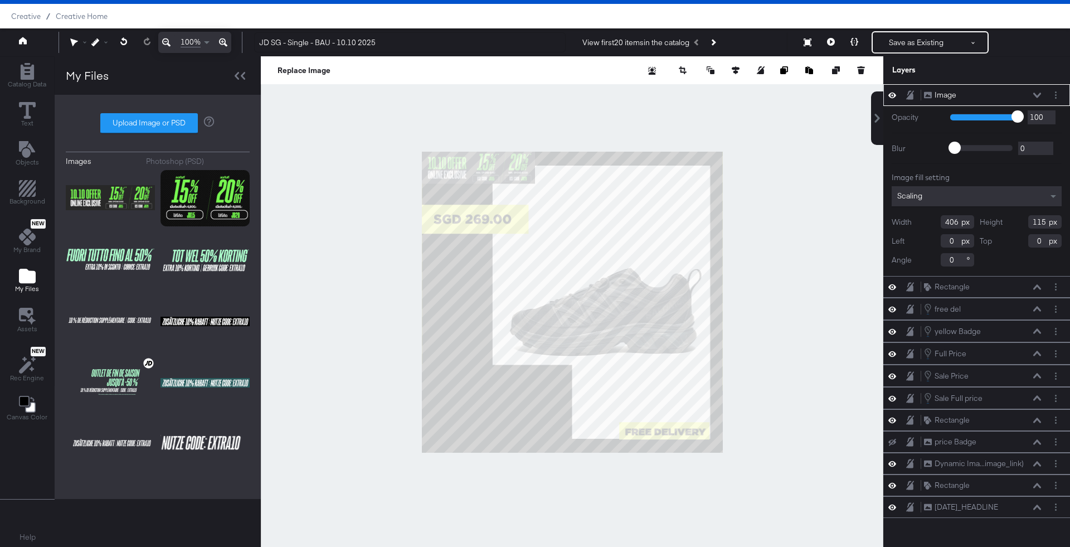
type input "884"
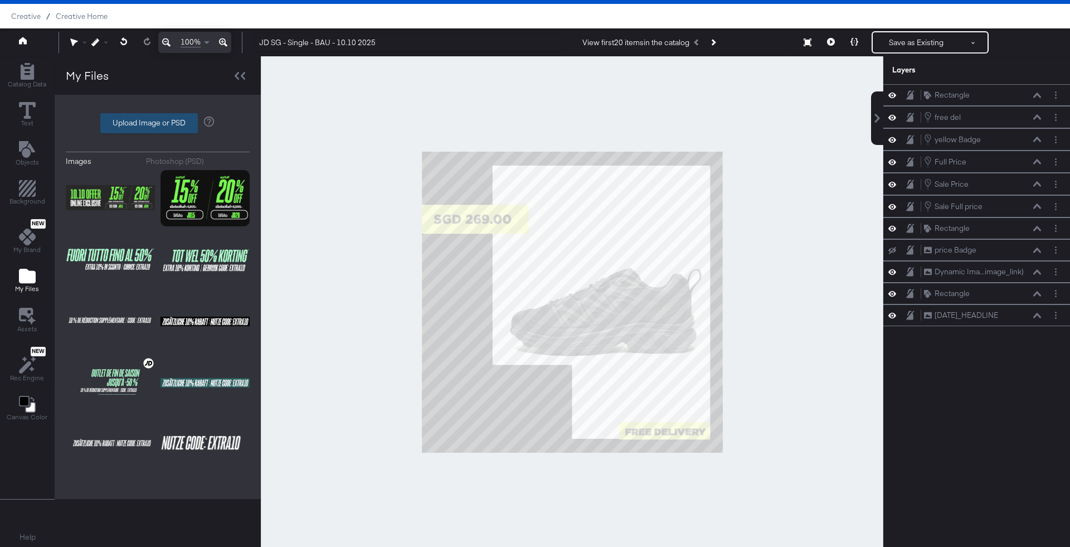
click at [145, 126] on label "Upload Image or PSD" at bounding box center [149, 123] width 96 height 19
click at [158, 123] on input "Upload Image or PSD" at bounding box center [158, 123] width 0 height 0
type input "C:\fakepath\ScreenShot Tool -20251006120334-Photoroom.png"
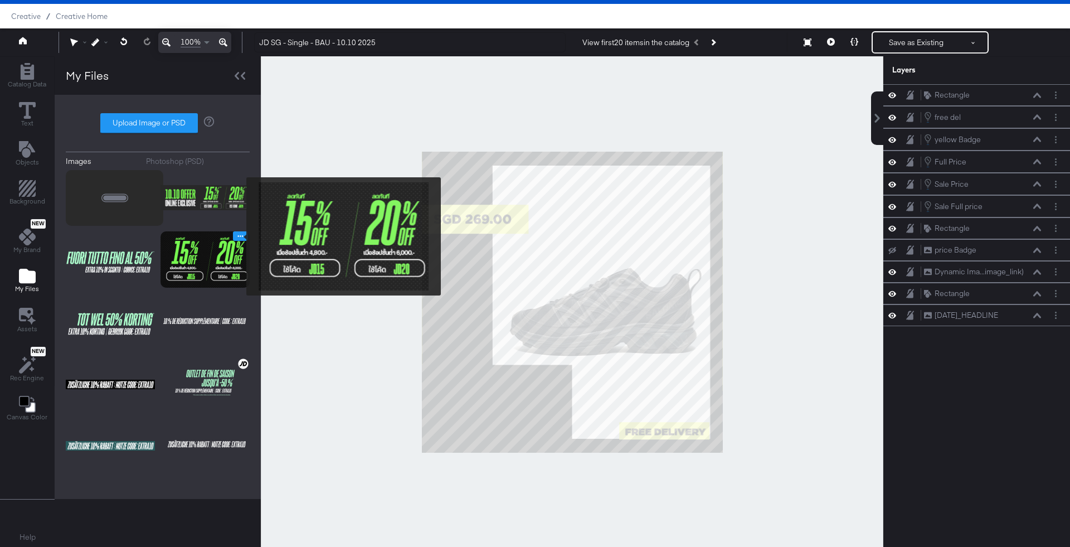
click at [239, 236] on icon "Image Options" at bounding box center [240, 236] width 8 height 8
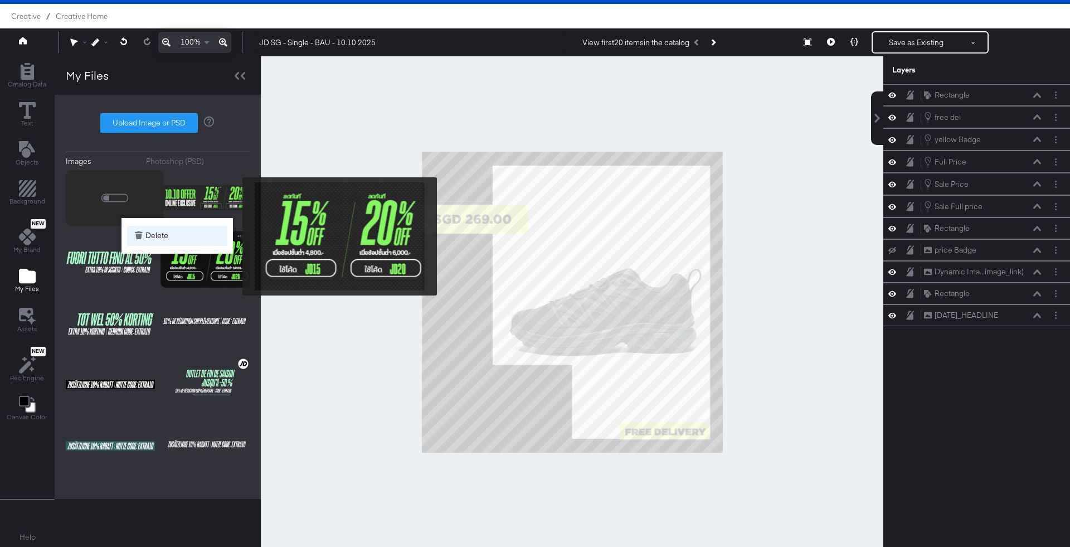
click at [195, 232] on button "Delete" at bounding box center [177, 236] width 100 height 20
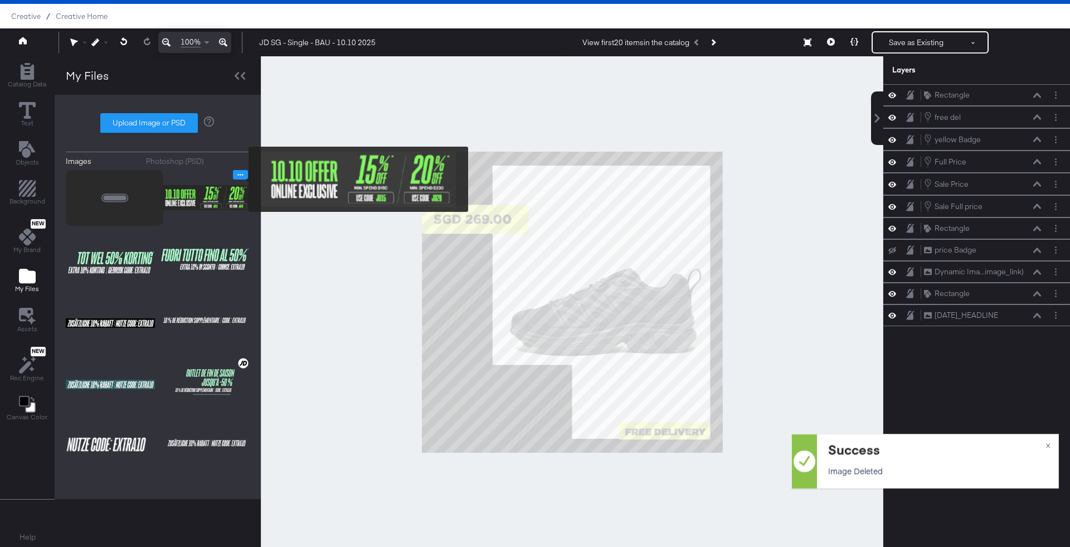
click at [241, 175] on icon "Image Options" at bounding box center [240, 174] width 8 height 8
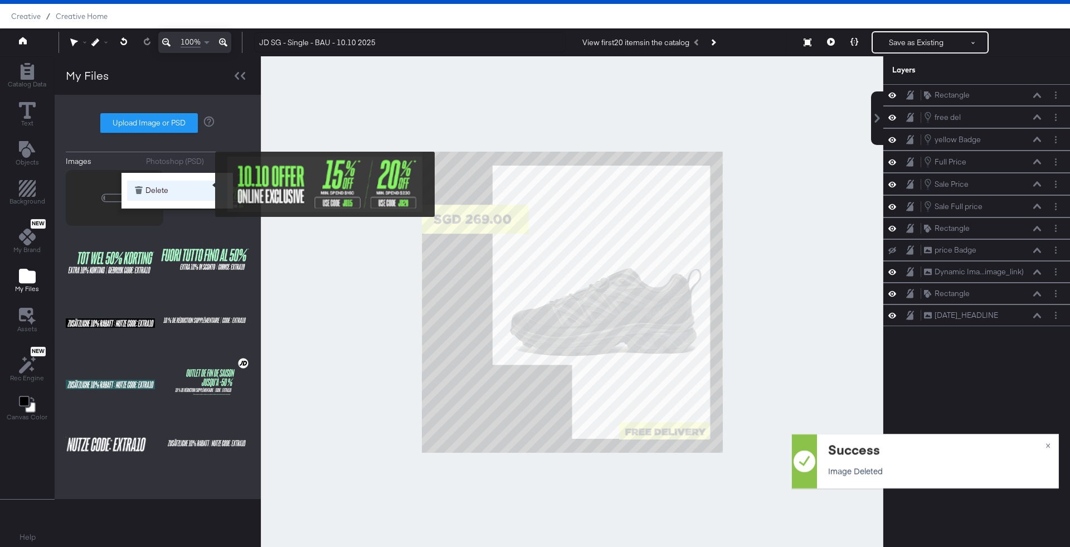
click at [208, 184] on div "Delete" at bounding box center [204, 526] width 89 height 713
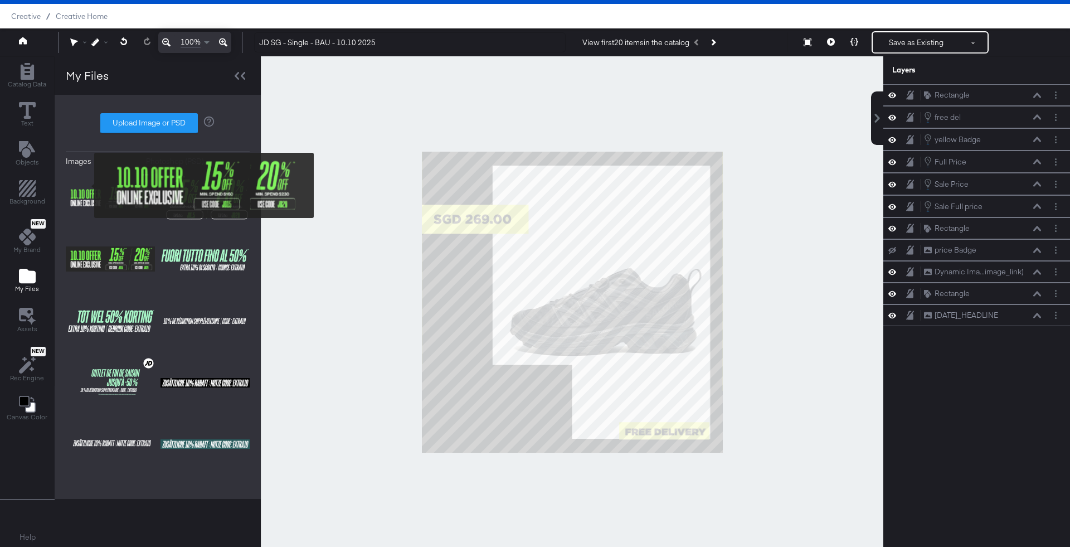
click at [87, 185] on img at bounding box center [110, 198] width 89 height 56
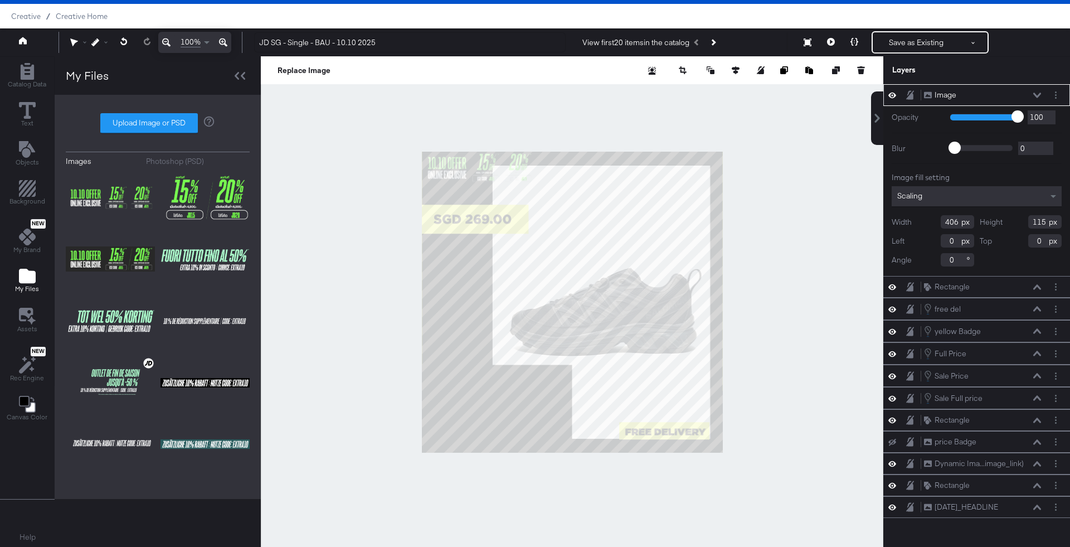
type input "48"
type input "900"
type input "705"
type input "200"
type input "815"
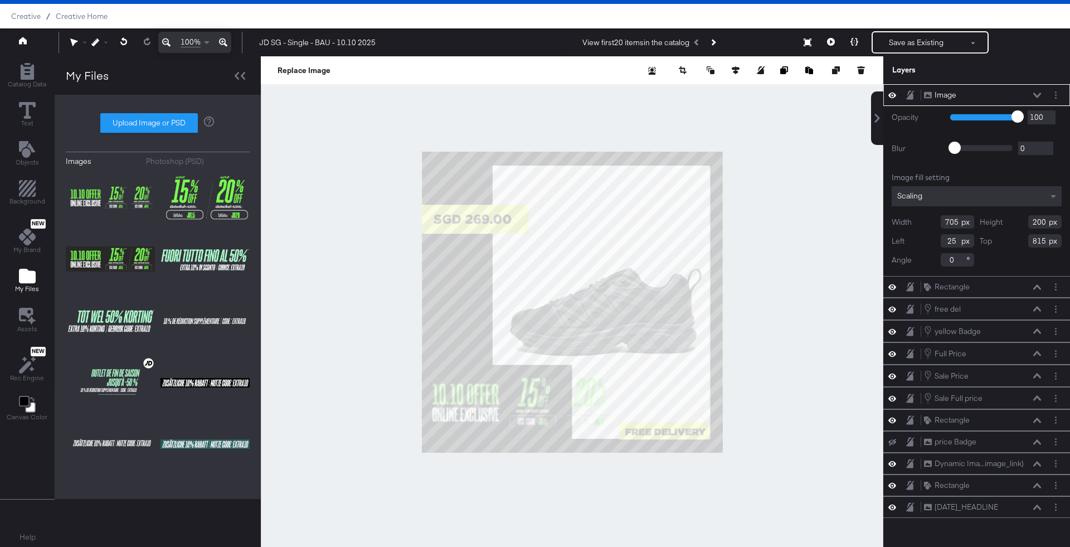
type input "0"
type input "801"
type input "-20"
type input "858"
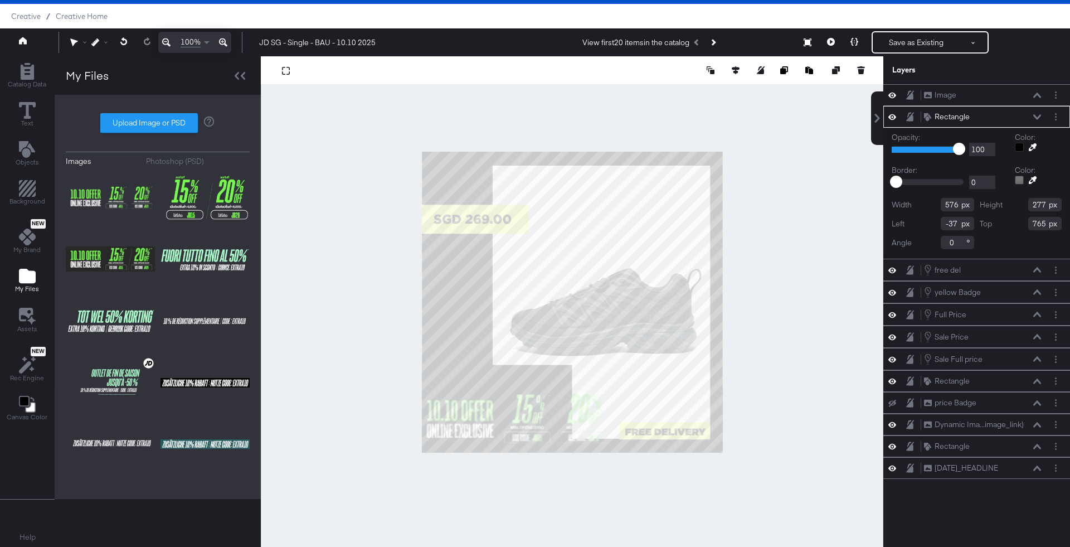
type input "843"
type input "199"
type input "711"
click at [801, 386] on div at bounding box center [572, 301] width 622 height 491
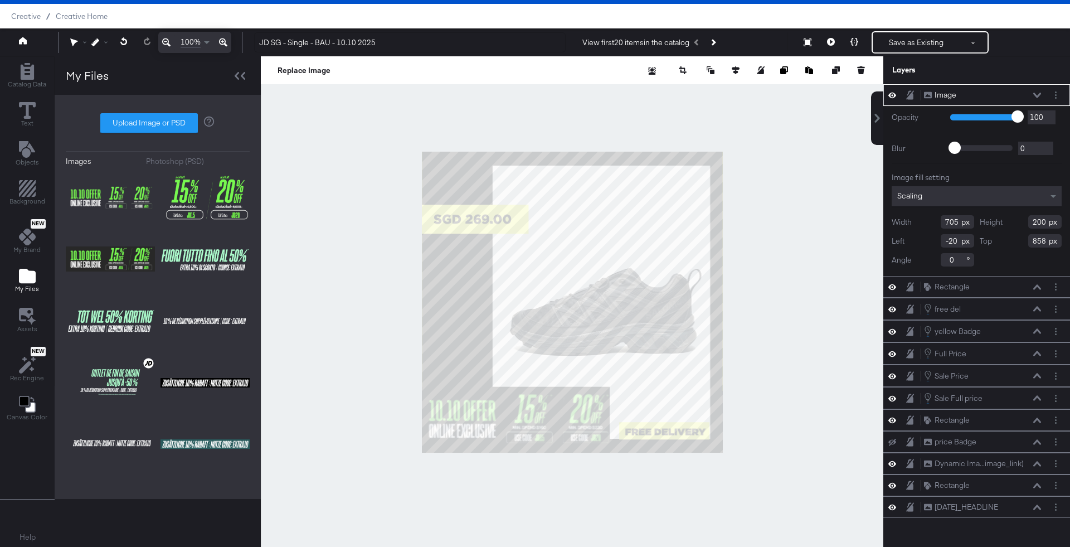
type input "-12"
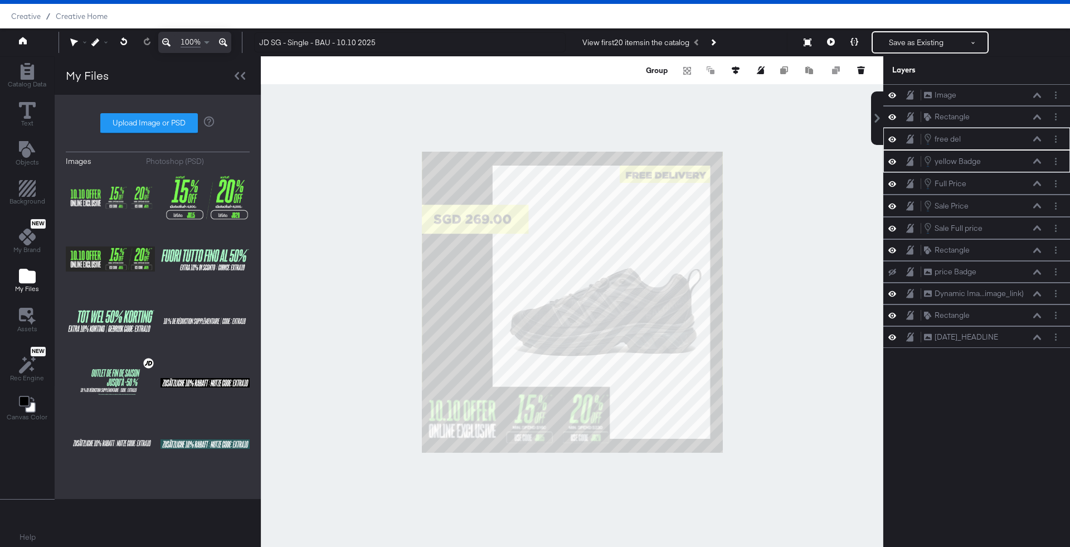
click at [783, 231] on div at bounding box center [572, 301] width 622 height 491
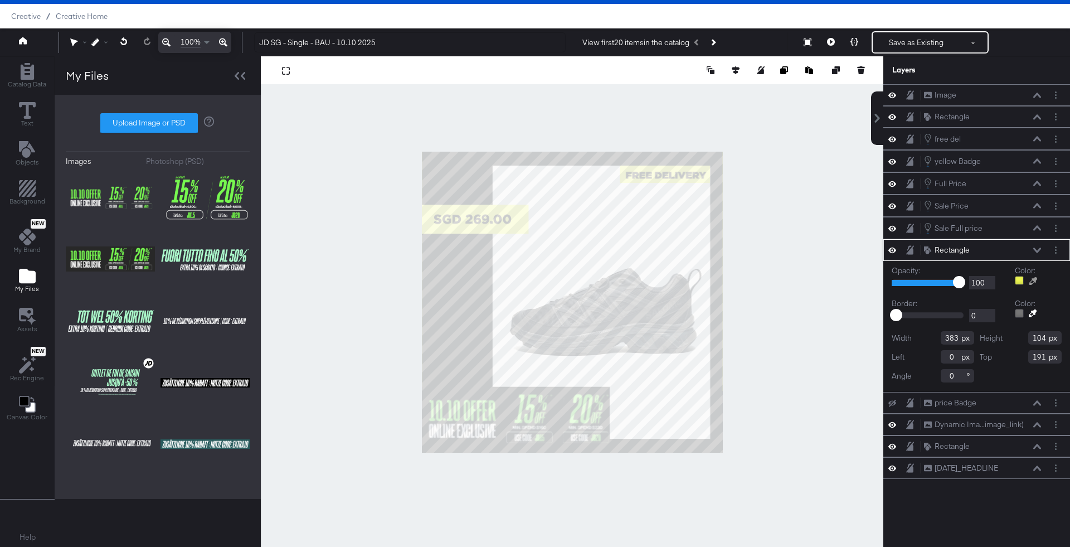
click at [1030, 277] on icon at bounding box center [1033, 281] width 8 height 8
click at [532, 396] on div at bounding box center [571, 301] width 621 height 491
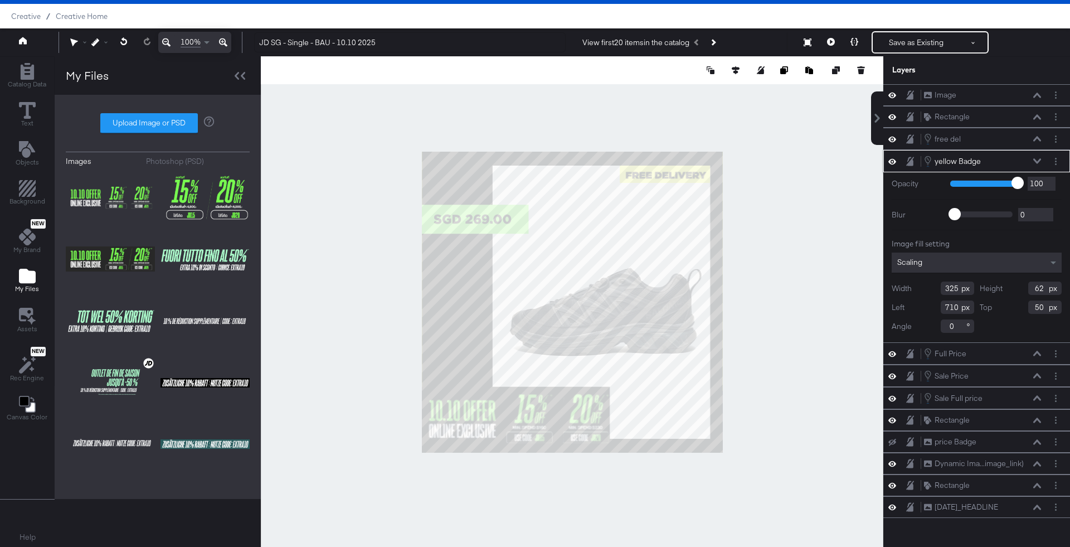
click at [1063, 163] on div at bounding box center [1058, 161] width 16 height 12
click at [857, 222] on div at bounding box center [572, 301] width 622 height 491
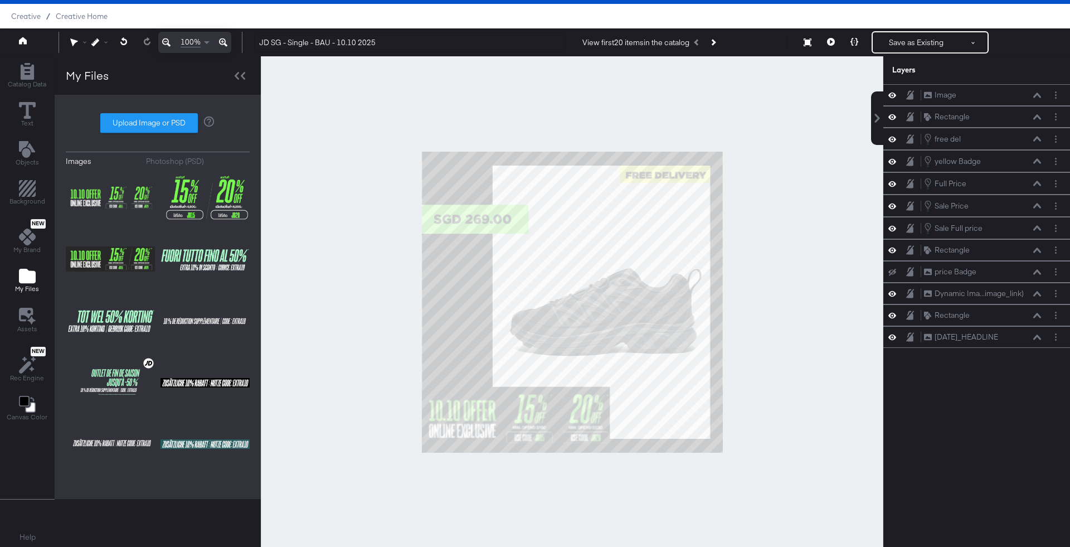
click at [20, 136] on div "Catalog Data Text Objects Background New My Brand My Files Assets New Rec Engin…" at bounding box center [27, 243] width 54 height 372
click at [22, 155] on icon "Add Text" at bounding box center [26, 149] width 16 height 17
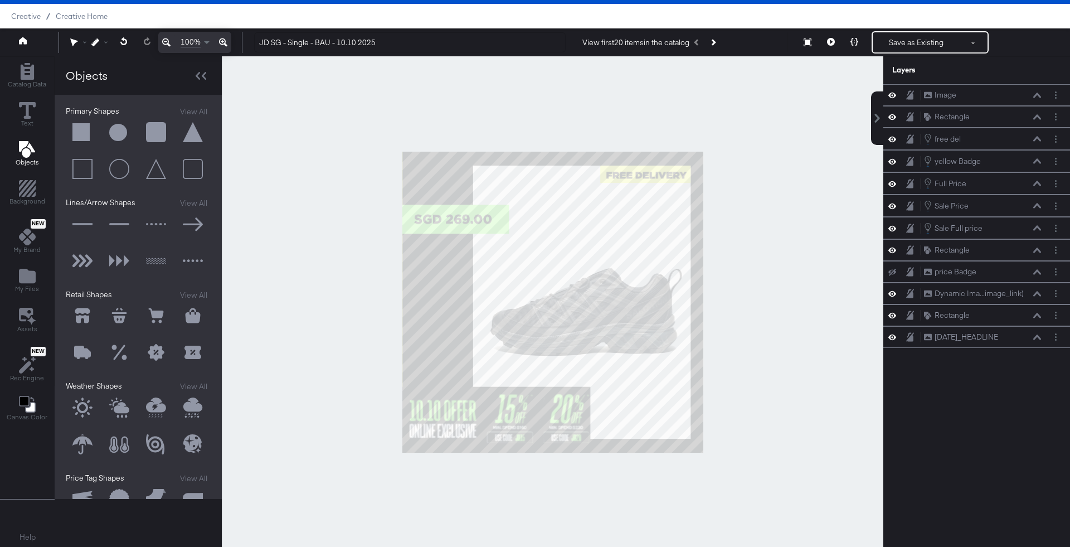
click at [92, 130] on button at bounding box center [82, 132] width 33 height 33
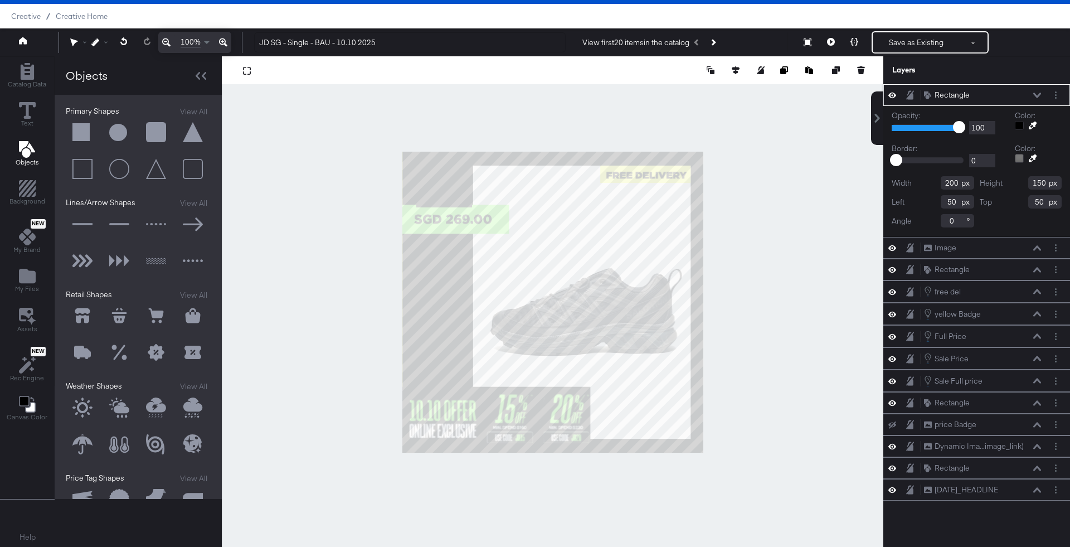
type input "60"
type input "807"
type input "601"
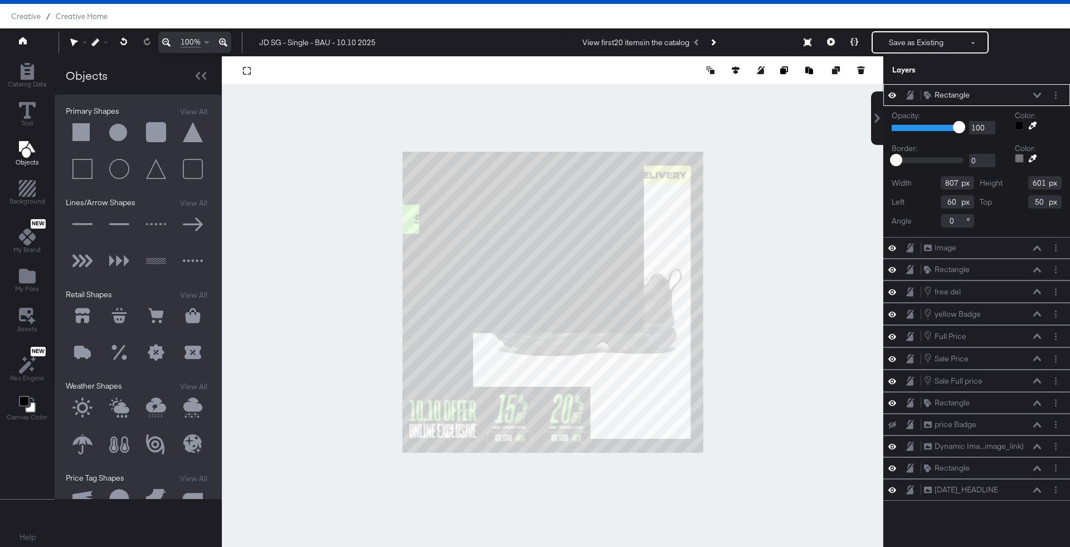
type input "84"
type input "144"
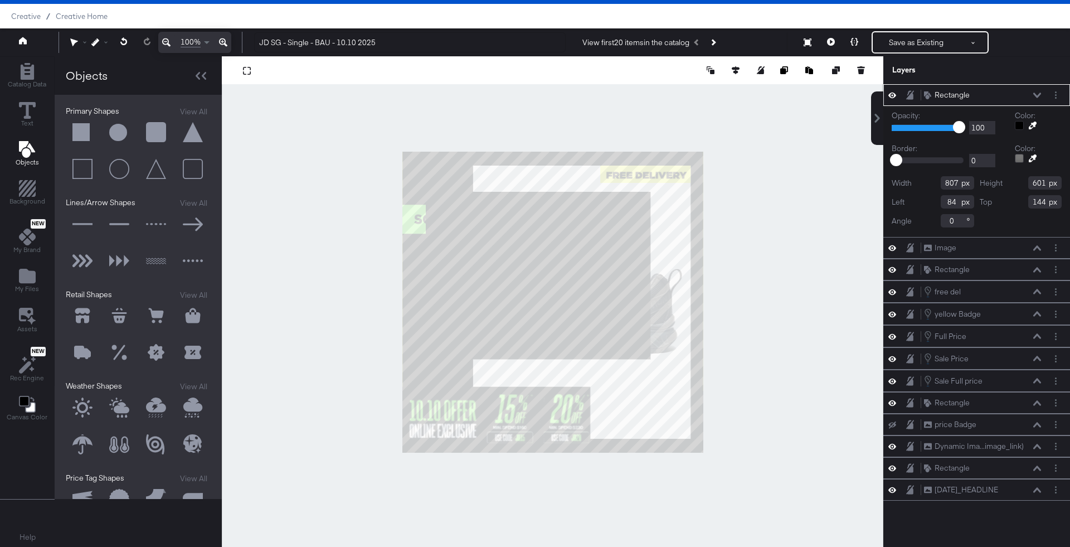
click at [1031, 126] on icon at bounding box center [1033, 125] width 8 height 8
click at [411, 206] on div at bounding box center [552, 301] width 660 height 491
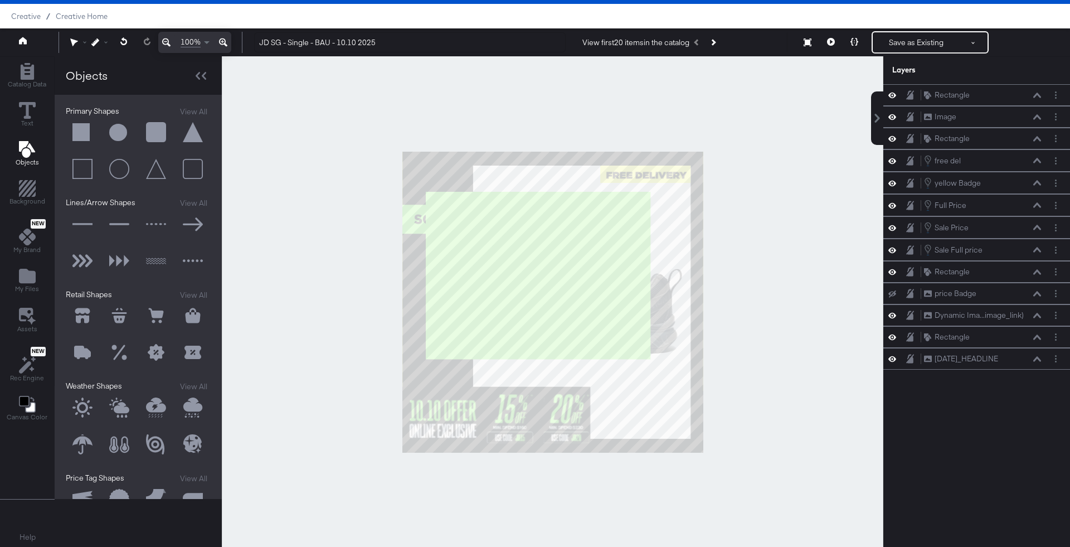
drag, startPoint x: 440, startPoint y: 242, endPoint x: 642, endPoint y: 292, distance: 208.4
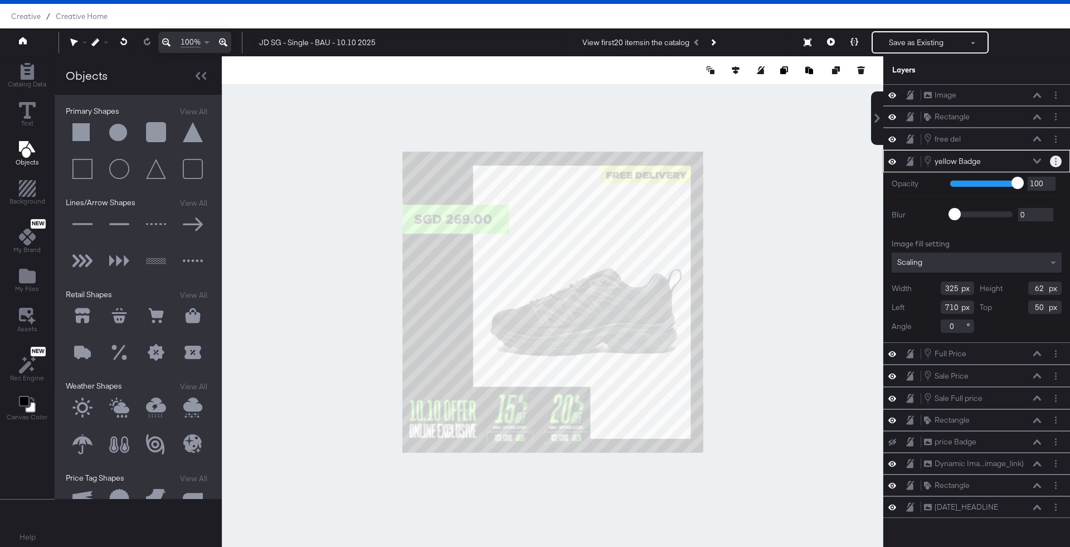
click at [1056, 158] on circle "Layer Options" at bounding box center [1056, 159] width 2 height 2
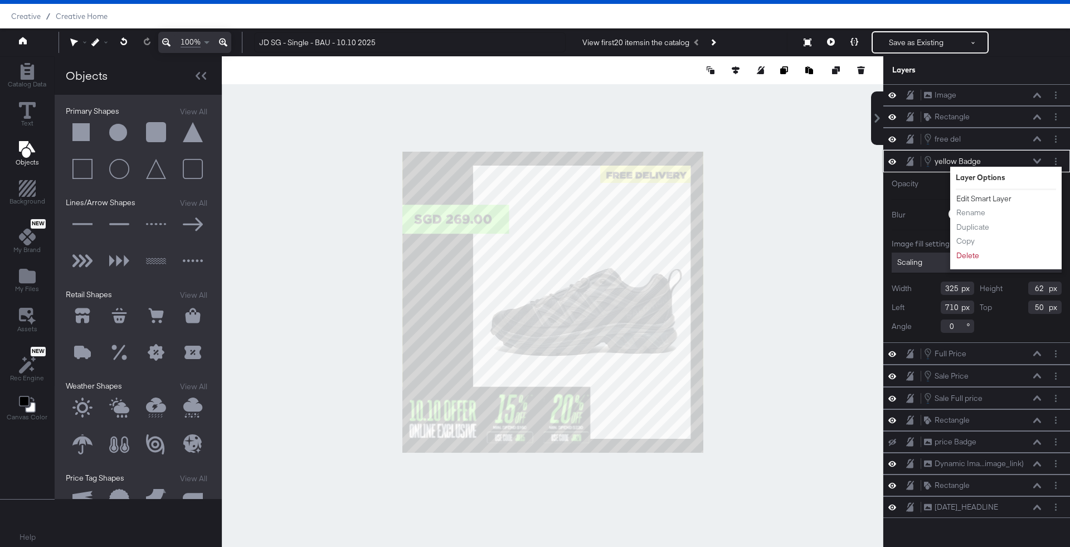
click at [982, 201] on button "Edit Smart Layer" at bounding box center [984, 199] width 56 height 12
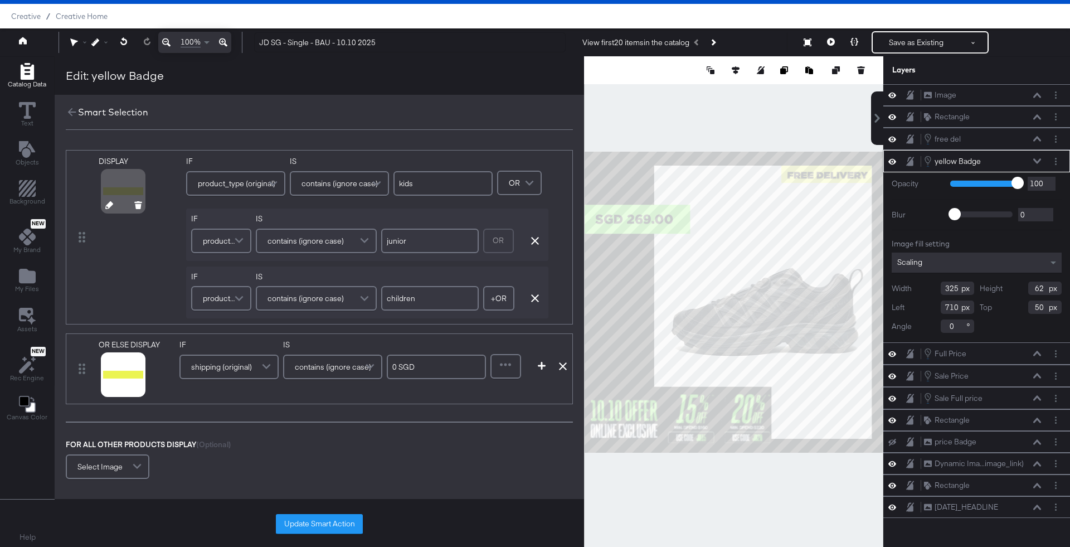
click at [109, 204] on icon at bounding box center [109, 205] width 8 height 8
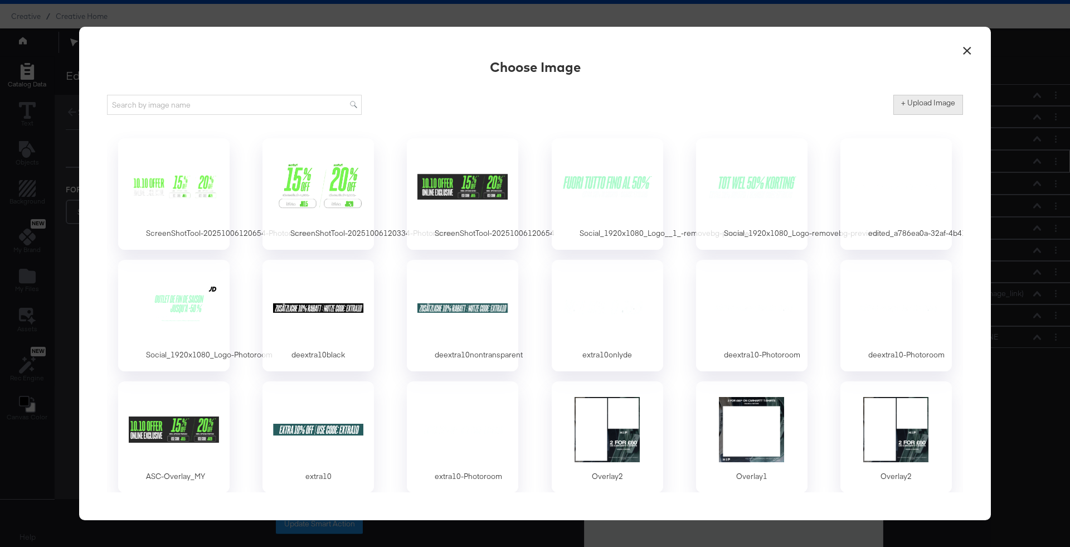
click at [901, 105] on label "+ Upload Image" at bounding box center [928, 103] width 54 height 11
click at [901, 115] on input "+ Upload Image" at bounding box center [1020, 115] width 255 height 0
type input "C:\fakepath\ScreenShot Tool -20251006120934.png"
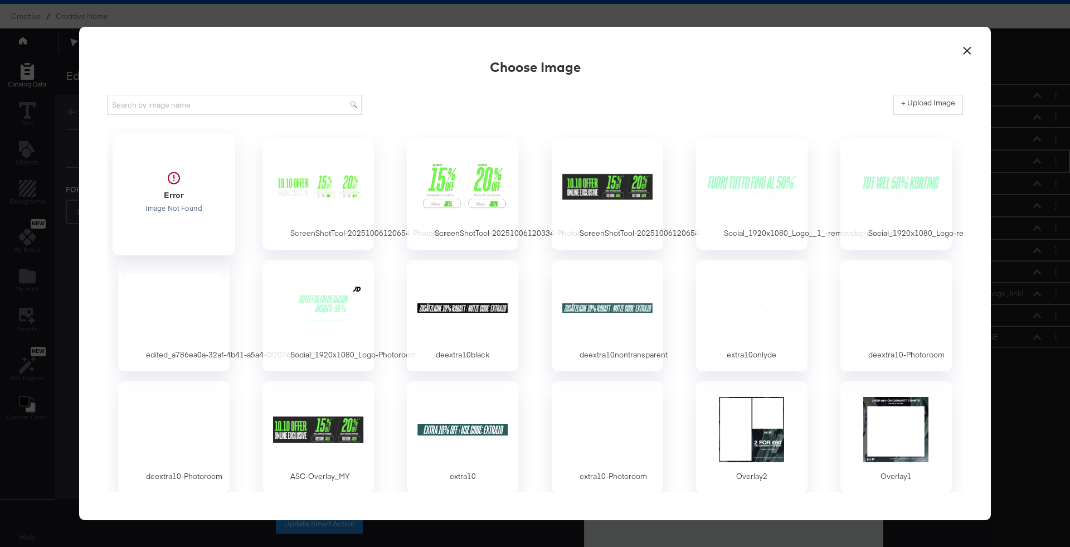
click at [205, 196] on div at bounding box center [174, 191] width 104 height 77
click at [205, 196] on div at bounding box center [174, 186] width 104 height 77
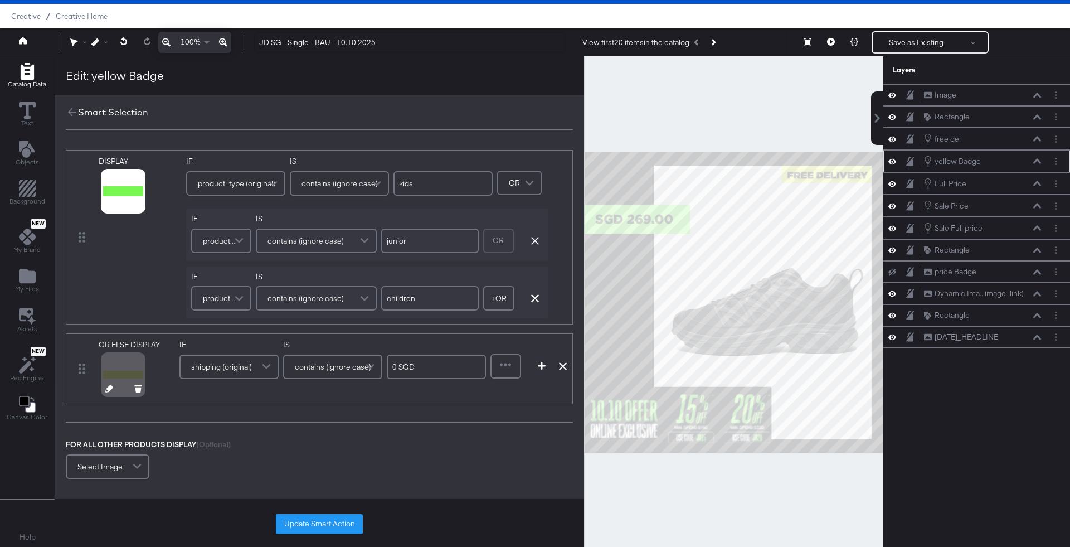
click at [105, 389] on icon at bounding box center [109, 388] width 8 height 8
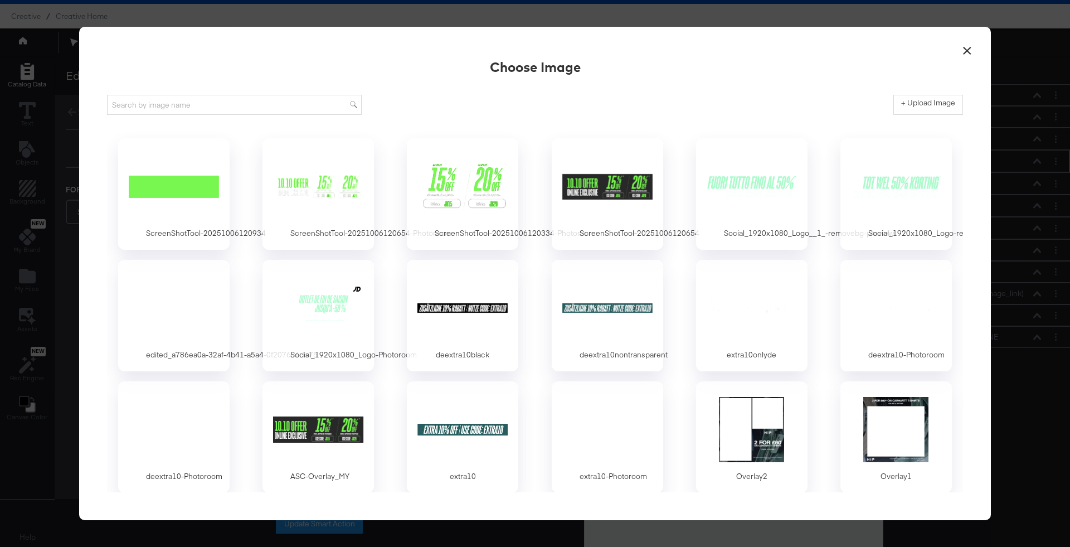
click at [232, 187] on div "ScreenShotTool-20251006120934 ScreenShotTool-20251006120654-Photoroom ScreenSho…" at bounding box center [535, 502] width 856 height 751
click at [199, 187] on div at bounding box center [174, 186] width 104 height 77
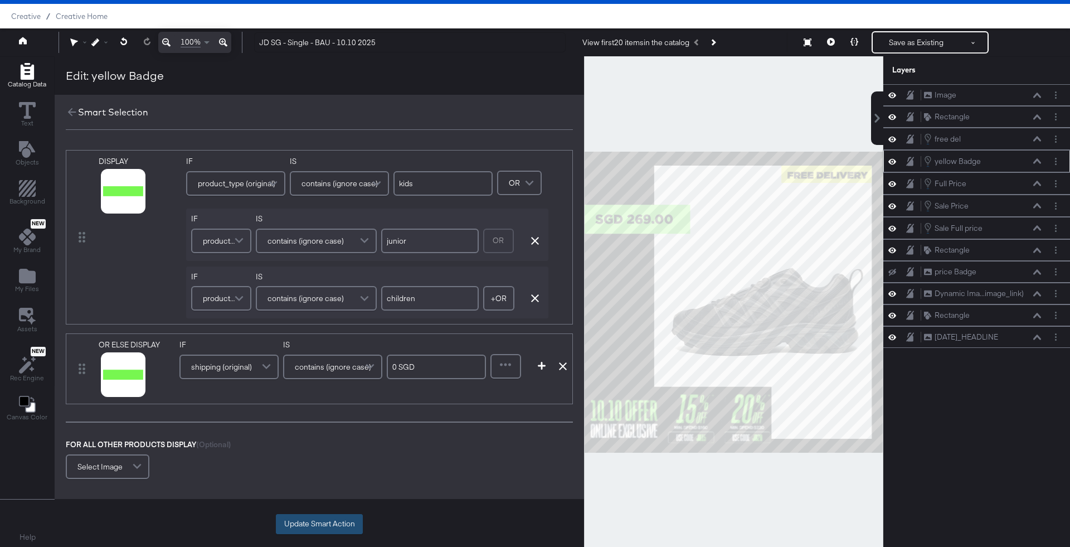
click at [338, 527] on button "Update Smart Action" at bounding box center [319, 524] width 87 height 20
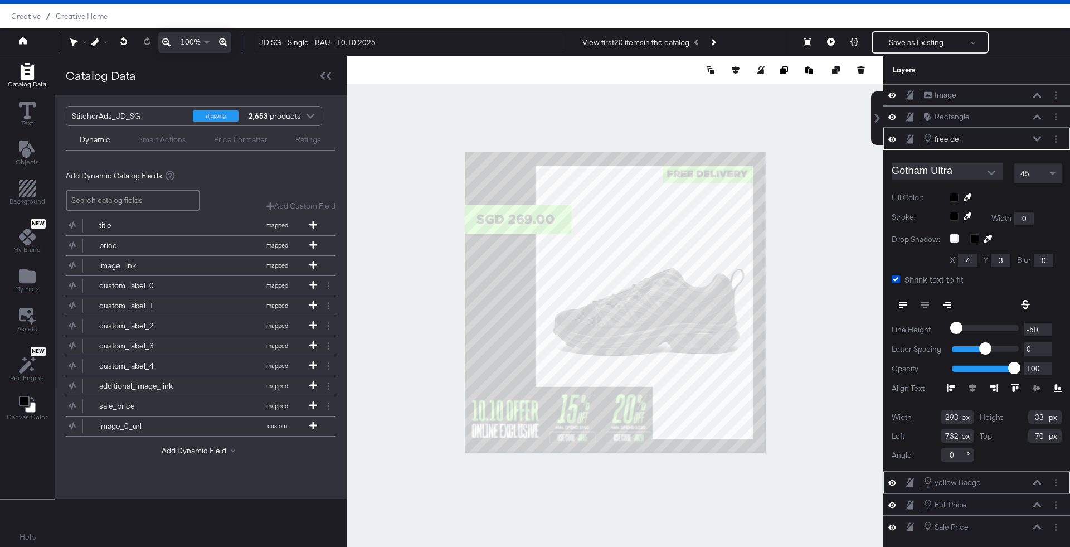
type input "726"
type input "64"
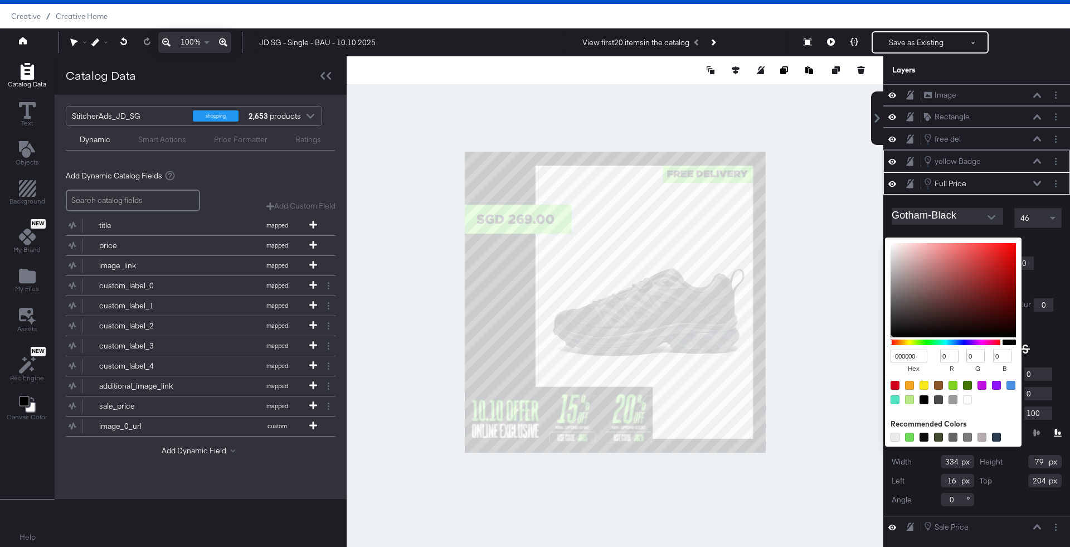
click at [956, 239] on div "000000 hex 0 r 0 g 0 b 100 a Recommended Colors" at bounding box center [1005, 241] width 112 height 9
click at [966, 397] on div at bounding box center [967, 399] width 9 height 9
type input "FFFFFF"
type input "255"
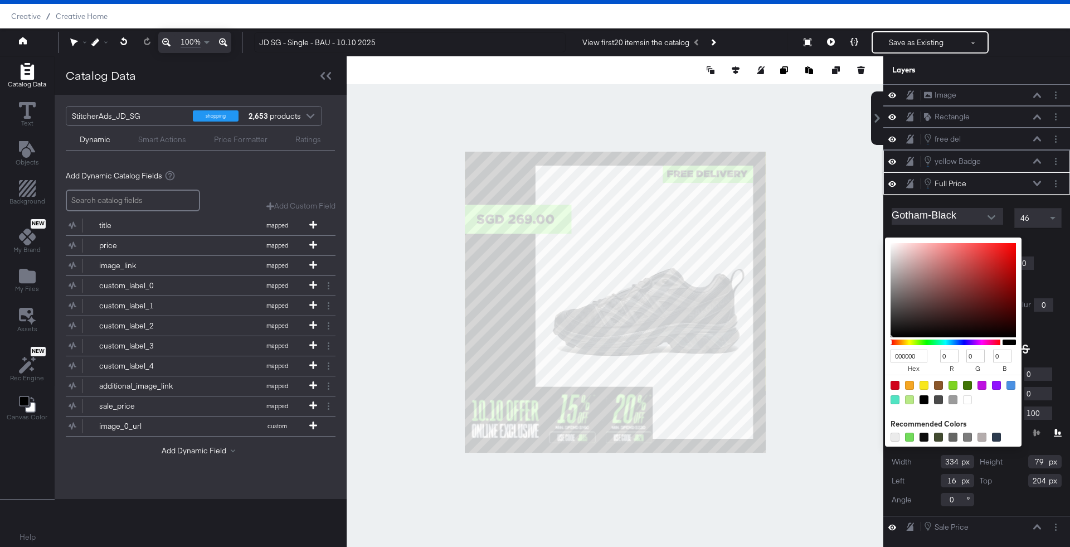
type input "255"
click at [880, 84] on div "Catalog Data Text Objects Background New My Brand My Files Assets New Rec Engin…" at bounding box center [535, 70] width 1070 height 28
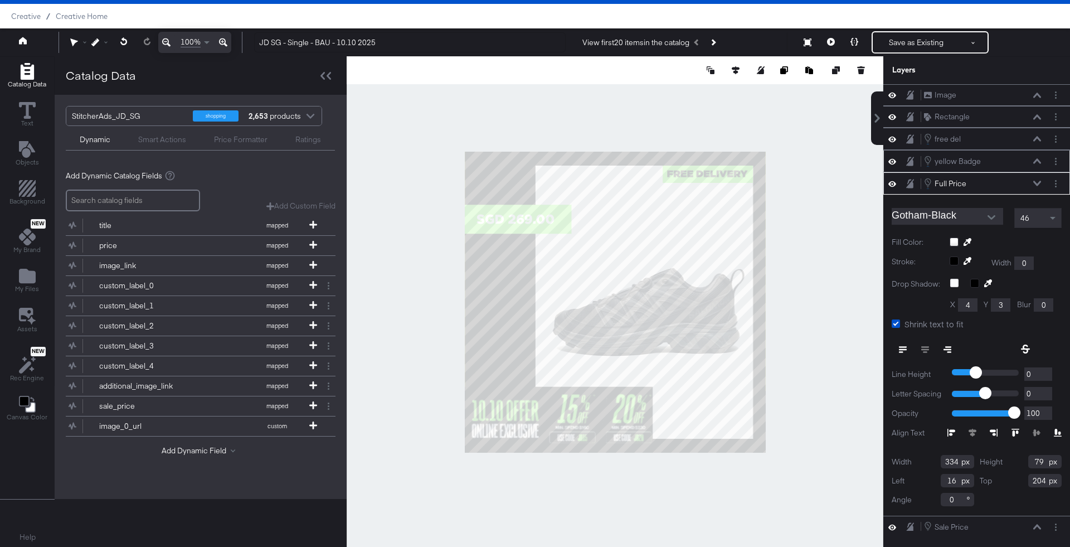
click at [836, 276] on div at bounding box center [615, 301] width 537 height 491
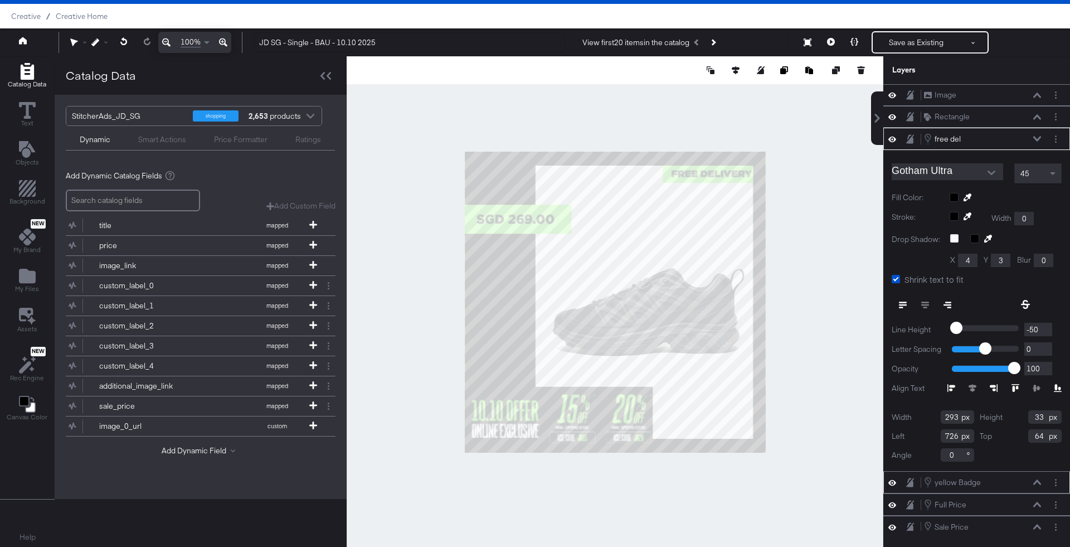
type input "742"
click at [837, 217] on div at bounding box center [615, 301] width 537 height 491
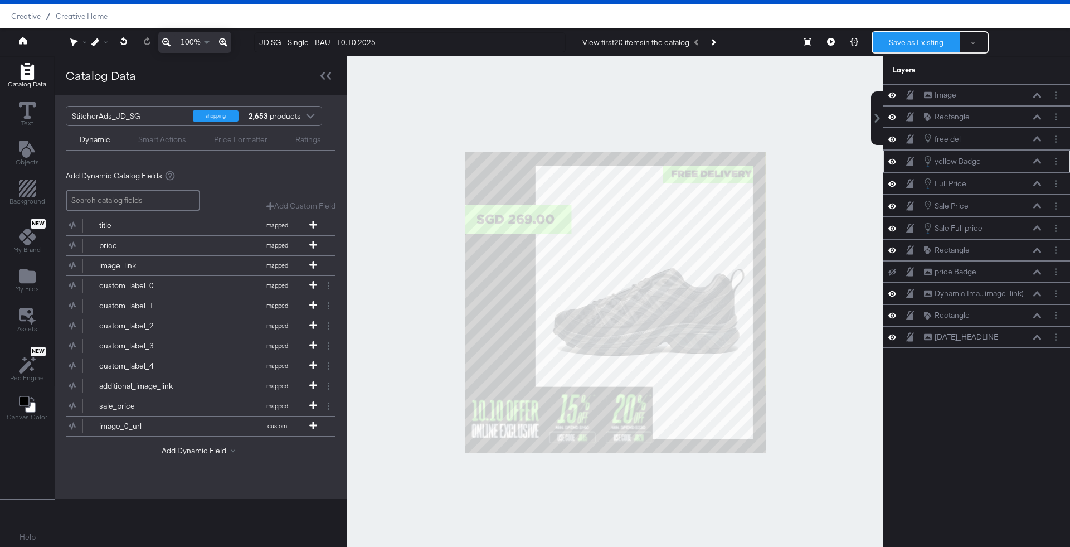
click at [932, 36] on button "Save as Existing" at bounding box center [916, 42] width 87 height 20
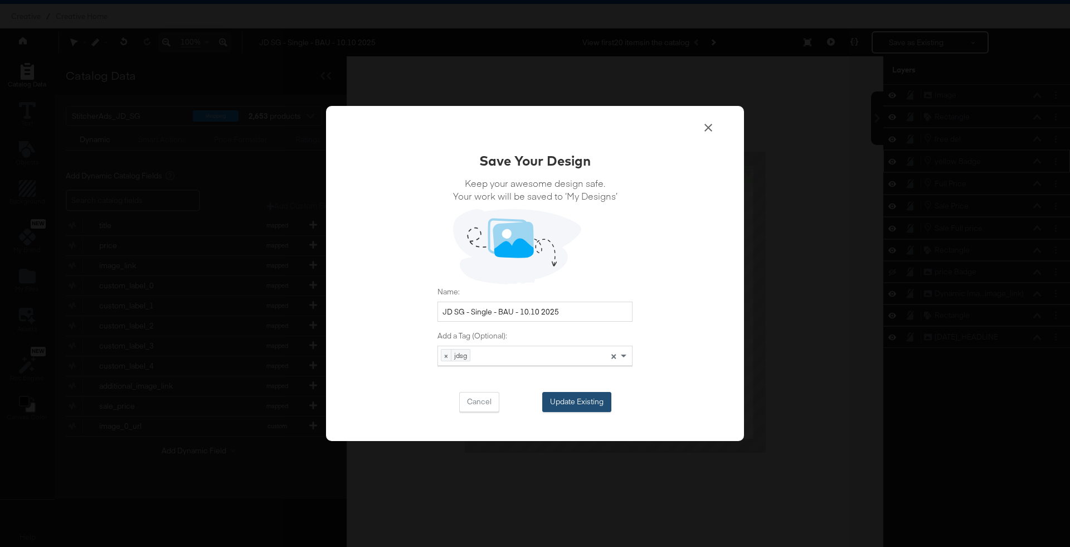
click at [595, 404] on button "Update Existing" at bounding box center [576, 402] width 69 height 20
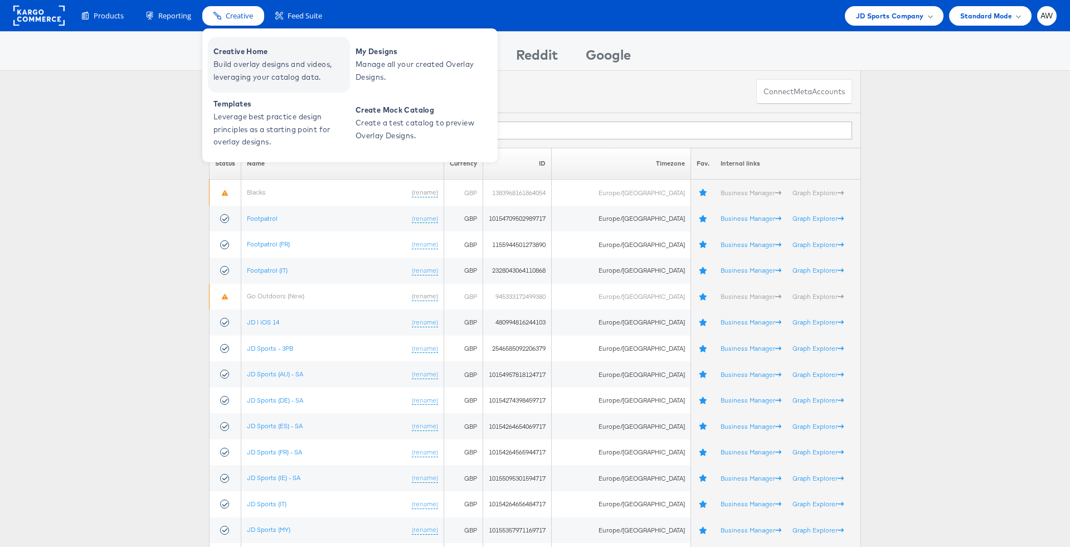
click at [250, 53] on span "Creative Home" at bounding box center [280, 51] width 134 height 13
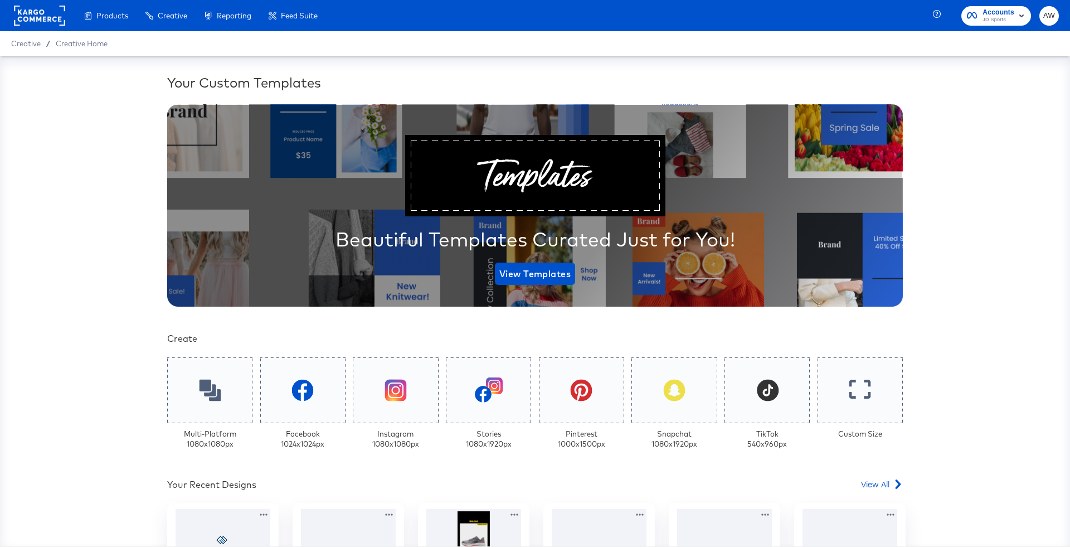
scroll to position [189, 0]
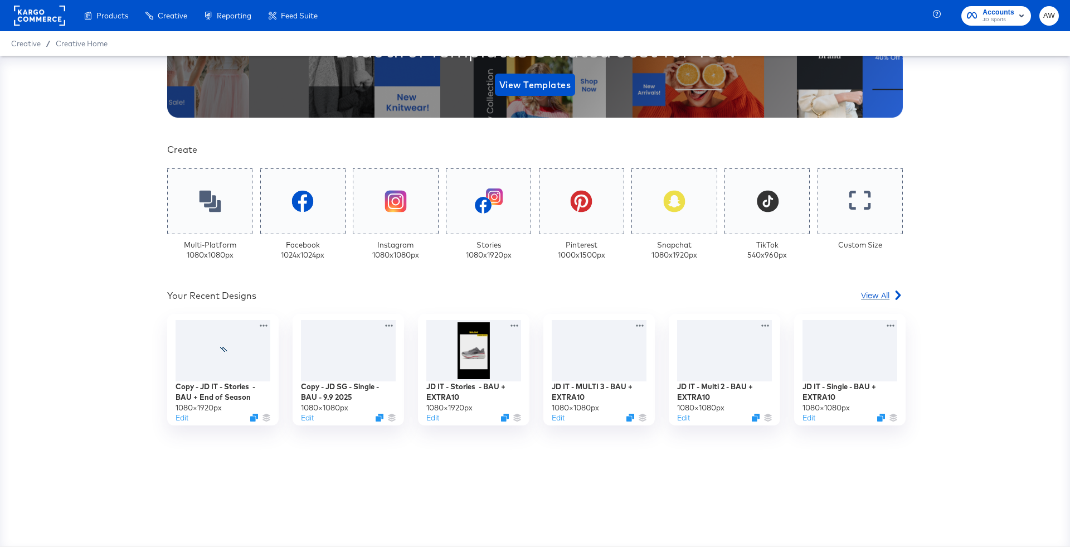
click at [867, 299] on span "View All" at bounding box center [875, 294] width 28 height 11
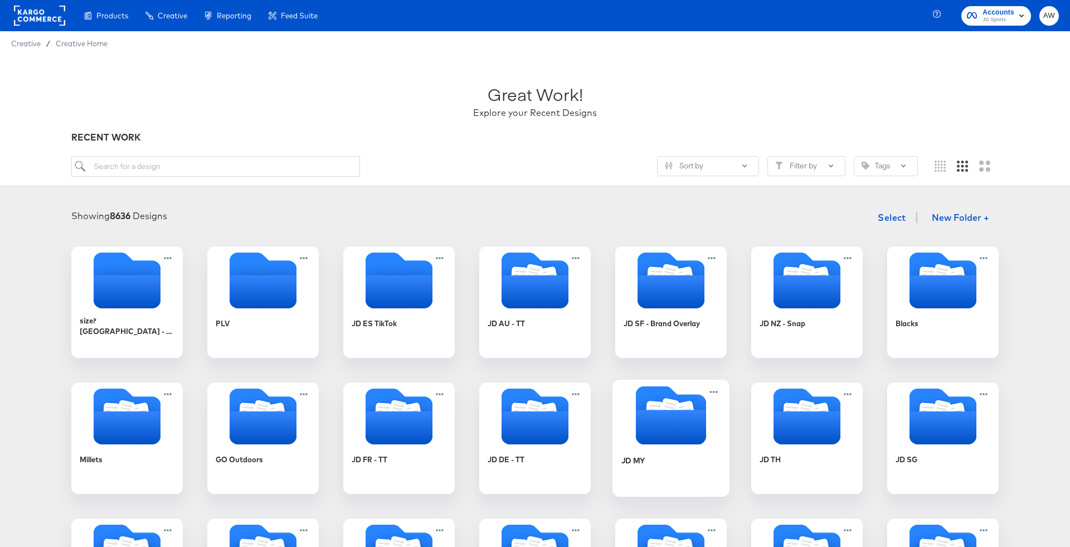
click at [670, 435] on icon "Folder" at bounding box center [671, 427] width 70 height 35
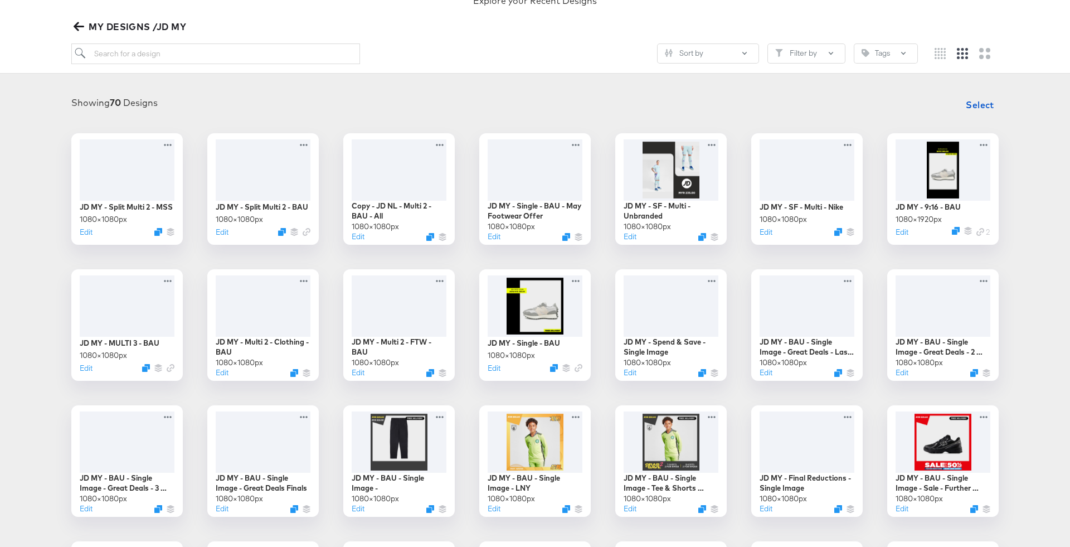
scroll to position [91, 0]
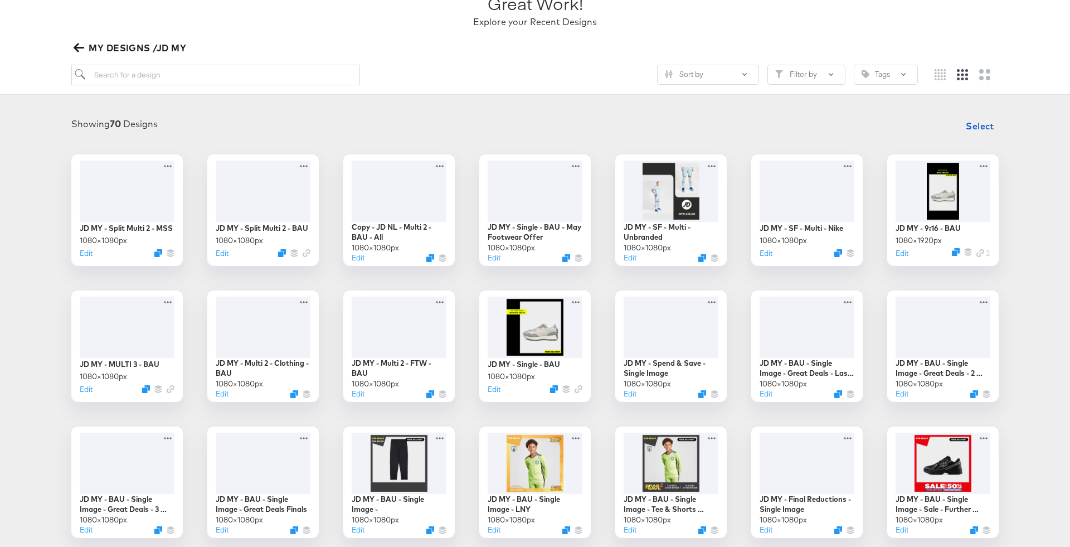
click at [113, 43] on span "MY DESIGNS /JD MY" at bounding box center [131, 48] width 110 height 16
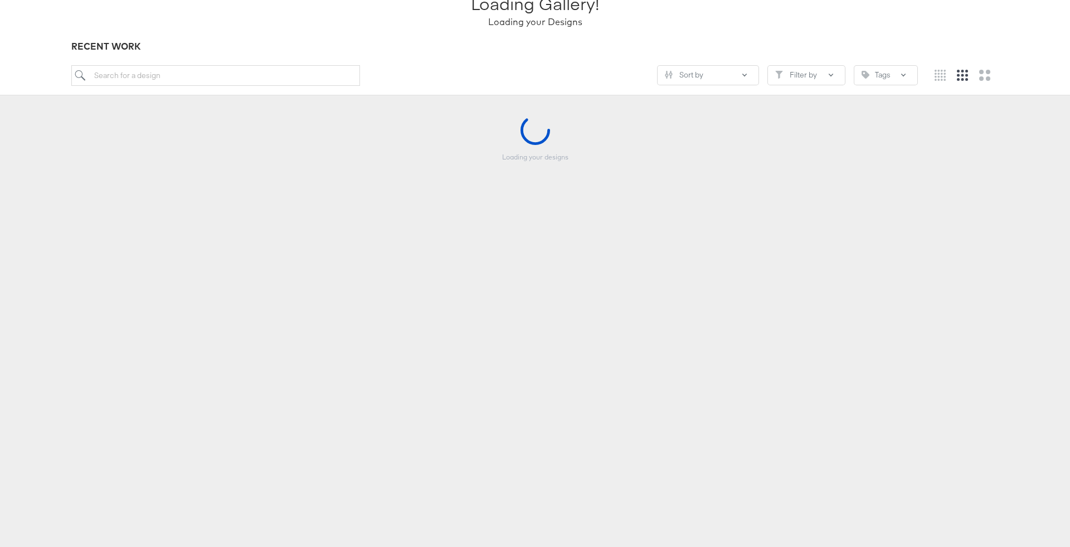
scroll to position [92, 0]
click at [249, 75] on input "search" at bounding box center [215, 74] width 289 height 21
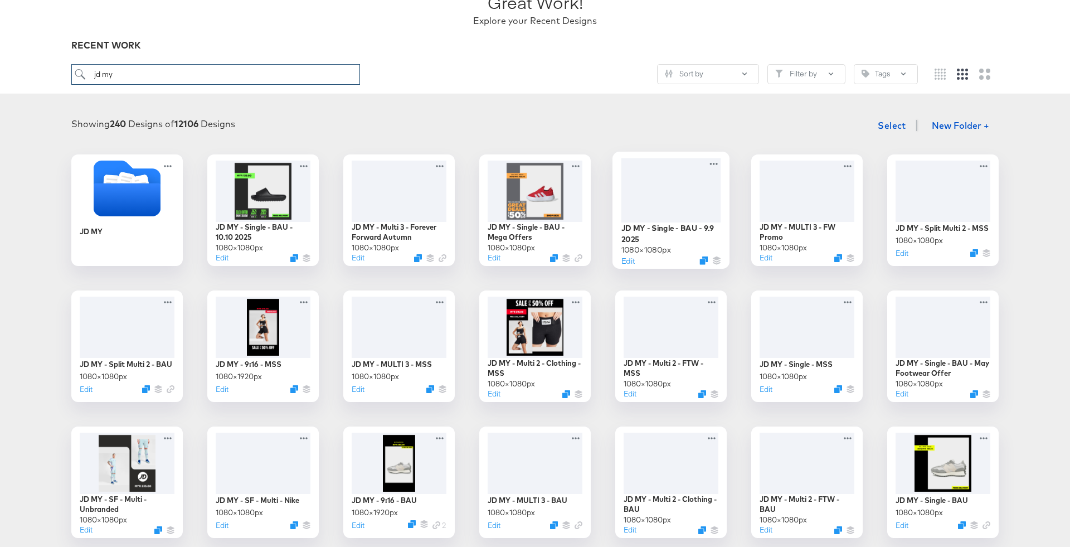
type input "jd my"
click at [672, 230] on div "JD MY - Single - BAU - 9.9 2025" at bounding box center [671, 233] width 100 height 22
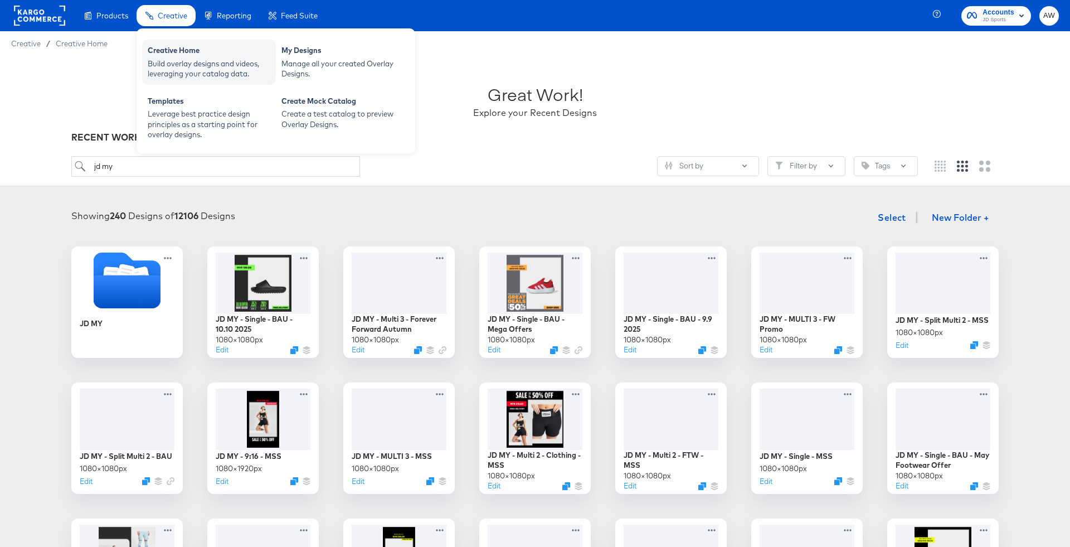
click at [183, 41] on div "Creative Home Build overlay designs and videos, leveraging your catalog data." at bounding box center [209, 62] width 134 height 45
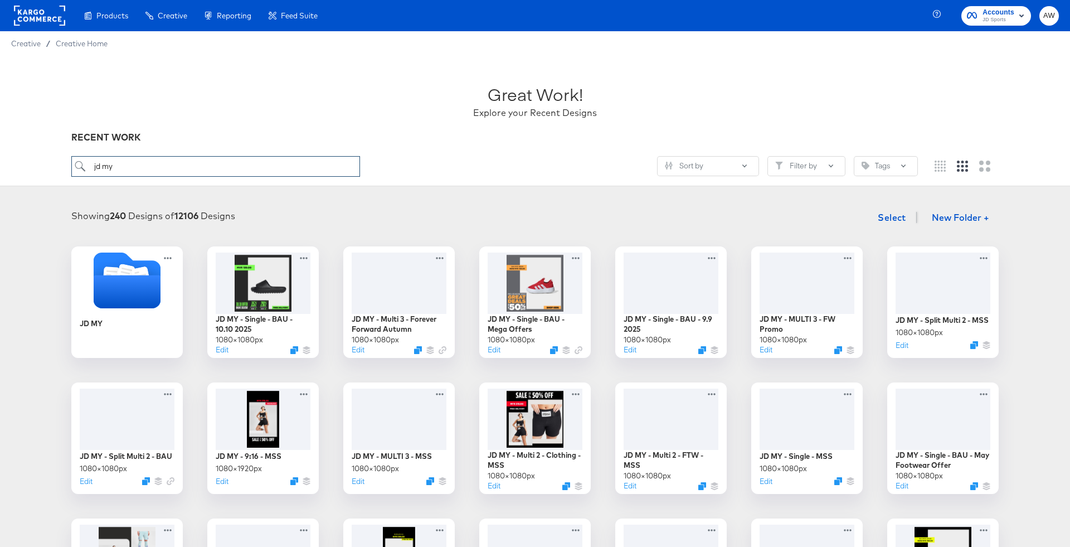
click at [109, 172] on input "jd my" at bounding box center [215, 166] width 289 height 21
type input "jd th"
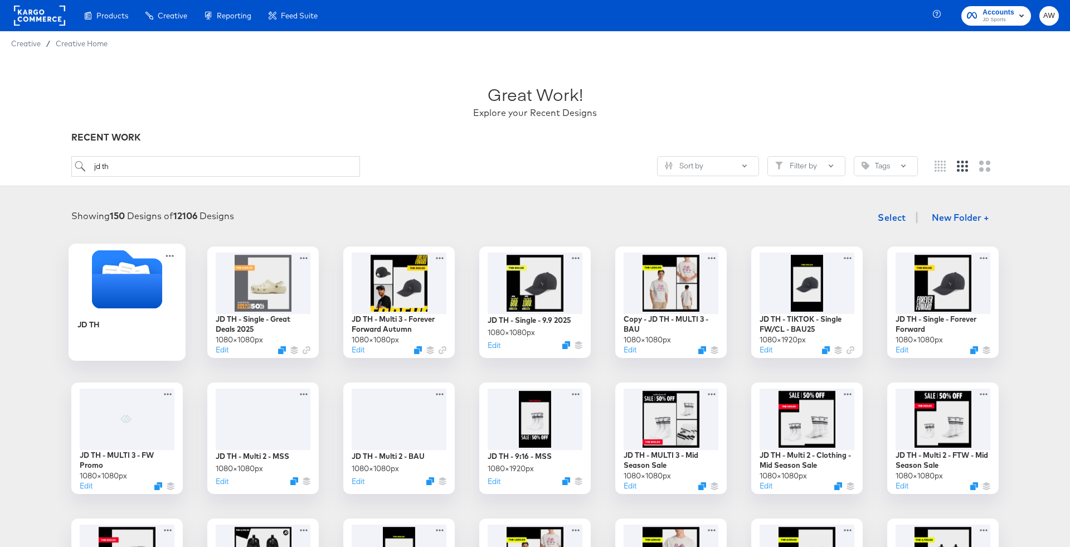
click at [128, 291] on icon "Folder" at bounding box center [127, 291] width 70 height 35
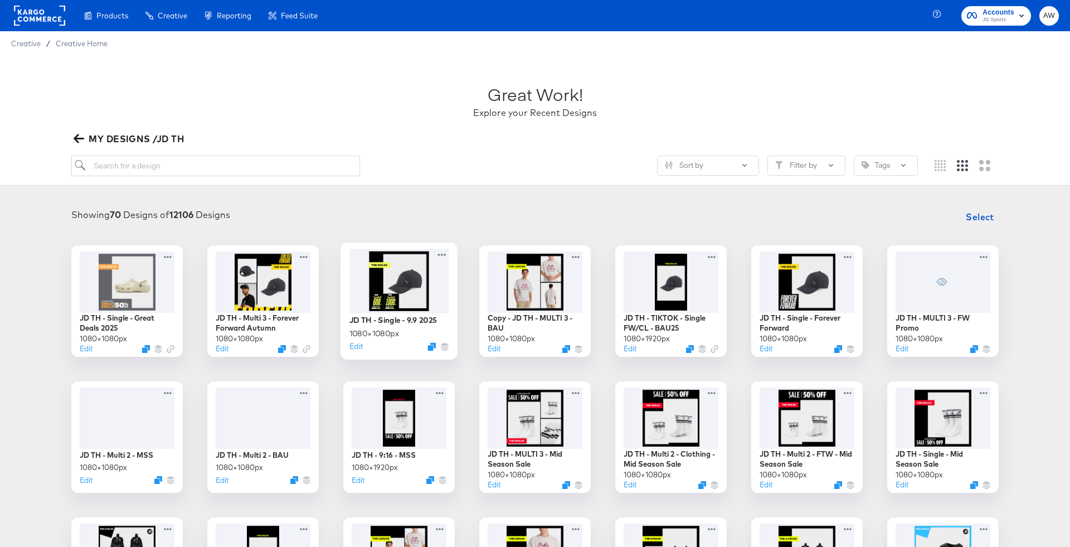
click at [411, 307] on div at bounding box center [399, 280] width 100 height 64
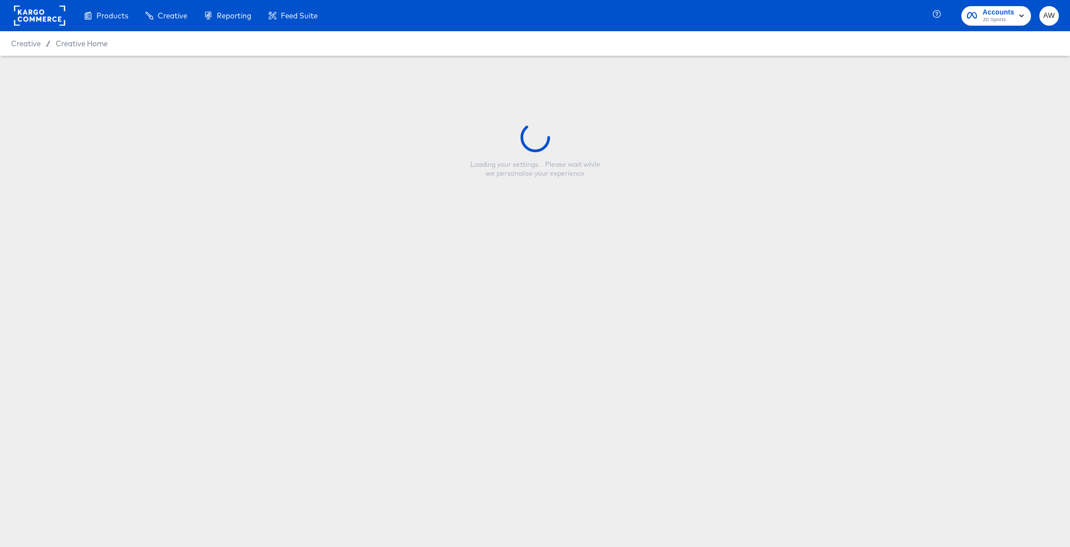
type input "JD TH - Single - 9.9 2025"
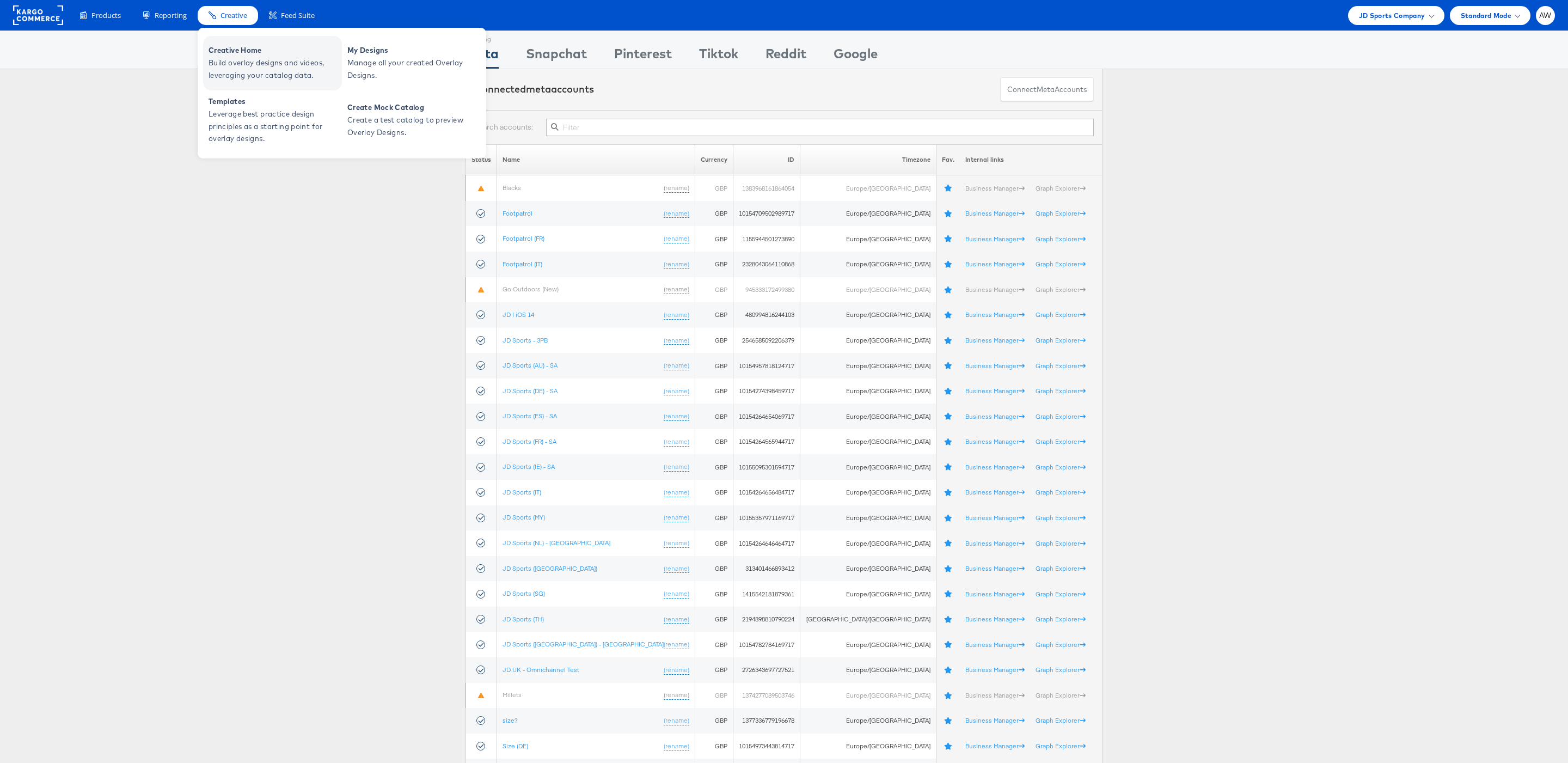
click at [237, 58] on span "Build overlay designs and videos, leveraging your catalog data." at bounding box center [274, 69] width 131 height 25
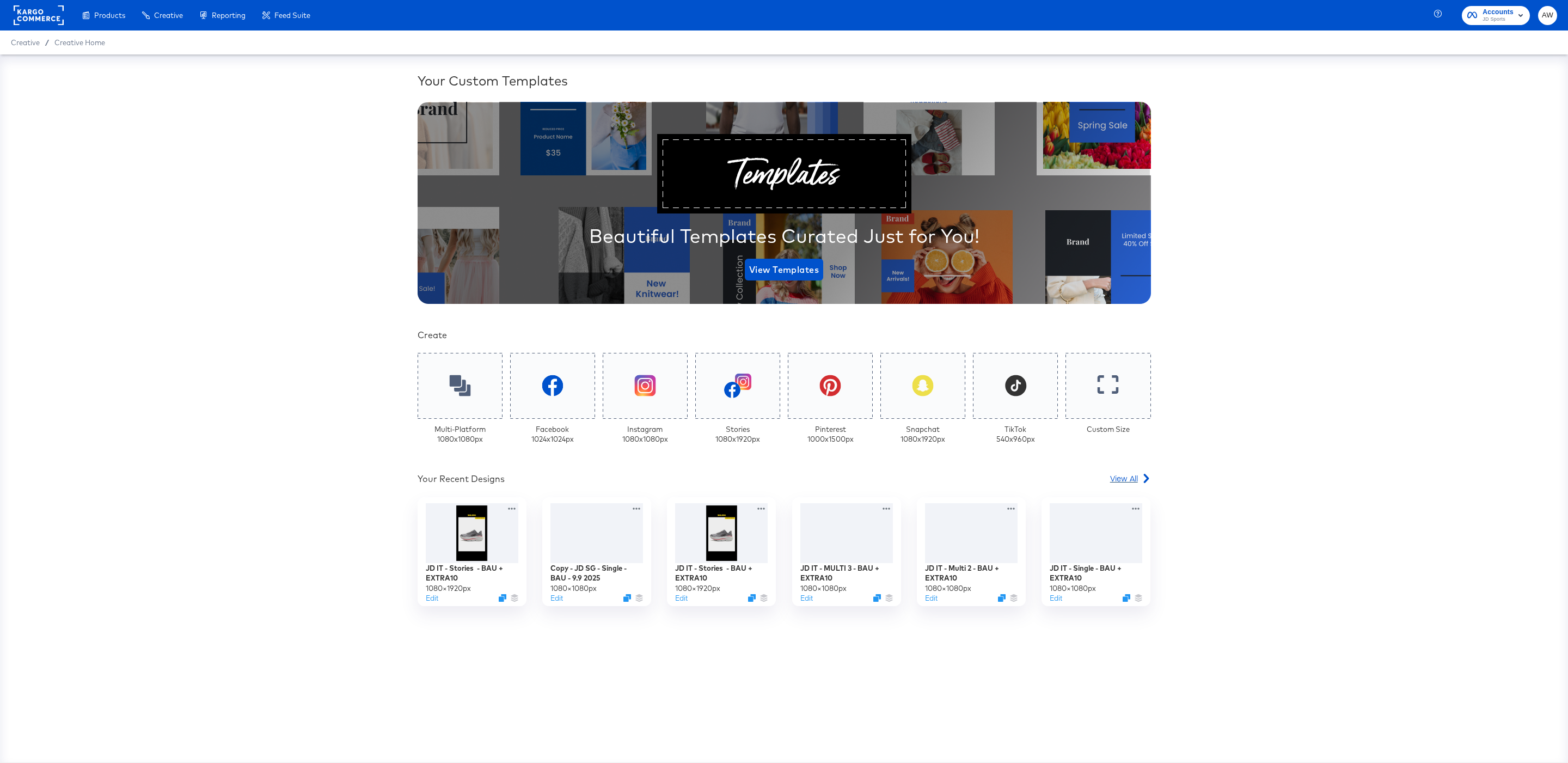
click at [1147, 479] on icon at bounding box center [1146, 478] width 6 height 9
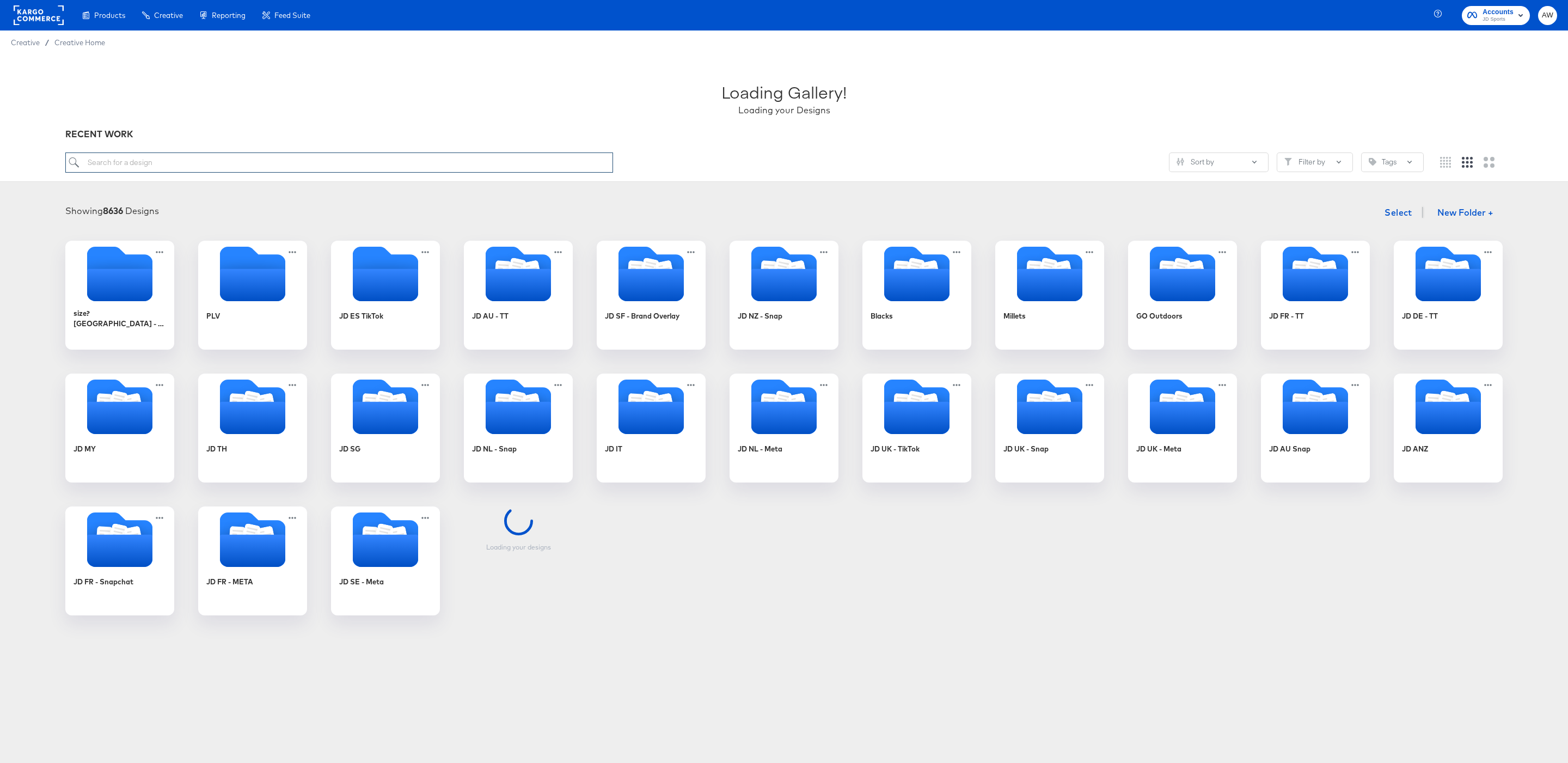
click at [525, 172] on input "search" at bounding box center [339, 162] width 547 height 21
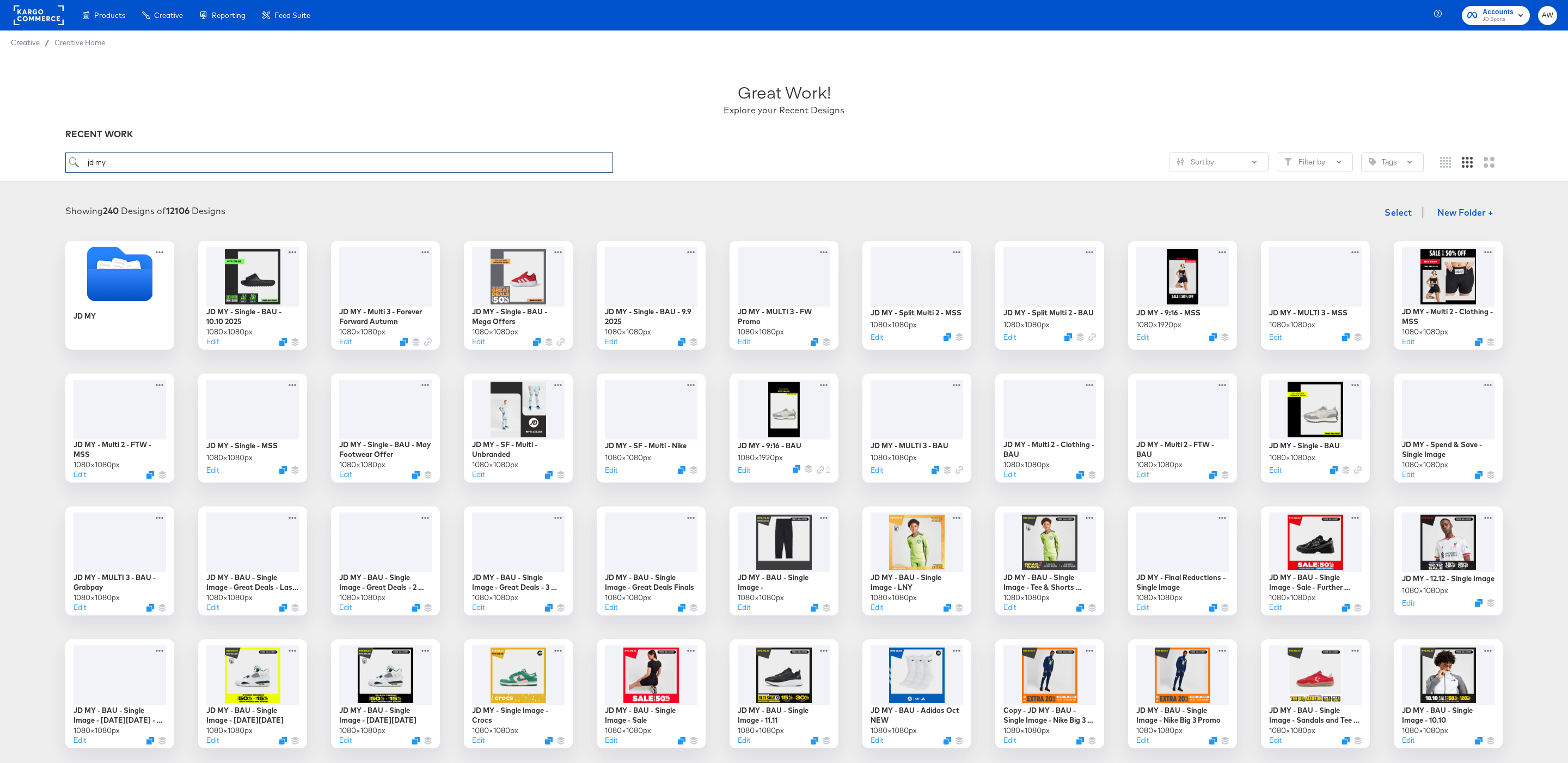
click at [426, 168] on input "jd my" at bounding box center [339, 162] width 547 height 21
type input "jd th"
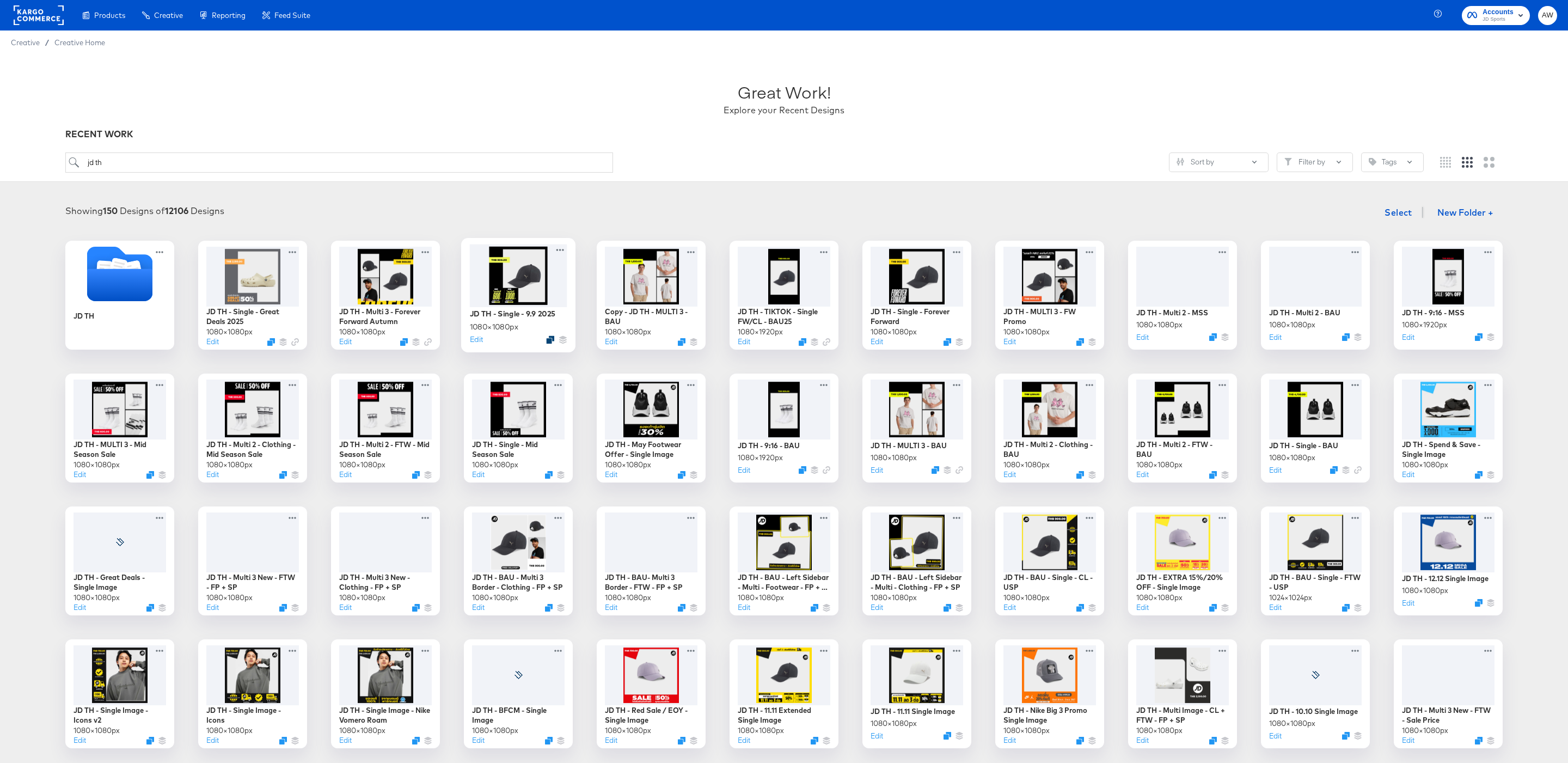
click at [551, 340] on icon "Duplicate" at bounding box center [550, 339] width 8 height 8
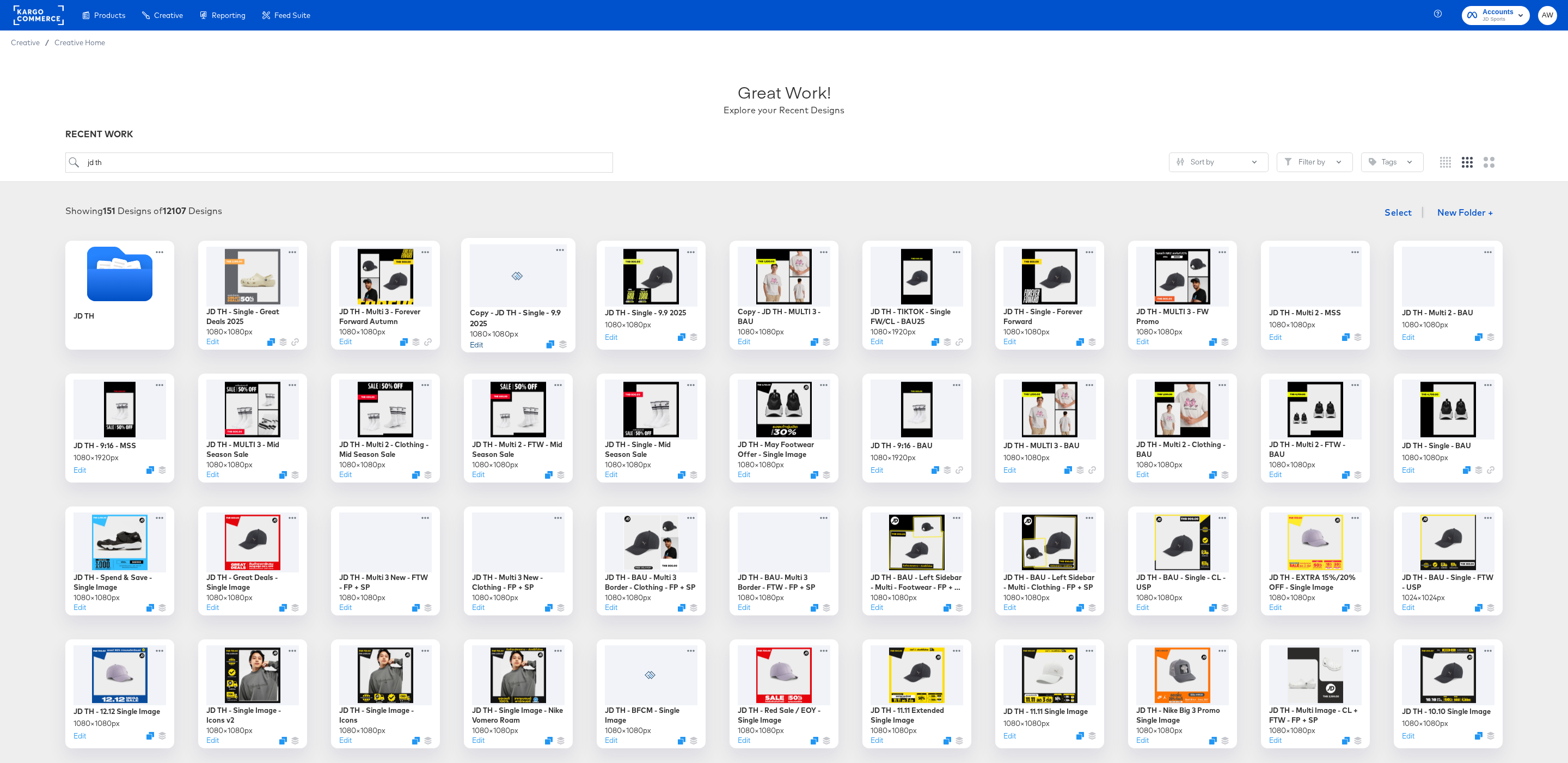
click at [477, 346] on button "Edit" at bounding box center [476, 344] width 13 height 11
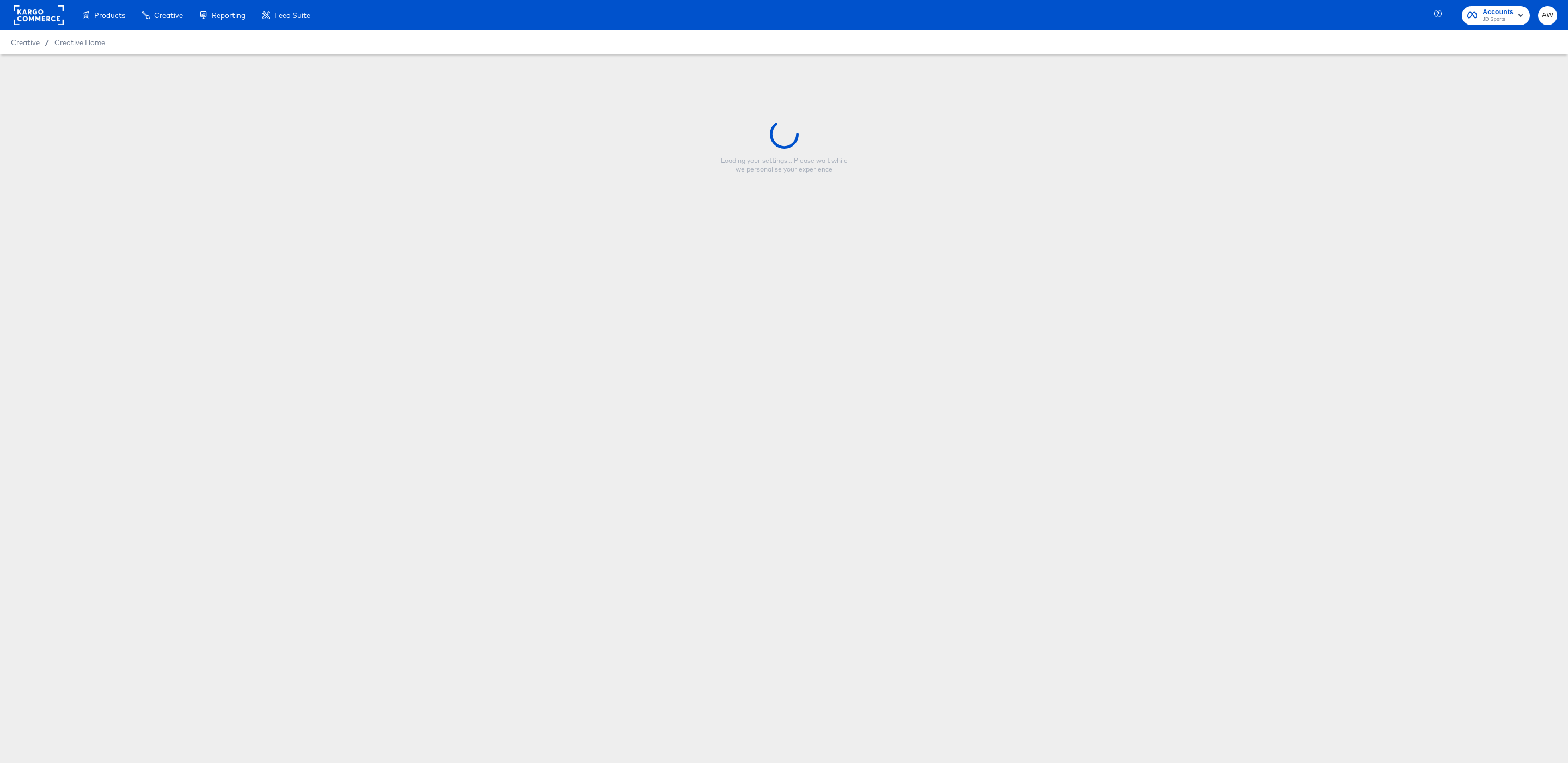
type input "Copy - JD TH - Single - 9.9 2025"
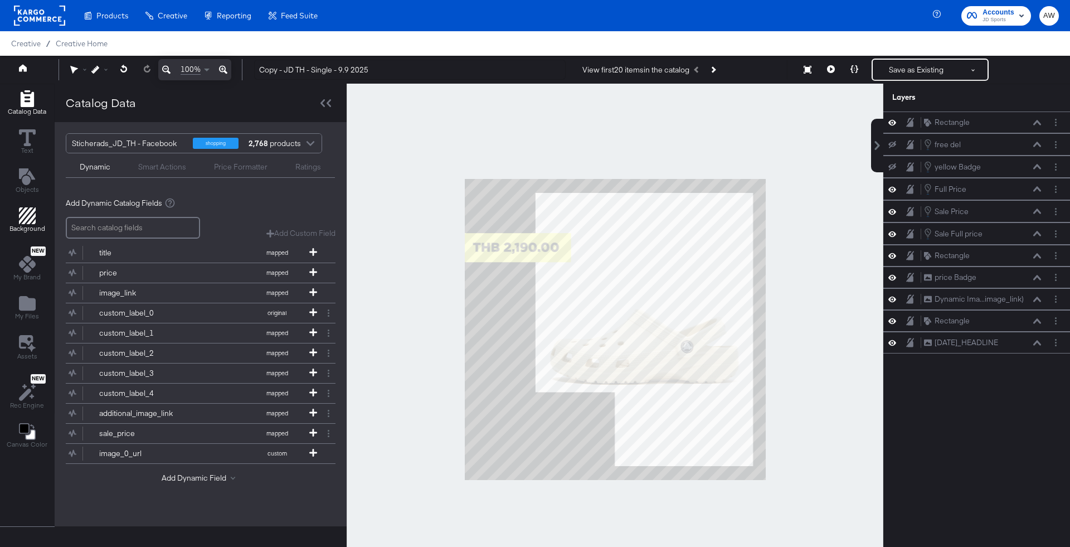
click at [21, 226] on span "Background" at bounding box center [27, 228] width 36 height 9
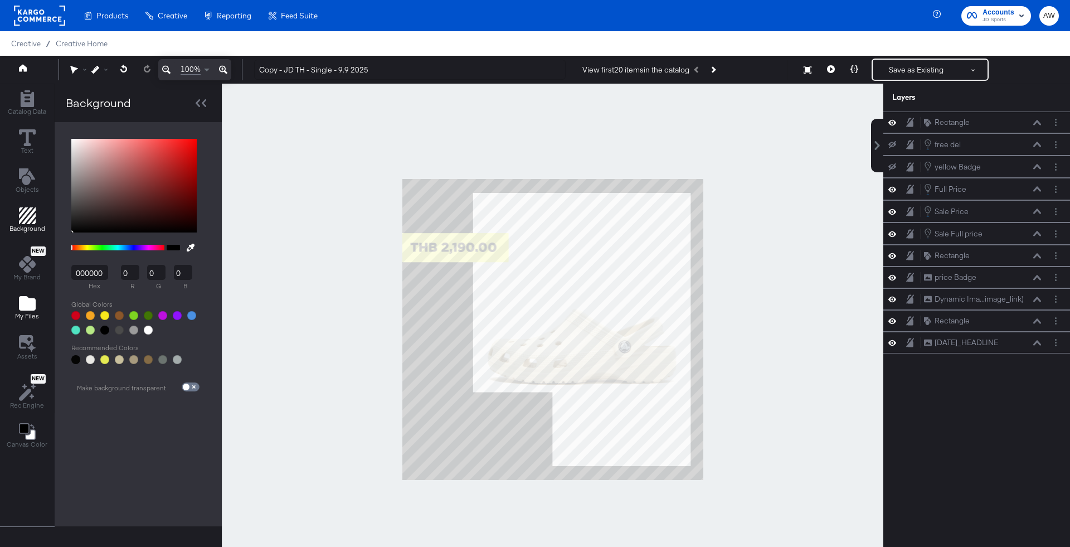
click at [26, 314] on span "My Files" at bounding box center [27, 315] width 24 height 9
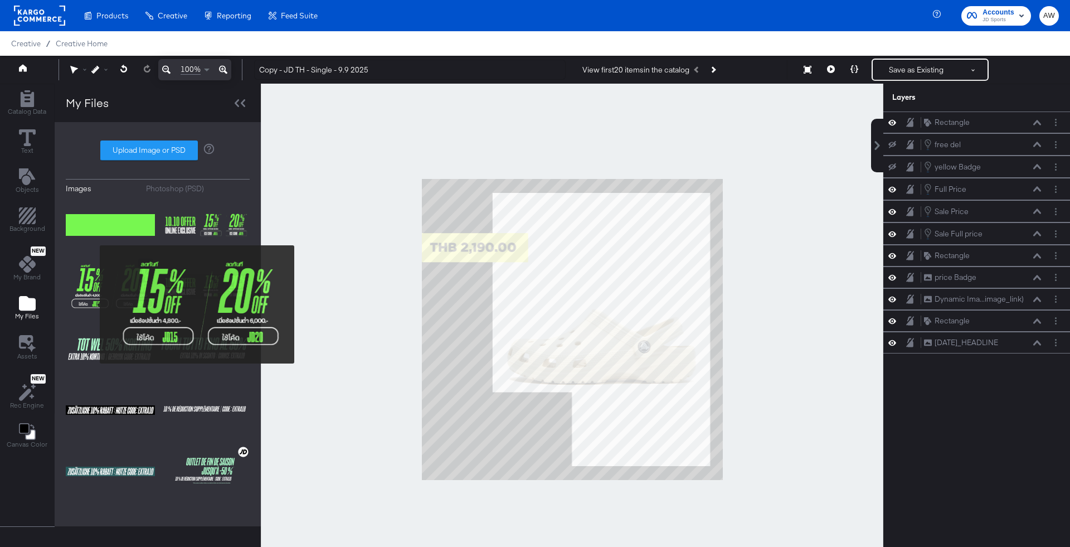
click at [99, 294] on img at bounding box center [110, 287] width 89 height 57
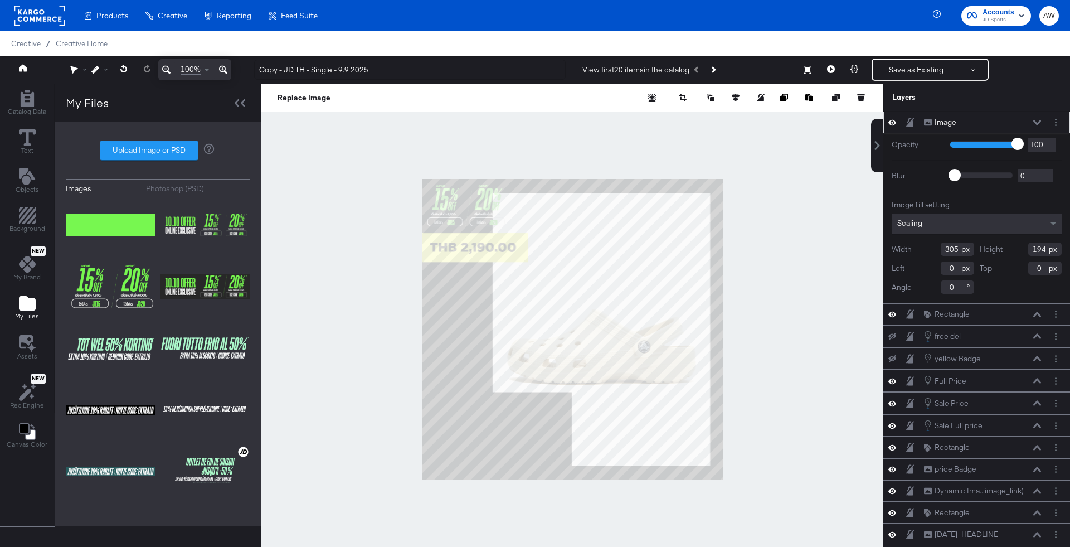
type input "28"
type input "806"
type input "214"
type input "694"
type input "98"
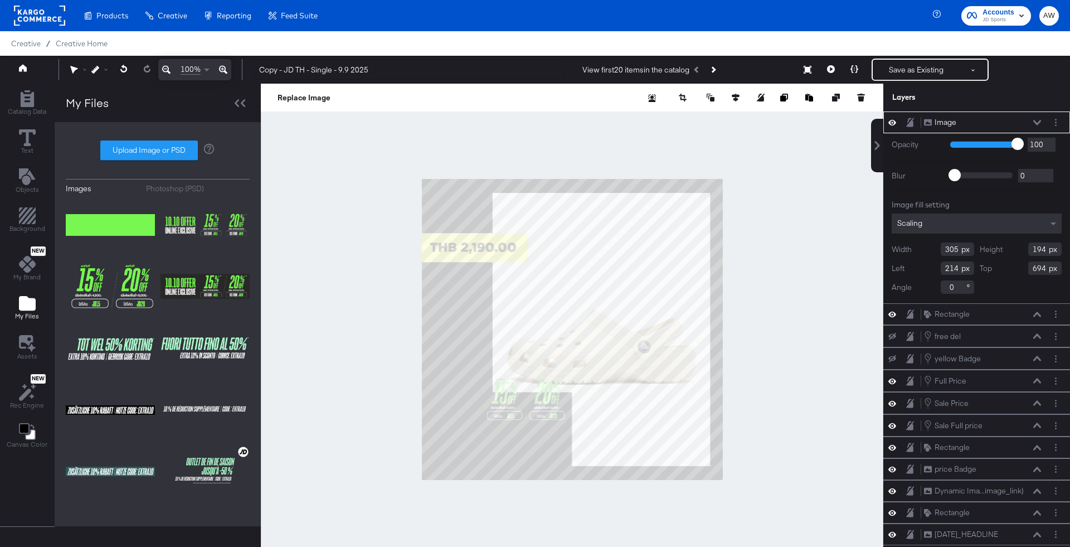
type input "836"
type input "566"
type input "360"
type input "670"
type input "0"
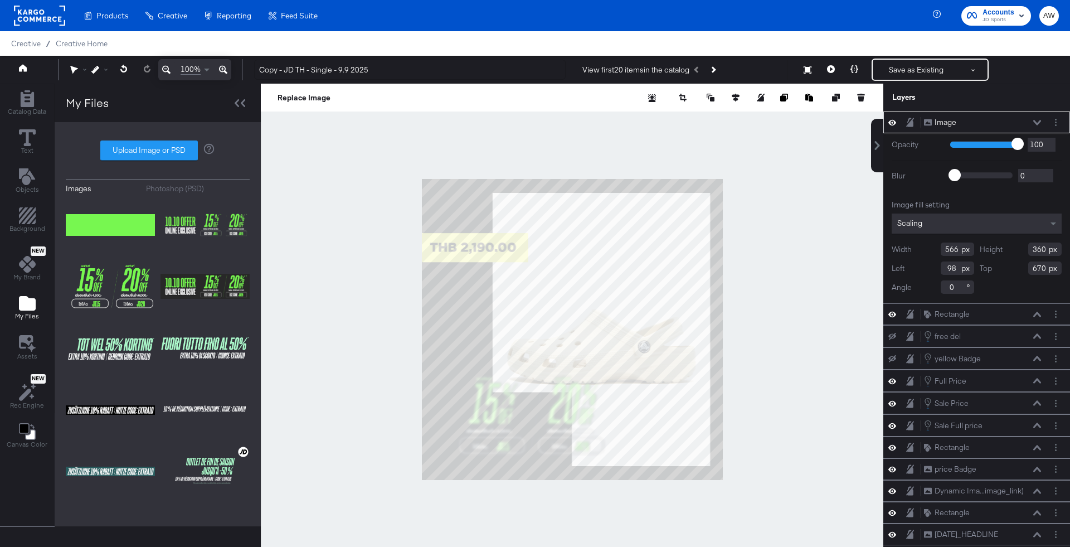
type input "718"
type input "-28"
type input "723"
type input "524"
type input "325"
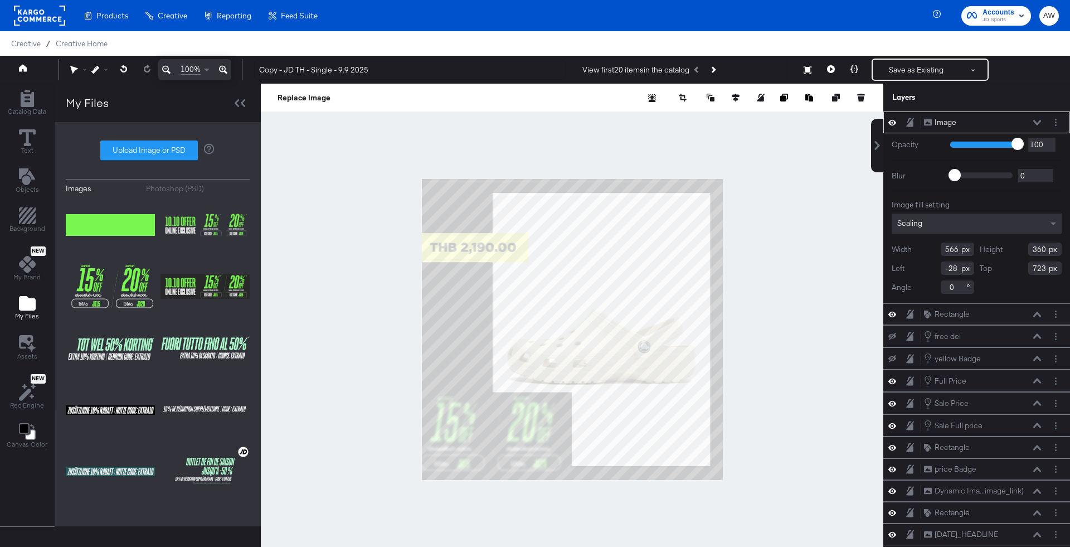
type input "-37"
type input "765"
type input "-11"
click at [830, 344] on div at bounding box center [572, 329] width 622 height 491
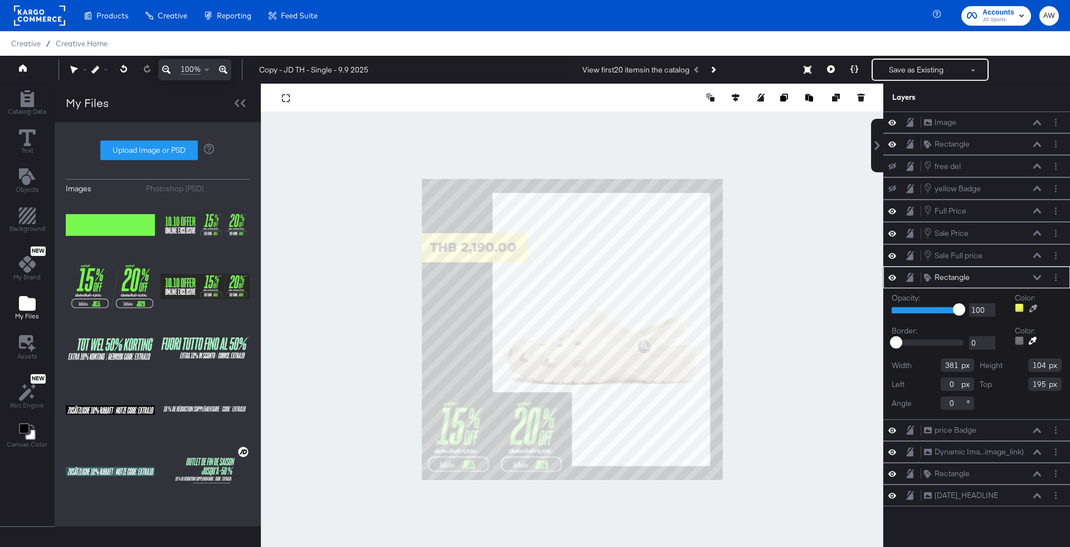
click at [1037, 304] on button at bounding box center [1033, 308] width 18 height 9
click at [460, 423] on div at bounding box center [571, 329] width 621 height 491
click at [783, 221] on div at bounding box center [572, 329] width 622 height 491
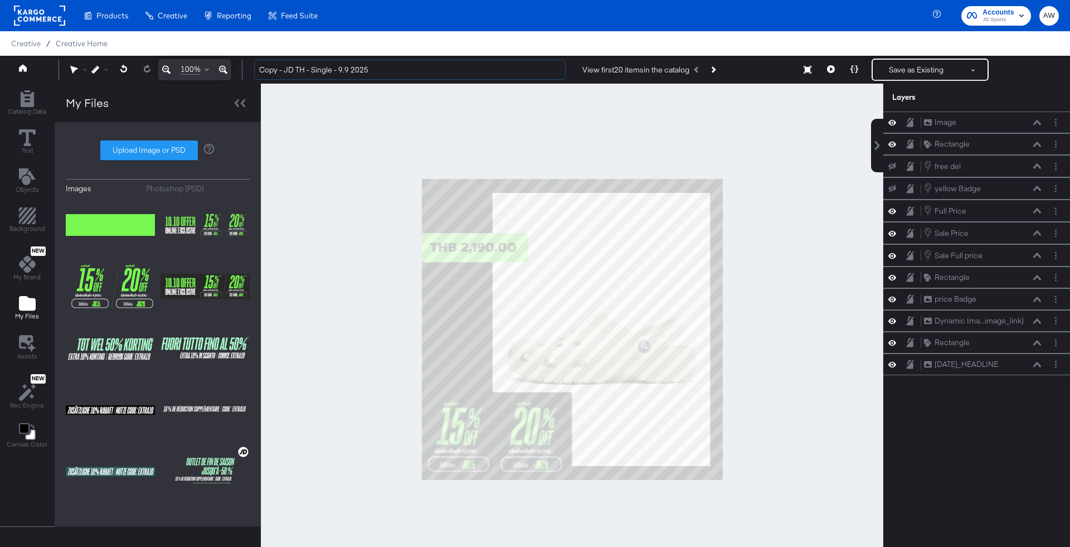
drag, startPoint x: 286, startPoint y: 73, endPoint x: 187, endPoint y: 72, distance: 99.2
click at [187, 73] on div "100% Copy - JD TH - Single - 9.9 2025 View first 20 items in the catalog Save a…" at bounding box center [535, 70] width 1070 height 28
click at [325, 70] on input "JD TH - Single - 9.9 2025" at bounding box center [409, 70] width 311 height 21
type input "JD TH - Single - 10.10 2025"
click at [353, 166] on div at bounding box center [572, 329] width 622 height 491
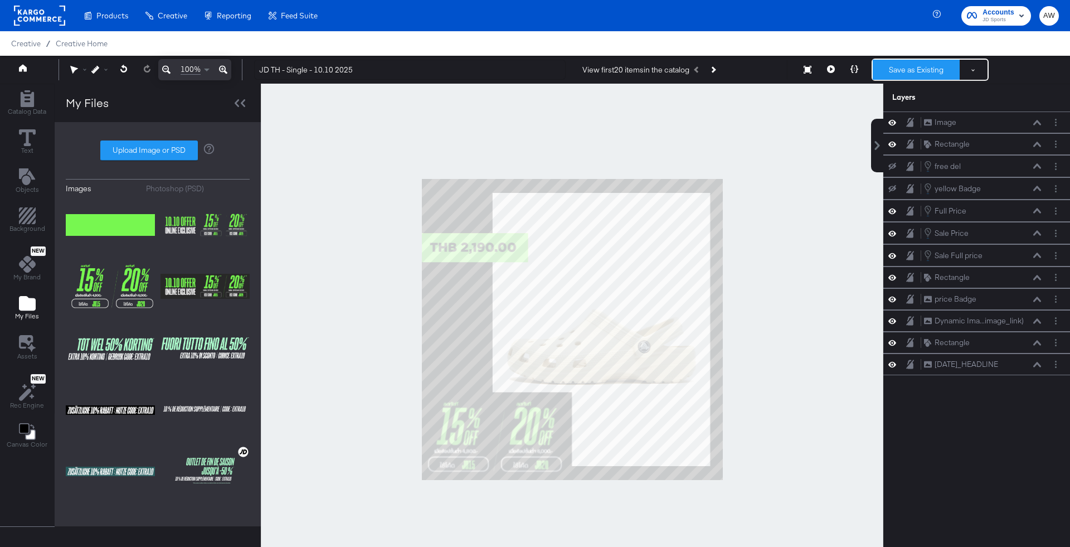
click at [934, 66] on button "Save as Existing" at bounding box center [916, 70] width 87 height 20
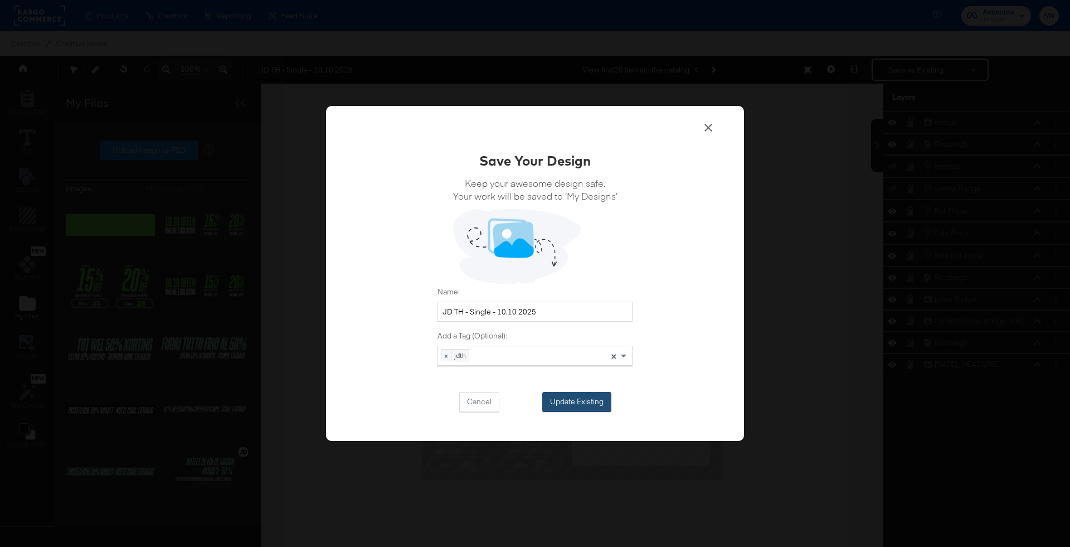
click at [577, 402] on button "Update Existing" at bounding box center [576, 402] width 69 height 20
